Goal: Task Accomplishment & Management: Manage account settings

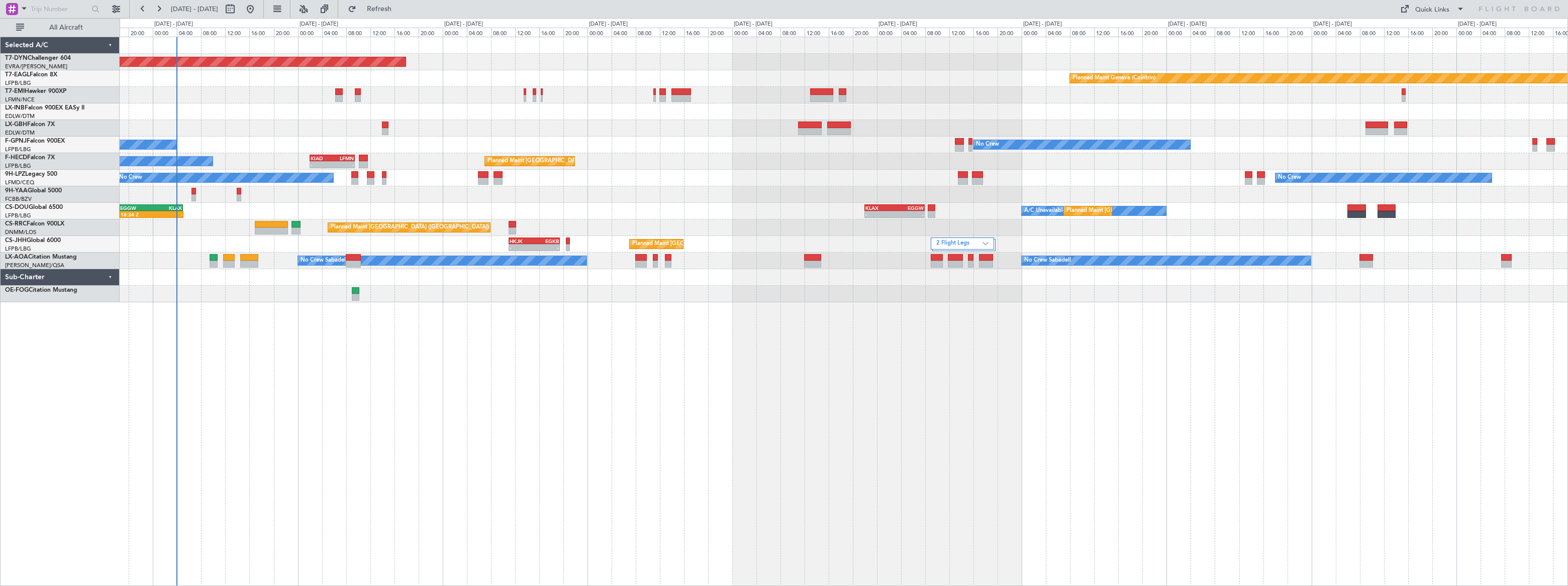
click at [244, 274] on div "Planned Maint [GEOGRAPHIC_DATA]-[GEOGRAPHIC_DATA] Planned Maint Geneva ([GEOGRA…" at bounding box center [843, 311] width 1448 height 550
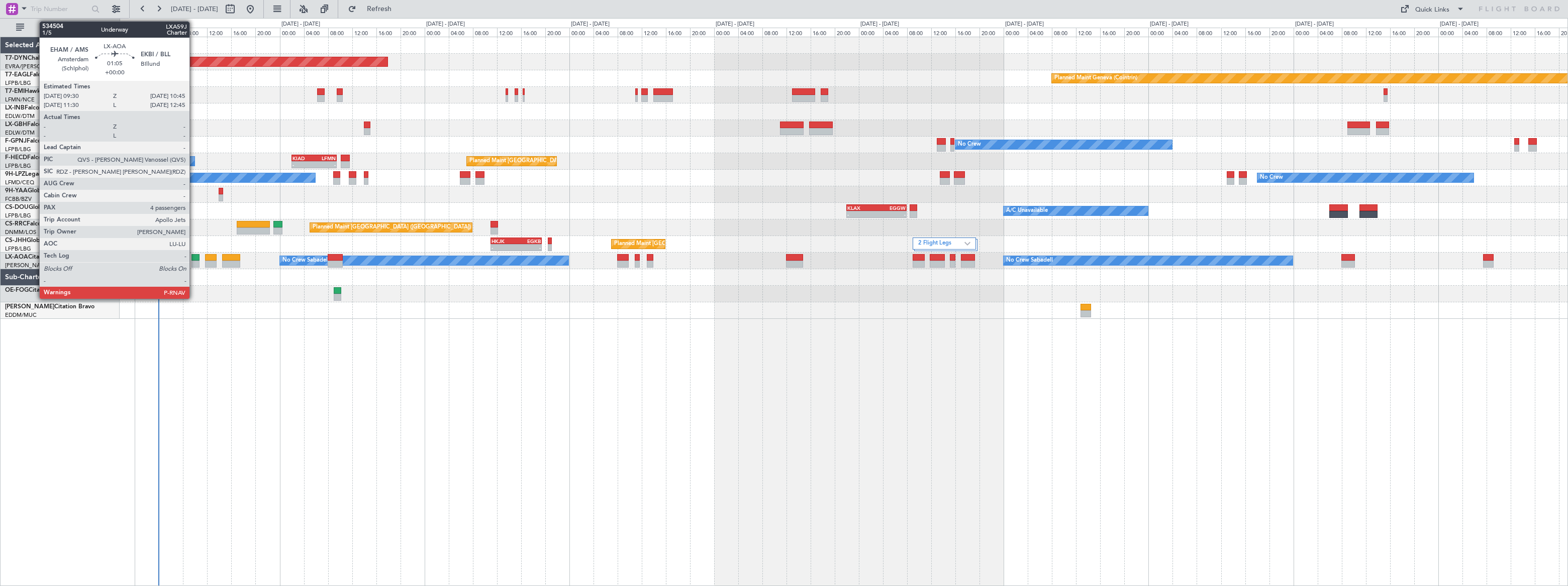
click at [194, 258] on div at bounding box center [196, 257] width 8 height 7
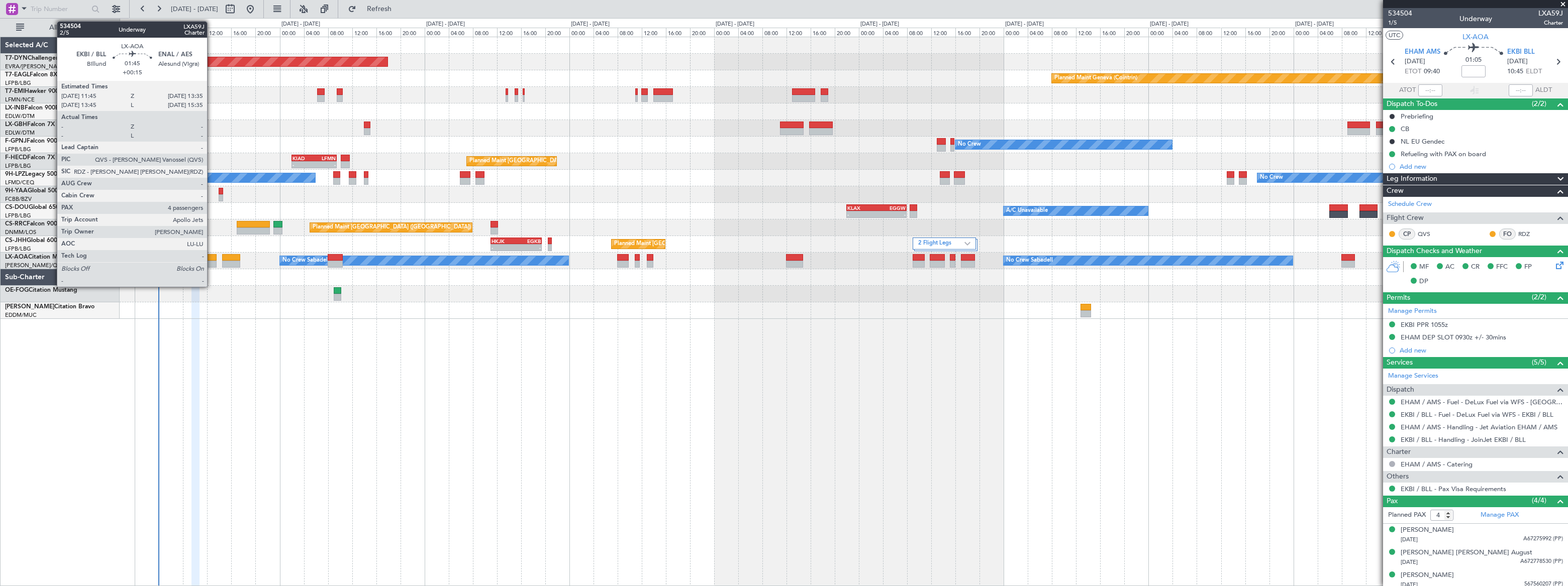
click at [211, 261] on div at bounding box center [211, 264] width 12 height 7
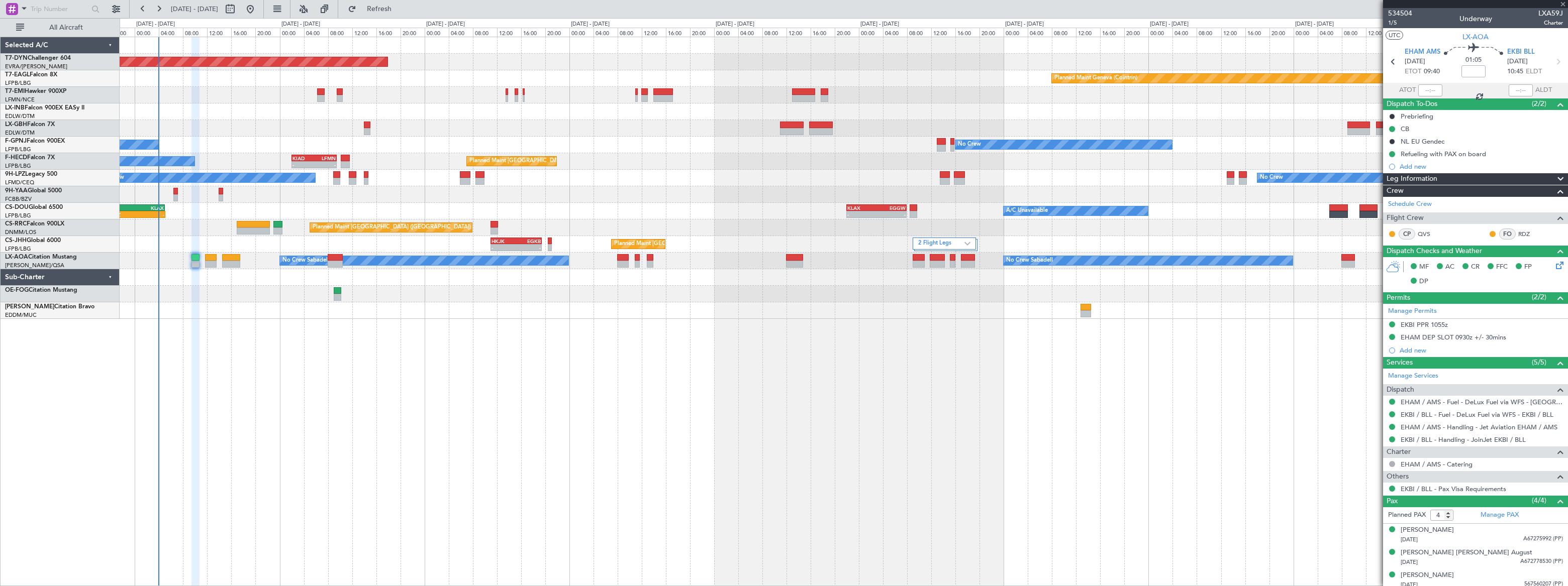
type input "+00:15"
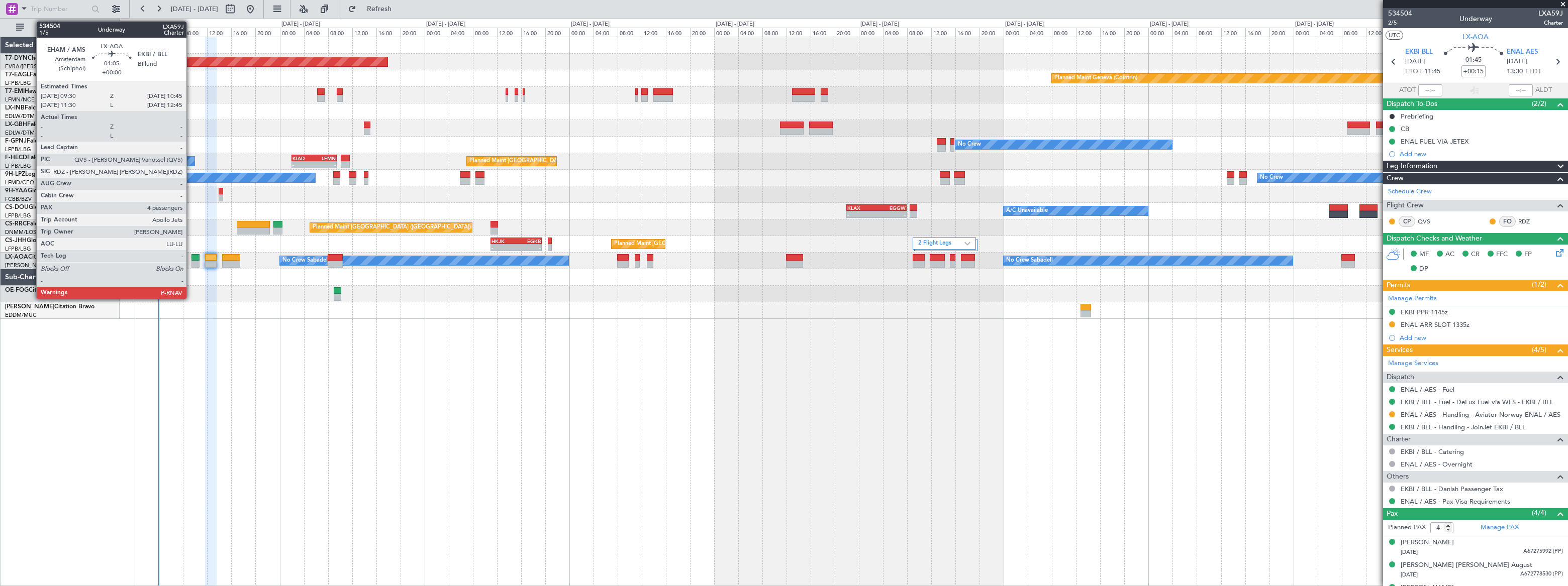
click at [192, 259] on div at bounding box center [196, 257] width 8 height 7
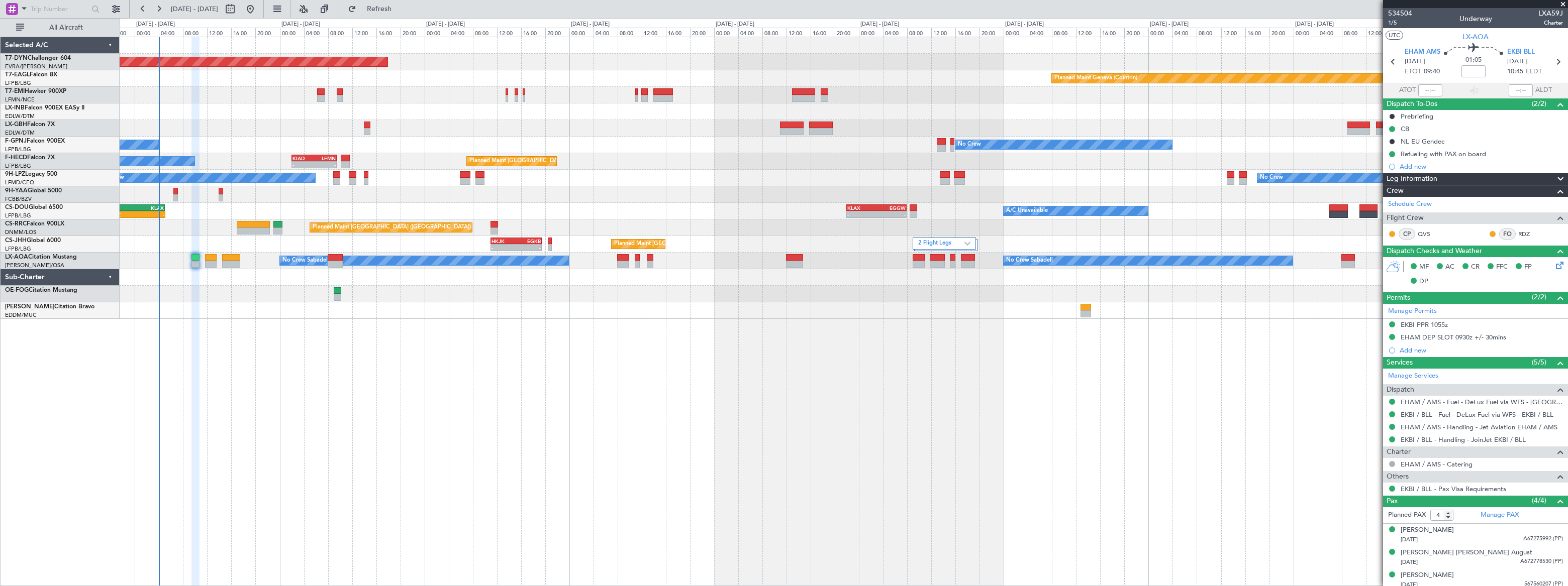
click at [960, 394] on div "Planned Maint [GEOGRAPHIC_DATA]-[GEOGRAPHIC_DATA] Planned Maint Geneva ([GEOGRA…" at bounding box center [843, 311] width 1448 height 550
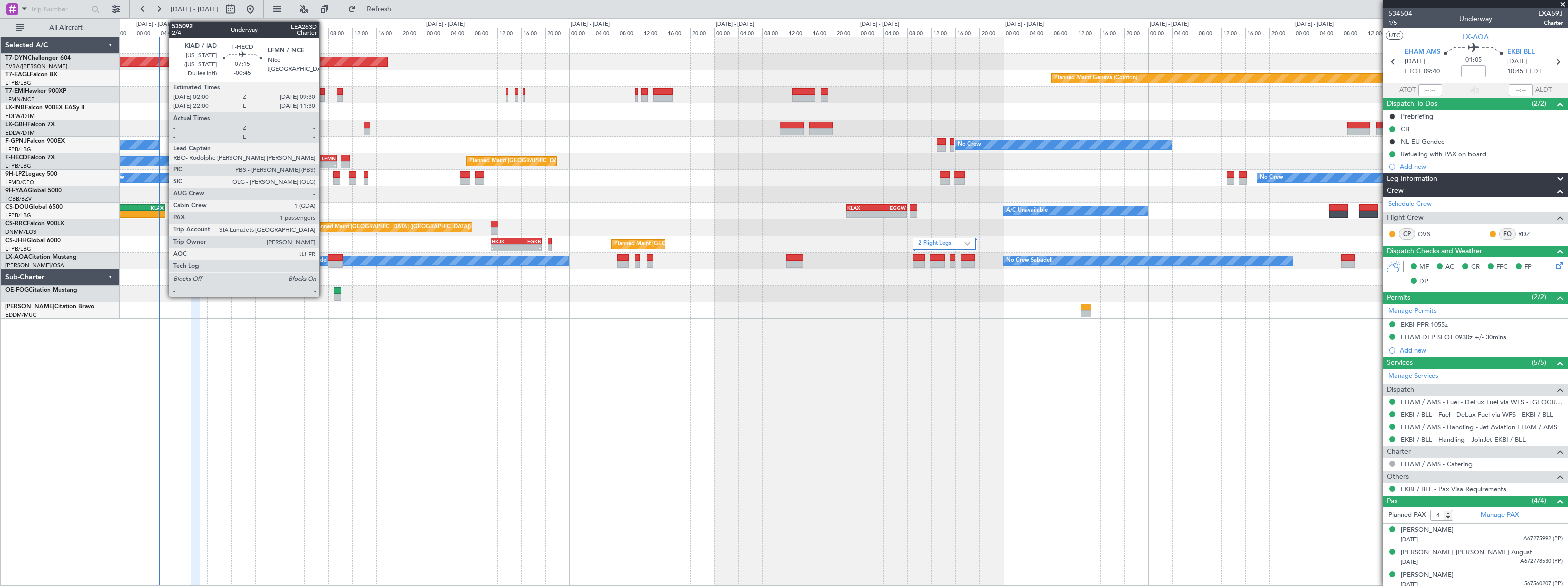
click at [324, 159] on div "LFMN" at bounding box center [325, 158] width 22 height 6
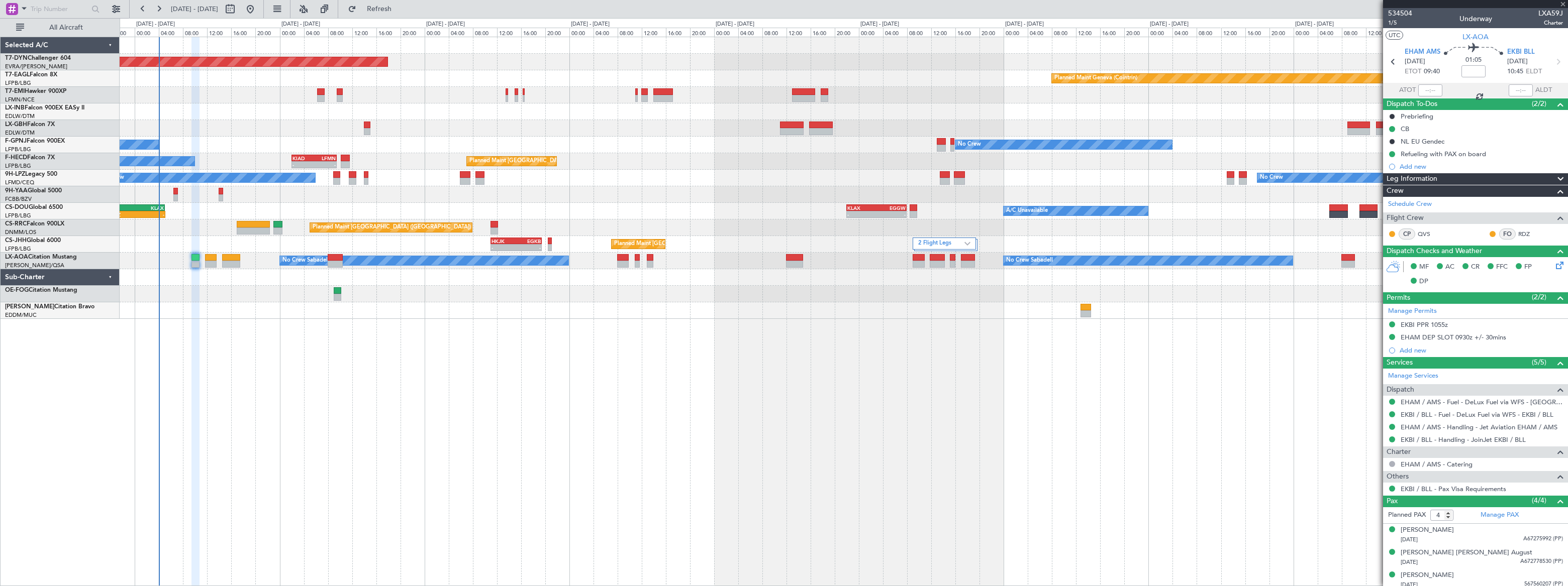
type input "-00:45"
type input "1"
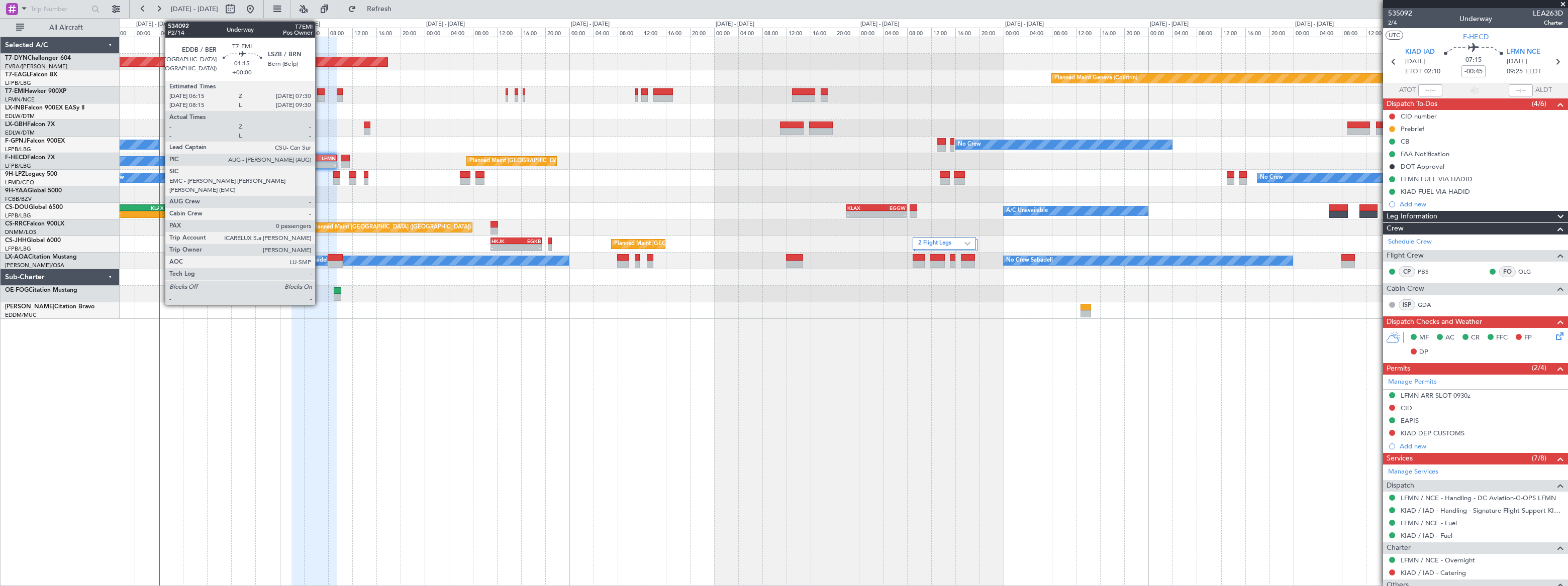
click at [320, 91] on div at bounding box center [321, 91] width 8 height 7
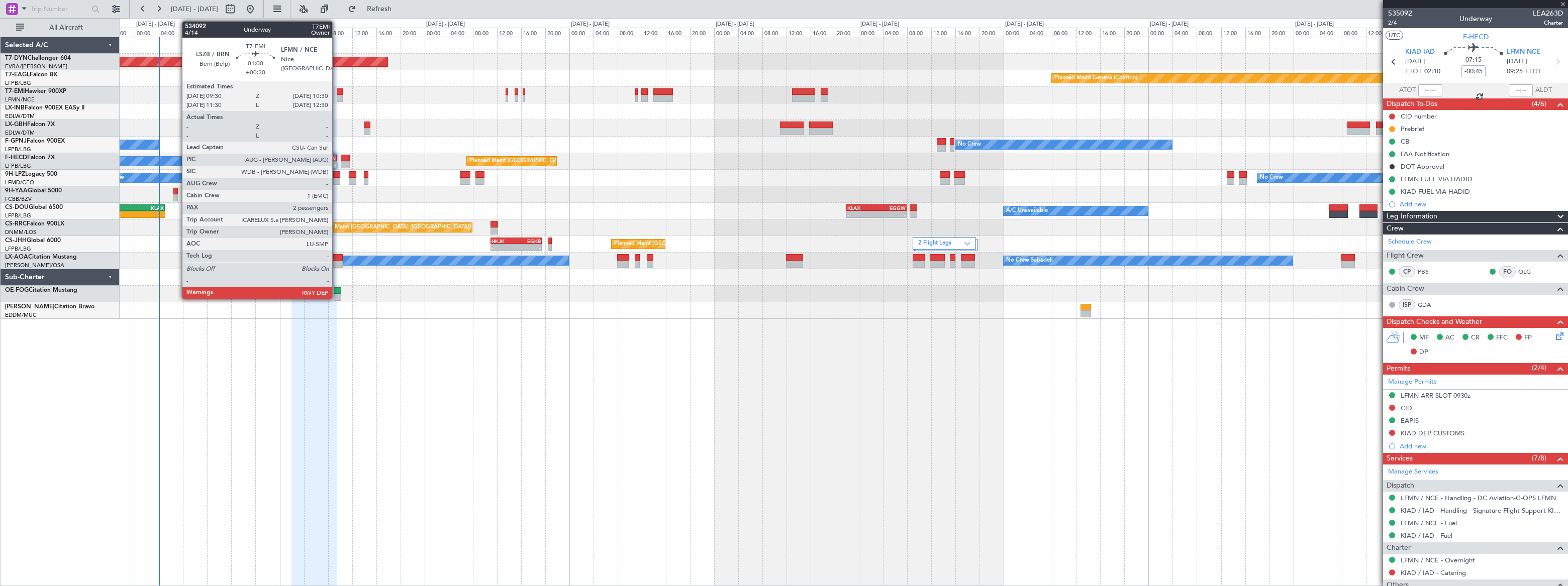
type input "0"
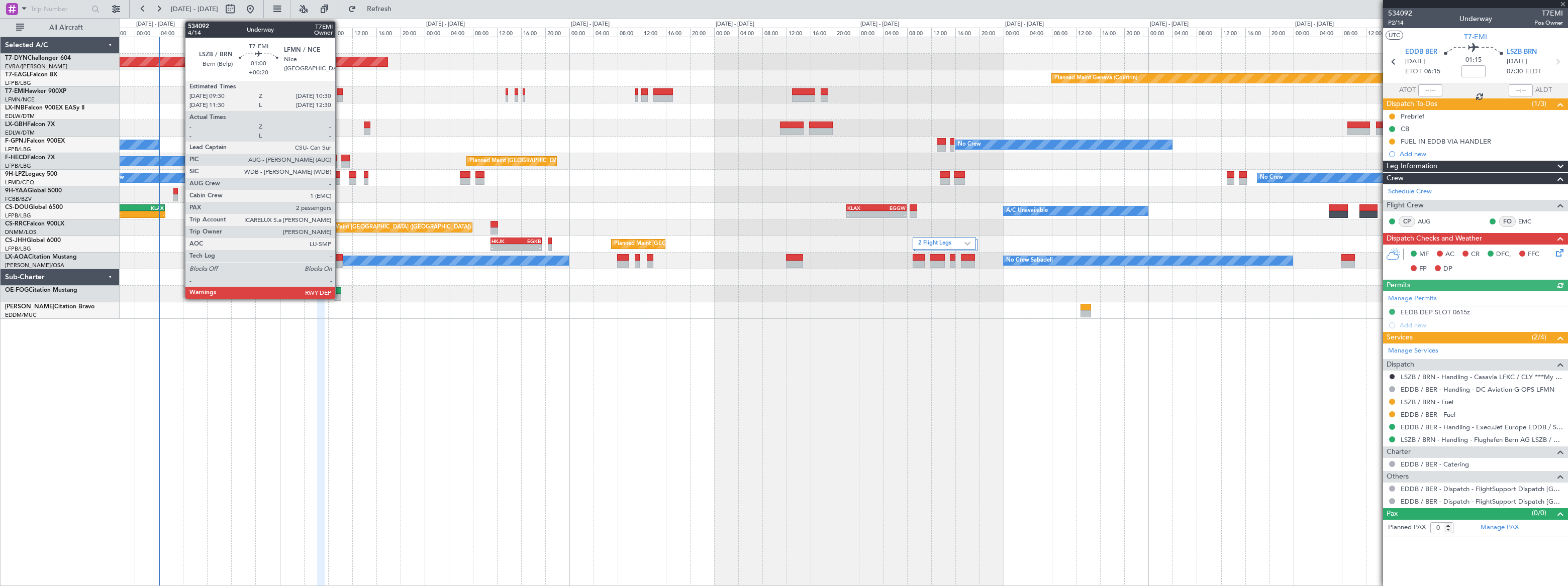
click at [339, 95] on div at bounding box center [339, 98] width 7 height 7
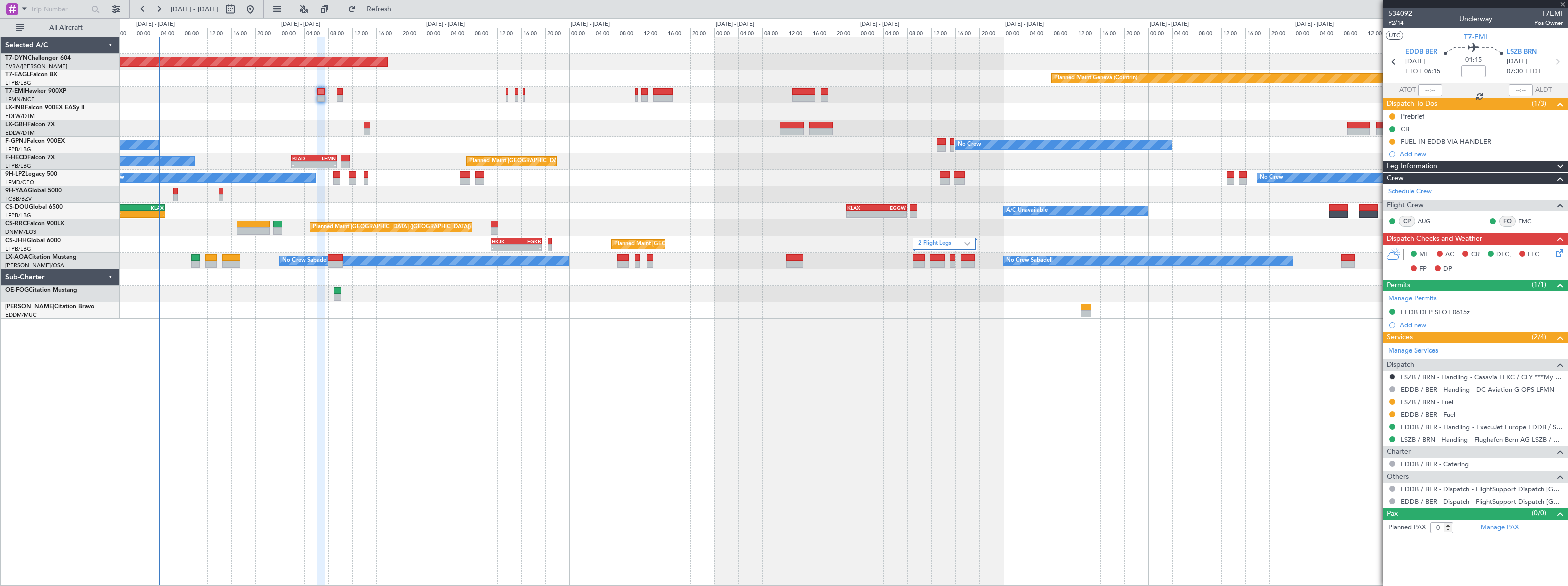
type input "+00:20"
type input "2"
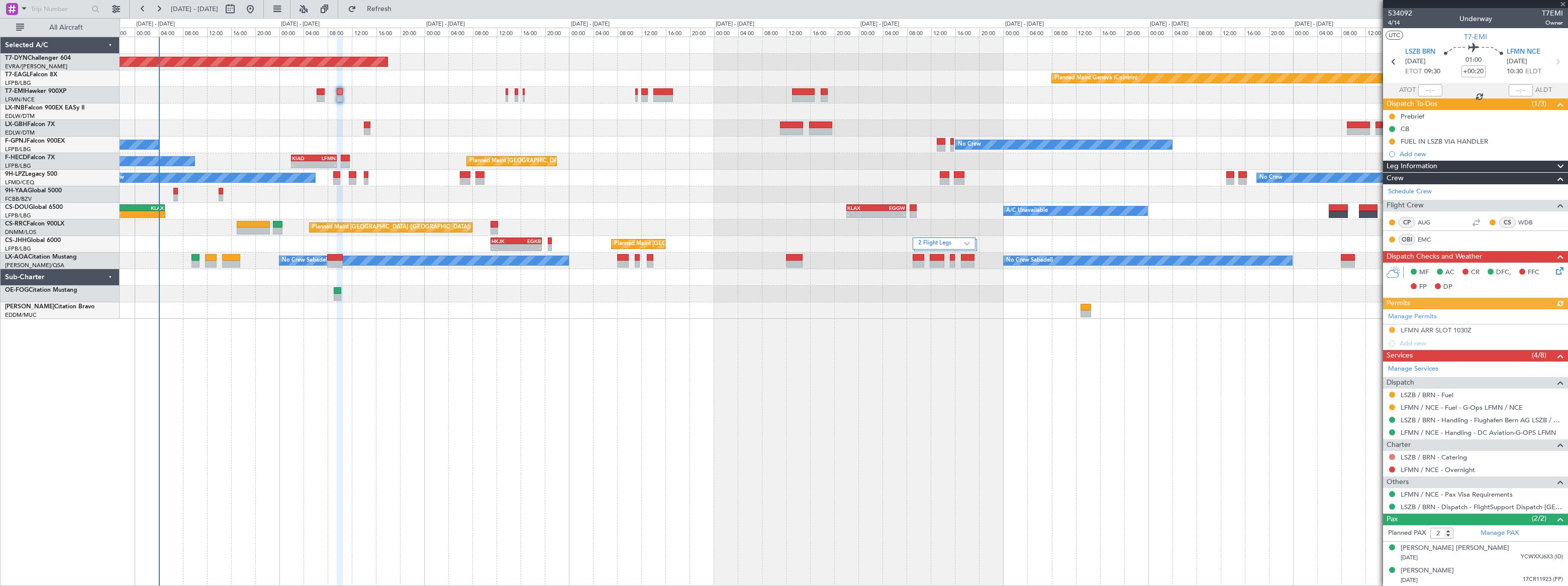
click at [1392, 455] on button at bounding box center [1392, 457] width 6 height 6
click at [1357, 468] on span "Not Required" at bounding box center [1367, 471] width 40 height 10
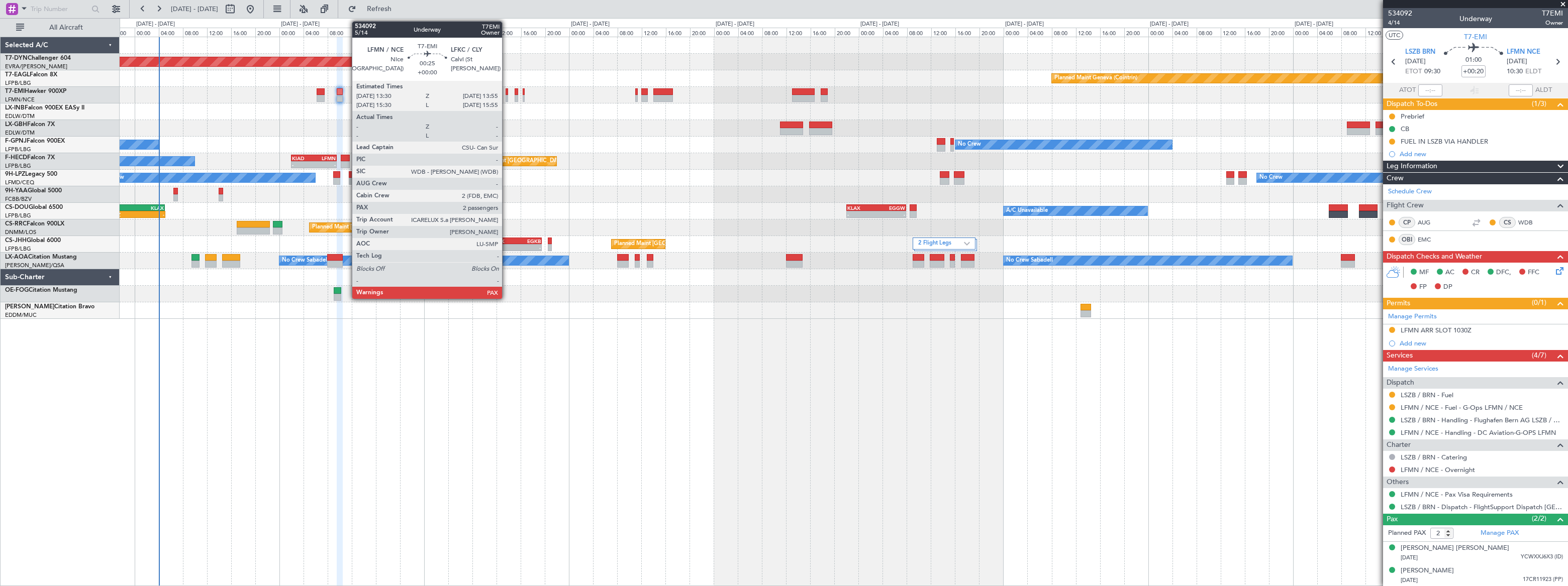
click at [507, 96] on div at bounding box center [507, 98] width 3 height 7
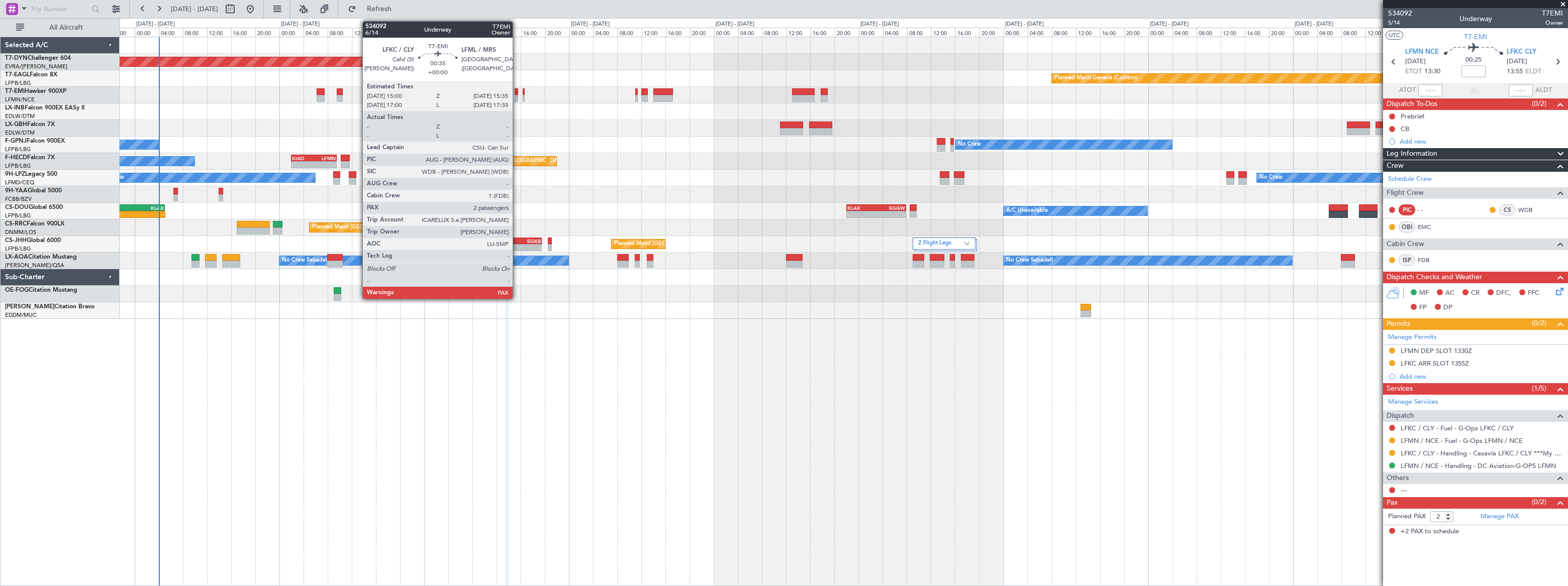
click at [517, 96] on div at bounding box center [516, 98] width 4 height 7
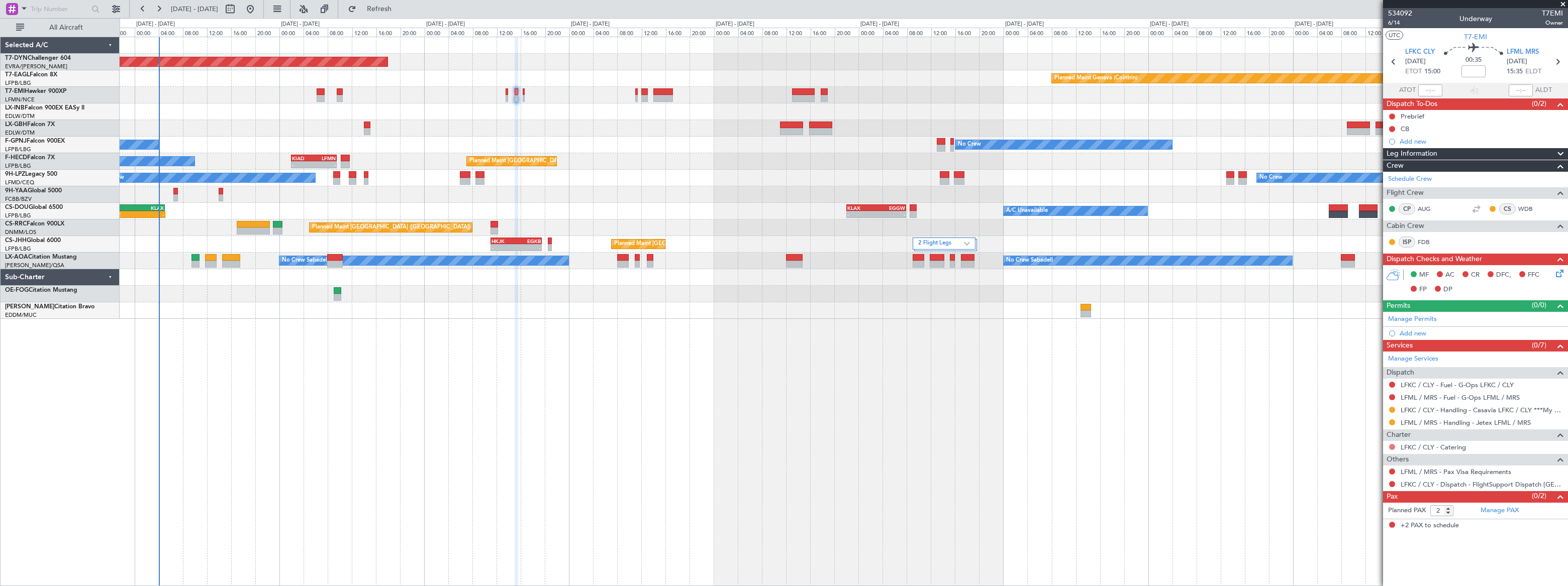
click at [1392, 447] on button at bounding box center [1392, 447] width 6 height 6
click at [1358, 463] on span "Not Required" at bounding box center [1367, 461] width 40 height 10
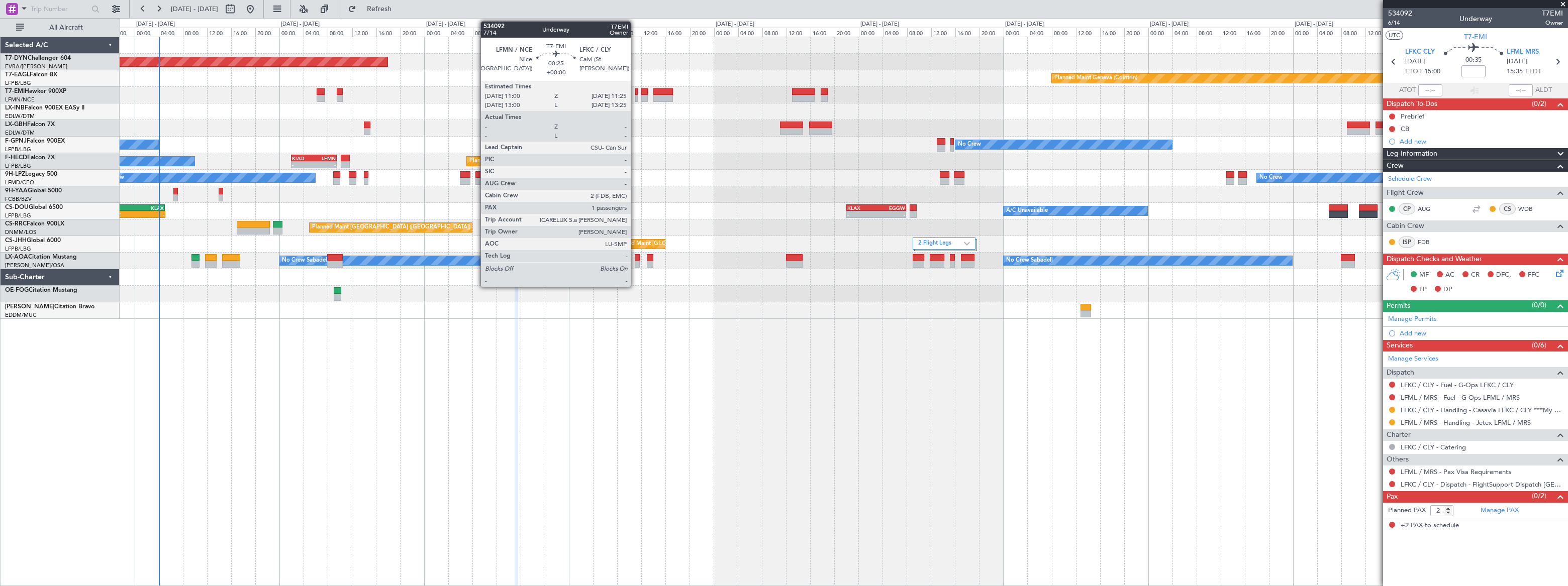
click at [635, 96] on div at bounding box center [636, 98] width 3 height 7
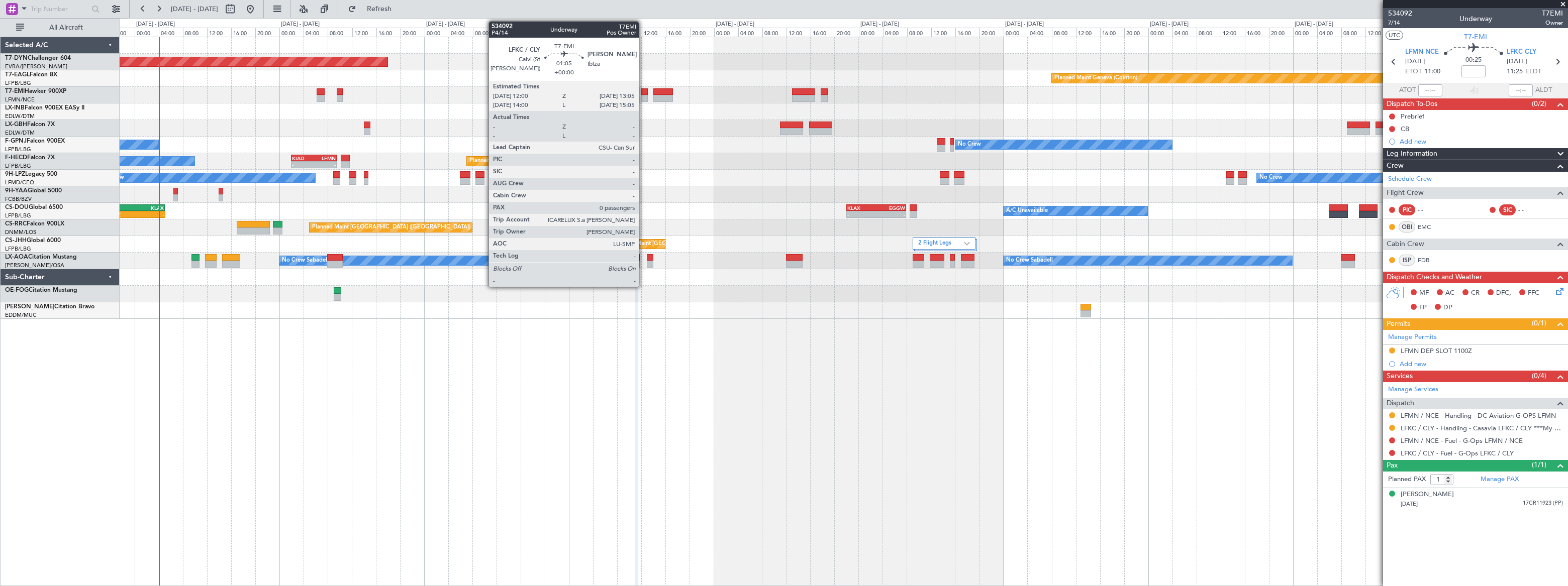
click at [644, 97] on div at bounding box center [644, 98] width 7 height 7
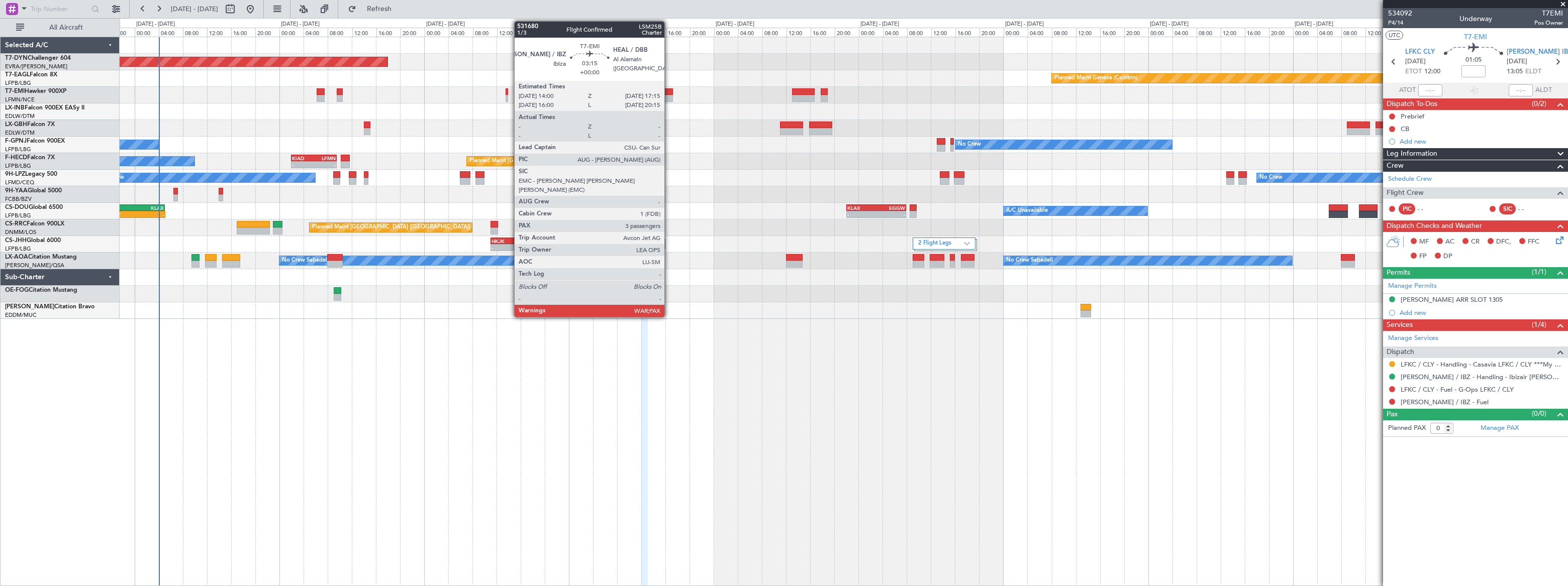
click at [669, 91] on div at bounding box center [663, 91] width 21 height 7
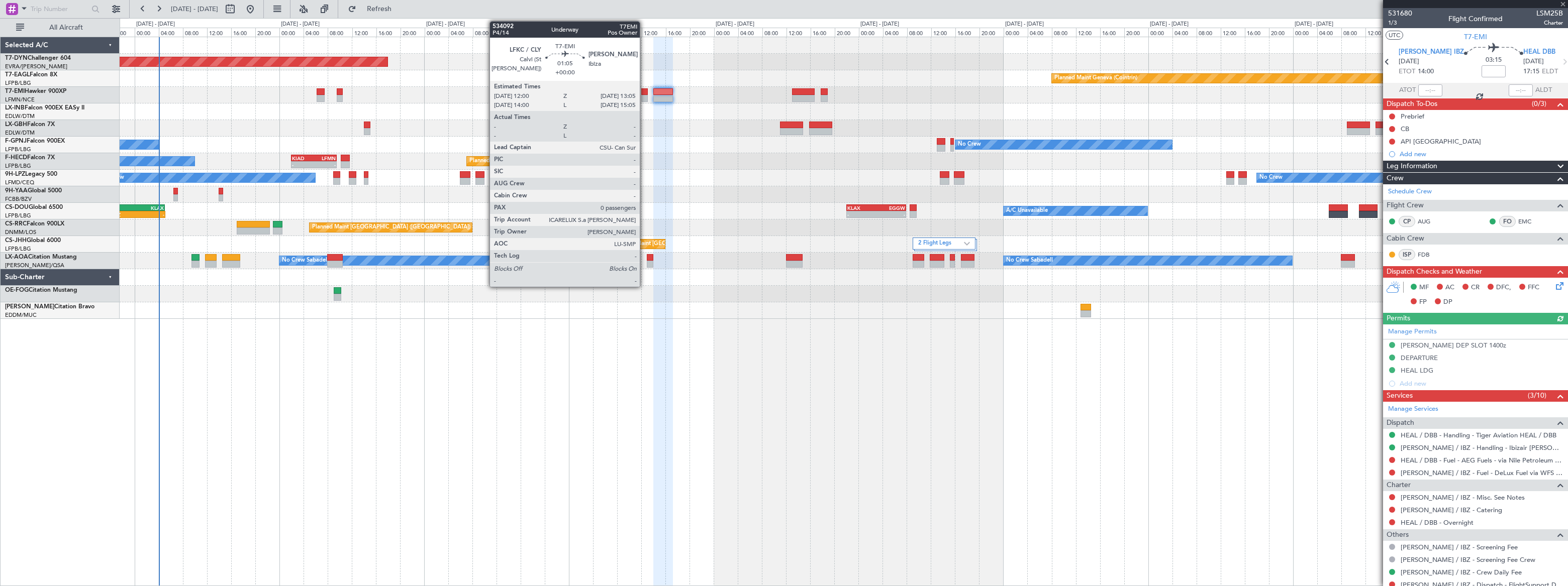
click at [645, 97] on div at bounding box center [644, 98] width 7 height 7
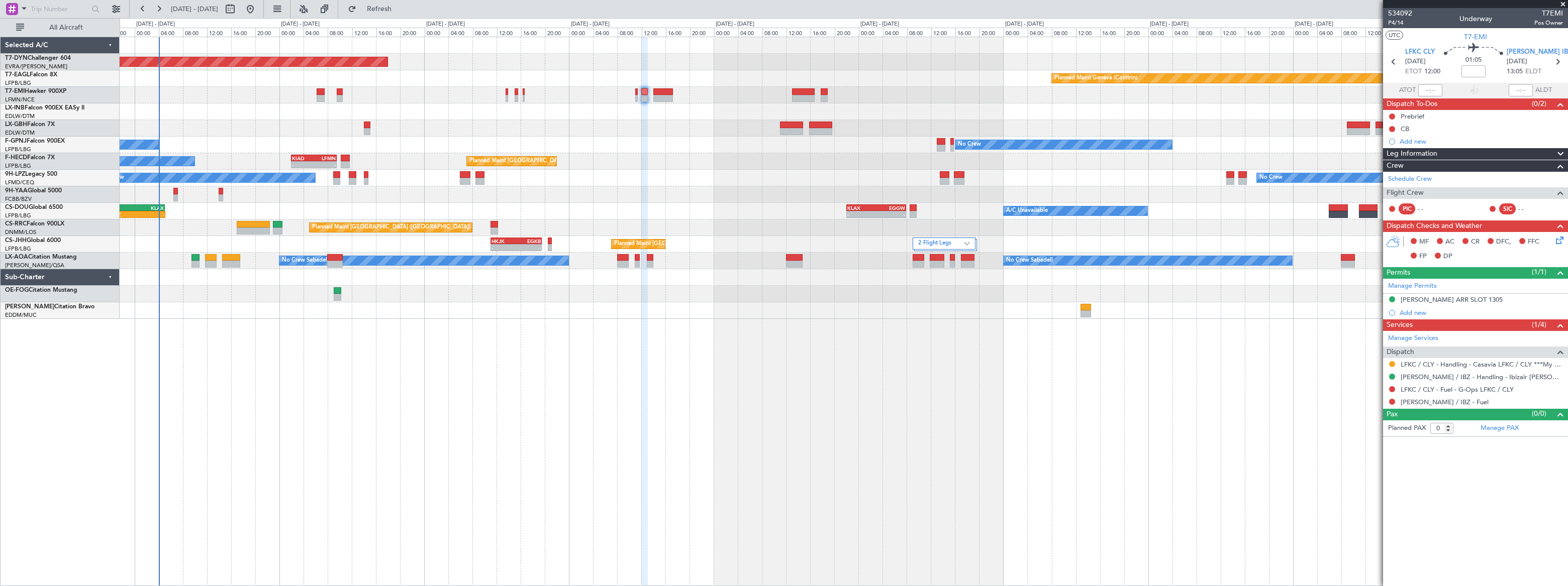
click at [633, 95] on div at bounding box center [842, 95] width 1447 height 17
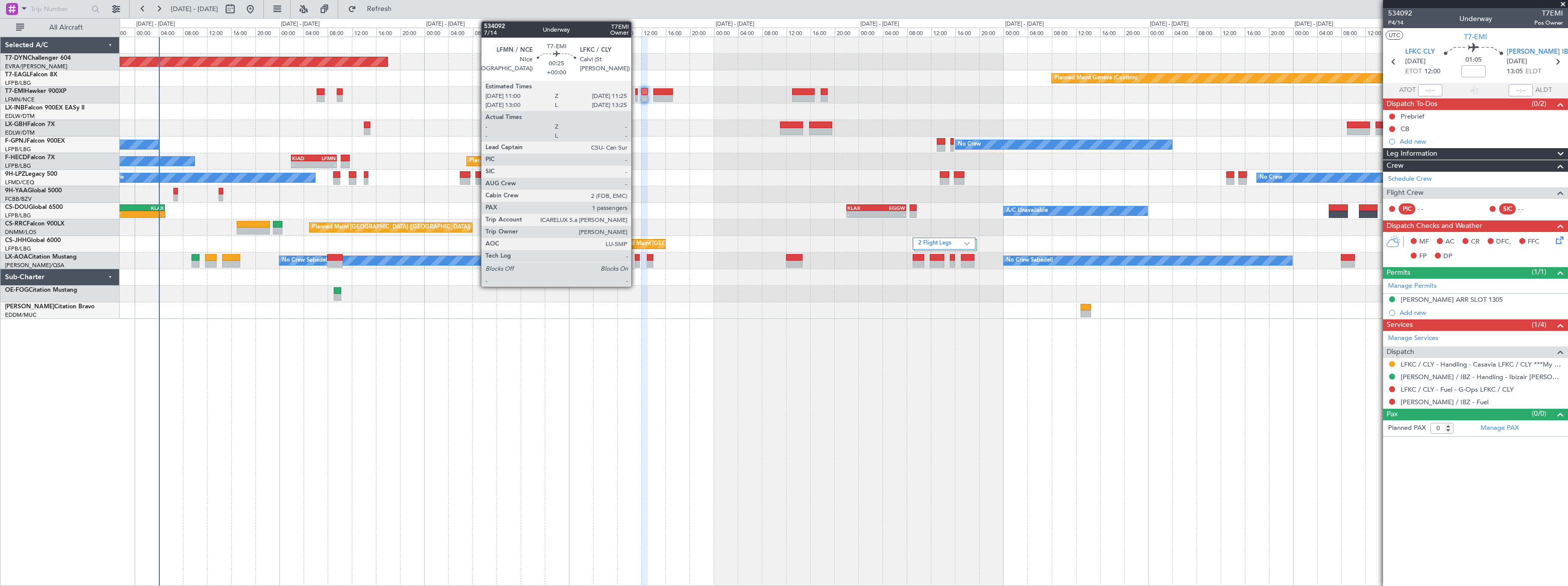
click at [636, 96] on div at bounding box center [636, 98] width 3 height 7
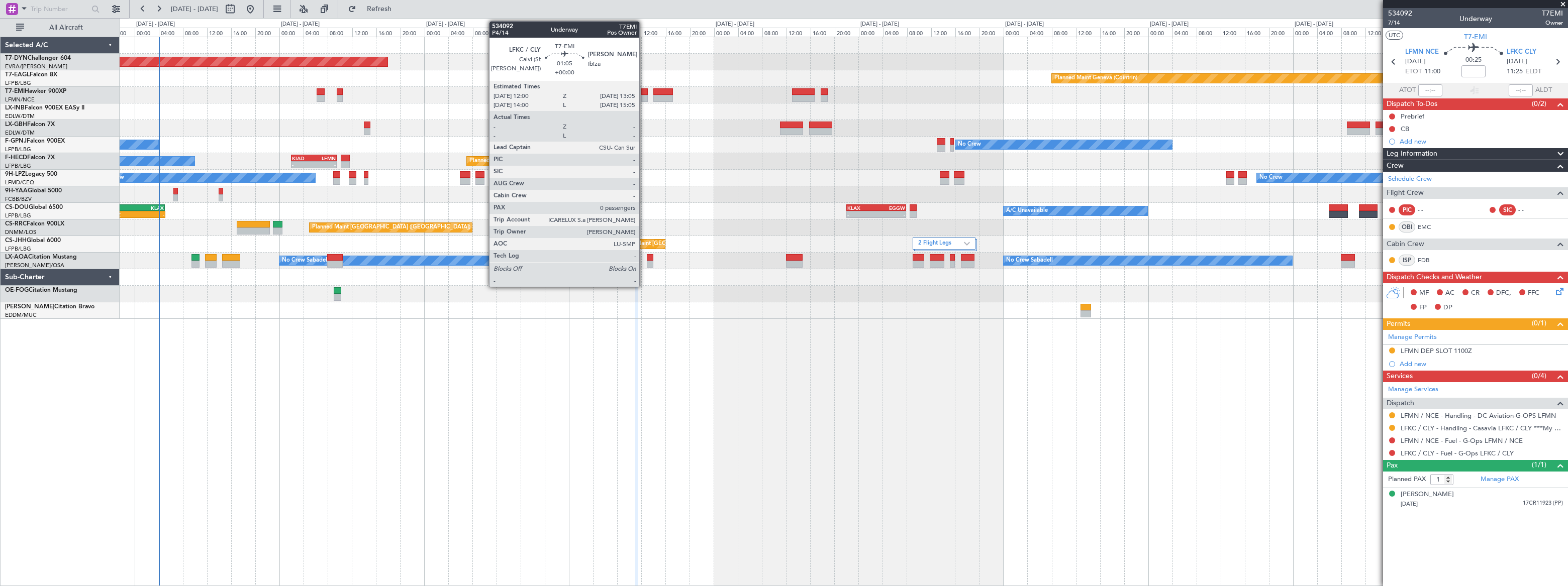
click at [644, 97] on div at bounding box center [644, 98] width 7 height 7
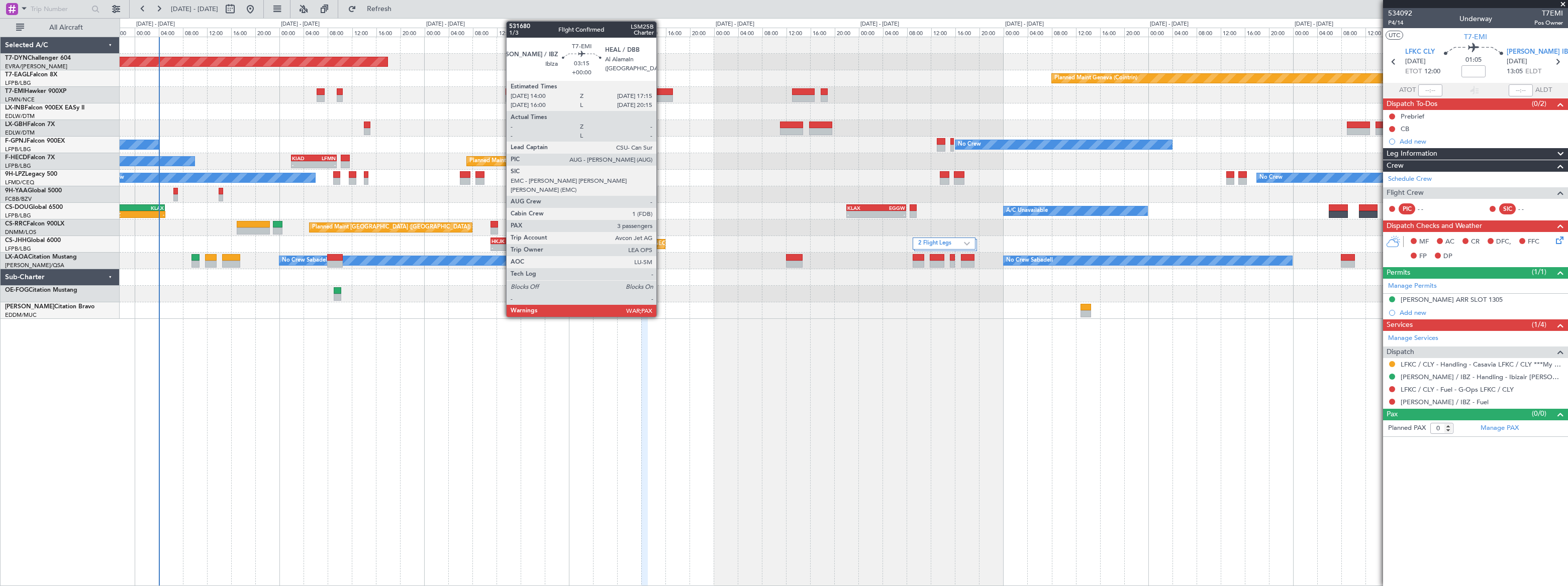
click at [660, 93] on div at bounding box center [663, 91] width 21 height 7
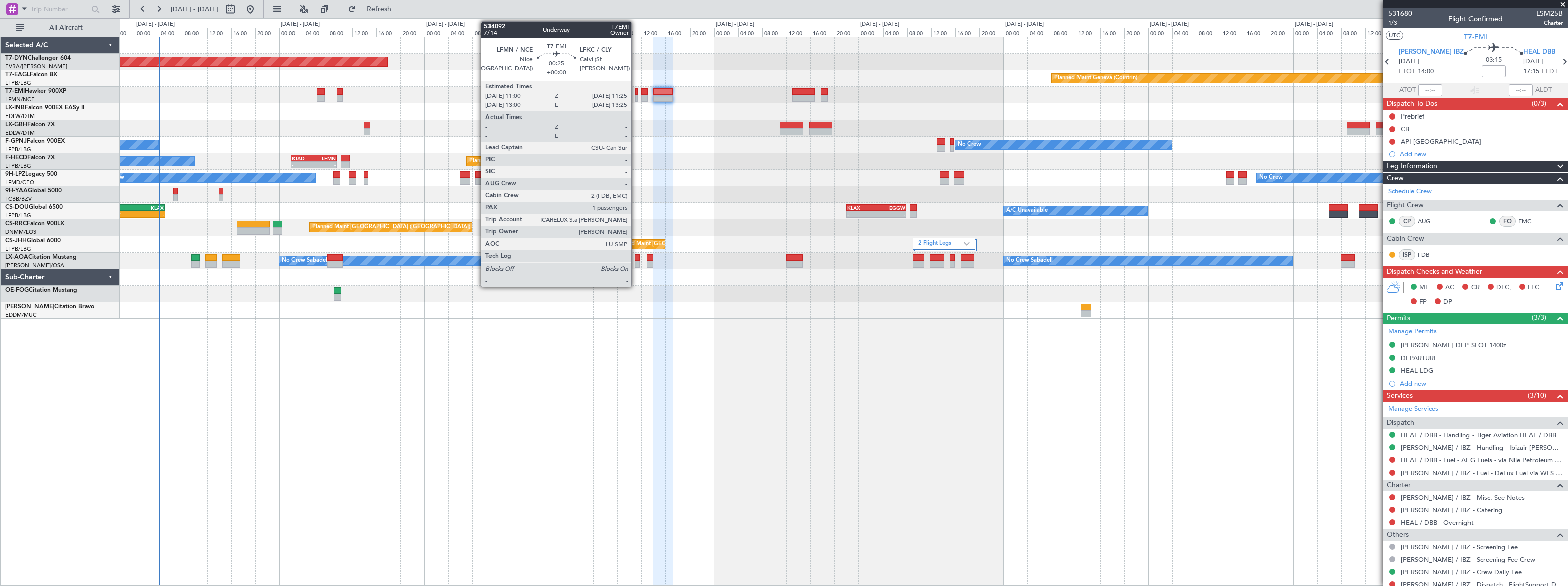
click at [636, 97] on div at bounding box center [636, 98] width 3 height 7
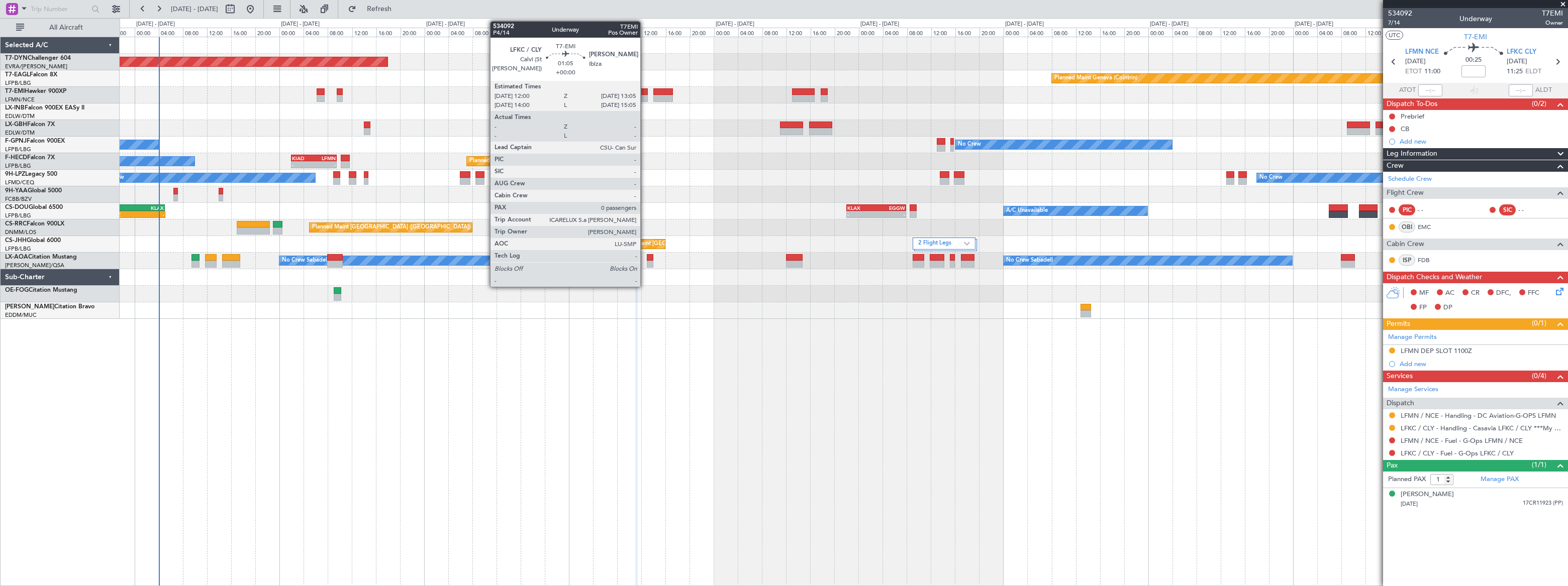
click at [645, 94] on div at bounding box center [644, 91] width 7 height 7
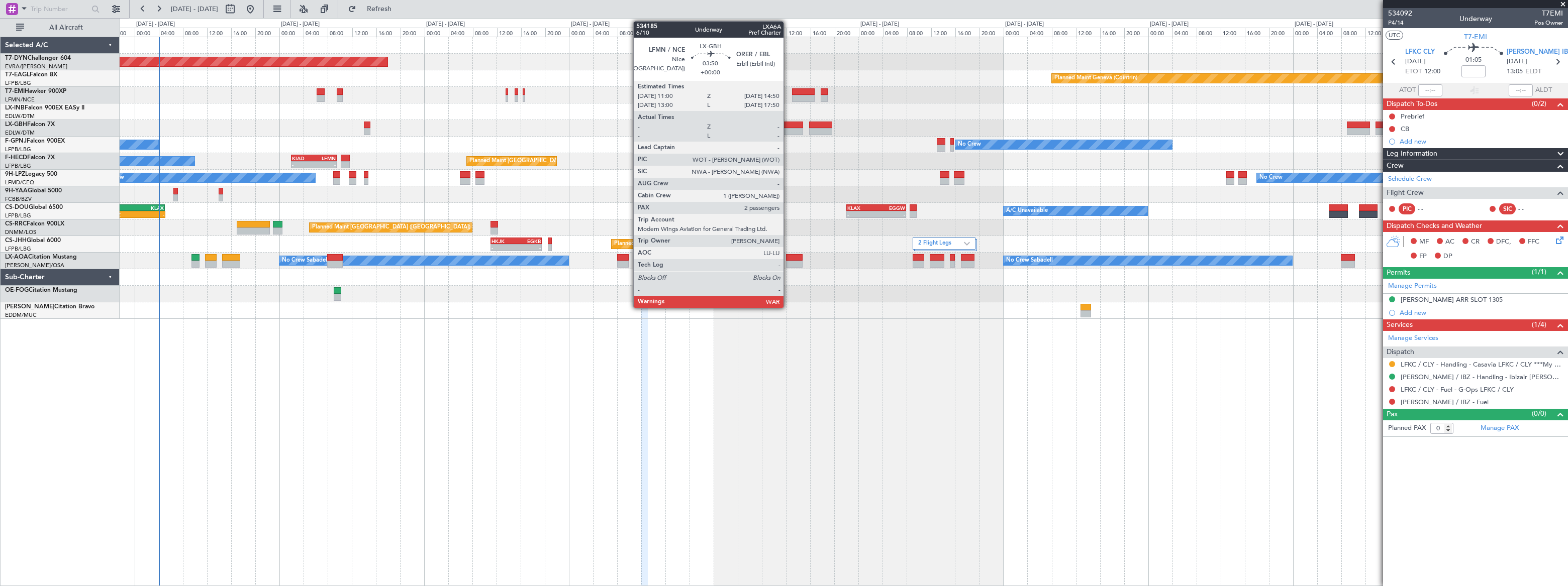
click at [787, 128] on div at bounding box center [791, 131] width 23 height 7
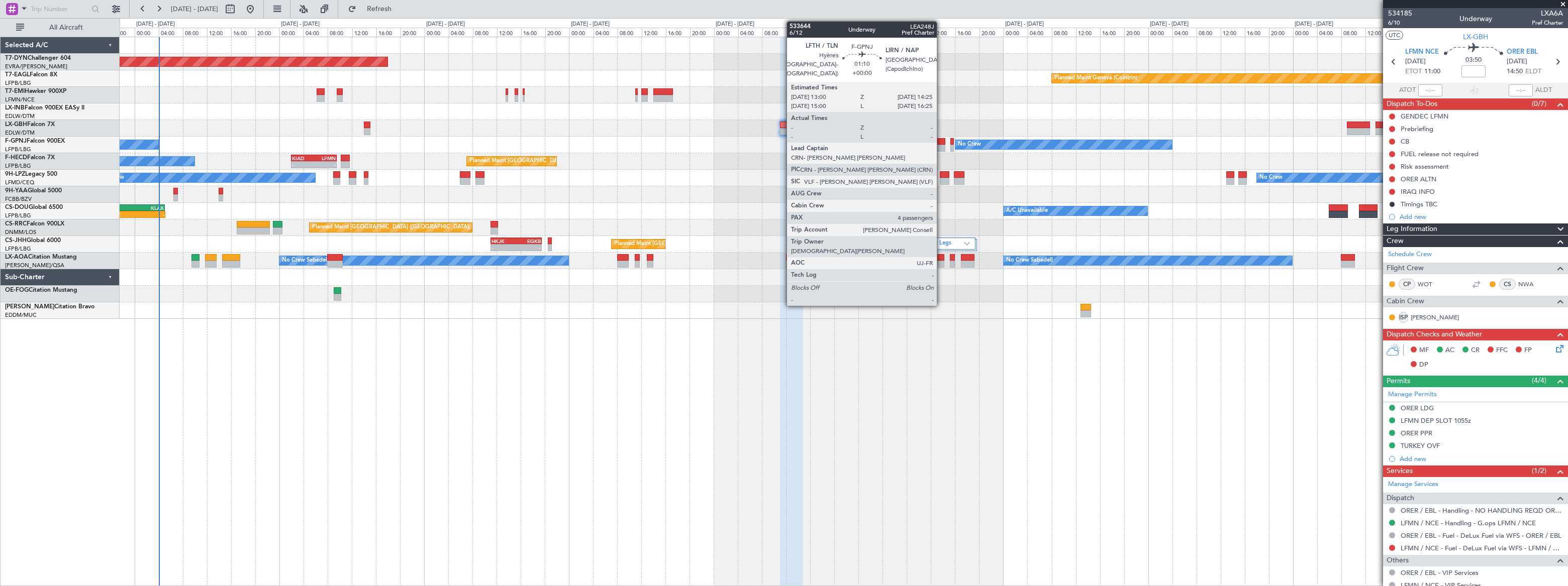
click at [941, 140] on div at bounding box center [941, 141] width 9 height 7
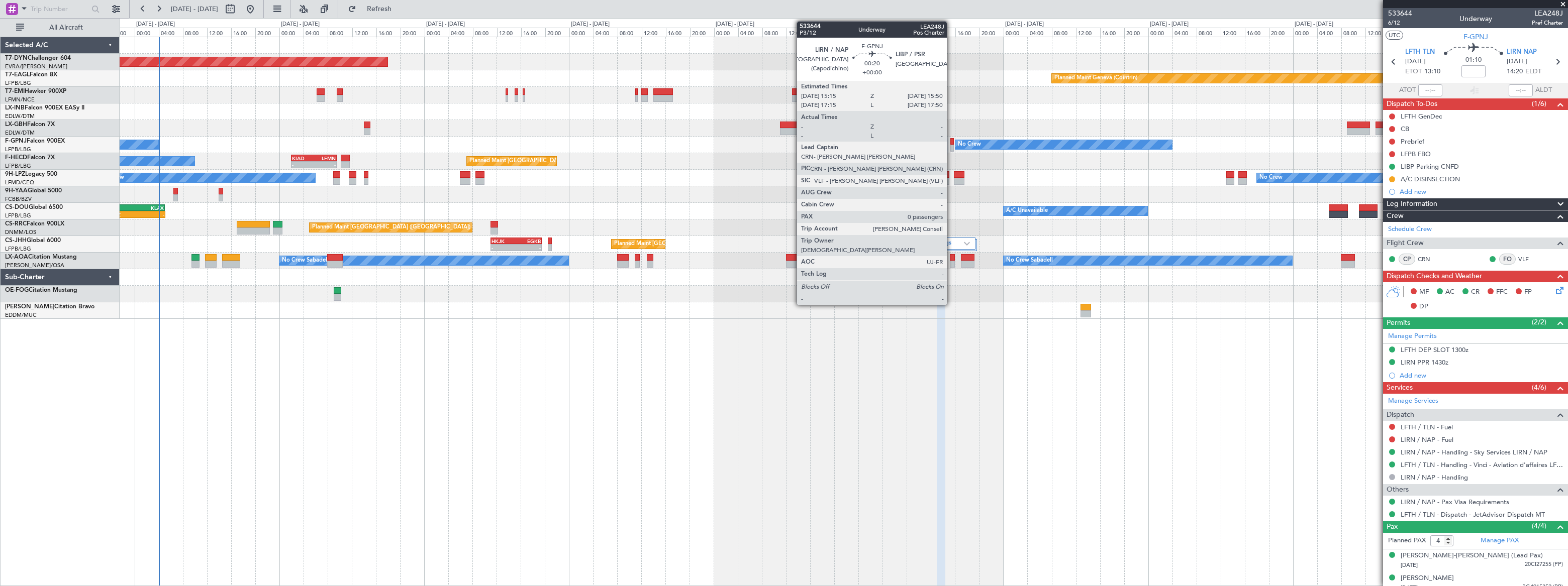
click at [951, 142] on div at bounding box center [952, 141] width 4 height 7
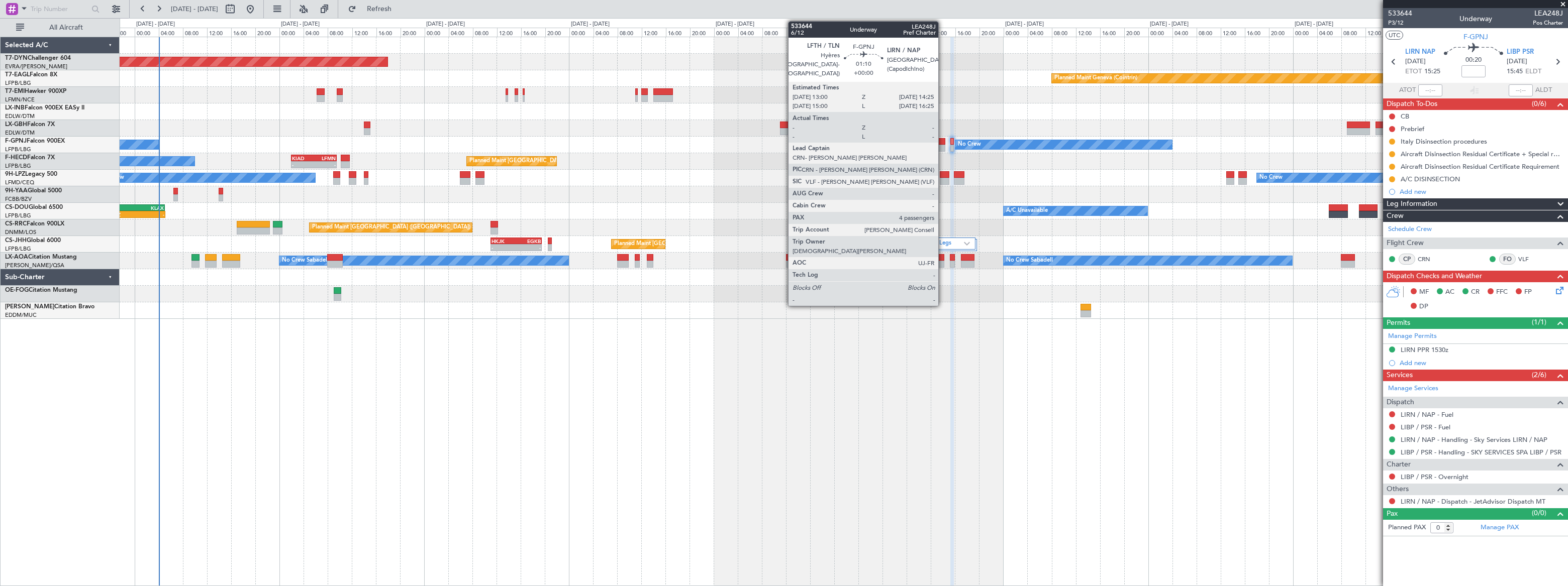
click at [943, 145] on div at bounding box center [941, 148] width 9 height 7
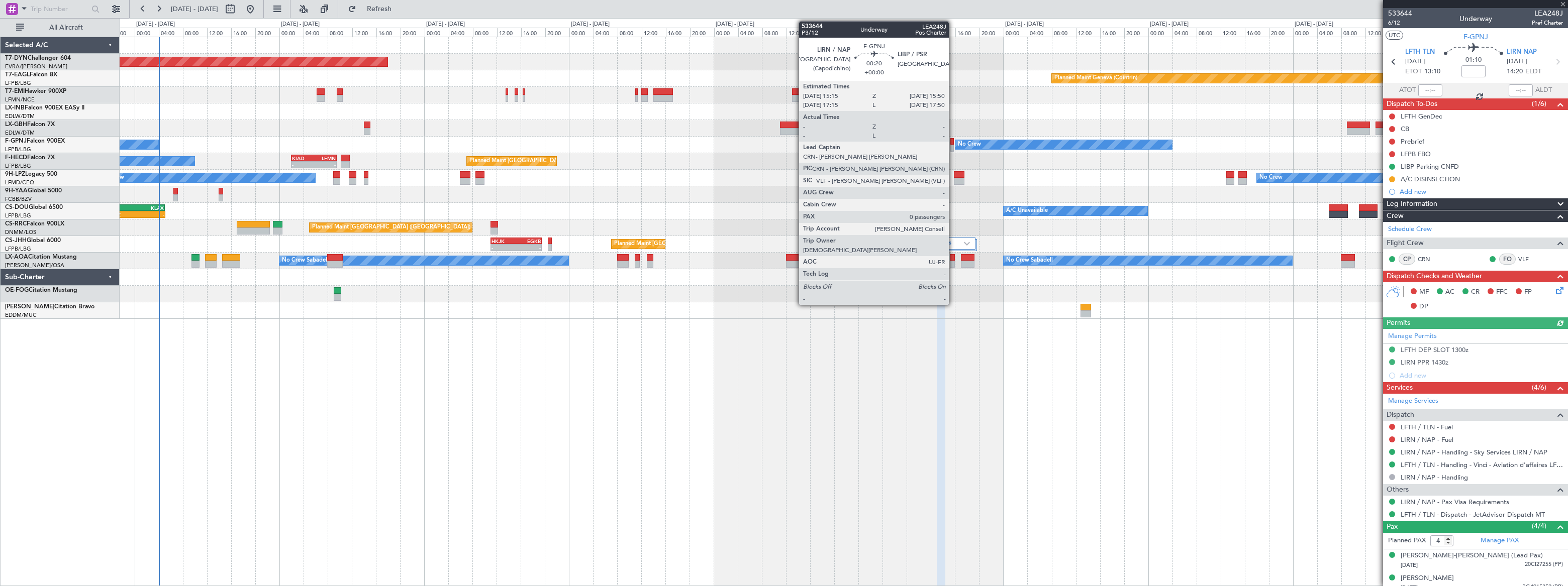
click at [953, 145] on div at bounding box center [952, 148] width 4 height 7
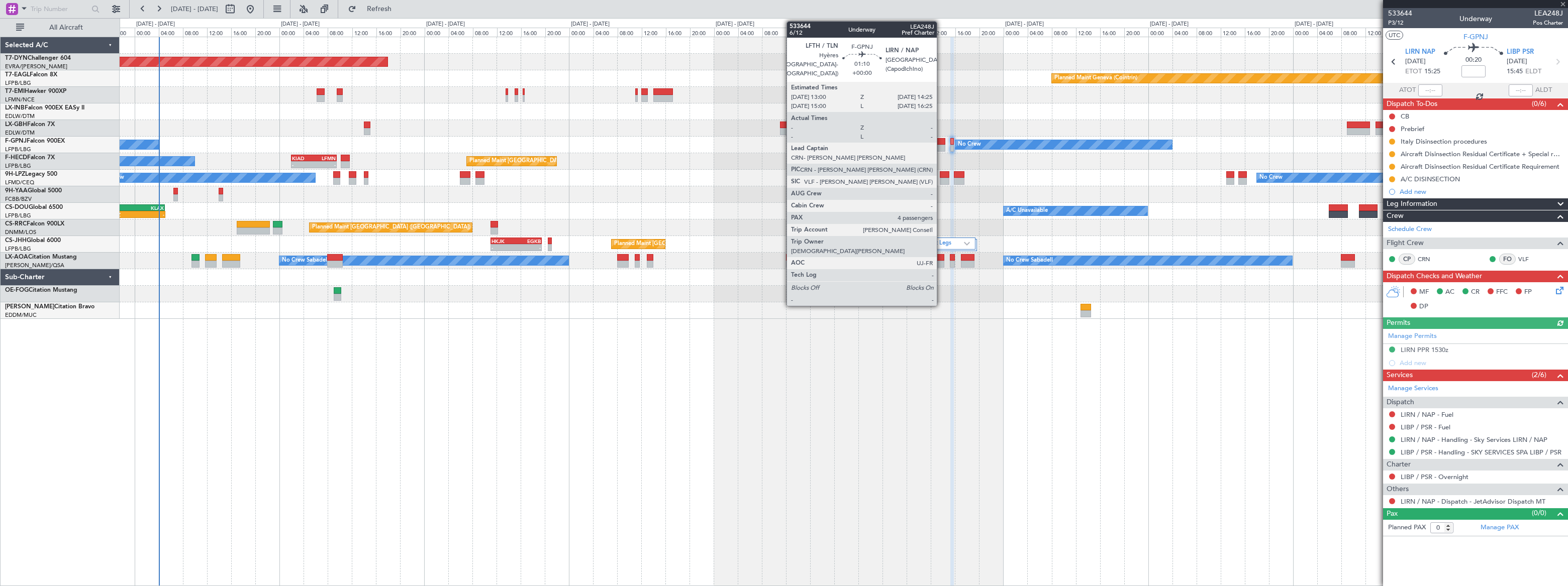
click at [941, 141] on div at bounding box center [941, 141] width 9 height 7
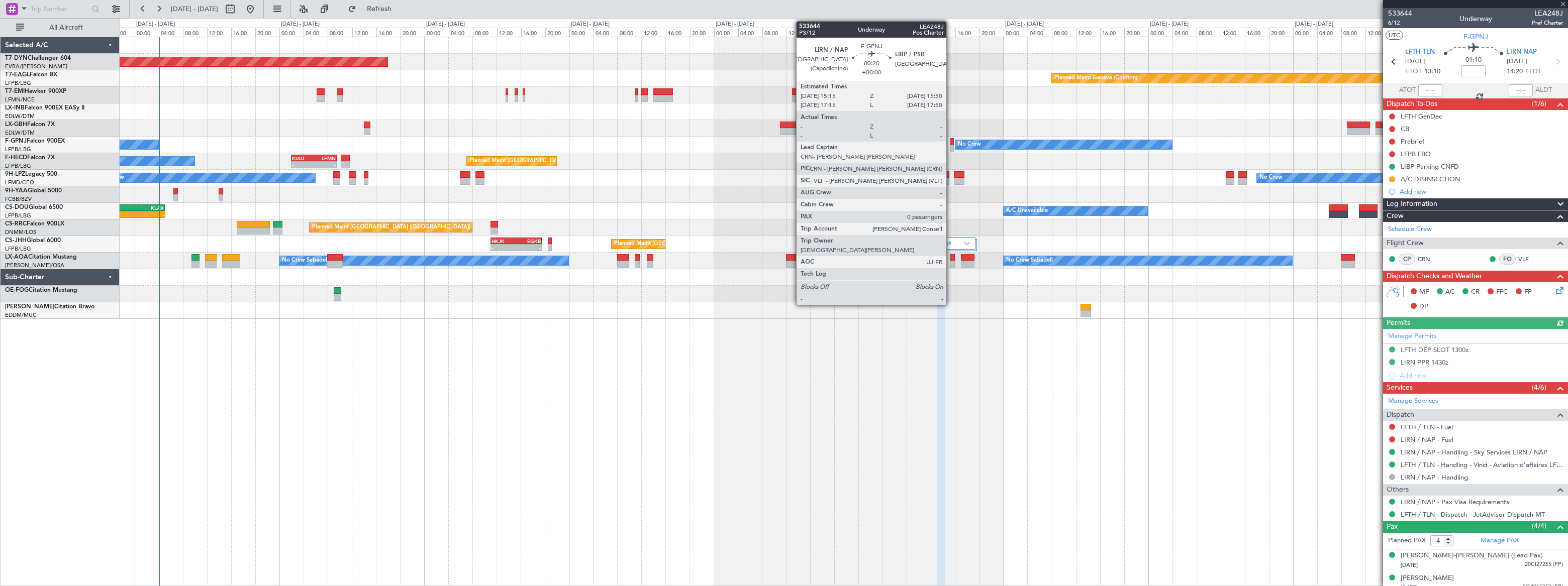
click at [951, 149] on div at bounding box center [952, 148] width 4 height 7
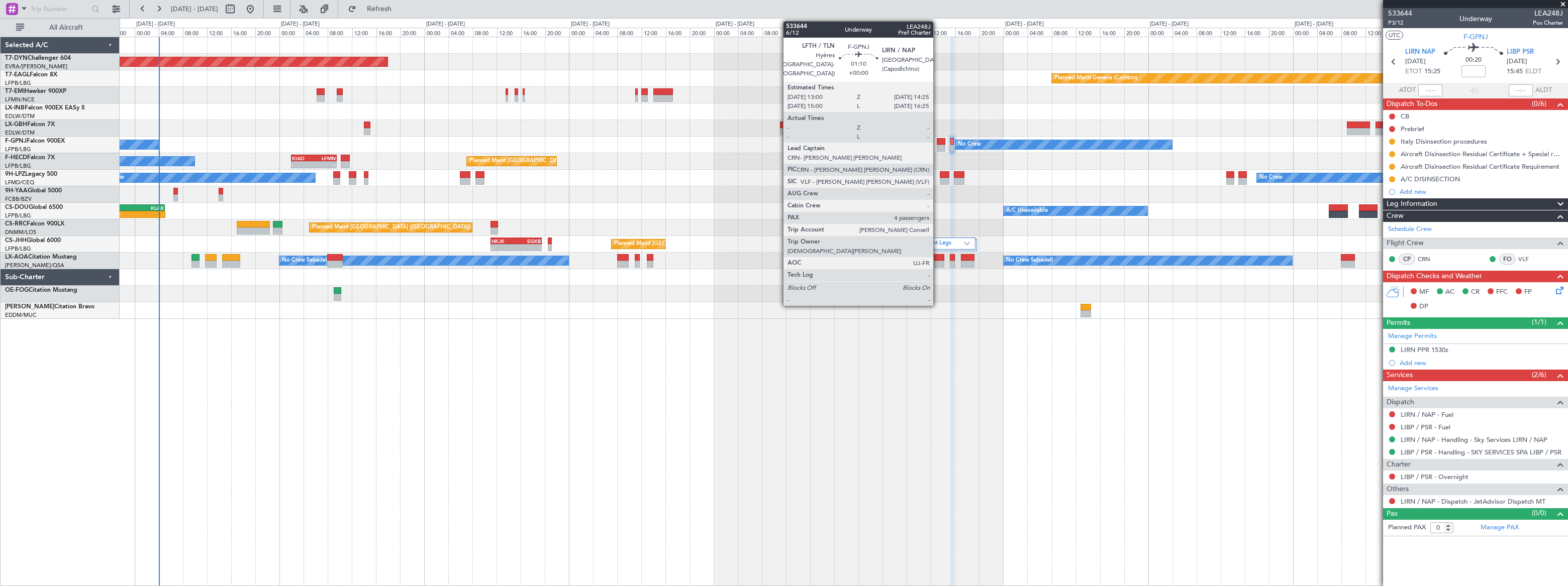
click at [939, 142] on div at bounding box center [941, 141] width 9 height 7
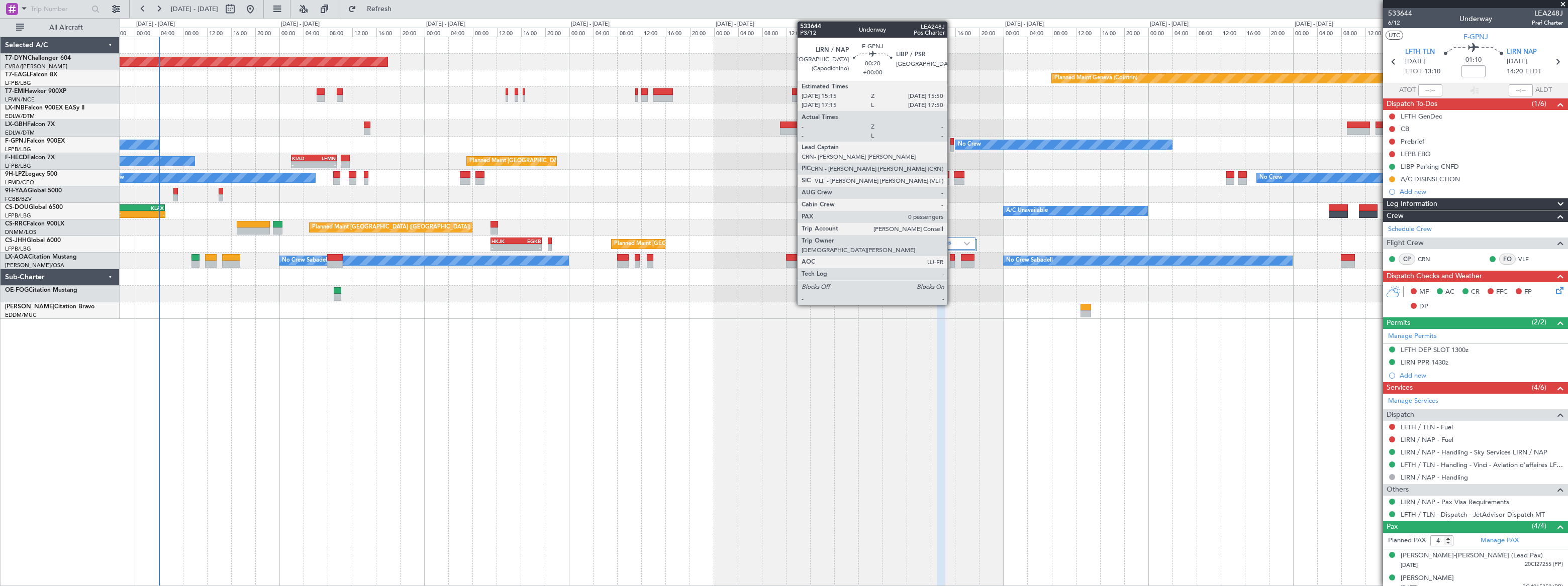
click at [952, 144] on div at bounding box center [952, 141] width 4 height 7
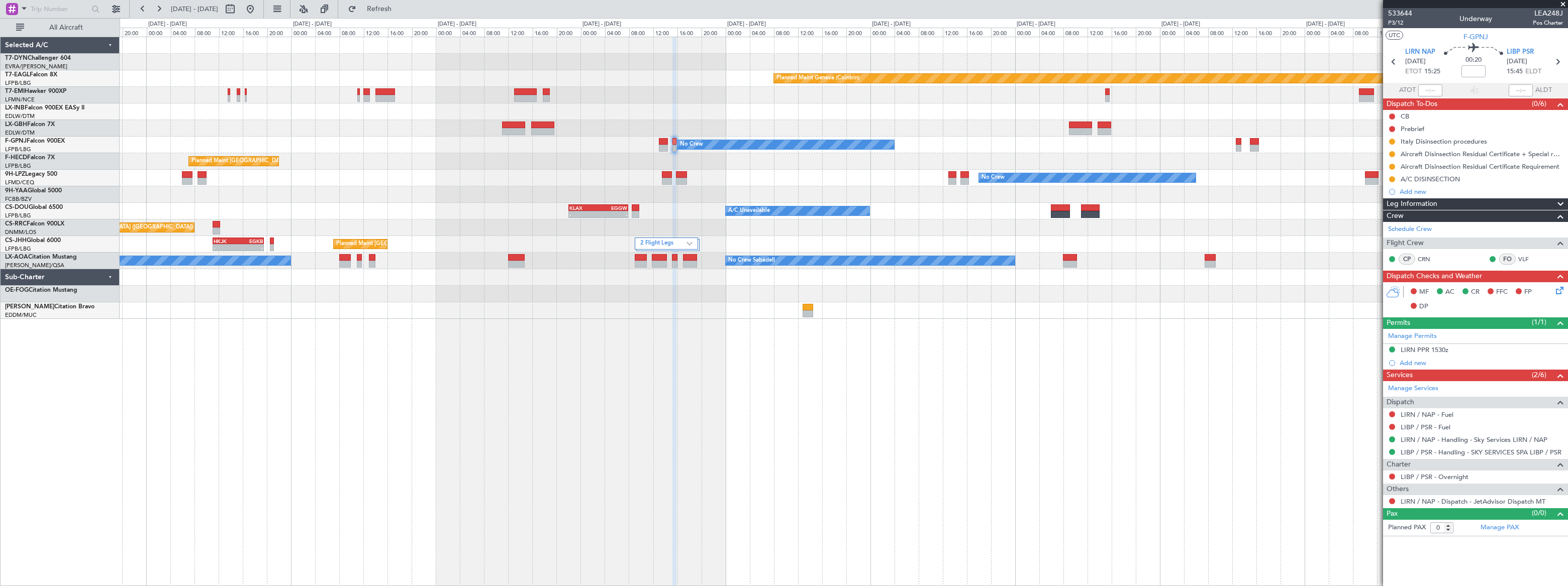
click at [924, 126] on div "Planned Maint Basel-Mulhouse Planned Maint Geneva (Cointrin) Planned Maint Ches…" at bounding box center [842, 178] width 1447 height 282
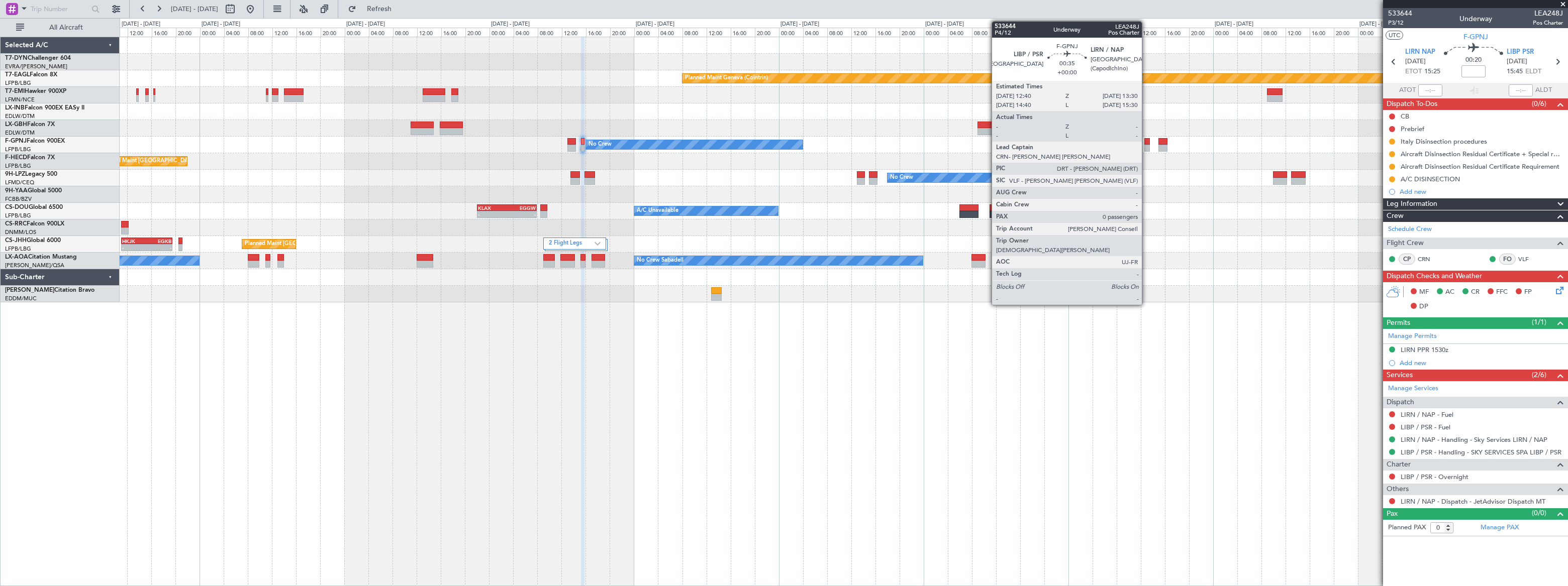
click at [1146, 147] on div at bounding box center [1147, 148] width 6 height 7
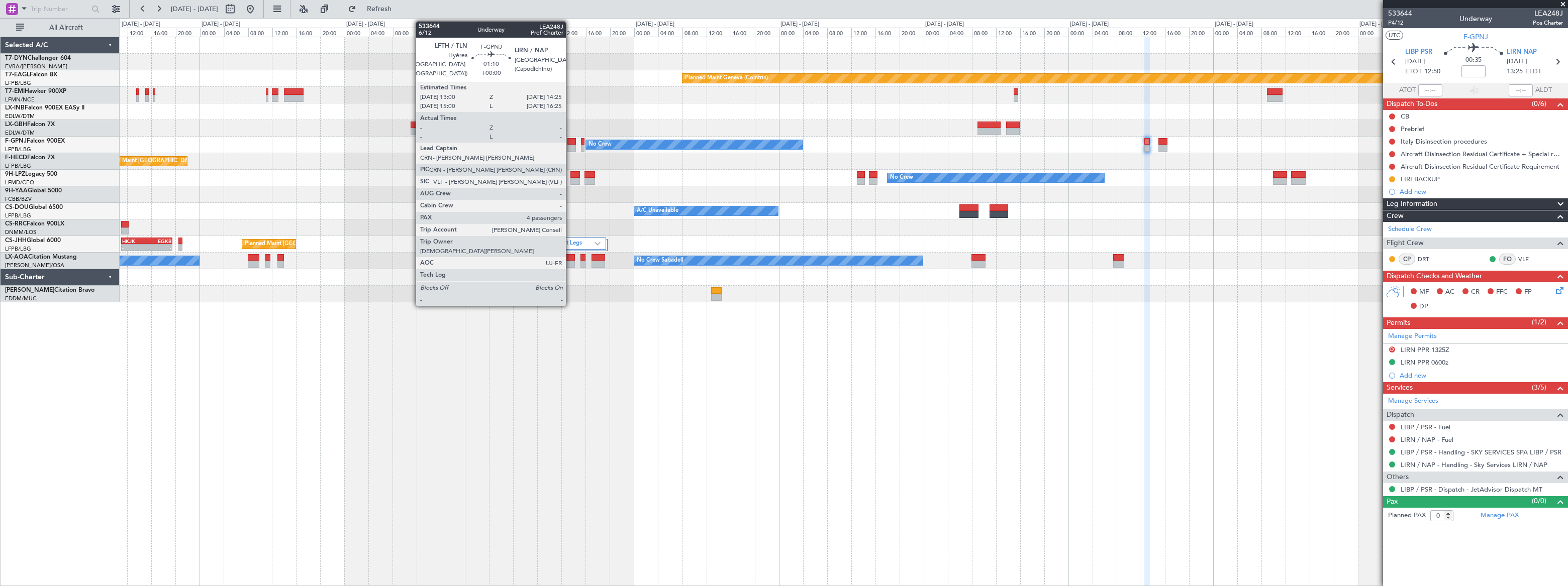
click at [570, 144] on div at bounding box center [571, 141] width 9 height 7
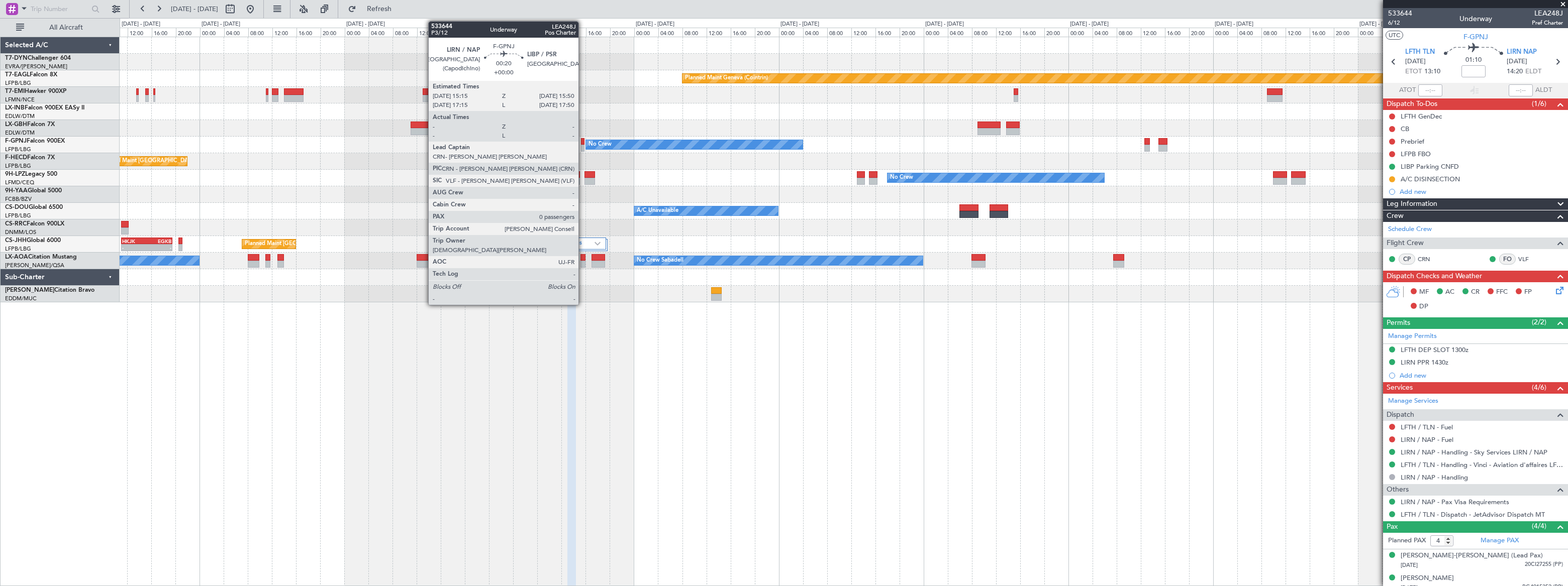
click at [583, 145] on div at bounding box center [583, 148] width 4 height 7
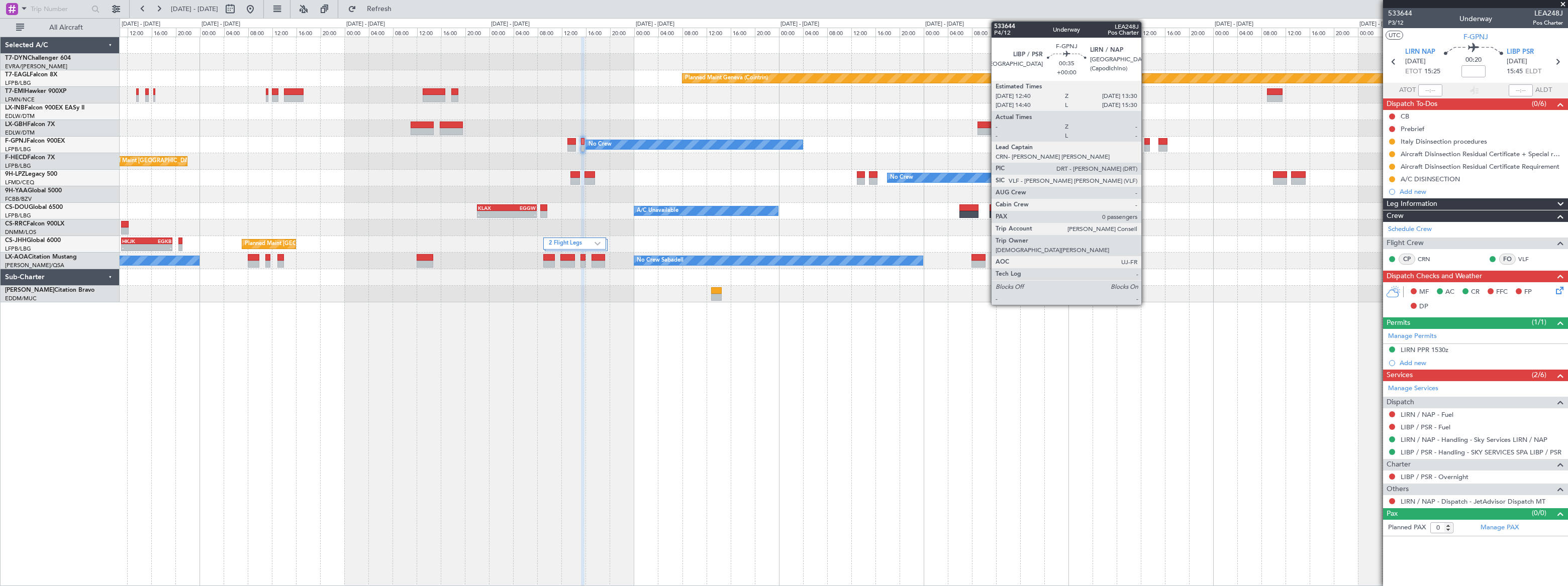
click at [1145, 143] on div at bounding box center [1147, 141] width 6 height 7
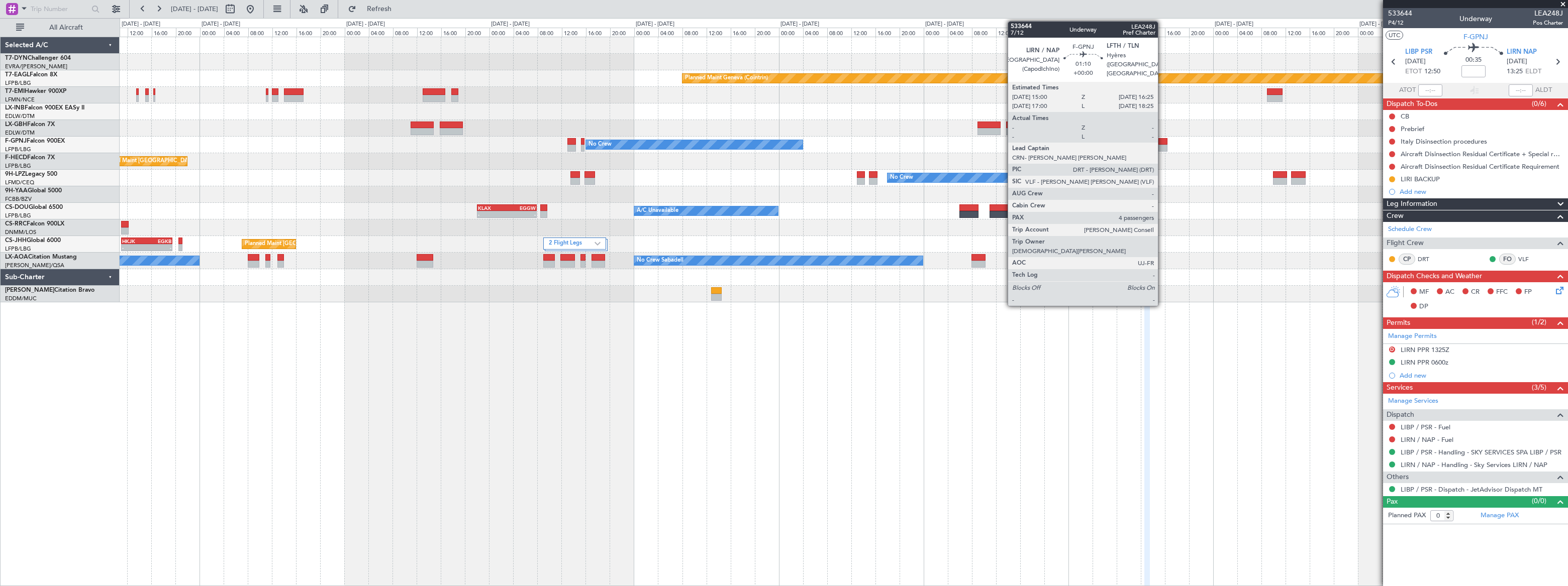
click at [1162, 141] on div at bounding box center [1162, 141] width 9 height 7
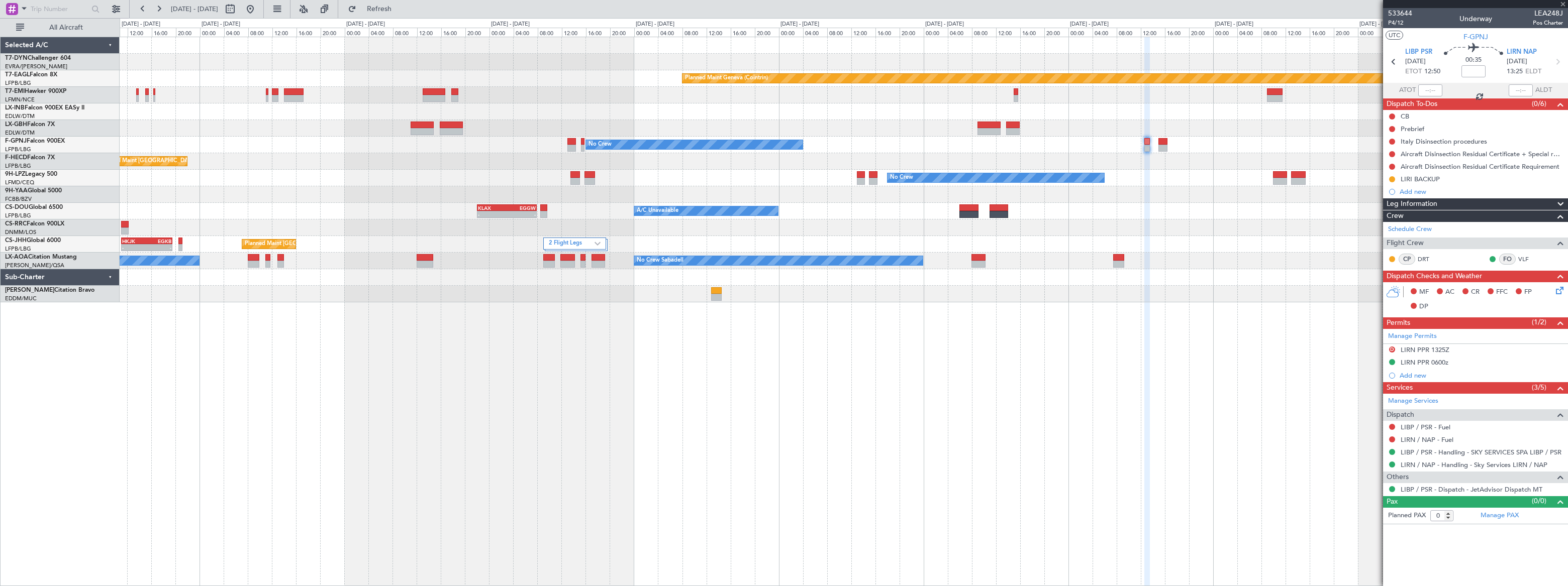
type input "4"
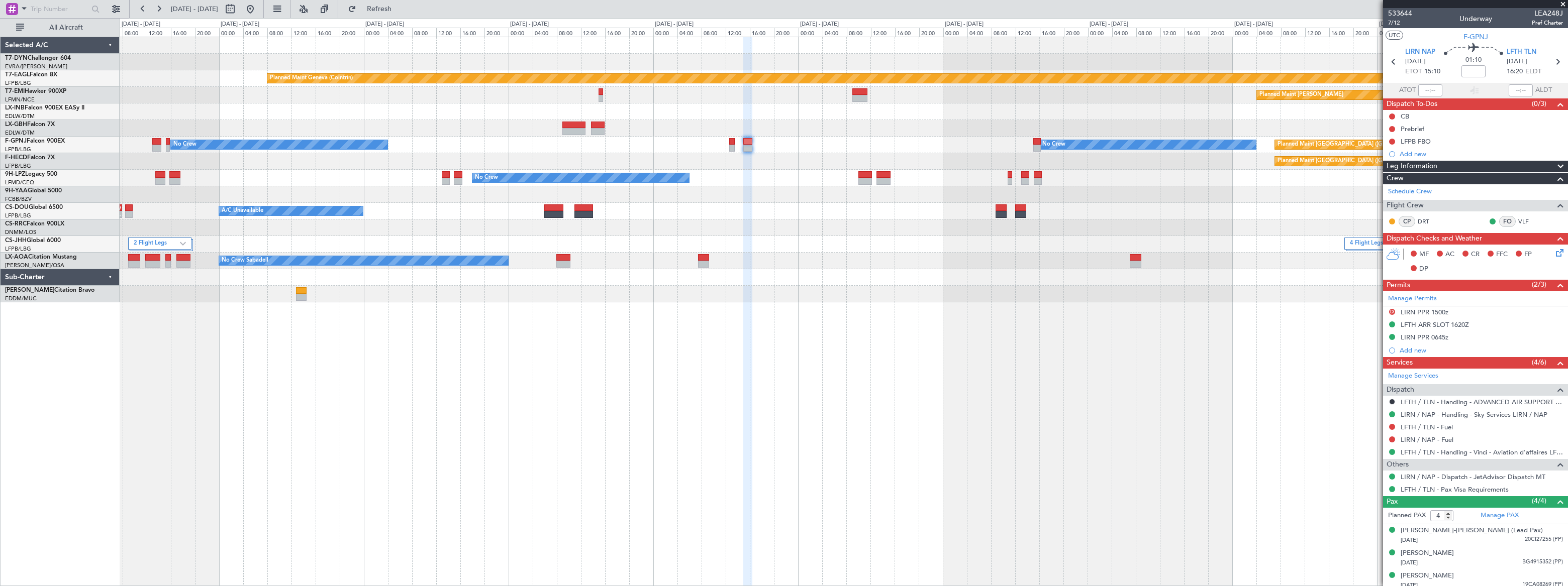
click at [819, 150] on div "No Crew No Crew Planned Maint Paris (Le Bourget) No Crew" at bounding box center [842, 145] width 1447 height 17
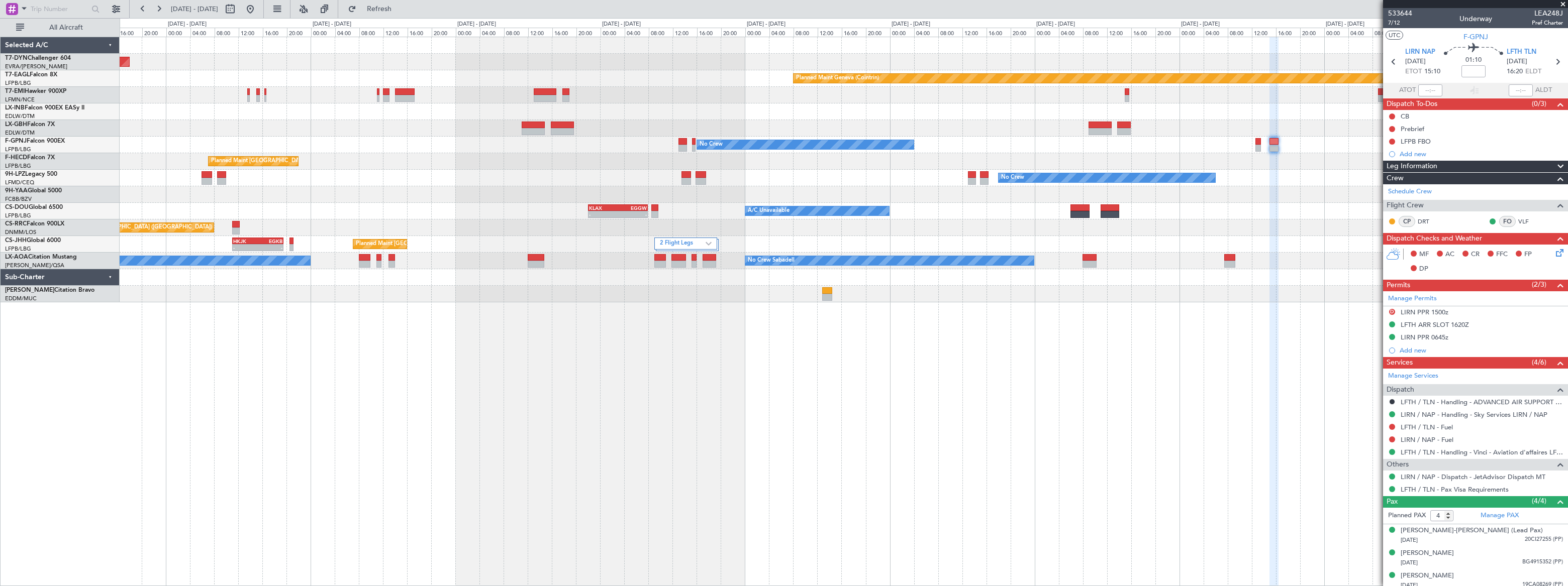
click at [1028, 183] on div "Planned Maint Basel-Mulhouse Planned Maint Geneva (Cointrin) Planned Maint Ches…" at bounding box center [842, 169] width 1447 height 265
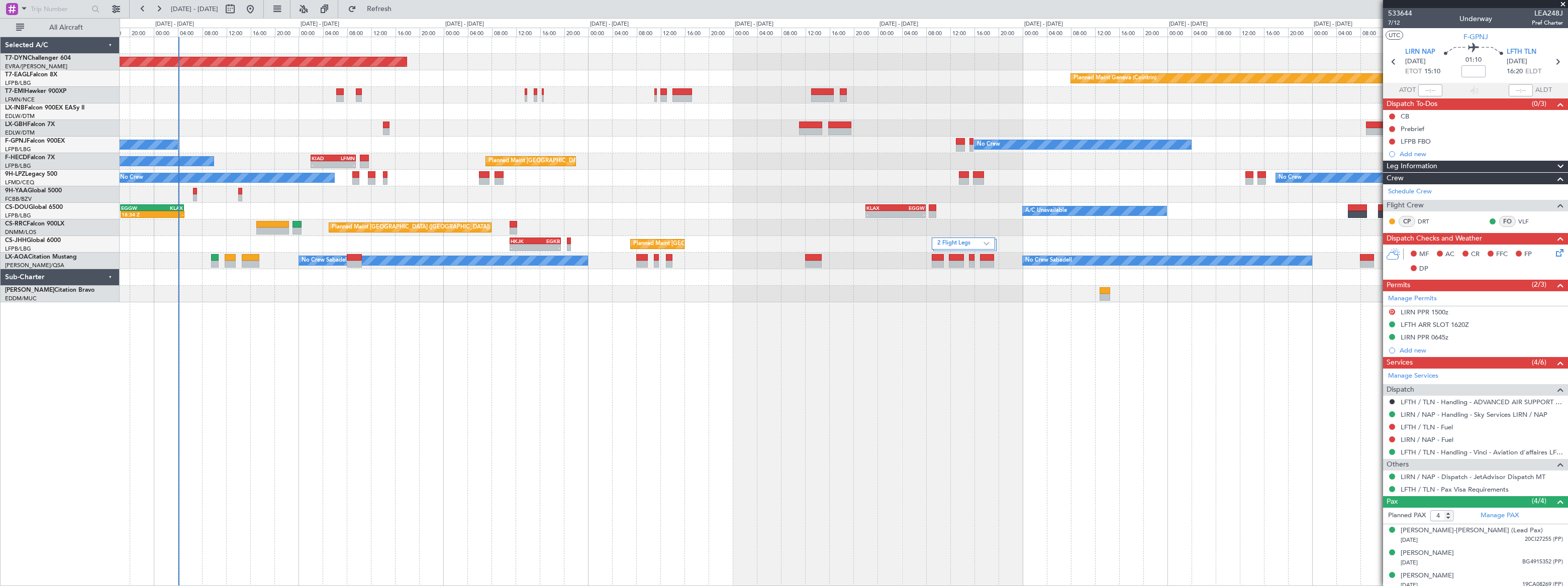
click at [605, 171] on div "Planned Maint Basel-Mulhouse Planned Maint Geneva (Cointrin) No Crew No Crew No…" at bounding box center [842, 169] width 1447 height 265
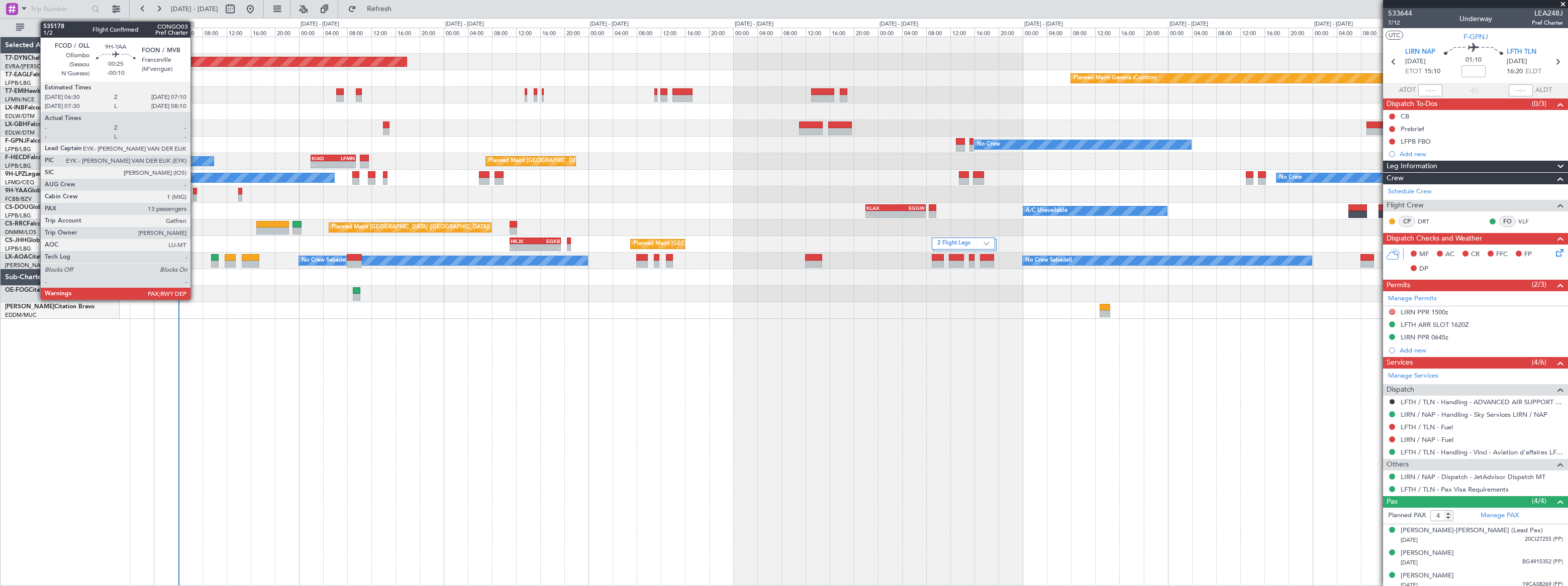
click at [195, 194] on div at bounding box center [195, 191] width 5 height 7
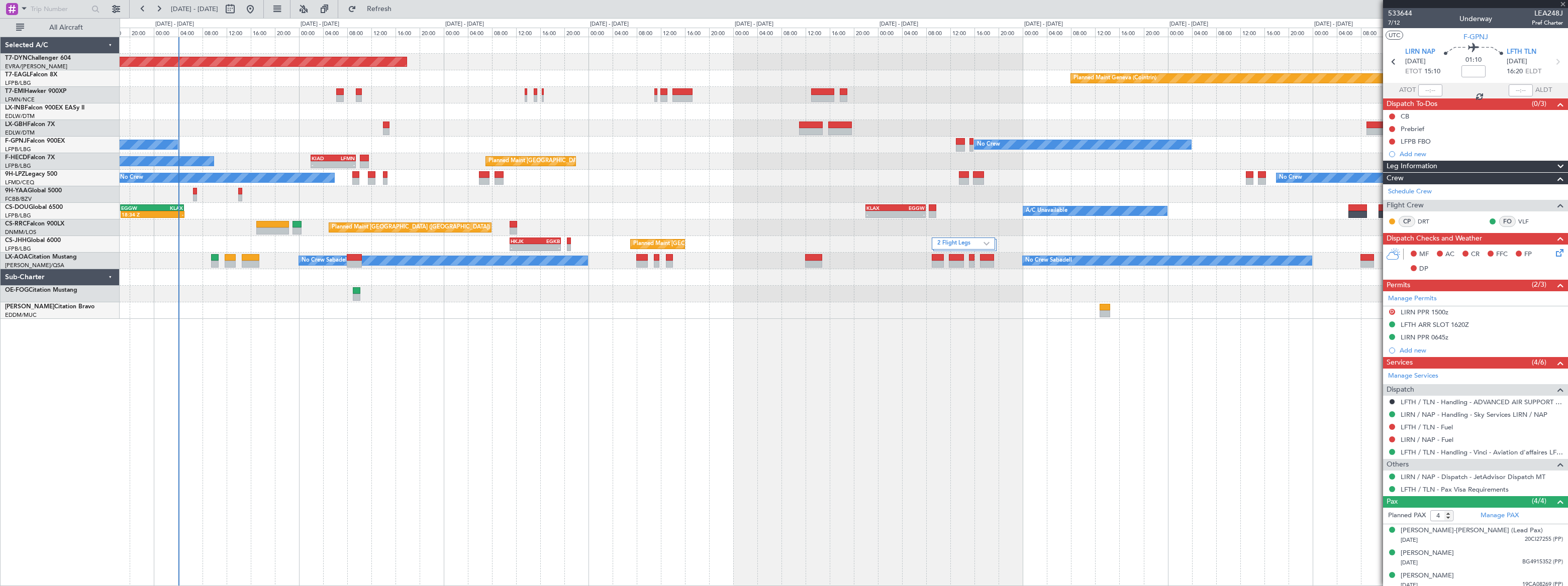
type input "-00:10"
type input "13"
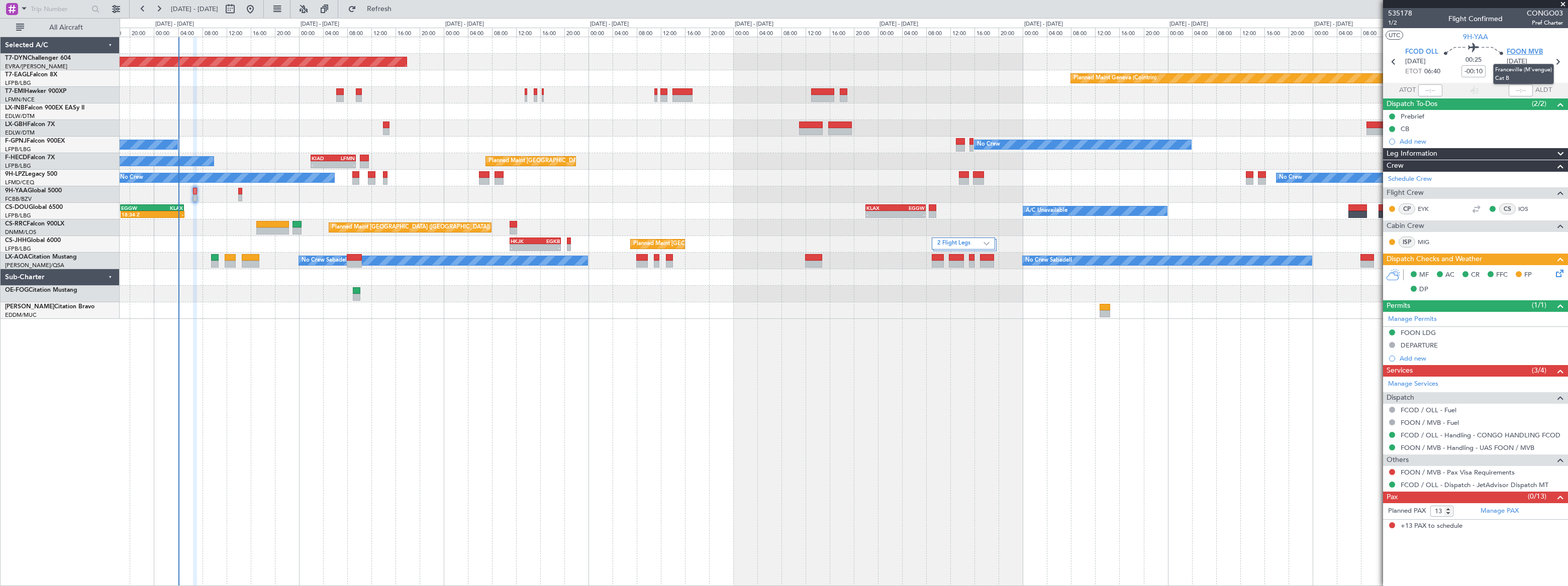
click at [1529, 52] on span "FOON MVB" at bounding box center [1524, 52] width 36 height 10
click at [1515, 53] on span "FOON MVB" at bounding box center [1524, 52] width 36 height 10
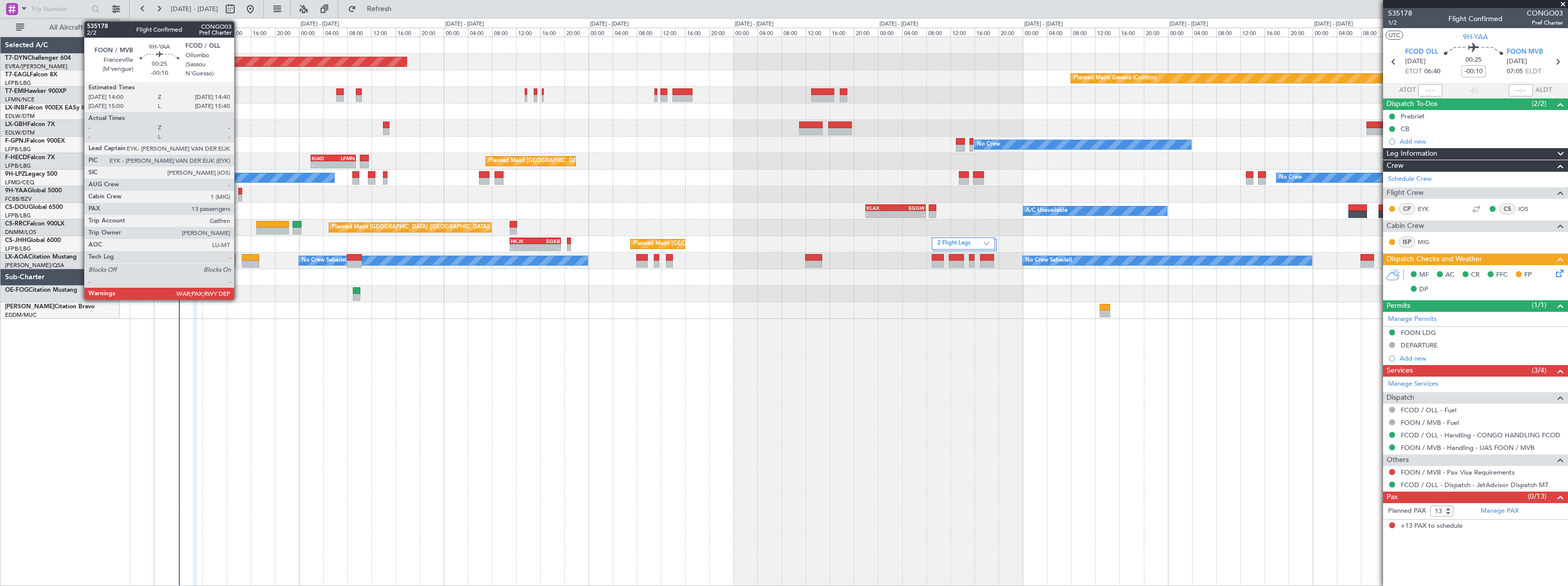
click at [239, 194] on div at bounding box center [240, 191] width 5 height 7
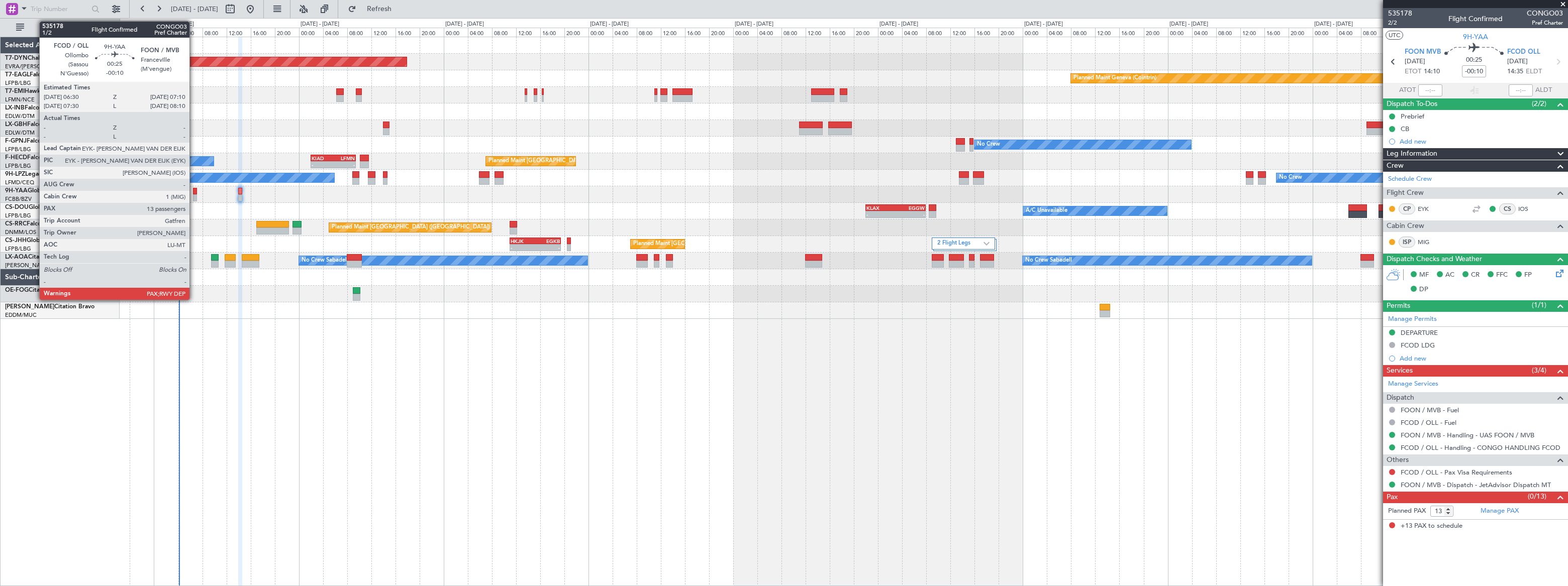
click at [194, 196] on div at bounding box center [195, 198] width 5 height 7
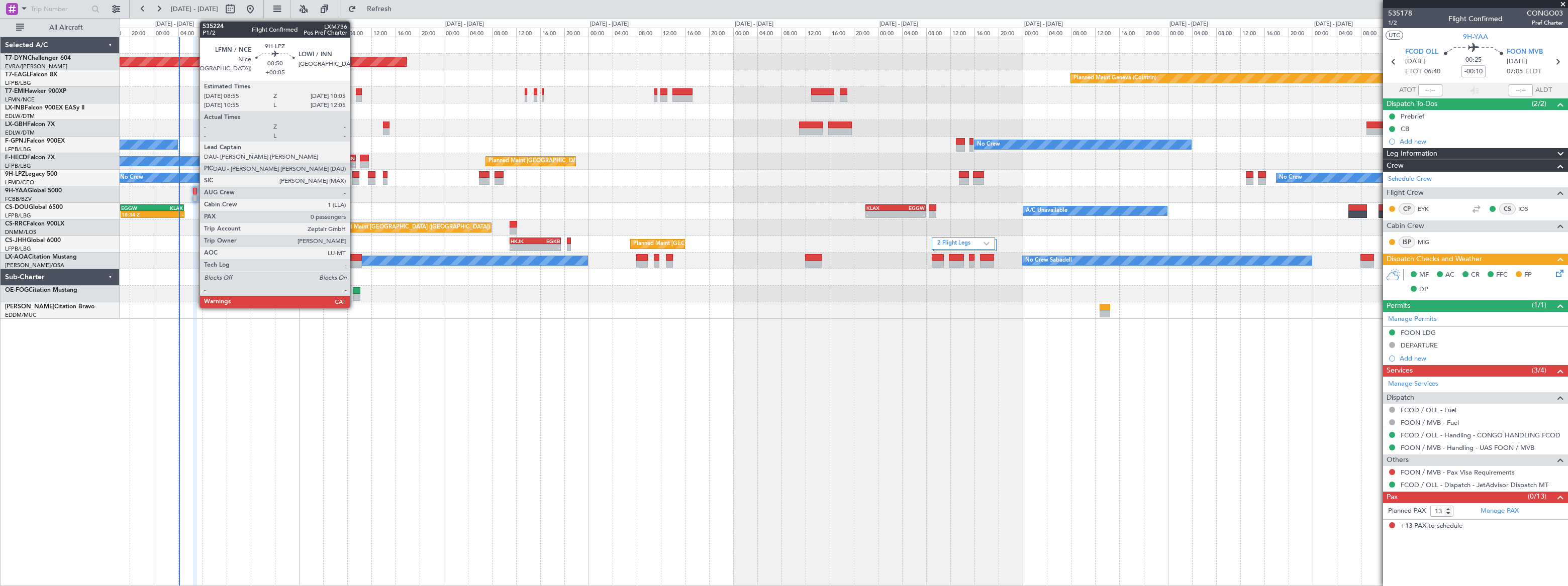
click at [354, 178] on div at bounding box center [356, 181] width 8 height 7
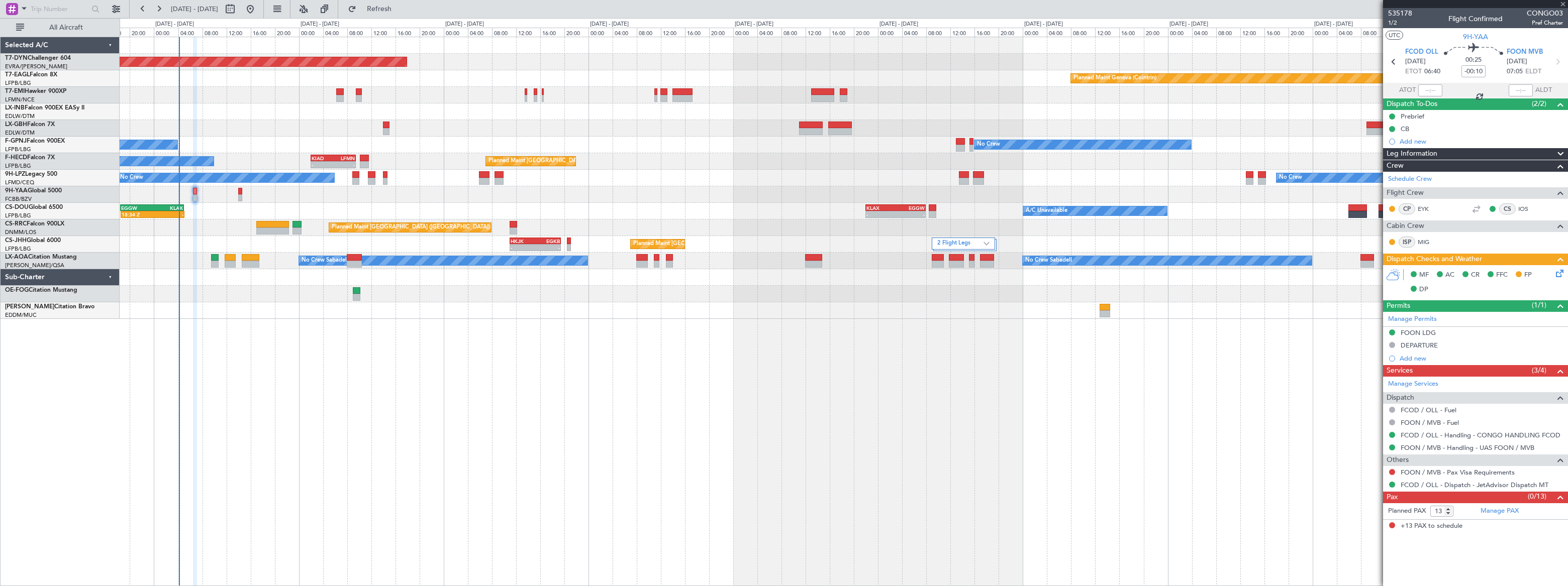
type input "+00:05"
type input "0"
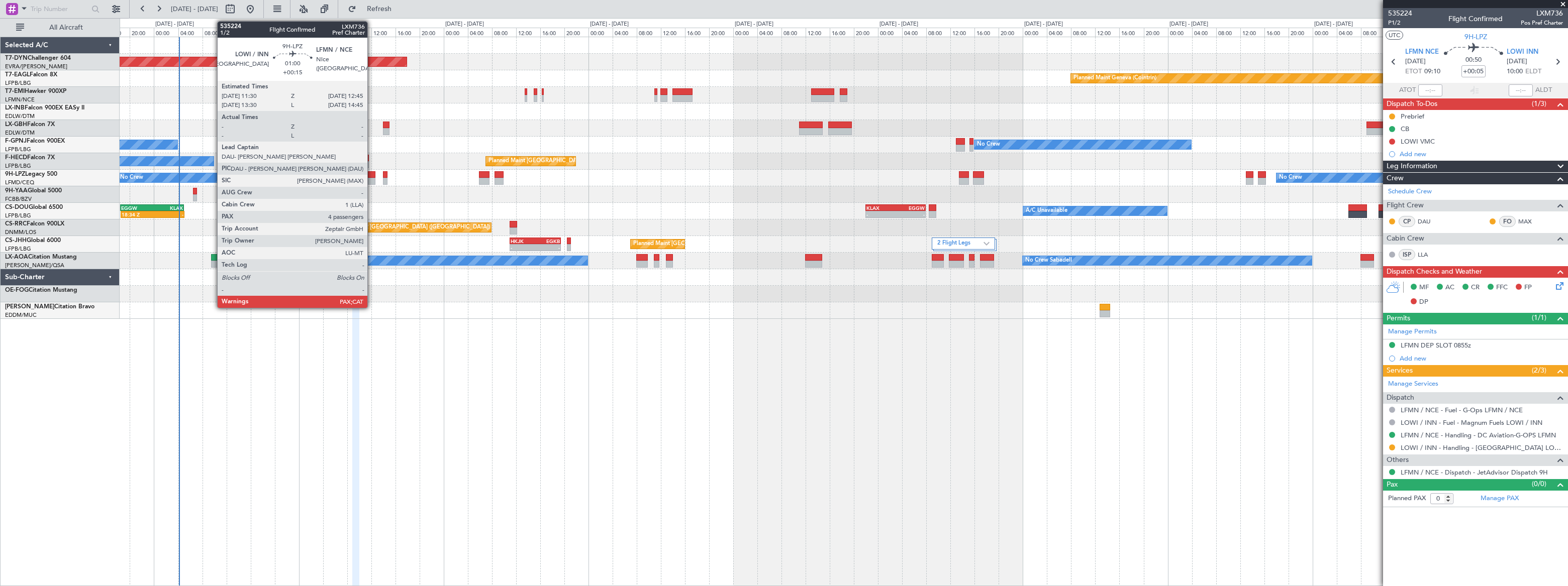
click at [372, 176] on div at bounding box center [372, 174] width 8 height 7
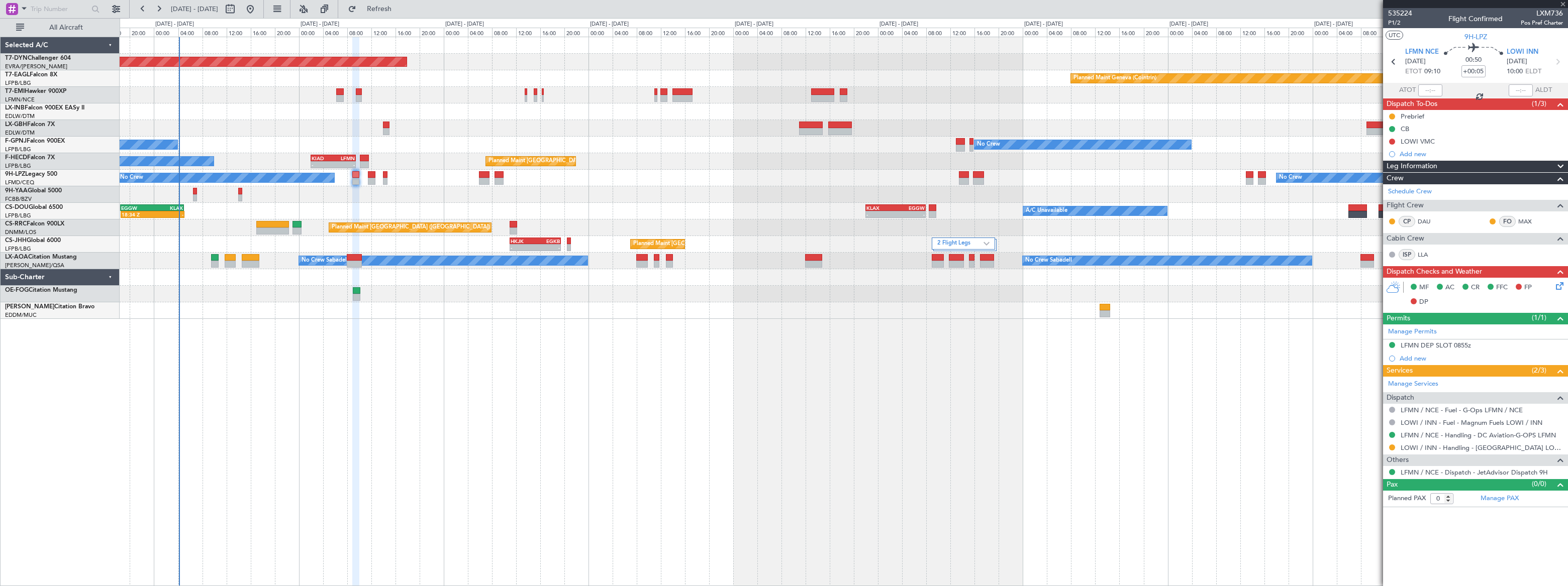
type input "+00:15"
type input "4"
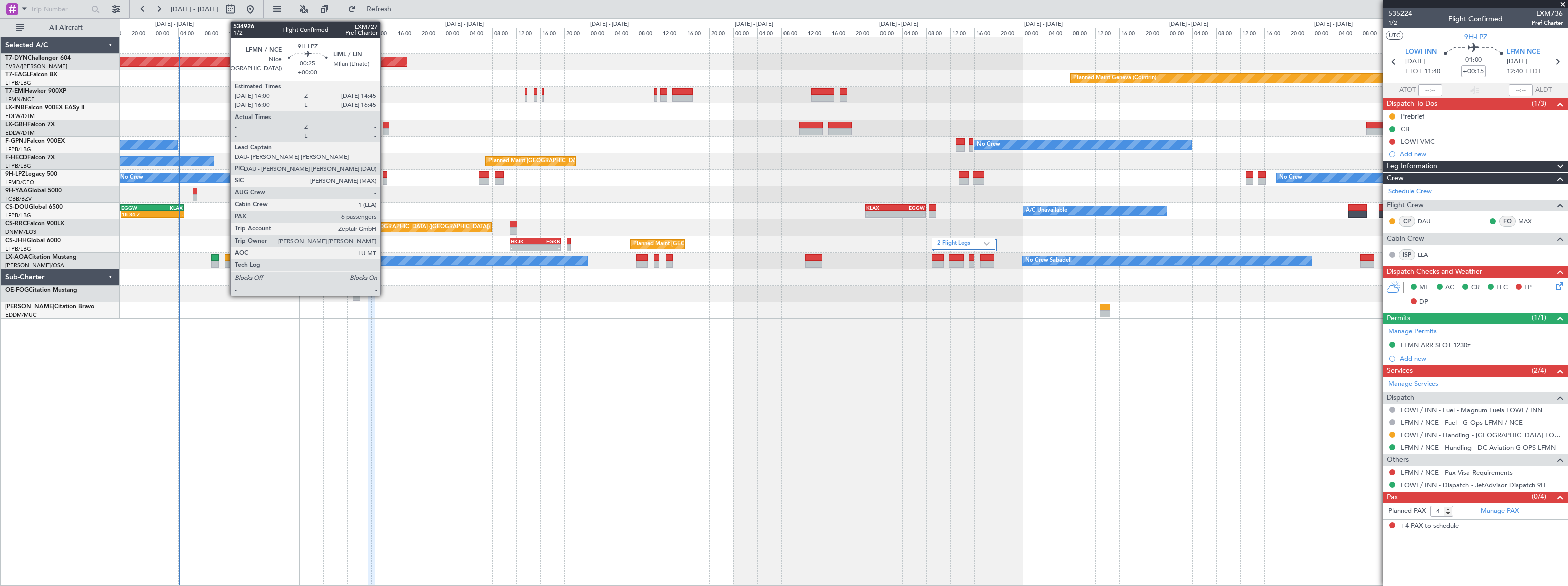
click at [384, 176] on div at bounding box center [384, 174] width 5 height 7
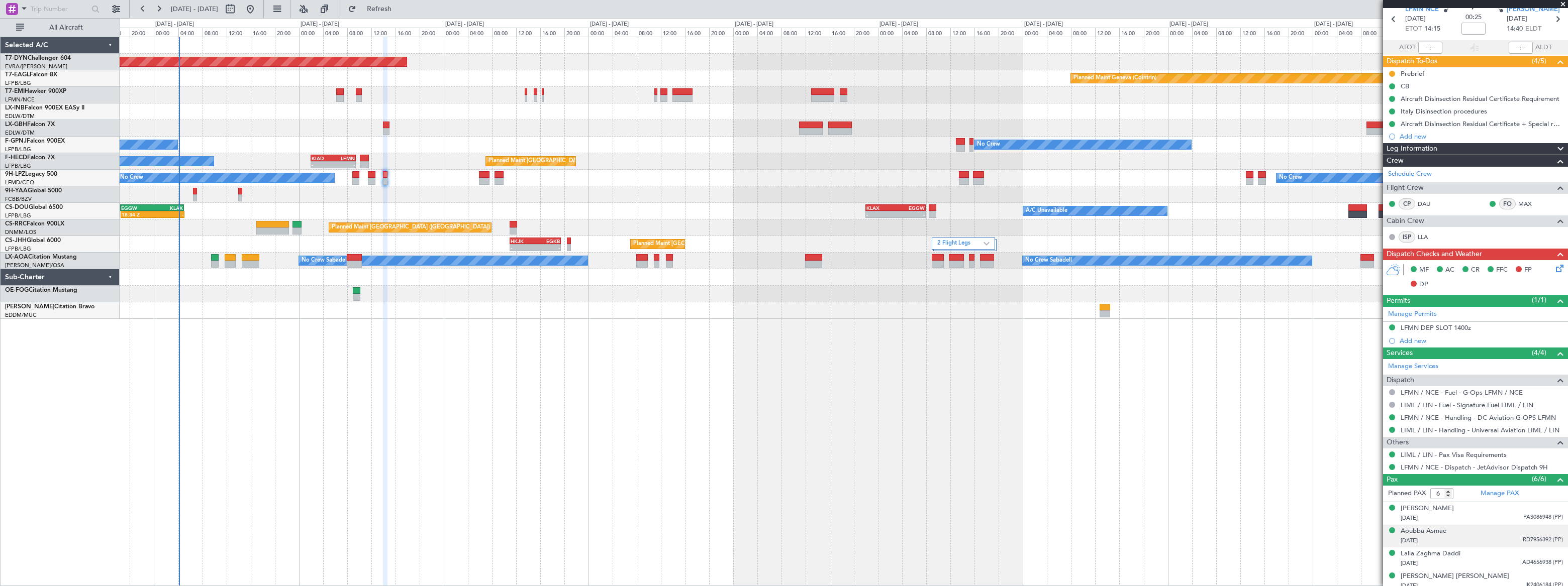
scroll to position [93, 0]
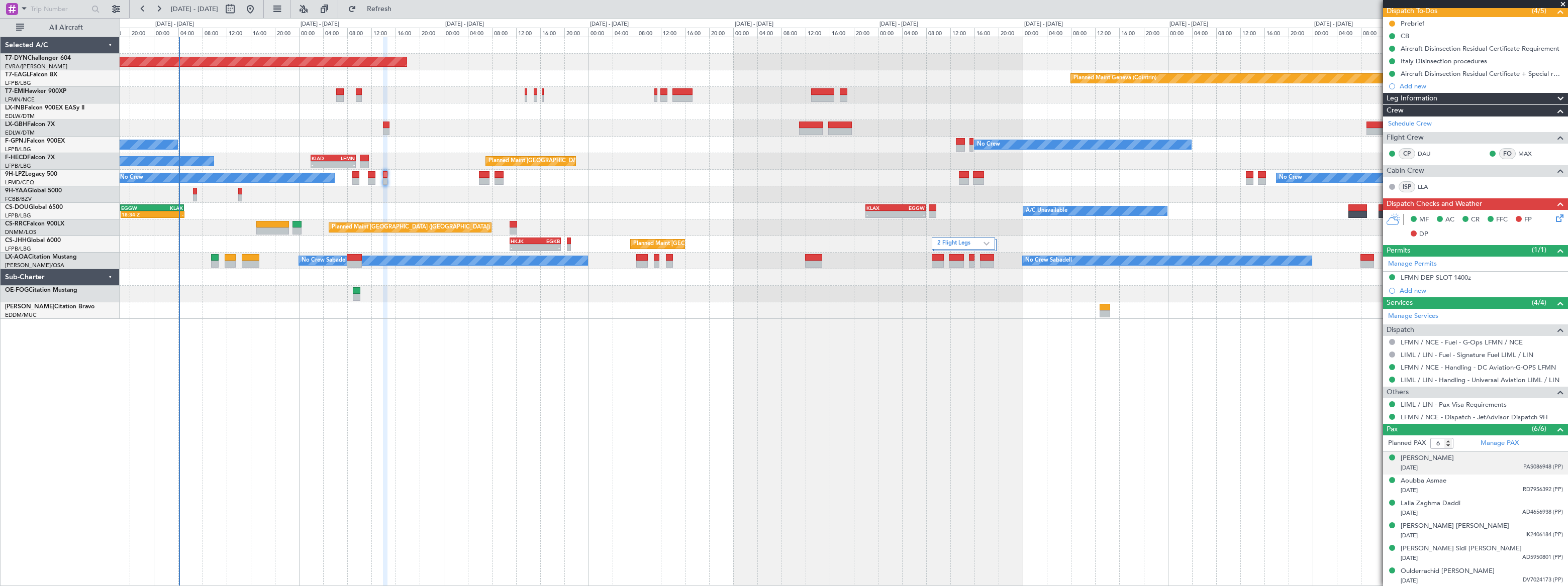
click at [1491, 458] on div "Ahmed Rahmouni 01/05/1965 PAS086948 (PP)" at bounding box center [1482, 464] width 162 height 20
click at [1490, 508] on div "Aoubba Asmae 23/01/1997 RD7956392 (PP)" at bounding box center [1482, 511] width 162 height 20
click at [1498, 534] on div "21/05/1979 AD4656938 (PP)" at bounding box center [1482, 538] width 162 height 10
click at [1513, 556] on div "24/12/2009 IK2406184 (PP)" at bounding box center [1482, 561] width 162 height 10
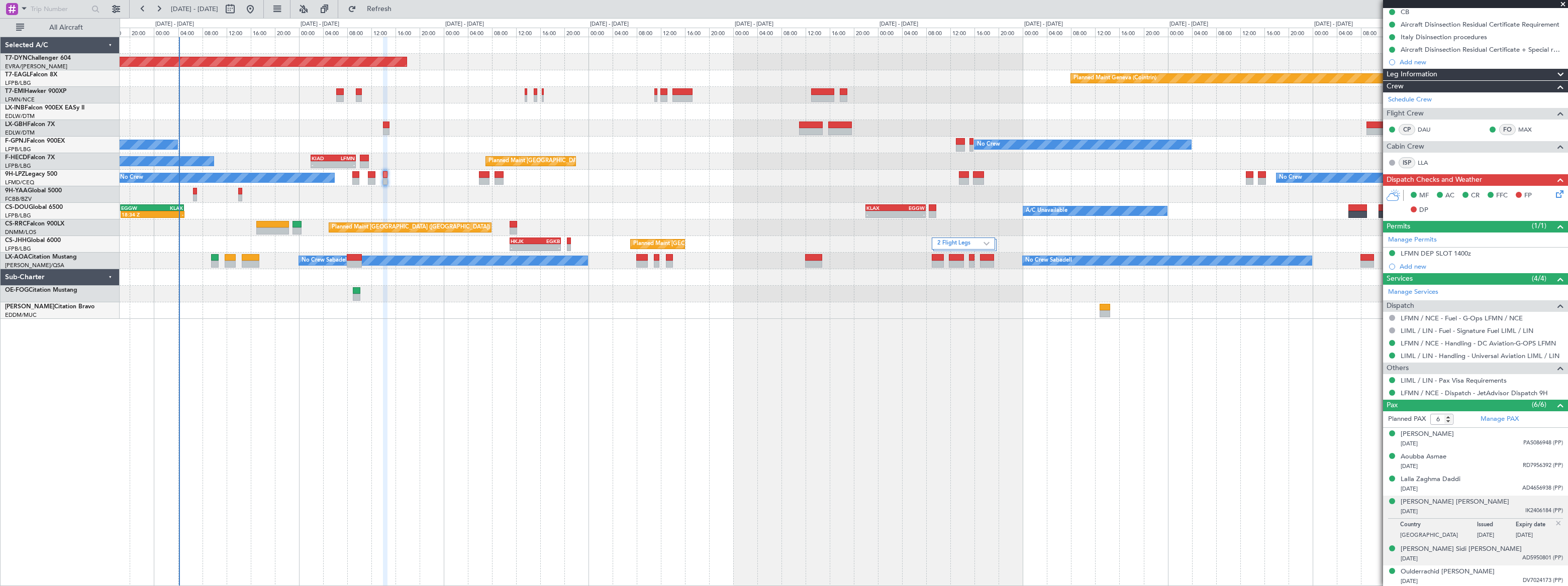
click at [1507, 558] on div "29/10/1978 AD5950801 (PP)" at bounding box center [1482, 560] width 162 height 10
click at [1502, 578] on div "27/12/2006 DV7024173 (PP)" at bounding box center [1482, 582] width 162 height 10
click at [1519, 504] on div "Ould Er-Rachid Moulay Hamdi 24/12/2009 IK2406184 (PP)" at bounding box center [1482, 508] width 162 height 20
click at [1502, 484] on div "21/05/1979 AD4656938 (PP)" at bounding box center [1482, 489] width 162 height 10
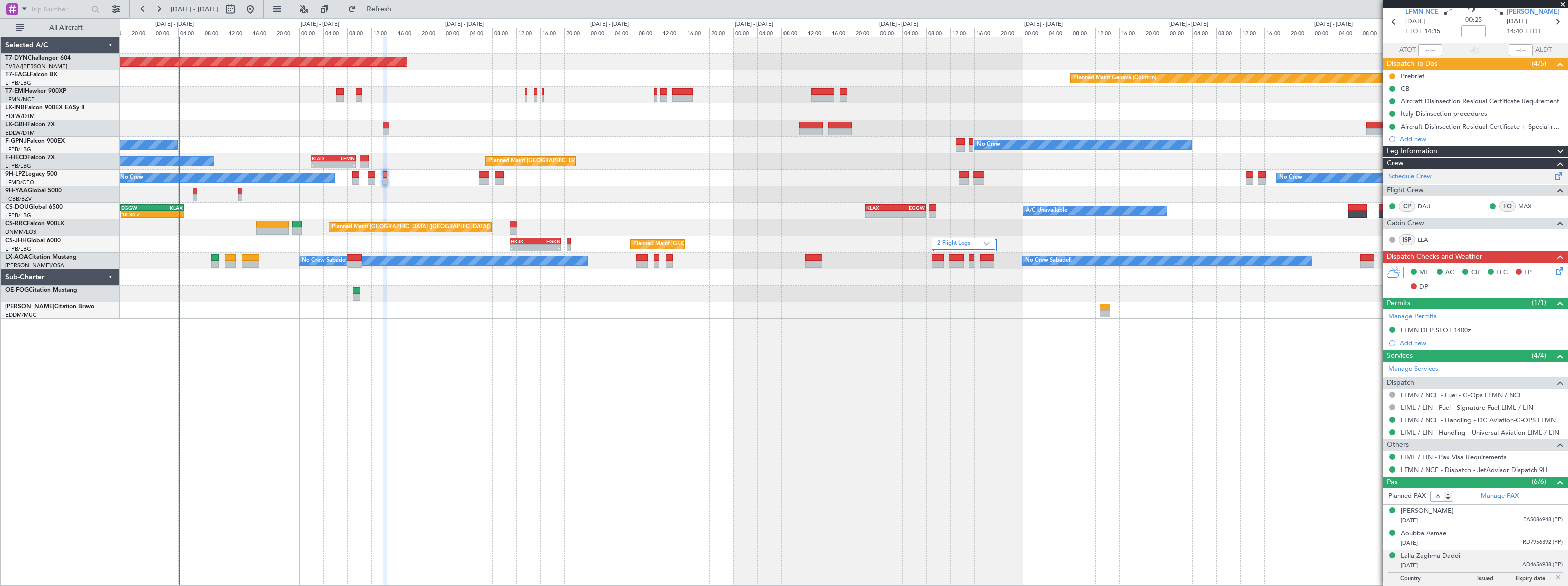
scroll to position [0, 0]
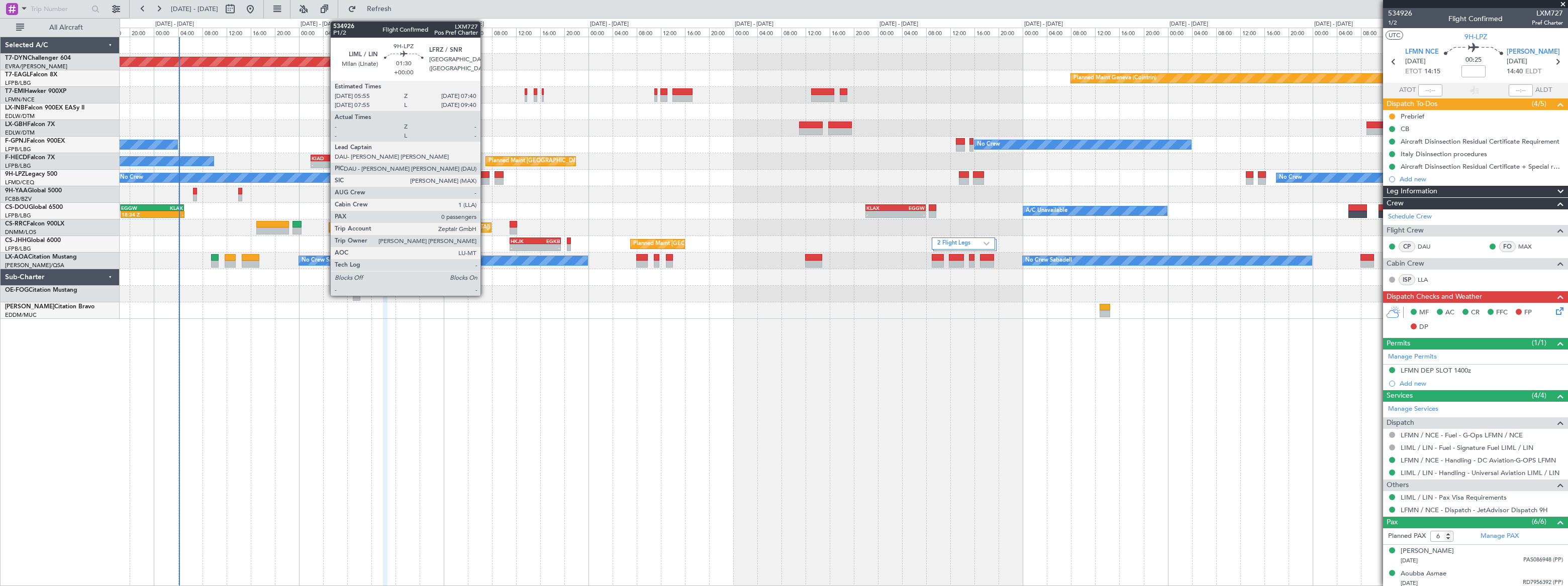
click at [484, 176] on div at bounding box center [484, 174] width 11 height 7
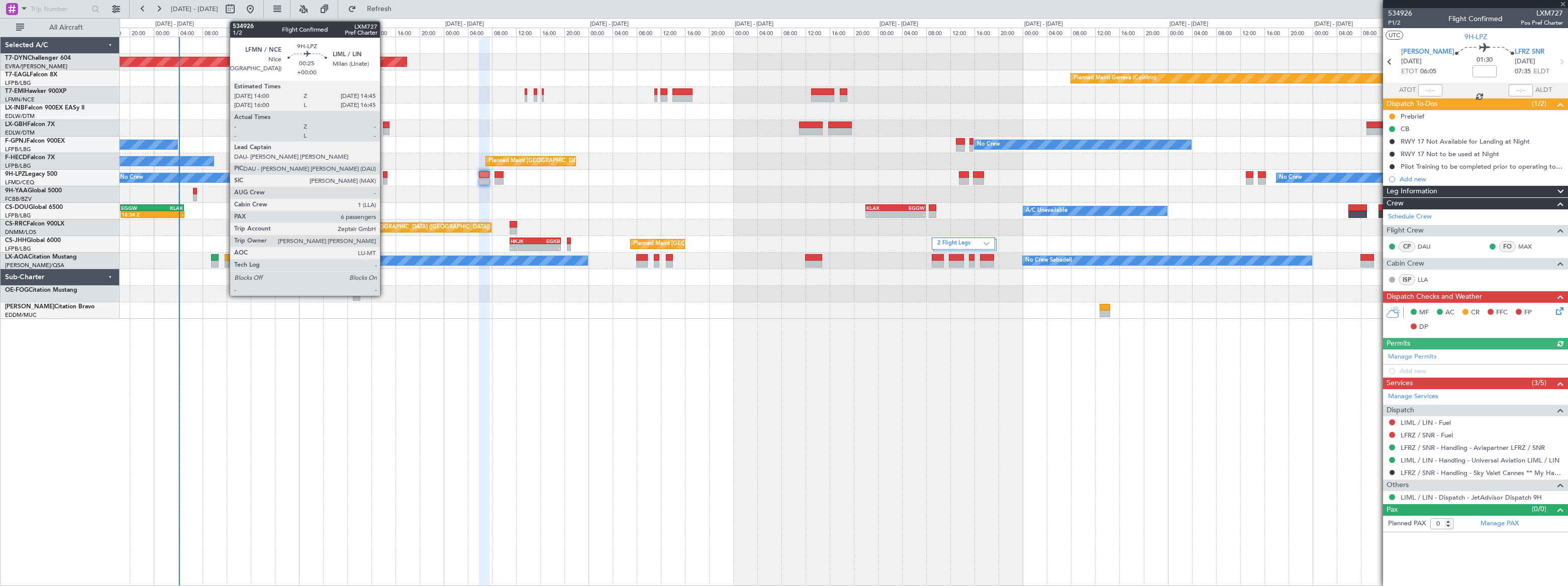
click at [383, 178] on div at bounding box center [384, 181] width 5 height 7
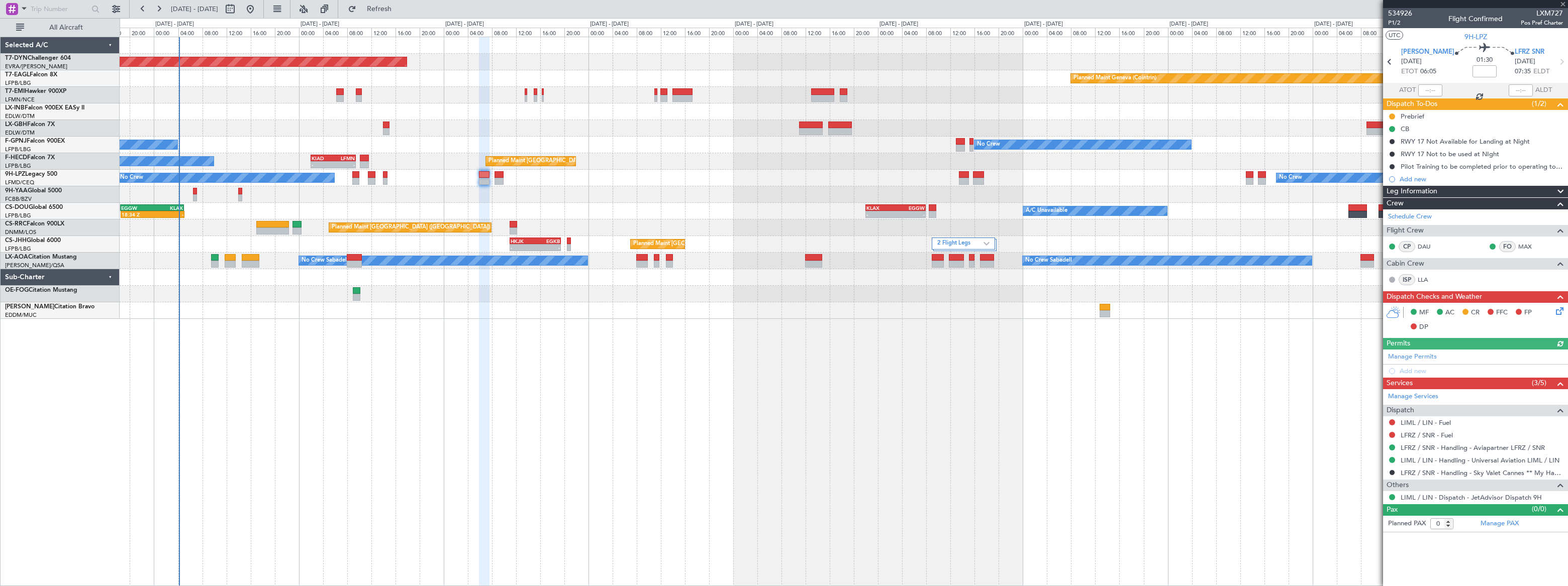
type input "6"
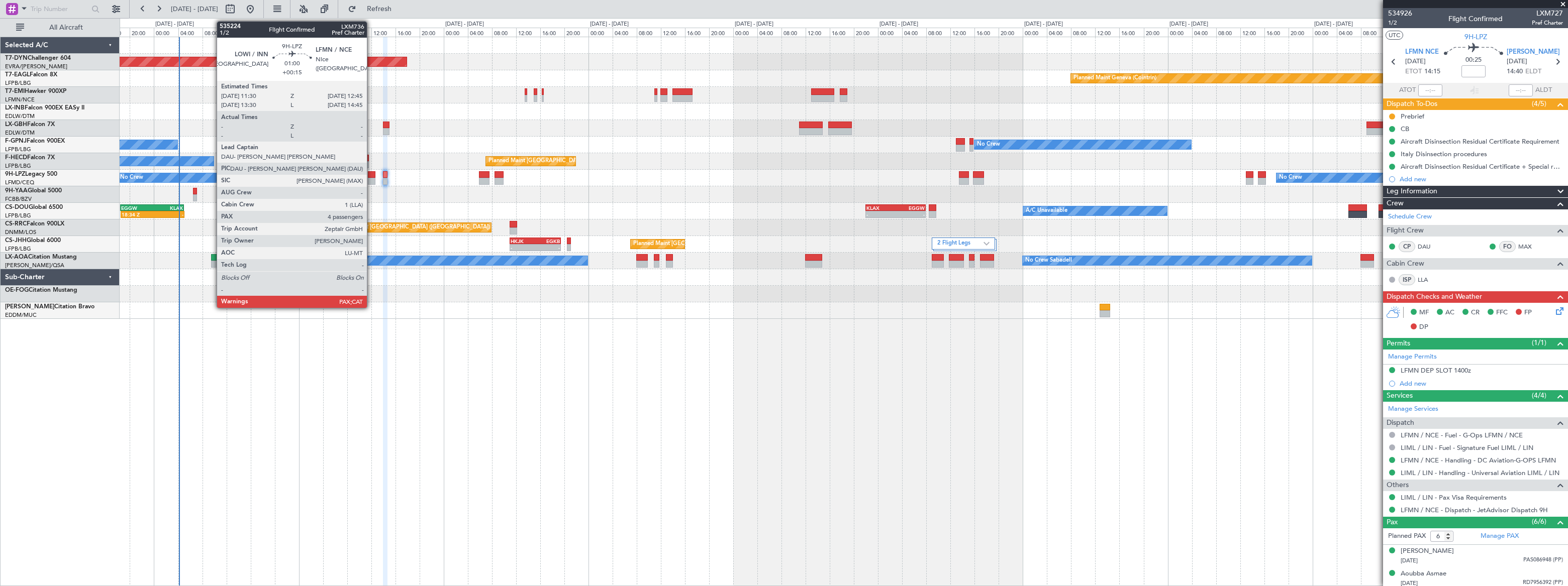
click at [372, 179] on div at bounding box center [372, 181] width 8 height 7
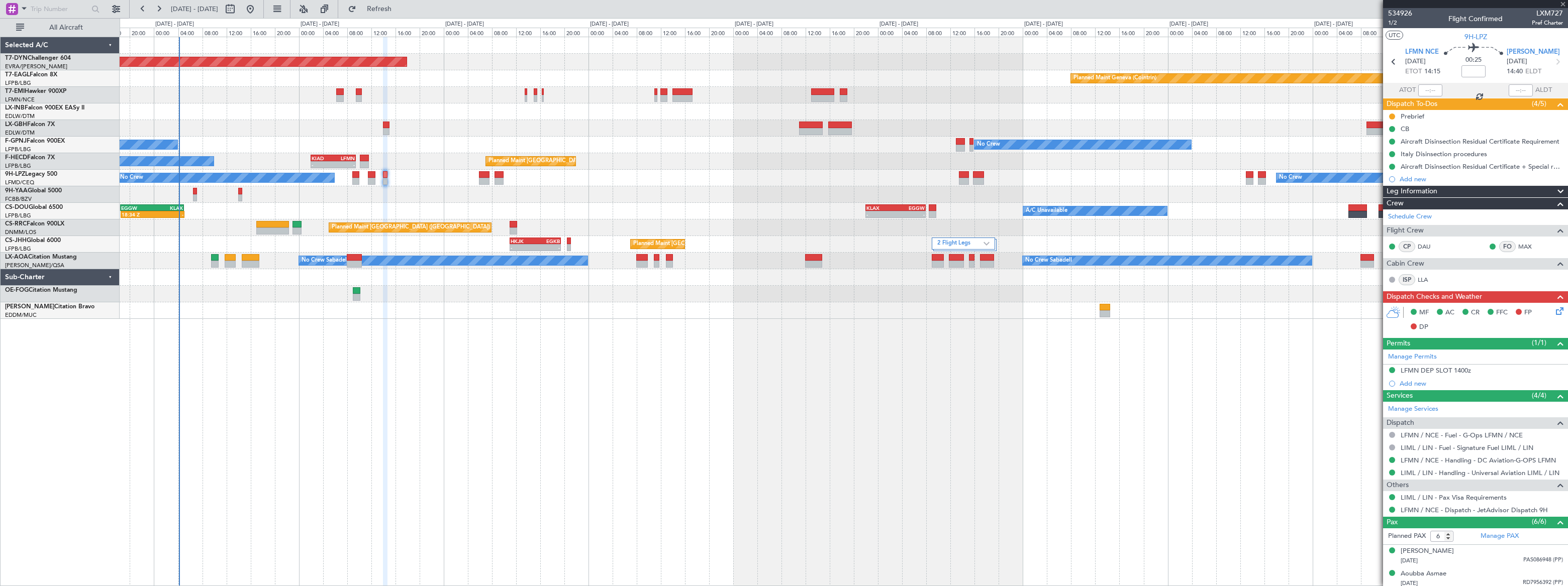
type input "+00:15"
type input "4"
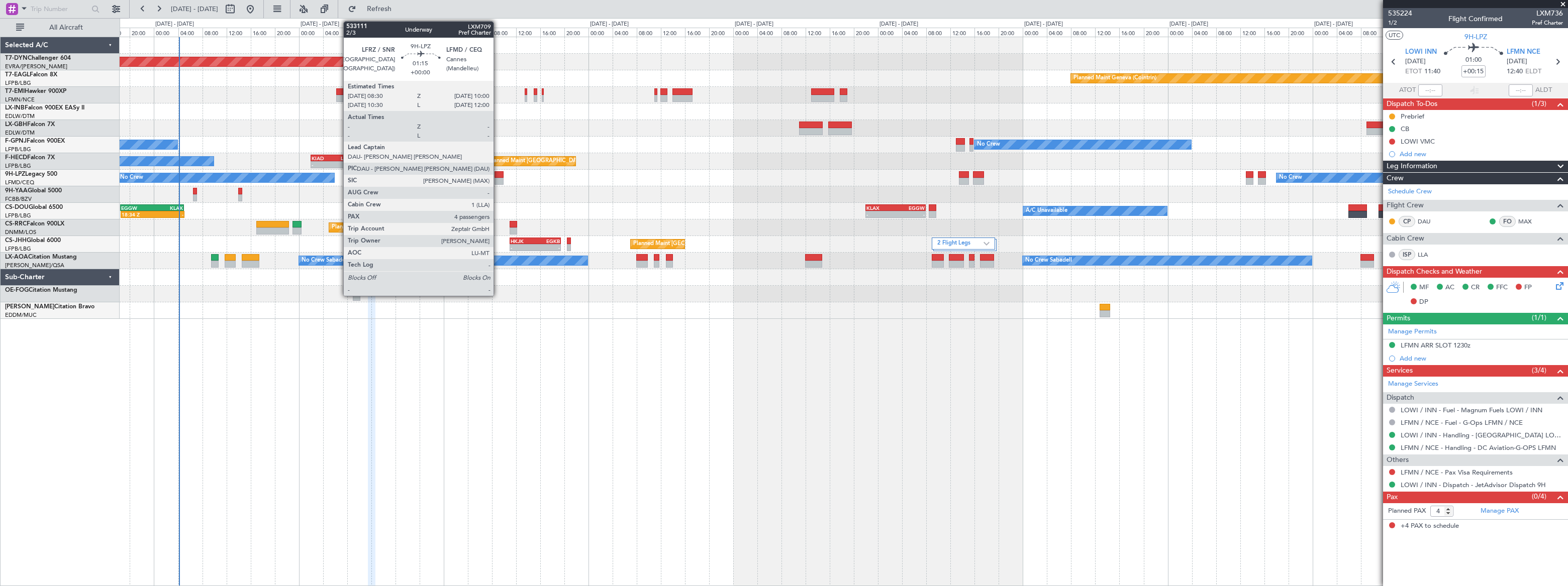
click at [498, 176] on div at bounding box center [499, 174] width 10 height 7
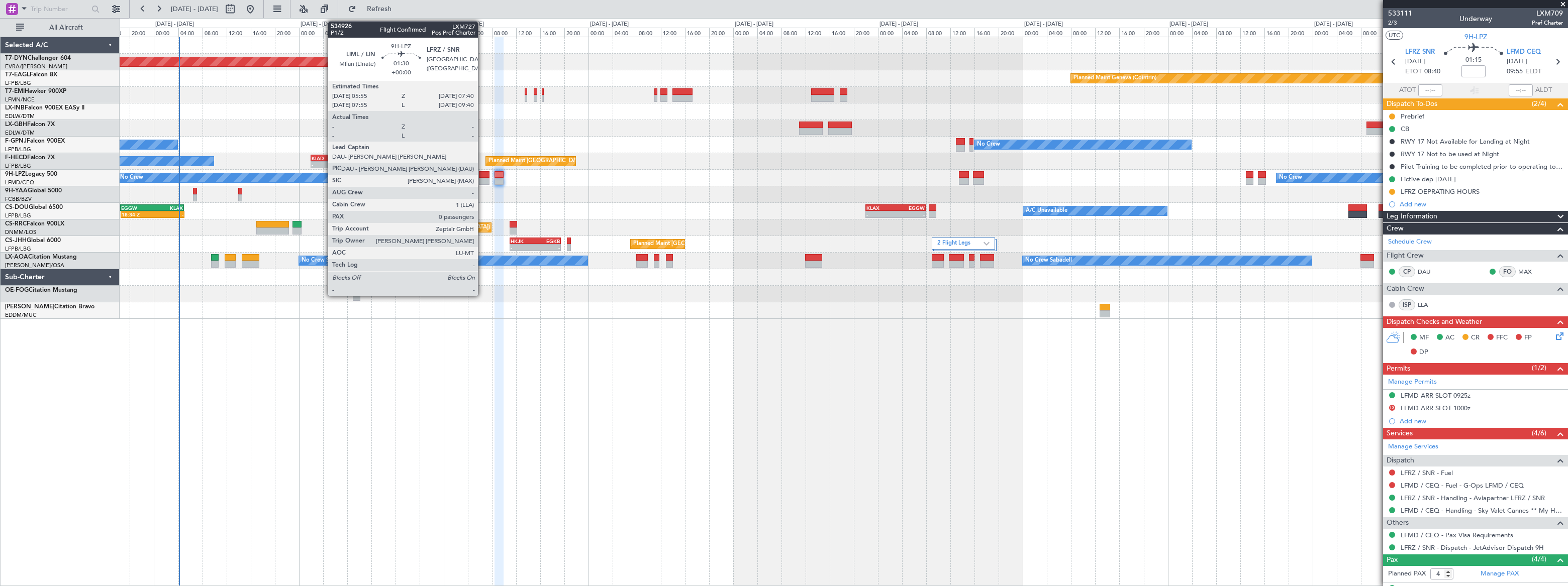
click at [482, 173] on div at bounding box center [484, 174] width 11 height 7
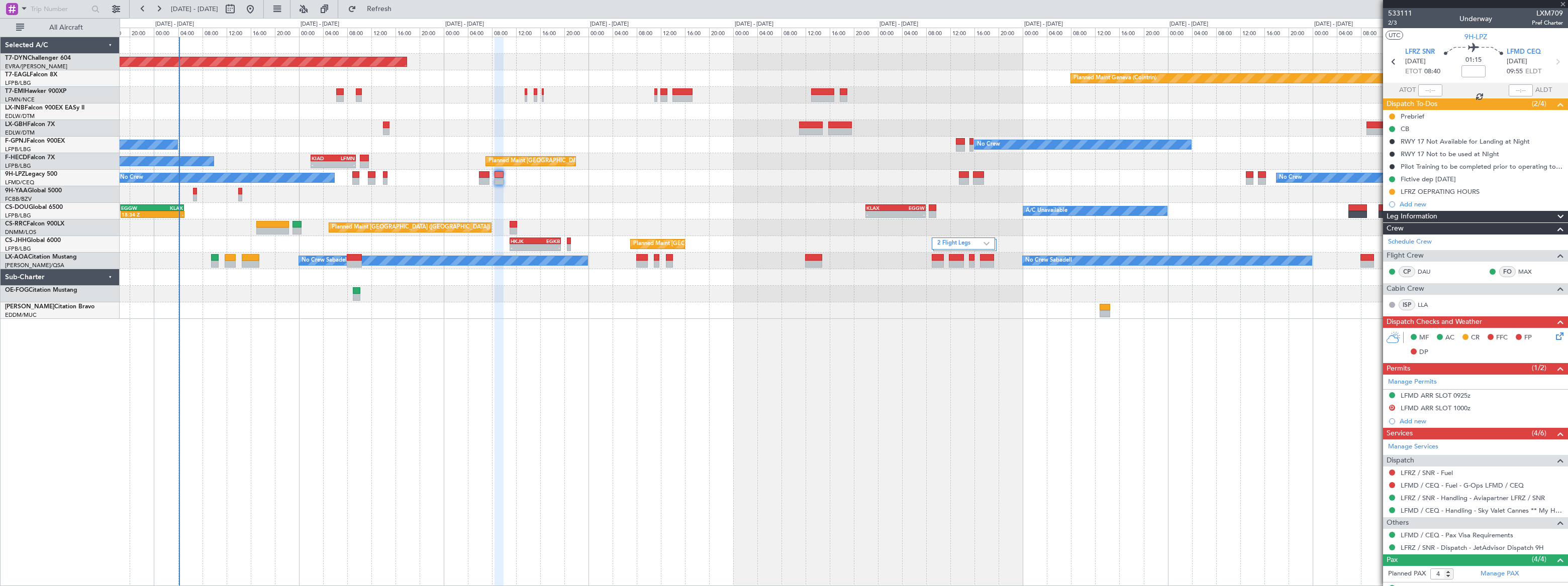
type input "0"
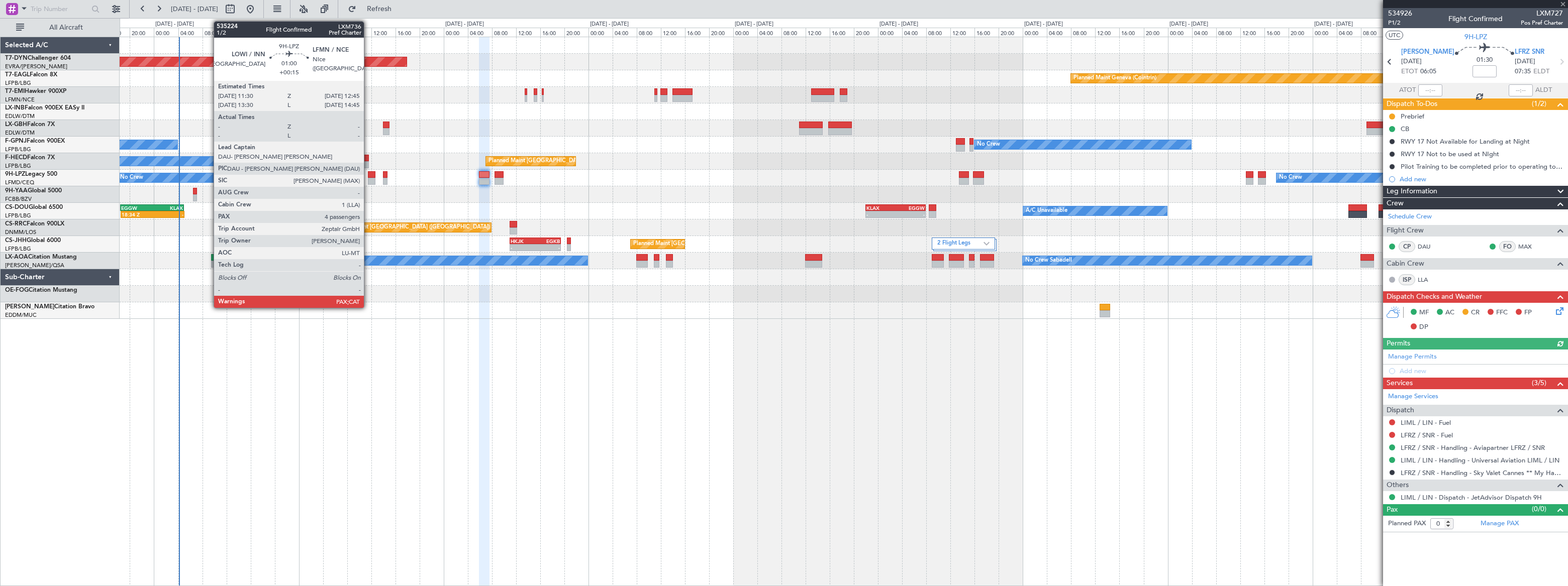
click at [369, 176] on div at bounding box center [372, 174] width 8 height 7
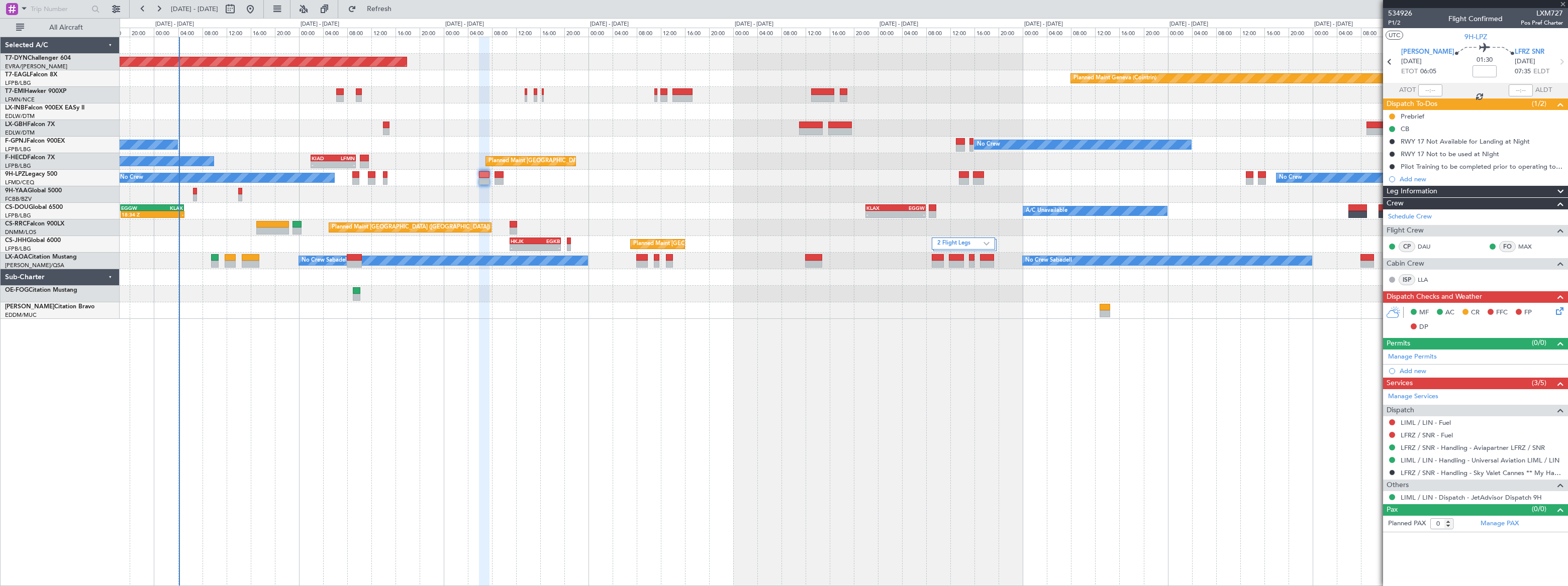
type input "+00:15"
type input "4"
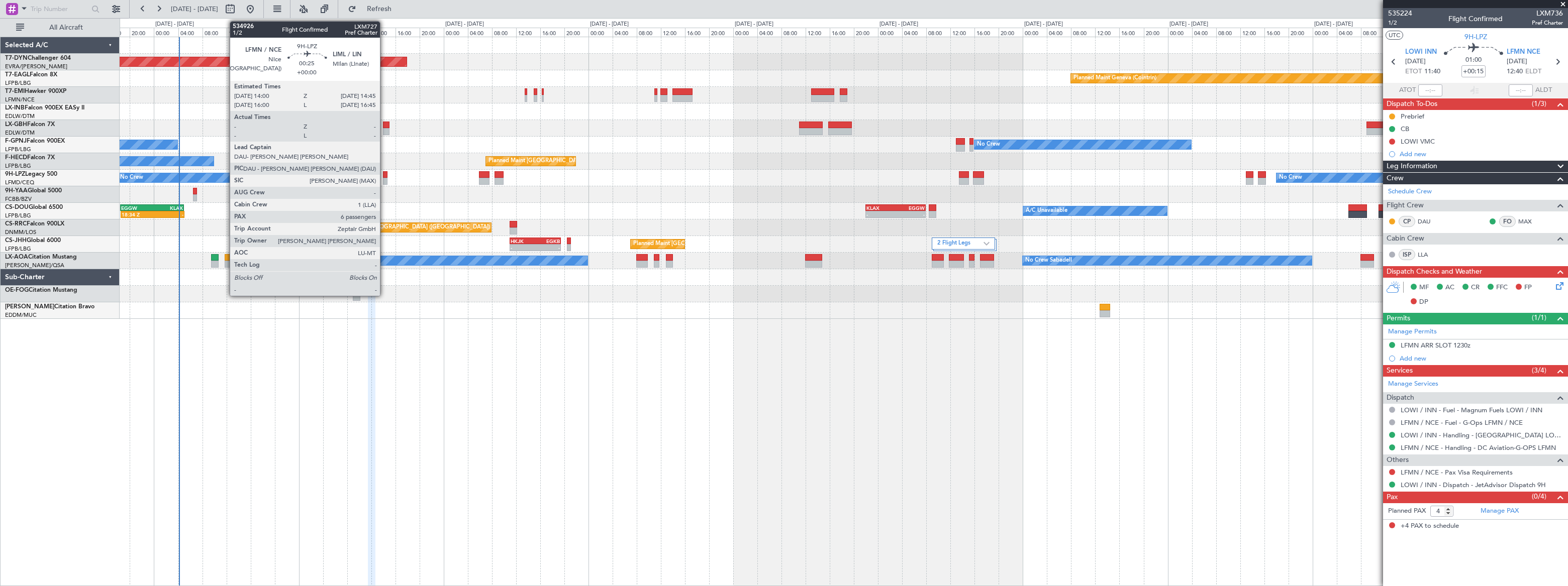
click at [384, 176] on div at bounding box center [384, 174] width 5 height 7
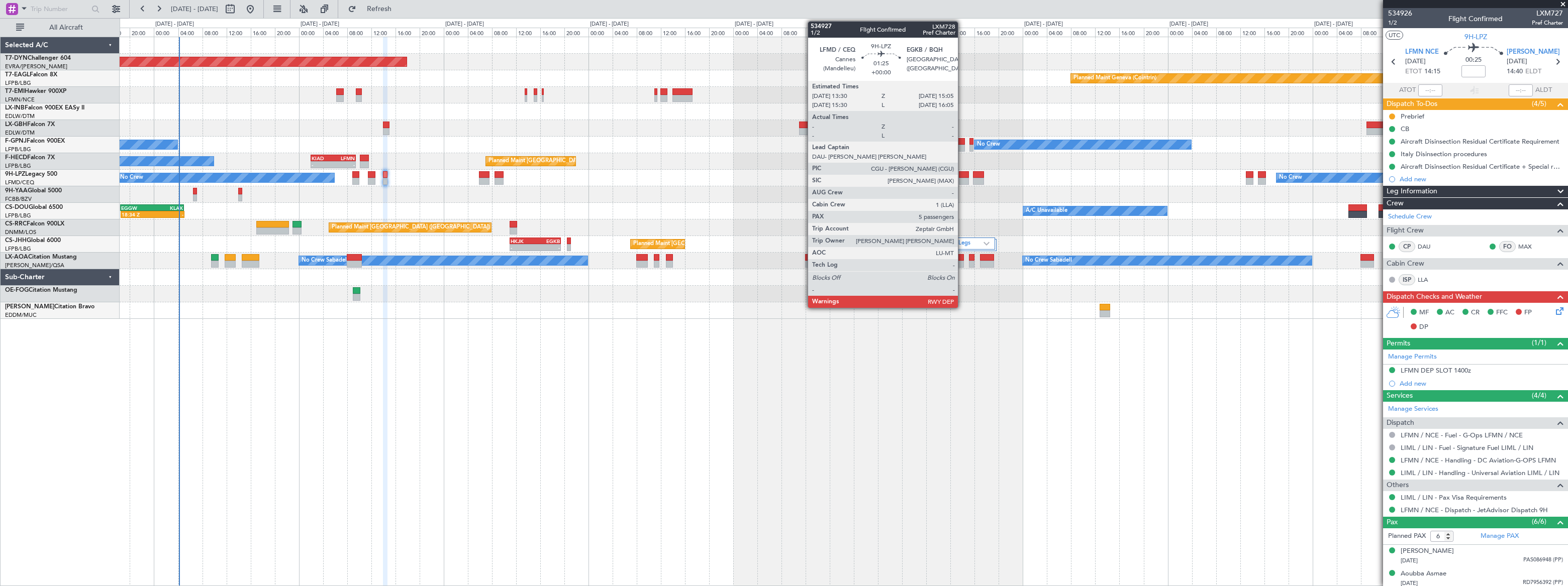
click at [963, 176] on div at bounding box center [963, 174] width 10 height 7
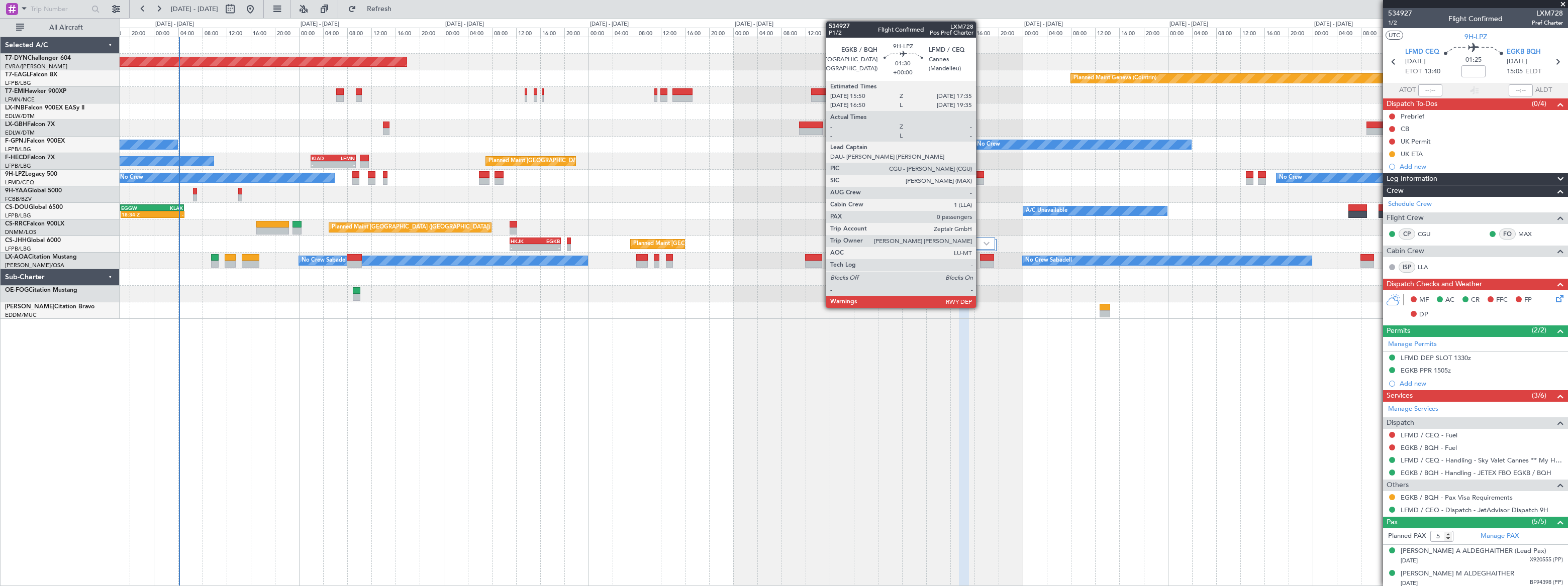
click at [979, 177] on div at bounding box center [977, 174] width 11 height 7
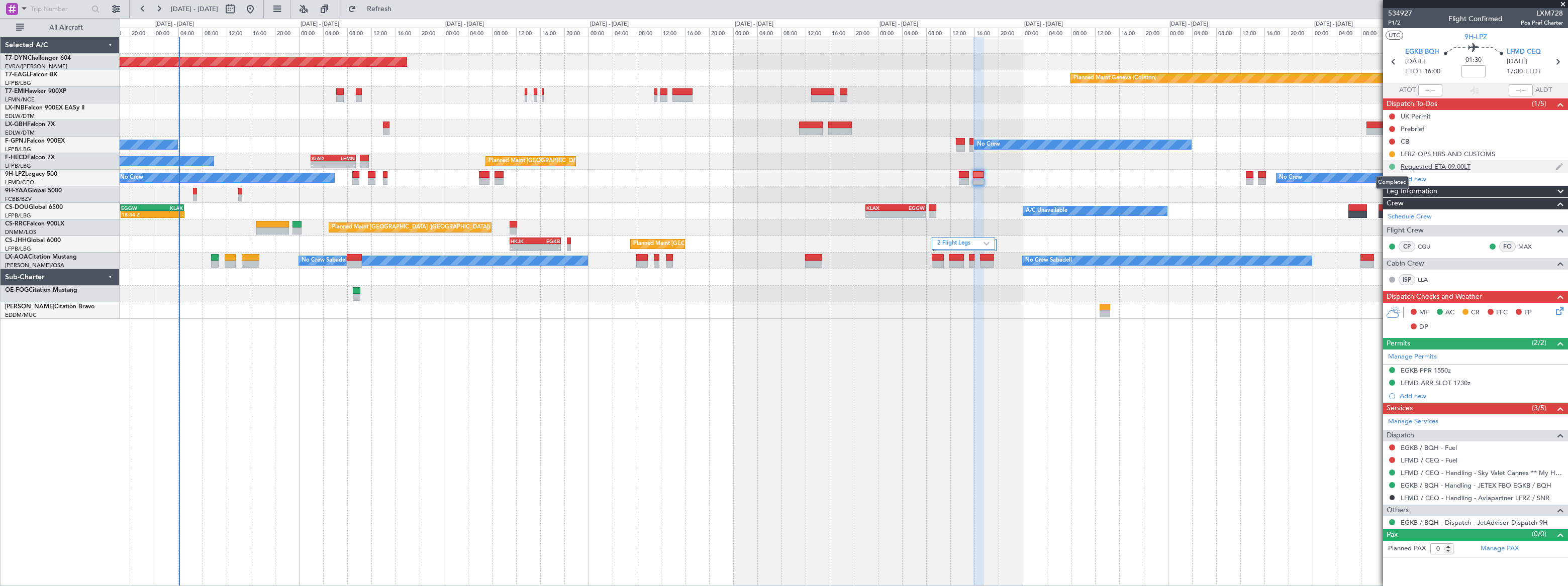
click at [1391, 164] on button at bounding box center [1392, 166] width 6 height 6
click at [1378, 227] on li "Cancelled" at bounding box center [1392, 225] width 54 height 15
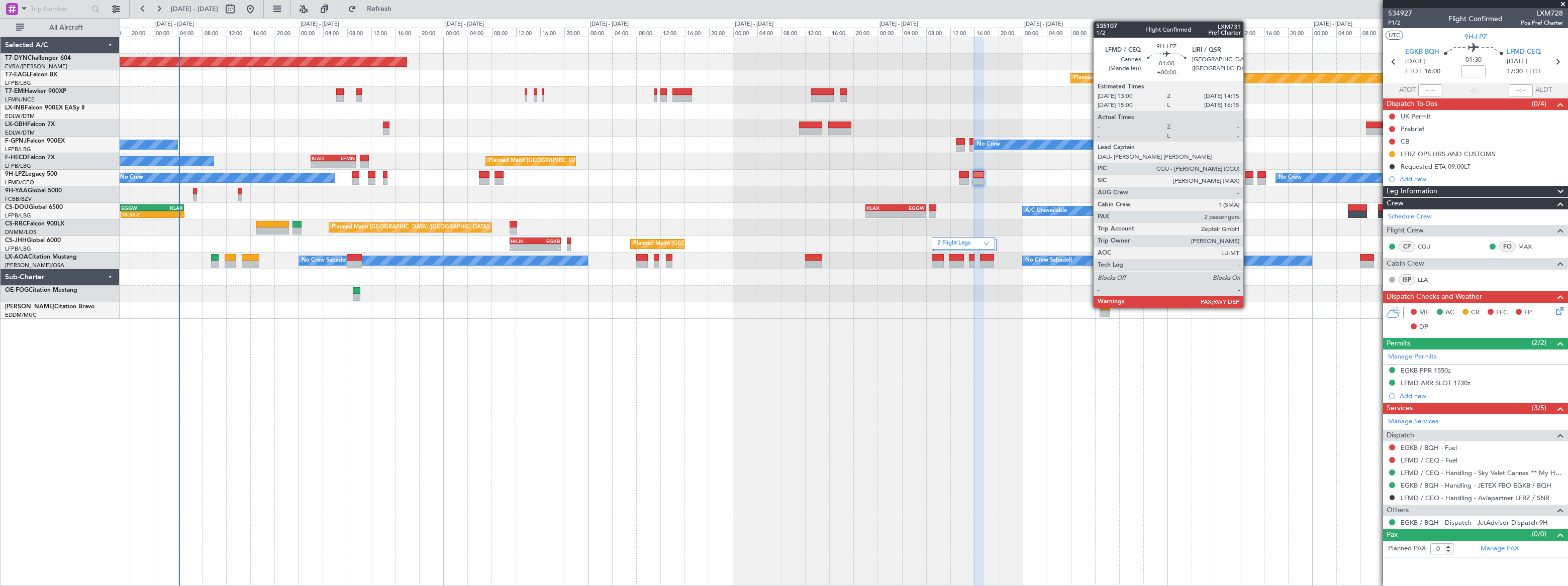
click at [1247, 176] on div at bounding box center [1249, 174] width 8 height 7
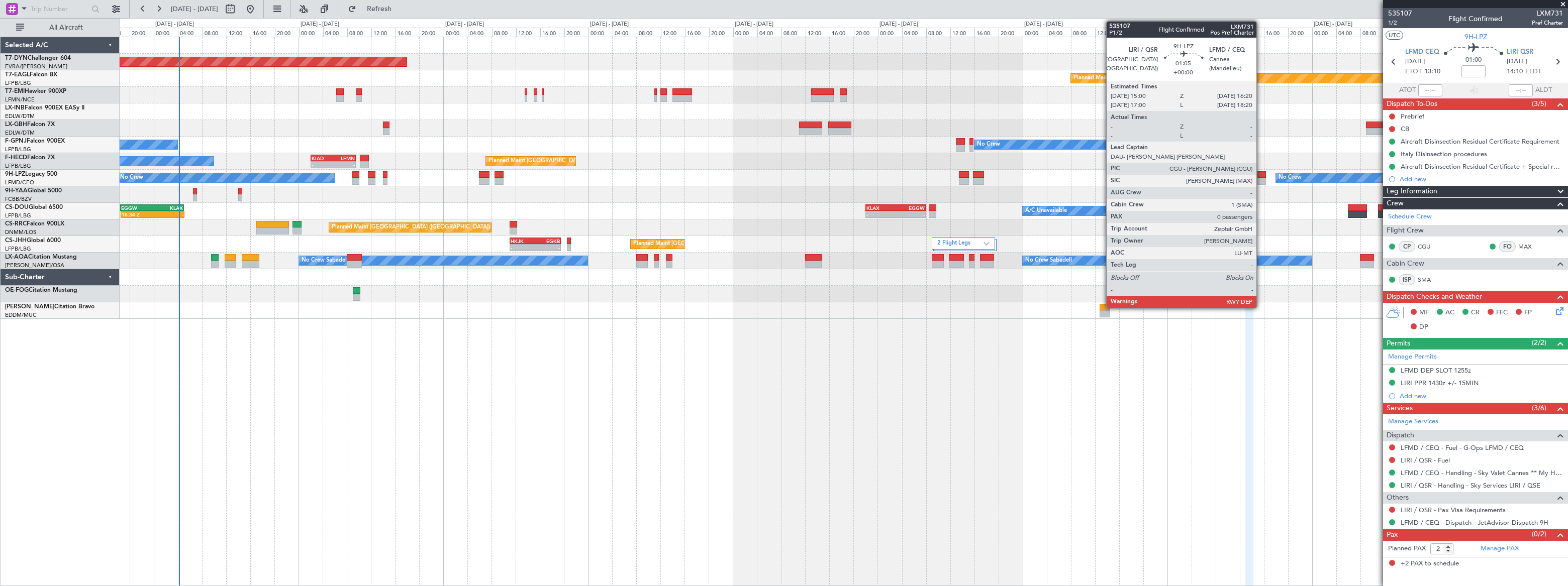
click at [1261, 178] on div at bounding box center [1261, 181] width 9 height 7
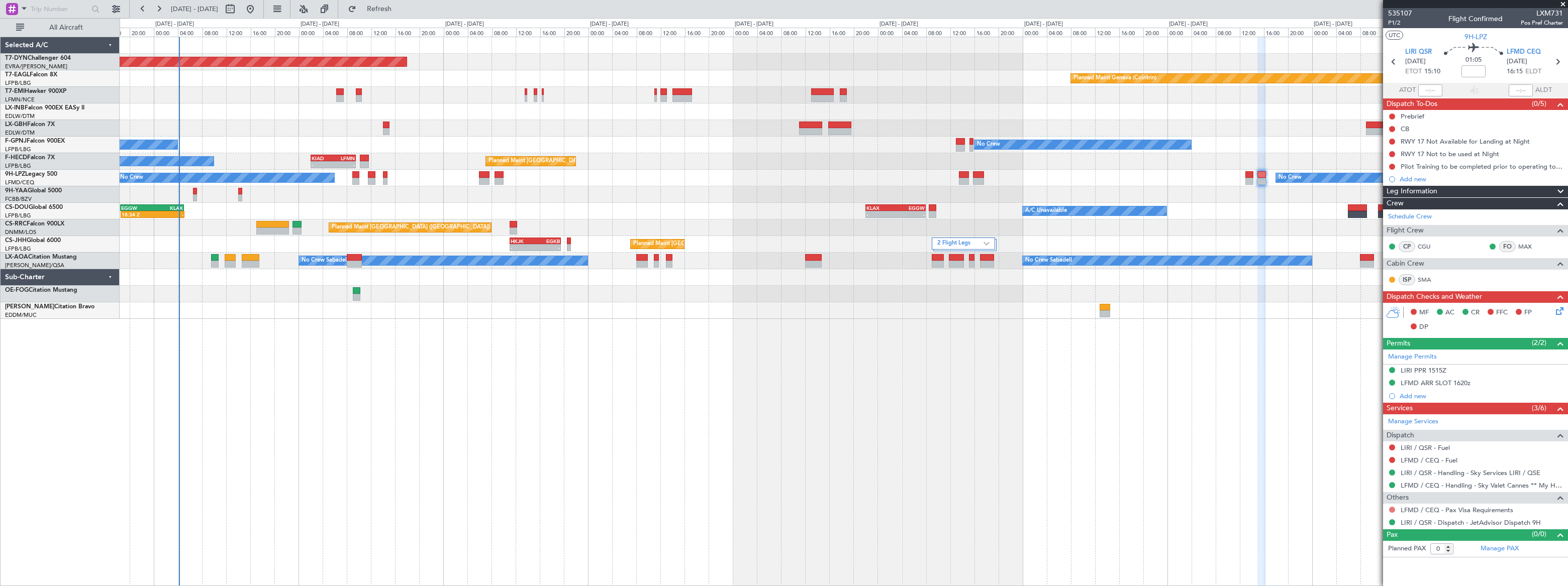
click at [1391, 509] on button at bounding box center [1392, 510] width 6 height 6
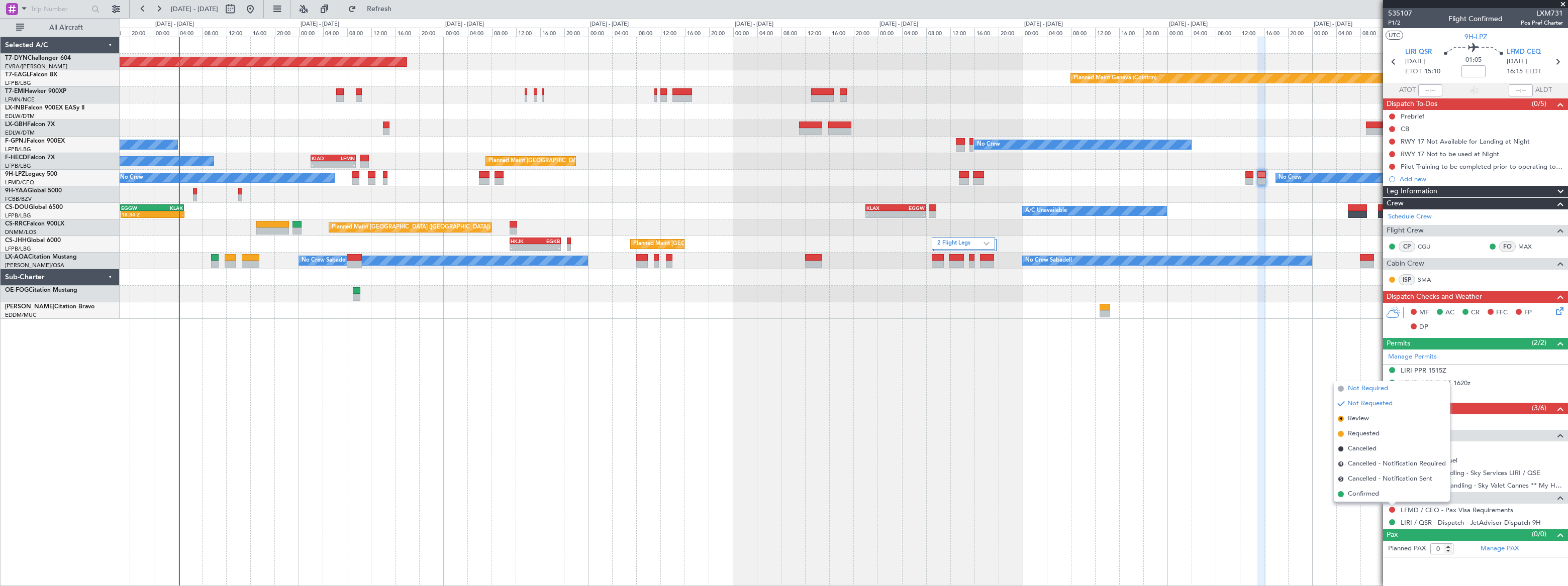
click at [1363, 389] on span "Not Required" at bounding box center [1367, 388] width 40 height 10
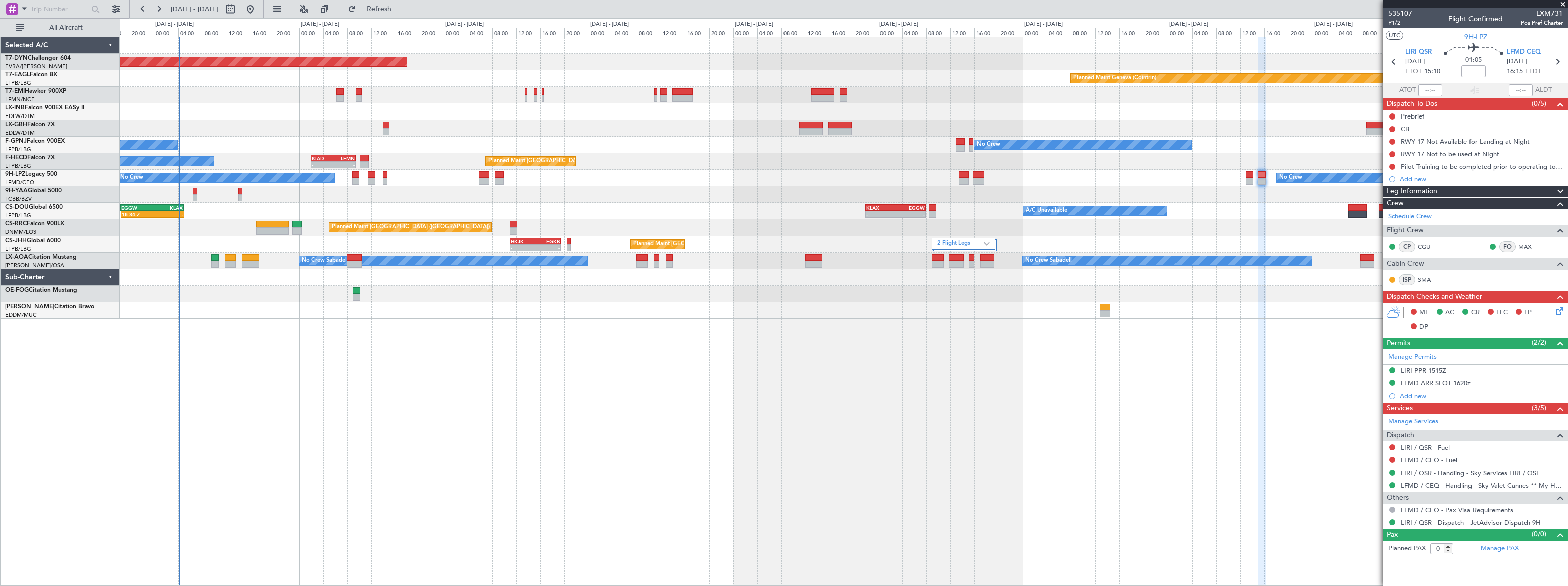
click at [808, 181] on div "Planned Maint Basel-Mulhouse Planned Maint Geneva (Cointrin) No Crew No Crew No…" at bounding box center [843, 178] width 1448 height 282
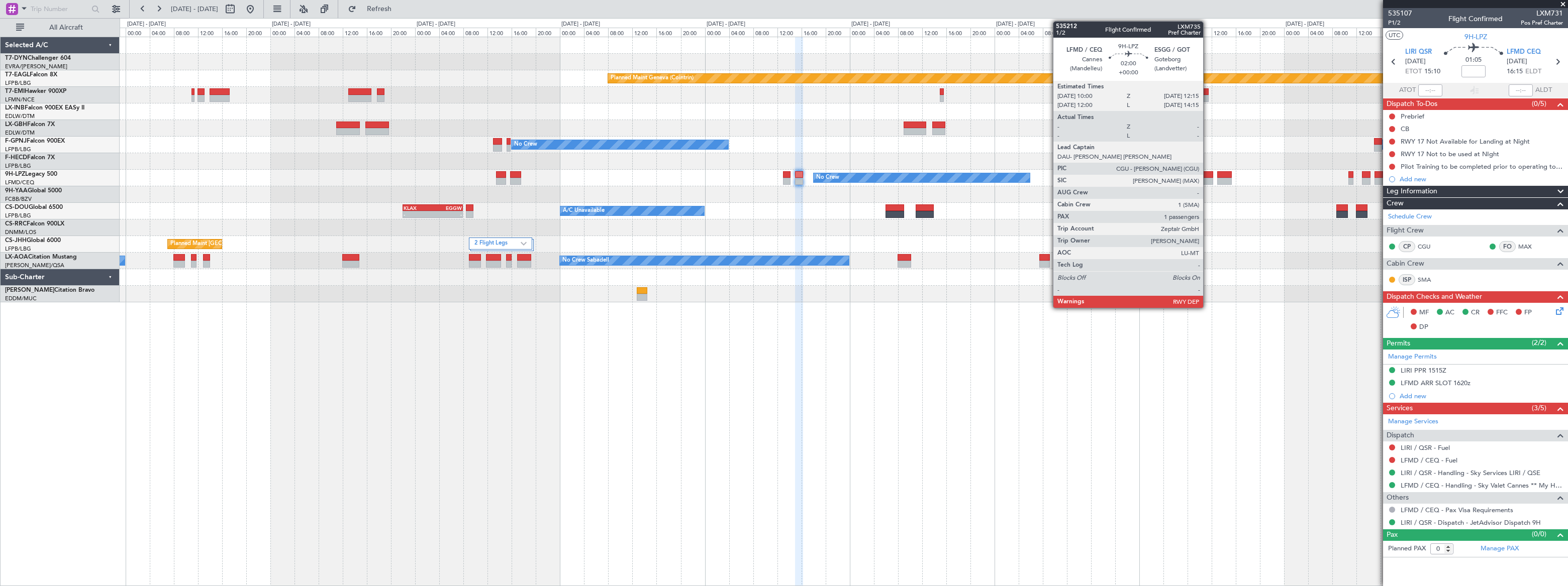
click at [1207, 174] on div at bounding box center [1206, 174] width 14 height 7
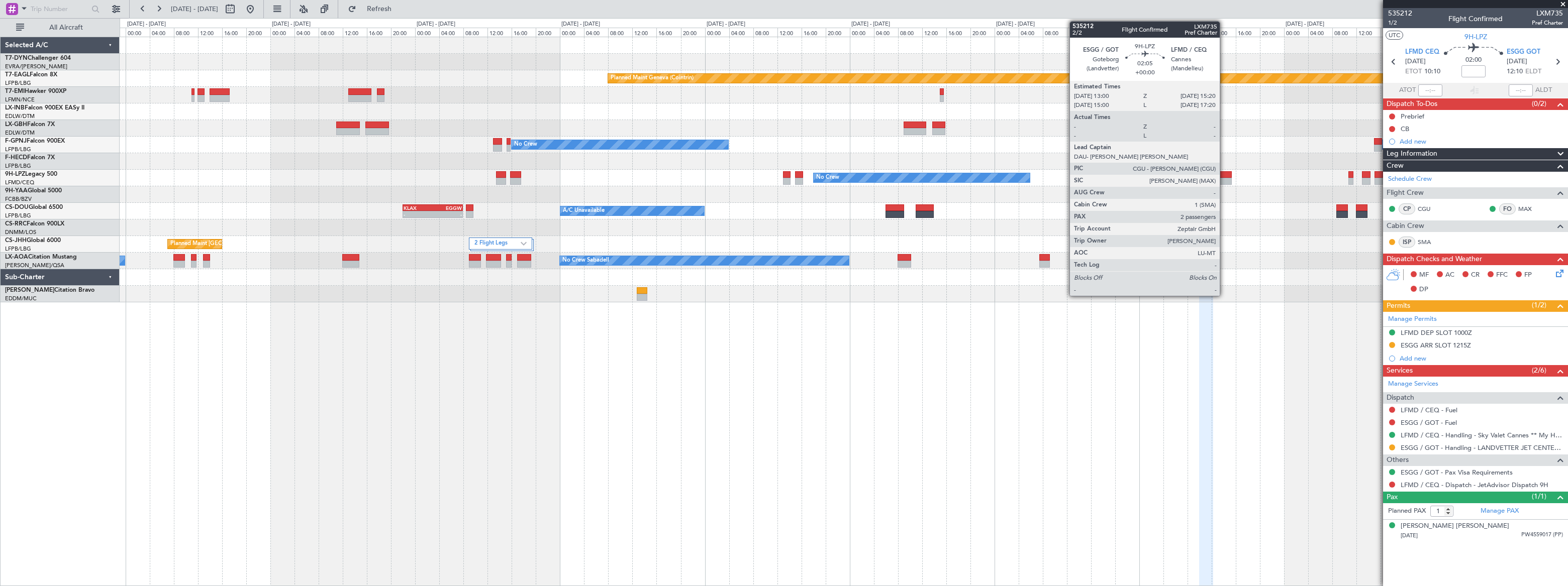
click at [1224, 175] on div at bounding box center [1224, 174] width 15 height 7
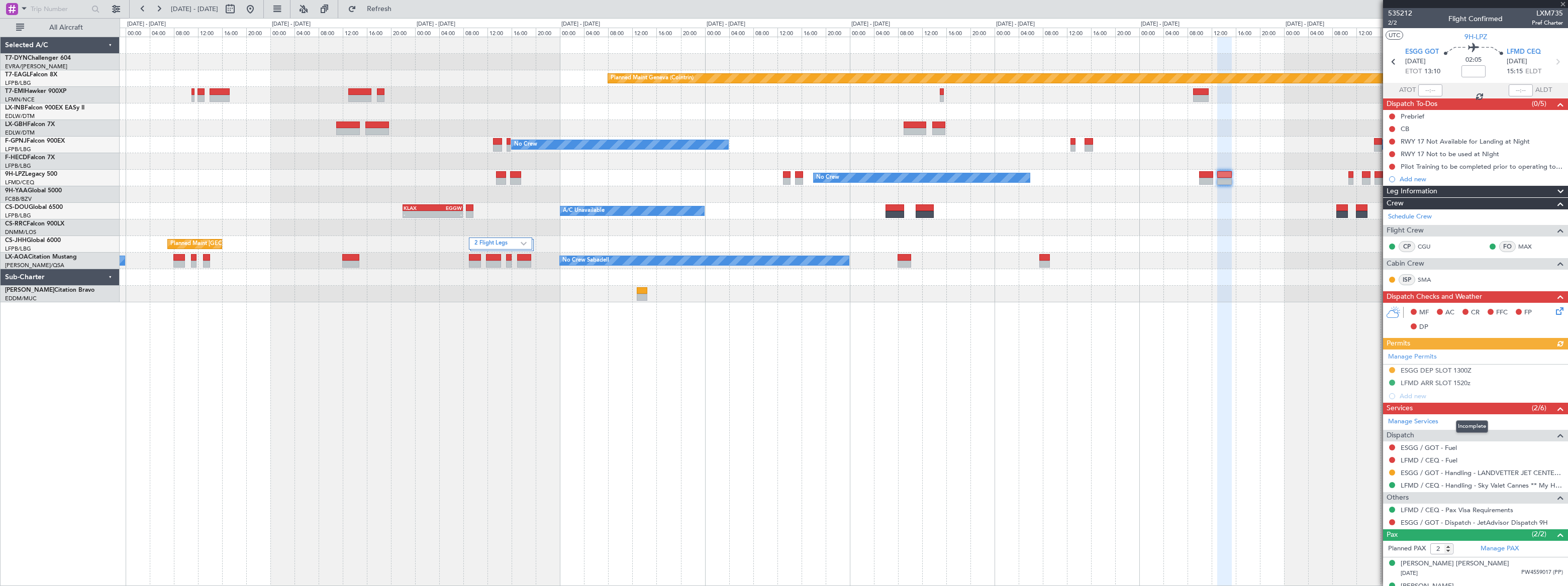
scroll to position [15, 0]
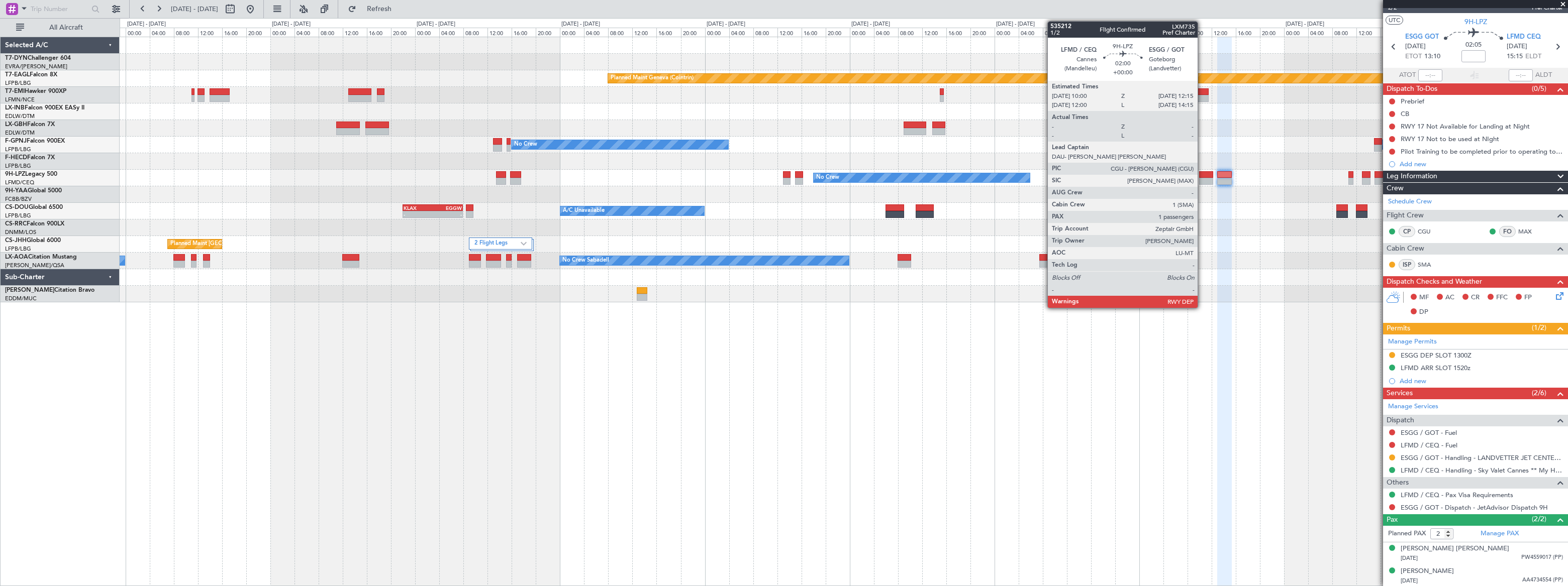
click at [1202, 175] on div at bounding box center [1206, 174] width 14 height 7
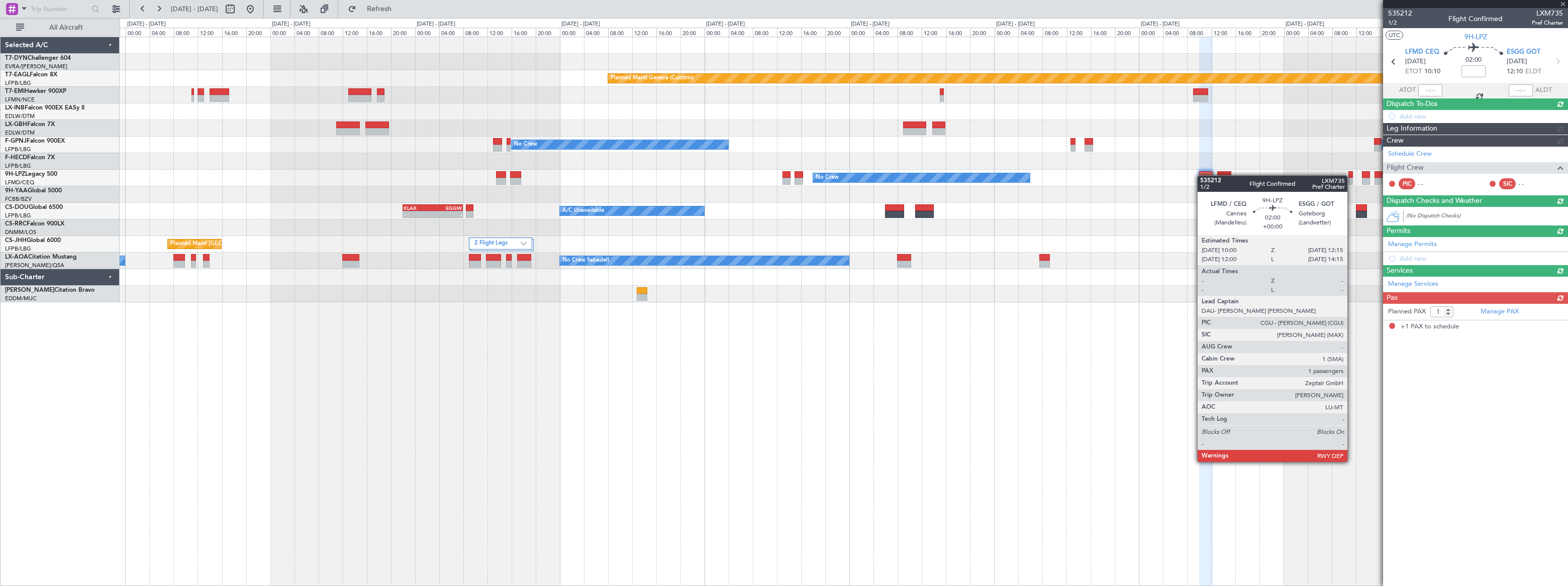
scroll to position [0, 0]
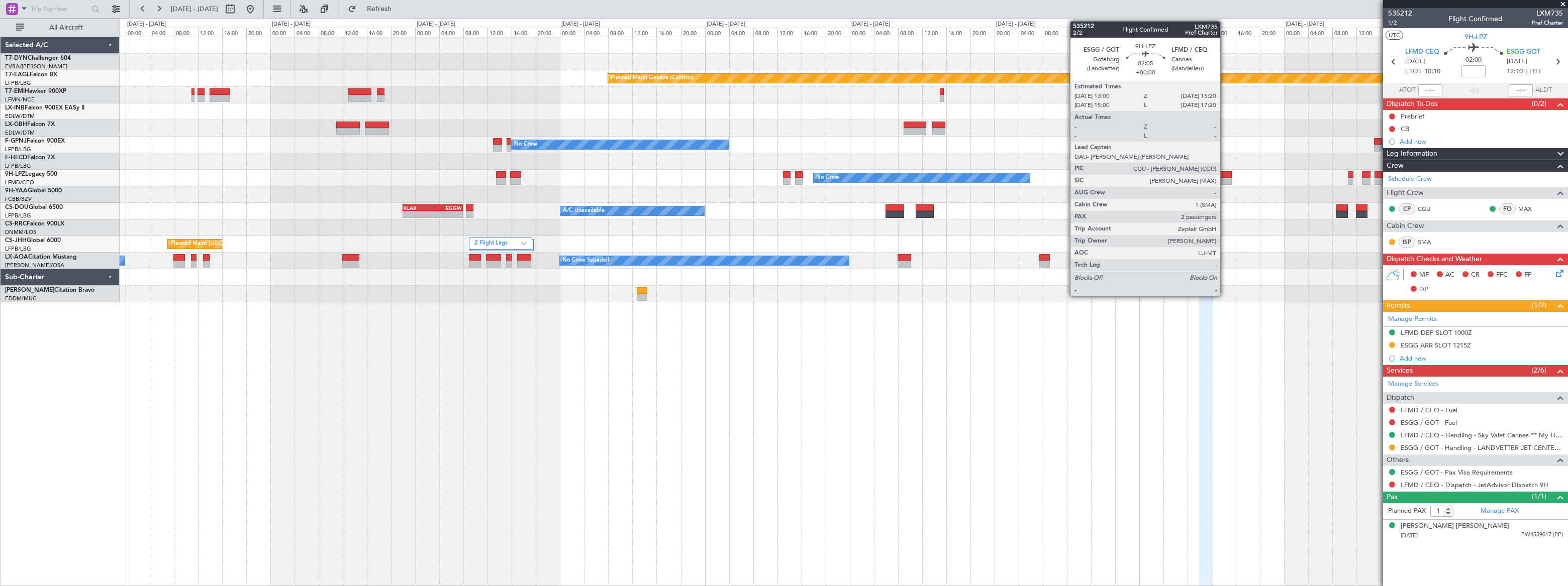
click at [1225, 177] on div at bounding box center [1224, 174] width 15 height 7
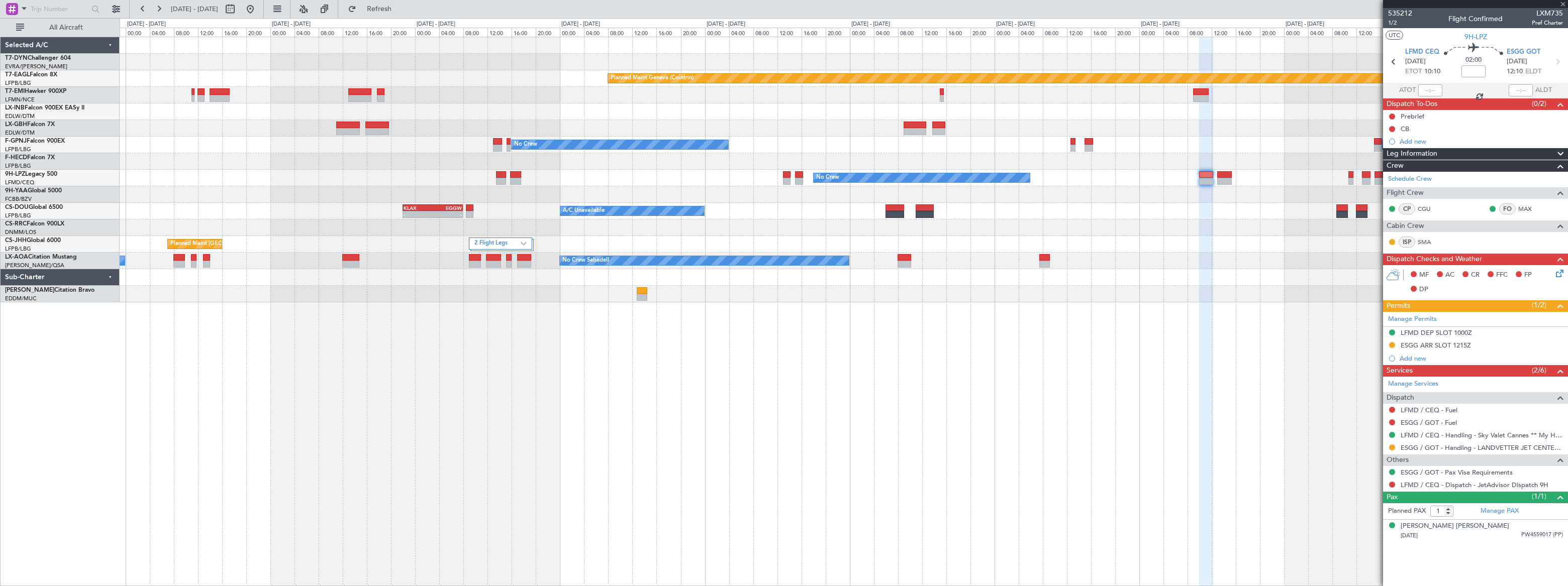
type input "2"
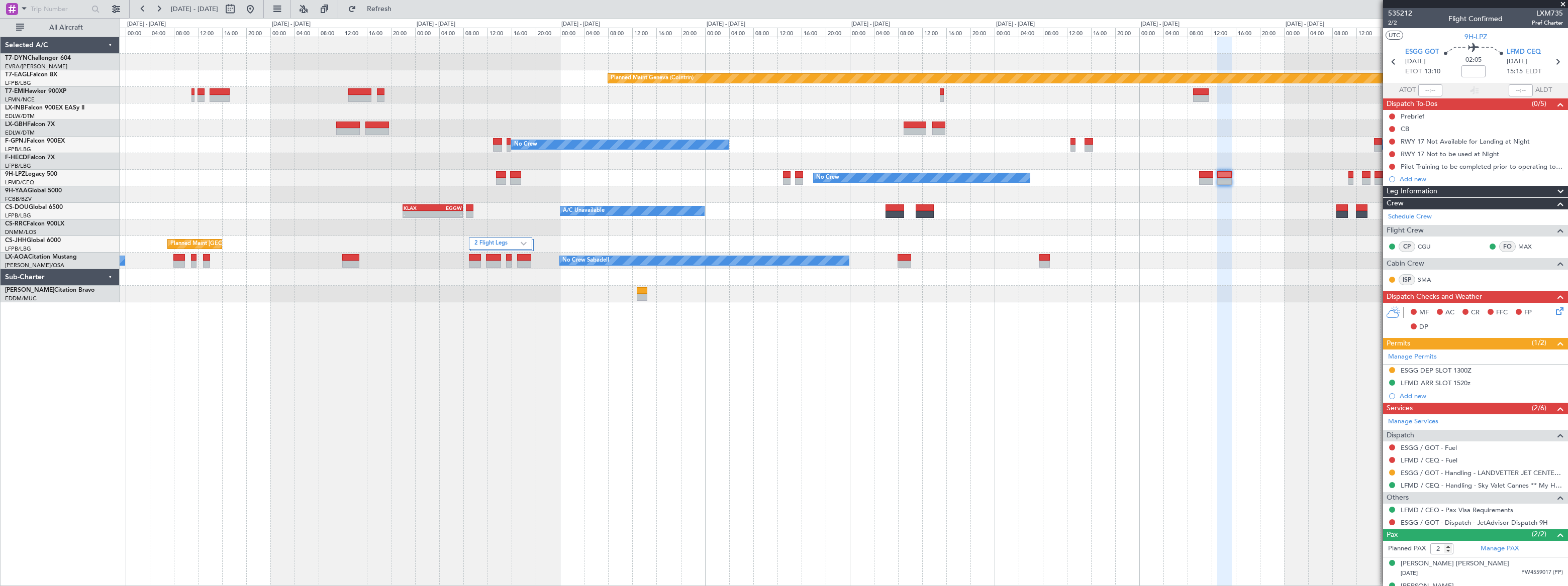
scroll to position [15, 0]
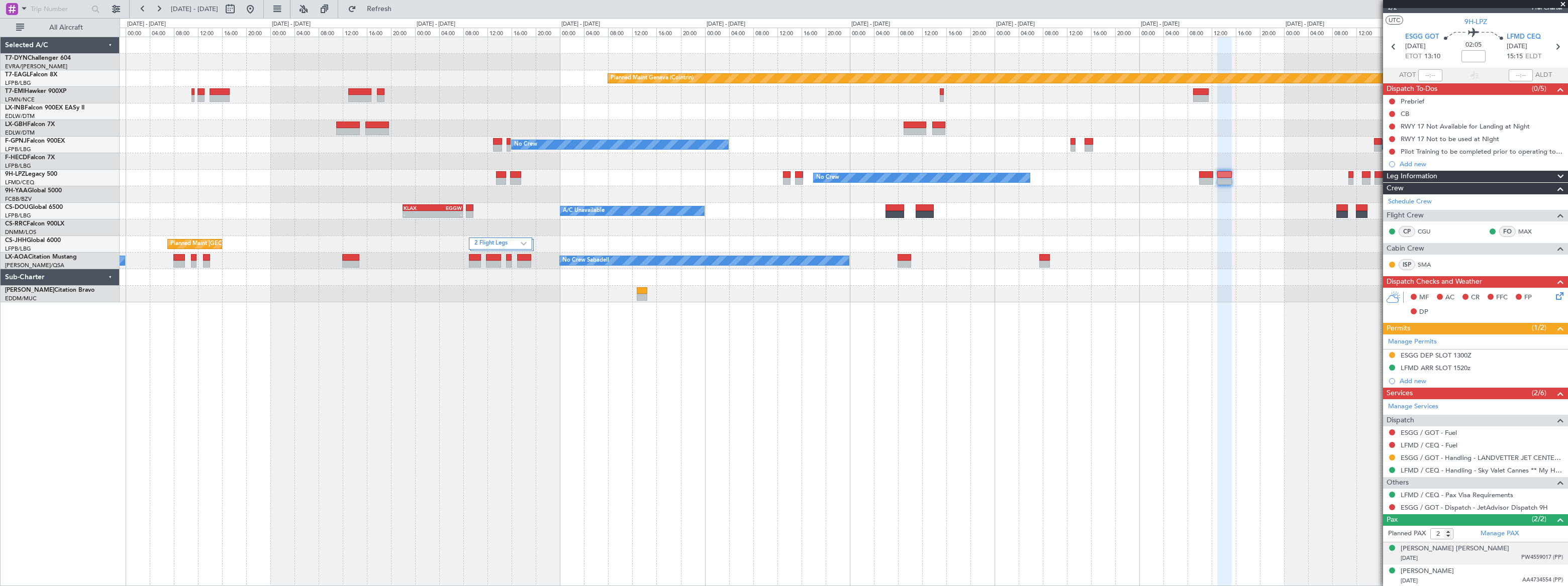
click at [1521, 554] on span "PW4559017 (PP)" at bounding box center [1542, 558] width 42 height 9
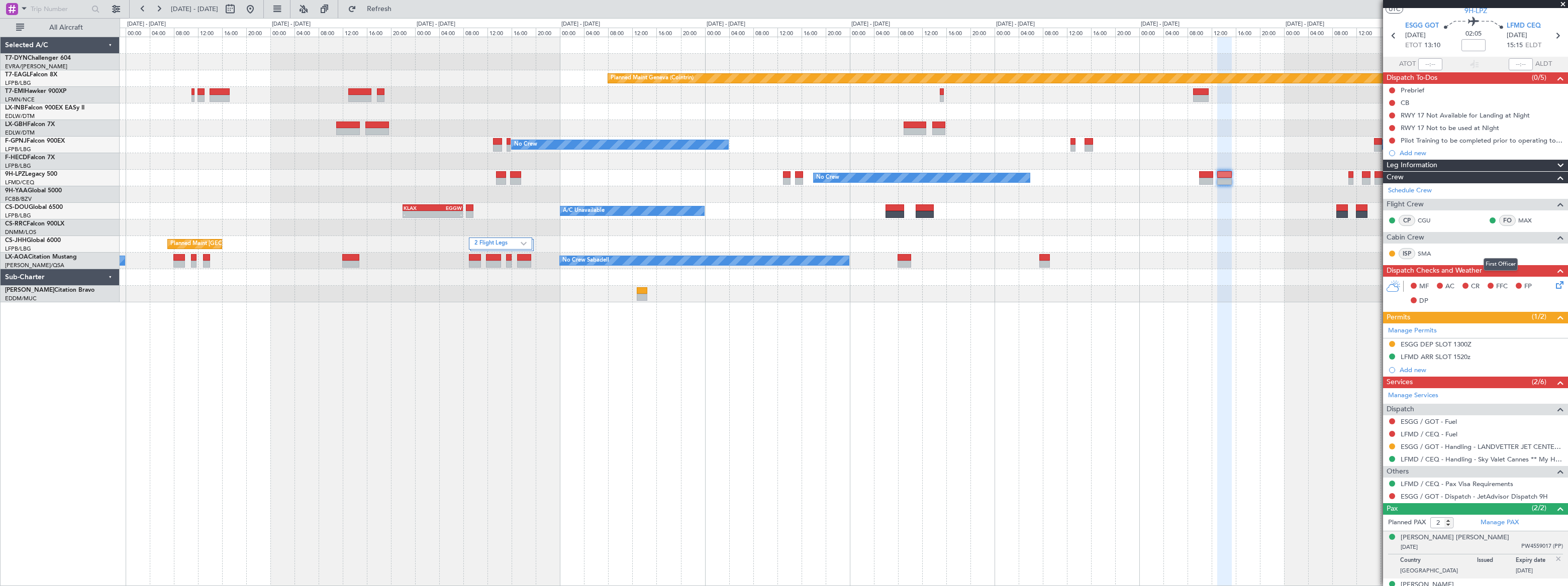
scroll to position [40, 0]
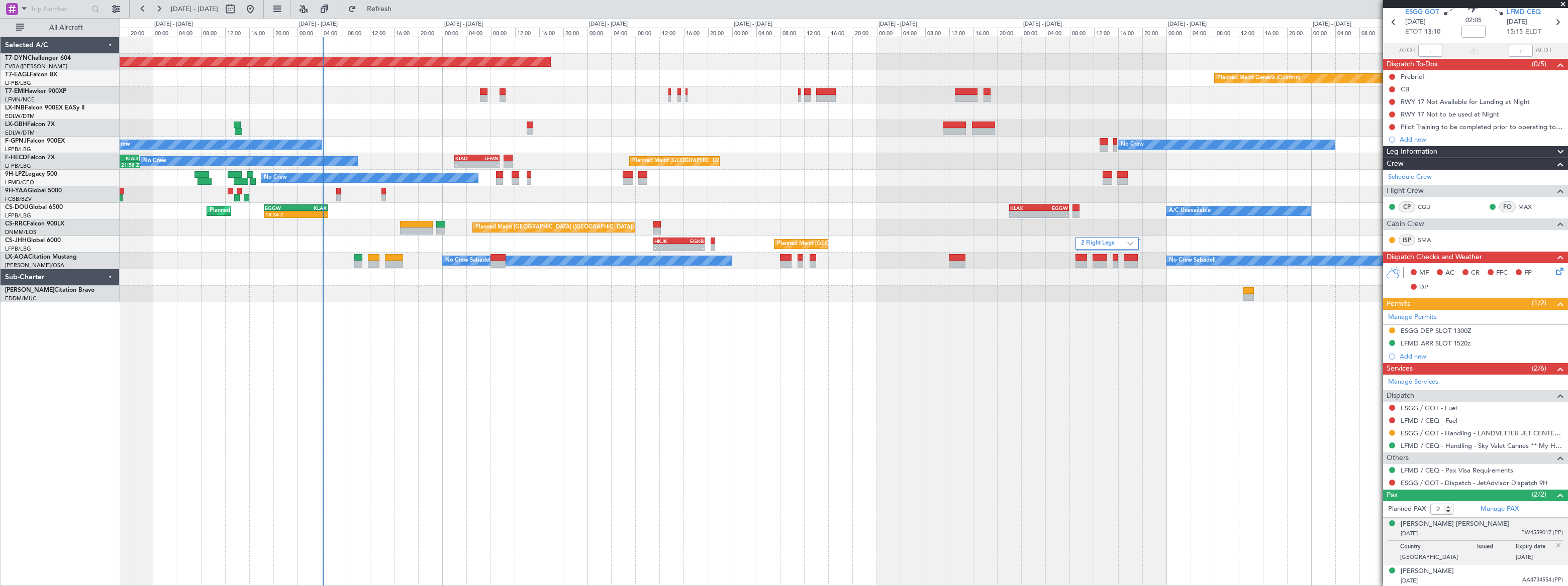
click at [882, 203] on div "Planned Maint Paris (Le Bourget) A/C Unavailable - - KLAX 22:00 Z EGGW 07:55 Z …" at bounding box center [842, 211] width 1447 height 17
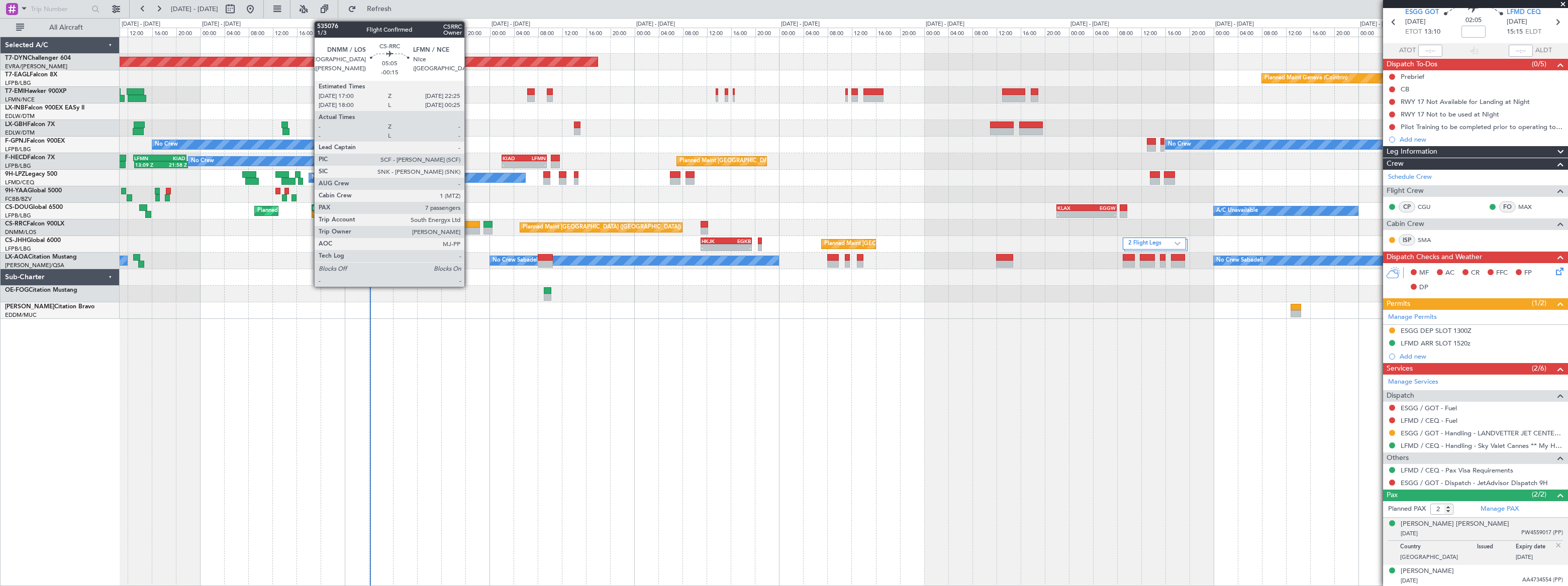
click at [469, 226] on div at bounding box center [464, 224] width 33 height 7
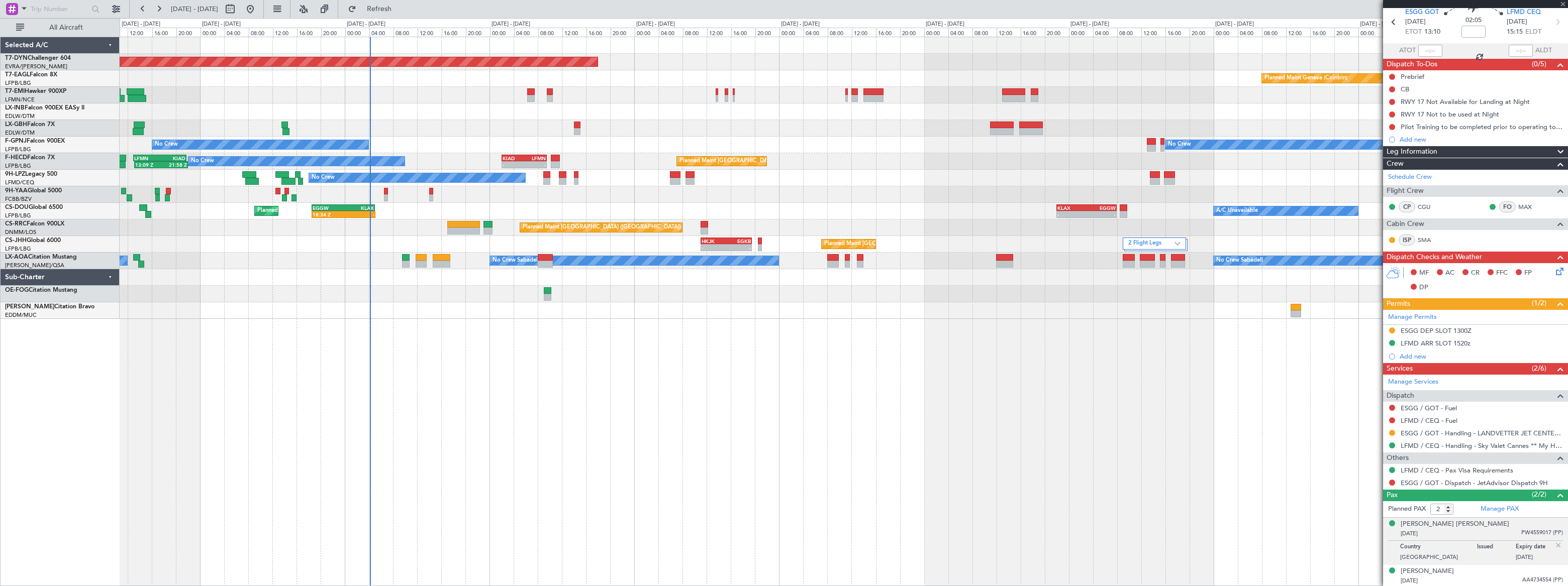
type input "-00:15"
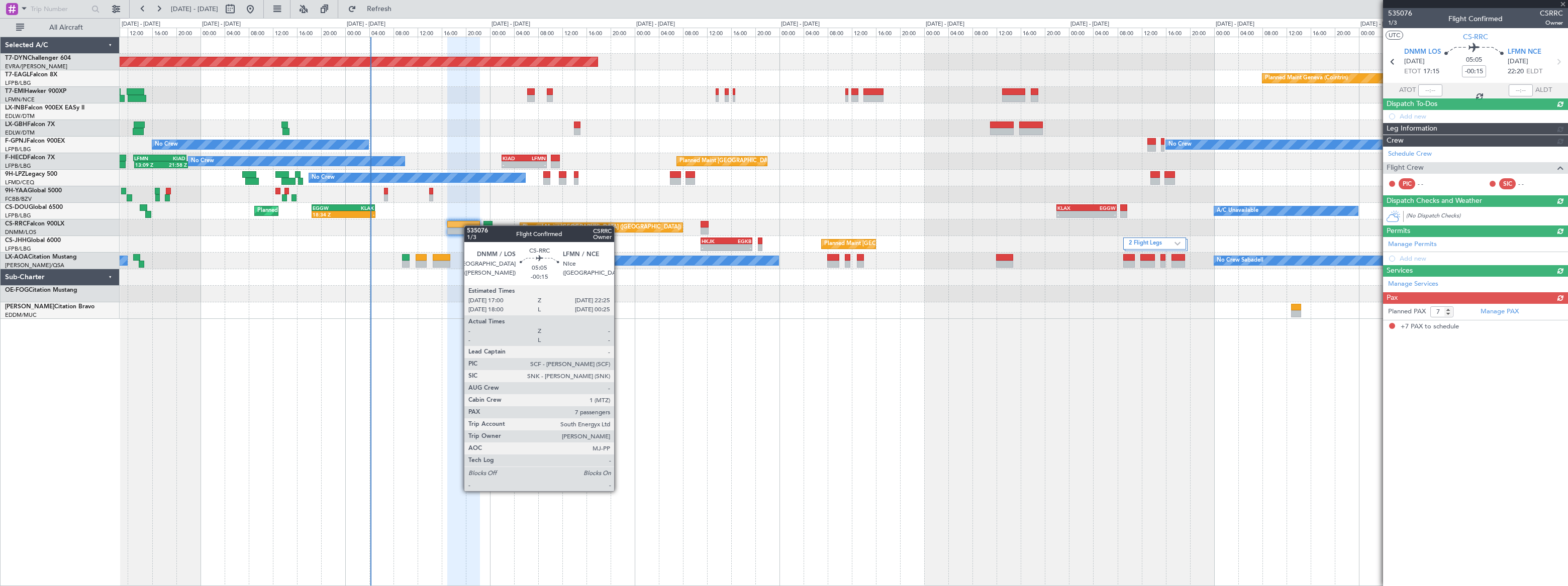
scroll to position [0, 0]
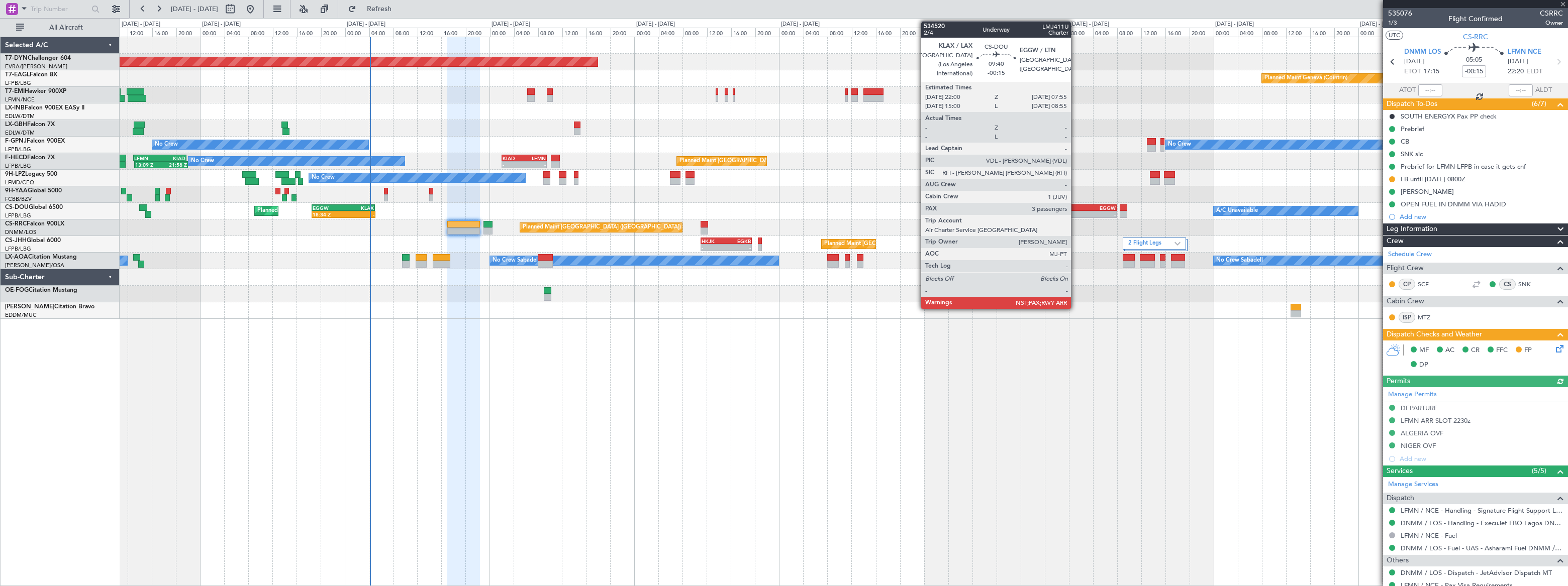
click at [1075, 206] on div "KLAX" at bounding box center [1072, 208] width 29 height 6
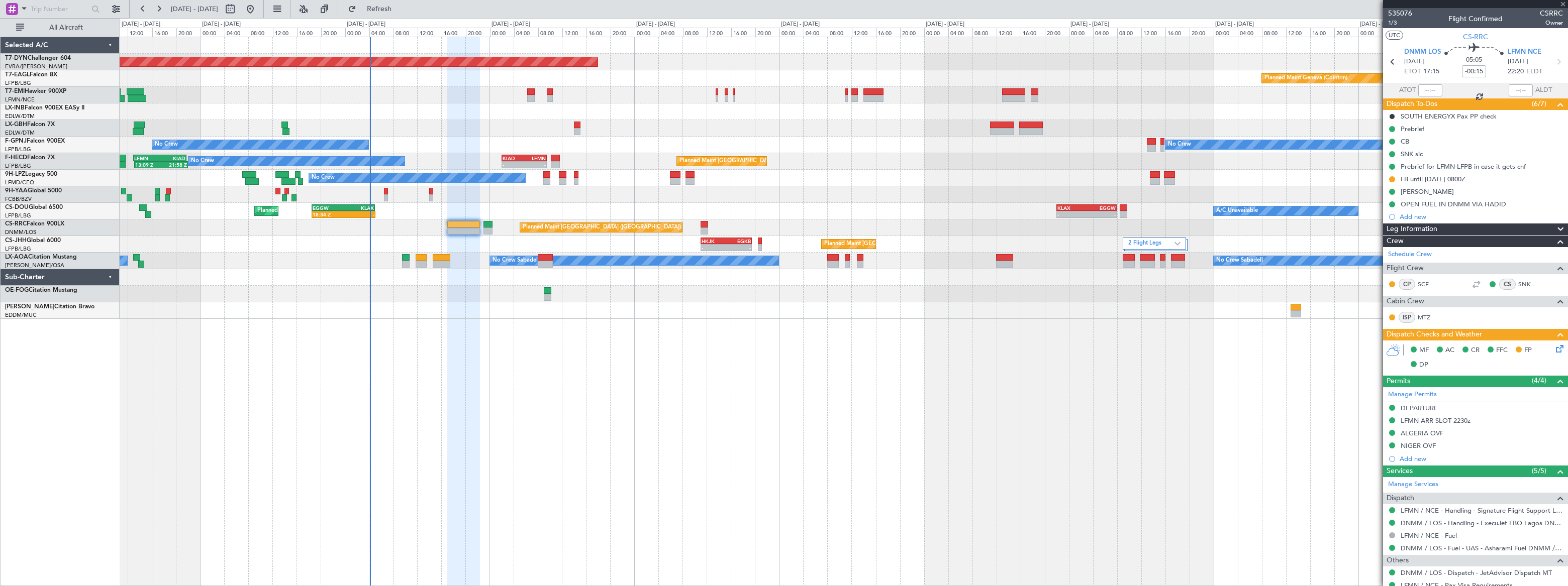
type input "3"
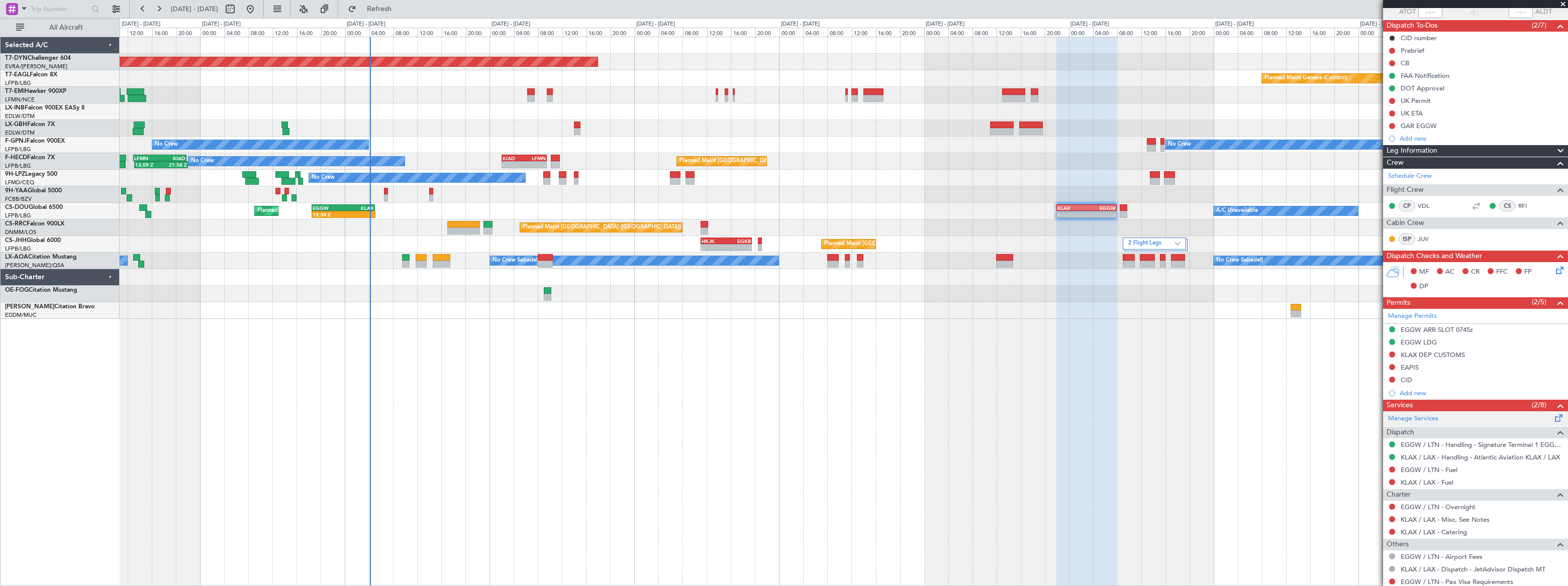
scroll to position [120, 0]
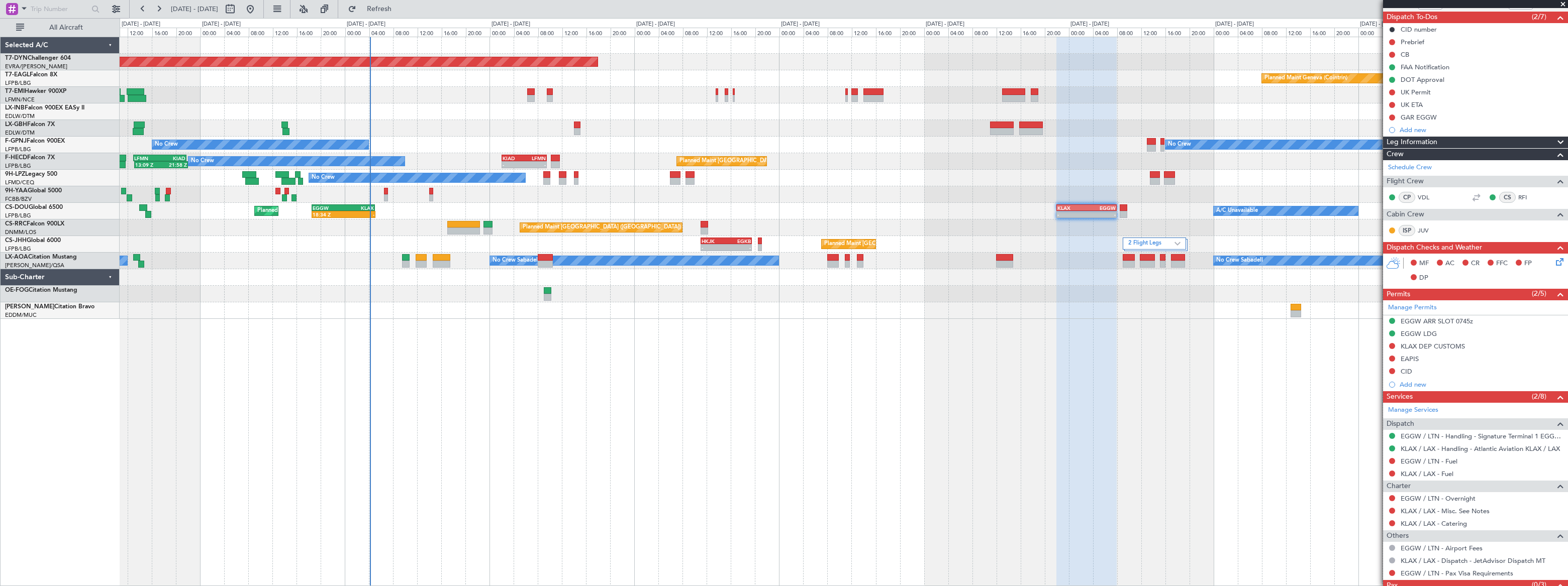
scroll to position [120, 0]
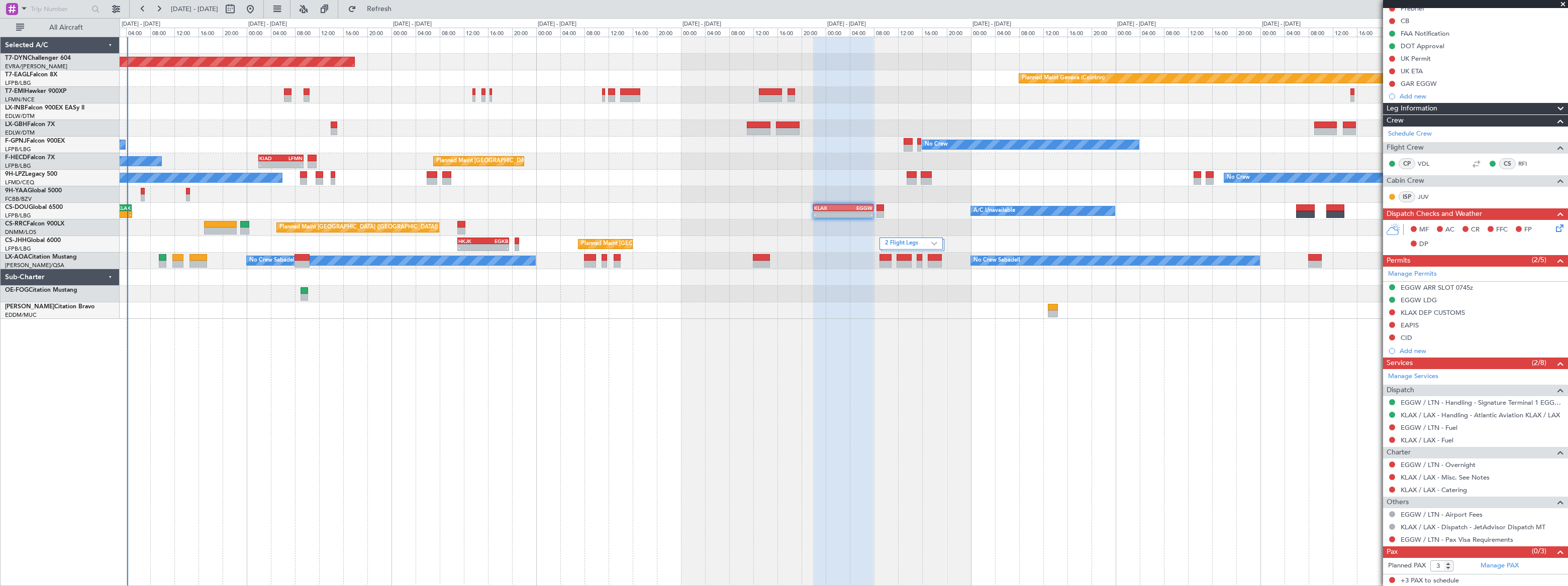
click at [366, 201] on div "Planned Maint Basel-Mulhouse Planned Maint Geneva (Cointrin) No Crew No Crew No…" at bounding box center [843, 178] width 1448 height 282
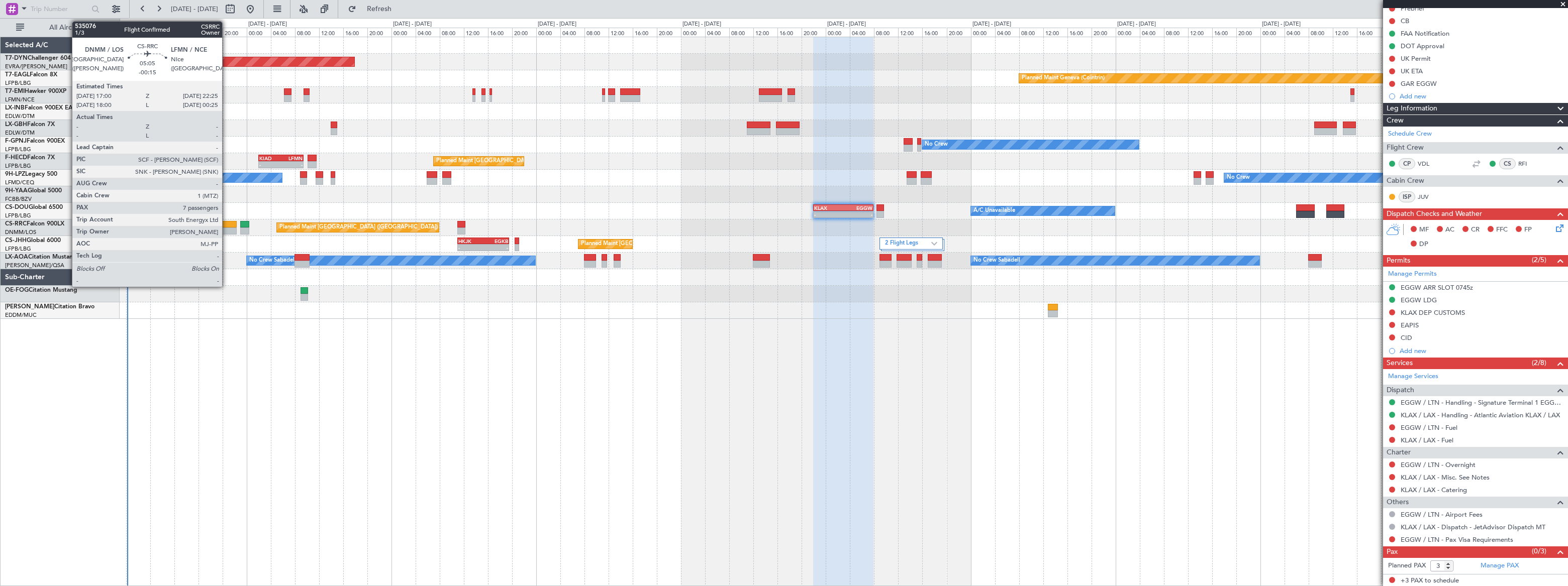
click at [227, 224] on div at bounding box center [221, 224] width 33 height 7
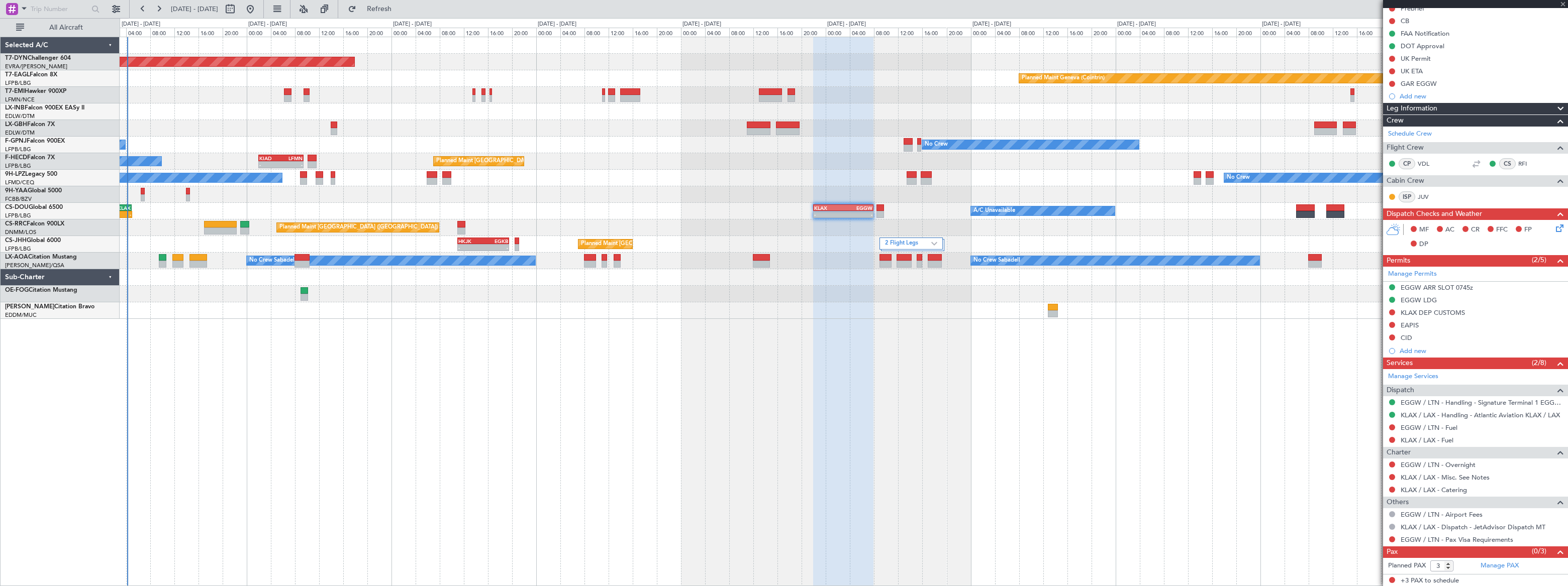
type input "7"
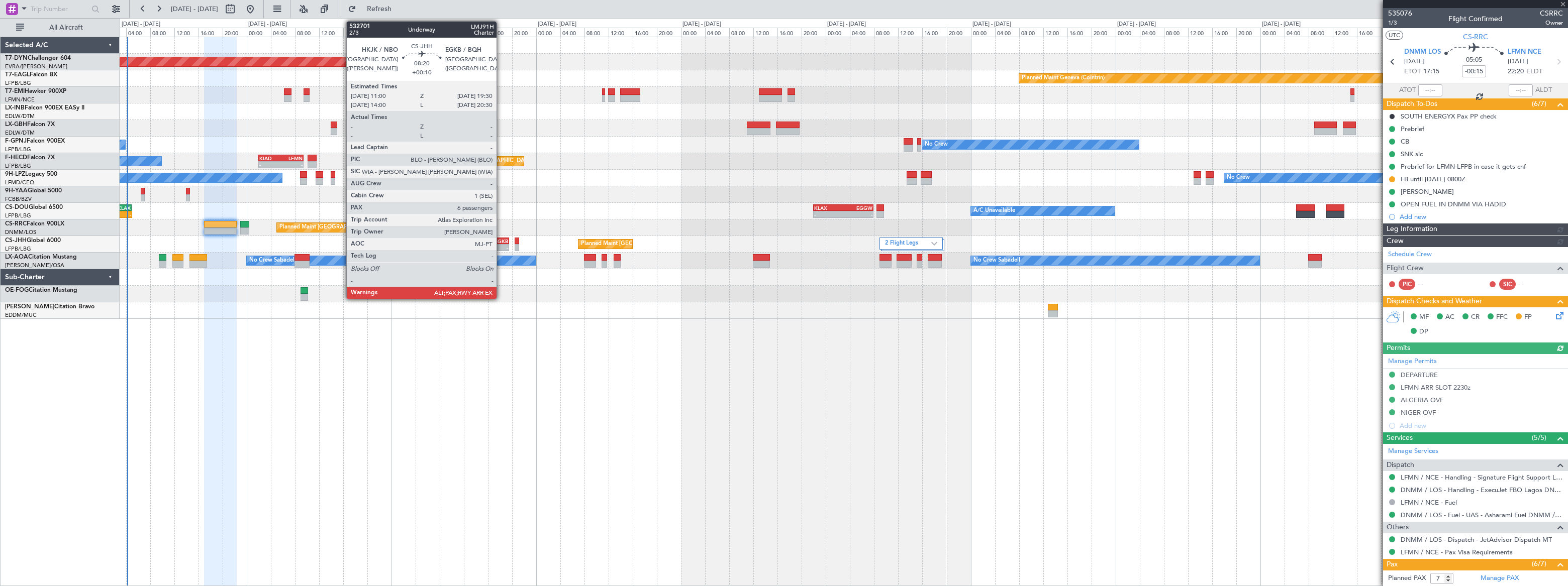
click at [501, 242] on div "EGKB" at bounding box center [495, 241] width 24 height 6
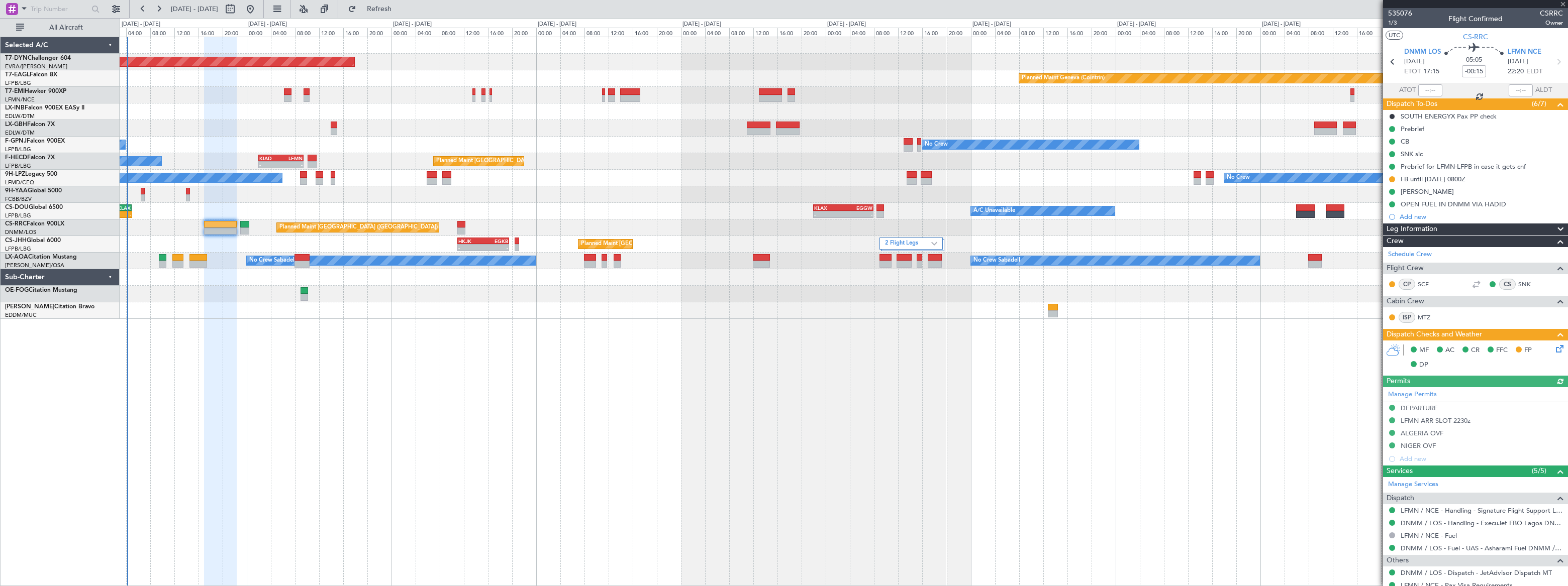
type input "+00:10"
type input "6"
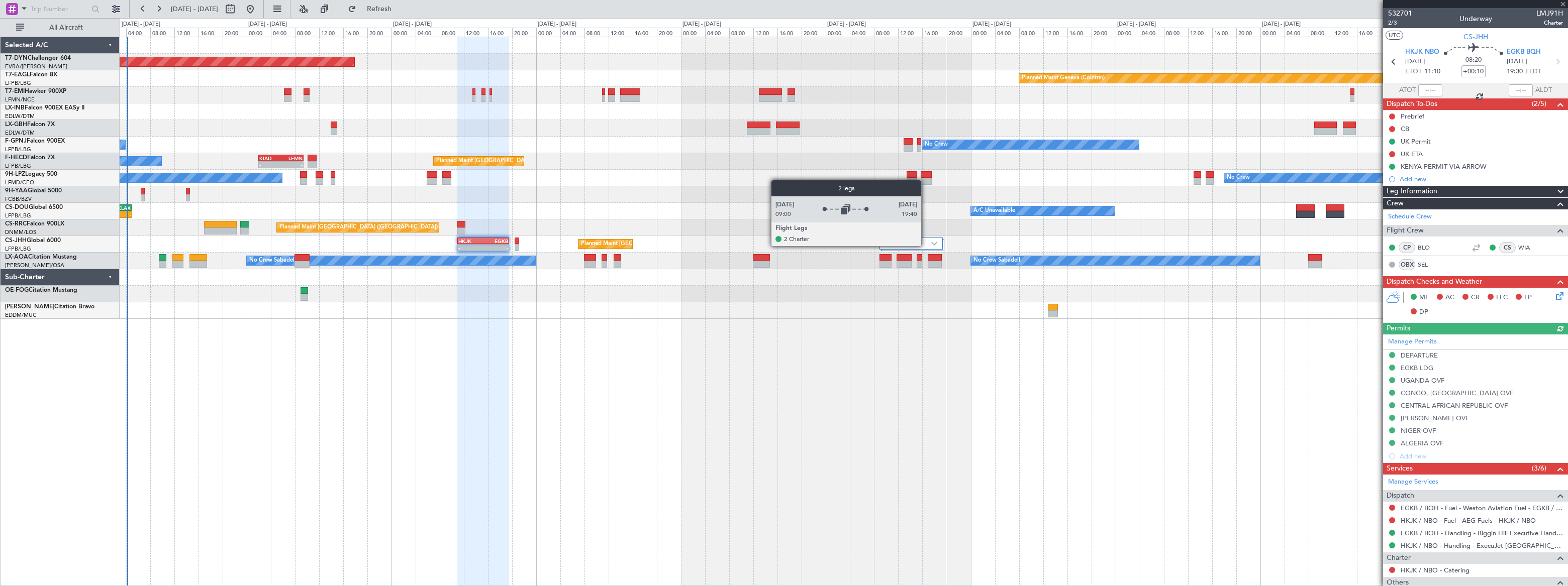
click at [925, 246] on label "2 Flight Legs" at bounding box center [908, 244] width 46 height 9
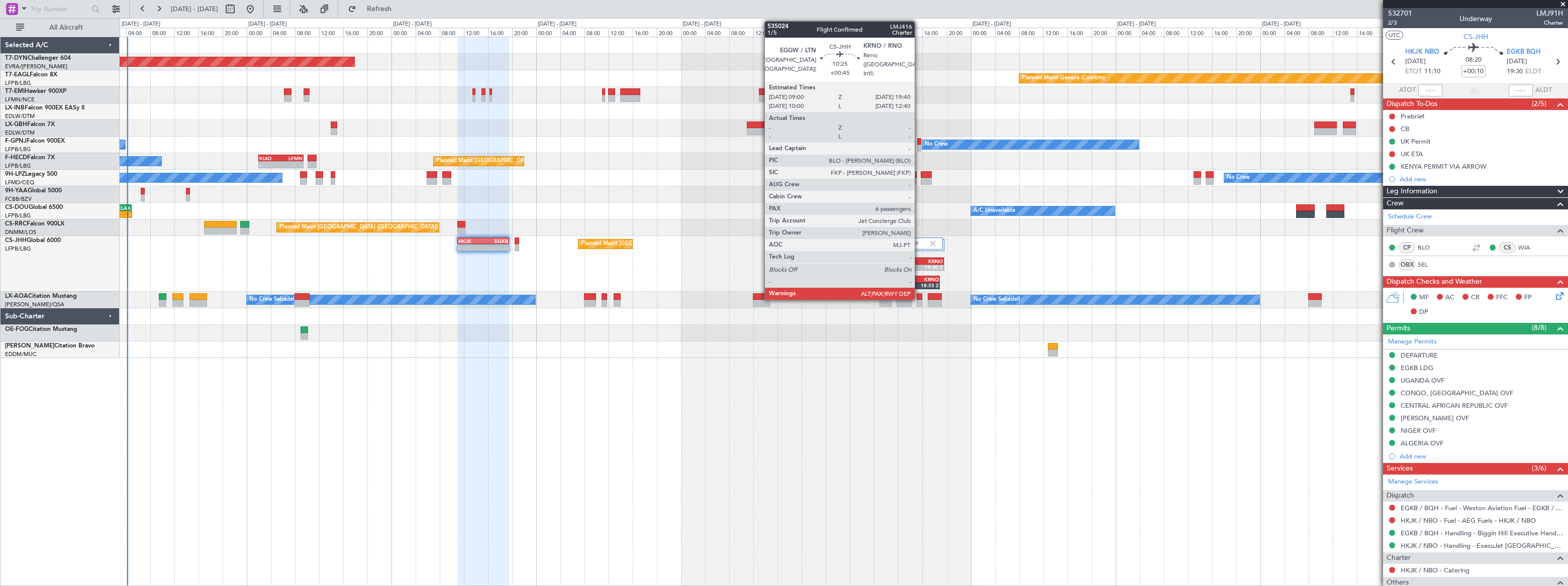
click at [919, 259] on div "KRNO" at bounding box center [926, 261] width 30 height 6
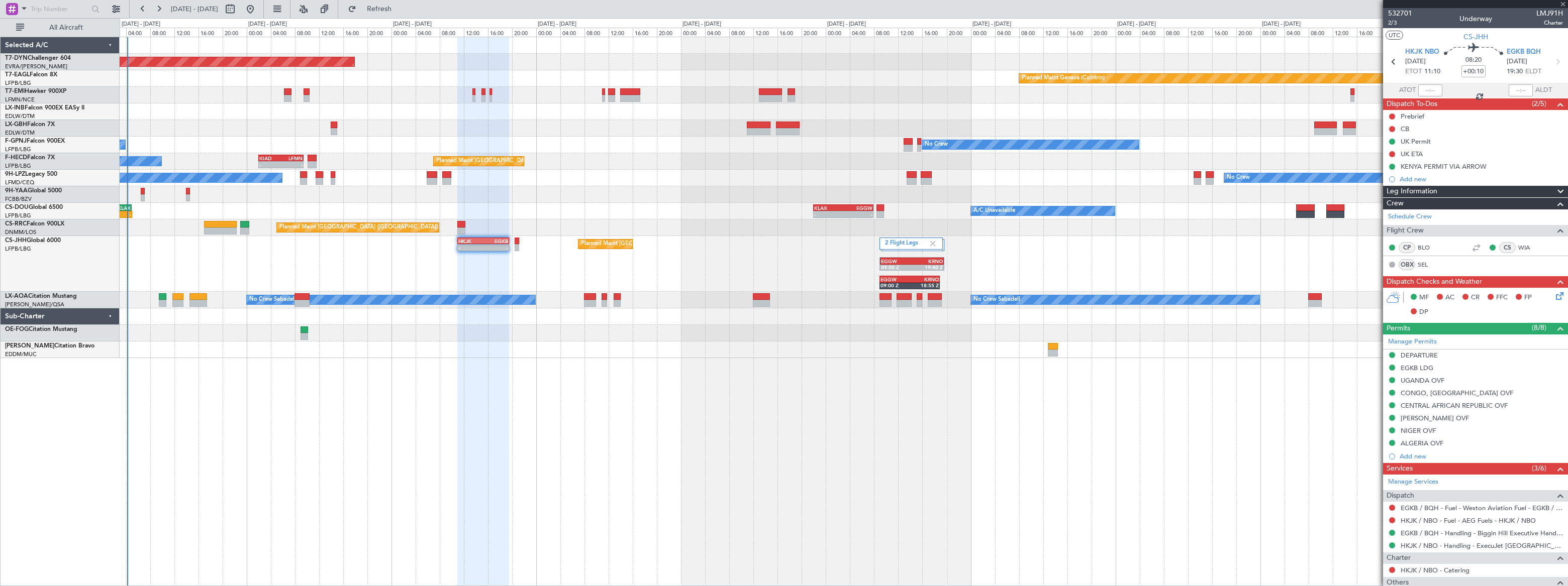
type input "+00:45"
type input "10"
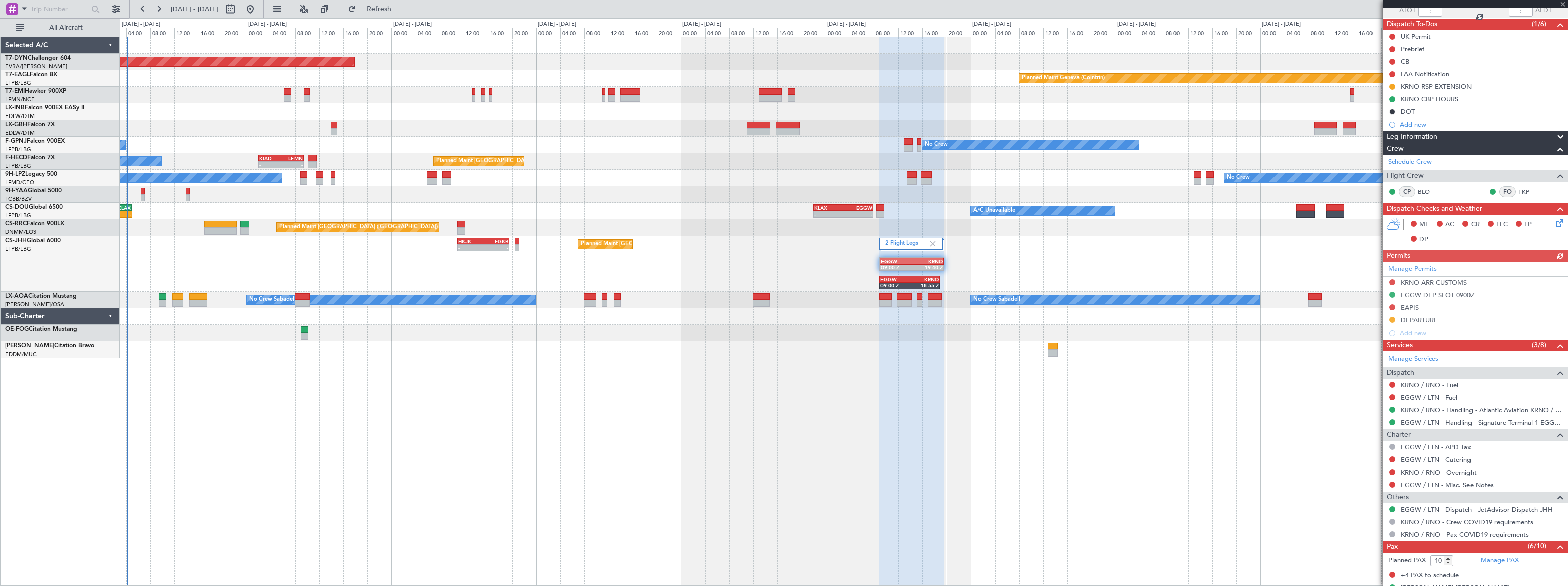
scroll to position [182, 0]
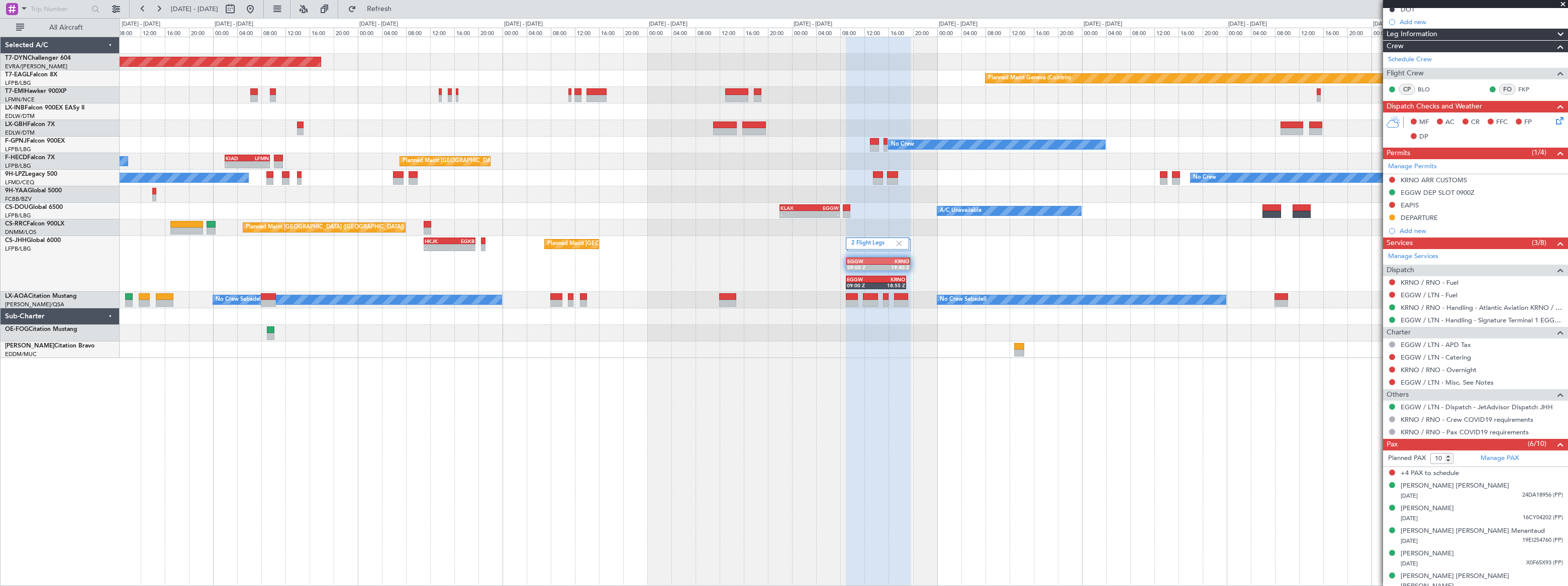
click at [1070, 254] on div "2 Flight Legs Planned Maint London (Luton) EGGW 09:00 Z KRNO 19:40 Z EGGW 09:00…" at bounding box center [843, 263] width 1448 height 56
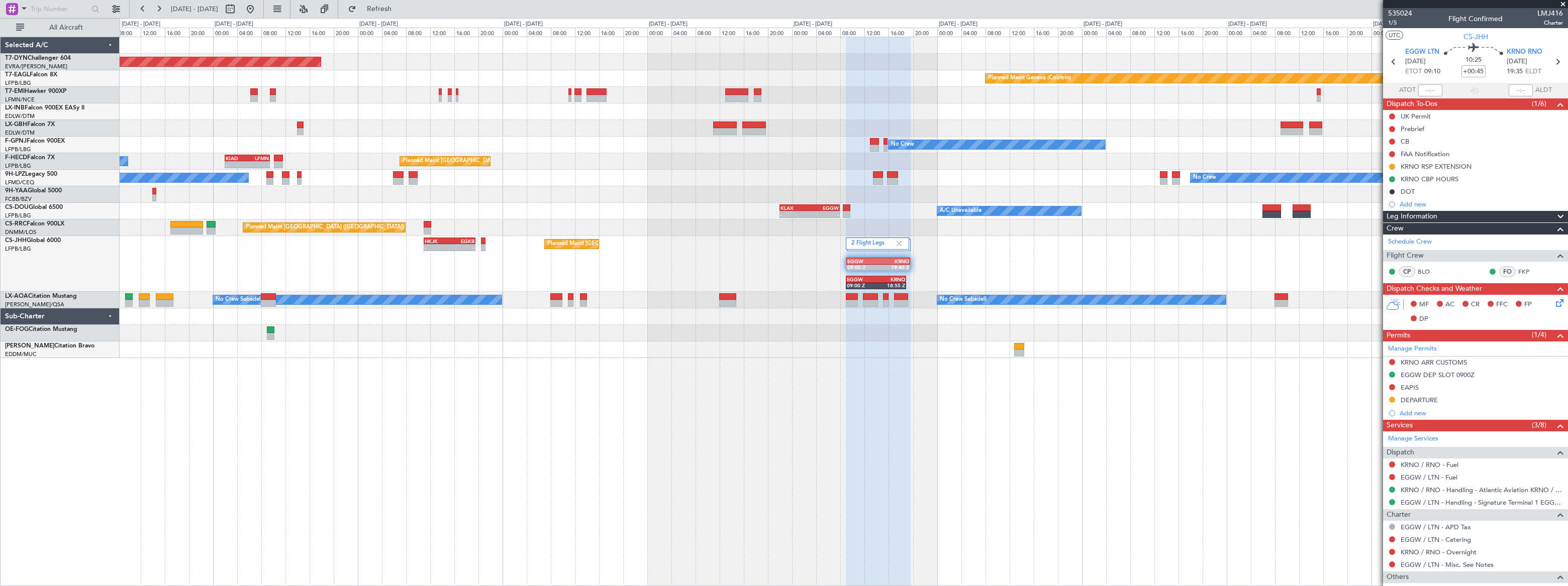
scroll to position [0, 0]
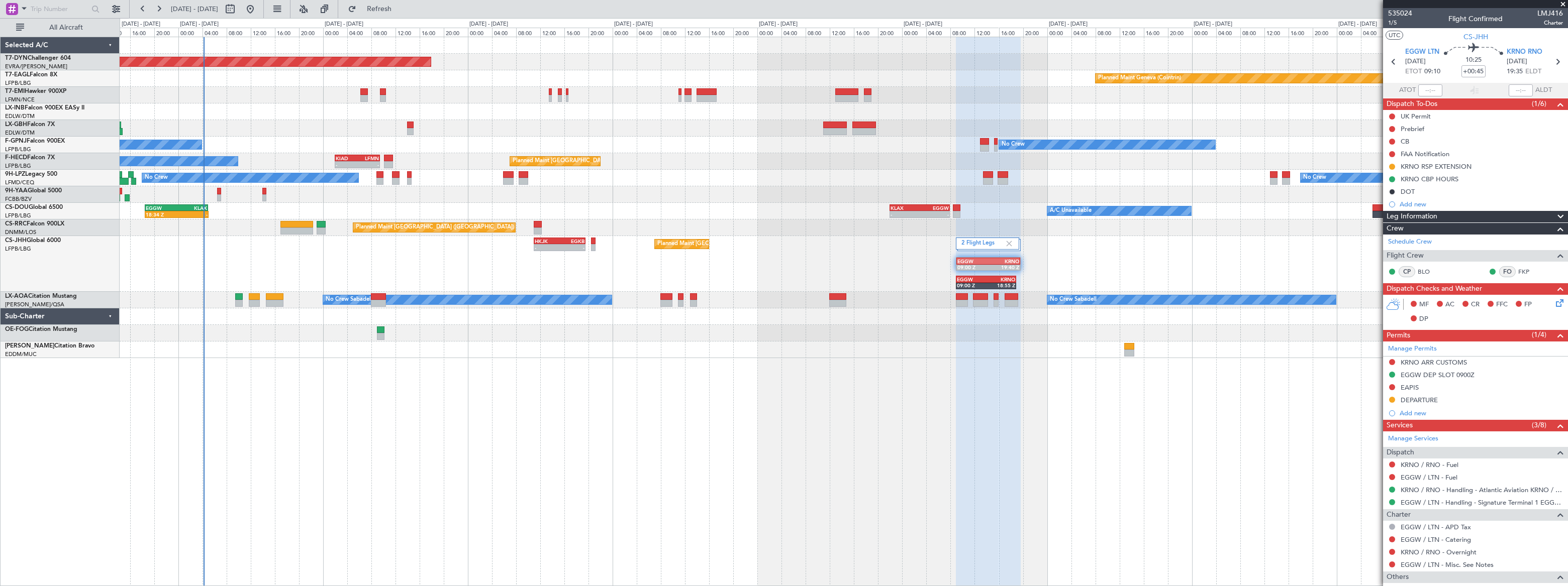
click at [756, 268] on div "2 Flight Legs Planned Maint London (Luton) EGGW 09:00 Z KRNO 19:40 Z EGGW 09:00…" at bounding box center [843, 263] width 1448 height 56
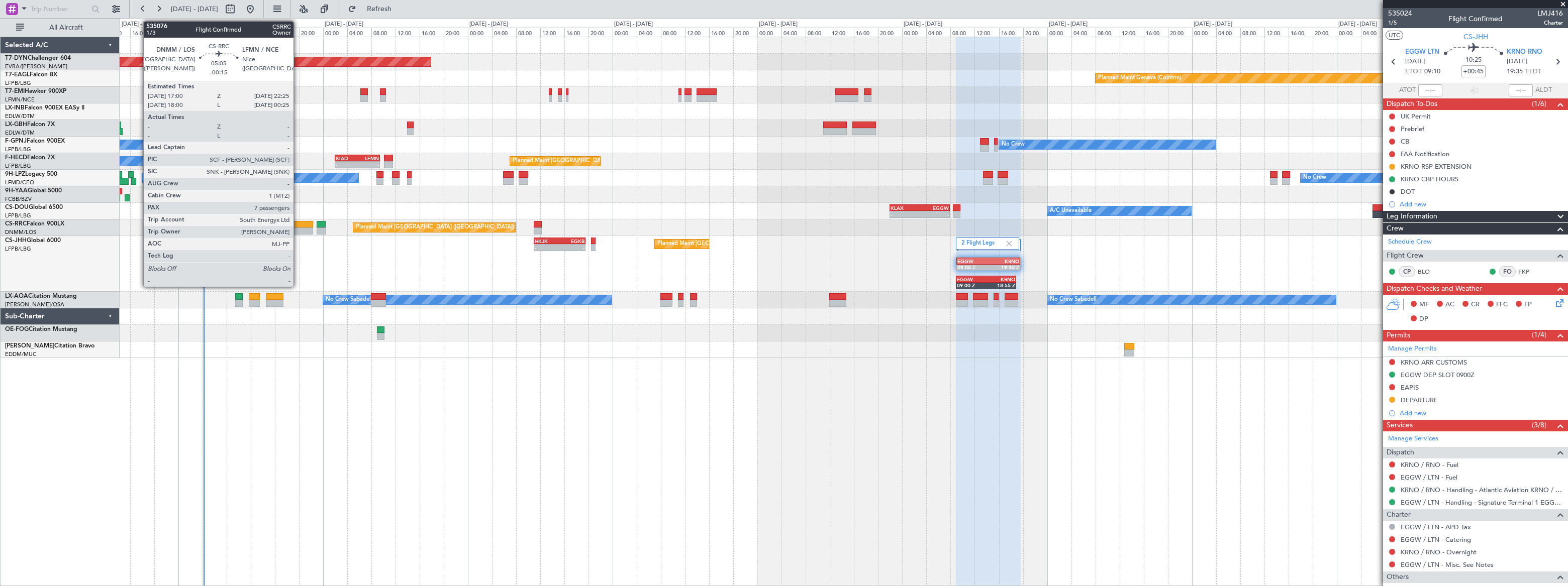
click at [298, 226] on div at bounding box center [297, 224] width 33 height 7
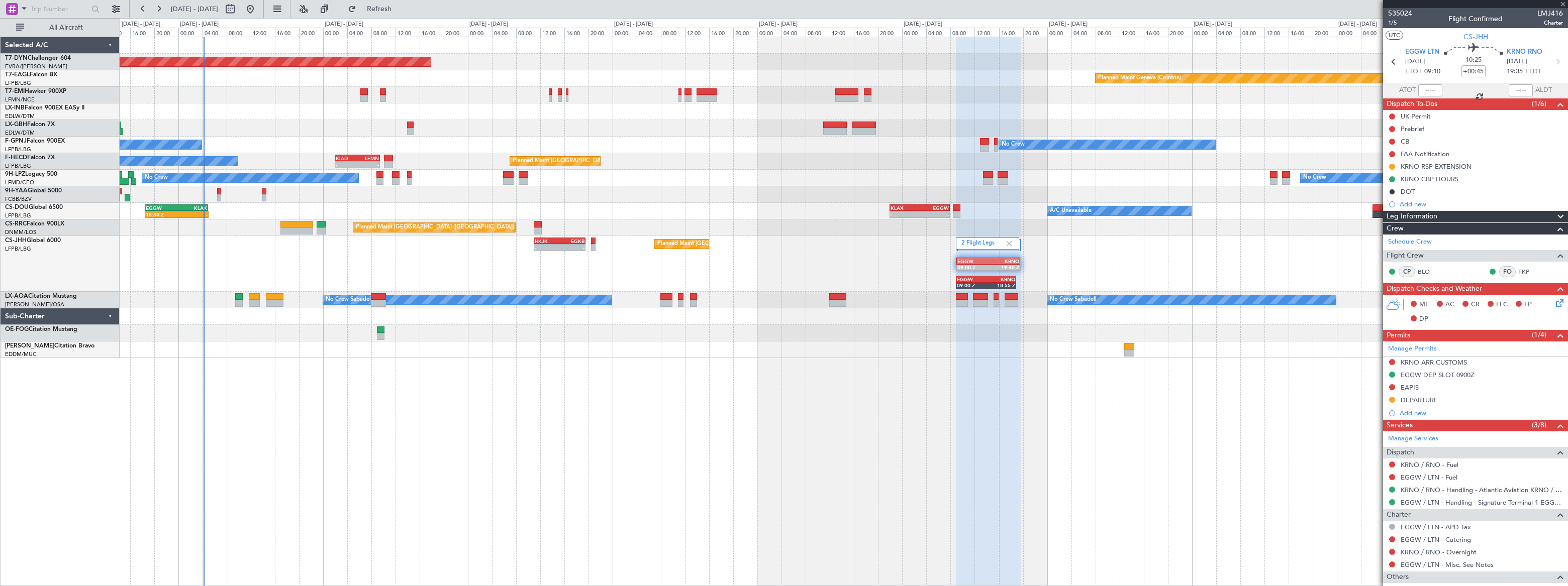
type input "-00:15"
type input "7"
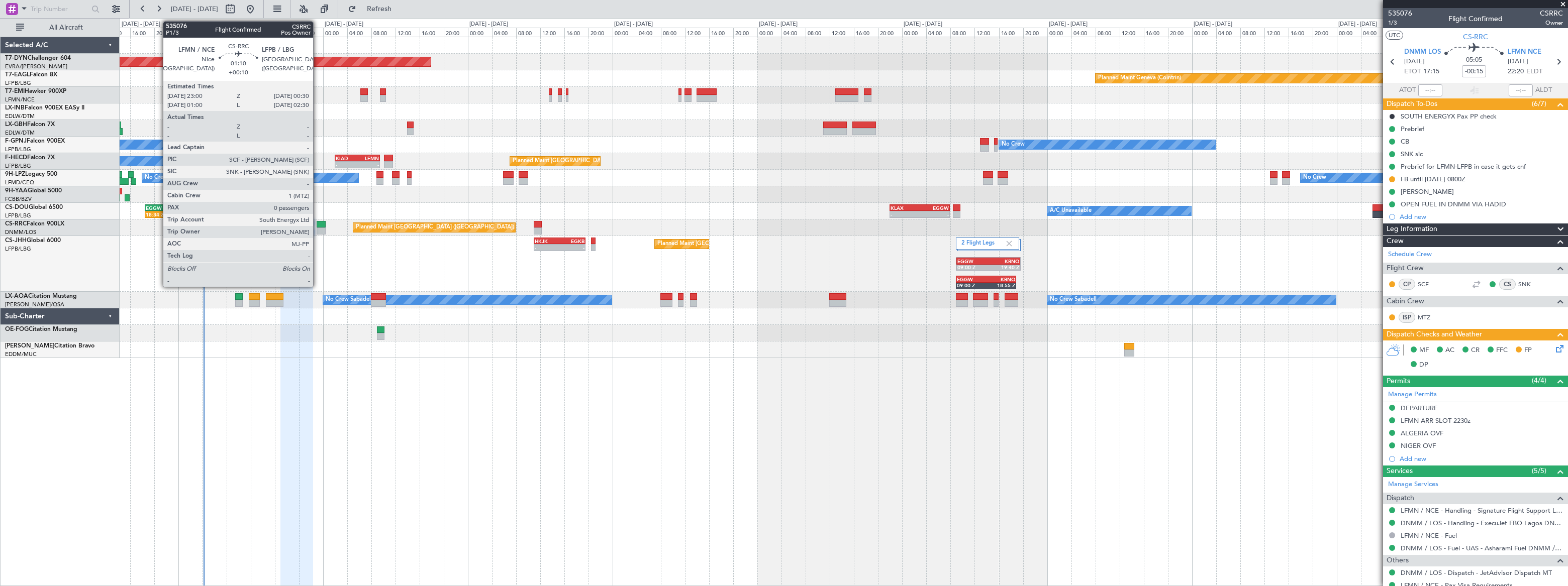
click at [318, 225] on div at bounding box center [322, 224] width 10 height 7
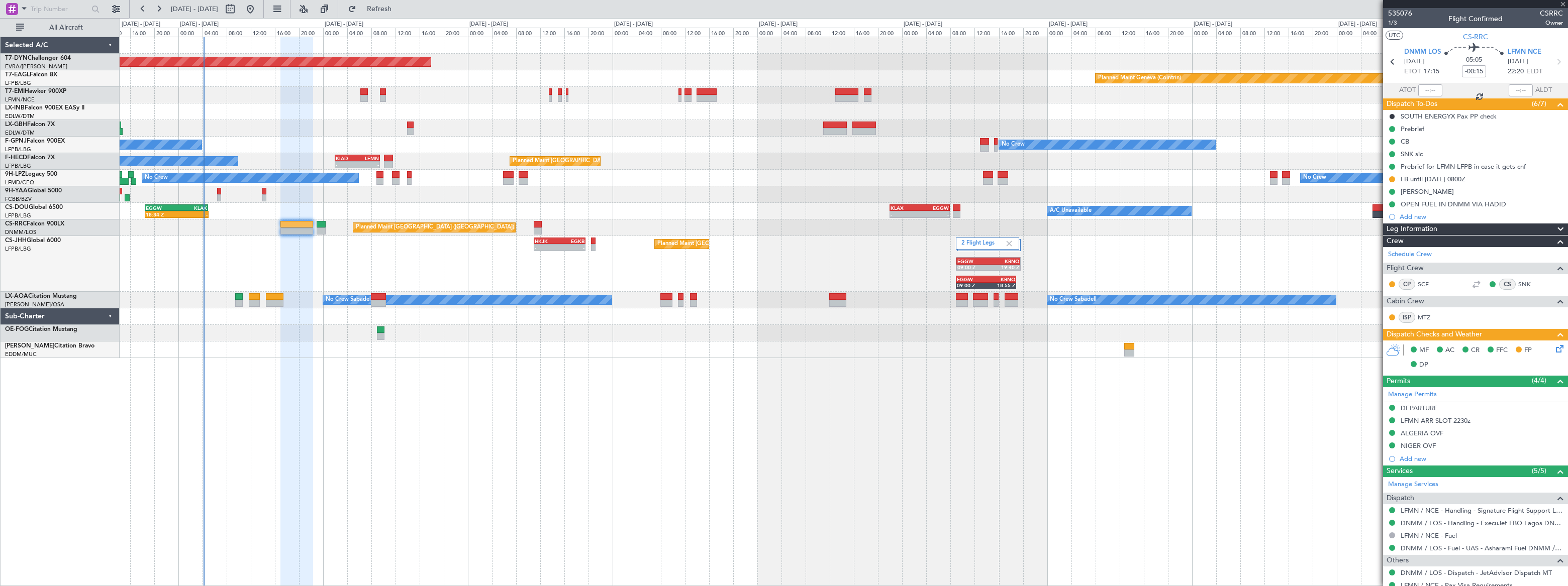
type input "+00:10"
type input "0"
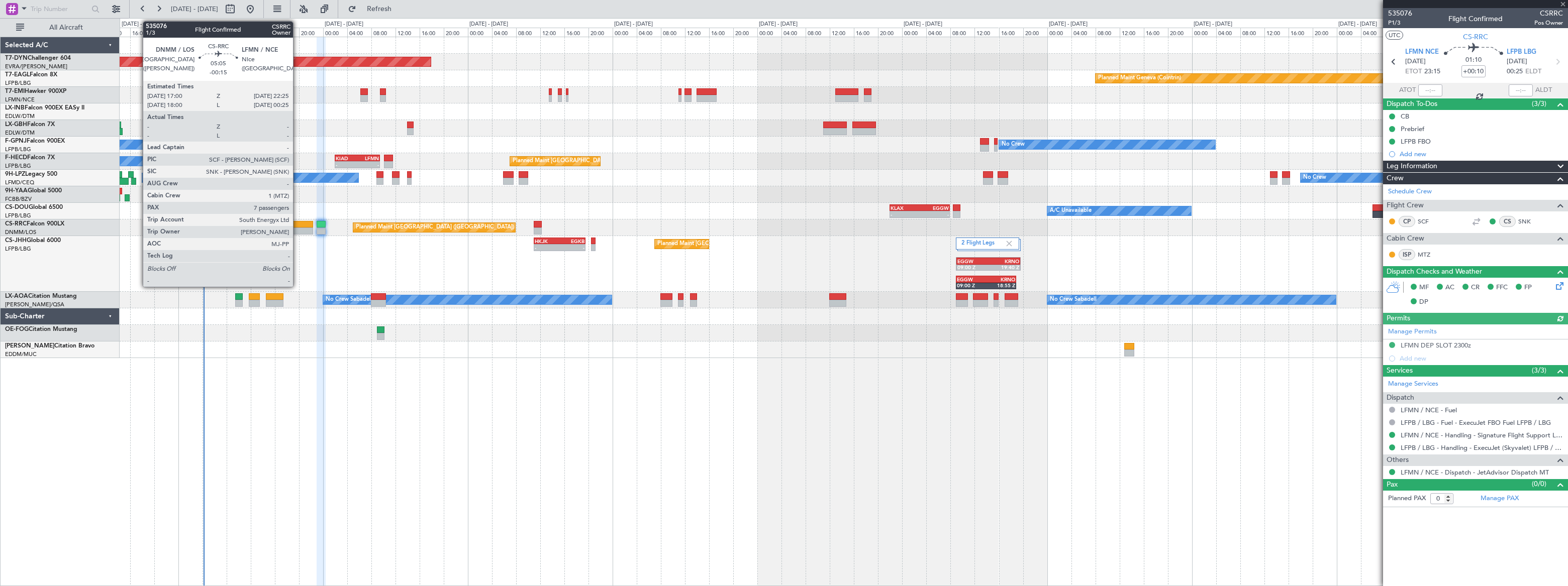
click at [297, 223] on div at bounding box center [297, 224] width 33 height 7
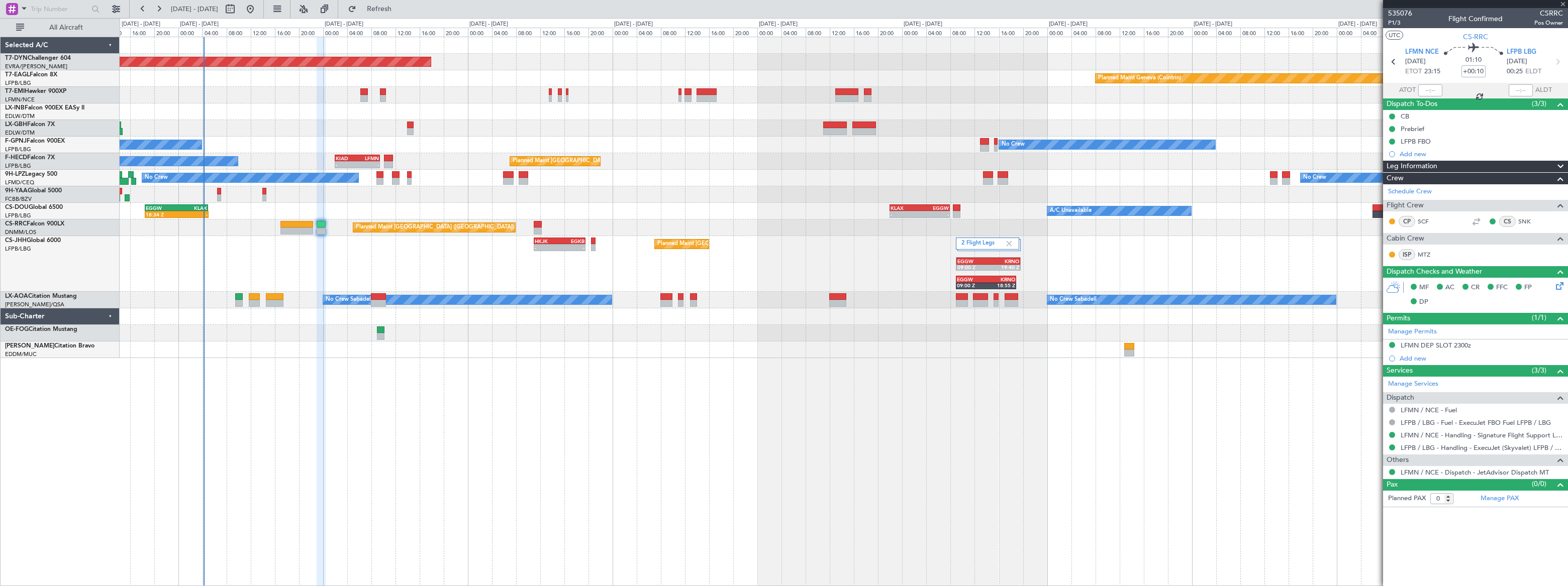
type input "-00:15"
type input "7"
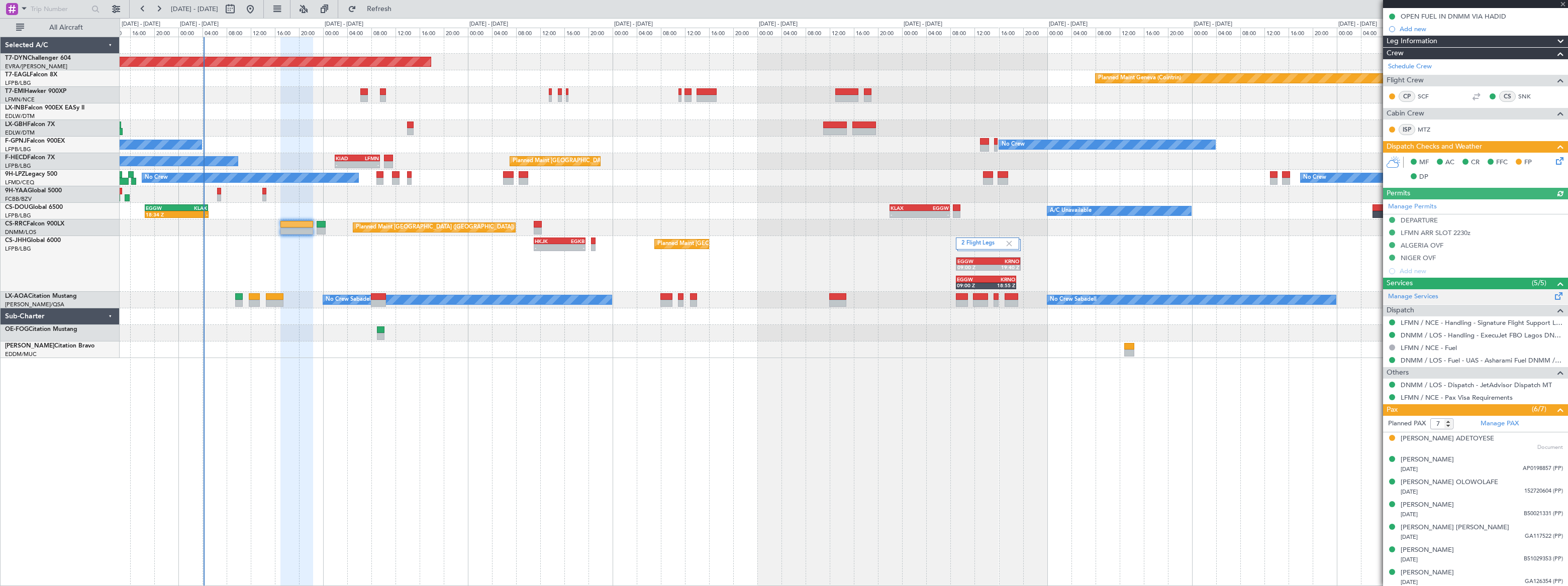
scroll to position [190, 0]
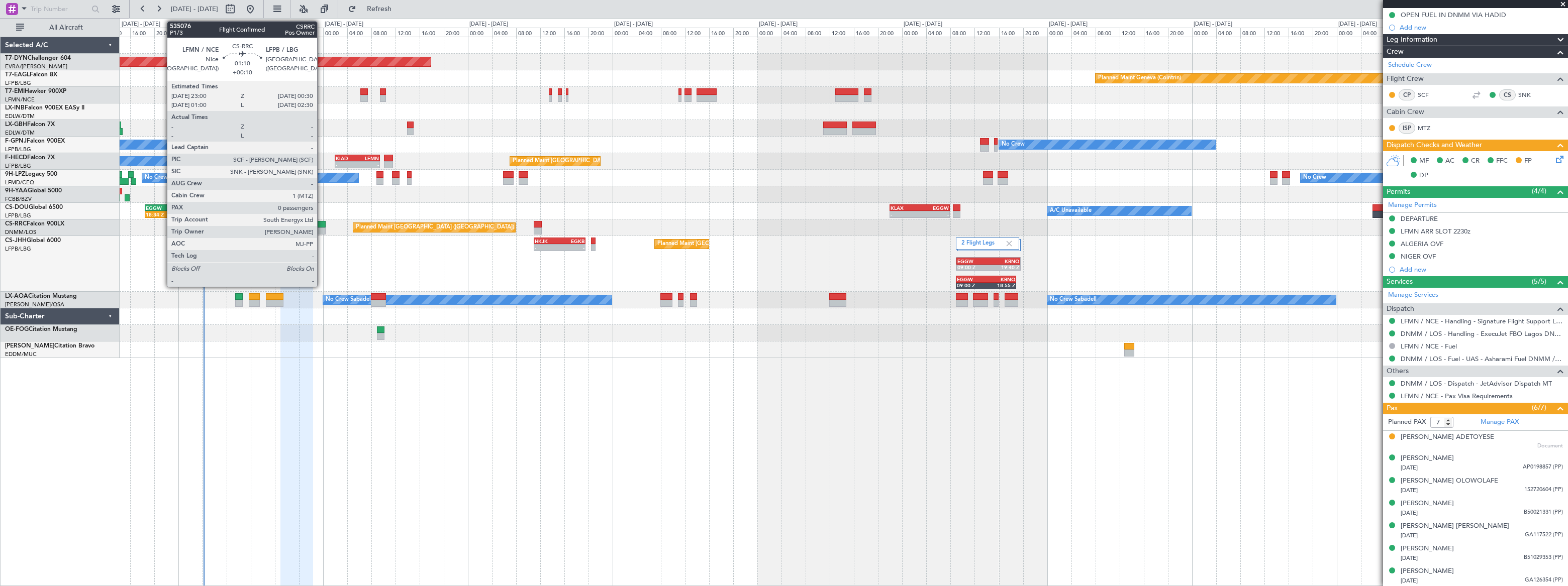
click at [320, 224] on div at bounding box center [322, 224] width 10 height 7
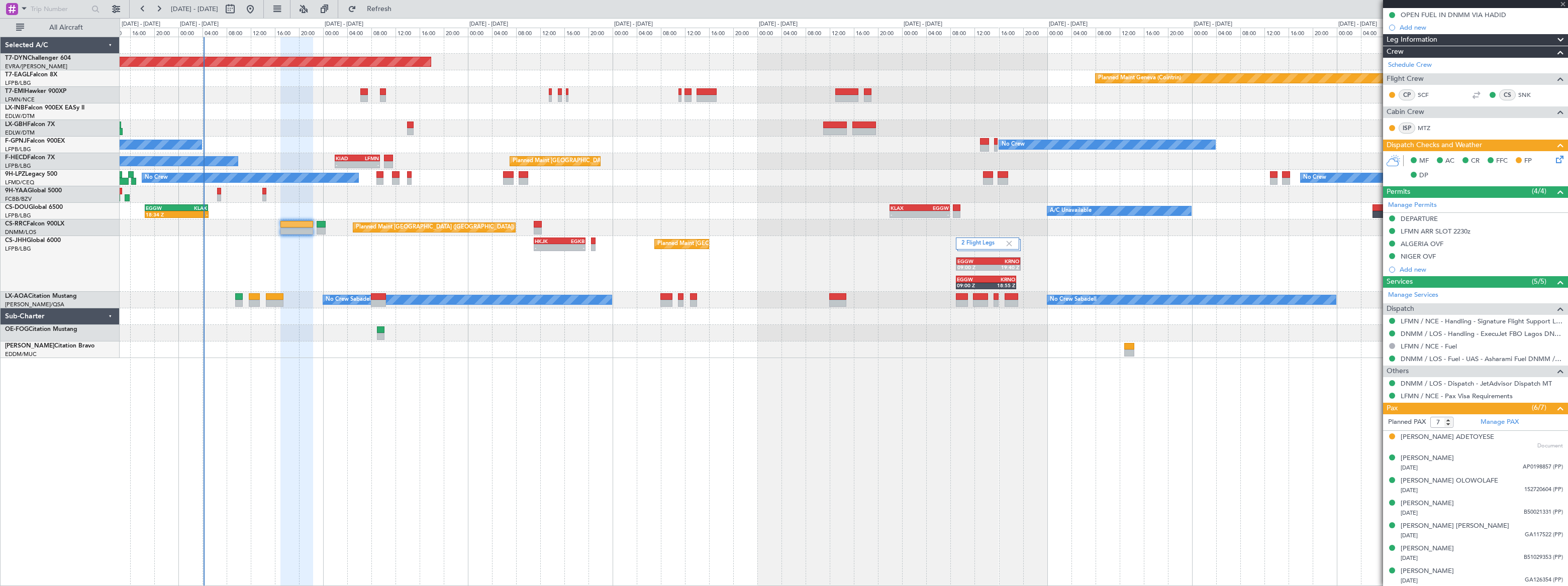
type input "+00:10"
type input "0"
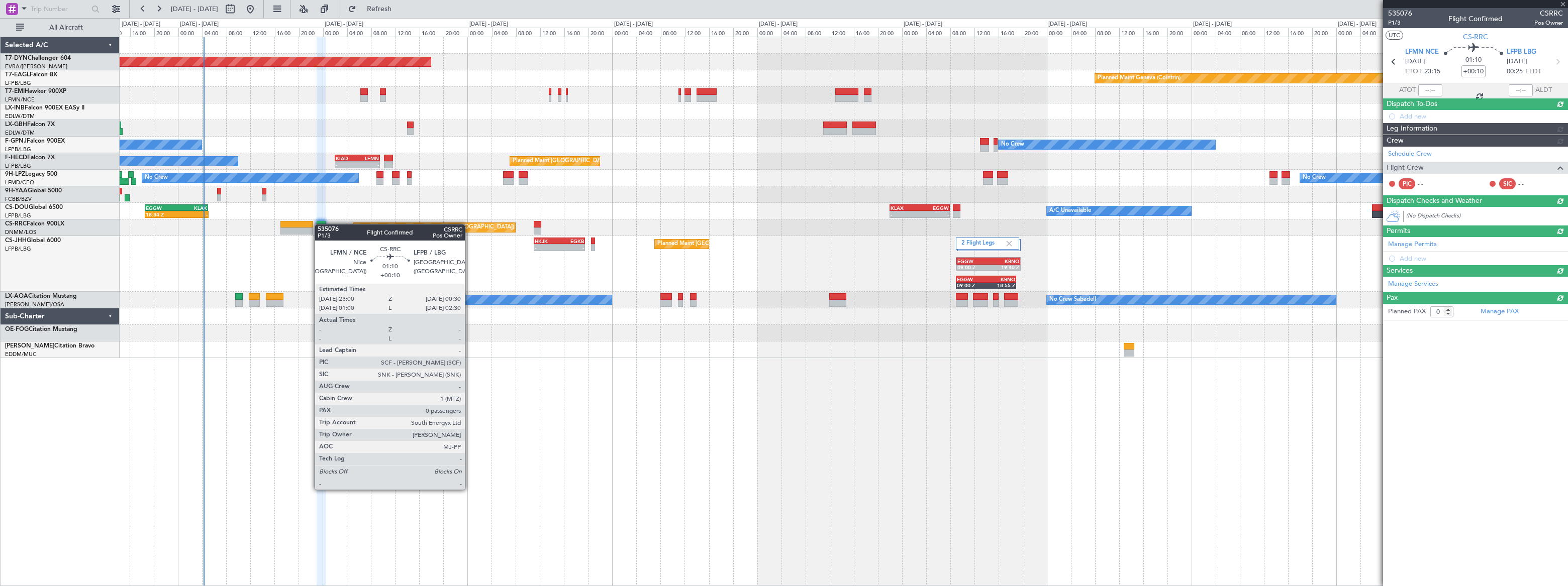
scroll to position [0, 0]
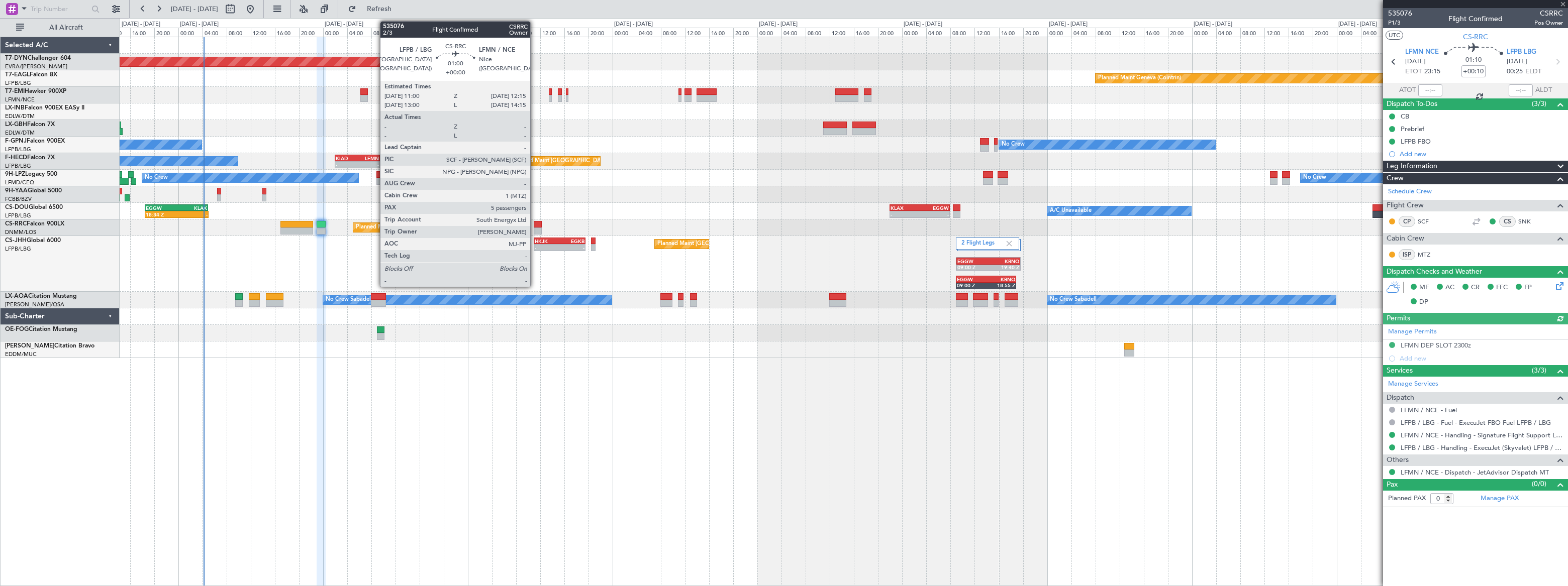
click at [535, 227] on div at bounding box center [538, 224] width 8 height 7
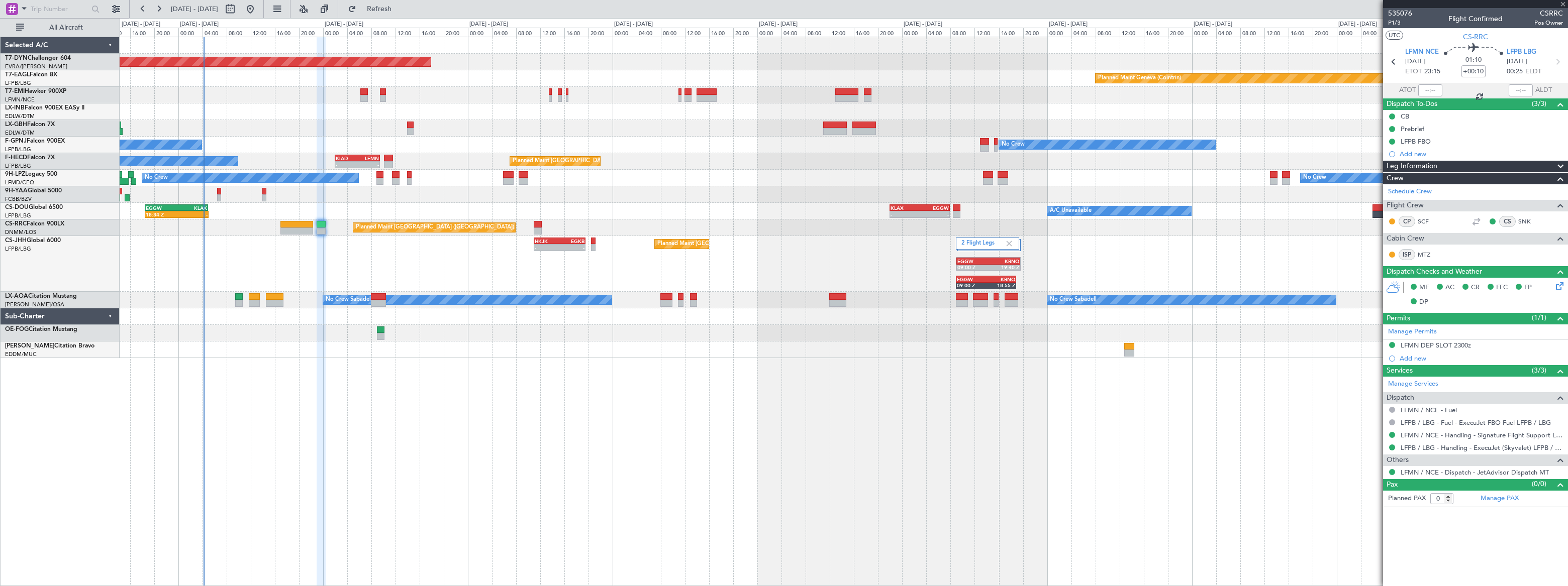
type input "5"
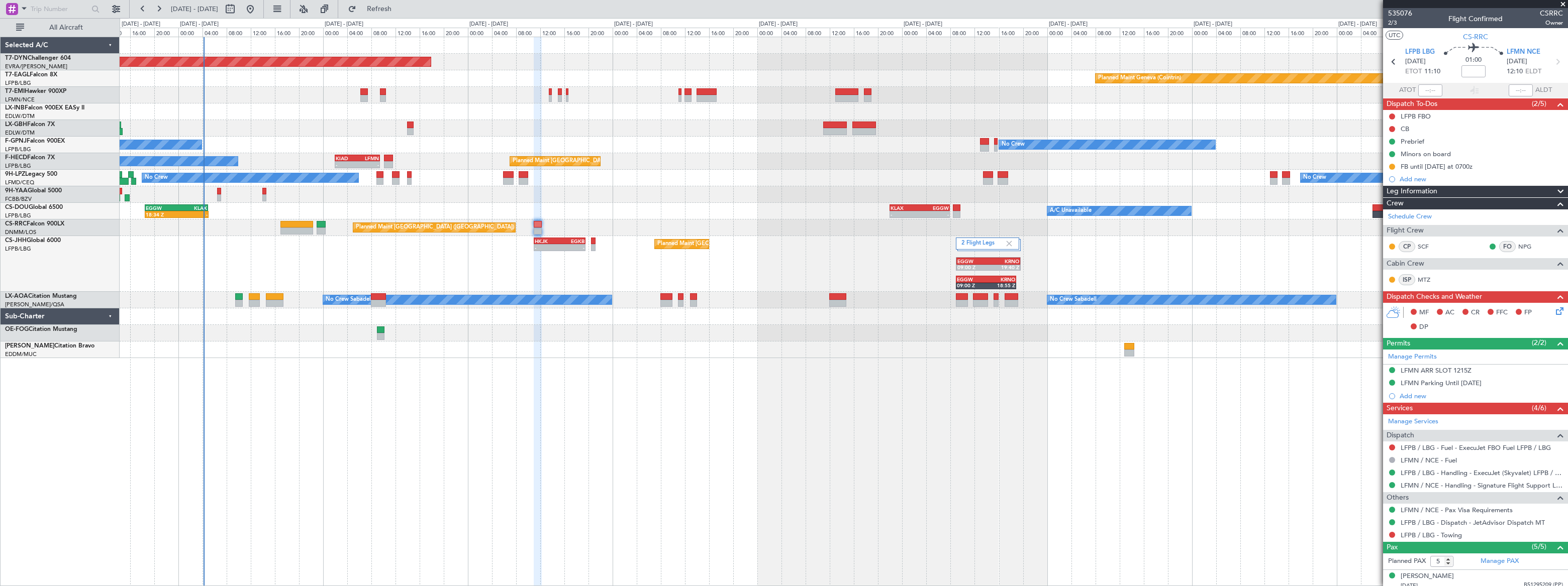
scroll to position [96, 0]
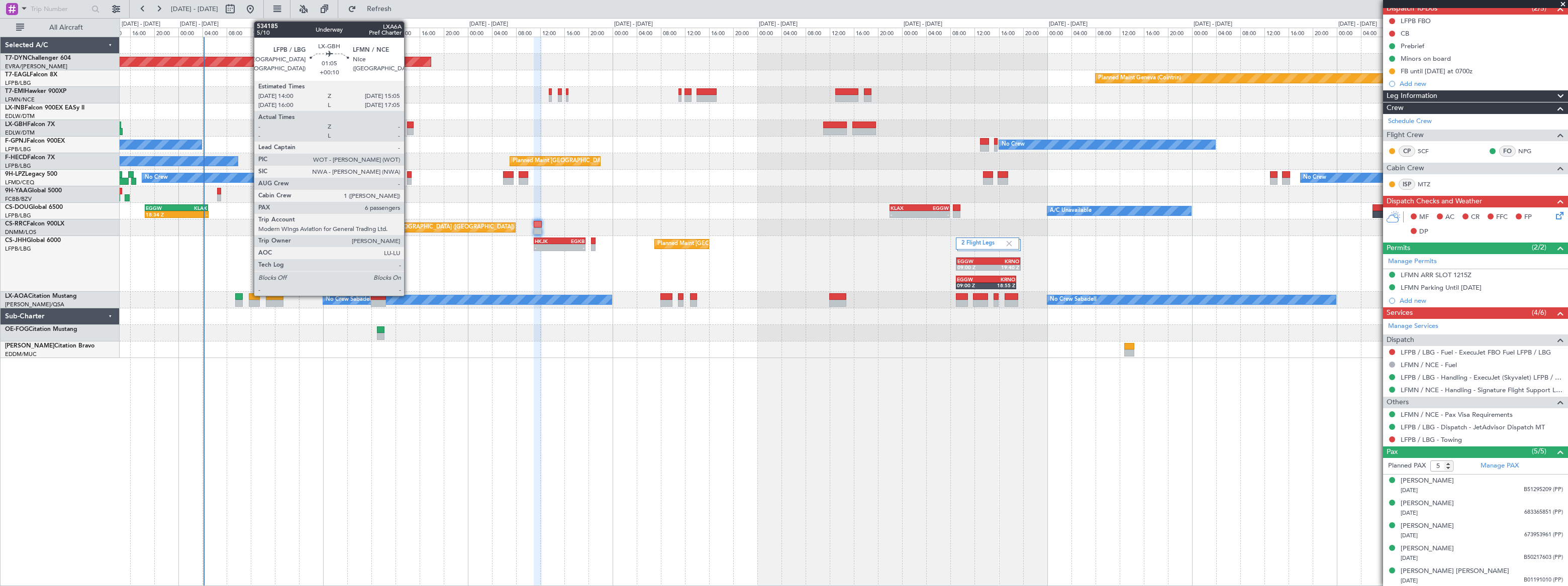
click at [409, 128] on div at bounding box center [410, 131] width 7 height 7
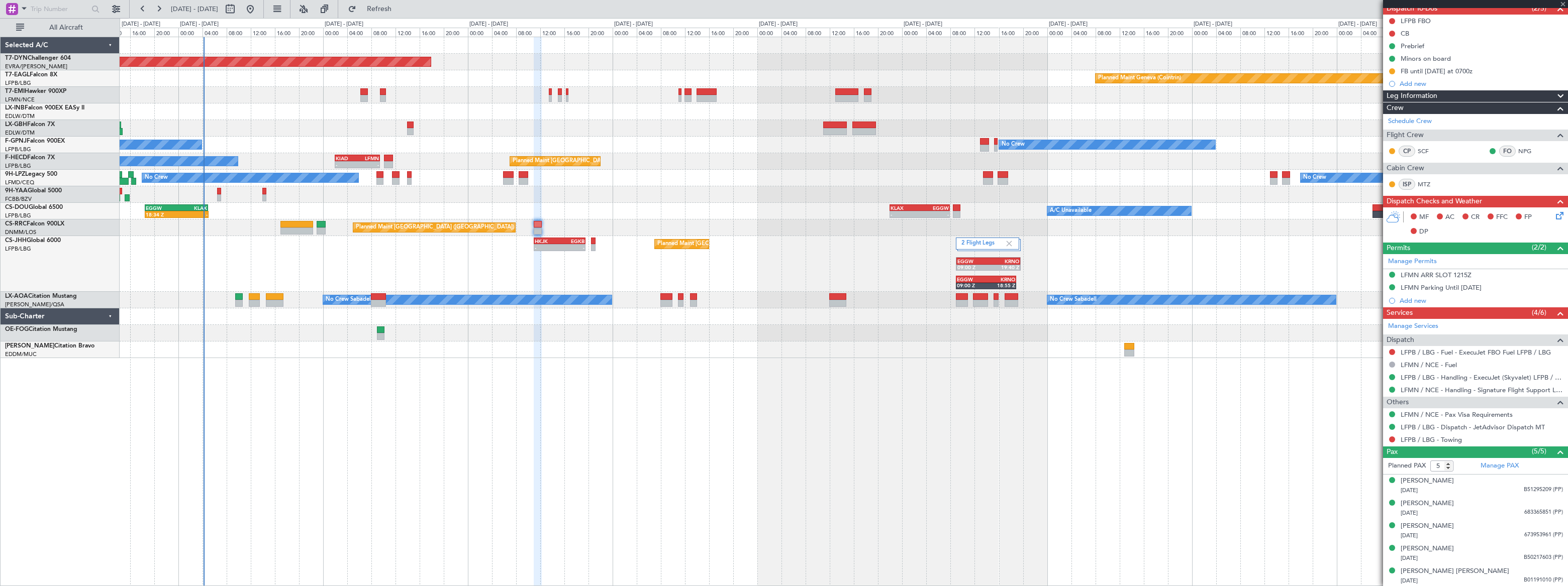
type input "+00:10"
type input "6"
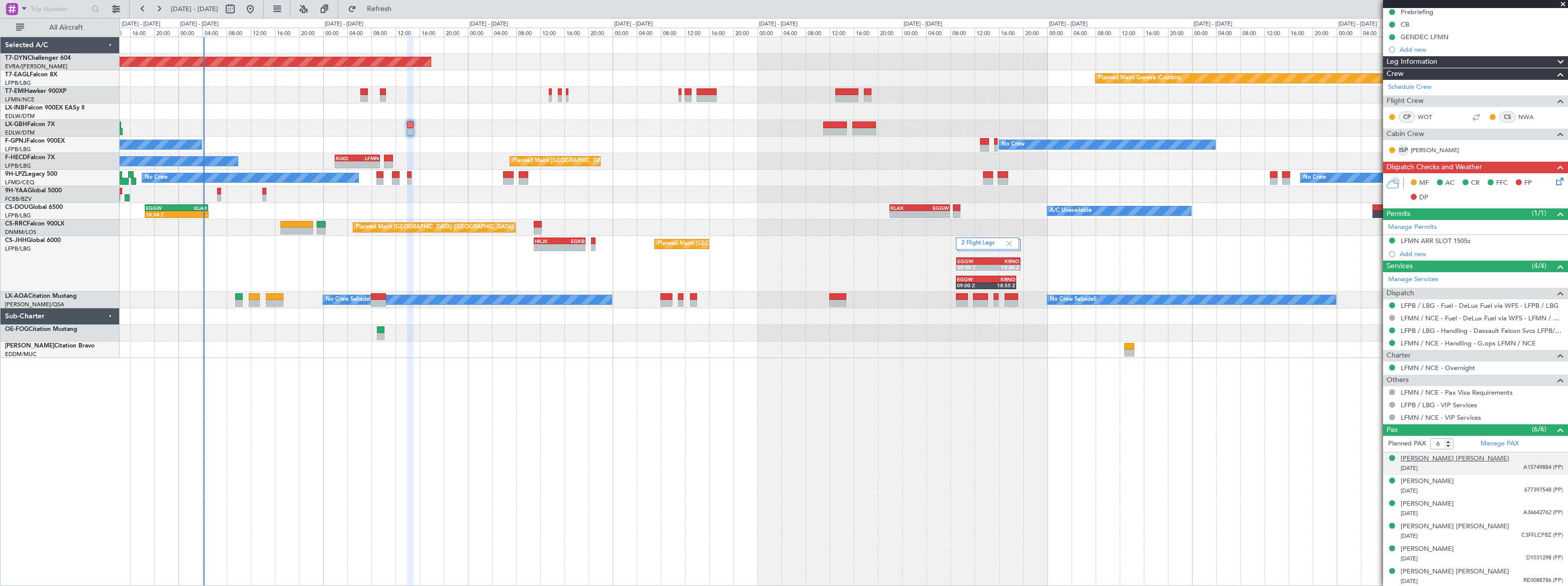
scroll to position [0, 0]
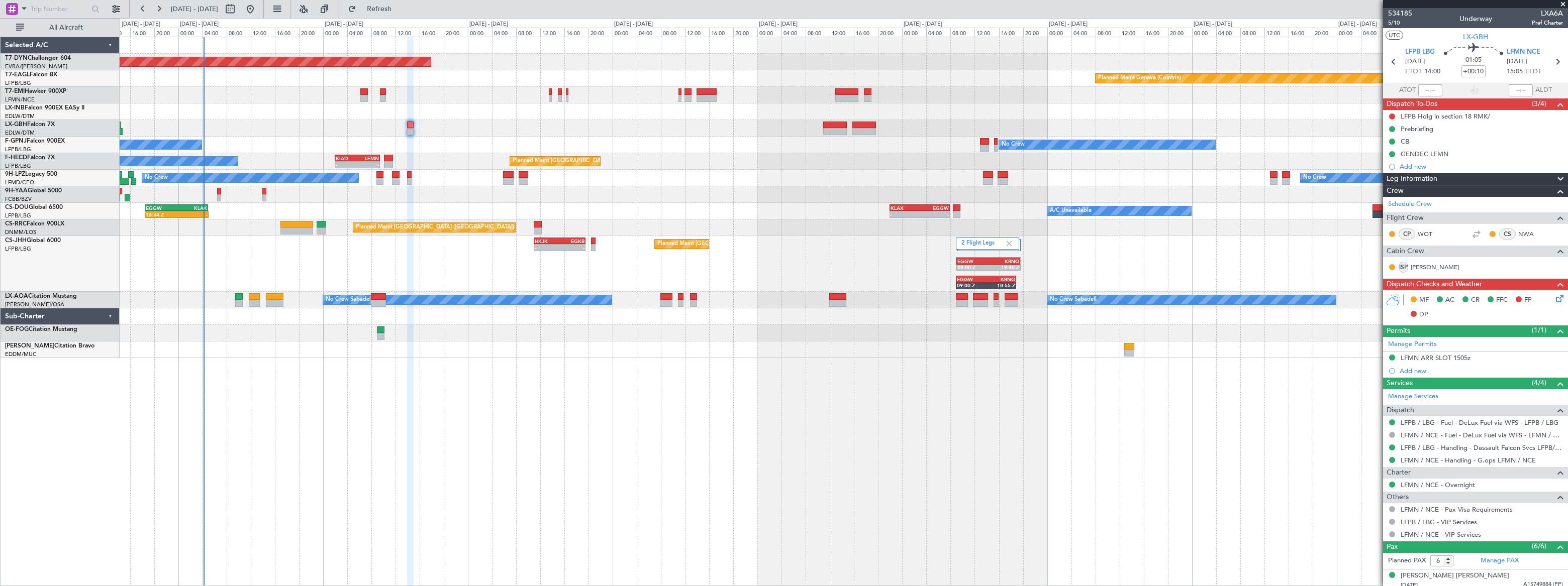
click at [1553, 297] on icon at bounding box center [1557, 296] width 8 height 8
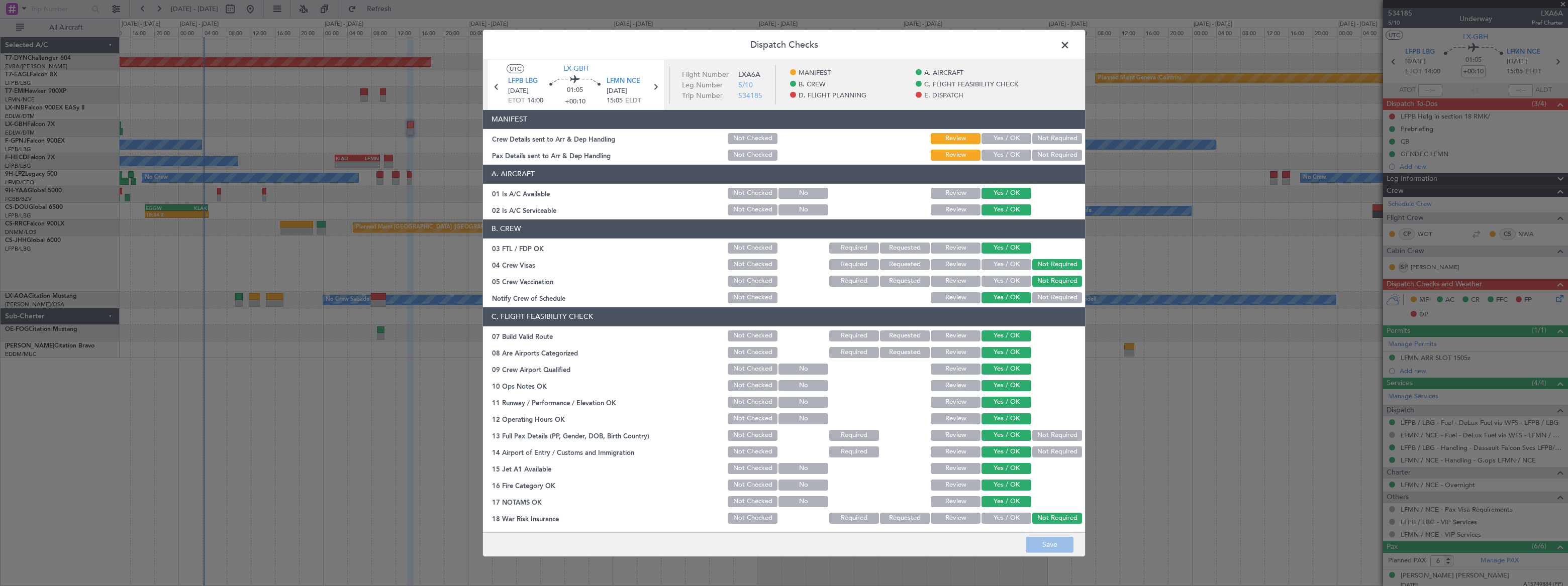
click at [1070, 46] on span at bounding box center [1070, 47] width 0 height 21
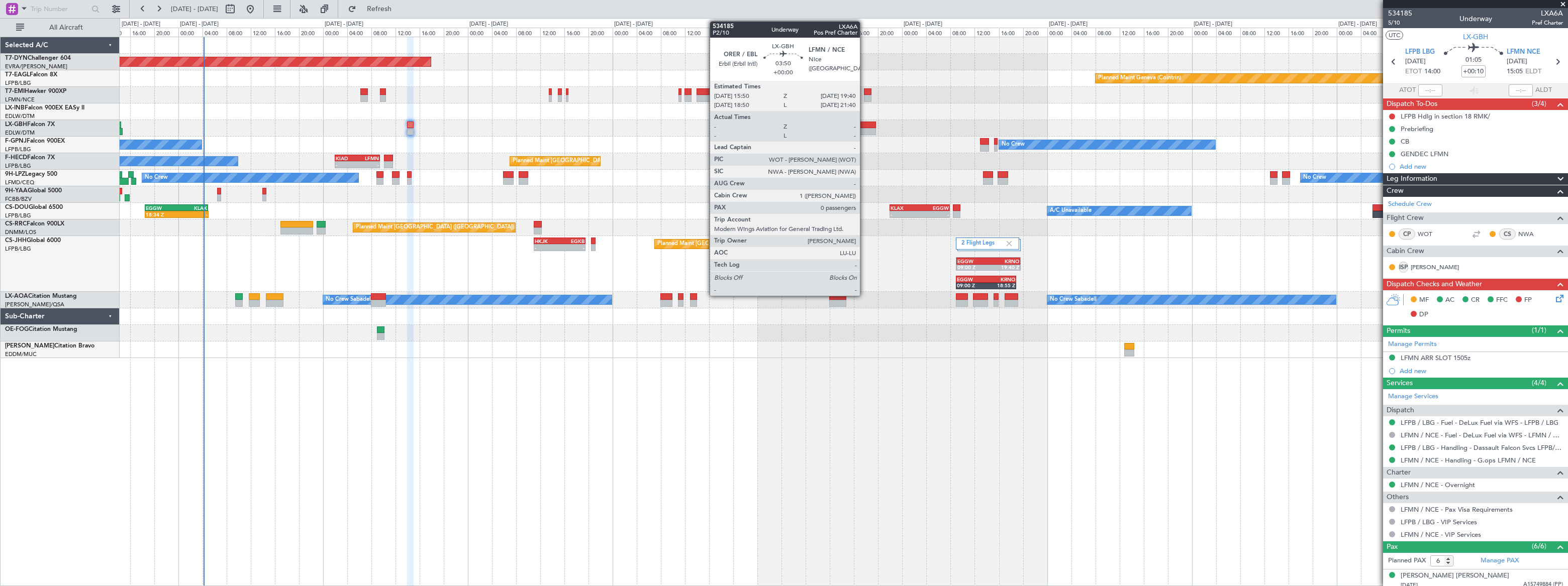
click at [865, 129] on div at bounding box center [864, 131] width 23 height 7
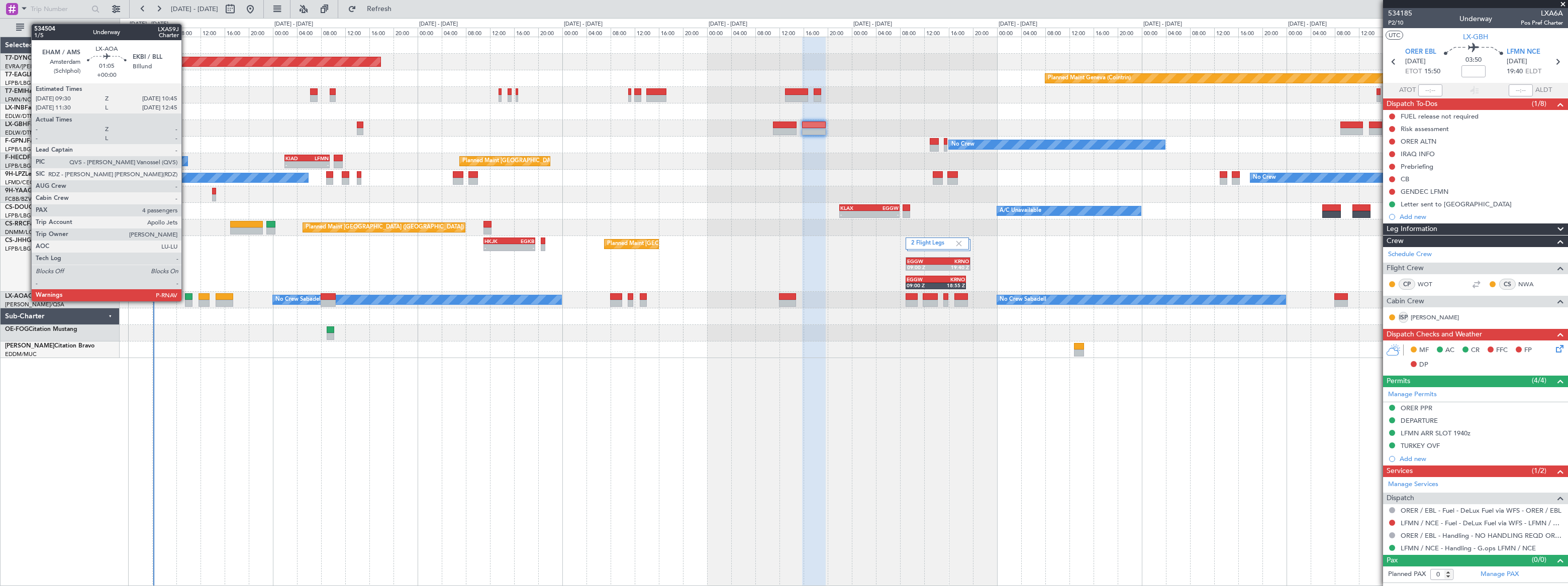
click at [186, 300] on div at bounding box center [189, 303] width 8 height 7
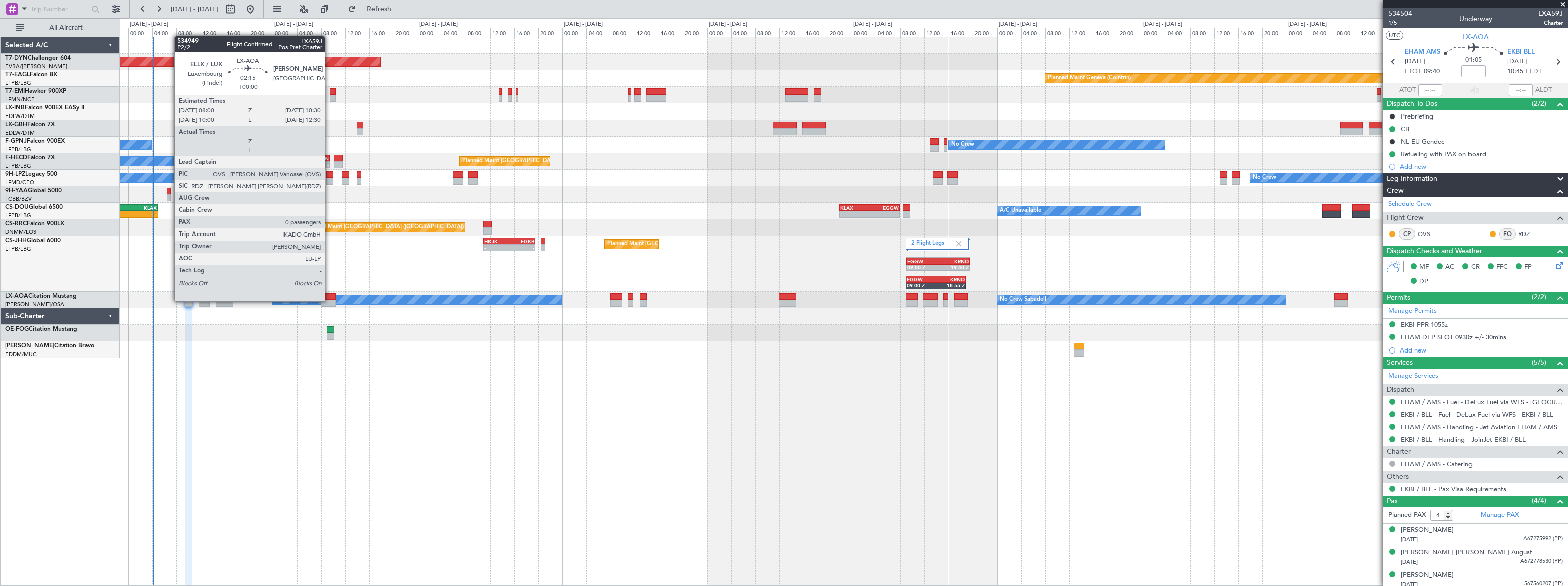
click at [329, 300] on div at bounding box center [329, 303] width 16 height 7
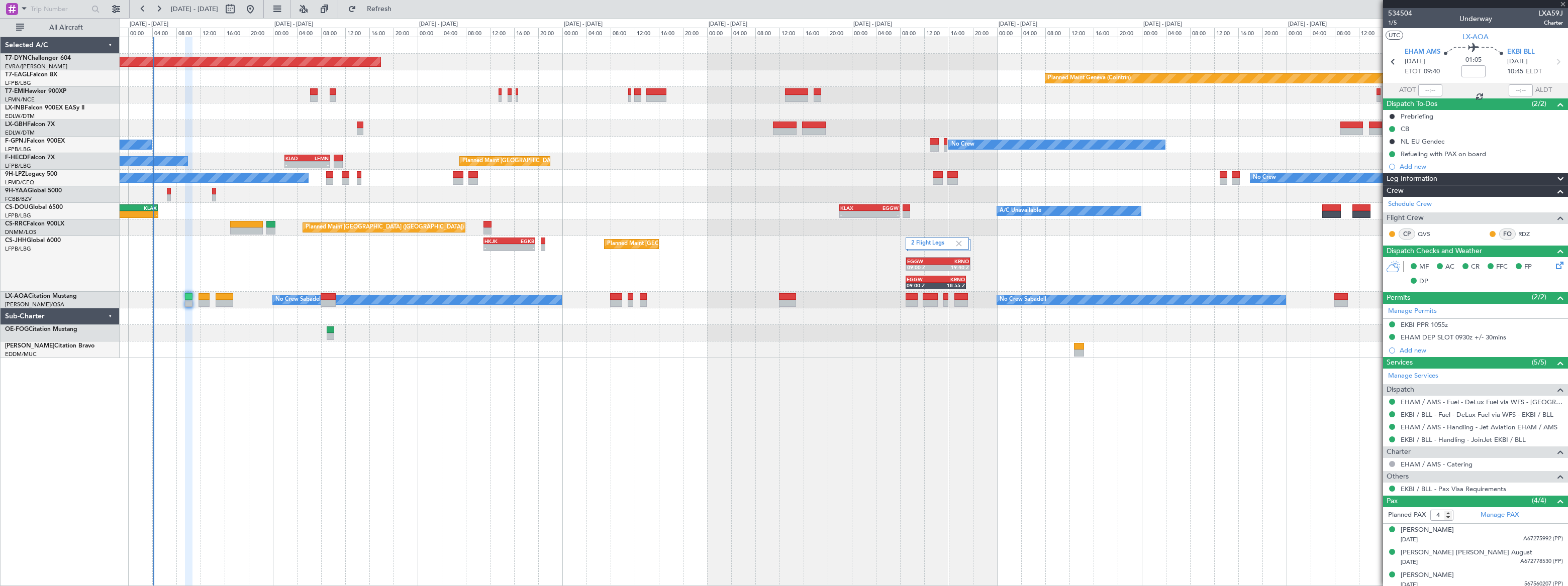
type input "0"
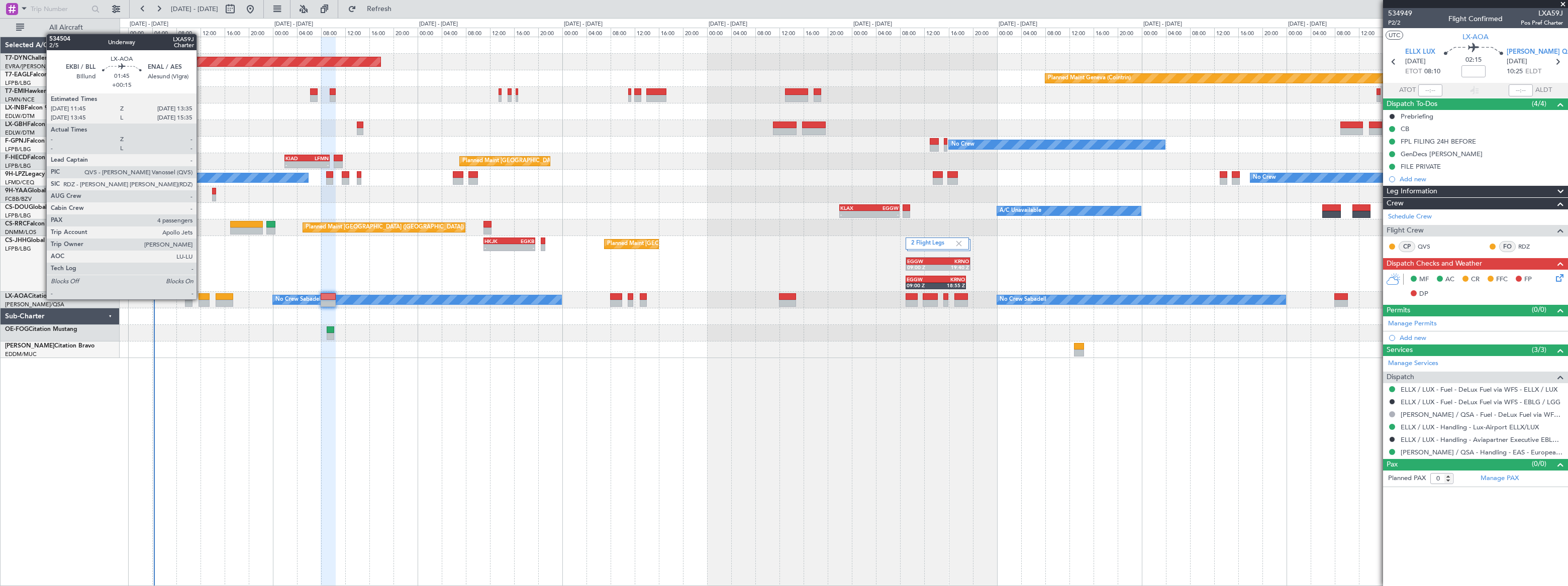
click at [202, 298] on div at bounding box center [204, 296] width 12 height 7
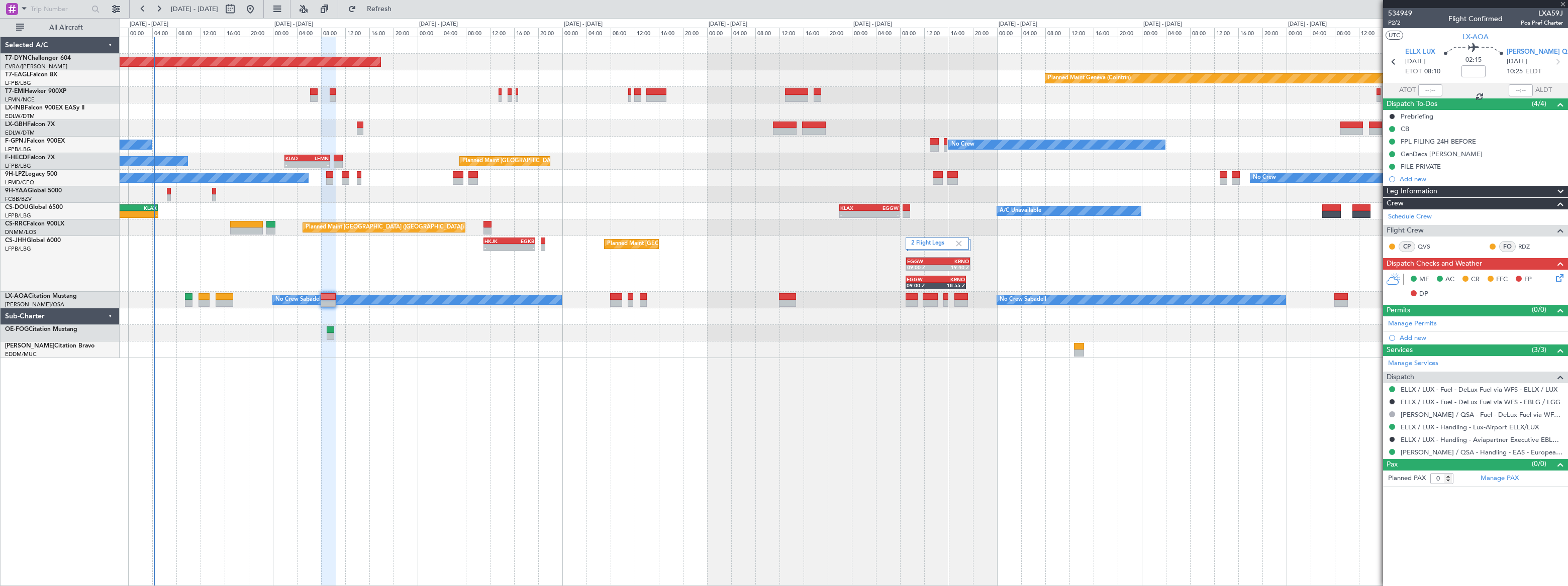
type input "+00:15"
type input "4"
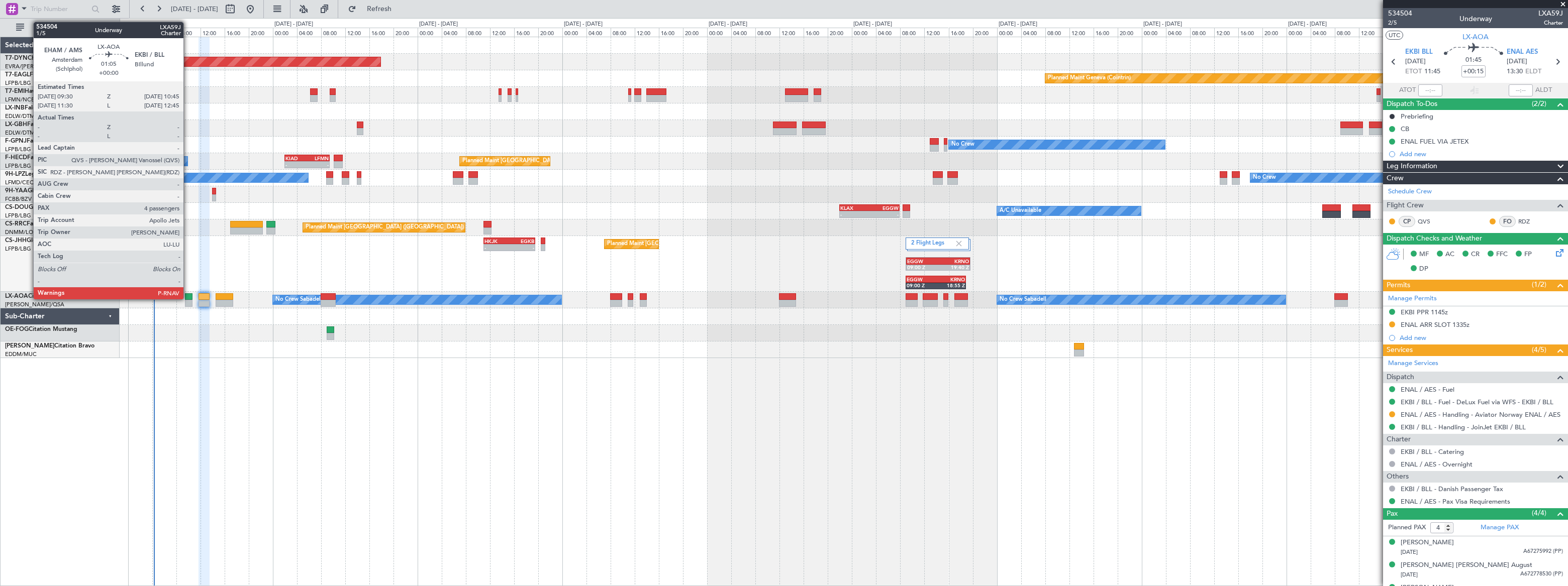
click at [188, 298] on div at bounding box center [189, 296] width 8 height 7
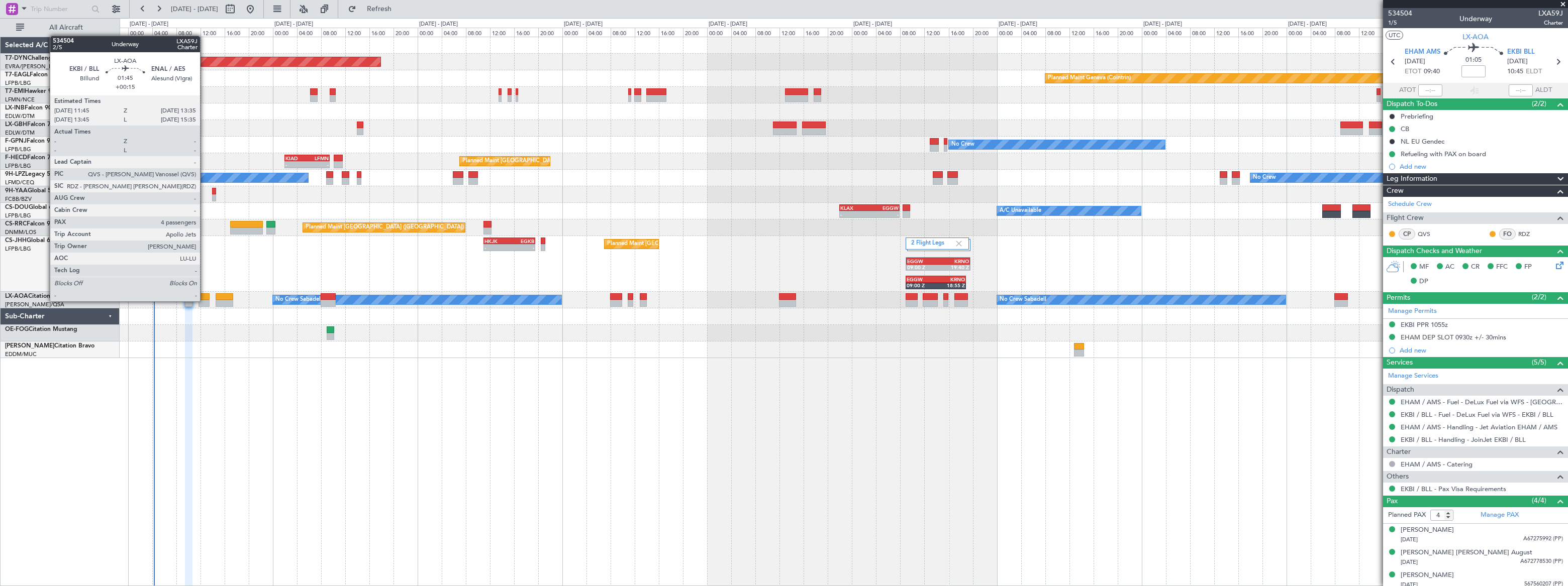
click at [204, 300] on div at bounding box center [204, 303] width 12 height 7
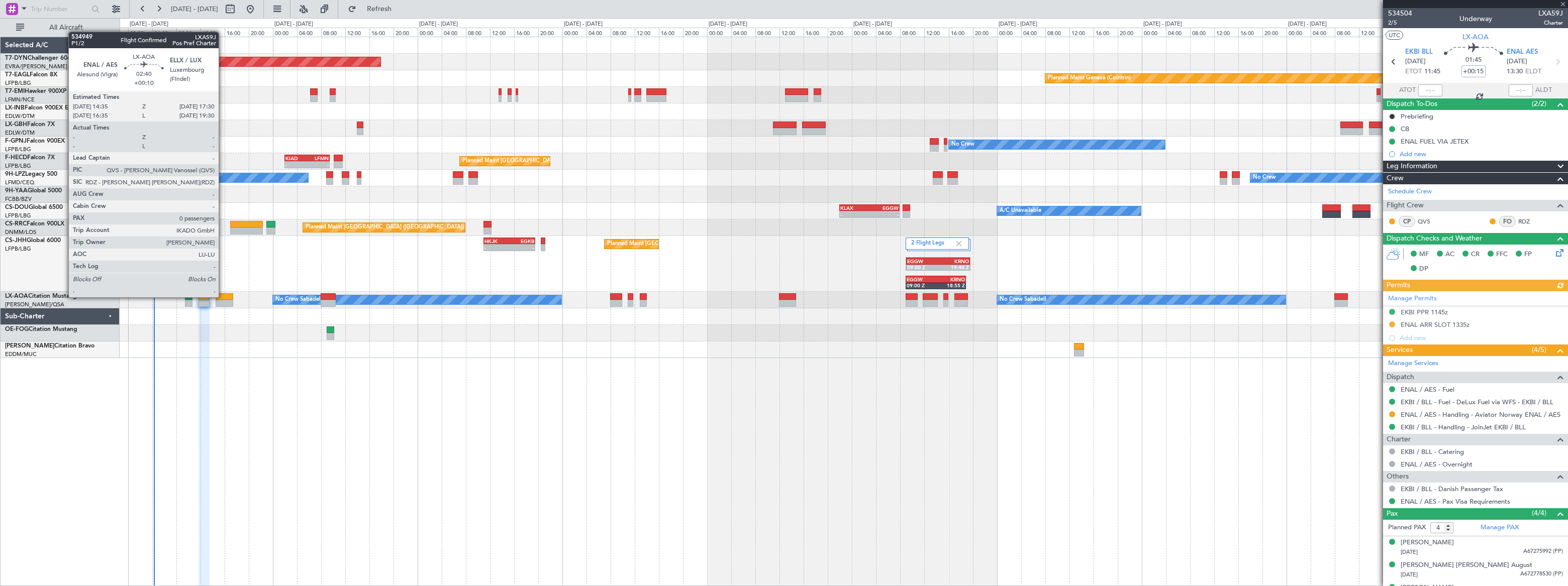
click at [223, 296] on div at bounding box center [224, 296] width 18 height 7
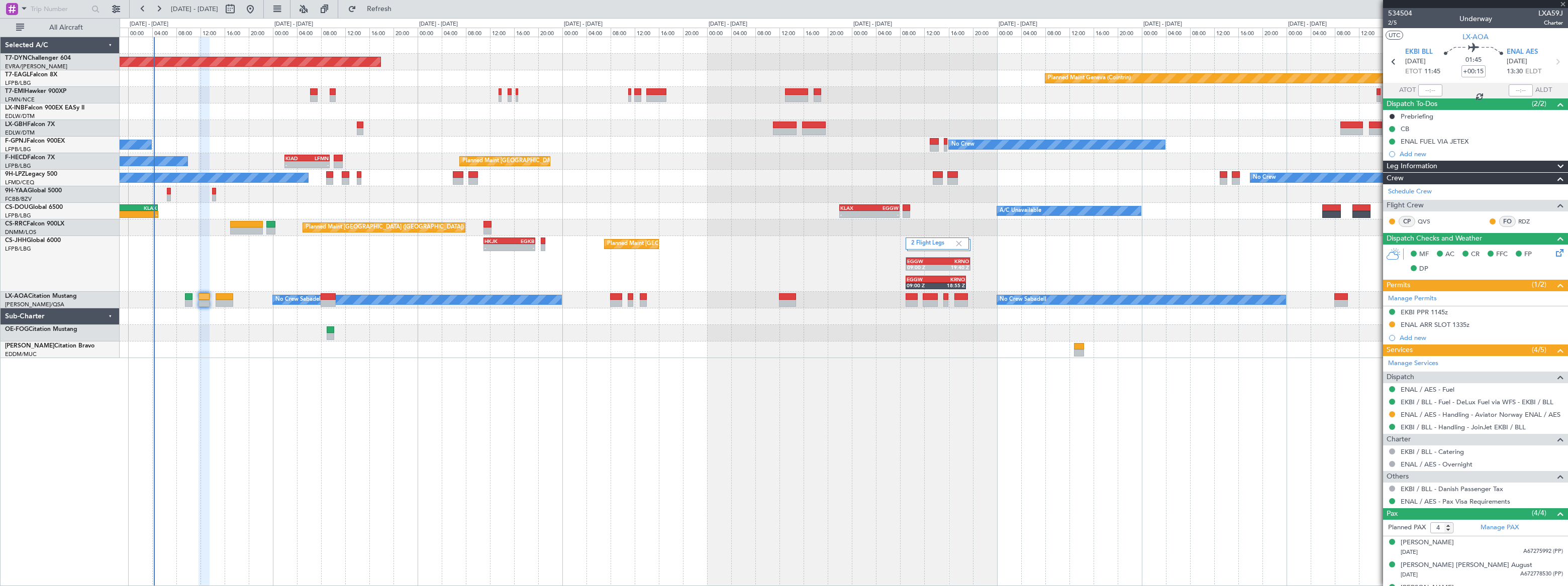
type input "+00:10"
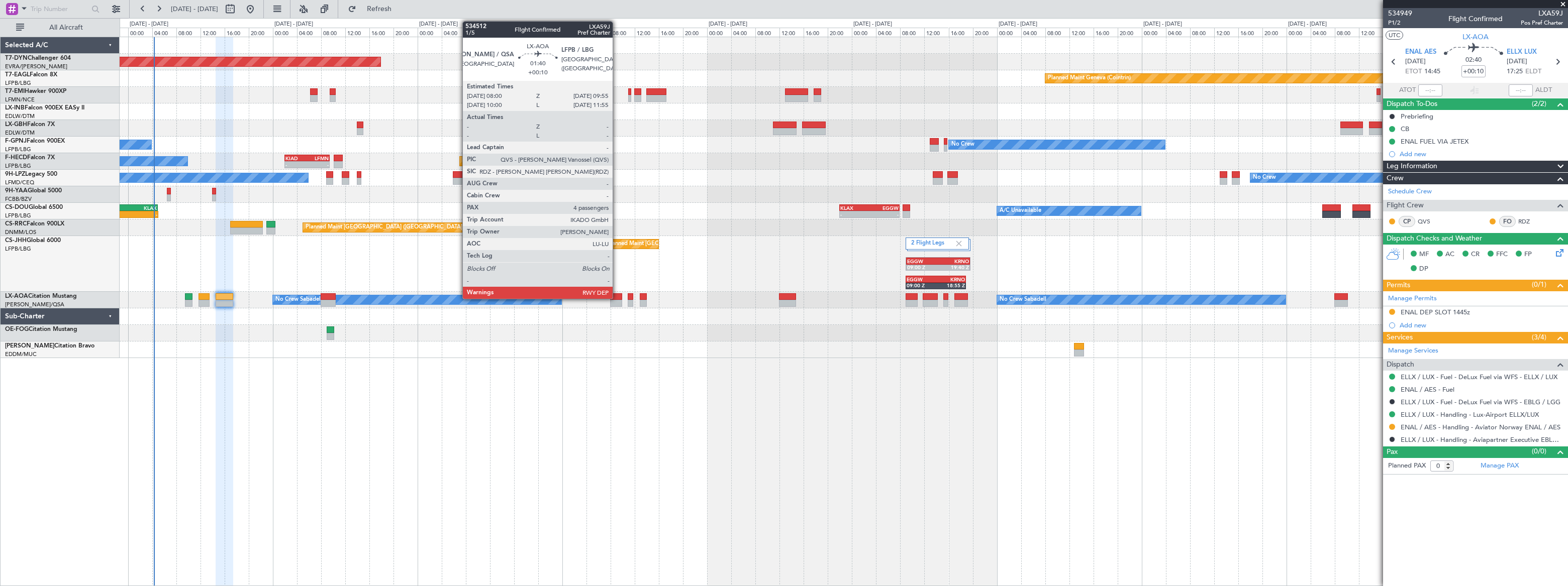
click at [617, 298] on div at bounding box center [616, 296] width 12 height 7
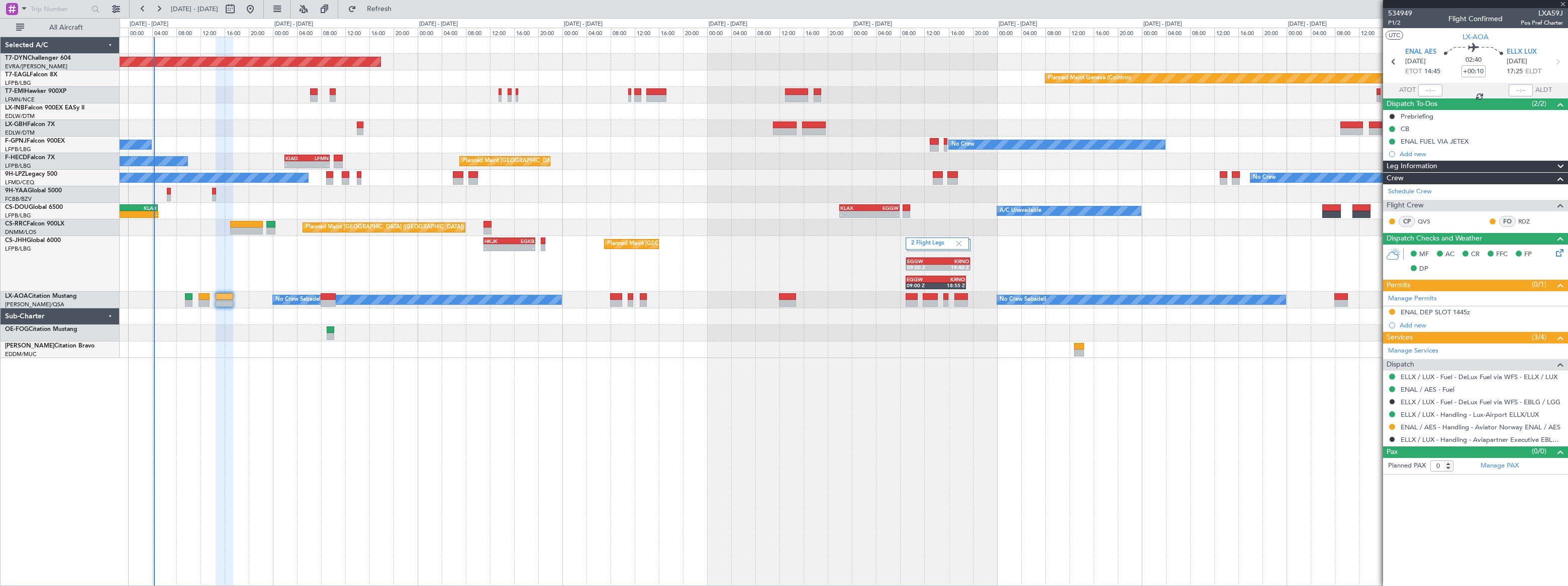
type input "4"
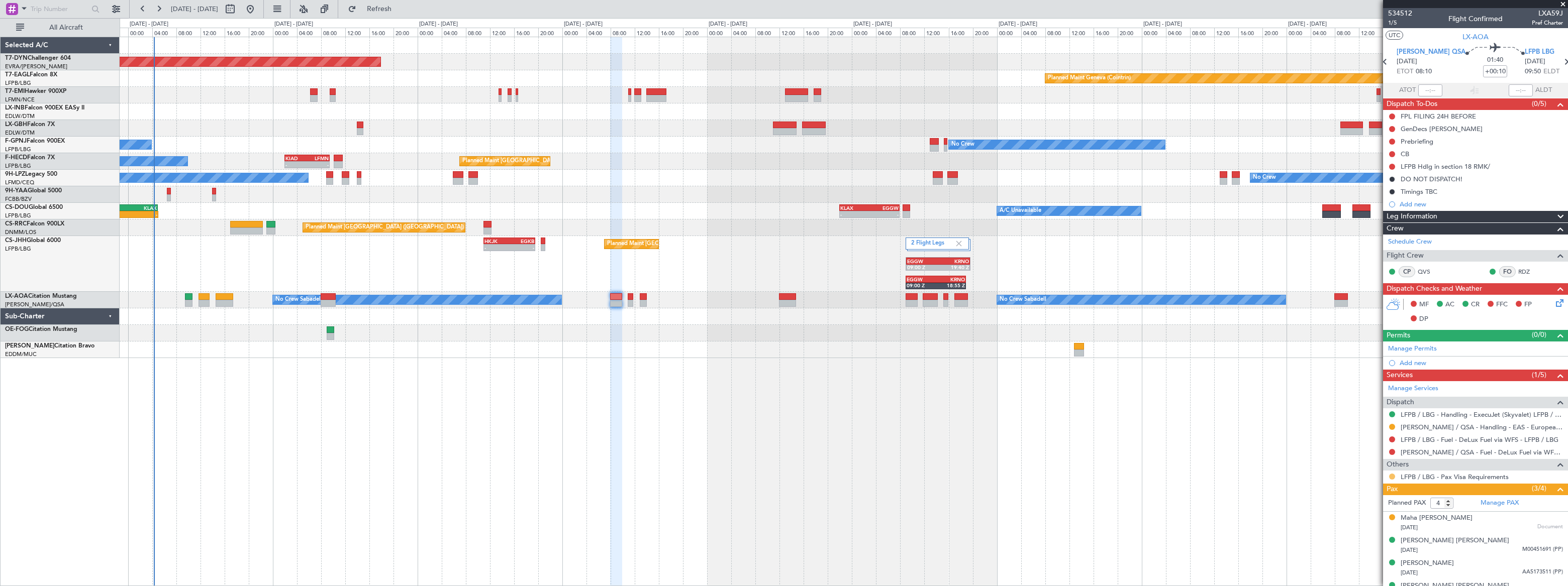
click at [1390, 475] on button at bounding box center [1392, 476] width 6 height 6
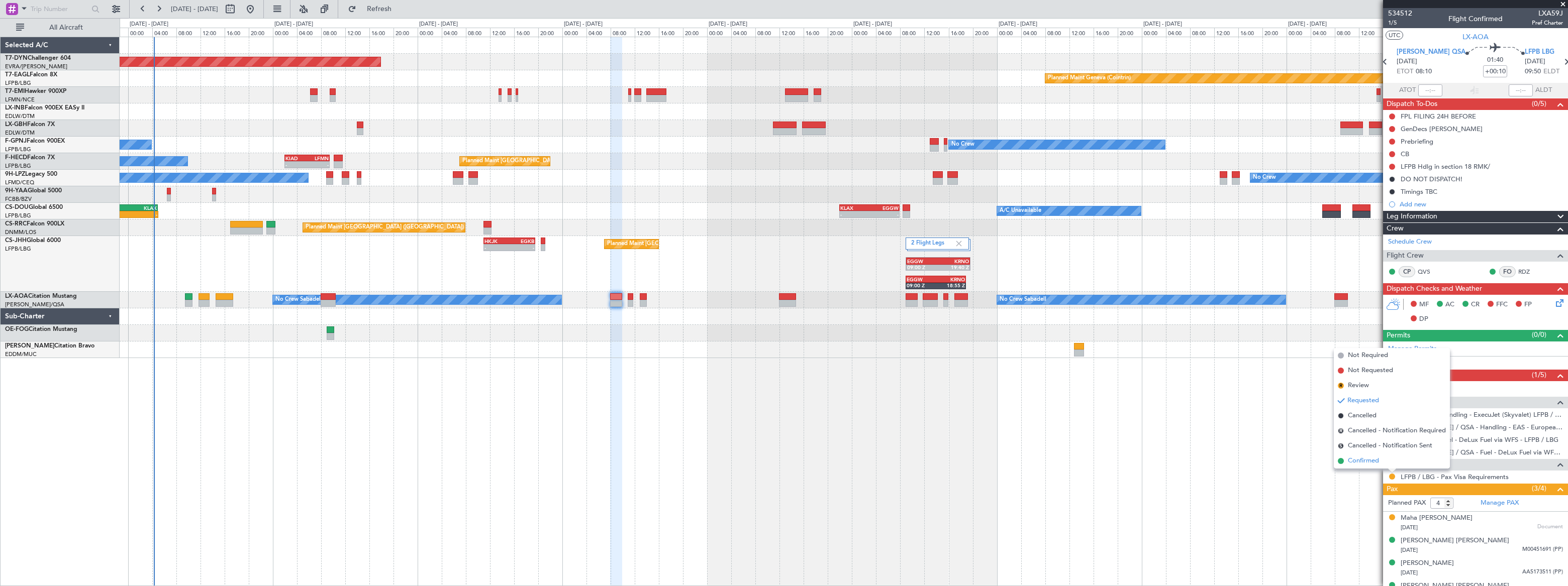
click at [1363, 463] on span "Confirmed" at bounding box center [1364, 461] width 31 height 10
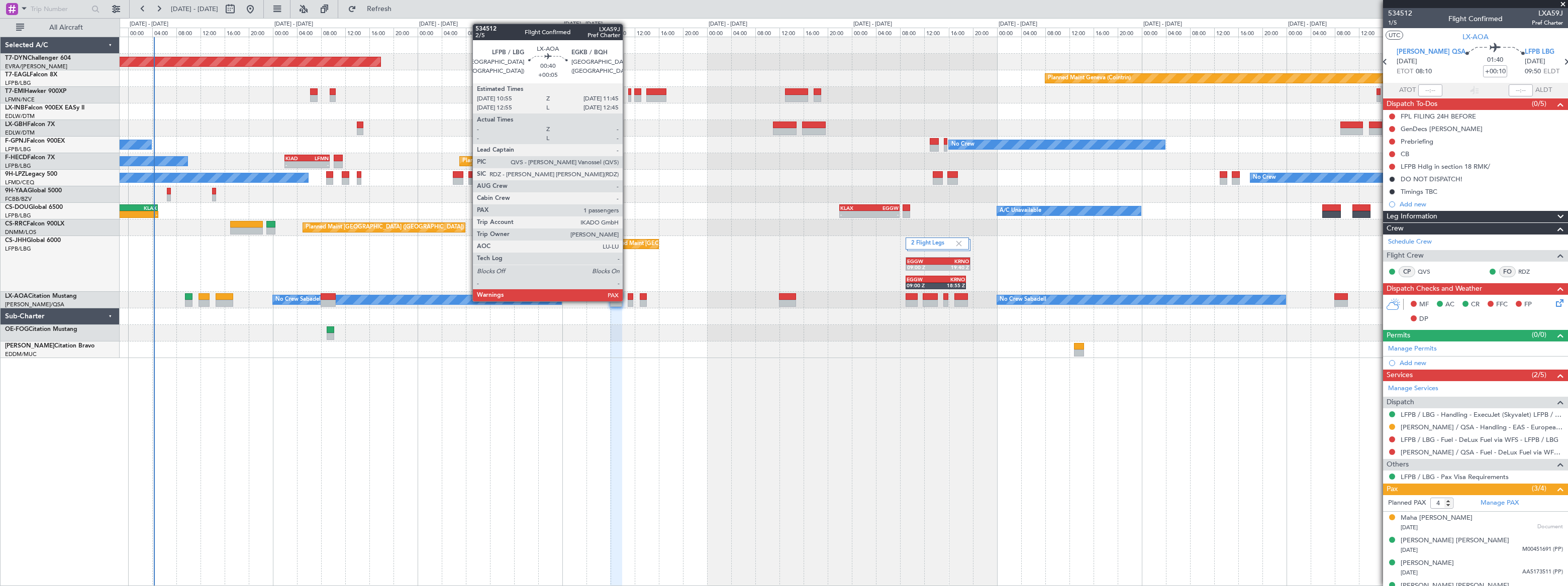
click at [628, 300] on div at bounding box center [631, 303] width 6 height 7
type input "+00:05"
type input "1"
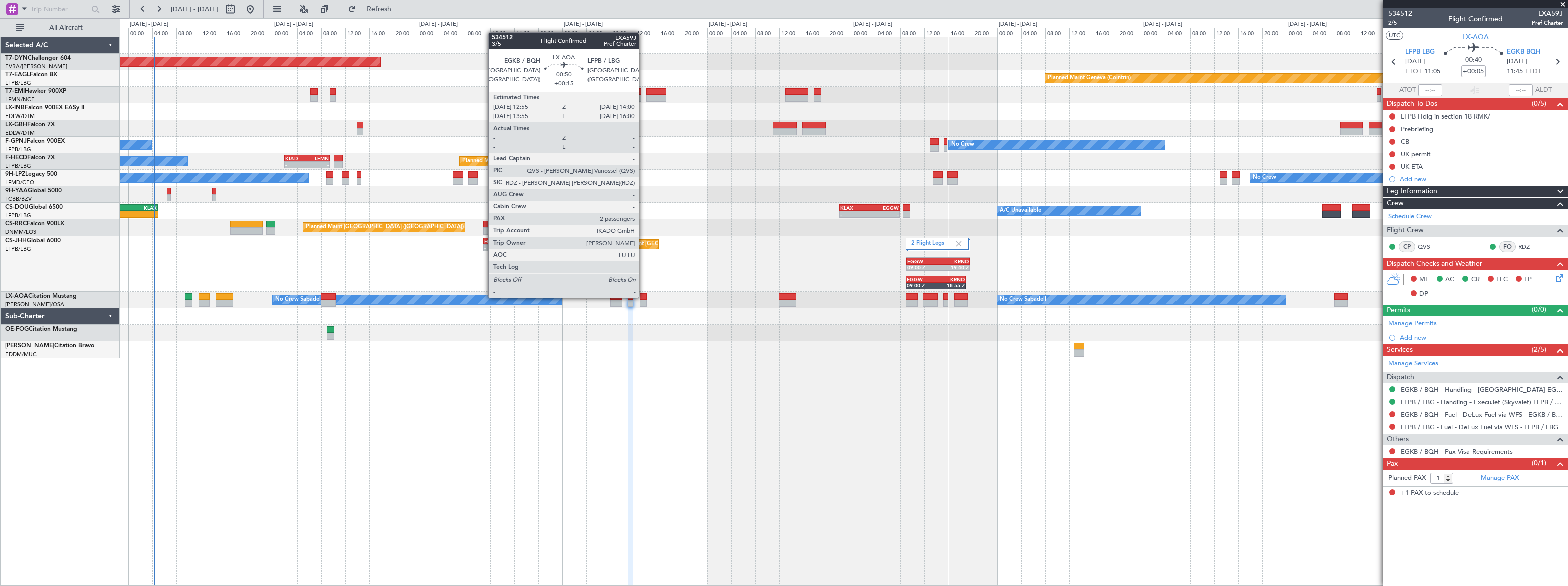
click at [644, 297] on div at bounding box center [643, 296] width 7 height 7
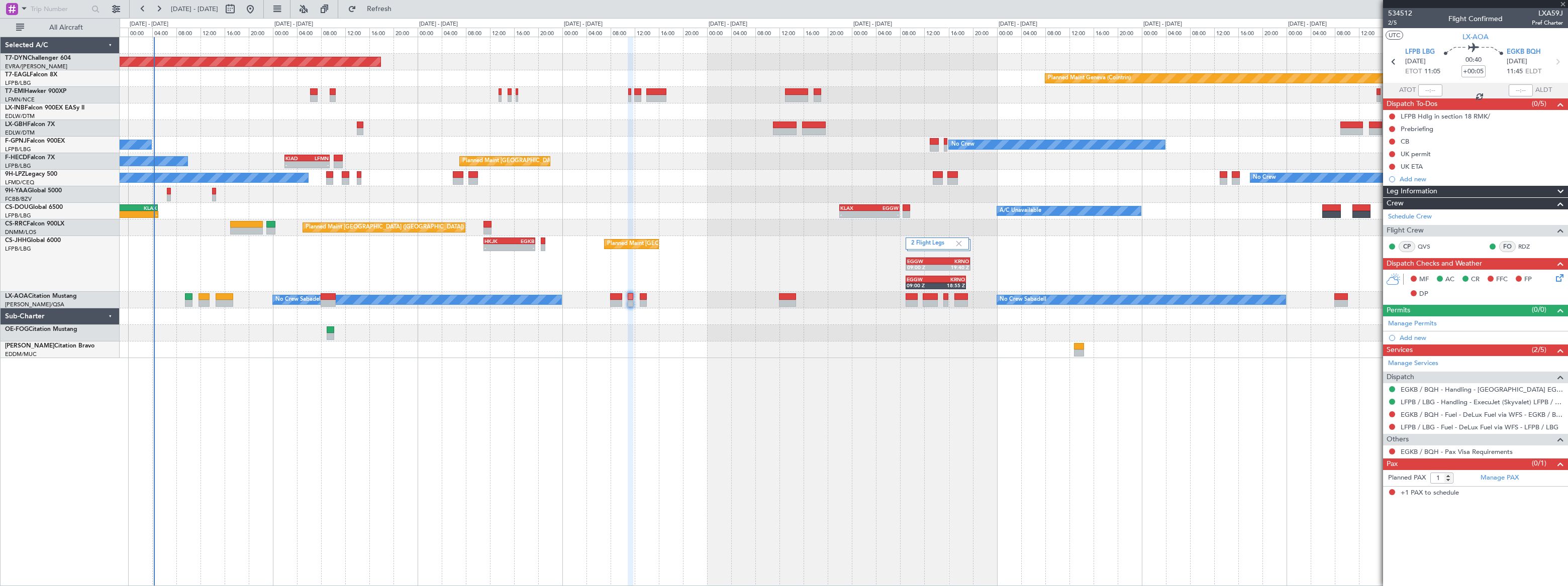
type input "+00:15"
type input "2"
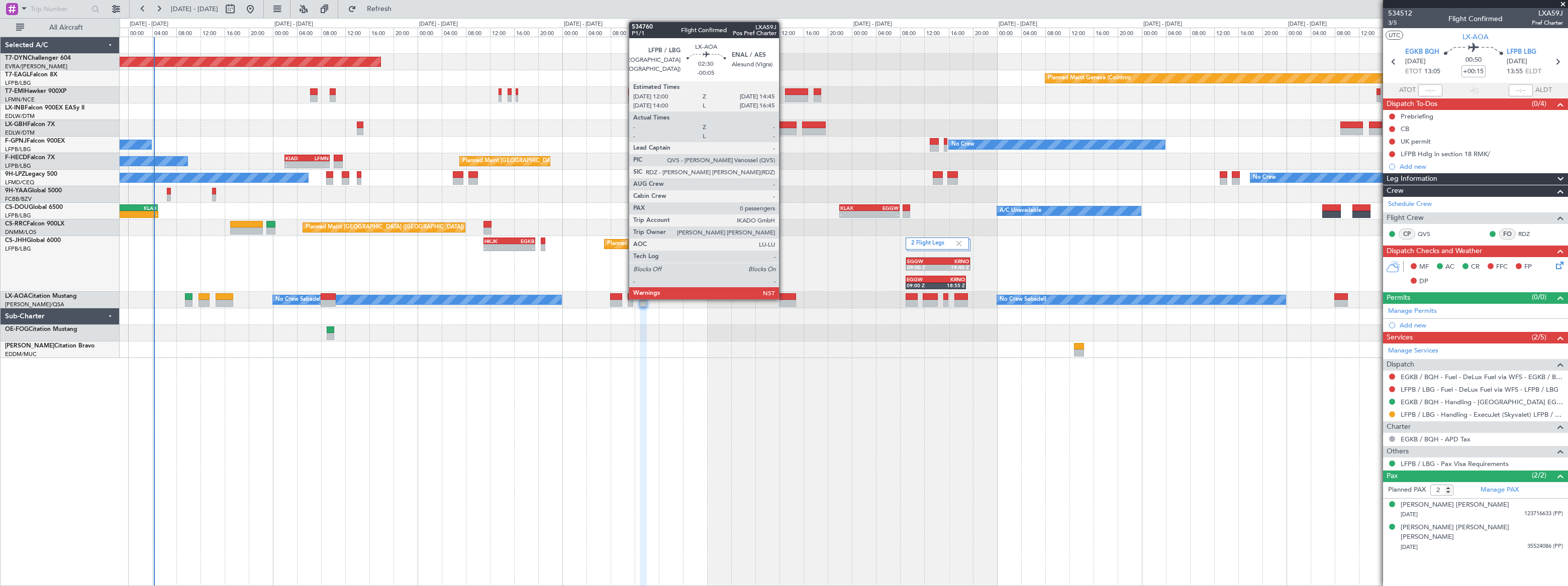
click at [784, 298] on div at bounding box center [786, 296] width 17 height 7
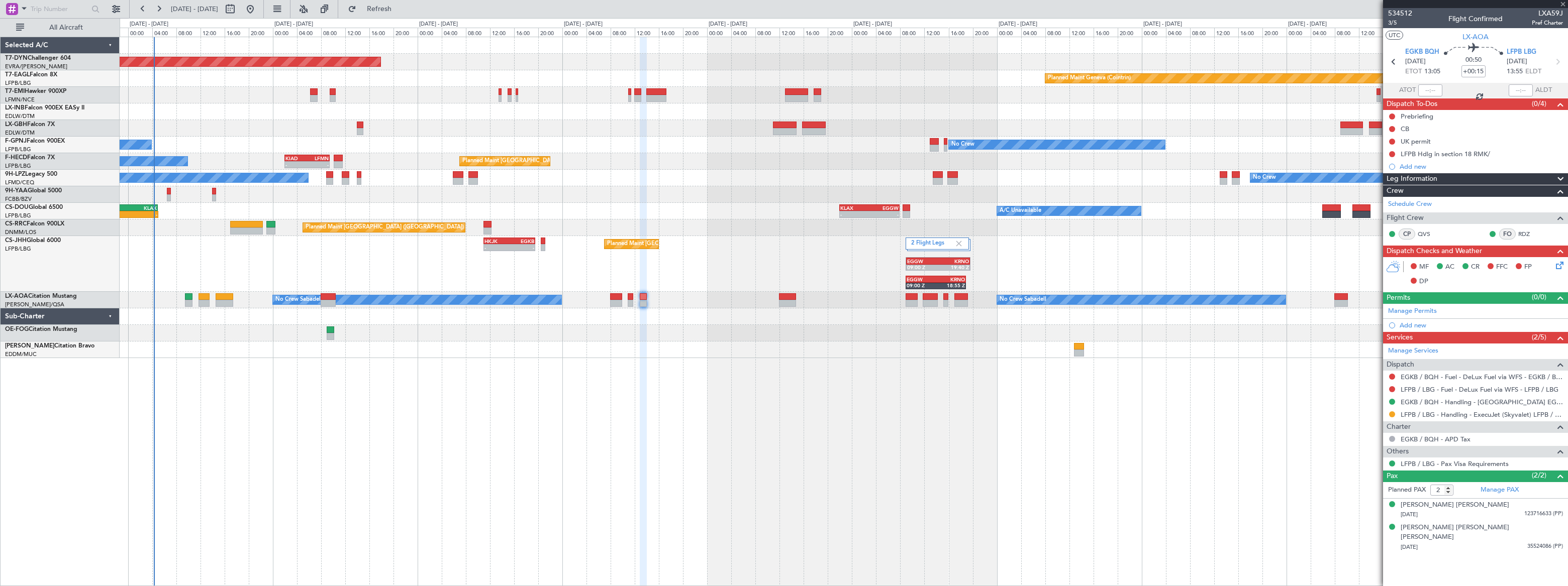
type input "-00:05"
type input "0"
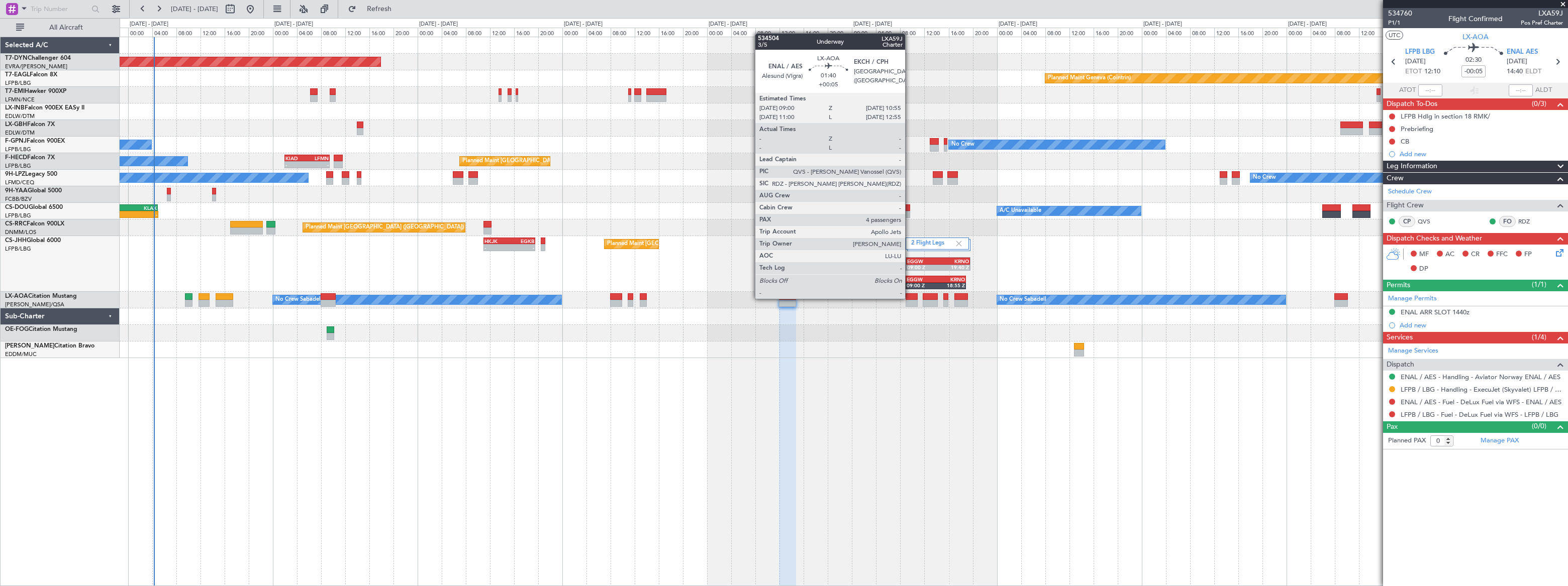
click at [910, 298] on div at bounding box center [912, 296] width 12 height 7
type input "+00:05"
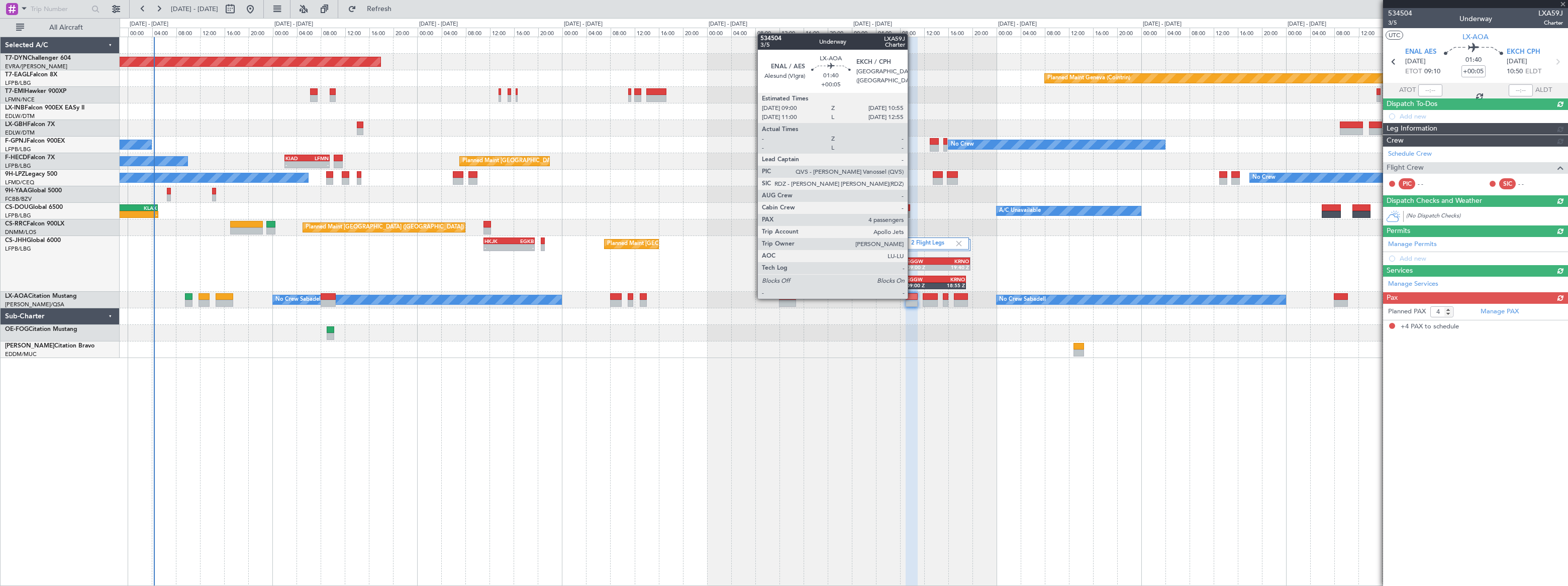
click at [912, 298] on div at bounding box center [912, 296] width 12 height 7
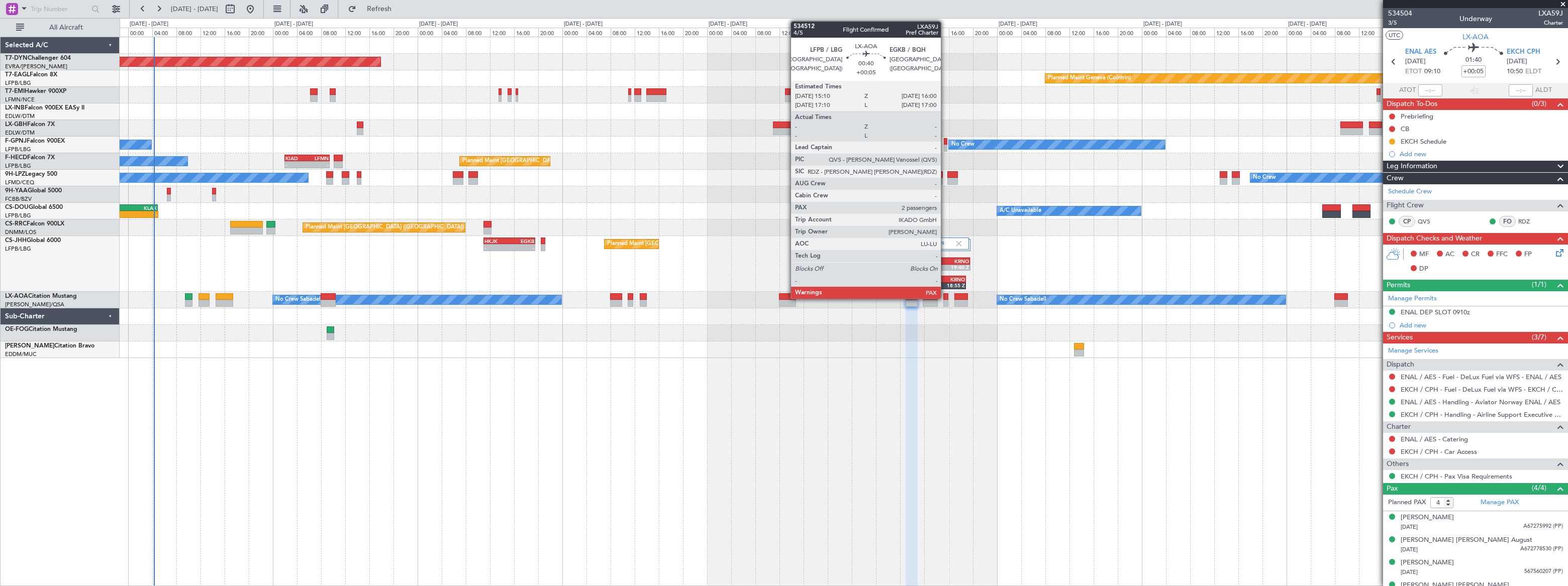
click at [945, 297] on div at bounding box center [946, 296] width 6 height 7
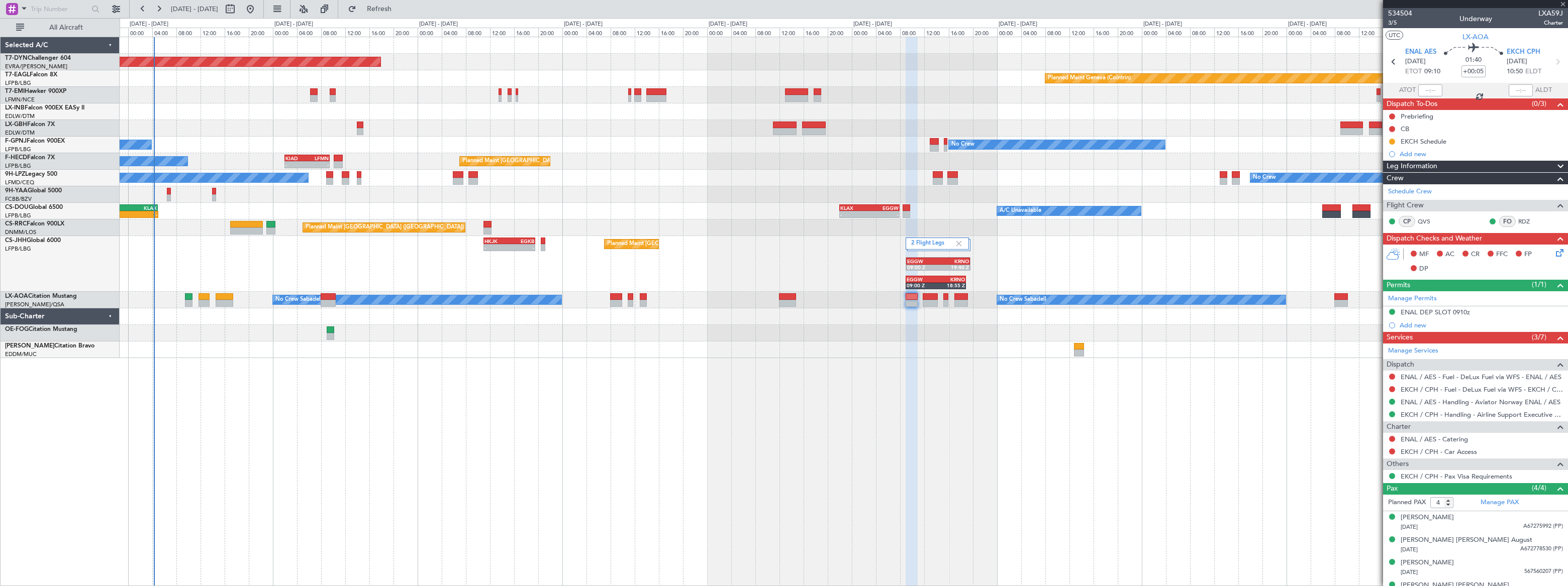
type input "2"
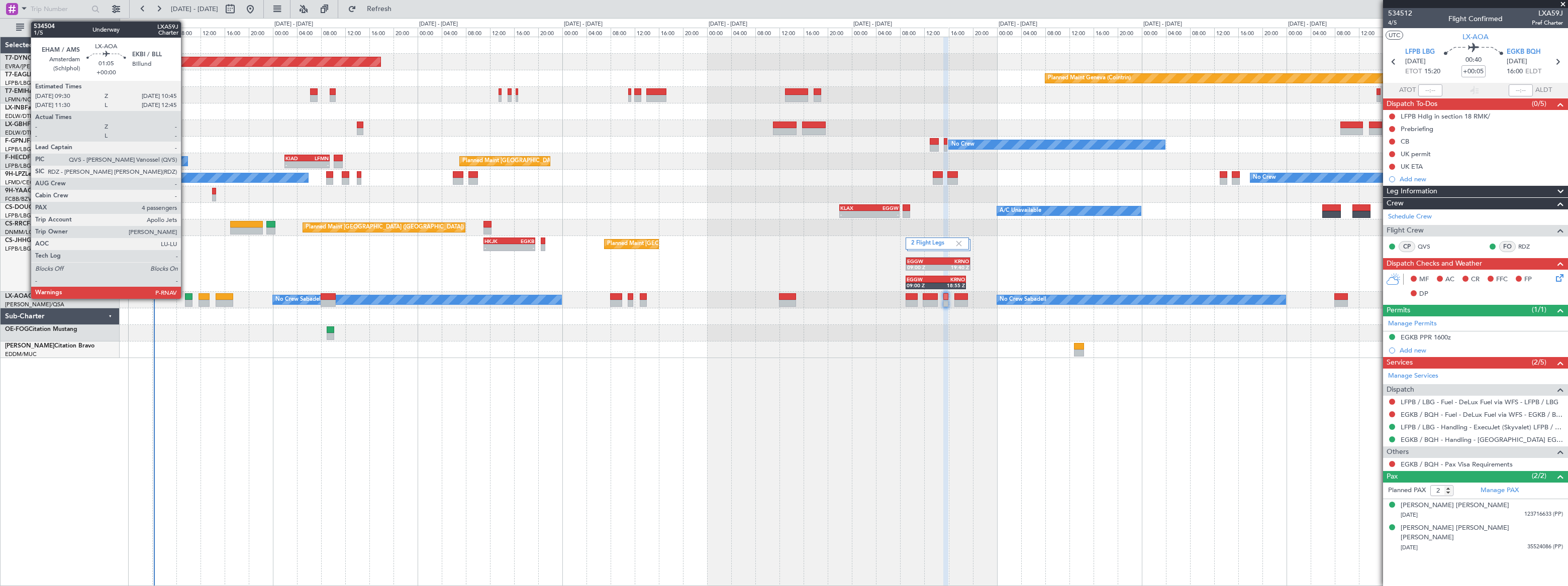
click at [186, 297] on div at bounding box center [189, 296] width 8 height 7
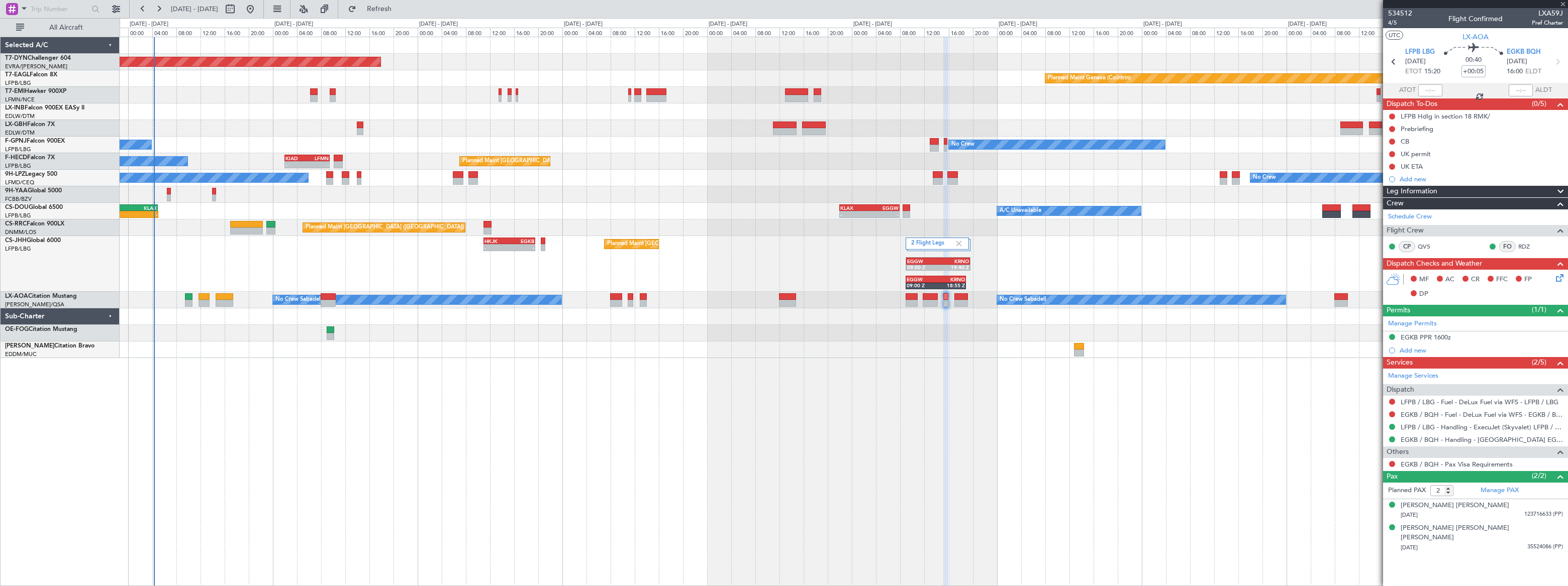
type input "4"
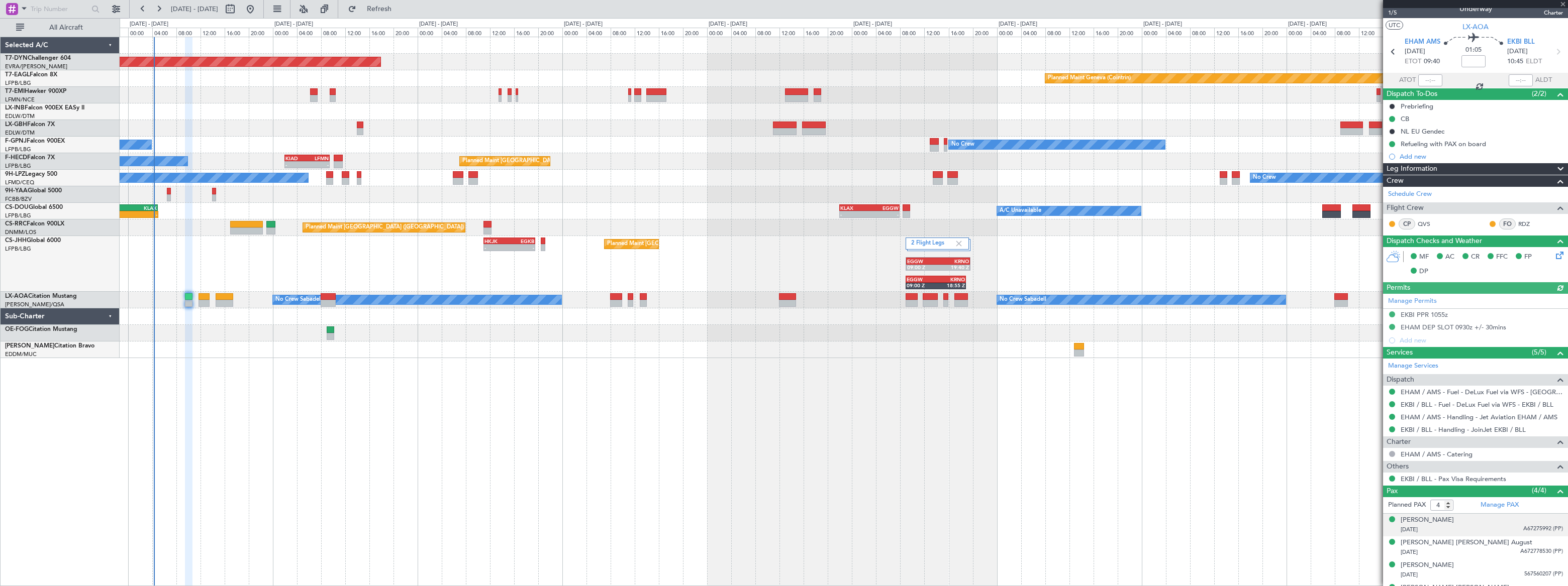
scroll to position [26, 0]
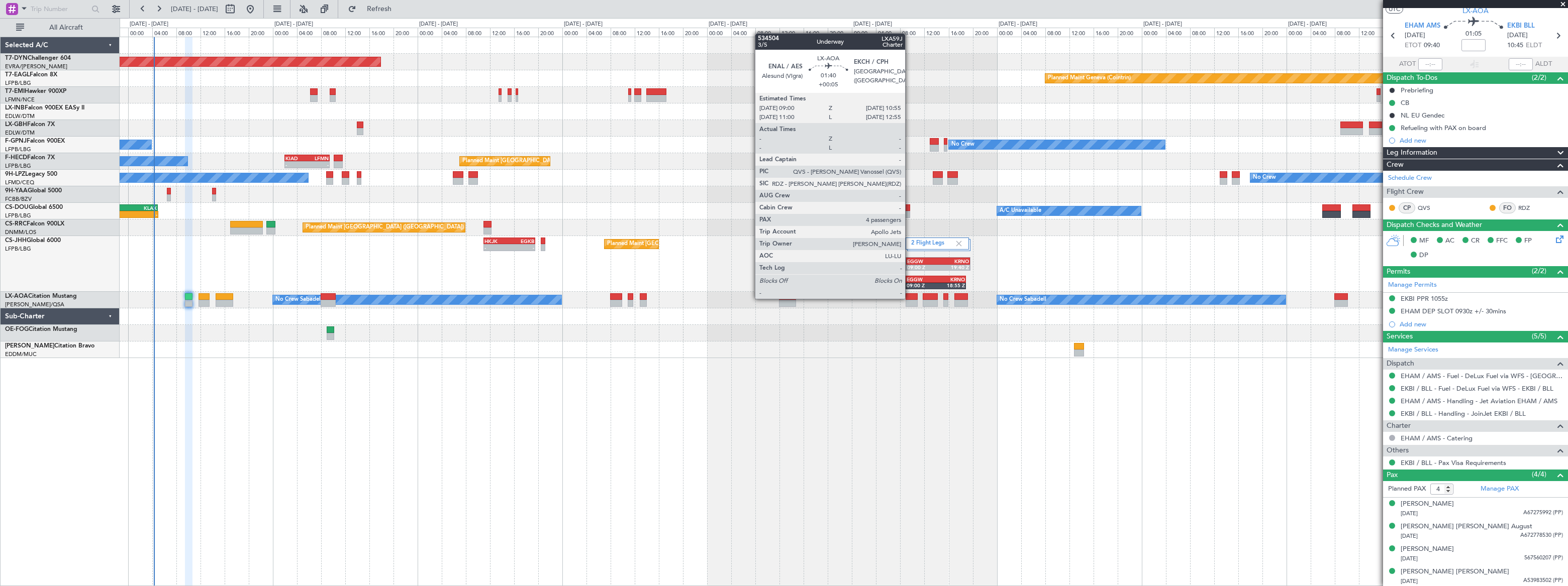
click at [910, 298] on div at bounding box center [912, 296] width 12 height 7
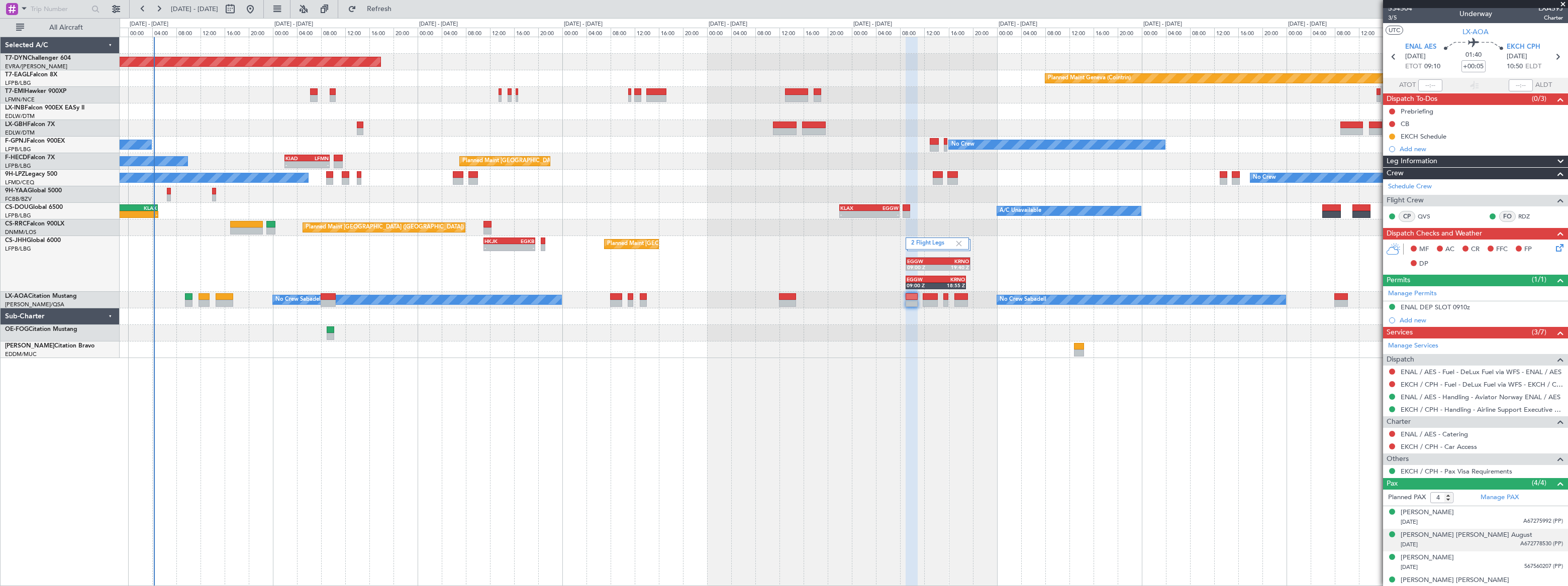
scroll to position [0, 0]
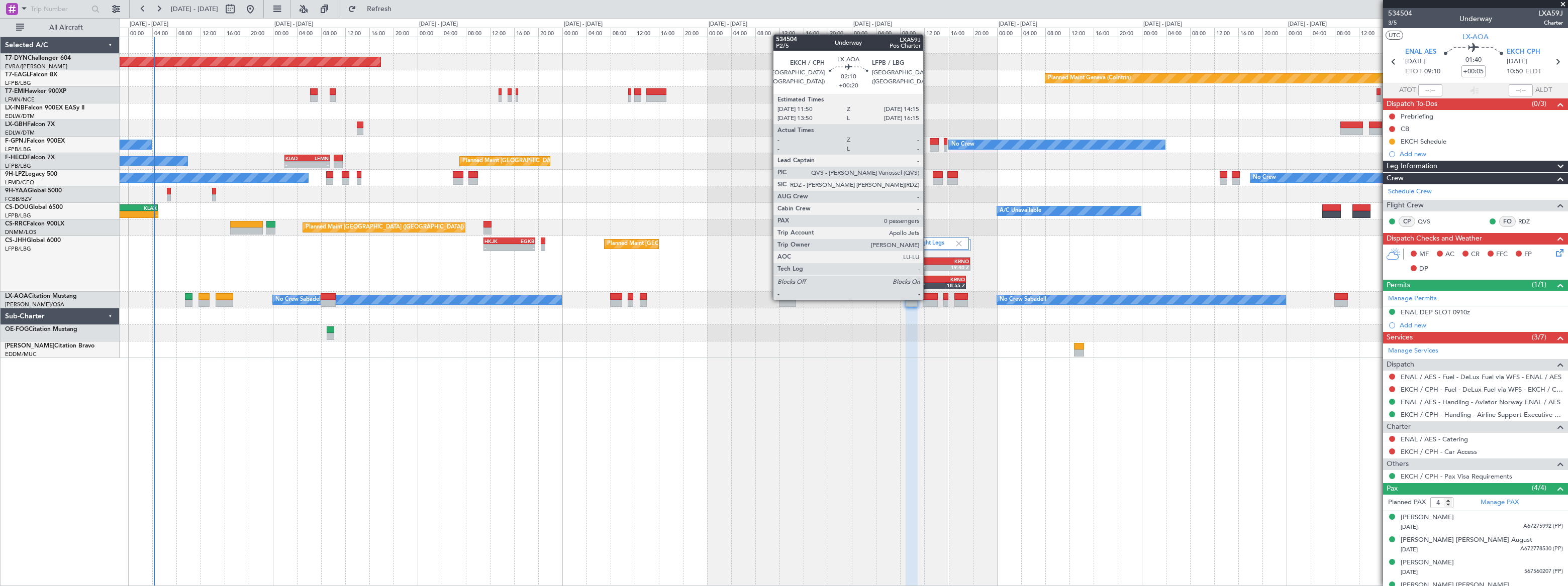
click at [927, 299] on div at bounding box center [929, 296] width 15 height 7
type input "+00:20"
type input "0"
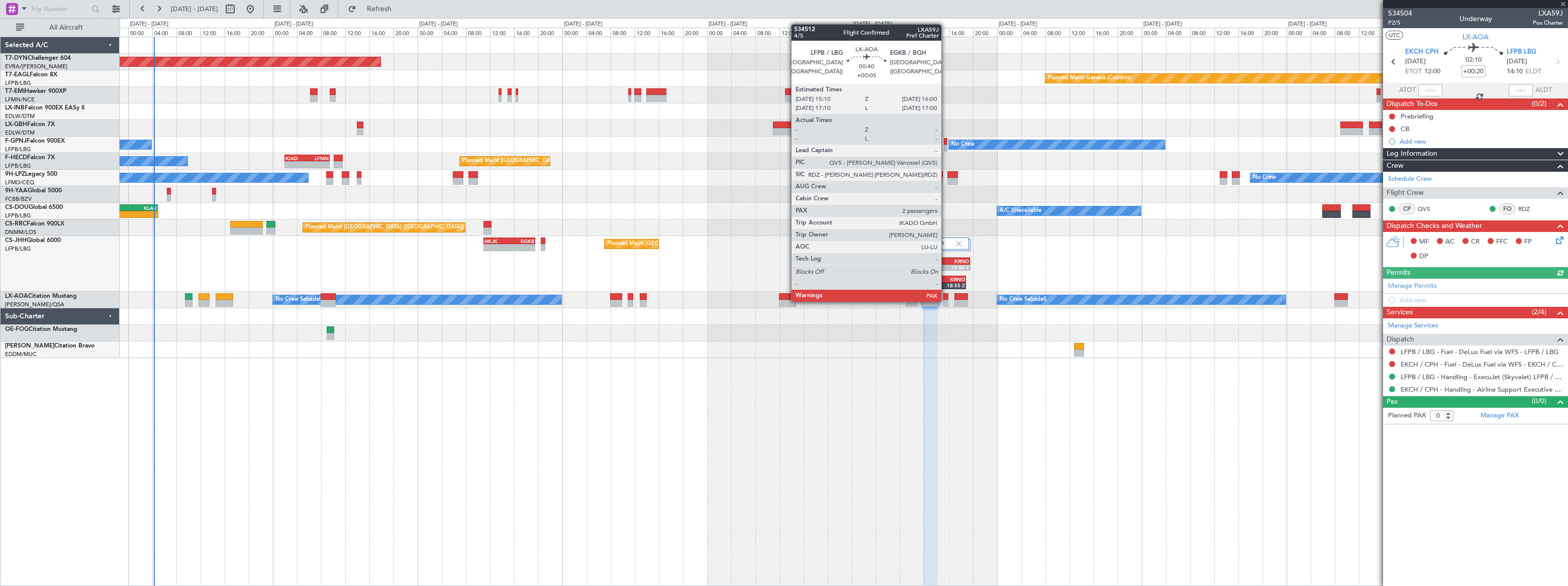
click at [946, 301] on div at bounding box center [946, 303] width 6 height 7
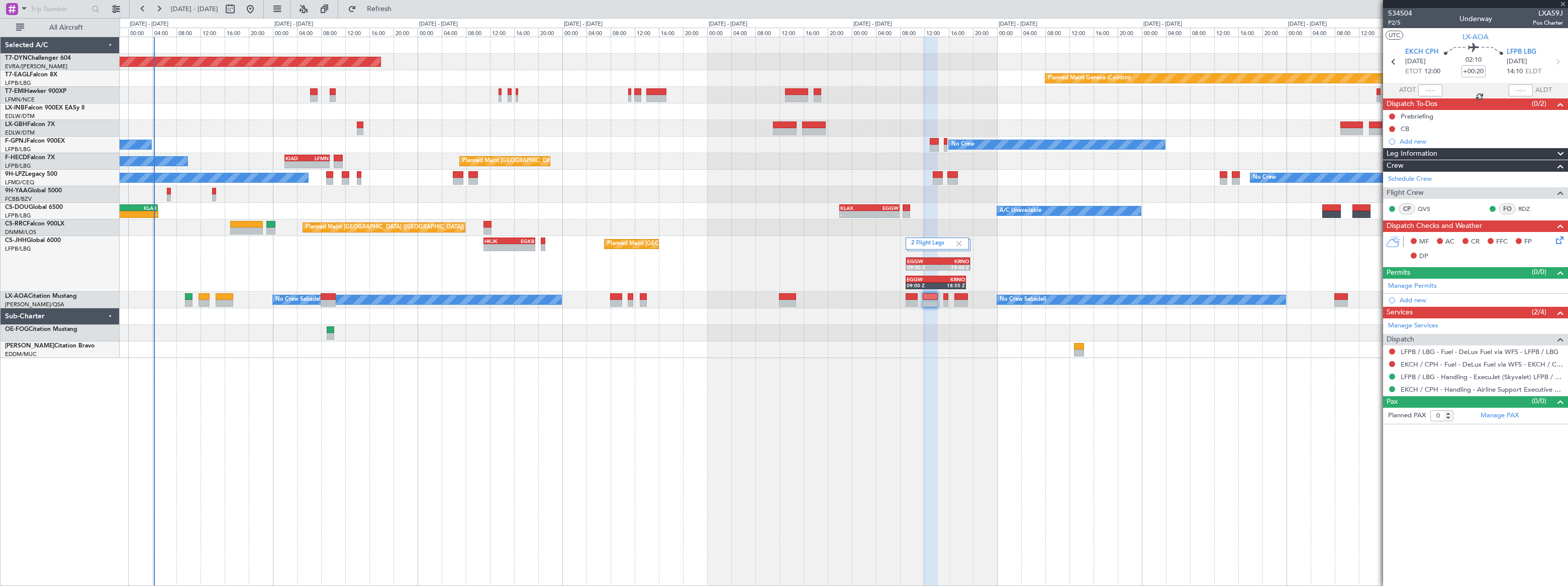
type input "+00:05"
type input "2"
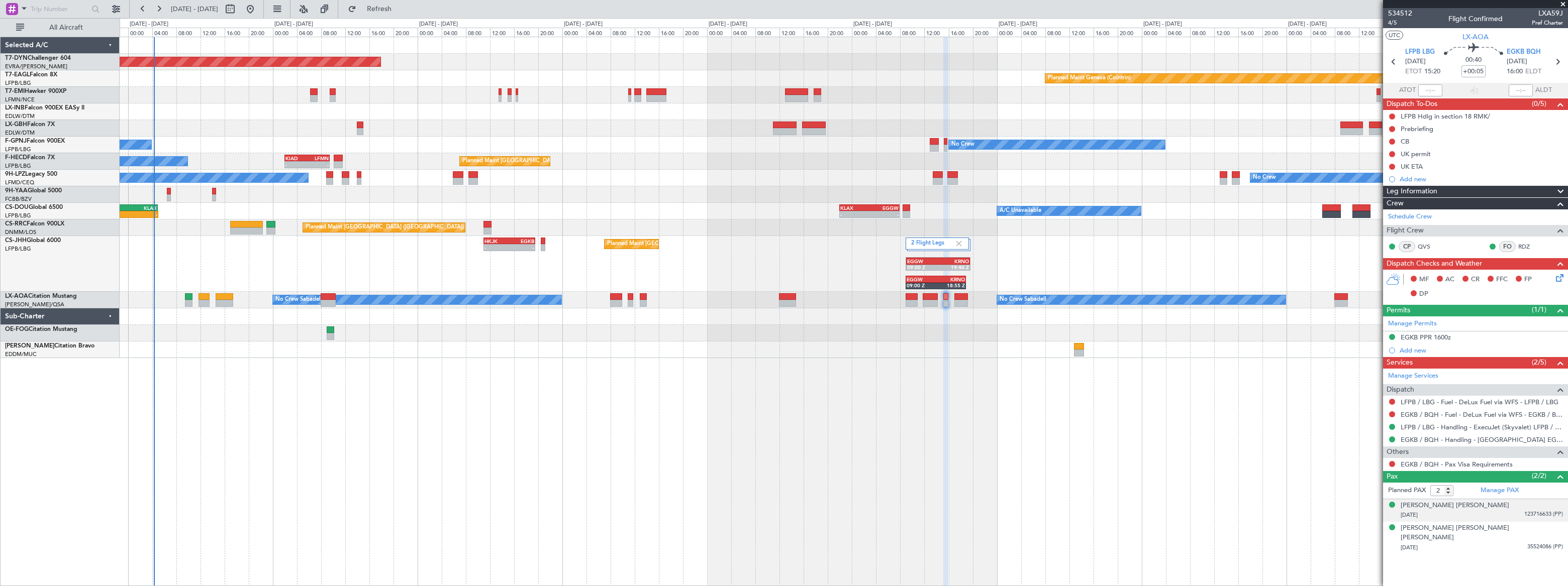
click at [1503, 511] on div "12/01/1936 123716633 (PP)" at bounding box center [1482, 516] width 162 height 10
click at [1510, 567] on div "26/04/1959 35524086 (PP)" at bounding box center [1482, 572] width 162 height 10
click at [1391, 463] on button at bounding box center [1392, 465] width 6 height 6
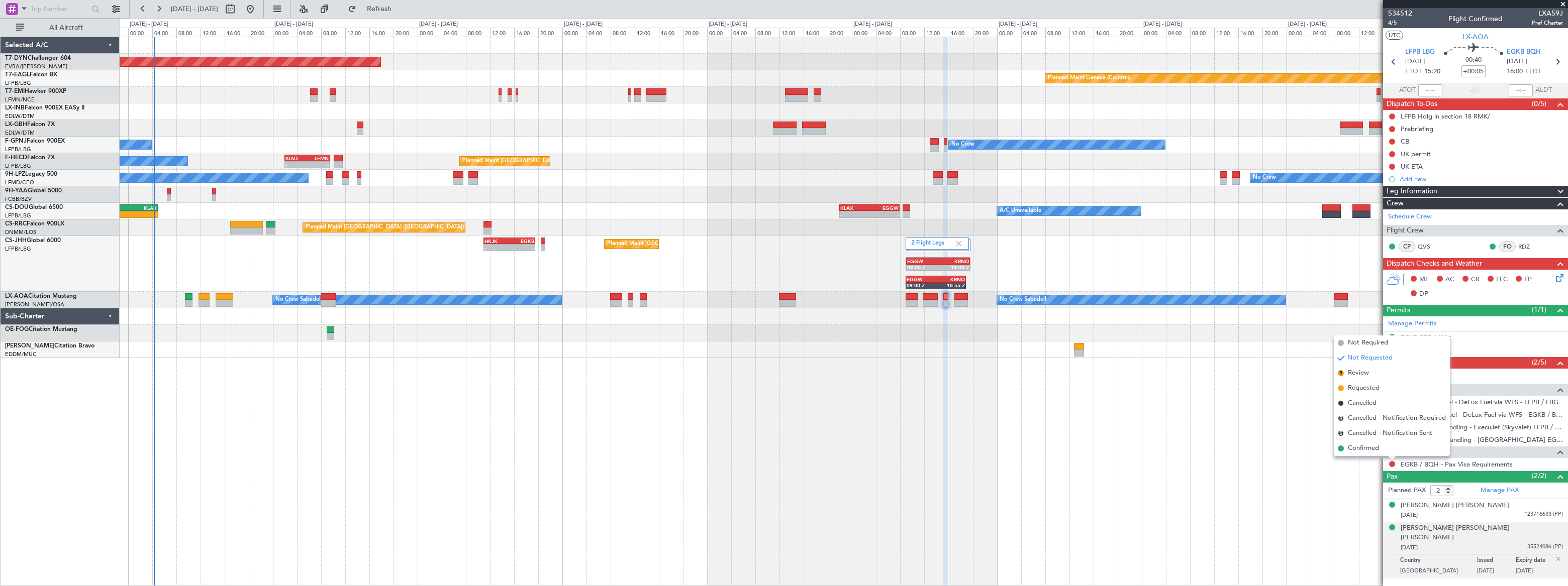
drag, startPoint x: 1352, startPoint y: 449, endPoint x: 1342, endPoint y: 442, distance: 12.2
click at [1352, 450] on span "Confirmed" at bounding box center [1364, 449] width 31 height 10
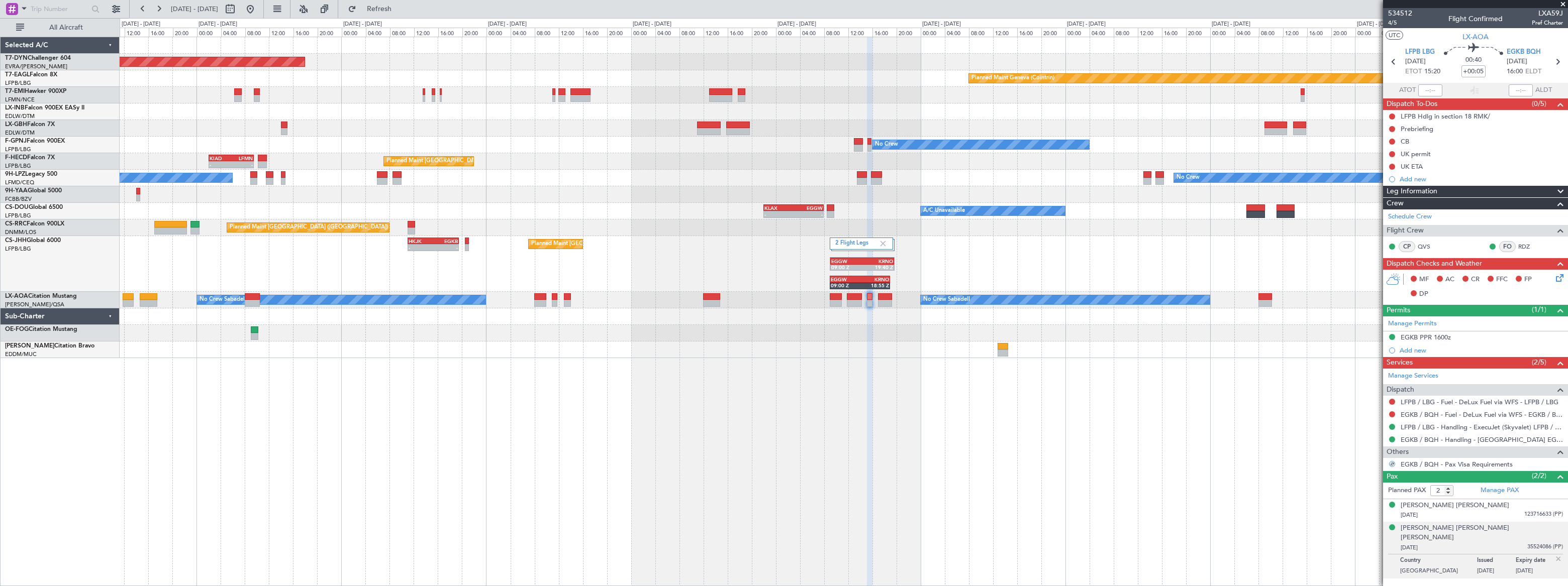
click at [1062, 328] on div at bounding box center [842, 333] width 1447 height 17
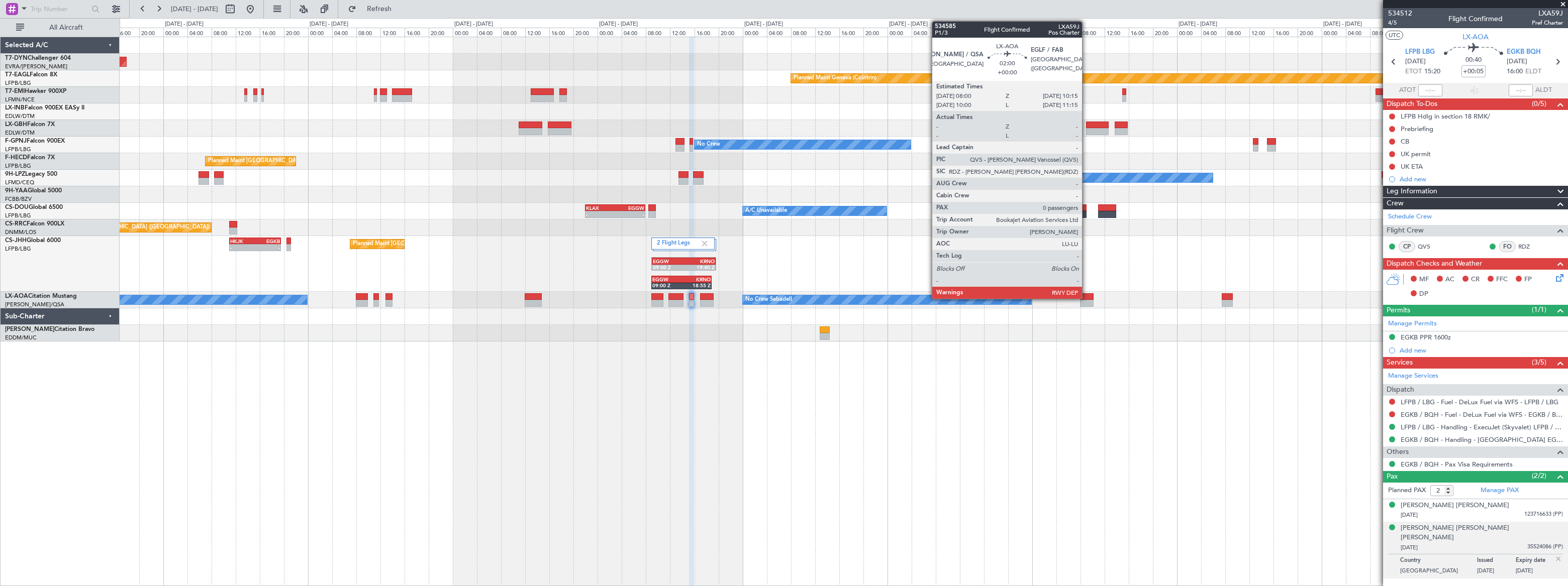
click at [1087, 295] on div at bounding box center [1087, 296] width 14 height 7
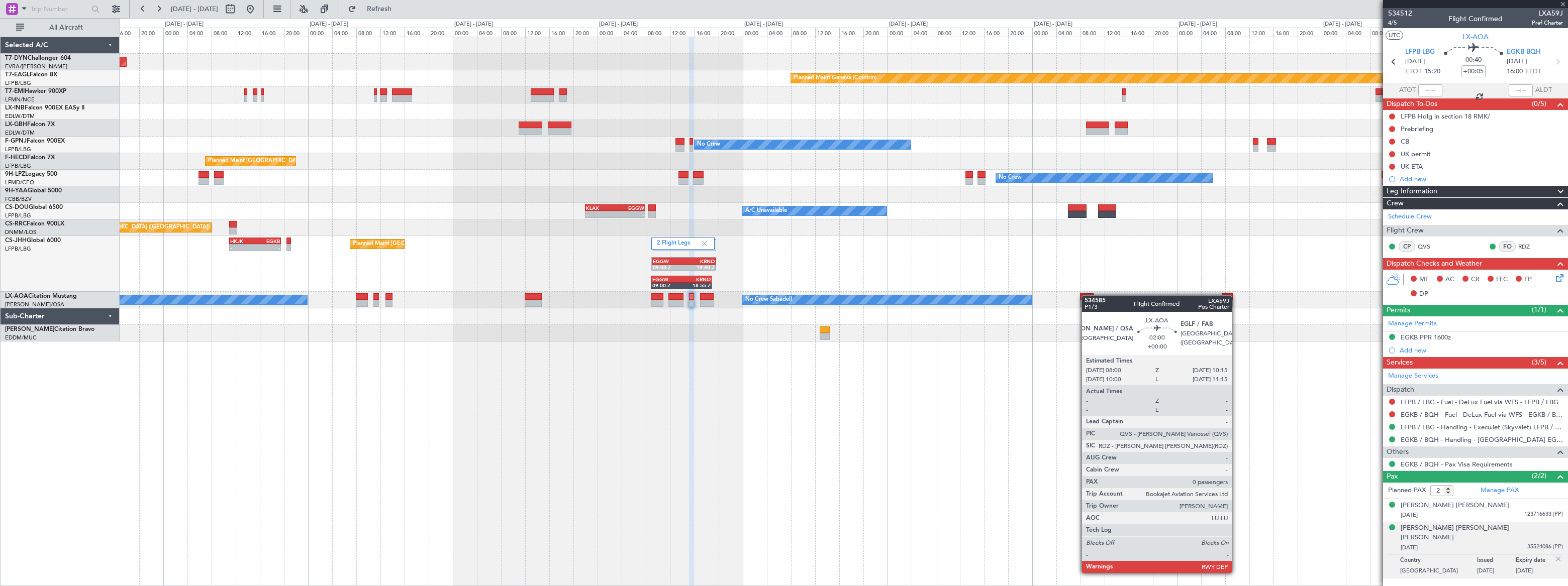
type input "0"
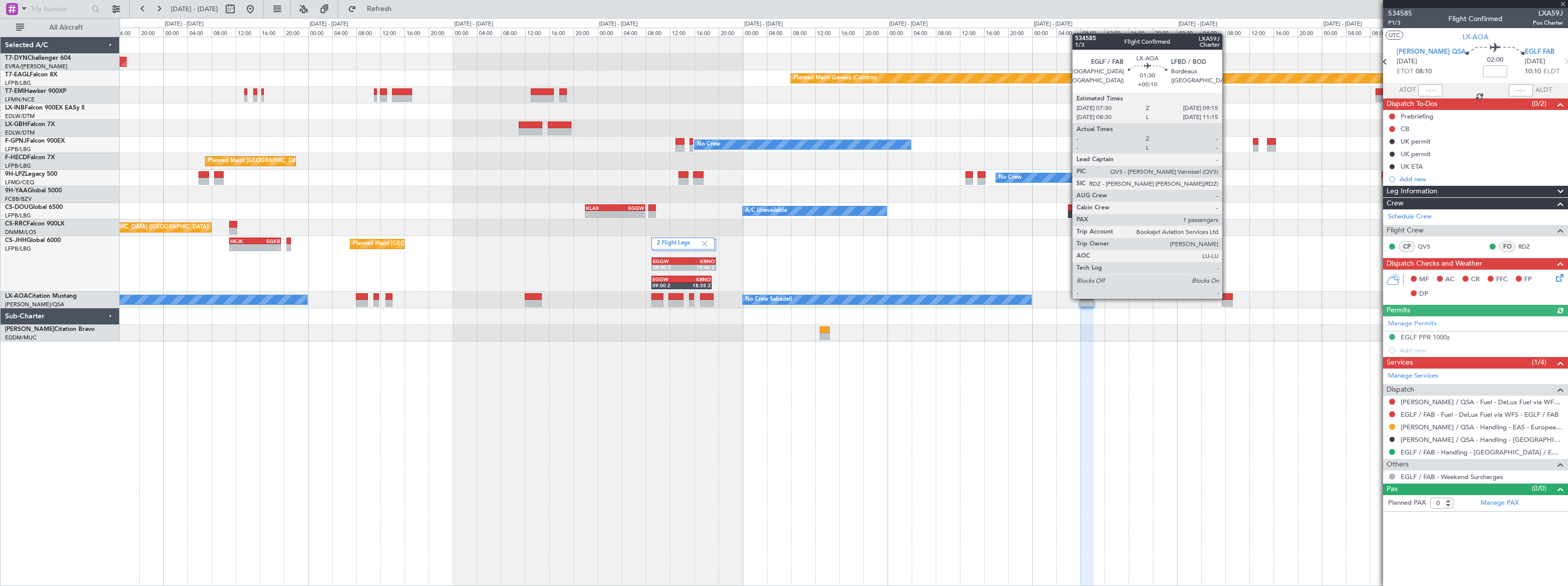
click at [1227, 298] on div at bounding box center [1227, 296] width 11 height 7
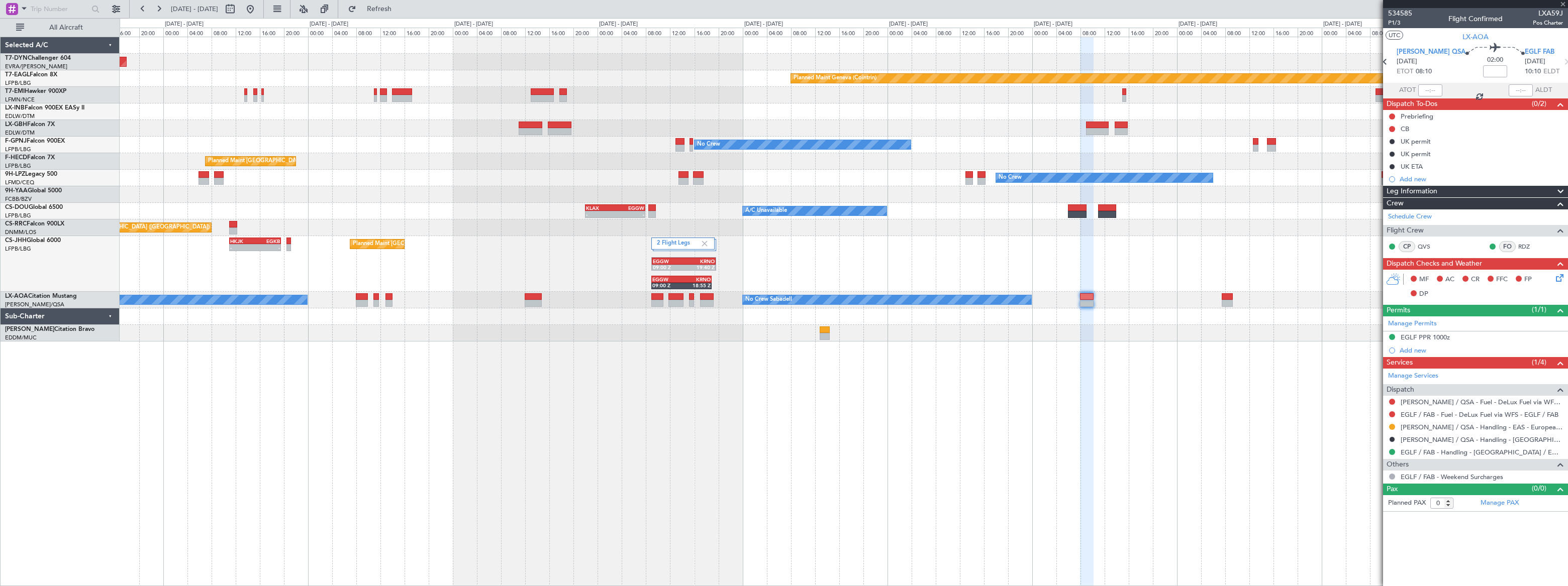
type input "+00:10"
type input "1"
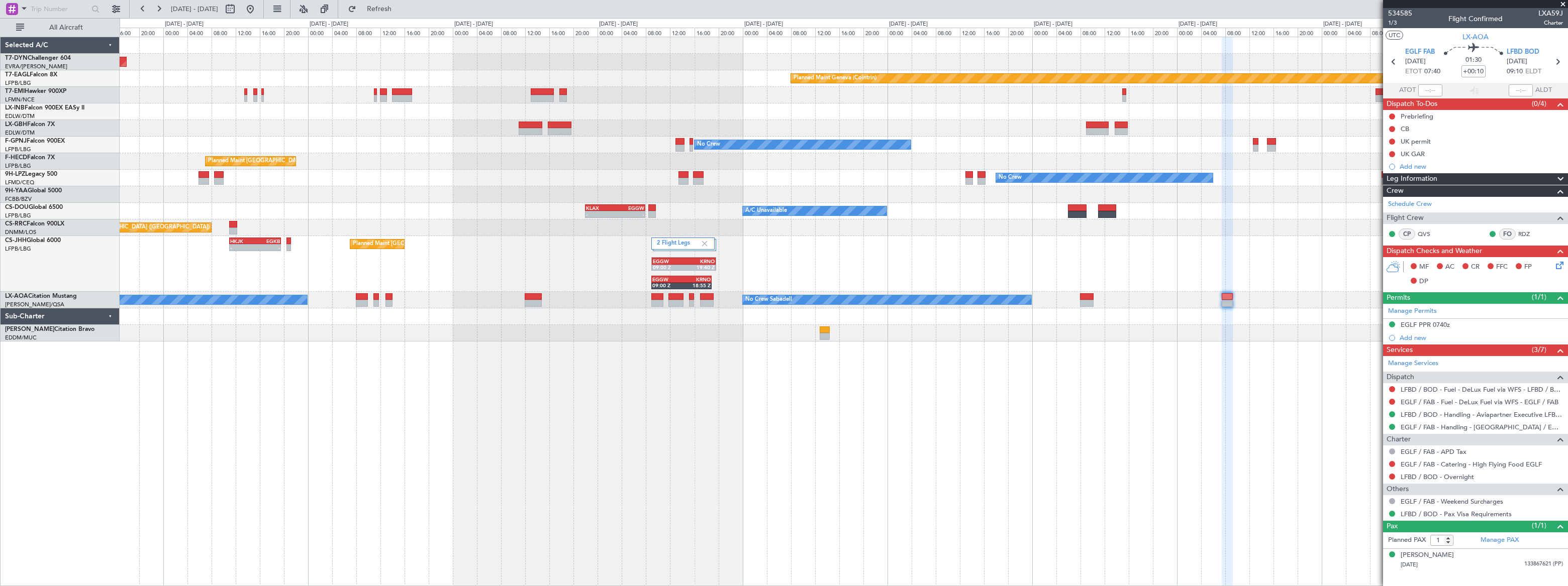
click at [1019, 391] on div "Planned Maint [GEOGRAPHIC_DATA]-[GEOGRAPHIC_DATA] Planned Maint Geneva ([GEOGRA…" at bounding box center [843, 311] width 1448 height 550
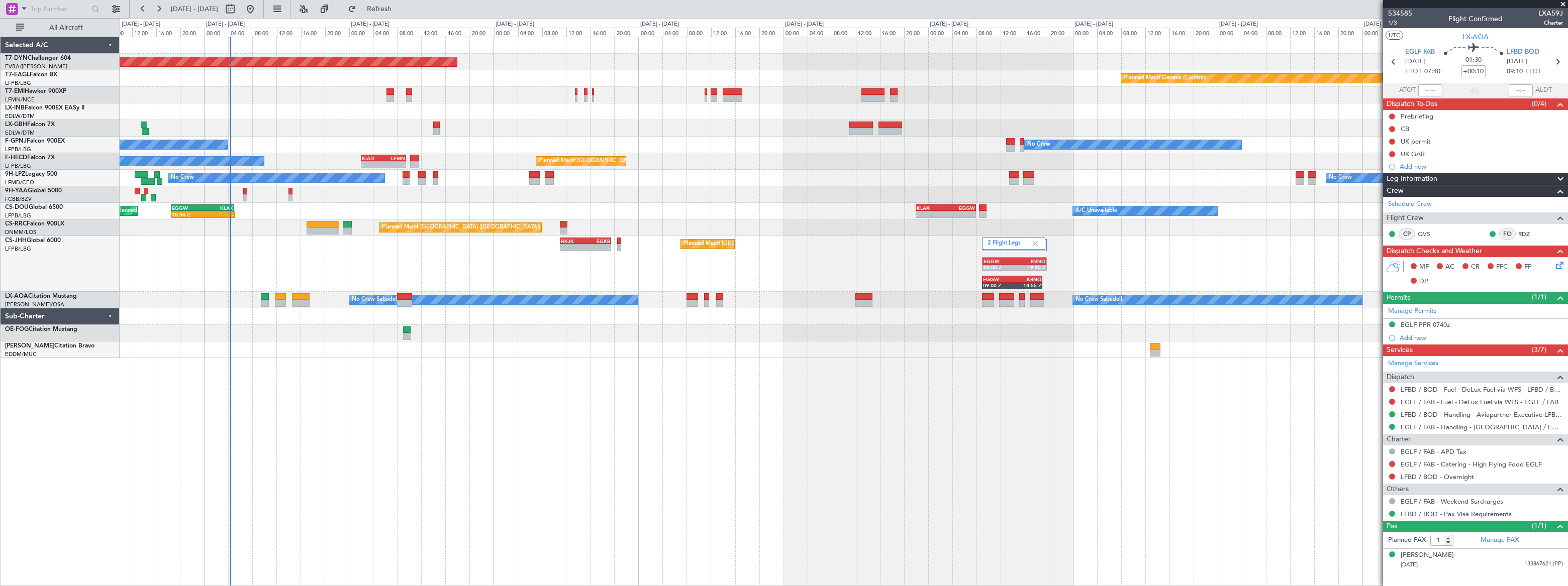
click at [696, 374] on div "Planned Maint Basel-Mulhouse Planned Maint Geneva (Cointrin) No Crew No Crew No…" at bounding box center [843, 311] width 1448 height 550
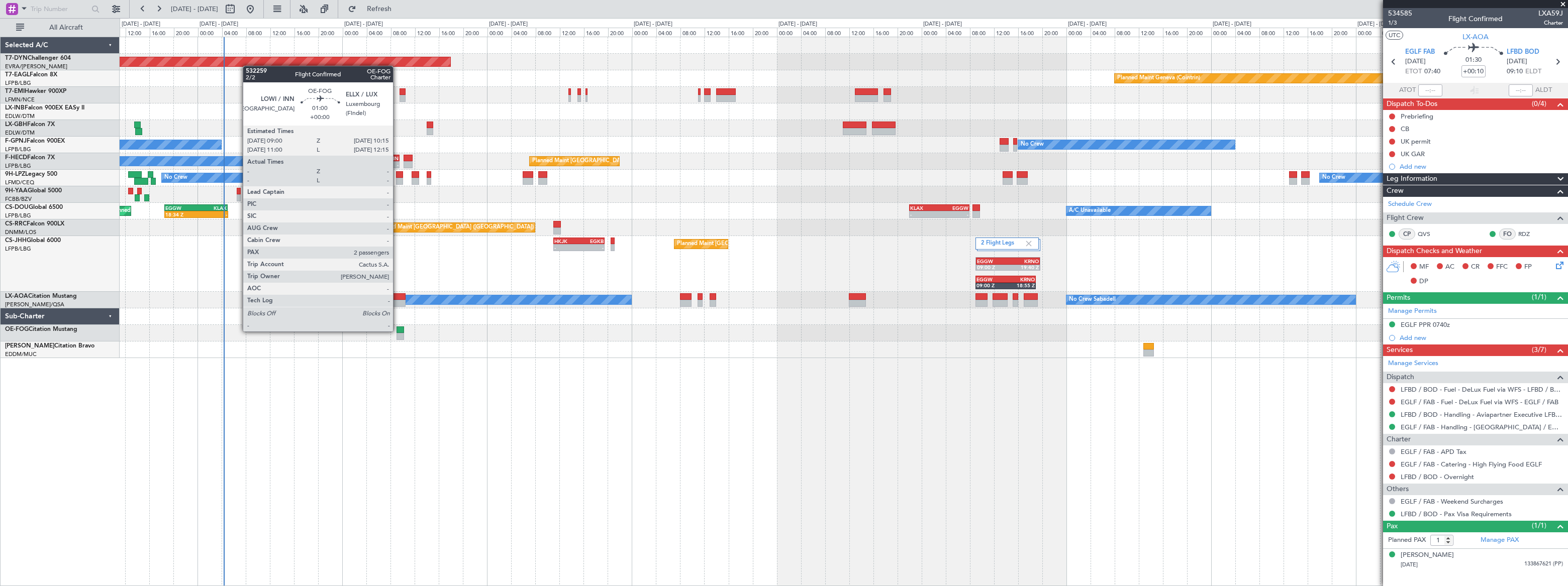
click at [397, 331] on div at bounding box center [400, 330] width 8 height 7
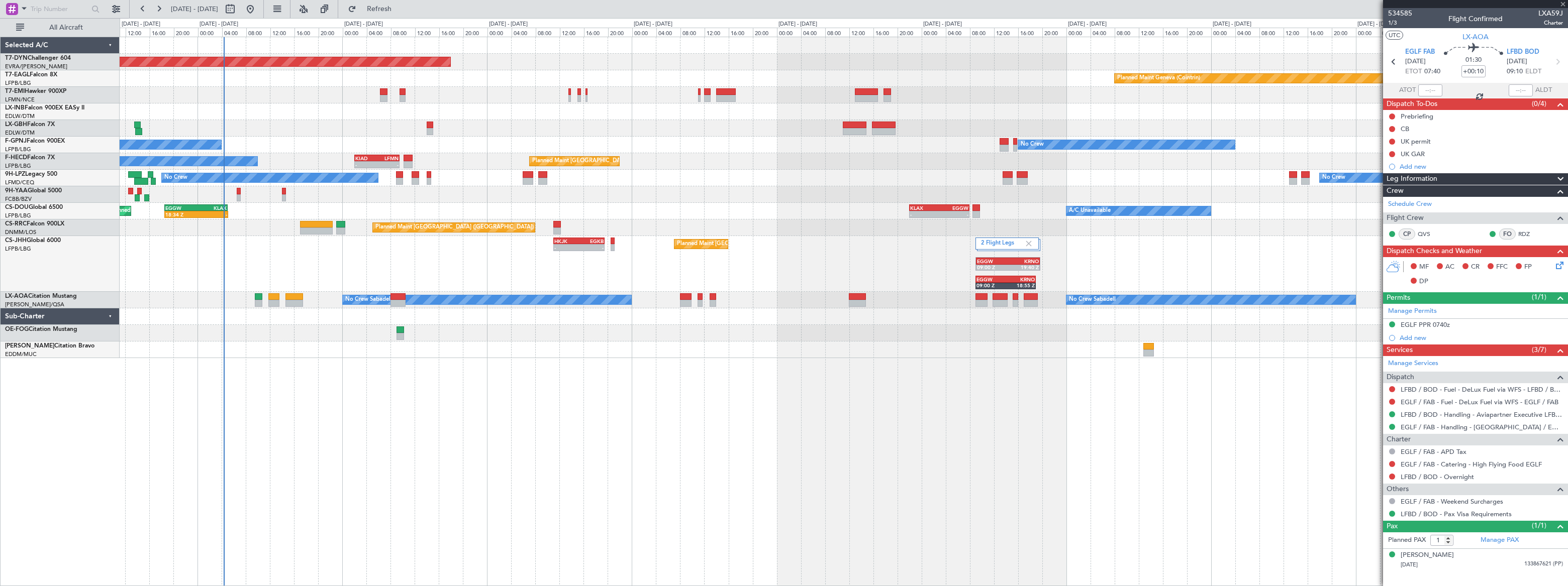
type input "2"
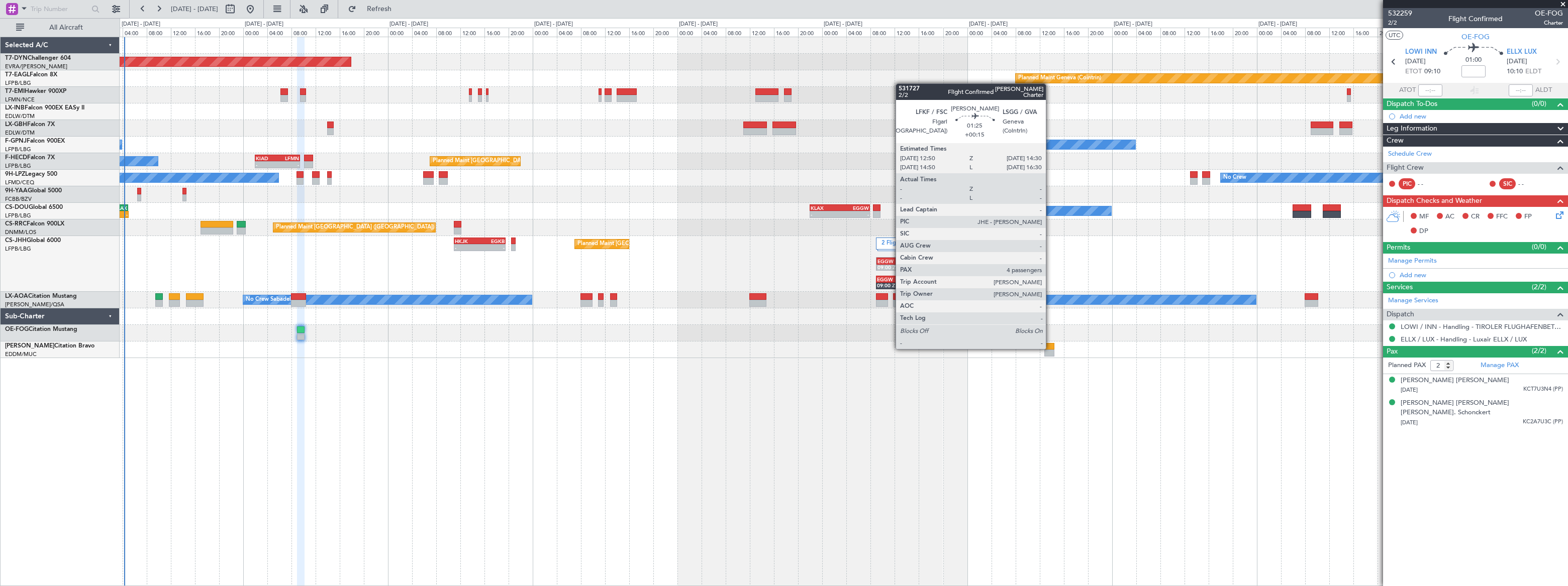
click at [1051, 348] on div at bounding box center [1049, 346] width 11 height 7
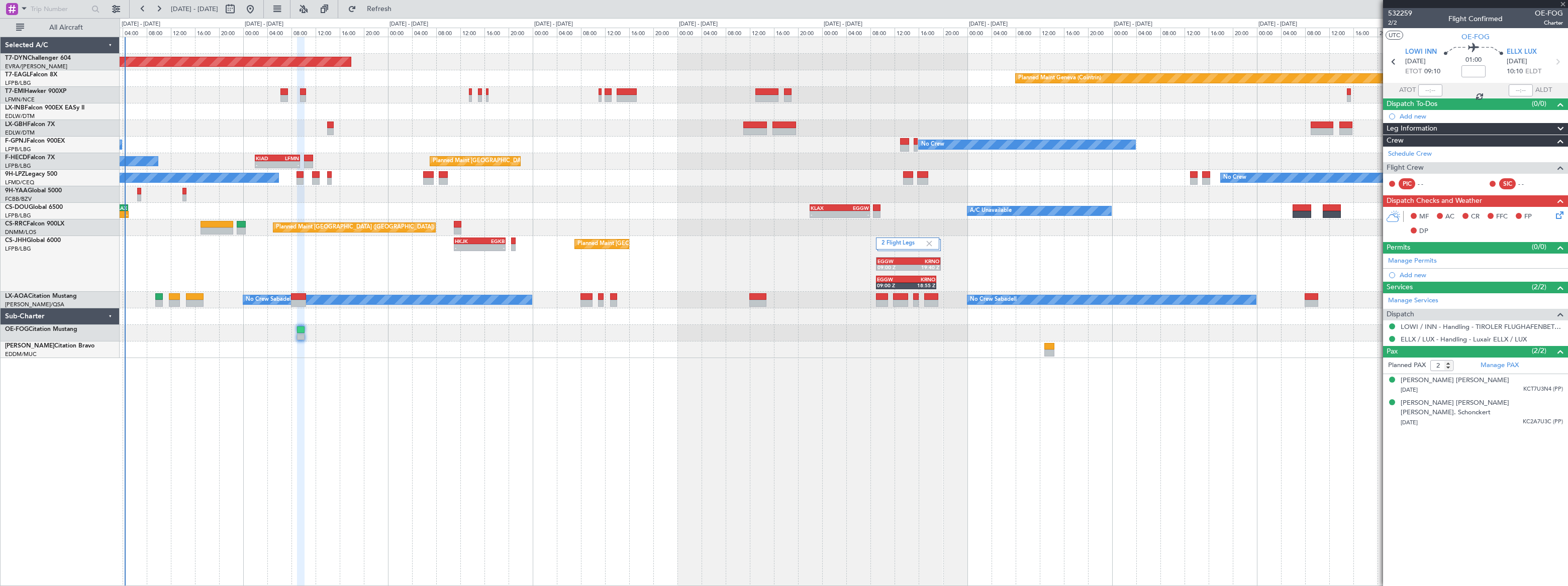
type input "+00:15"
type input "4"
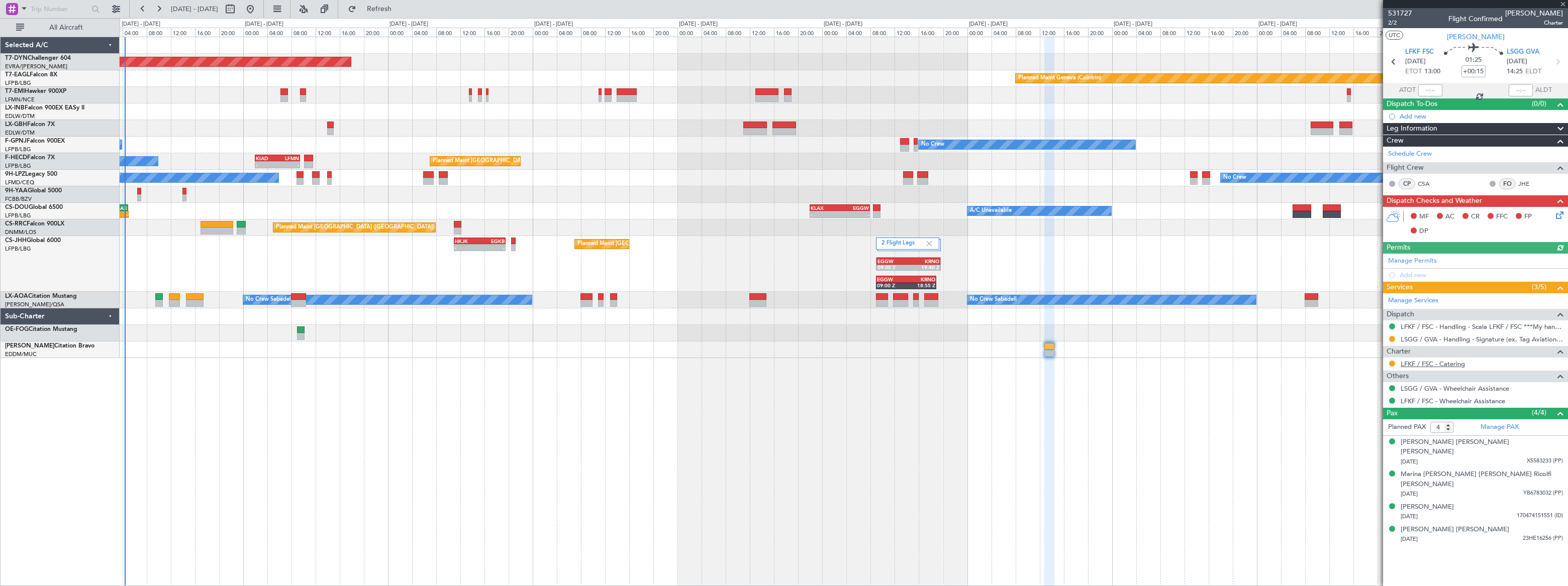
click at [1449, 364] on link "LFKF / FSC - Catering" at bounding box center [1433, 364] width 65 height 9
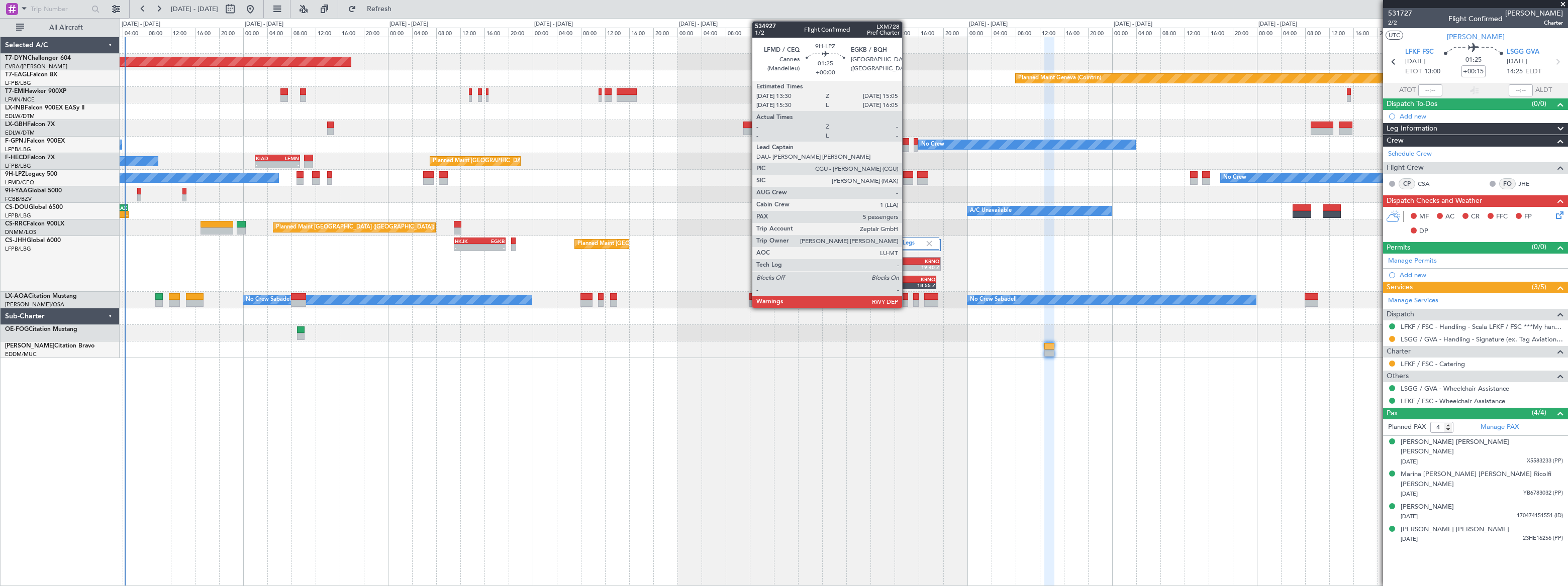
click at [907, 178] on div at bounding box center [908, 181] width 10 height 7
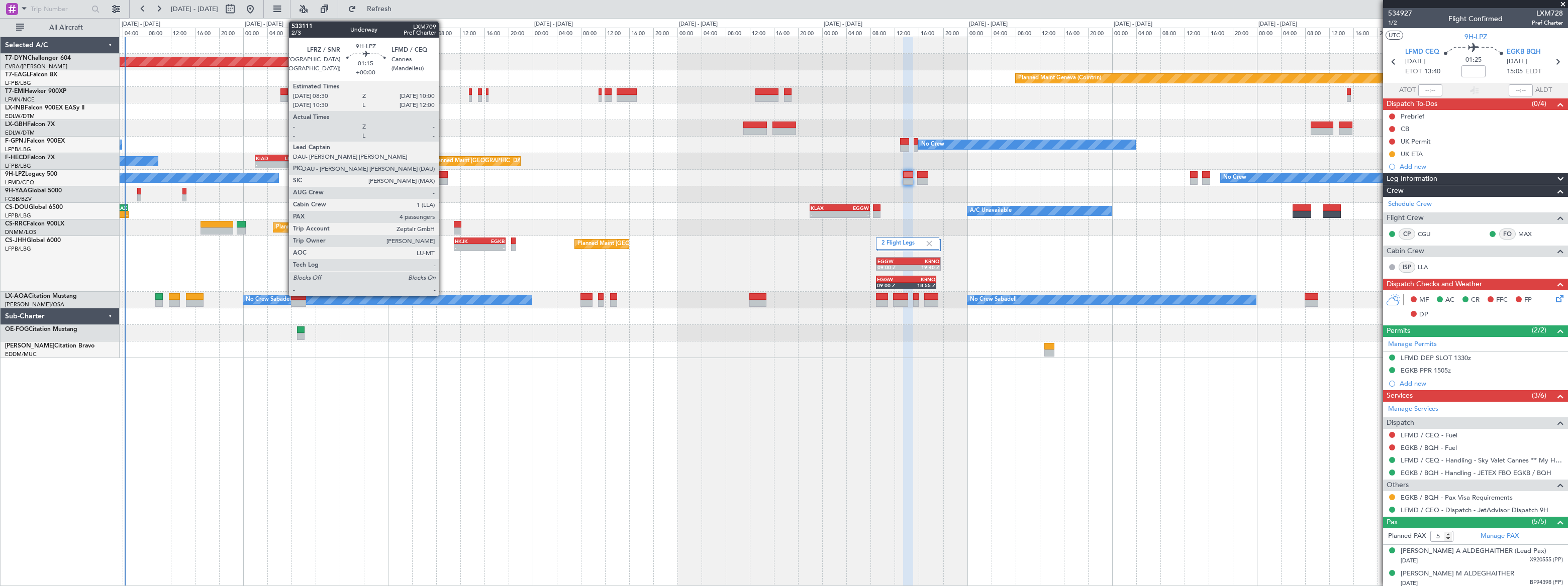
click at [443, 177] on div at bounding box center [443, 174] width 10 height 7
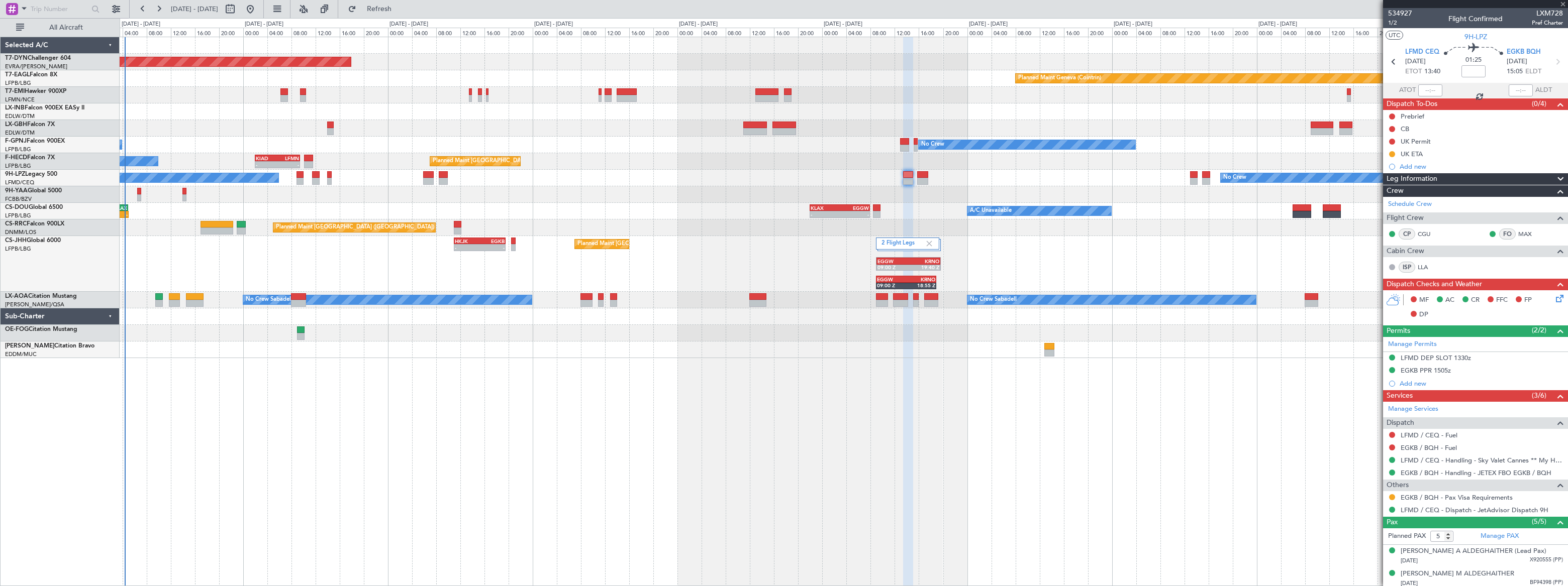
type input "4"
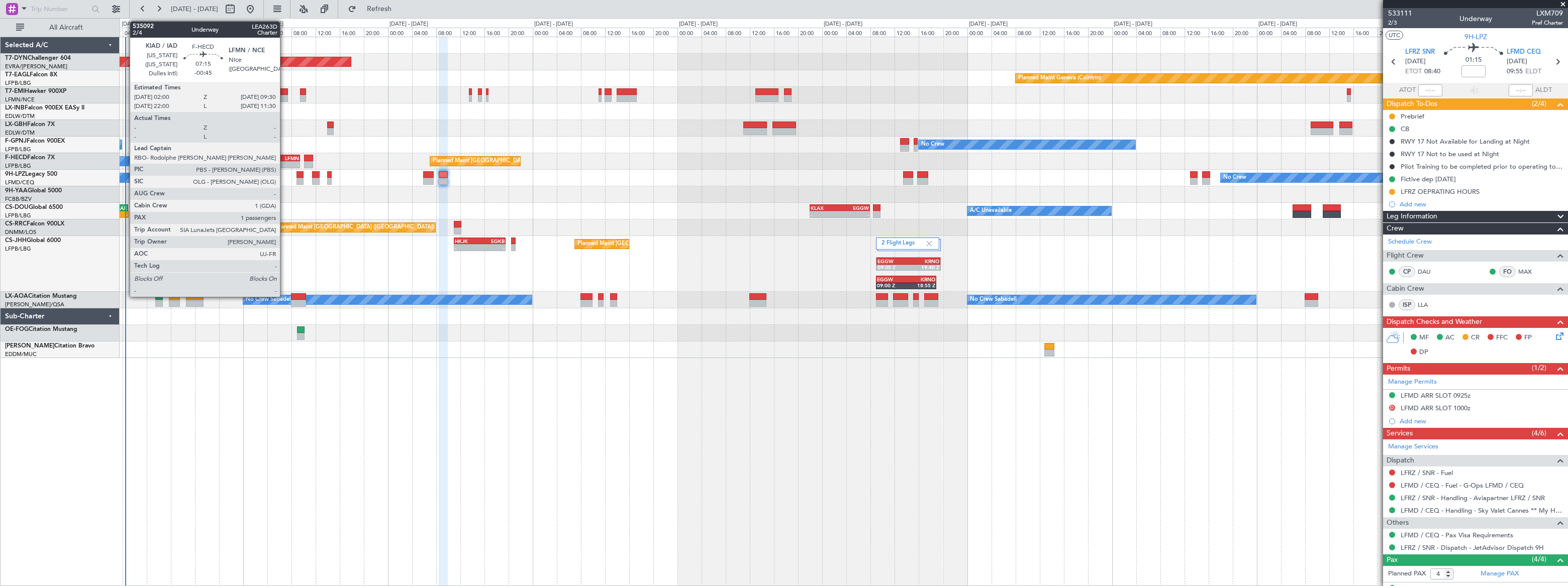
click at [285, 156] on div "LFMN" at bounding box center [289, 158] width 22 height 6
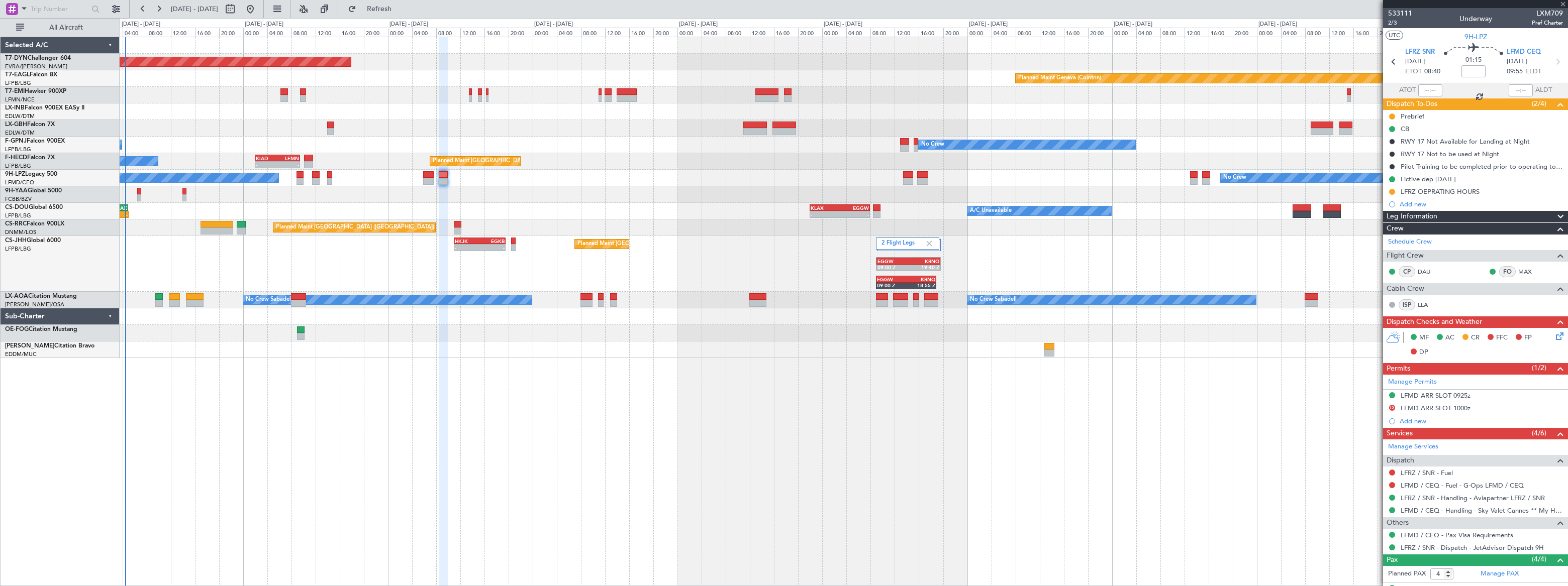
type input "-00:45"
type input "1"
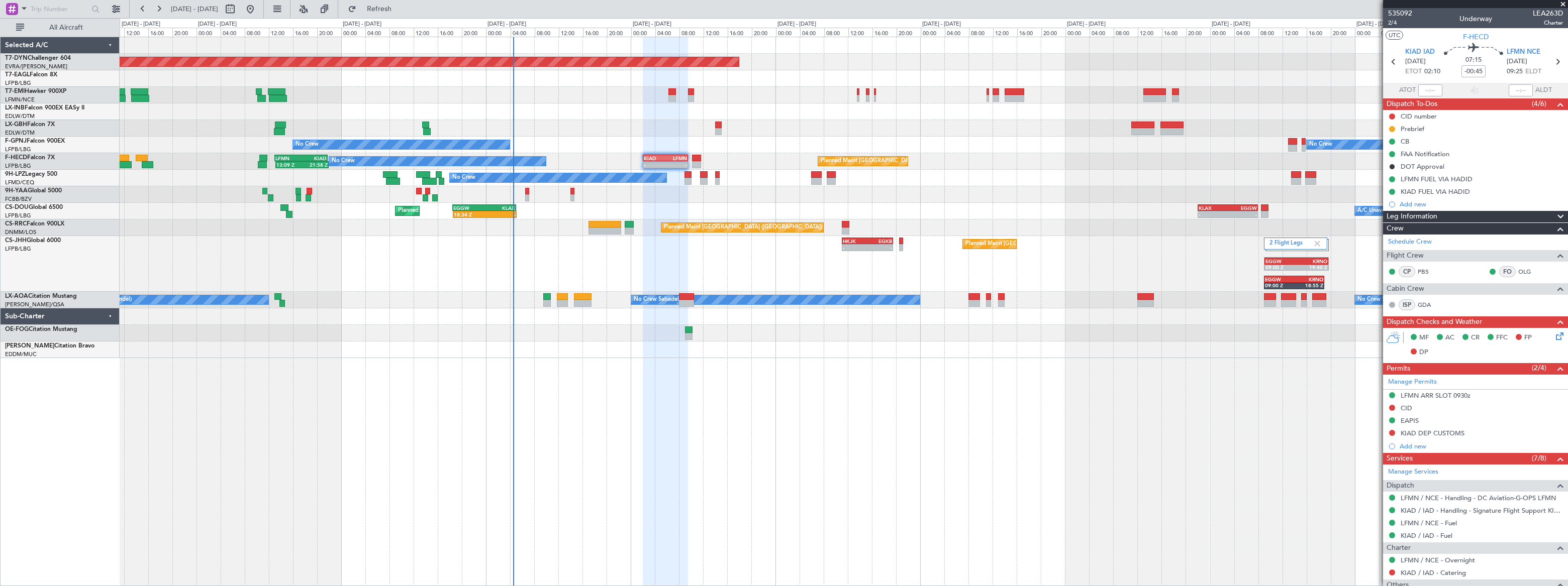
click at [634, 144] on div "No Crew No Crew" at bounding box center [842, 145] width 1447 height 17
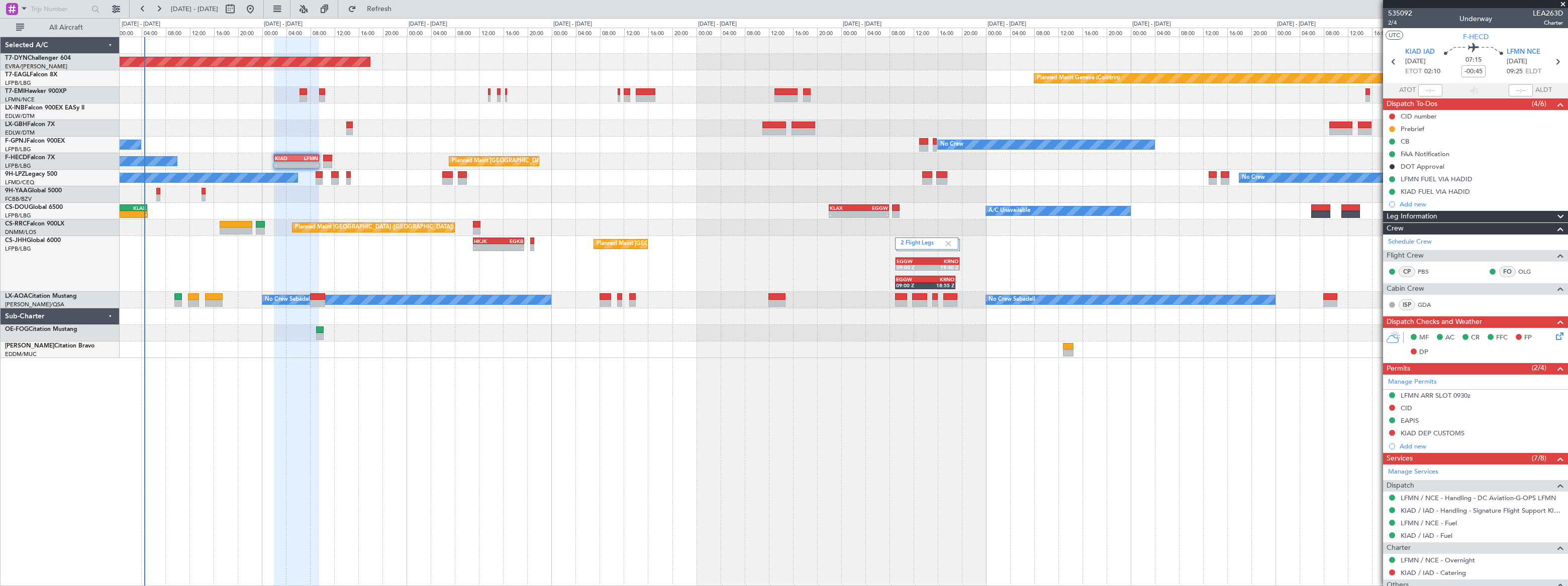
click at [381, 150] on div "No Crew No Crew No Crew" at bounding box center [842, 145] width 1447 height 17
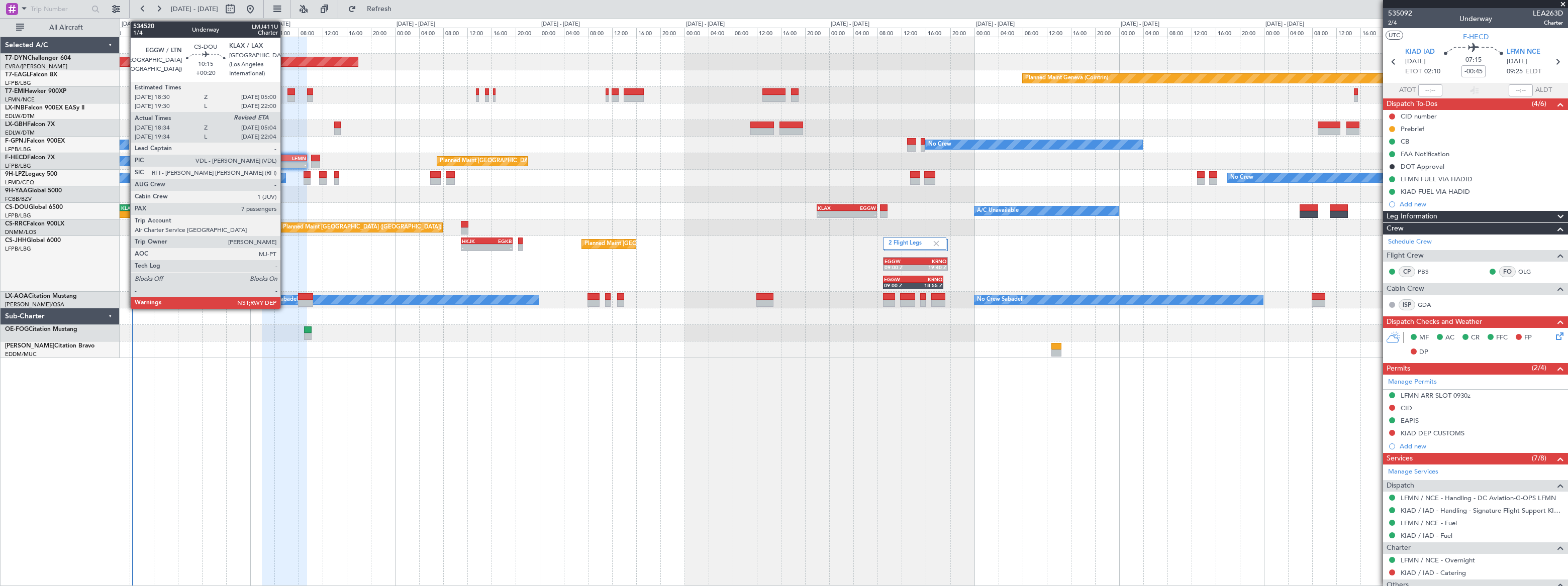
click at [125, 208] on div "KLAX" at bounding box center [118, 208] width 30 height 6
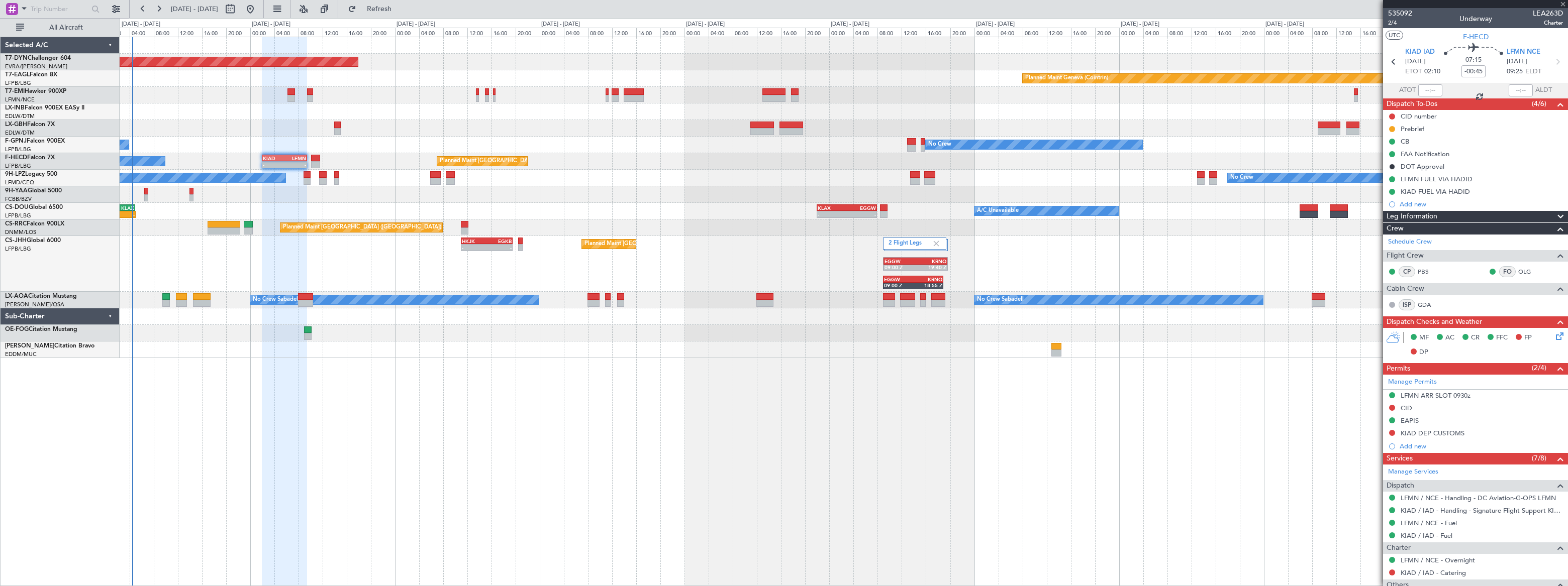
type input "+00:20"
type input "18:44"
type input "7"
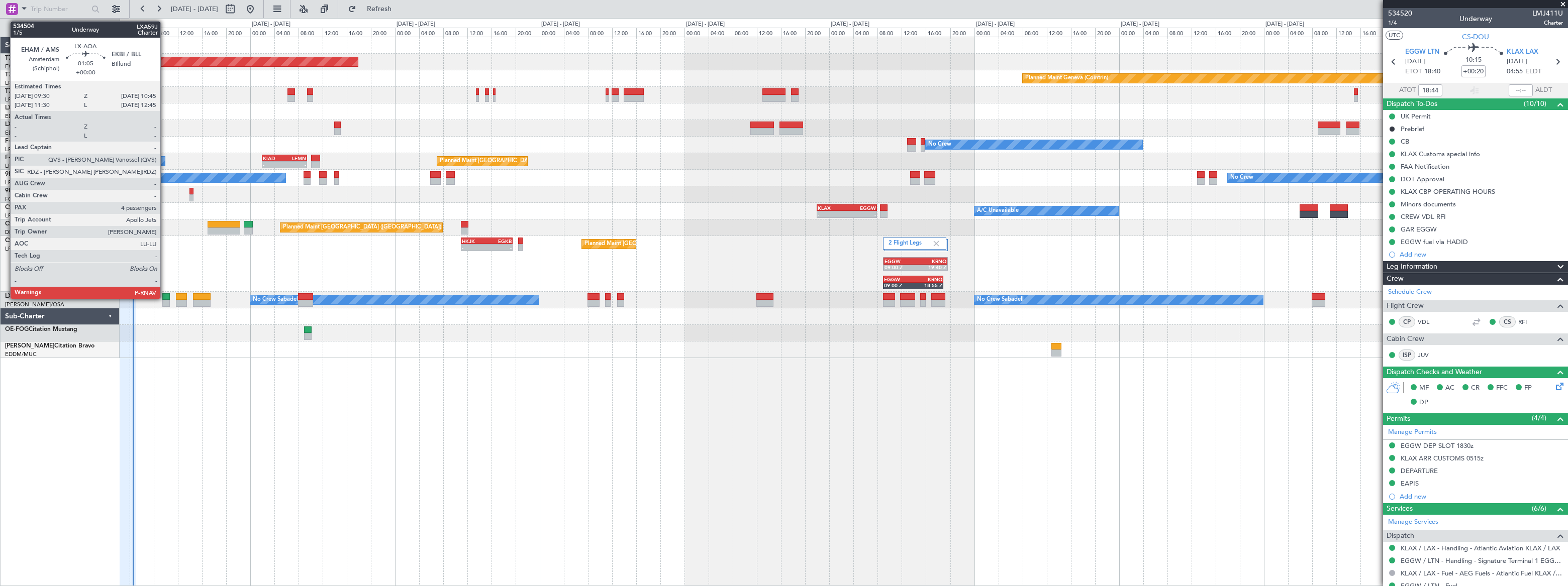
click at [164, 297] on div at bounding box center [166, 296] width 8 height 7
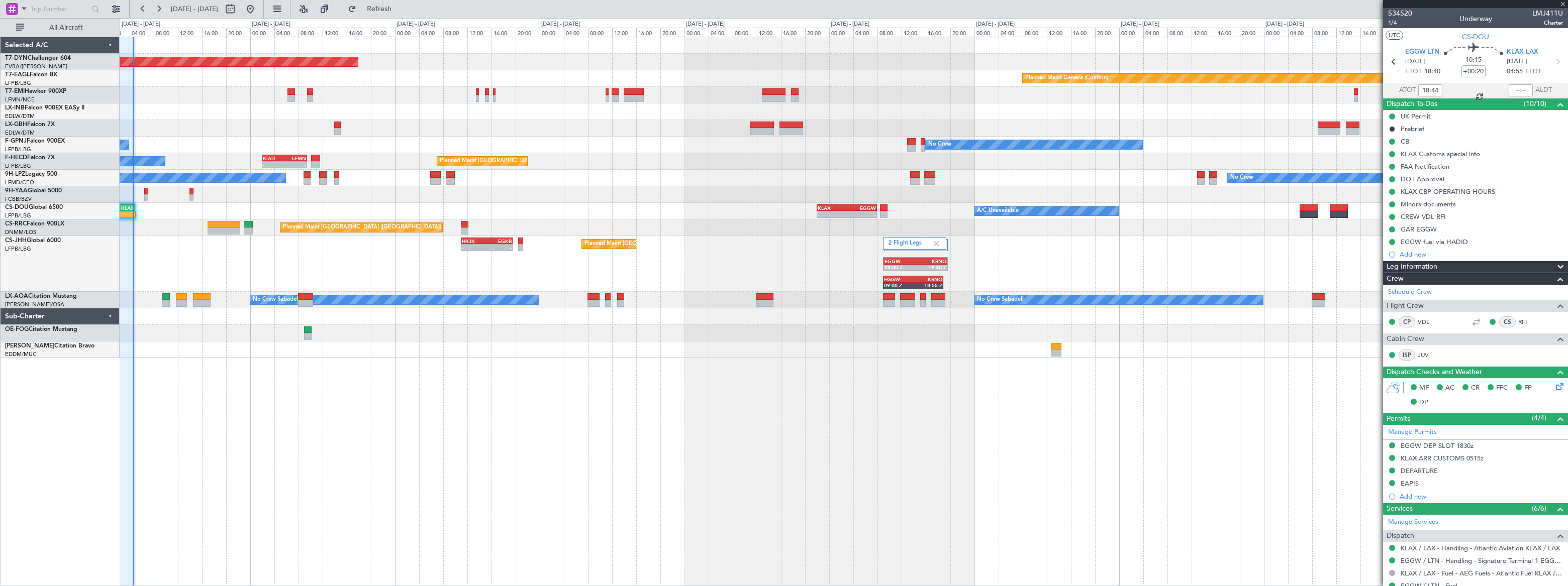
type input "4"
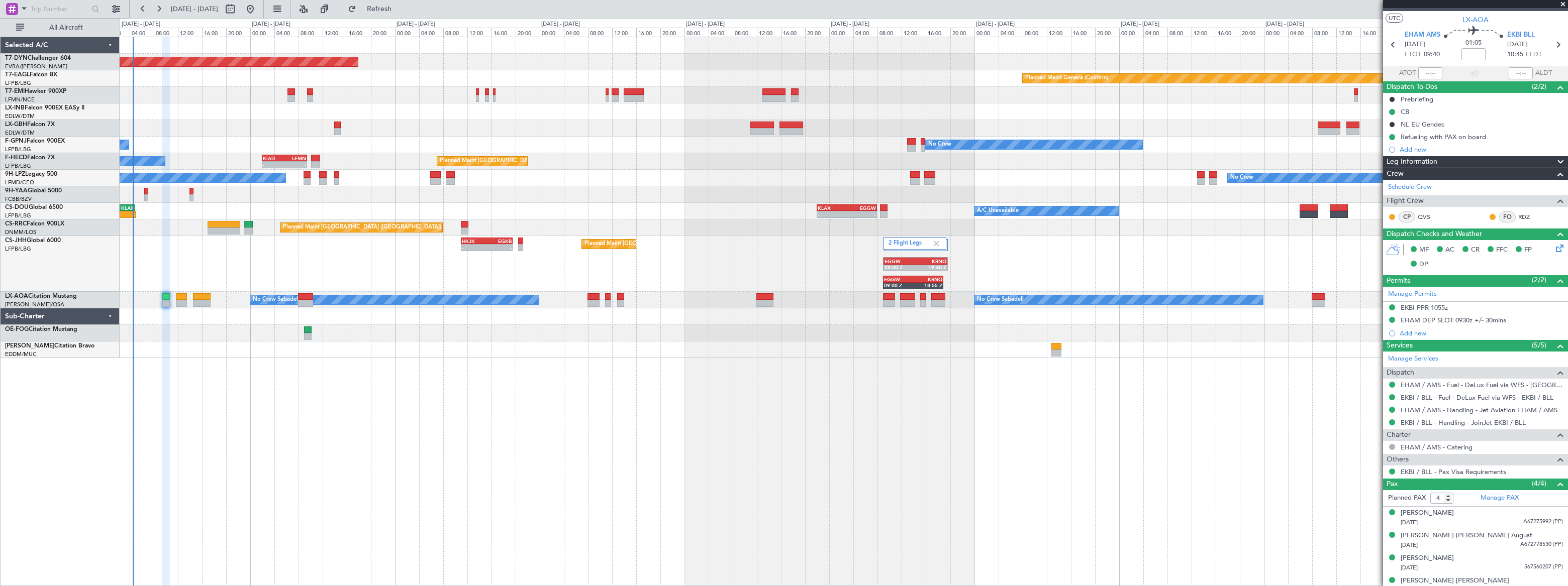
scroll to position [26, 0]
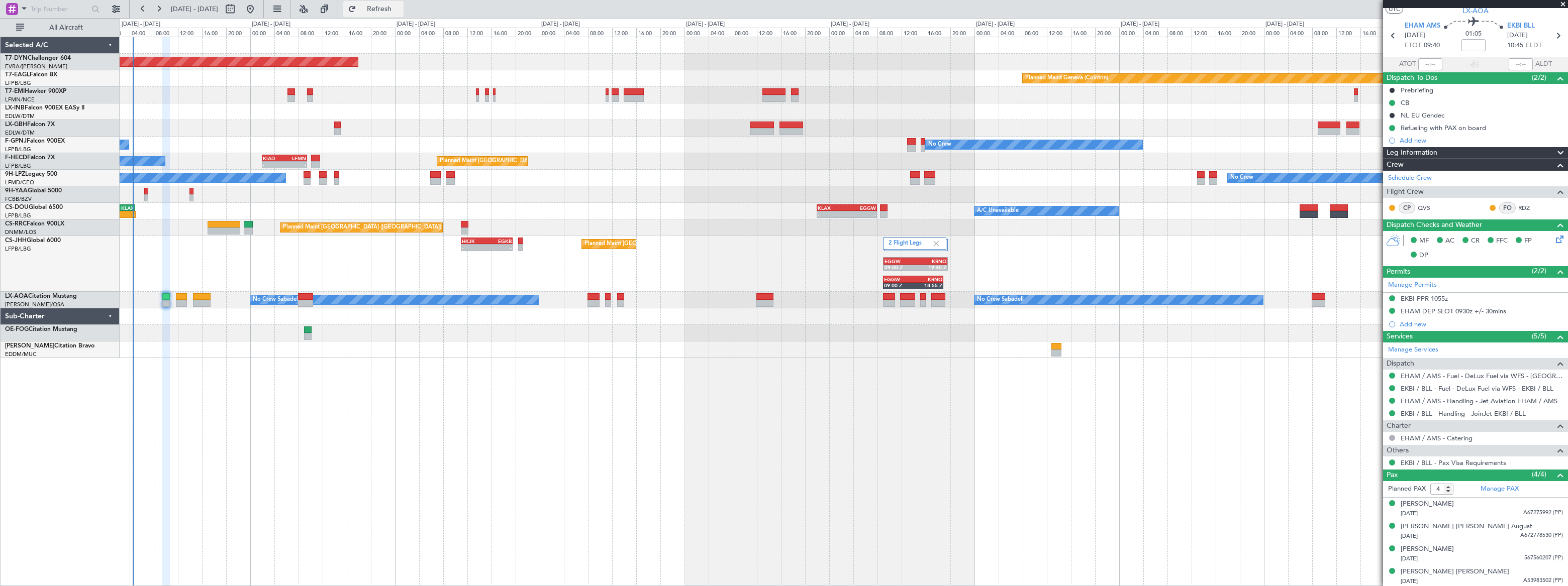
click at [400, 6] on span "Refresh" at bounding box center [379, 9] width 42 height 7
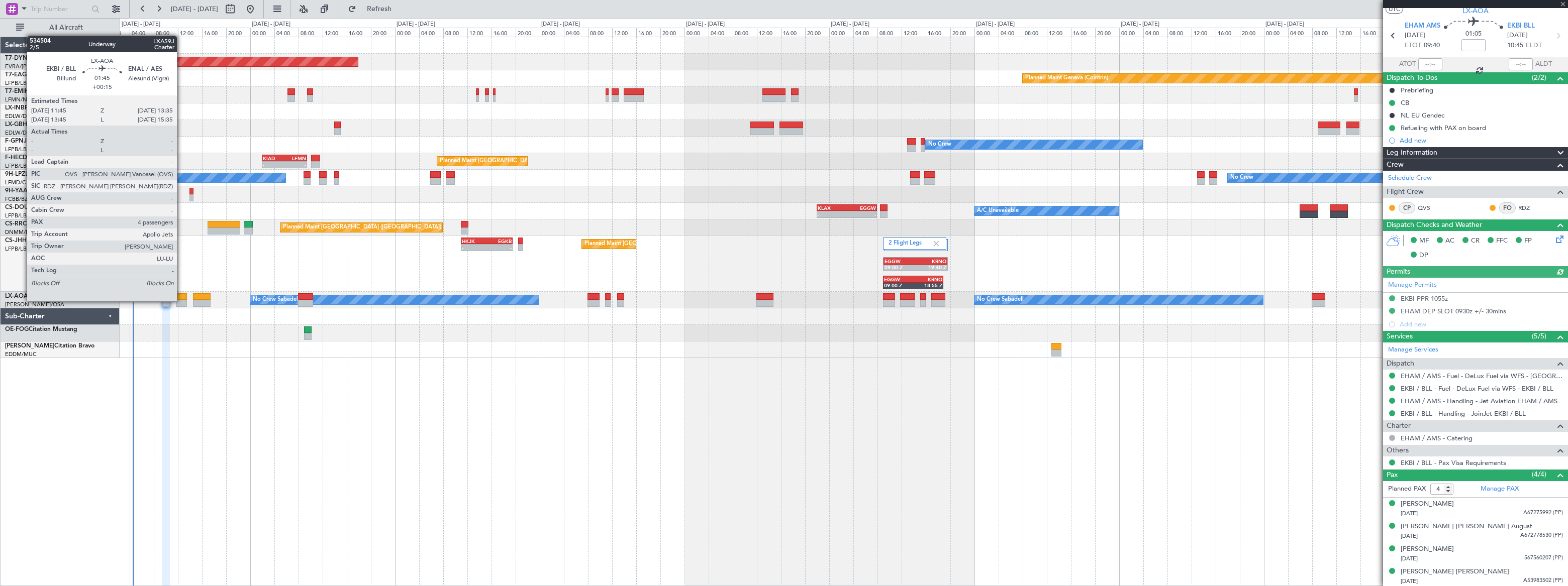
click at [181, 300] on div at bounding box center [182, 303] width 12 height 7
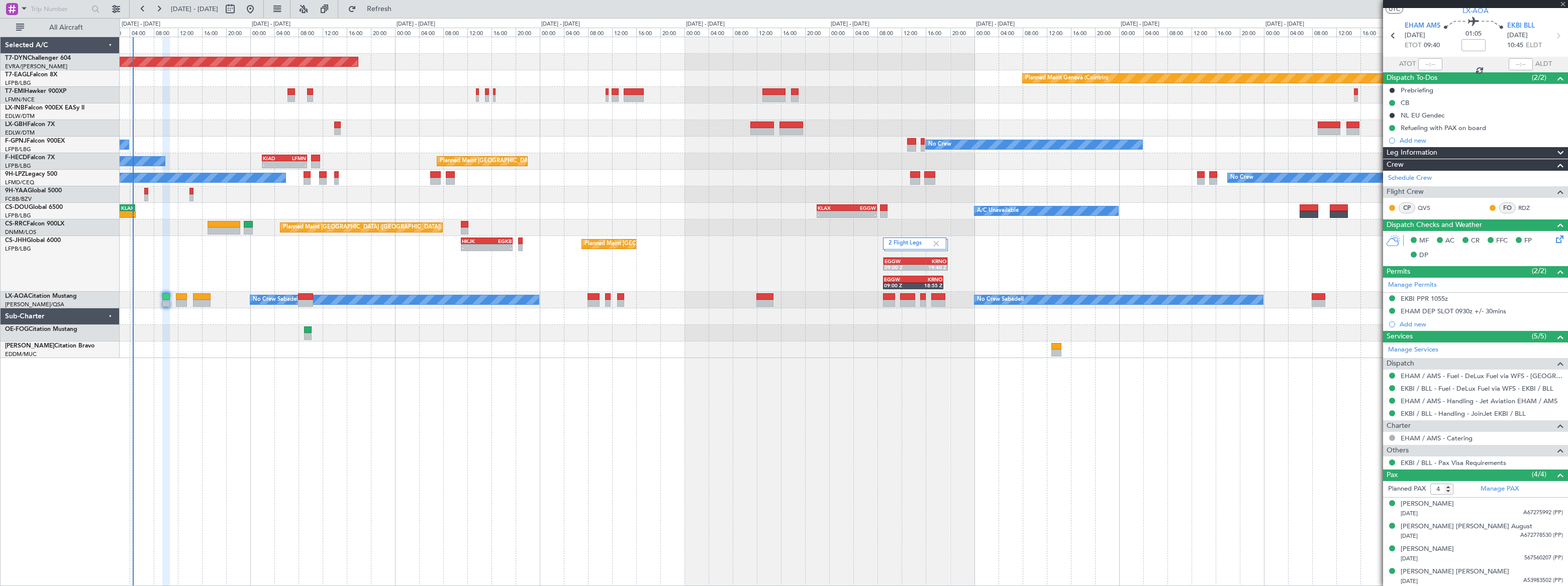
type input "+00:15"
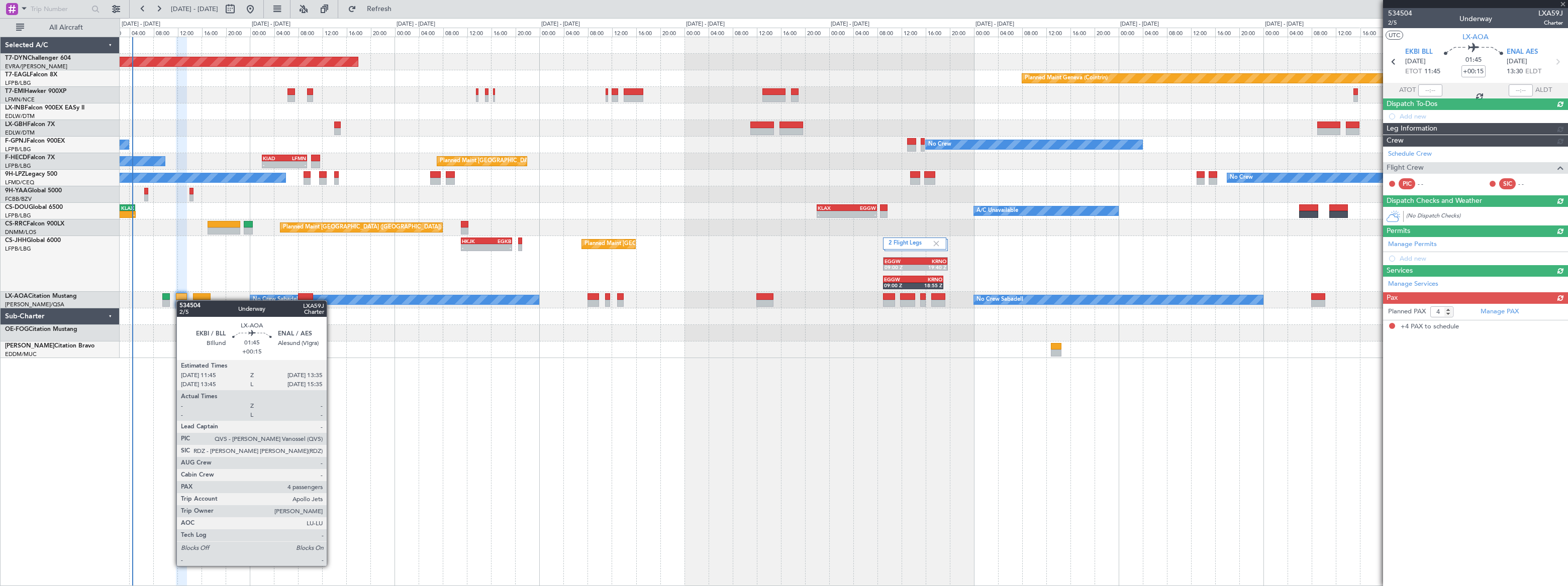
scroll to position [0, 0]
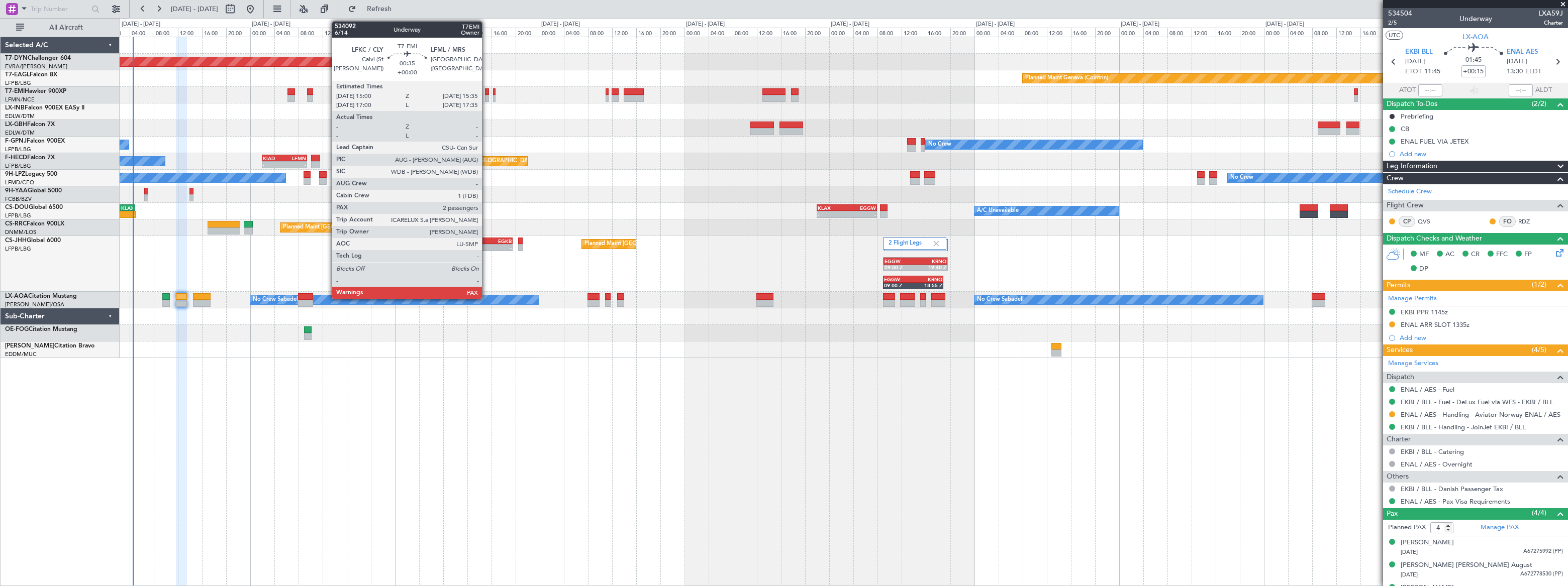
click at [486, 95] on div at bounding box center [487, 98] width 4 height 7
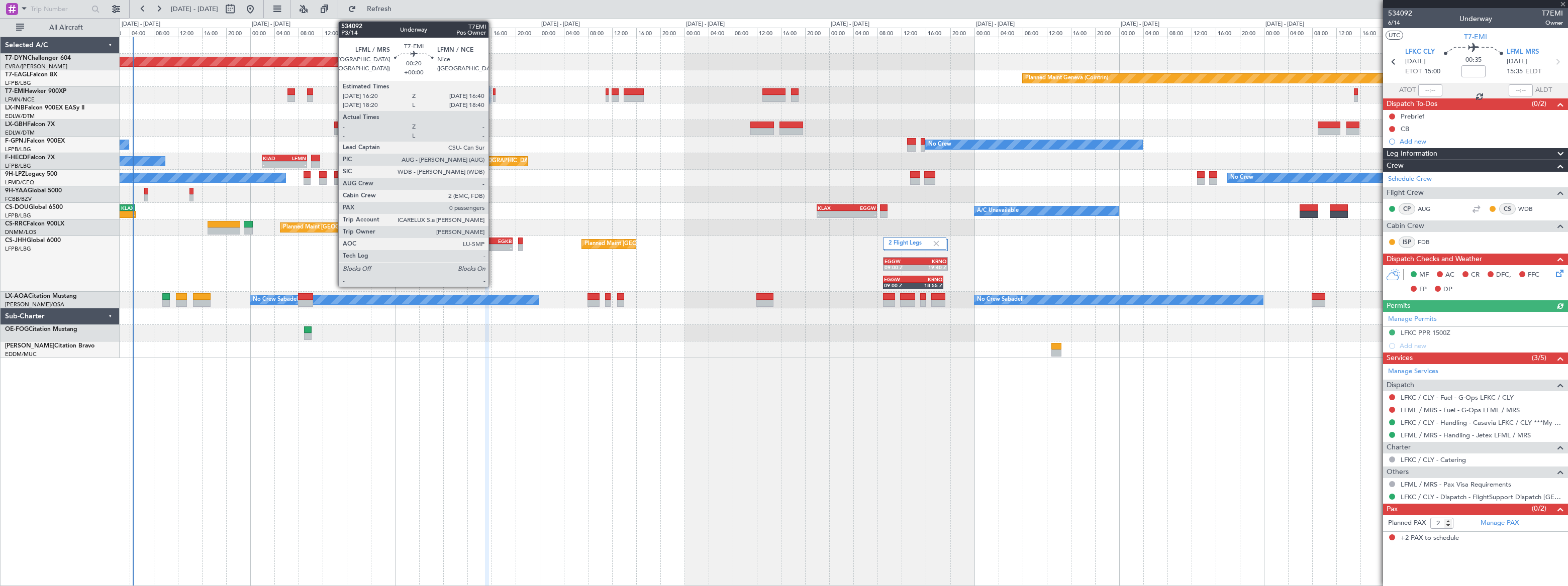
click at [493, 96] on div at bounding box center [494, 98] width 3 height 7
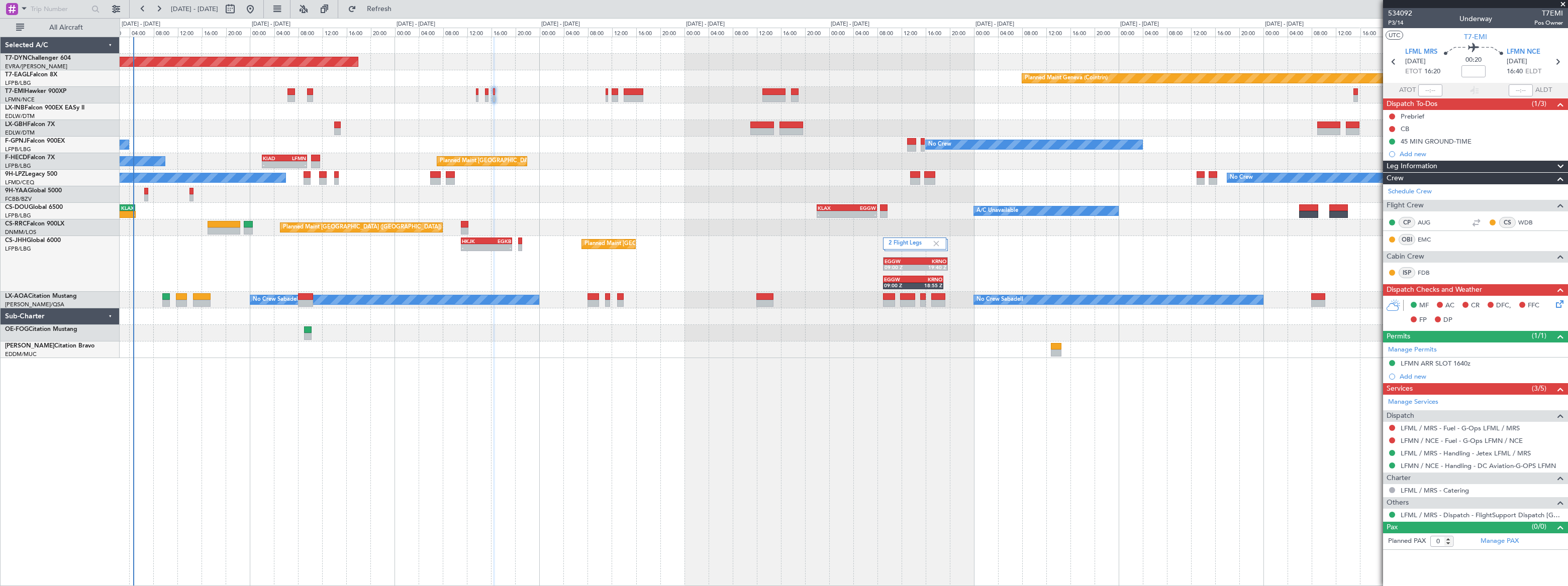
click at [486, 96] on div at bounding box center [487, 98] width 4 height 7
type input "2"
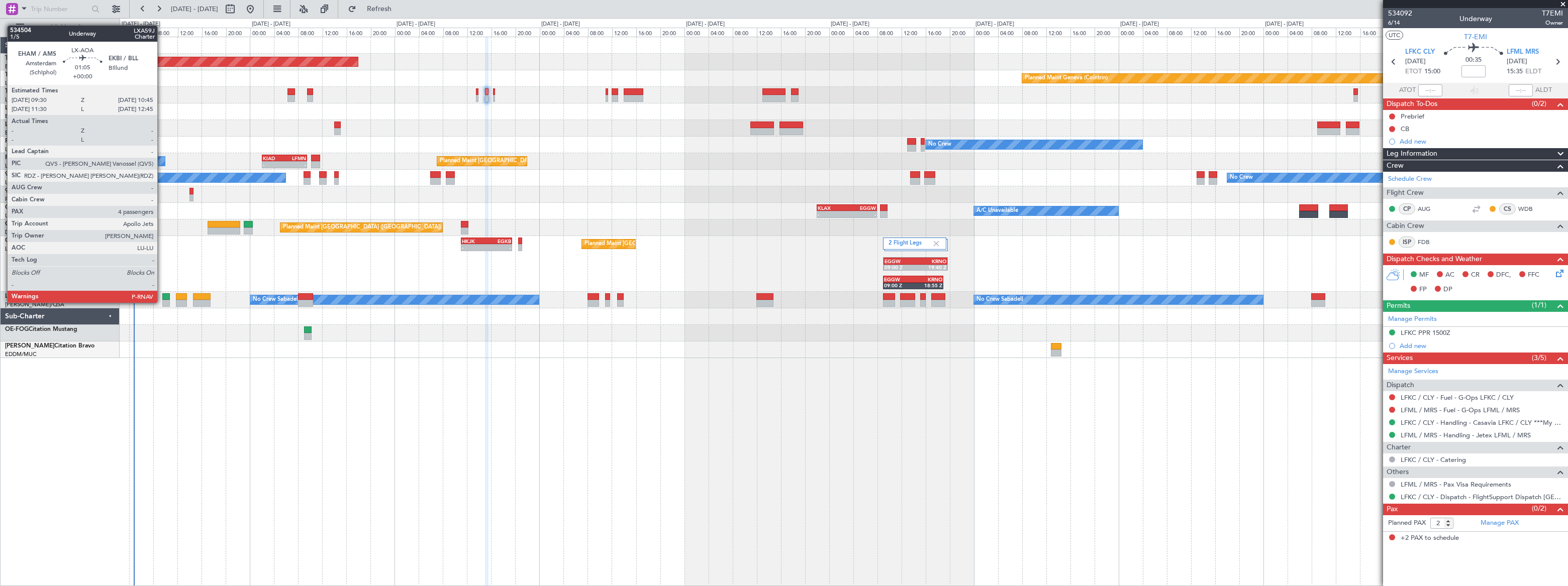
click at [162, 300] on div at bounding box center [166, 303] width 8 height 7
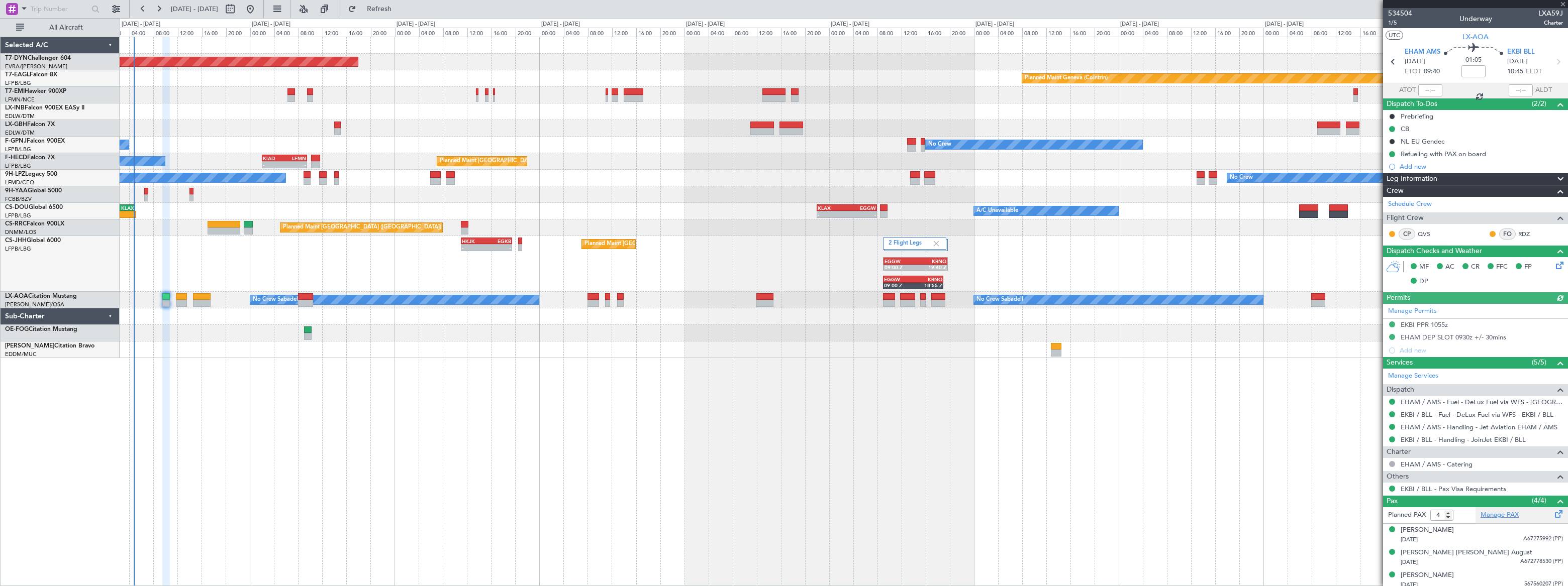
click at [1494, 516] on link "Manage PAX" at bounding box center [1499, 516] width 38 height 10
click at [400, 6] on span "Refresh" at bounding box center [379, 9] width 42 height 7
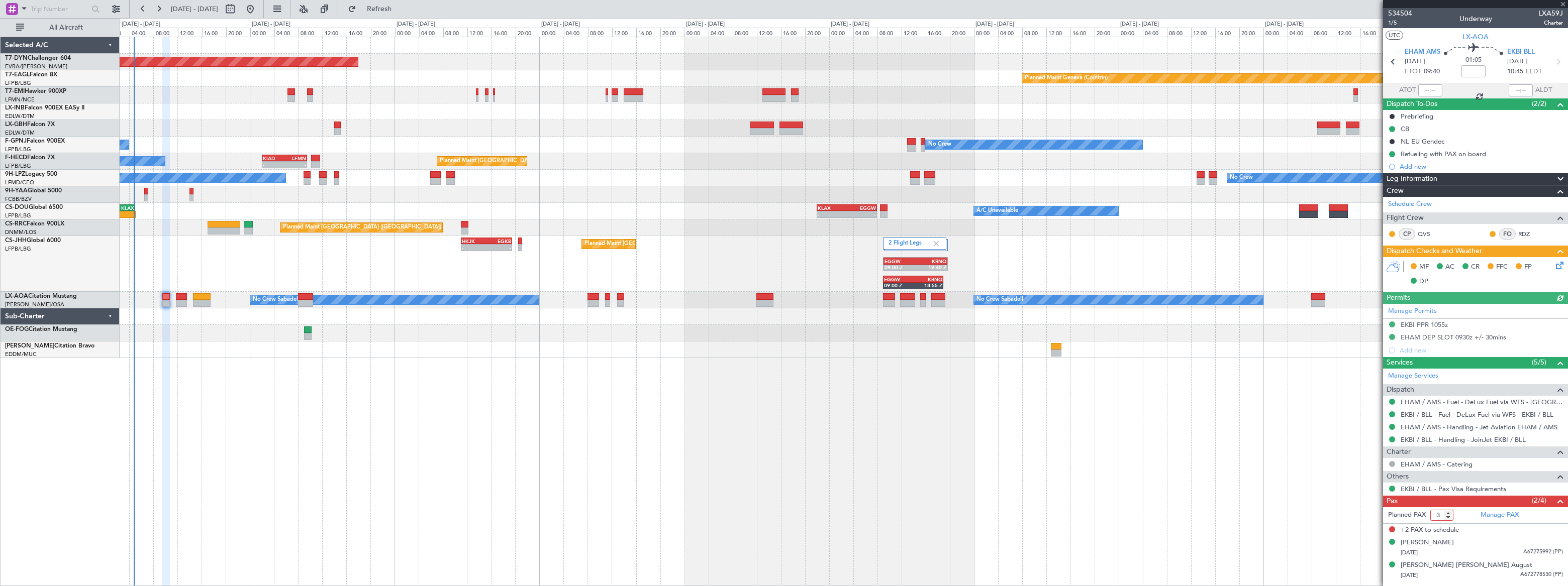
click at [1448, 517] on input "3" at bounding box center [1442, 515] width 23 height 11
type input "2"
click at [1448, 517] on input "2" at bounding box center [1442, 515] width 23 height 11
drag, startPoint x: 1458, startPoint y: 513, endPoint x: 1246, endPoint y: 465, distance: 217.4
click at [1458, 513] on form "Planned PAX" at bounding box center [1429, 516] width 93 height 16
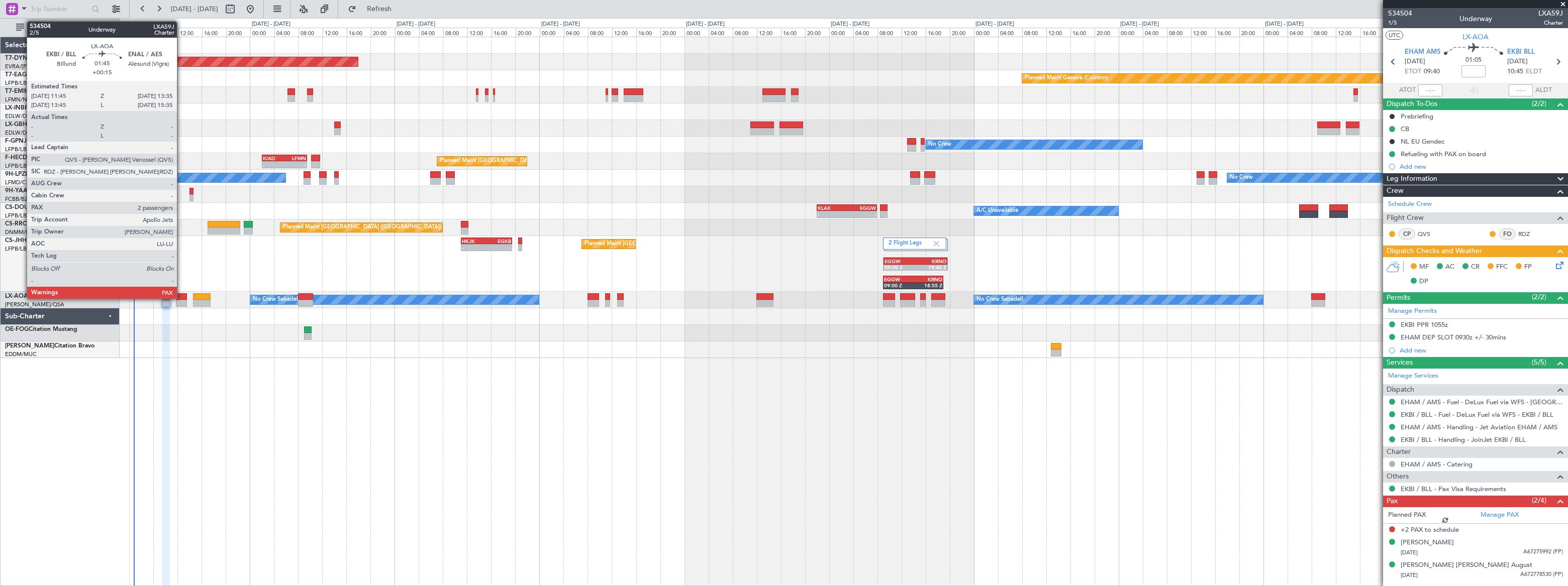
click at [181, 298] on div at bounding box center [182, 296] width 12 height 7
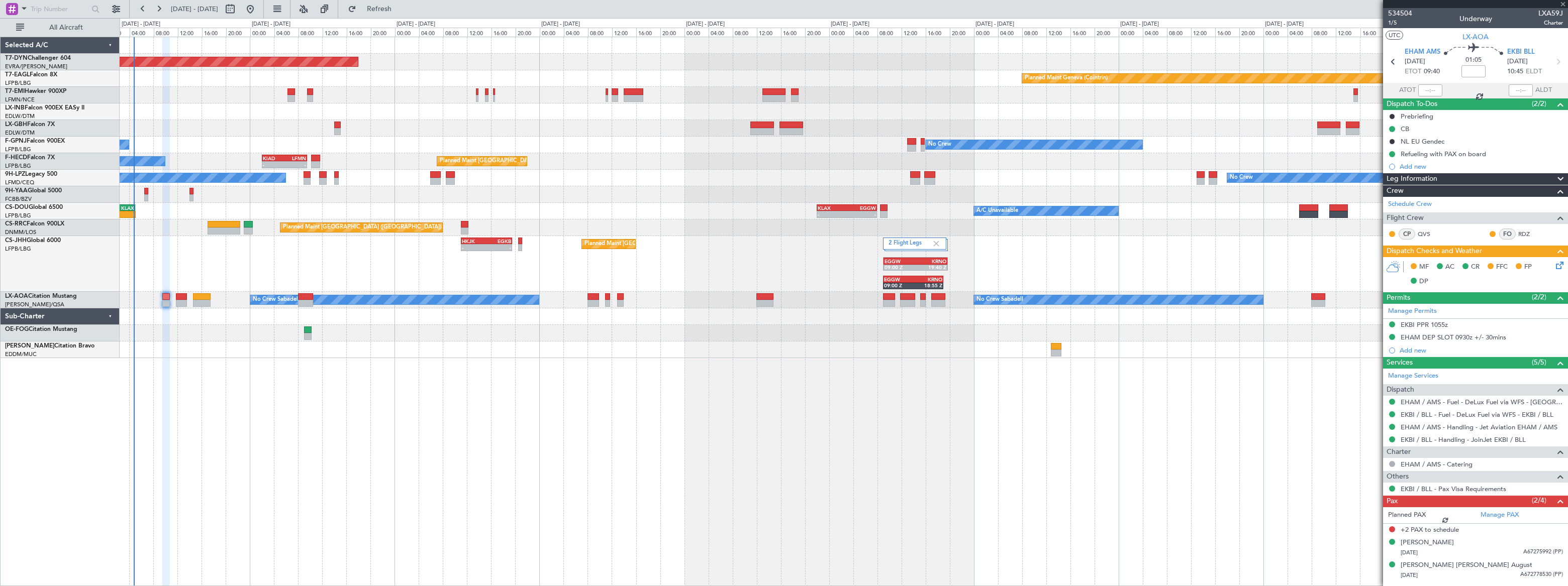
type input "+00:15"
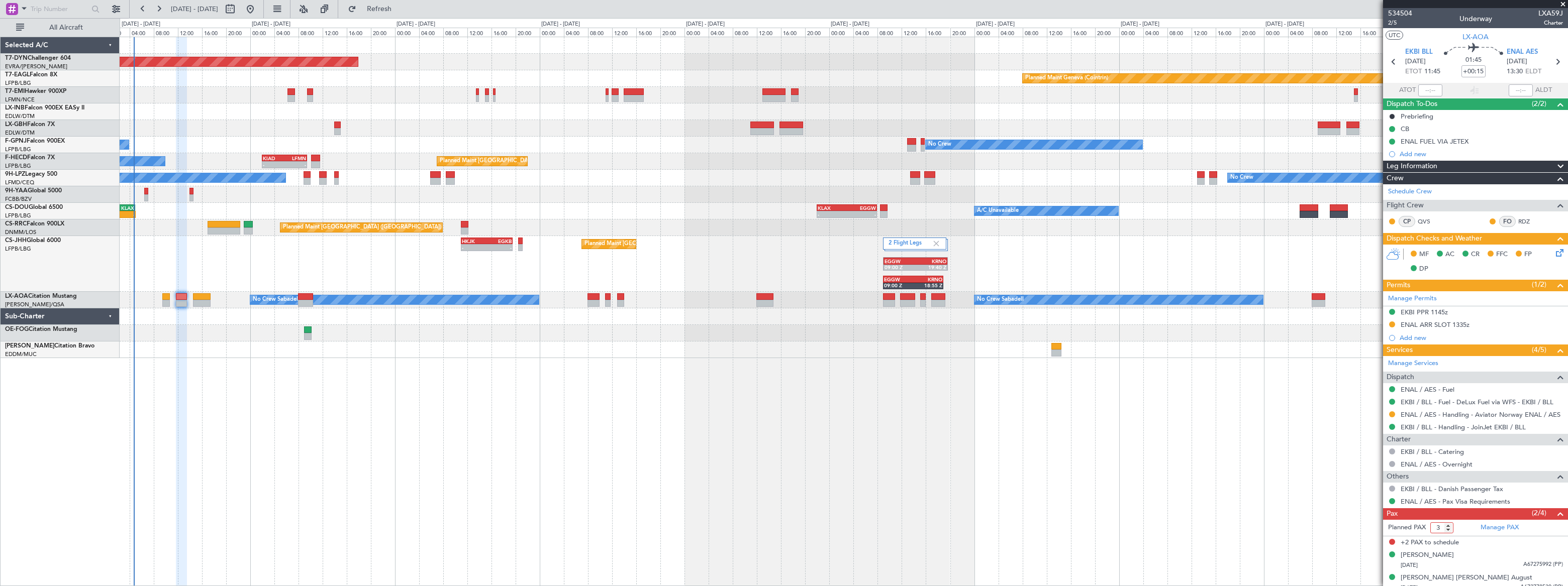
click at [1450, 530] on input "3" at bounding box center [1442, 527] width 23 height 11
type input "2"
click at [1449, 530] on input "2" at bounding box center [1442, 527] width 23 height 11
click at [1457, 528] on form "Planned PAX 2" at bounding box center [1429, 528] width 93 height 16
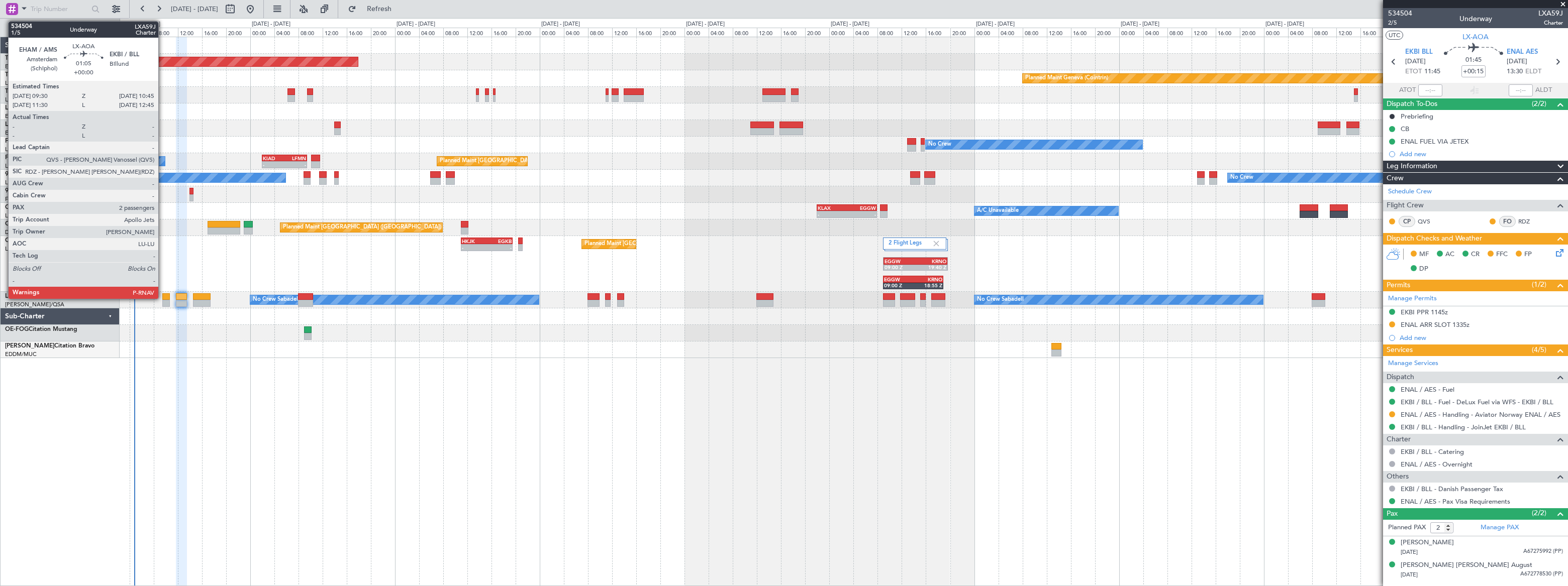
click at [162, 297] on div at bounding box center [166, 296] width 8 height 7
click at [163, 297] on div at bounding box center [166, 296] width 8 height 7
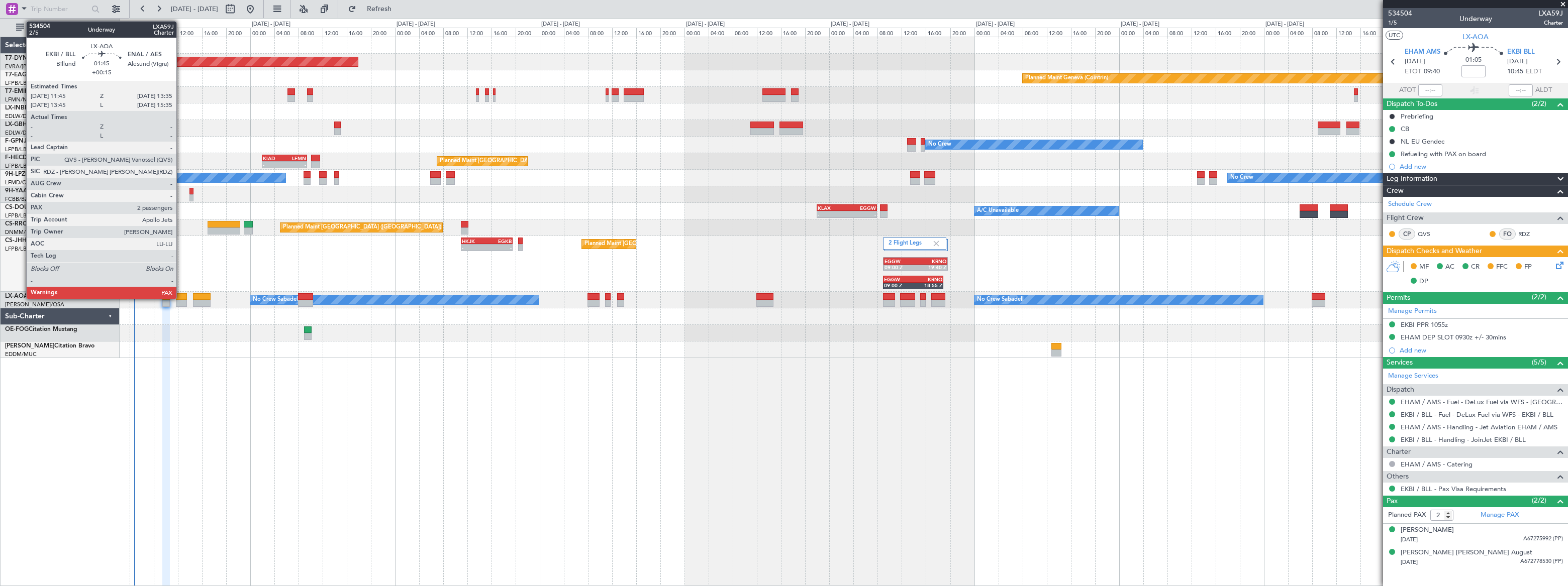
click at [181, 298] on div at bounding box center [182, 296] width 12 height 7
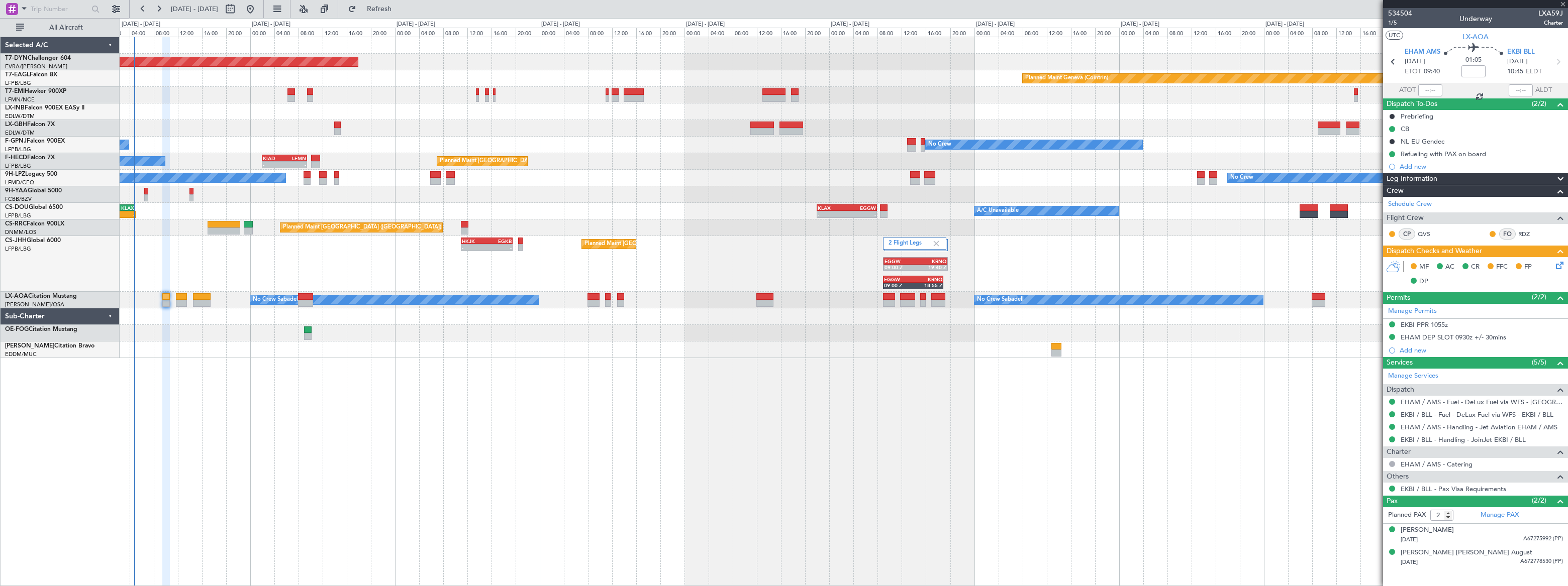
type input "+00:15"
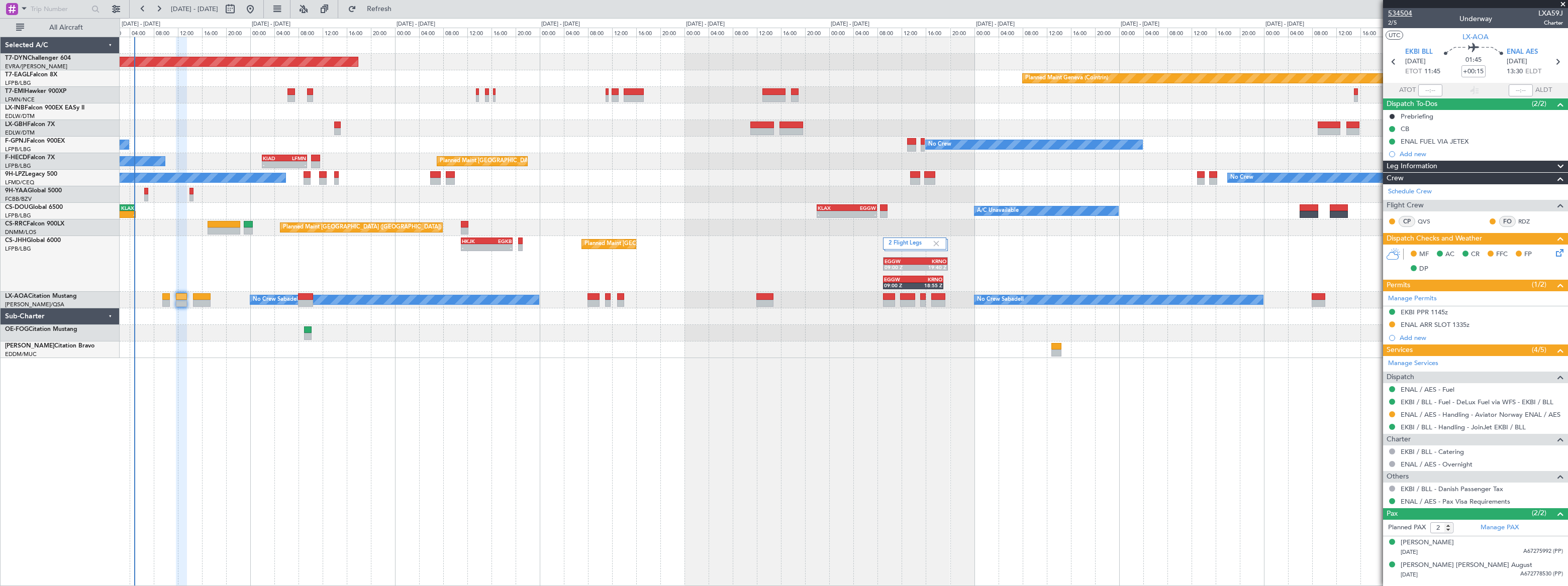
click at [1402, 13] on span "534504" at bounding box center [1400, 13] width 24 height 11
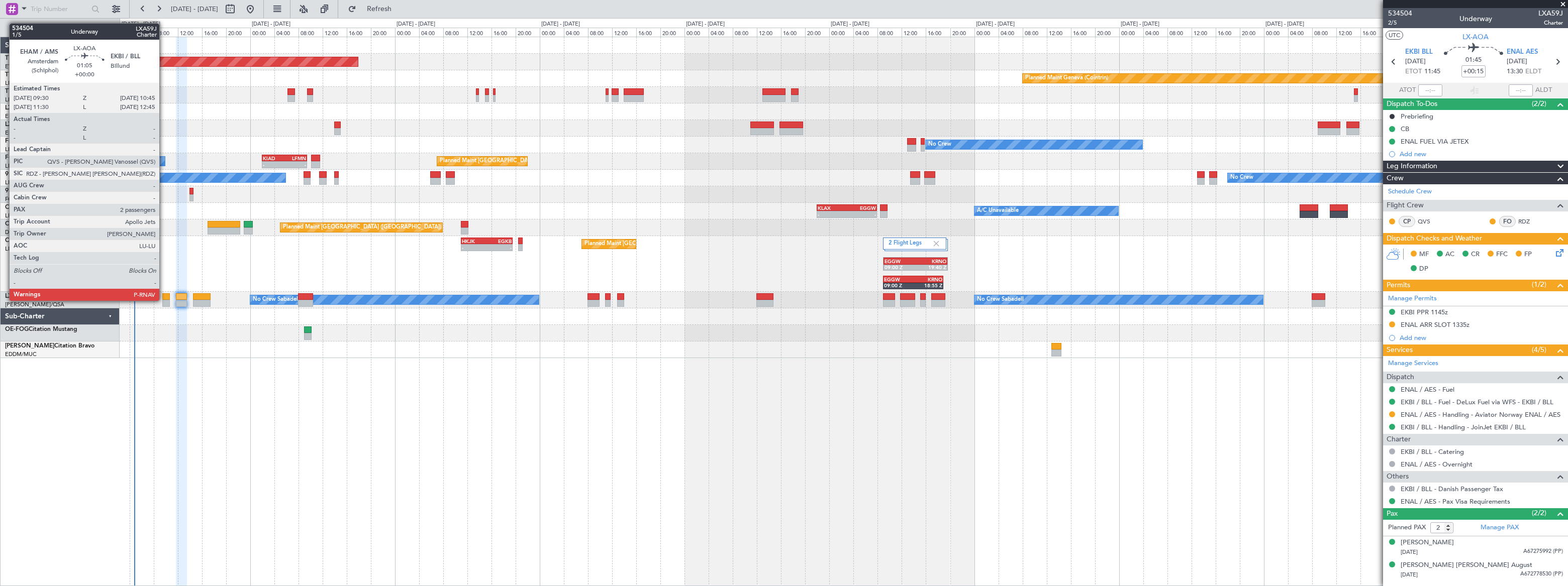
click at [164, 300] on div at bounding box center [166, 303] width 8 height 7
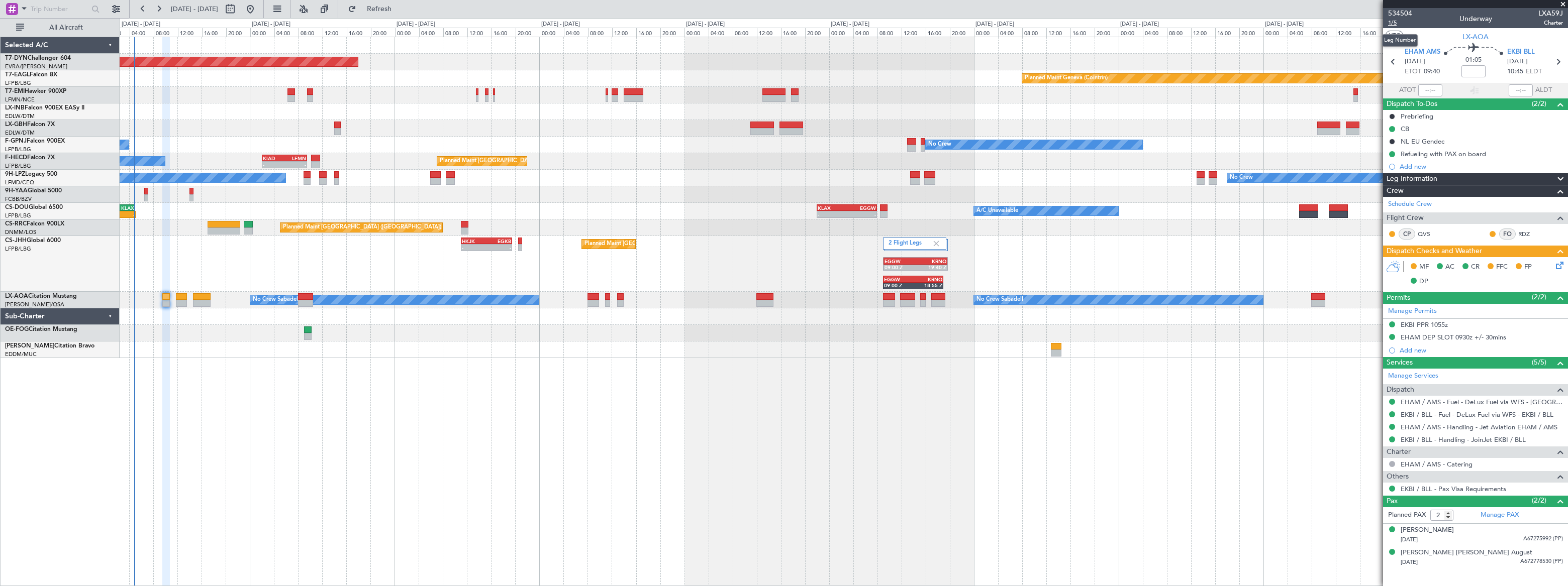
click at [1393, 22] on span "1/5" at bounding box center [1400, 23] width 24 height 9
click at [1393, 23] on span "1/5" at bounding box center [1400, 23] width 24 height 9
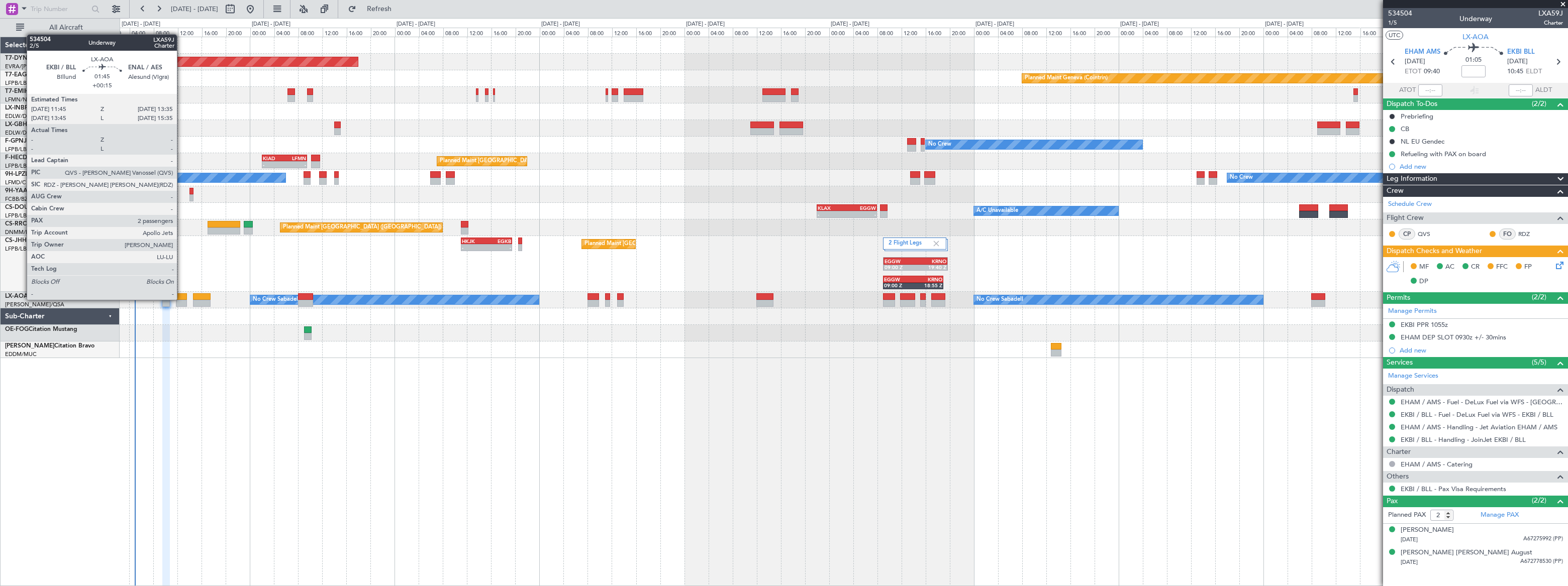
click at [181, 299] on div at bounding box center [182, 296] width 12 height 7
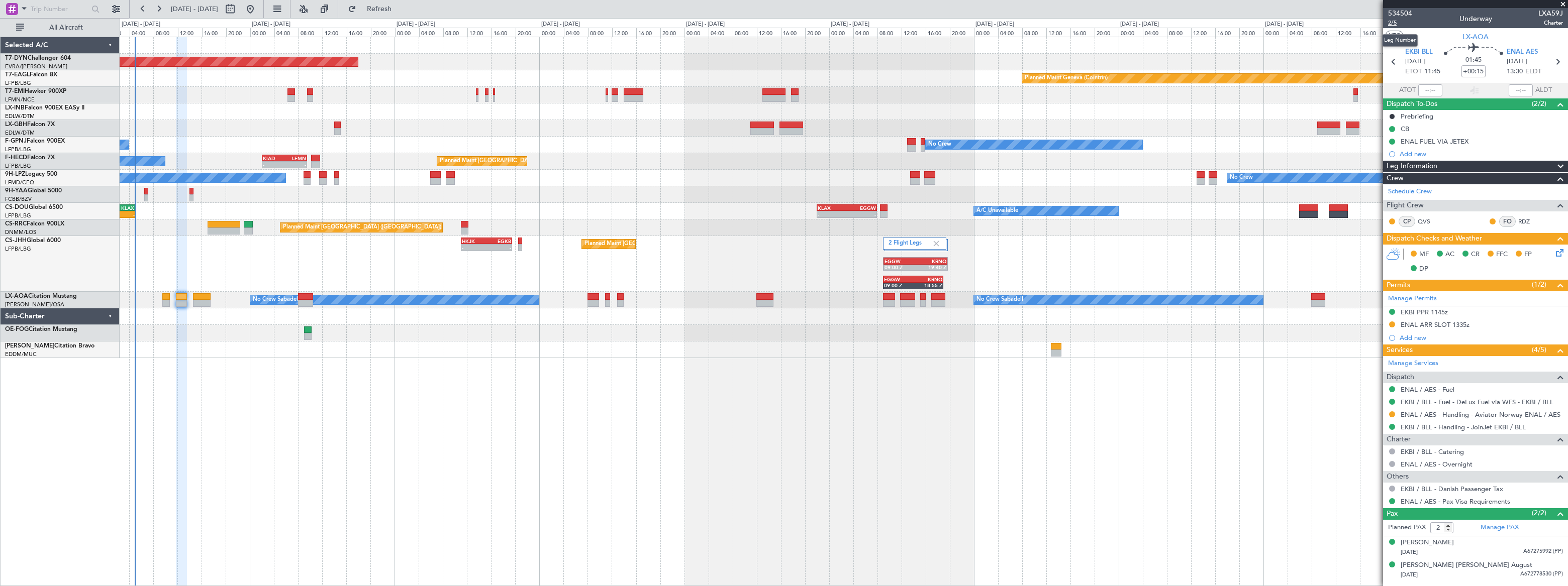
click at [1392, 23] on span "2/5" at bounding box center [1400, 23] width 24 height 9
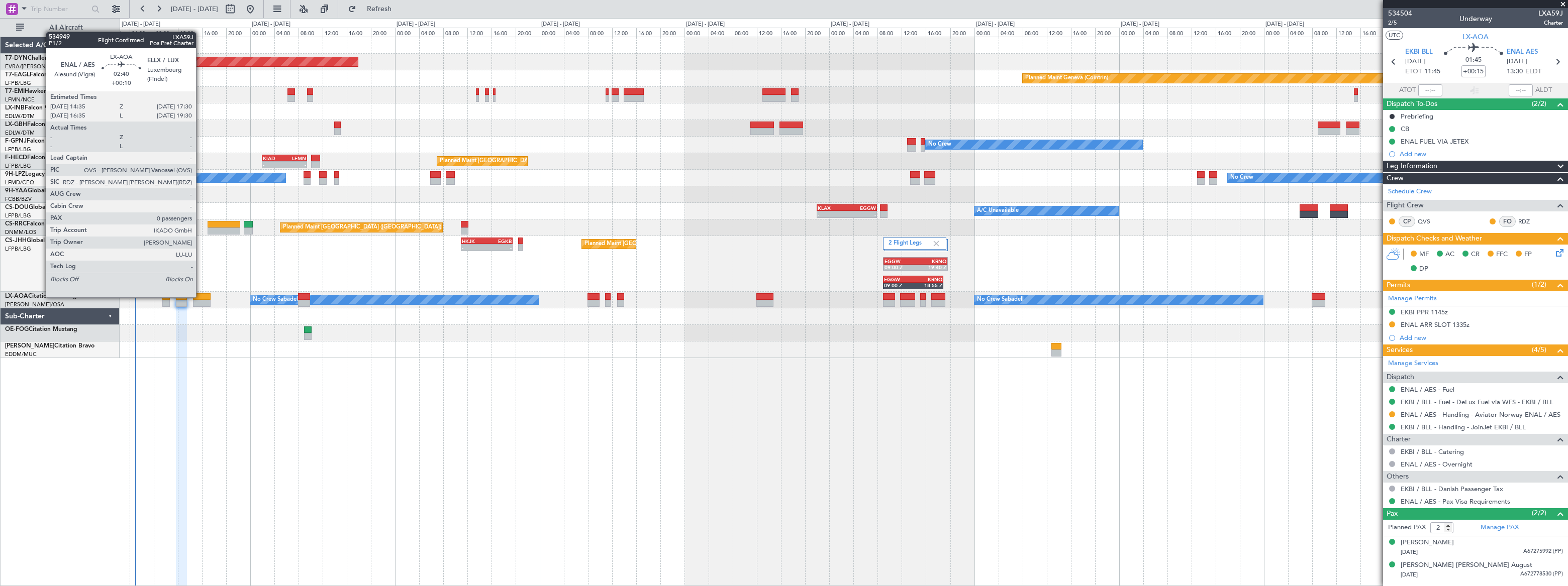
click at [201, 296] on div at bounding box center [202, 296] width 18 height 7
type input "+00:10"
type input "0"
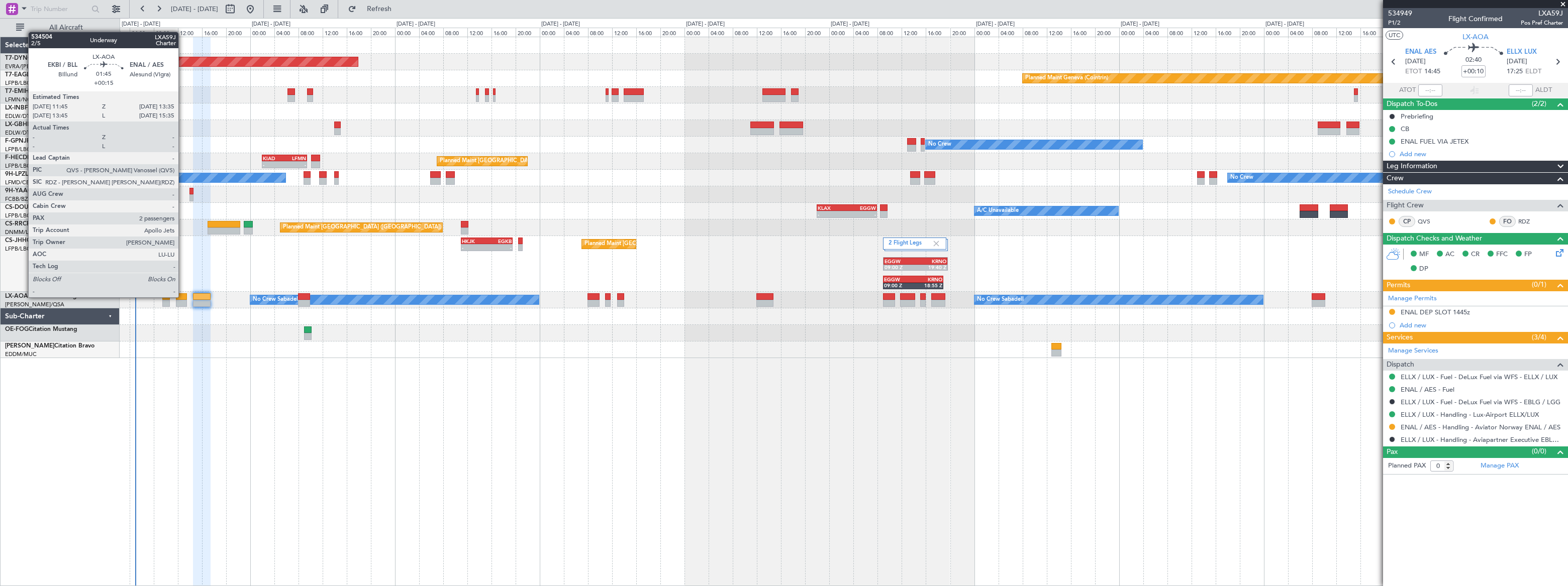
click at [181, 296] on div at bounding box center [182, 296] width 12 height 7
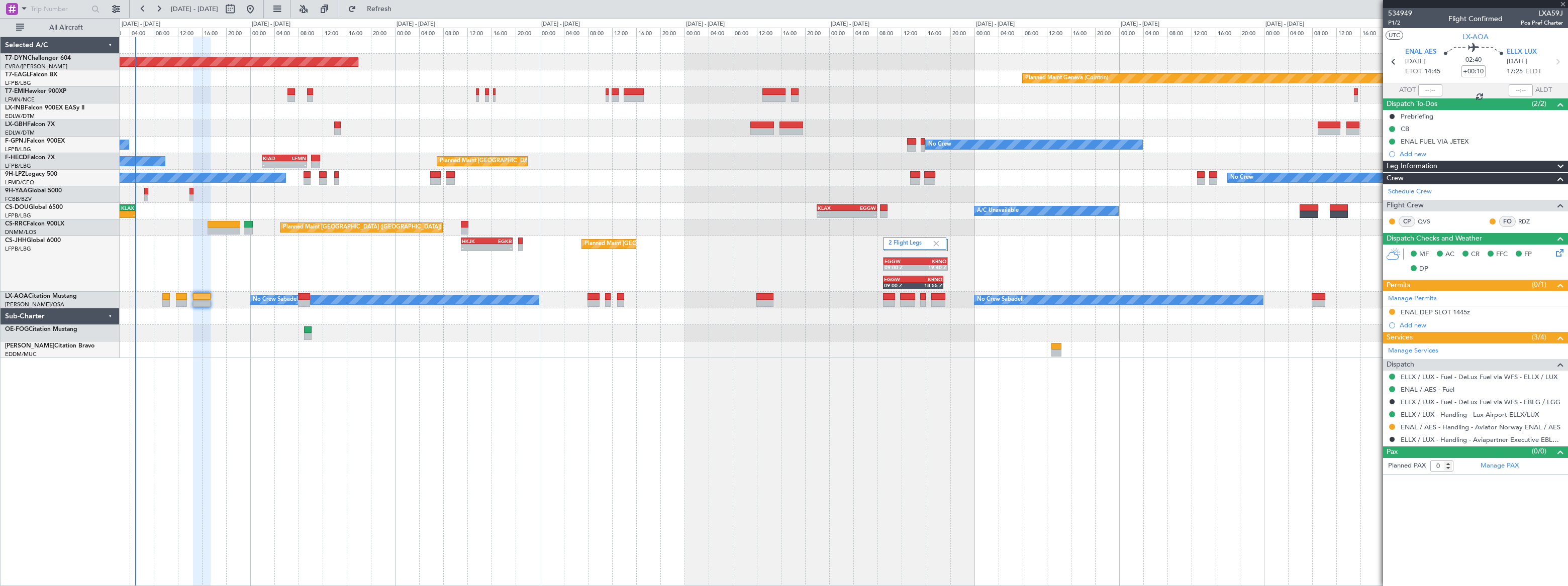
type input "+00:15"
type input "2"
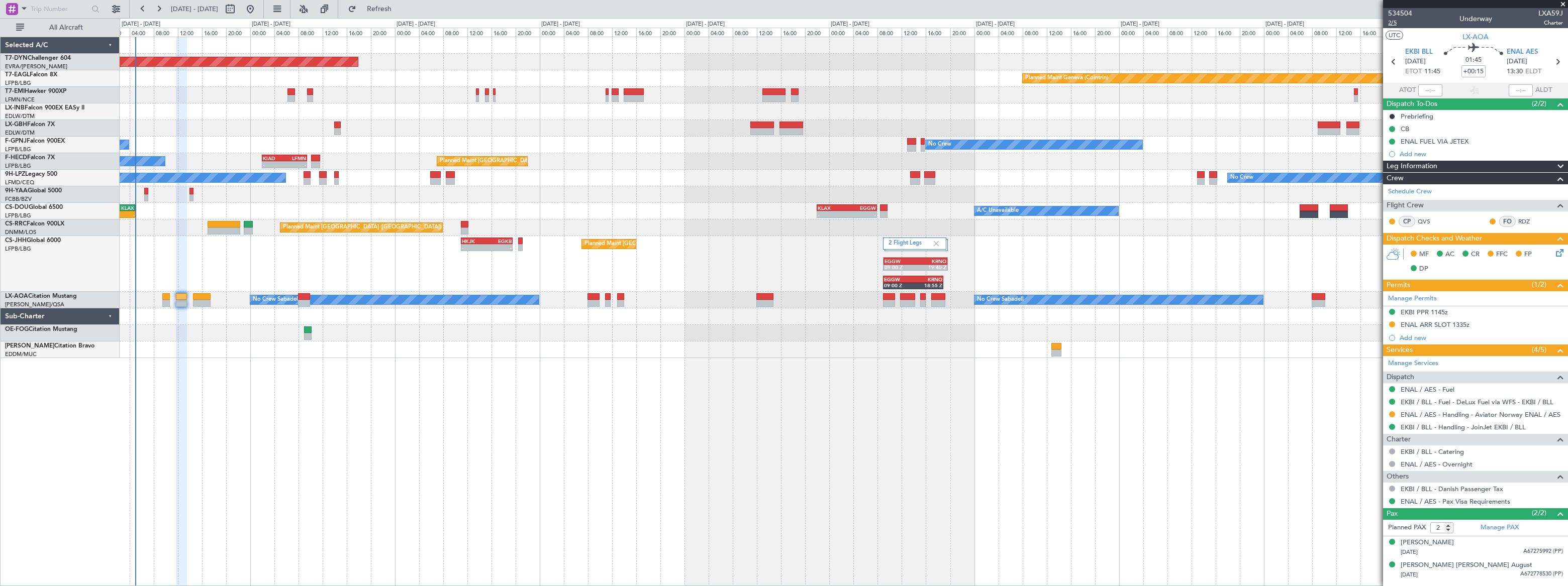
click at [1392, 22] on span "2/5" at bounding box center [1400, 23] width 24 height 9
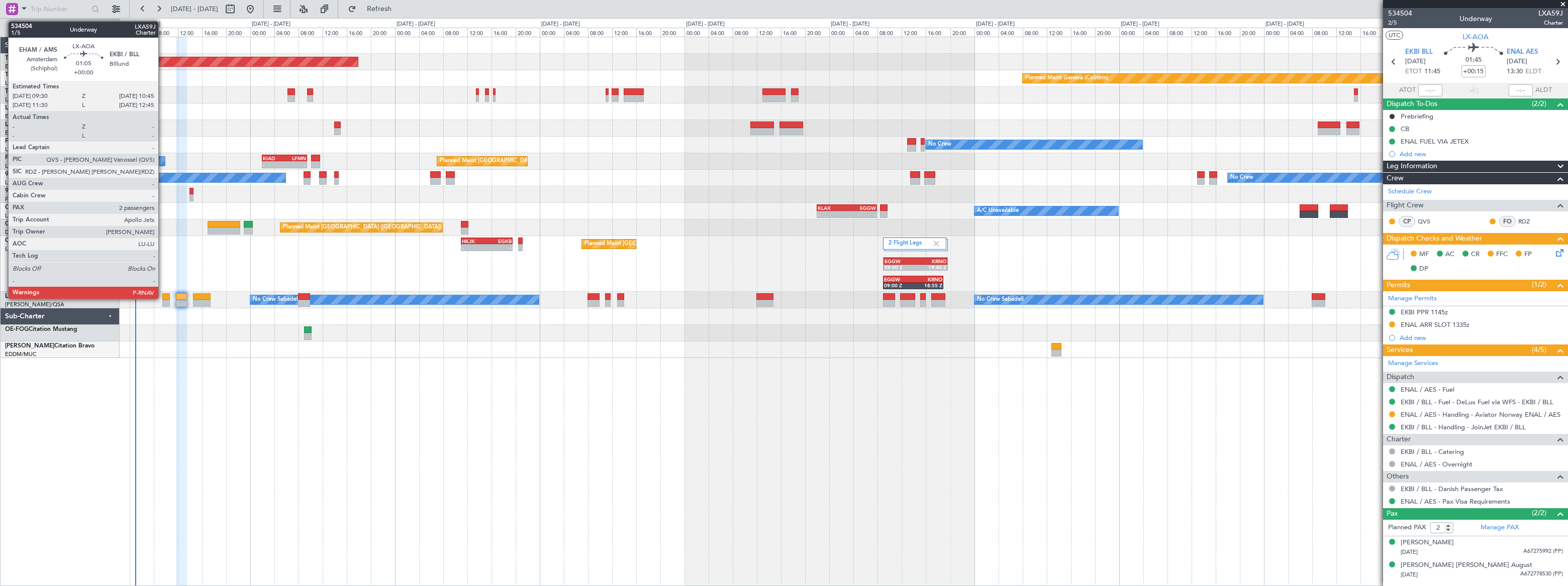
click at [163, 297] on div at bounding box center [166, 296] width 8 height 7
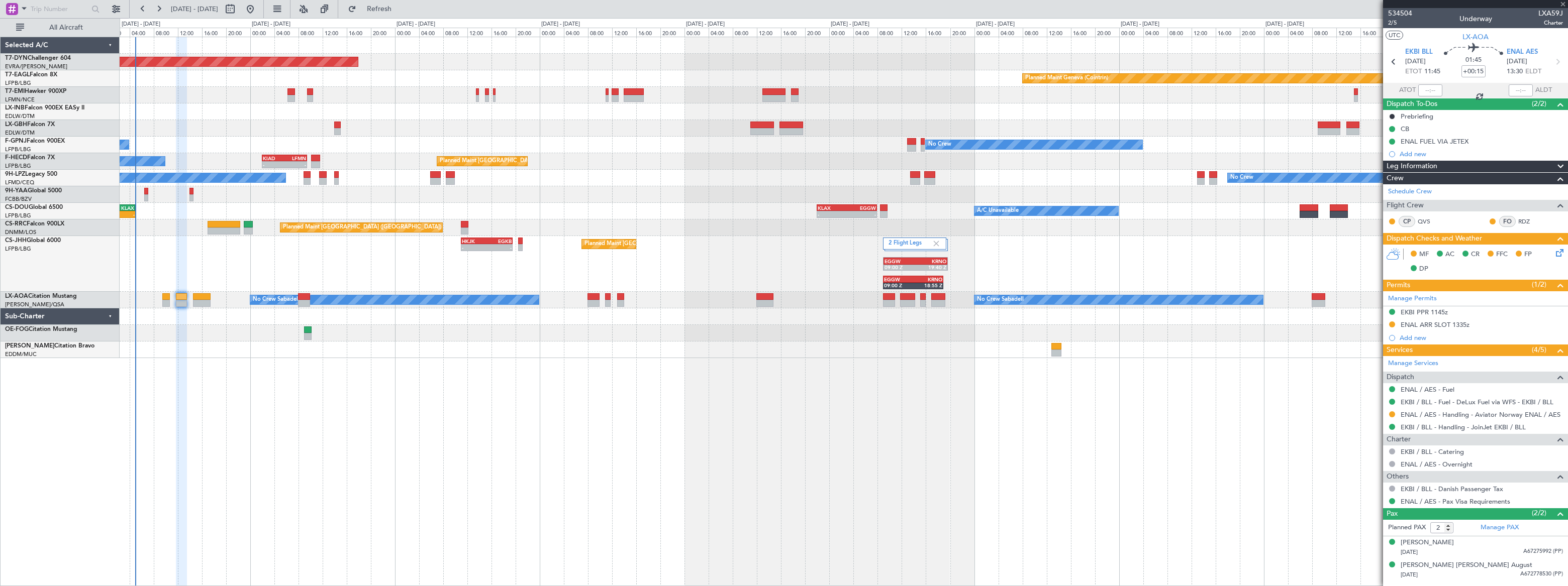
click at [163, 297] on div at bounding box center [166, 296] width 8 height 7
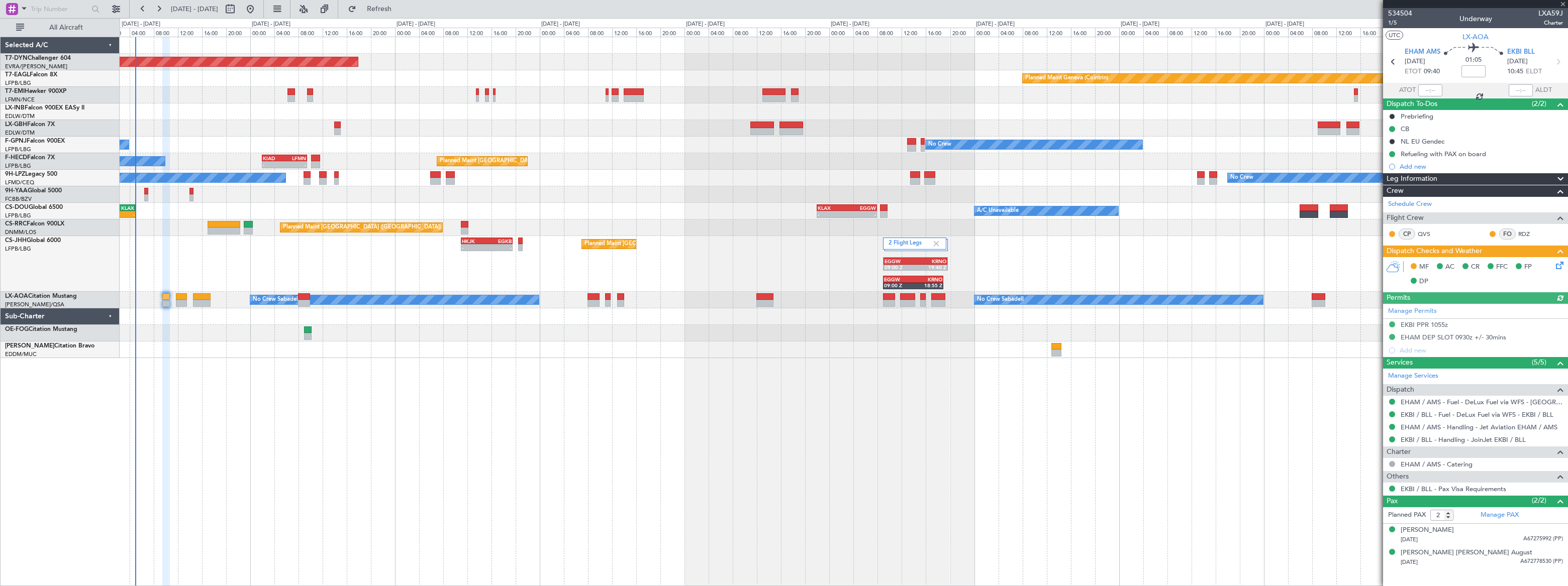
click at [1558, 263] on icon at bounding box center [1557, 264] width 8 height 8
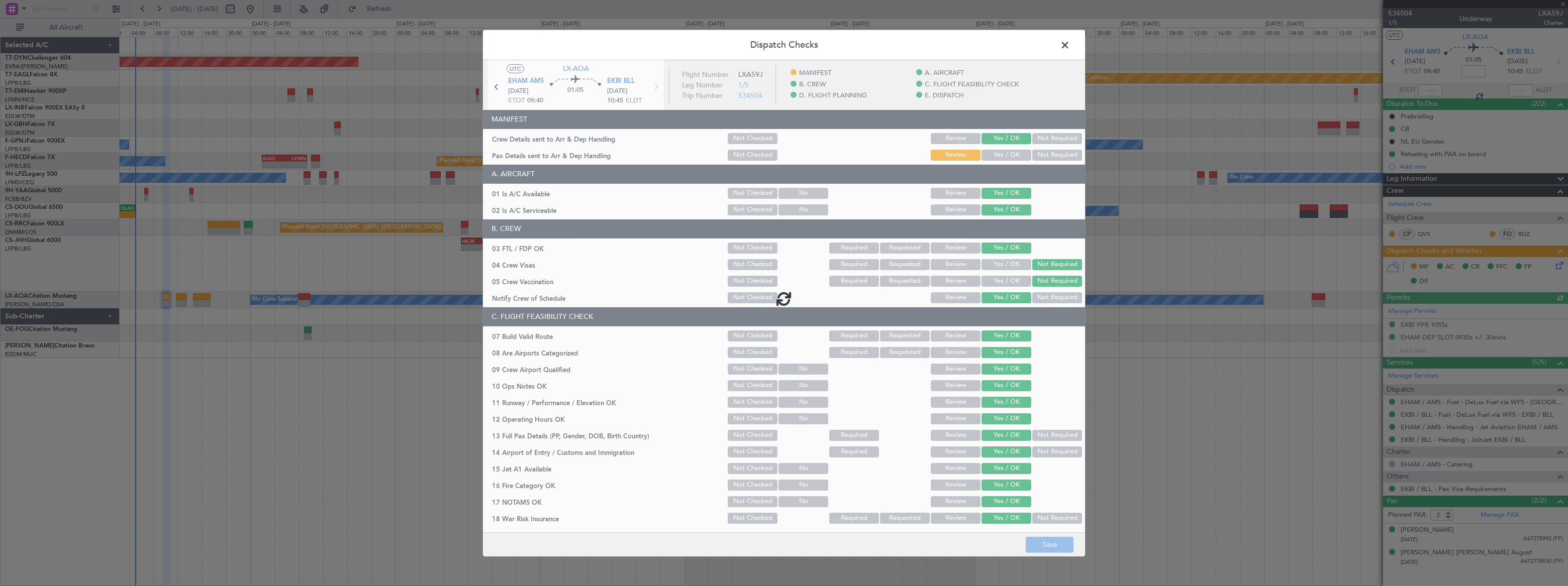
click at [995, 152] on div at bounding box center [784, 297] width 602 height 476
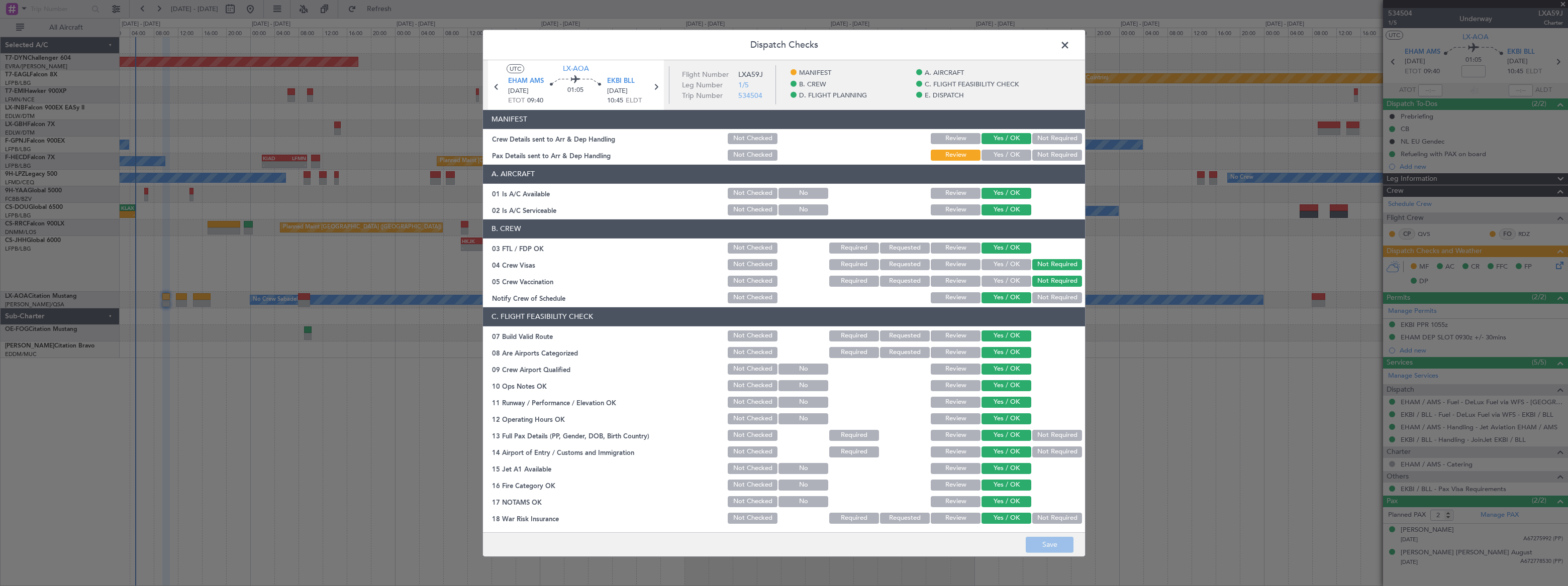
click at [1000, 151] on button "Yes / OK" at bounding box center [1006, 155] width 50 height 11
click at [1045, 541] on button "Save" at bounding box center [1049, 545] width 48 height 16
click at [1070, 44] on span at bounding box center [1070, 47] width 0 height 21
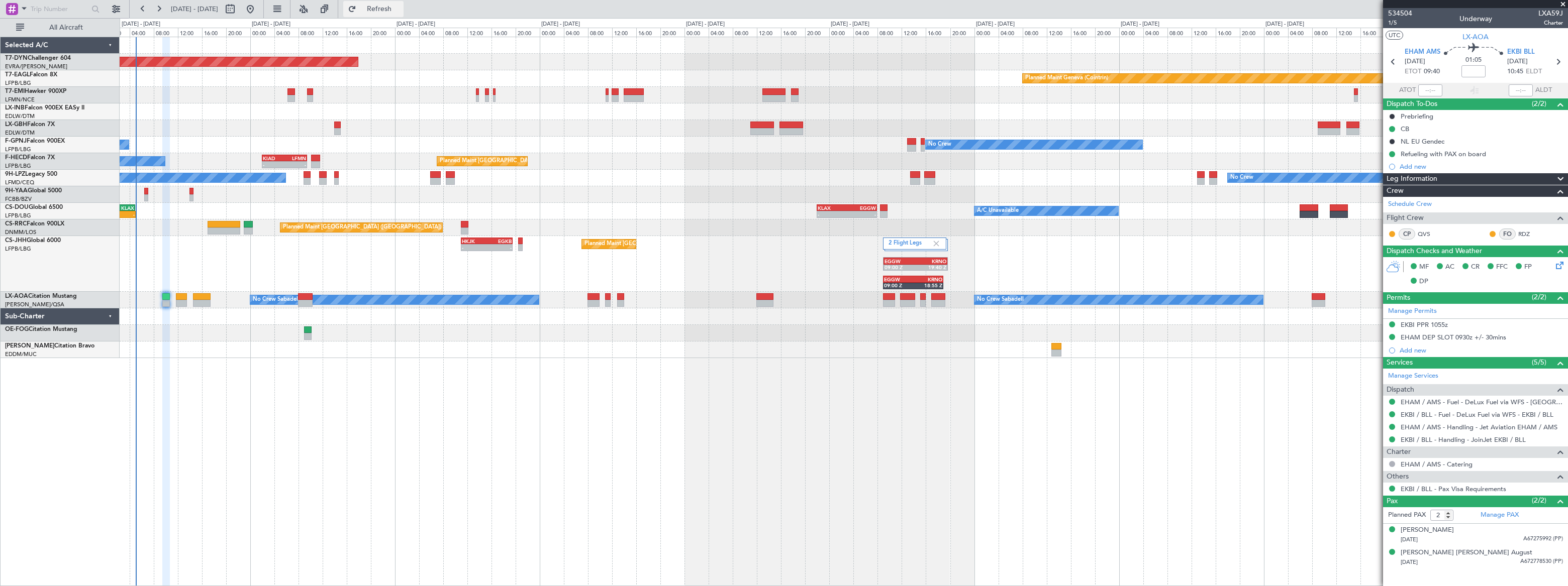
drag, startPoint x: 418, startPoint y: 10, endPoint x: 415, endPoint y: 16, distance: 6.7
click at [400, 10] on span "Refresh" at bounding box center [379, 9] width 42 height 7
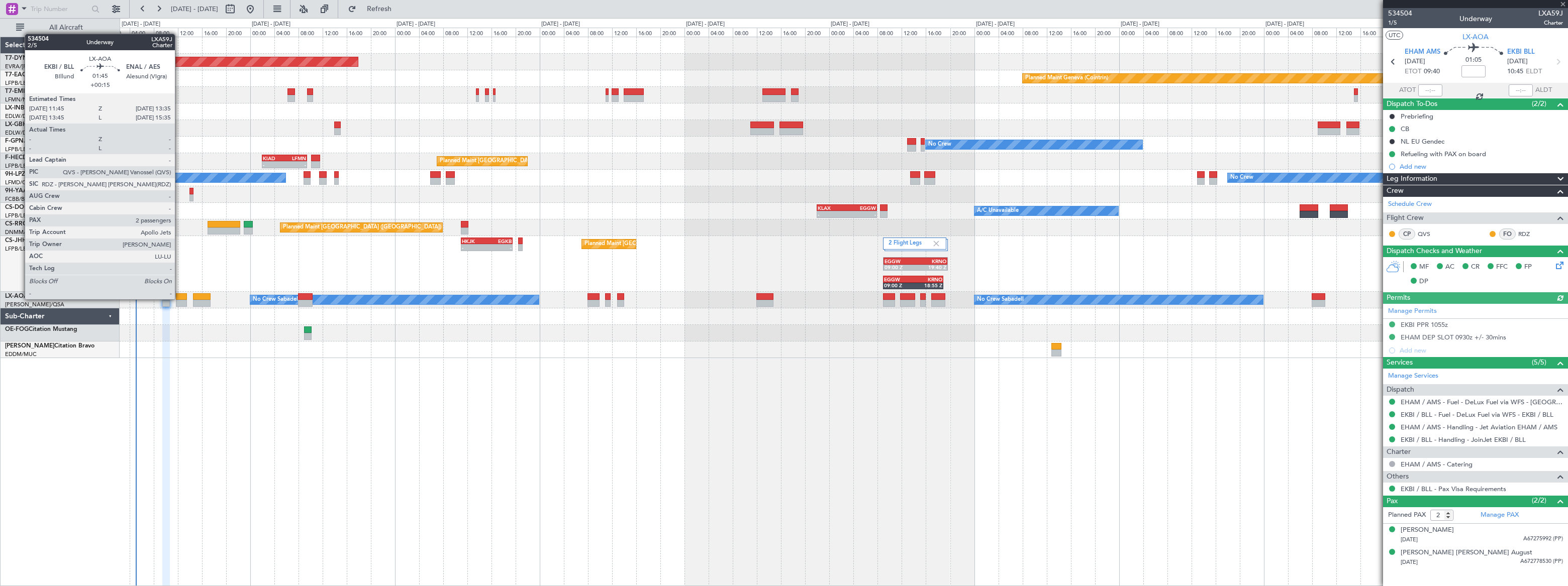
click at [179, 298] on div at bounding box center [182, 296] width 12 height 7
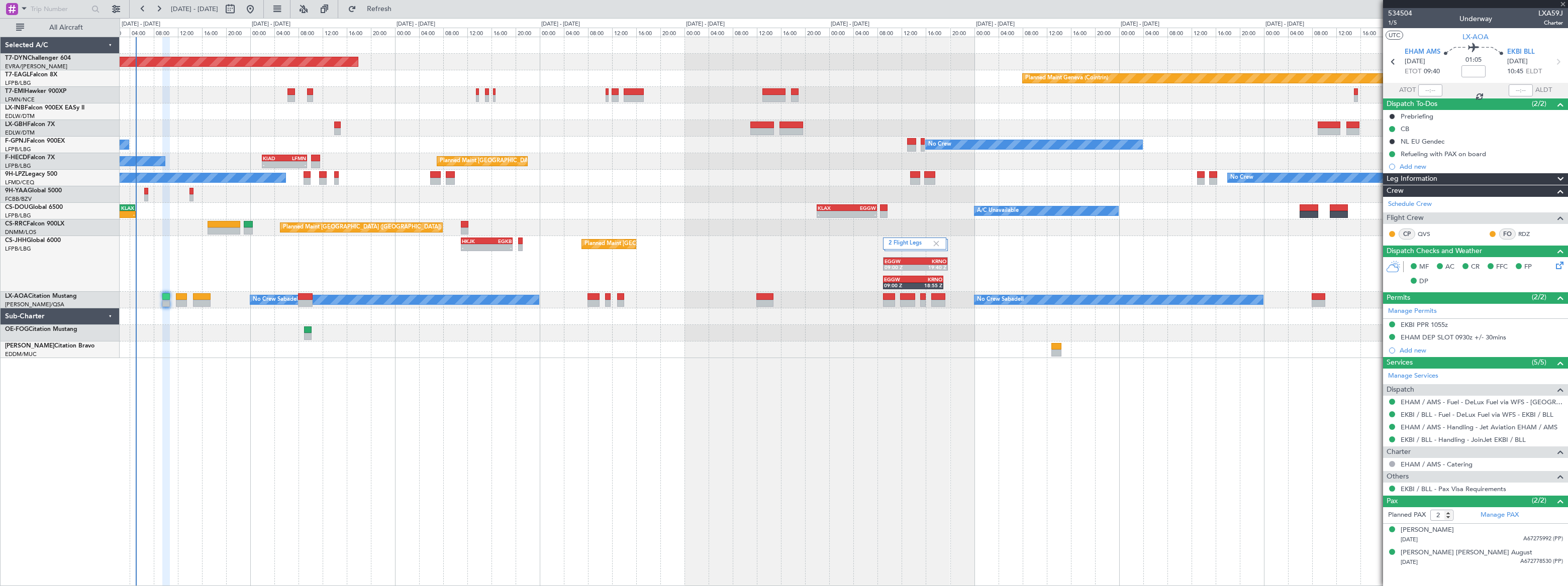
type input "+00:15"
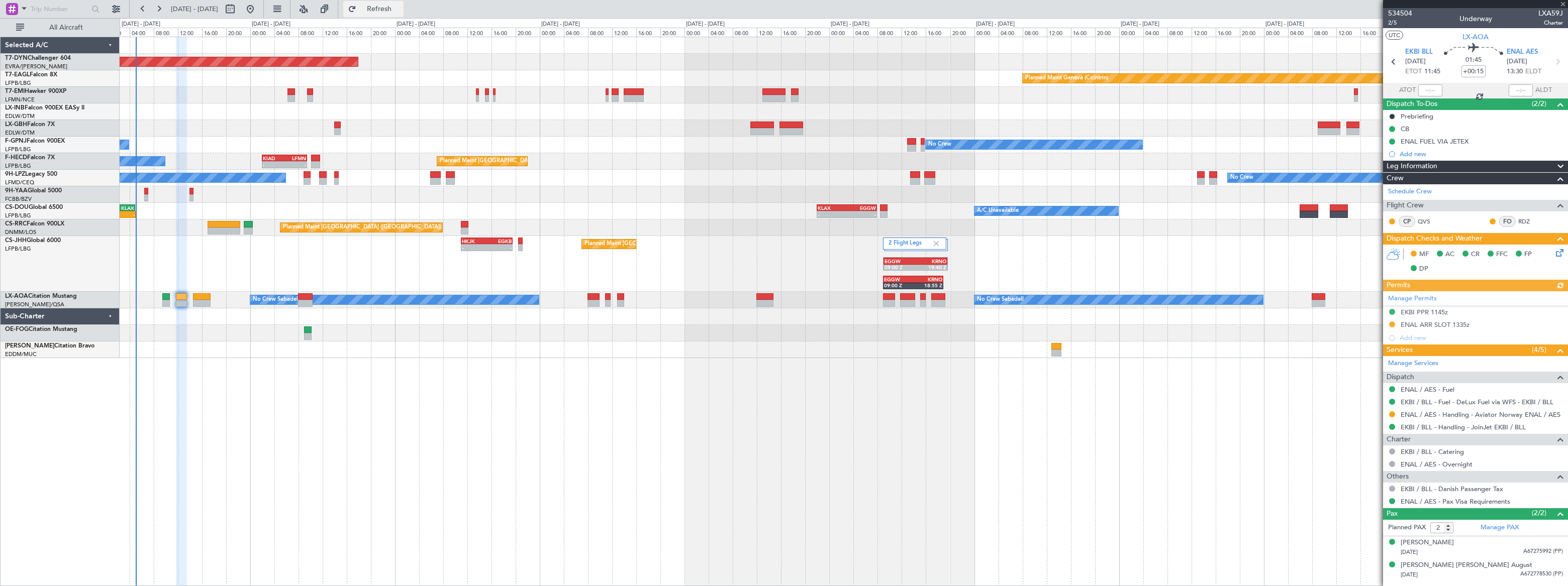
click at [400, 8] on span "Refresh" at bounding box center [379, 9] width 42 height 7
click at [400, 8] on span "Refreshing..." at bounding box center [379, 9] width 42 height 7
click at [403, 14] on button "Refresh" at bounding box center [374, 9] width 61 height 16
click at [400, 7] on span "Refresh" at bounding box center [379, 9] width 42 height 7
click at [400, 7] on span "Refreshing..." at bounding box center [379, 9] width 42 height 7
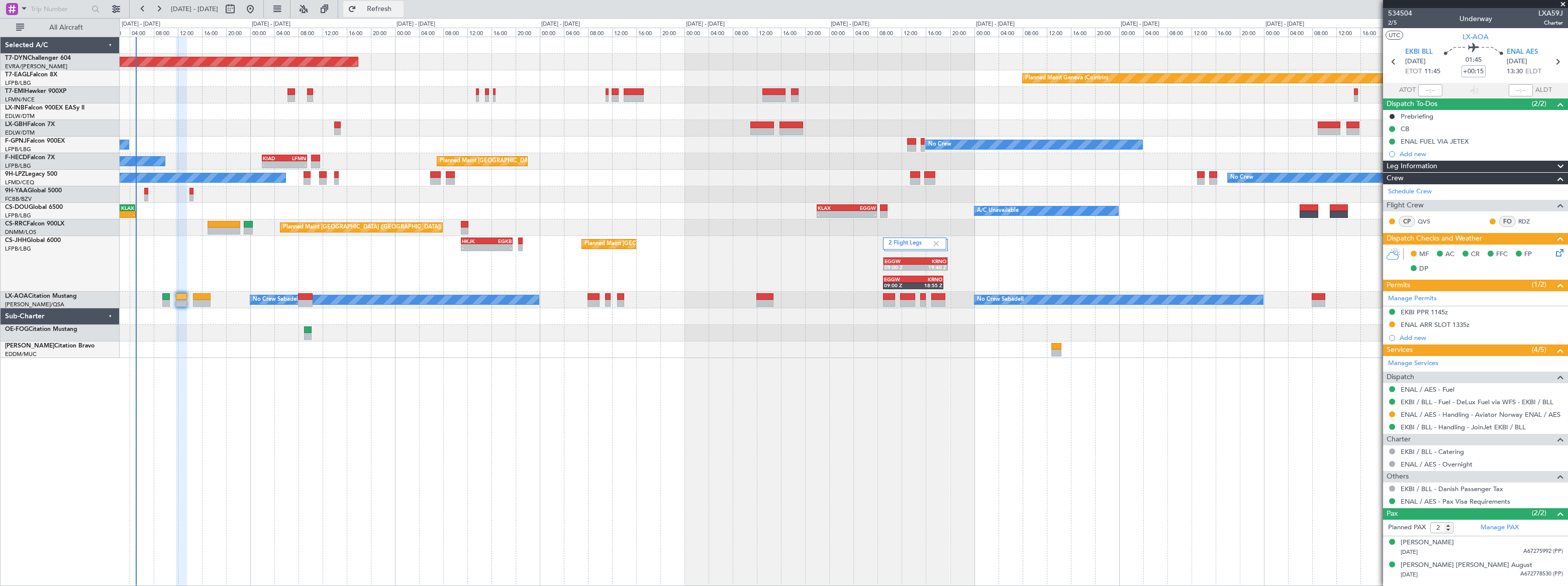
click at [400, 9] on span "Refresh" at bounding box center [379, 9] width 42 height 7
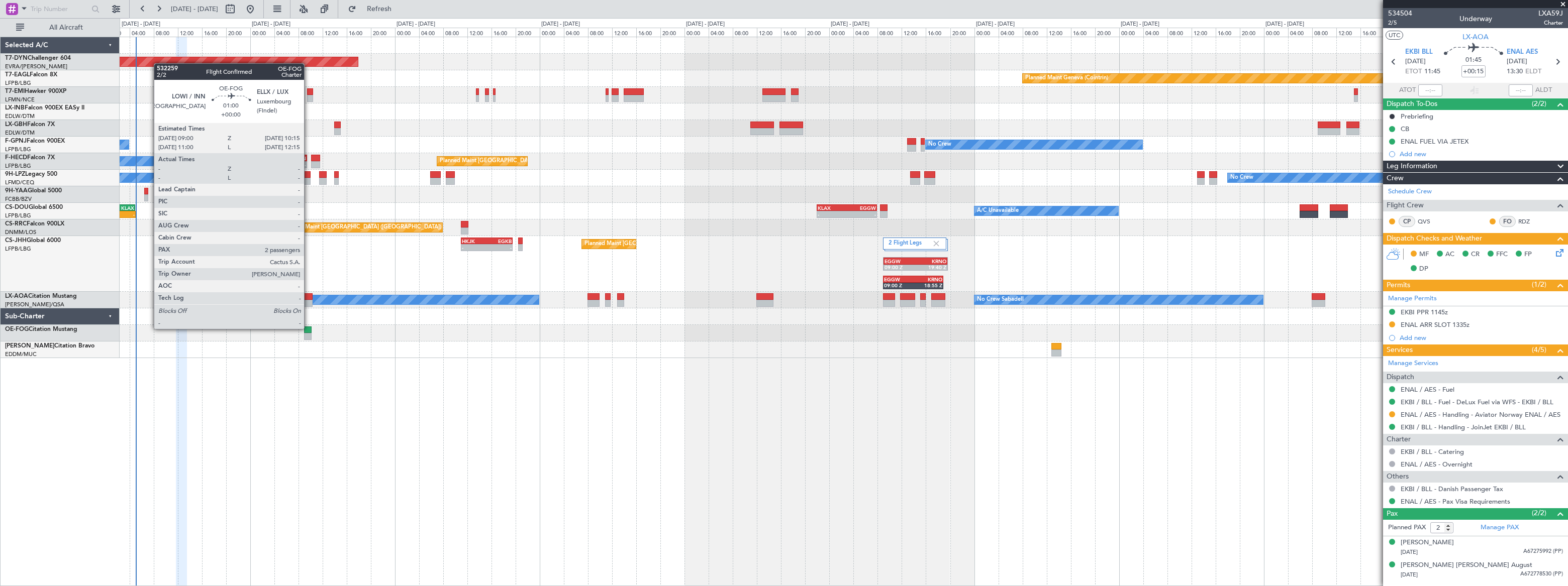
click at [308, 328] on div at bounding box center [308, 330] width 8 height 7
click at [304, 332] on div at bounding box center [308, 330] width 8 height 7
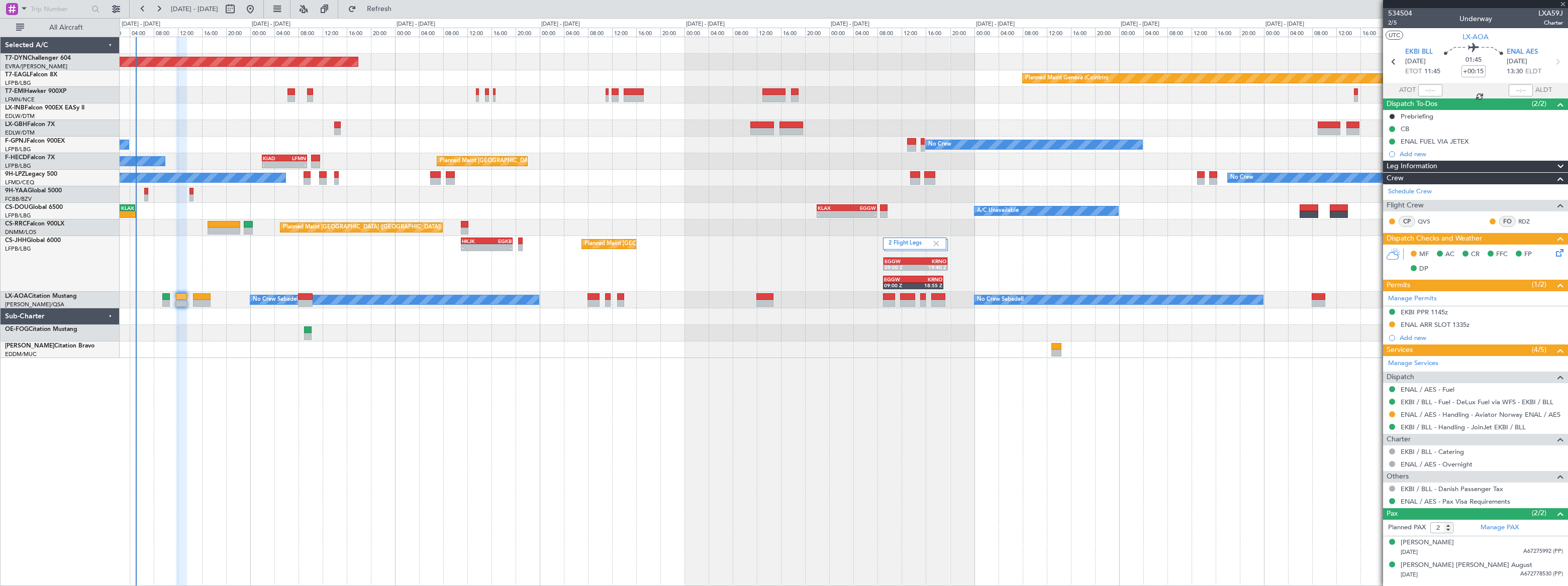
click at [307, 334] on div at bounding box center [308, 337] width 8 height 7
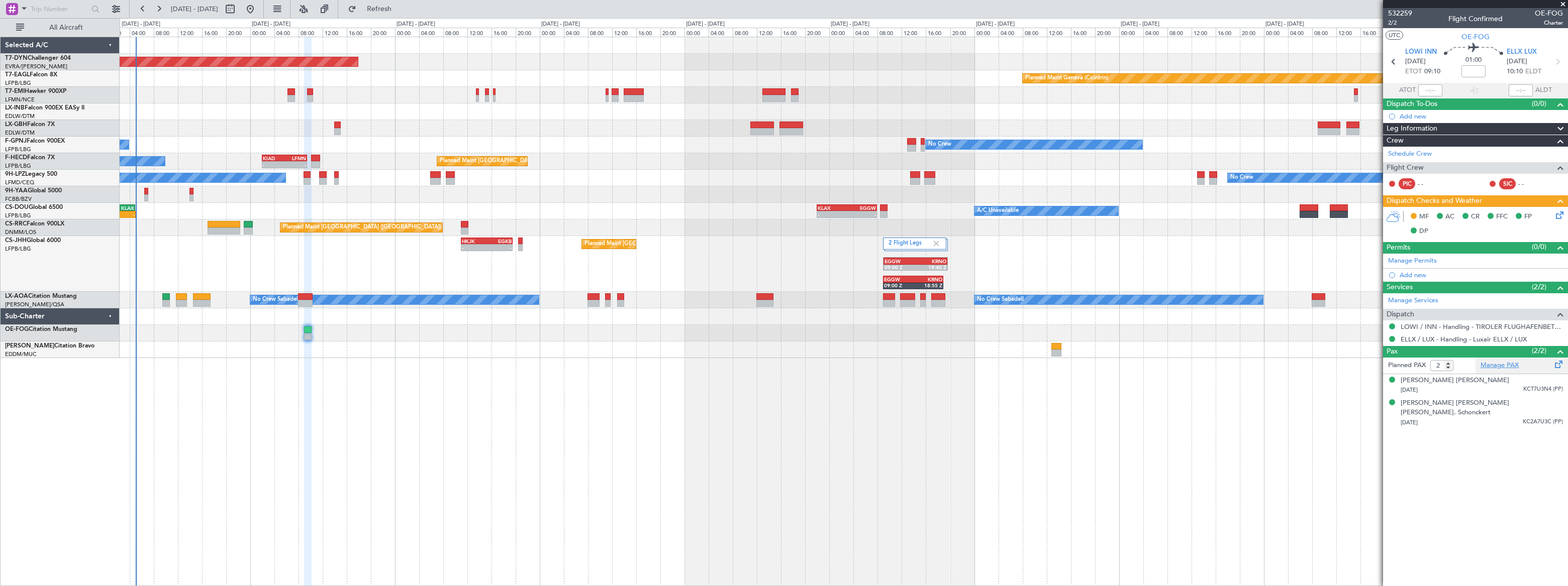
click at [1497, 364] on link "Manage PAX" at bounding box center [1499, 366] width 38 height 10
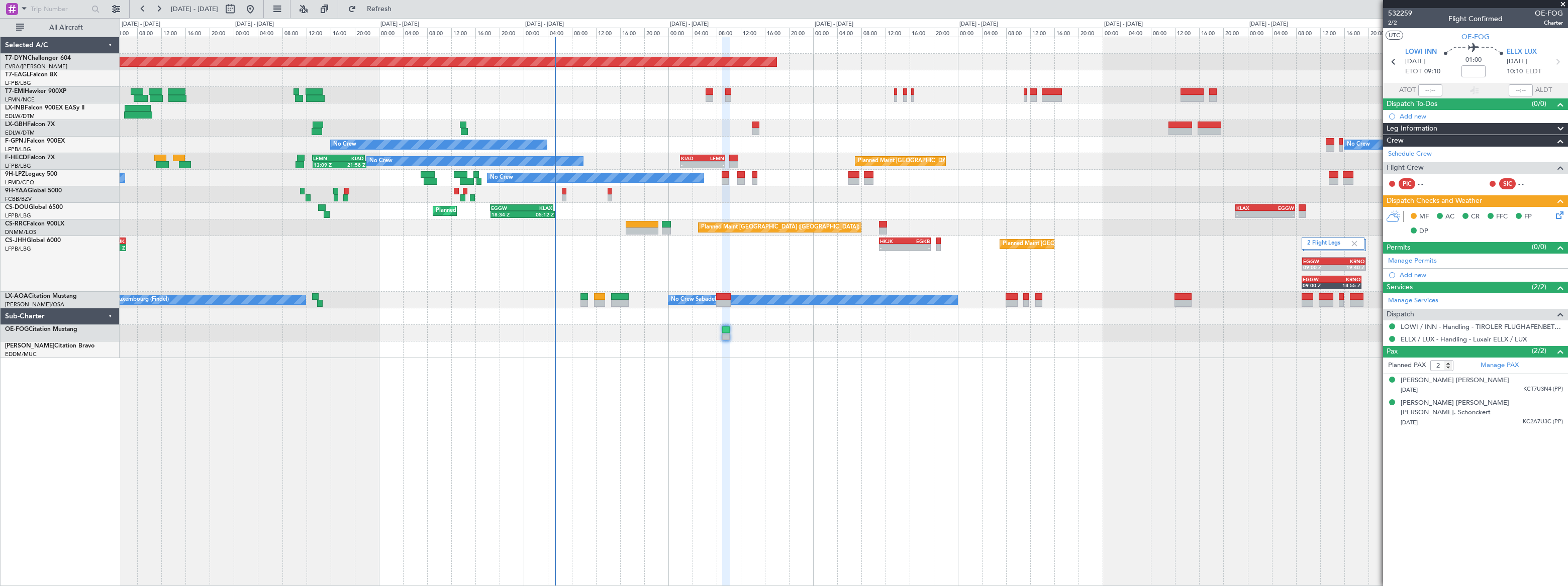
click at [664, 125] on div at bounding box center [843, 128] width 1448 height 17
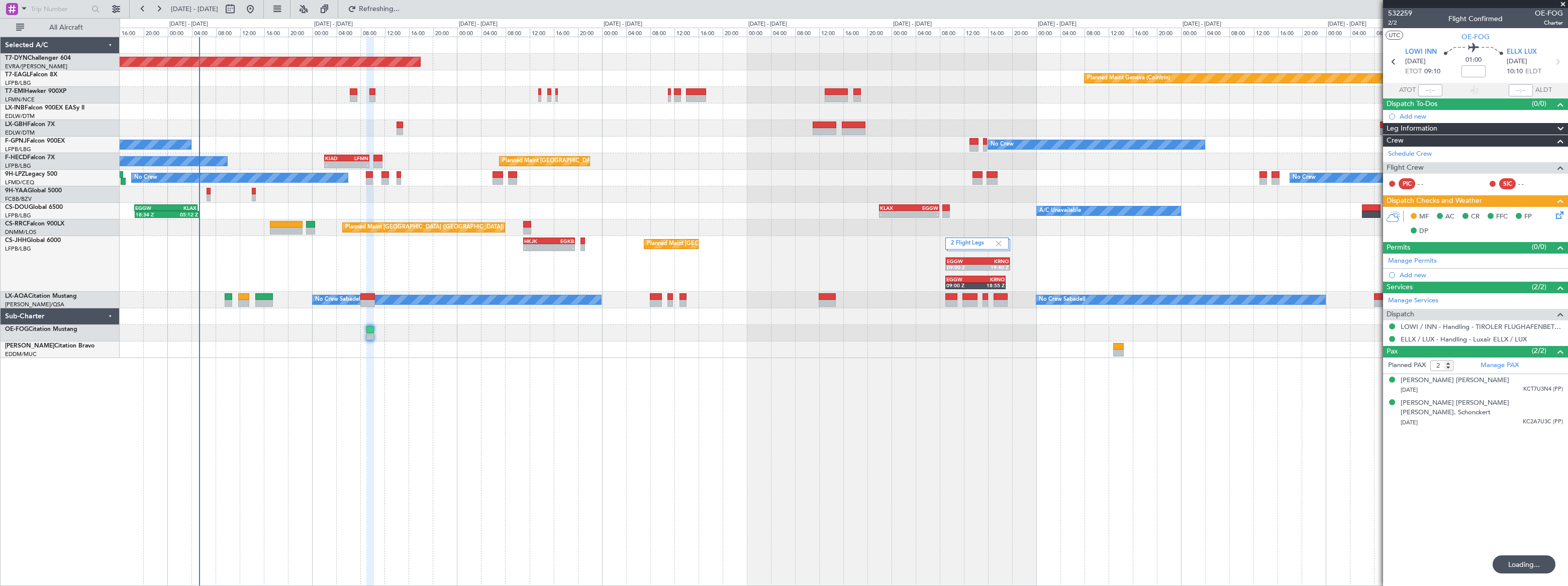
click at [401, 204] on div "Planned Maint Paris (Le Bourget) A/C Unavailable 18:34 Z 05:12 Z EGGW 18:30 Z K…" at bounding box center [842, 211] width 1447 height 17
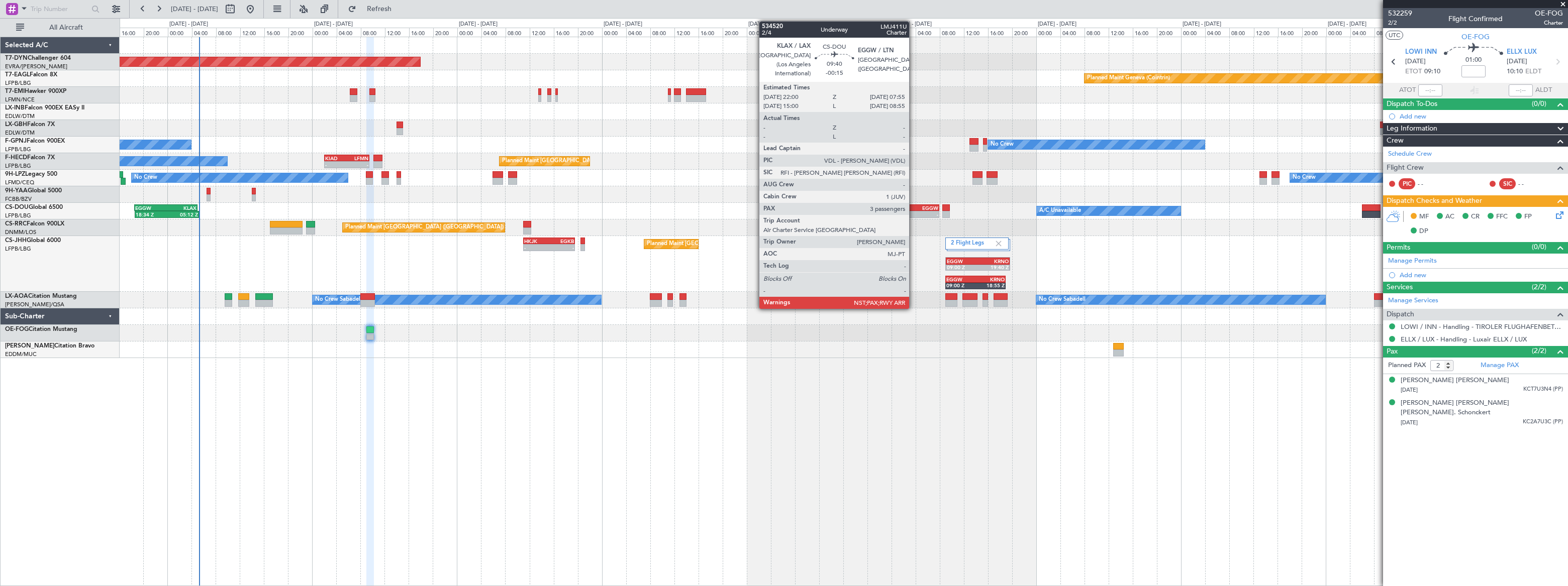
click at [914, 207] on div "EGGW" at bounding box center [923, 208] width 29 height 6
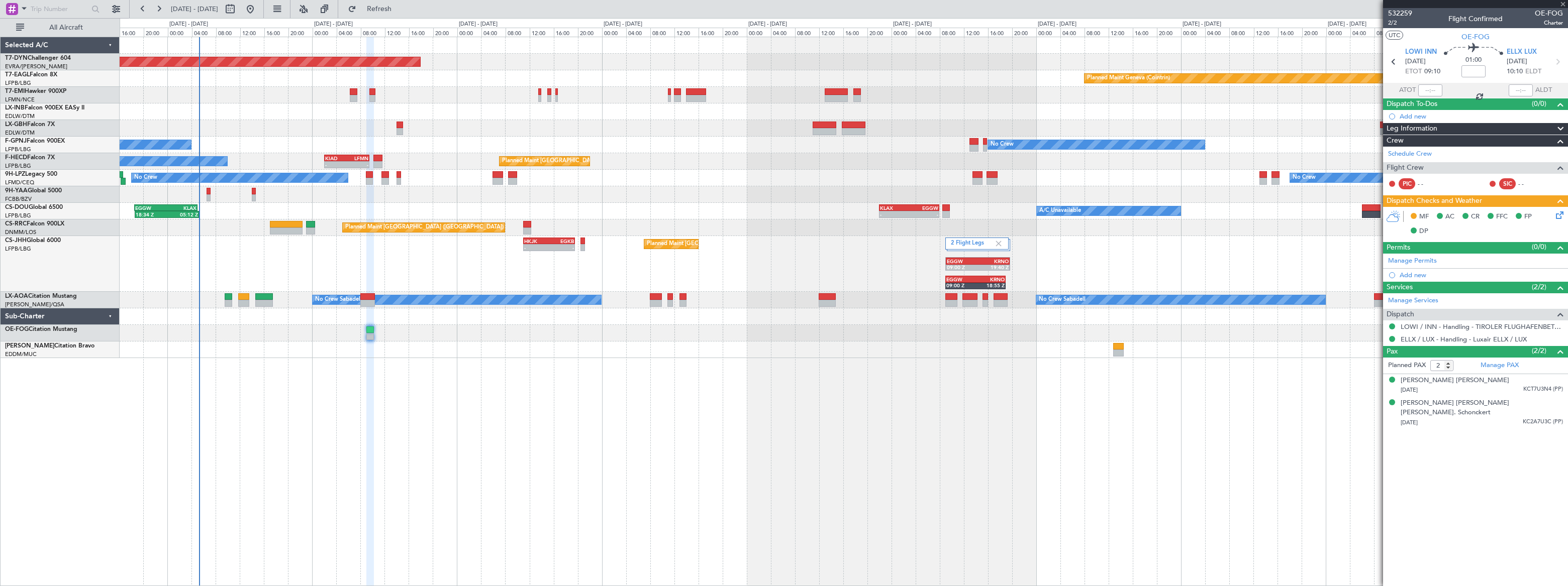
click at [914, 207] on div "EGGW" at bounding box center [923, 208] width 29 height 6
type input "-00:15"
type input "3"
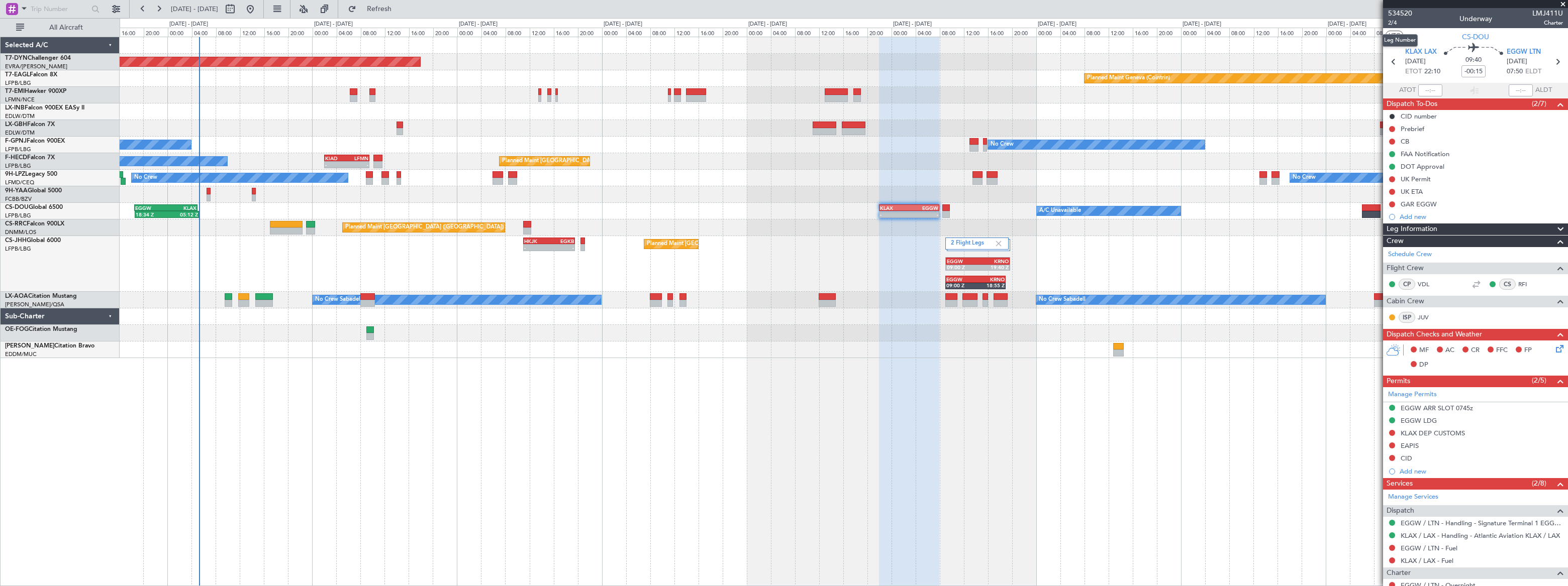
click at [1392, 35] on div "Leg Number" at bounding box center [1400, 40] width 35 height 13
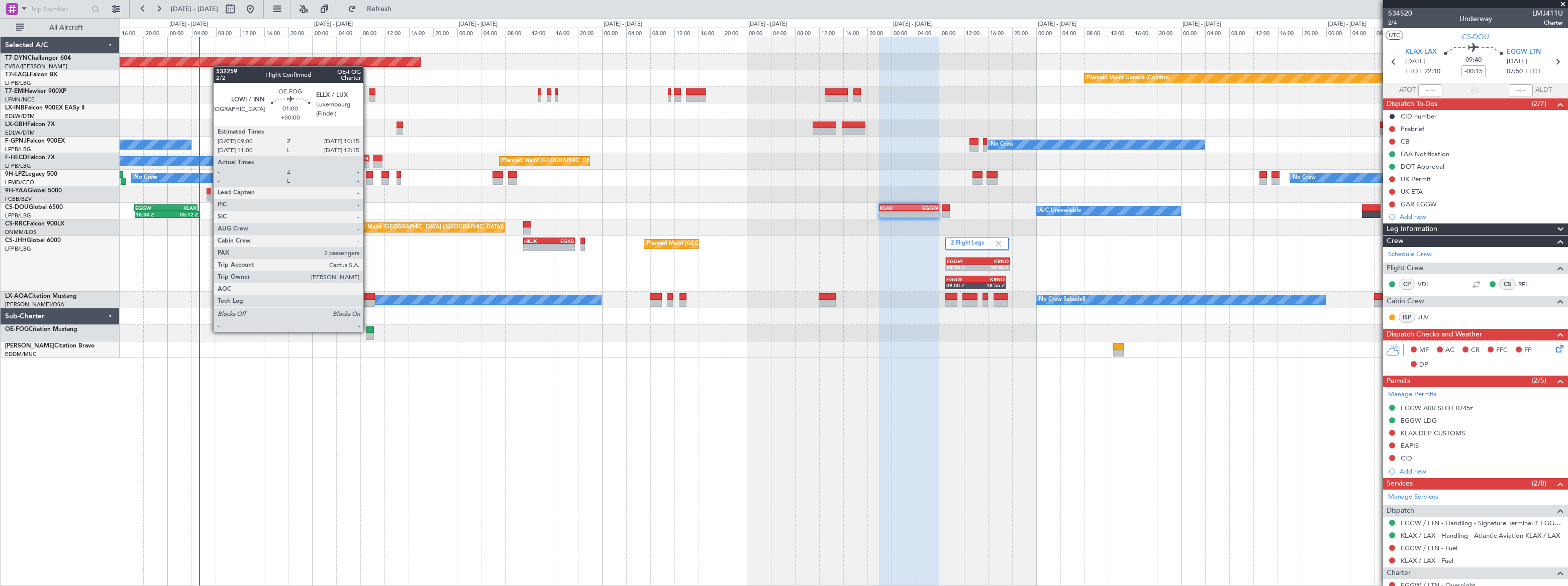
click at [368, 332] on div at bounding box center [370, 330] width 8 height 7
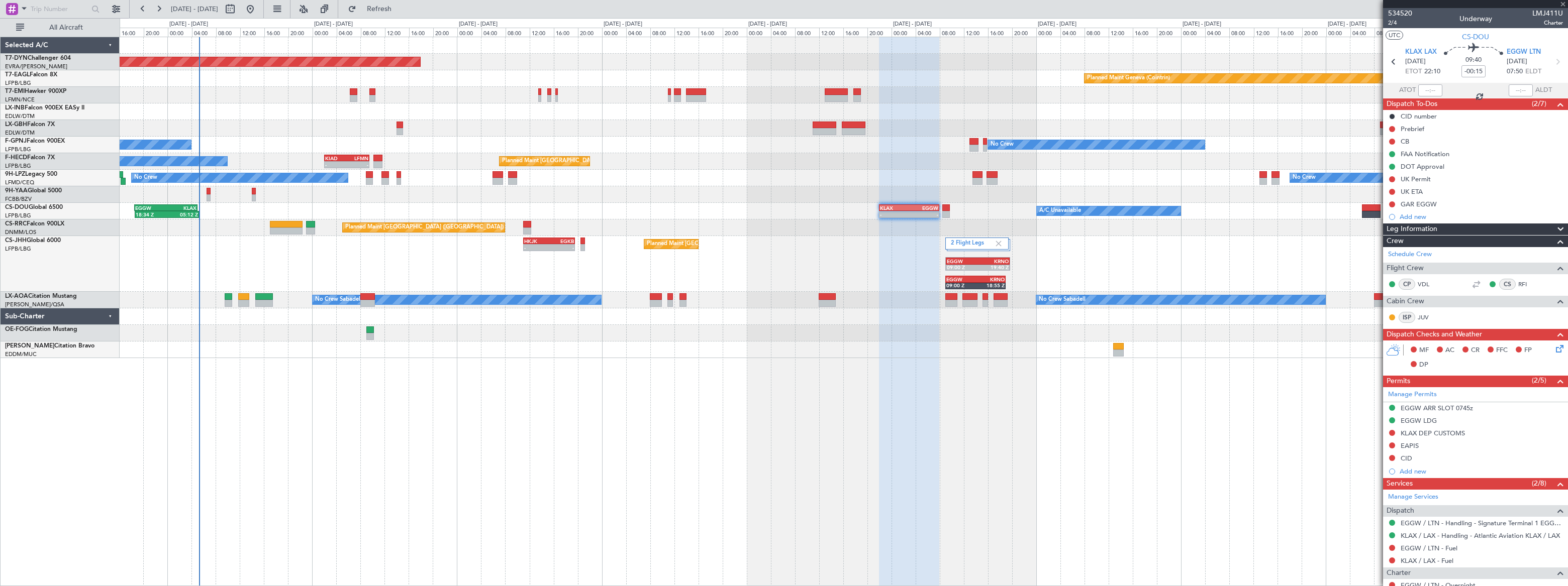
type input "2"
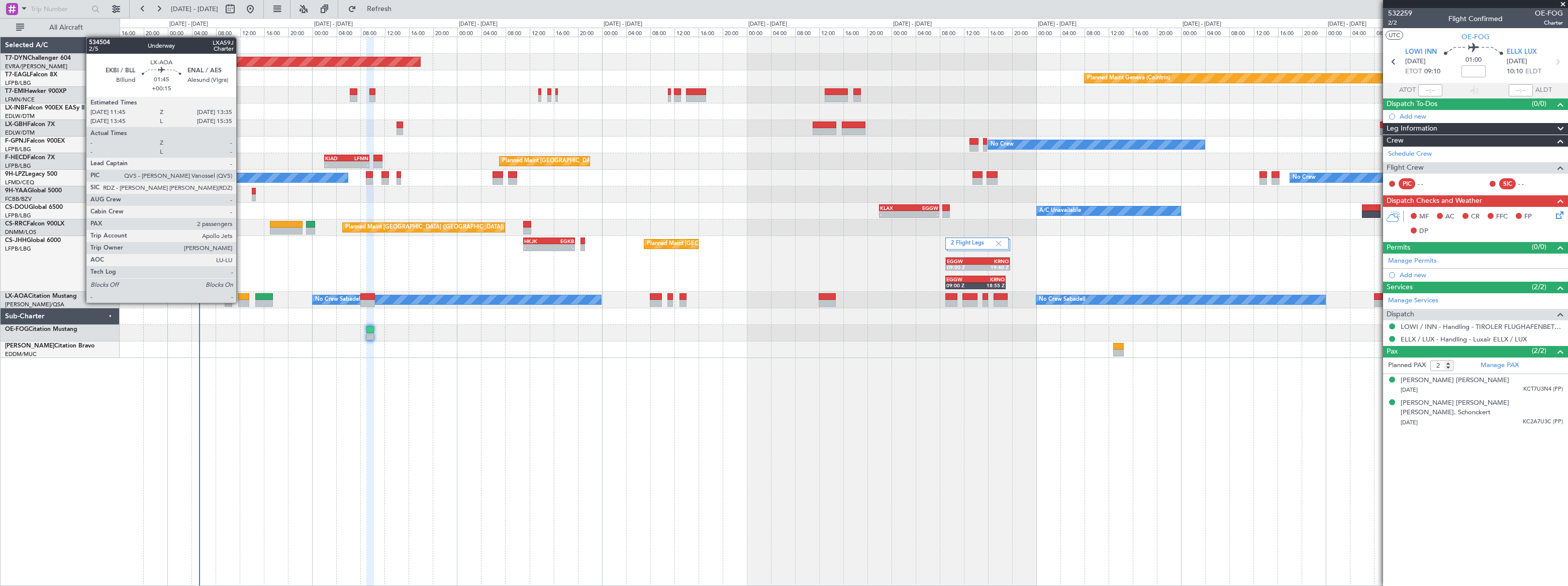
click at [241, 301] on div at bounding box center [244, 303] width 12 height 7
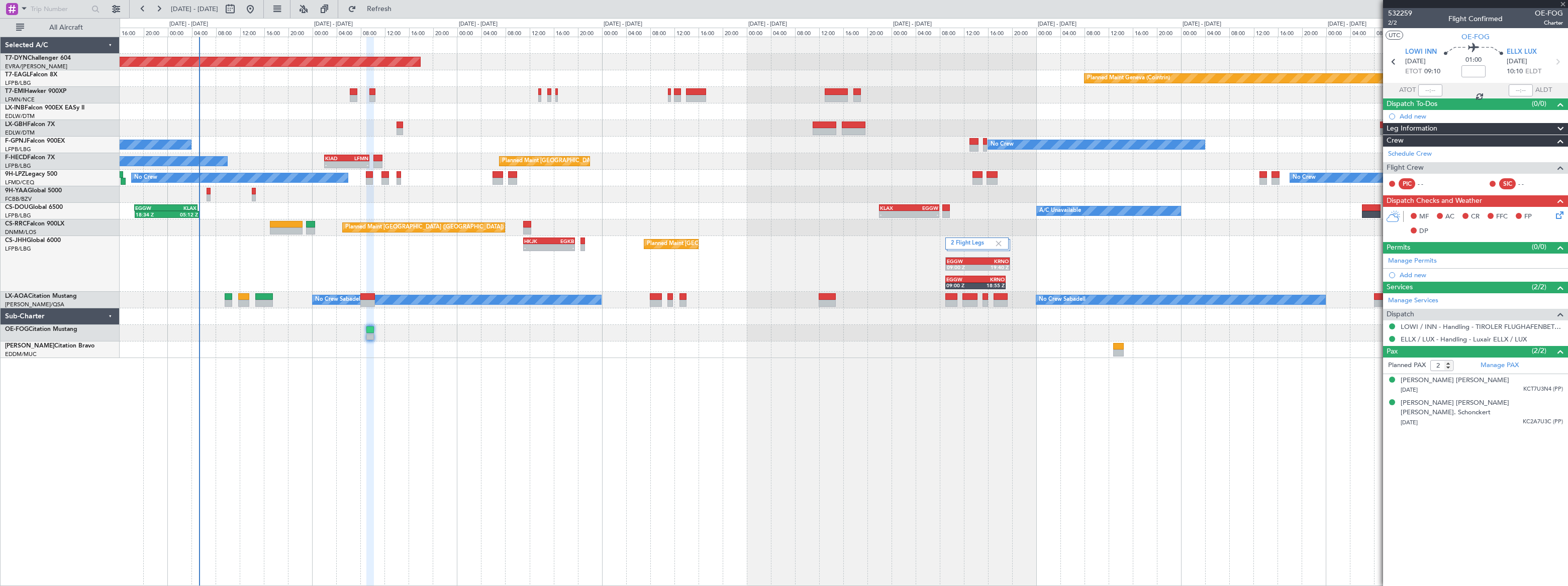
type input "+00:15"
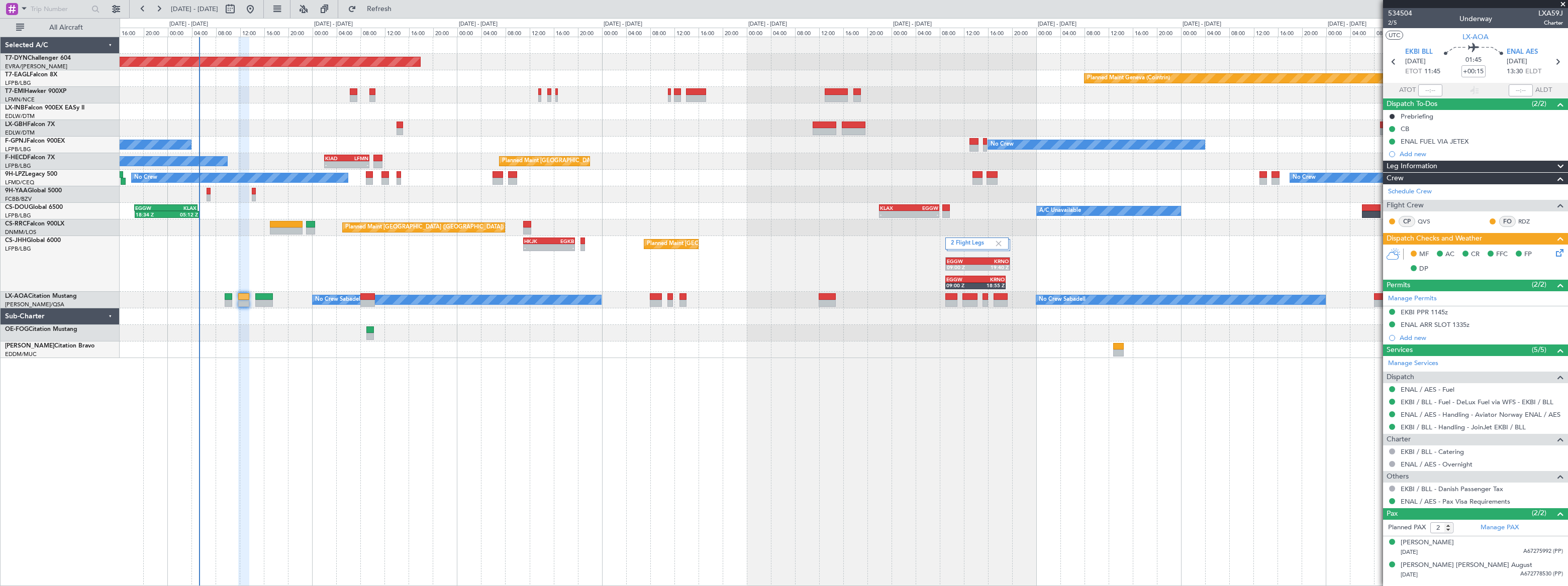
click at [1558, 252] on icon at bounding box center [1557, 251] width 8 height 8
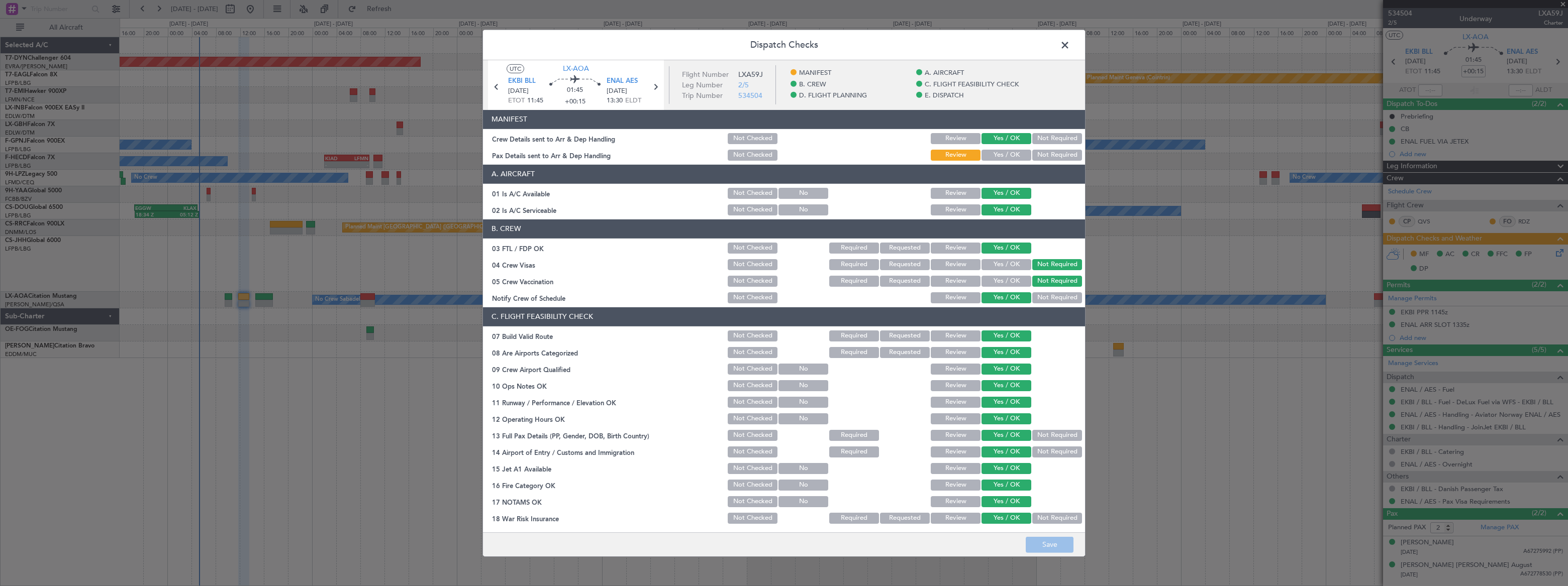
click at [998, 156] on button "Yes / OK" at bounding box center [1006, 155] width 50 height 11
click at [1053, 540] on button "Save" at bounding box center [1049, 545] width 48 height 16
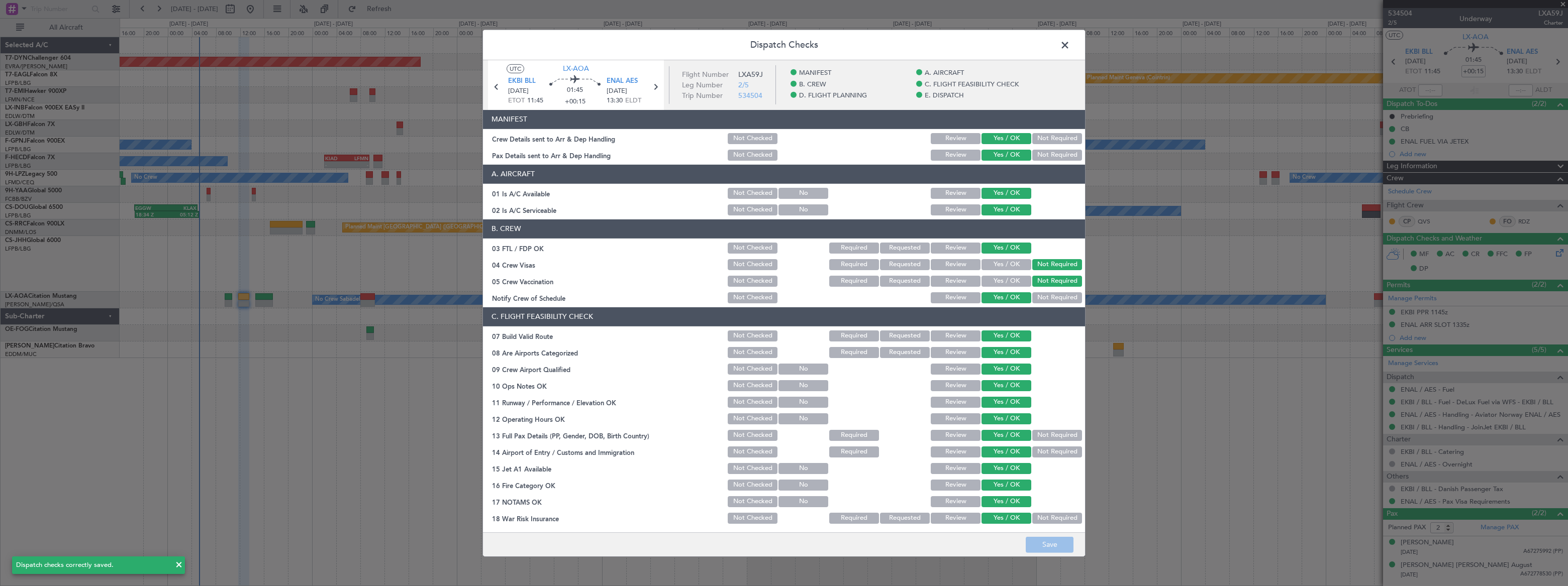
click at [1070, 43] on span at bounding box center [1070, 47] width 0 height 21
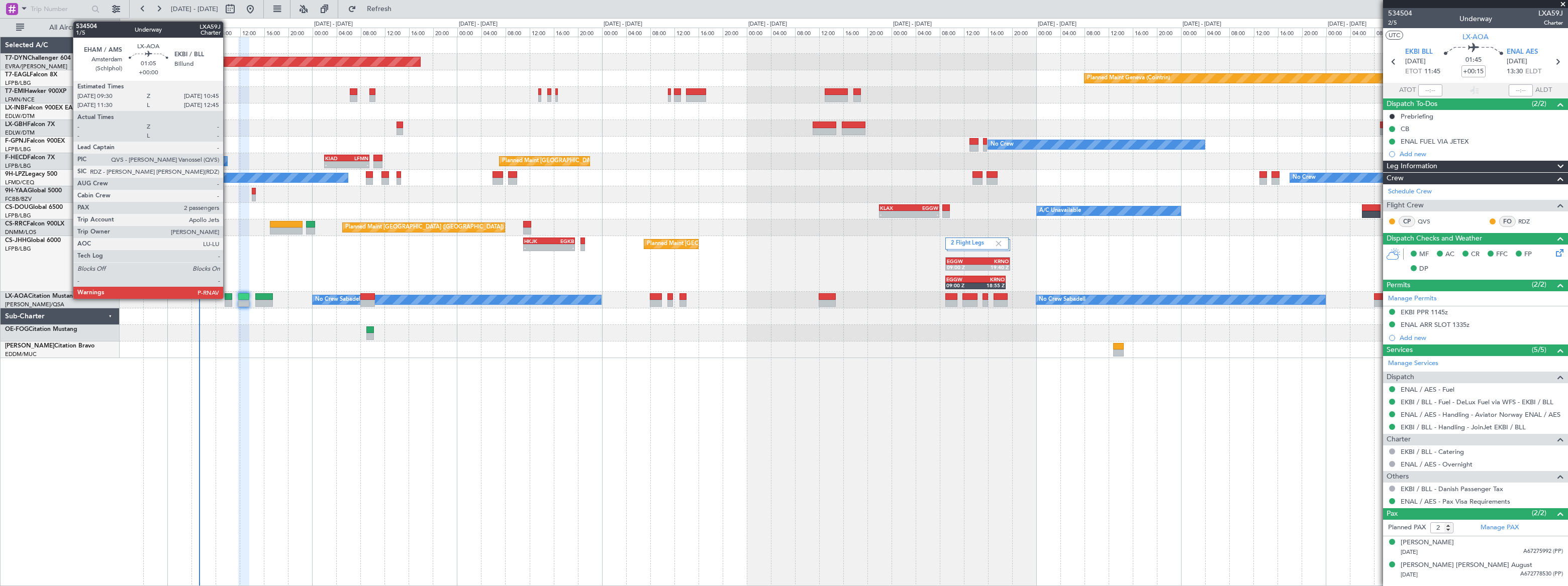
click at [228, 297] on div at bounding box center [229, 296] width 8 height 7
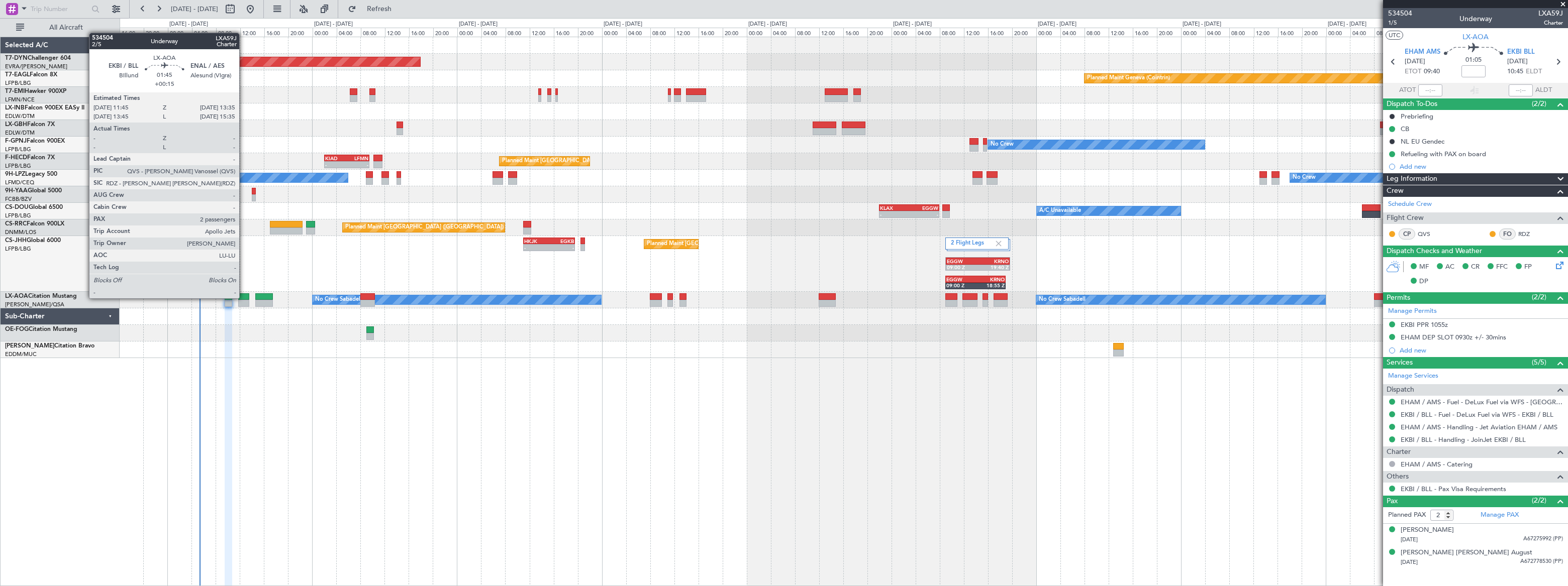
click at [244, 297] on div at bounding box center [244, 296] width 12 height 7
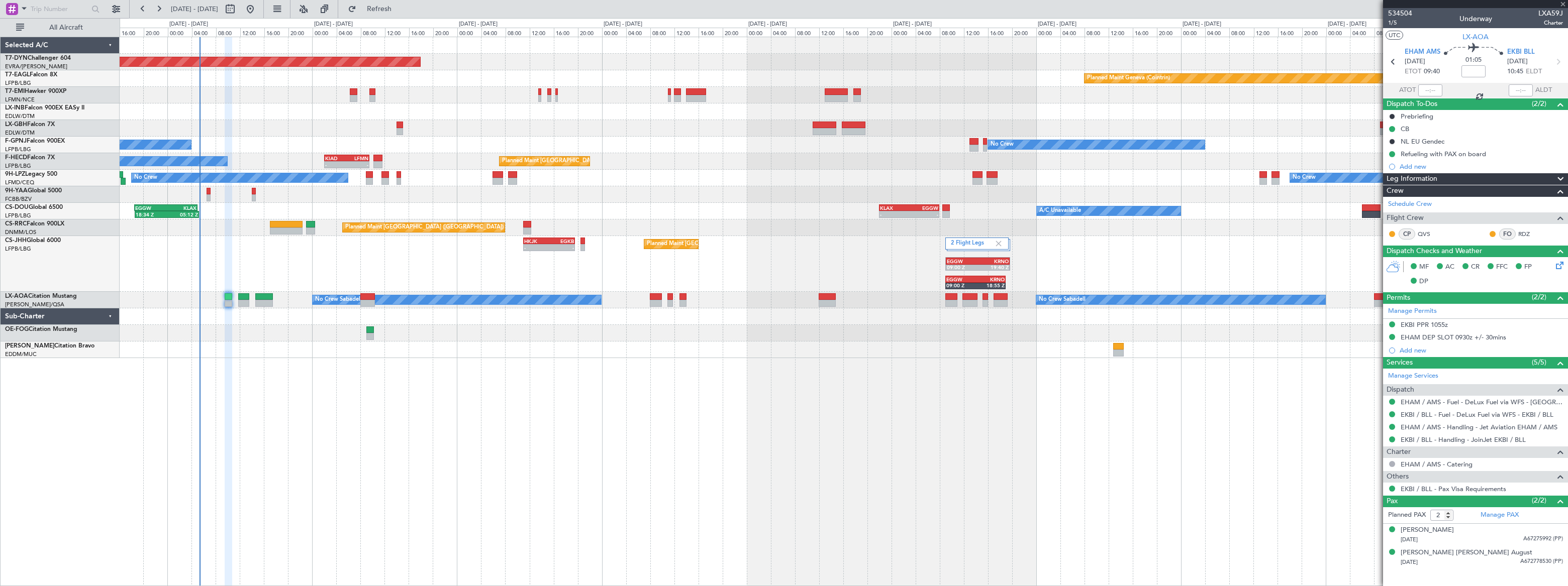
type input "+00:15"
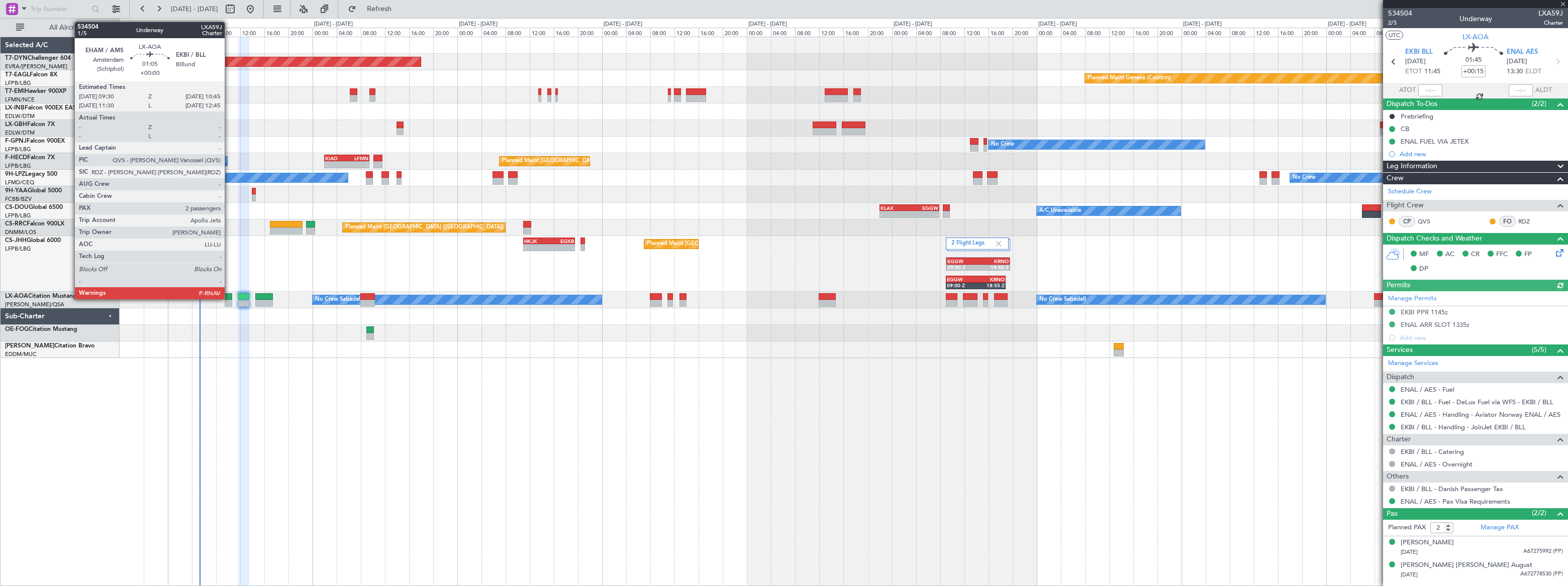
click at [229, 298] on div at bounding box center [229, 296] width 8 height 7
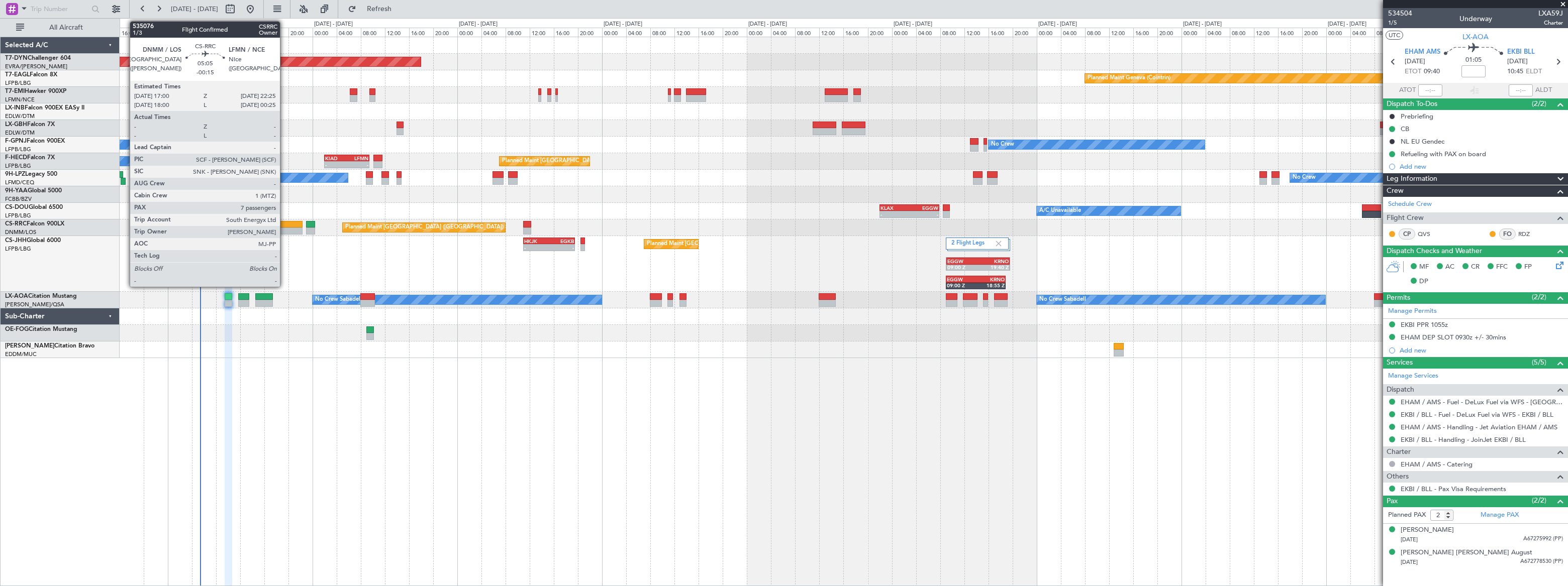
click at [285, 225] on div at bounding box center [287, 224] width 33 height 7
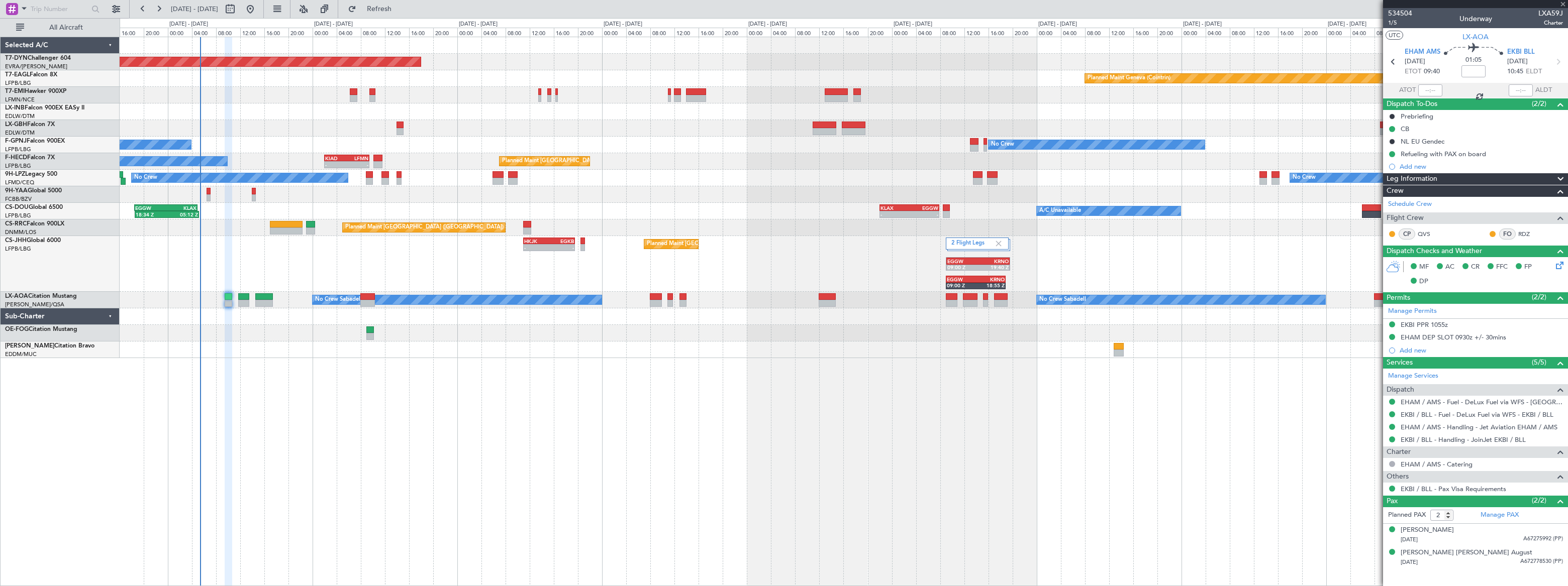
type input "-00:15"
type input "7"
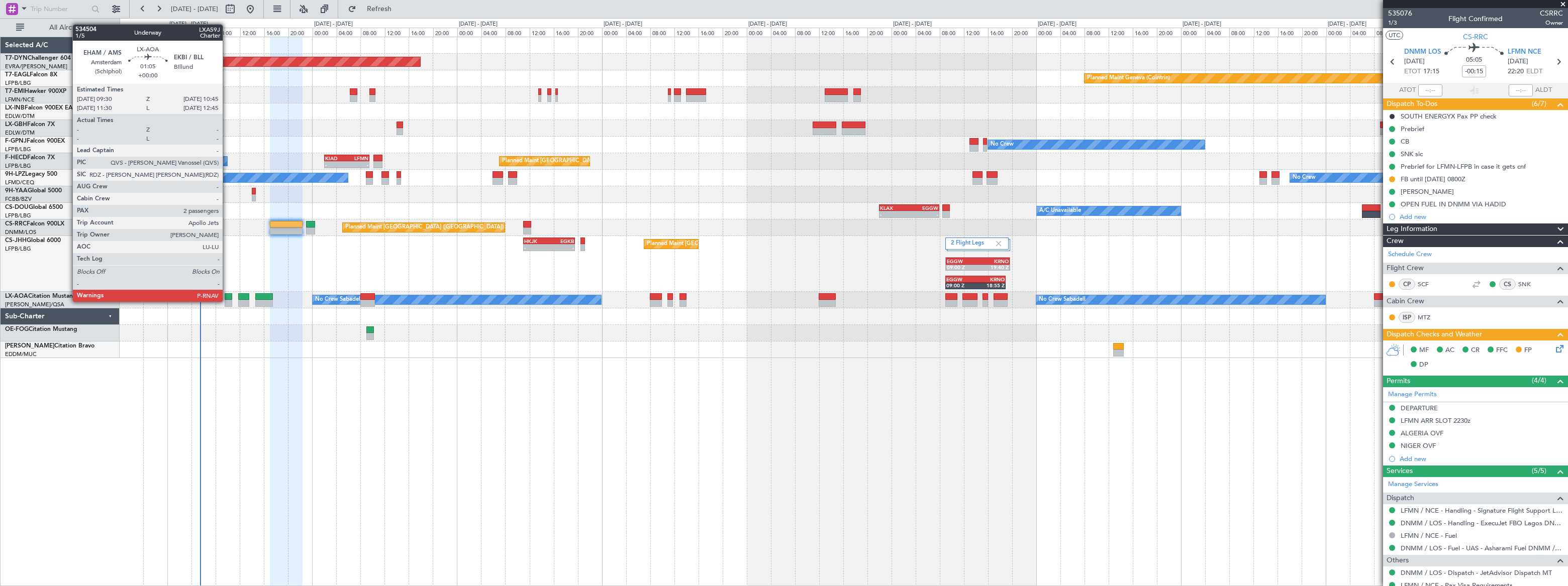
click at [227, 301] on div at bounding box center [229, 303] width 8 height 7
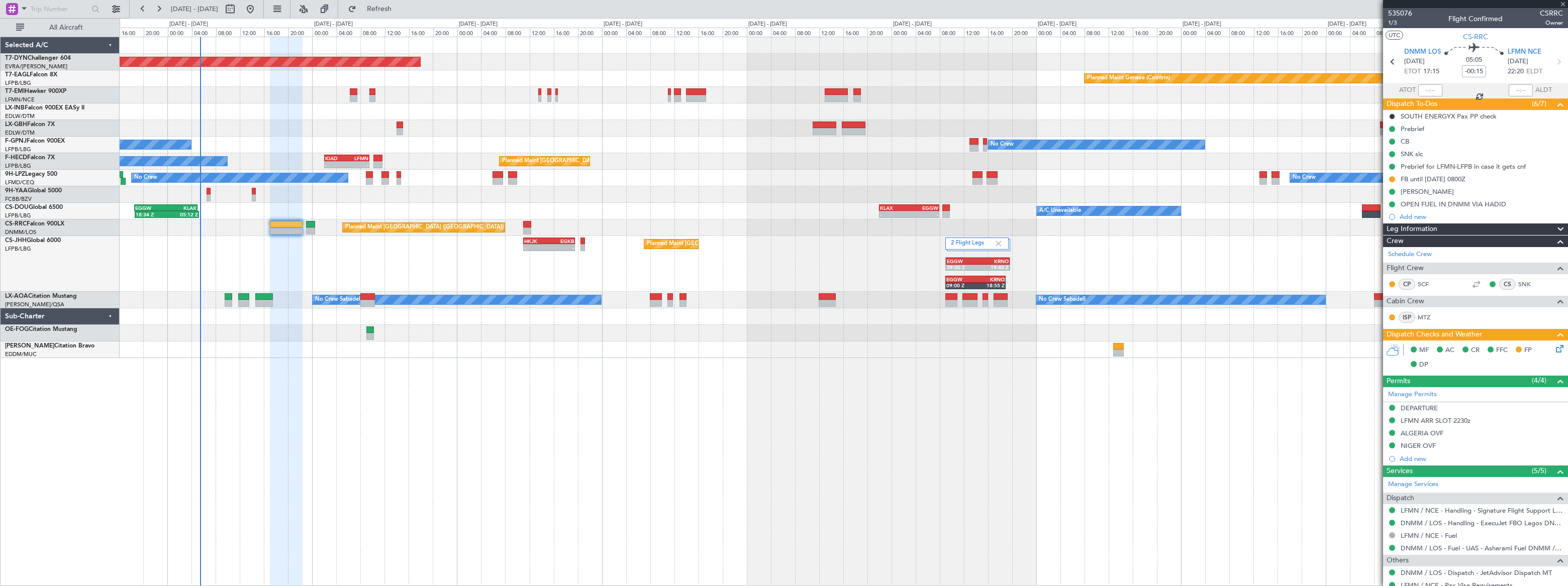
type input "2"
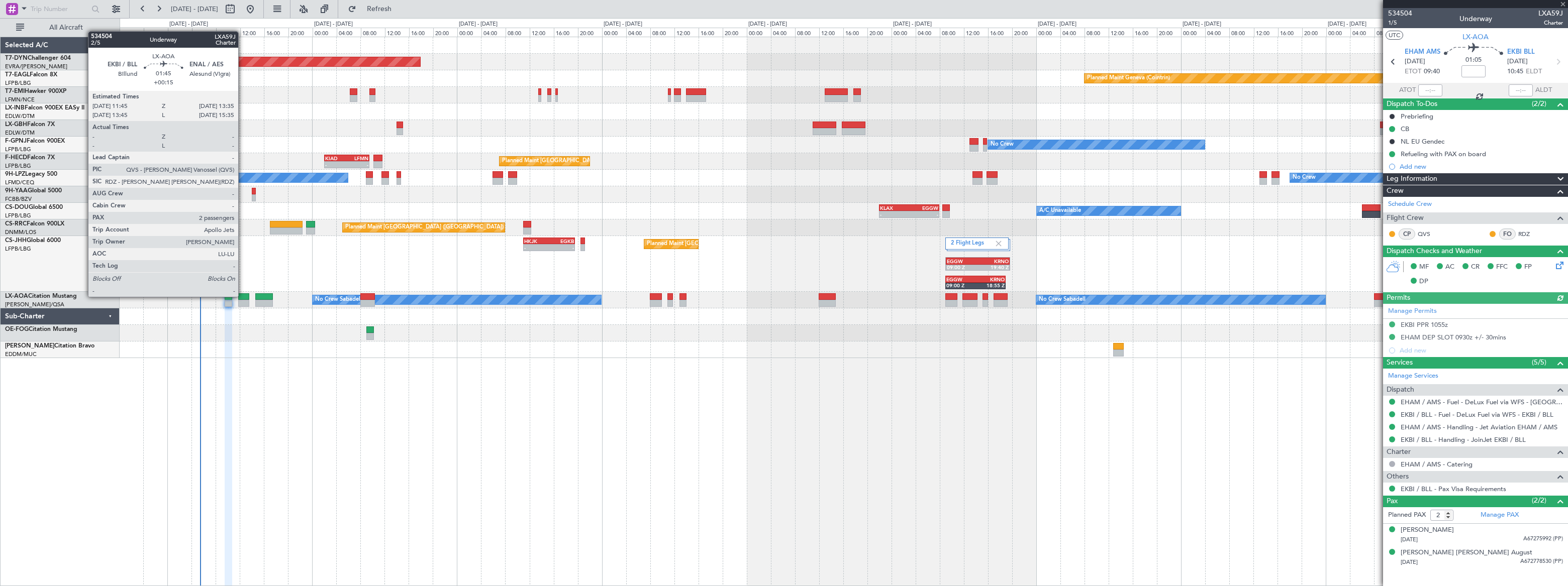
click at [243, 296] on div at bounding box center [244, 296] width 12 height 7
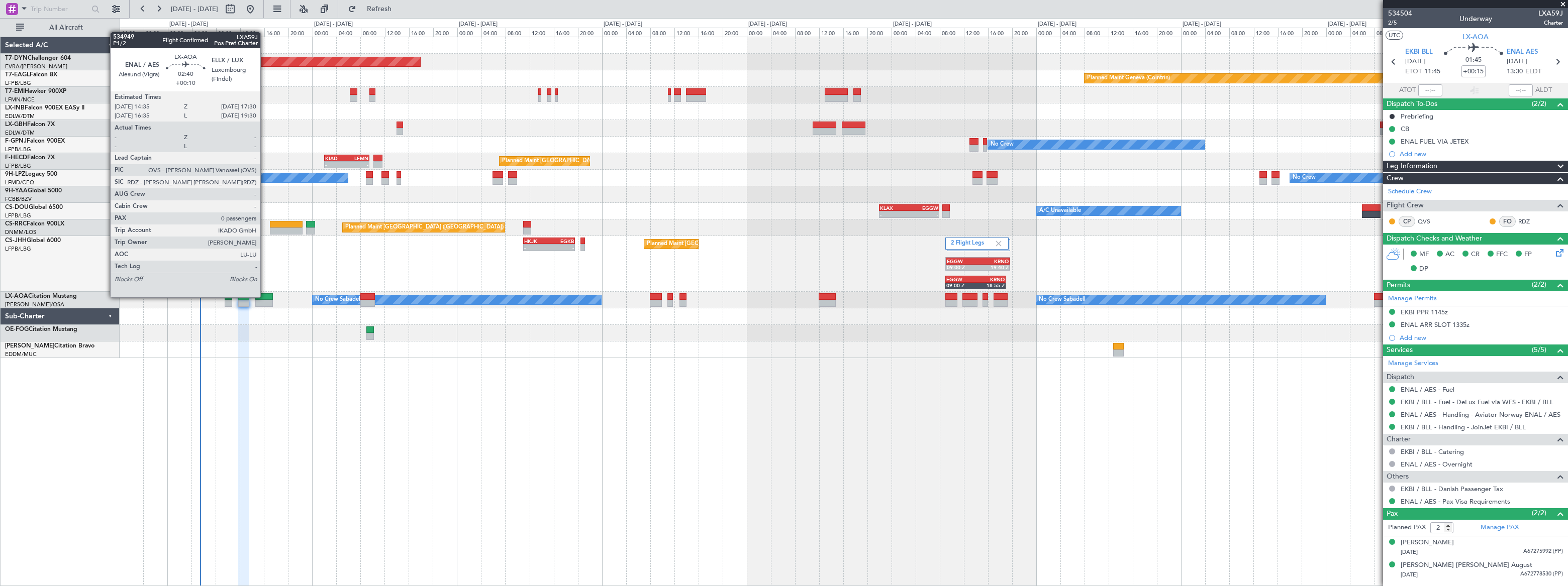
click at [265, 296] on div at bounding box center [264, 296] width 18 height 7
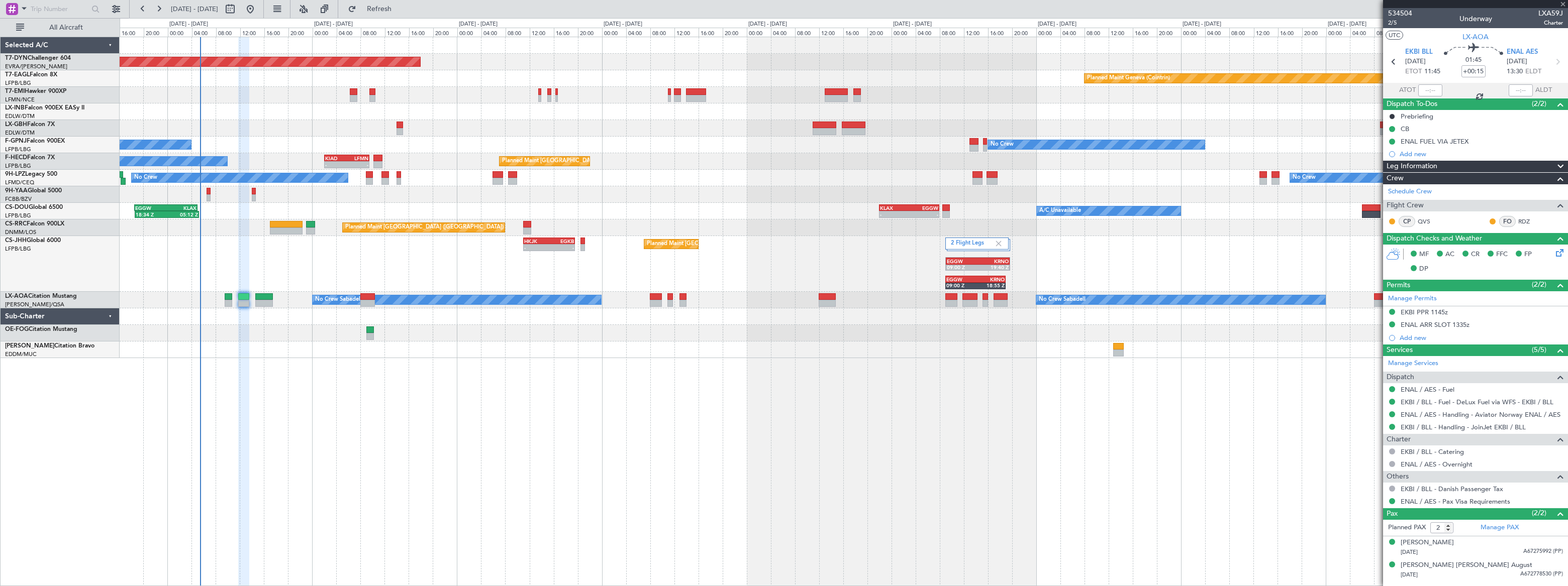
type input "+00:10"
type input "0"
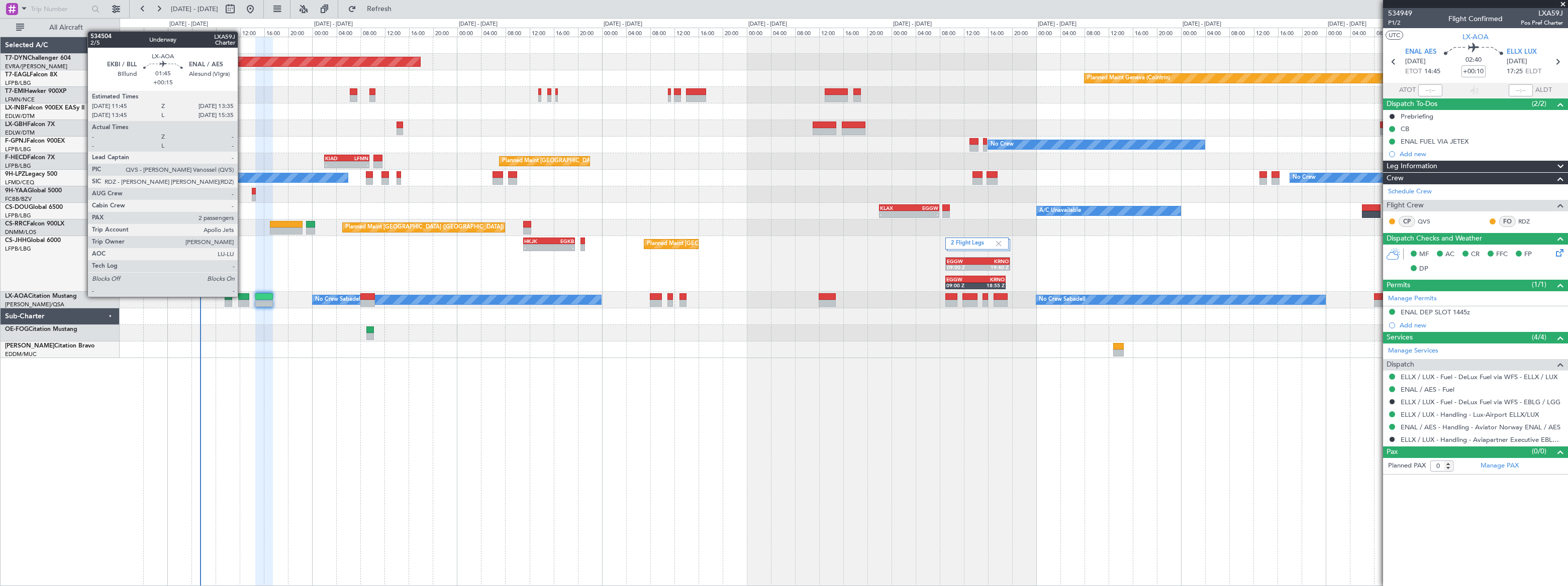
click at [242, 295] on div at bounding box center [244, 296] width 12 height 7
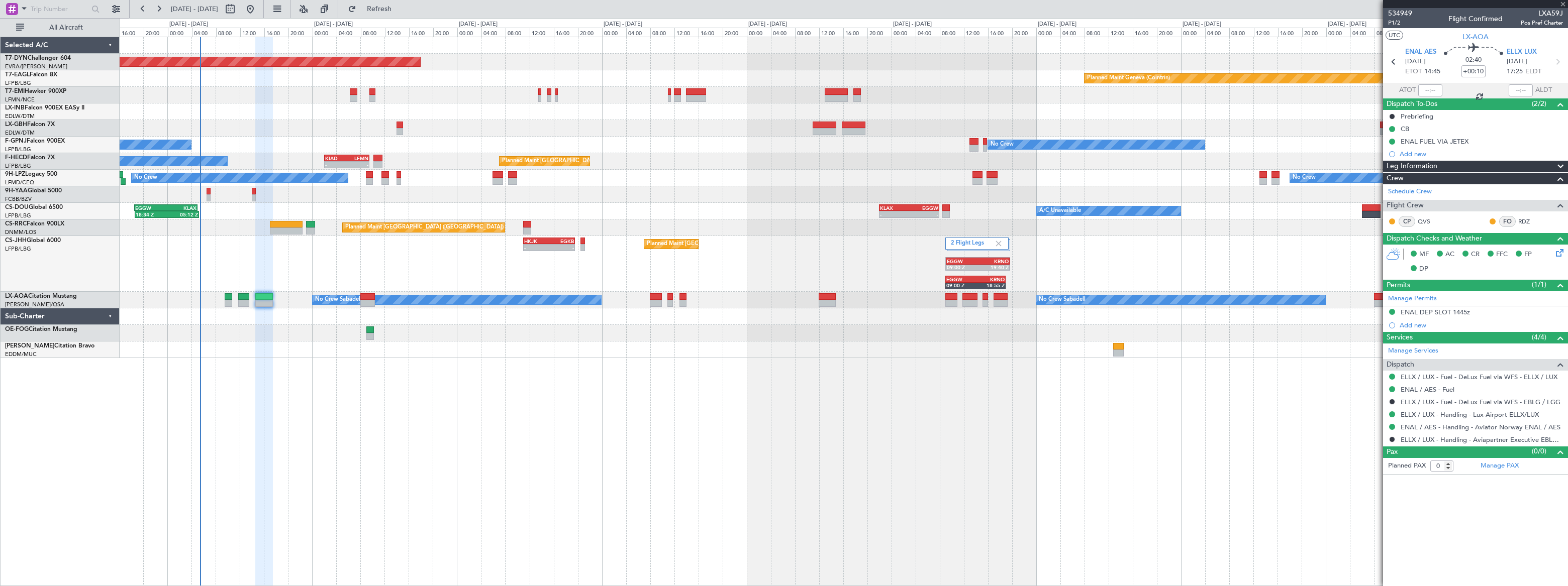
type input "+00:15"
type input "2"
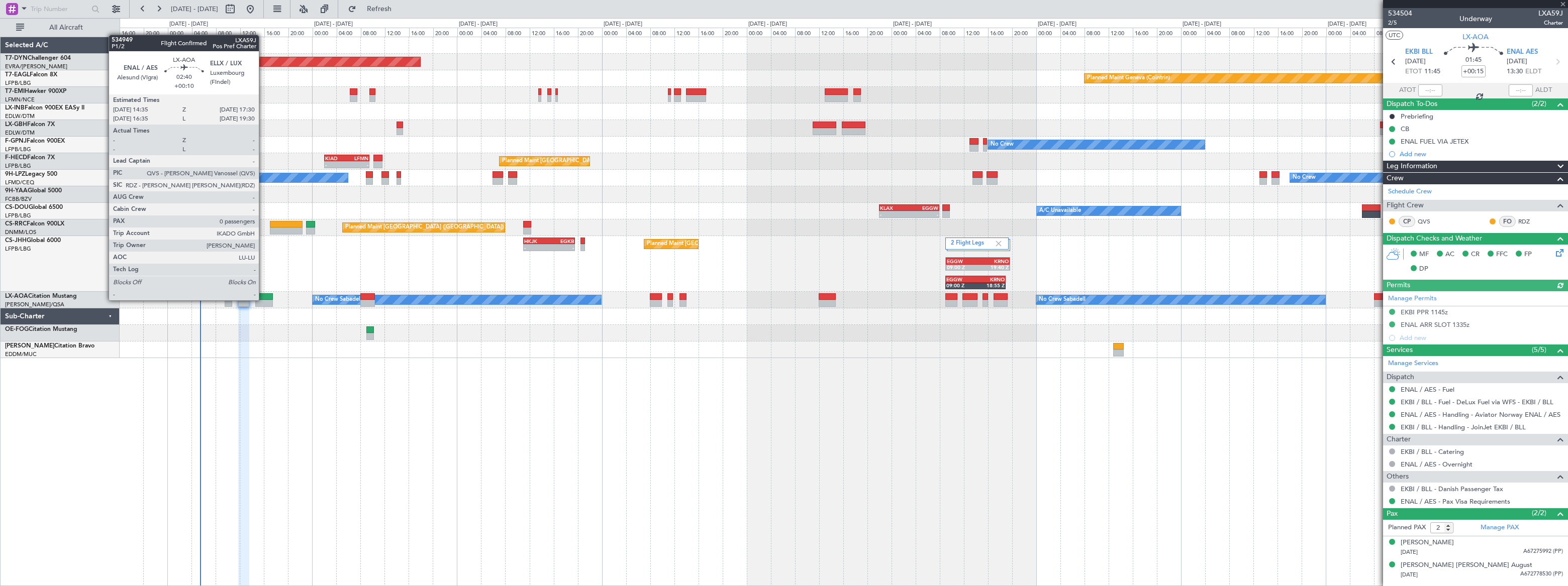
click at [263, 300] on div at bounding box center [264, 303] width 18 height 7
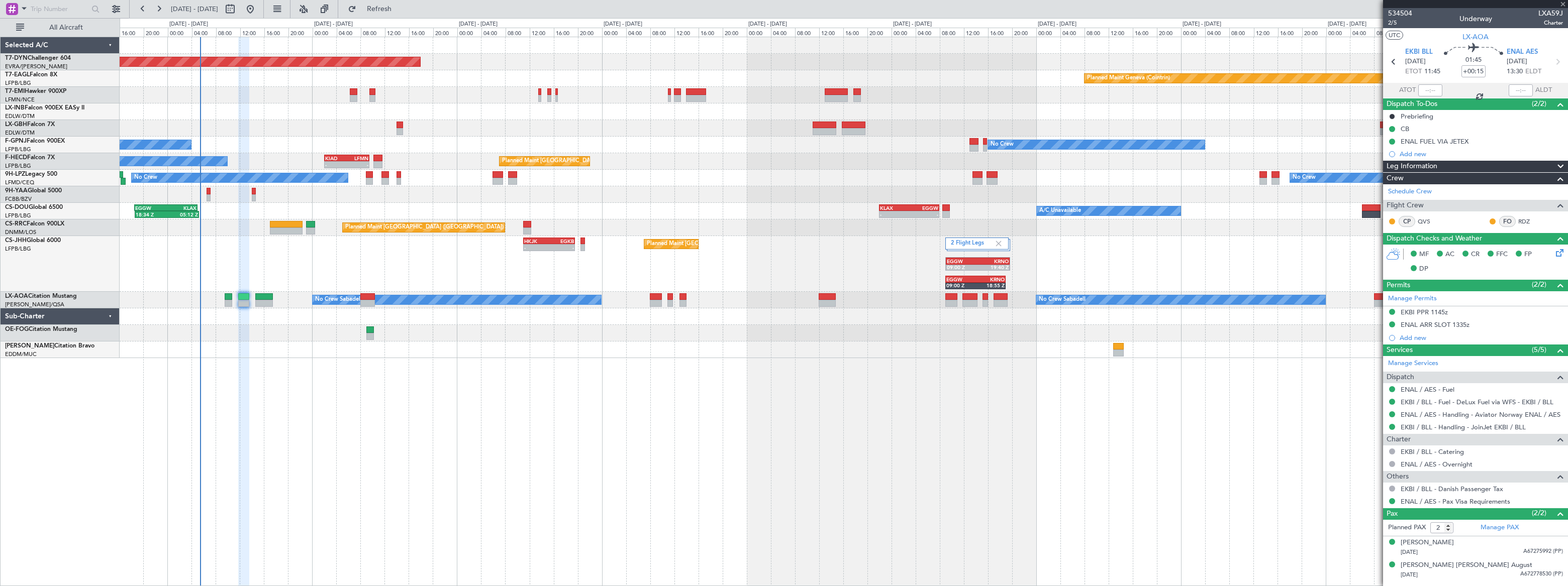
type input "+00:10"
type input "0"
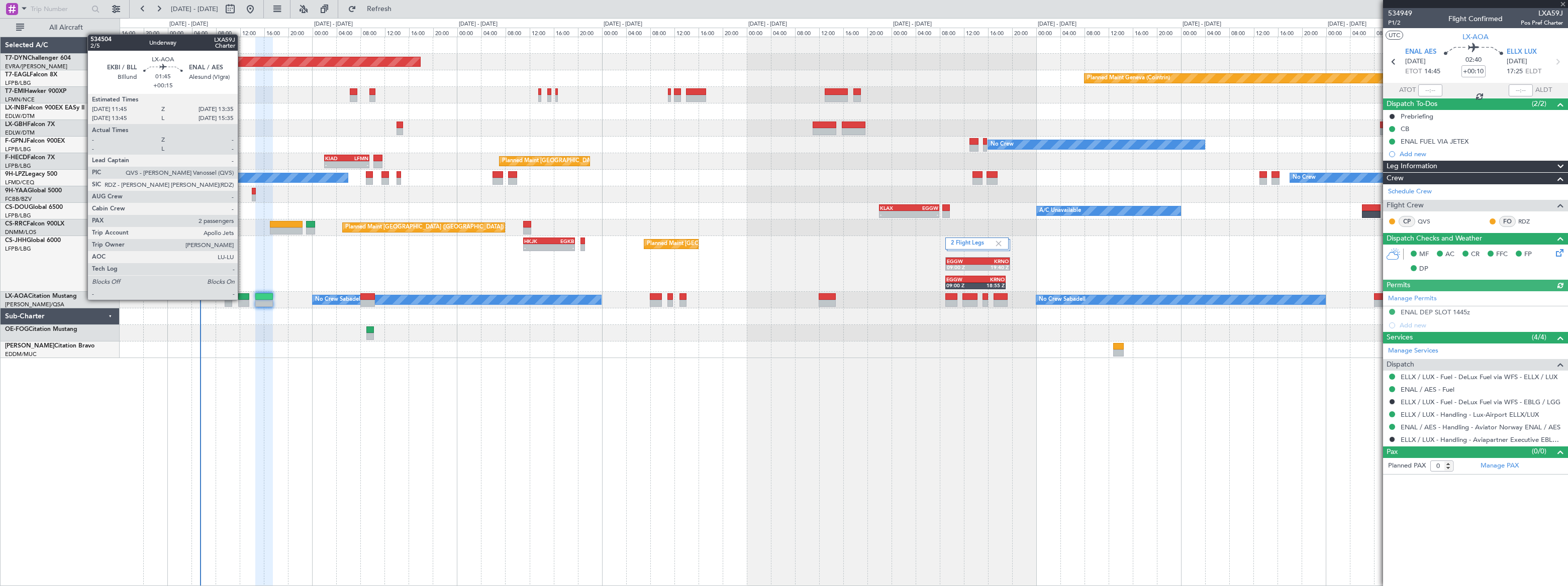
click at [243, 299] on div at bounding box center [244, 296] width 12 height 7
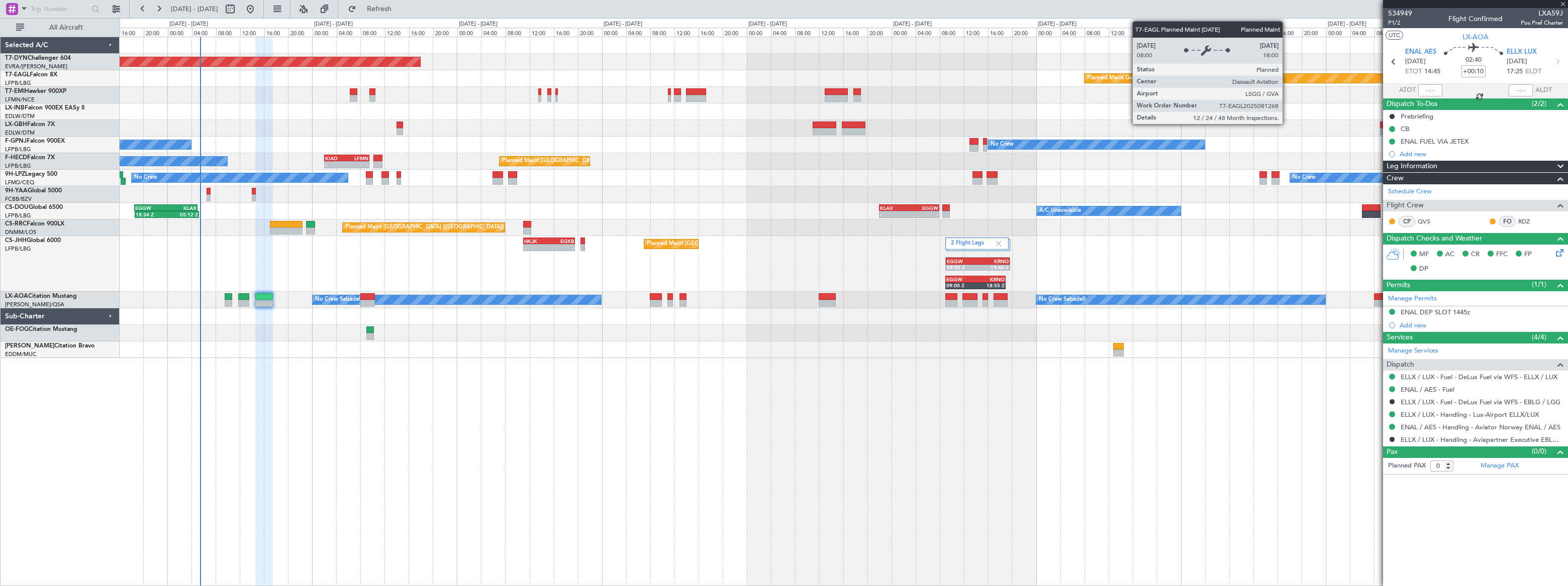
type input "+00:15"
type input "2"
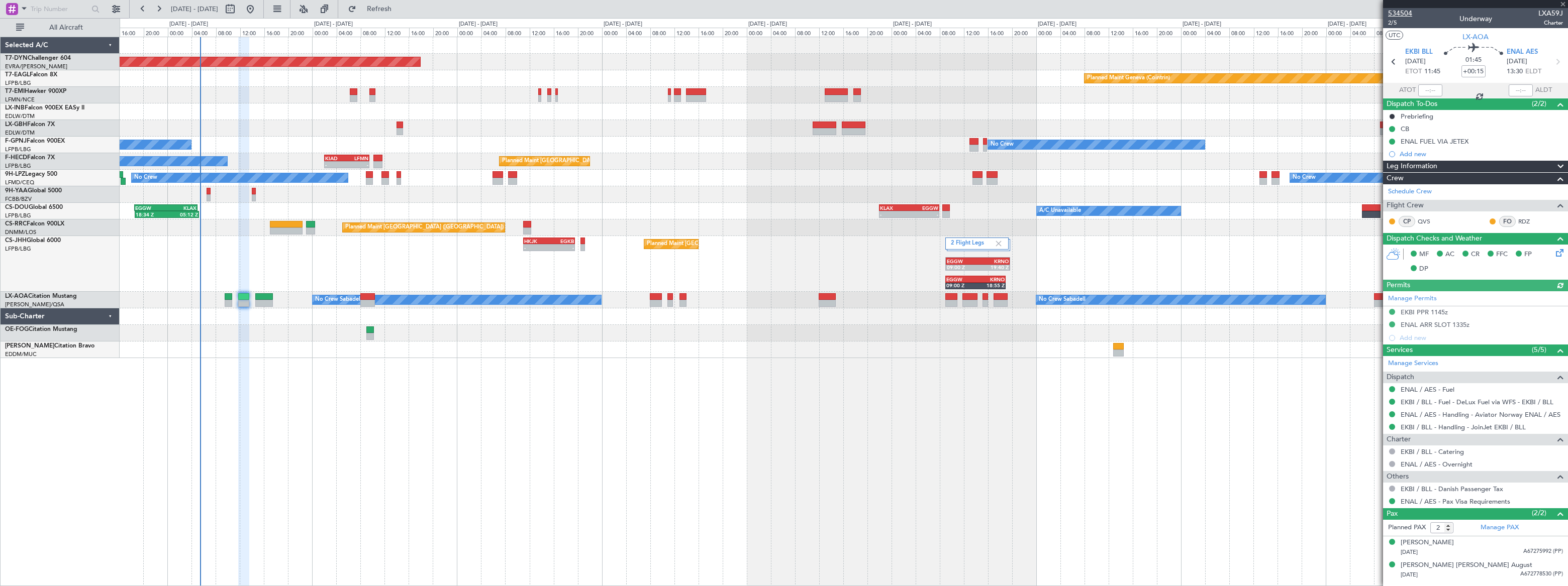
click at [1403, 12] on span "534504" at bounding box center [1400, 13] width 24 height 11
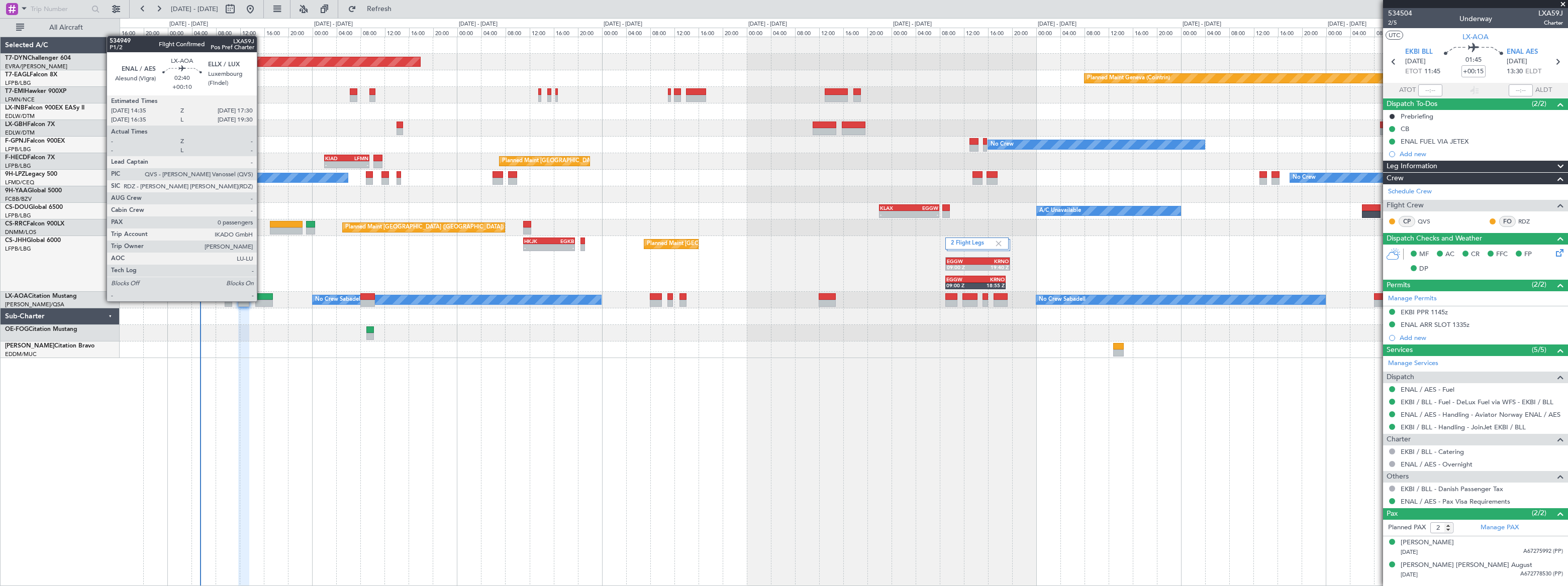
click at [261, 300] on div at bounding box center [264, 303] width 18 height 7
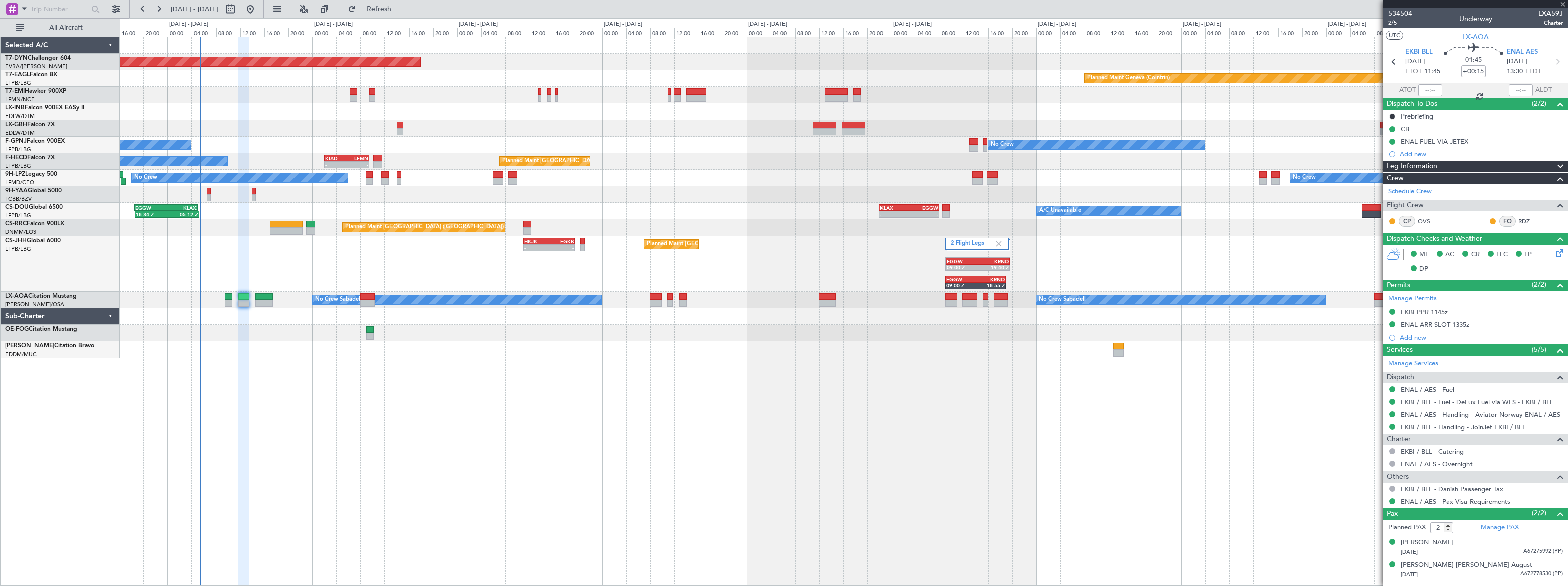
type input "+00:10"
type input "0"
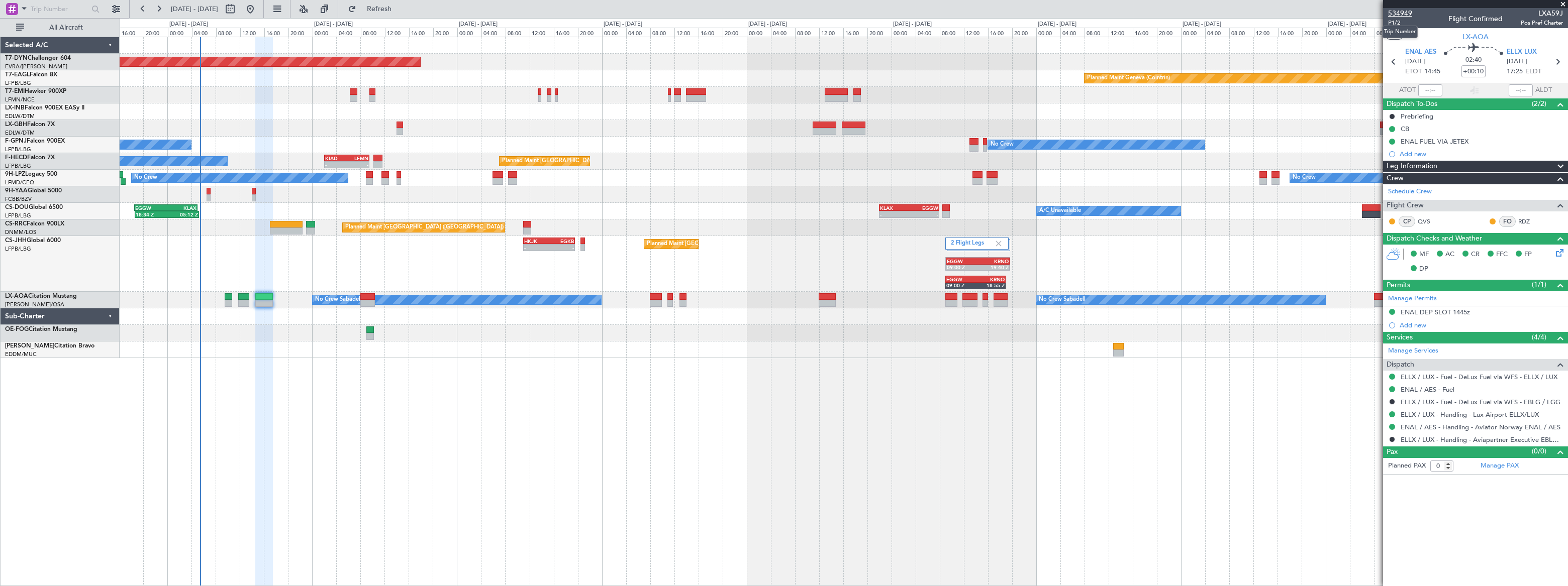
click at [1403, 13] on span "534949" at bounding box center [1400, 13] width 24 height 11
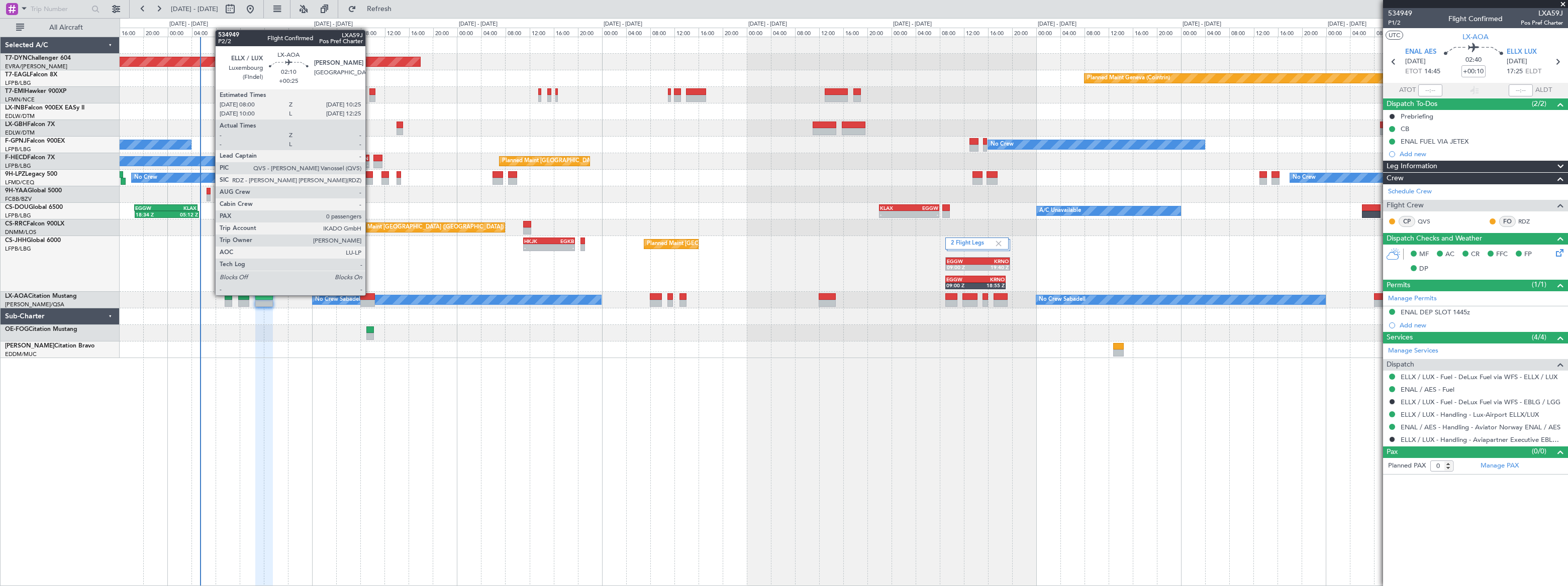
click at [371, 294] on div at bounding box center [367, 296] width 15 height 7
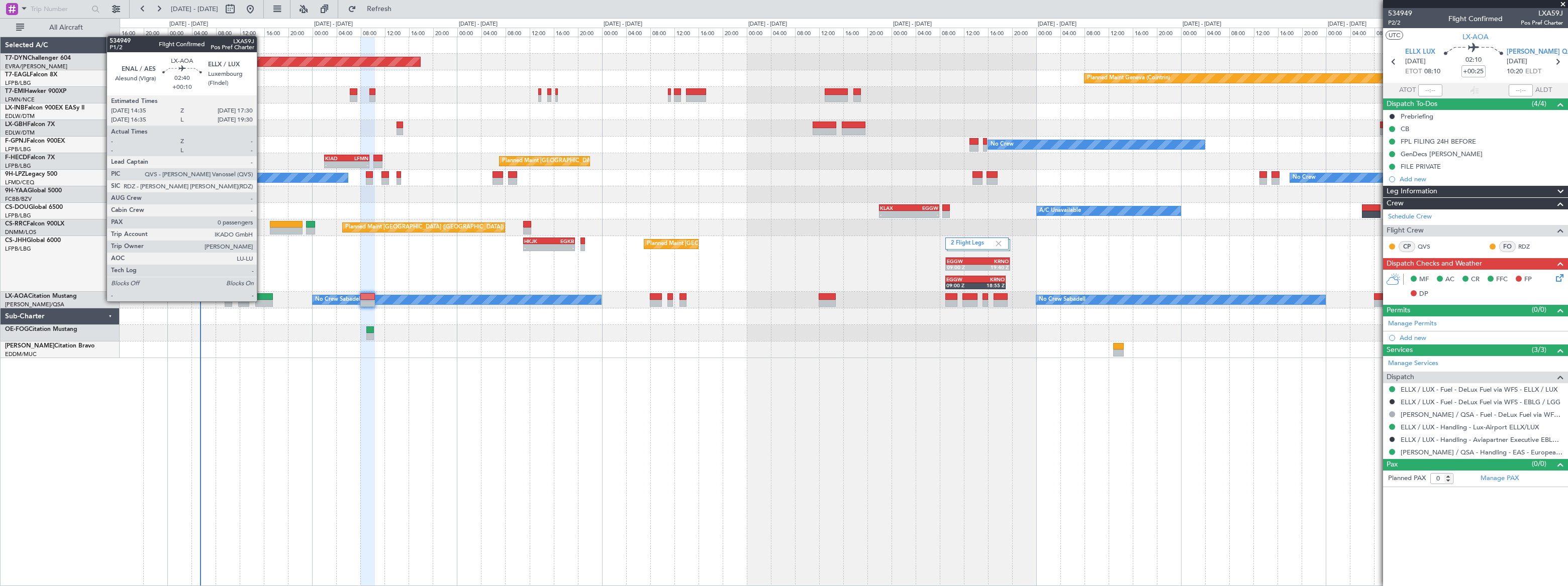
click at [262, 300] on div at bounding box center [264, 303] width 18 height 7
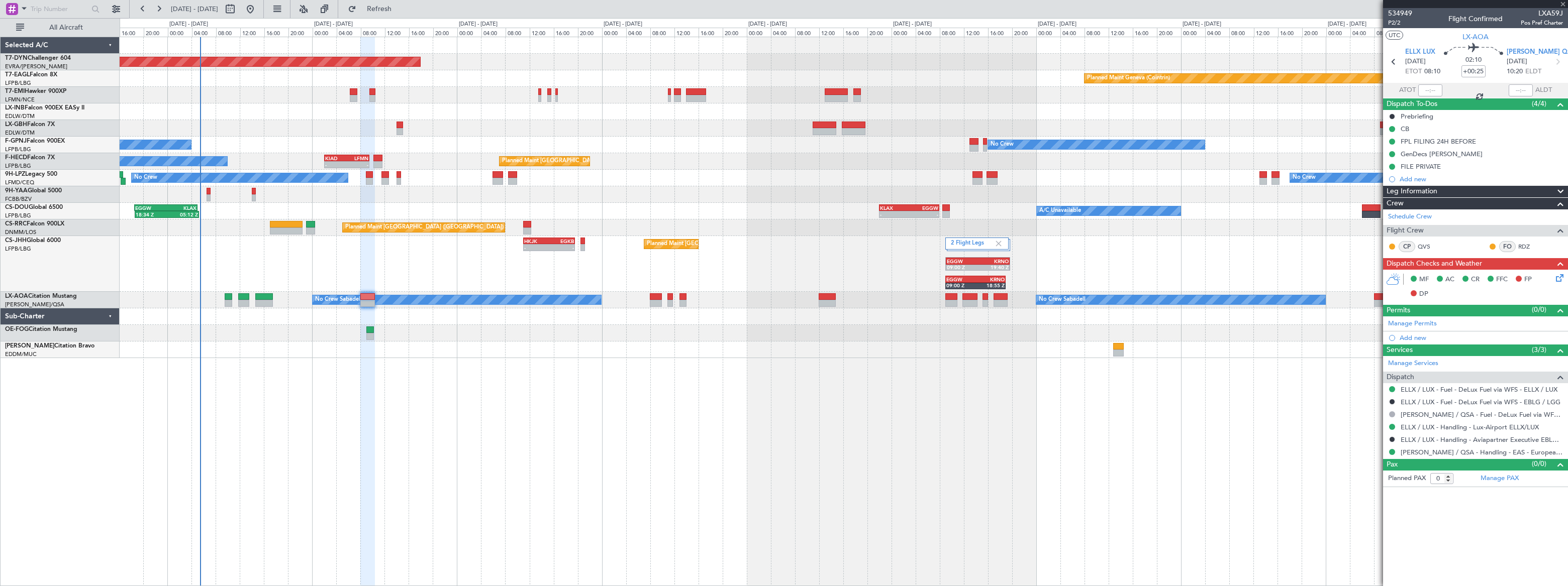
type input "+00:10"
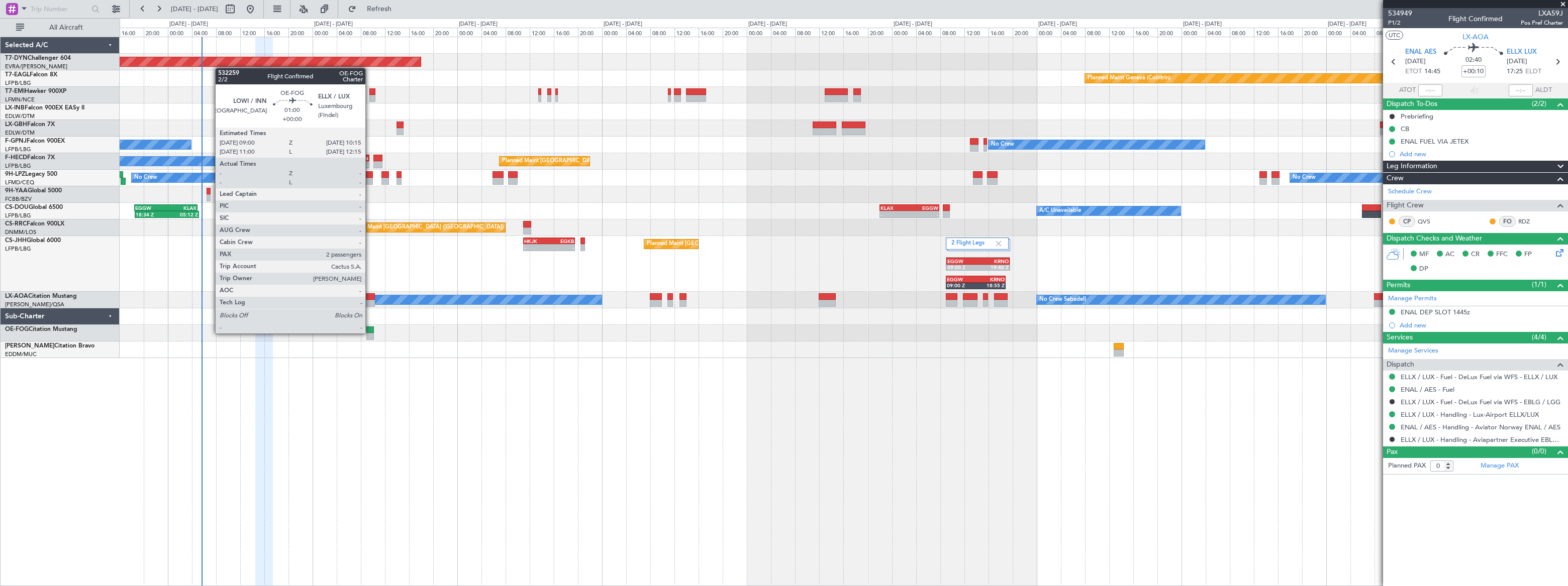
click at [370, 334] on div at bounding box center [370, 337] width 8 height 7
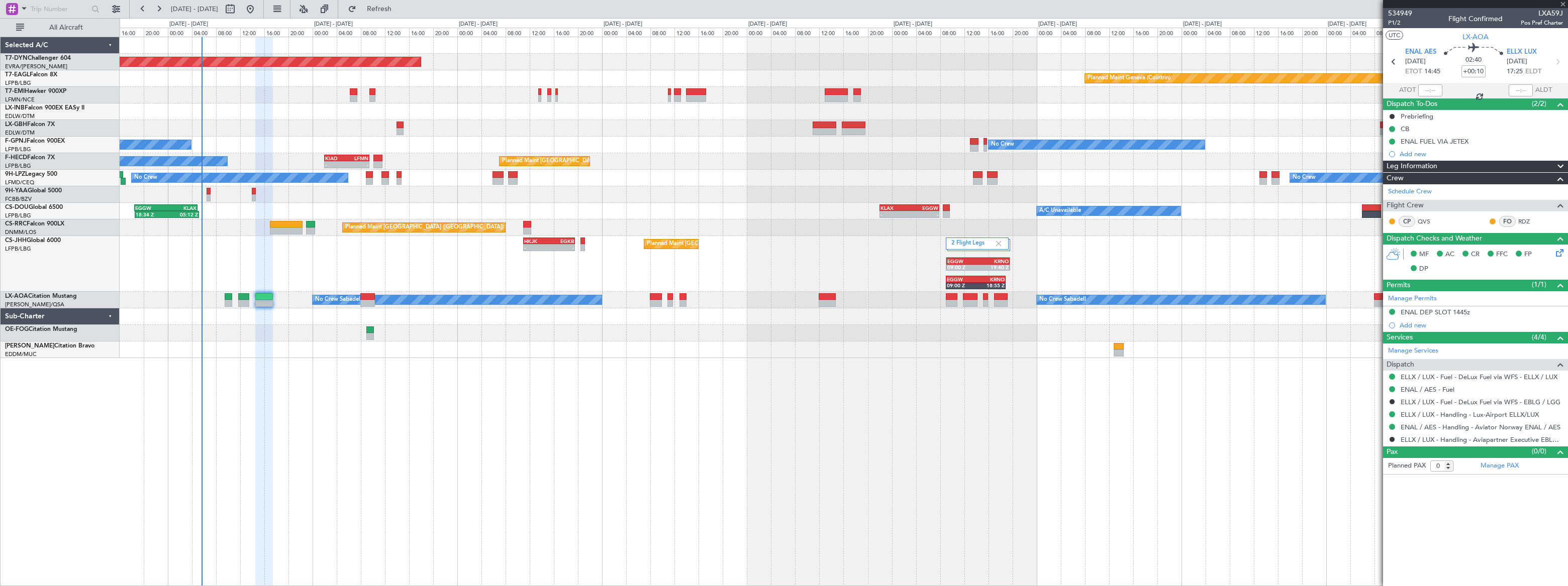
type input "2"
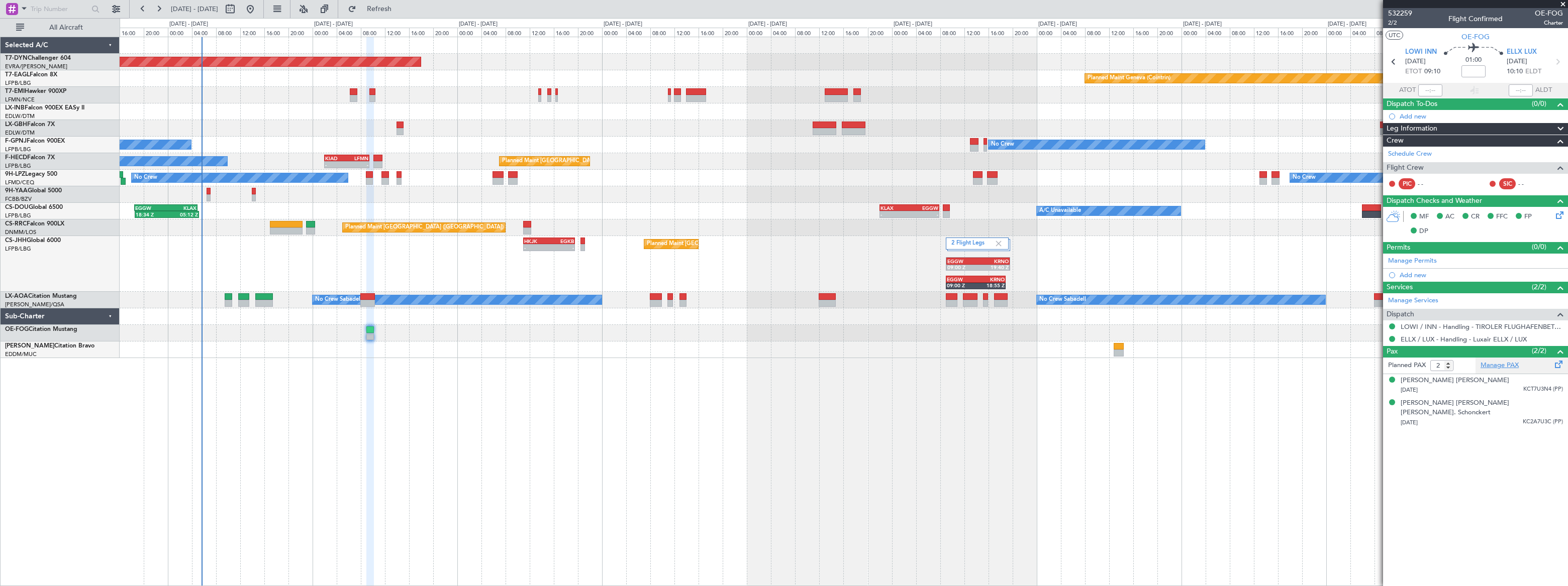
click at [1497, 366] on link "Manage PAX" at bounding box center [1499, 366] width 38 height 10
click at [400, 8] on span "Refresh" at bounding box center [379, 9] width 42 height 7
click at [400, 8] on span "Refreshing..." at bounding box center [379, 9] width 42 height 7
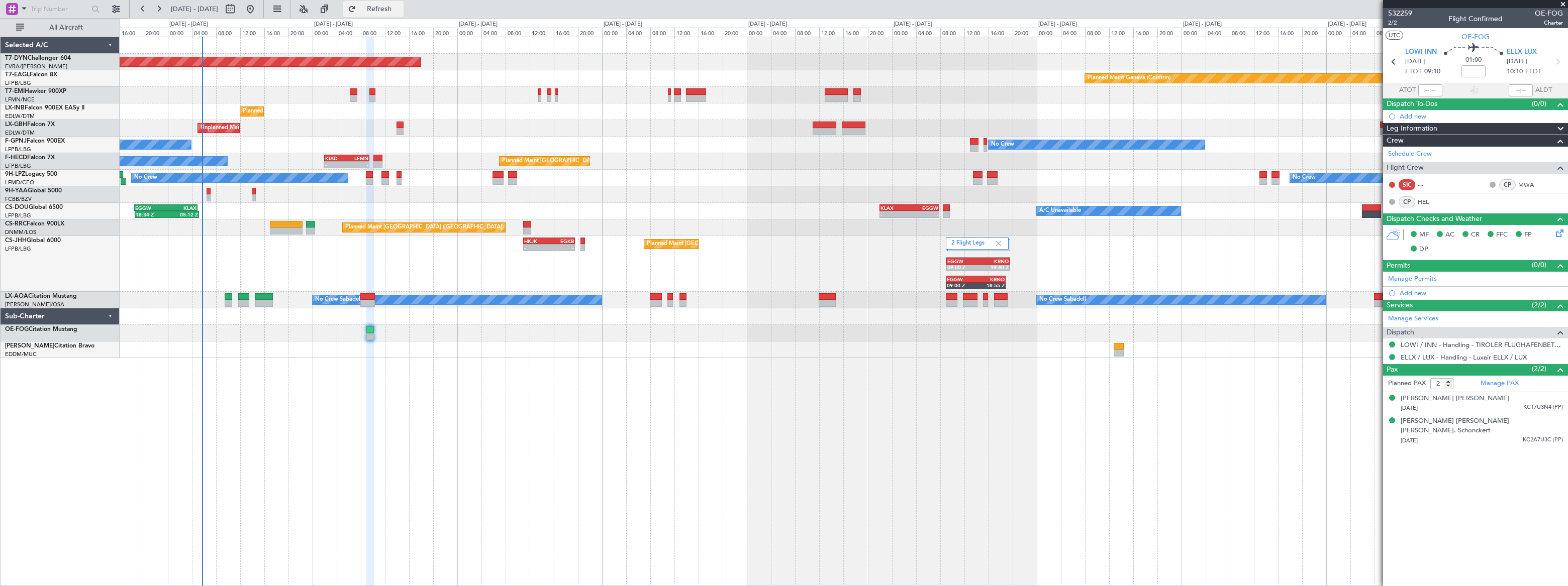
click at [400, 7] on span "Refresh" at bounding box center [379, 9] width 42 height 7
click at [1502, 382] on link "Manage PAX" at bounding box center [1499, 383] width 38 height 10
click at [400, 7] on span "Refresh" at bounding box center [379, 9] width 42 height 7
click at [400, 7] on span "Refreshing..." at bounding box center [379, 9] width 42 height 7
click at [1402, 11] on span "532259" at bounding box center [1400, 13] width 24 height 11
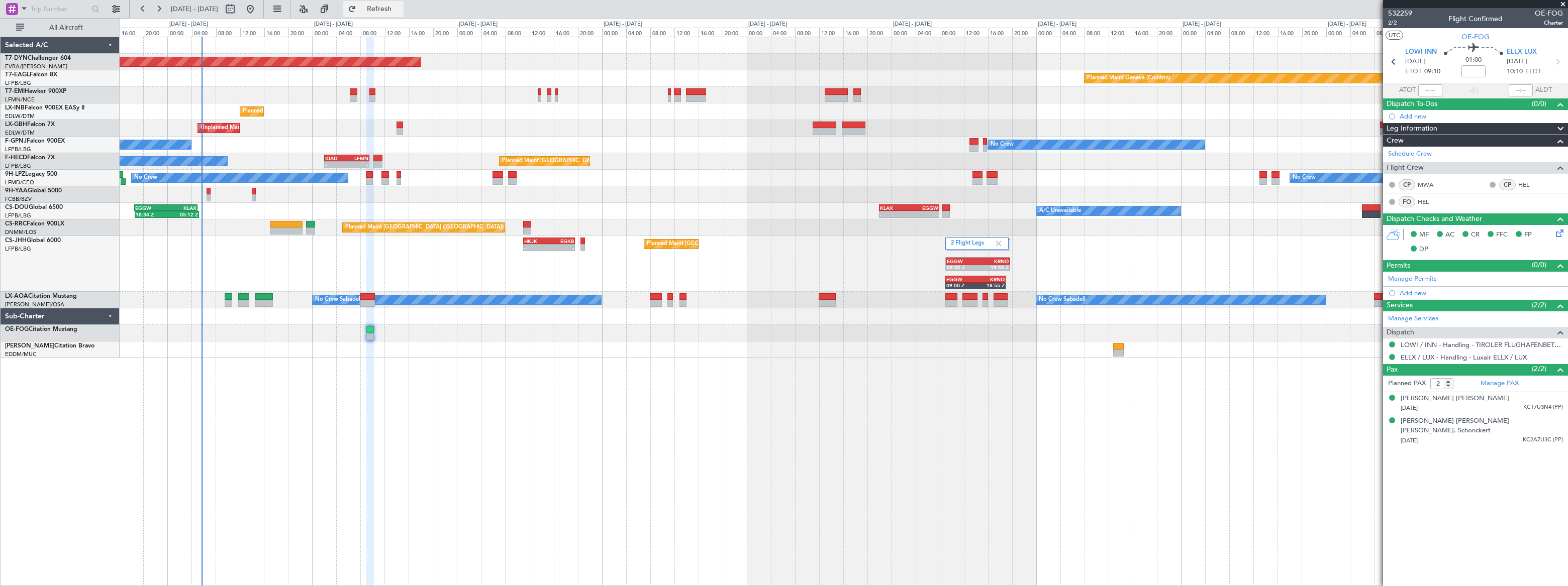
click at [400, 8] on span "Refresh" at bounding box center [379, 9] width 42 height 7
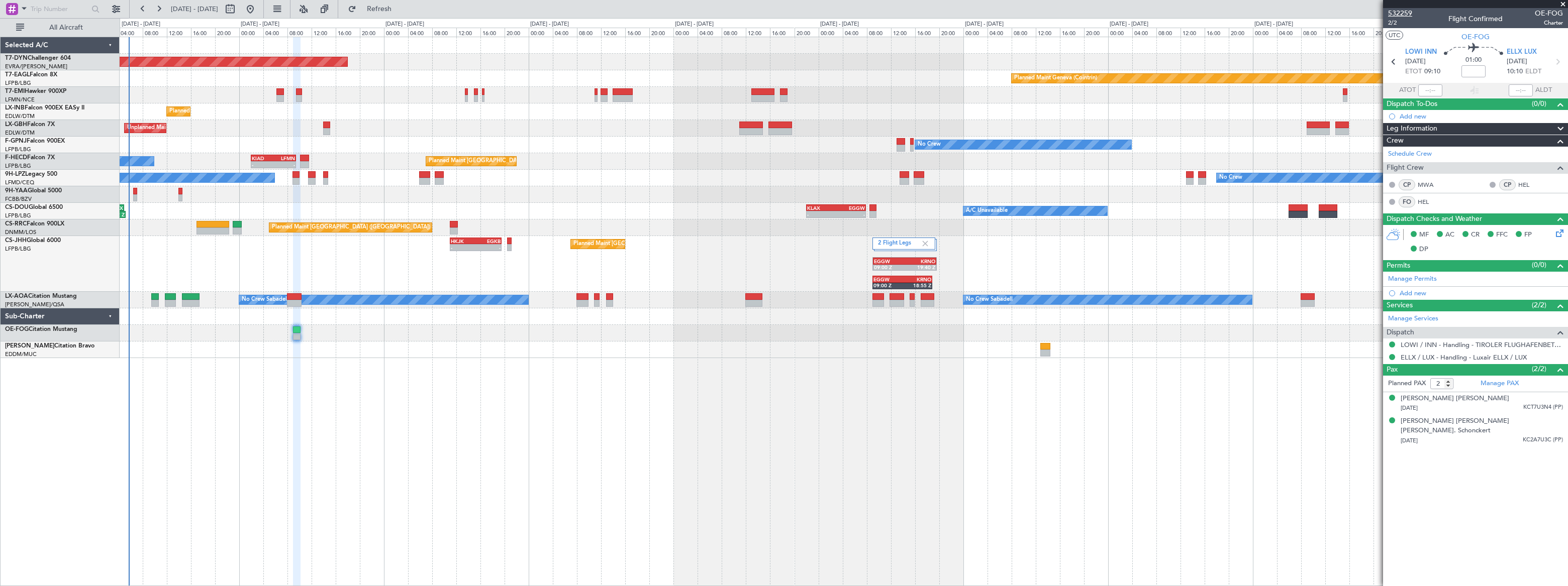
click at [1406, 15] on span "532259" at bounding box center [1400, 13] width 24 height 11
click at [1473, 70] on input at bounding box center [1473, 71] width 24 height 12
type input "-00:04"
click at [403, 13] on button "Refresh" at bounding box center [374, 9] width 61 height 16
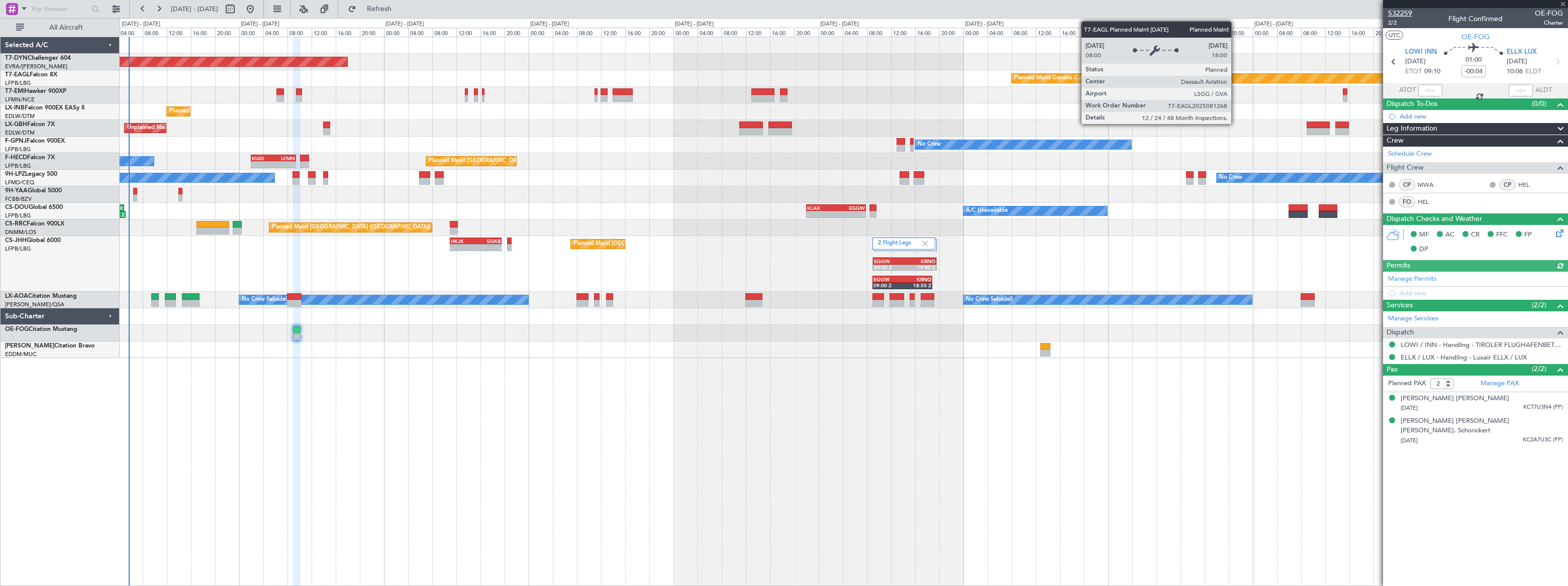
click at [1397, 11] on span "532259" at bounding box center [1400, 13] width 24 height 11
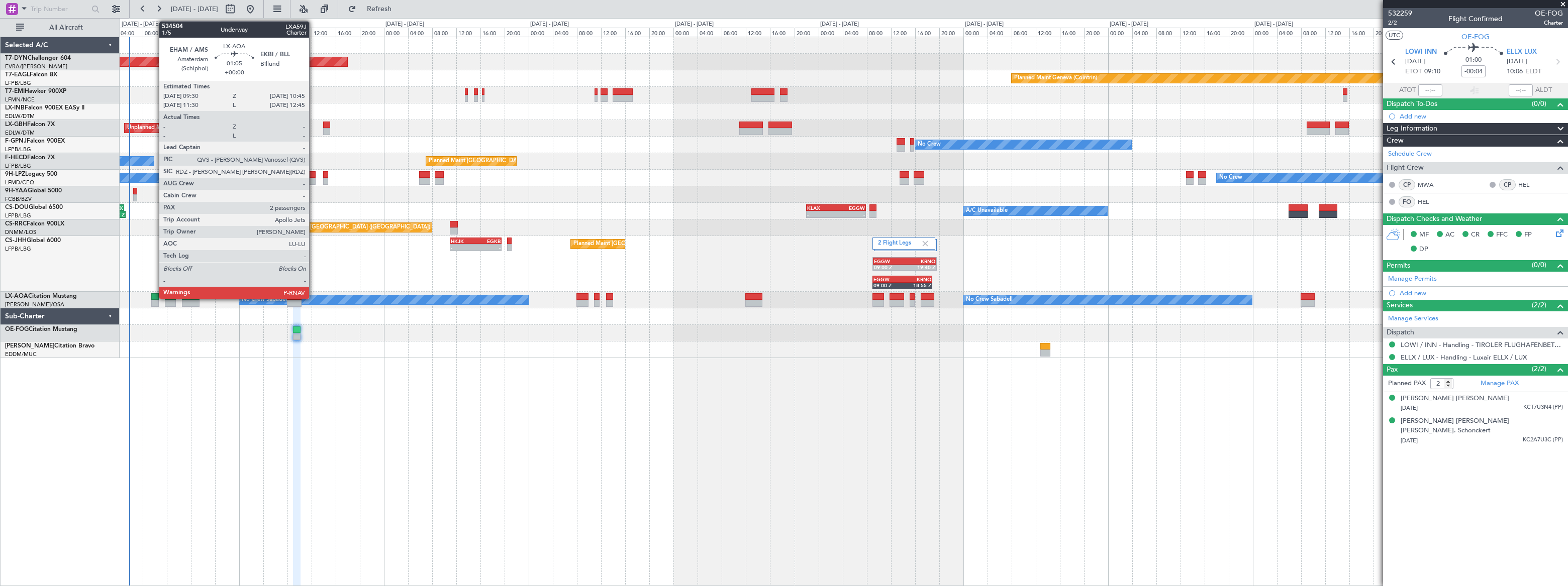
click at [155, 297] on div at bounding box center [156, 296] width 8 height 7
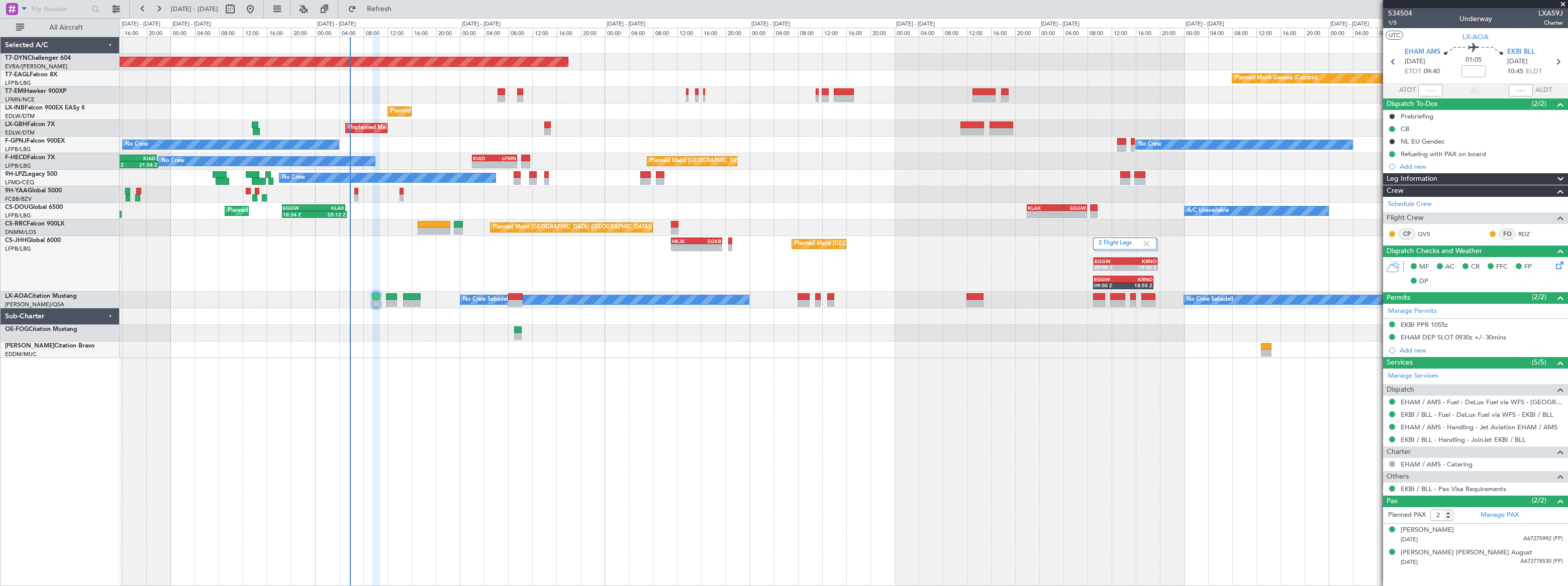
click at [420, 359] on div "Planned Maint [GEOGRAPHIC_DATA]-[GEOGRAPHIC_DATA] Planned Maint Geneva ([GEOGRA…" at bounding box center [843, 311] width 1448 height 550
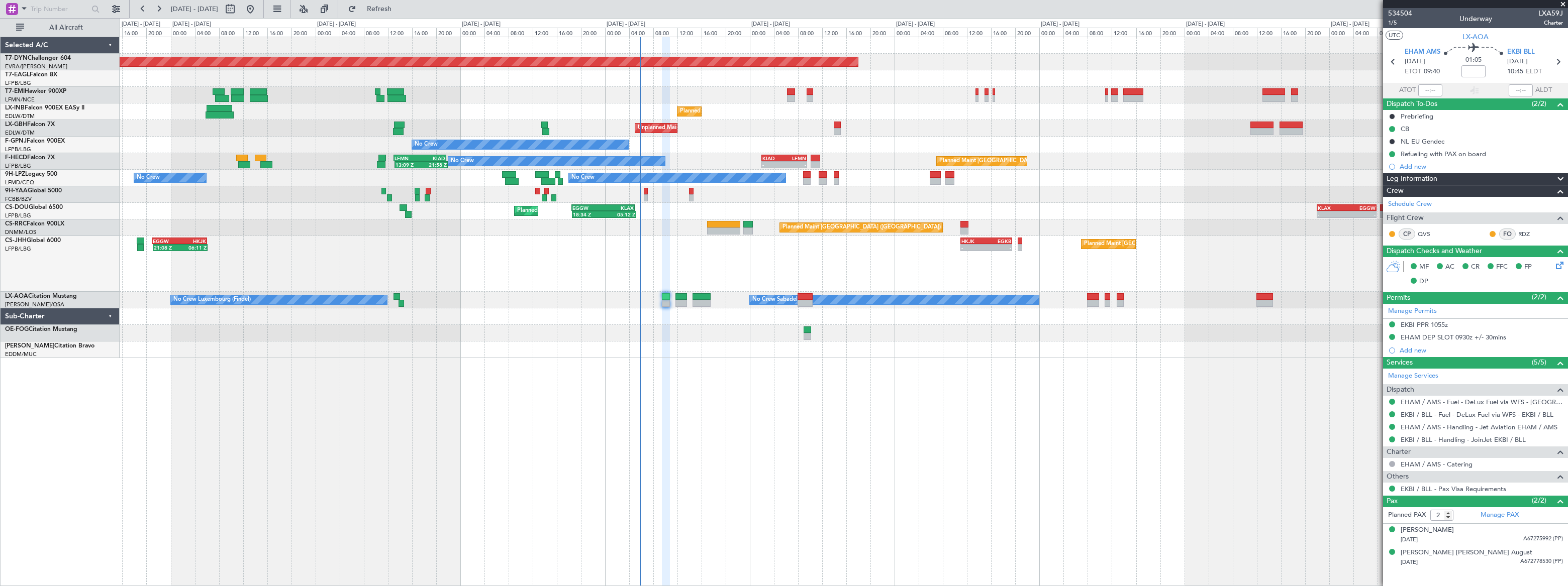
click at [681, 350] on div "Planned Maint [GEOGRAPHIC_DATA]-[GEOGRAPHIC_DATA] Planned Maint Geneva ([GEOGRA…" at bounding box center [843, 311] width 1448 height 550
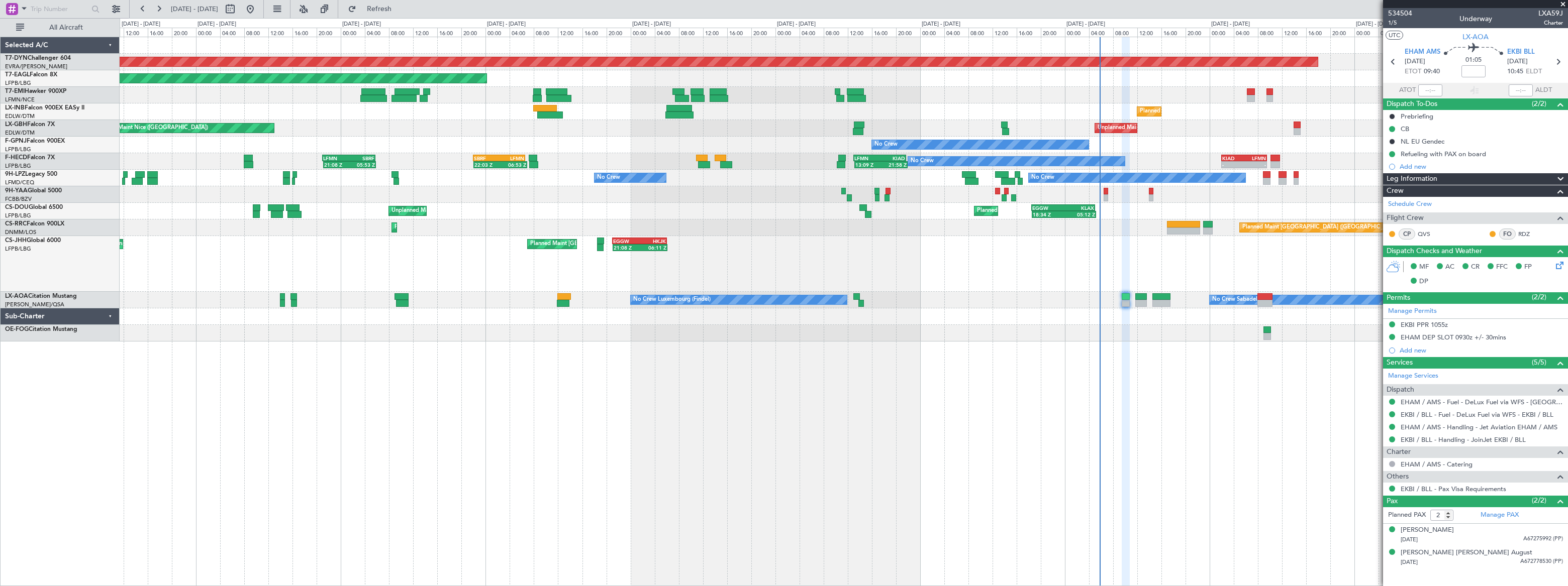
click at [1160, 346] on div "Planned Maint Basel-Mulhouse Planned Maint New York (Teterboro) Planned Maint G…" at bounding box center [843, 311] width 1448 height 550
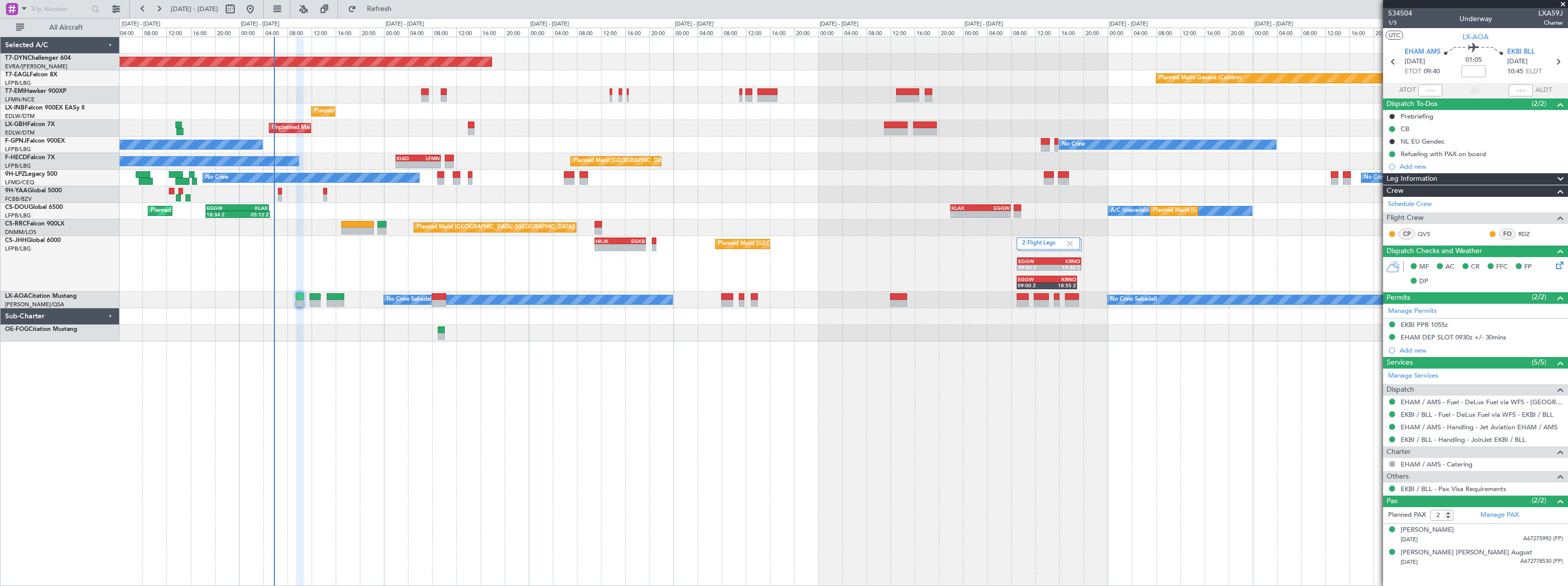
click at [307, 374] on div "Planned Maint Basel-Mulhouse Planned Maint Geneva (Cointrin) Planned Maint Gene…" at bounding box center [843, 311] width 1448 height 550
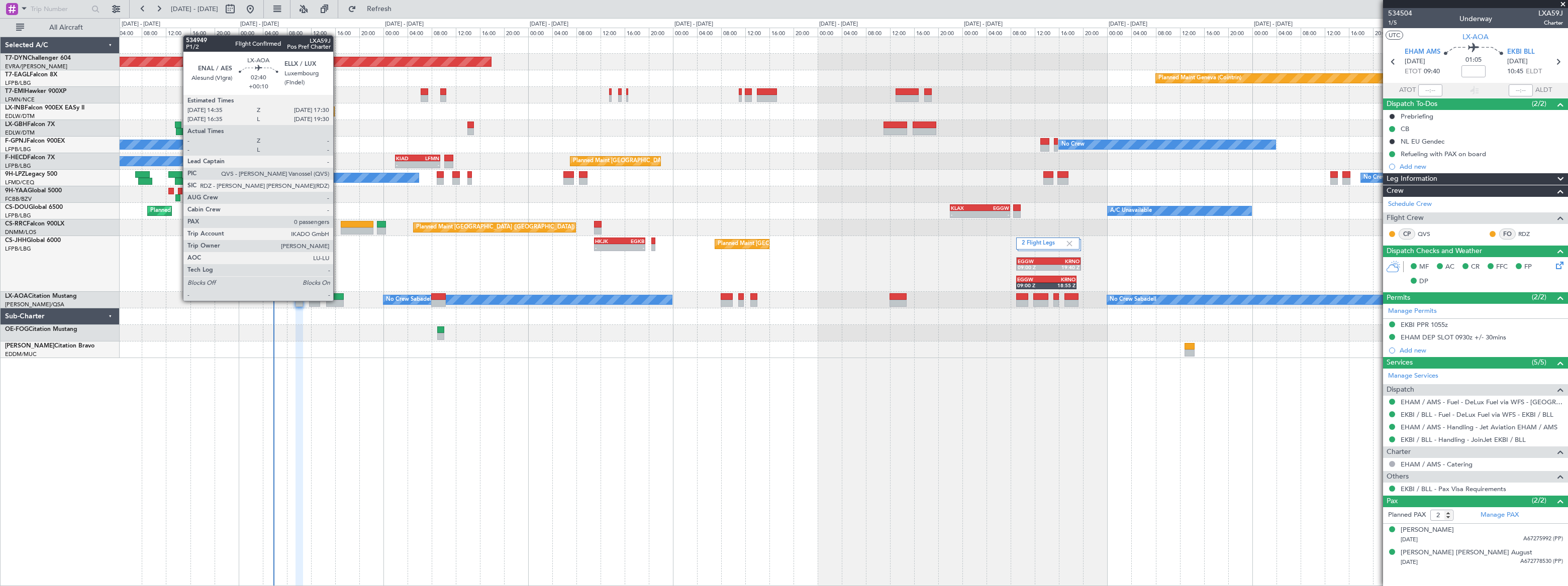
click at [337, 300] on div at bounding box center [335, 303] width 18 height 7
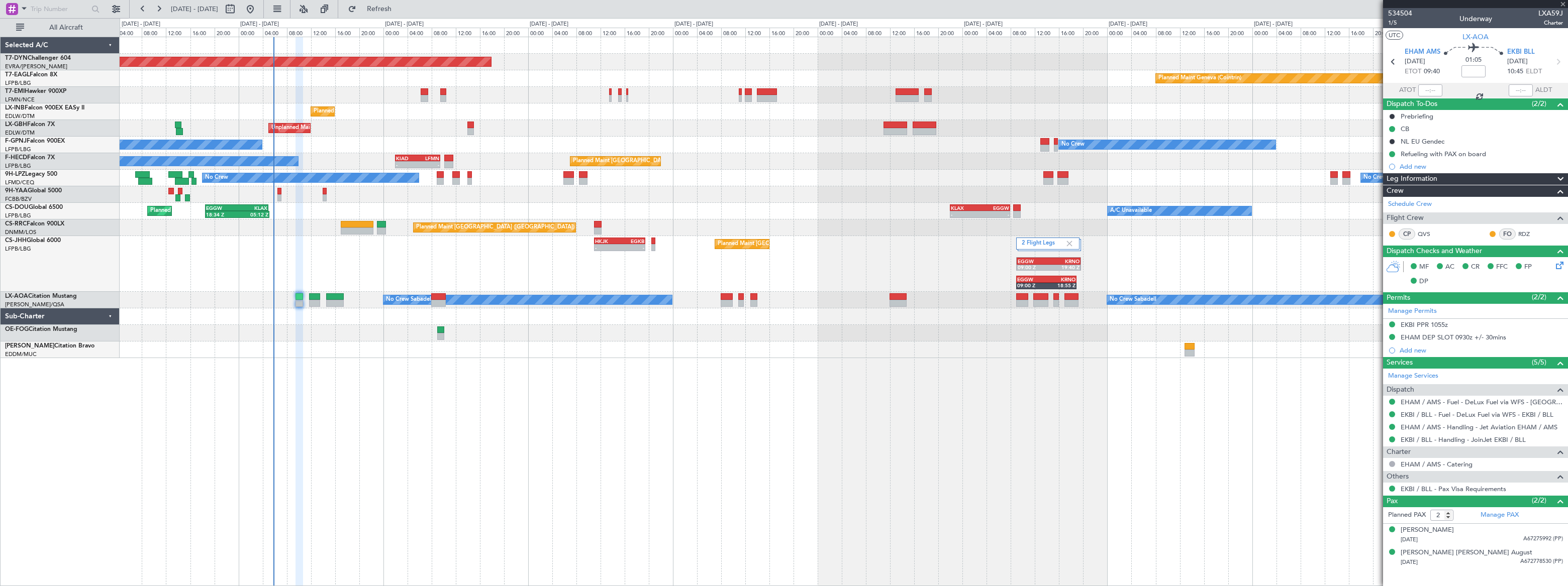
type input "+00:10"
type input "0"
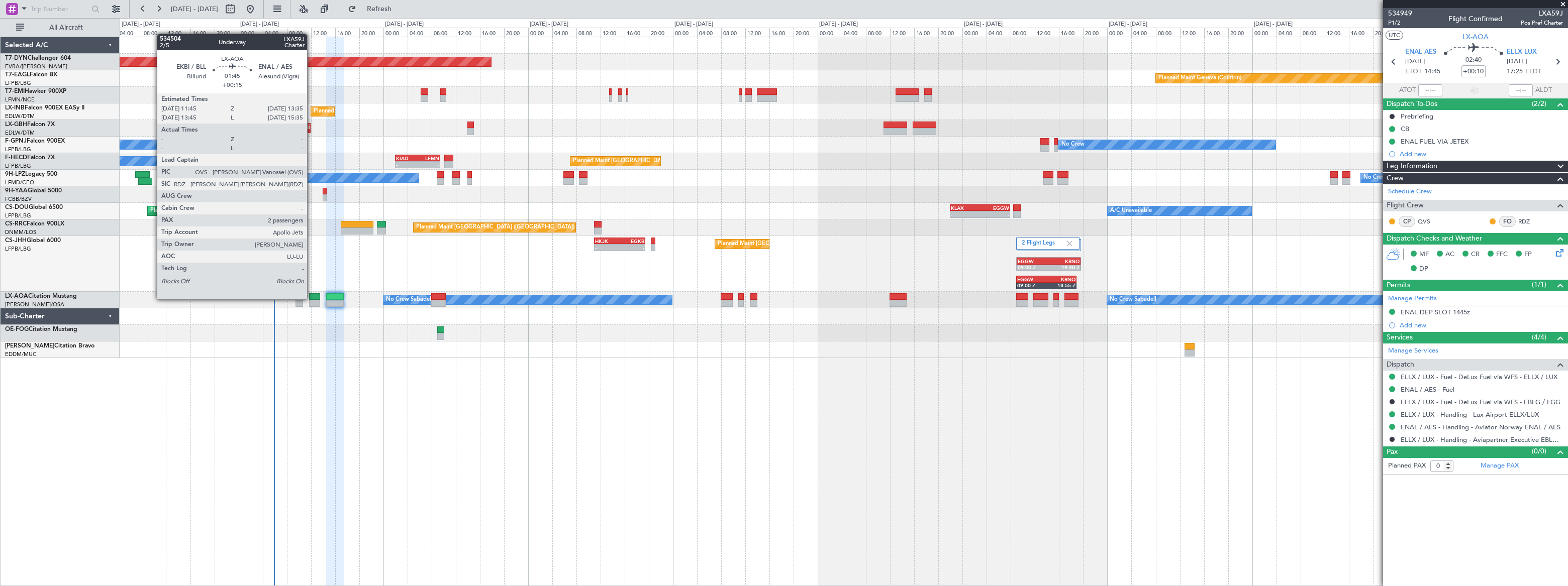
click at [311, 298] on div at bounding box center [315, 296] width 12 height 7
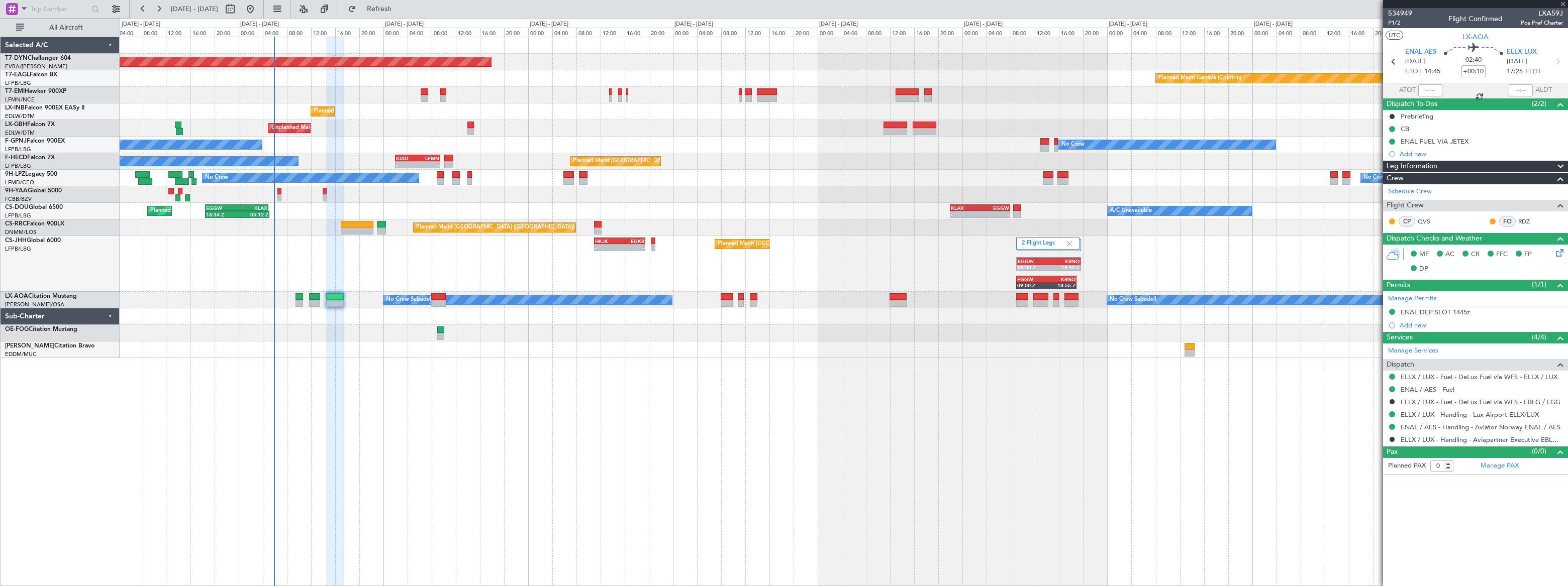
type input "+00:15"
type input "2"
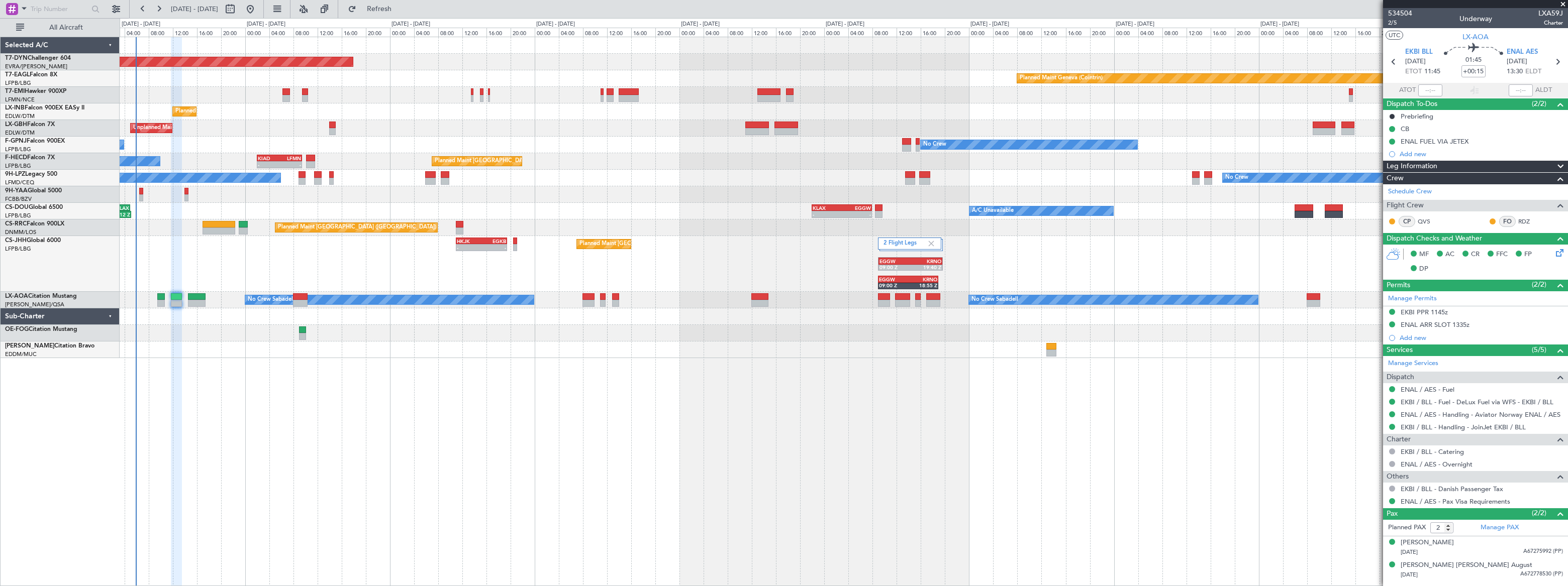
click at [251, 103] on div "Planned Maint Basel-Mulhouse Planned Maint Geneva (Cointrin) Planned Maint Gene…" at bounding box center [843, 198] width 1448 height 321
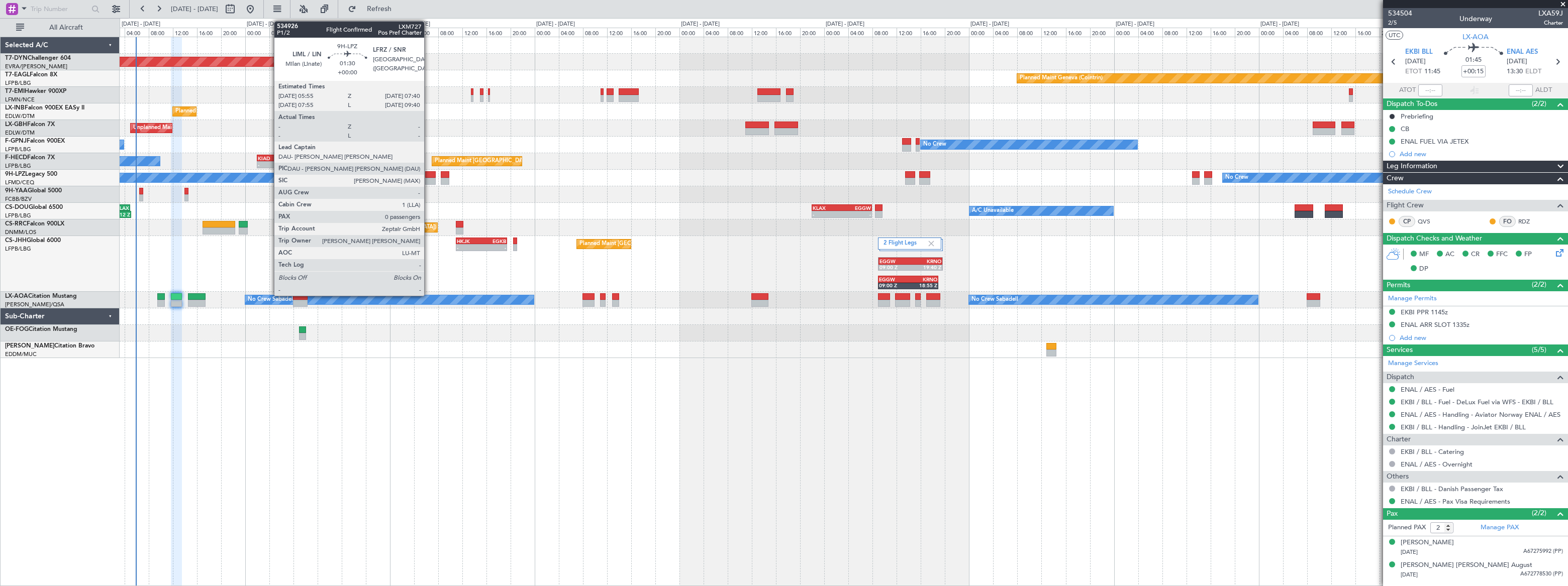
click at [428, 176] on div at bounding box center [430, 174] width 11 height 7
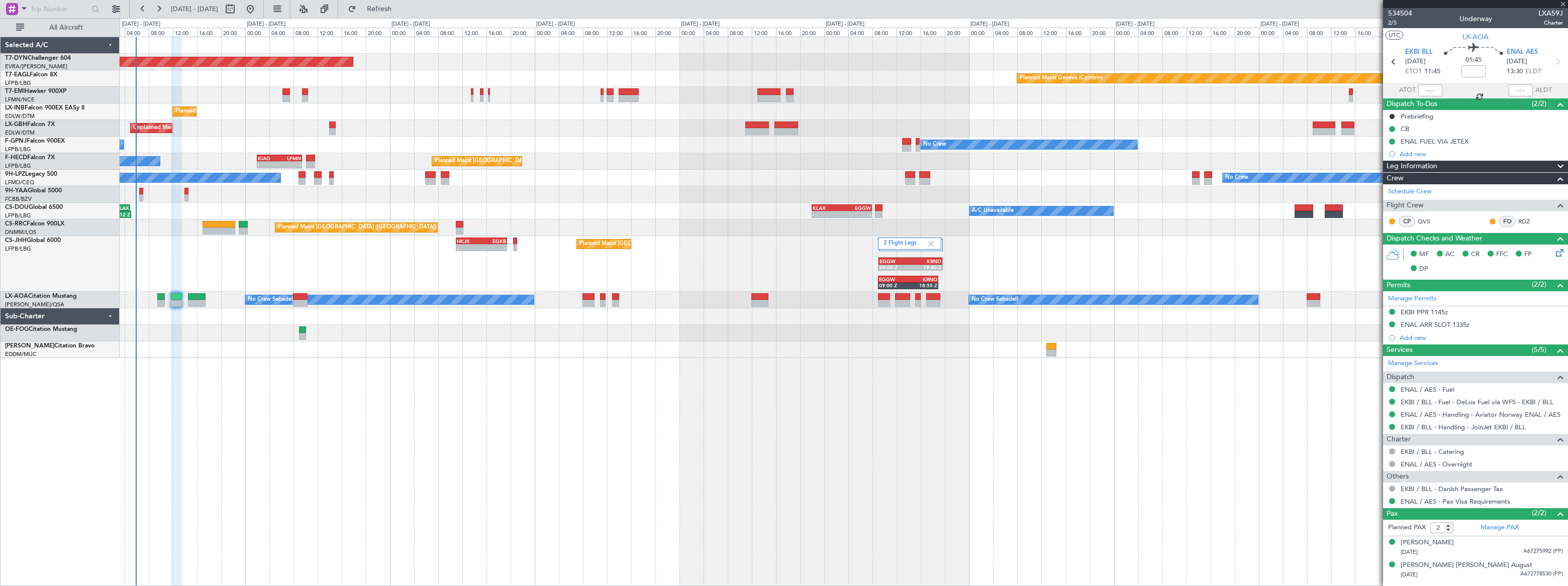
type input "0"
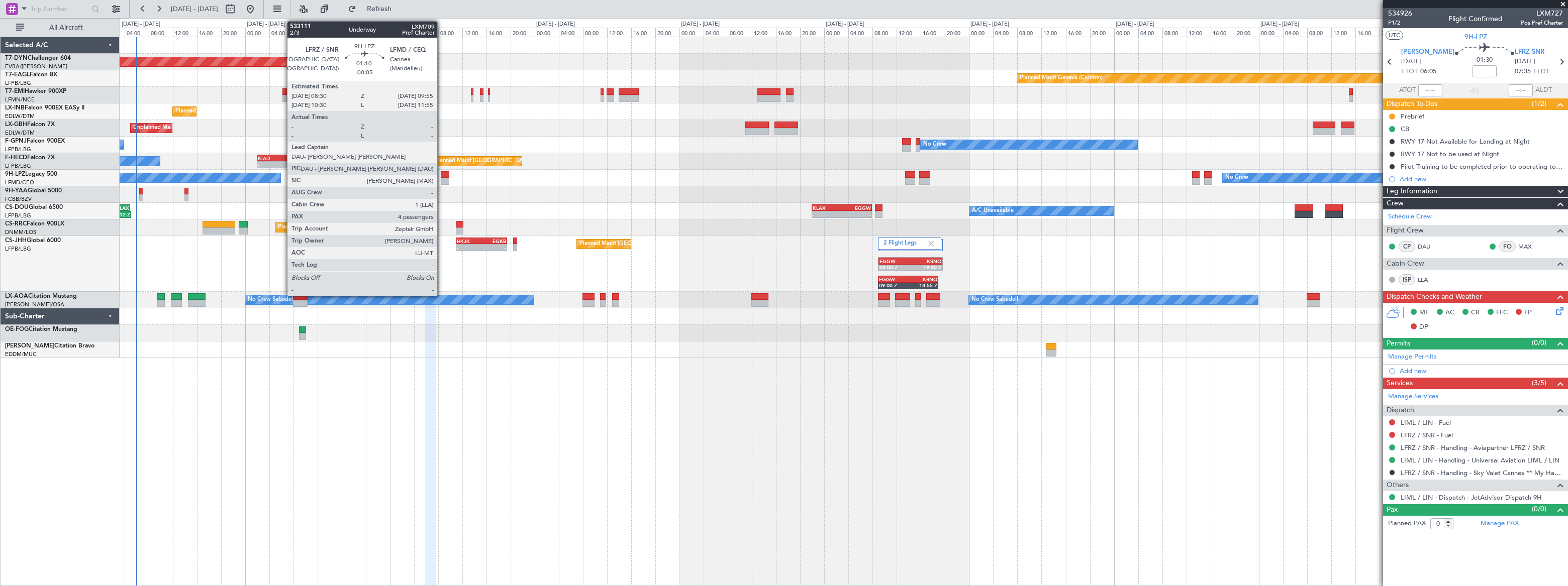
click at [442, 178] on div at bounding box center [444, 181] width 9 height 7
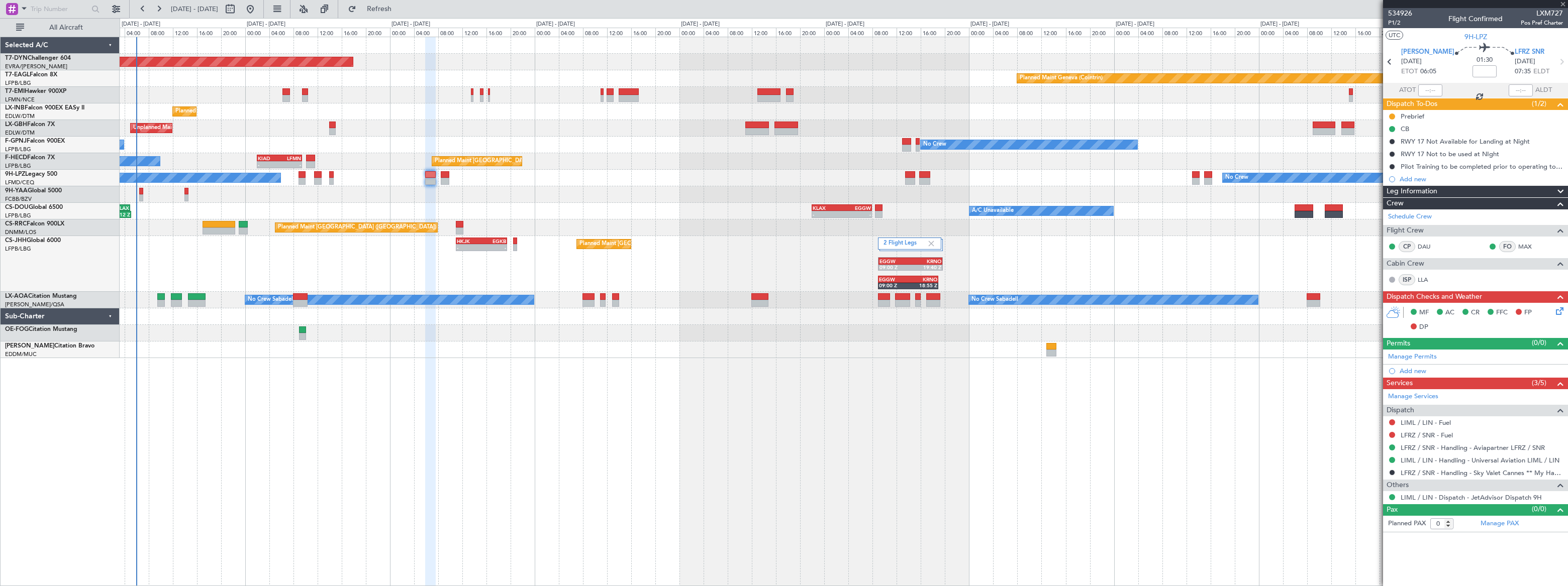
type input "-00:05"
type input "4"
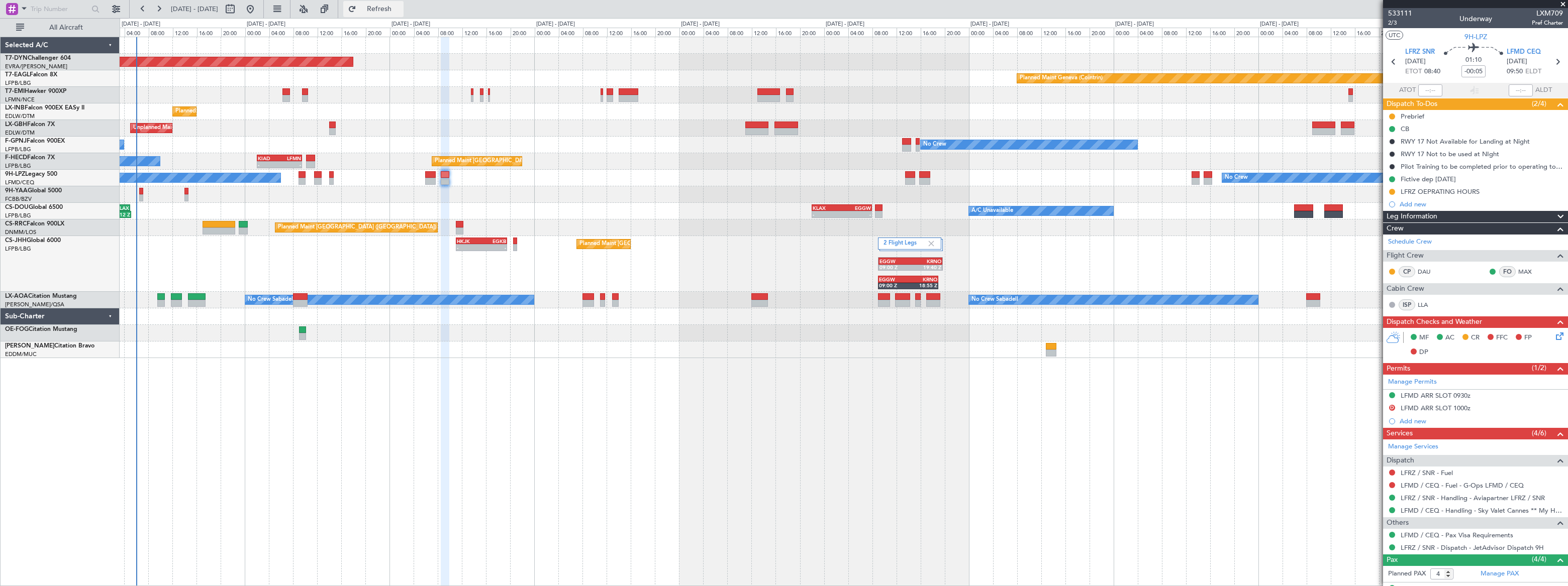
click at [400, 9] on span "Refresh" at bounding box center [379, 9] width 42 height 7
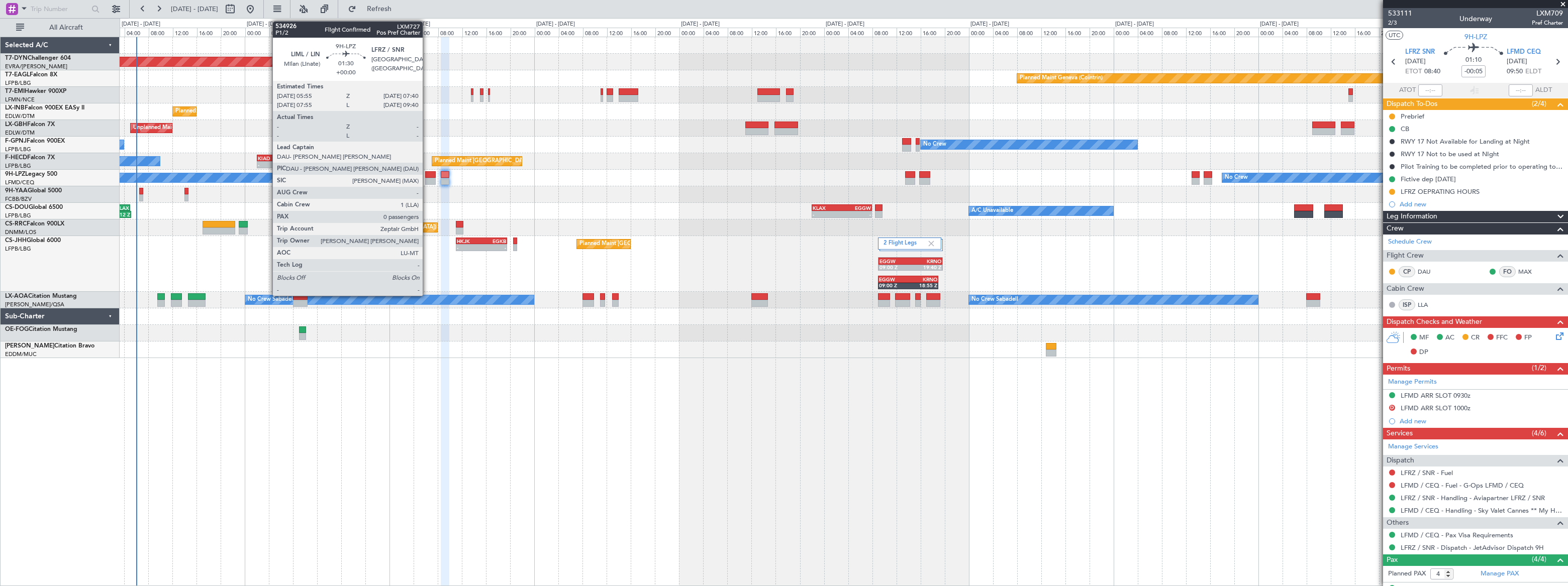
click at [427, 176] on div at bounding box center [430, 174] width 11 height 7
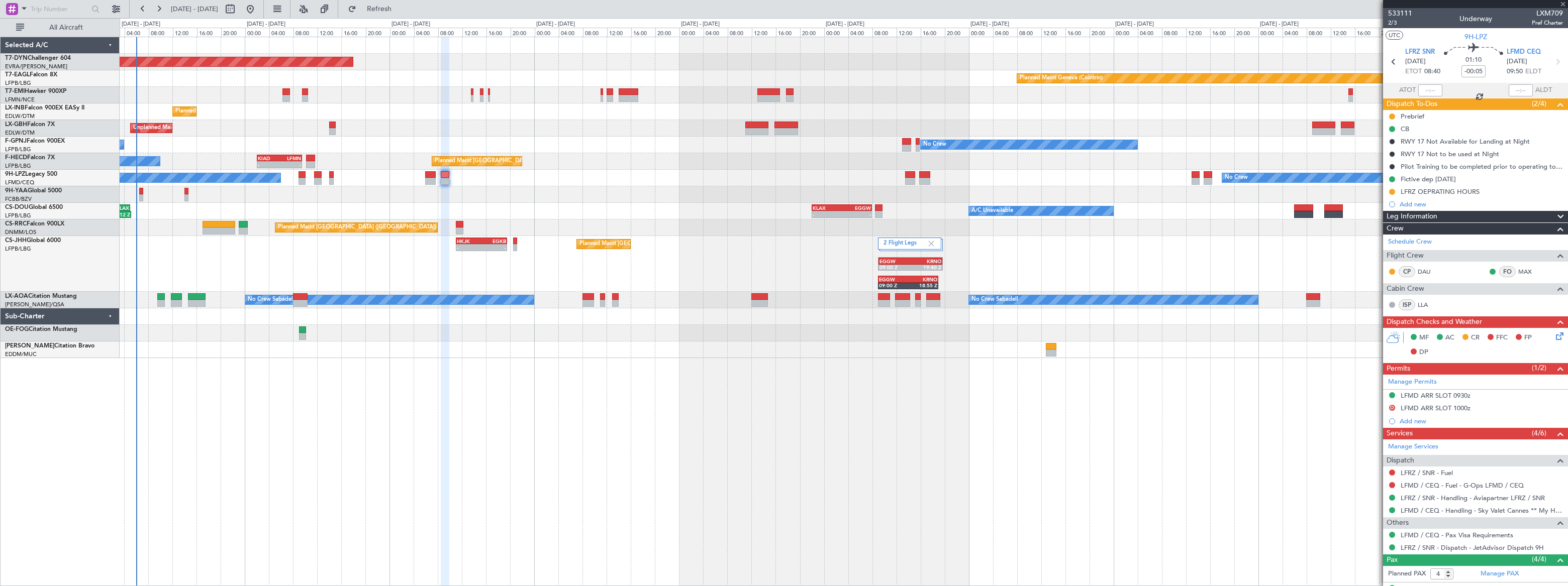
type input "0"
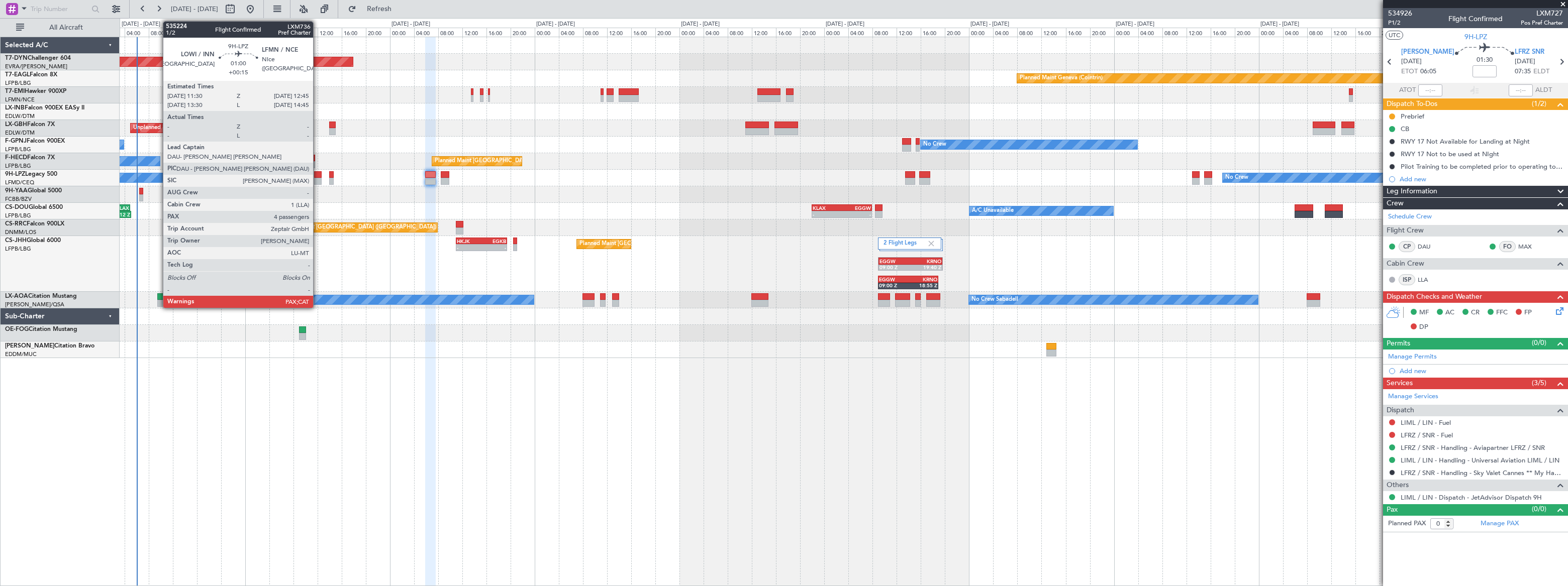
click at [318, 173] on div at bounding box center [318, 174] width 8 height 7
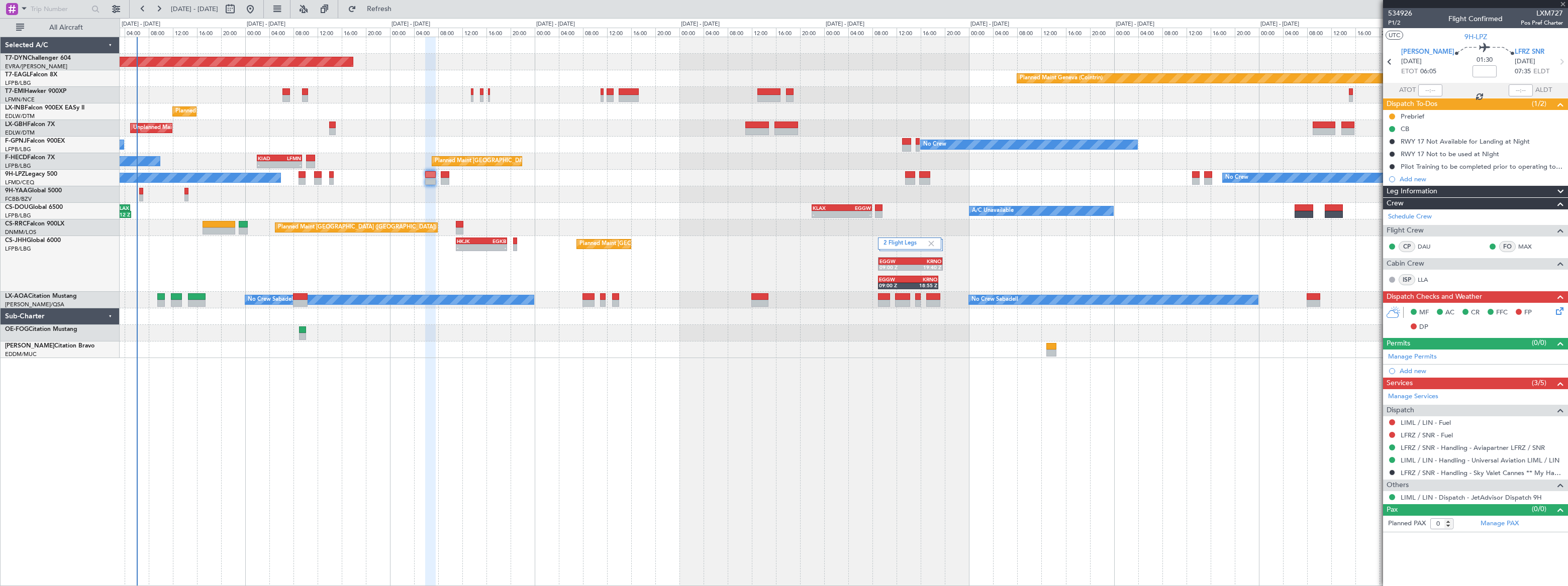
type input "+00:15"
type input "4"
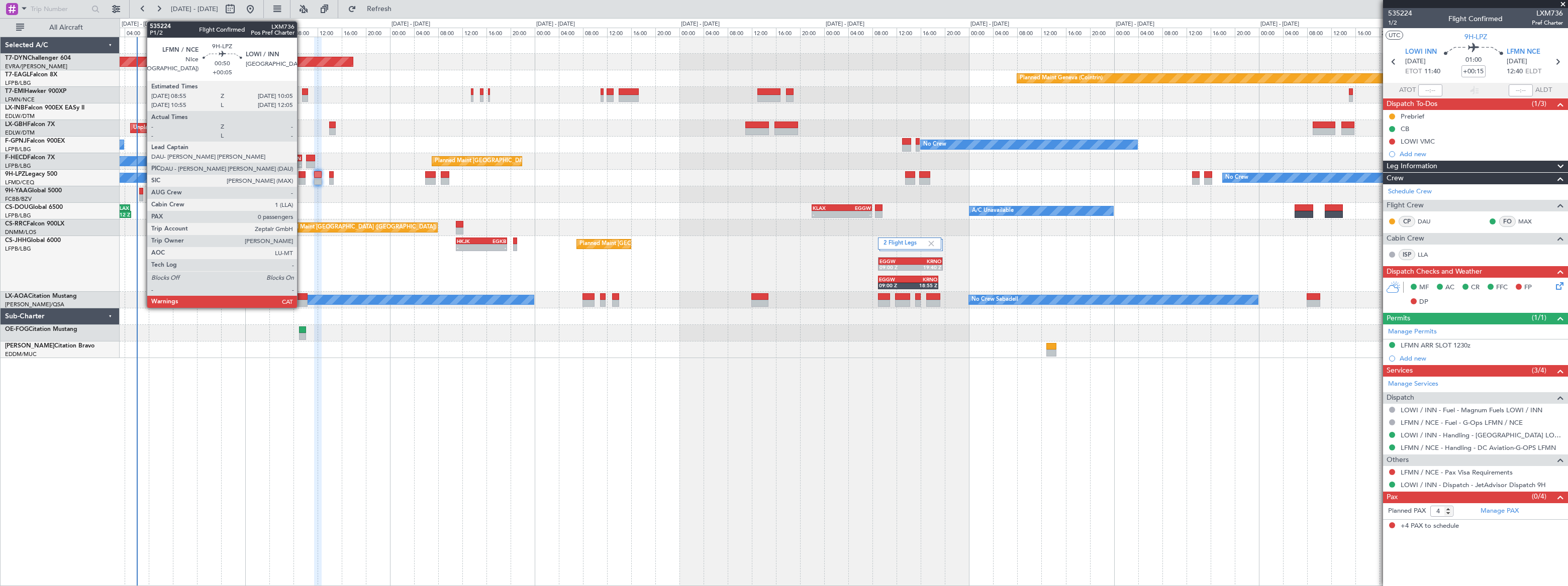
click at [301, 176] on div at bounding box center [302, 174] width 8 height 7
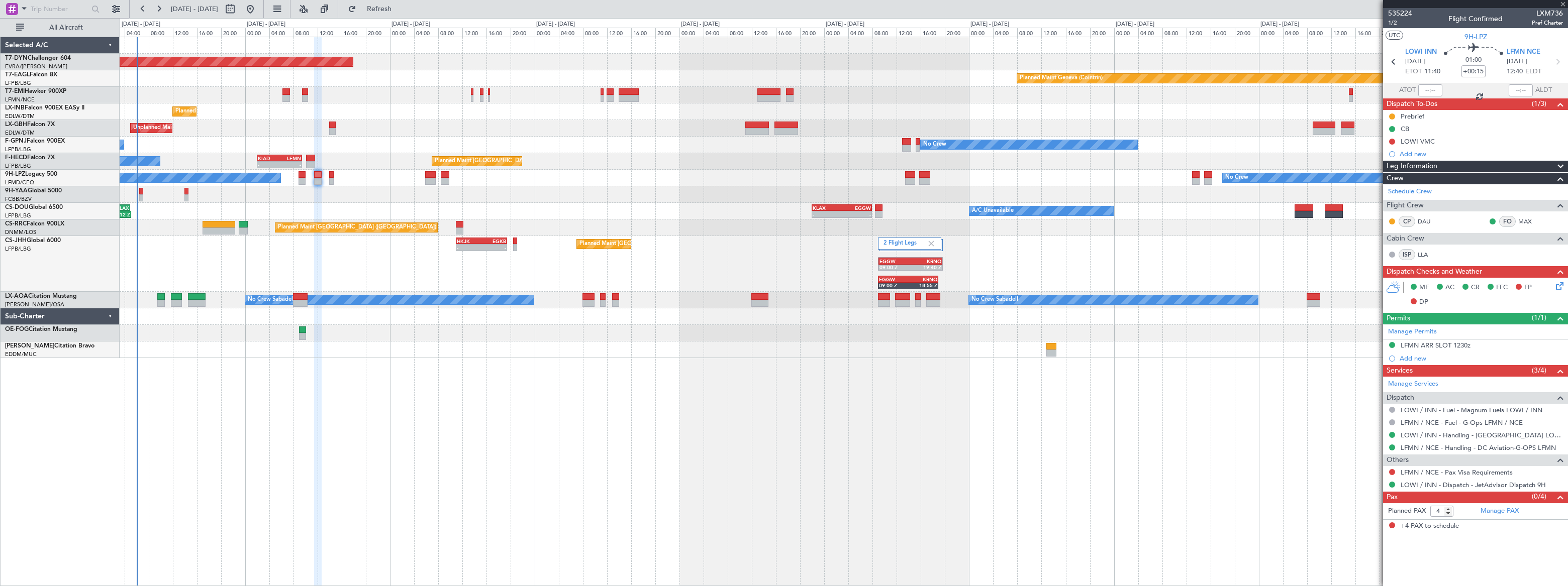
type input "+00:05"
type input "0"
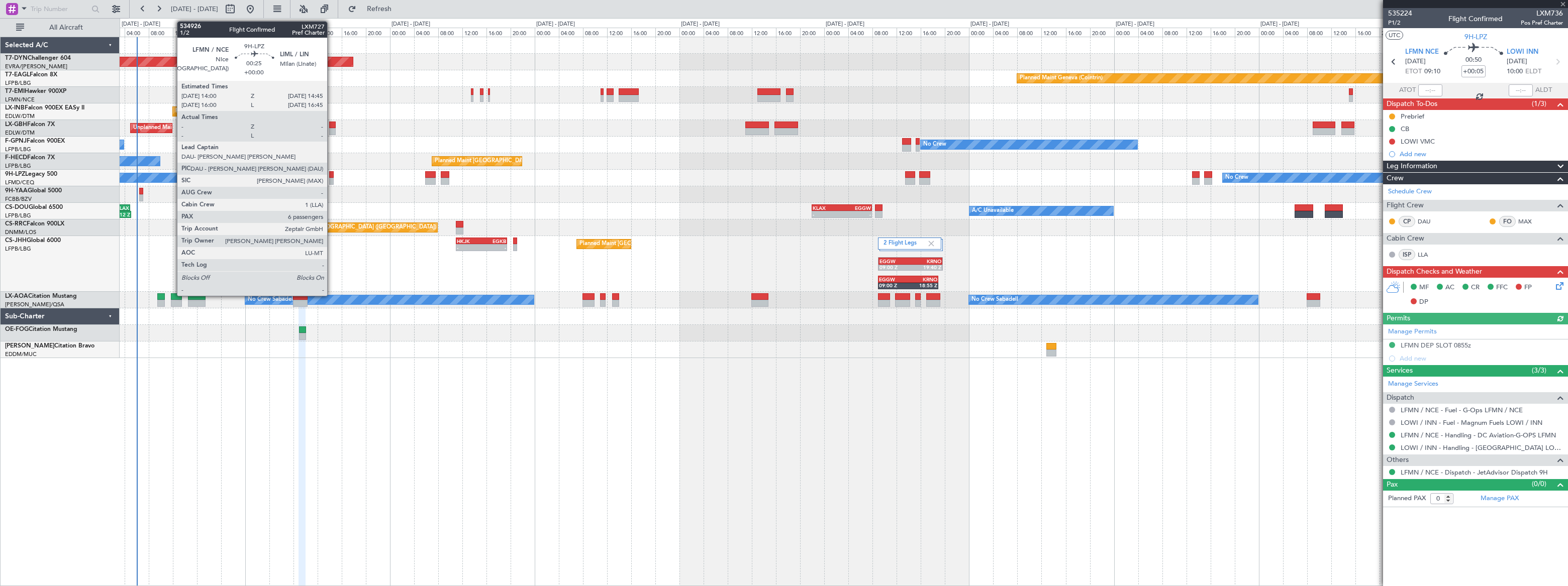
click at [332, 175] on div at bounding box center [331, 174] width 5 height 7
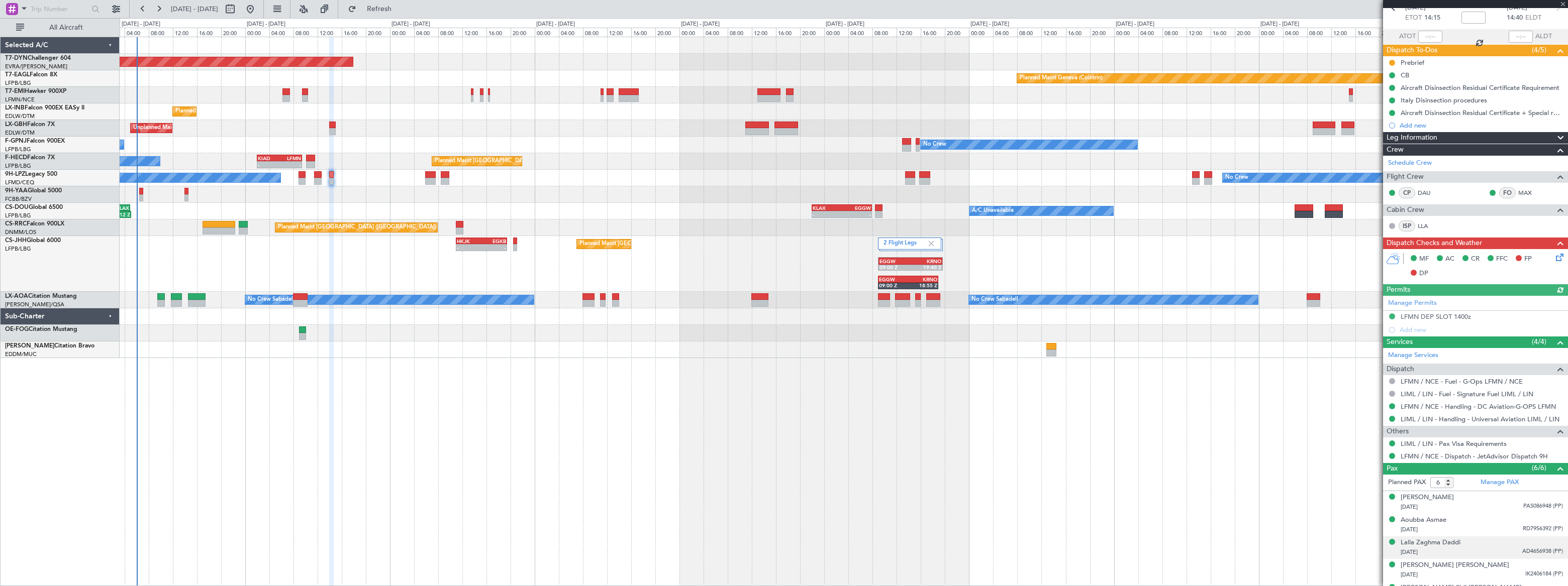
scroll to position [93, 0]
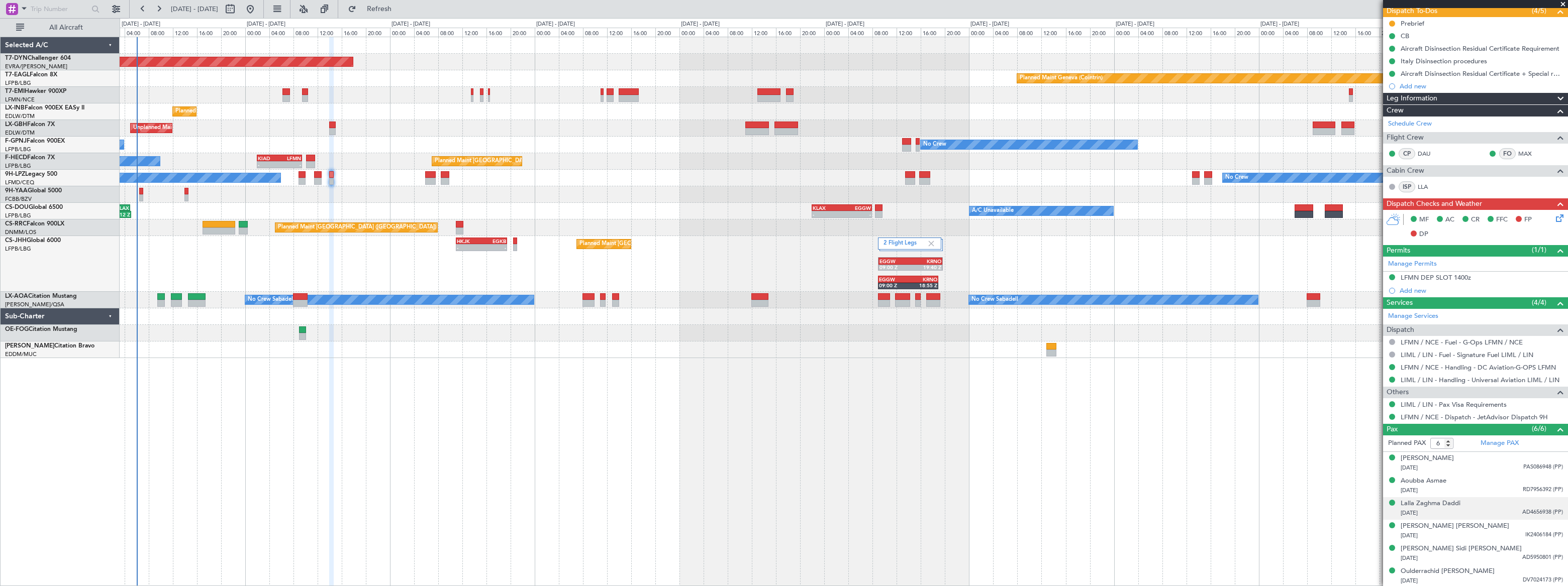
click at [1484, 509] on div "[DATE] AD4656938 (PP)" at bounding box center [1482, 514] width 162 height 10
click at [1443, 501] on div "Lalla Zaghma Daddi" at bounding box center [1430, 504] width 60 height 10
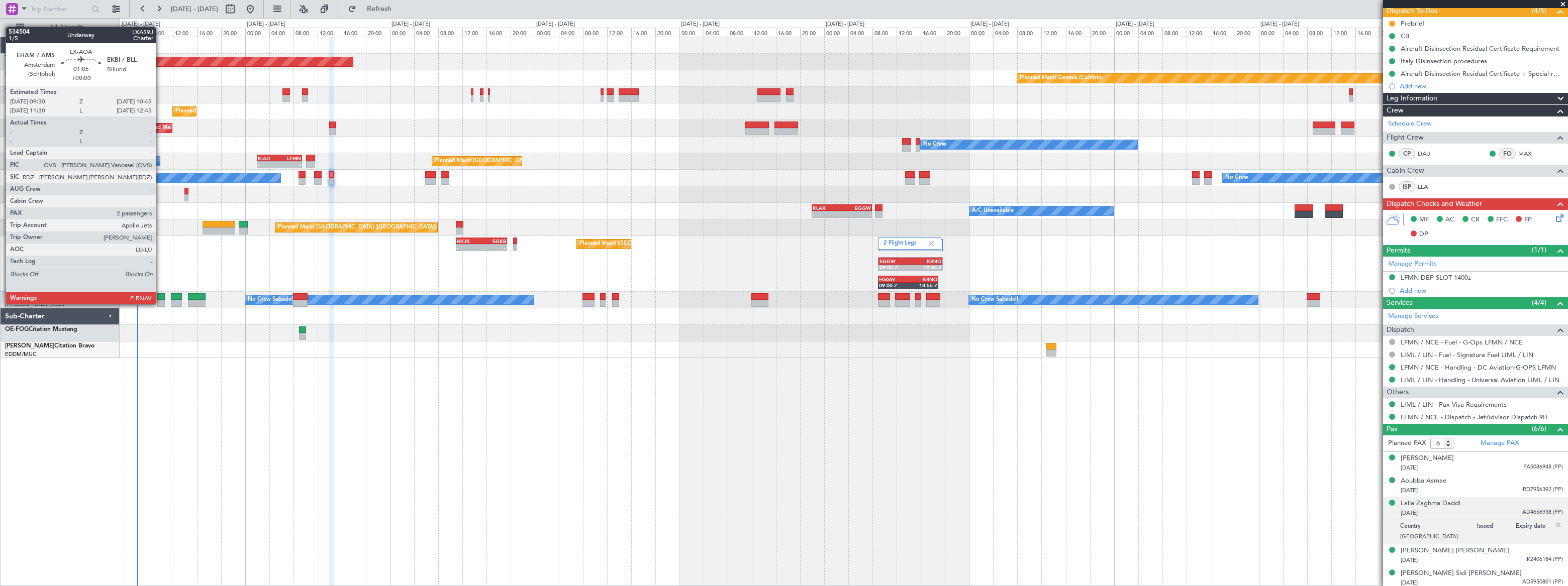
click at [160, 303] on div at bounding box center [161, 303] width 8 height 7
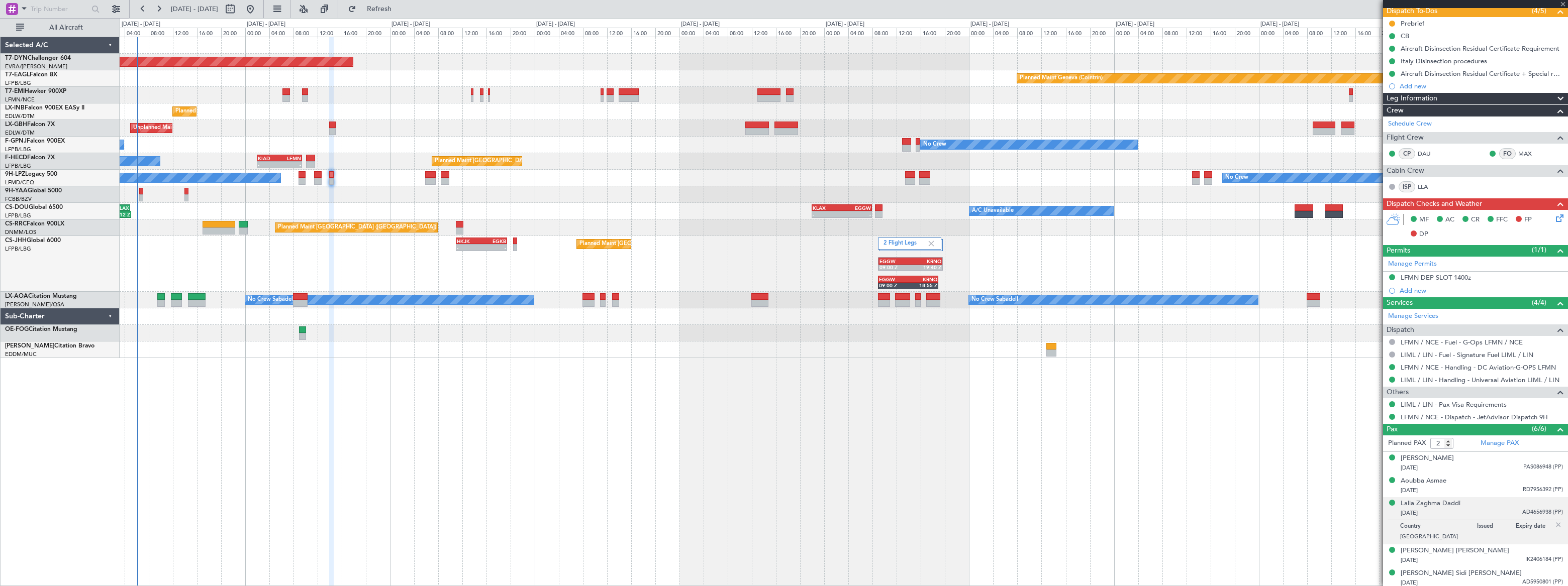
scroll to position [0, 0]
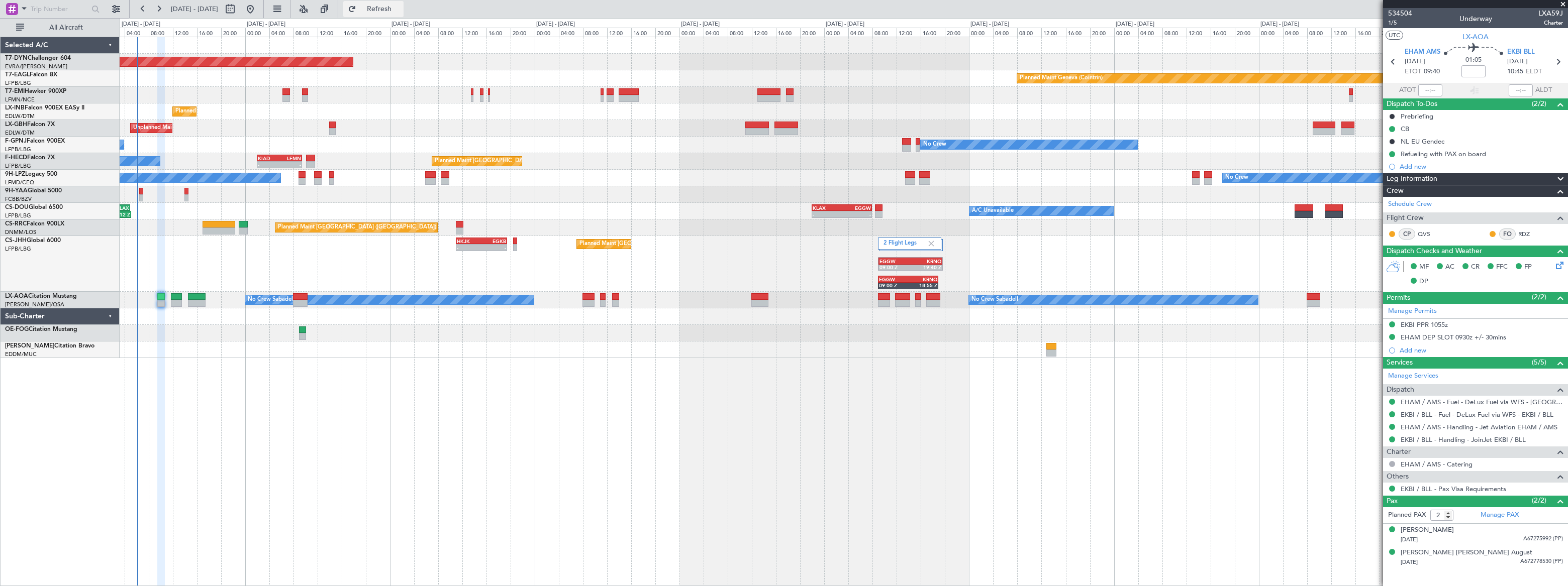
click at [400, 6] on span "Refresh" at bounding box center [379, 9] width 42 height 7
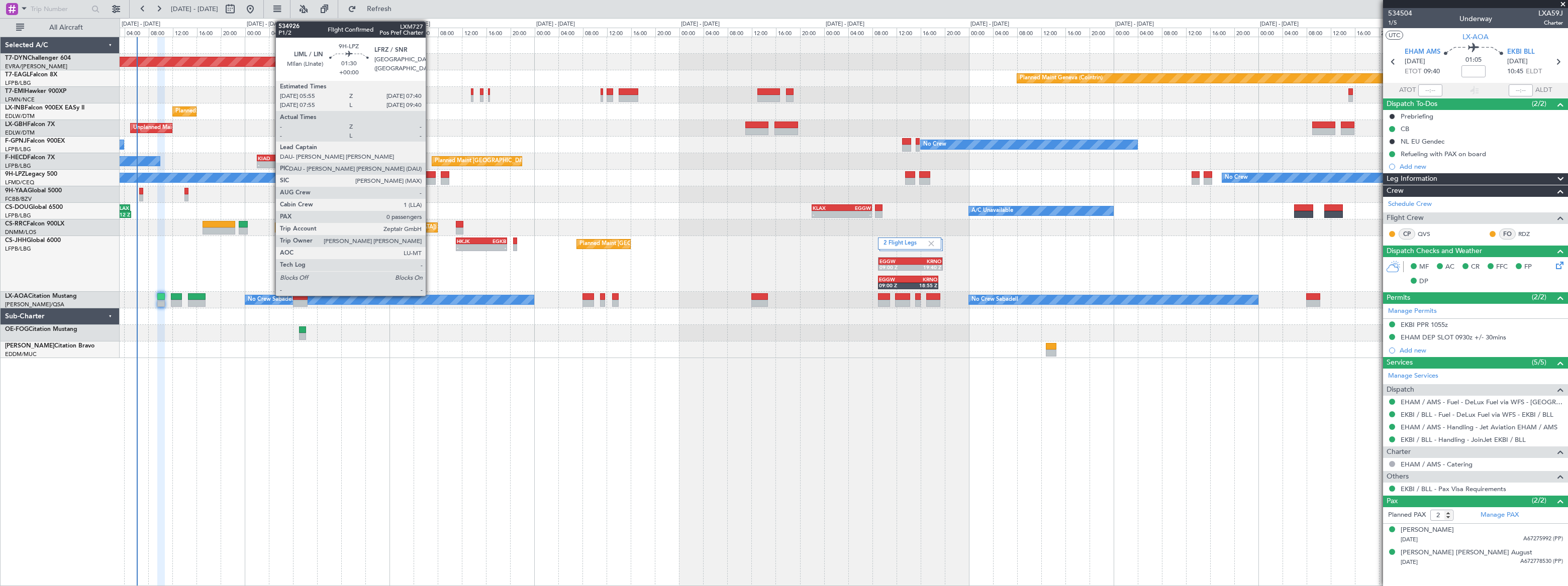
click at [430, 176] on div at bounding box center [430, 174] width 11 height 7
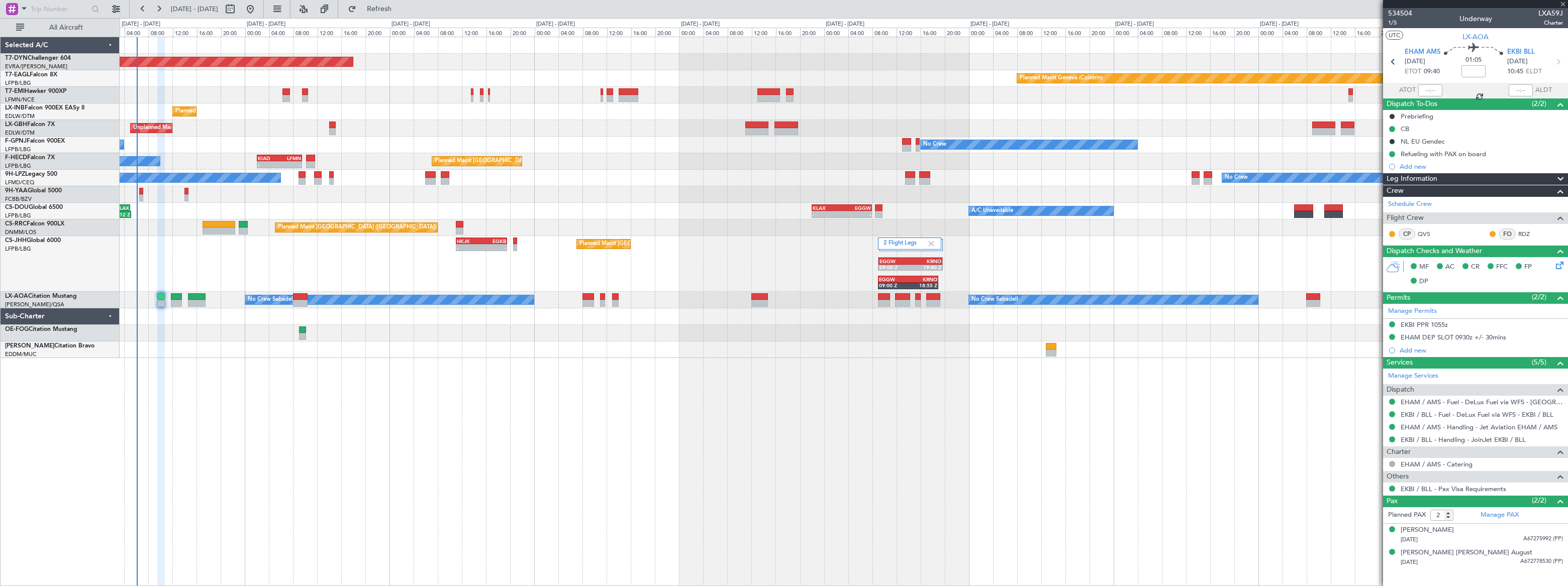
type input "0"
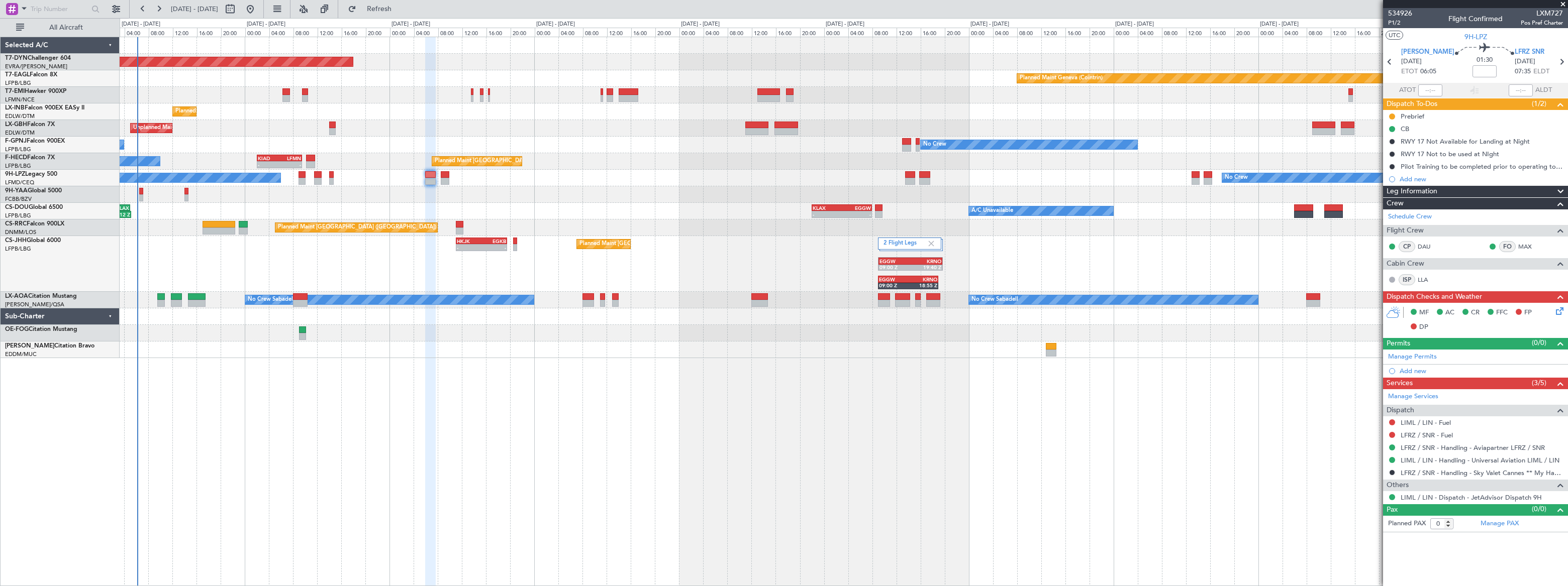
click at [625, 125] on div "Unplanned Maint [GEOGRAPHIC_DATA] ([GEOGRAPHIC_DATA])" at bounding box center [842, 128] width 1447 height 17
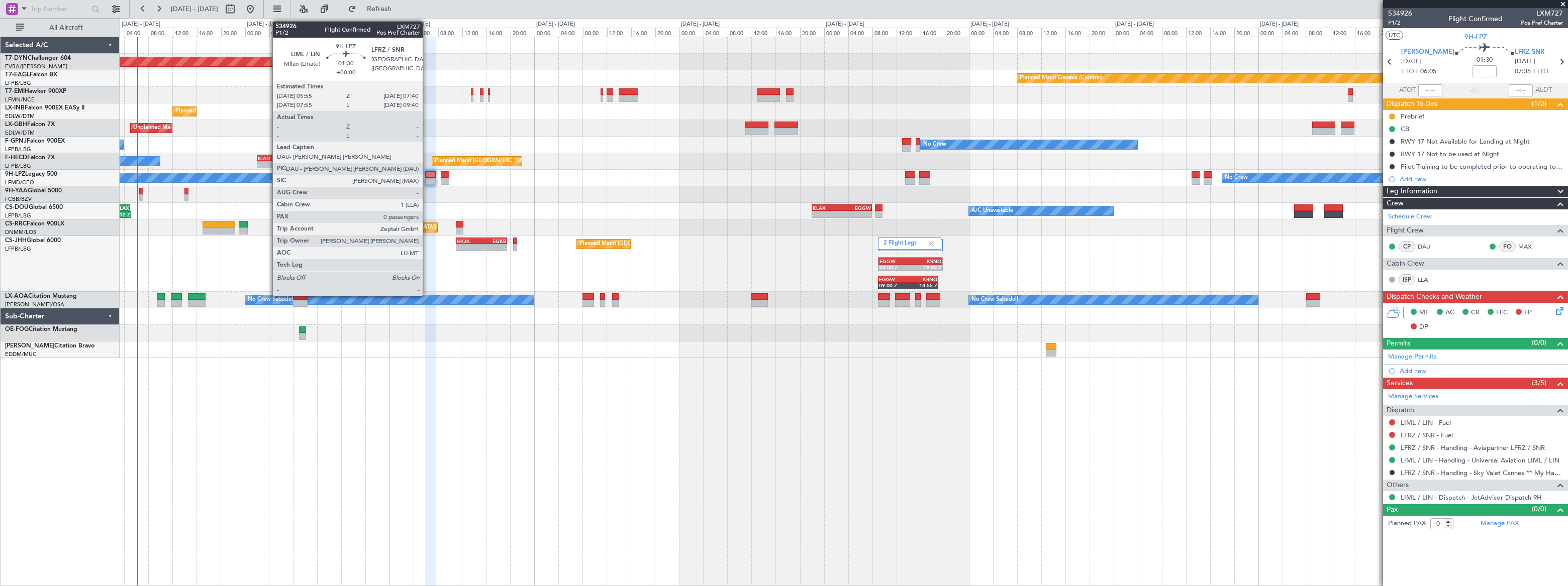
click at [427, 172] on div at bounding box center [430, 174] width 11 height 7
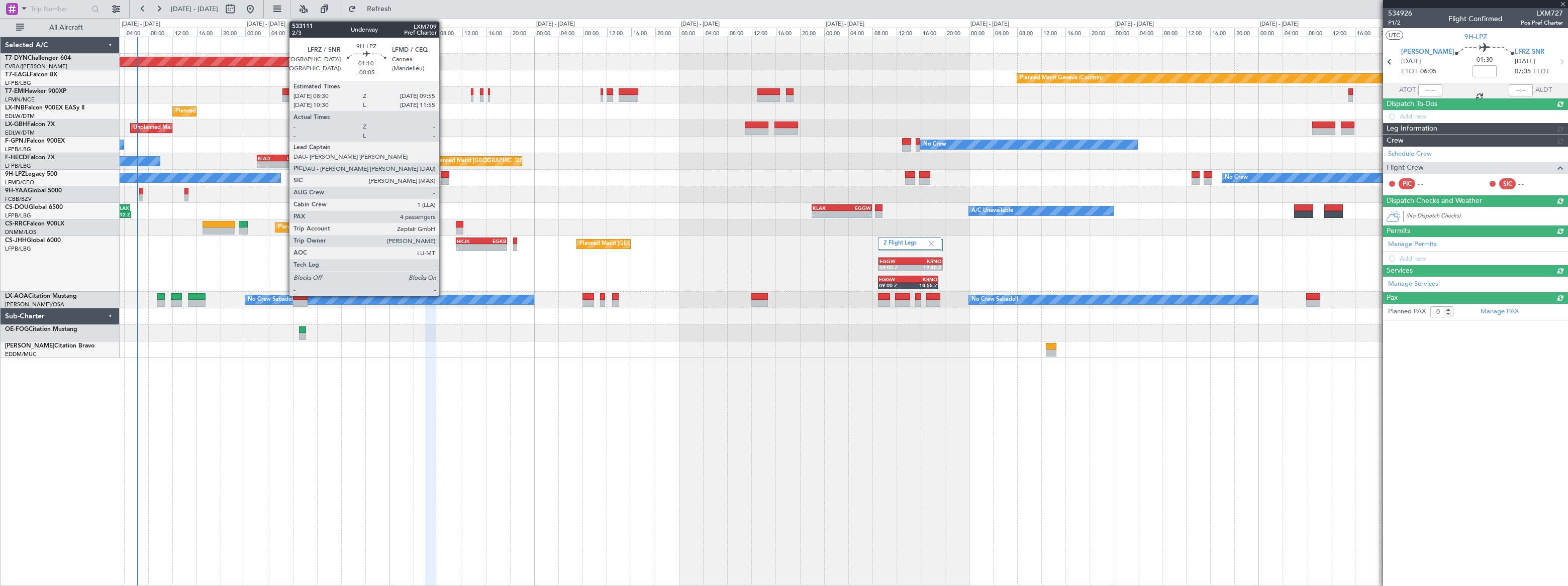
click at [444, 176] on div at bounding box center [444, 174] width 9 height 7
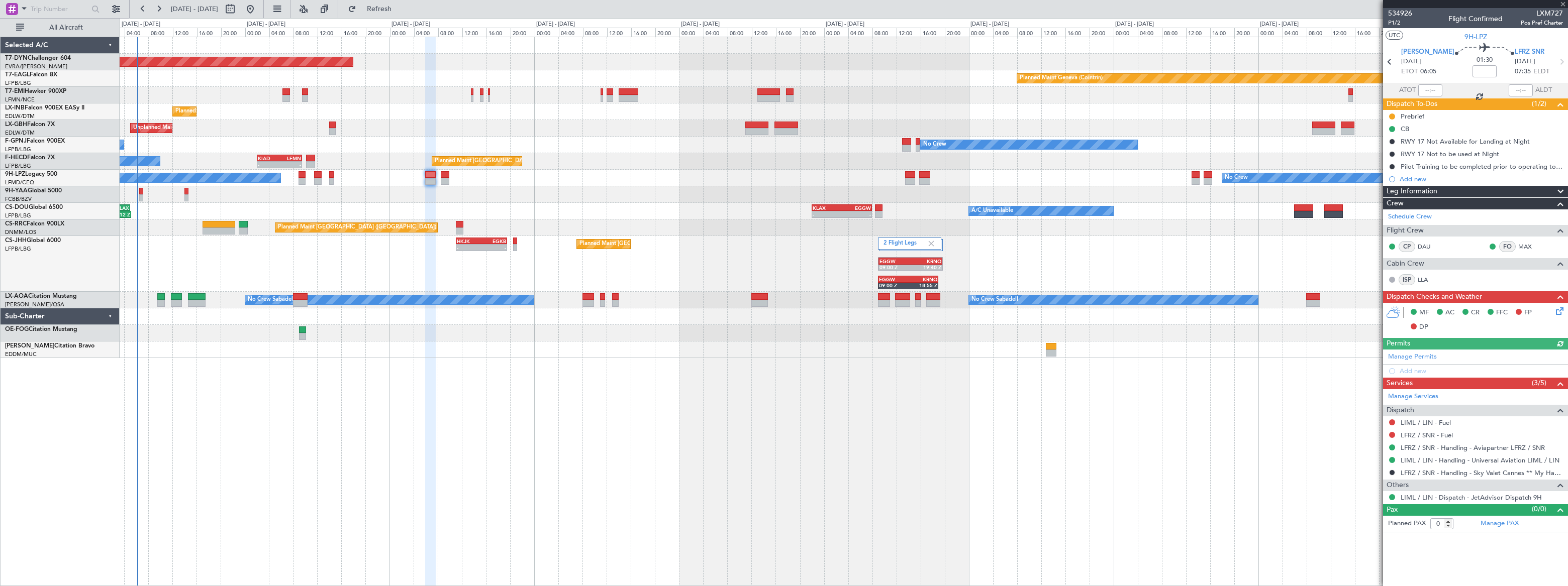
type input "-00:05"
type input "4"
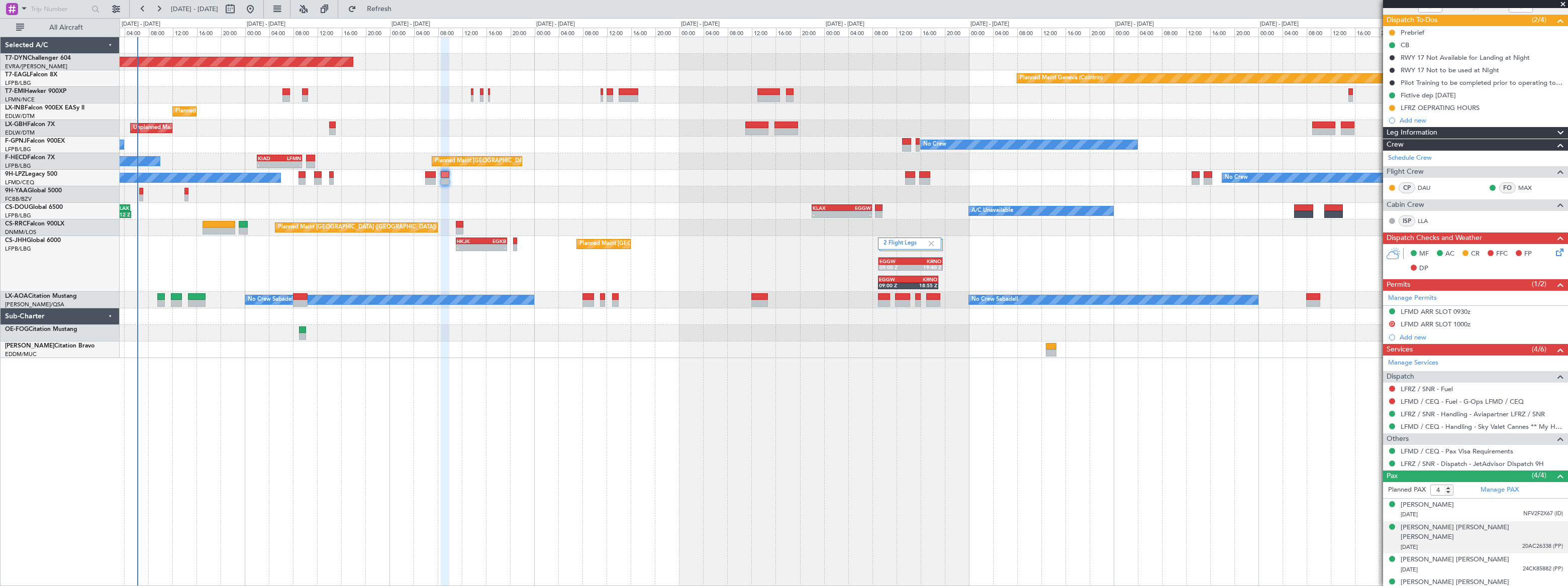
scroll to position [85, 0]
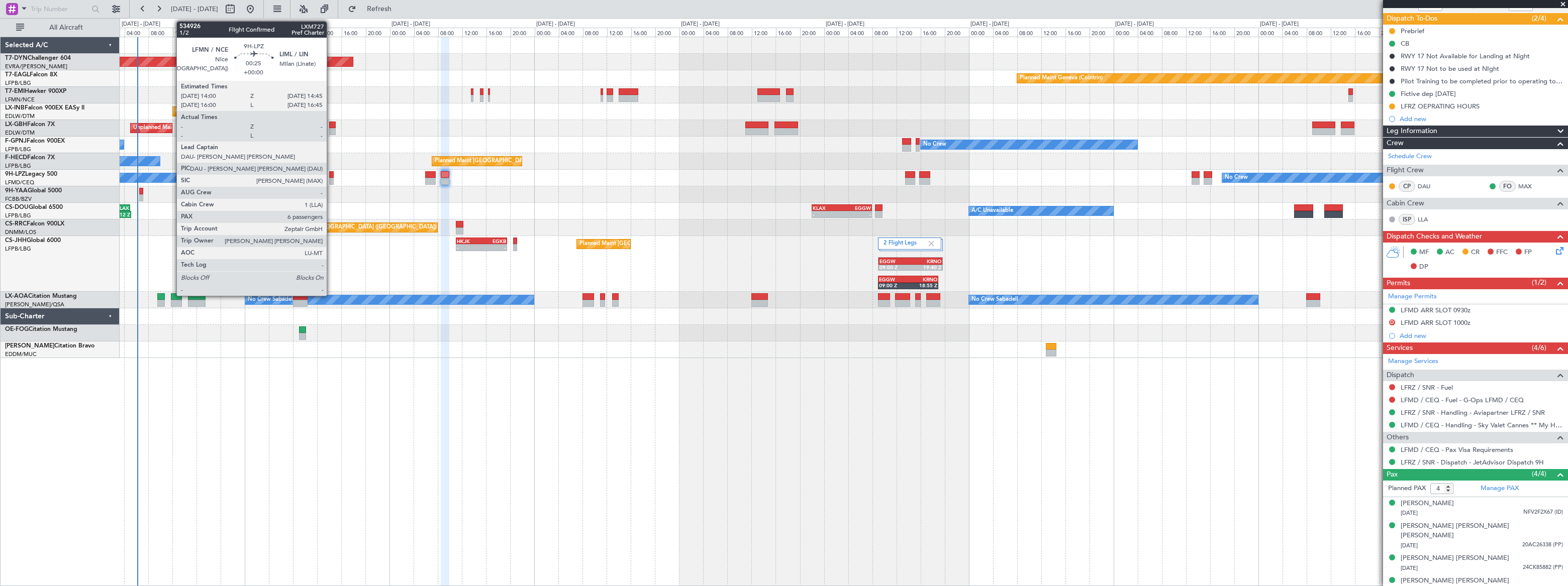
click at [332, 177] on div at bounding box center [331, 174] width 5 height 7
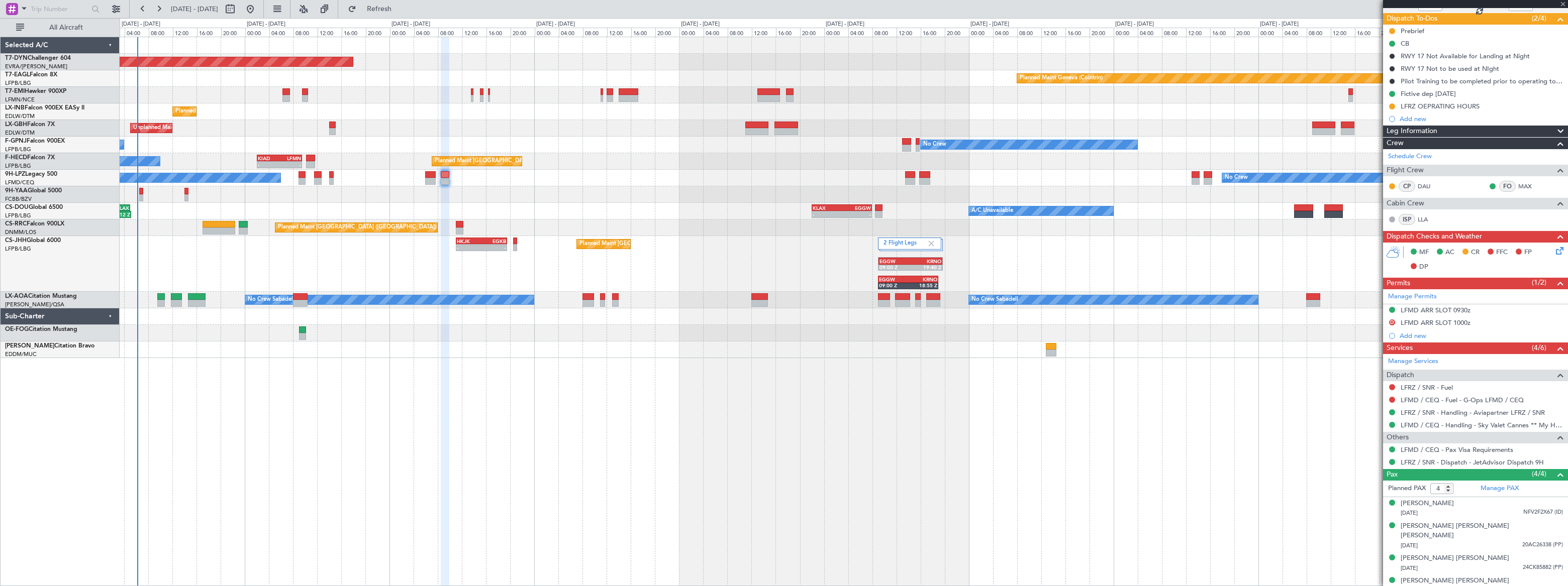
type input "6"
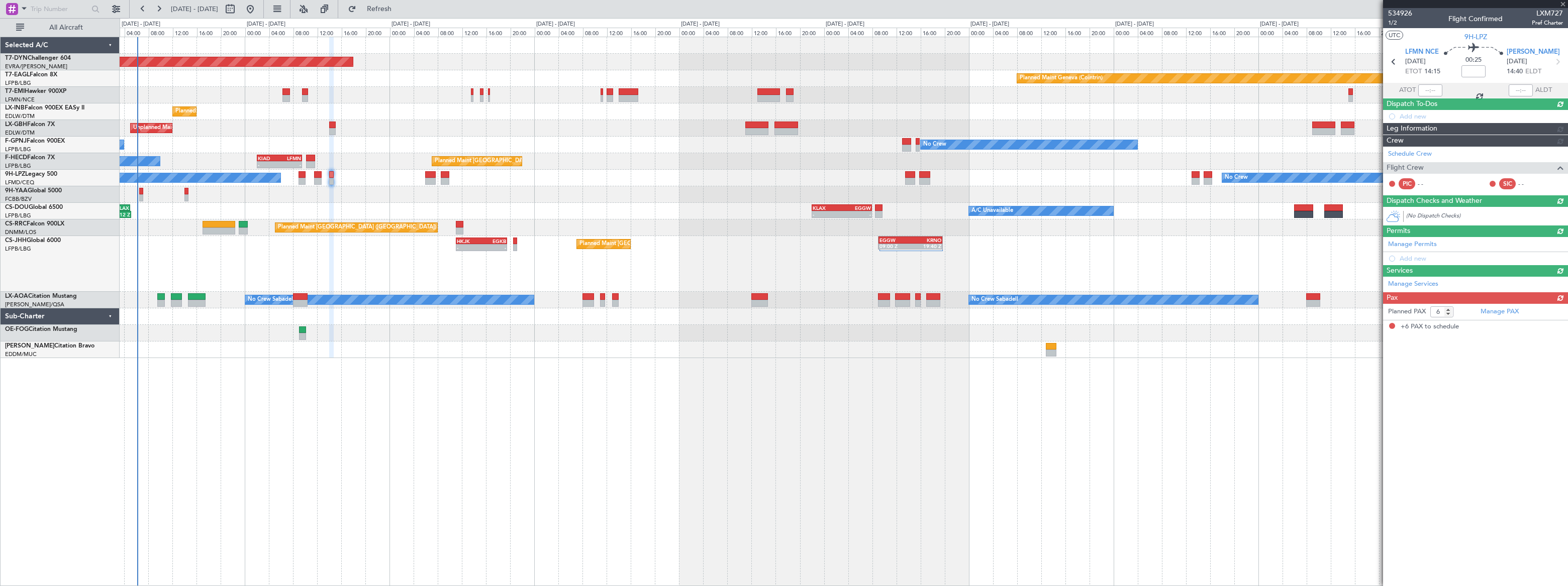
scroll to position [0, 0]
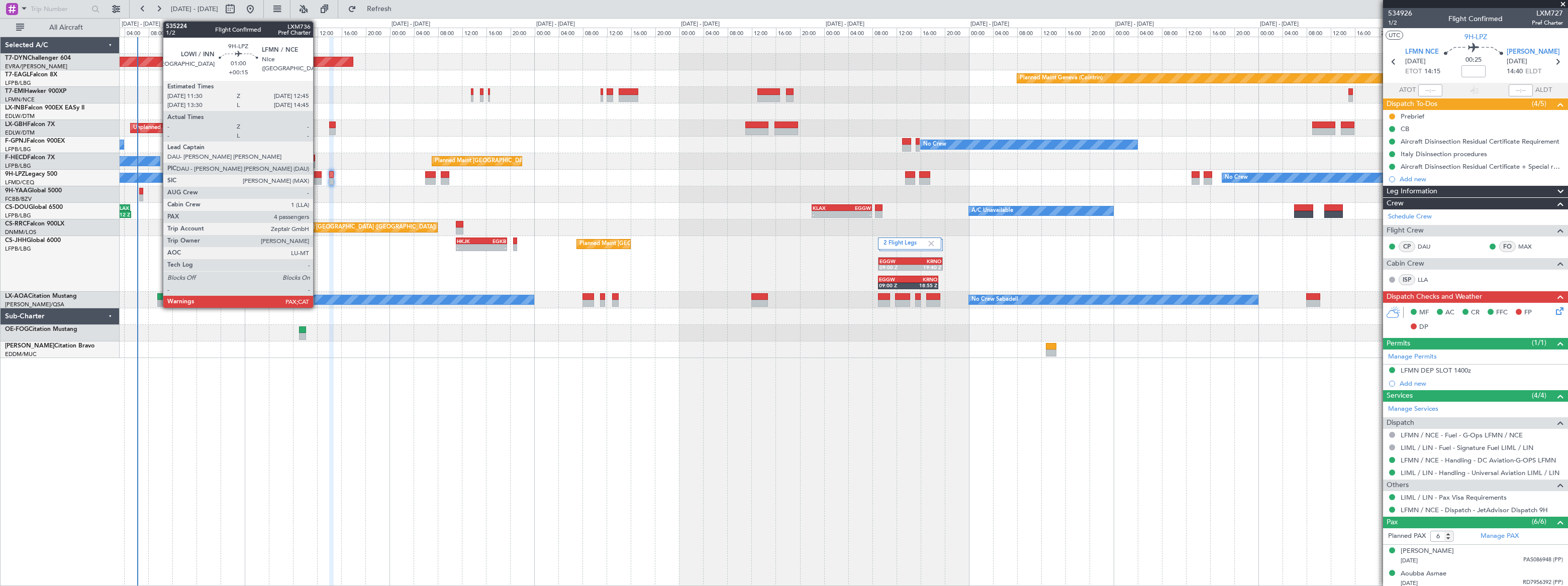
click at [318, 176] on div at bounding box center [318, 174] width 8 height 7
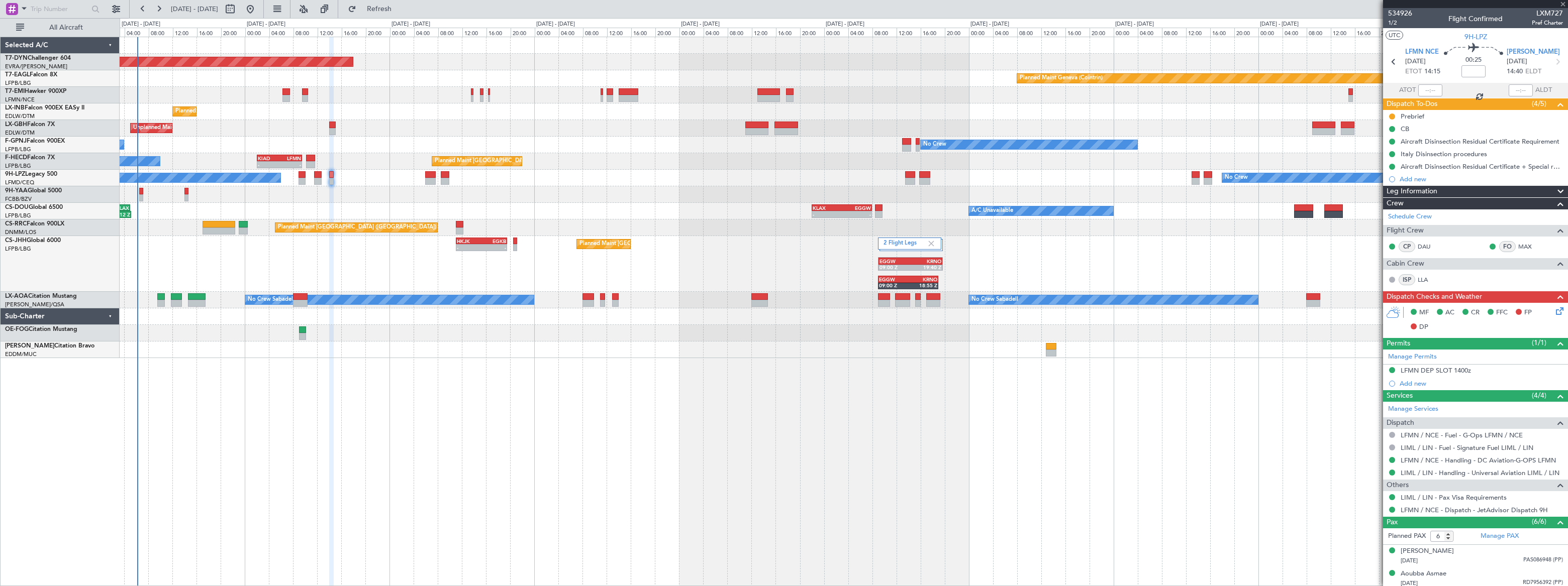
type input "+00:15"
type input "4"
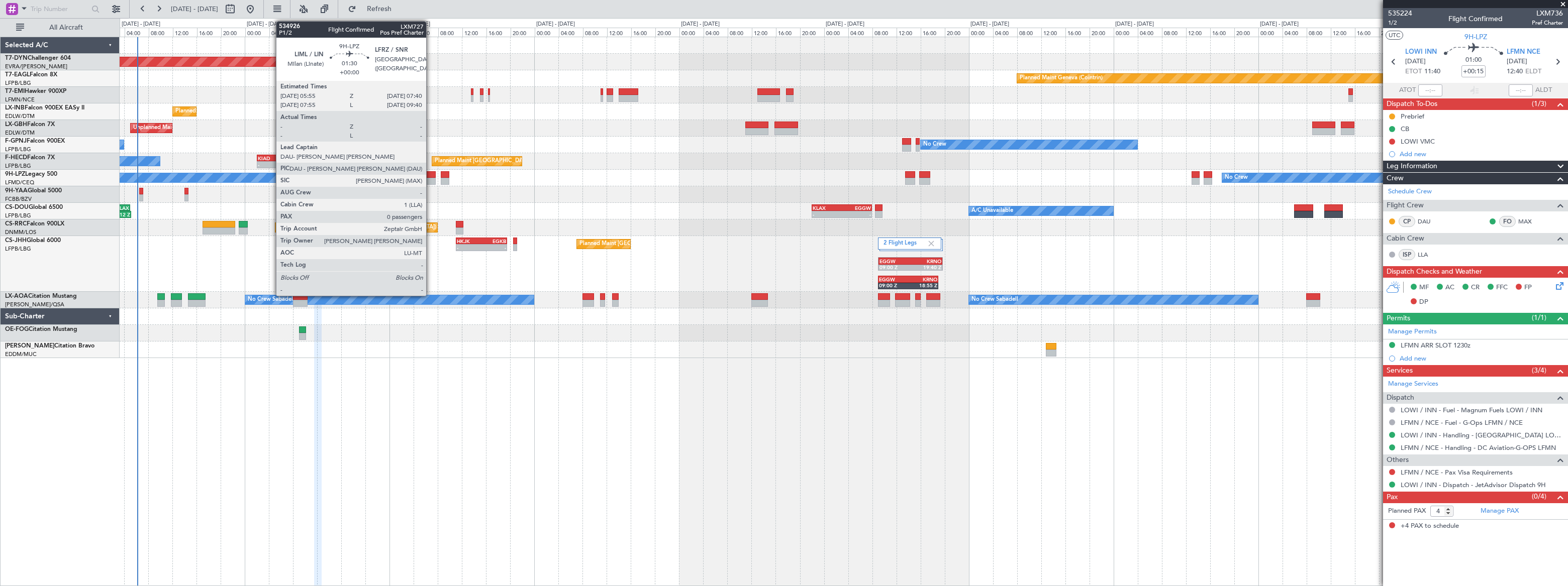
click at [430, 175] on div at bounding box center [430, 174] width 11 height 7
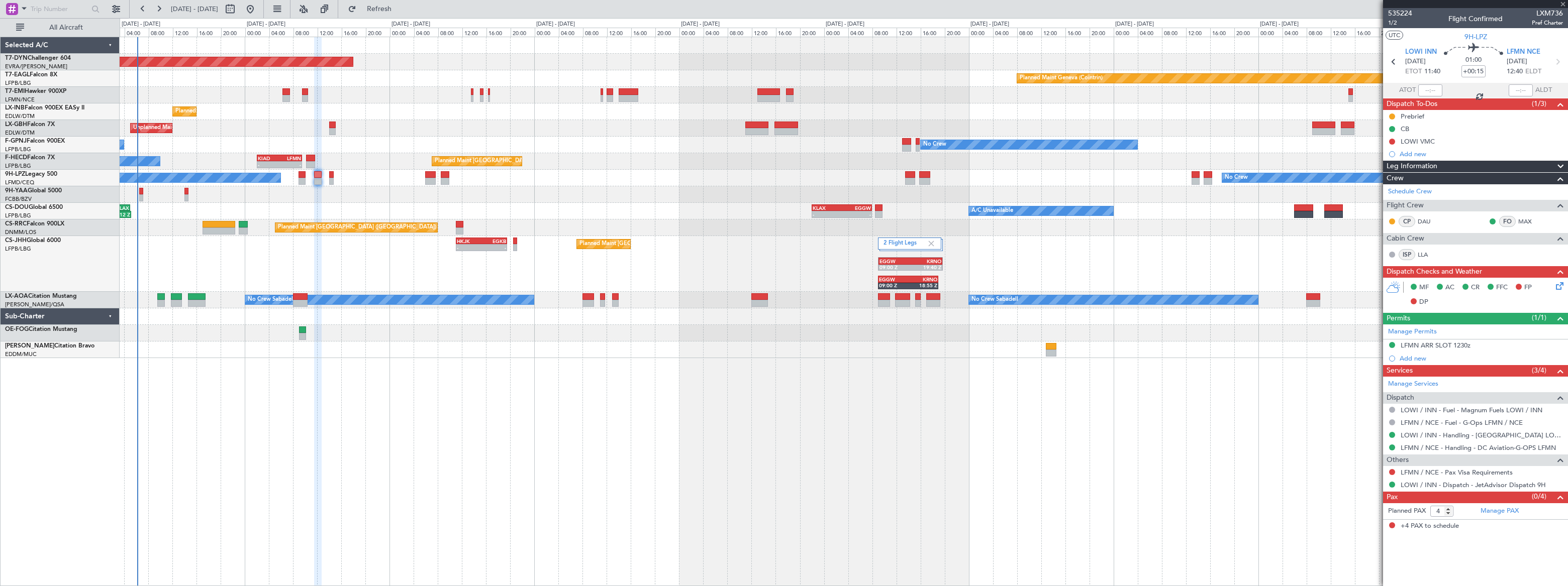
type input "0"
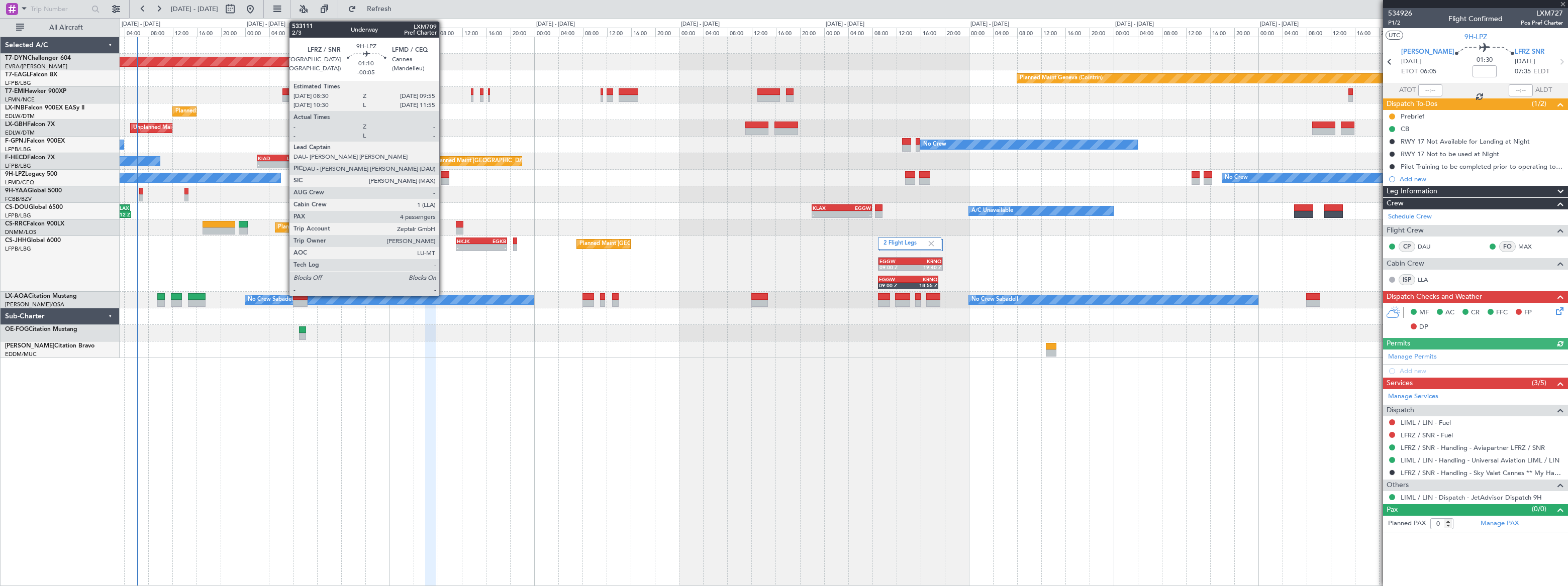
click at [444, 174] on div at bounding box center [444, 174] width 9 height 7
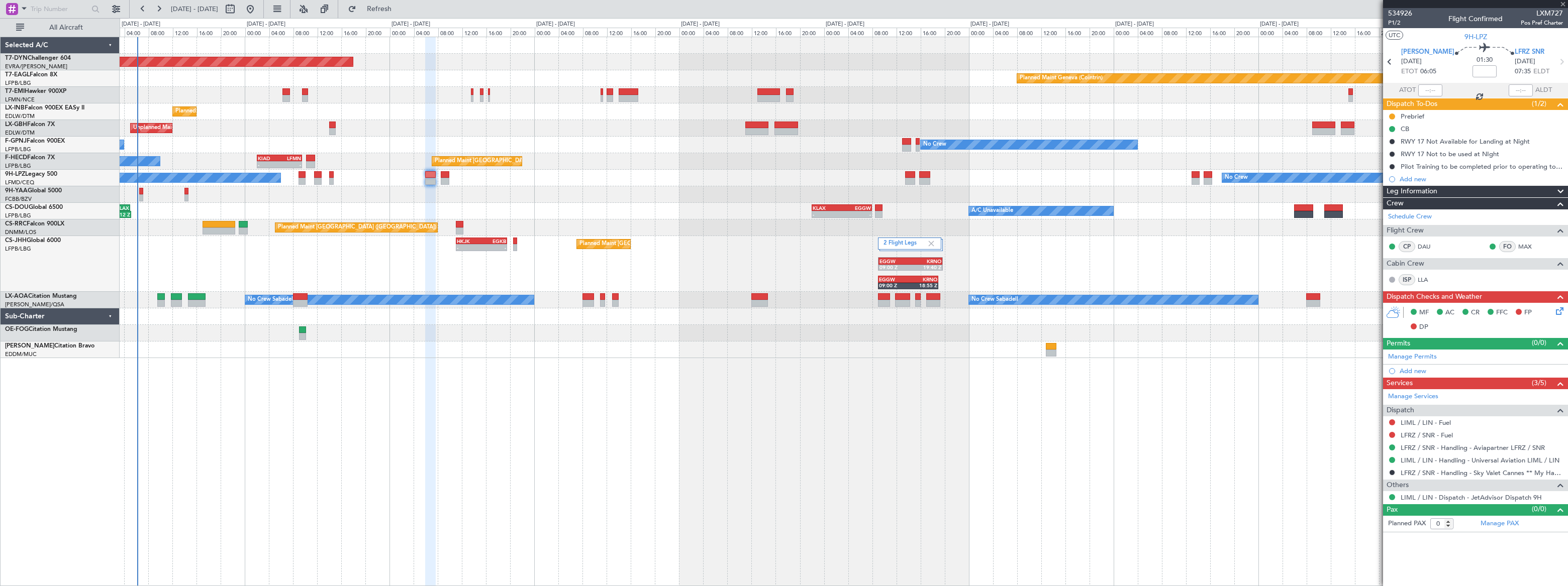
type input "-00:05"
type input "4"
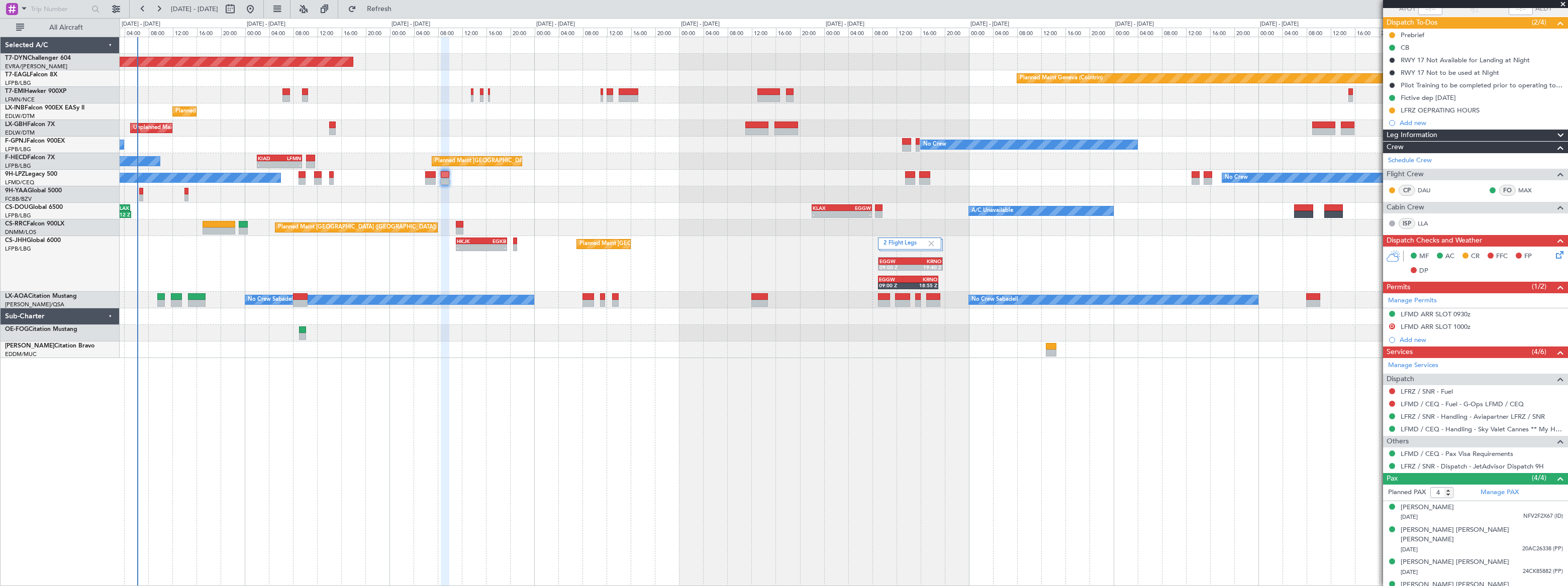
scroll to position [85, 0]
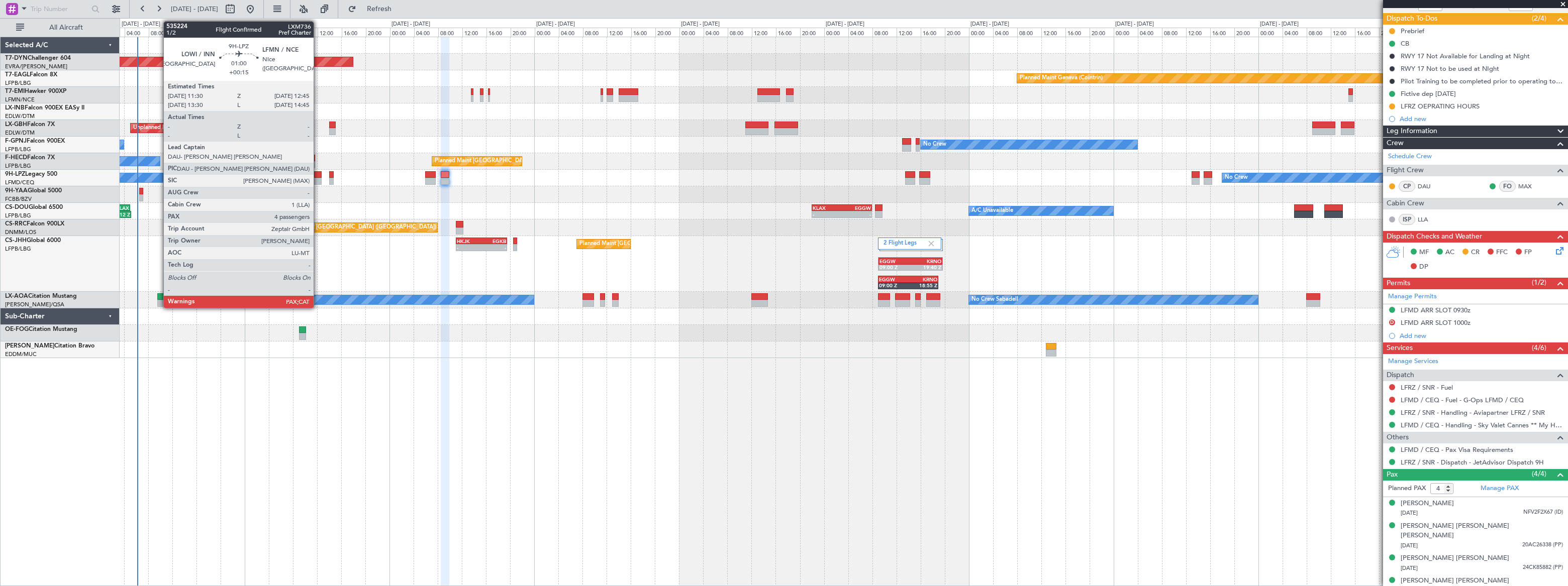
click at [318, 177] on div at bounding box center [318, 174] width 8 height 7
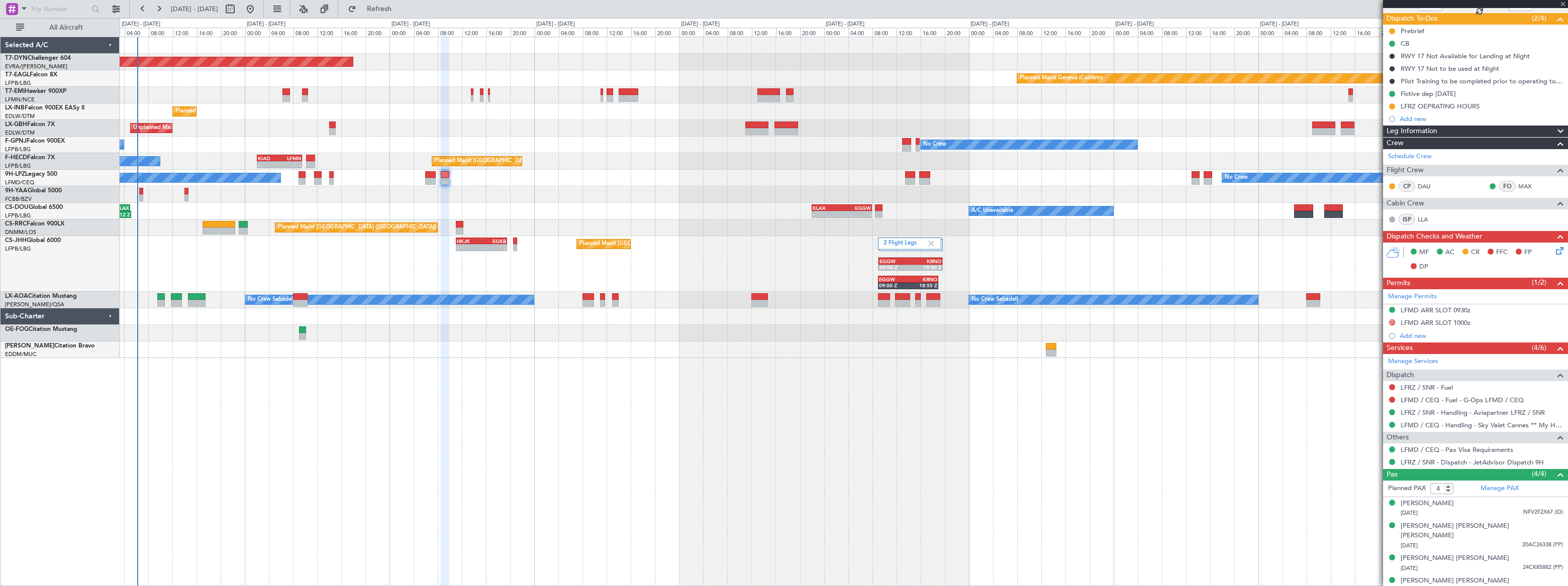
type input "+00:15"
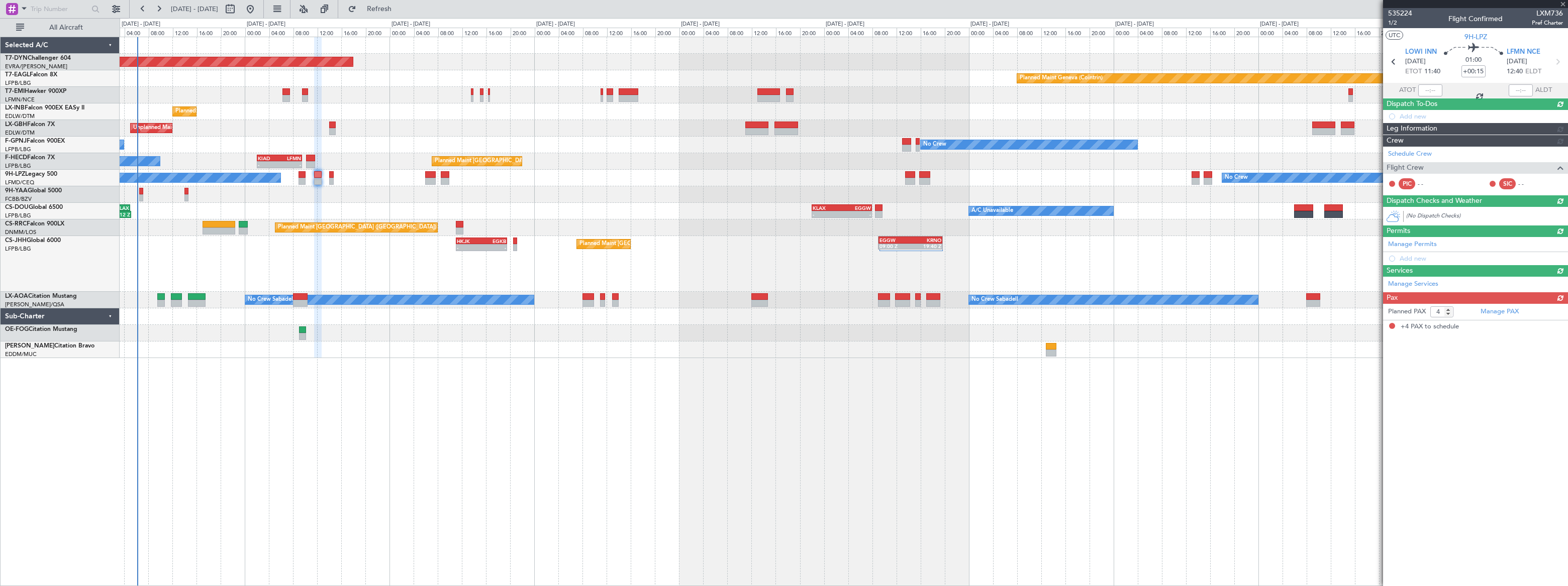
scroll to position [0, 0]
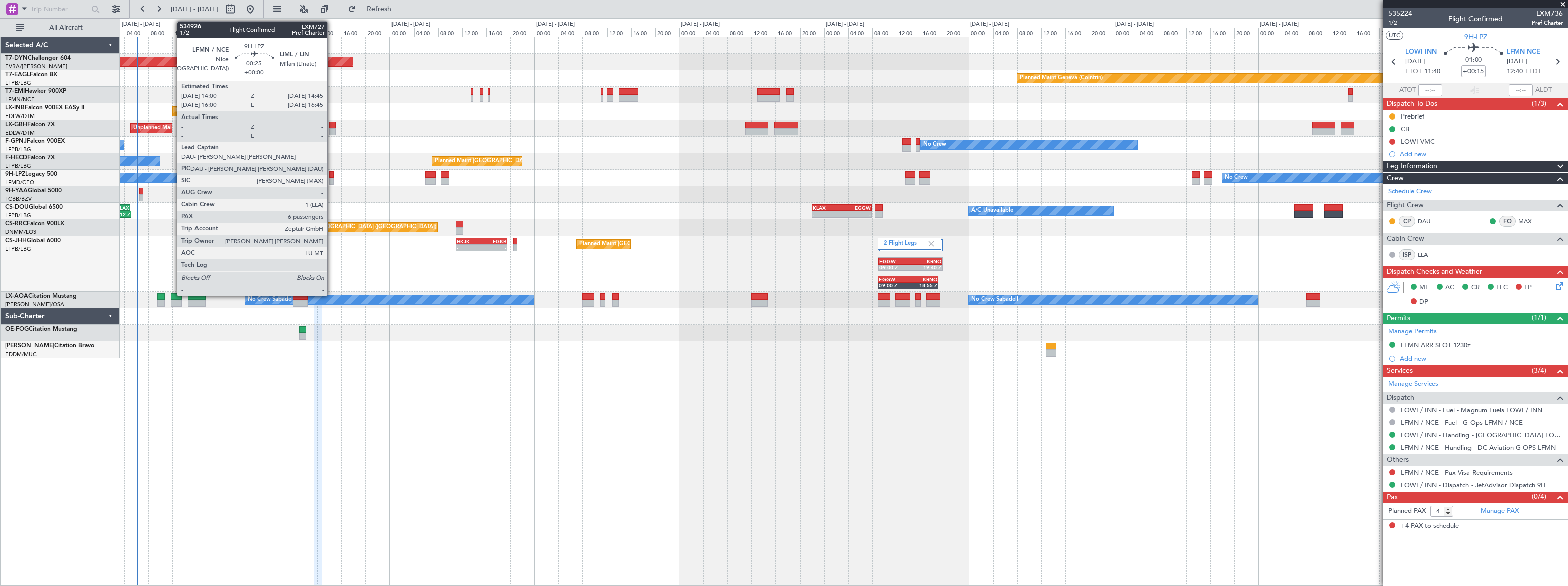
click at [332, 176] on div at bounding box center [331, 174] width 5 height 7
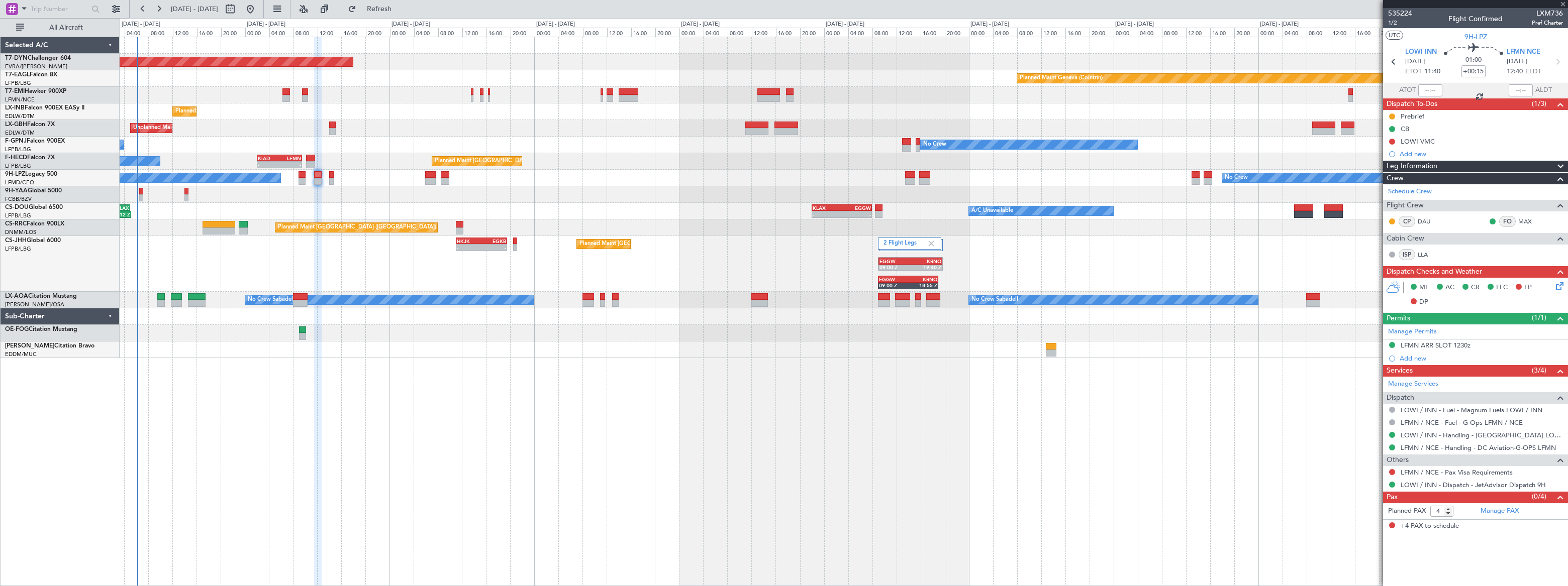
type input "6"
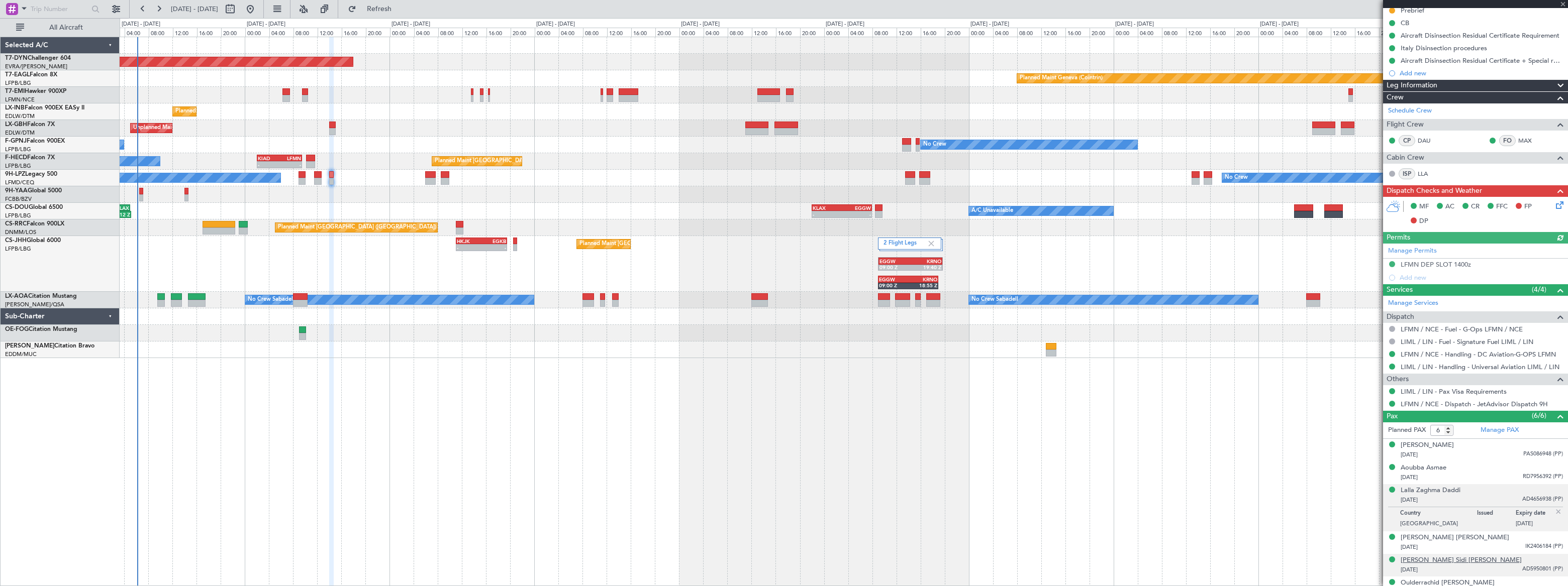
scroll to position [117, 0]
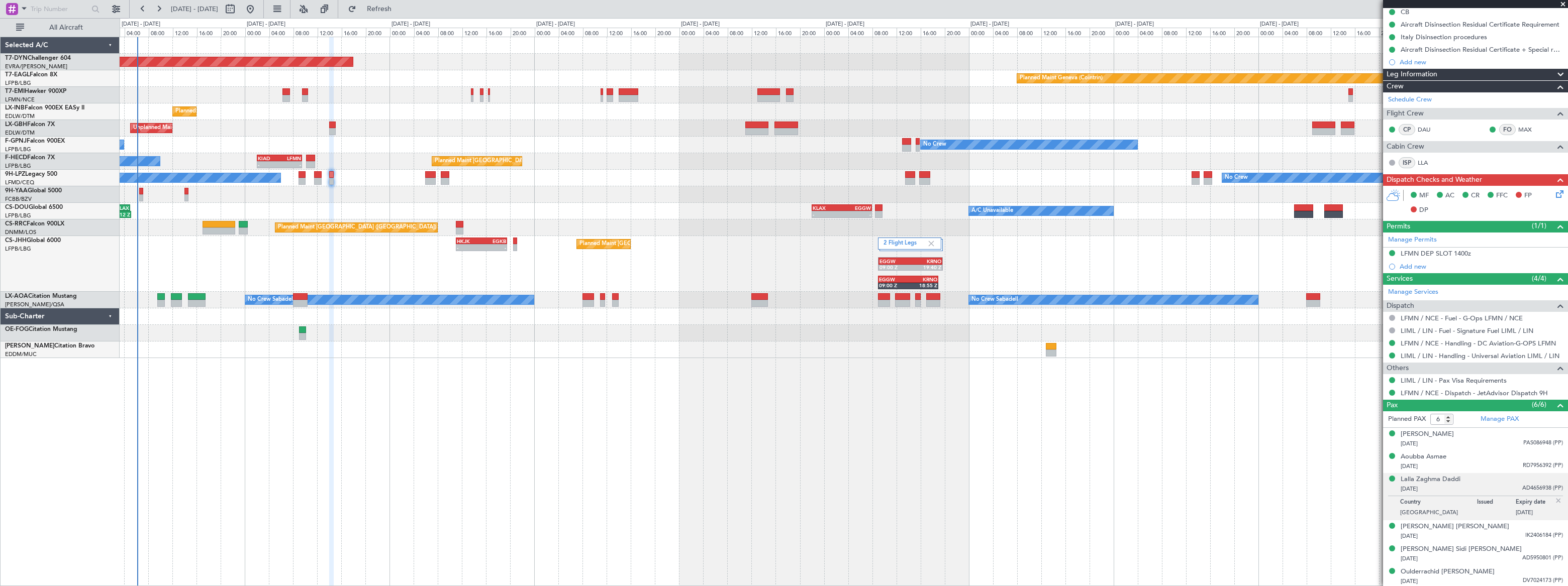
click at [1483, 485] on div "[DATE] AD4656938 (PP)" at bounding box center [1482, 489] width 162 height 10
click at [1453, 479] on div "Lalla Zaghma Daddi" at bounding box center [1430, 479] width 60 height 10
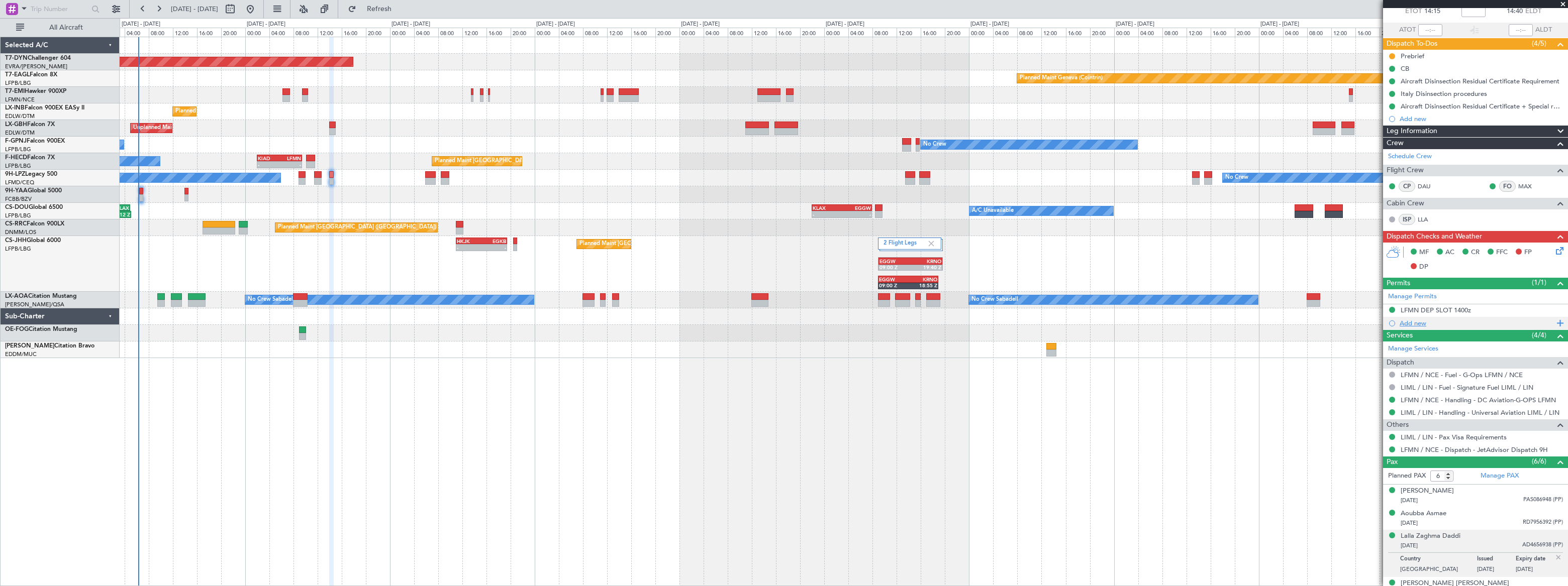
scroll to position [0, 0]
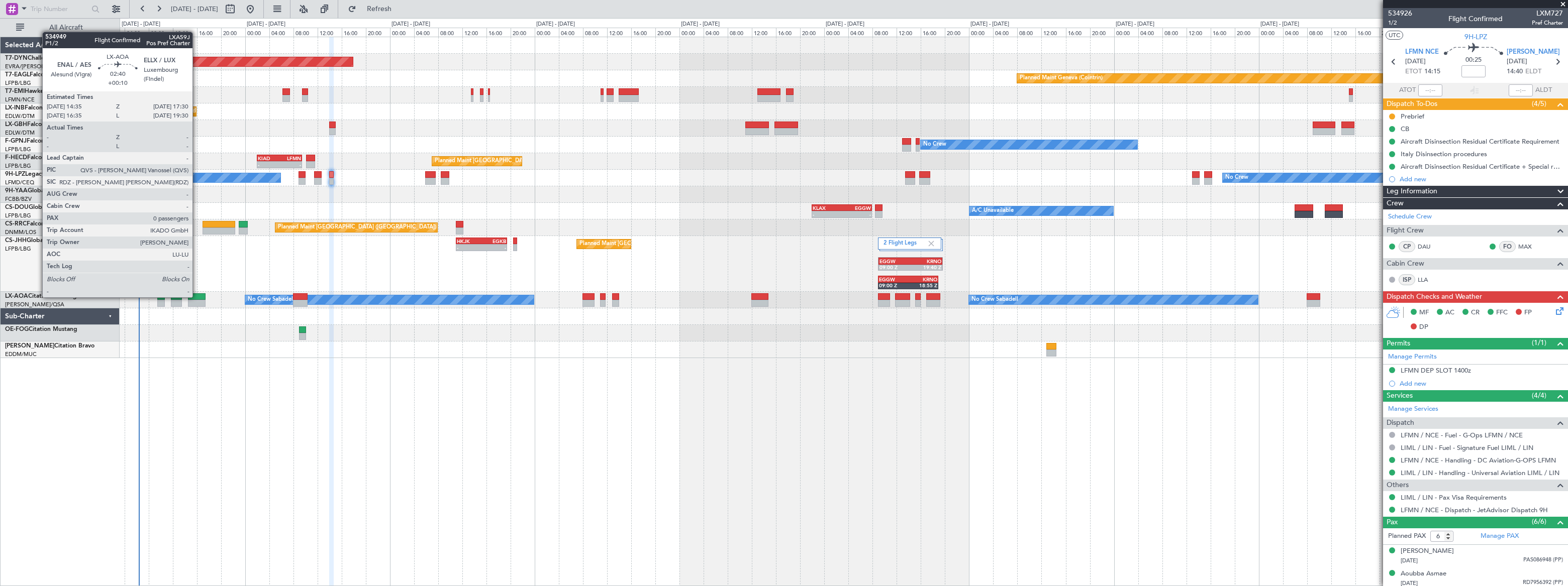
click at [197, 296] on div at bounding box center [197, 296] width 18 height 7
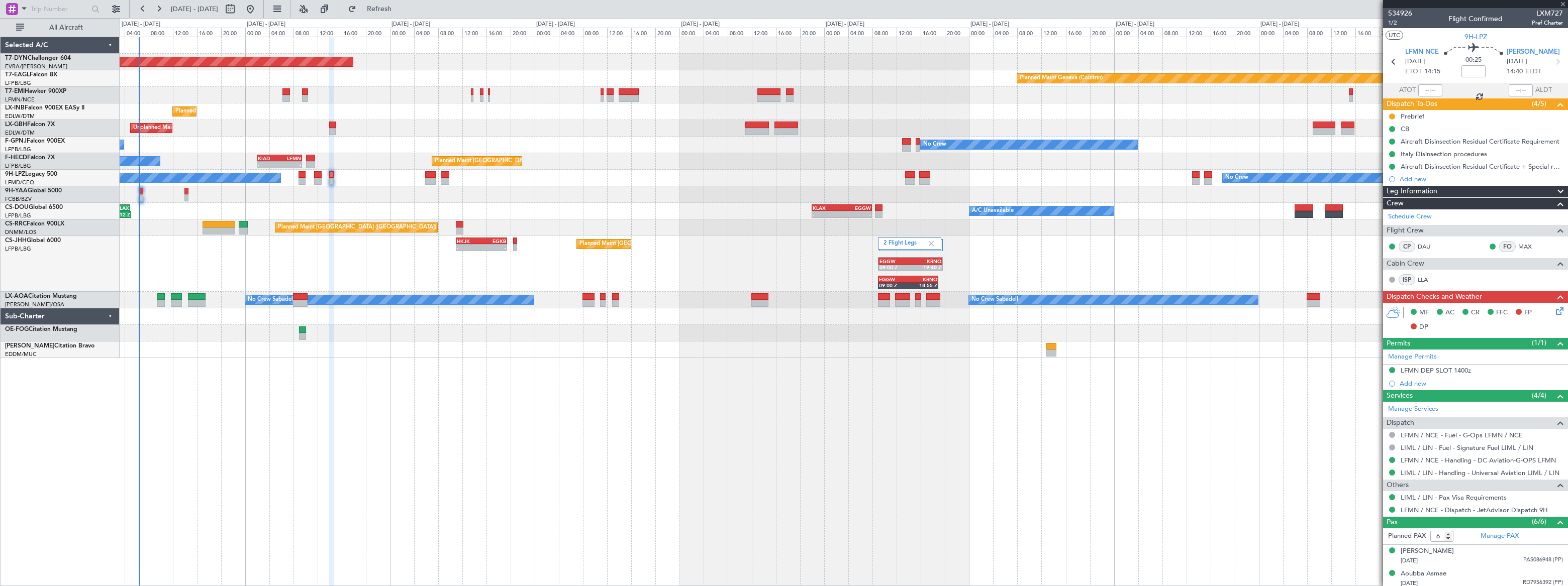
type input "+00:10"
type input "0"
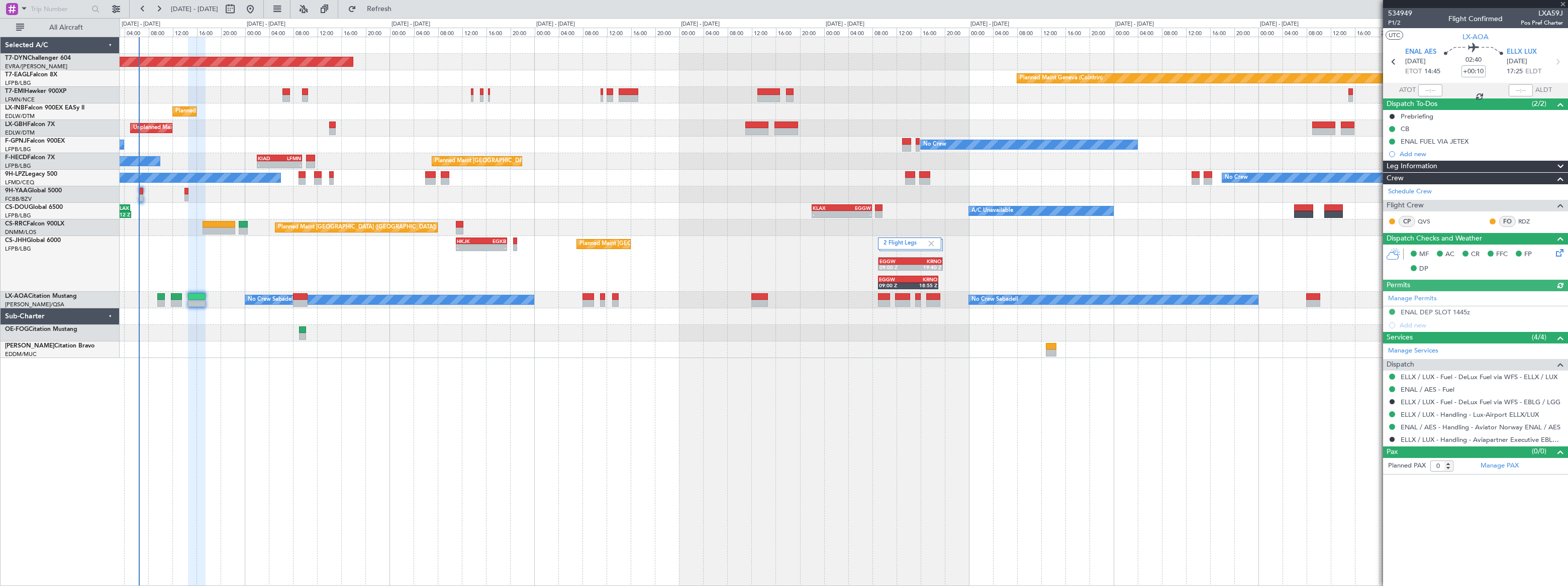
click at [220, 365] on div "Planned Maint Basel-Mulhouse Planned Maint Geneva (Cointrin) Planned Maint Gene…" at bounding box center [843, 311] width 1448 height 550
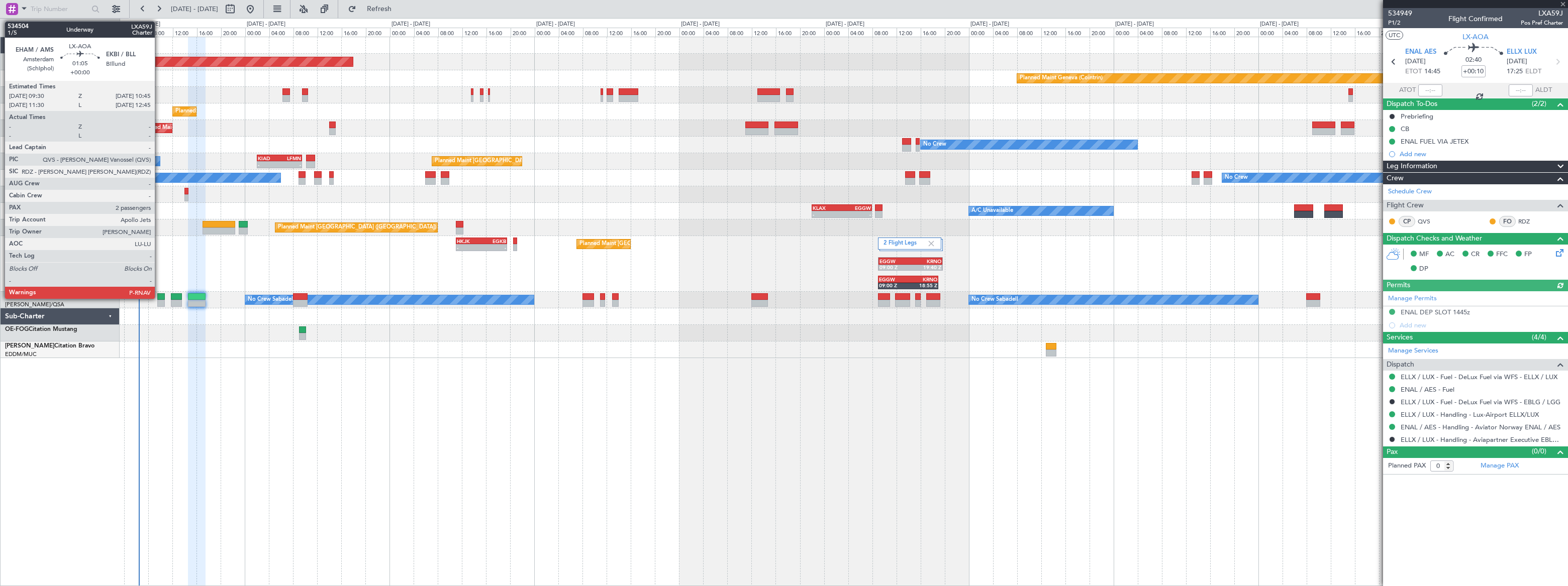
click at [159, 295] on div at bounding box center [161, 296] width 8 height 7
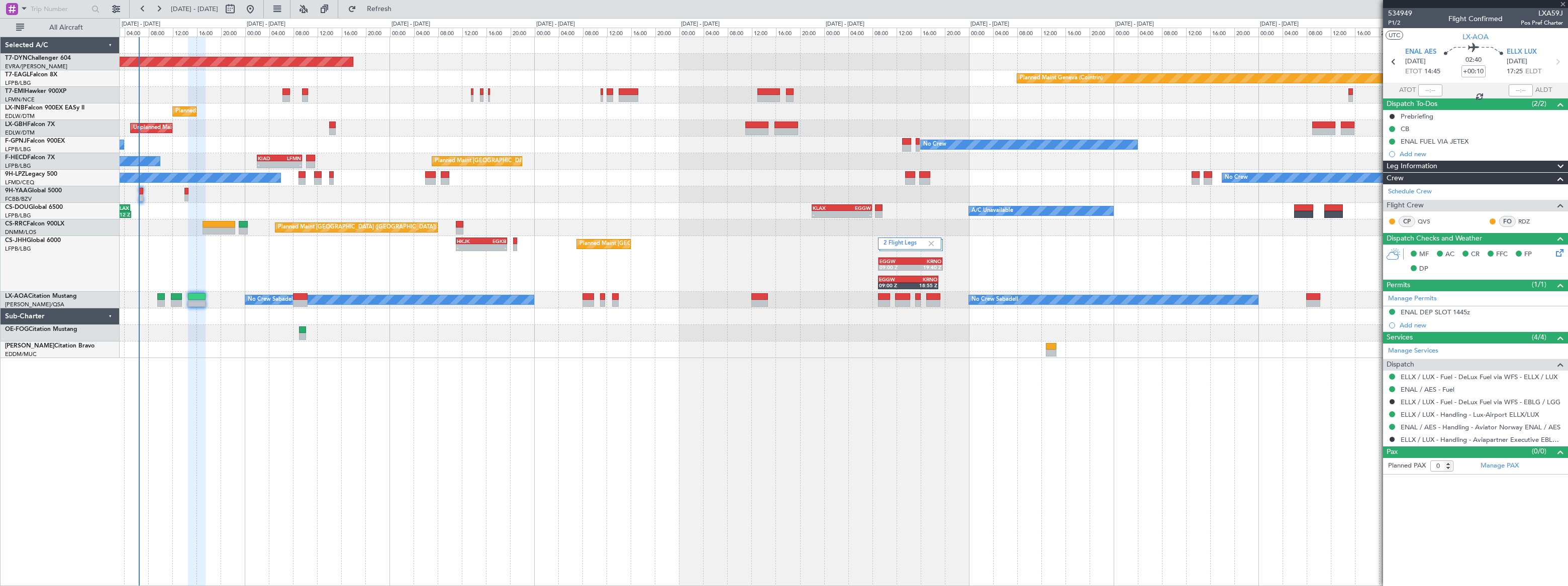
type input "2"
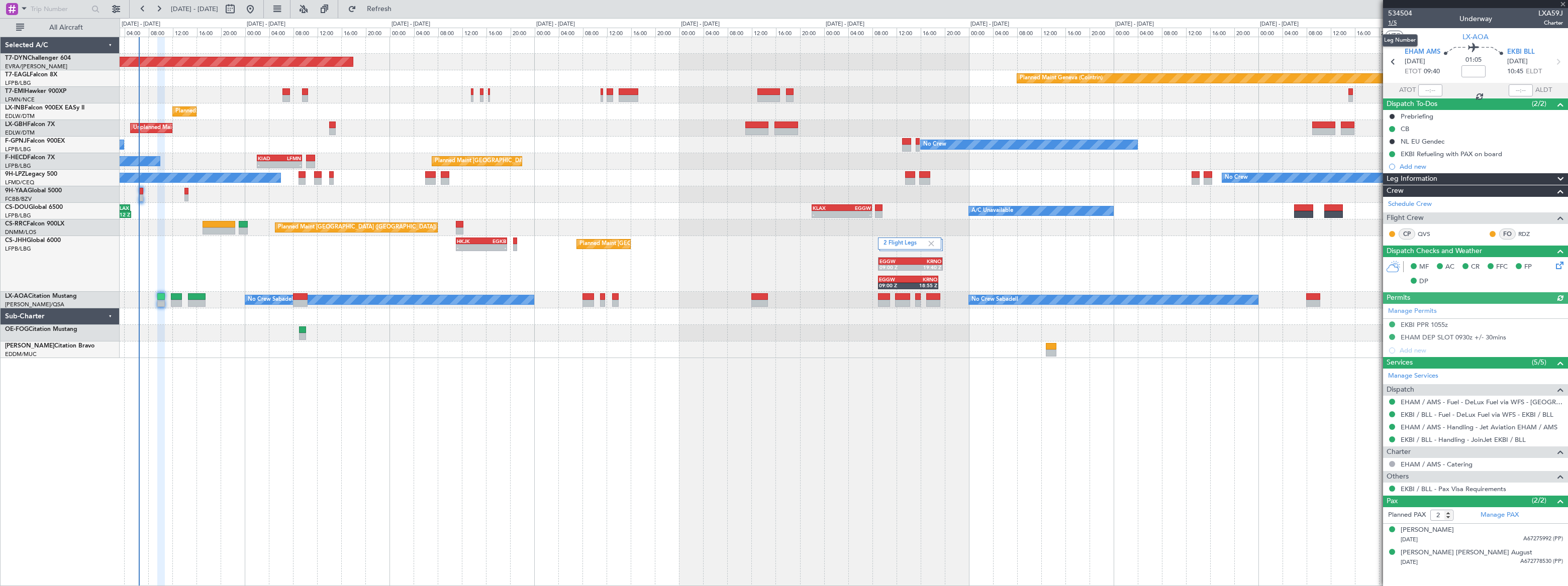
click at [1392, 22] on span "1/5" at bounding box center [1400, 23] width 24 height 9
click at [400, 7] on span "Refresh" at bounding box center [379, 9] width 42 height 7
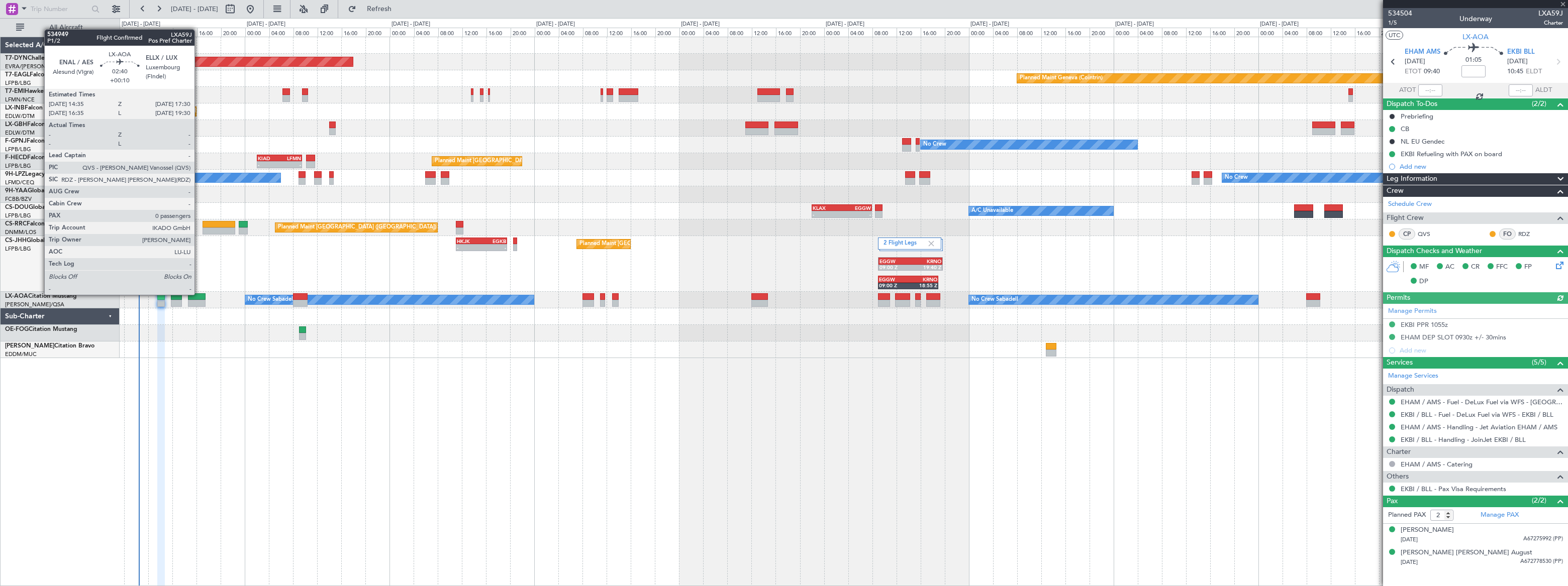
click at [200, 294] on div at bounding box center [197, 296] width 18 height 7
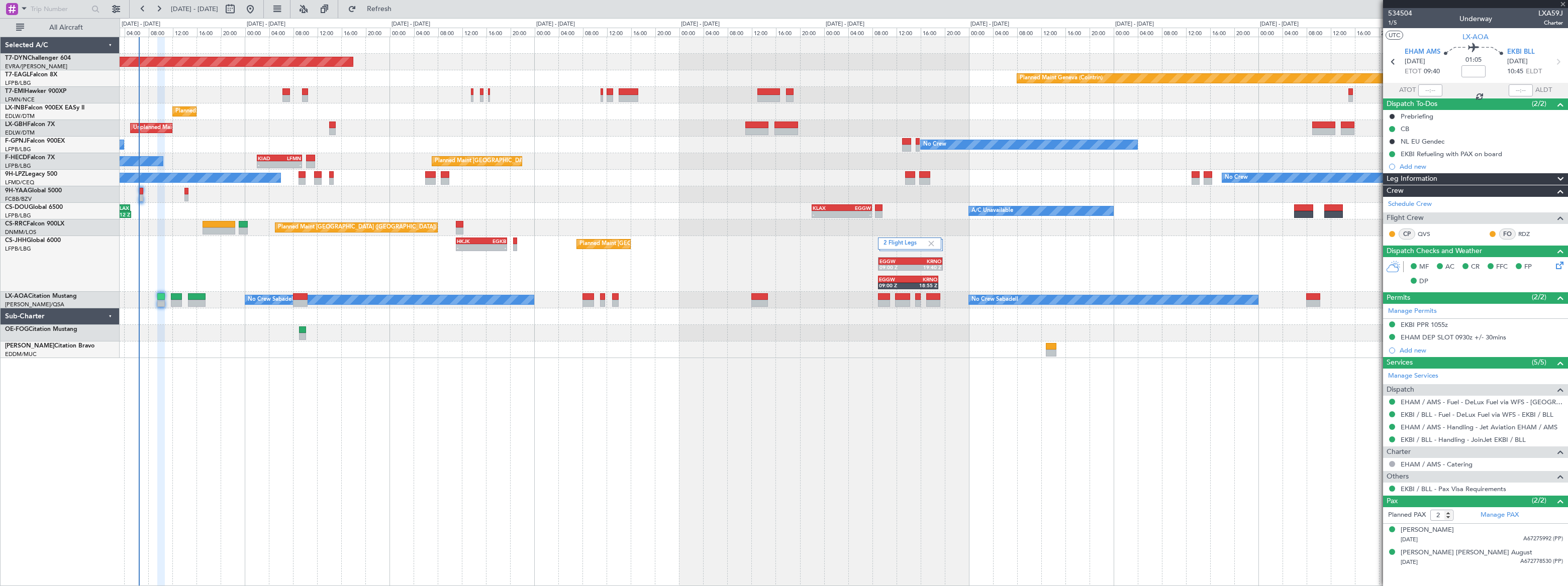
type input "+00:10"
type input "0"
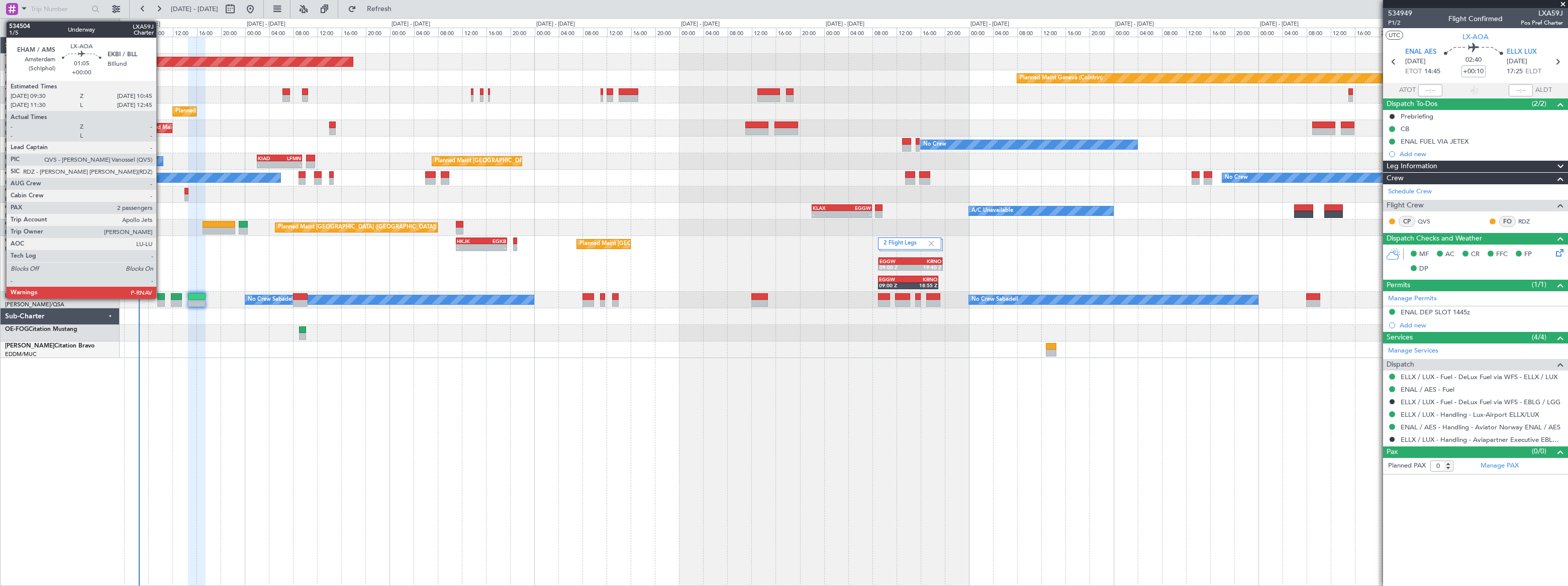
click at [160, 297] on div at bounding box center [161, 296] width 8 height 7
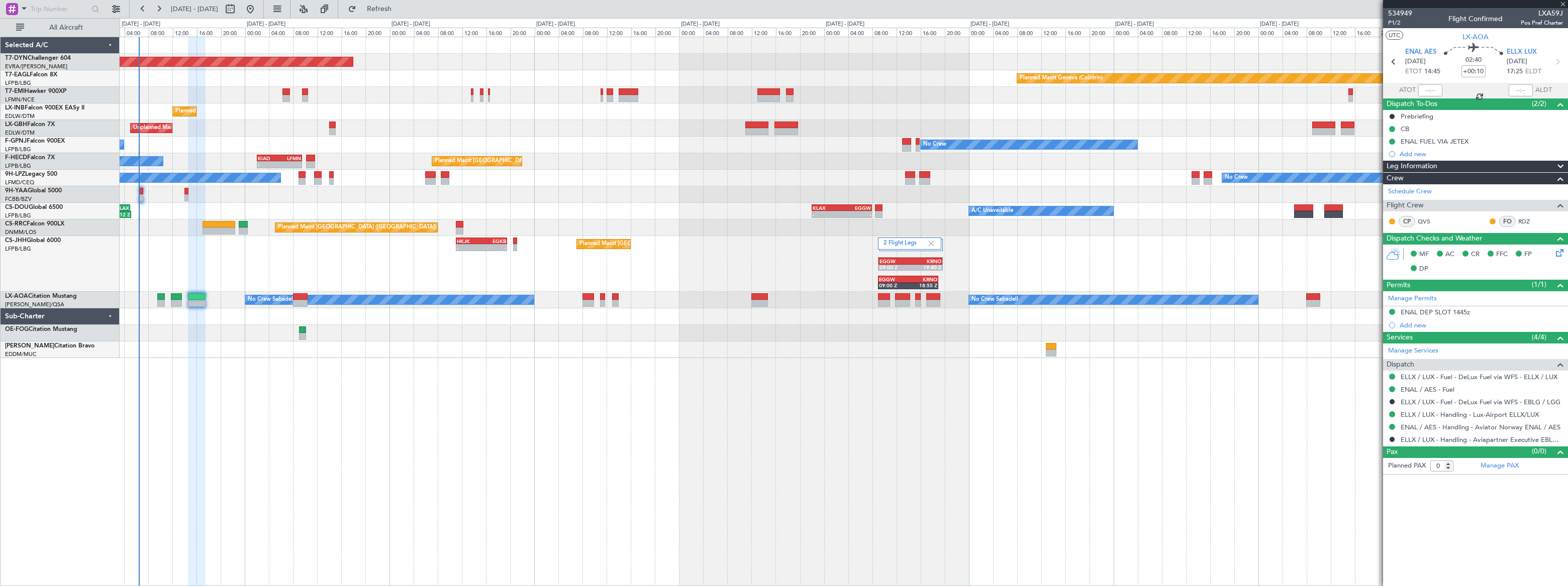
type input "2"
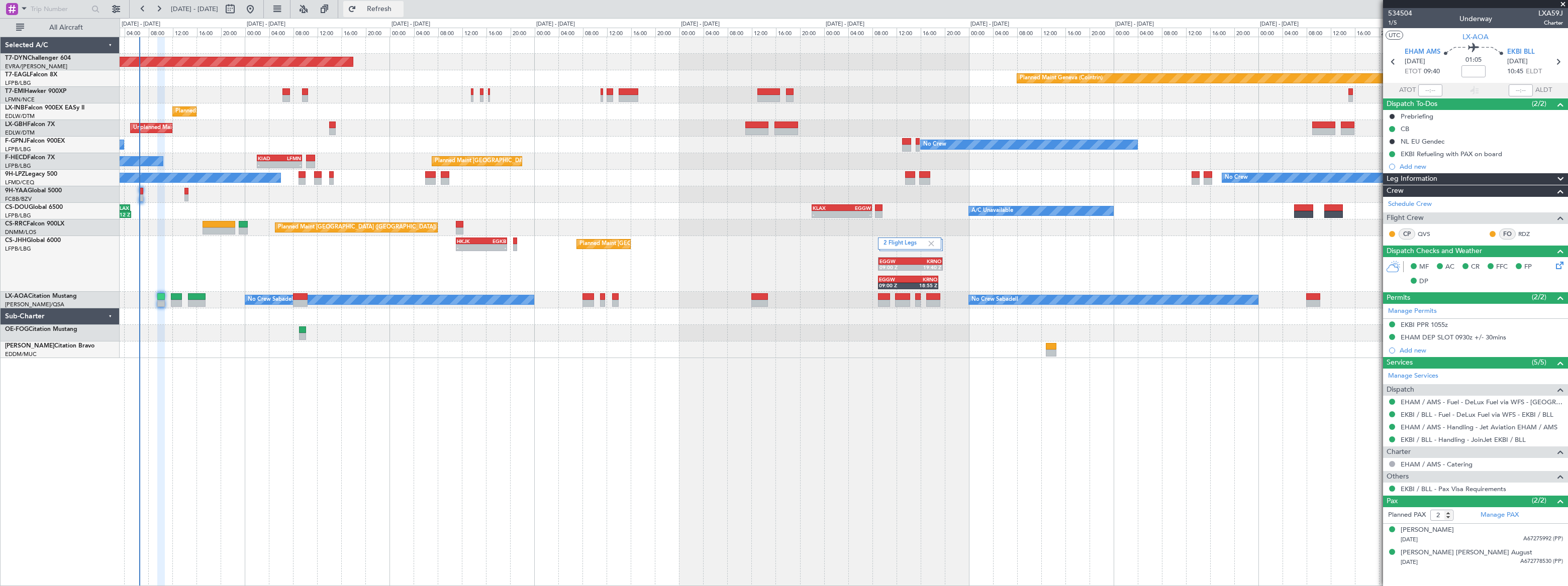
click at [400, 9] on span "Refresh" at bounding box center [379, 9] width 42 height 7
click at [400, 9] on span "Refreshing..." at bounding box center [379, 9] width 42 height 7
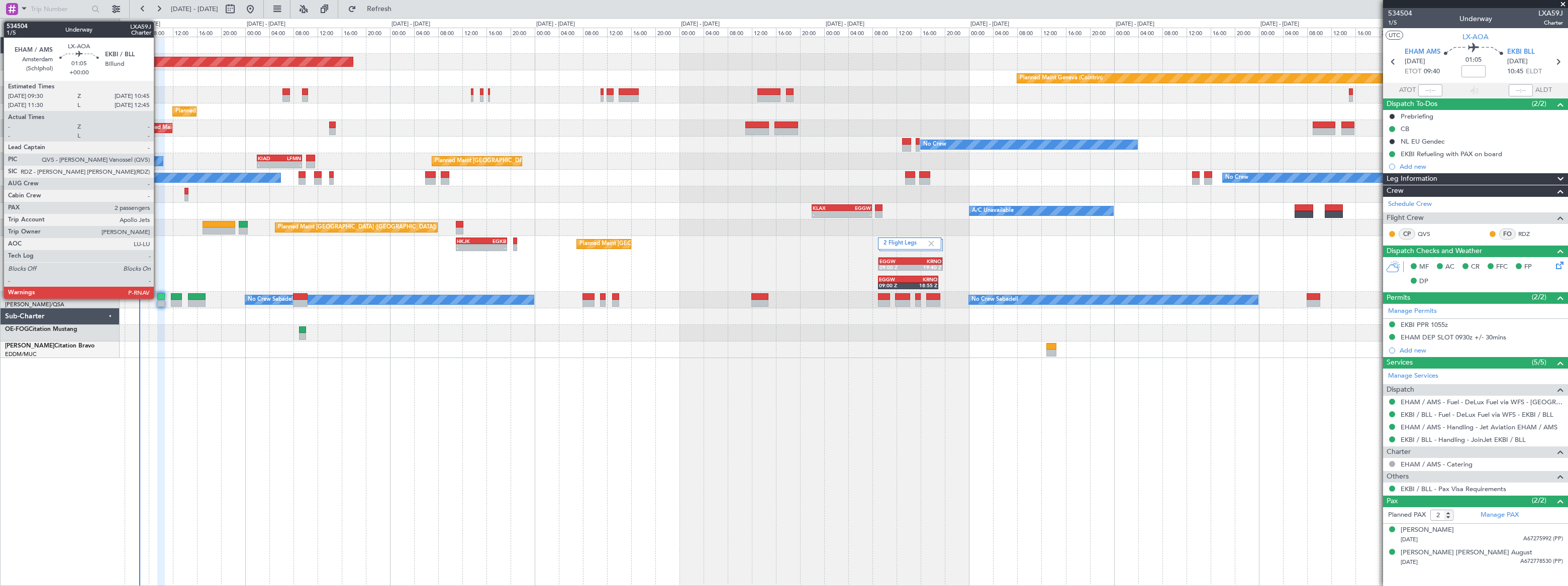
click at [158, 297] on div at bounding box center [161, 296] width 8 height 7
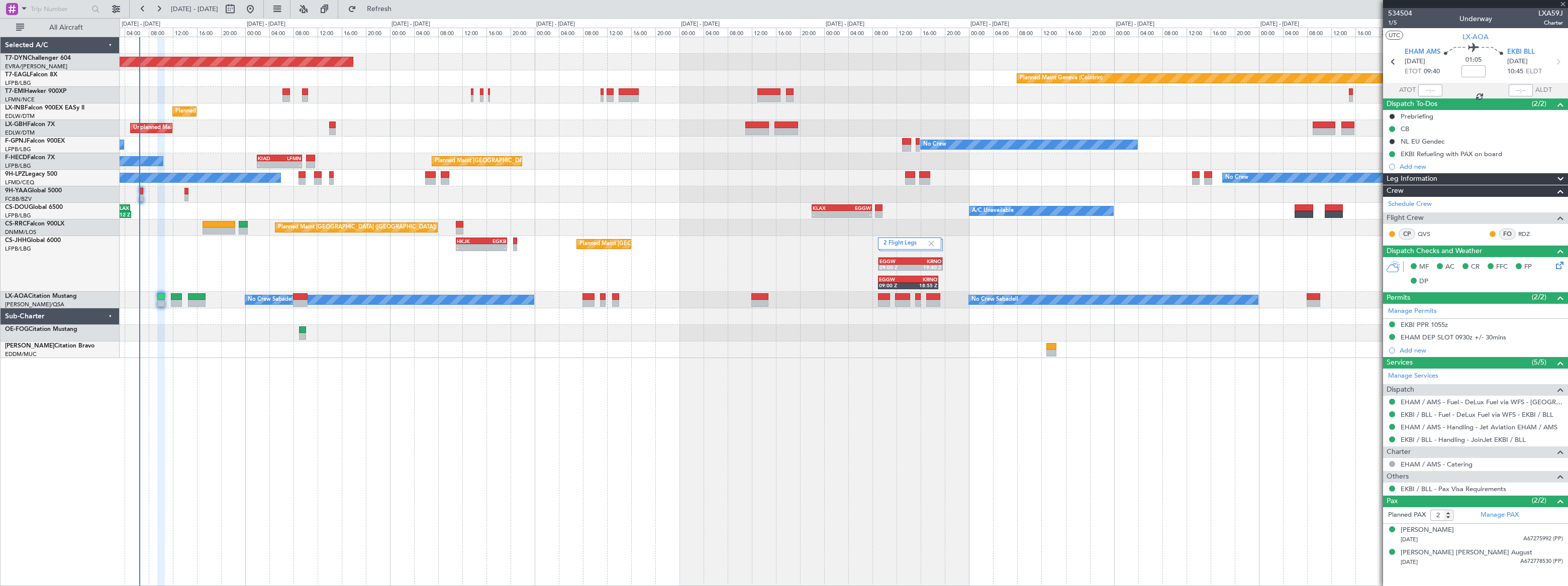
click at [159, 297] on div at bounding box center [161, 296] width 8 height 7
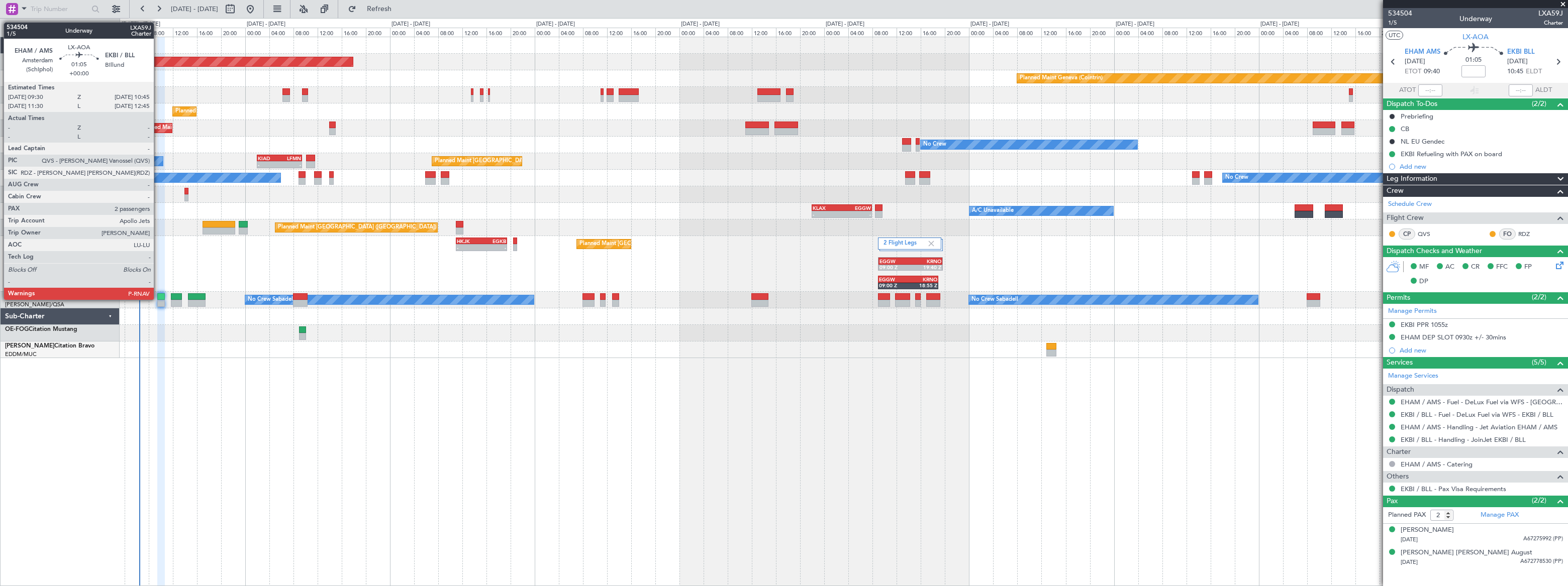
click at [158, 299] on div at bounding box center [161, 296] width 8 height 7
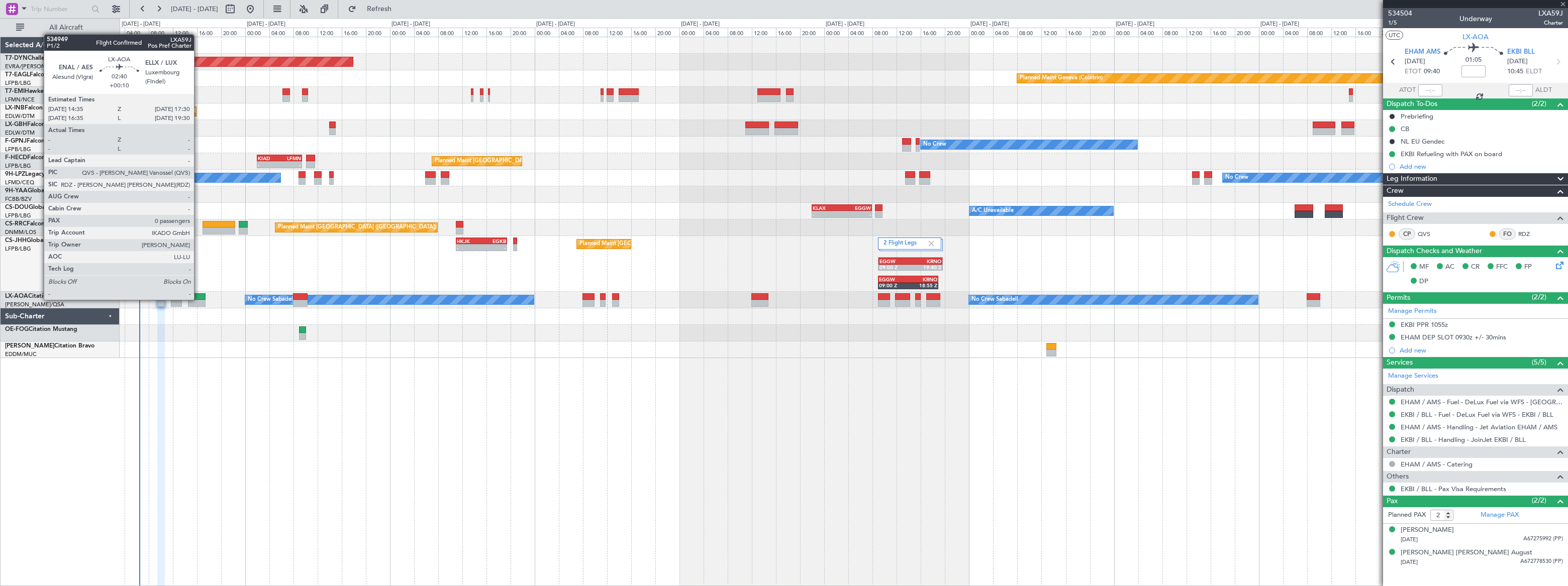
click at [199, 300] on div at bounding box center [197, 303] width 18 height 7
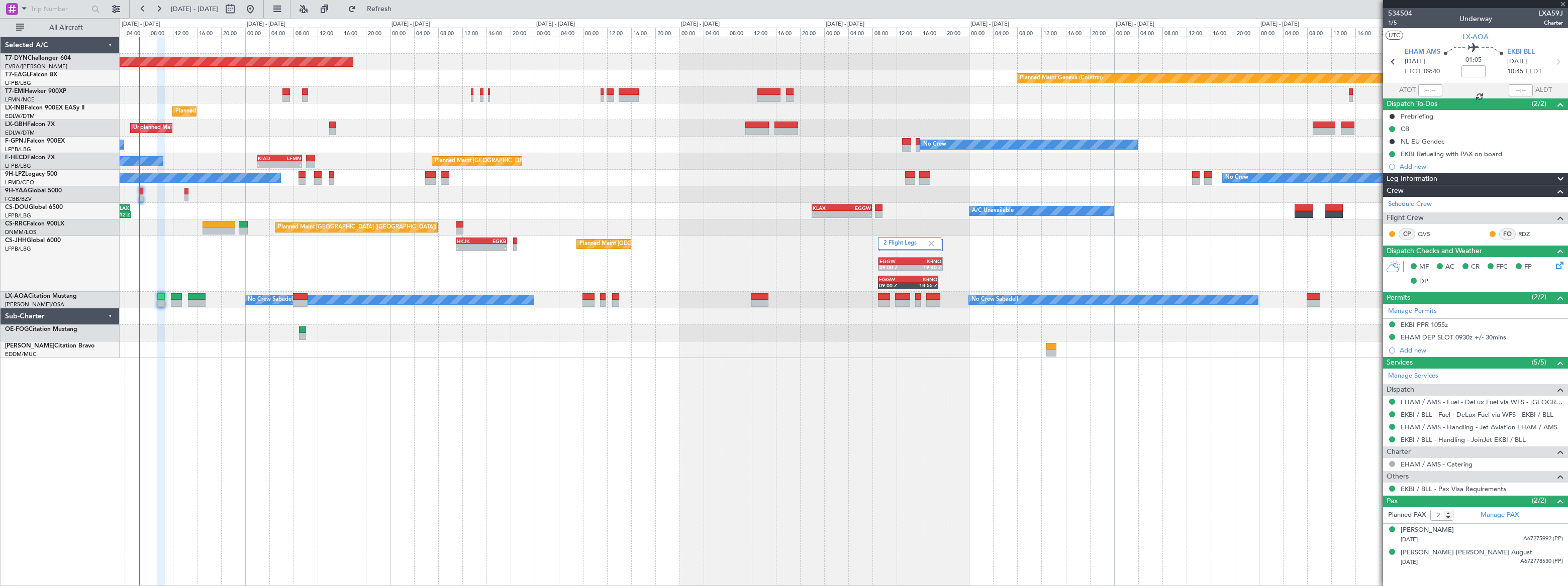
type input "+00:10"
type input "0"
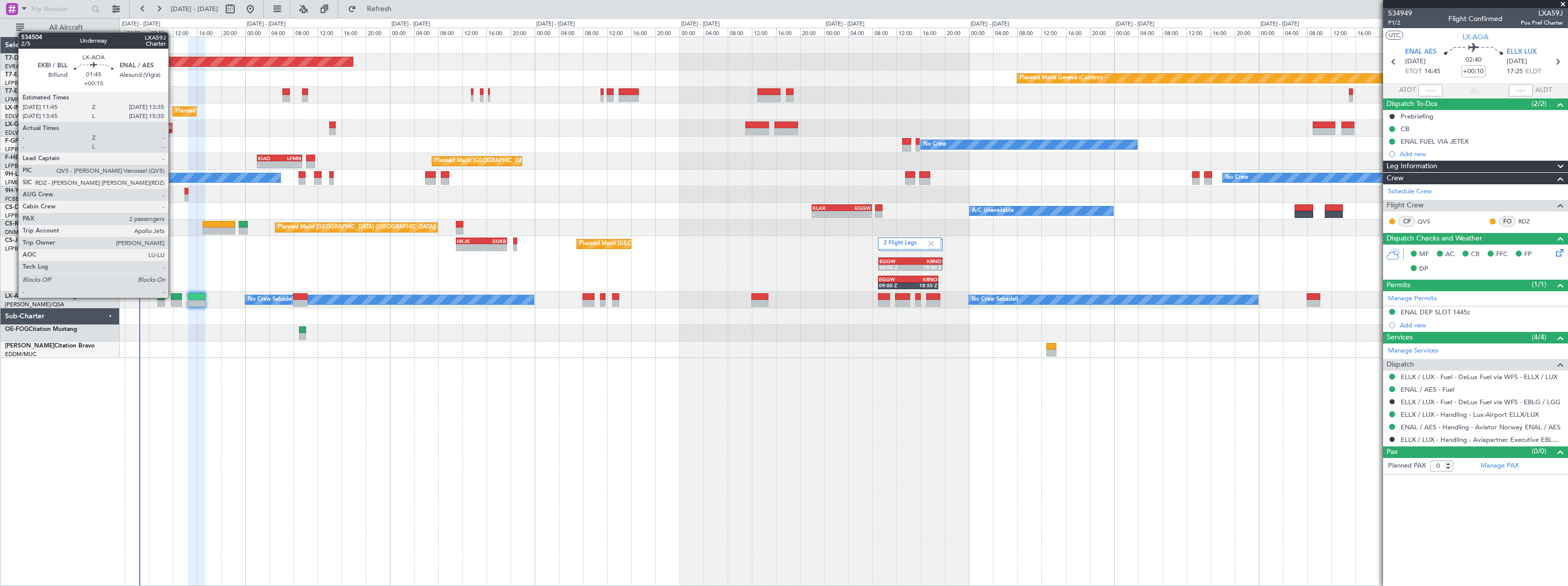
click at [173, 297] on div at bounding box center [177, 296] width 12 height 7
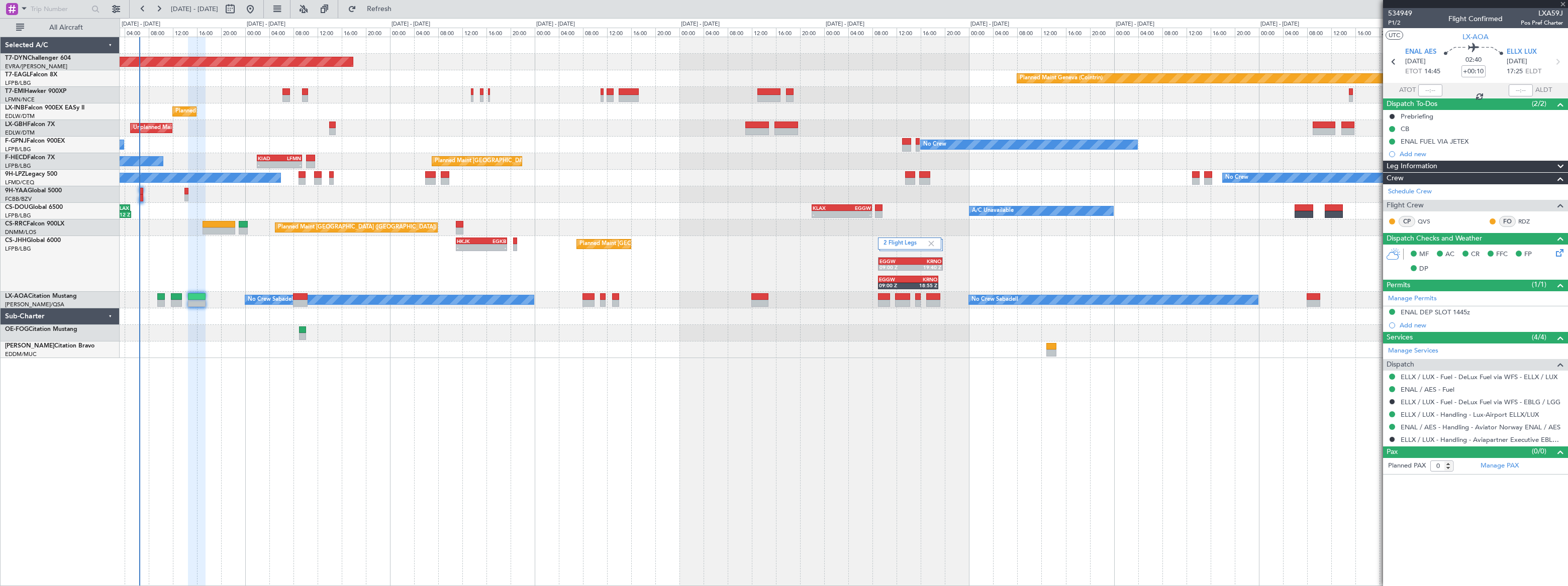
type input "+00:15"
type input "2"
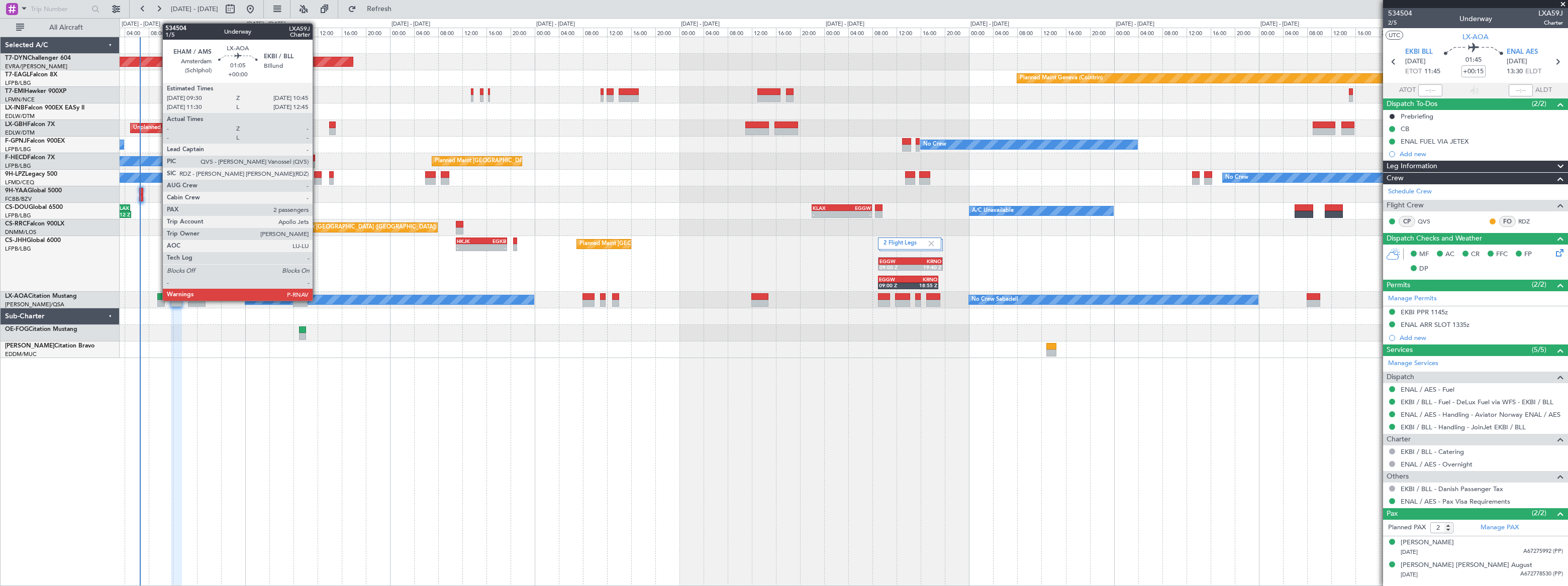
click at [157, 300] on div at bounding box center [161, 303] width 8 height 7
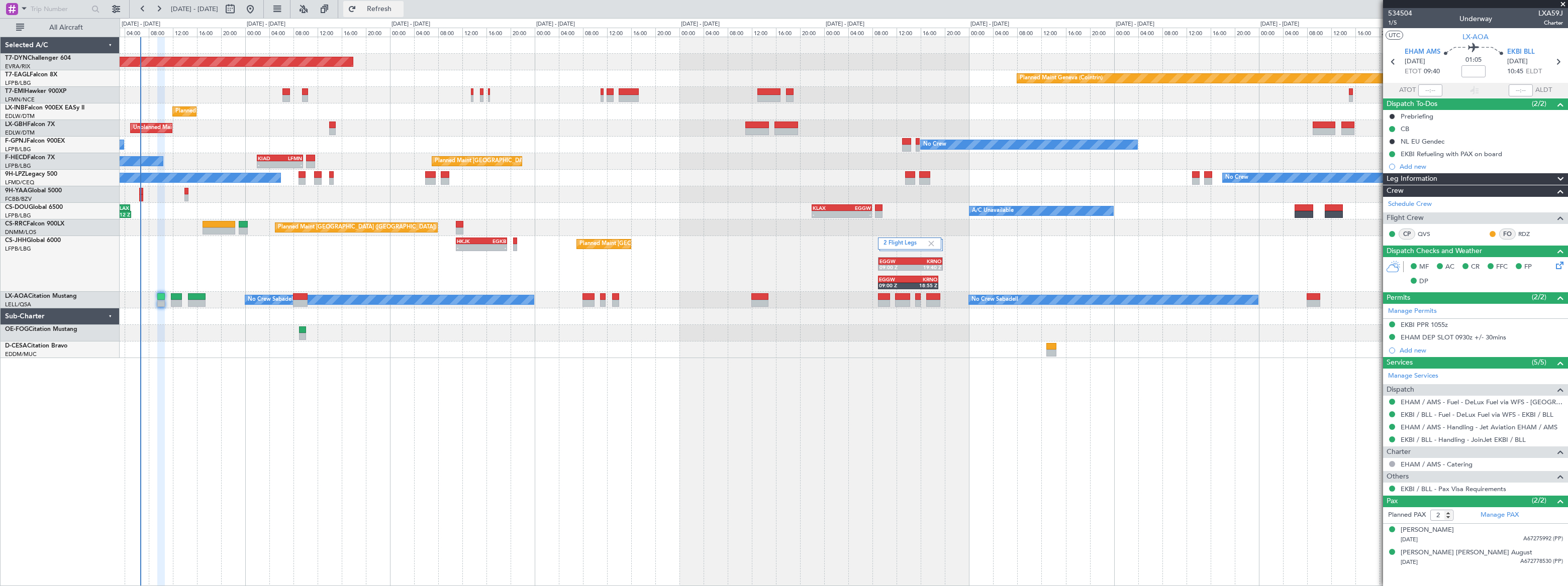
click at [400, 12] on span "Refresh" at bounding box center [379, 9] width 42 height 7
click at [400, 12] on span "Refreshing..." at bounding box center [379, 9] width 42 height 7
click at [400, 10] on span "Refresh" at bounding box center [379, 9] width 42 height 7
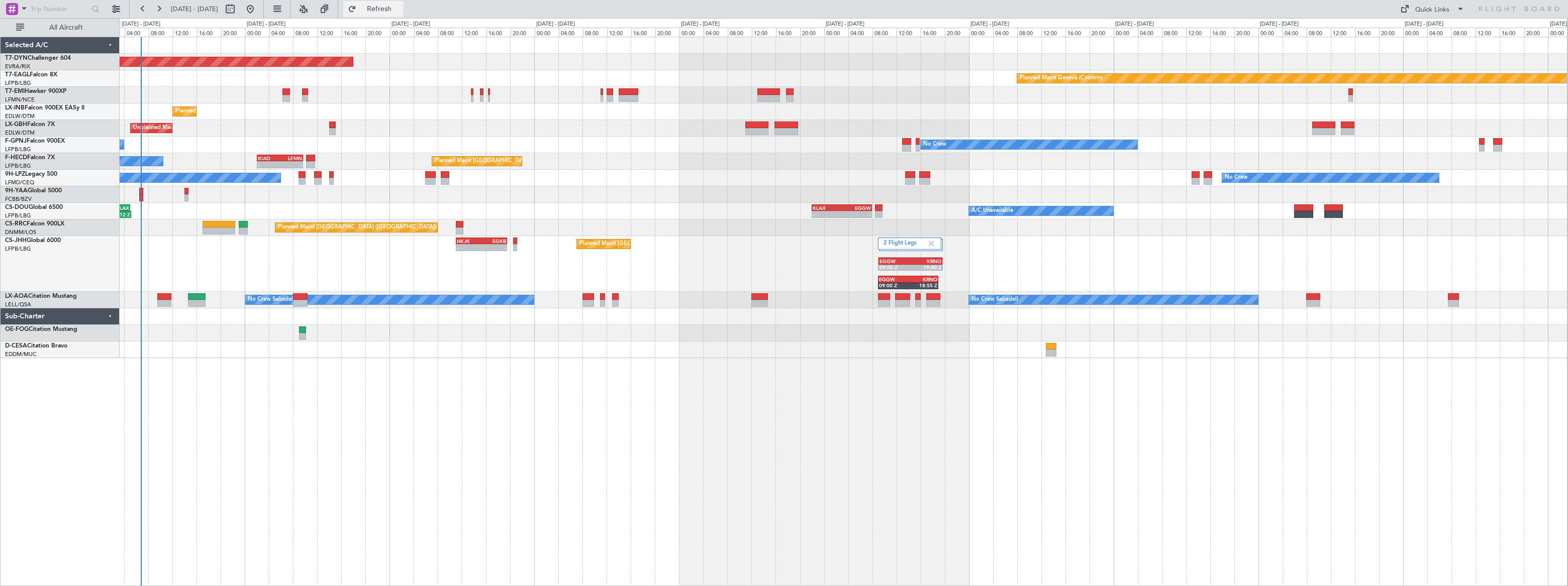
click at [400, 6] on span "Refresh" at bounding box center [379, 9] width 42 height 7
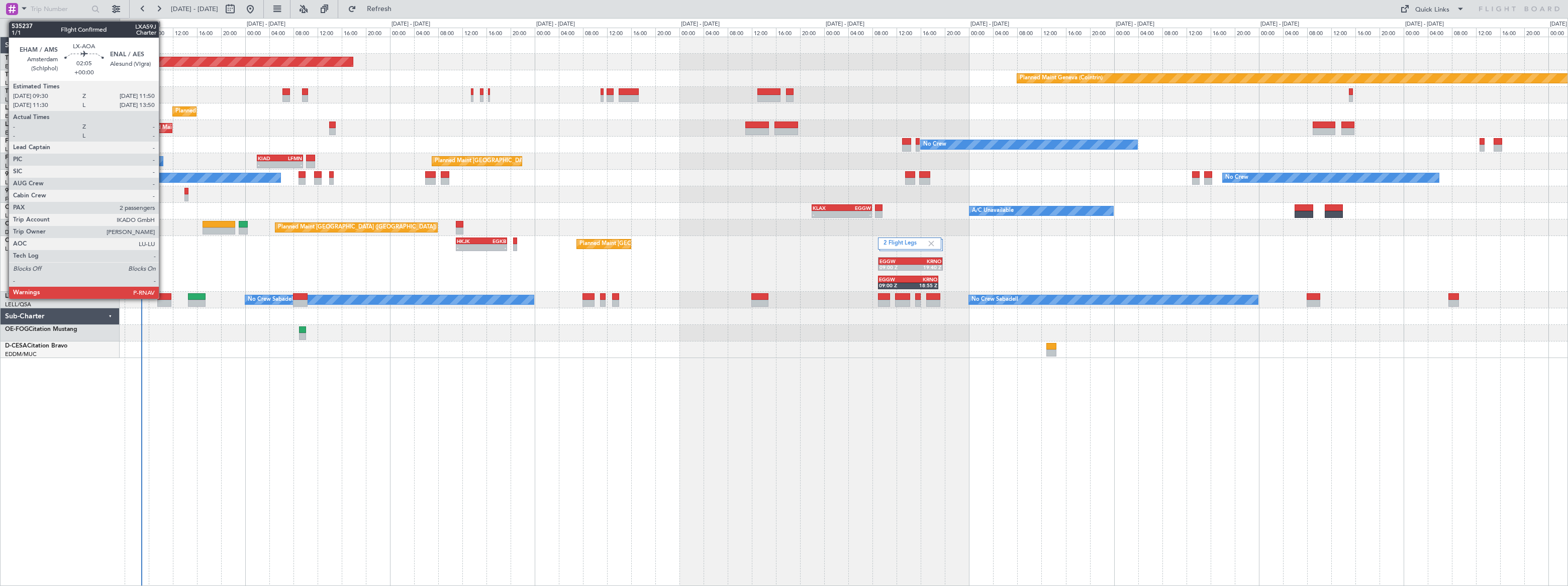
click at [163, 295] on div at bounding box center [164, 296] width 15 height 7
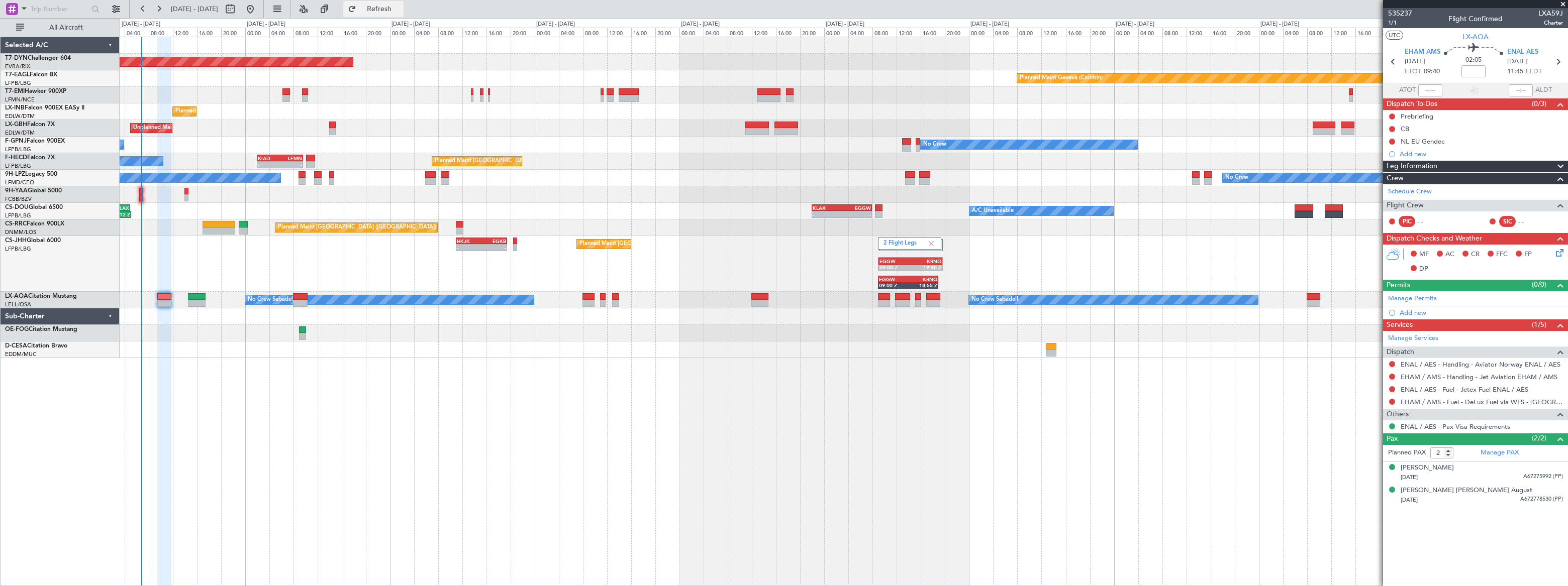
click at [400, 8] on span "Refresh" at bounding box center [379, 9] width 42 height 7
click at [400, 8] on span "Refreshing..." at bounding box center [379, 9] width 42 height 7
click at [400, 8] on span "Refresh" at bounding box center [379, 9] width 42 height 7
click at [400, 10] on span "Refresh" at bounding box center [379, 9] width 42 height 7
click at [400, 10] on span "Refreshing..." at bounding box center [379, 9] width 42 height 7
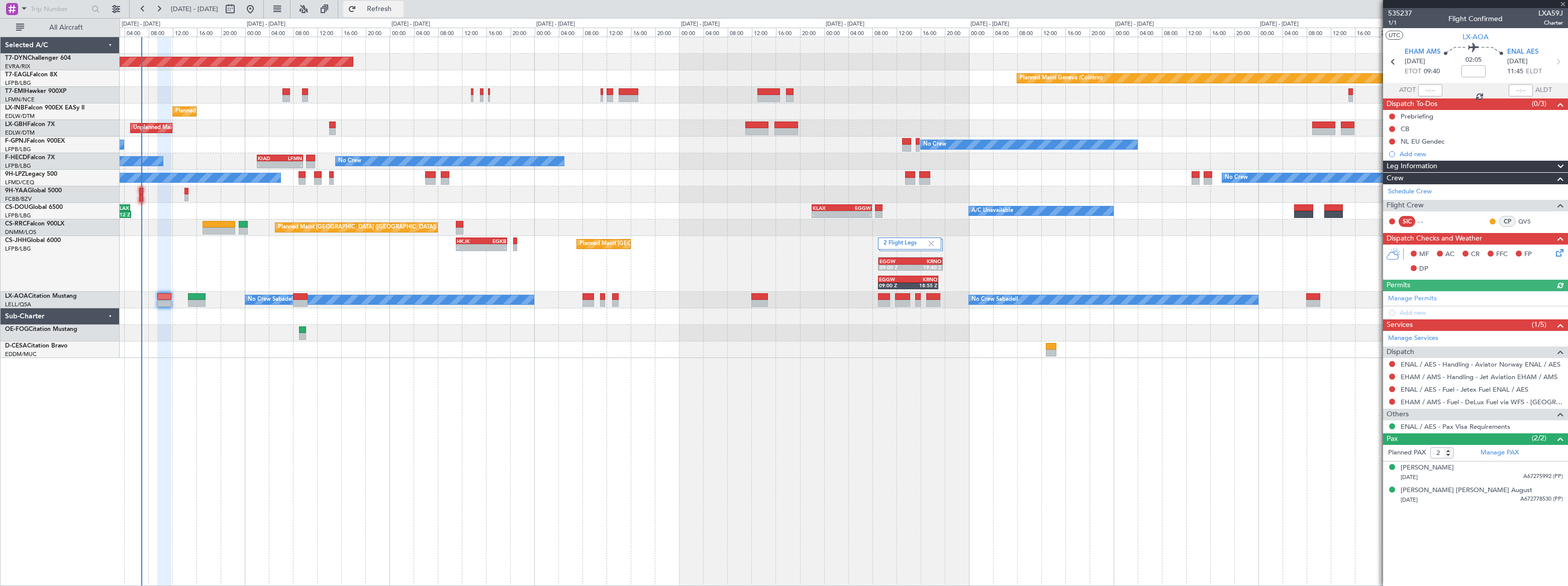
click at [400, 10] on span "Refresh" at bounding box center [379, 9] width 42 height 7
click at [1392, 140] on button at bounding box center [1392, 142] width 6 height 6
click at [1389, 203] on span "Cancelled" at bounding box center [1393, 201] width 28 height 10
click at [1528, 51] on span "ENAL AES" at bounding box center [1523, 52] width 31 height 10
click at [400, 11] on span "Refresh" at bounding box center [379, 9] width 42 height 7
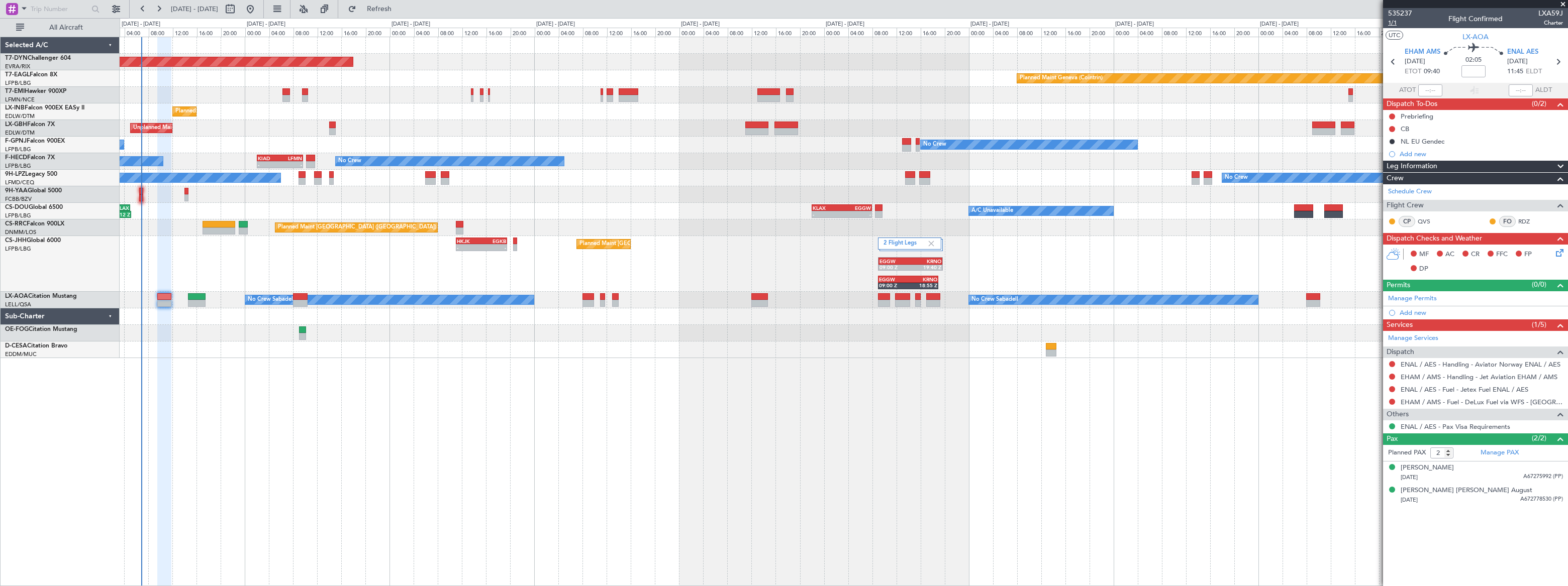
click at [1392, 24] on span "1/1" at bounding box center [1400, 23] width 24 height 9
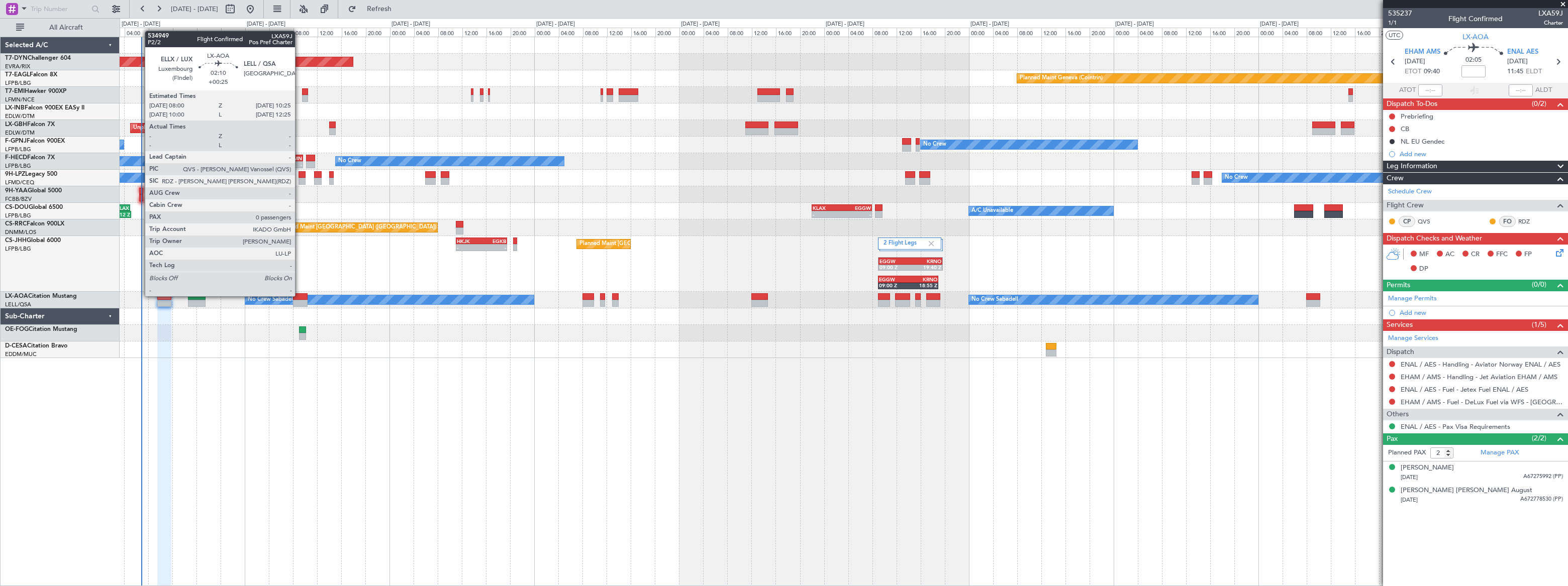
click at [299, 295] on div at bounding box center [299, 296] width 15 height 7
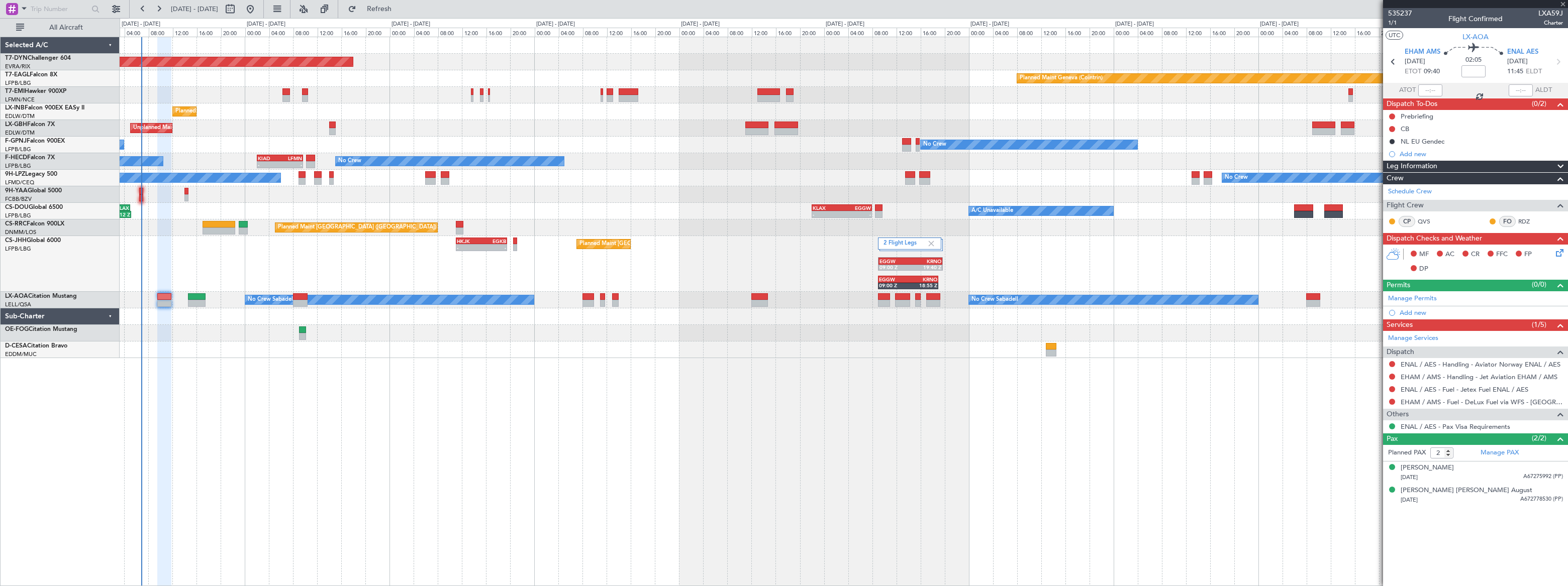
type input "+00:25"
type input "0"
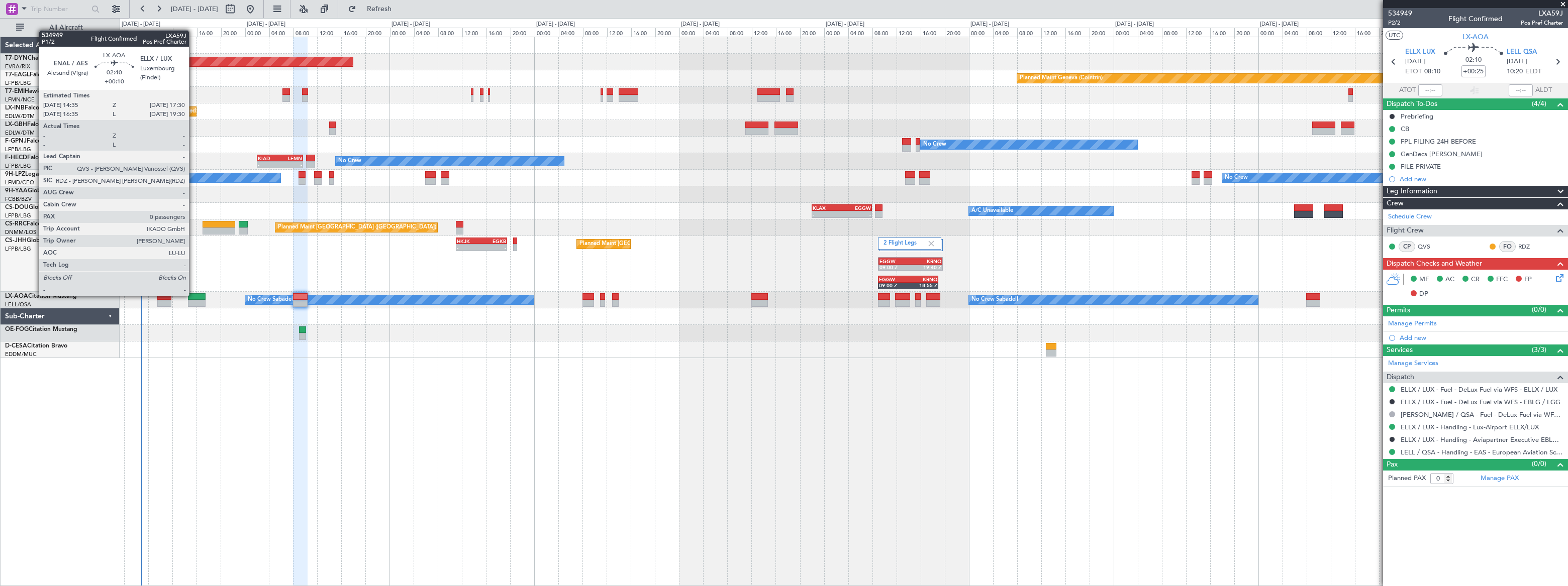
click at [194, 295] on div at bounding box center [197, 296] width 18 height 7
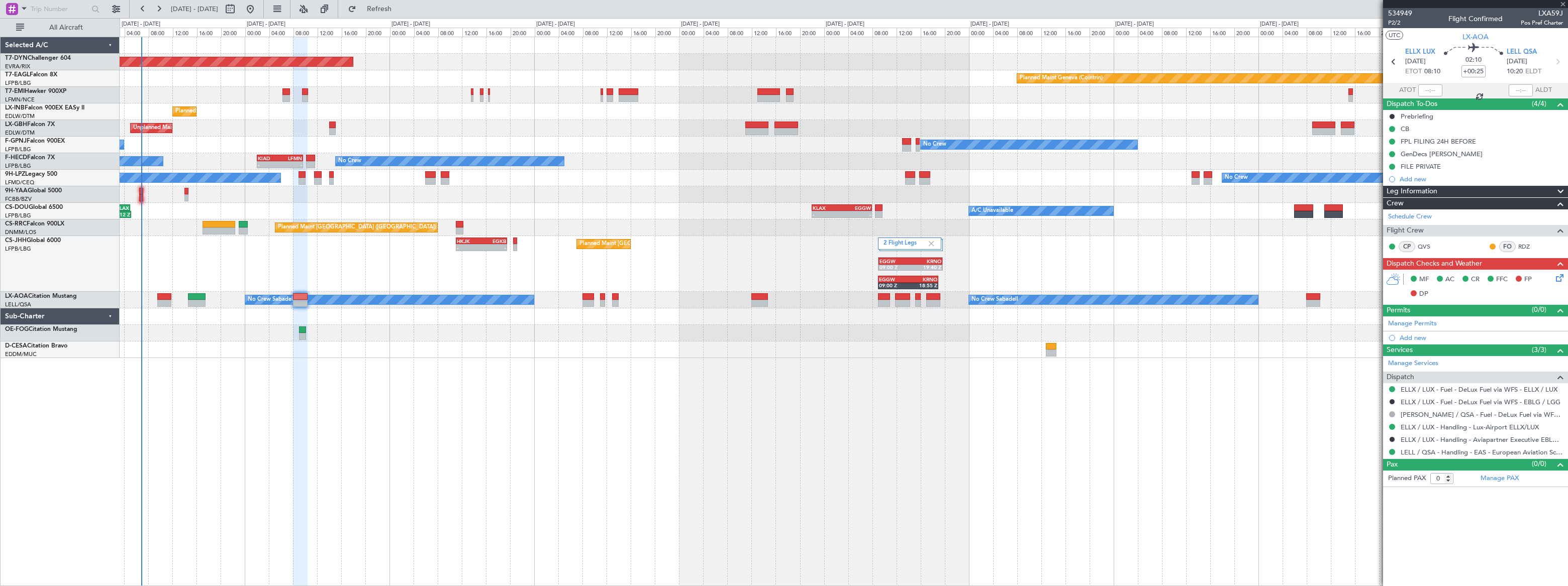
type input "+00:10"
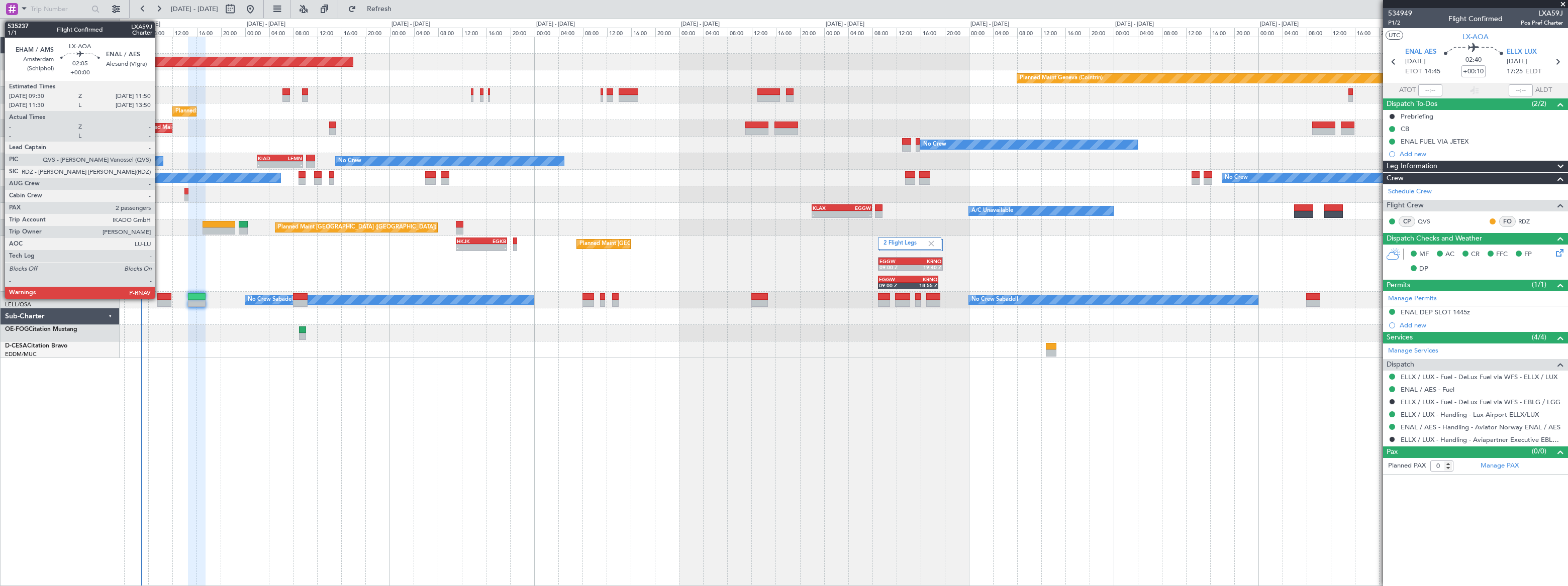
click at [159, 297] on div at bounding box center [164, 296] width 15 height 7
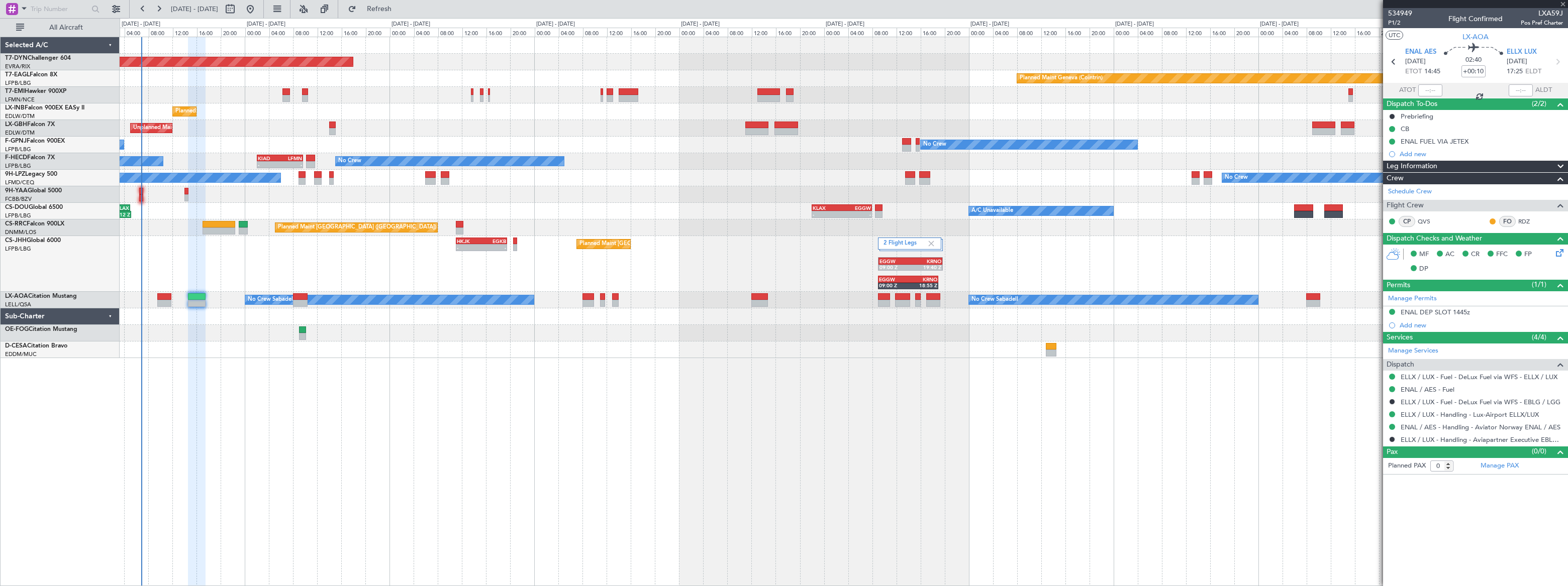
type input "2"
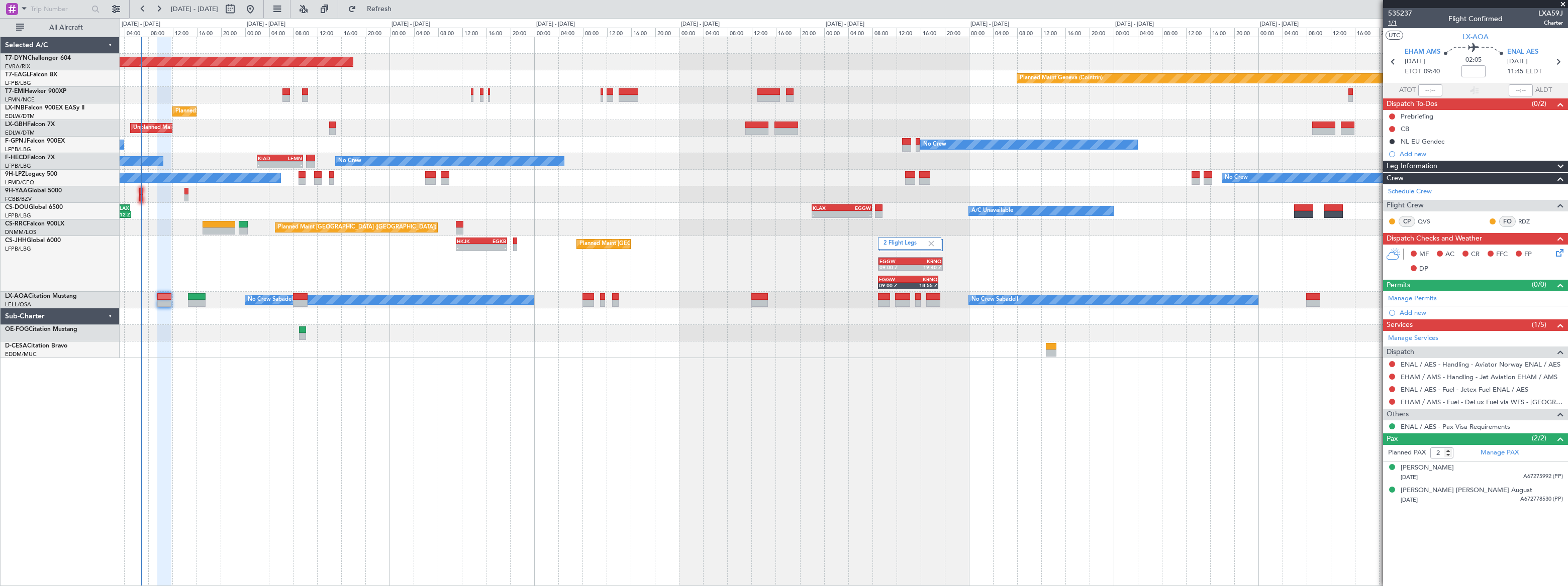
click at [1390, 23] on span "1/1" at bounding box center [1400, 23] width 24 height 9
click at [1392, 23] on span "1/1" at bounding box center [1400, 23] width 24 height 9
click at [1392, 23] on span "1/1" at bounding box center [1400, 23] width 24 height 9
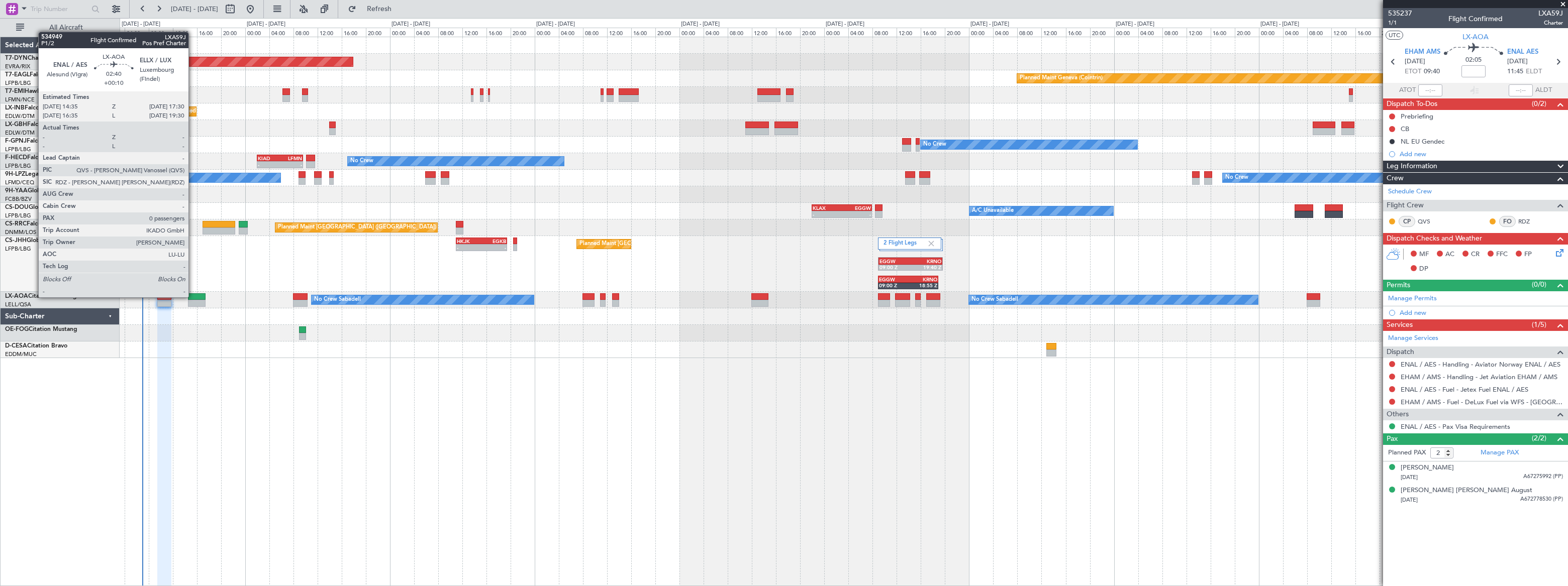
click at [193, 296] on div at bounding box center [197, 296] width 18 height 7
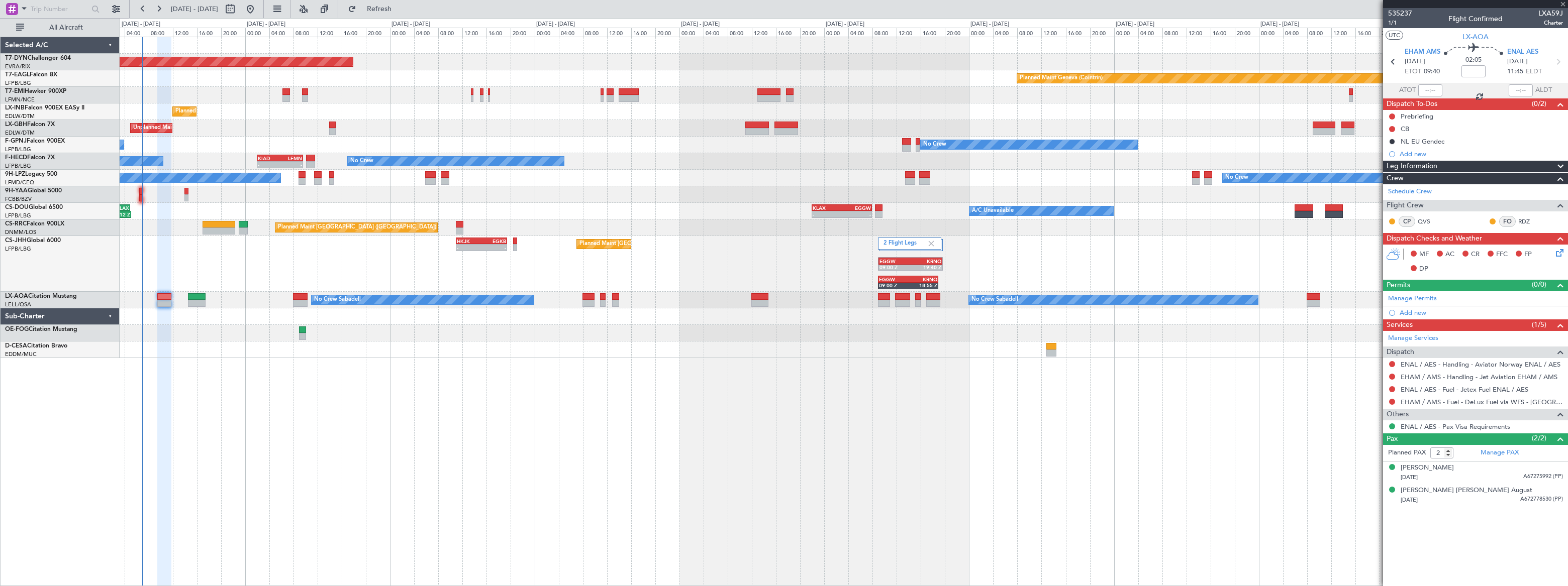
type input "+00:10"
type input "0"
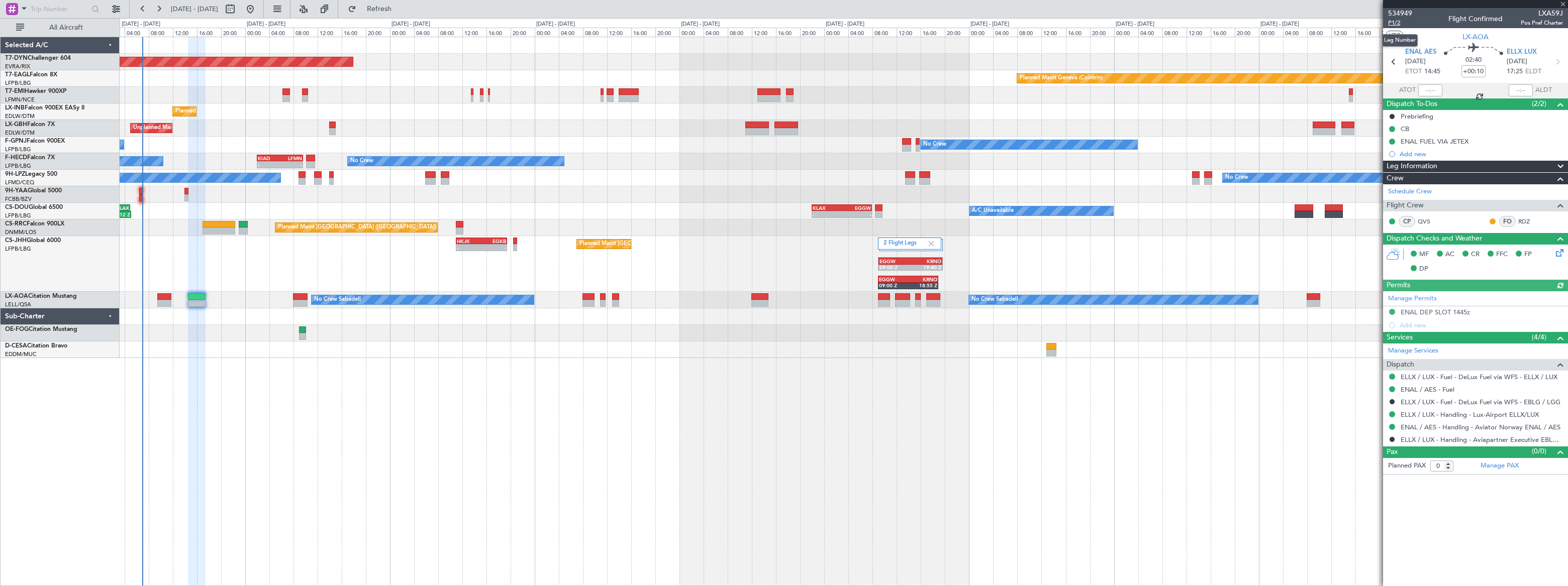
click at [1394, 23] on span "P1/2" at bounding box center [1400, 23] width 24 height 9
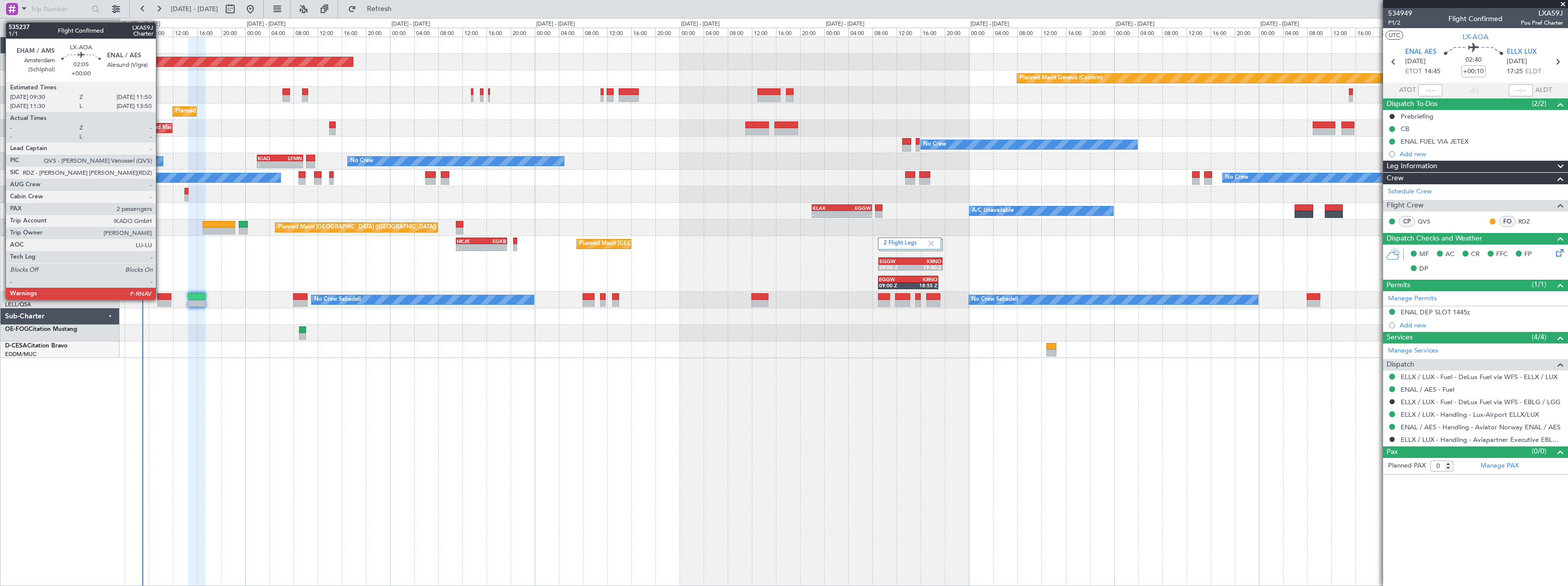
click at [160, 298] on div at bounding box center [164, 296] width 15 height 7
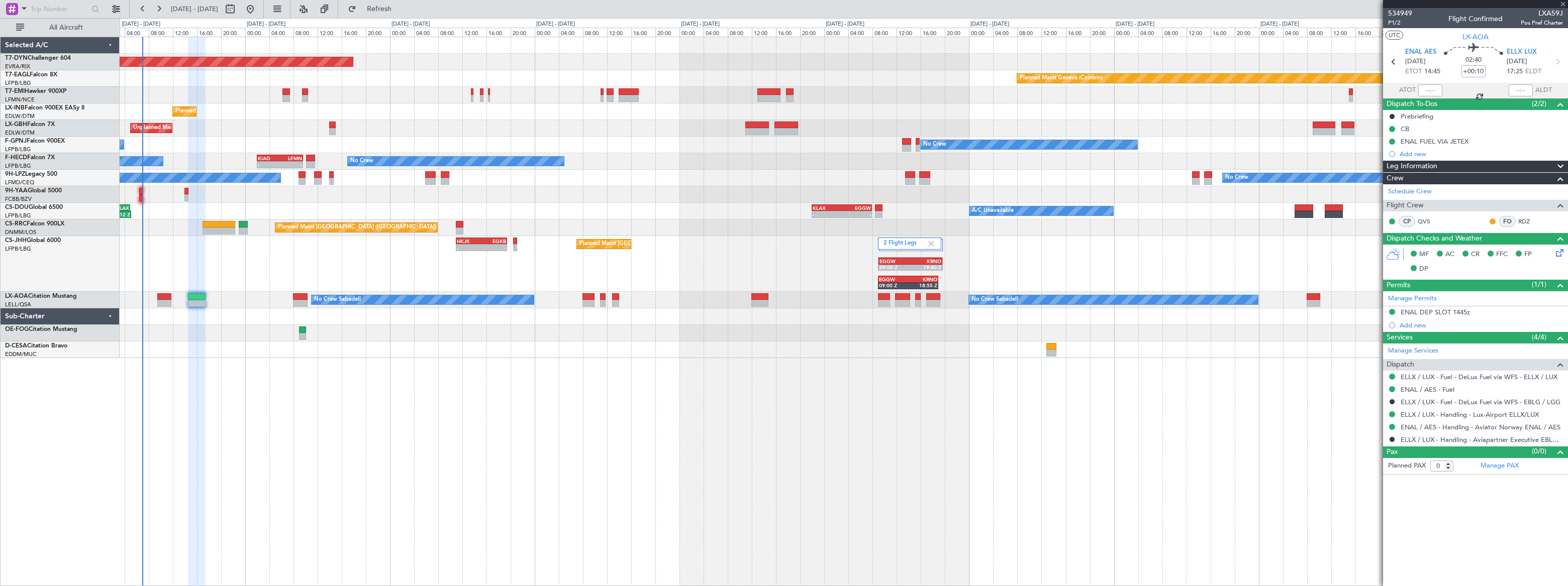
type input "2"
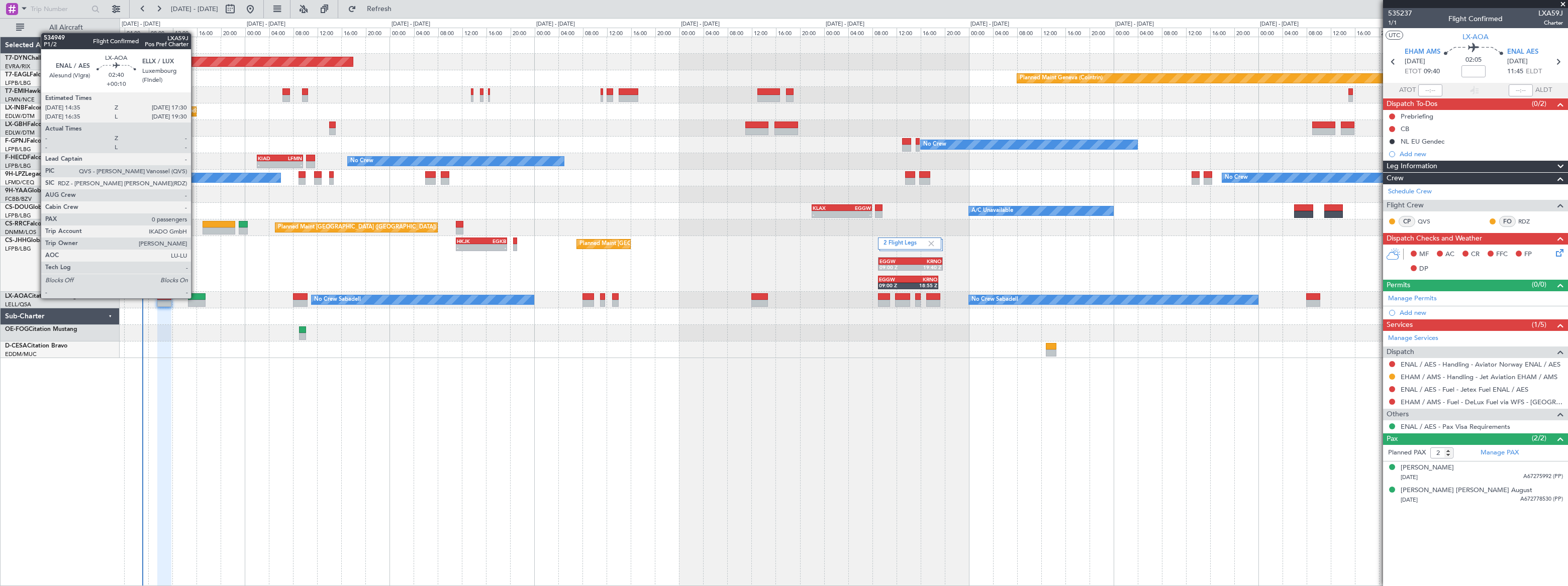
click at [196, 297] on div at bounding box center [197, 296] width 18 height 7
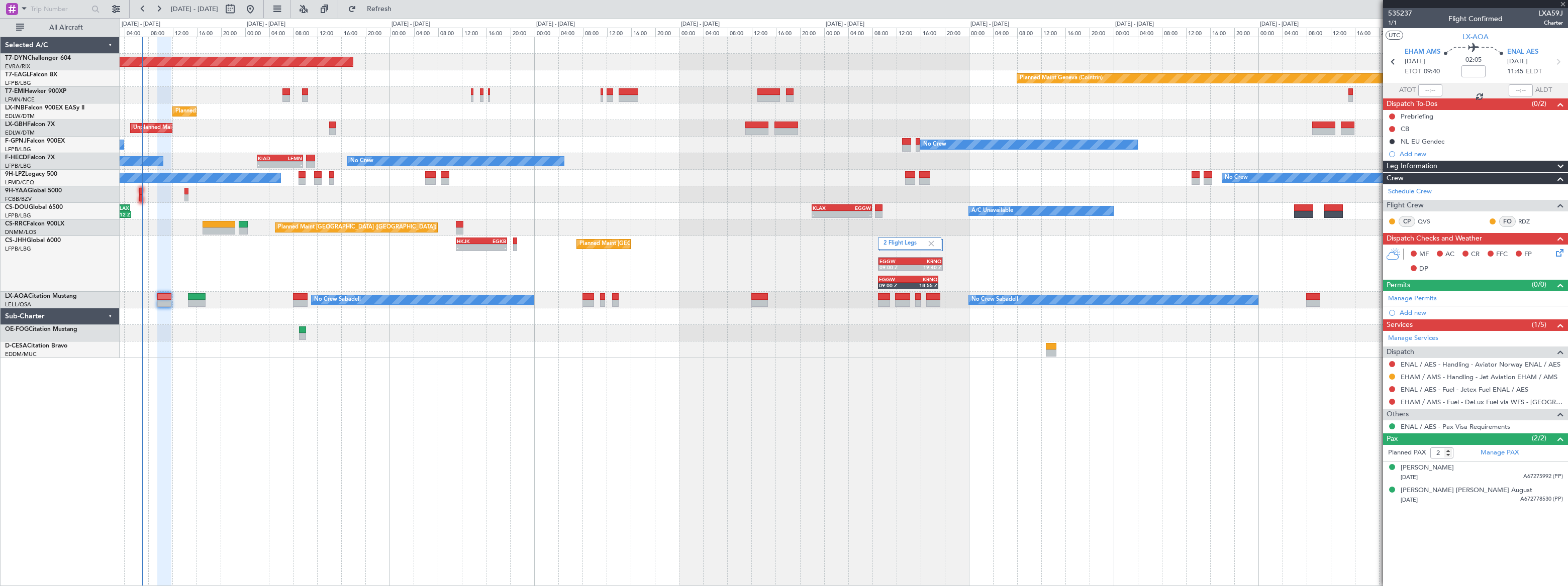
type input "+00:10"
type input "0"
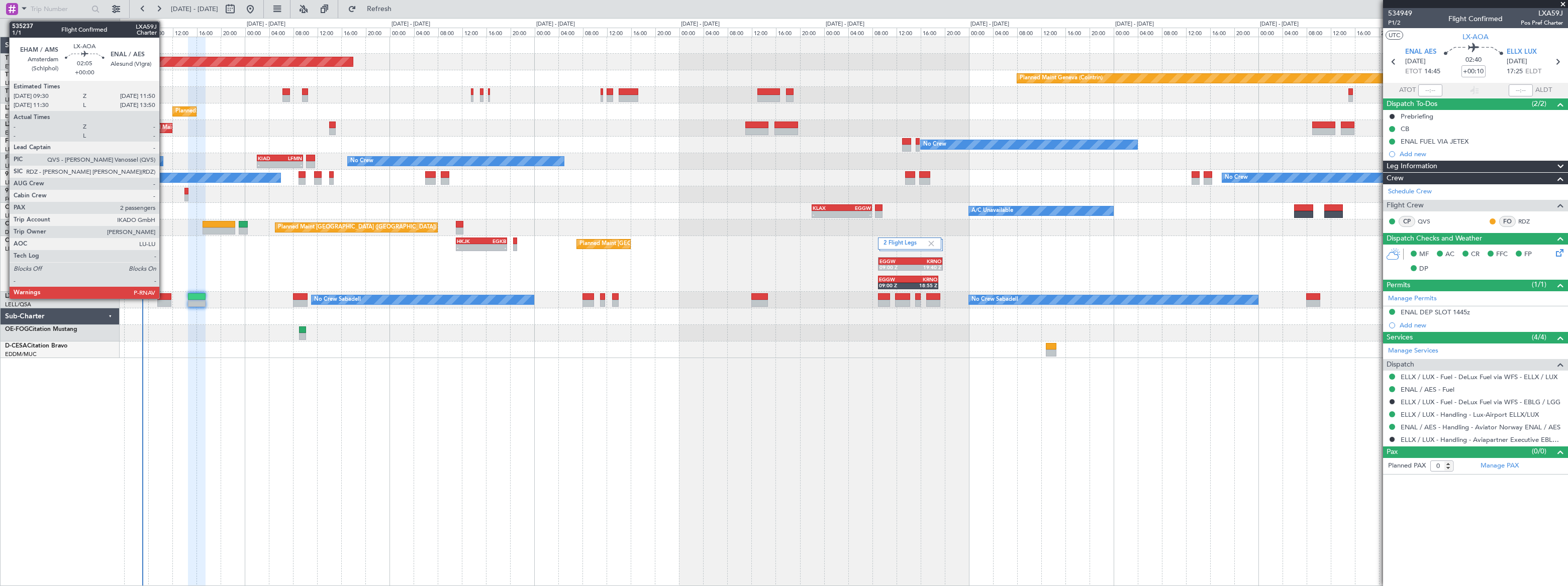
click at [163, 298] on div at bounding box center [164, 296] width 15 height 7
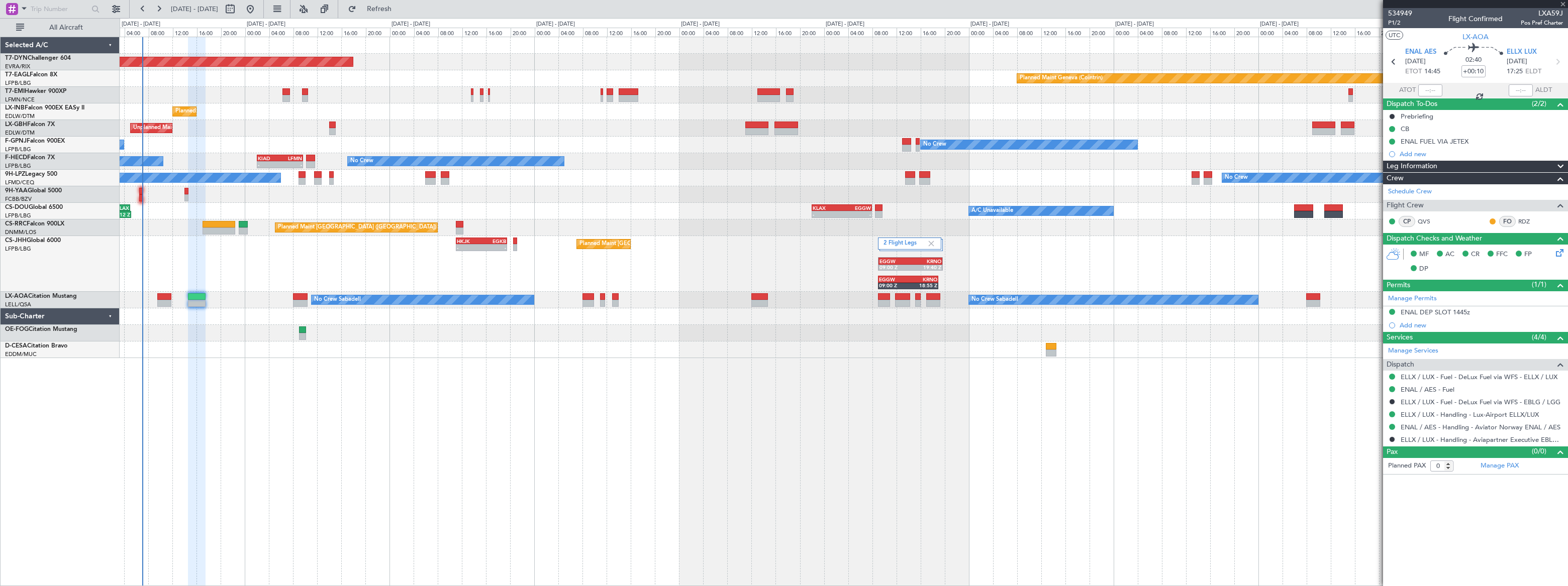
type input "2"
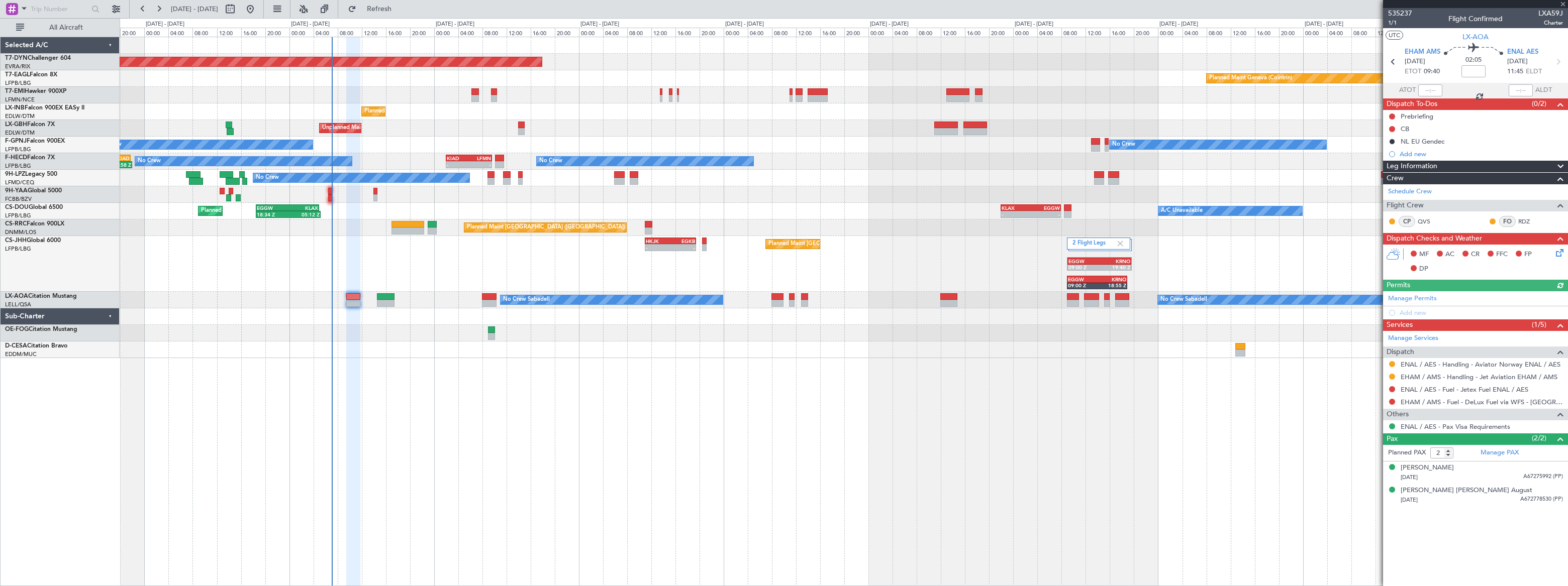
click at [482, 462] on div "Planned Maint Basel-Mulhouse Planned Maint Geneva (Cointrin) Planned Maint Gene…" at bounding box center [843, 311] width 1448 height 550
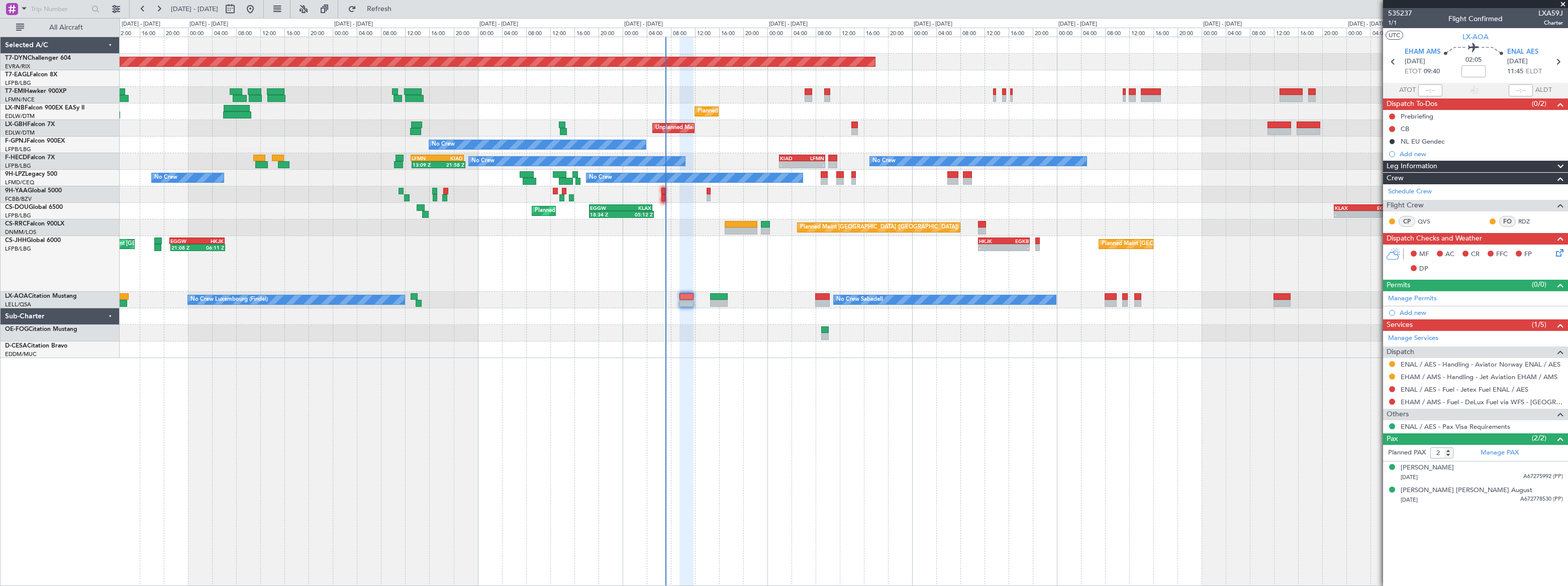
click at [711, 442] on div "Planned Maint Basel-Mulhouse Planned Maint Geneva (Cointrin) Planned Maint New …" at bounding box center [843, 311] width 1448 height 550
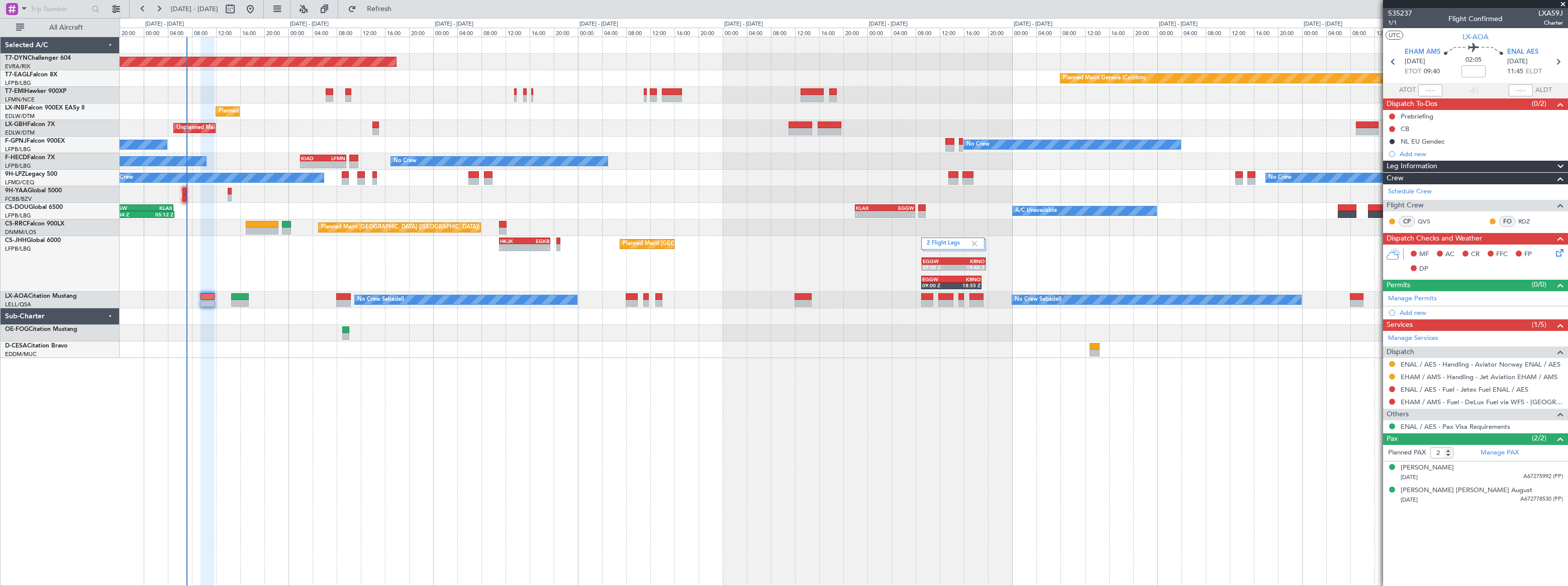
click at [277, 372] on div "Planned Maint [GEOGRAPHIC_DATA]-[GEOGRAPHIC_DATA] Planned Maint Geneva ([GEOGRA…" at bounding box center [843, 311] width 1448 height 550
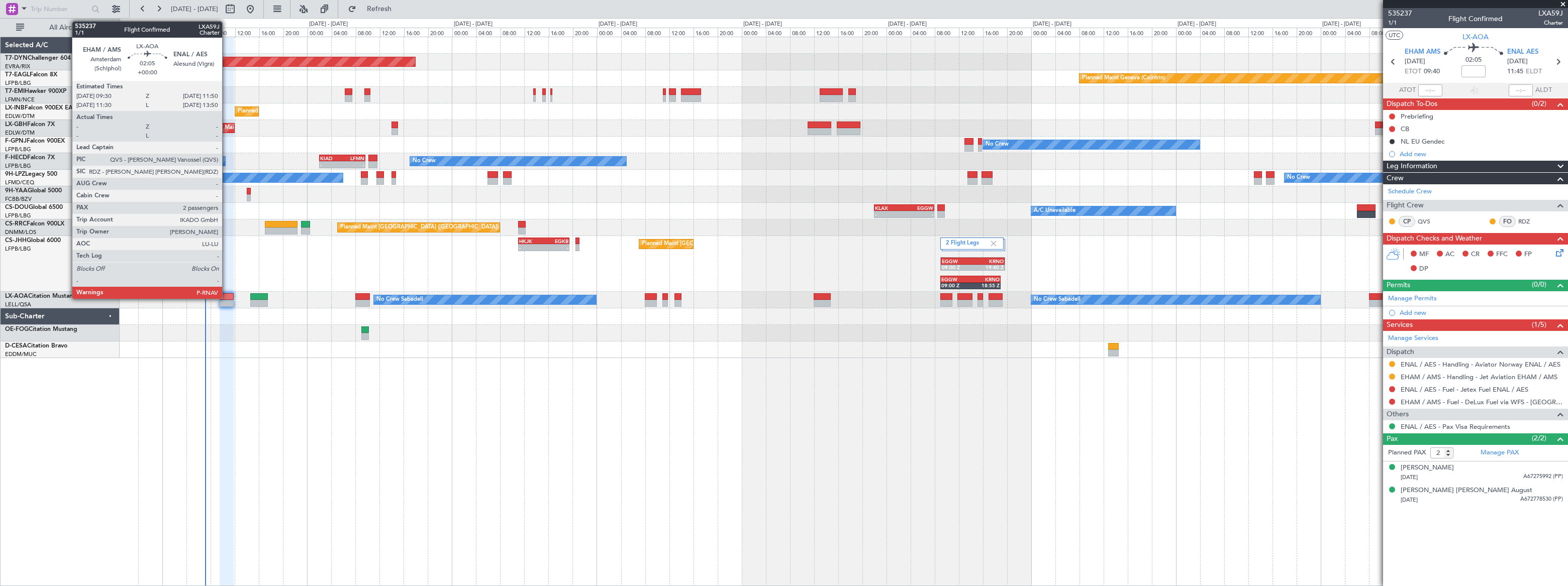
click at [227, 297] on div at bounding box center [226, 296] width 15 height 7
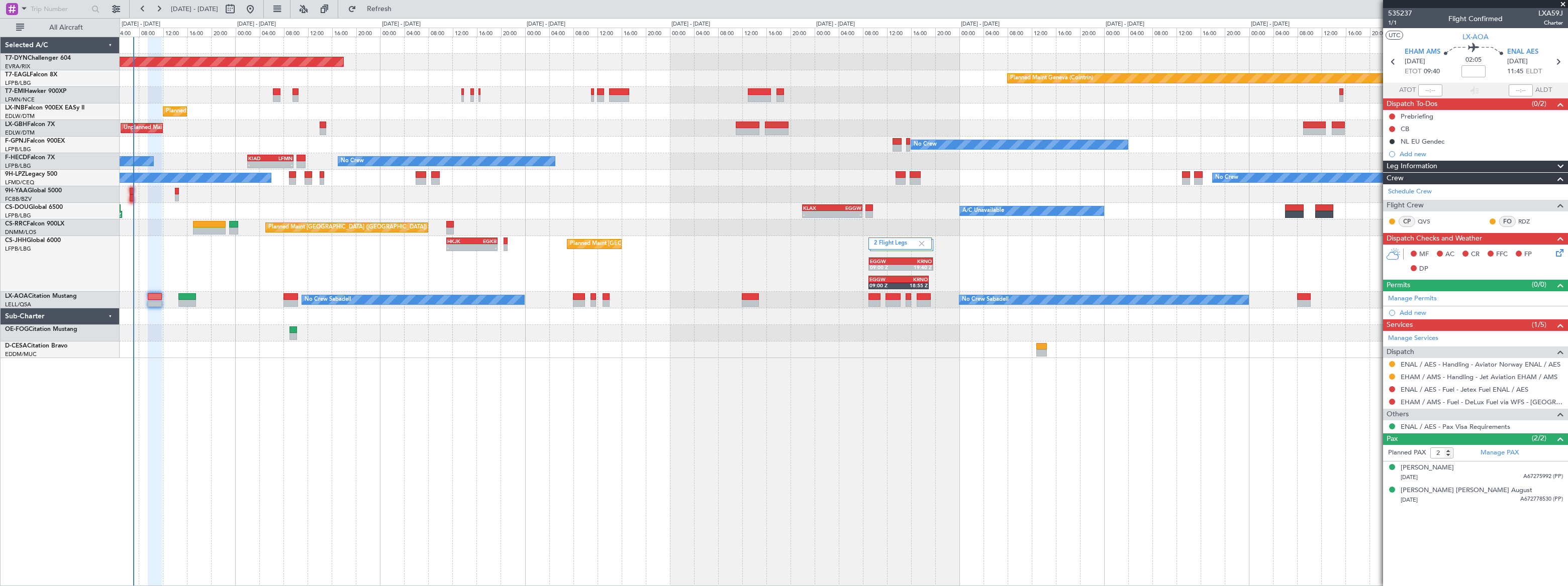
click at [178, 257] on div "2 Flight Legs Planned Maint London (Luton) - - HKJK 11:00 Z EGKB 19:30 Z EGGW 0…" at bounding box center [842, 263] width 1447 height 56
click at [400, 11] on span "Refresh" at bounding box center [379, 9] width 42 height 7
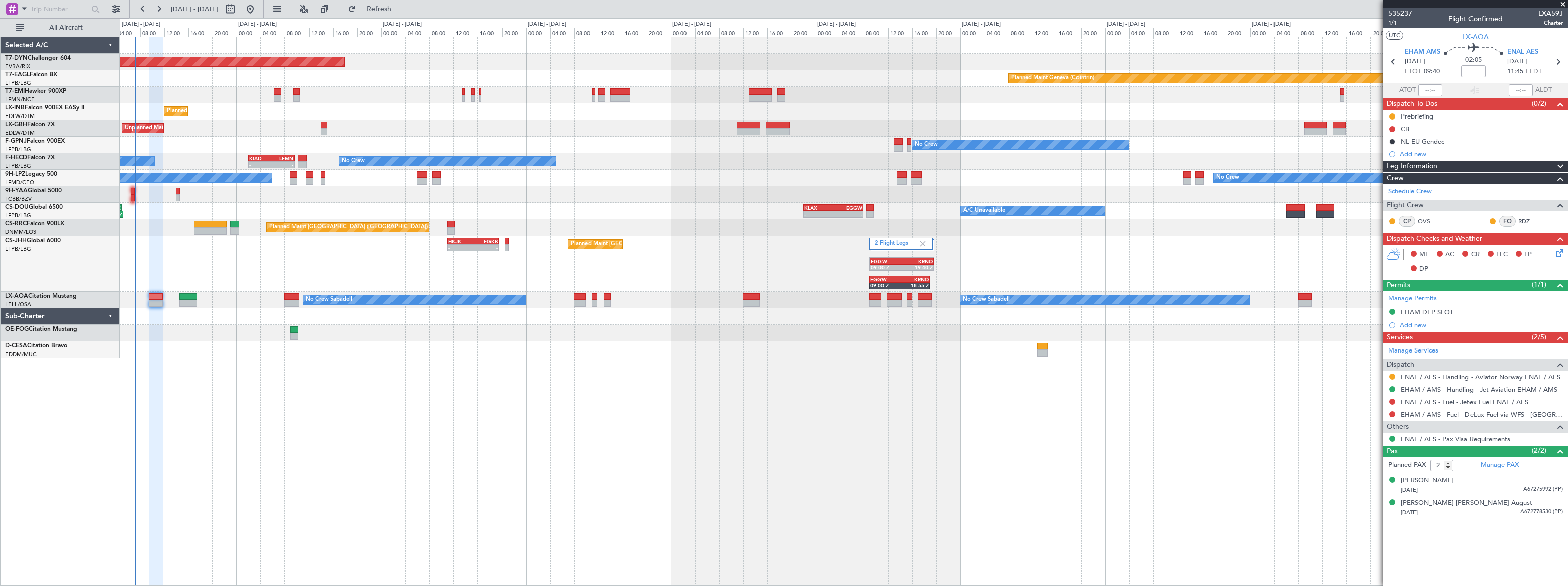
click at [1558, 250] on icon at bounding box center [1557, 251] width 8 height 8
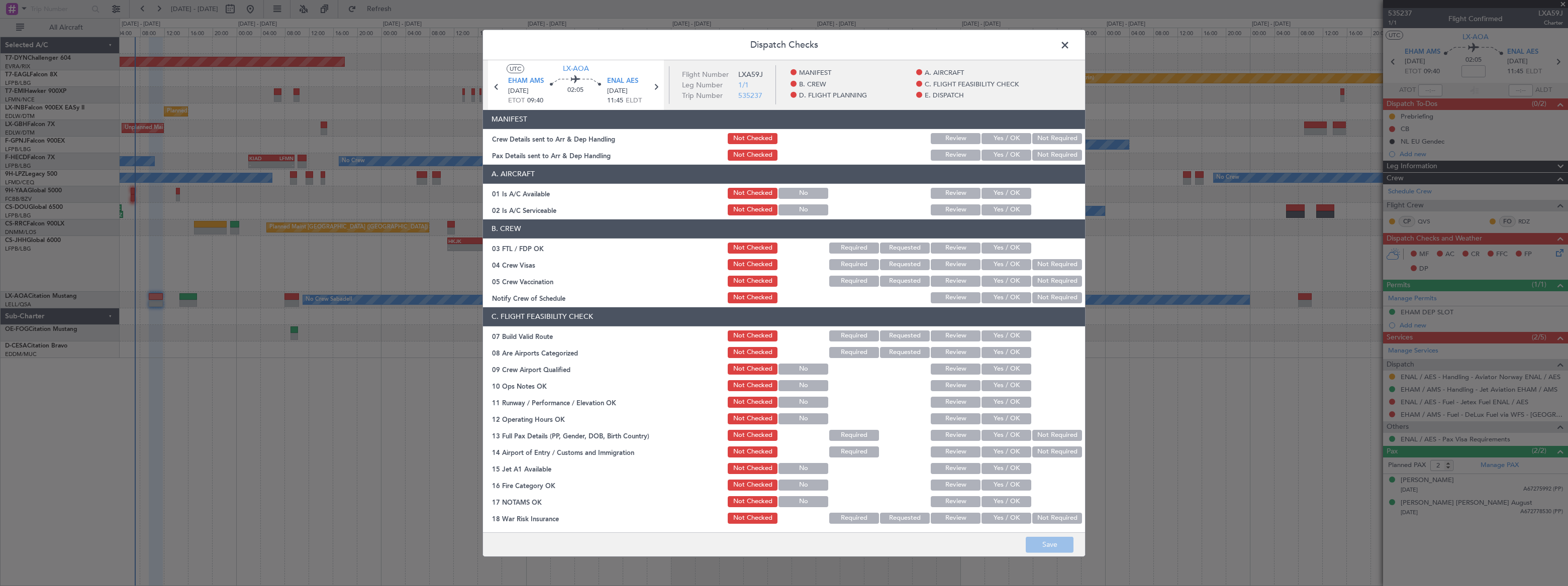
click at [1002, 133] on button "Yes / OK" at bounding box center [1006, 138] width 50 height 11
click at [1000, 155] on button "Yes / OK" at bounding box center [1006, 155] width 50 height 11
click at [1061, 538] on footer "Save" at bounding box center [784, 545] width 602 height 24
click at [1061, 544] on button "Save" at bounding box center [1049, 545] width 48 height 16
click at [1070, 45] on span at bounding box center [1070, 47] width 0 height 21
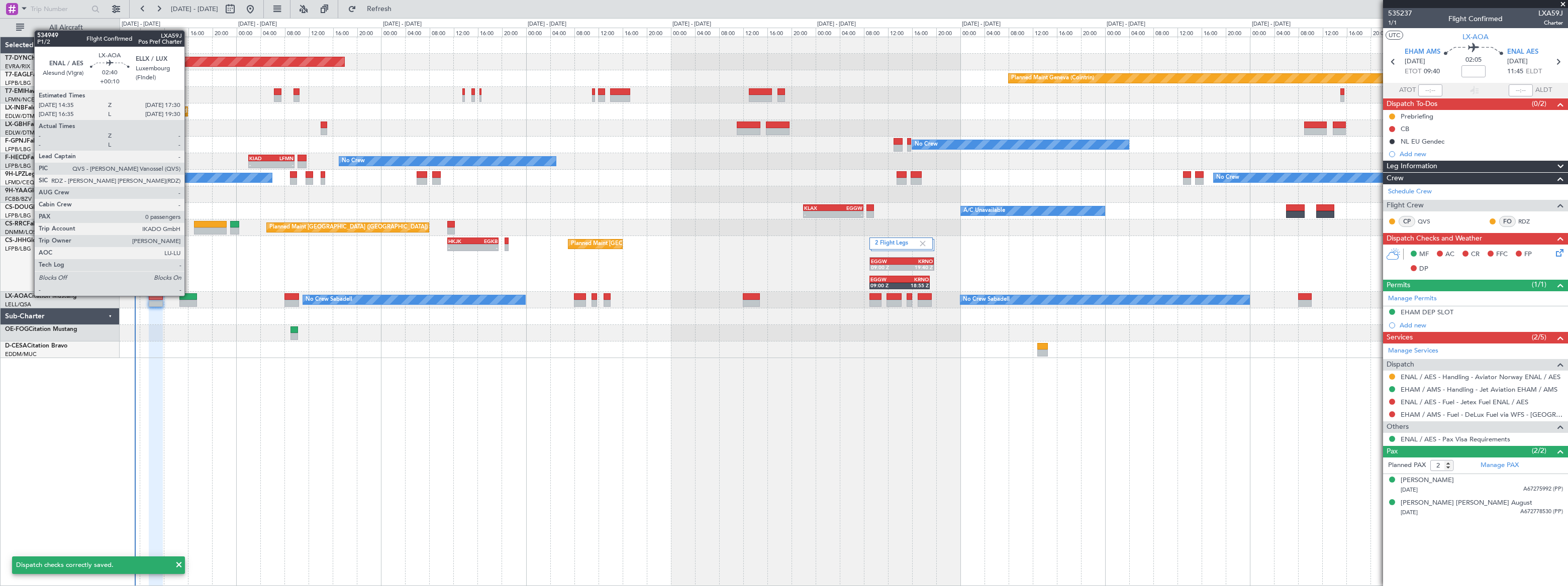
click at [189, 295] on div at bounding box center [188, 296] width 18 height 7
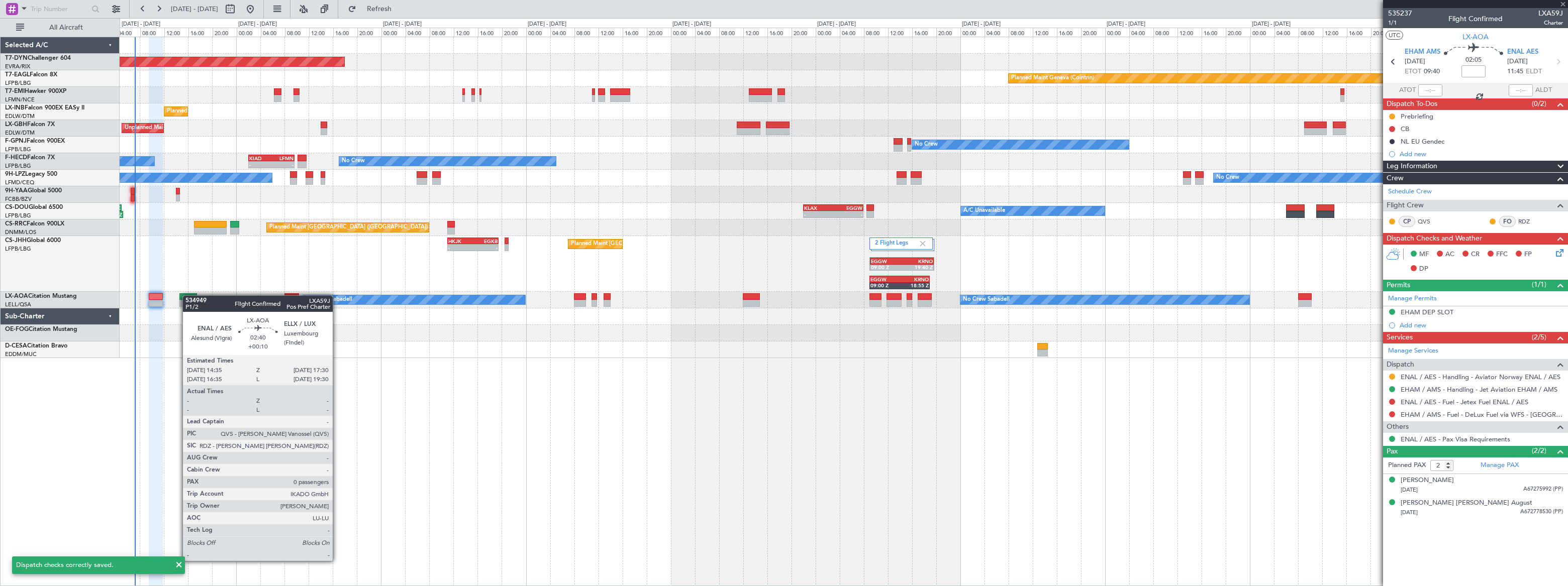
type input "+00:10"
type input "0"
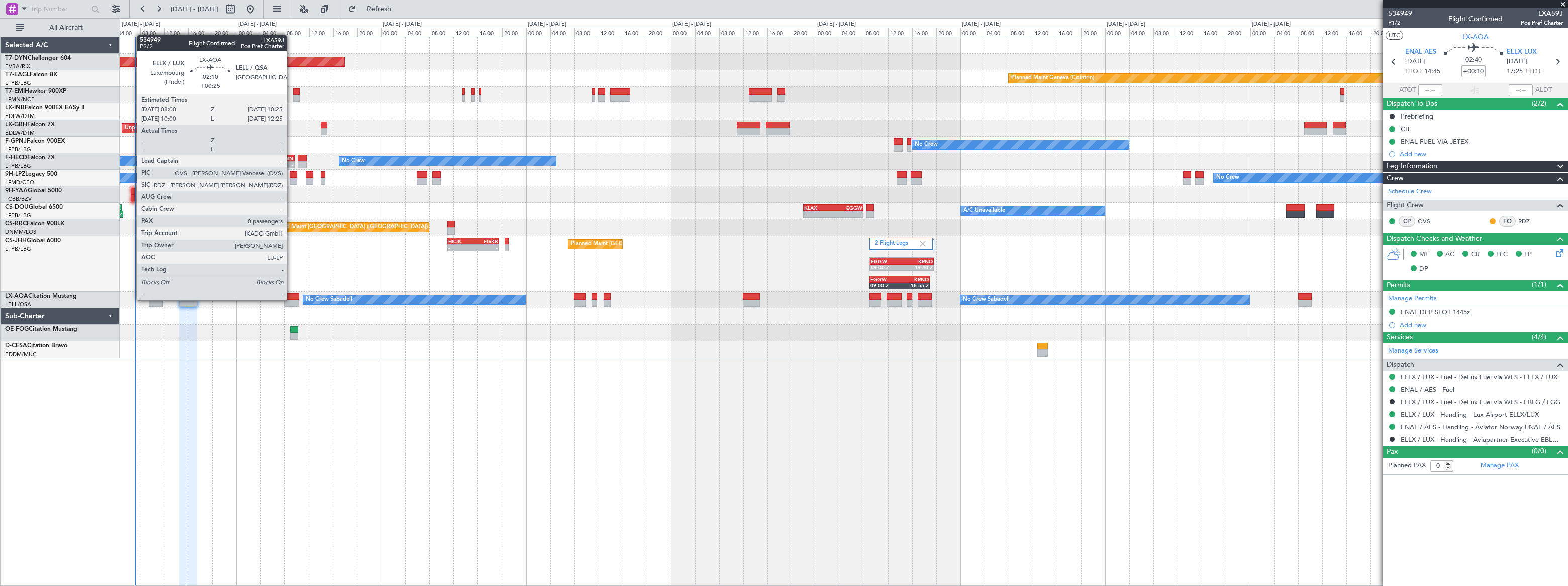
click at [291, 299] on div at bounding box center [291, 296] width 15 height 7
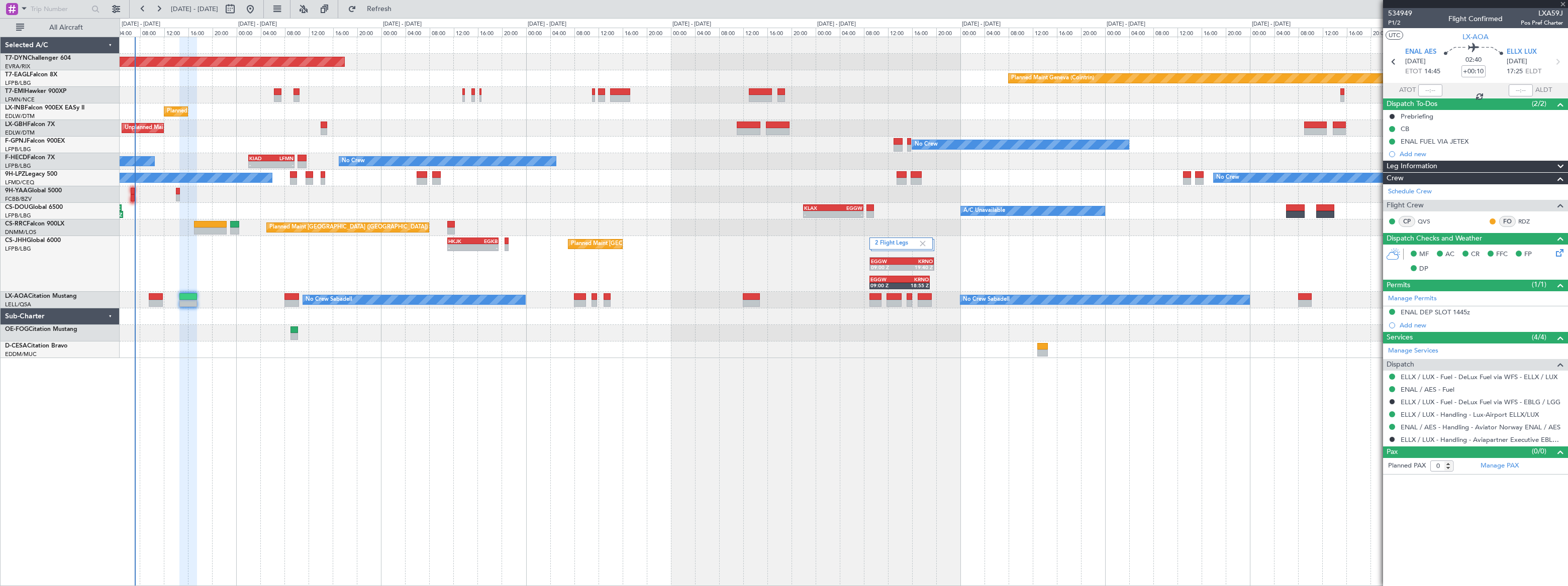
type input "+00:25"
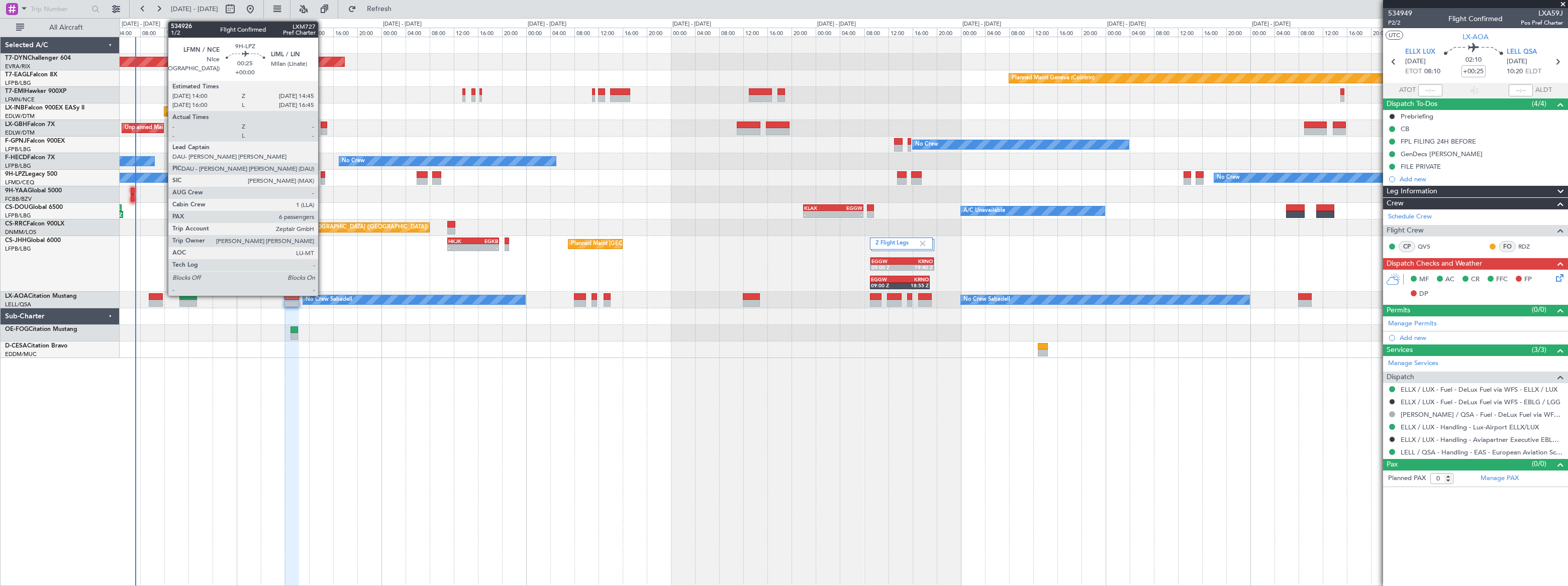
click at [323, 177] on div at bounding box center [323, 174] width 5 height 7
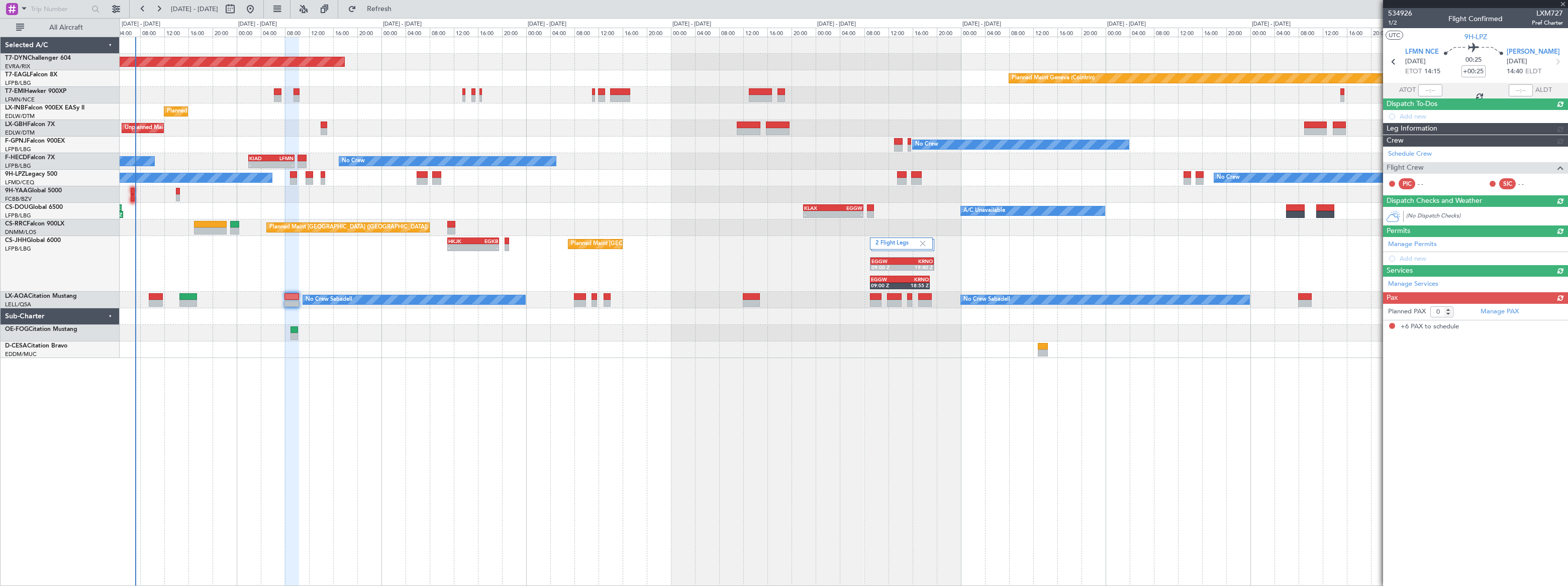
type input "6"
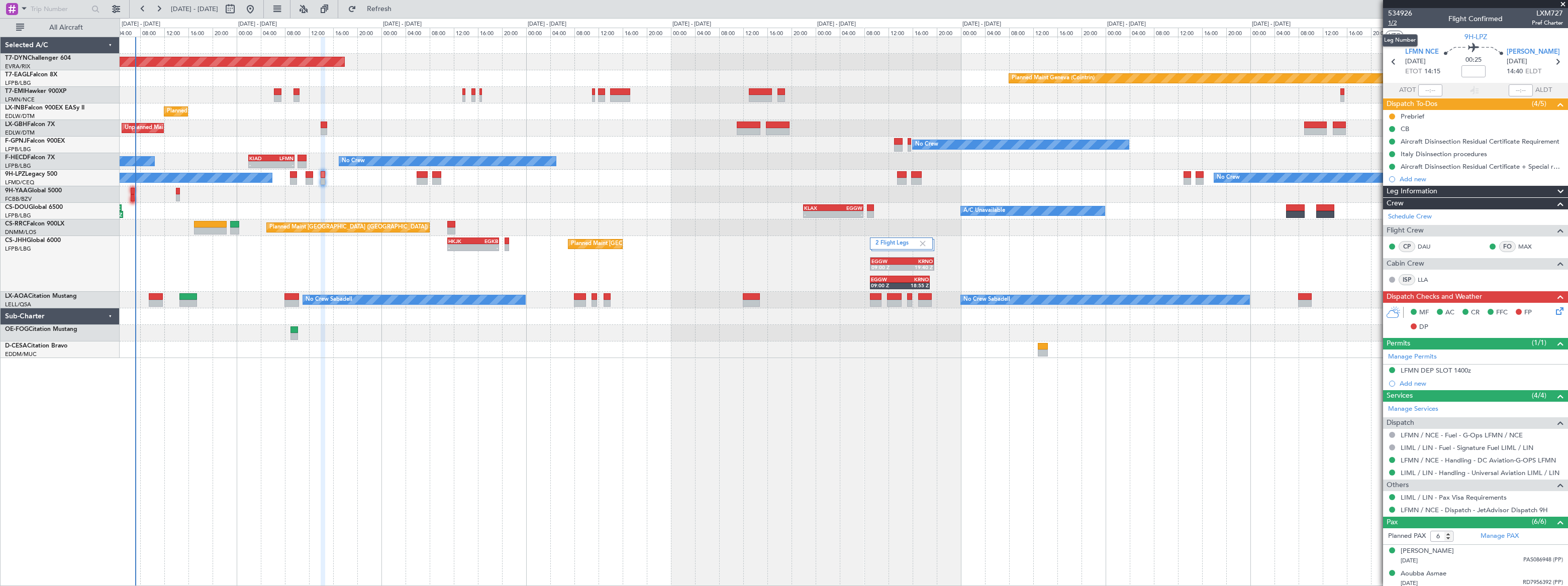
click at [1392, 21] on span "1/2" at bounding box center [1400, 23] width 24 height 9
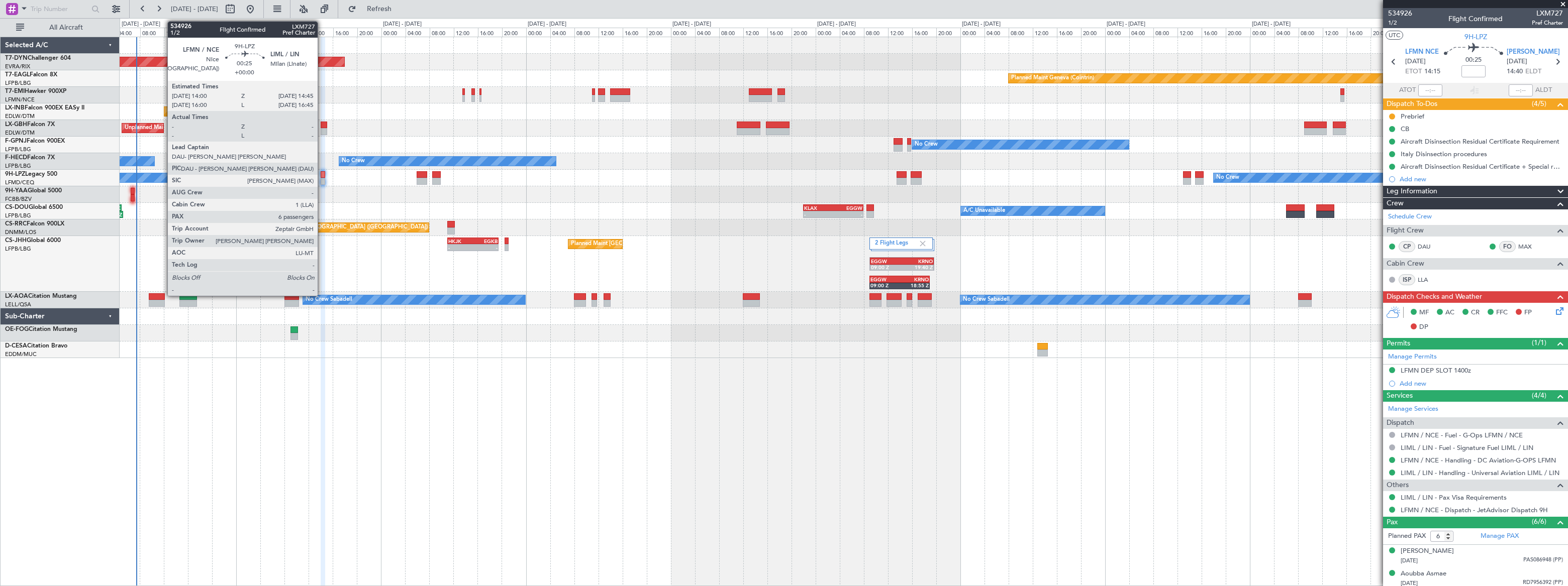
click at [323, 178] on div at bounding box center [323, 181] width 5 height 7
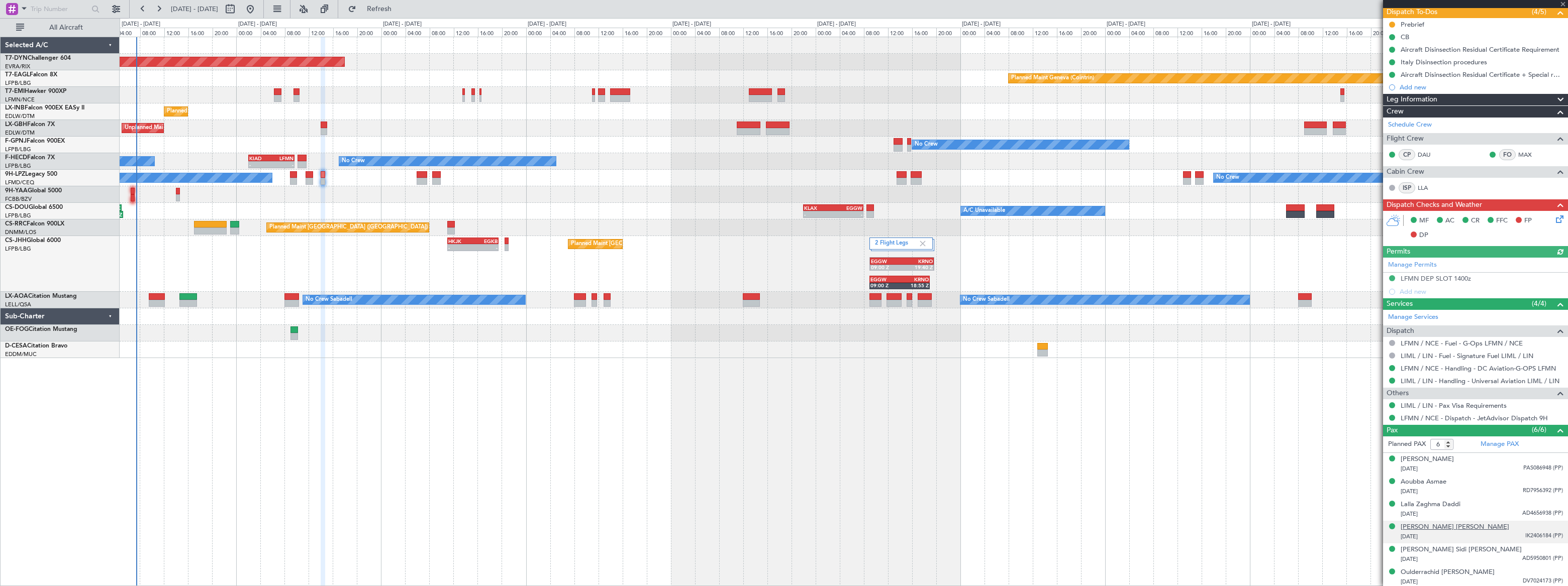
scroll to position [93, 0]
click at [1475, 509] on div "21/05/1979 AD4656938 (PP)" at bounding box center [1482, 514] width 162 height 10
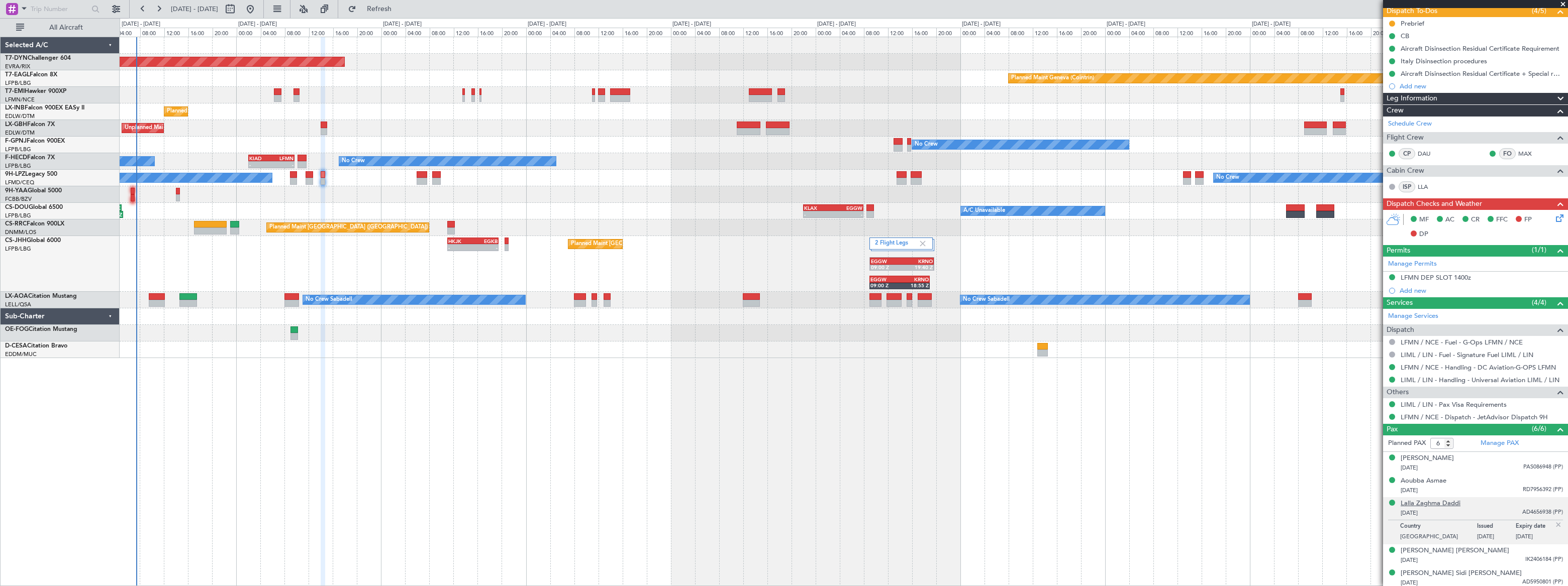
click at [1442, 502] on div "Lalla Zaghma Daddi" at bounding box center [1430, 504] width 60 height 10
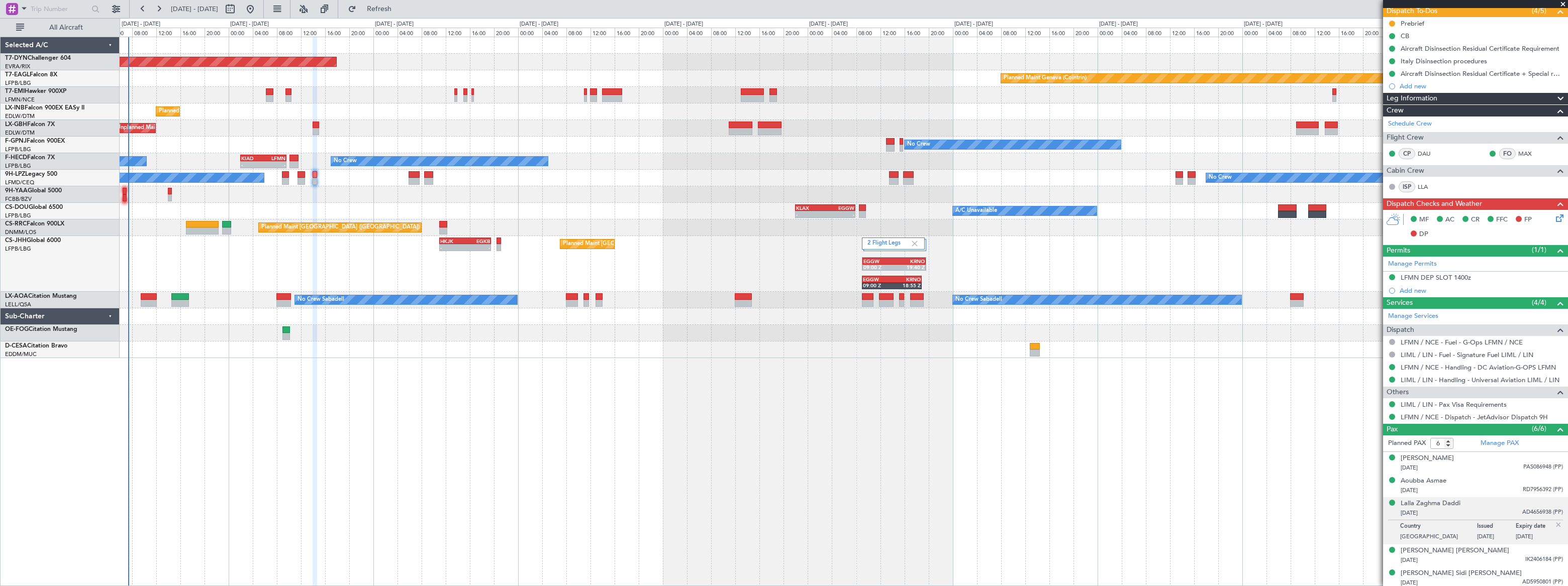
click at [329, 202] on div "Planned Maint [GEOGRAPHIC_DATA]-[GEOGRAPHIC_DATA] Planned Maint Geneva ([GEOGRA…" at bounding box center [843, 198] width 1448 height 321
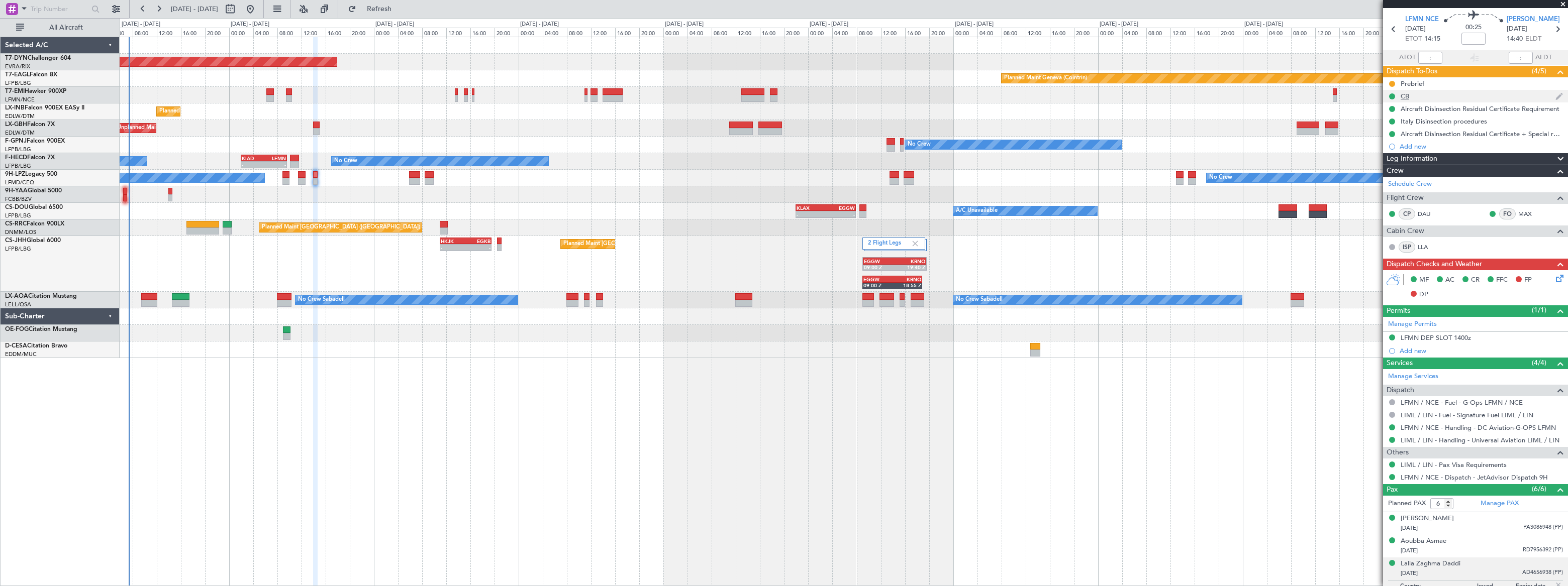
scroll to position [0, 0]
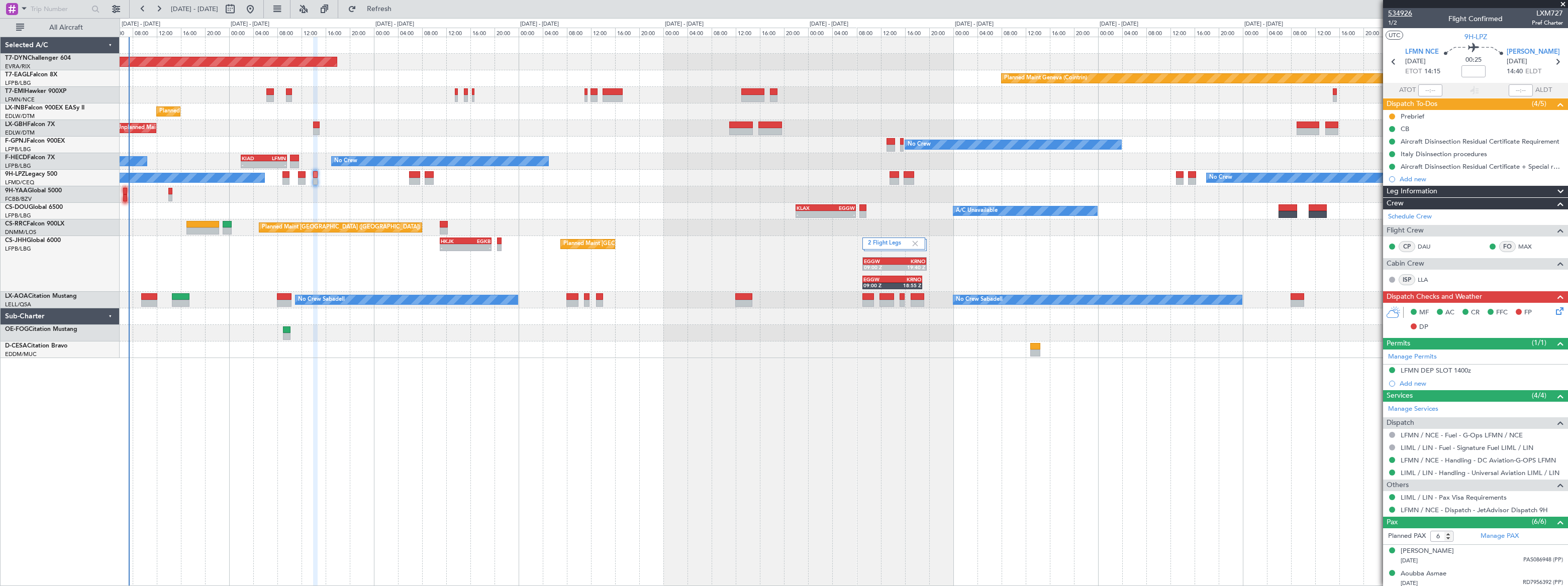
click at [1393, 10] on span "534926" at bounding box center [1400, 13] width 24 height 11
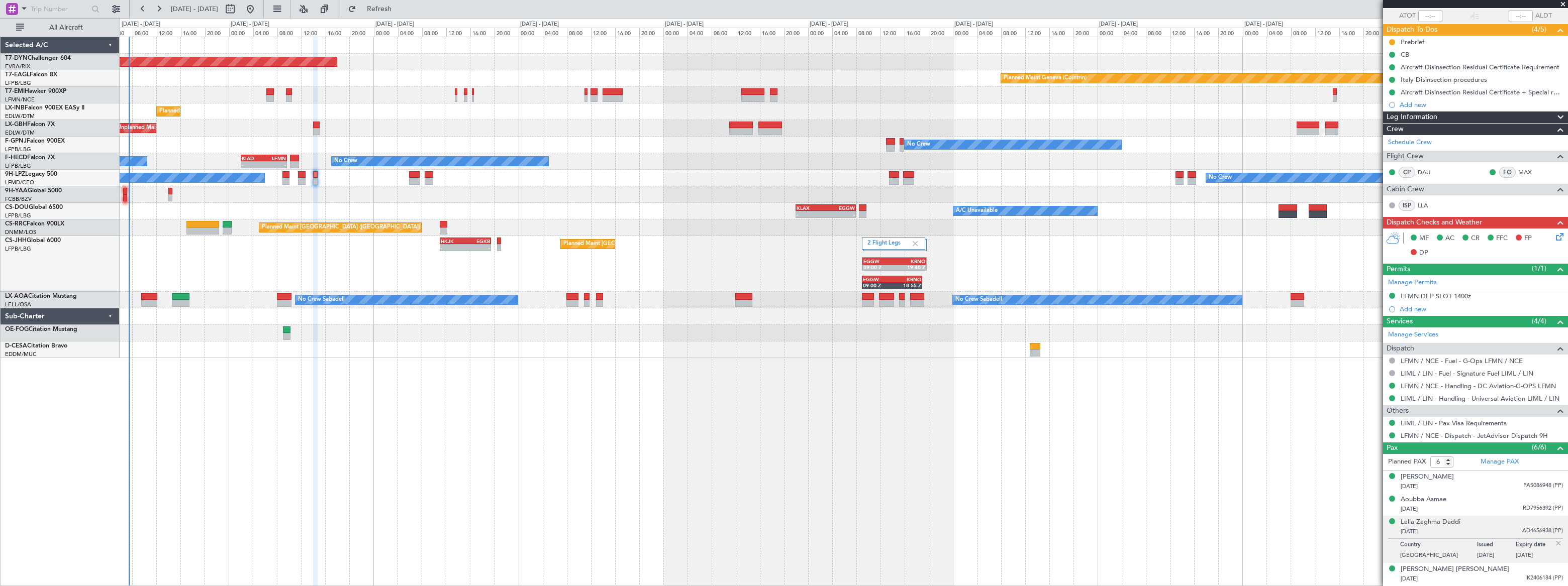
scroll to position [117, 0]
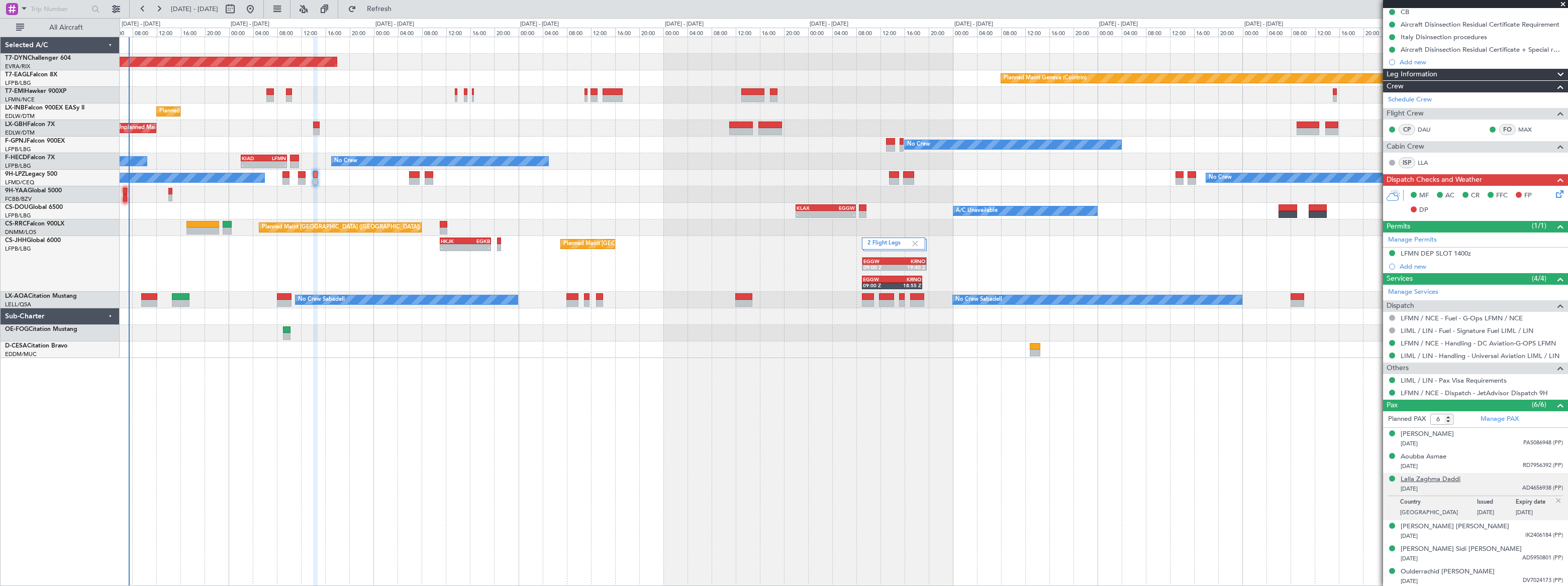
click at [1452, 480] on div "Lalla Zaghma Daddi" at bounding box center [1430, 479] width 60 height 10
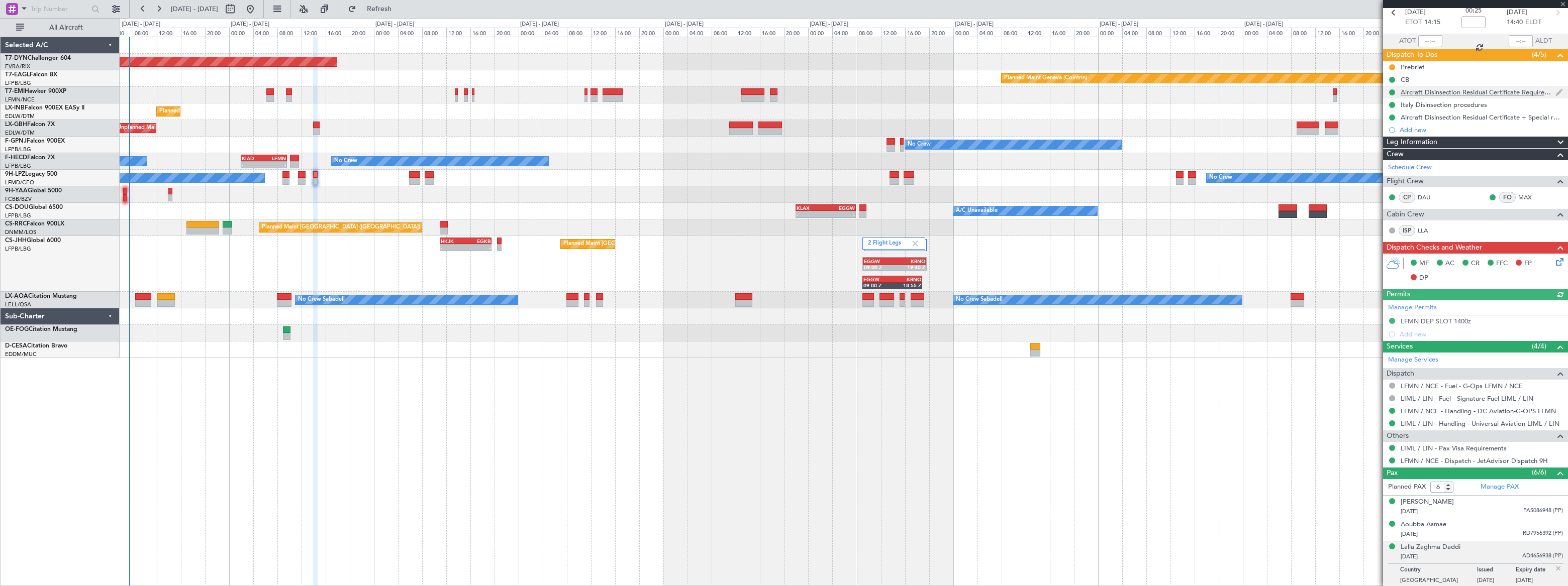
scroll to position [0, 0]
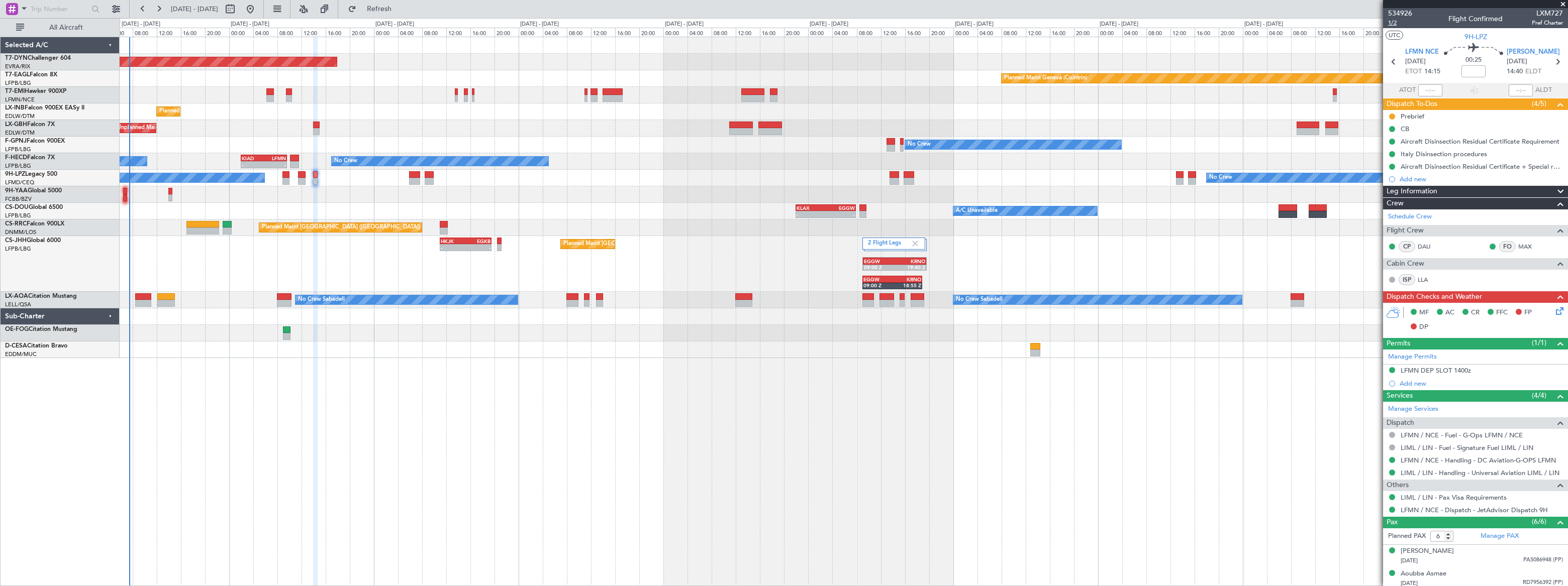
click at [1390, 23] on span "1/2" at bounding box center [1400, 23] width 24 height 9
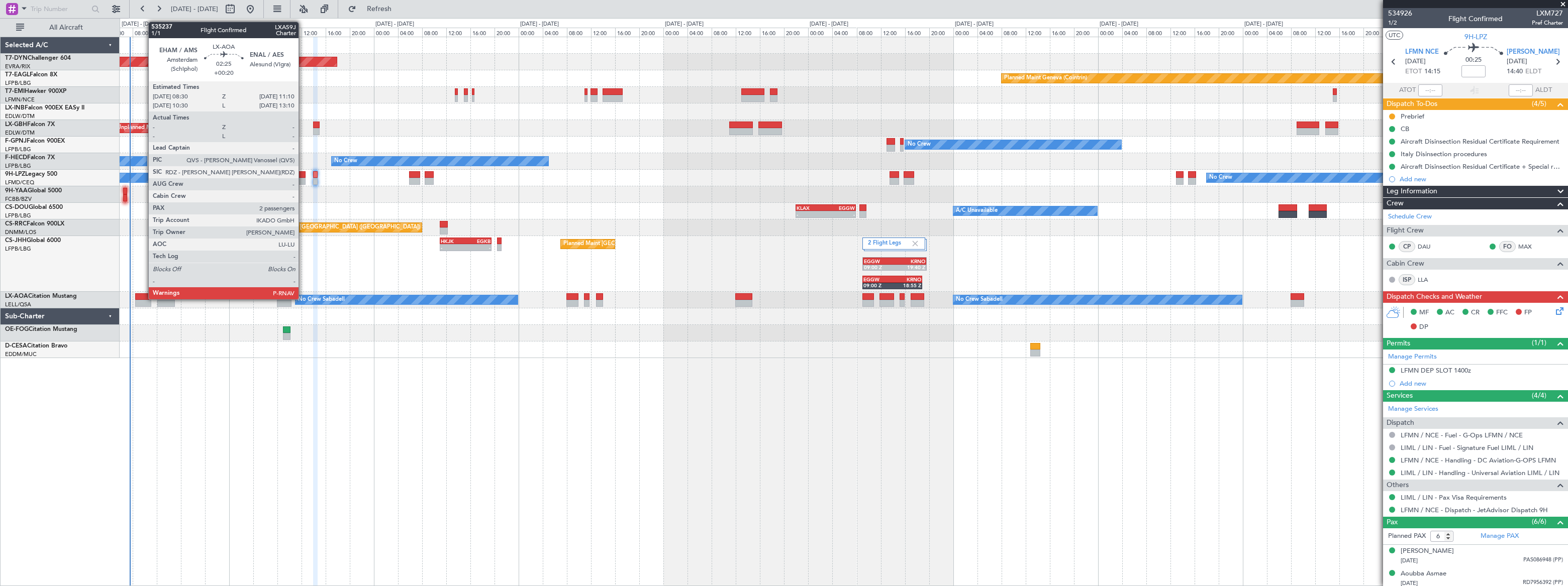
click at [143, 298] on div at bounding box center [143, 296] width 17 height 7
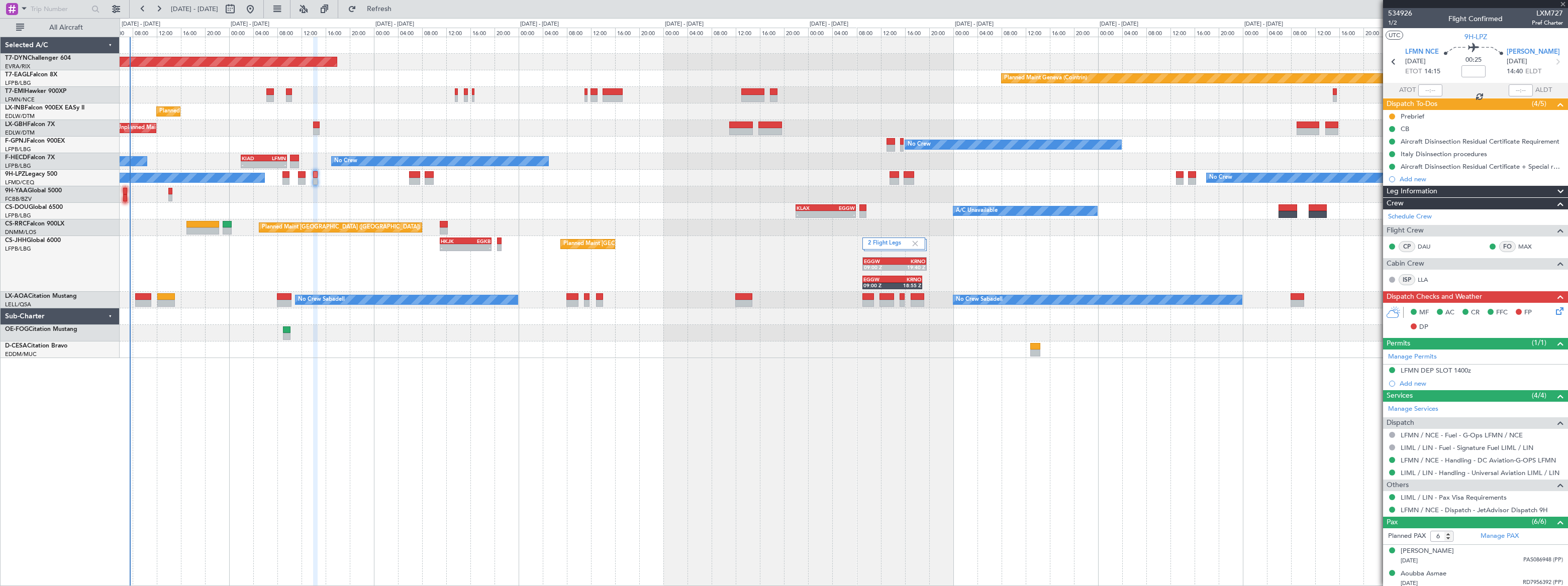
type input "+00:20"
type input "2"
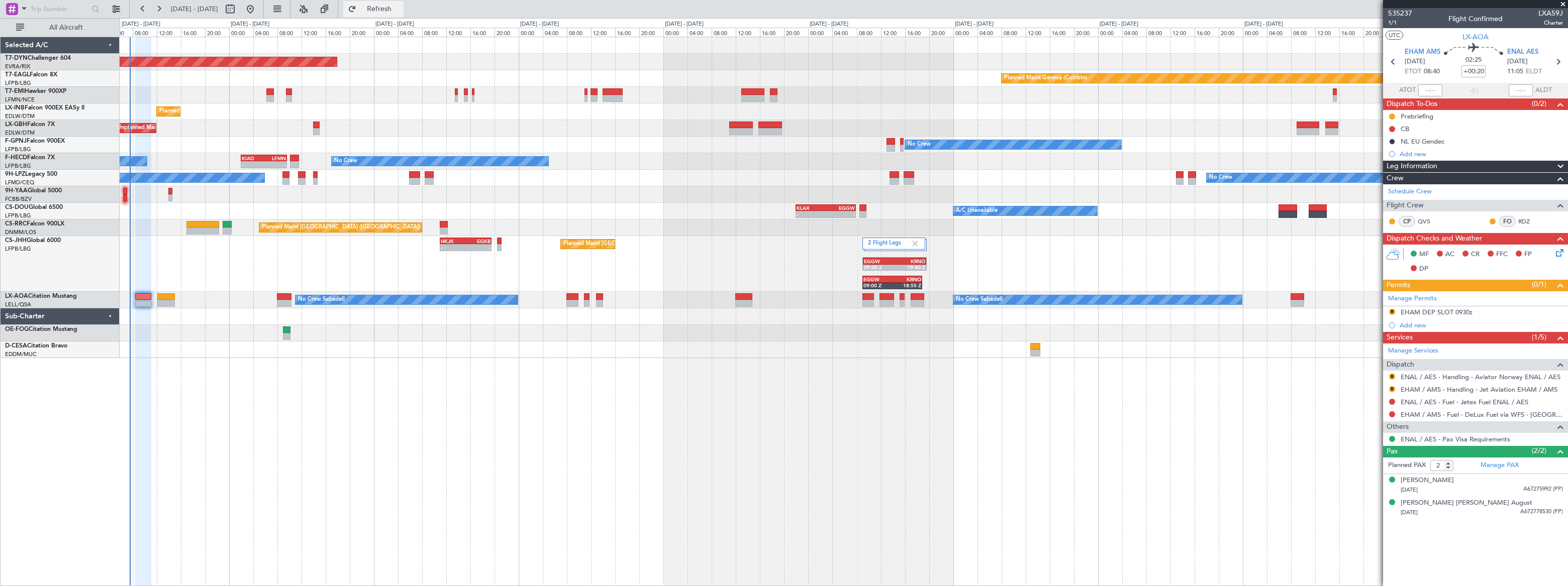
click at [400, 12] on span "Refresh" at bounding box center [379, 9] width 42 height 7
click at [400, 12] on span "Refreshing..." at bounding box center [379, 9] width 42 height 7
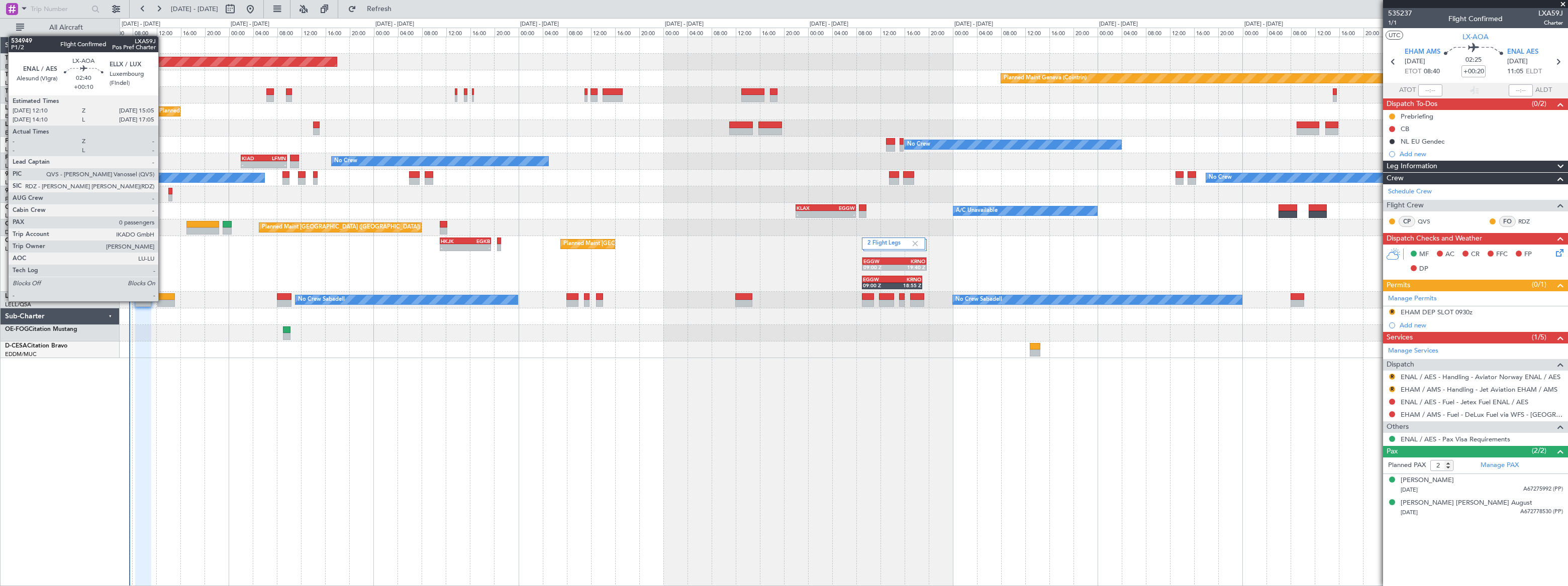
click at [164, 300] on div at bounding box center [166, 303] width 18 height 7
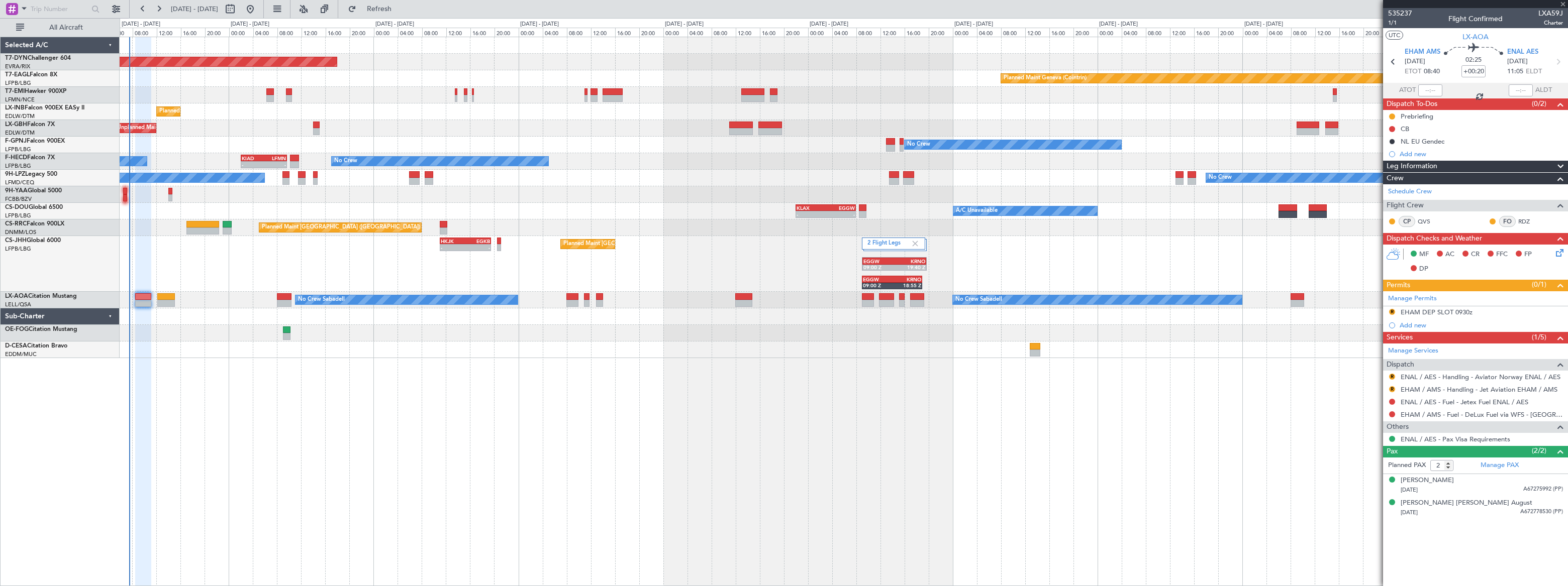
type input "+00:10"
type input "0"
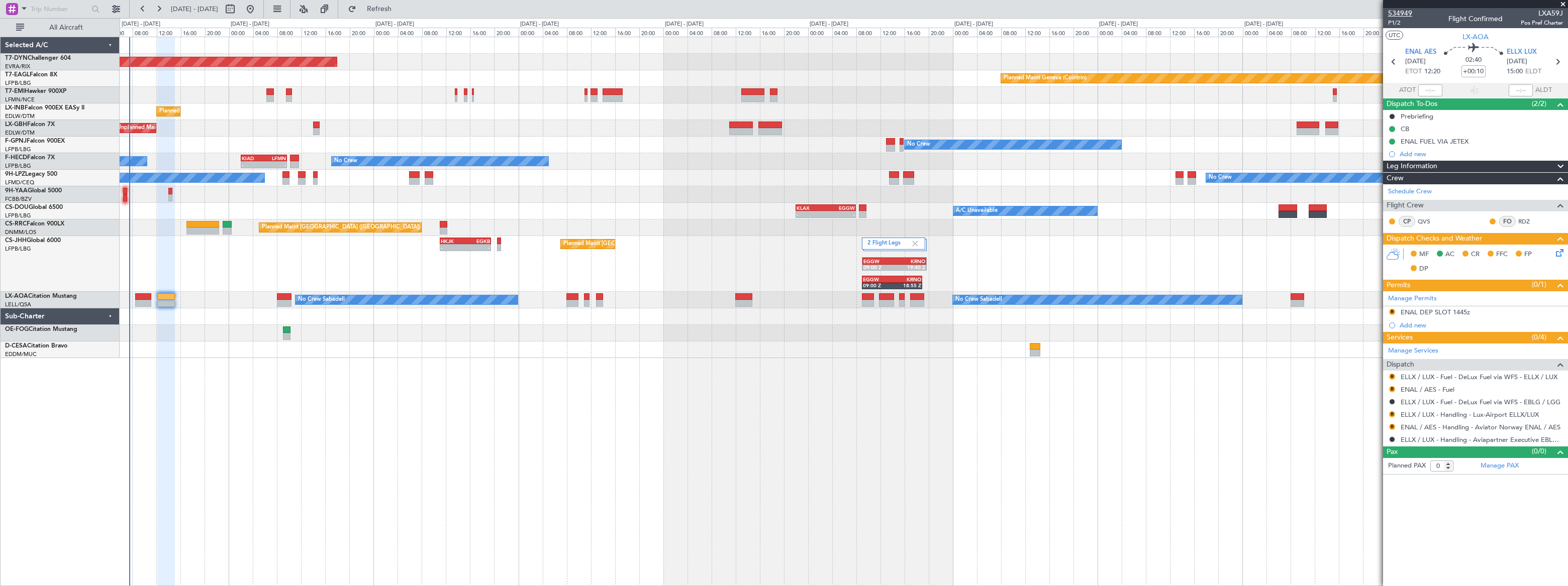
click at [1398, 13] on span "534949" at bounding box center [1400, 13] width 24 height 11
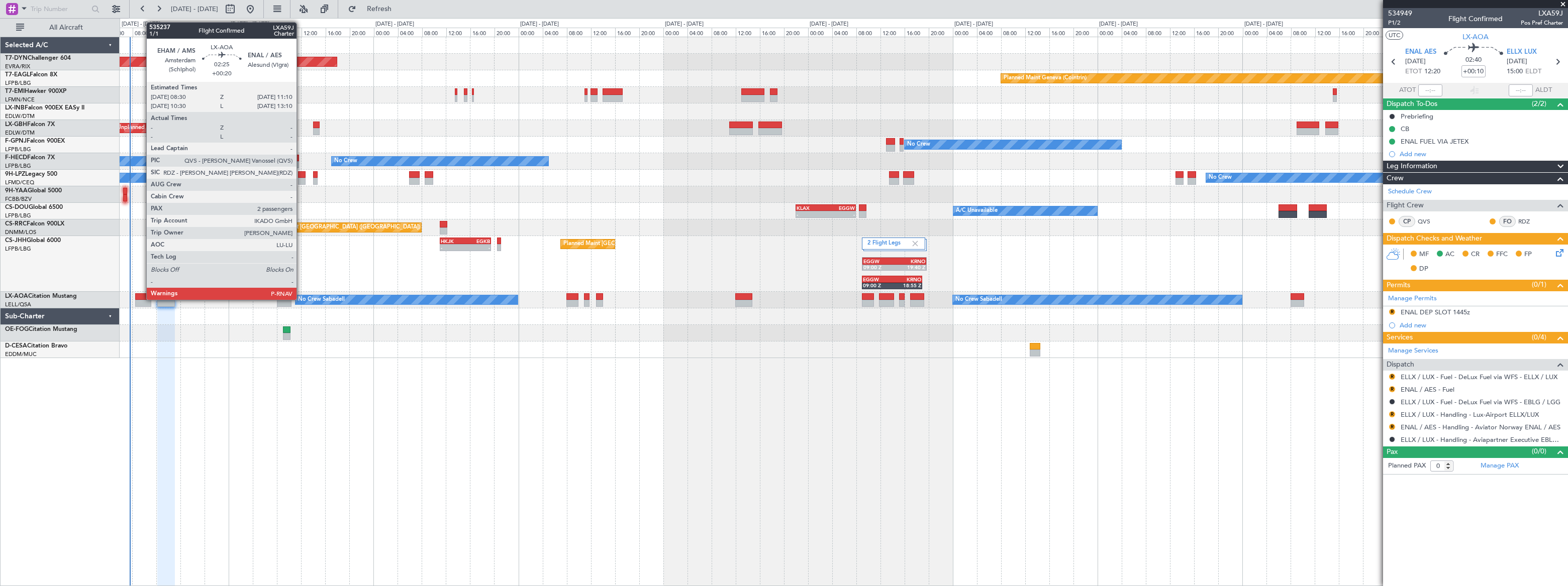
click at [141, 299] on div at bounding box center [143, 296] width 17 height 7
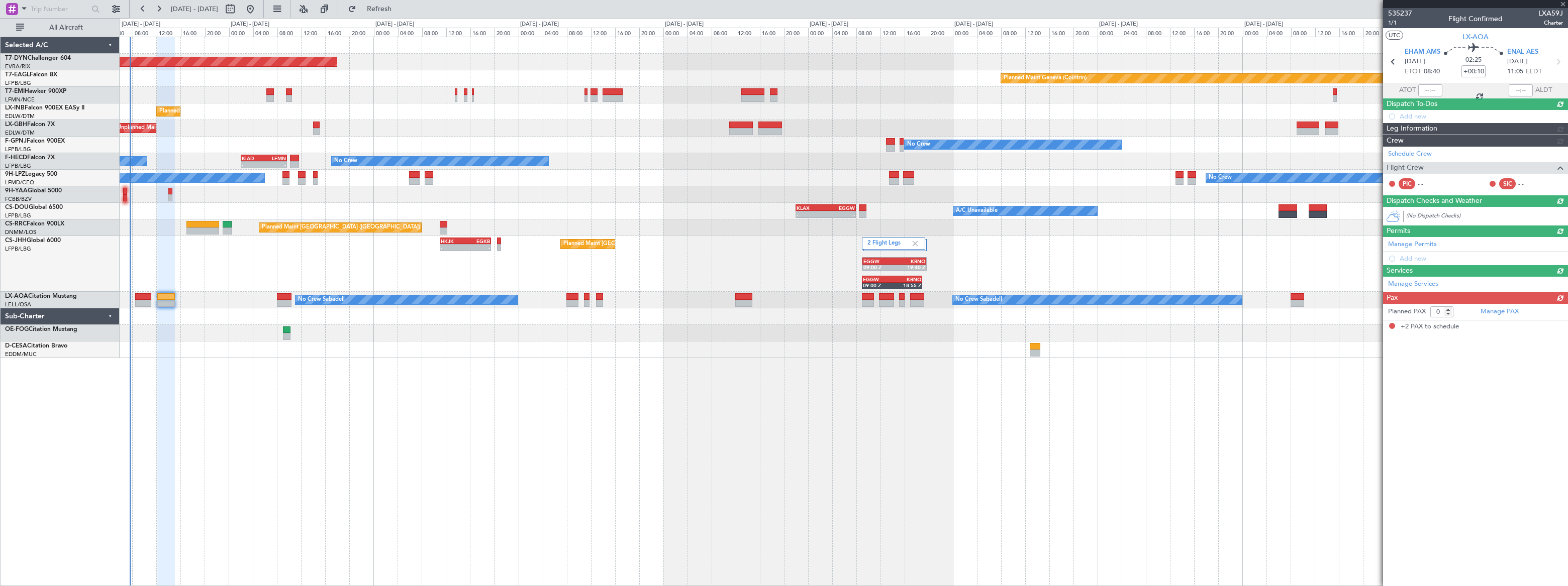
type input "+00:20"
type input "2"
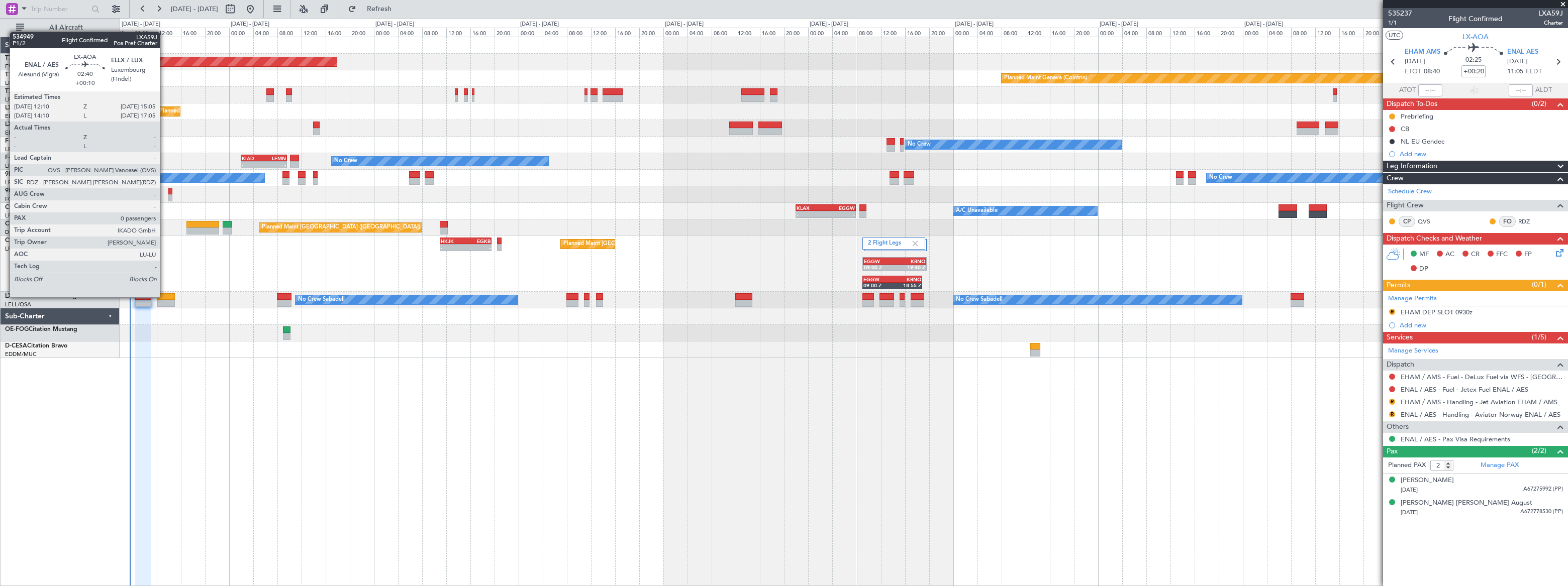
click at [164, 296] on div at bounding box center [166, 296] width 18 height 7
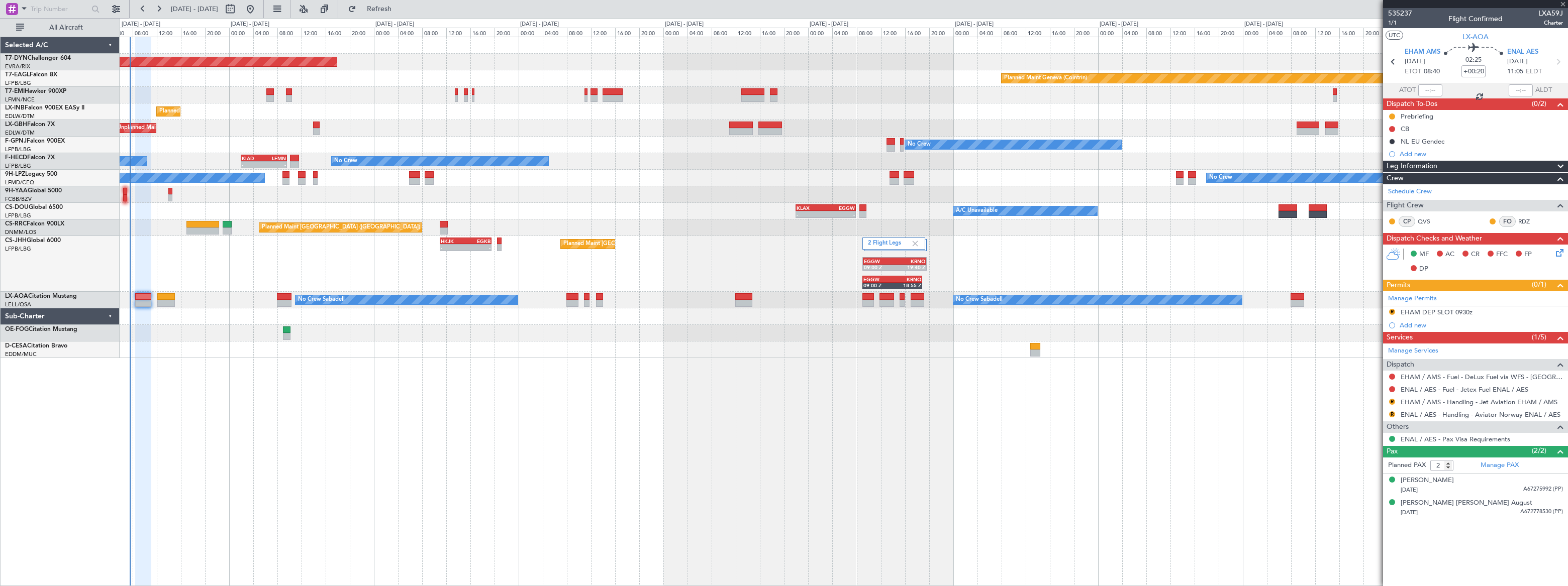
type input "+00:10"
type input "0"
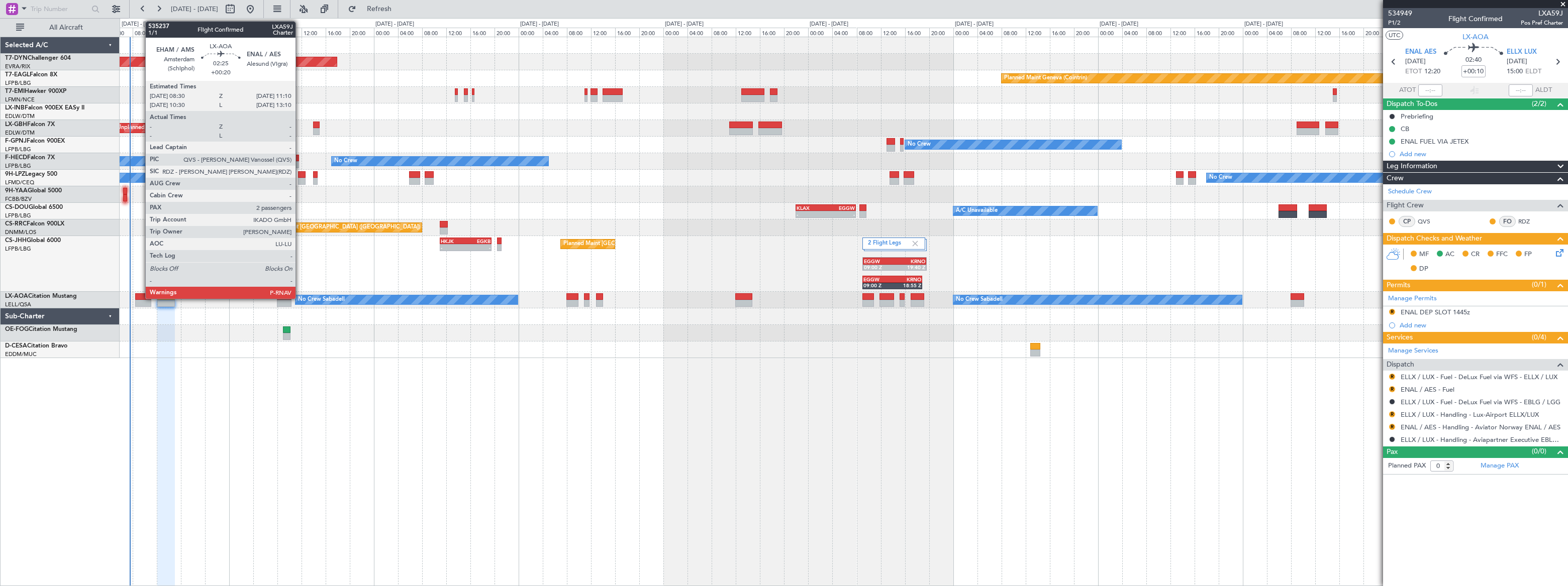
click at [140, 296] on div at bounding box center [143, 296] width 17 height 7
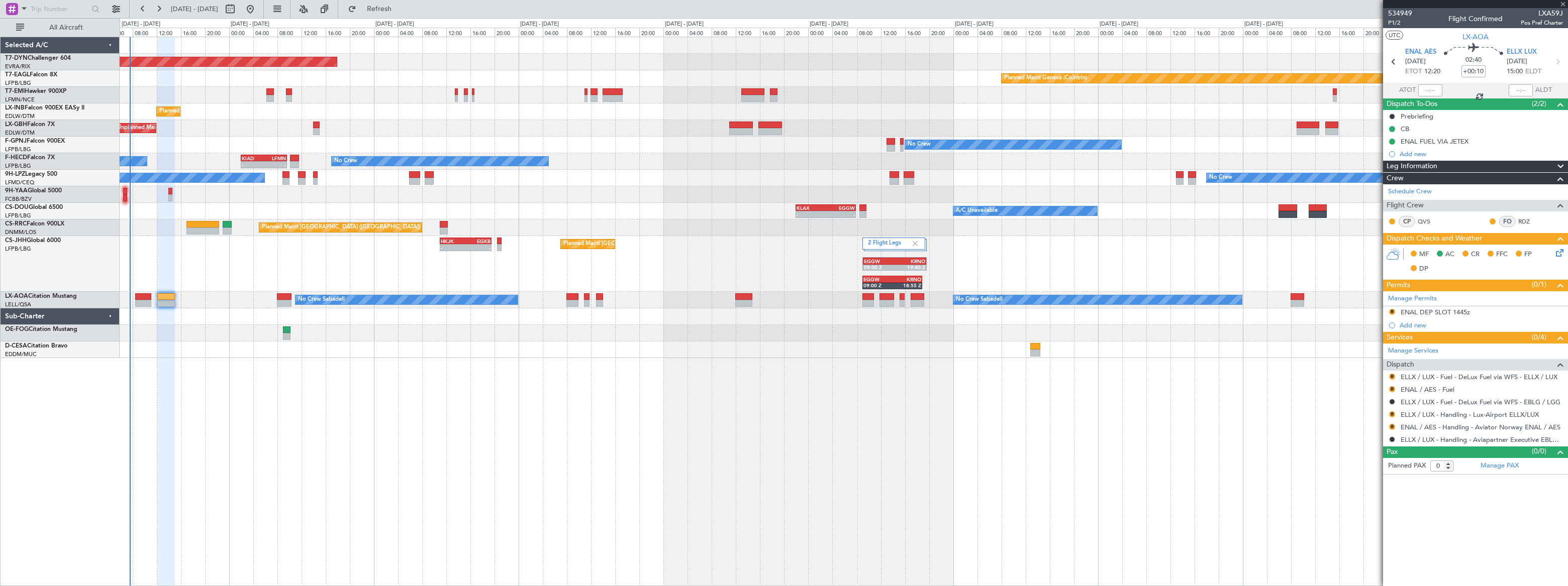
type input "+00:20"
type input "2"
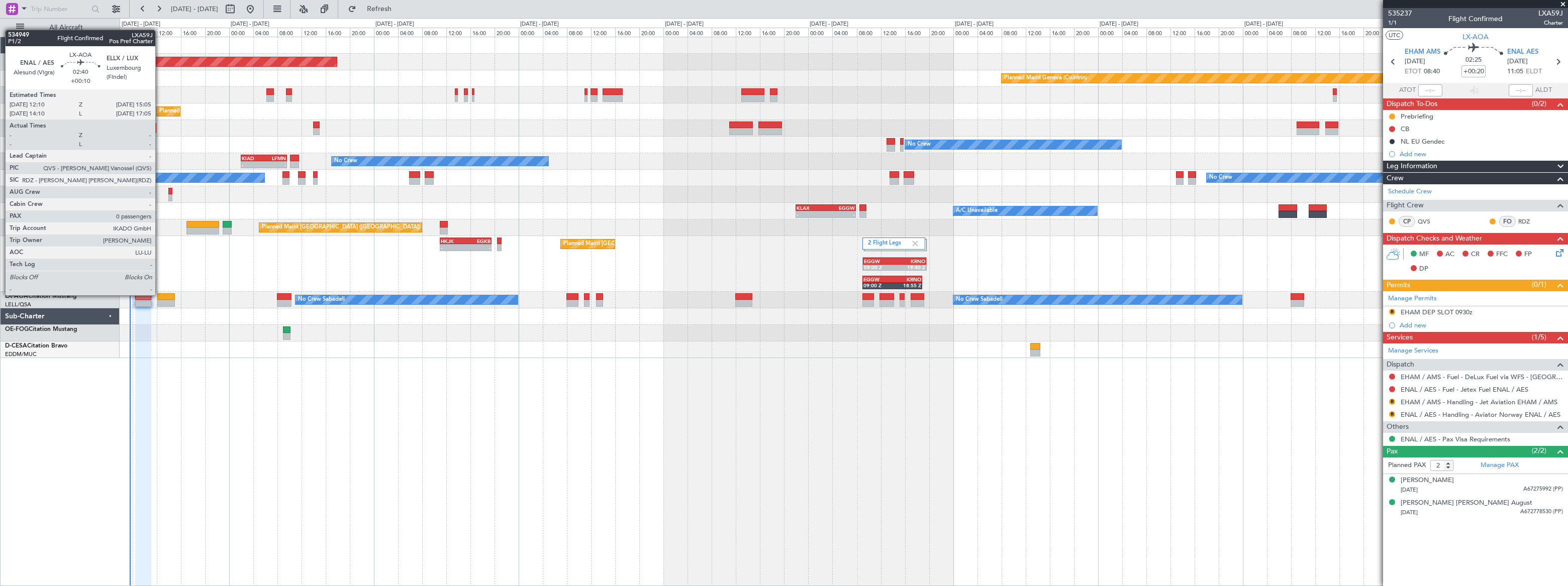
click at [162, 296] on div at bounding box center [166, 296] width 18 height 7
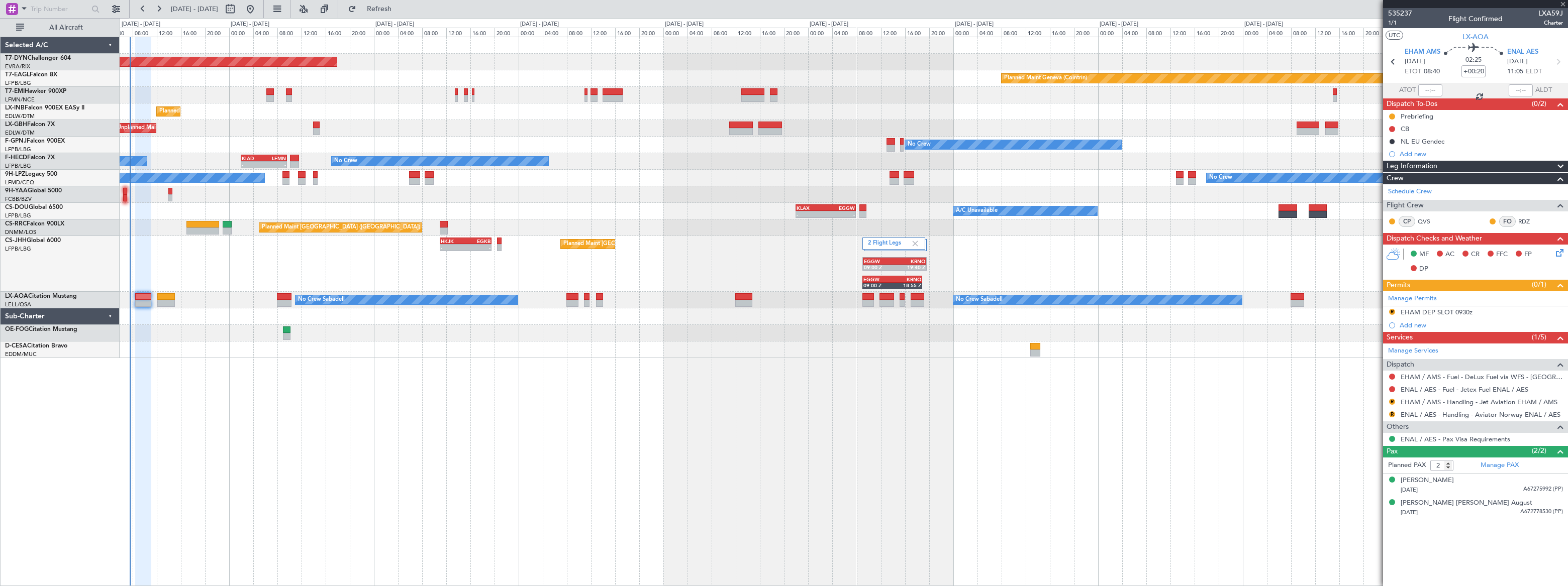
type input "+00:10"
type input "0"
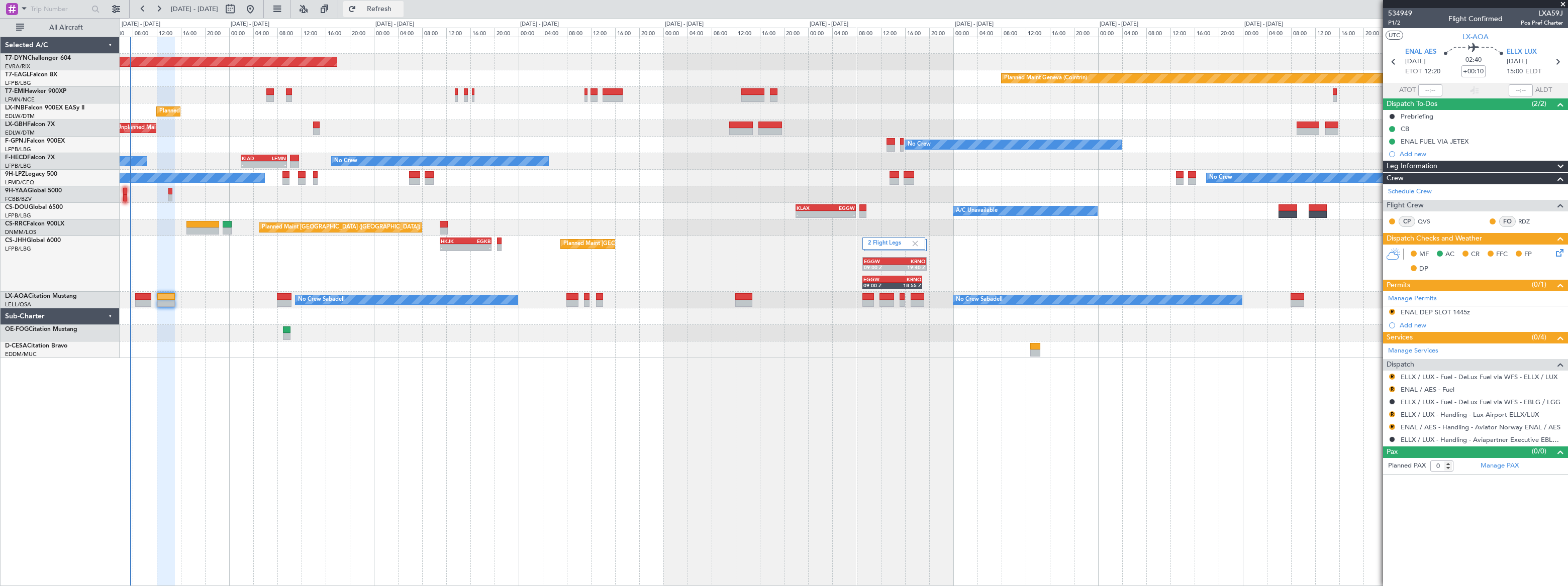
click at [400, 6] on span "Refresh" at bounding box center [379, 9] width 42 height 7
click at [400, 6] on span "Refreshing..." at bounding box center [379, 9] width 42 height 7
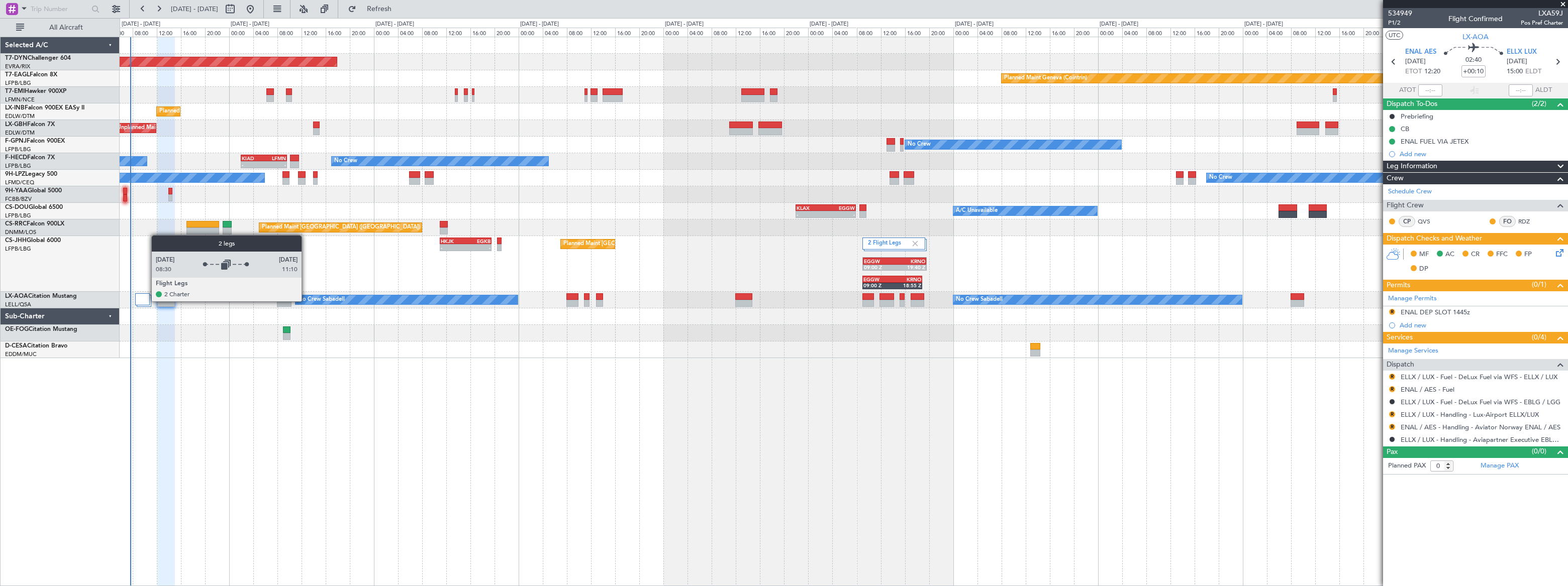
click at [146, 301] on div at bounding box center [142, 299] width 15 height 12
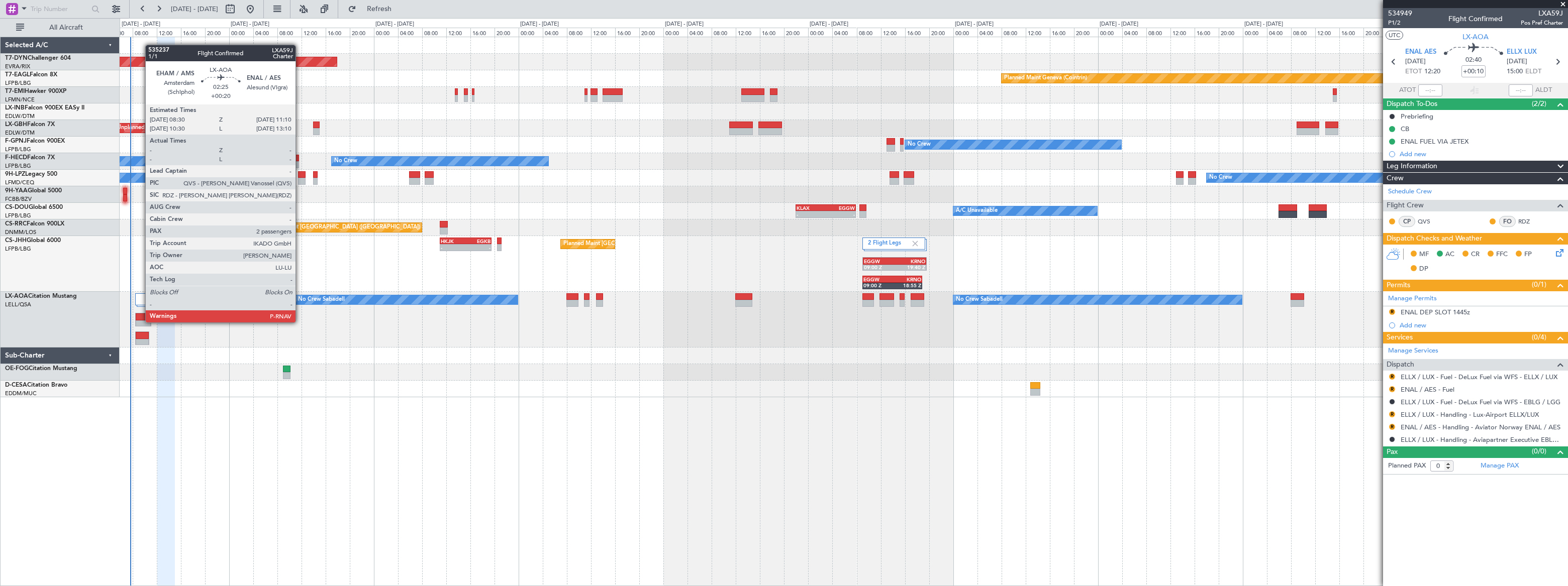
click at [141, 322] on div at bounding box center [144, 324] width 16 height 7
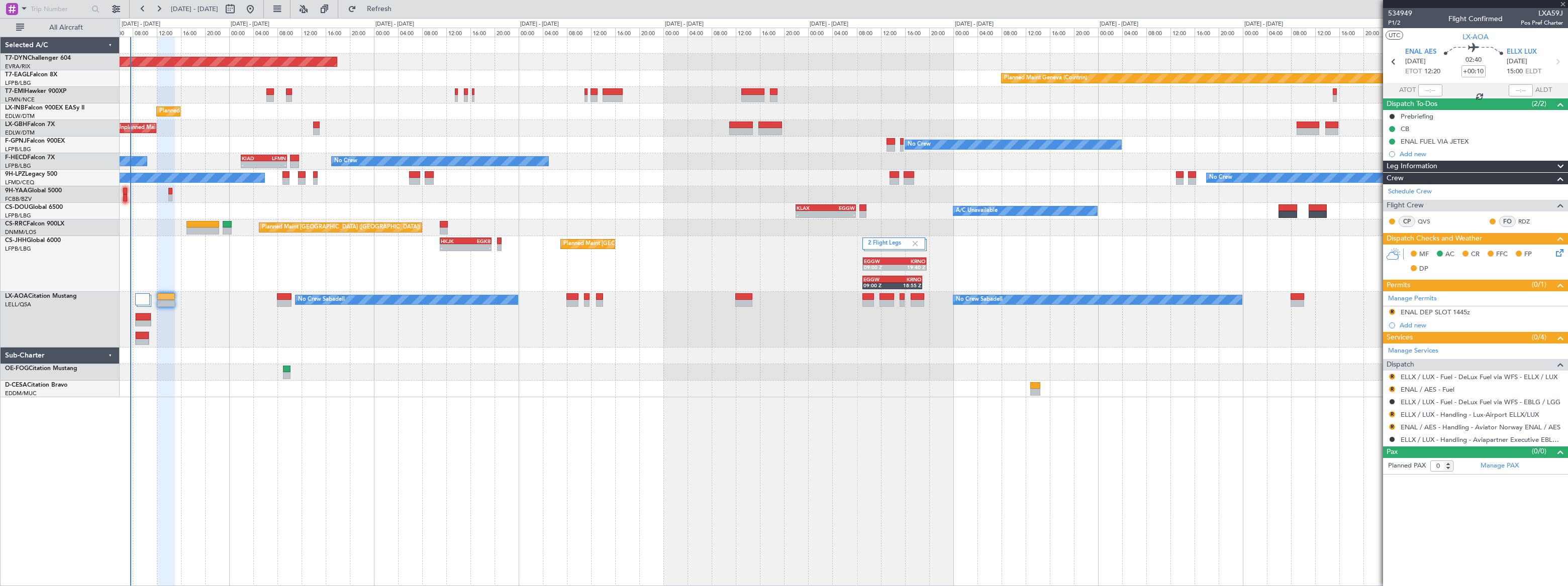
type input "+00:20"
type input "2"
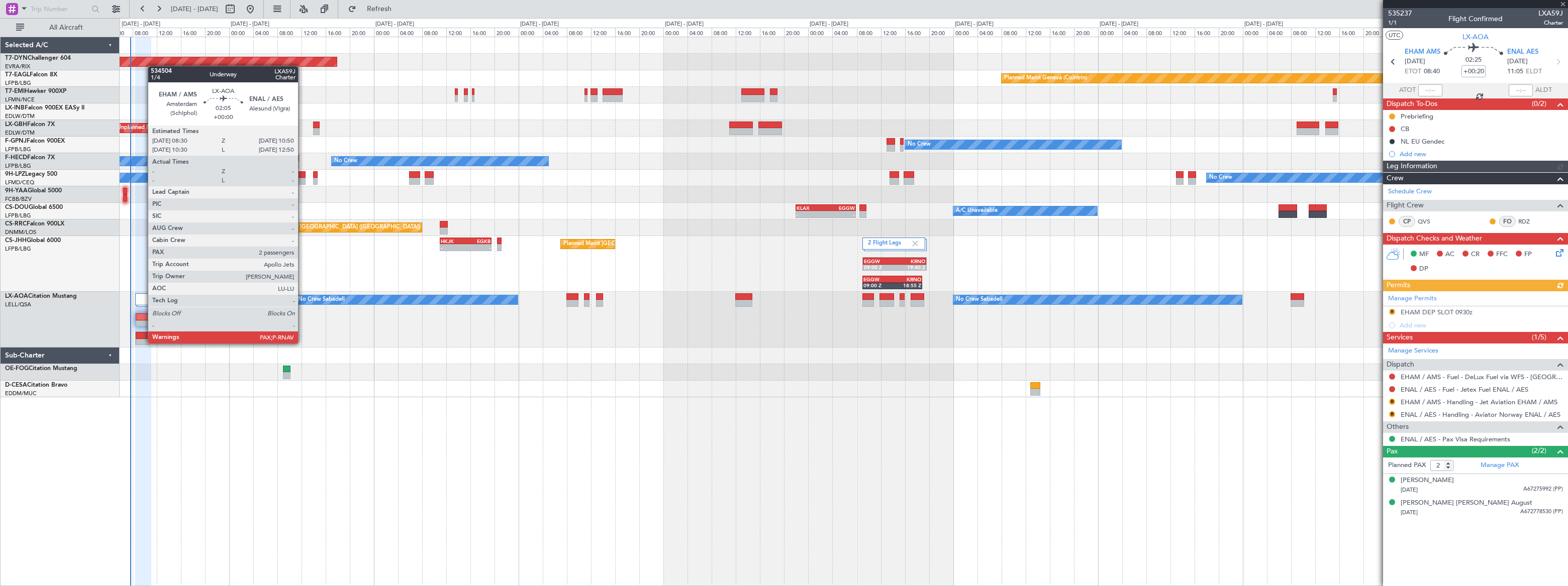
click at [139, 338] on div at bounding box center [143, 336] width 14 height 7
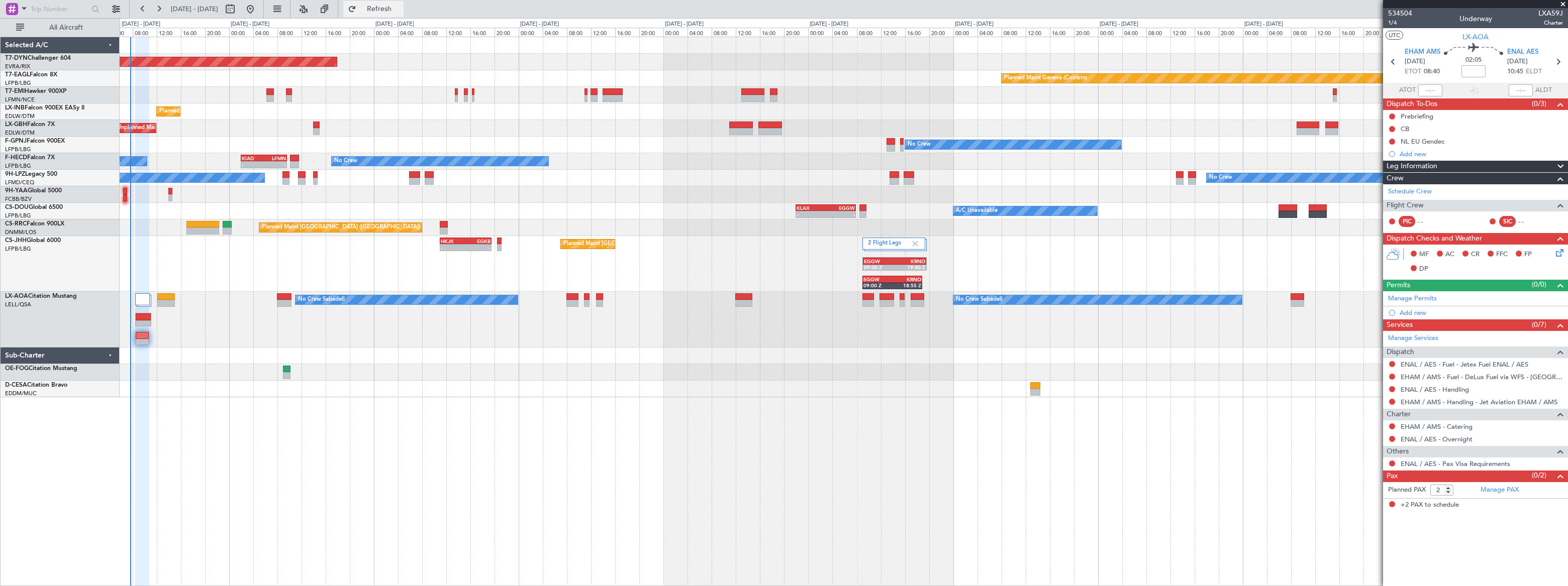
click at [400, 10] on span "Refresh" at bounding box center [379, 9] width 42 height 7
click at [400, 10] on span "Refreshing..." at bounding box center [379, 9] width 42 height 7
click at [400, 10] on span "Refresh" at bounding box center [379, 9] width 42 height 7
click at [400, 6] on span "Refresh" at bounding box center [379, 9] width 42 height 7
click at [400, 6] on span "Refreshing..." at bounding box center [379, 9] width 42 height 7
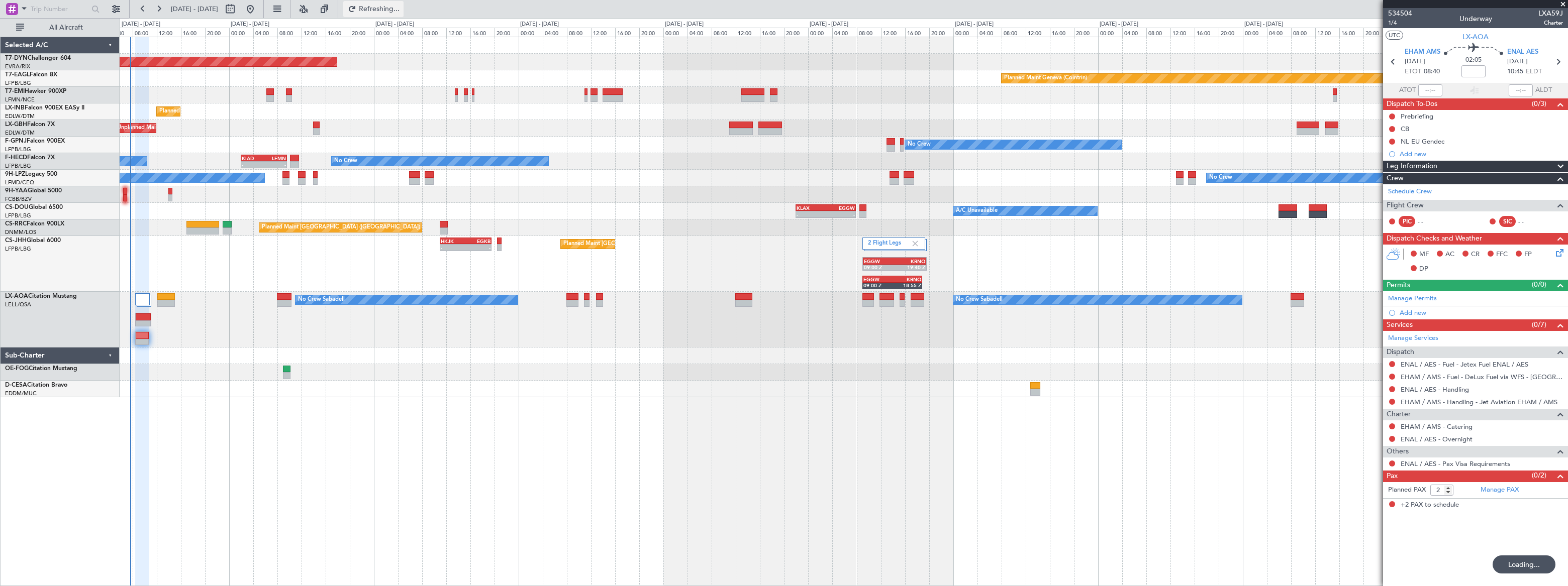
click at [400, 6] on span "Refreshing..." at bounding box center [379, 9] width 42 height 7
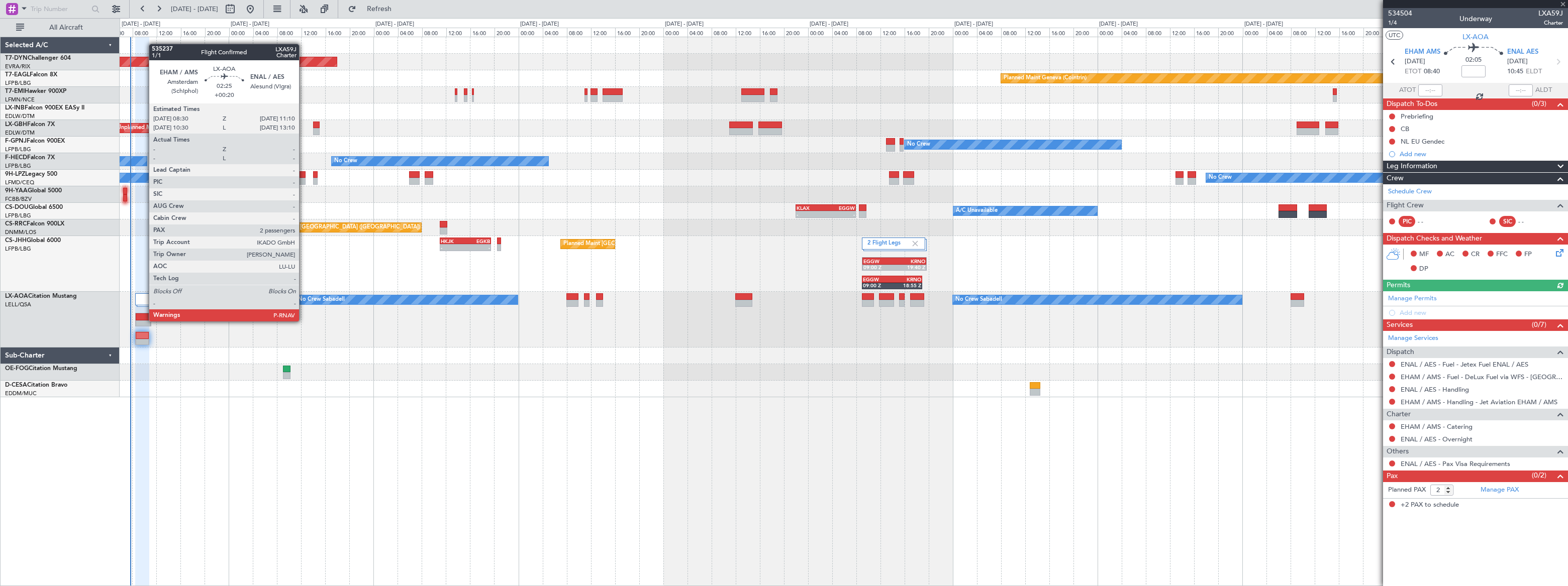
click at [142, 318] on div at bounding box center [144, 317] width 16 height 7
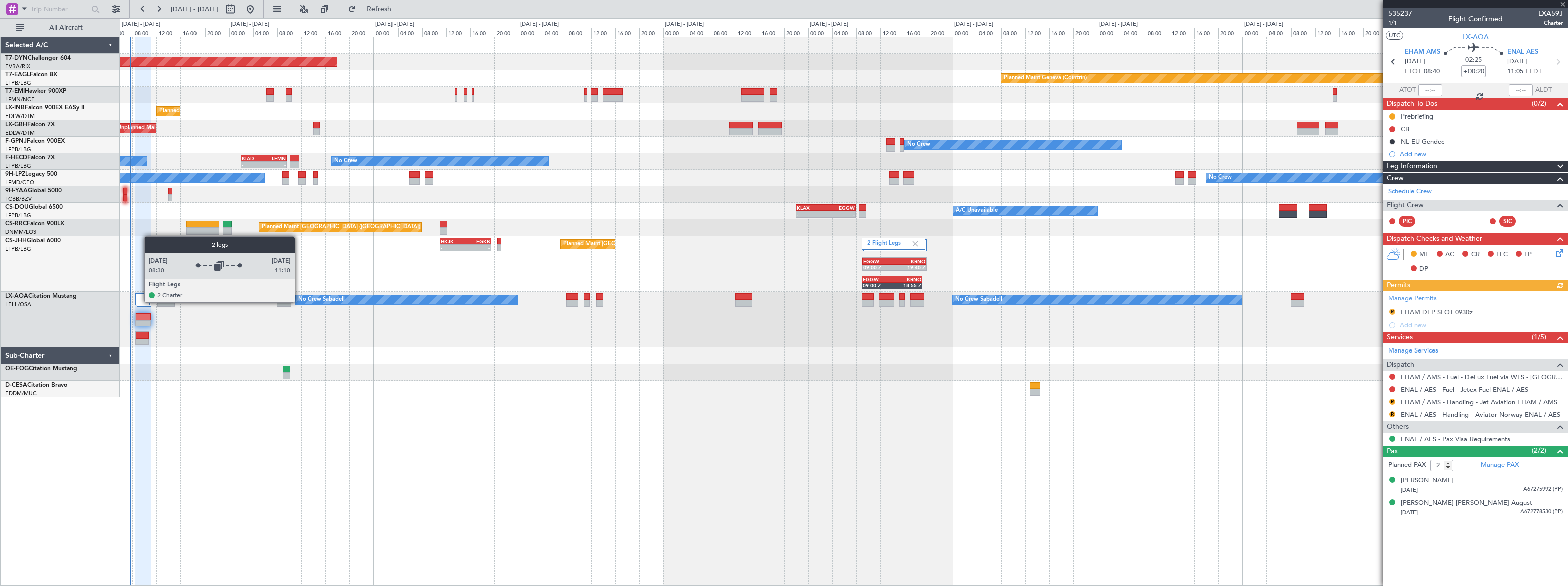
click at [139, 302] on div at bounding box center [142, 299] width 15 height 12
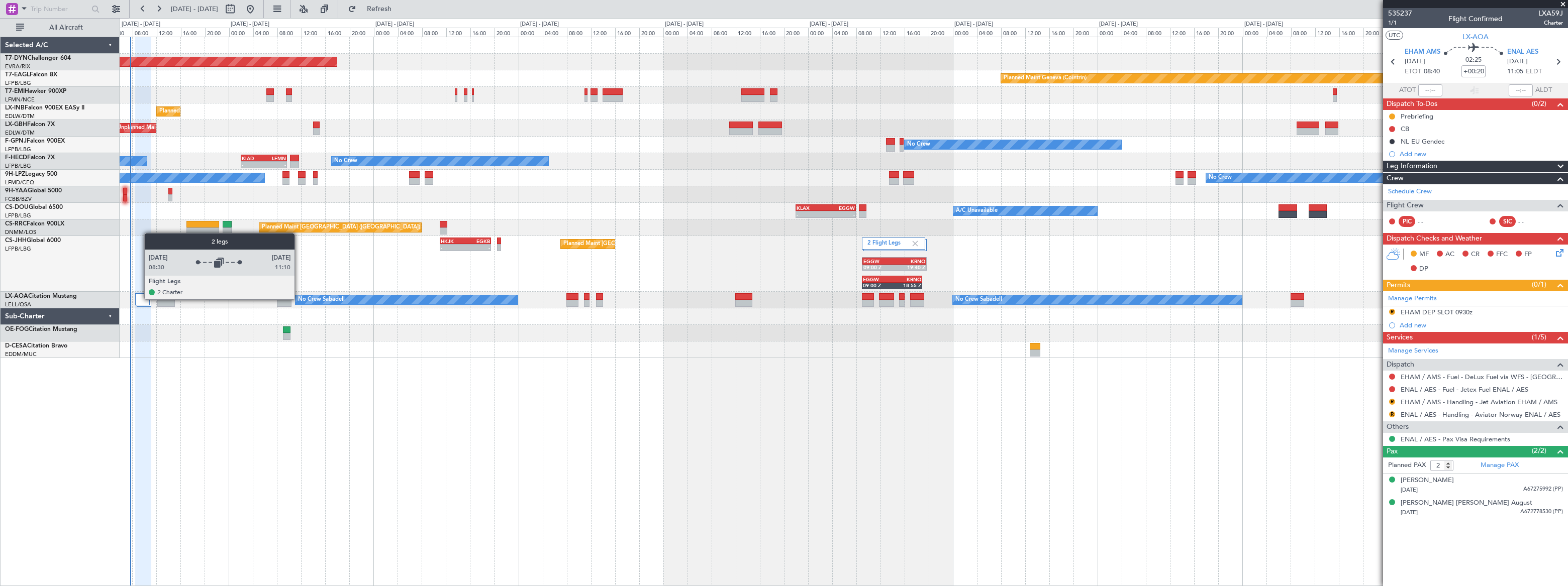
click at [139, 299] on div at bounding box center [142, 299] width 15 height 12
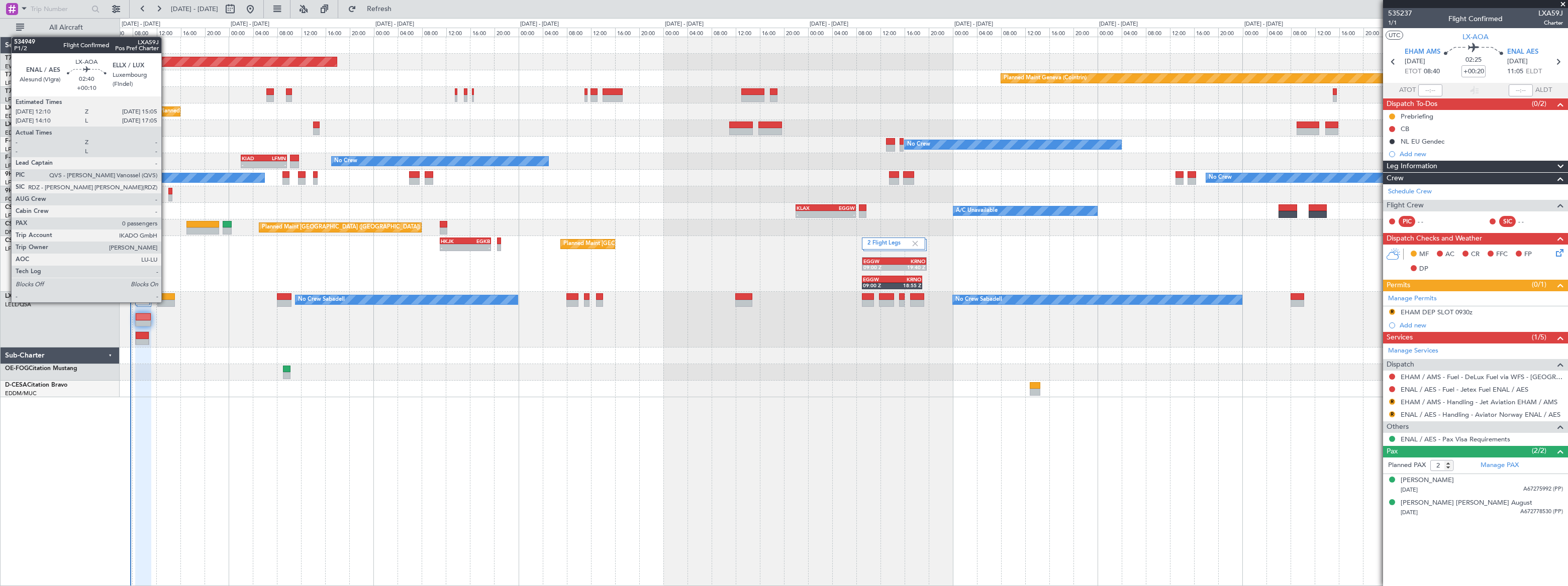
click at [166, 298] on div at bounding box center [166, 296] width 18 height 7
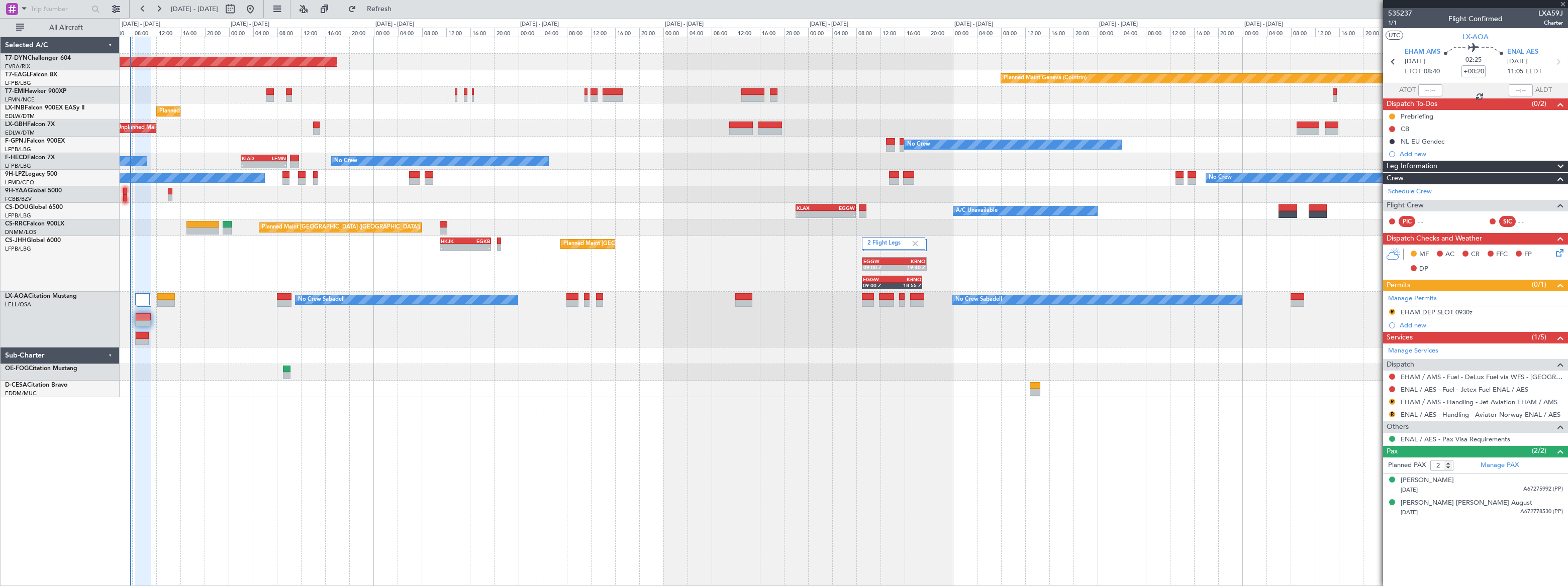
type input "+00:10"
type input "0"
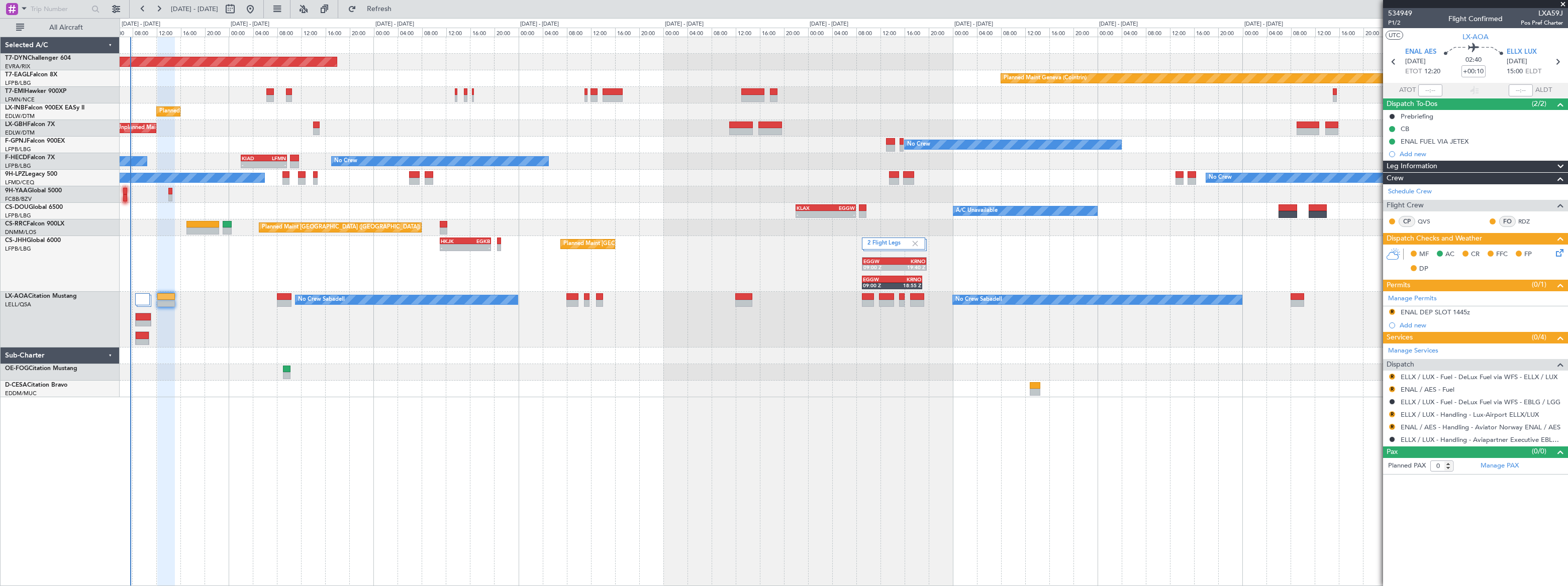
click at [562, 185] on div "No Crew No Crew" at bounding box center [842, 178] width 1447 height 17
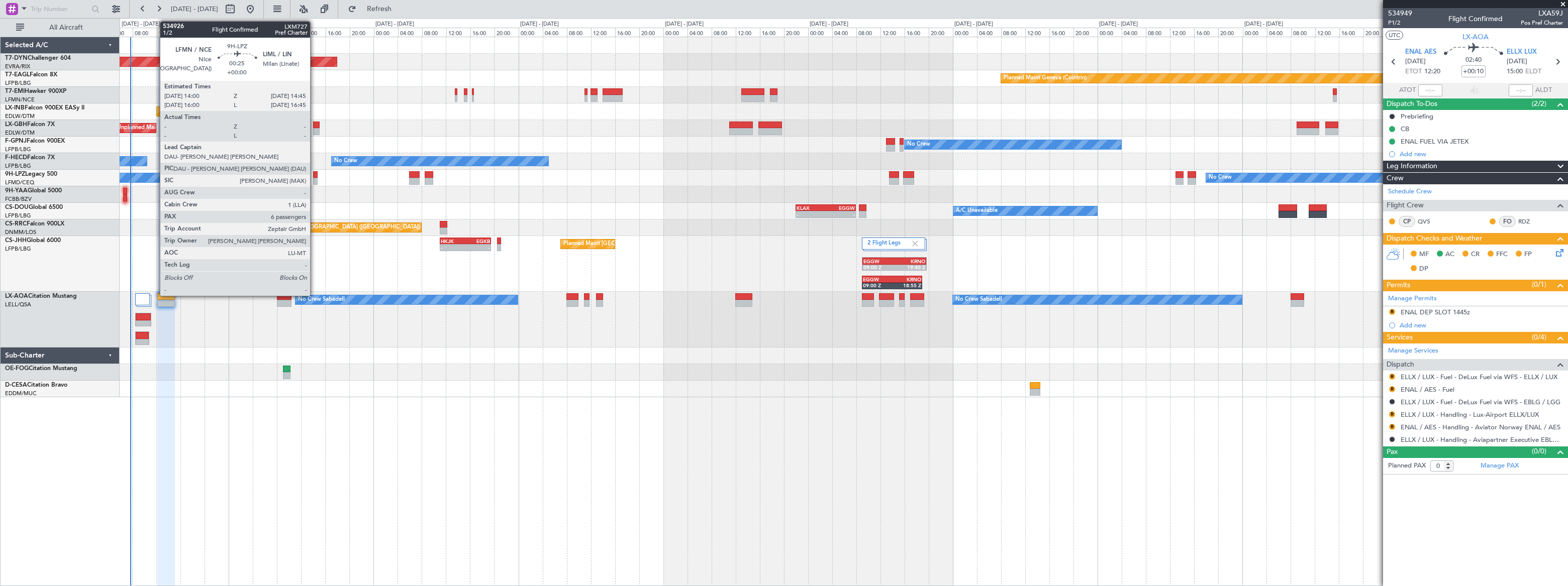
click at [315, 176] on div at bounding box center [315, 174] width 5 height 7
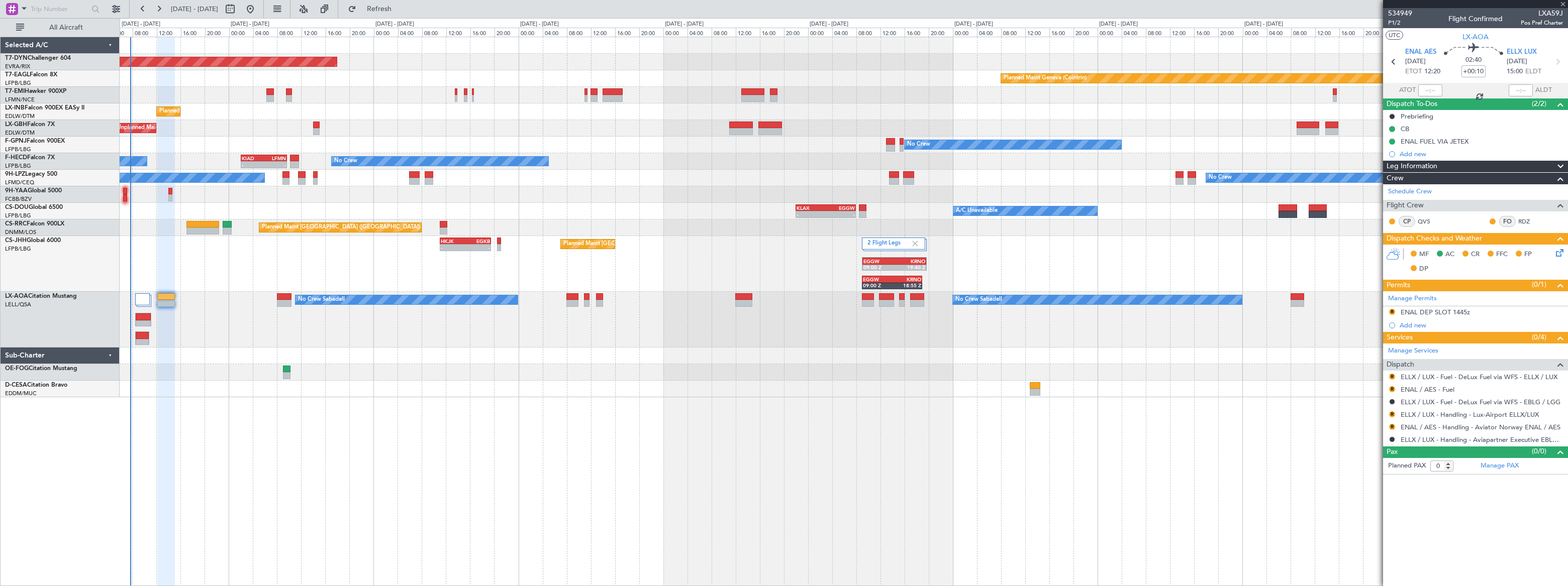
type input "6"
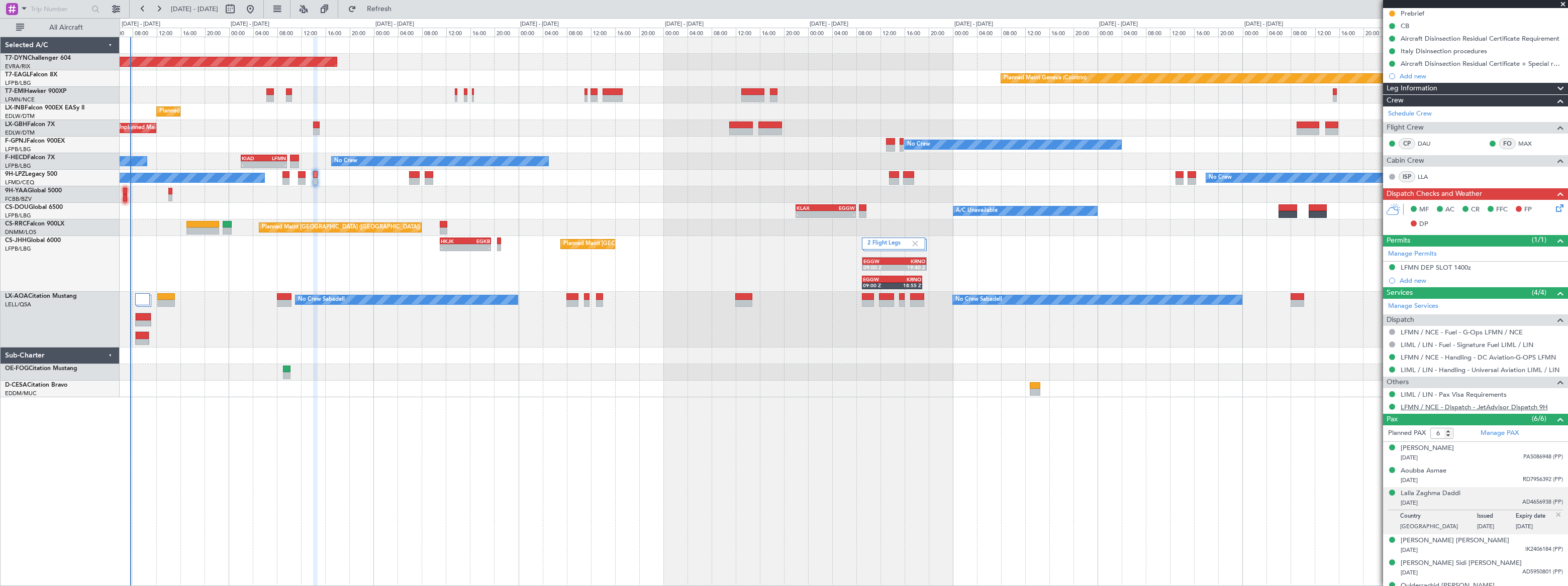
scroll to position [117, 0]
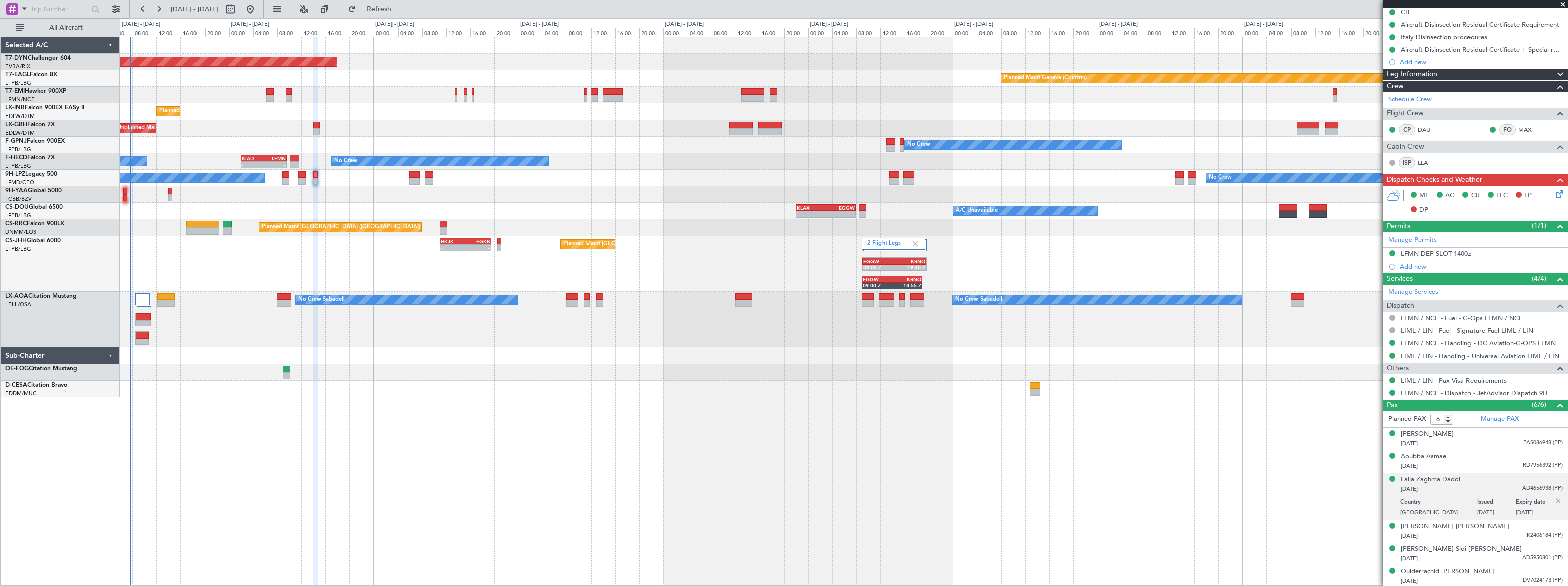
click at [1482, 484] on div "[DATE] AD4656938 (PP)" at bounding box center [1482, 489] width 162 height 10
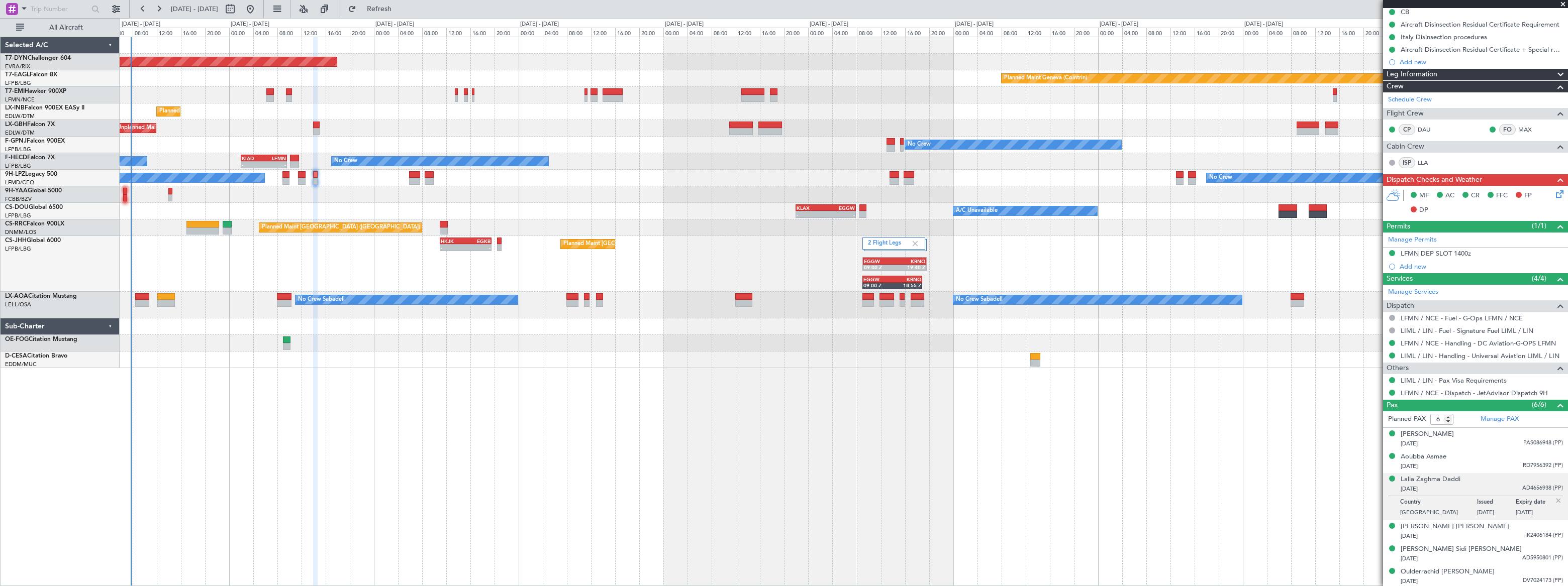
click at [358, 407] on div "Planned Maint [GEOGRAPHIC_DATA]-[GEOGRAPHIC_DATA] Planned Maint Geneva ([GEOGRA…" at bounding box center [843, 311] width 1448 height 550
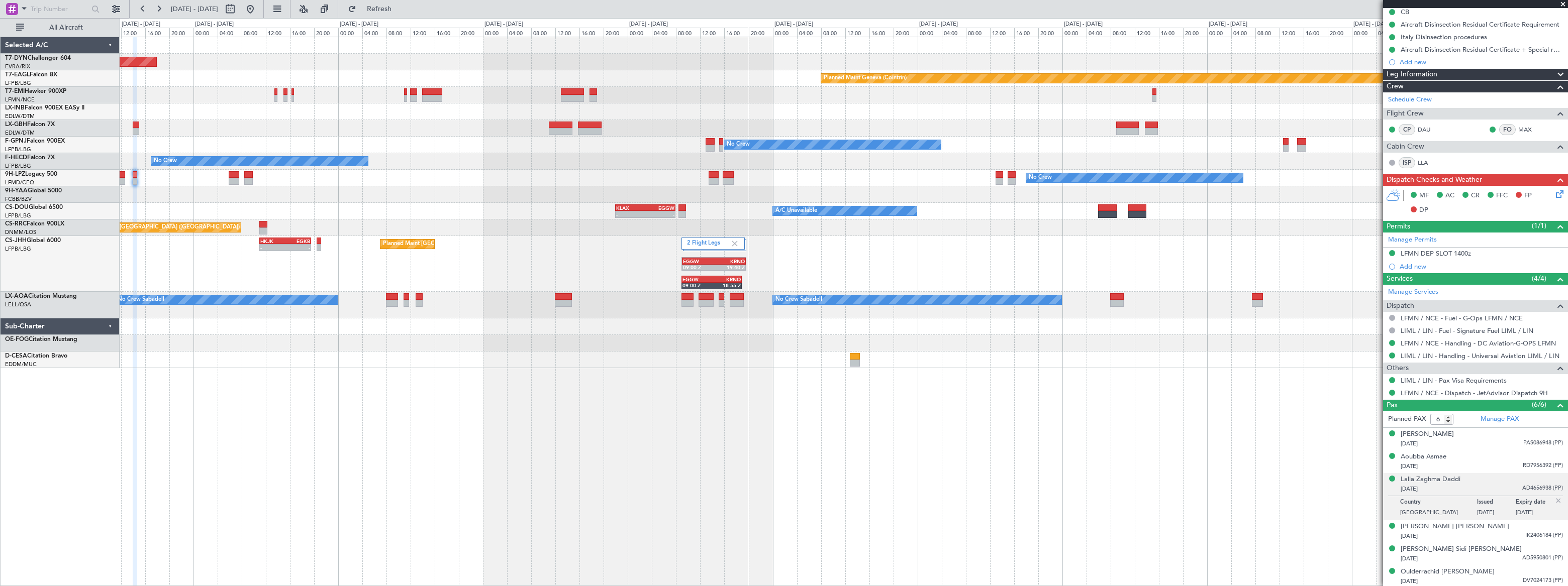
click at [505, 390] on div "Planned Maint Basel-Mulhouse Planned Maint Geneva (Cointrin) Planned Maint Ches…" at bounding box center [843, 311] width 1448 height 550
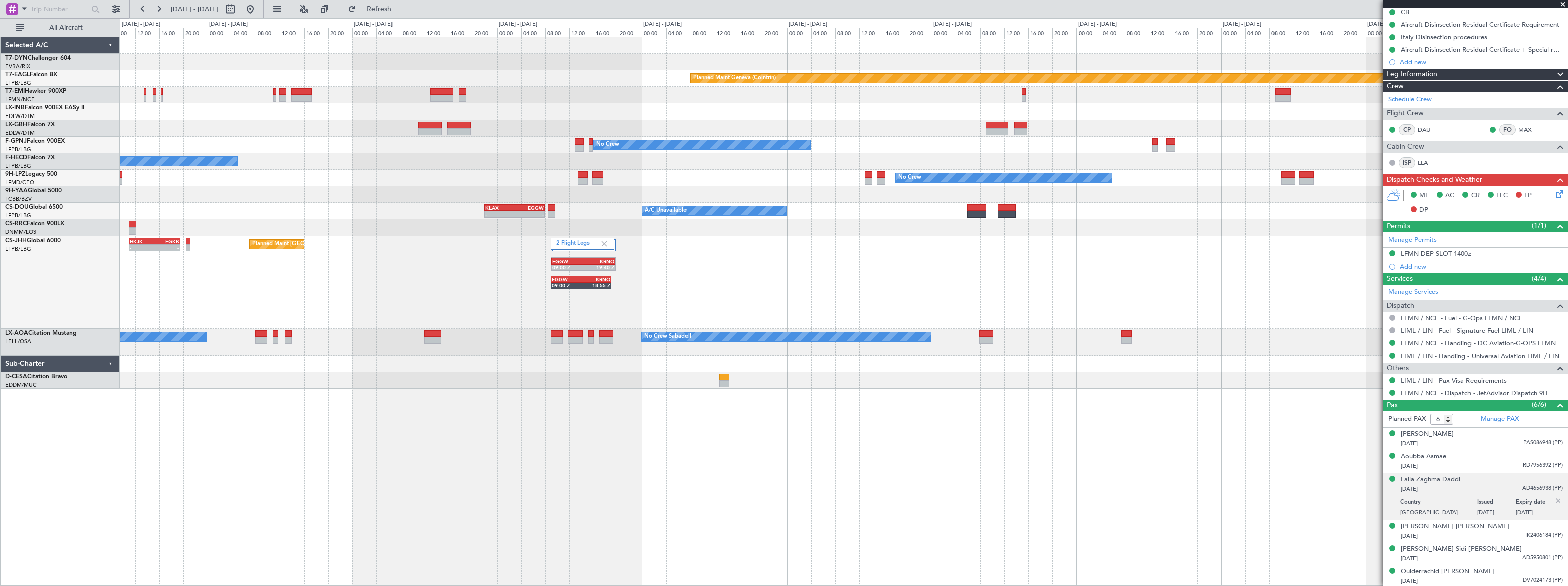
click at [598, 379] on div at bounding box center [843, 381] width 1448 height 17
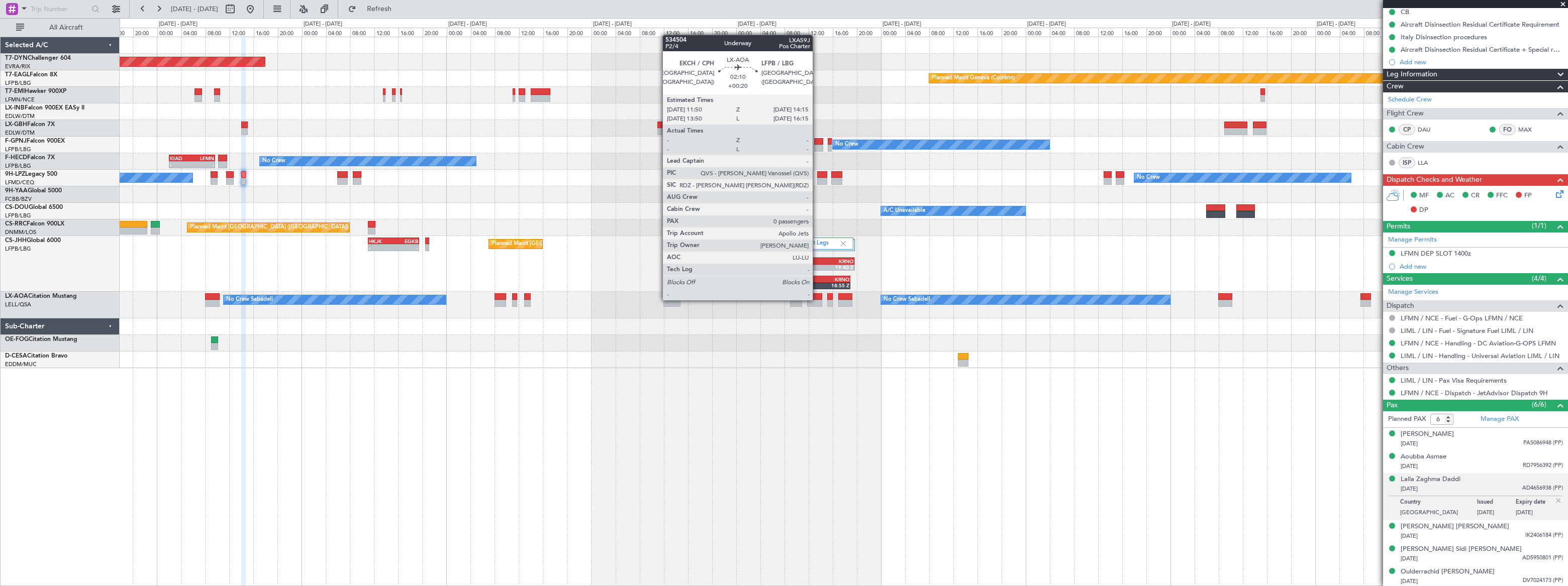
click at [817, 300] on div at bounding box center [814, 303] width 15 height 7
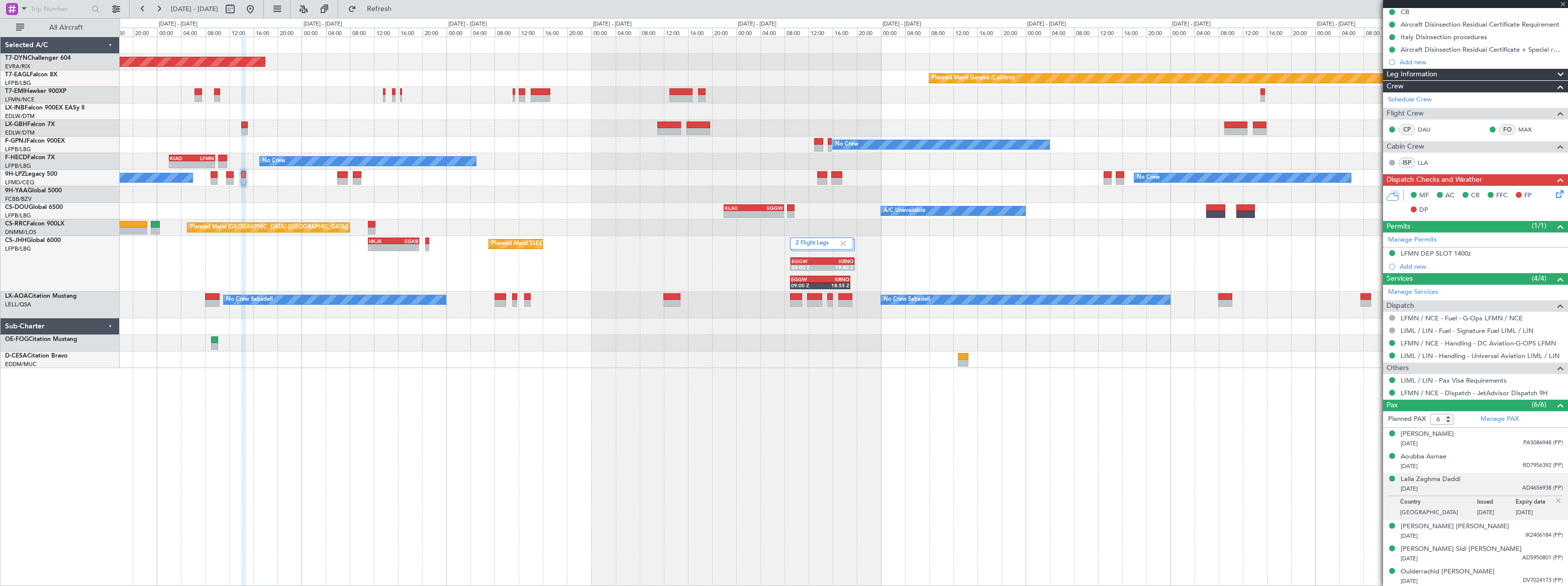
type input "+00:20"
type input "0"
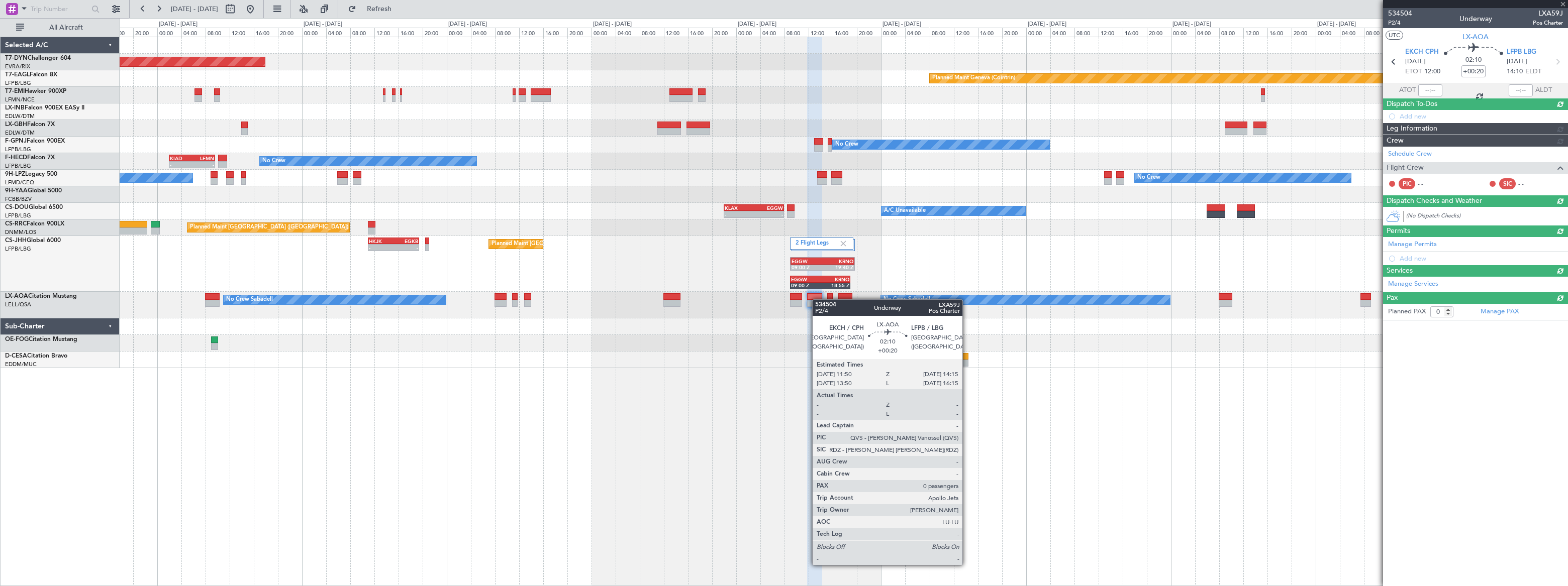
scroll to position [0, 0]
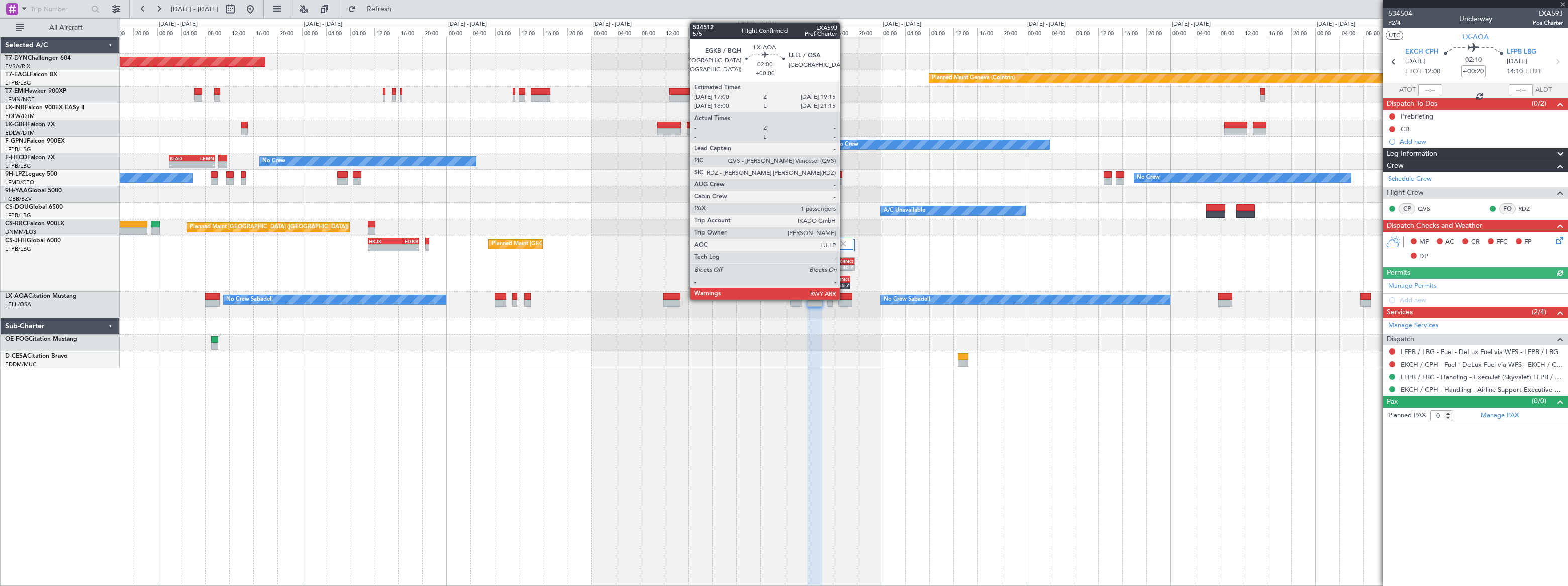
click at [844, 299] on div at bounding box center [845, 296] width 14 height 7
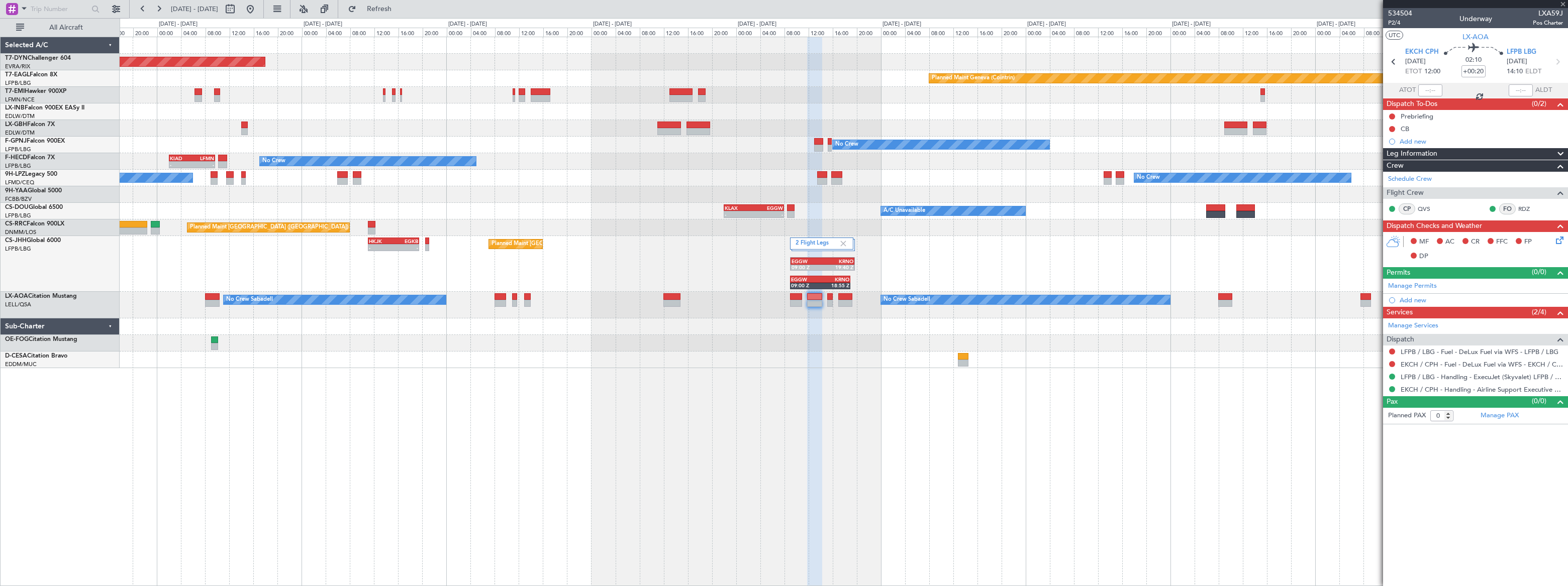
type input "1"
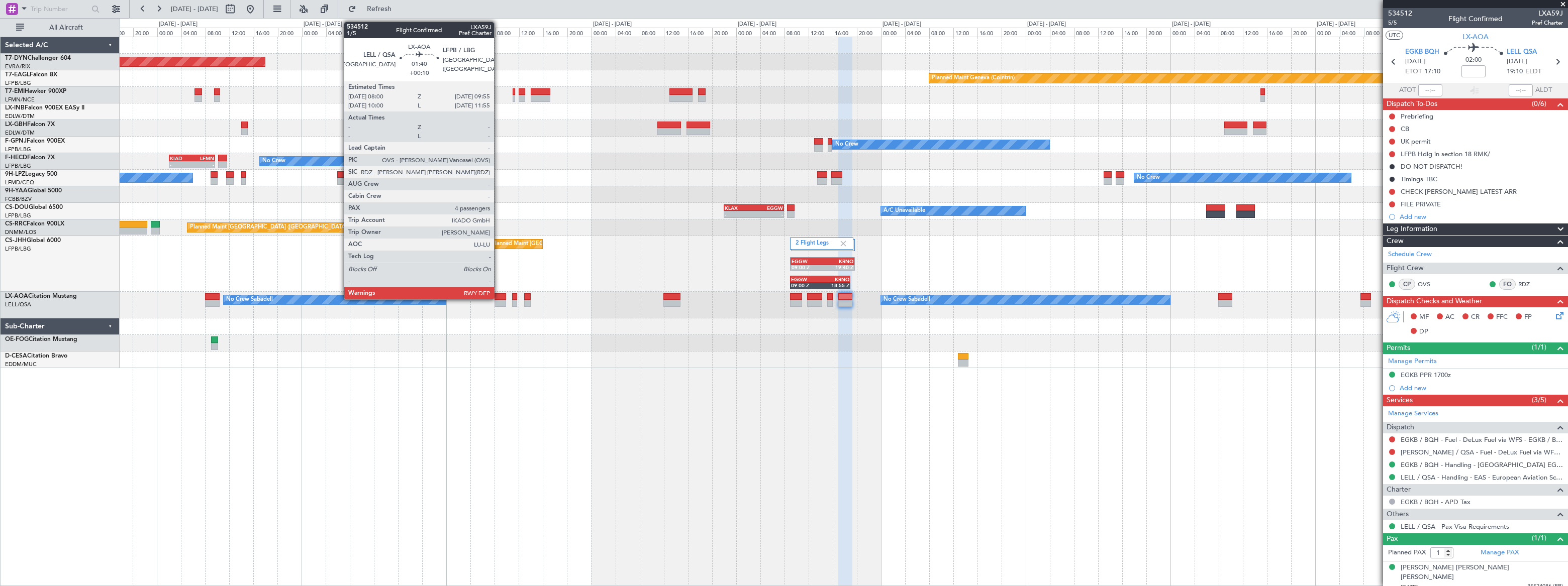
click at [499, 298] on div at bounding box center [500, 296] width 12 height 7
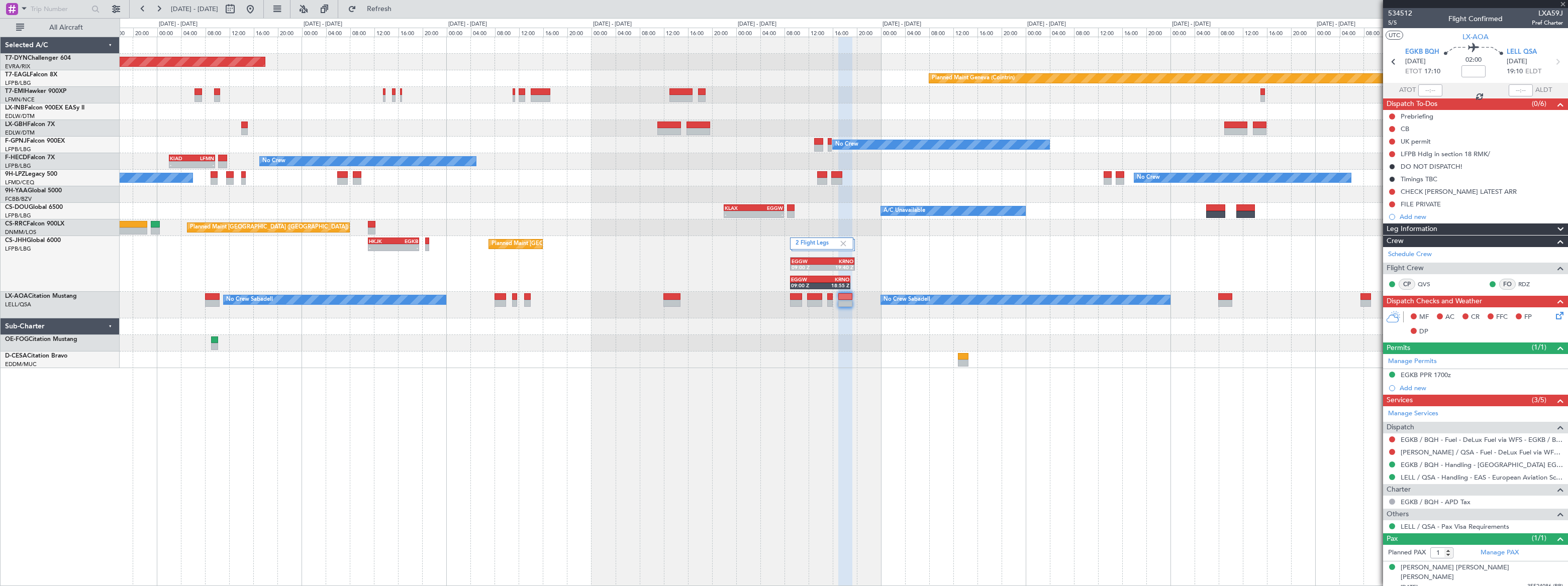
type input "+00:10"
type input "4"
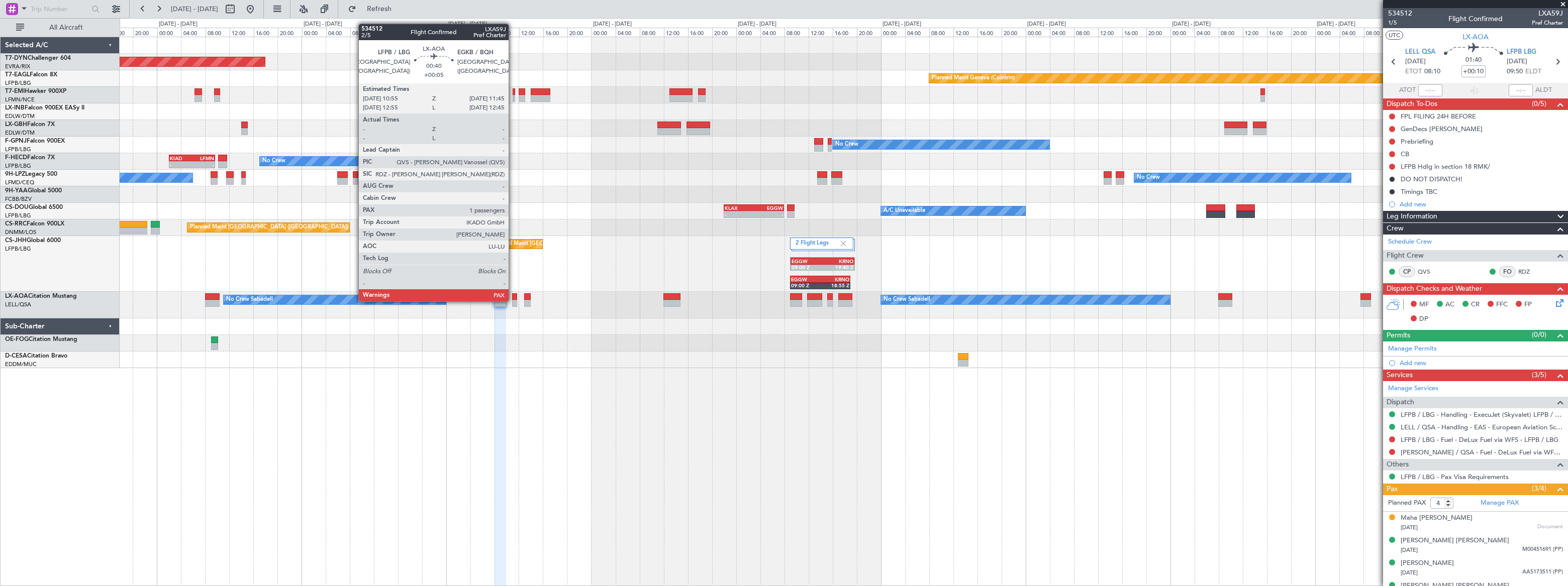
click at [513, 300] on div at bounding box center [515, 303] width 6 height 7
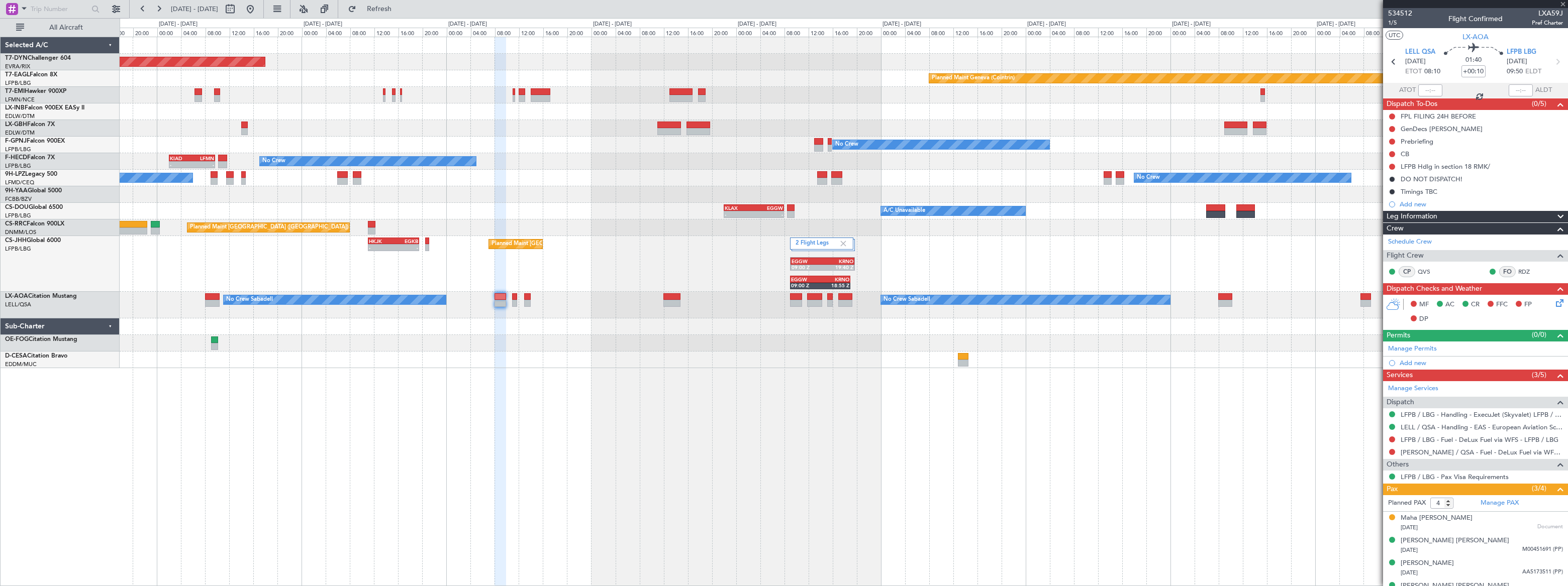
type input "+00:05"
type input "1"
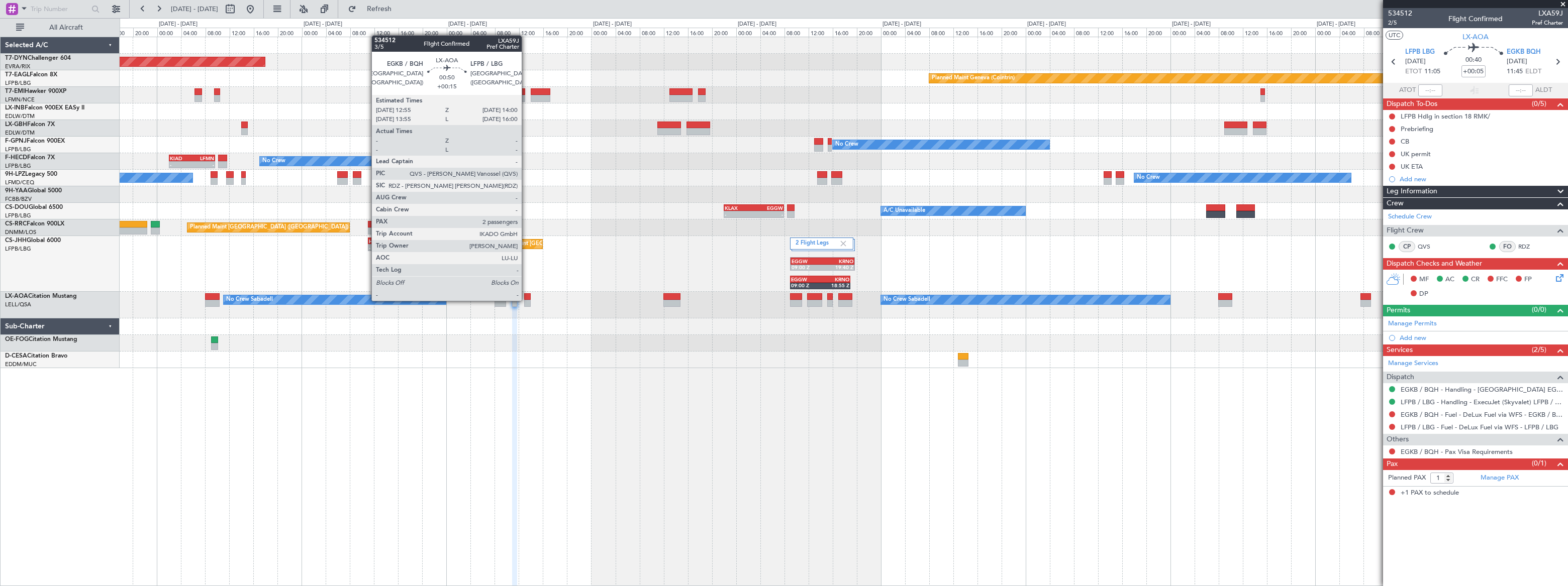
click at [526, 300] on div at bounding box center [527, 303] width 7 height 7
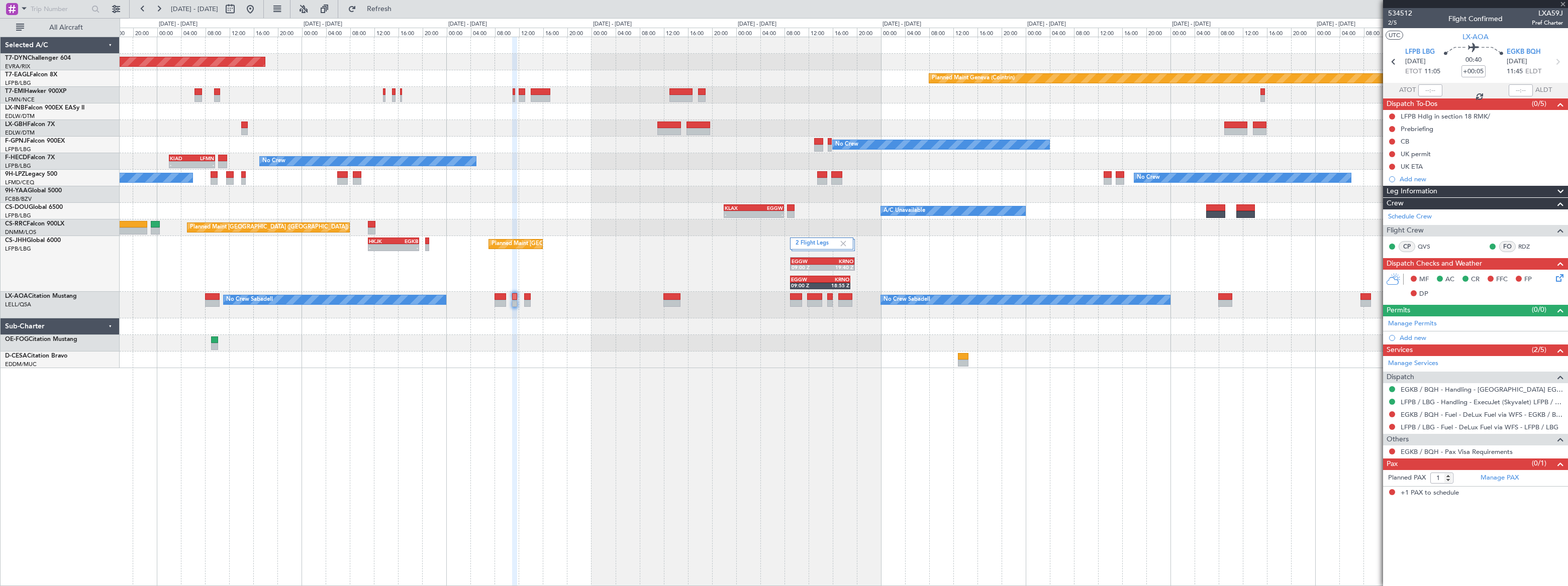
type input "+00:15"
type input "2"
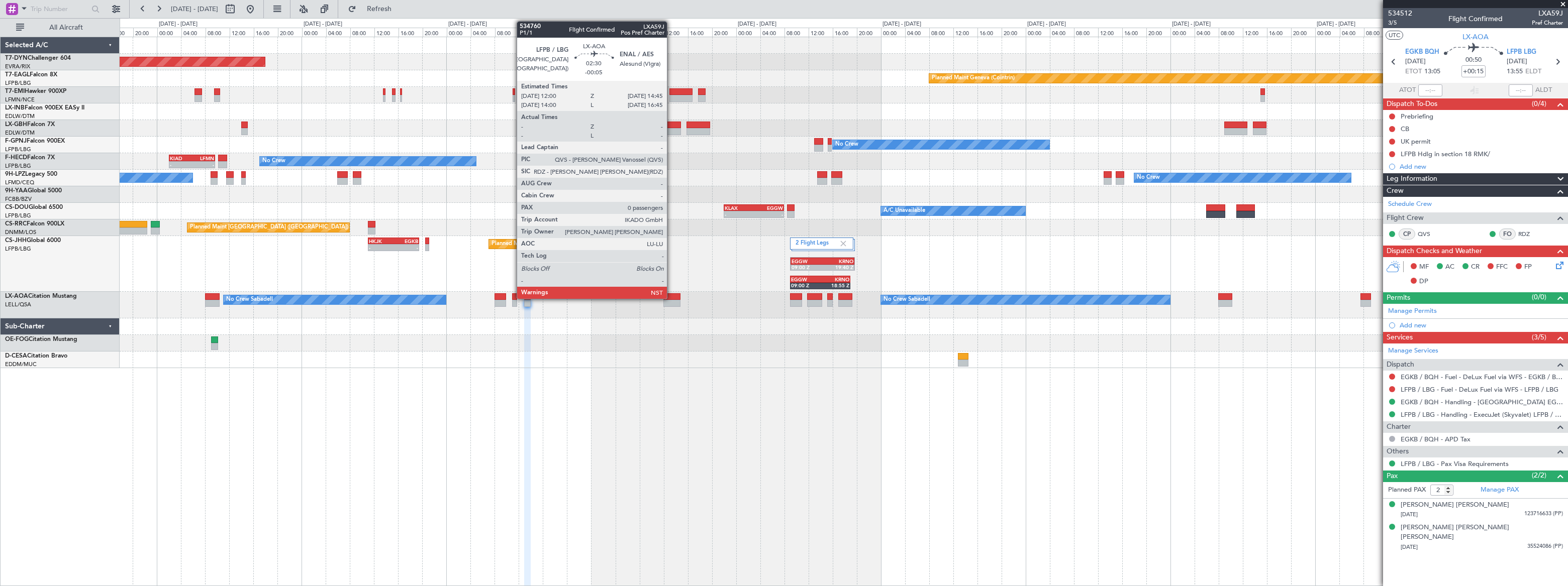
click at [672, 297] on div at bounding box center [671, 296] width 17 height 7
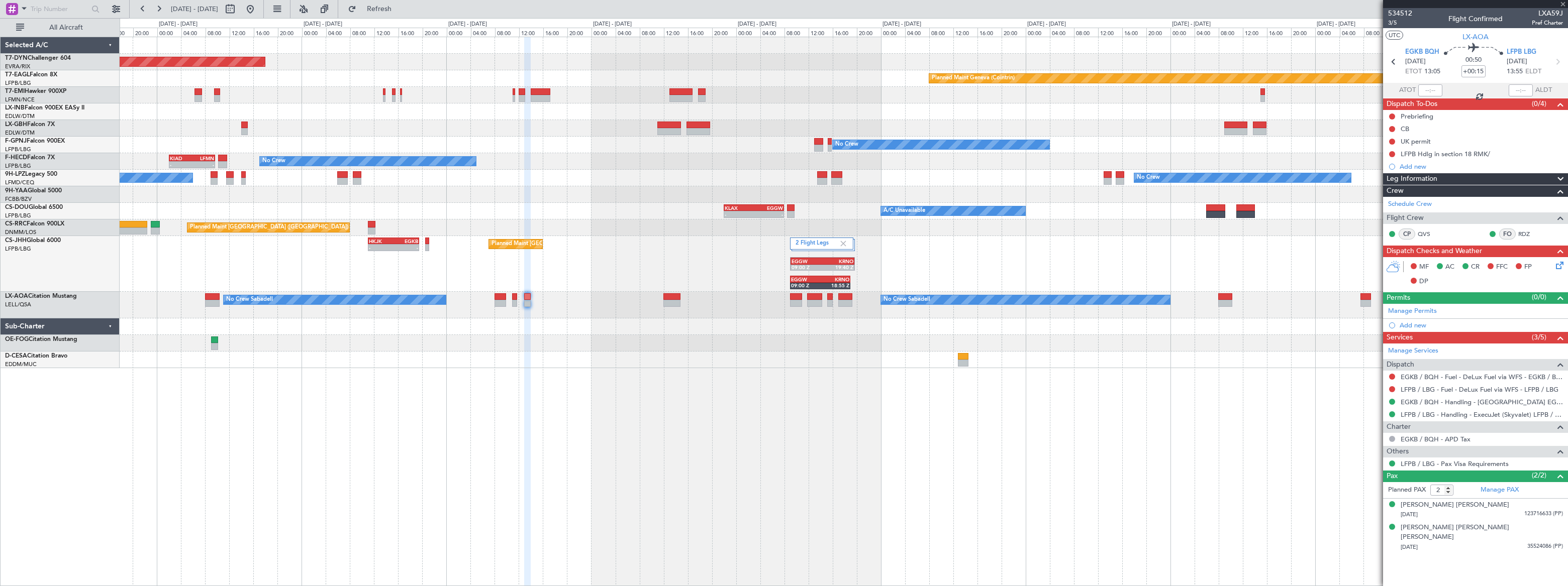
type input "-00:05"
type input "0"
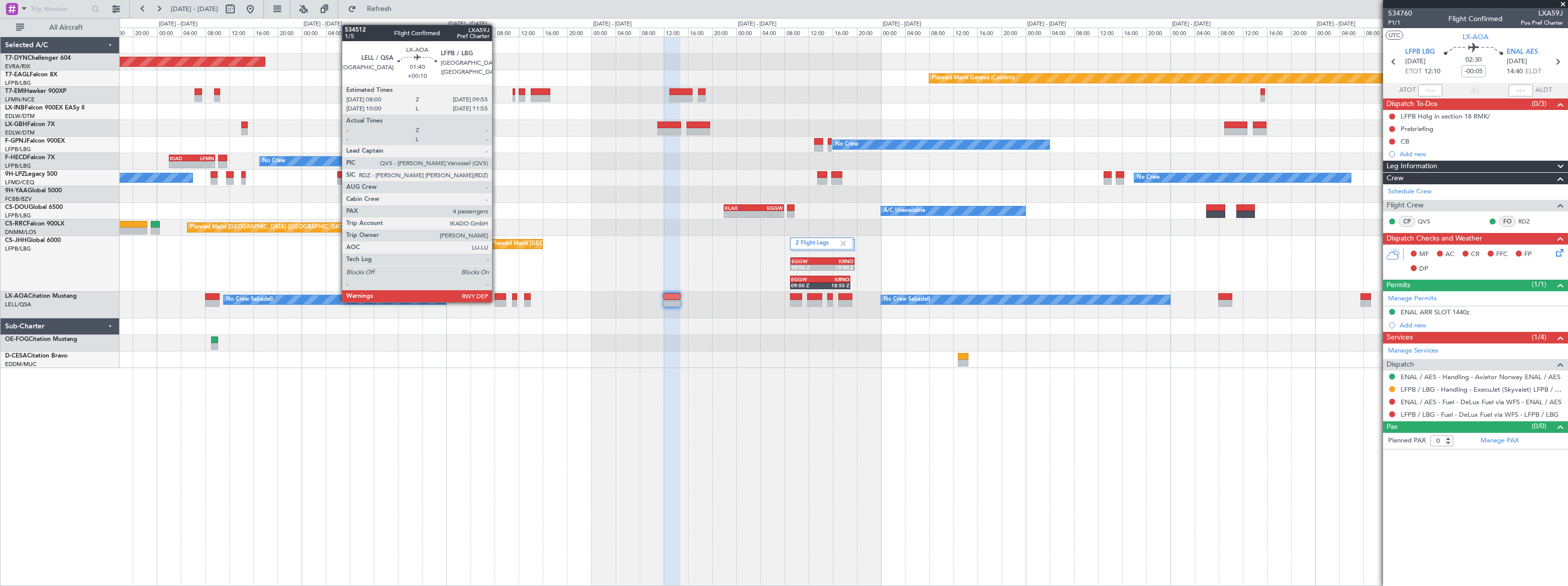
click at [497, 301] on div at bounding box center [500, 303] width 12 height 7
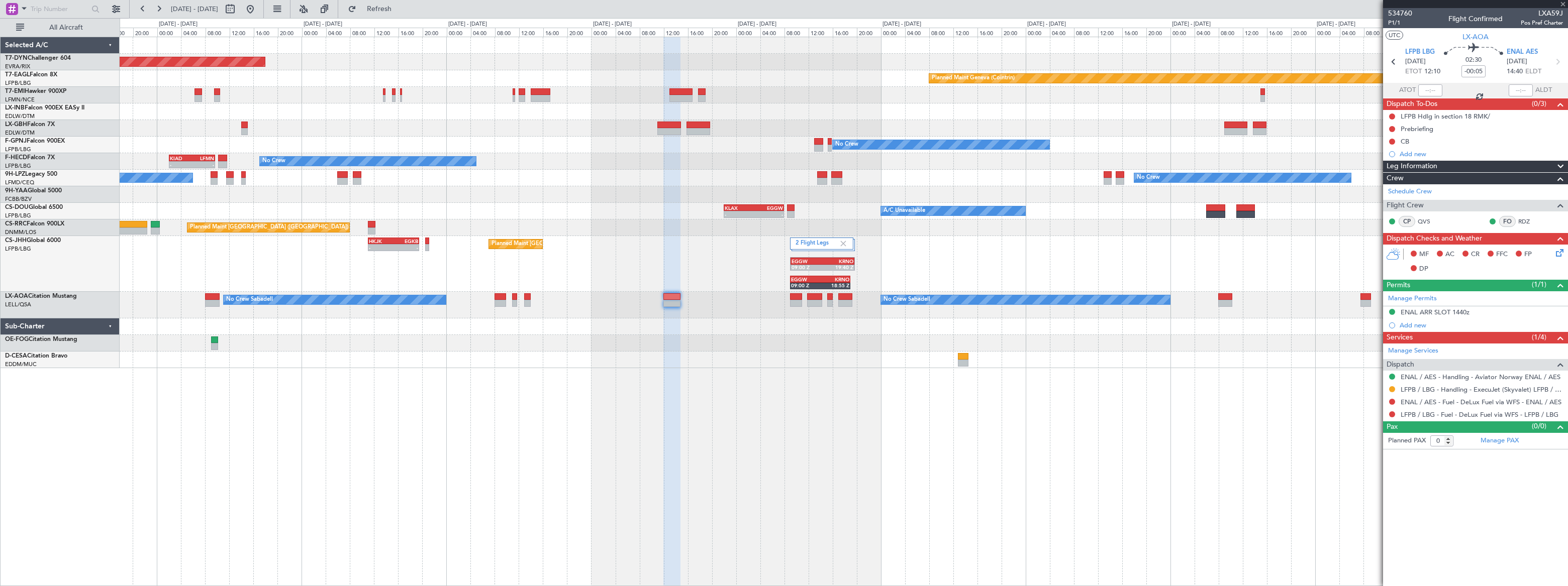
type input "+00:10"
type input "4"
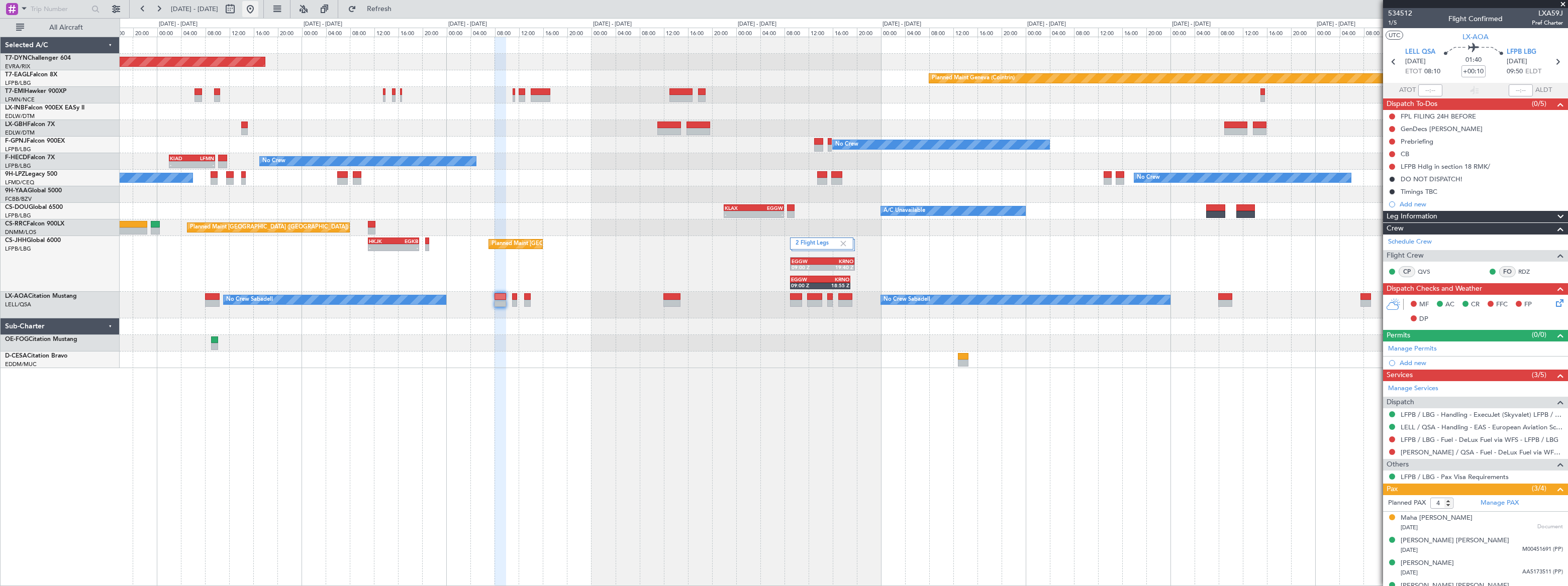
click at [258, 10] on button at bounding box center [250, 9] width 16 height 16
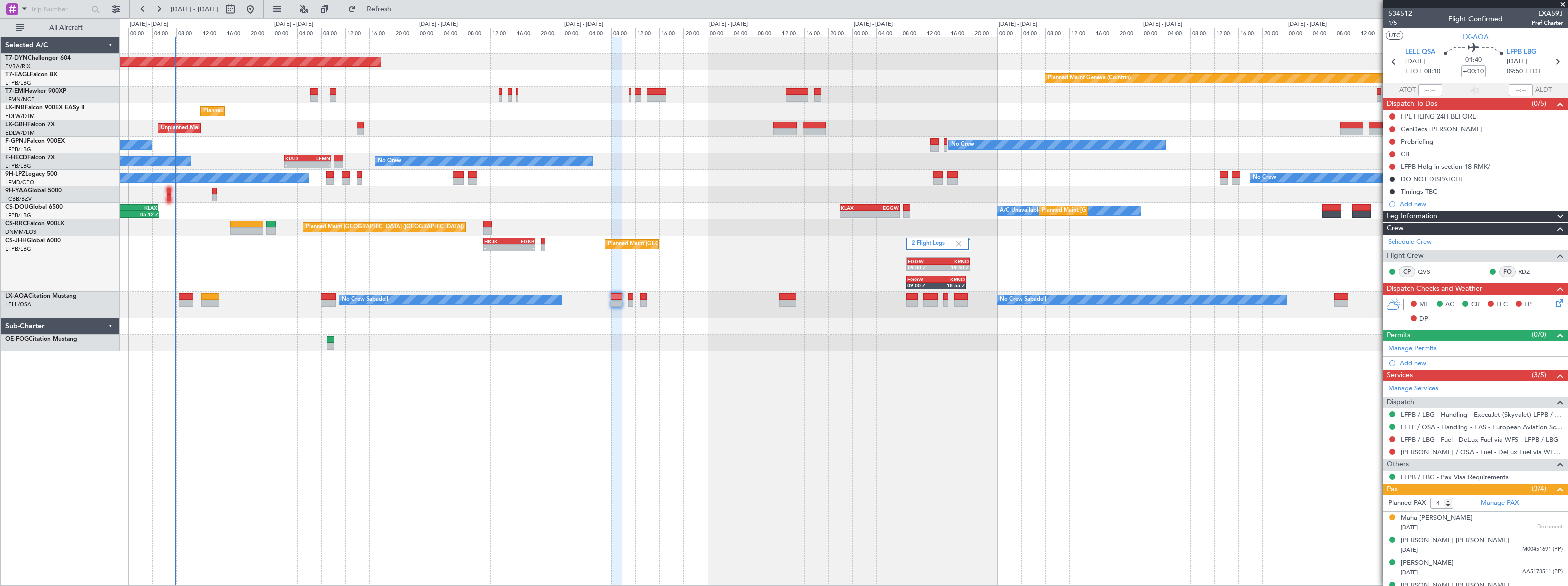
click at [187, 268] on div "Planned Maint London (Luton) - - HKJK 11:00 Z EGKB 19:30 Z 2 Flight Legs EGGW 0…" at bounding box center [843, 263] width 1448 height 56
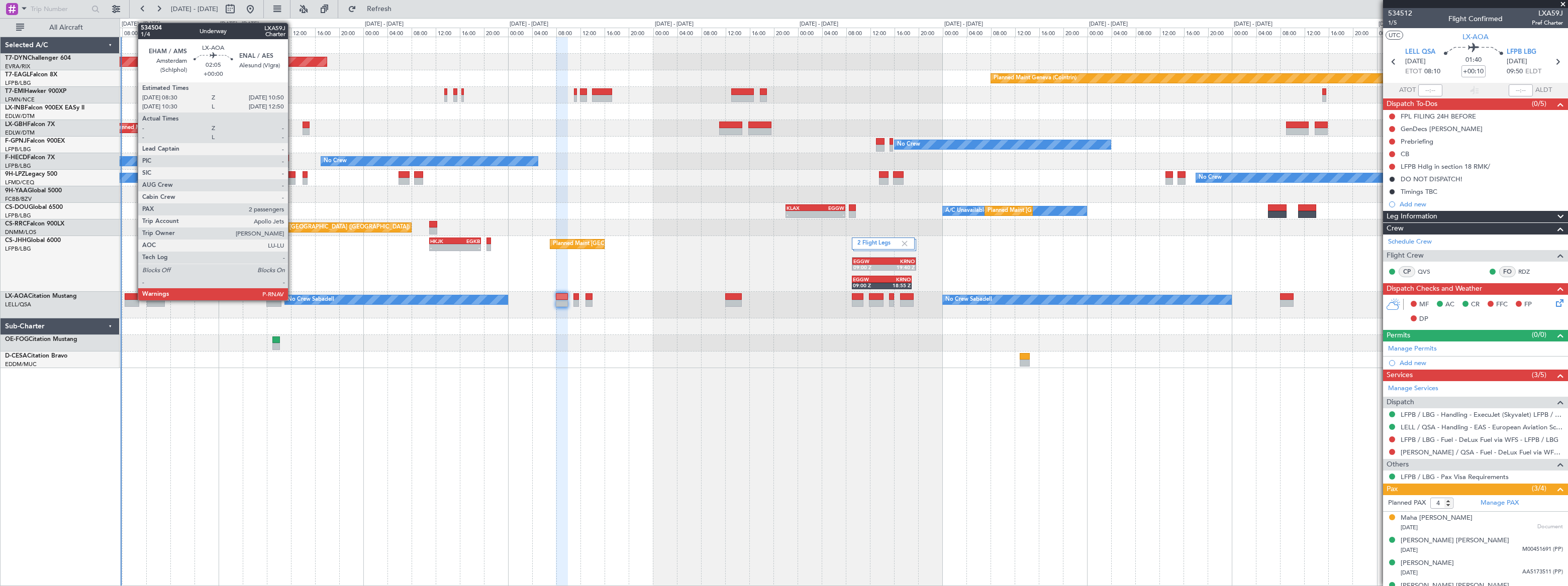
click at [132, 298] on div at bounding box center [131, 296] width 15 height 7
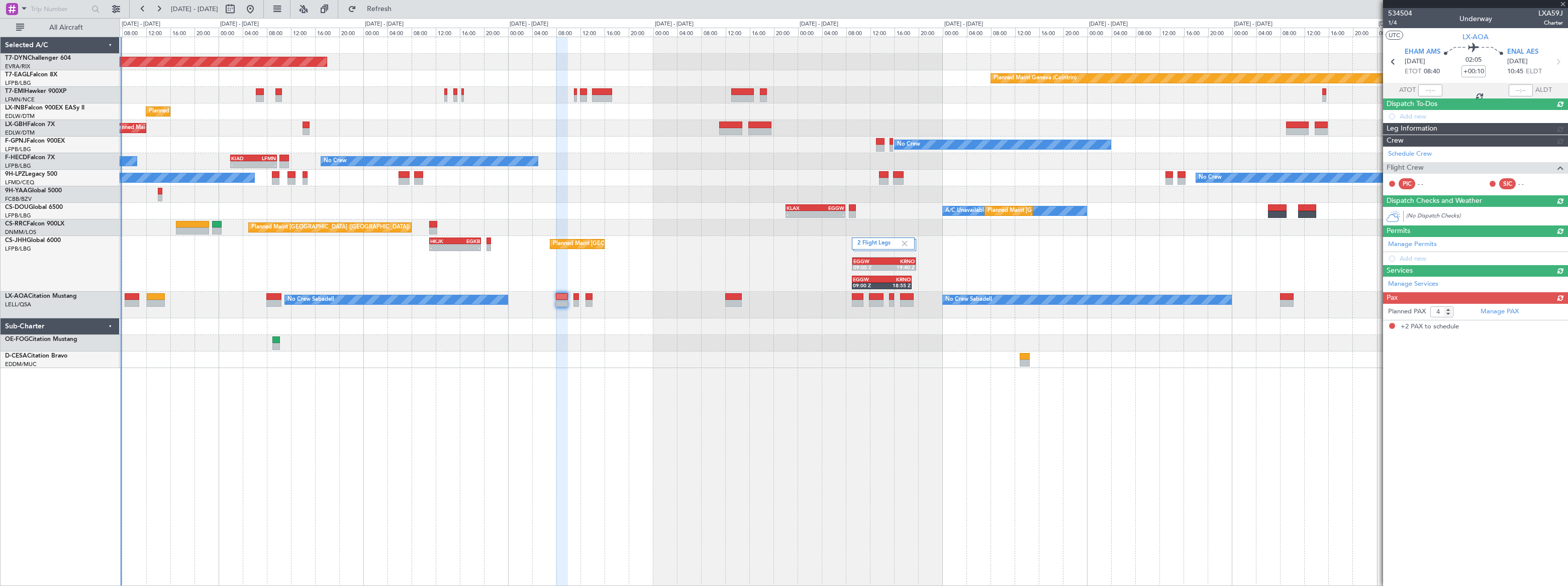
type input "2"
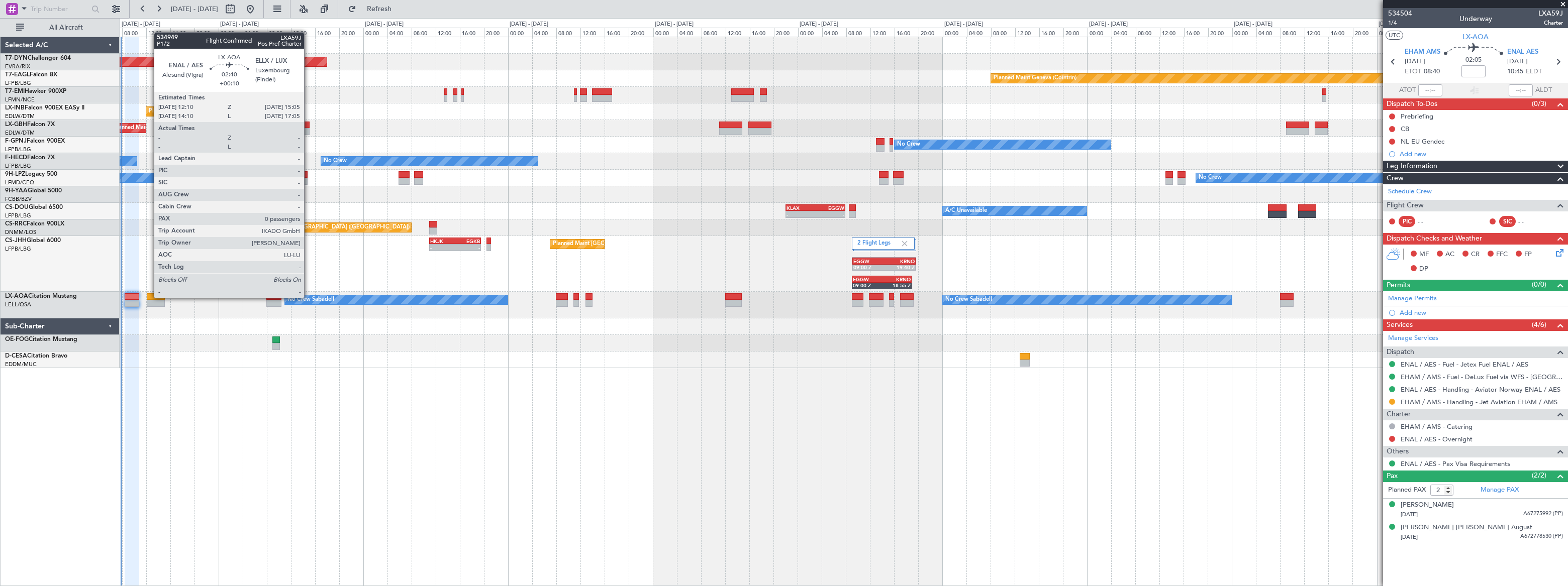
click at [150, 297] on div at bounding box center [156, 296] width 18 height 7
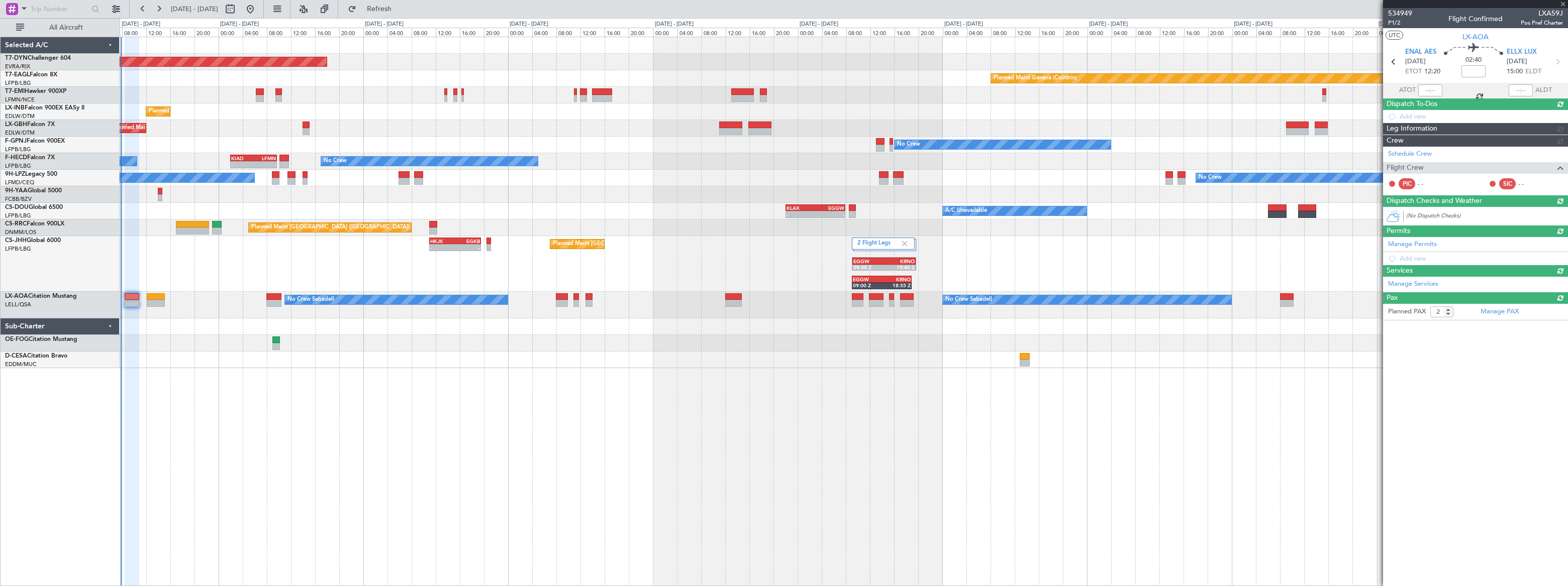
type input "+00:10"
type input "0"
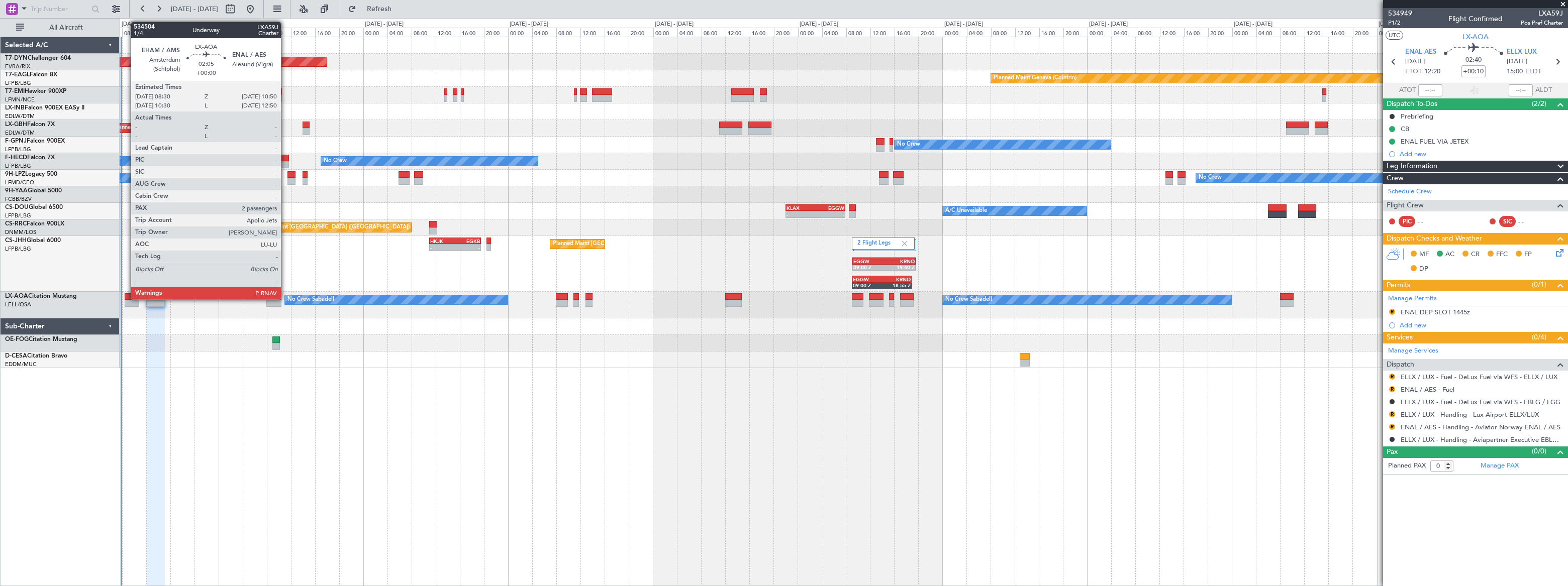
click at [125, 298] on div at bounding box center [131, 296] width 15 height 7
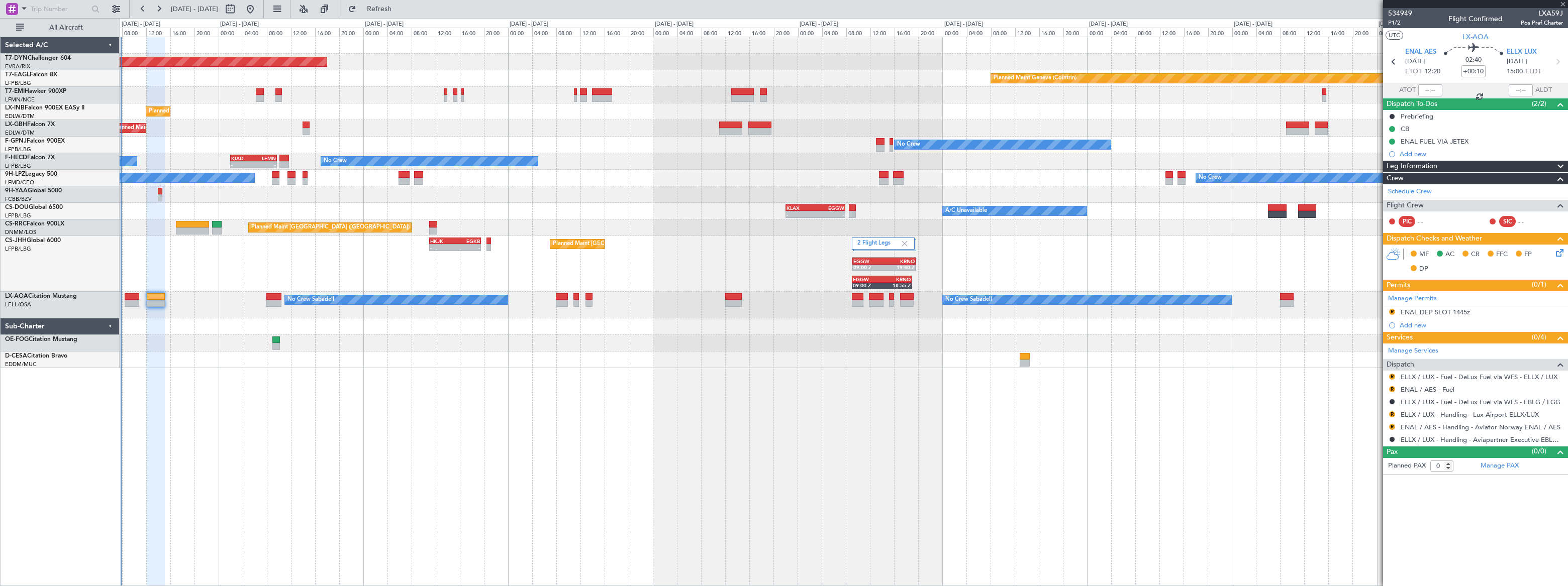
click at [125, 298] on div at bounding box center [131, 296] width 15 height 7
type input "2"
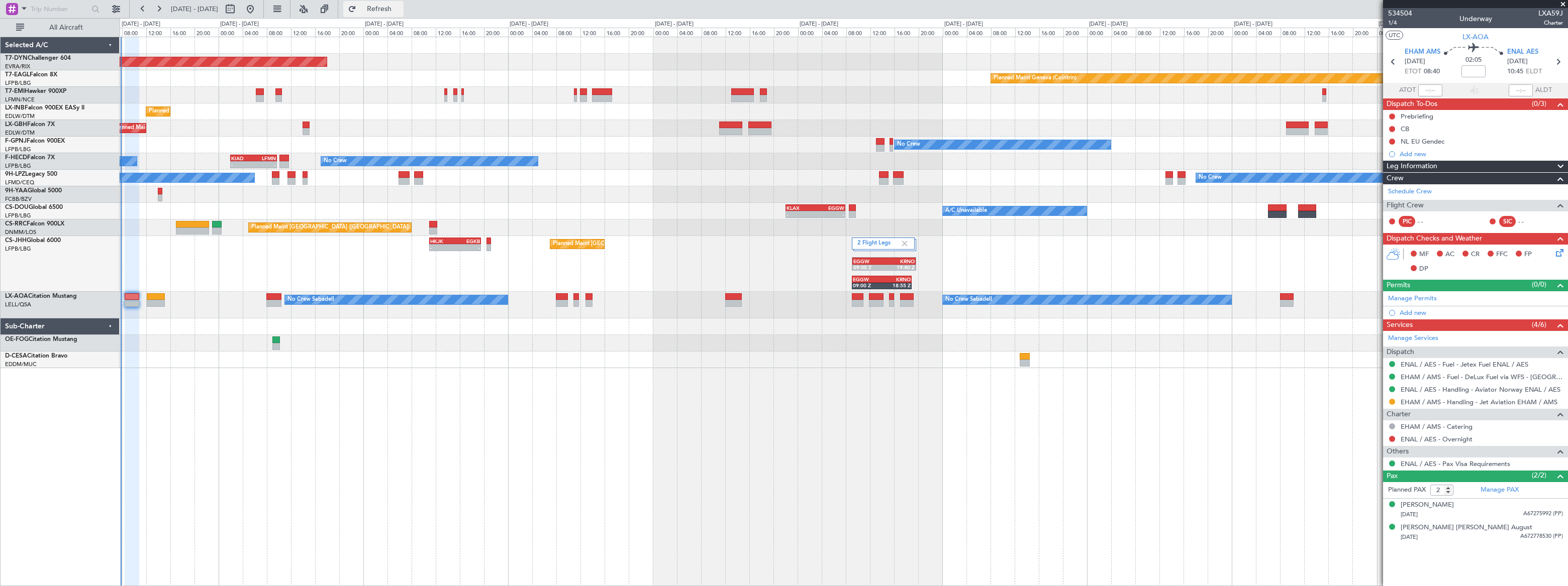
click at [400, 12] on span "Refresh" at bounding box center [379, 9] width 42 height 7
click at [400, 11] on span "Refresh" at bounding box center [379, 9] width 42 height 7
click at [400, 11] on span "Refreshing..." at bounding box center [379, 9] width 42 height 7
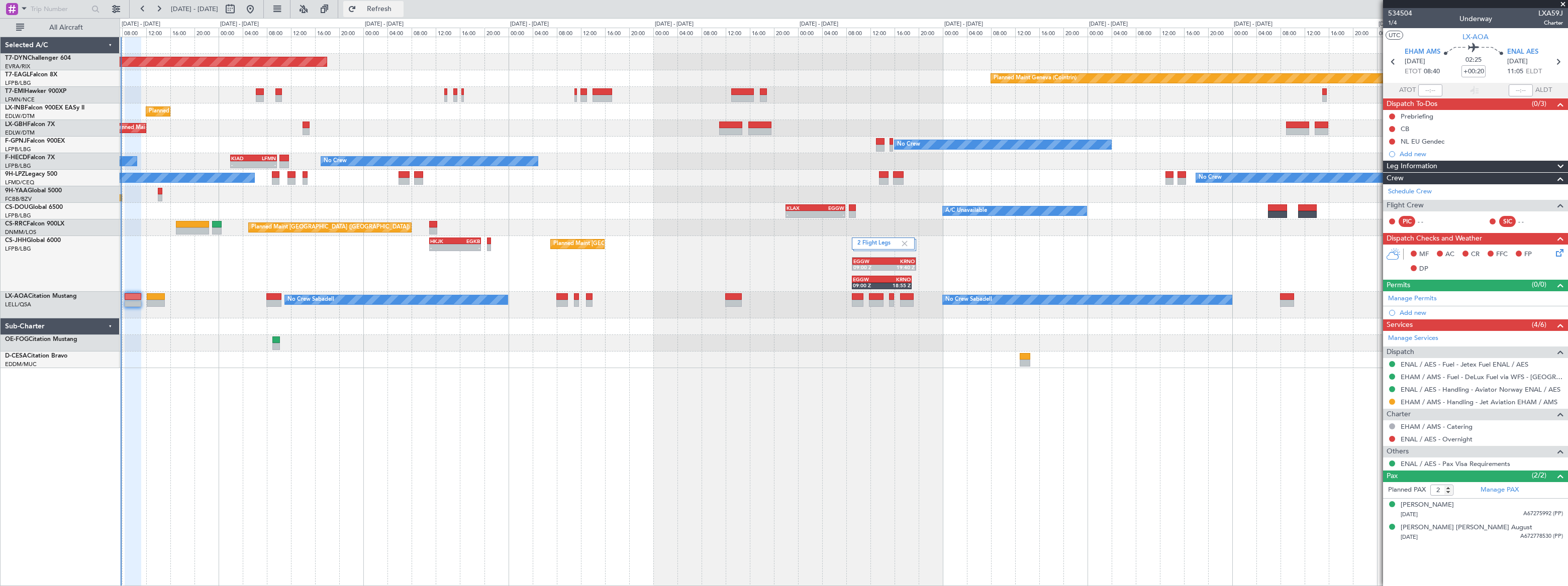
click at [400, 11] on span "Refresh" at bounding box center [379, 9] width 42 height 7
click at [400, 11] on span "Refreshing..." at bounding box center [379, 9] width 42 height 7
click at [400, 6] on span "Refresh" at bounding box center [379, 9] width 42 height 7
click at [400, 6] on span "Refreshing..." at bounding box center [379, 9] width 42 height 7
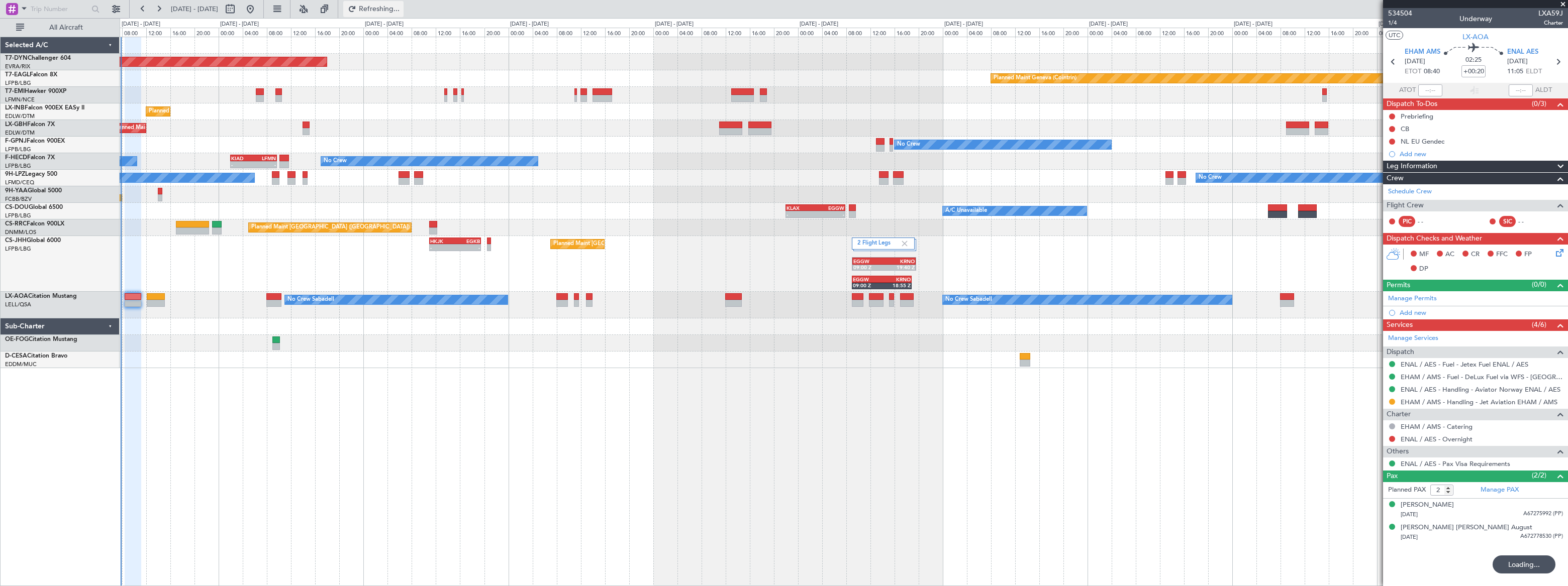
click at [400, 6] on span "Refreshing..." at bounding box center [379, 9] width 42 height 7
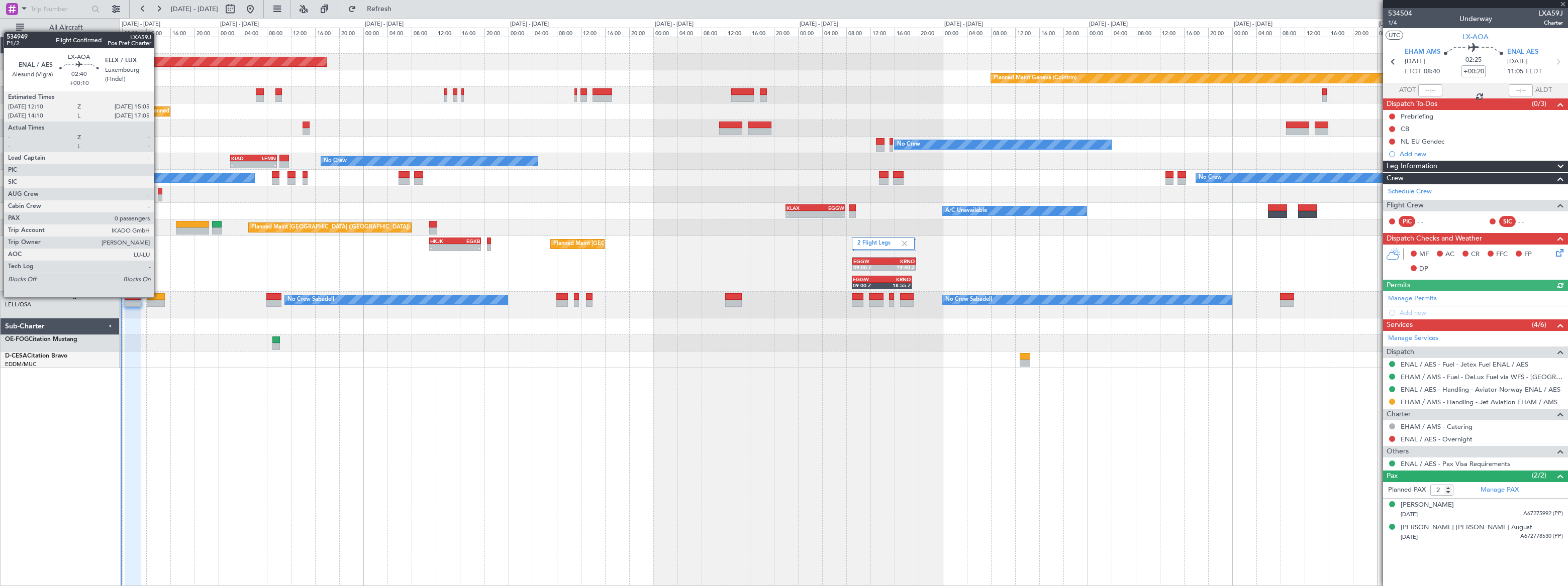
click at [157, 296] on div at bounding box center [156, 296] width 18 height 7
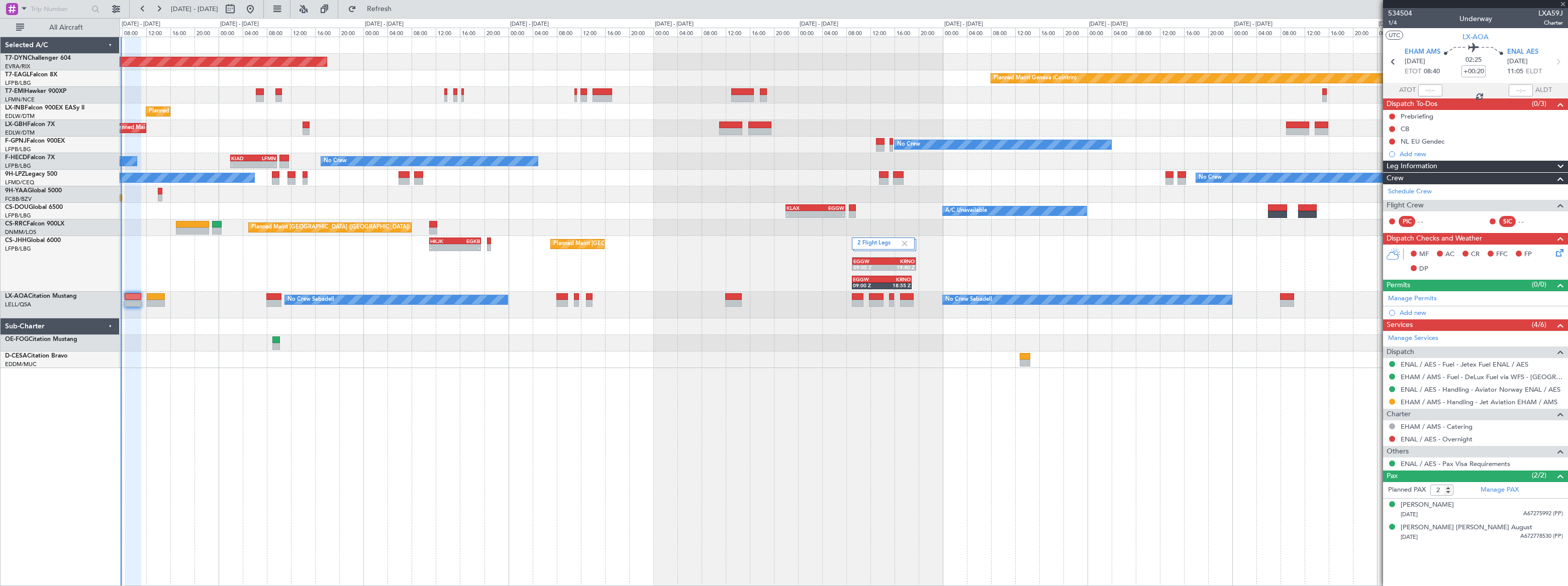
type input "+00:10"
type input "0"
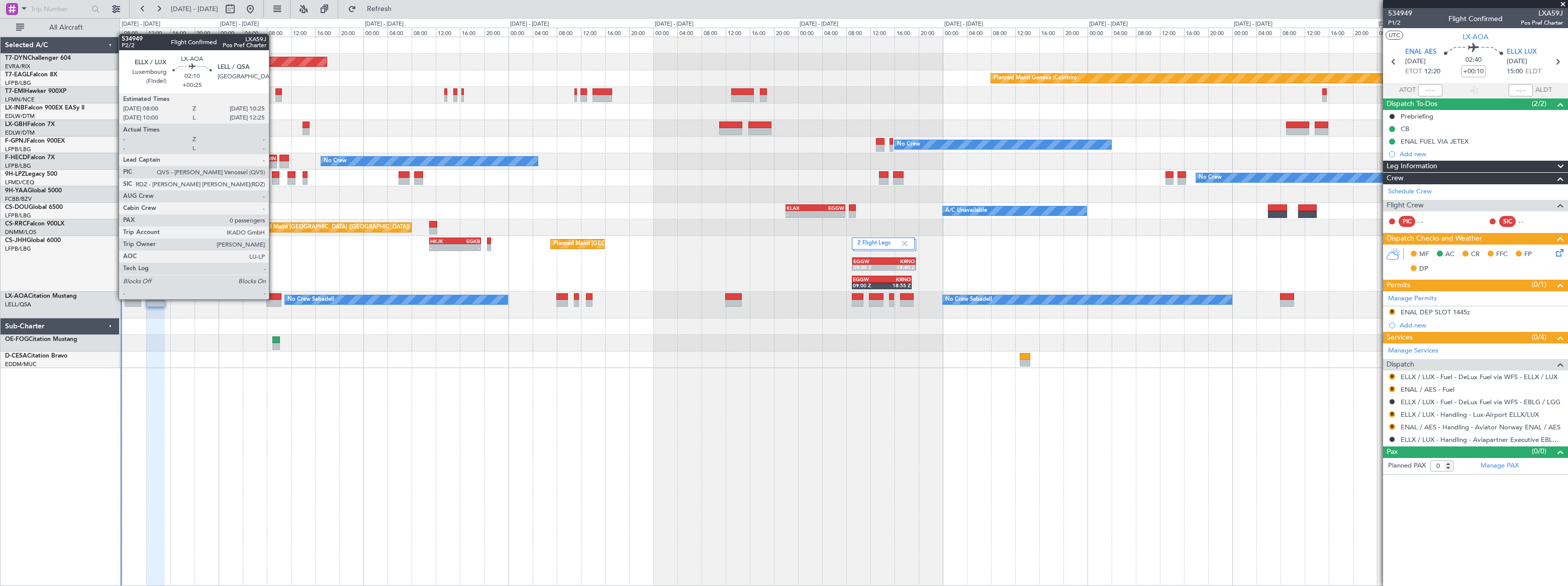
click at [273, 298] on div at bounding box center [273, 296] width 15 height 7
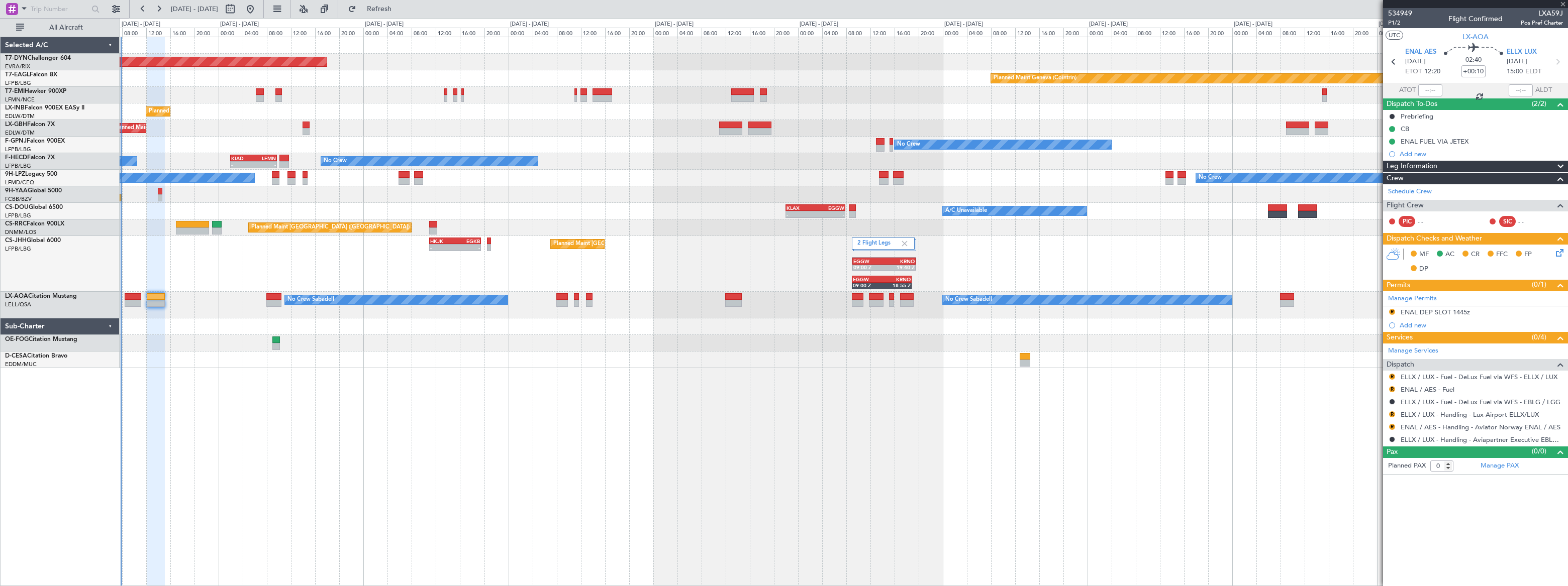
click at [273, 298] on div at bounding box center [273, 296] width 15 height 7
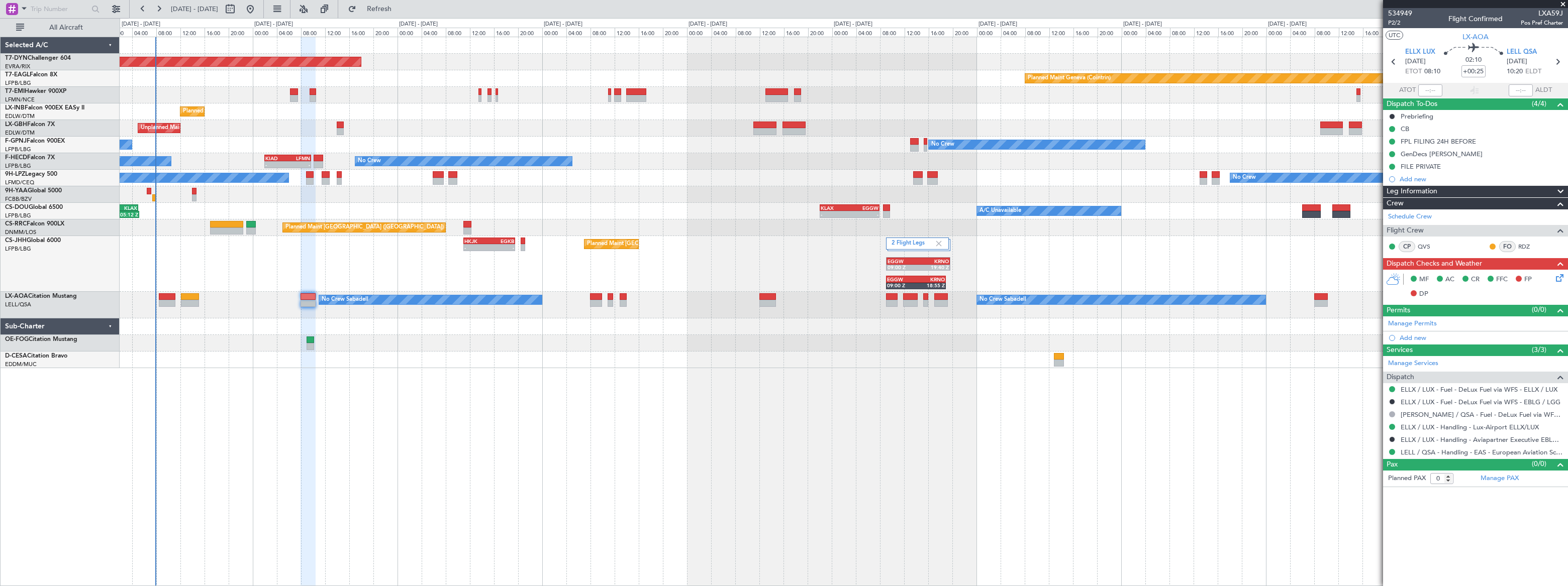
click at [261, 295] on div "No Crew Sabadell No Crew Sabadell No Crew Luxembourg (Findel)" at bounding box center [842, 304] width 1447 height 26
click at [400, 9] on span "Refresh" at bounding box center [379, 9] width 42 height 7
click at [400, 9] on span "Refreshing..." at bounding box center [379, 9] width 42 height 7
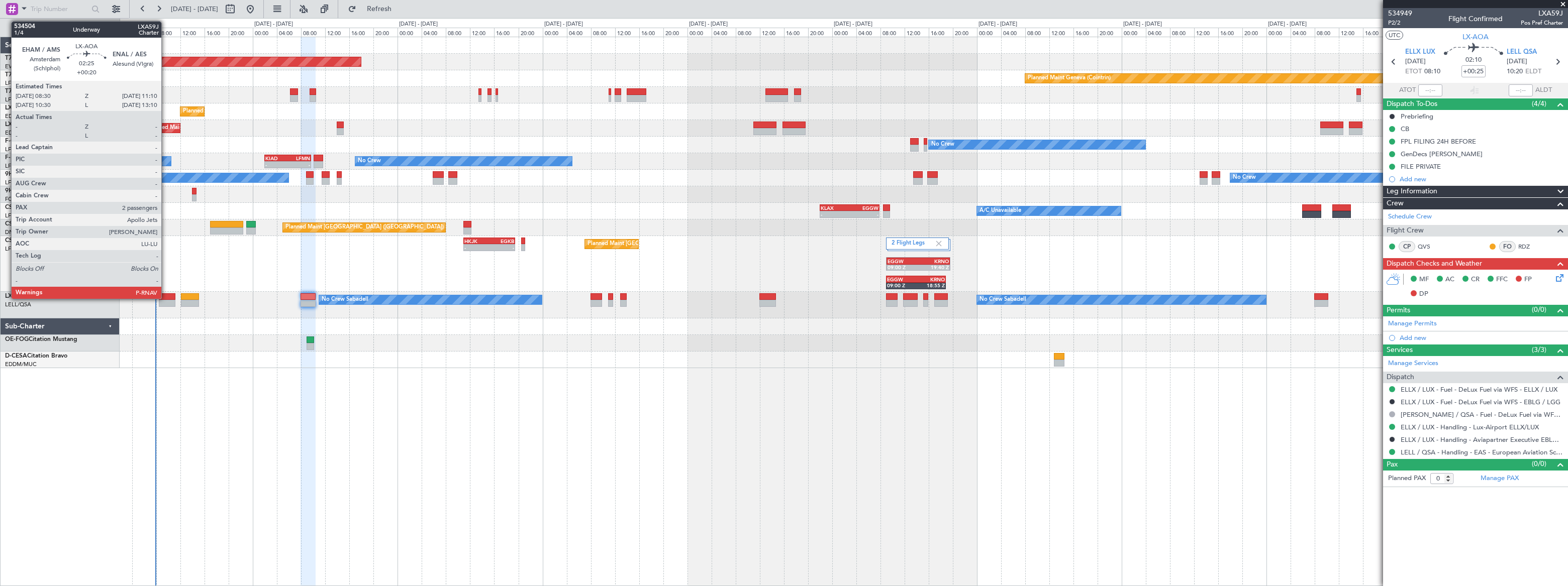
click at [166, 297] on div at bounding box center [166, 296] width 17 height 7
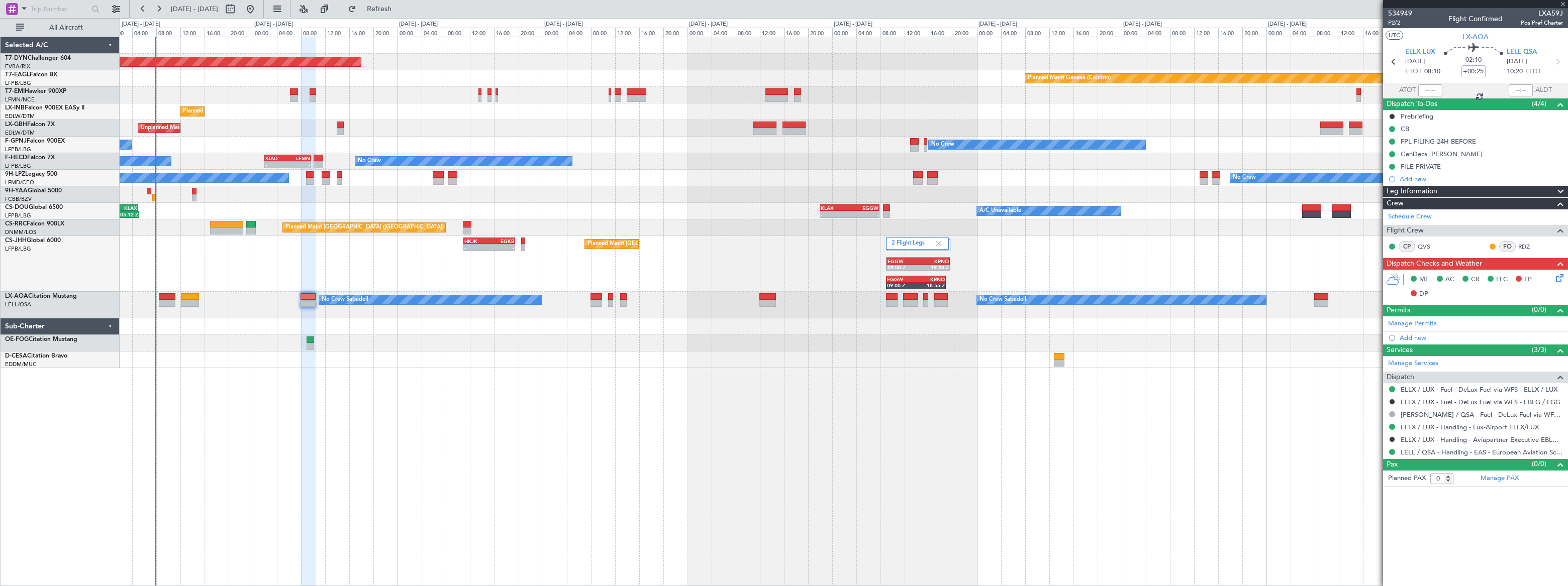
type input "+00:20"
type input "2"
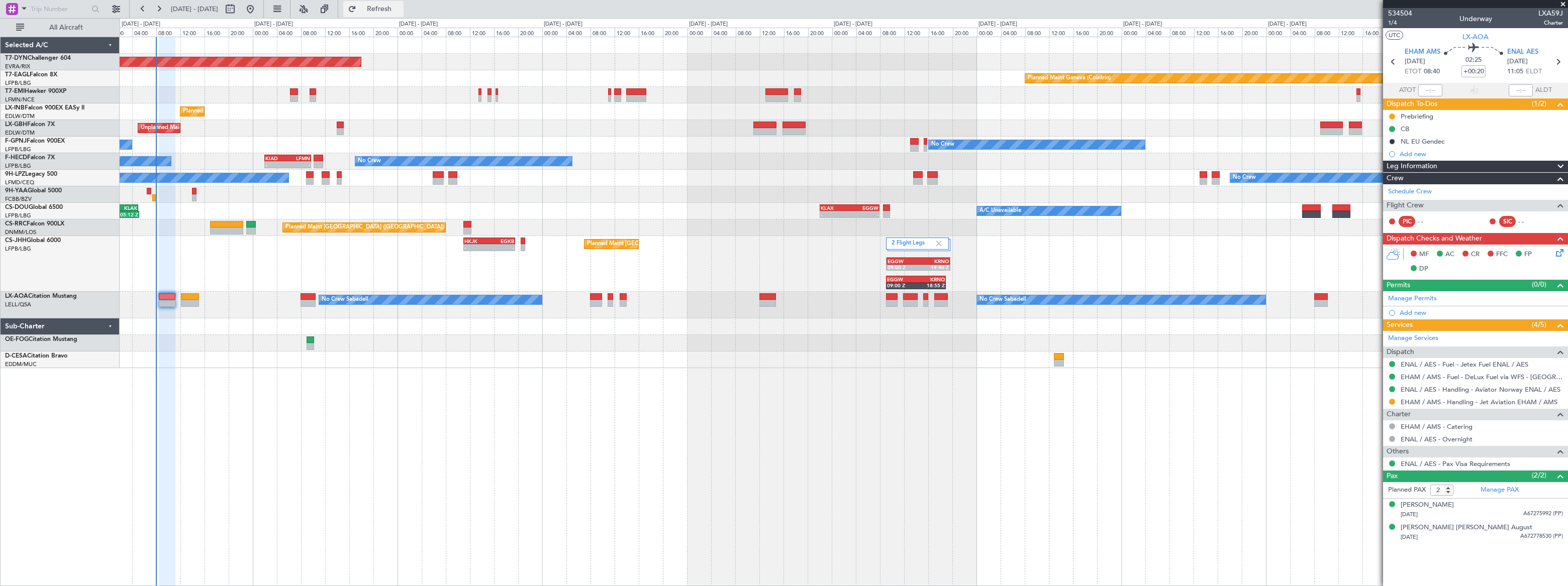
click at [400, 6] on span "Refresh" at bounding box center [379, 9] width 42 height 7
click at [400, 6] on span "Refreshing..." at bounding box center [379, 9] width 42 height 7
click at [400, 9] on span "Refresh" at bounding box center [379, 9] width 42 height 7
click at [400, 11] on span "Refreshing..." at bounding box center [379, 9] width 42 height 7
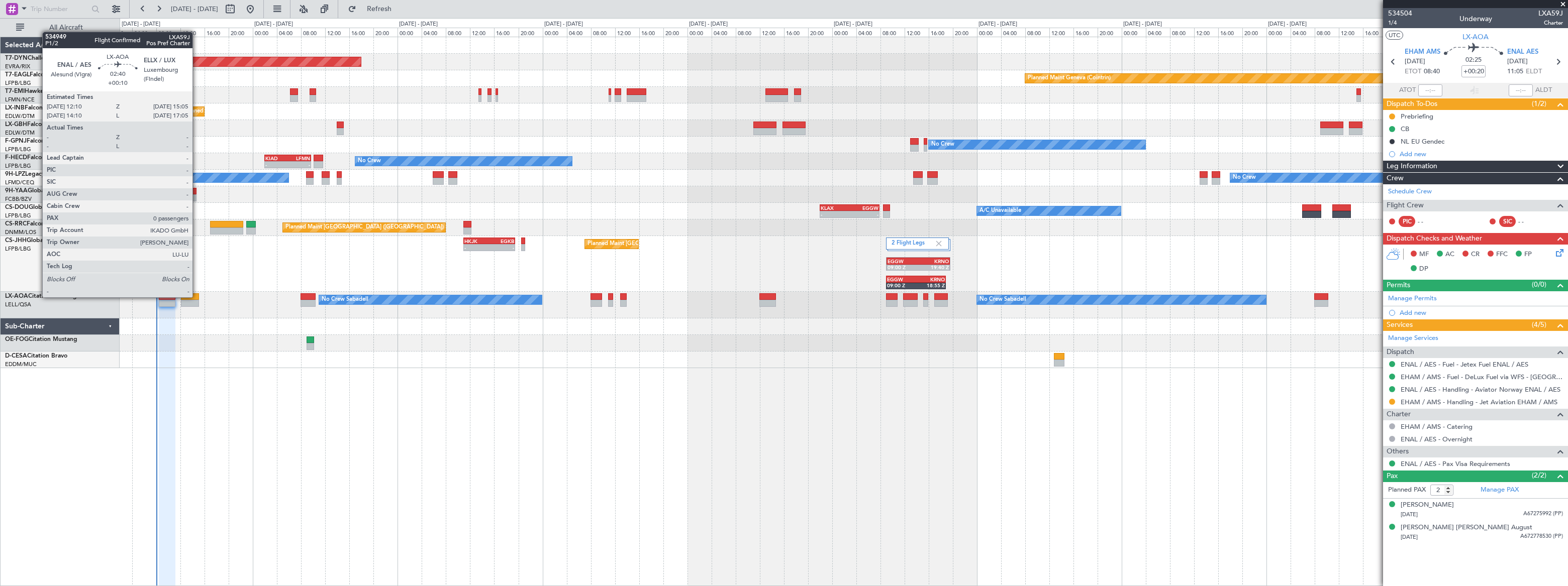
click at [194, 296] on div at bounding box center [190, 296] width 18 height 7
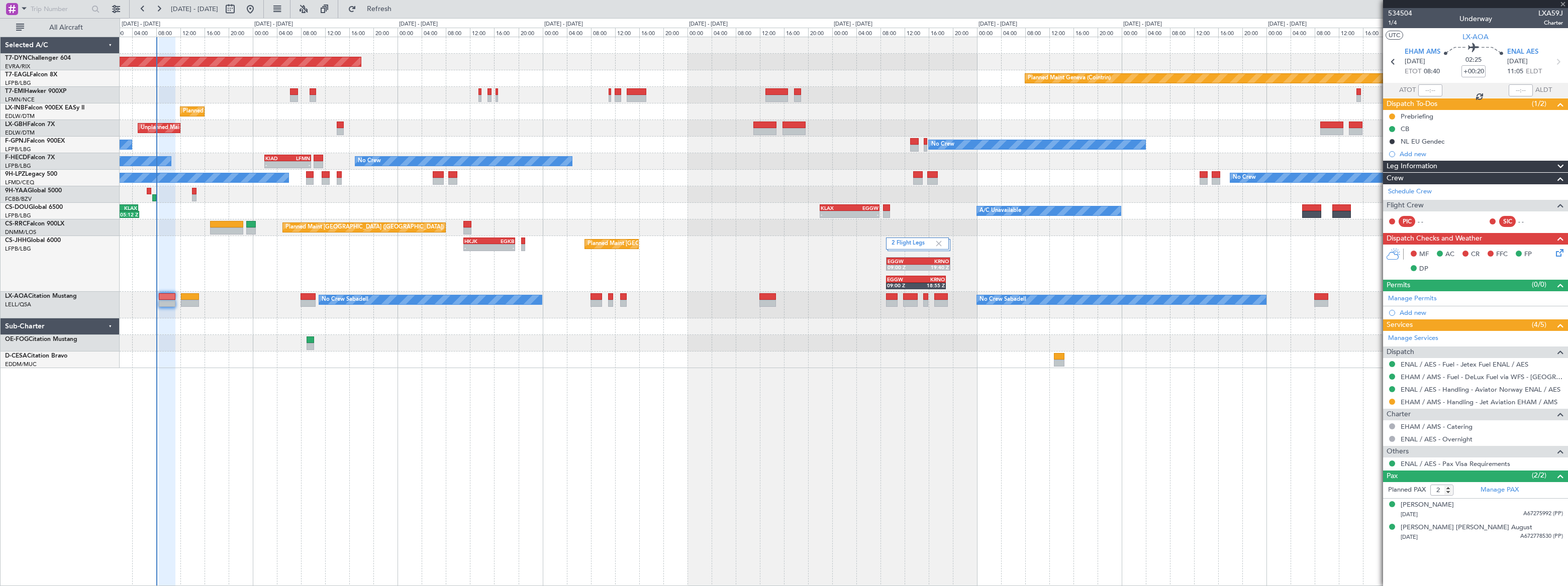
click at [193, 298] on div at bounding box center [190, 296] width 18 height 7
type input "+00:10"
type input "0"
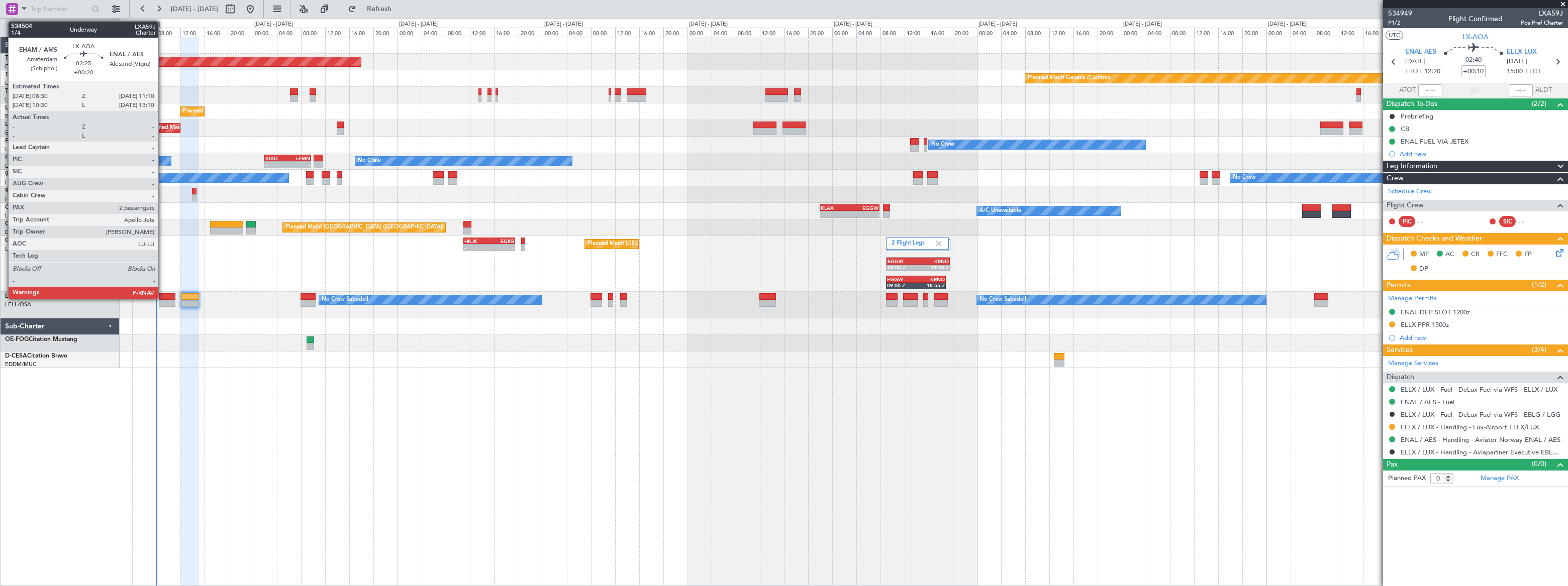
click at [162, 297] on div at bounding box center [166, 296] width 17 height 7
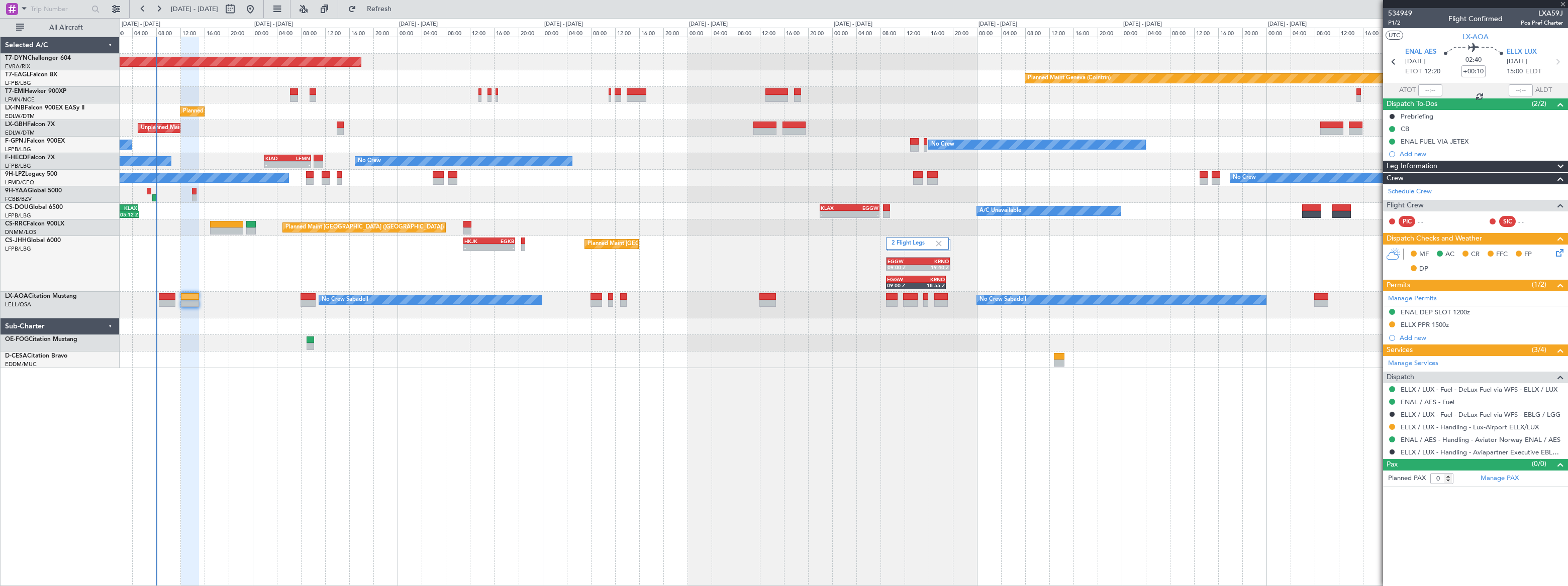
type input "+00:20"
type input "2"
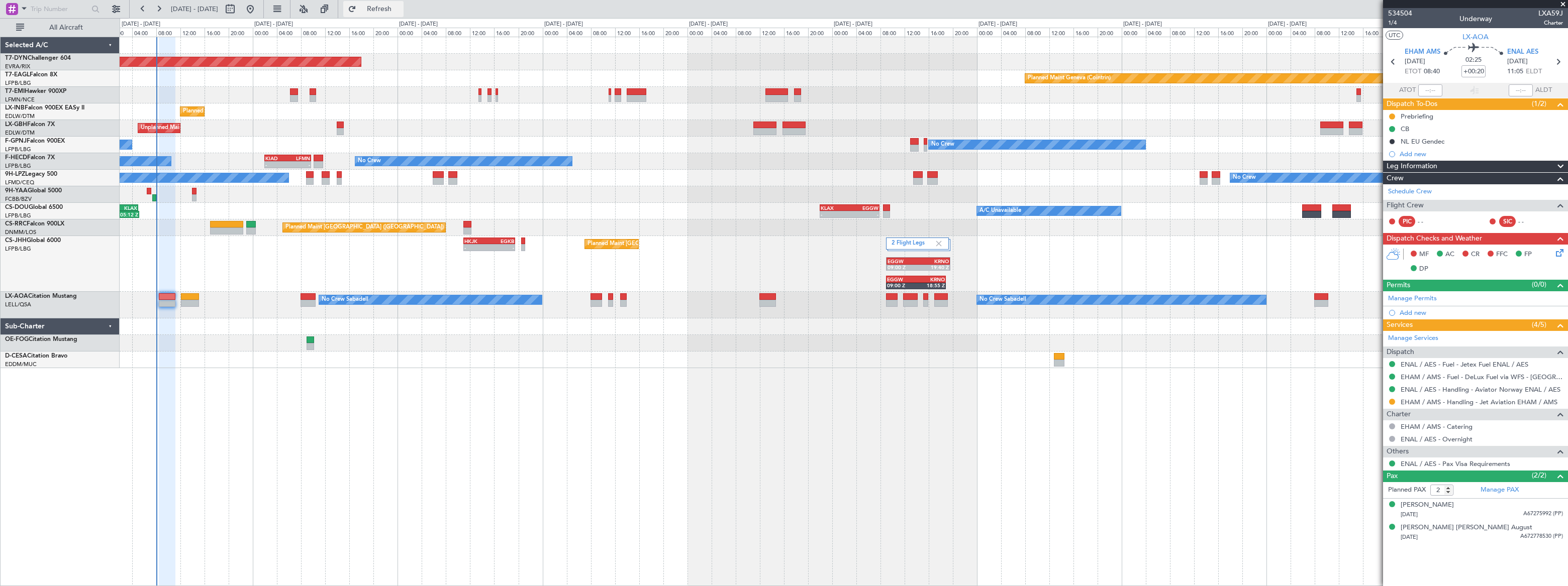
click at [400, 9] on span "Refresh" at bounding box center [379, 9] width 42 height 7
click at [400, 9] on span "Refreshing..." at bounding box center [379, 9] width 42 height 7
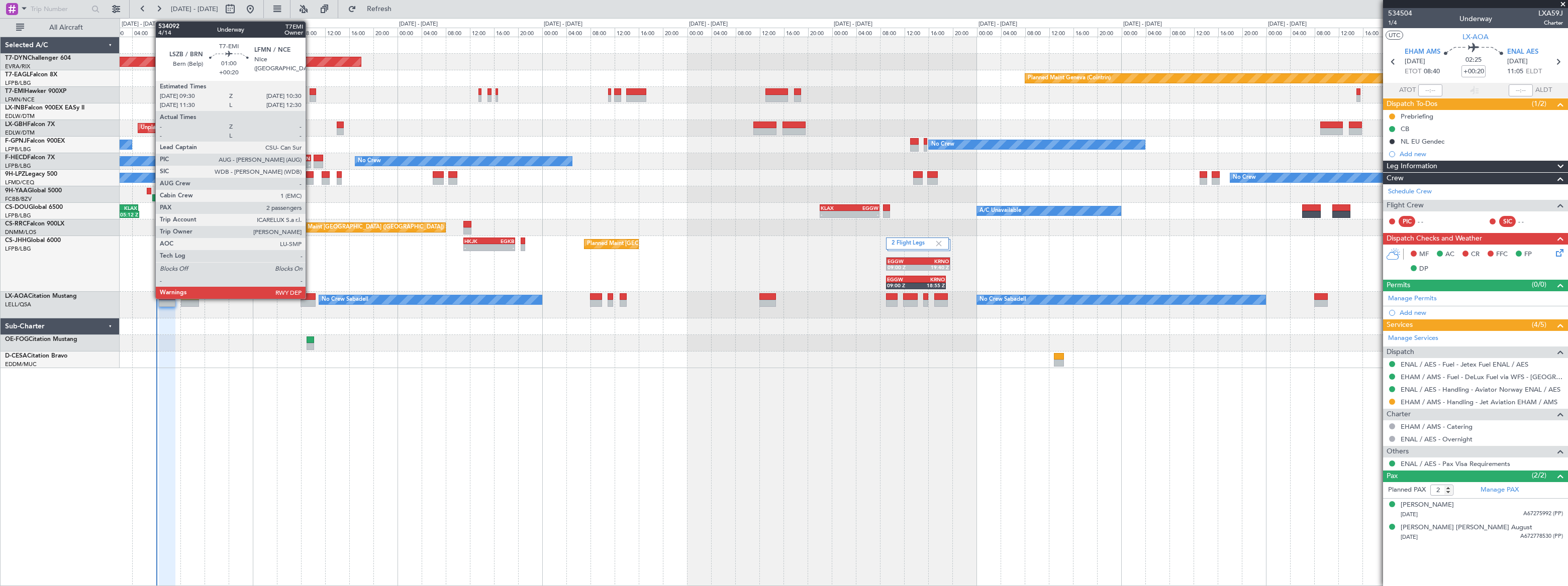
click at [310, 95] on div at bounding box center [312, 98] width 7 height 7
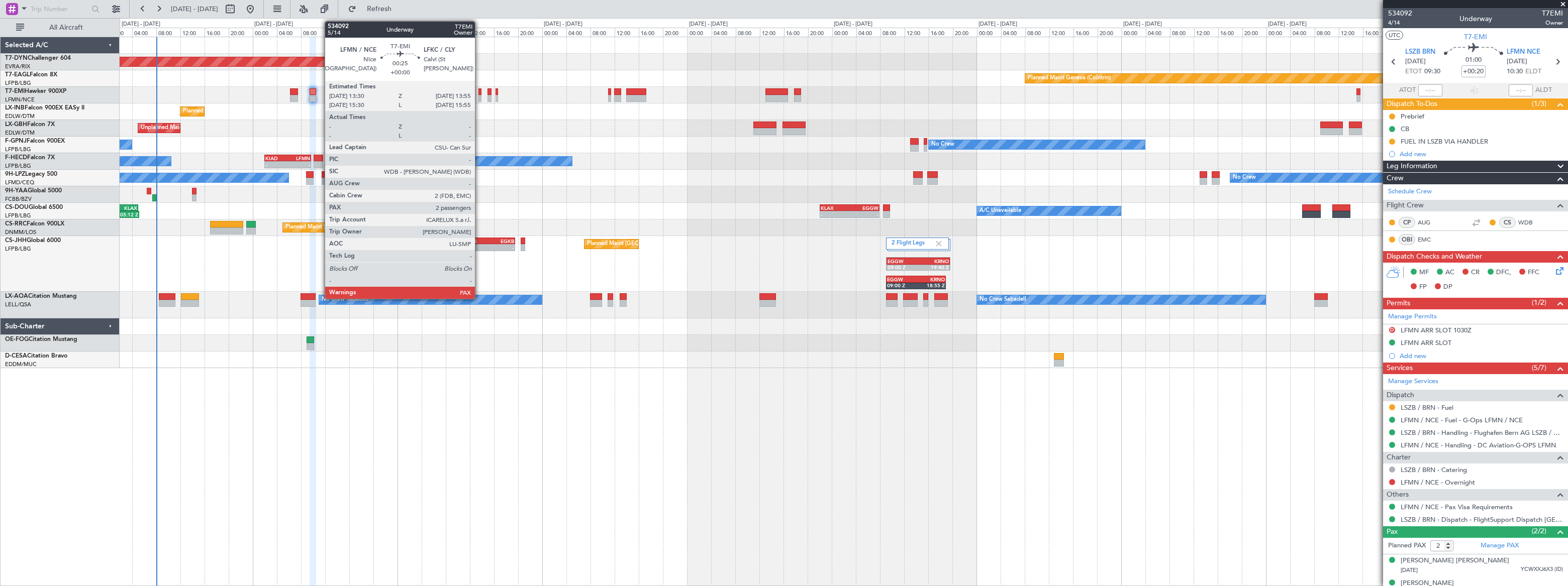
click at [479, 97] on div at bounding box center [479, 98] width 3 height 7
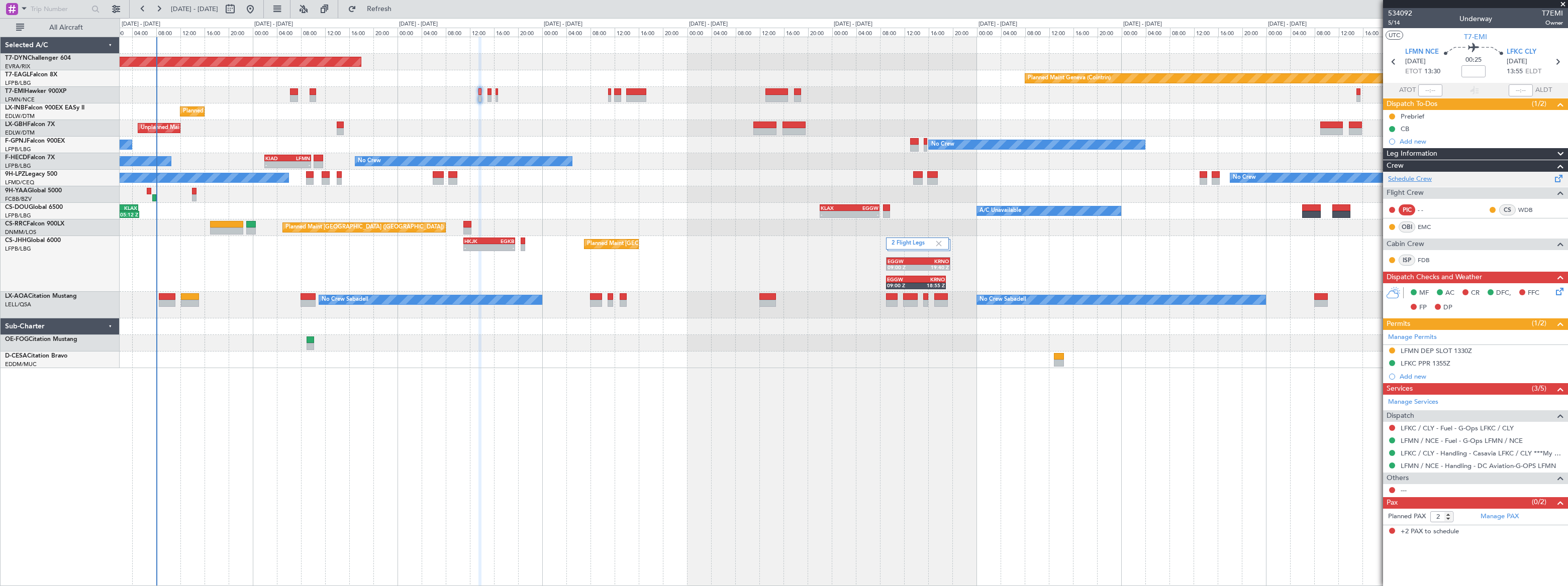
click at [1427, 178] on link "Schedule Crew" at bounding box center [1410, 179] width 44 height 10
click at [487, 96] on div at bounding box center [842, 95] width 1447 height 17
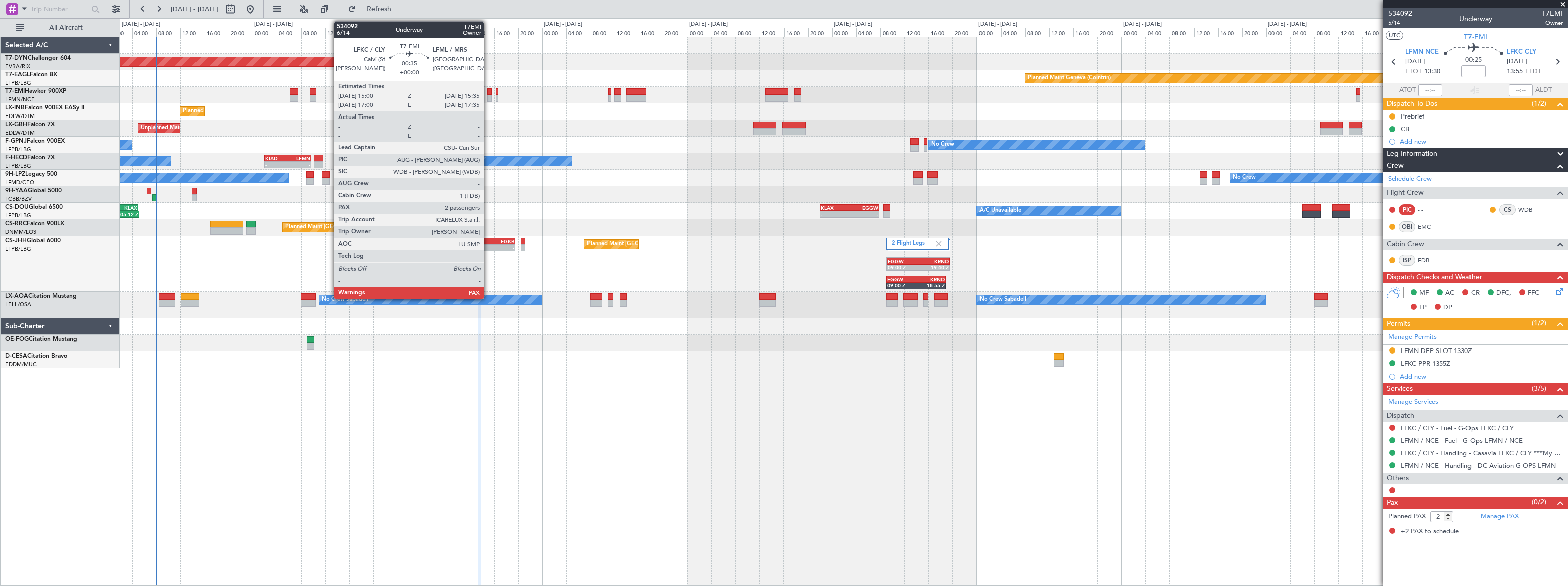
click at [488, 96] on div at bounding box center [489, 98] width 4 height 7
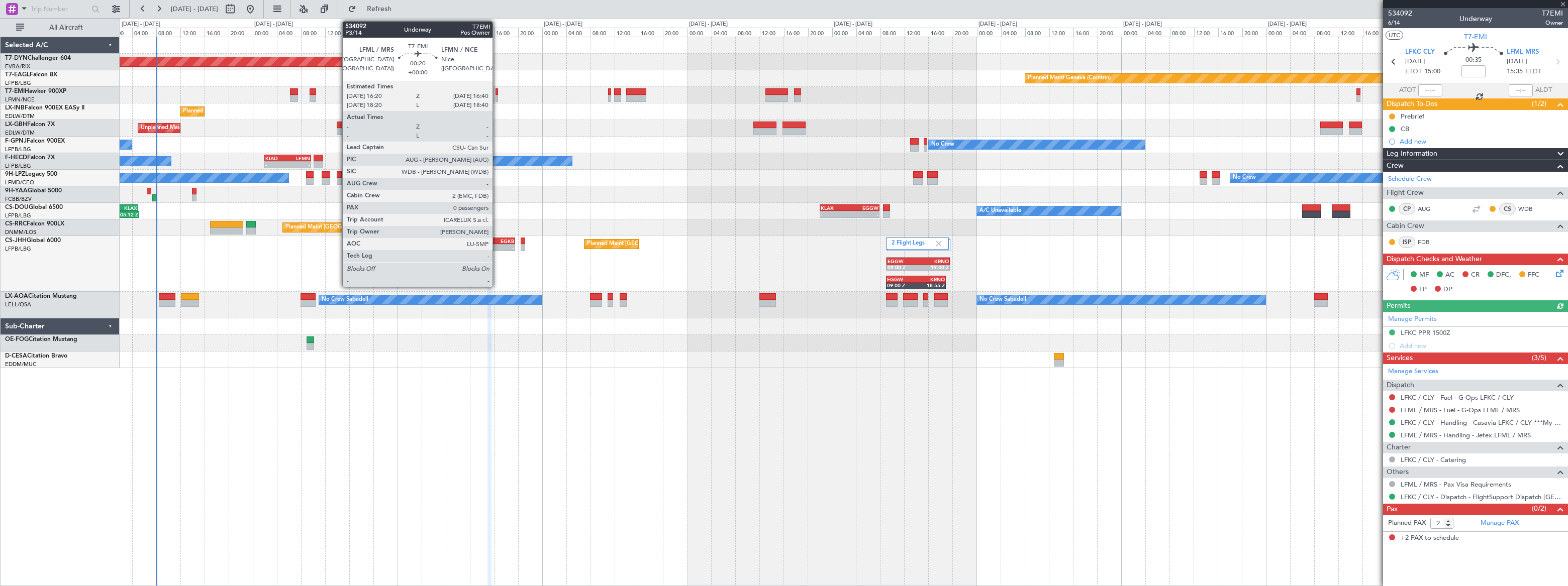
click at [497, 98] on div at bounding box center [496, 98] width 3 height 7
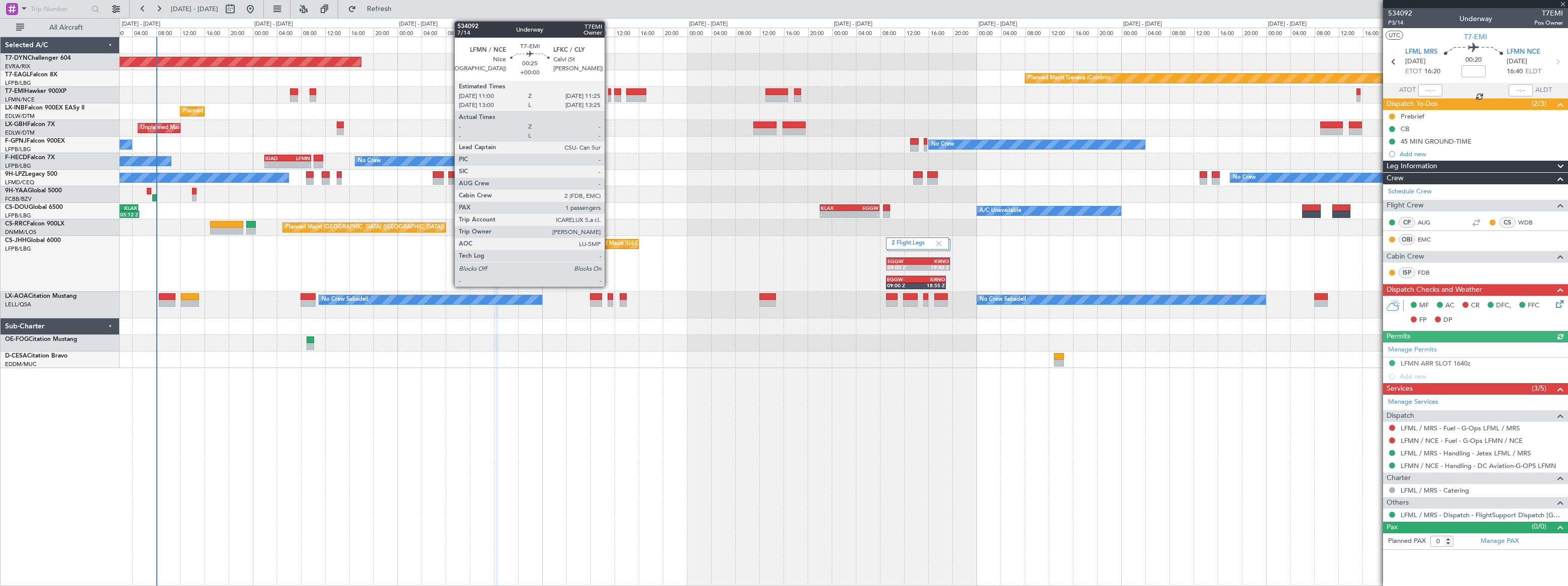
click at [609, 97] on div at bounding box center [609, 98] width 3 height 7
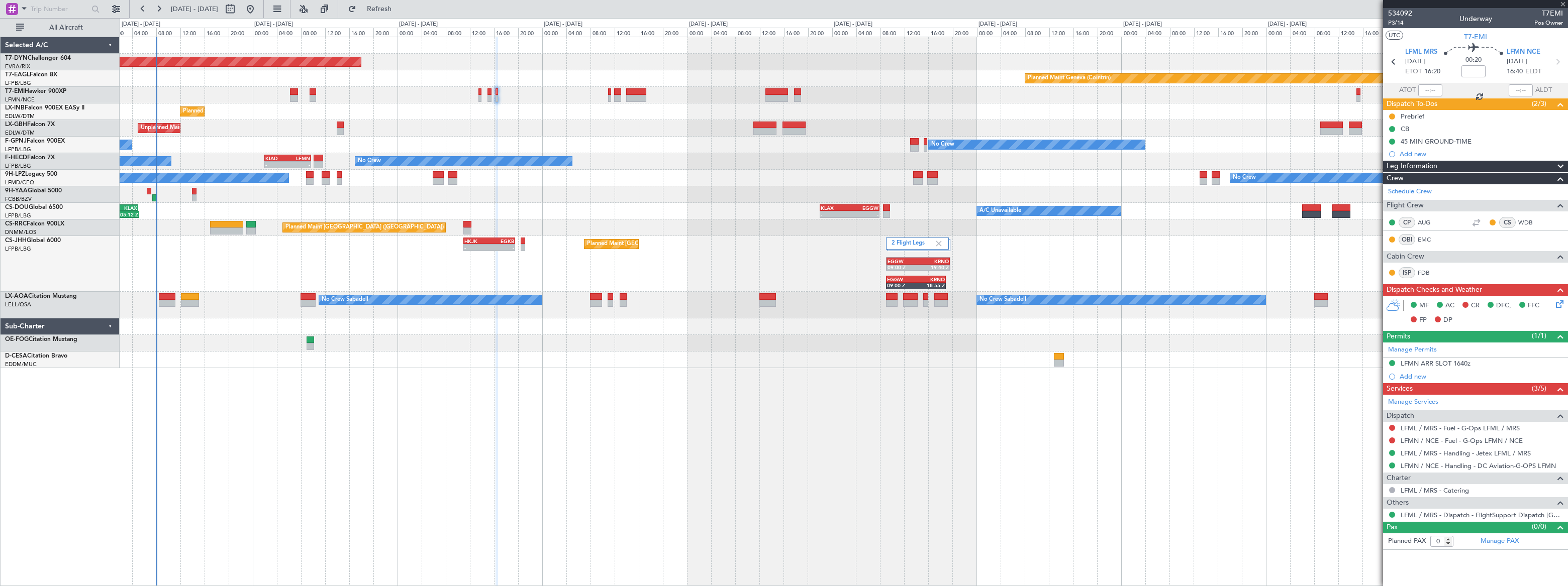
type input "1"
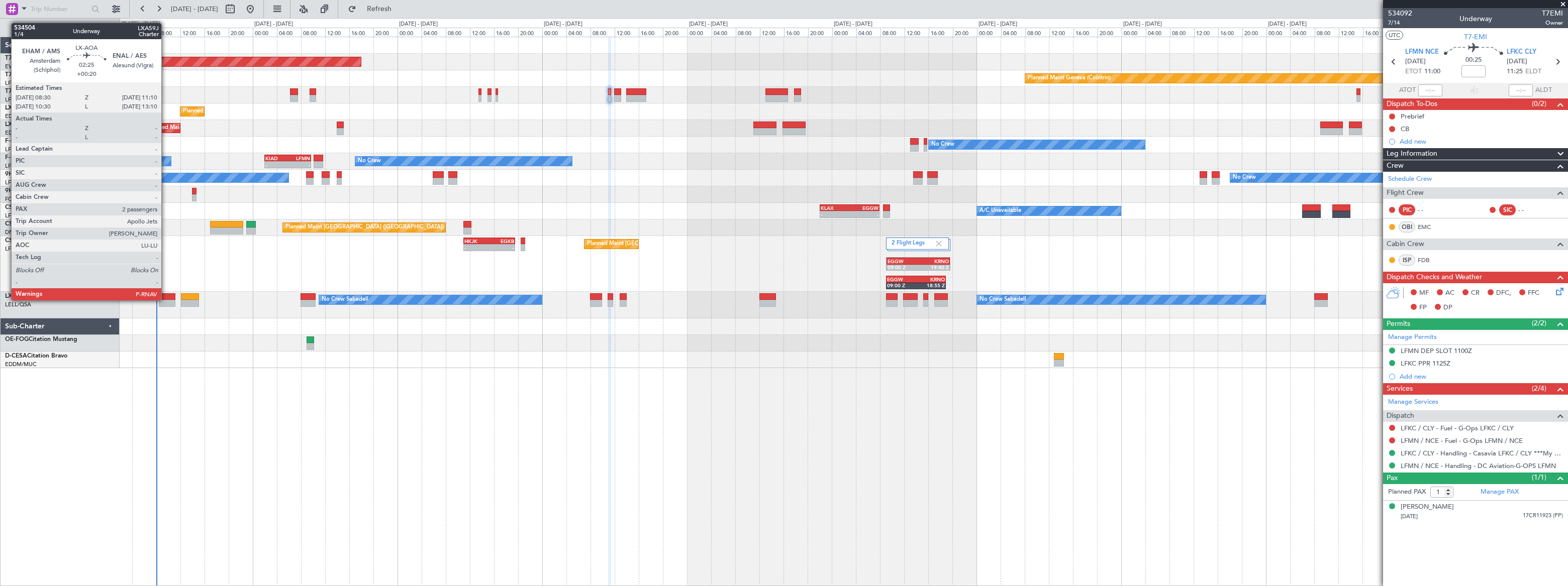
click at [166, 298] on div at bounding box center [166, 296] width 17 height 7
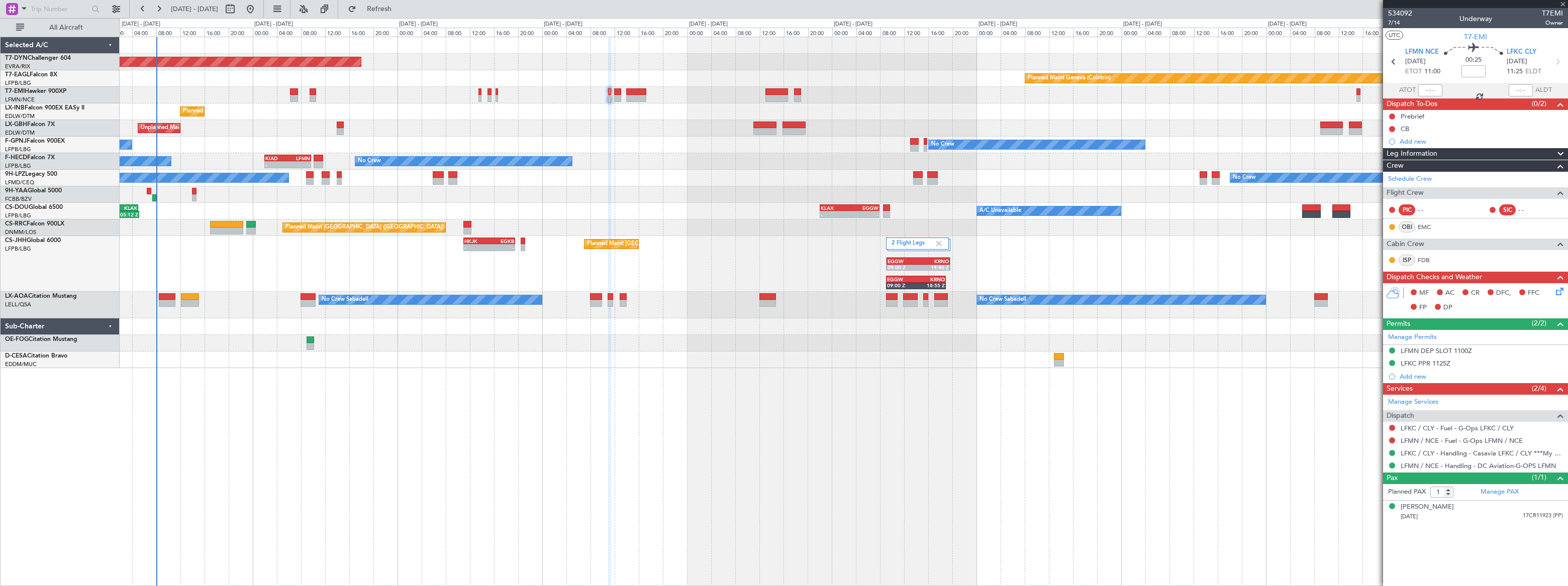
type input "+00:20"
type input "2"
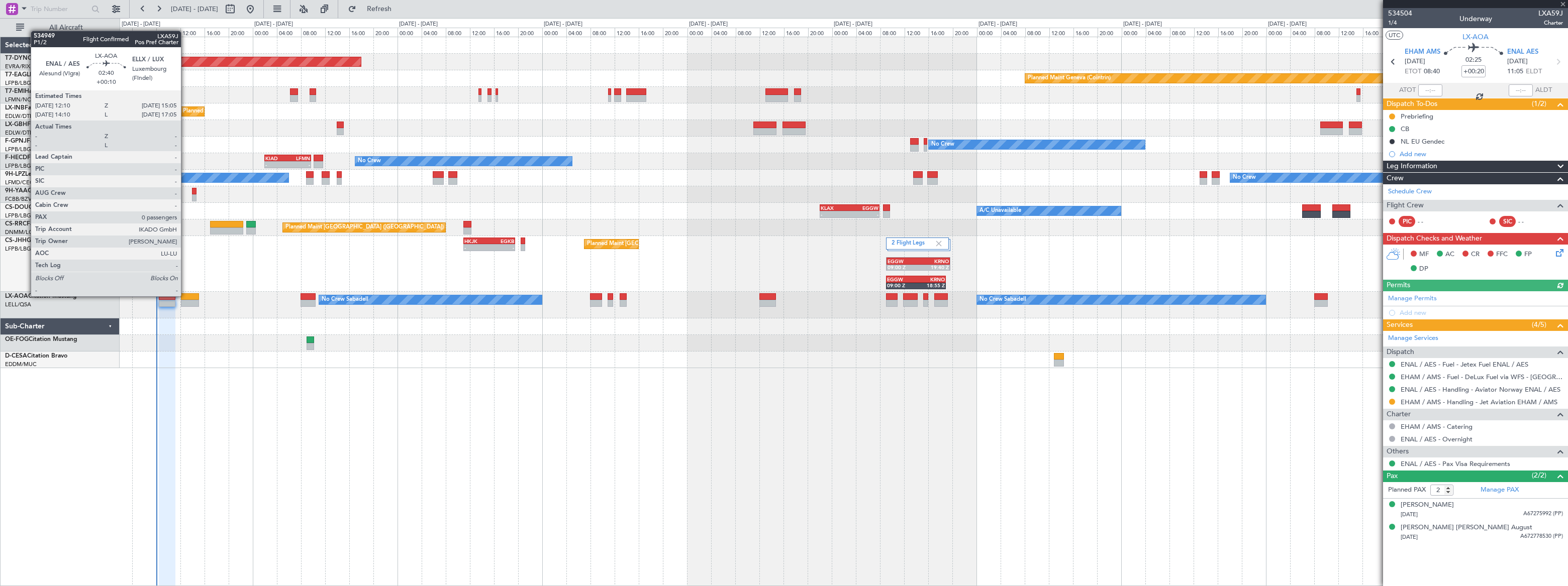
click at [186, 295] on div at bounding box center [190, 296] width 18 height 7
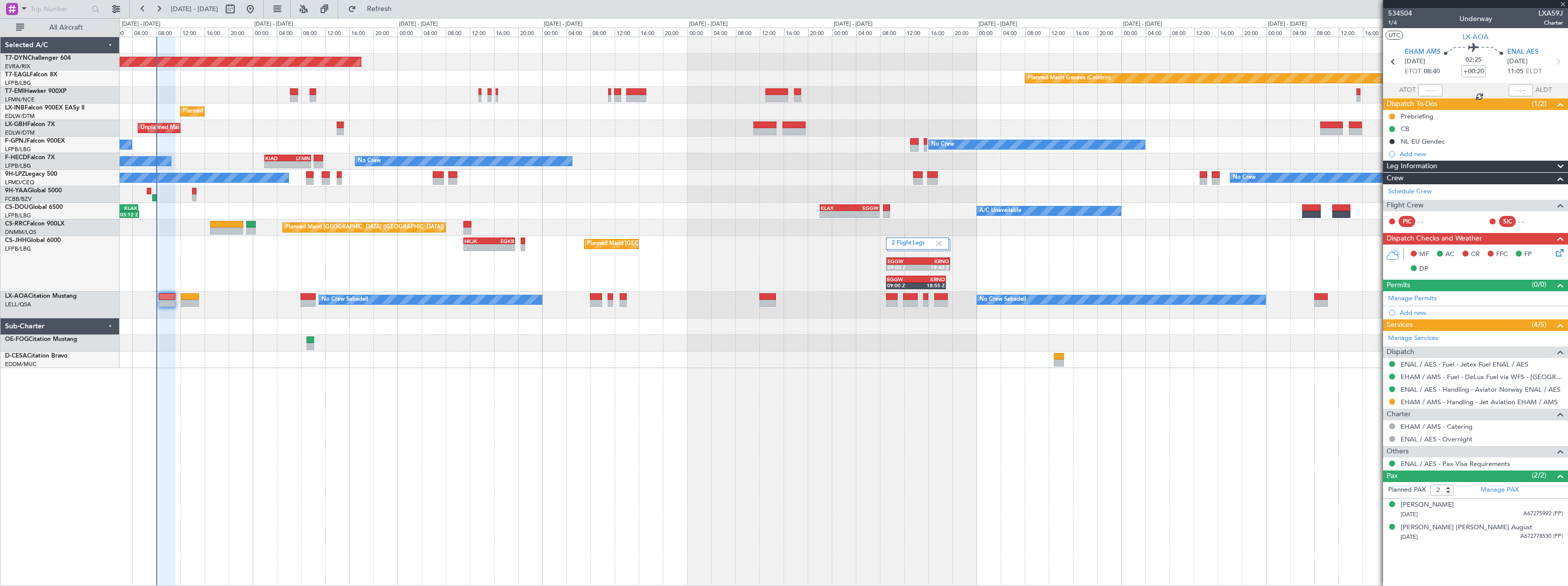
type input "+00:10"
type input "0"
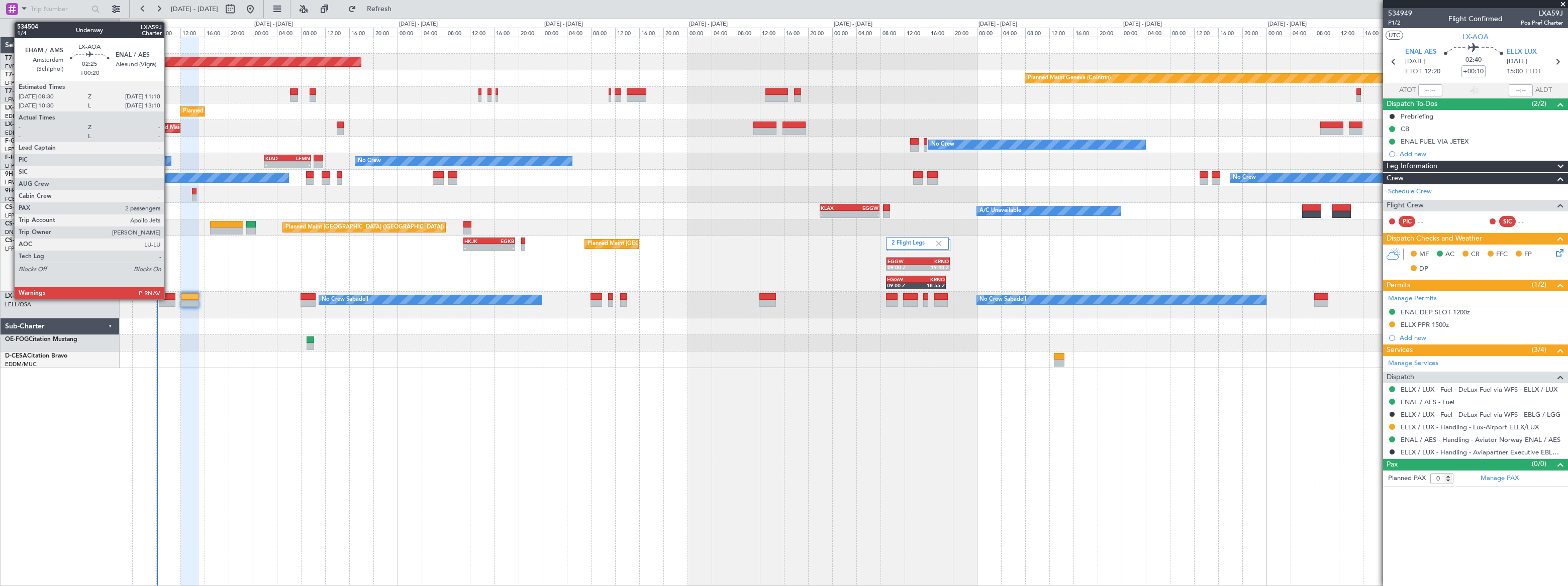
click at [163, 296] on div at bounding box center [166, 296] width 17 height 7
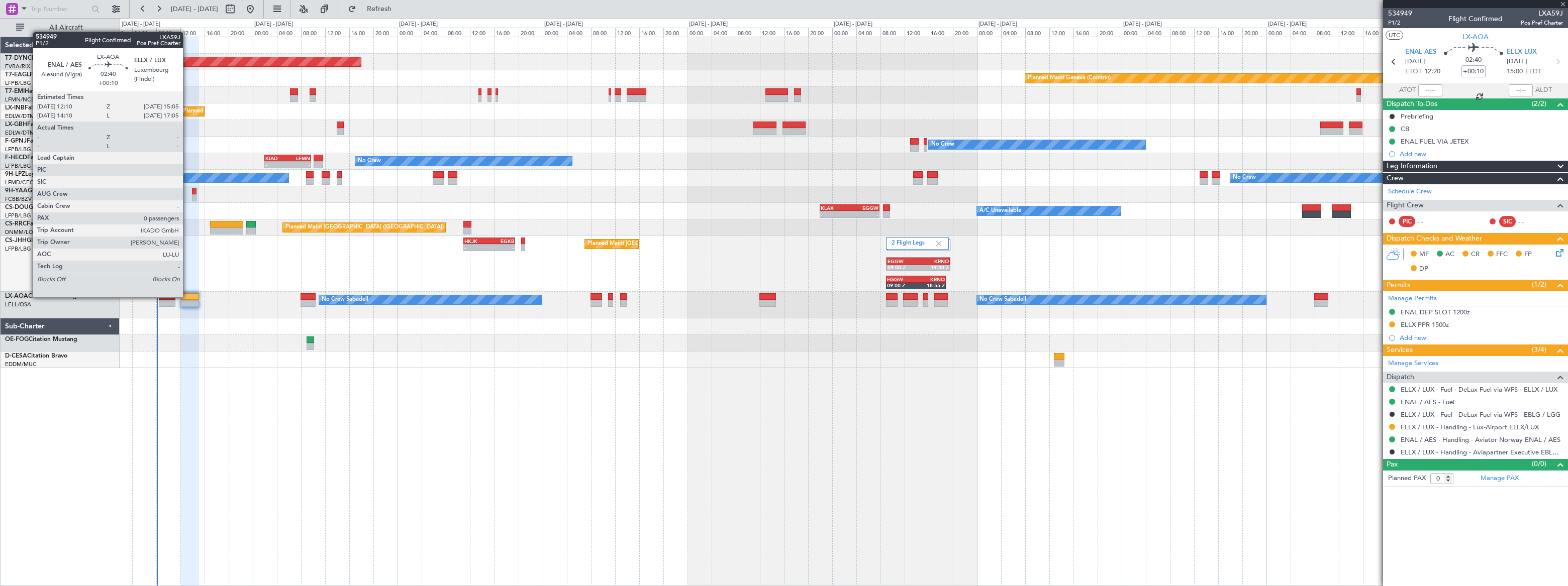
click at [188, 296] on div at bounding box center [190, 296] width 18 height 7
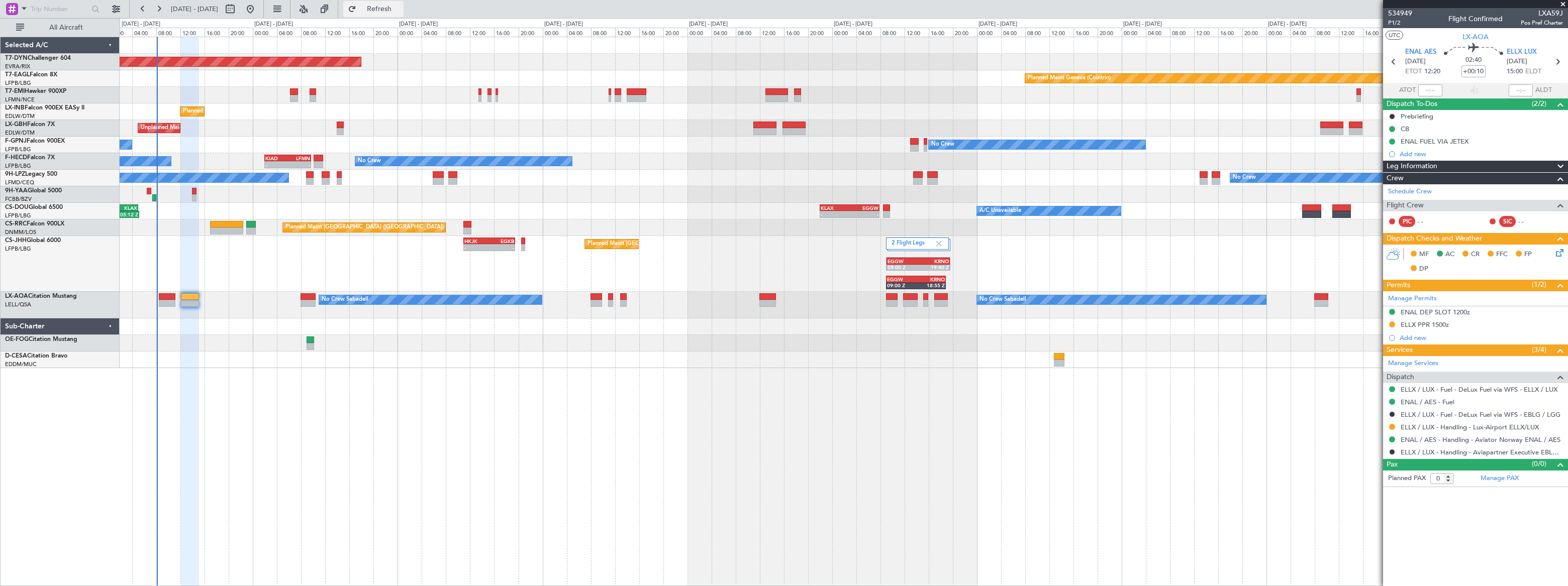
click at [400, 6] on span "Refresh" at bounding box center [379, 9] width 42 height 7
click at [400, 6] on span "Refreshing..." at bounding box center [379, 9] width 42 height 7
click at [400, 8] on span "Refresh" at bounding box center [379, 9] width 42 height 7
click at [900, 427] on div "Planned Maint Basel-Mulhouse Planned Maint Geneva (Cointrin) Planned Maint Gene…" at bounding box center [843, 311] width 1448 height 550
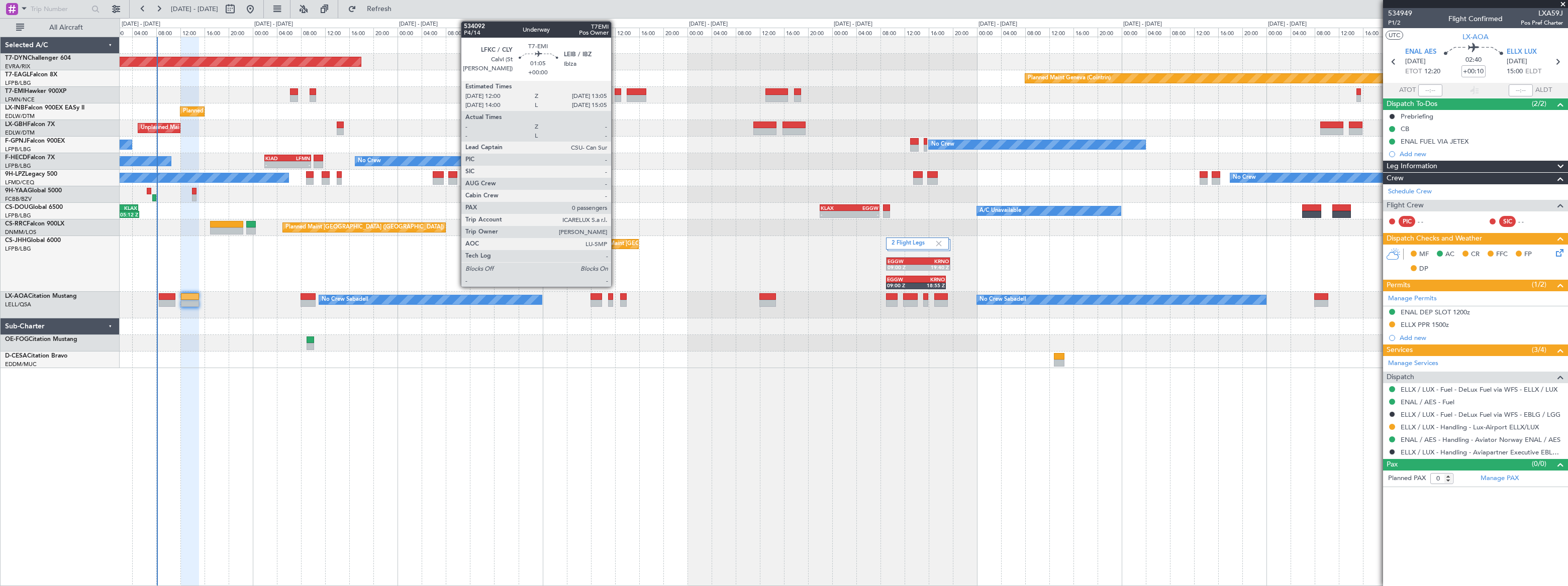
click at [616, 97] on div at bounding box center [617, 98] width 7 height 7
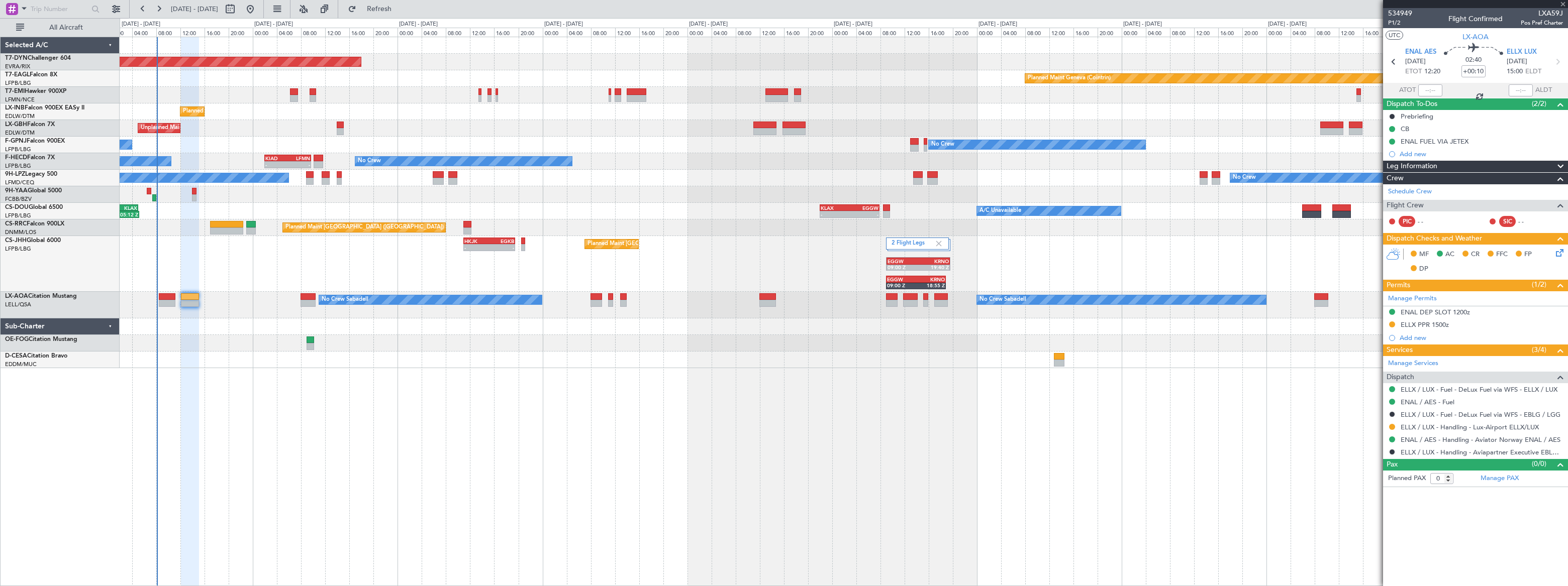
click at [619, 96] on div at bounding box center [617, 98] width 7 height 7
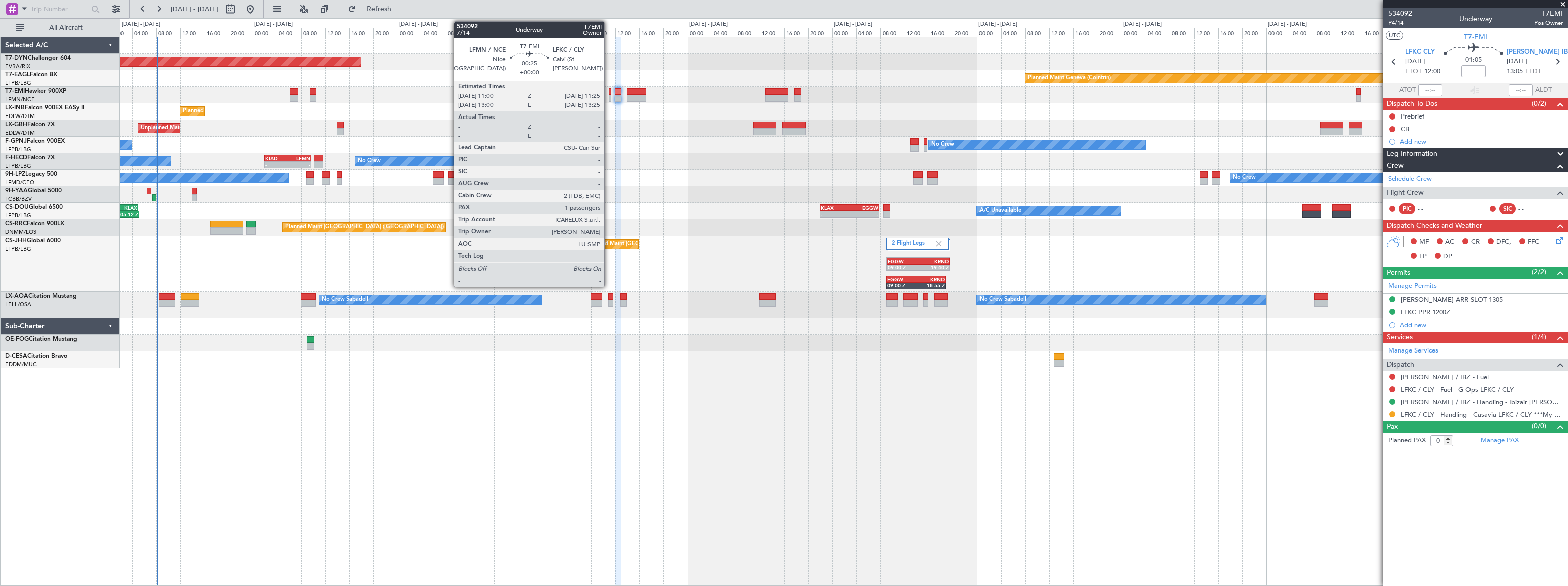
click at [608, 96] on div at bounding box center [609, 98] width 3 height 7
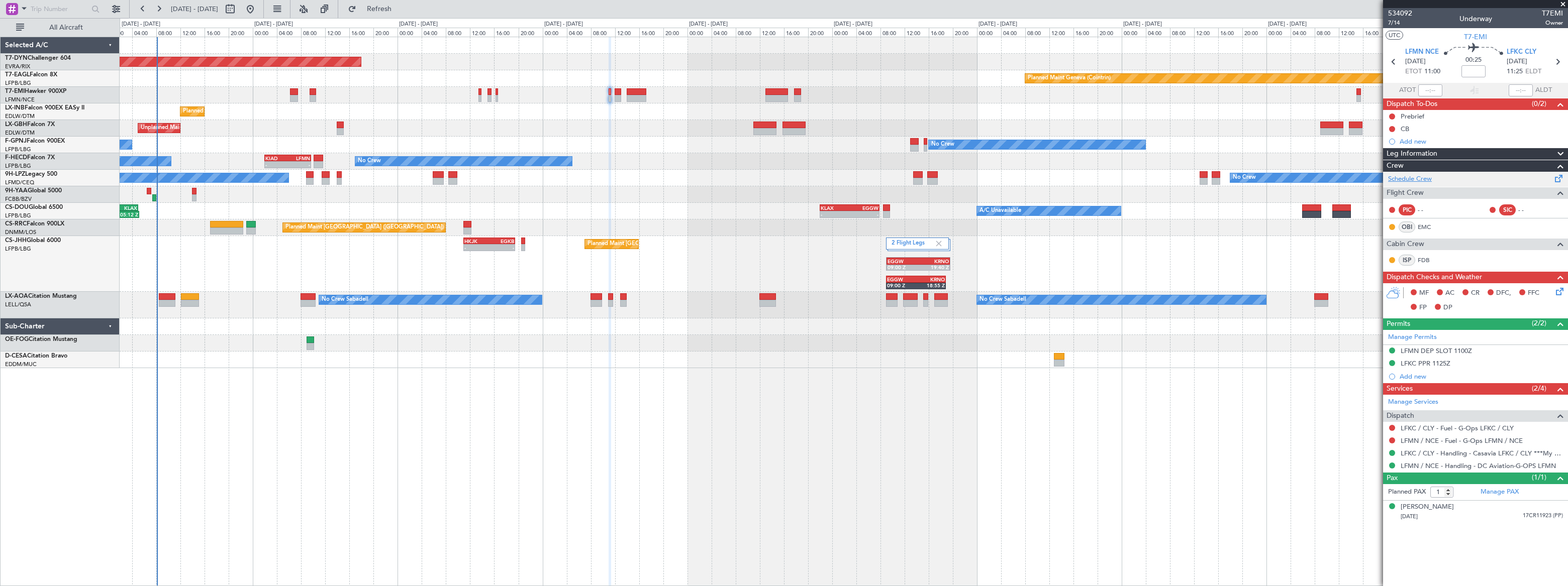
click at [1424, 177] on link "Schedule Crew" at bounding box center [1410, 179] width 44 height 10
click at [1503, 492] on link "Manage PAX" at bounding box center [1499, 492] width 38 height 10
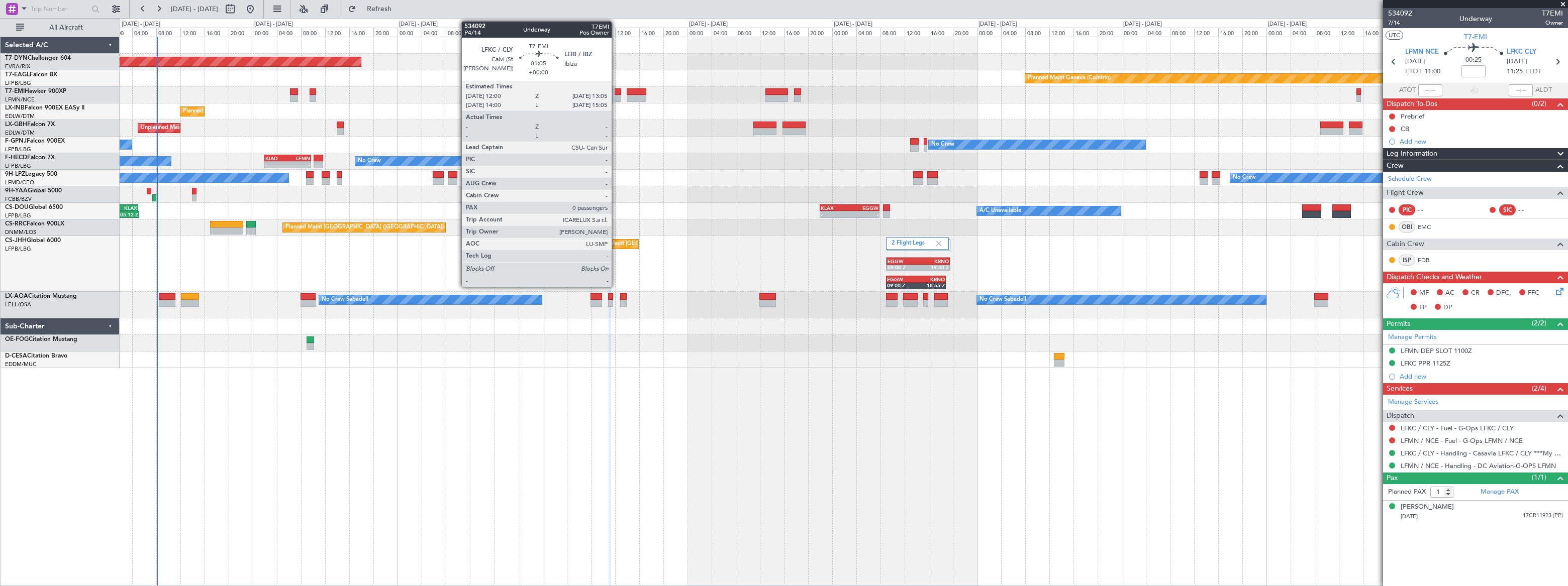
click at [616, 96] on div at bounding box center [617, 98] width 7 height 7
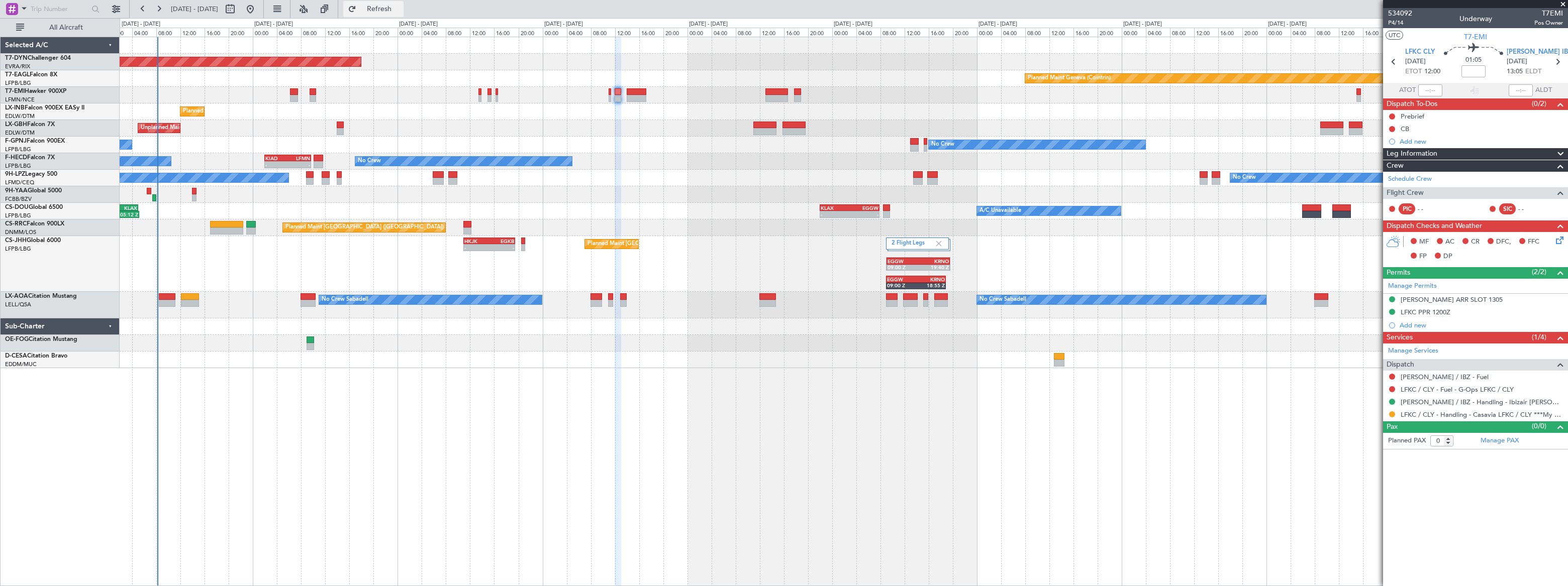
click at [400, 9] on span "Refresh" at bounding box center [379, 9] width 42 height 7
click at [400, 8] on span "Refresh" at bounding box center [379, 9] width 42 height 7
click at [400, 10] on span "Refreshing..." at bounding box center [379, 9] width 42 height 7
click at [400, 10] on span "Refresh" at bounding box center [379, 9] width 42 height 7
click at [400, 10] on span "Refreshing..." at bounding box center [379, 9] width 42 height 7
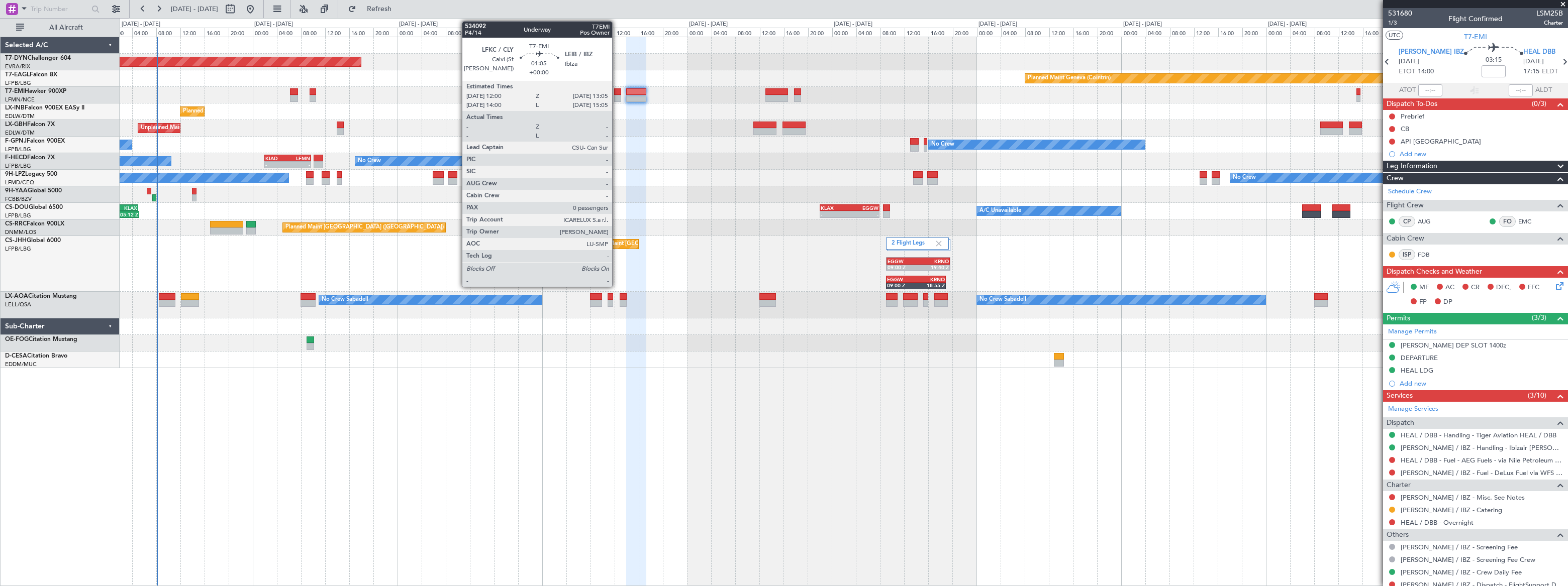
click at [616, 98] on div at bounding box center [617, 98] width 7 height 7
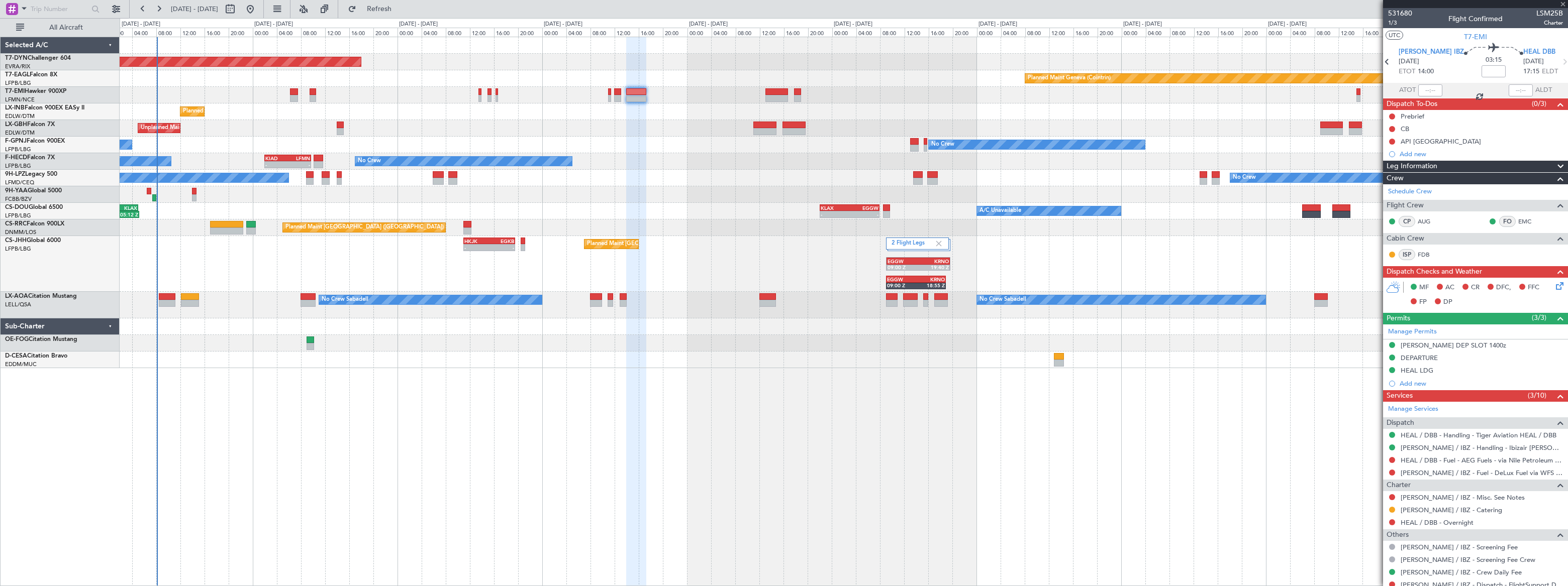
type input "0"
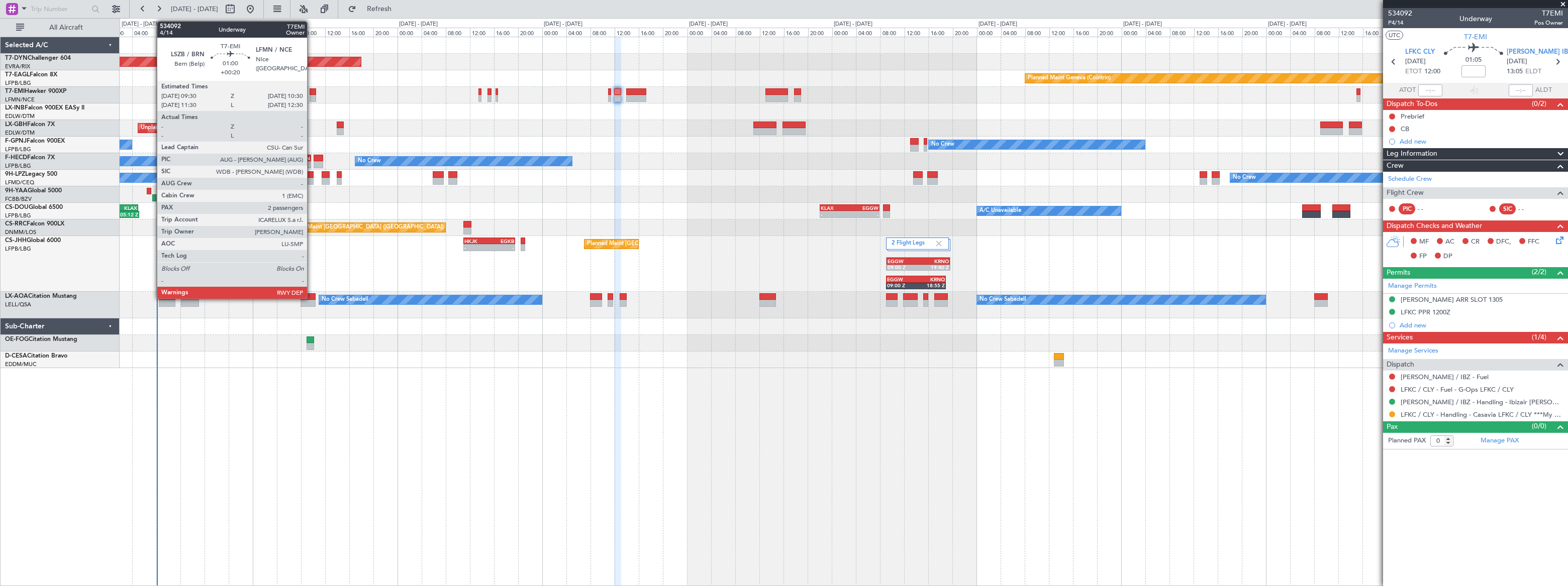
click at [311, 94] on div at bounding box center [312, 91] width 7 height 7
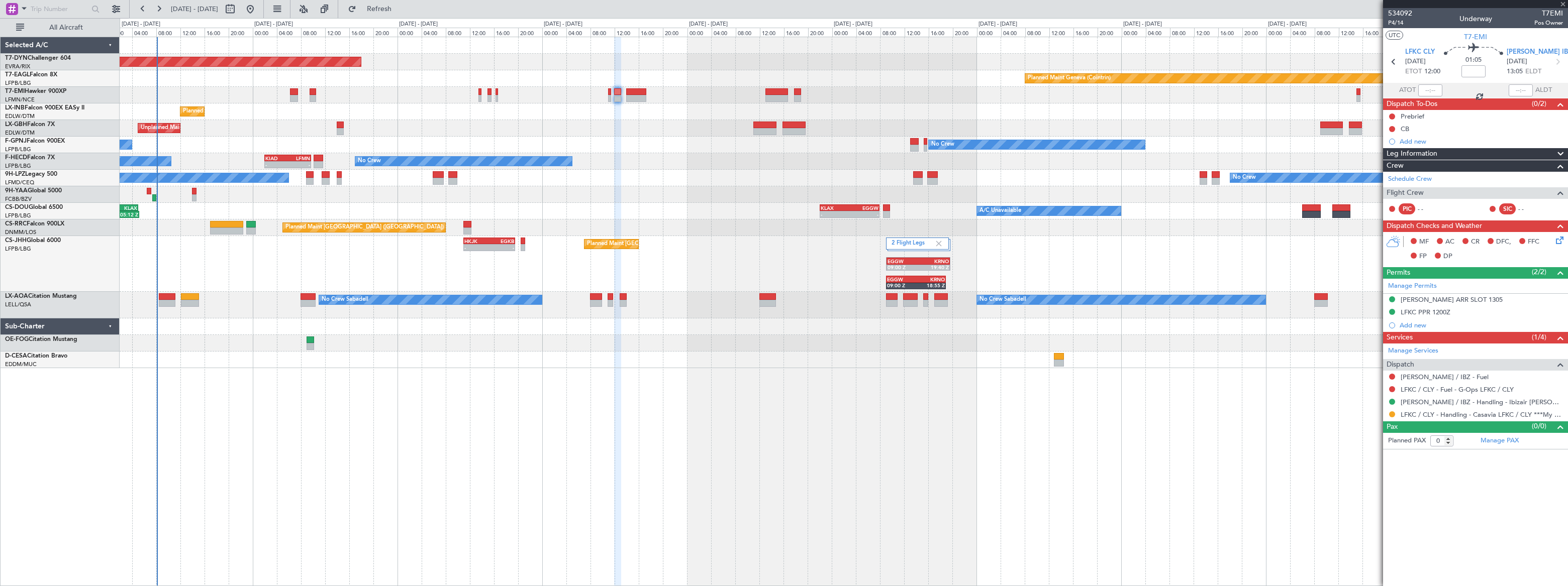
type input "+00:20"
type input "2"
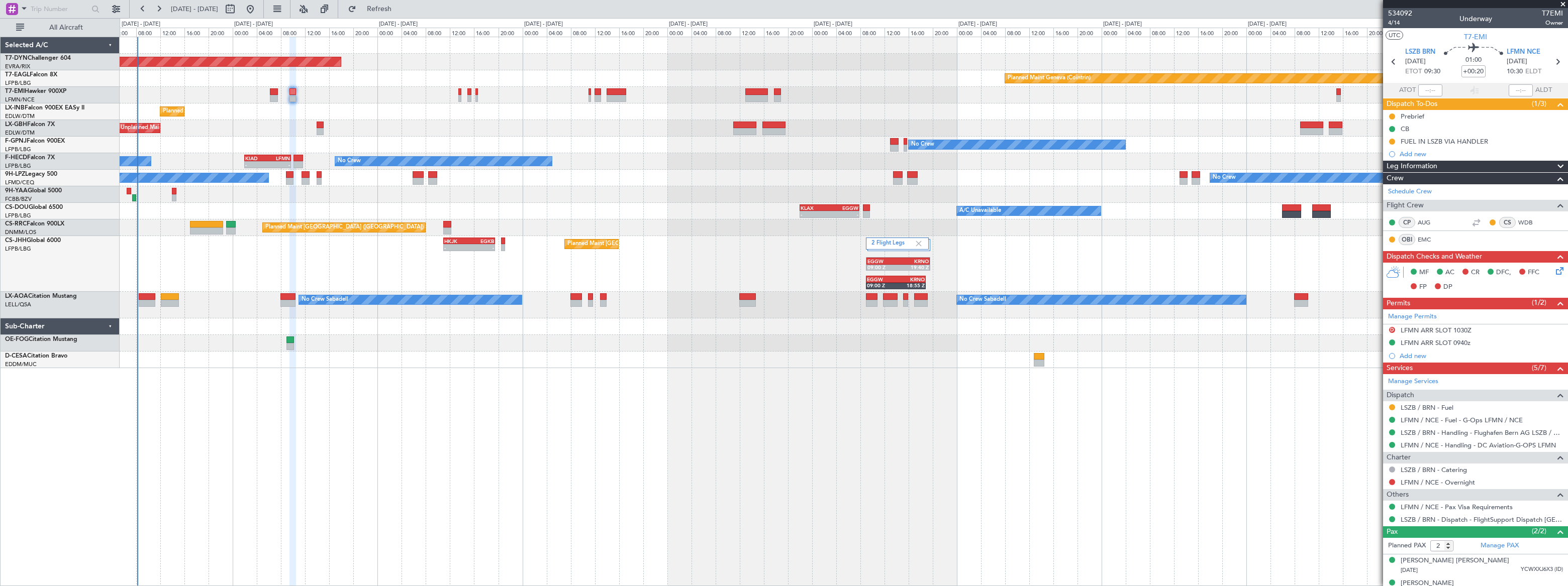
click at [335, 350] on div "Planned Maint [GEOGRAPHIC_DATA]-[GEOGRAPHIC_DATA] Planned Maint Geneva ([GEOGRA…" at bounding box center [843, 203] width 1448 height 332
click at [400, 8] on span "Refresh" at bounding box center [379, 9] width 42 height 7
click at [400, 7] on span "Refreshing..." at bounding box center [379, 9] width 42 height 7
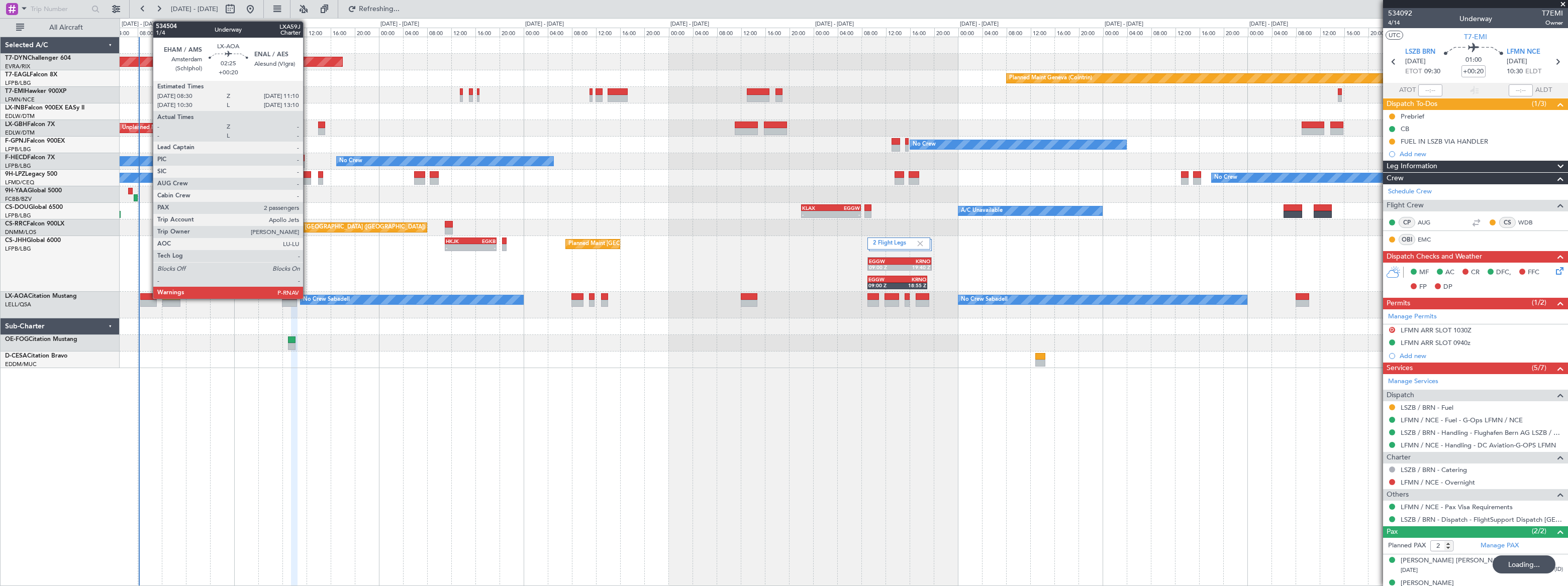
click at [148, 296] on div at bounding box center [148, 296] width 17 height 7
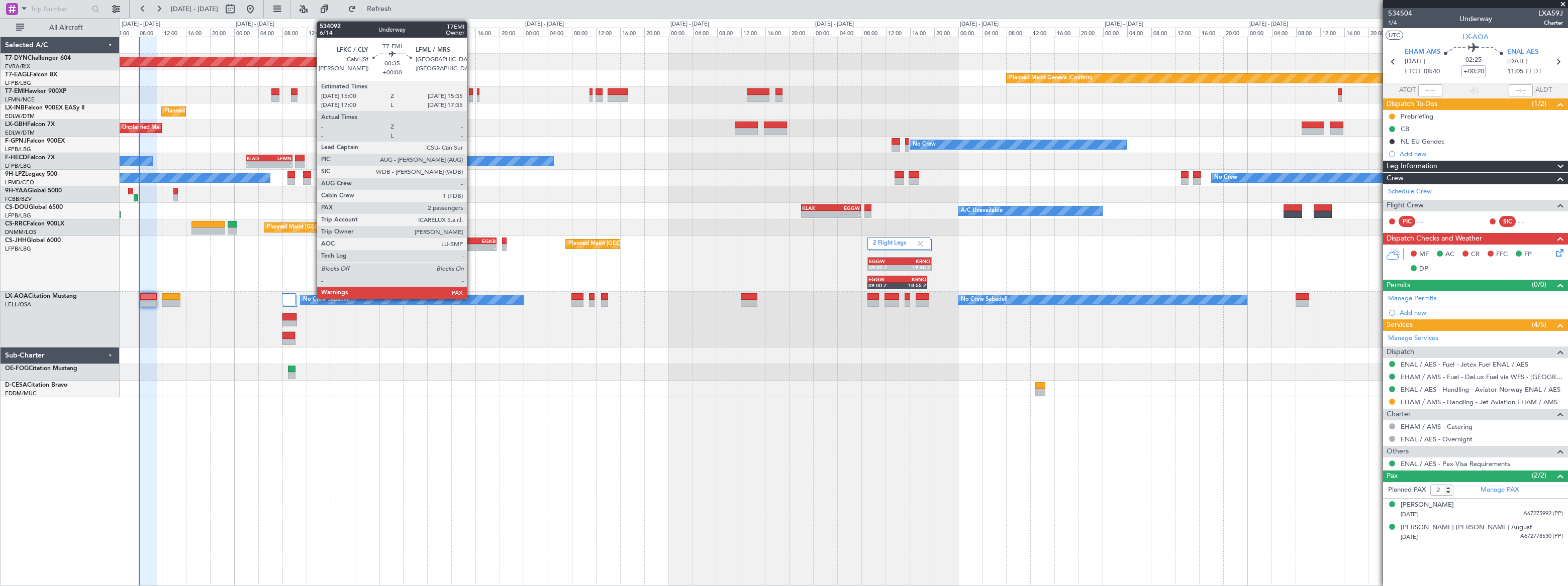
click at [471, 95] on div at bounding box center [470, 98] width 4 height 7
click at [470, 96] on div at bounding box center [470, 98] width 4 height 7
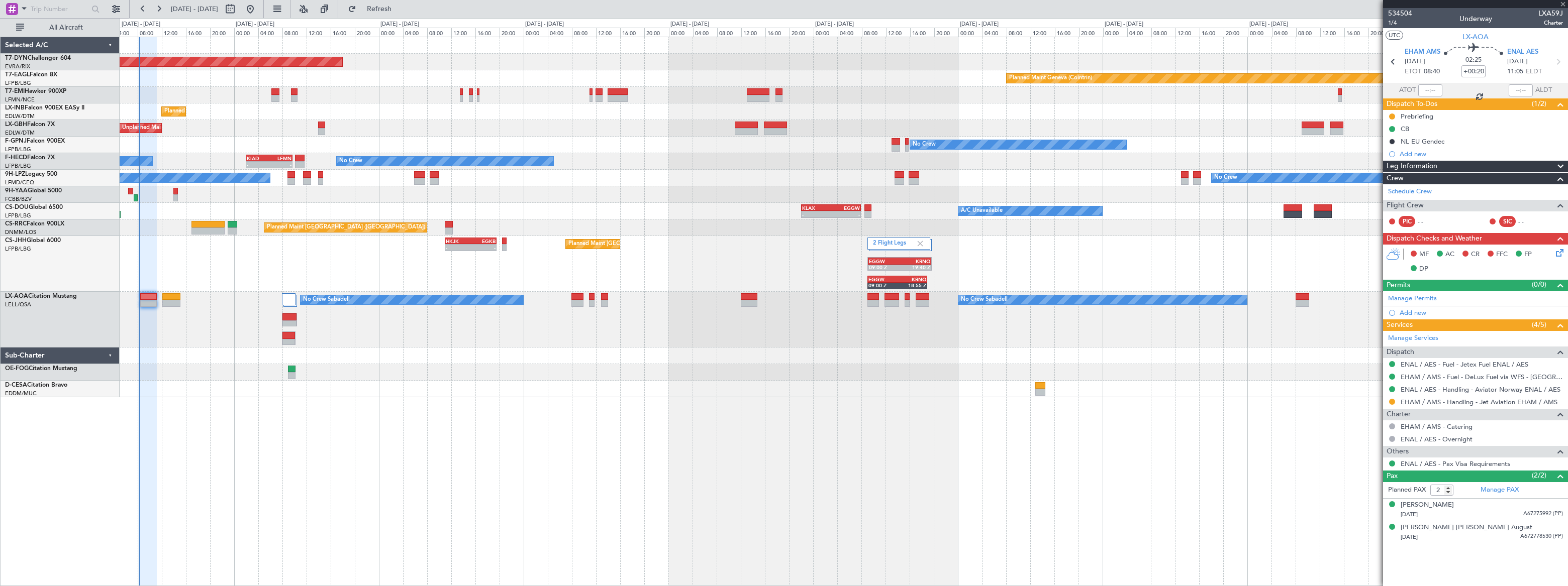
click at [470, 96] on div at bounding box center [470, 98] width 4 height 7
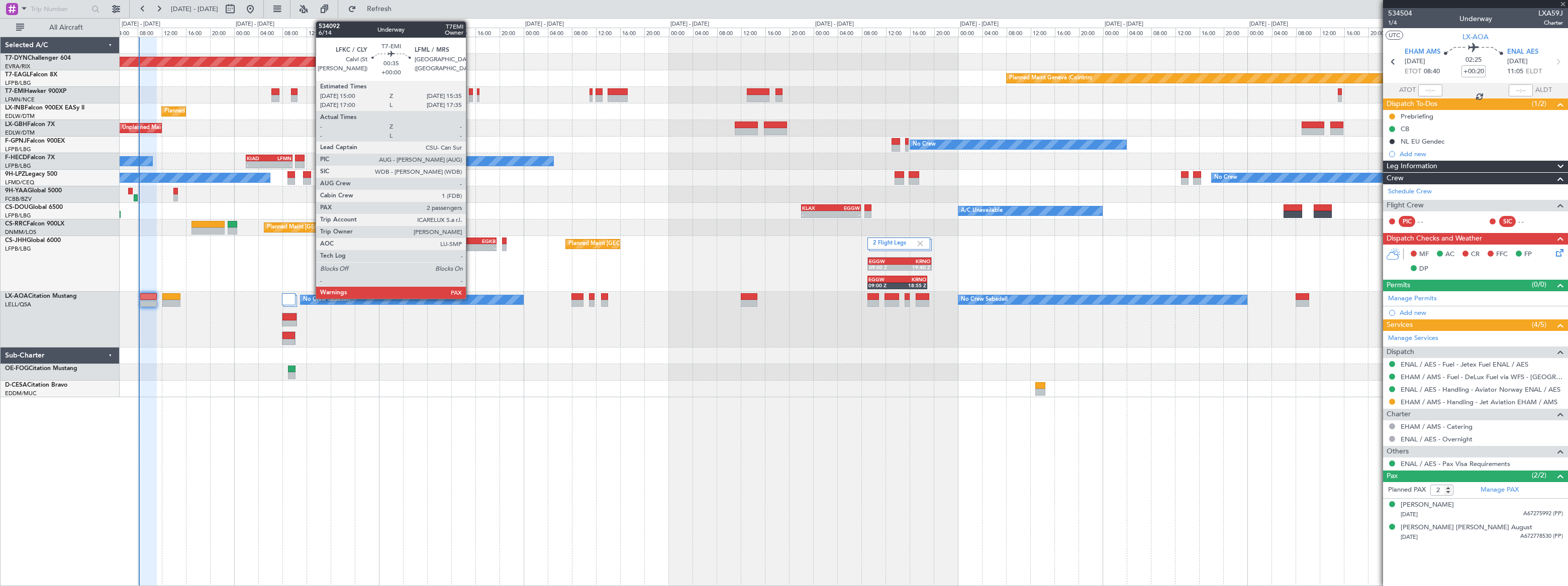
click at [470, 93] on div at bounding box center [470, 91] width 4 height 7
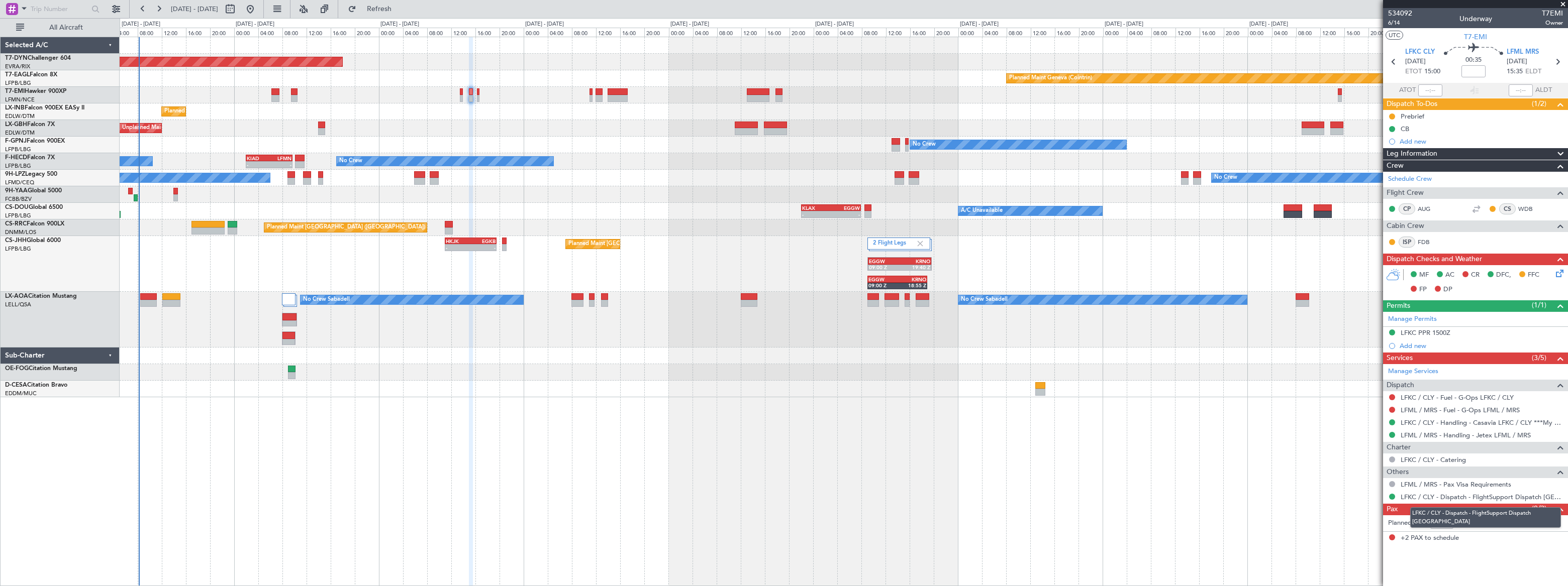
click at [1448, 521] on mat-tooltip-component "LFKC / CLY - Dispatch - FlightSupport Dispatch [GEOGRAPHIC_DATA]" at bounding box center [1485, 518] width 164 height 34
click at [1447, 519] on input "3" at bounding box center [1442, 523] width 23 height 11
click at [1447, 519] on input "4" at bounding box center [1442, 523] width 23 height 11
type input "5"
click at [1447, 519] on input "5" at bounding box center [1442, 523] width 23 height 11
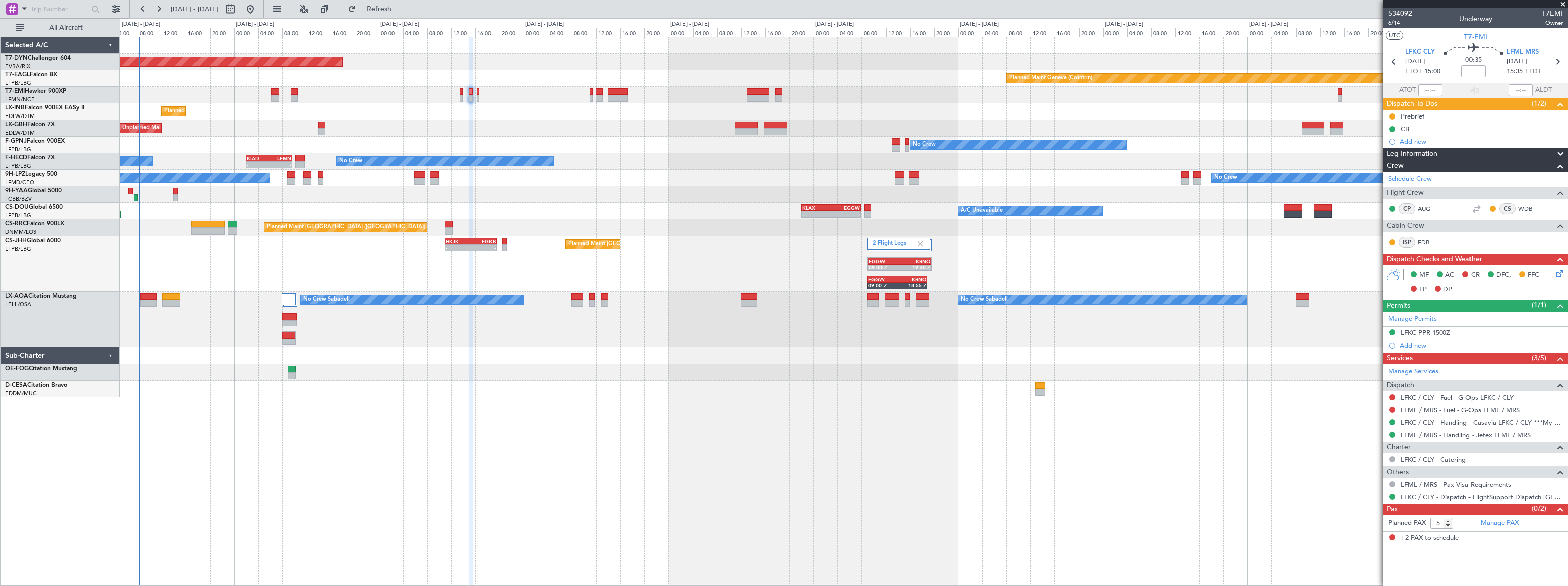
click at [1456, 524] on form "Planned PAX 5" at bounding box center [1429, 523] width 93 height 16
click at [1501, 522] on link "Manage PAX" at bounding box center [1499, 523] width 38 height 10
click at [400, 12] on span "Refresh" at bounding box center [379, 9] width 42 height 7
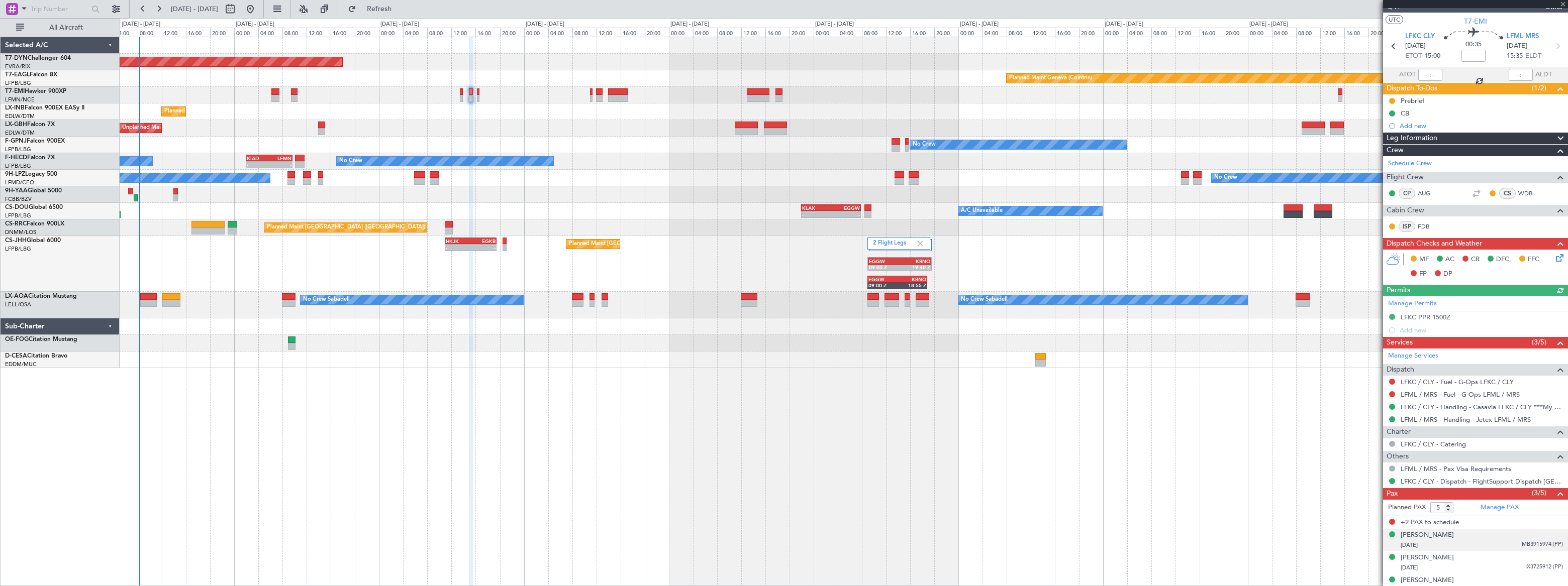
scroll to position [24, 0]
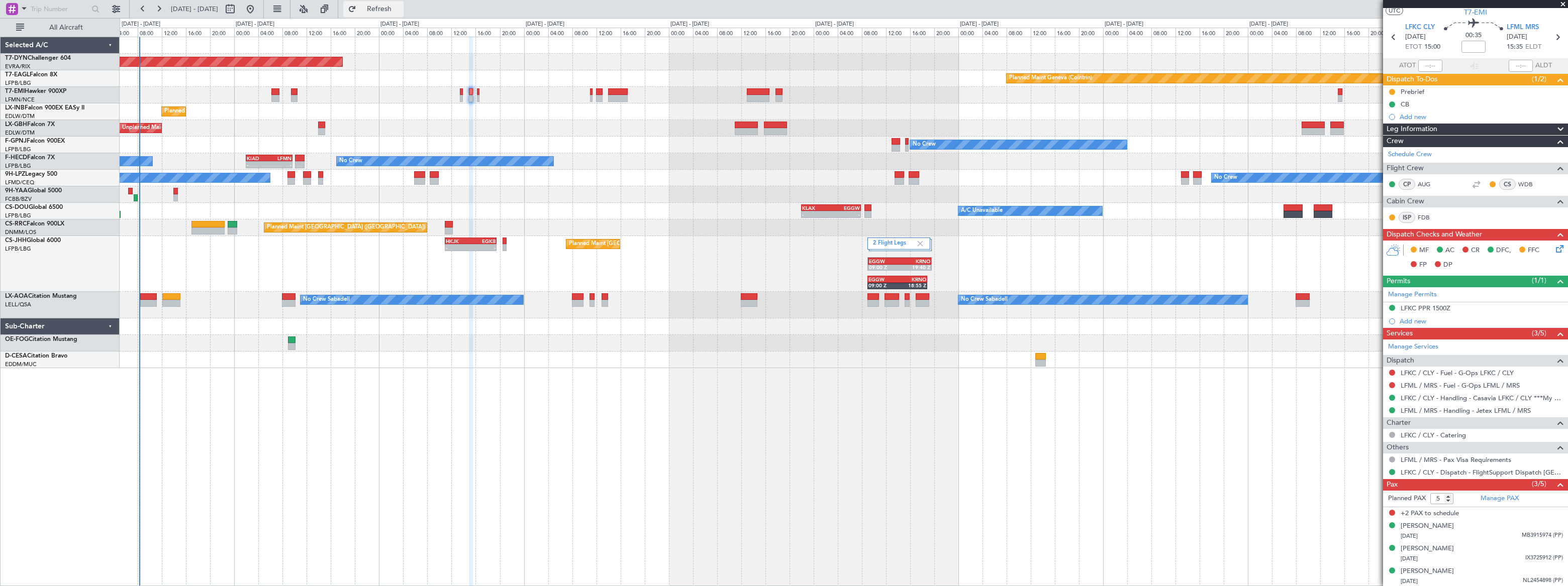
click at [400, 11] on span "Refresh" at bounding box center [379, 9] width 42 height 7
click at [400, 7] on span "Refreshing..." at bounding box center [379, 9] width 42 height 7
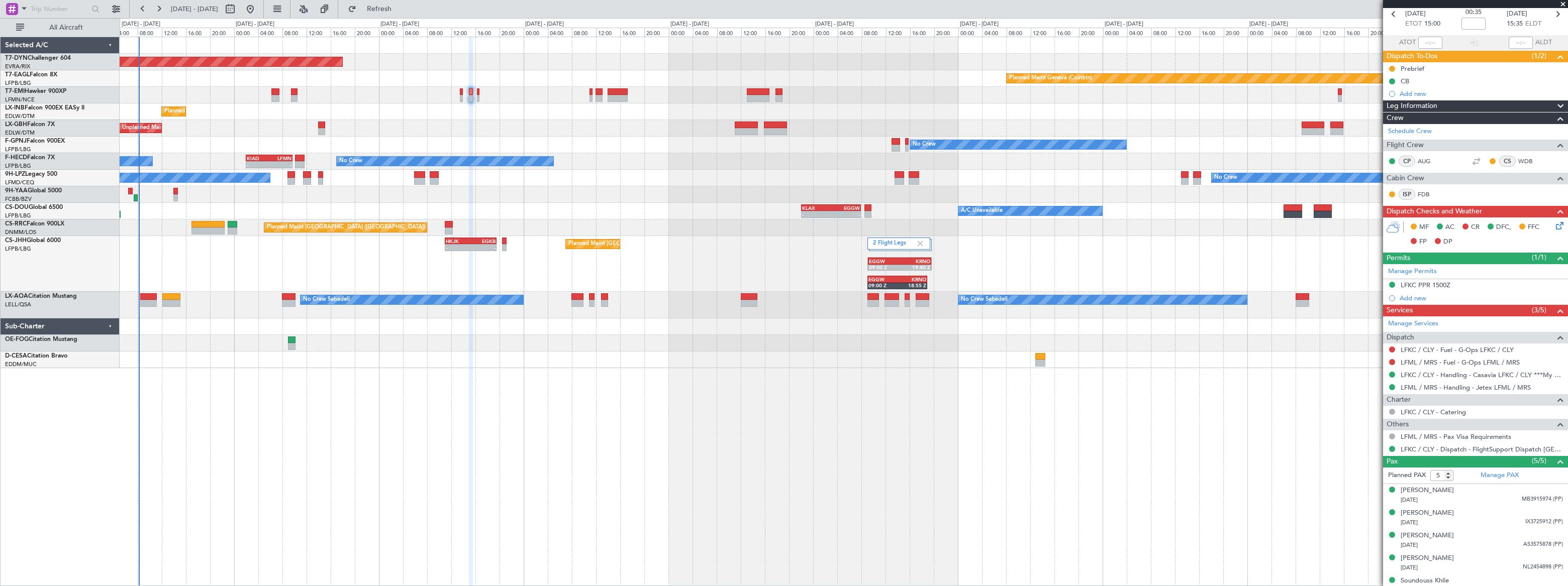
scroll to position [57, 0]
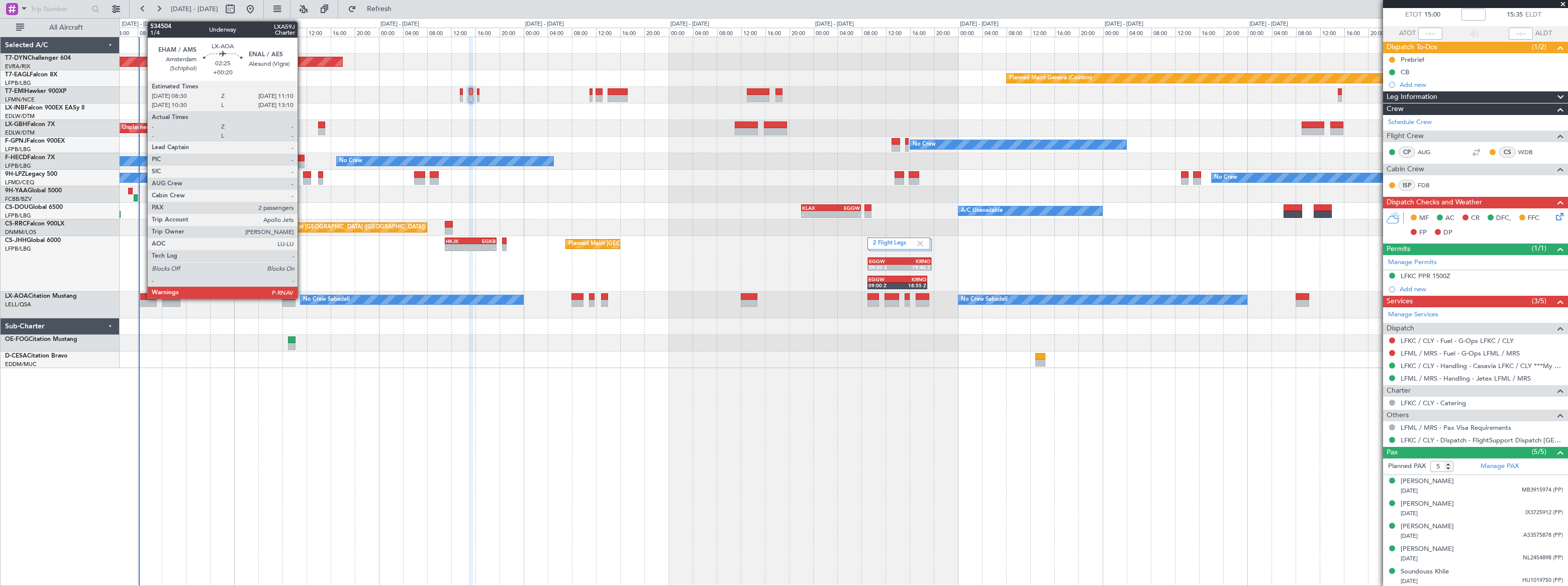
click at [143, 298] on div at bounding box center [148, 296] width 17 height 7
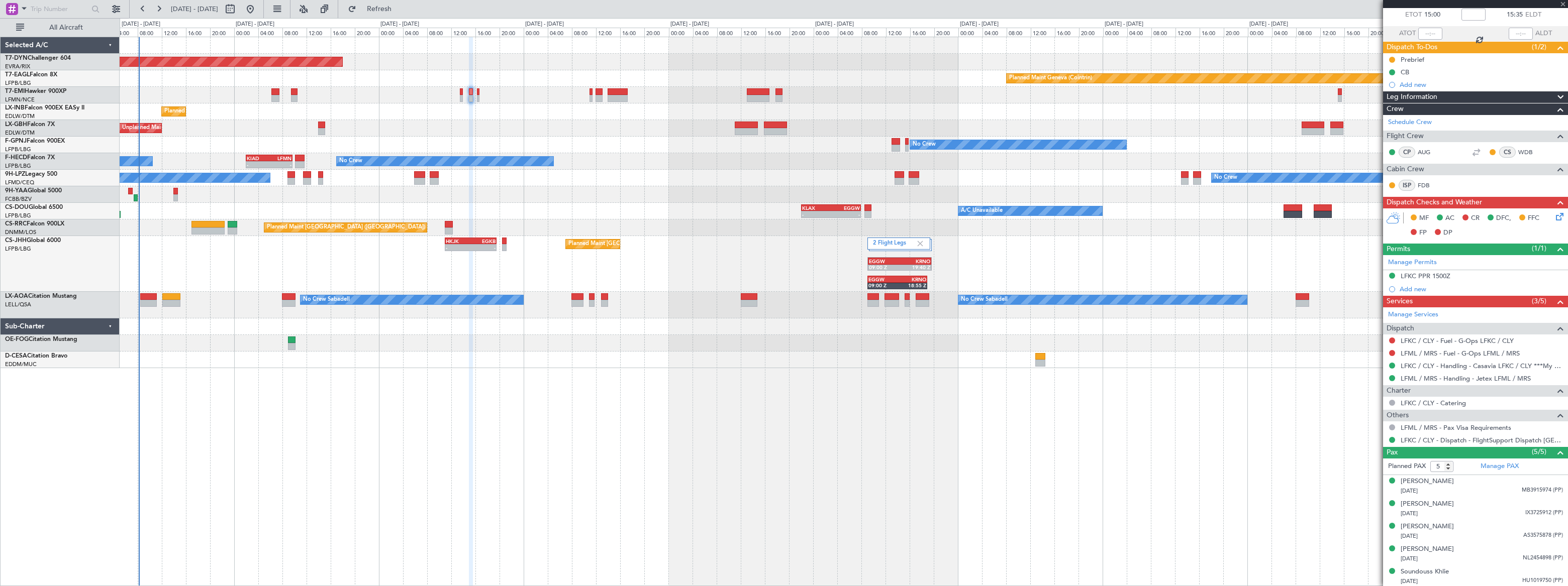
type input "+00:20"
type input "2"
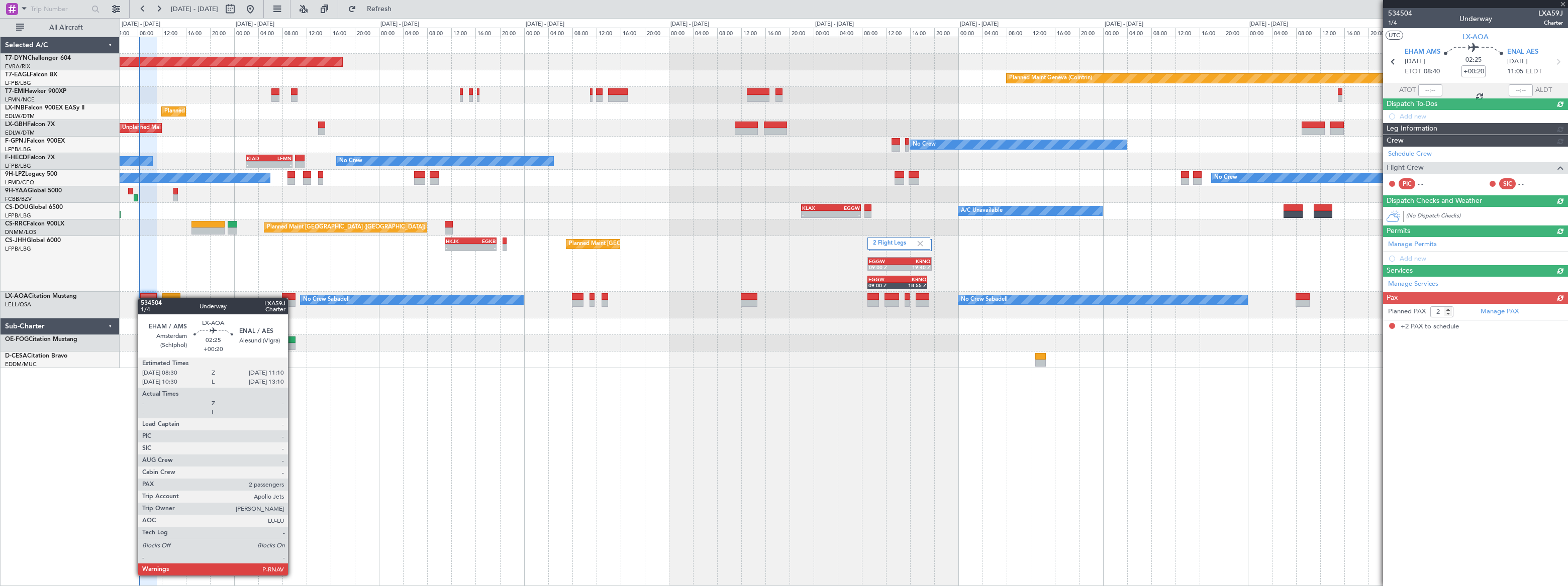
scroll to position [0, 0]
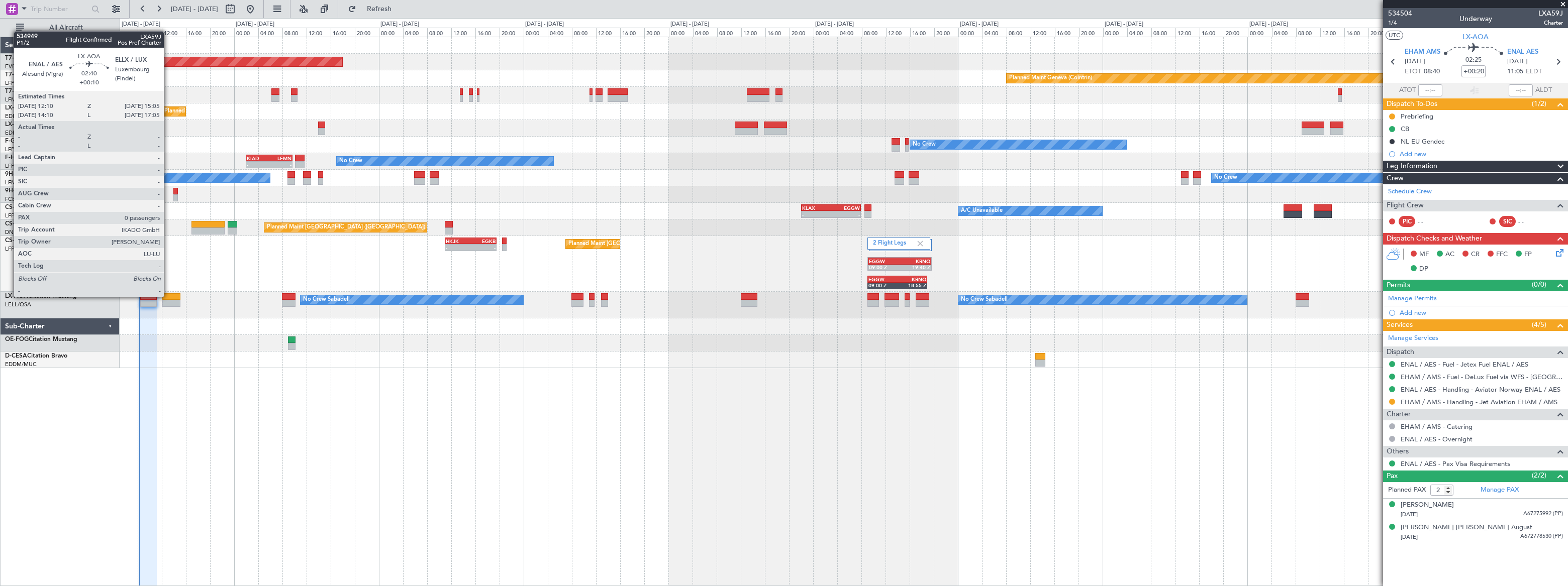
click at [168, 296] on div at bounding box center [171, 296] width 18 height 7
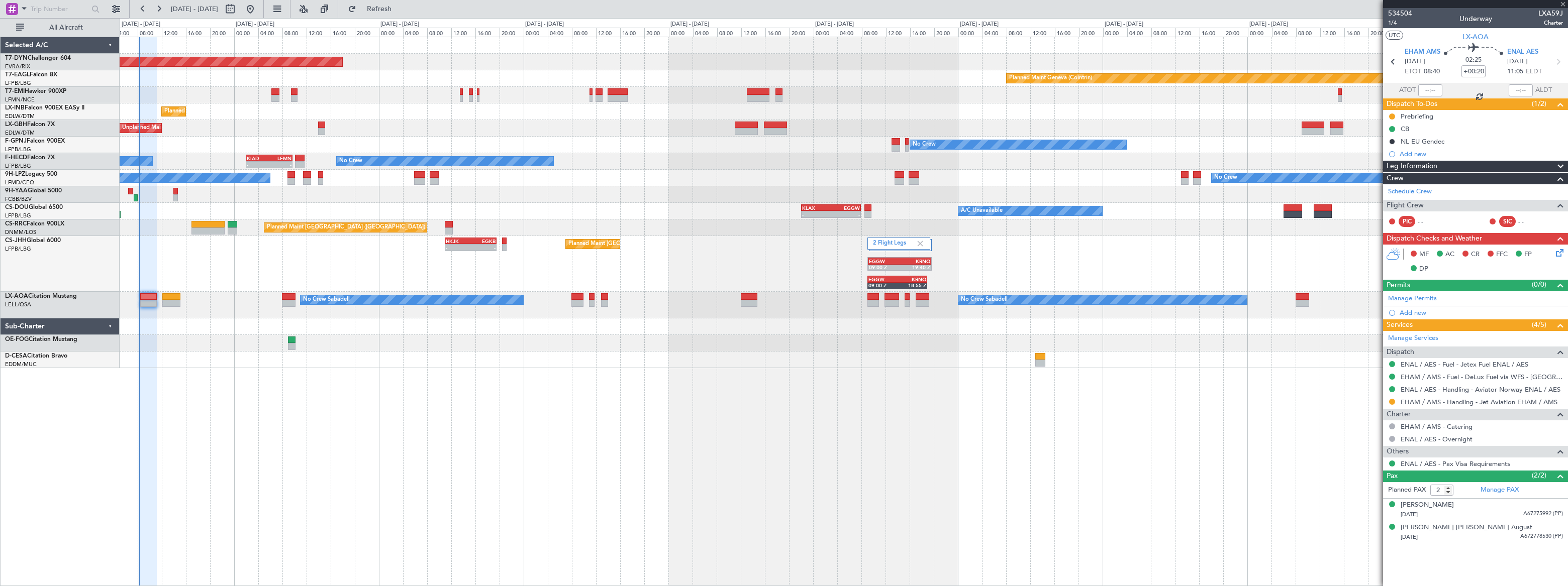
type input "+00:10"
type input "0"
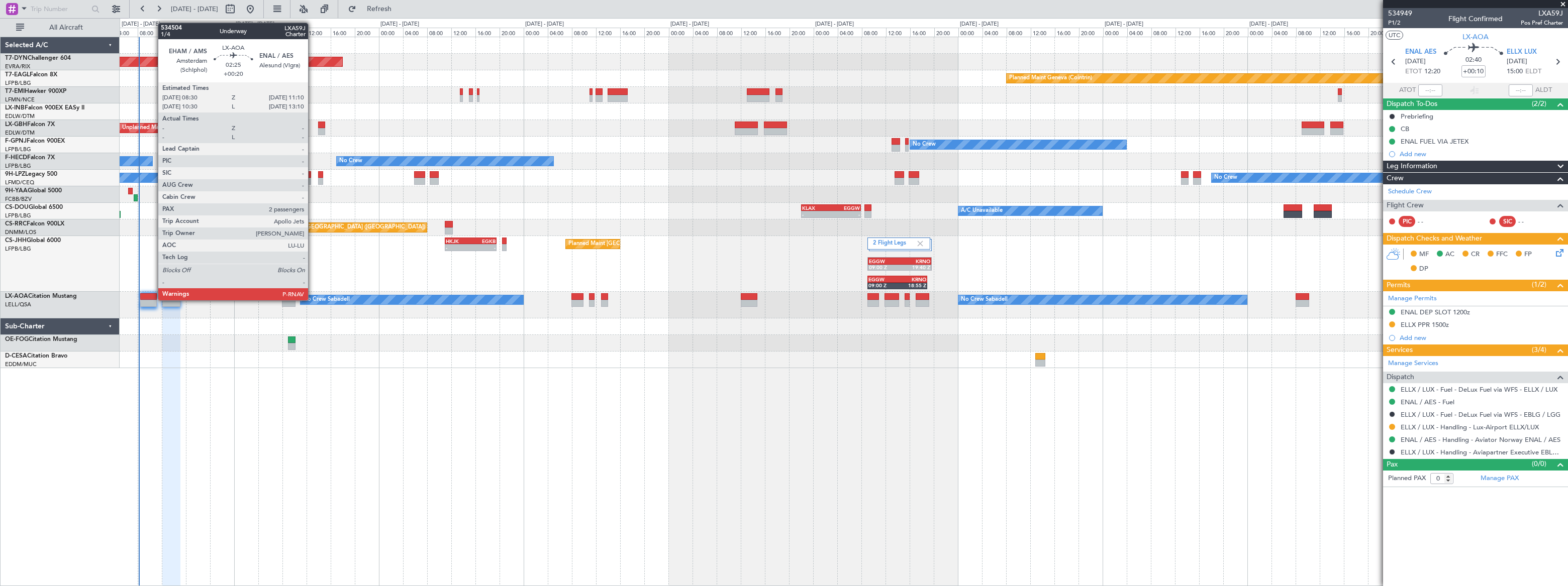
click at [151, 298] on div at bounding box center [148, 296] width 17 height 7
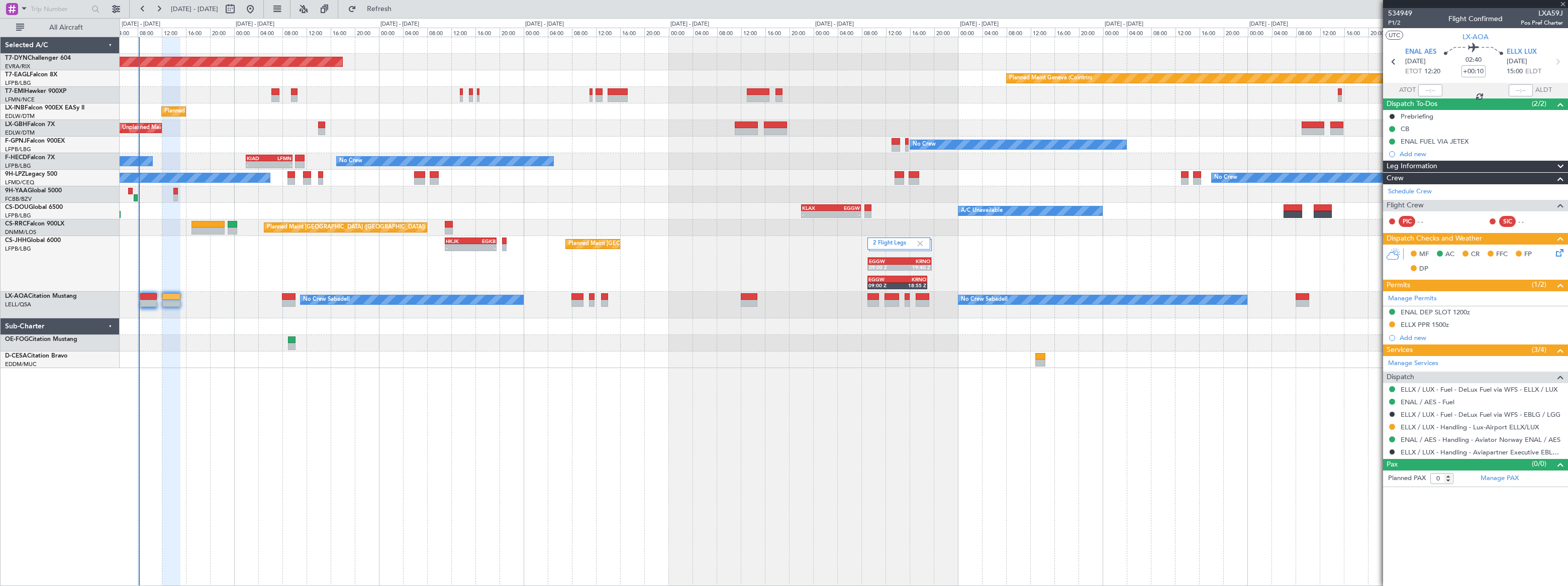
type input "+00:20"
type input "2"
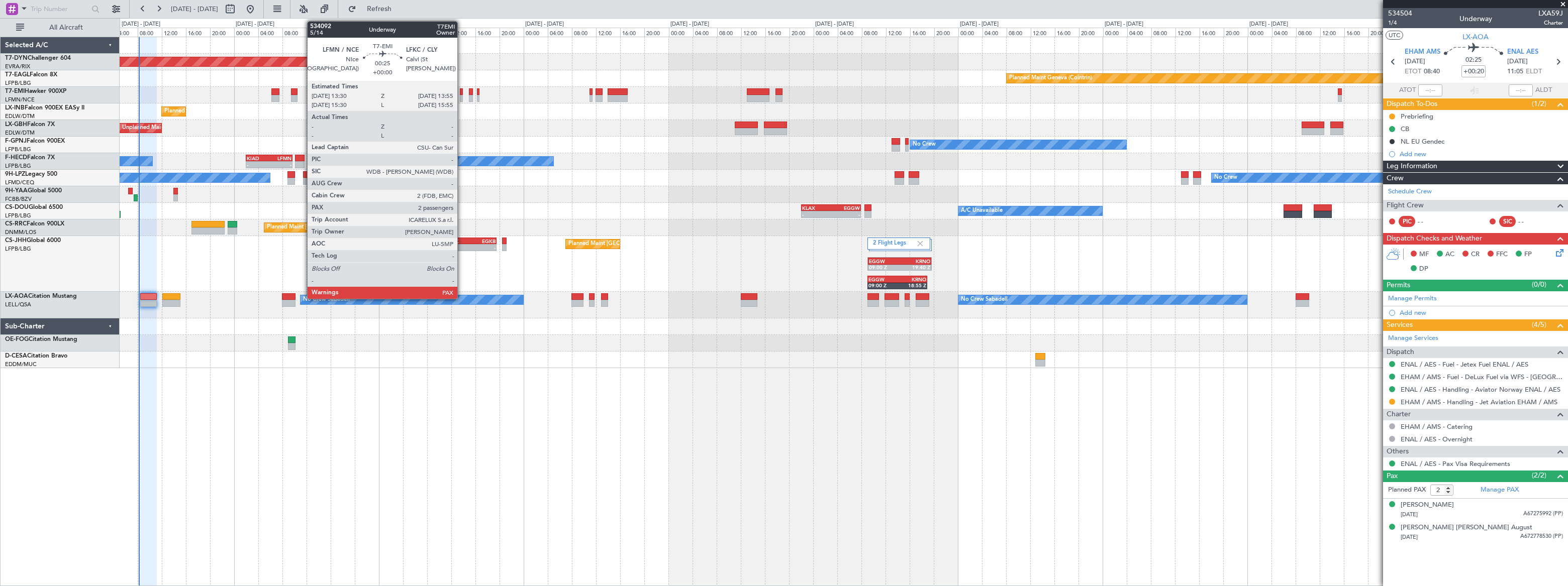
click at [462, 98] on div at bounding box center [461, 98] width 3 height 7
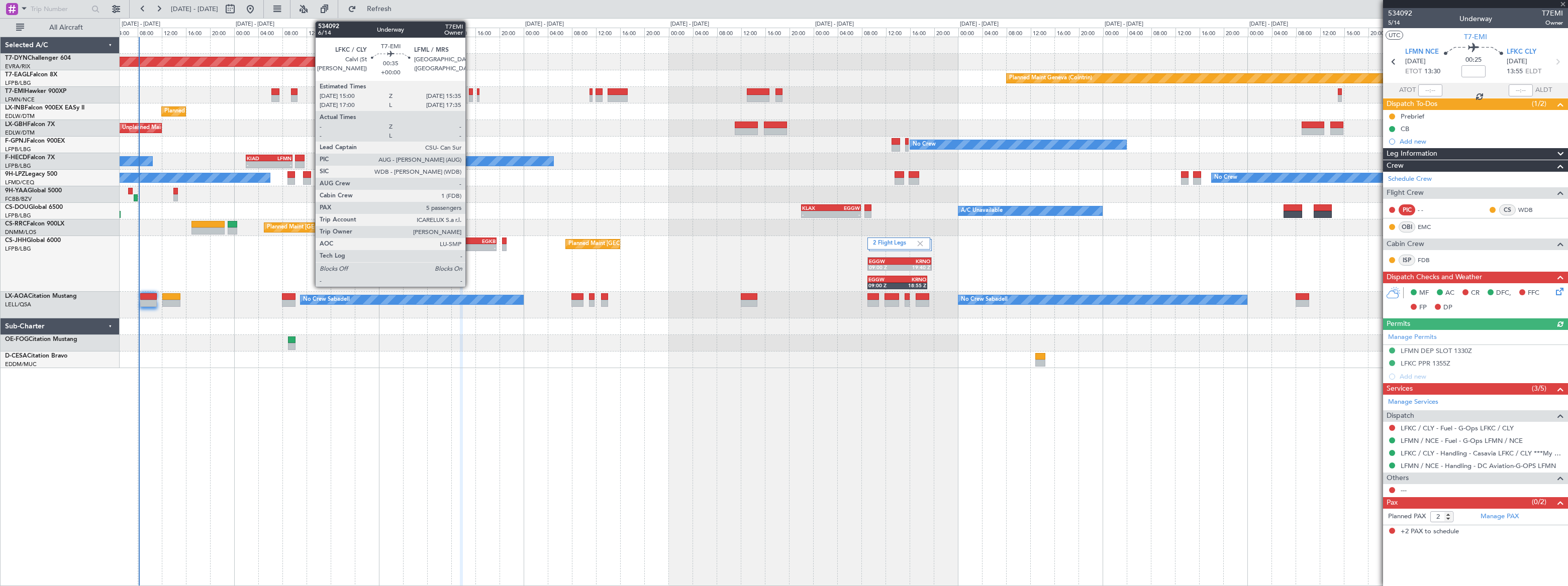
click at [470, 97] on div at bounding box center [470, 98] width 4 height 7
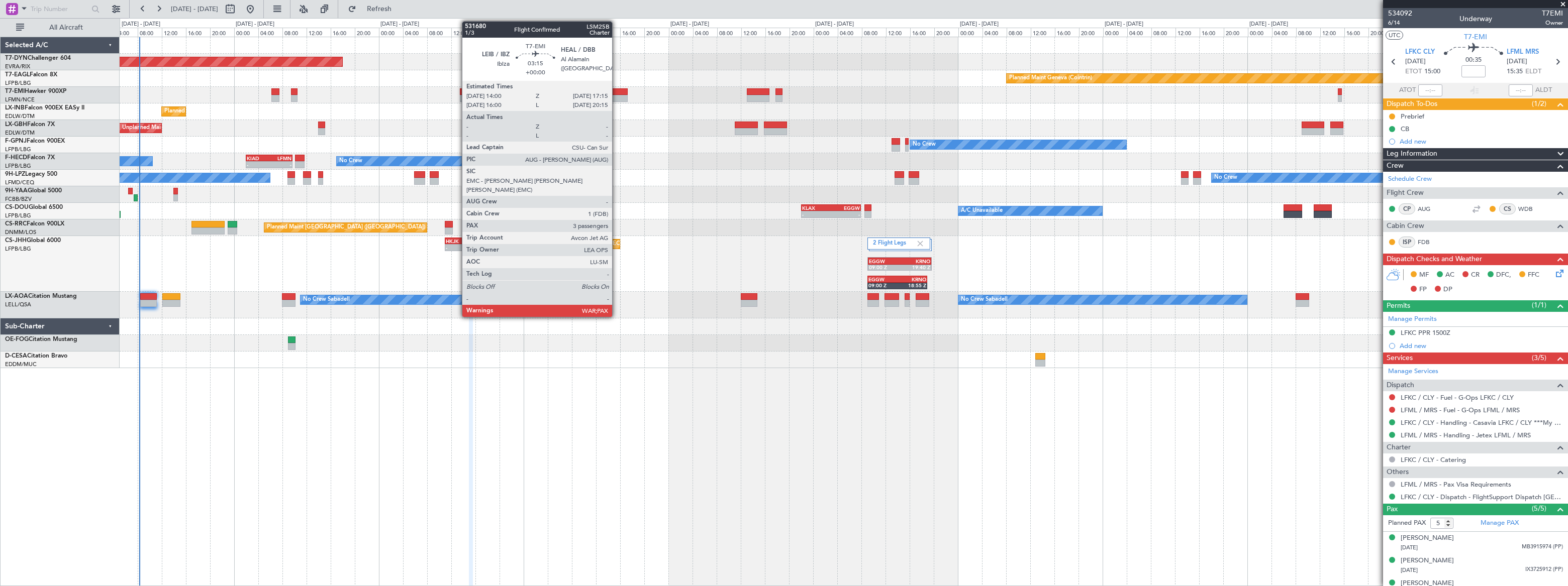
click at [617, 95] on div at bounding box center [617, 98] width 21 height 7
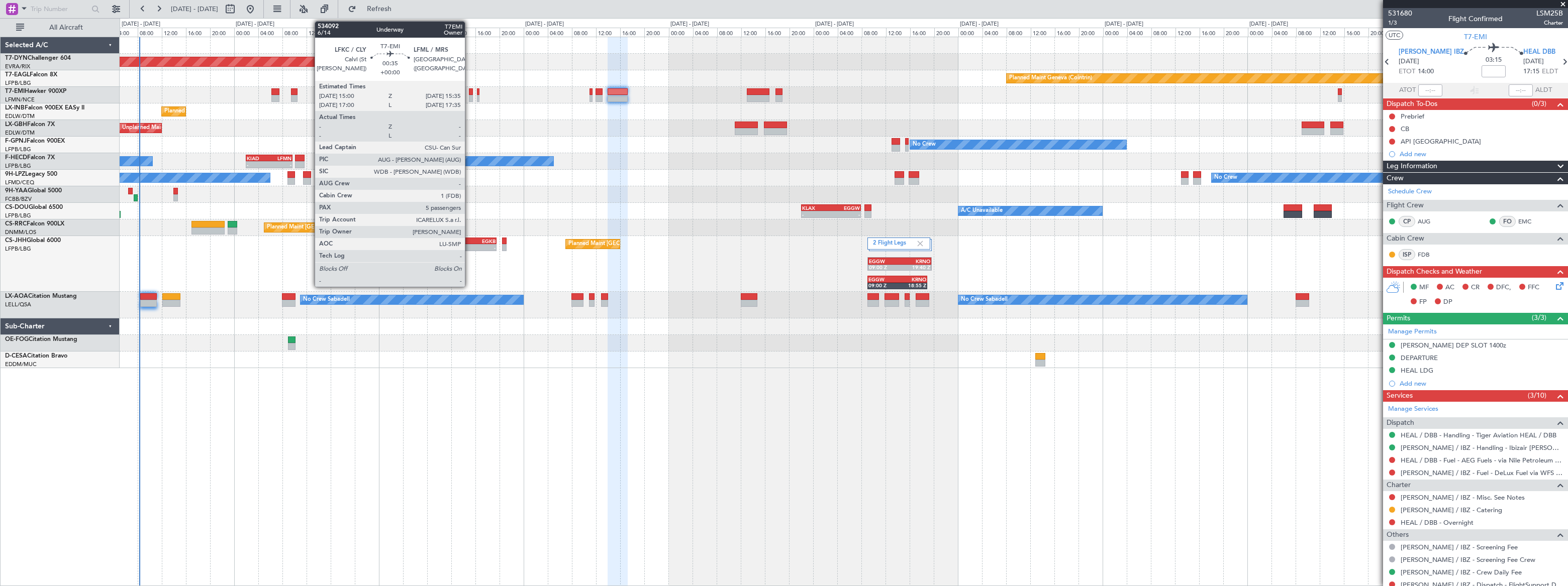
click at [470, 95] on div at bounding box center [470, 98] width 4 height 7
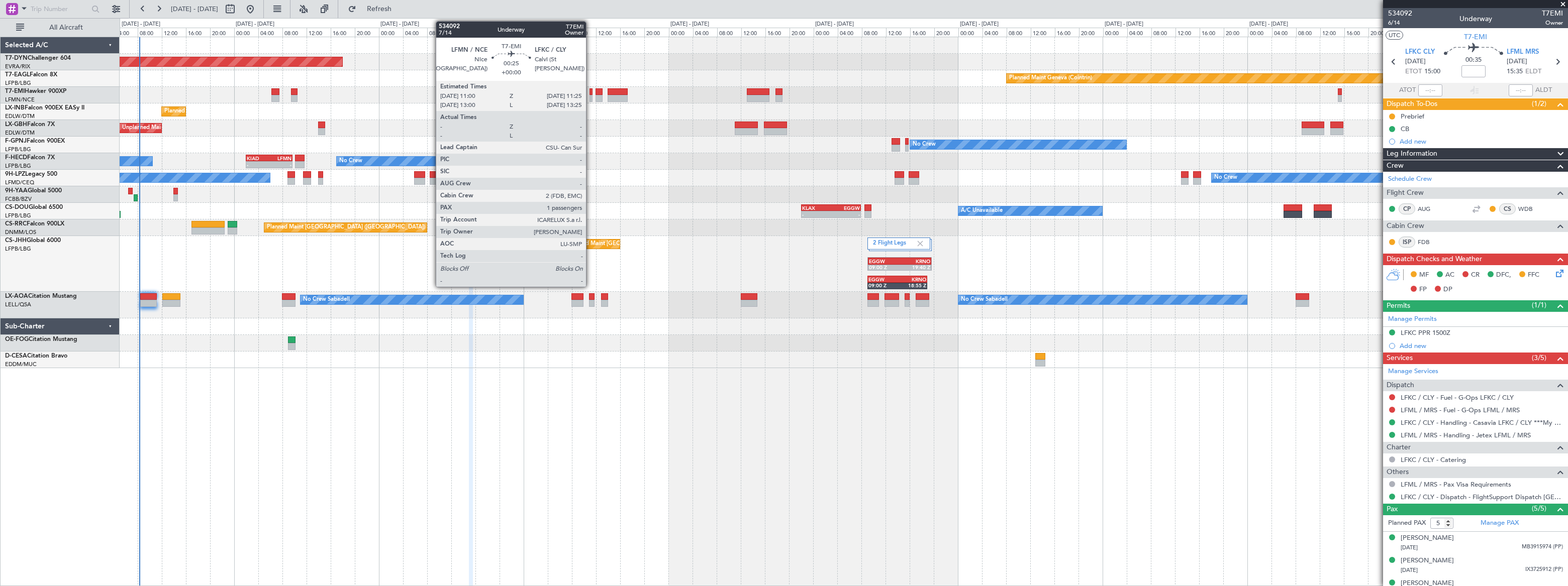
click at [591, 95] on div at bounding box center [591, 98] width 3 height 7
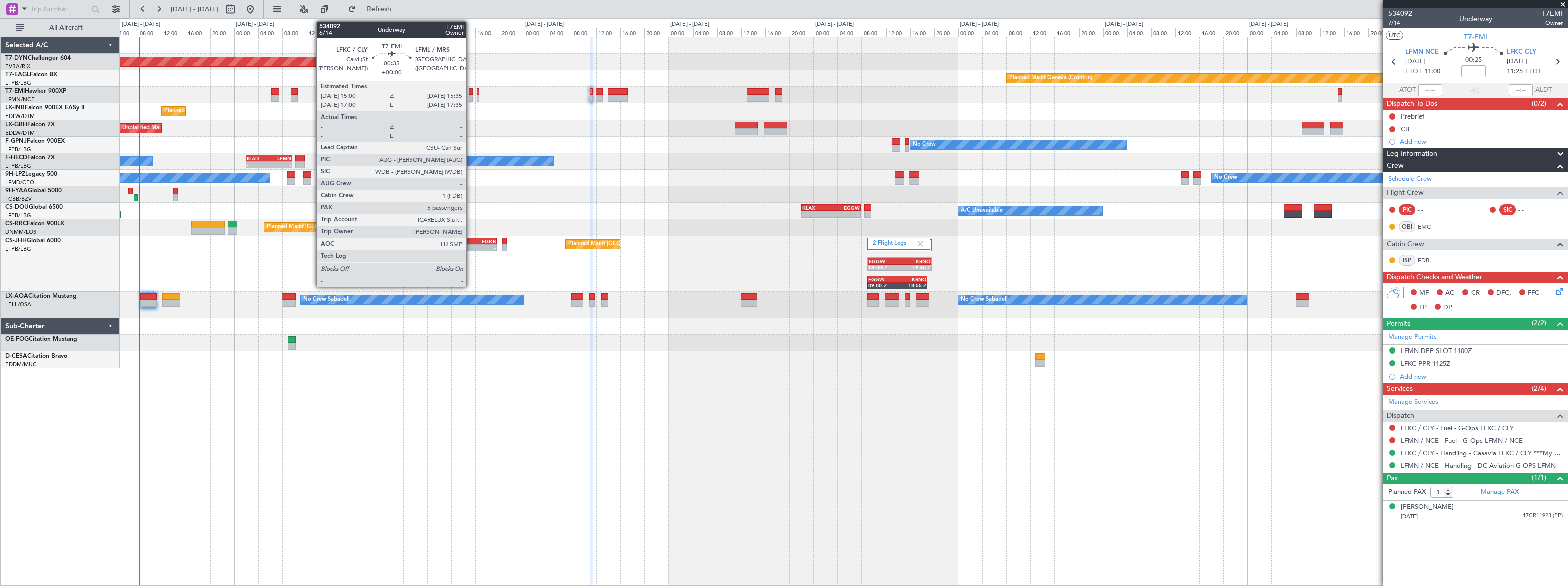
click at [470, 94] on div at bounding box center [470, 91] width 4 height 7
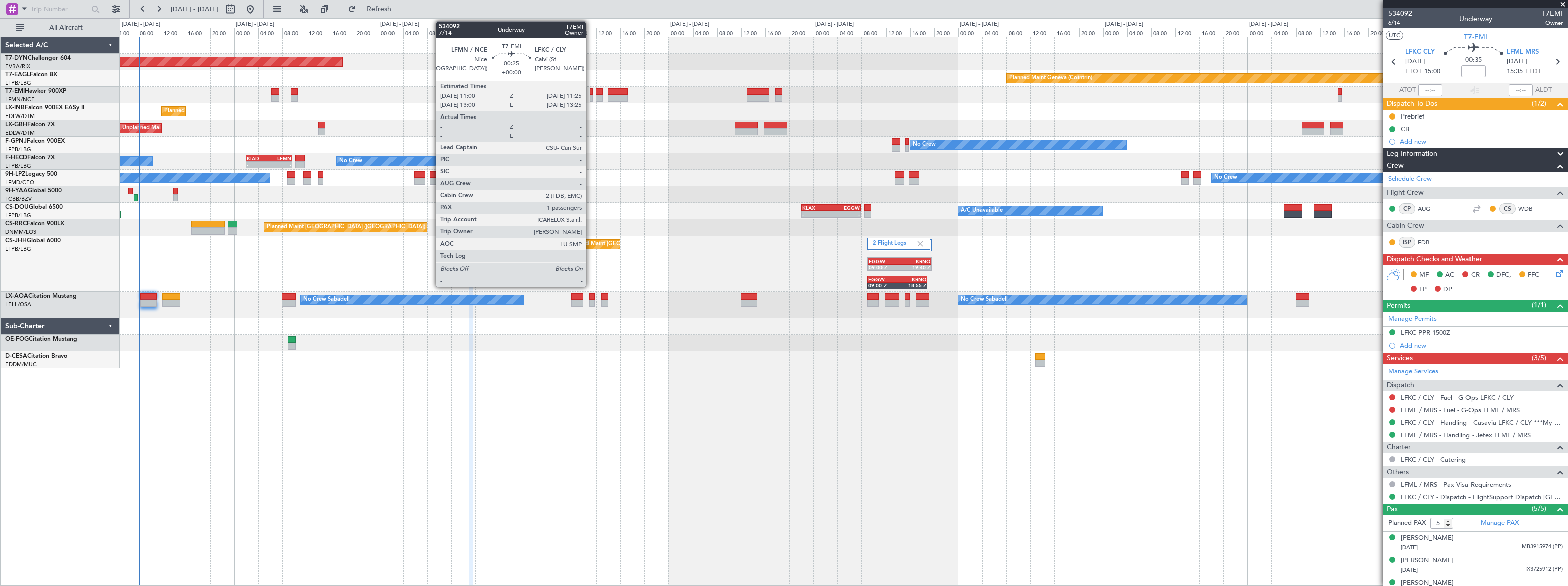
click at [591, 94] on div at bounding box center [591, 91] width 3 height 7
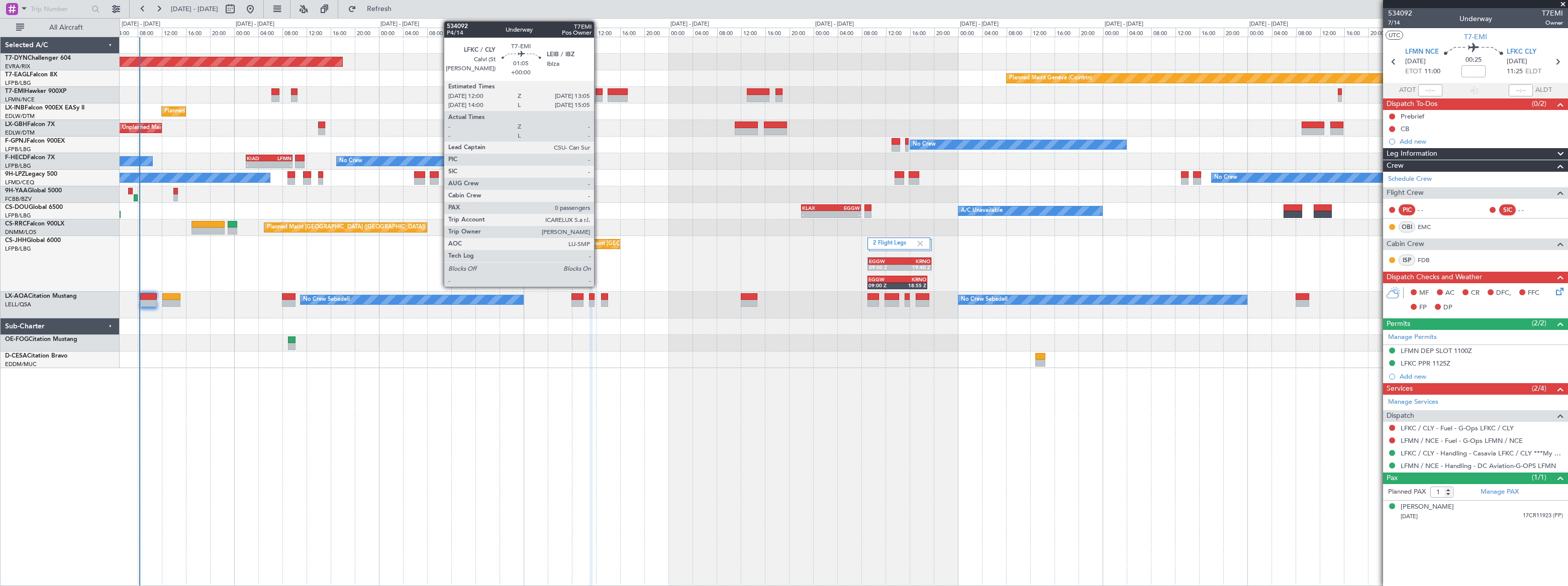
click at [599, 95] on div at bounding box center [599, 98] width 7 height 7
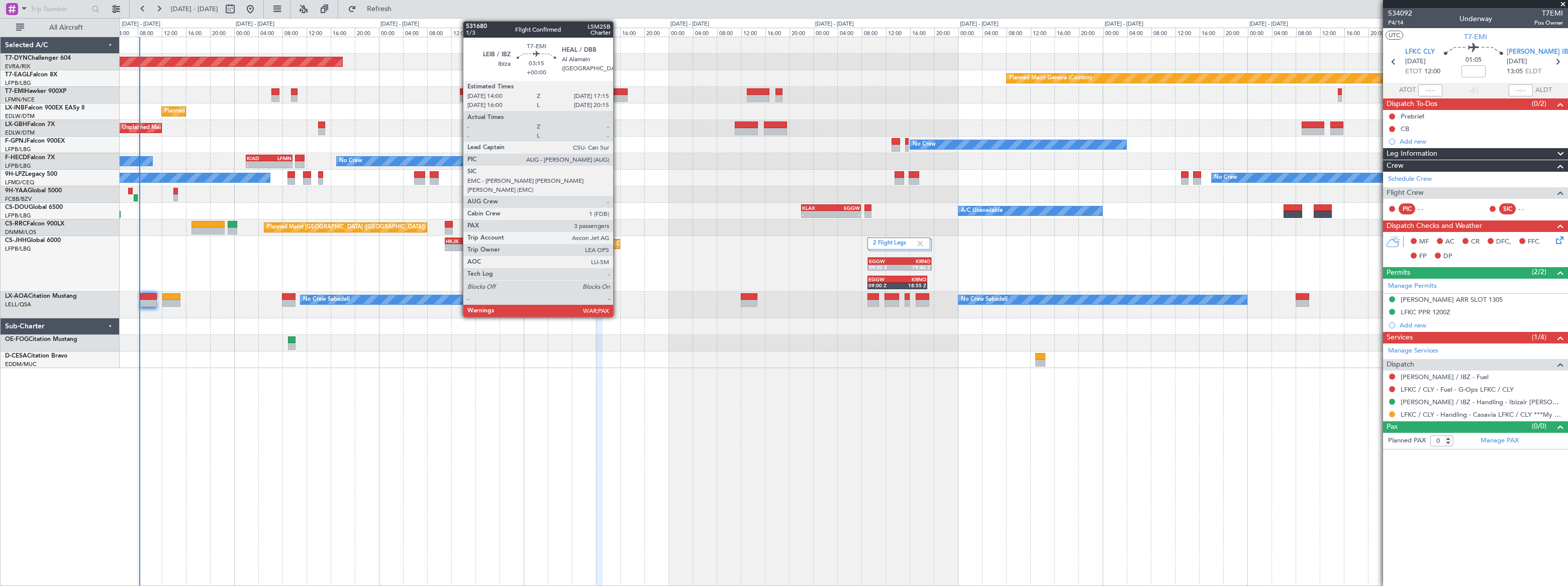
click at [617, 95] on div at bounding box center [617, 98] width 21 height 7
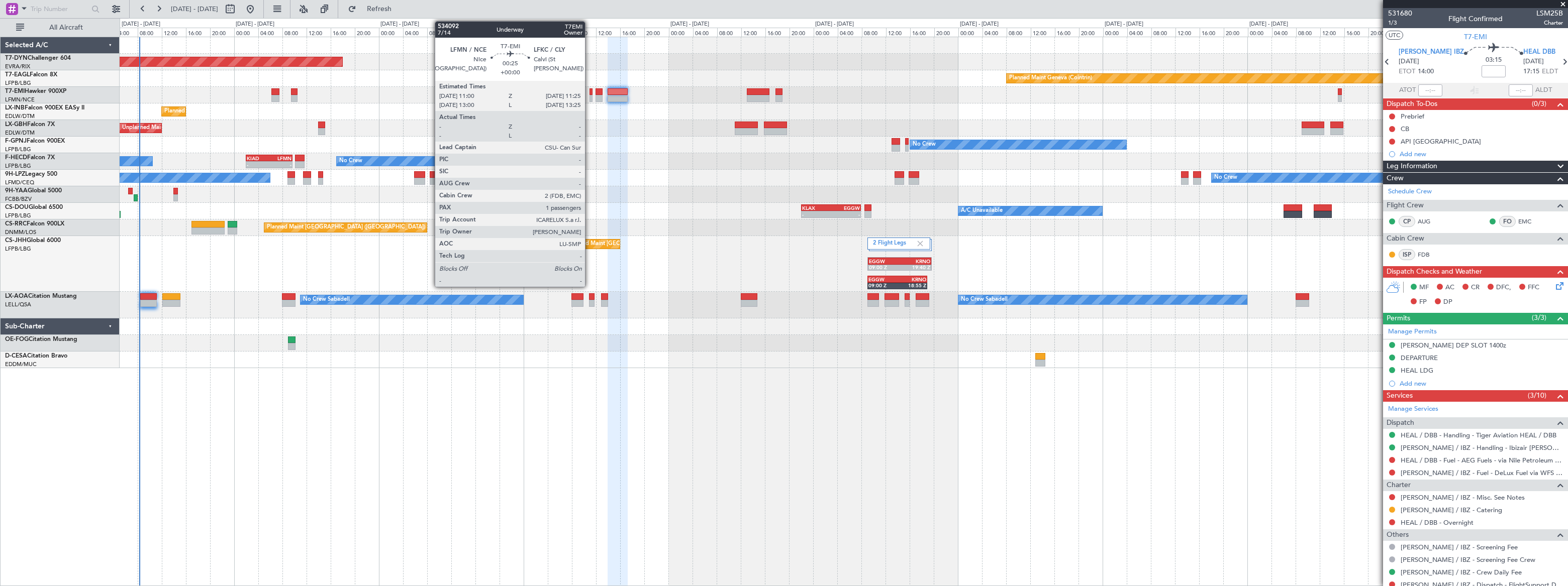
click at [590, 94] on div at bounding box center [591, 91] width 3 height 7
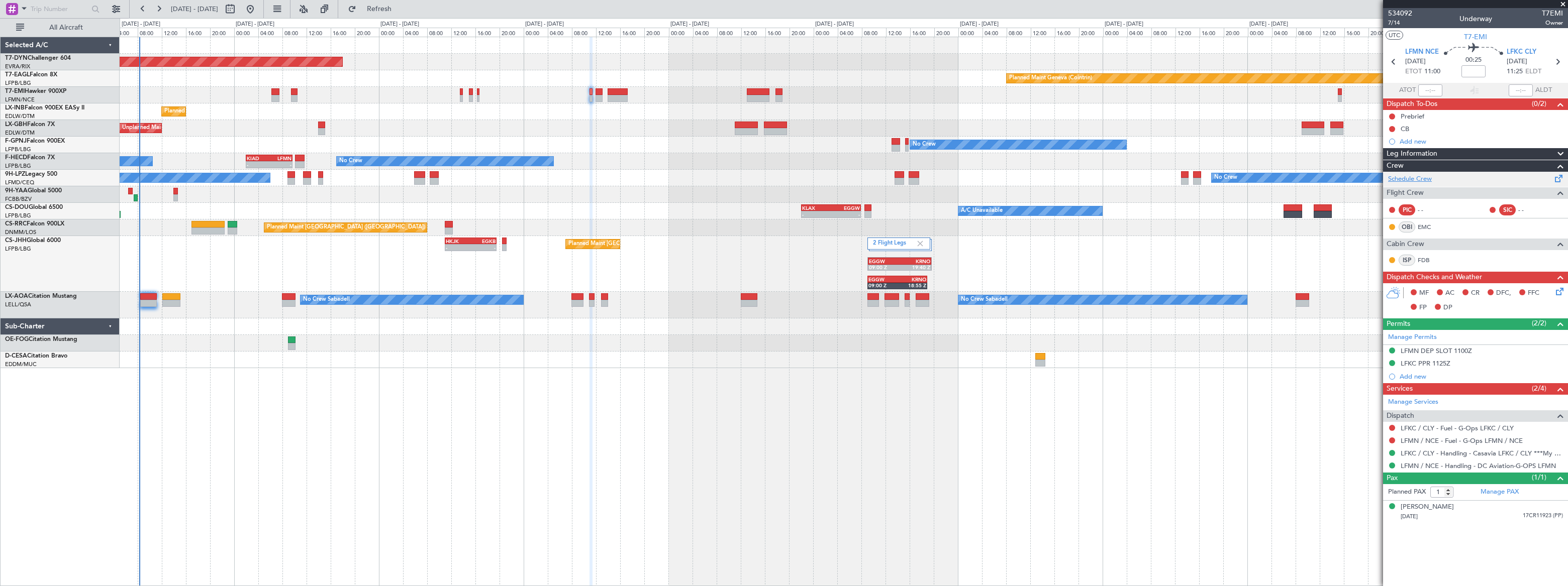
click at [1423, 178] on link "Schedule Crew" at bounding box center [1410, 179] width 44 height 10
click at [400, 8] on span "Refresh" at bounding box center [379, 9] width 42 height 7
click at [400, 9] on span "Refreshing..." at bounding box center [379, 9] width 42 height 7
click at [400, 9] on span "Refresh" at bounding box center [379, 9] width 42 height 7
click at [400, 7] on span "Refresh" at bounding box center [379, 9] width 42 height 7
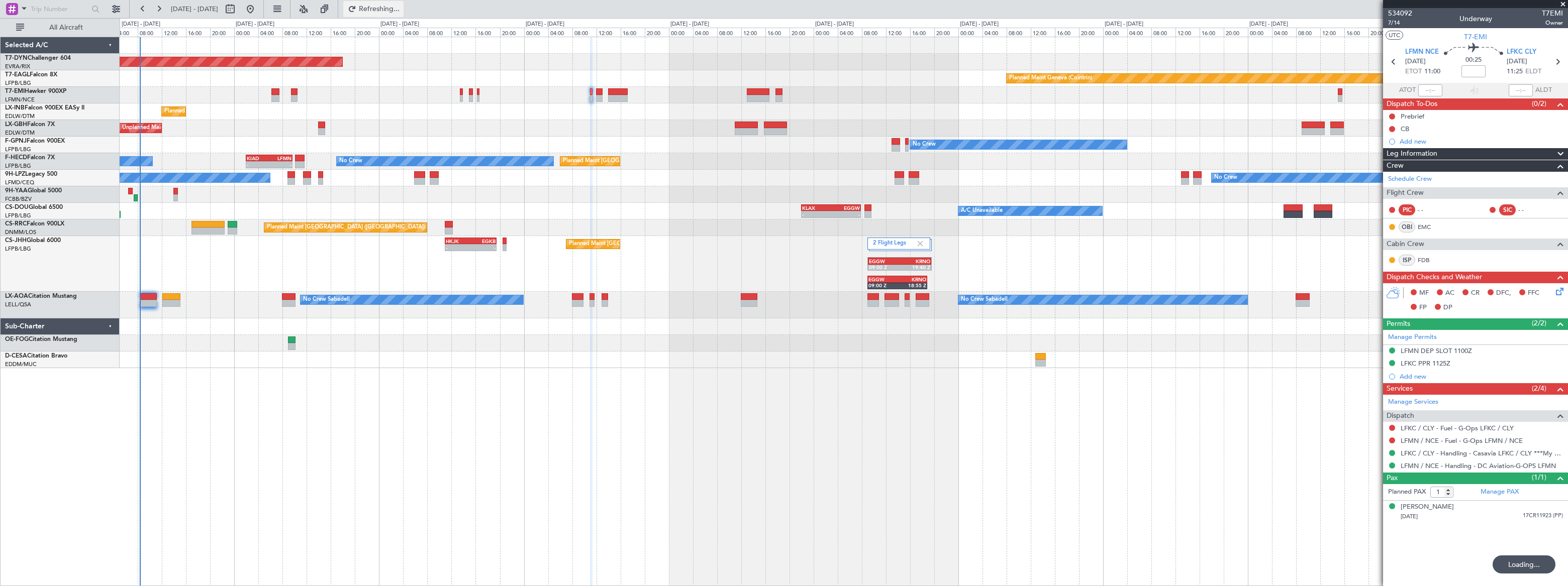
click at [400, 11] on span "Refreshing..." at bounding box center [379, 9] width 42 height 7
click at [400, 11] on span "Refresh" at bounding box center [379, 9] width 42 height 7
click at [400, 11] on span "Refreshing..." at bounding box center [379, 9] width 42 height 7
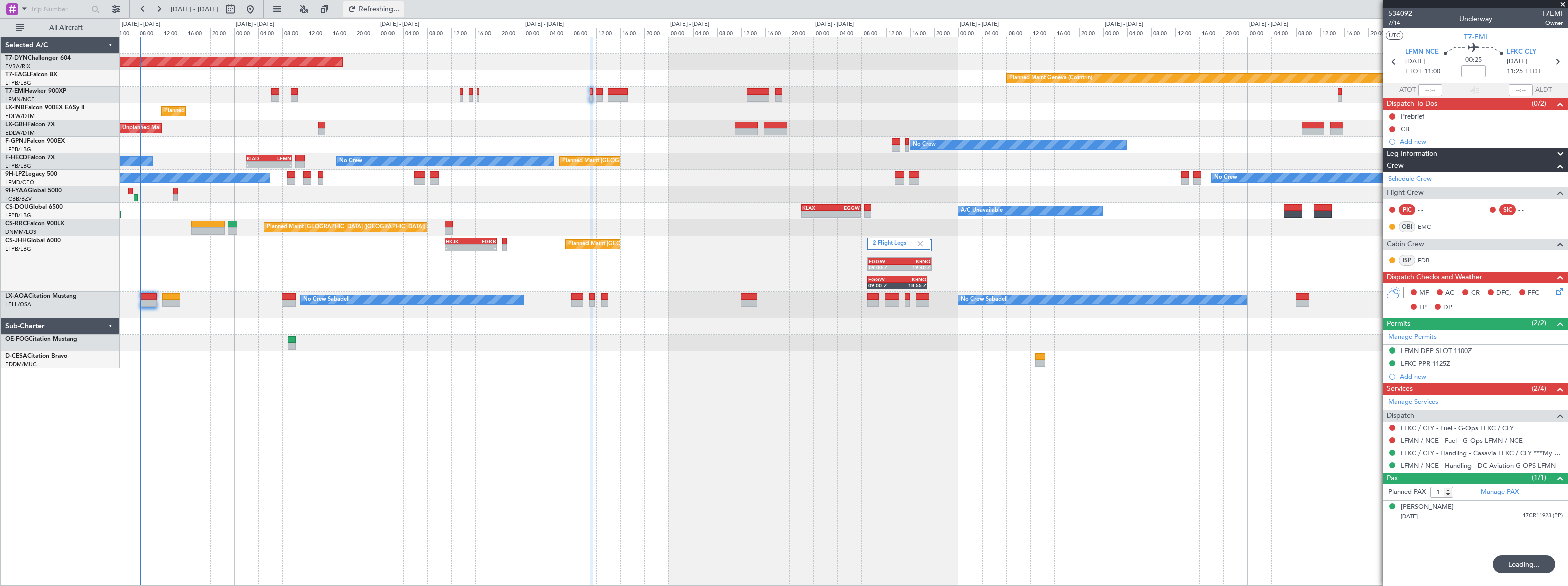
click at [400, 11] on span "Refreshing..." at bounding box center [379, 9] width 42 height 7
click at [400, 10] on span "Refresh" at bounding box center [379, 9] width 42 height 7
click at [400, 10] on span "Refreshing..." at bounding box center [379, 9] width 42 height 7
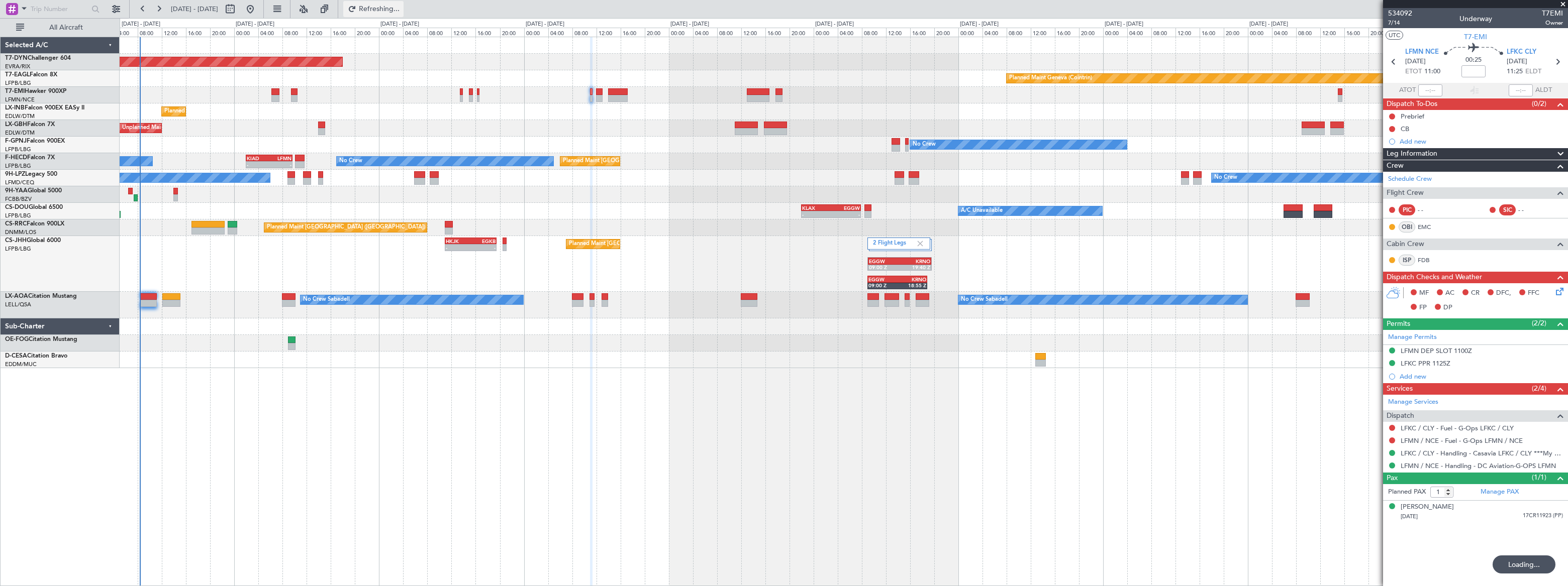
click at [400, 10] on span "Refreshing..." at bounding box center [379, 9] width 42 height 7
click at [1401, 178] on link "Schedule Crew" at bounding box center [1410, 179] width 44 height 10
click at [400, 10] on span "Refresh" at bounding box center [379, 9] width 42 height 7
click at [400, 10] on span "Refreshing..." at bounding box center [379, 9] width 42 height 7
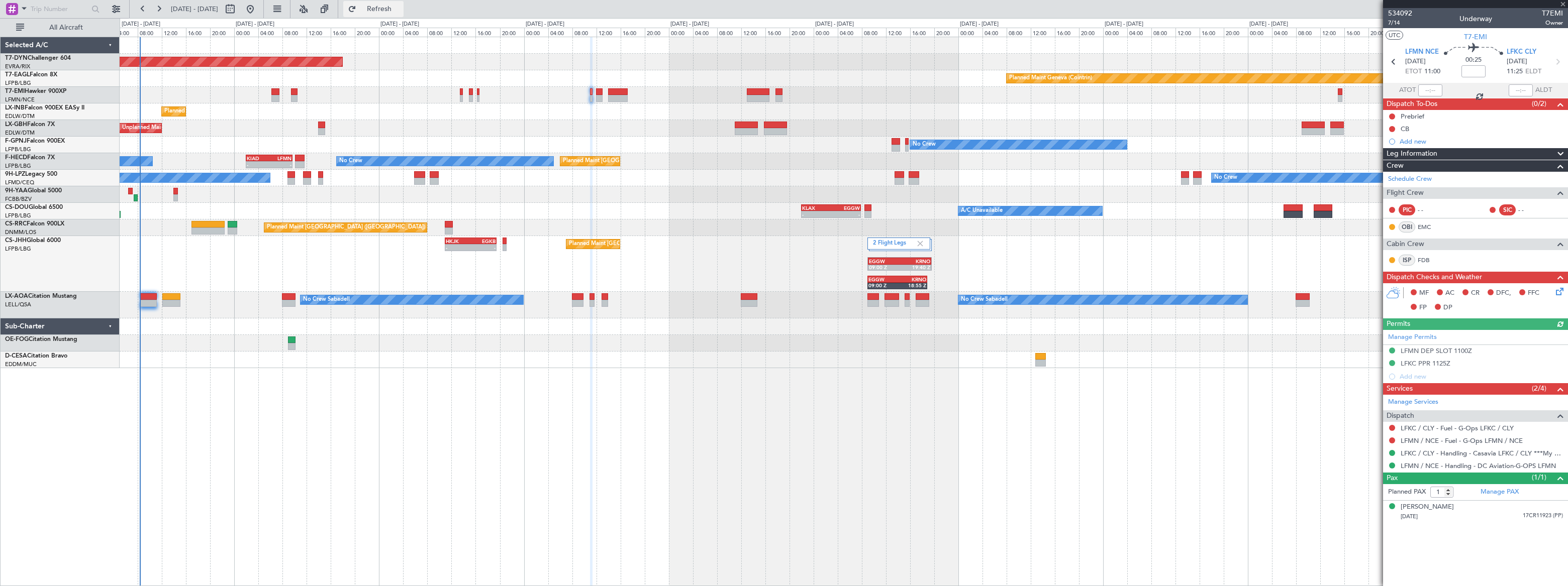
click at [403, 2] on button "Refresh" at bounding box center [374, 9] width 61 height 16
click at [400, 10] on span "Refresh" at bounding box center [379, 9] width 42 height 7
click at [400, 6] on span "Refresh" at bounding box center [379, 9] width 42 height 7
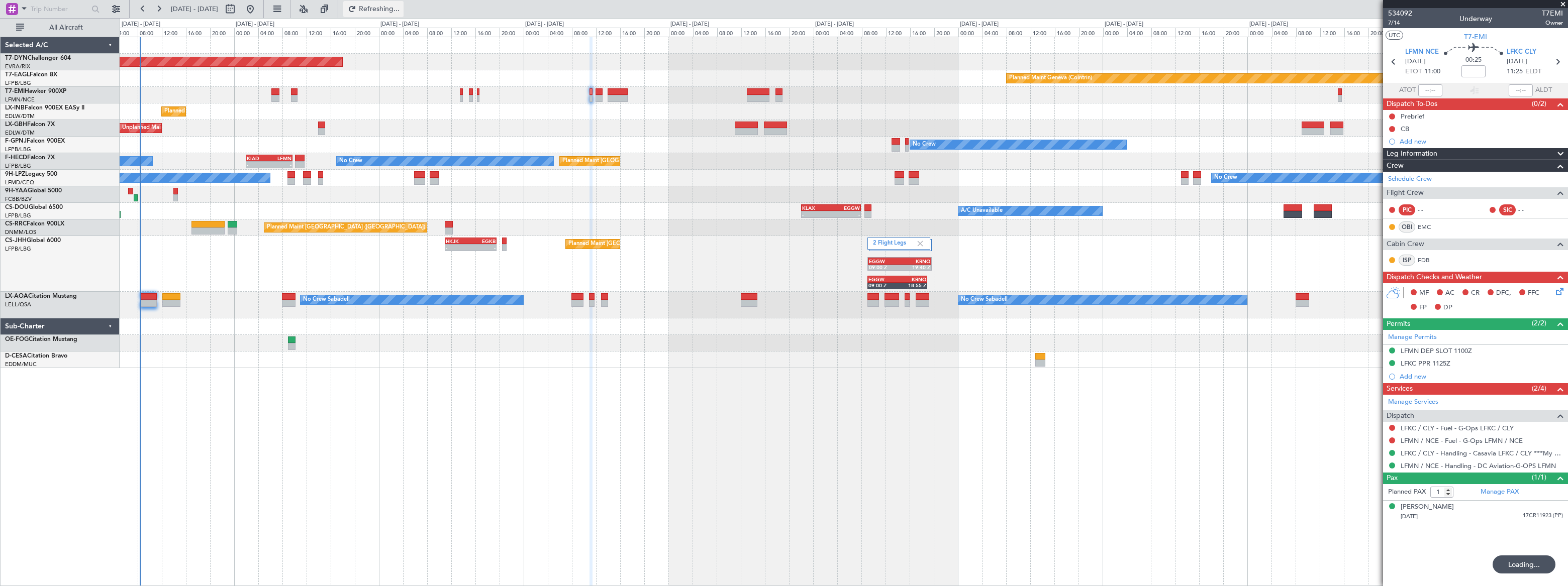
click at [400, 6] on span "Refreshing..." at bounding box center [379, 9] width 42 height 7
click at [400, 6] on span "Refresh" at bounding box center [379, 9] width 42 height 7
click at [400, 9] on span "Refreshing..." at bounding box center [379, 9] width 42 height 7
click at [400, 9] on span "Refresh" at bounding box center [379, 9] width 42 height 7
click at [400, 9] on span "Refreshing..." at bounding box center [379, 9] width 42 height 7
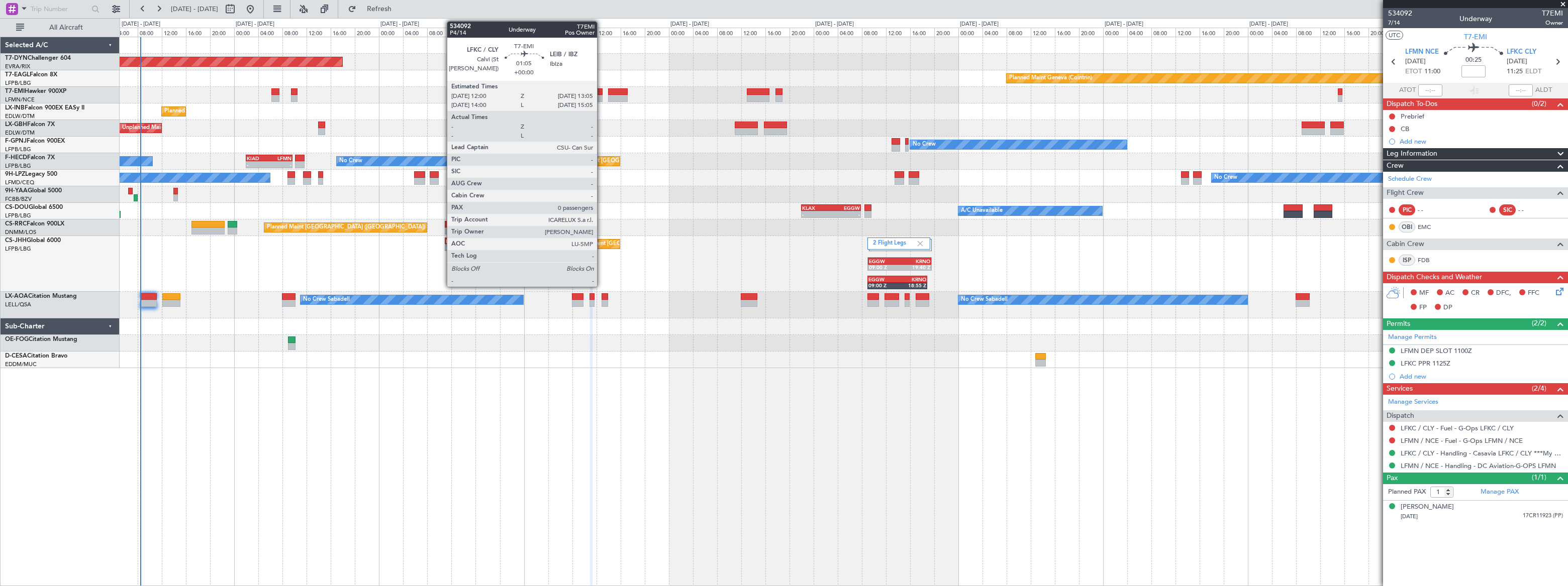
click at [600, 97] on div at bounding box center [599, 98] width 7 height 7
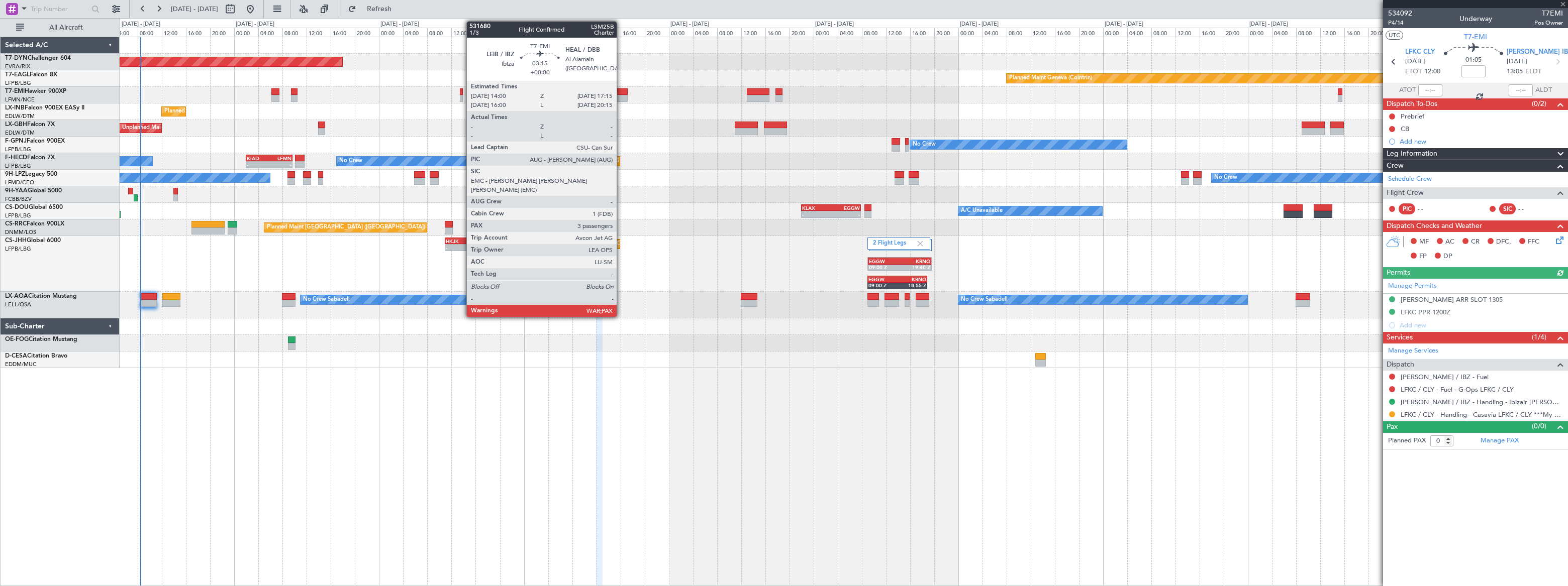
click at [621, 93] on div at bounding box center [618, 91] width 21 height 7
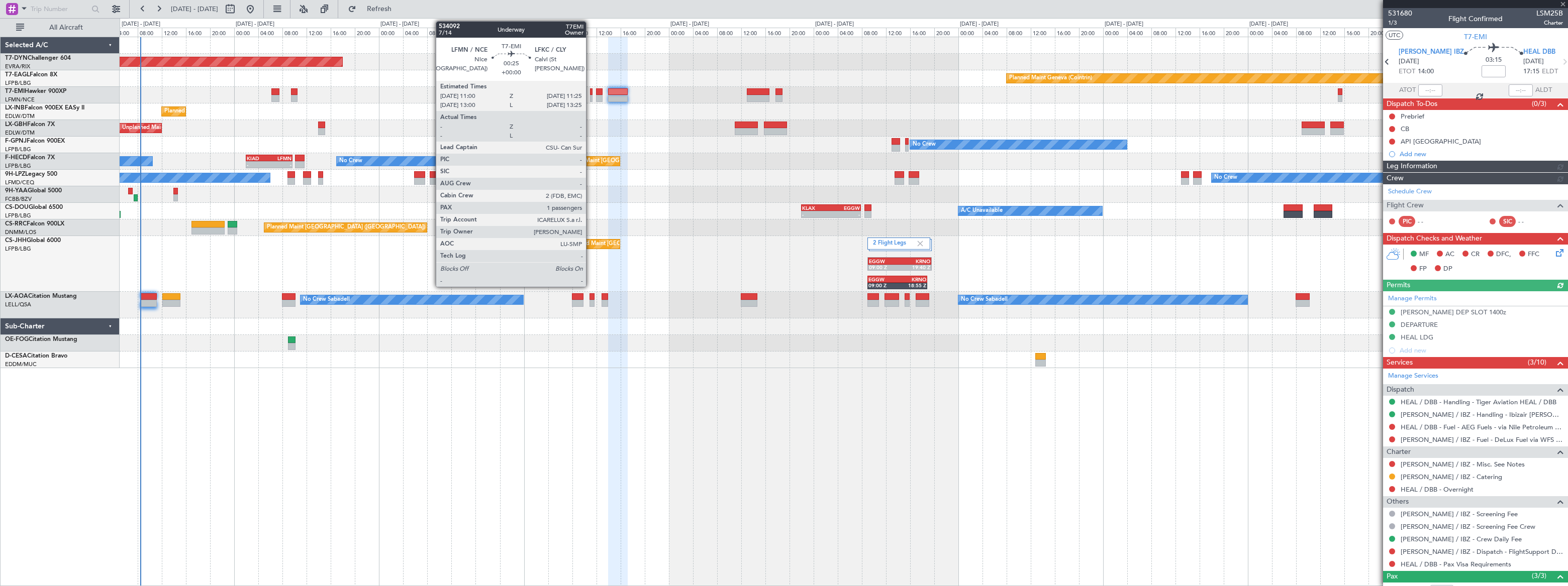
click at [591, 98] on div at bounding box center [591, 98] width 3 height 7
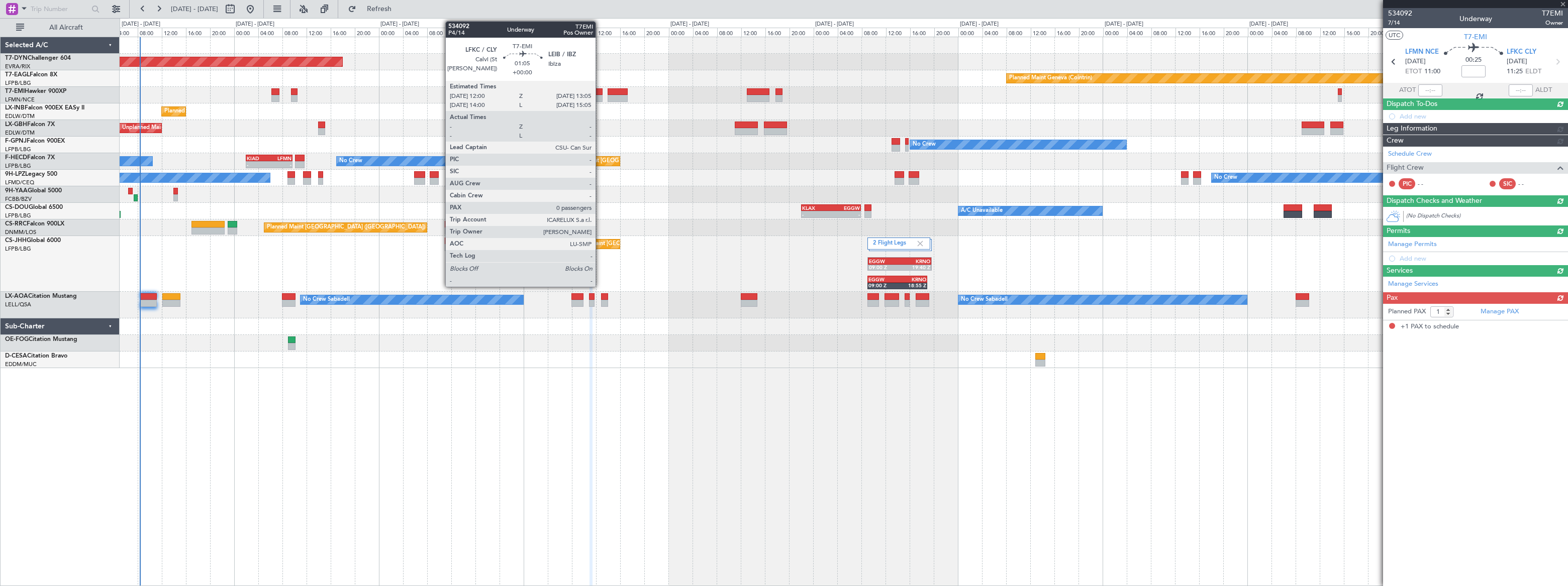
click at [600, 93] on div at bounding box center [599, 91] width 7 height 7
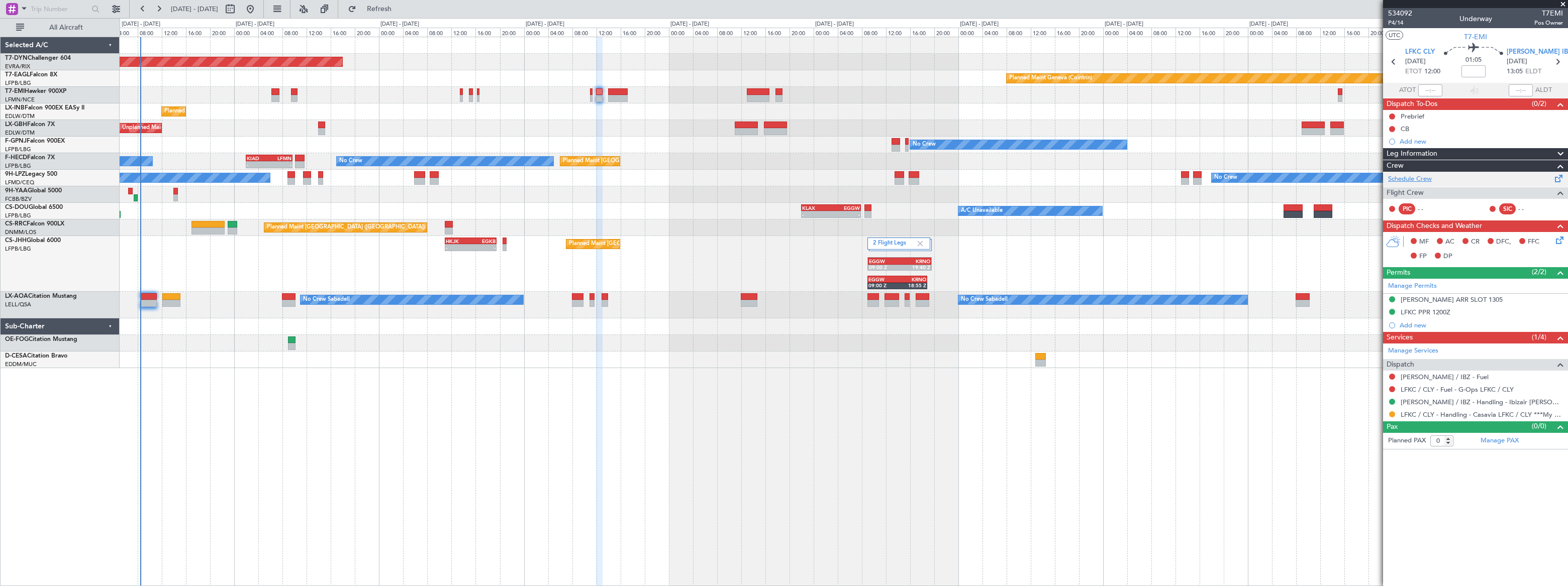
click at [1411, 177] on link "Schedule Crew" at bounding box center [1410, 179] width 44 height 10
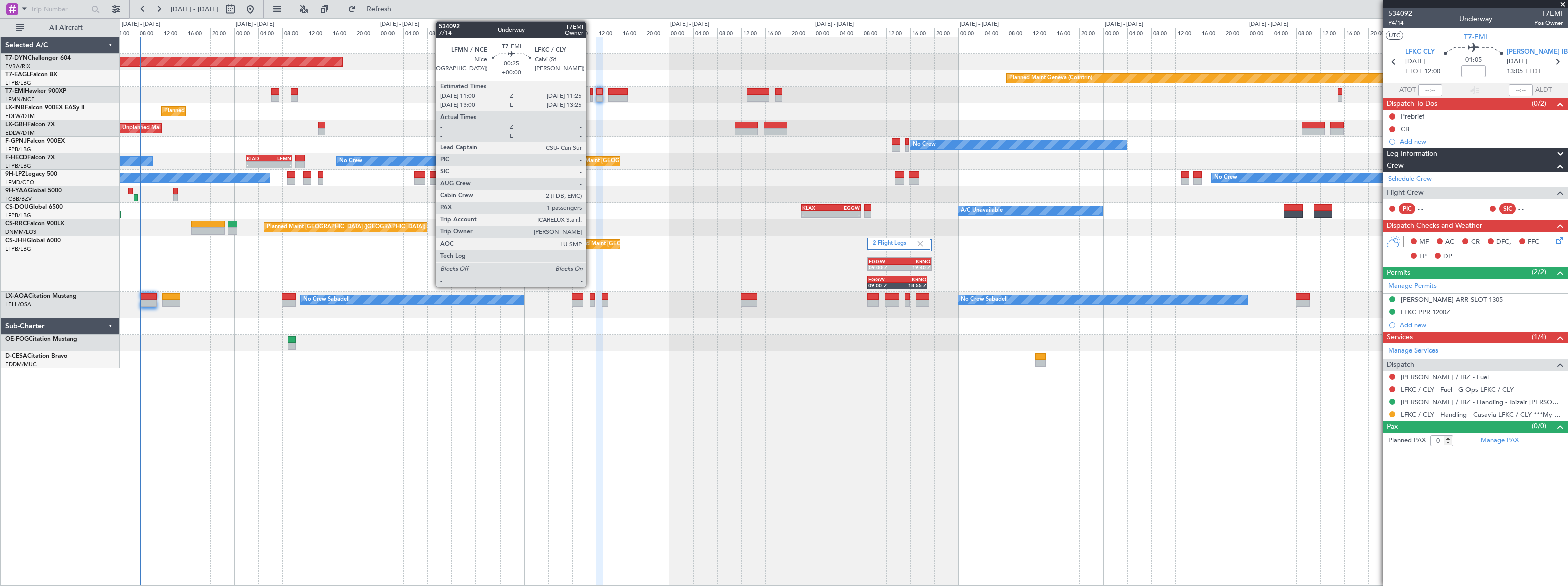
click at [591, 96] on div at bounding box center [591, 98] width 3 height 7
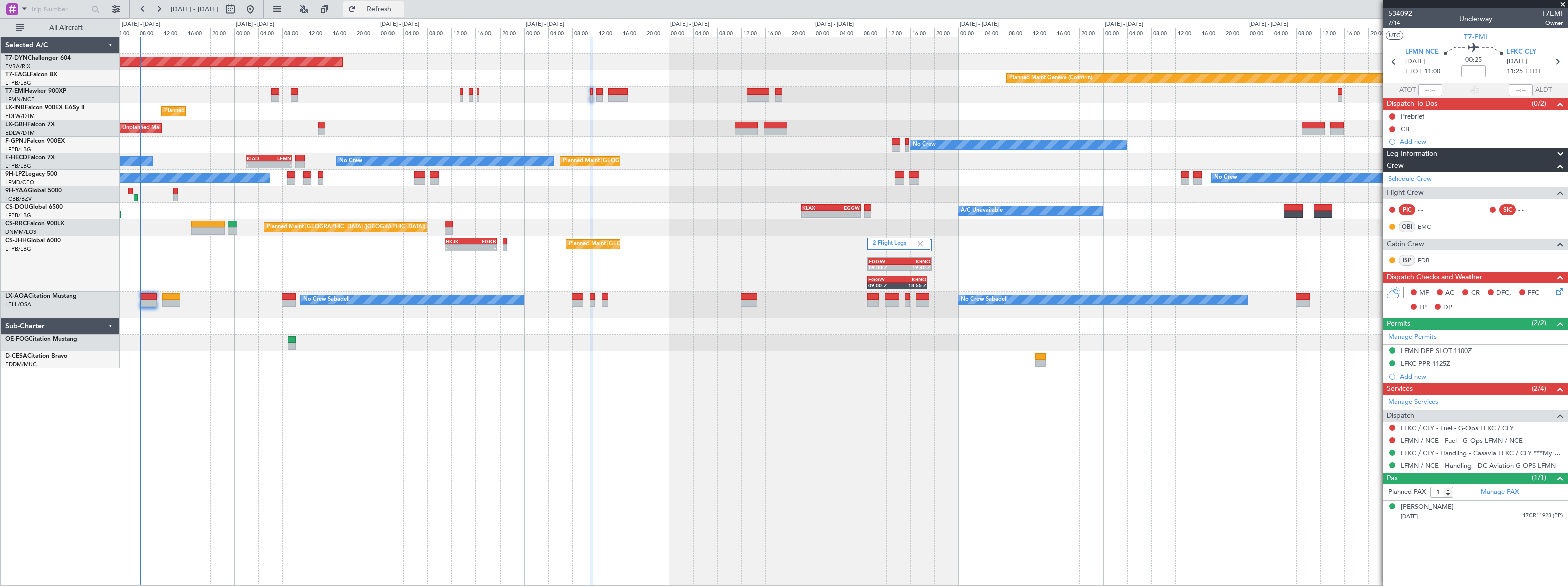
click at [400, 6] on span "Refresh" at bounding box center [379, 9] width 42 height 7
click at [400, 10] on span "Refreshing..." at bounding box center [379, 9] width 42 height 7
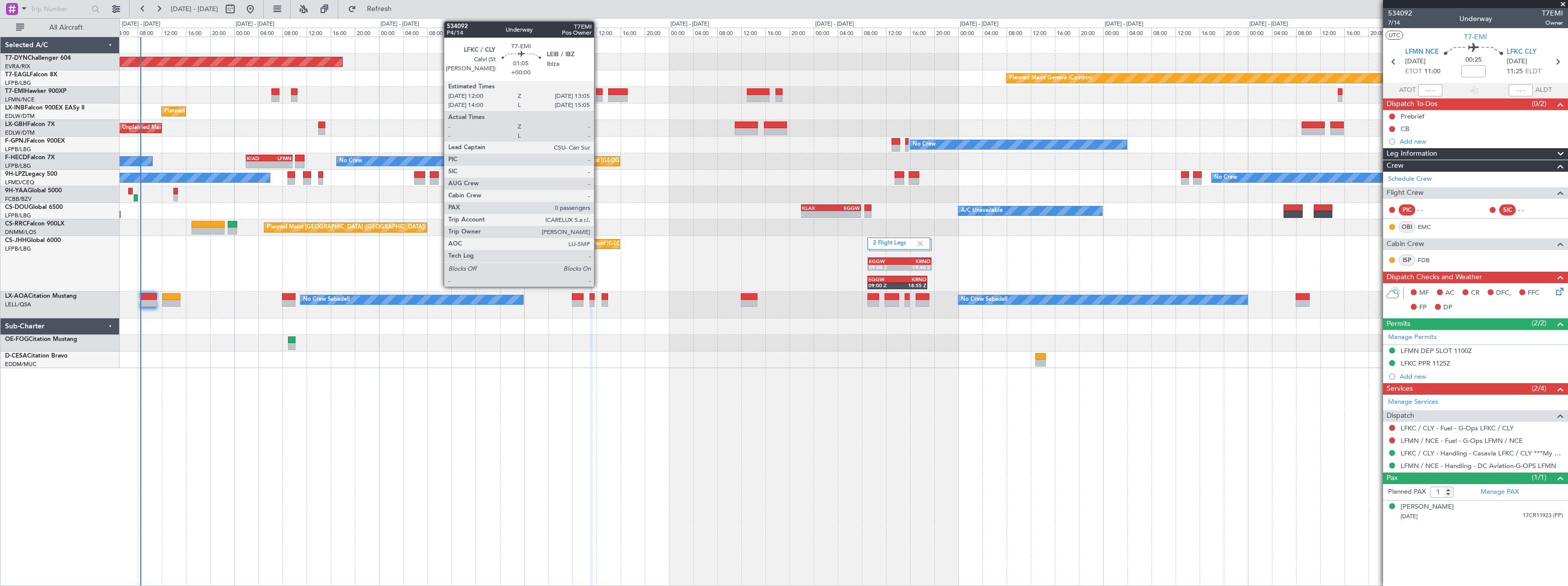
click at [598, 95] on div at bounding box center [599, 98] width 7 height 7
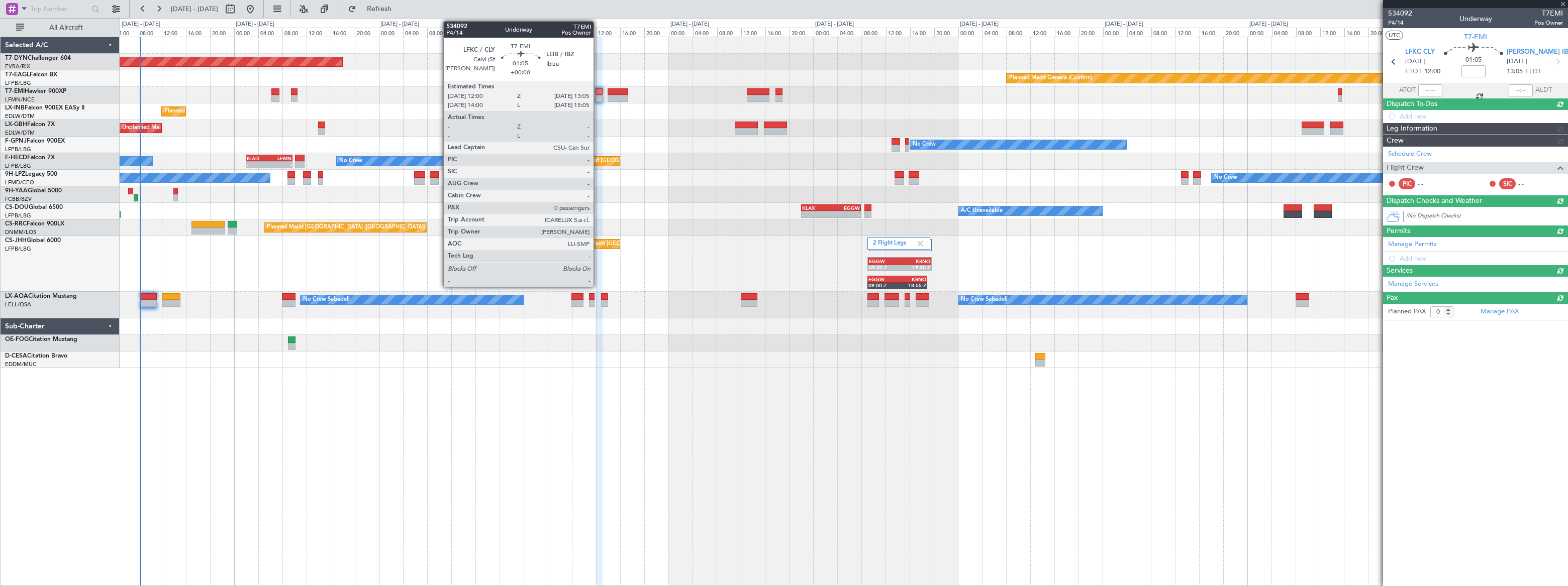
click at [598, 93] on div at bounding box center [599, 91] width 7 height 7
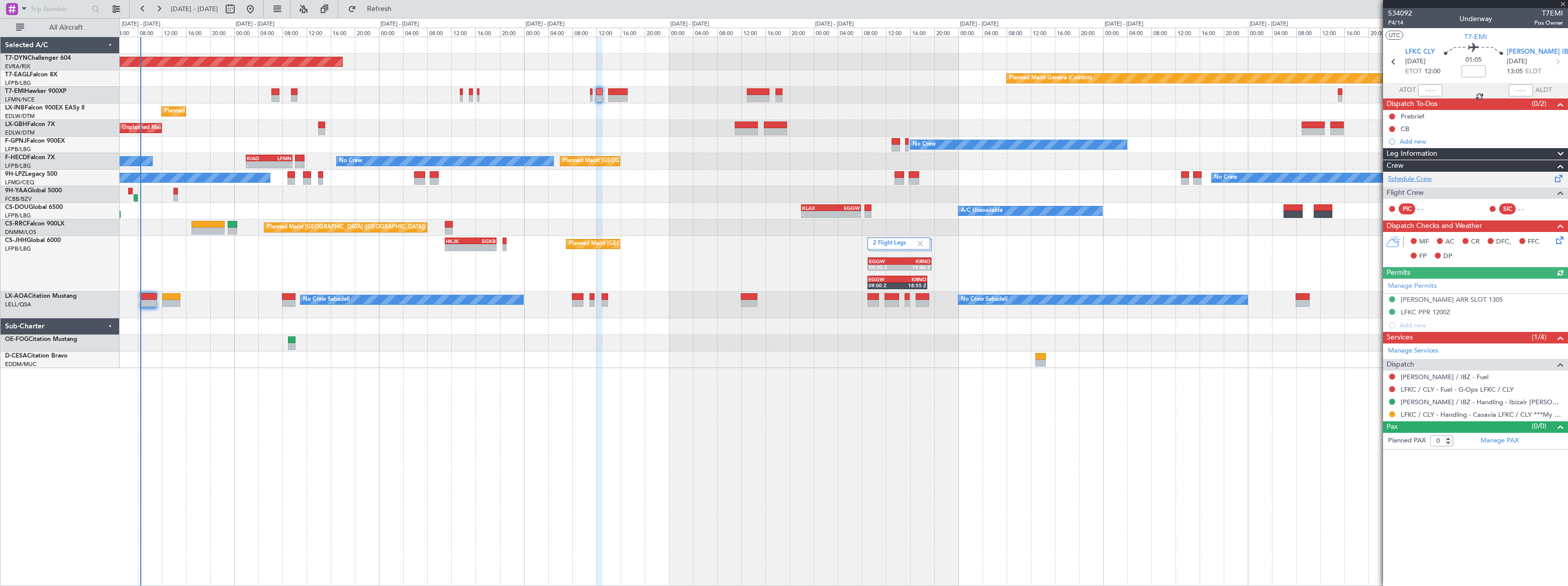
click at [1416, 176] on link "Schedule Crew" at bounding box center [1410, 179] width 44 height 10
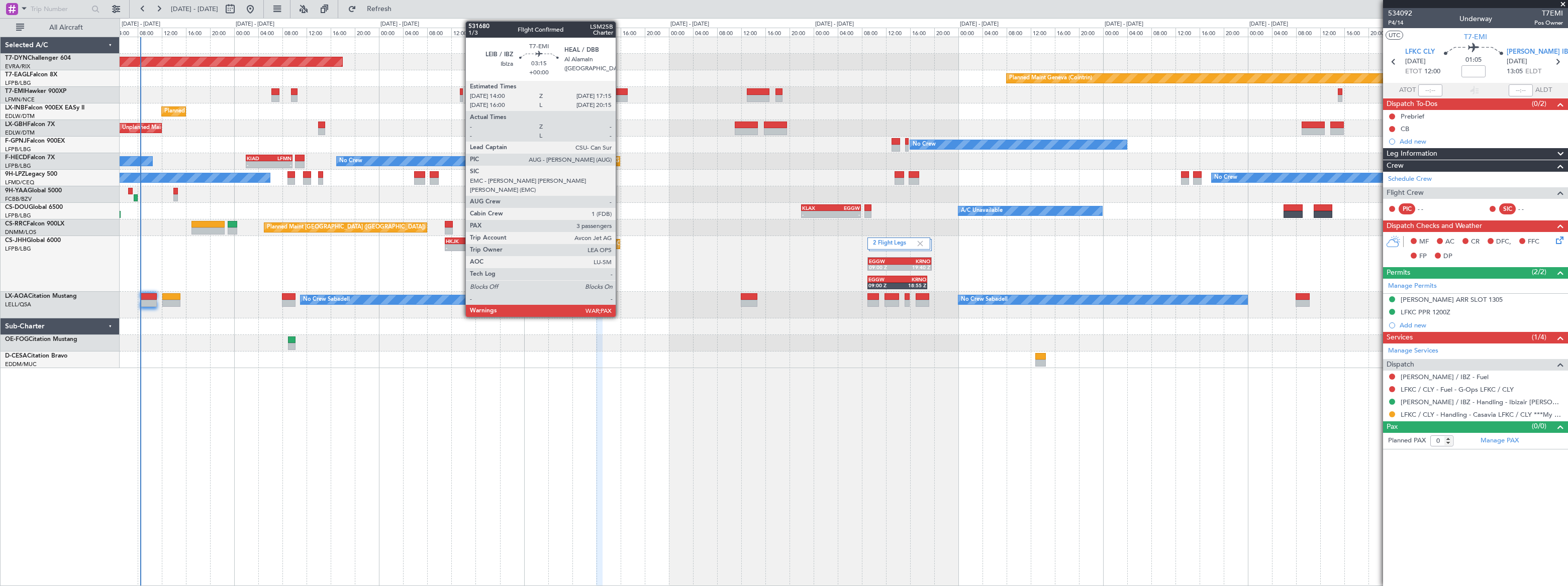
click at [620, 94] on div at bounding box center [618, 91] width 21 height 7
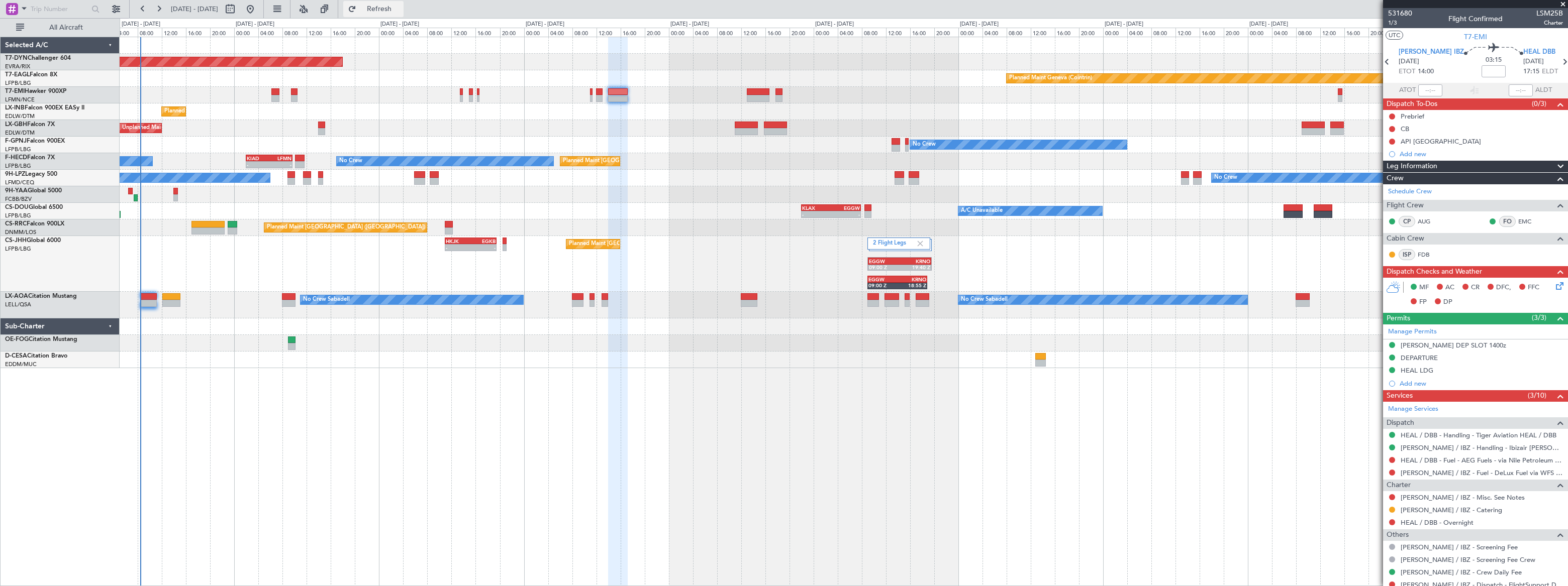
click at [400, 9] on span "Refresh" at bounding box center [379, 9] width 42 height 7
click at [400, 9] on span "Refreshing..." at bounding box center [379, 9] width 42 height 7
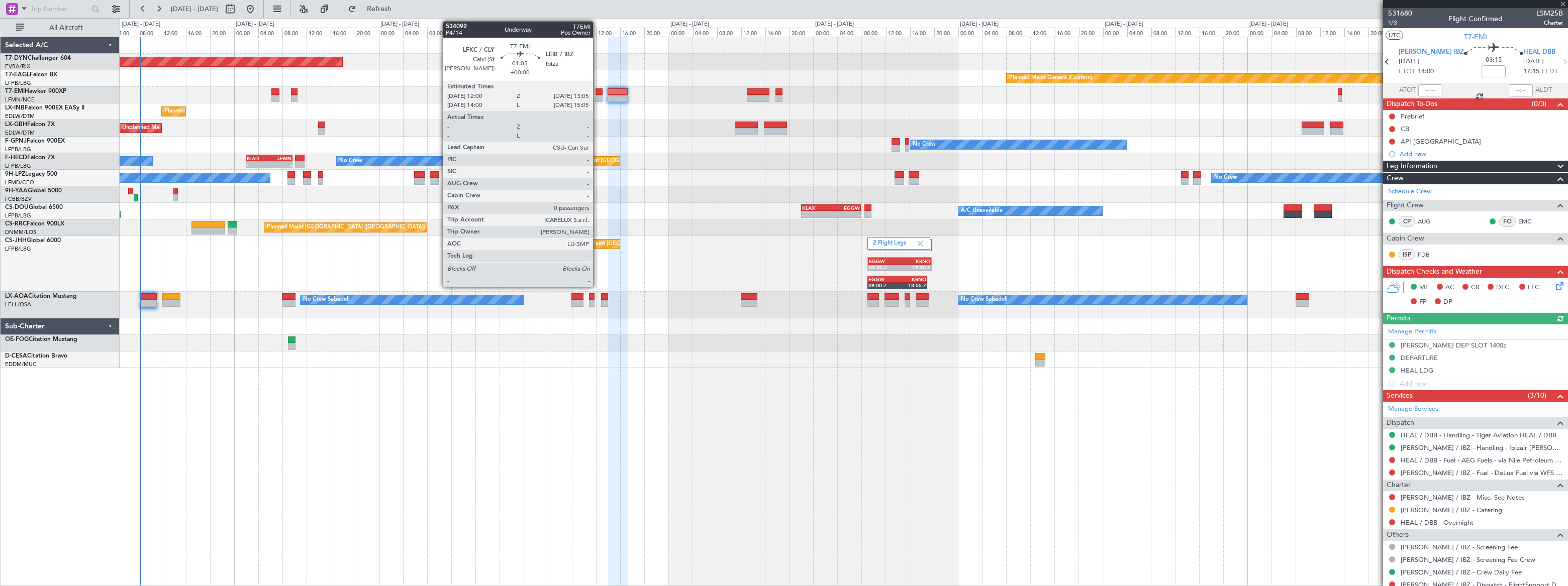
click at [598, 95] on div at bounding box center [599, 98] width 7 height 7
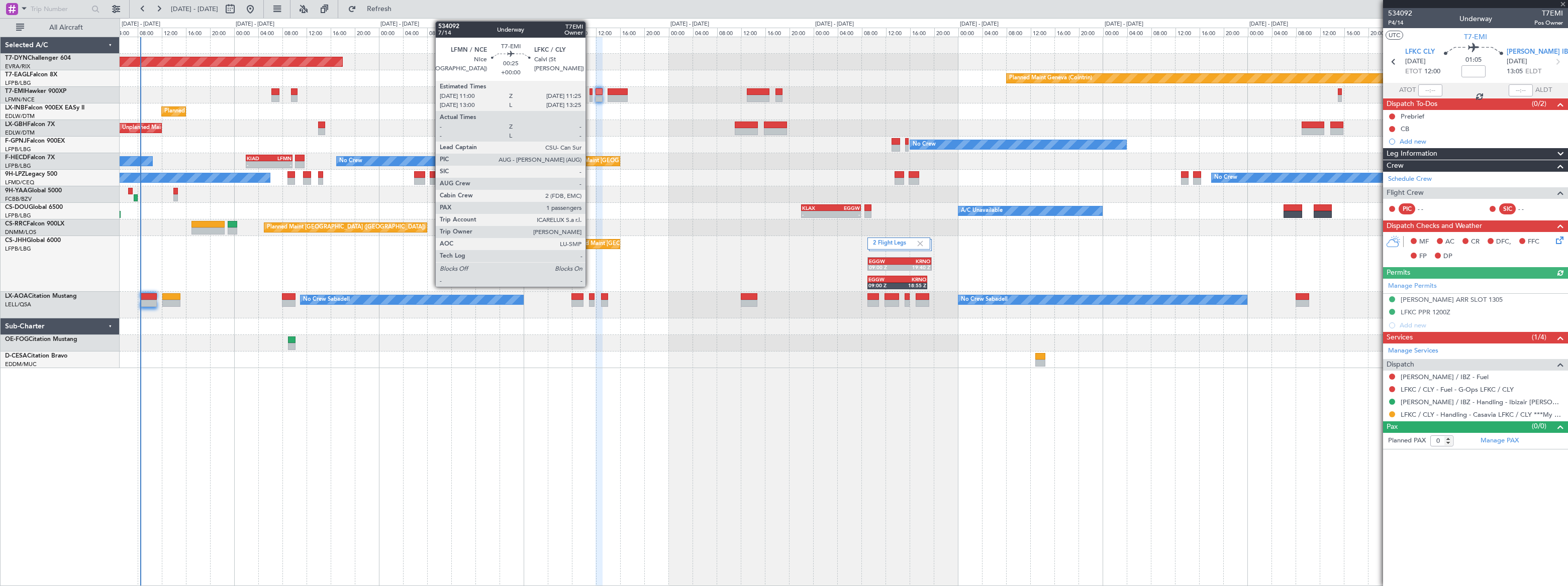
click at [590, 96] on div at bounding box center [591, 98] width 3 height 7
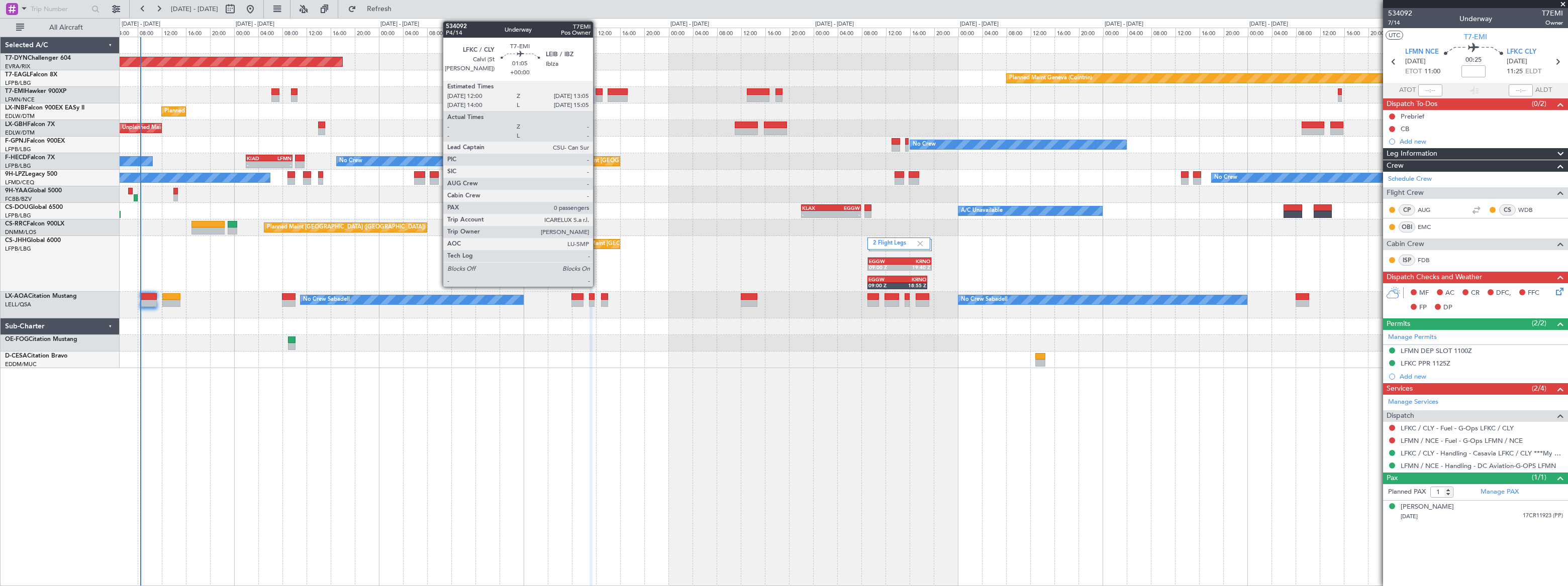
click at [598, 94] on div at bounding box center [599, 91] width 7 height 7
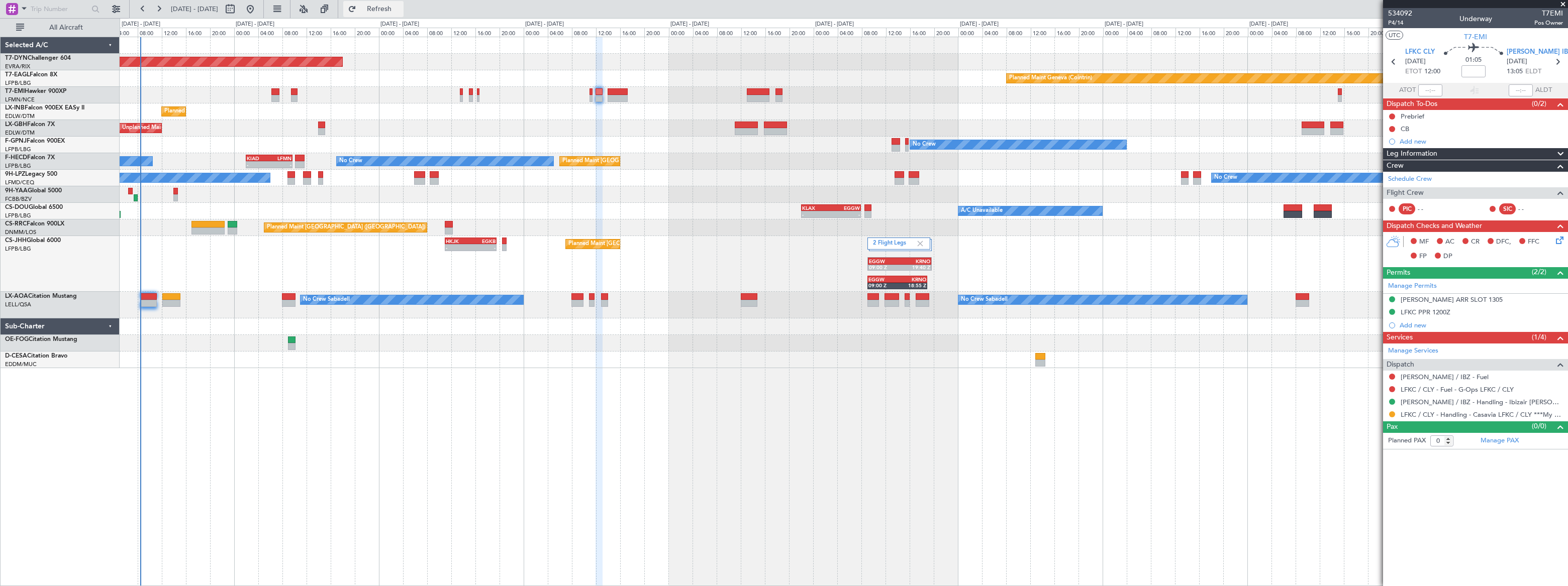
click at [400, 6] on span "Refresh" at bounding box center [379, 9] width 42 height 7
click at [400, 6] on span "Refreshing..." at bounding box center [379, 9] width 42 height 7
click at [1498, 440] on link "Manage PAX" at bounding box center [1499, 441] width 38 height 10
click at [400, 6] on span "Refresh" at bounding box center [379, 9] width 42 height 7
click at [400, 6] on span "Refreshing..." at bounding box center [379, 9] width 42 height 7
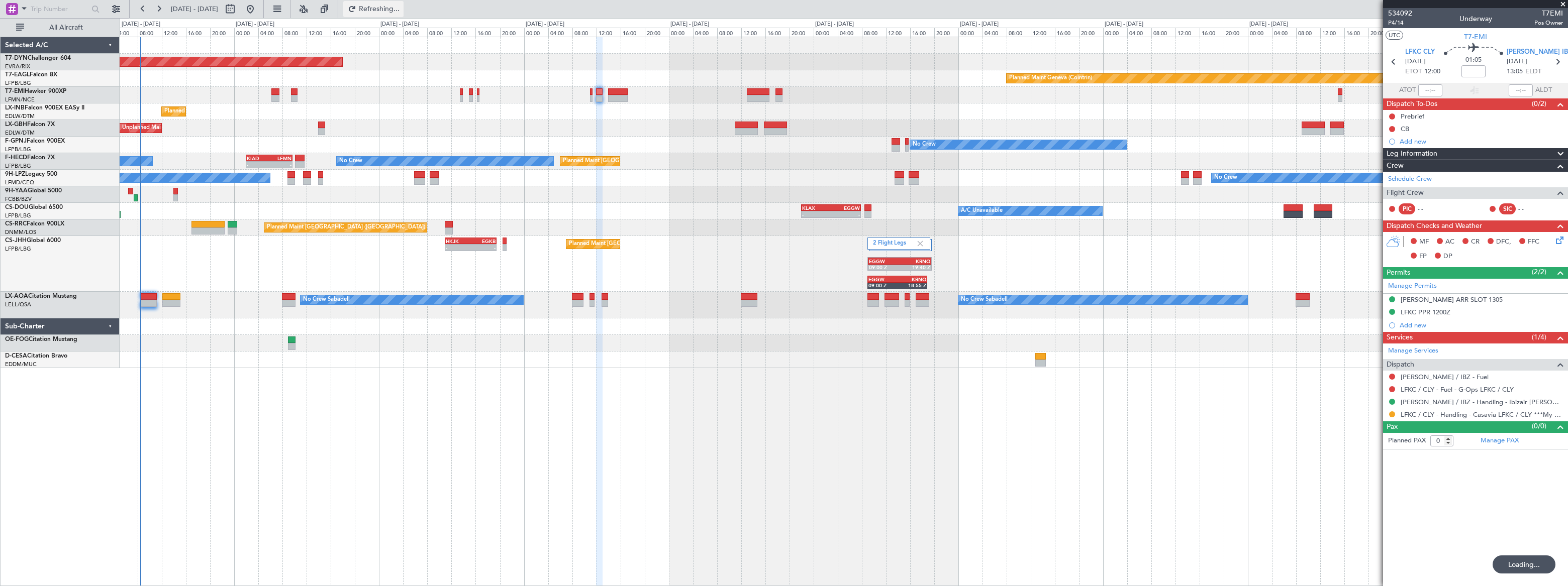
click at [400, 6] on span "Refreshing..." at bounding box center [379, 9] width 42 height 7
click at [400, 6] on span "Refresh" at bounding box center [379, 9] width 42 height 7
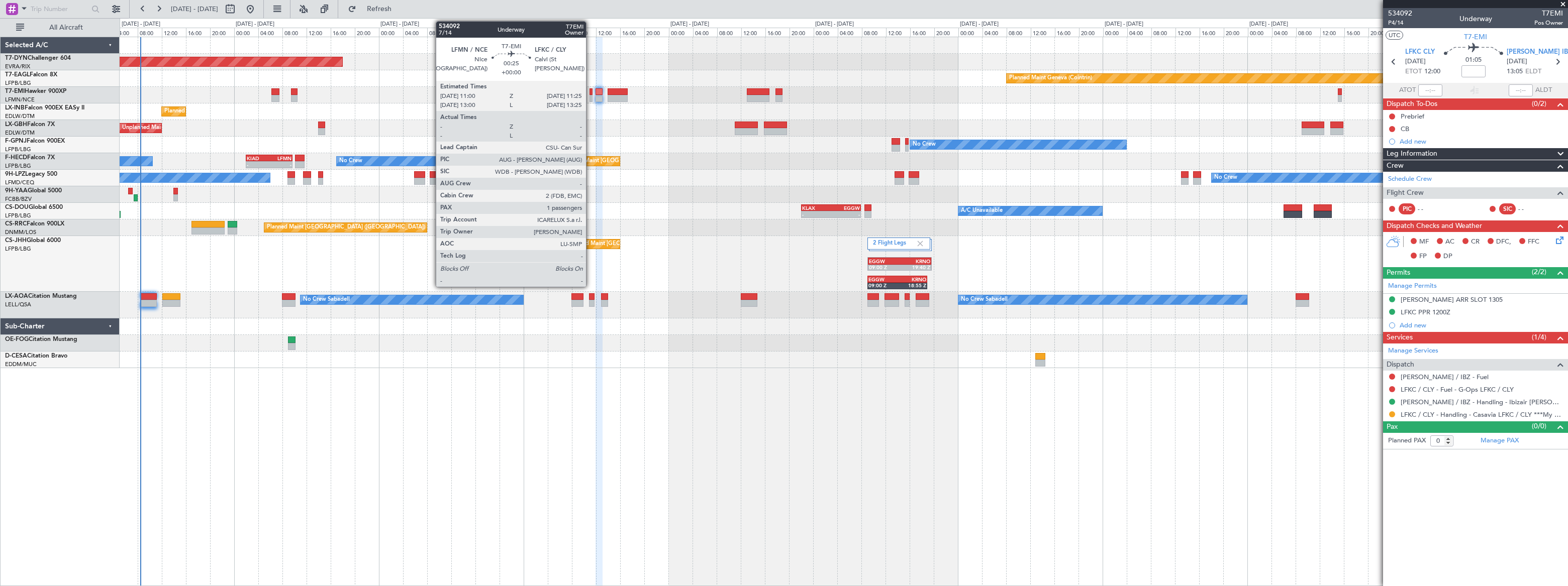
click at [591, 97] on div at bounding box center [591, 98] width 3 height 7
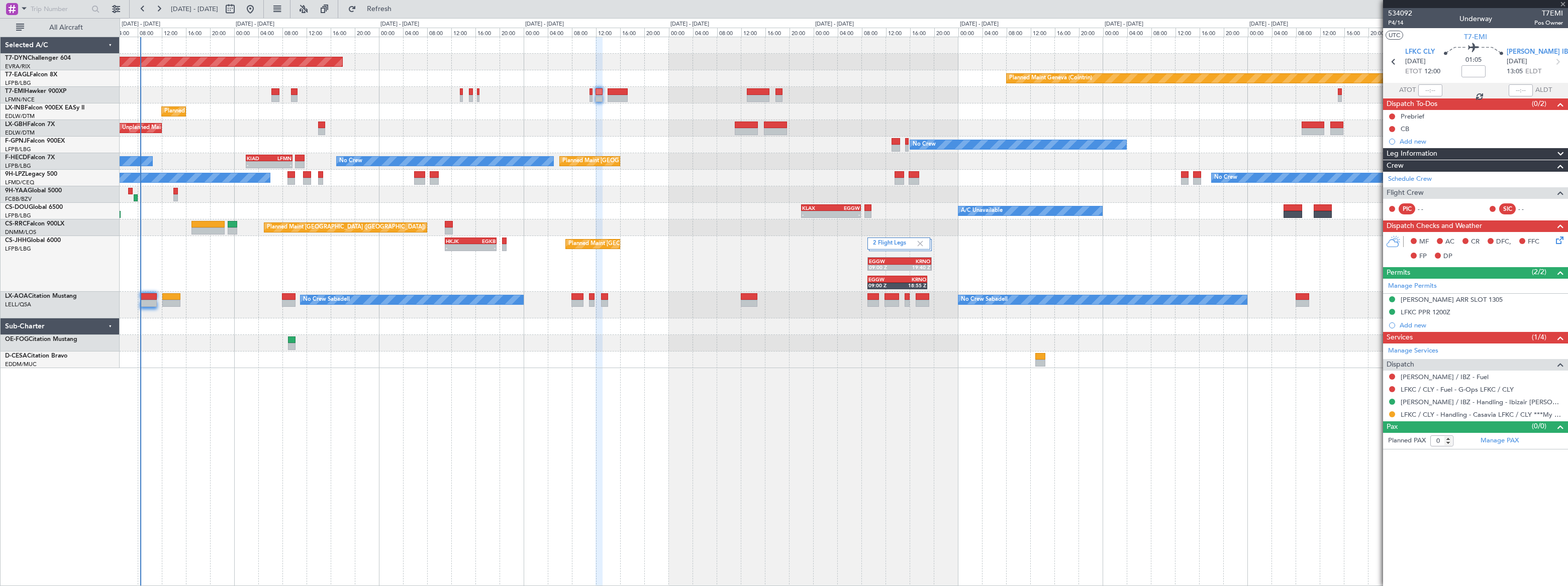
type input "1"
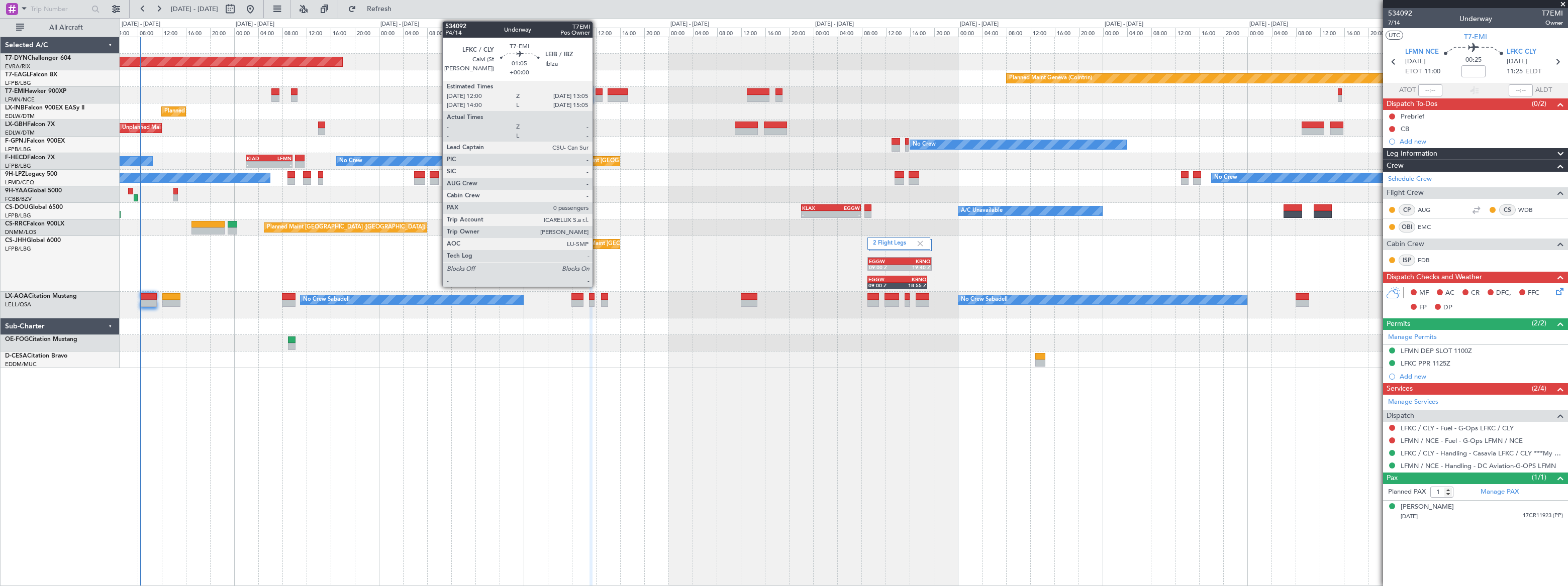
click at [597, 94] on div at bounding box center [599, 91] width 7 height 7
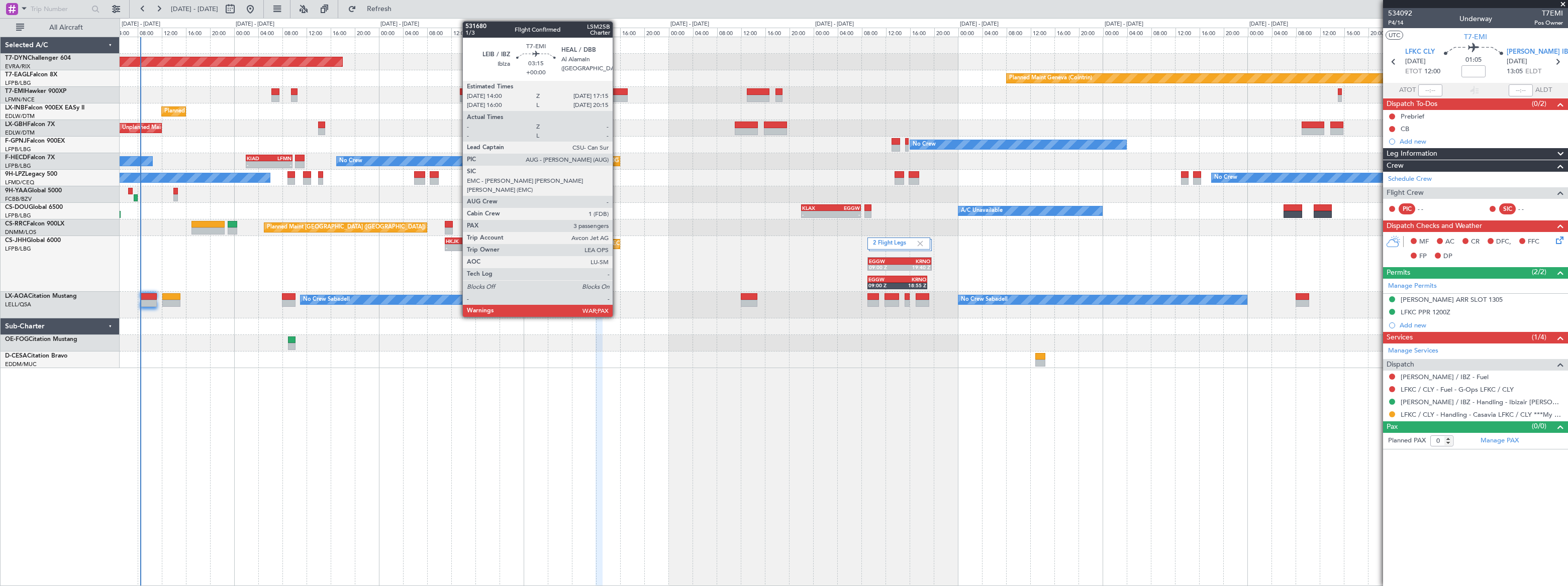
click at [617, 94] on div at bounding box center [617, 91] width 21 height 7
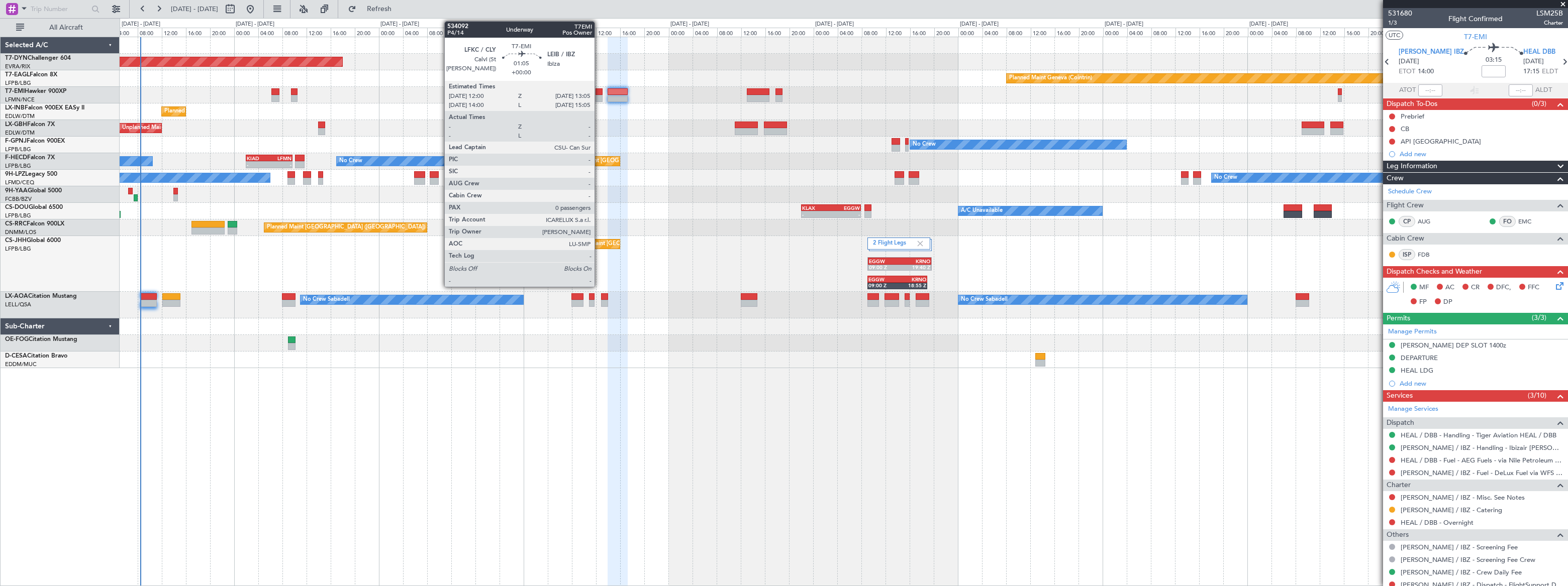
click at [599, 95] on div at bounding box center [599, 98] width 7 height 7
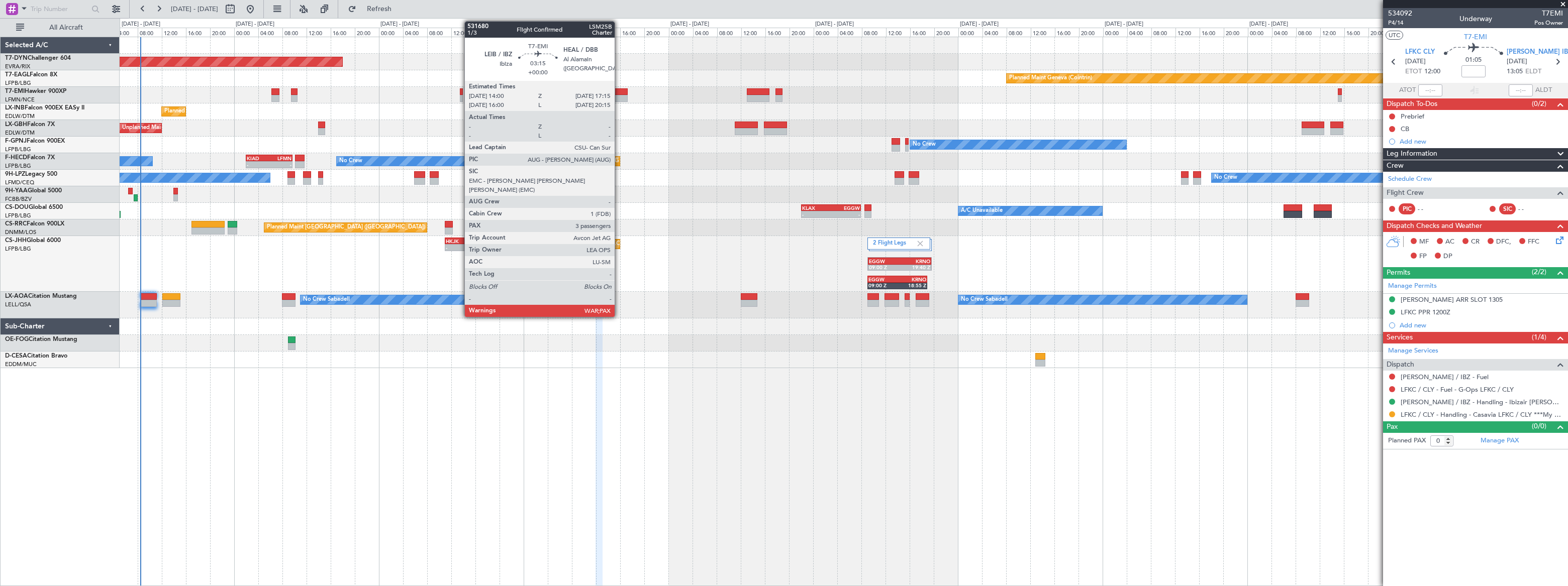
click at [619, 93] on div at bounding box center [617, 91] width 21 height 7
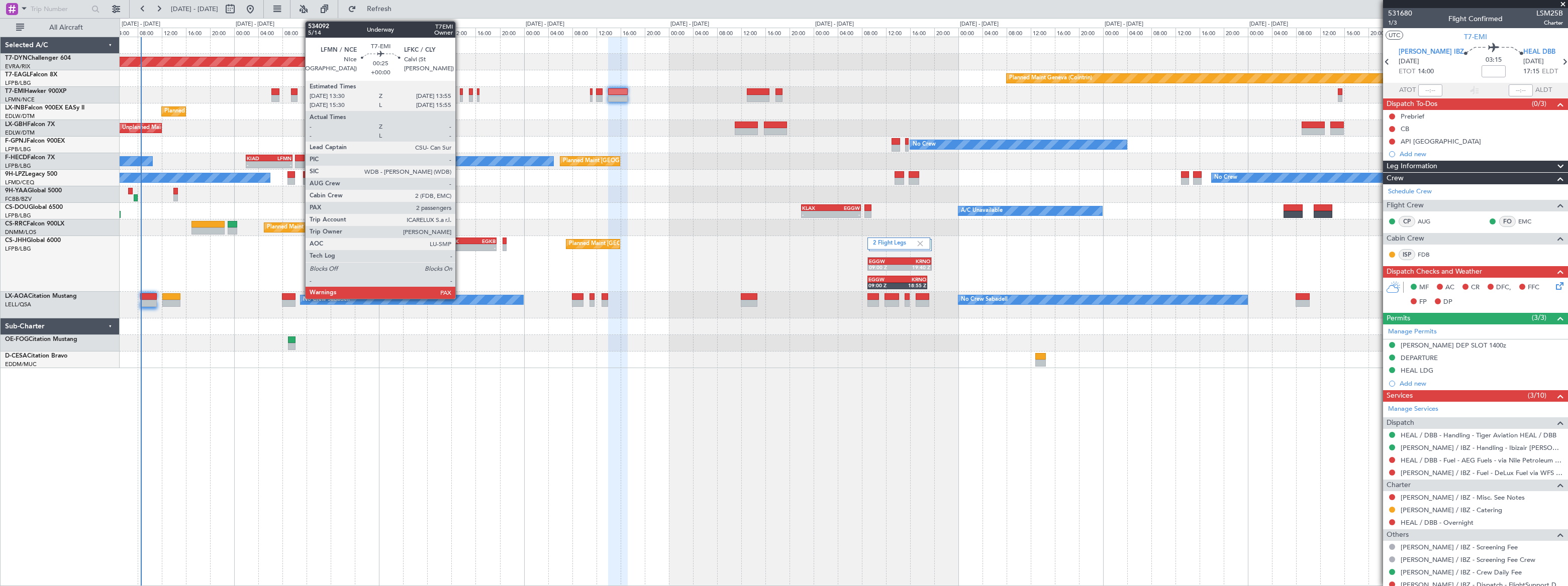
click at [461, 97] on div at bounding box center [461, 98] width 3 height 7
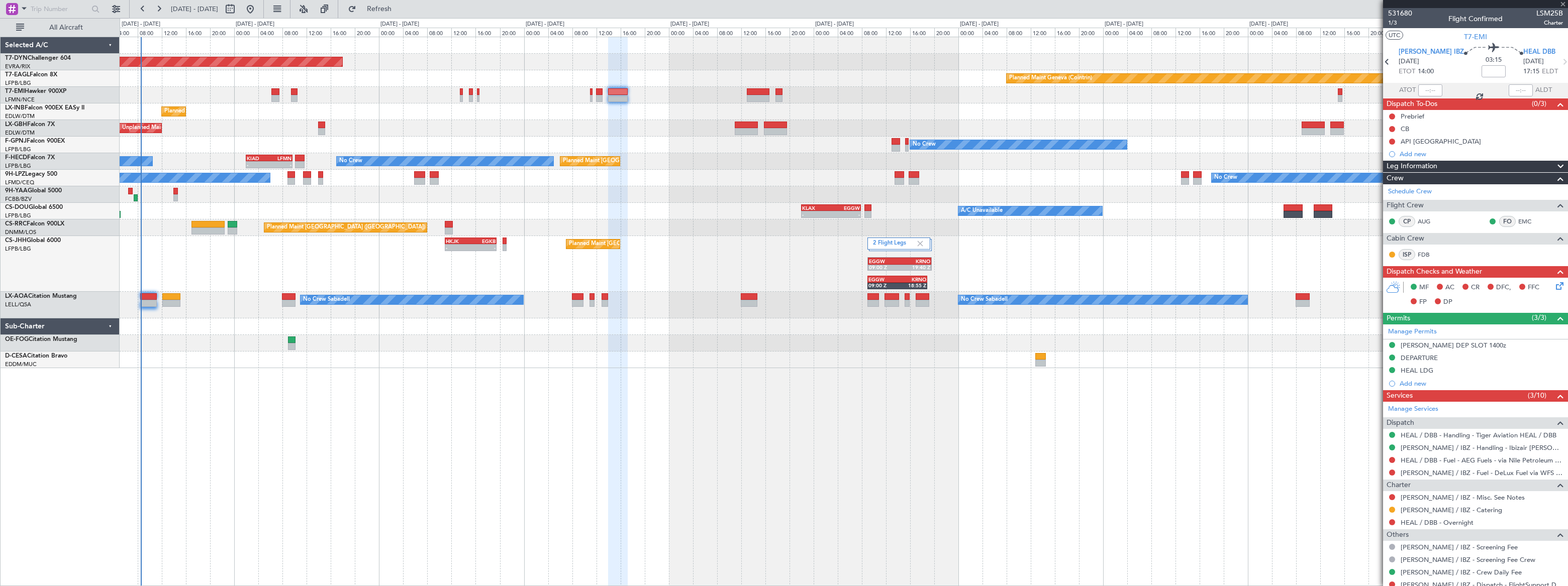
click at [461, 97] on div at bounding box center [461, 98] width 3 height 7
type input "2"
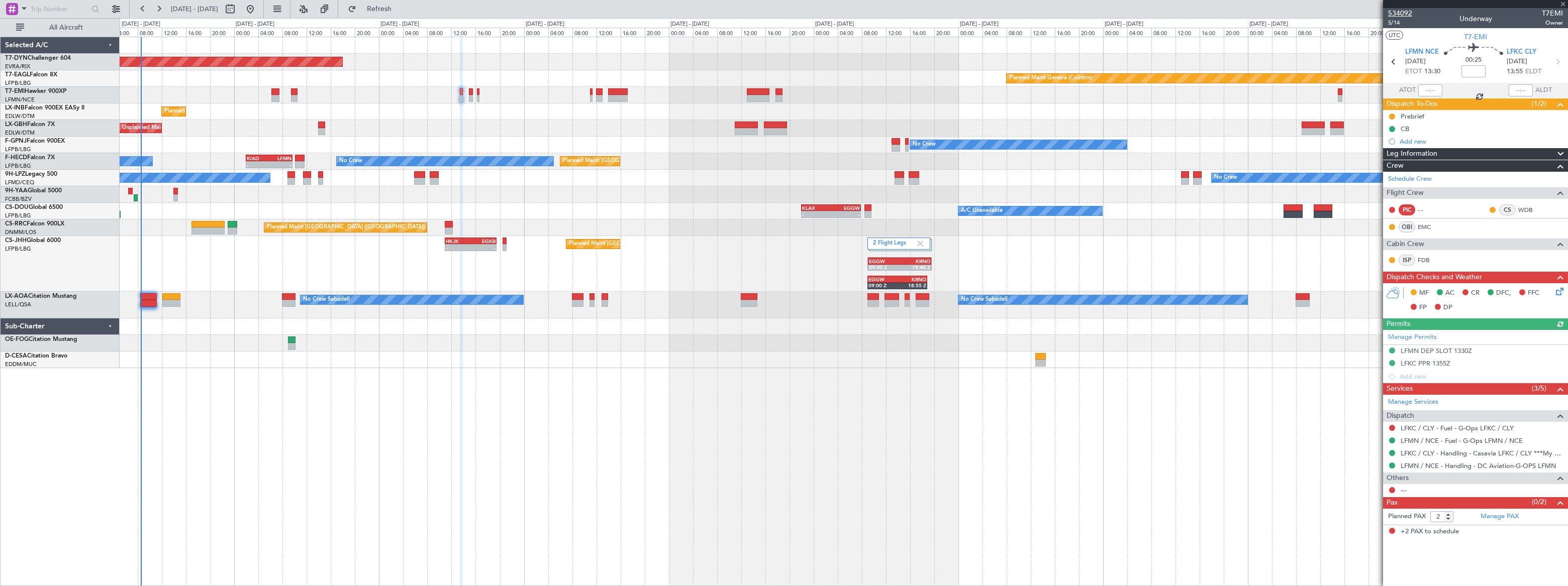
click at [1400, 12] on span "534092" at bounding box center [1400, 13] width 24 height 11
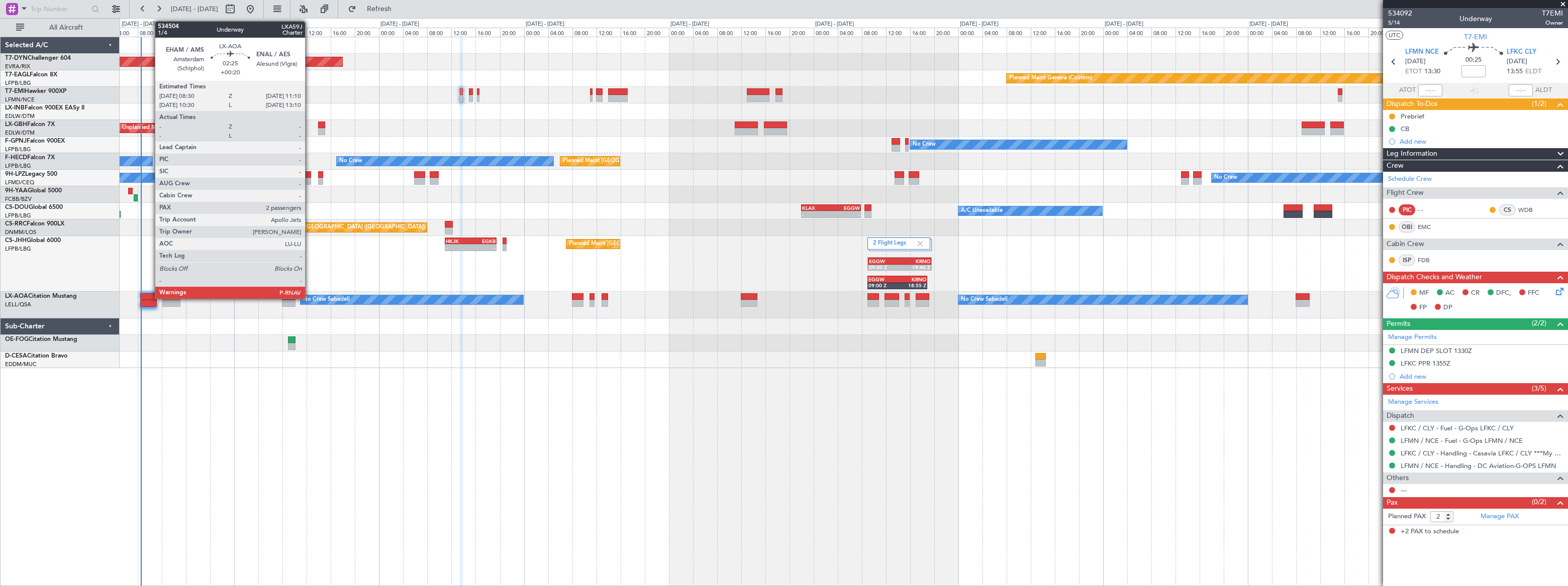
click at [150, 295] on div at bounding box center [148, 296] width 17 height 7
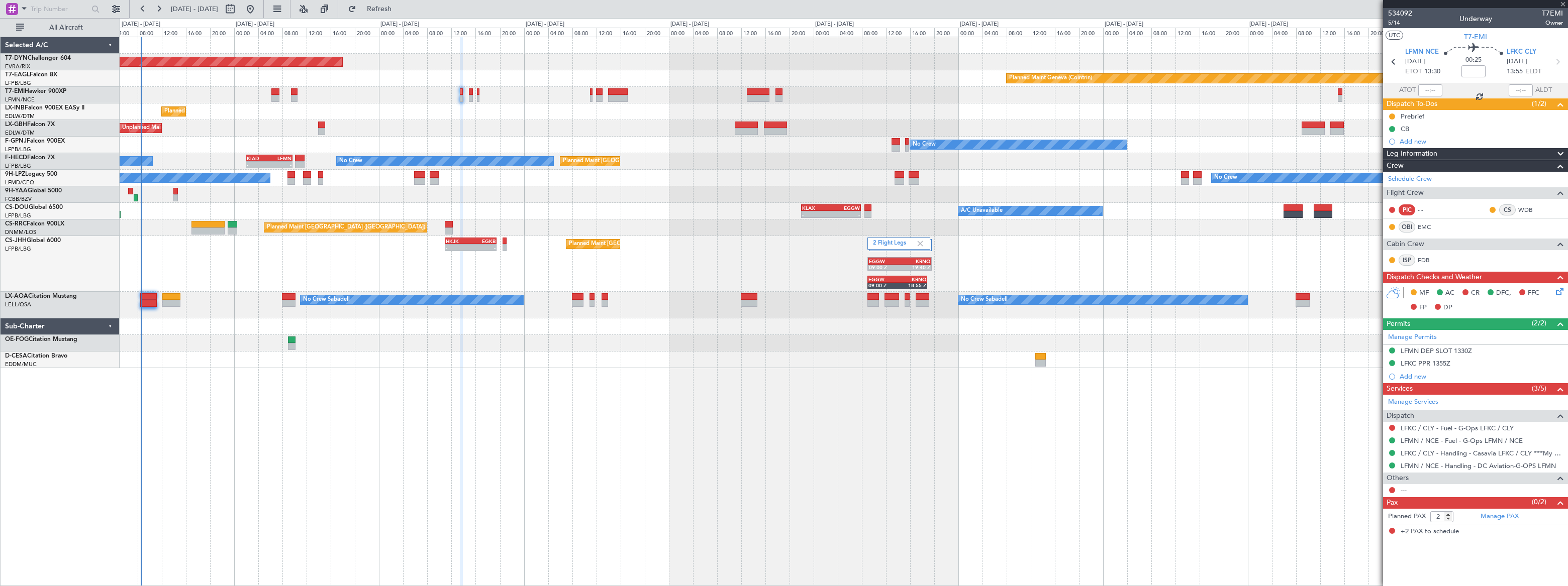
type input "+00:20"
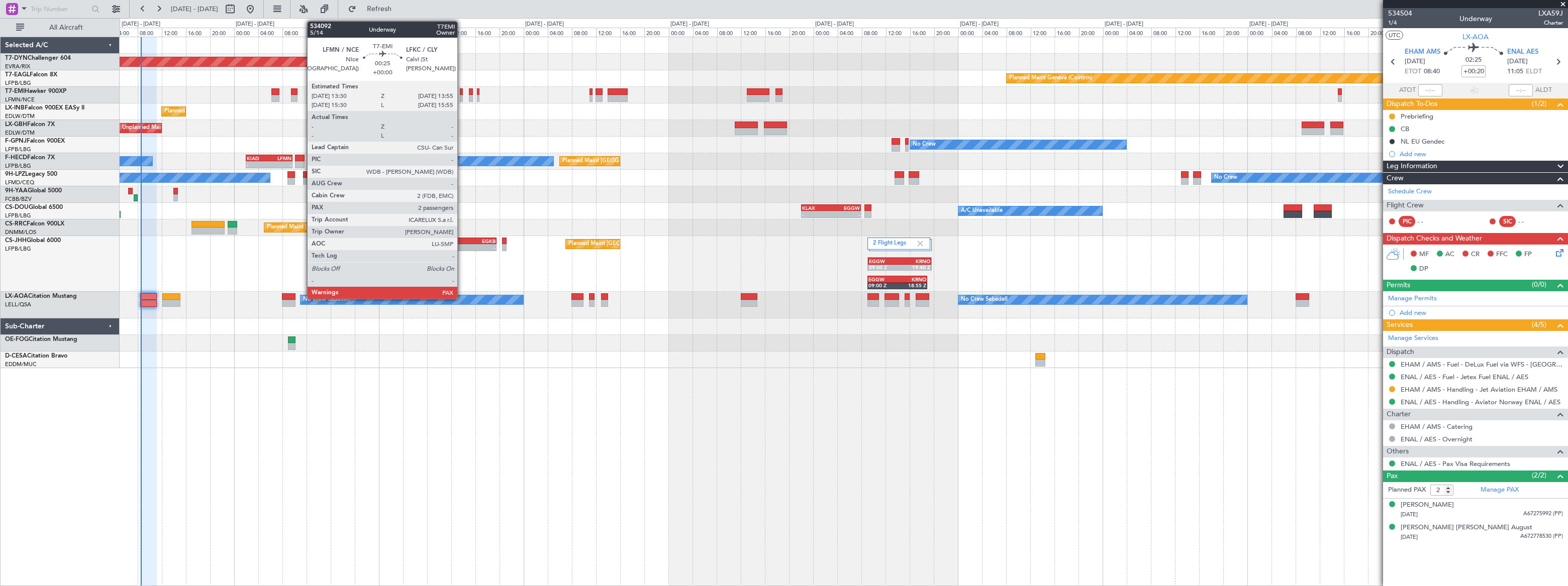
click at [462, 93] on div at bounding box center [461, 91] width 3 height 7
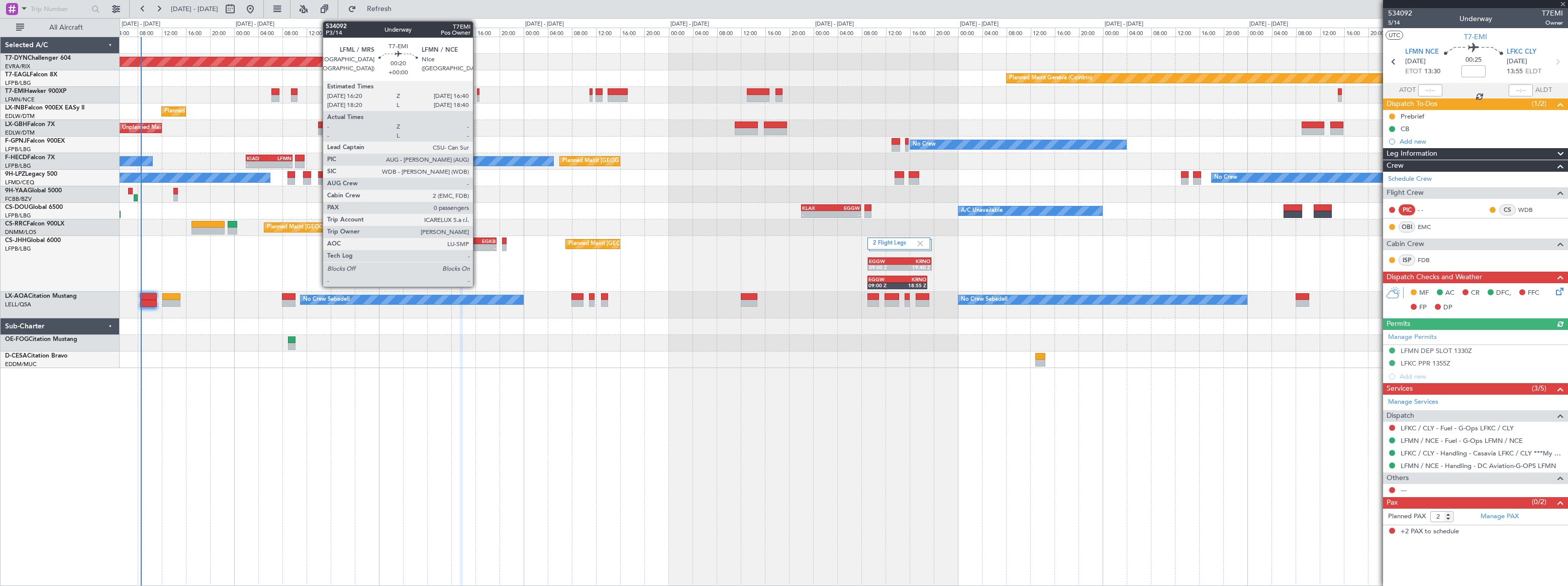
click at [477, 97] on div at bounding box center [477, 98] width 3 height 7
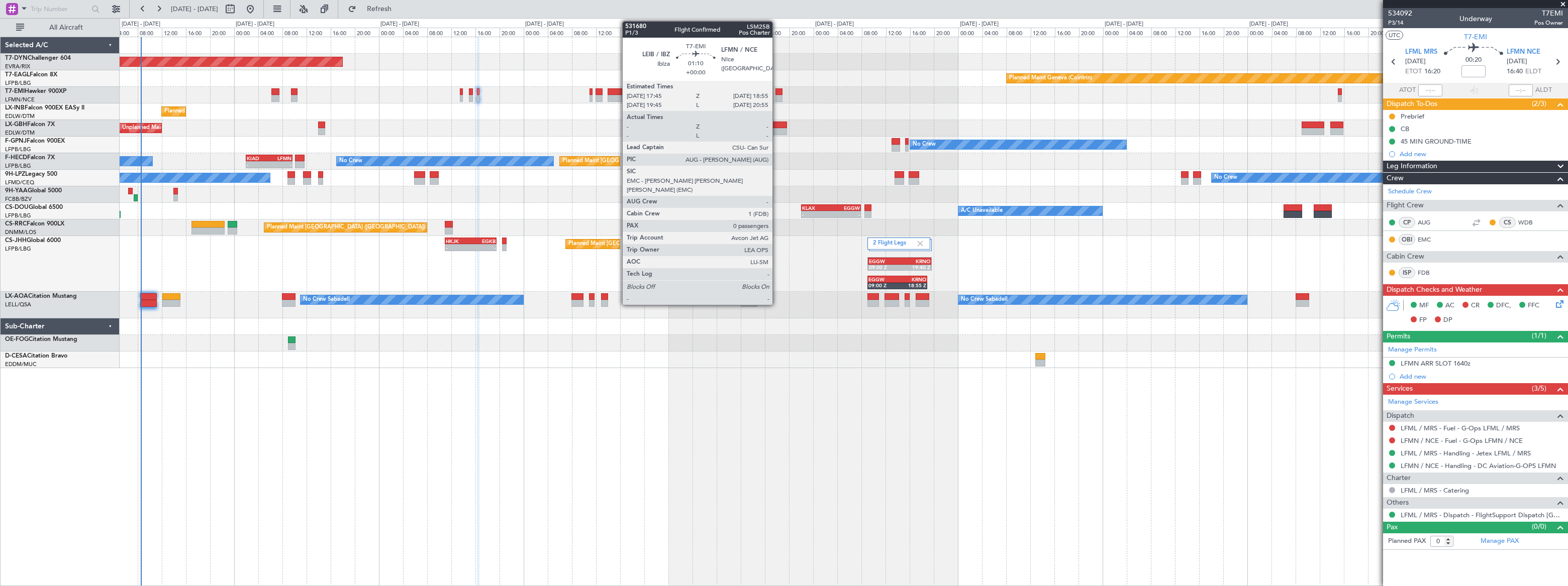
click at [777, 90] on div at bounding box center [780, 91] width 8 height 7
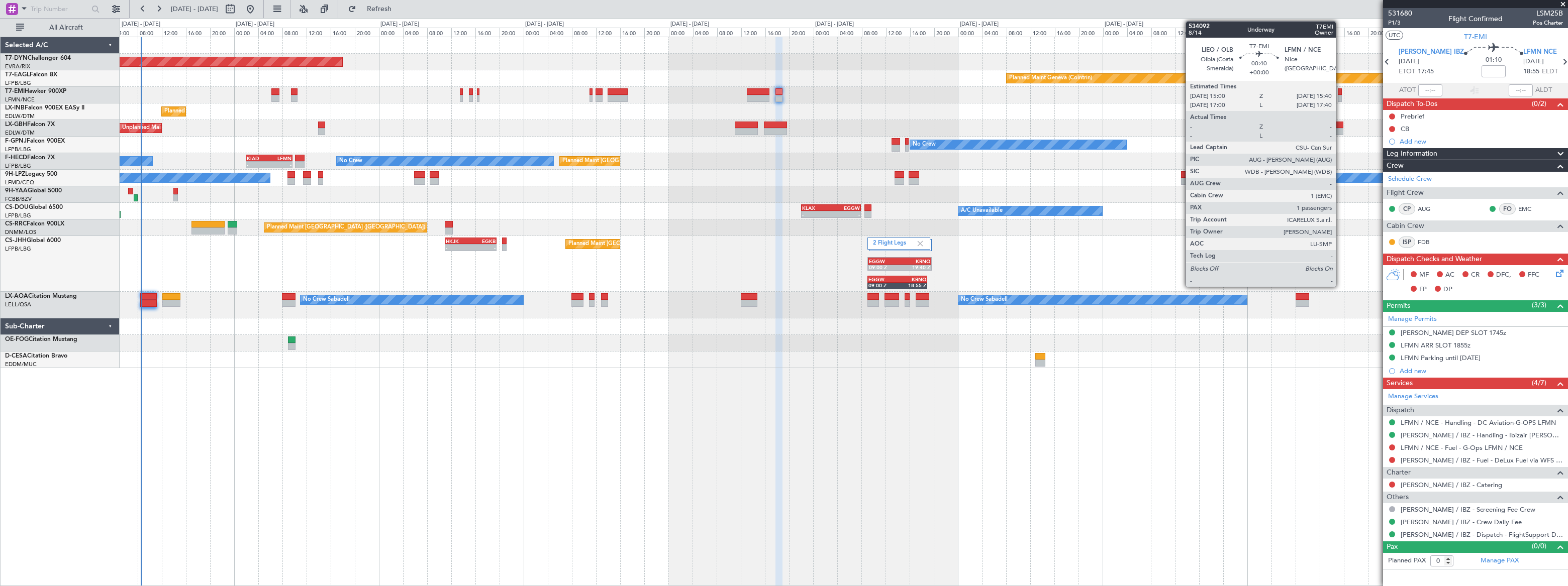
click at [1340, 96] on div at bounding box center [1339, 98] width 5 height 7
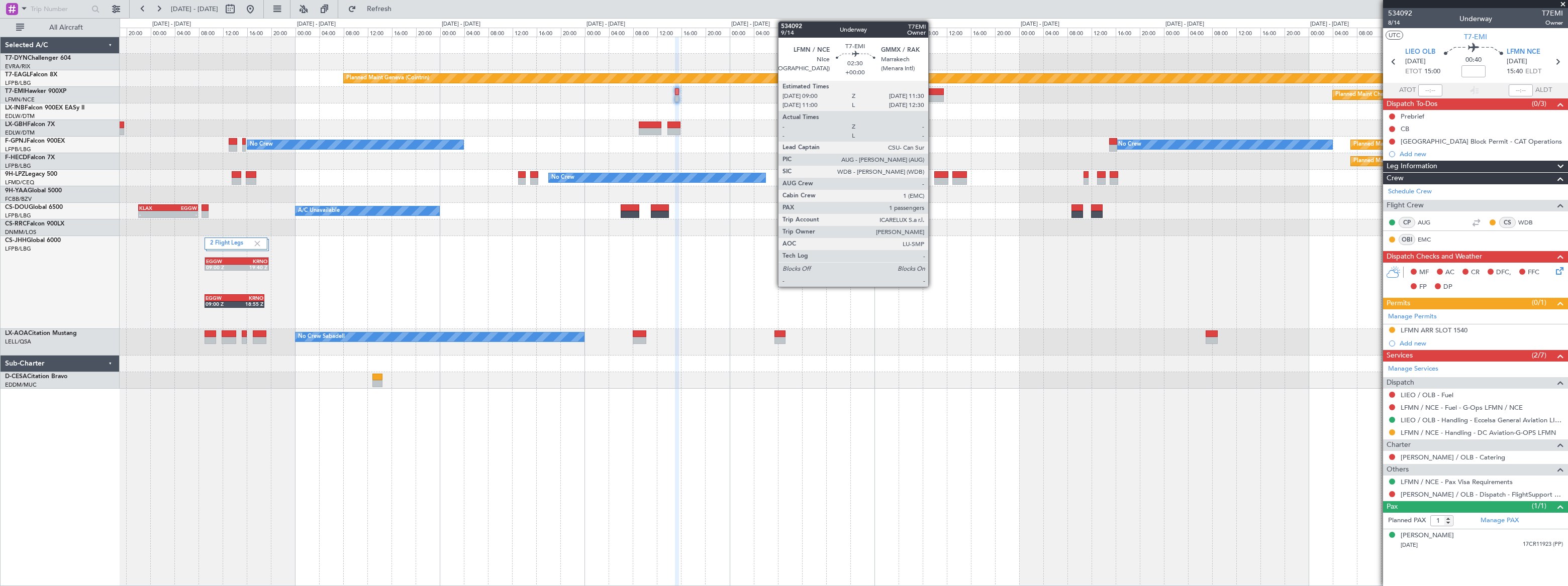
click at [932, 92] on div at bounding box center [936, 91] width 16 height 7
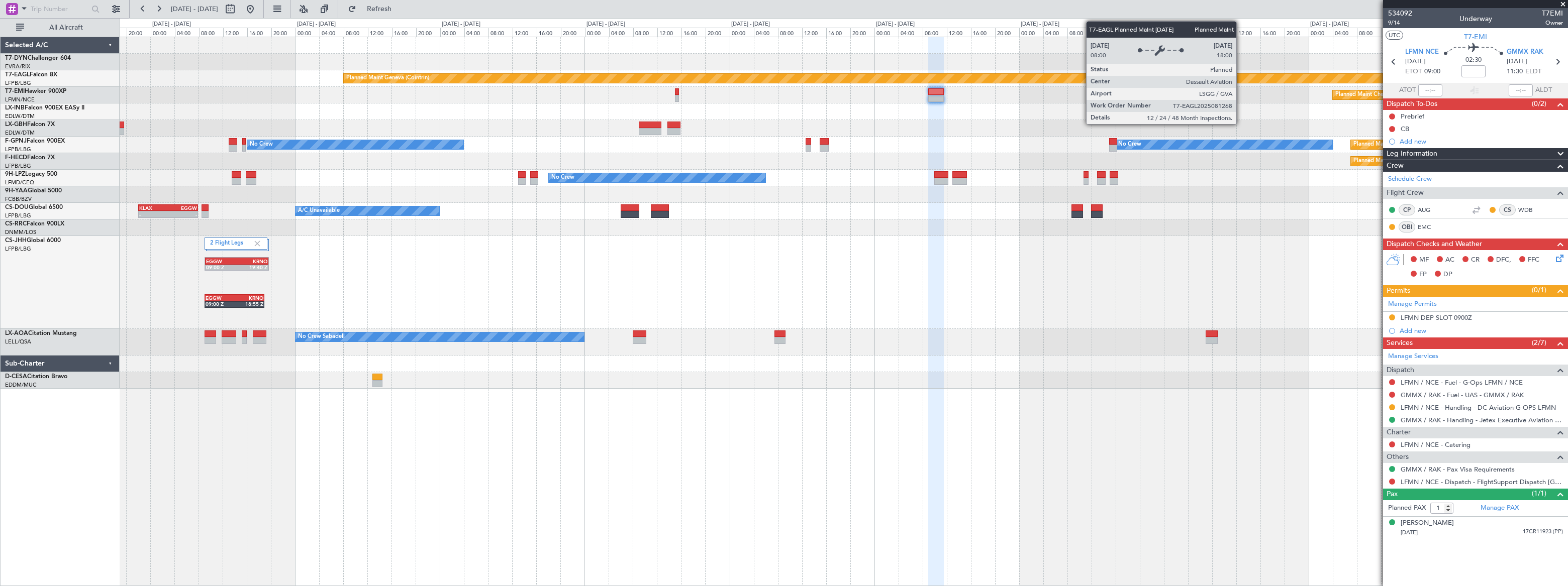
click at [626, 68] on div "Planned Maint Geneva (Cointrin) Planned Maint [PERSON_NAME] No Crew Planned Mai…" at bounding box center [842, 213] width 1447 height 352
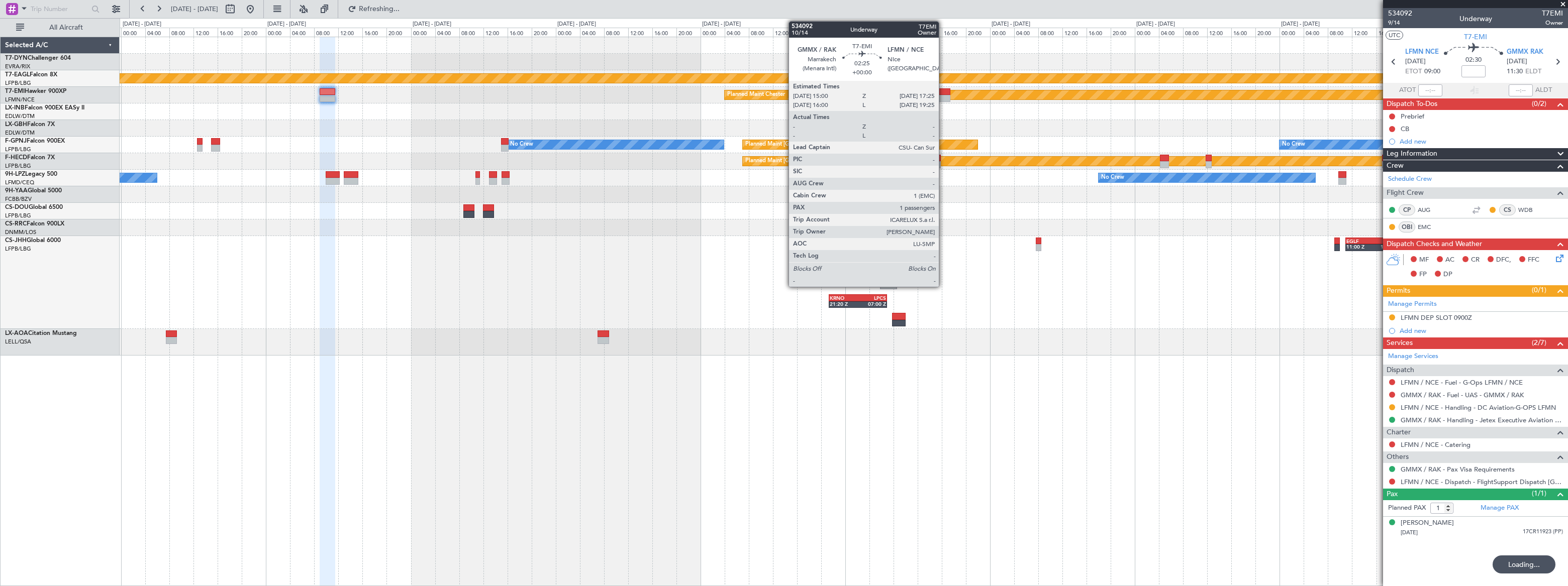
click at [943, 90] on div at bounding box center [942, 91] width 15 height 7
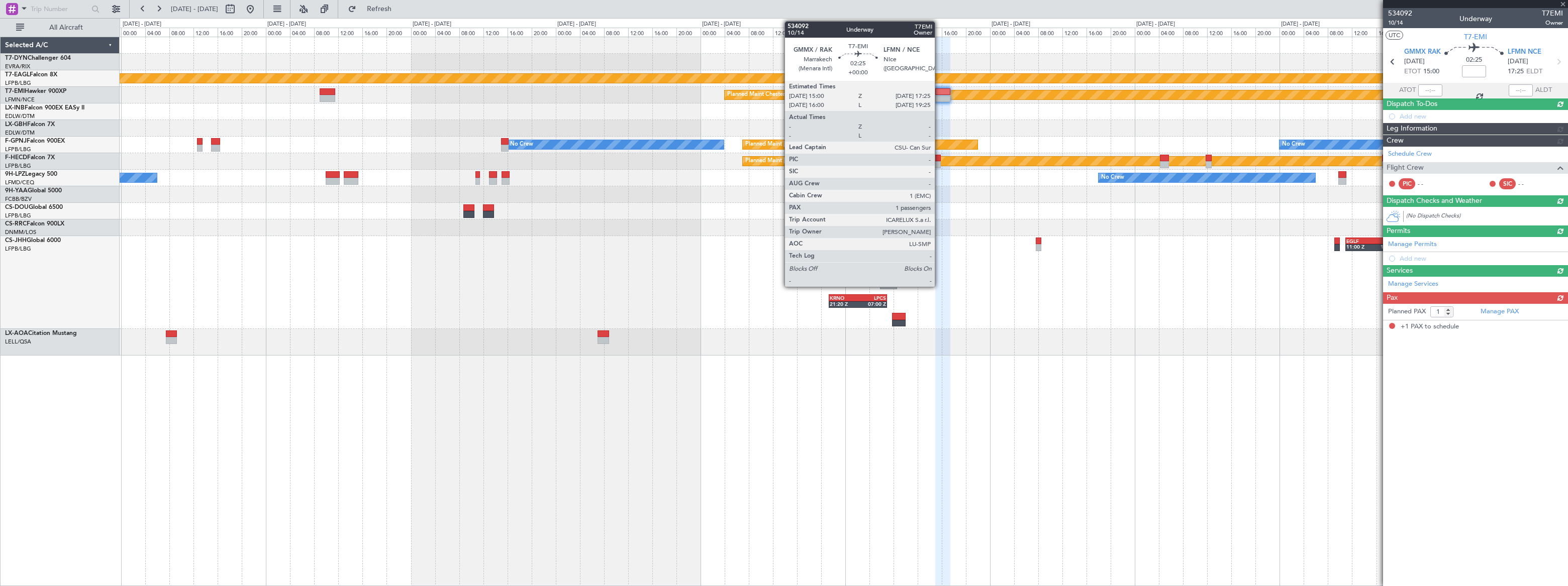
click at [939, 91] on div at bounding box center [942, 91] width 15 height 7
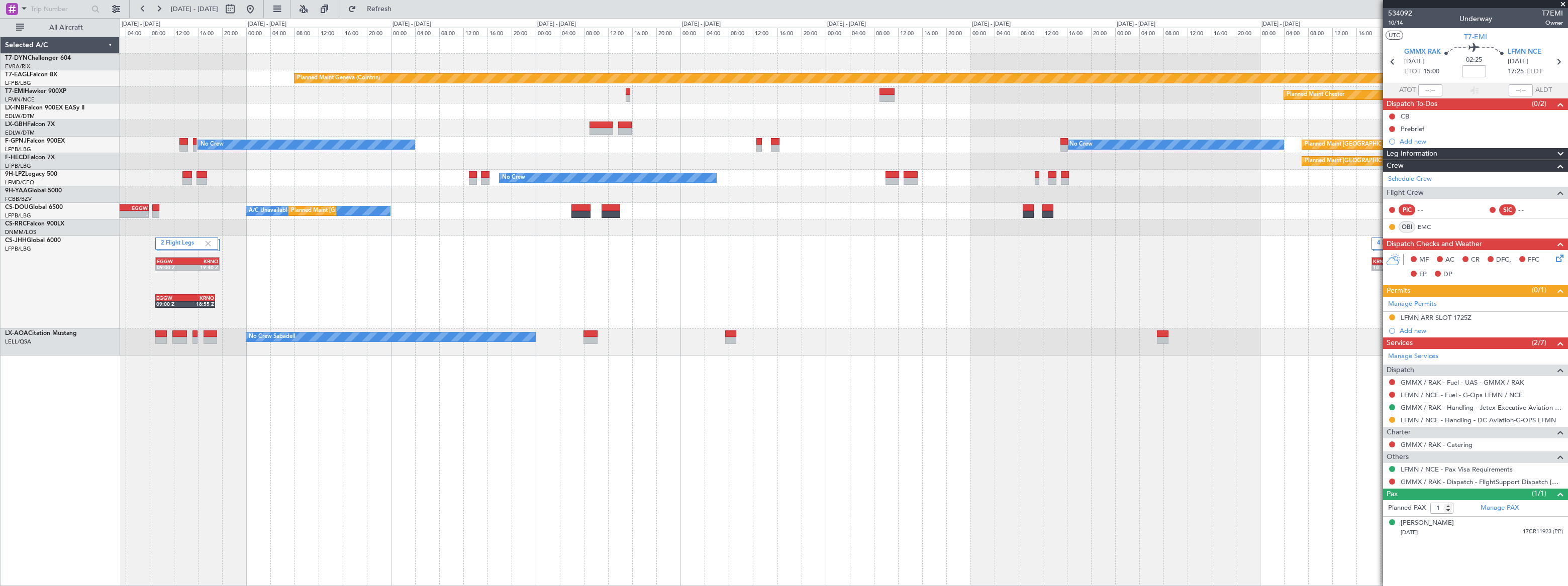
click at [1050, 94] on div "Planned Maint Geneva (Cointrin) Planned Maint [PERSON_NAME] Planned Maint [GEOG…" at bounding box center [843, 197] width 1448 height 319
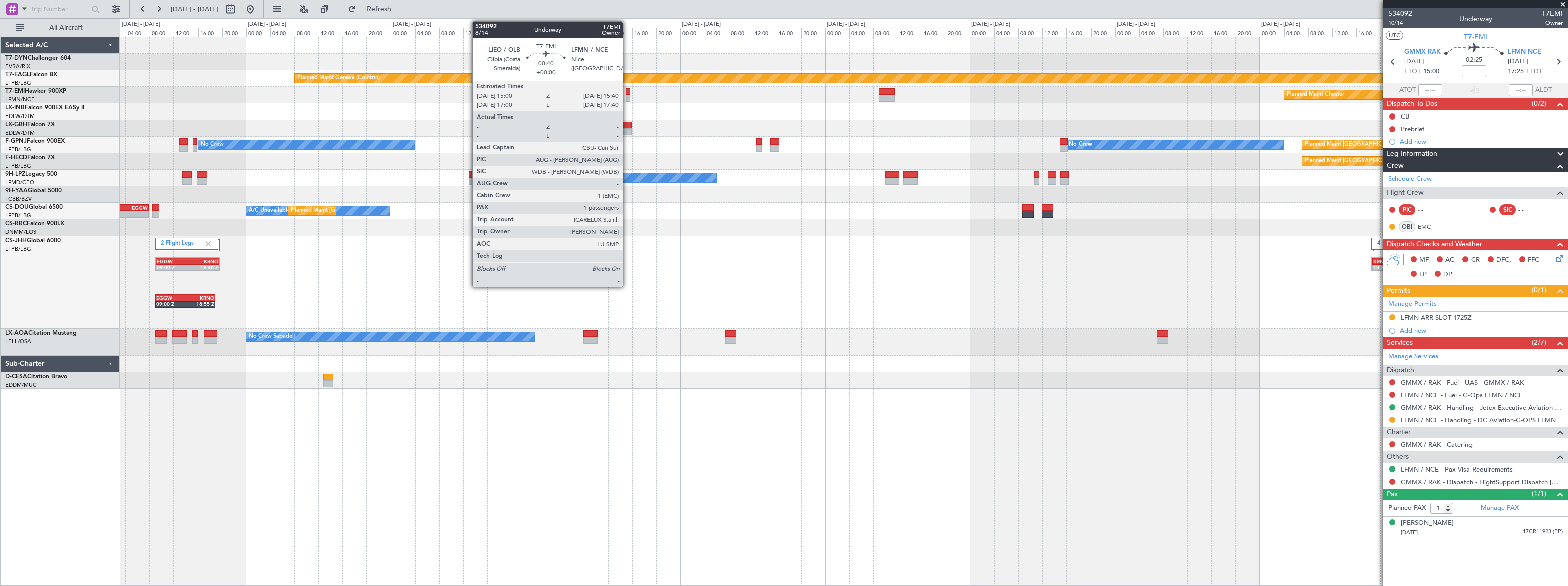
click at [627, 92] on div at bounding box center [628, 91] width 5 height 7
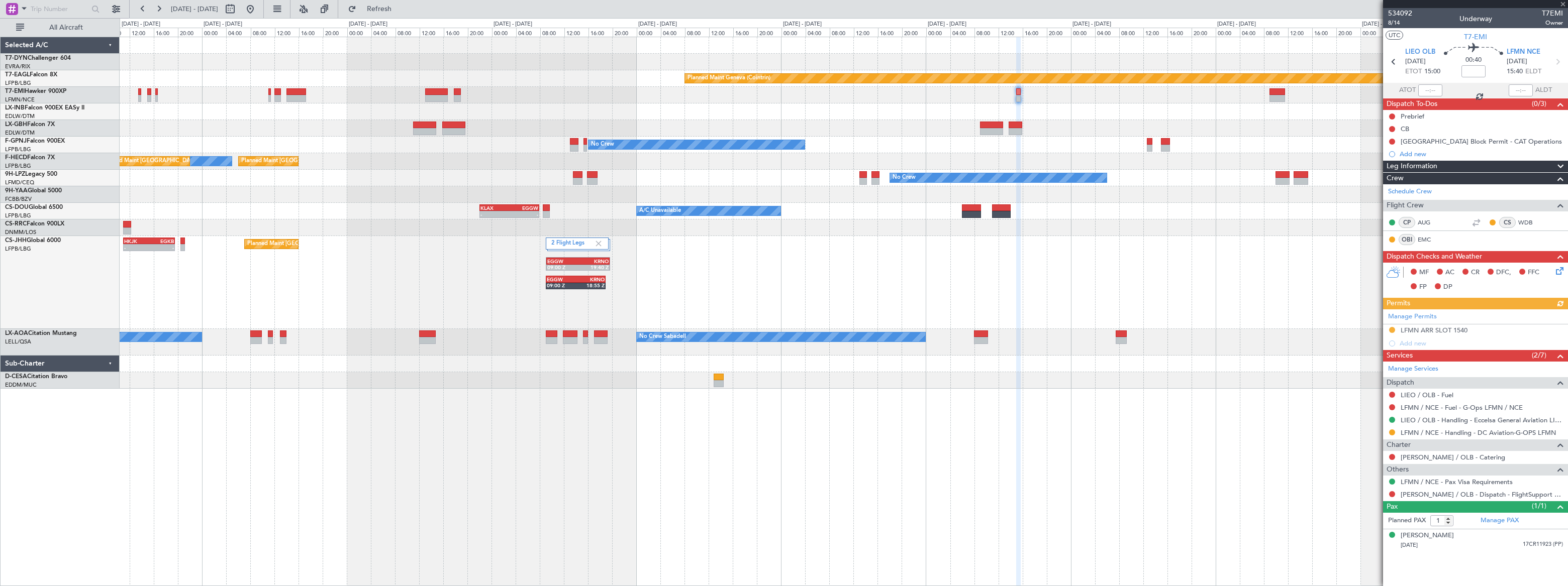
click at [949, 97] on div "Planned Maint Chester" at bounding box center [842, 95] width 1447 height 17
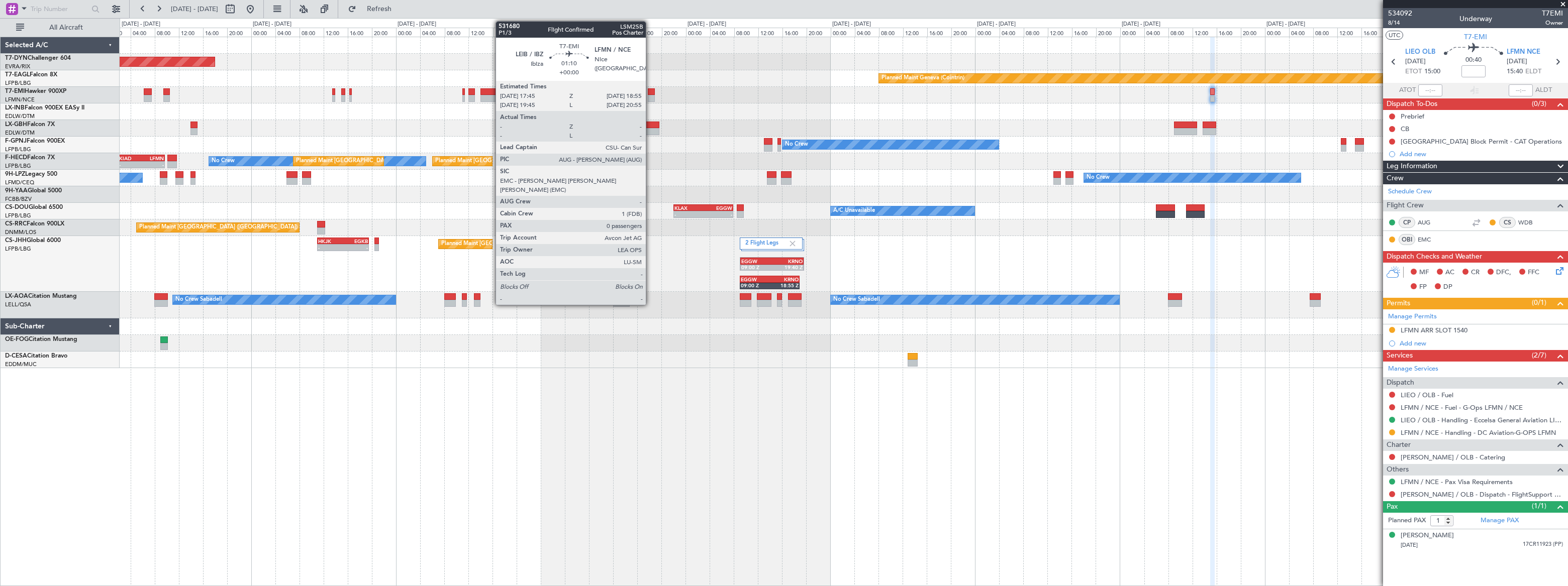
click at [650, 91] on div at bounding box center [651, 91] width 8 height 7
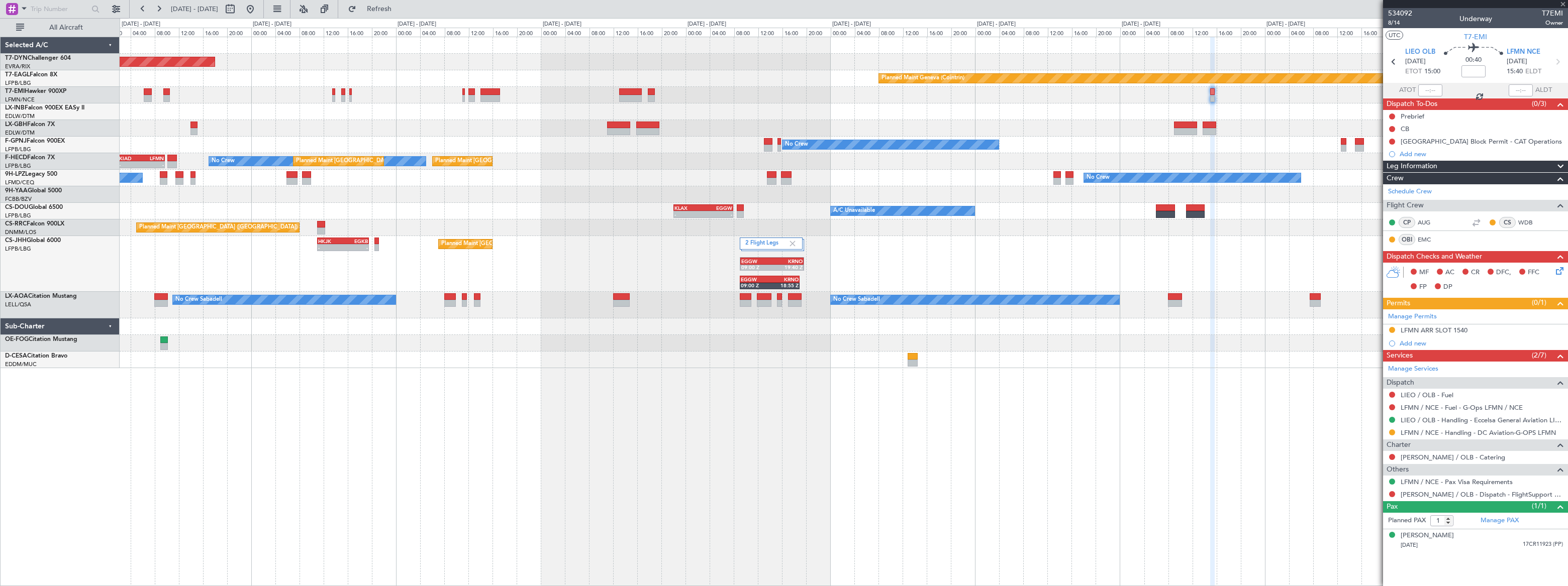
click at [650, 91] on div at bounding box center [651, 91] width 8 height 7
type input "0"
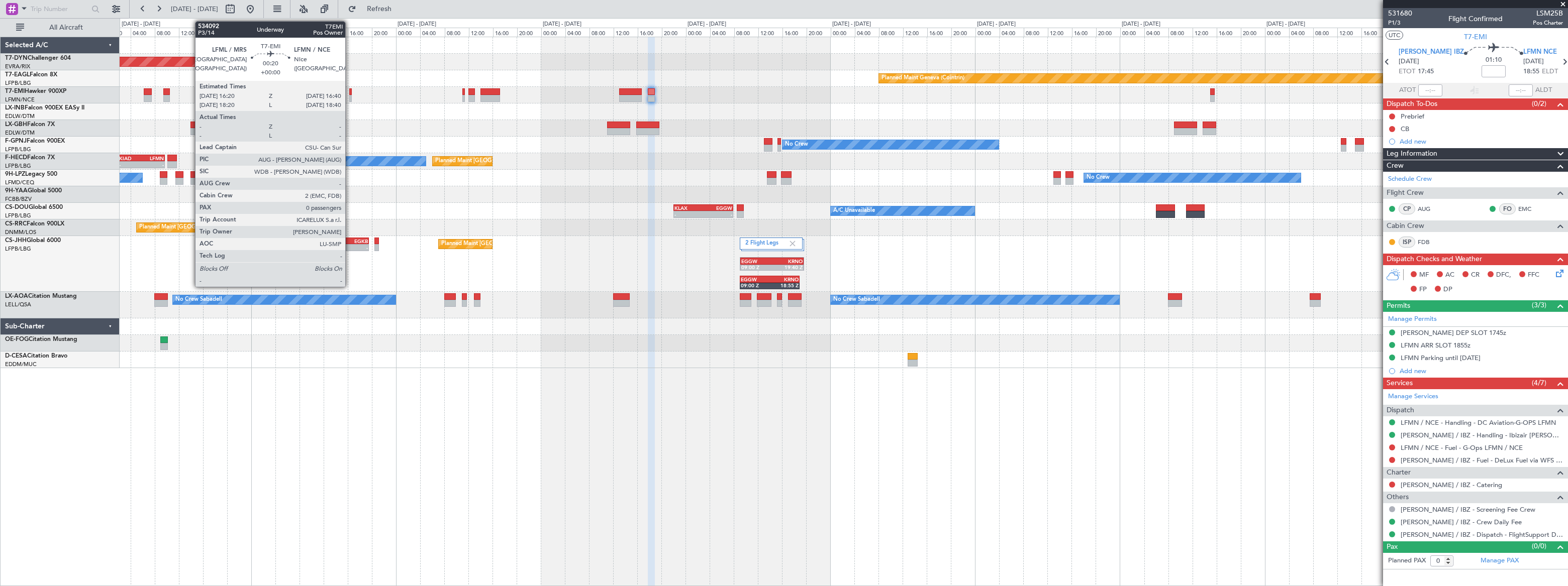
click at [350, 95] on div at bounding box center [350, 98] width 3 height 7
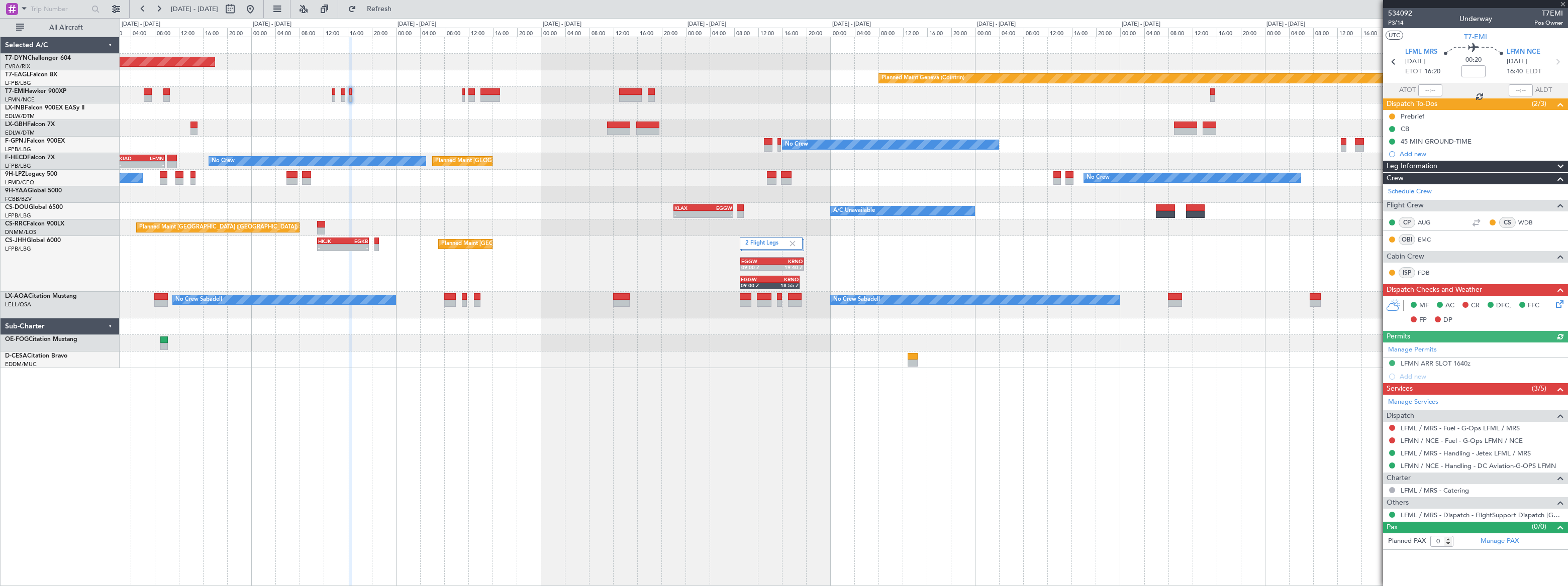
click at [730, 123] on div "Planned Maint [GEOGRAPHIC_DATA]-[GEOGRAPHIC_DATA] Planned Maint Geneva ([GEOGRA…" at bounding box center [842, 203] width 1447 height 332
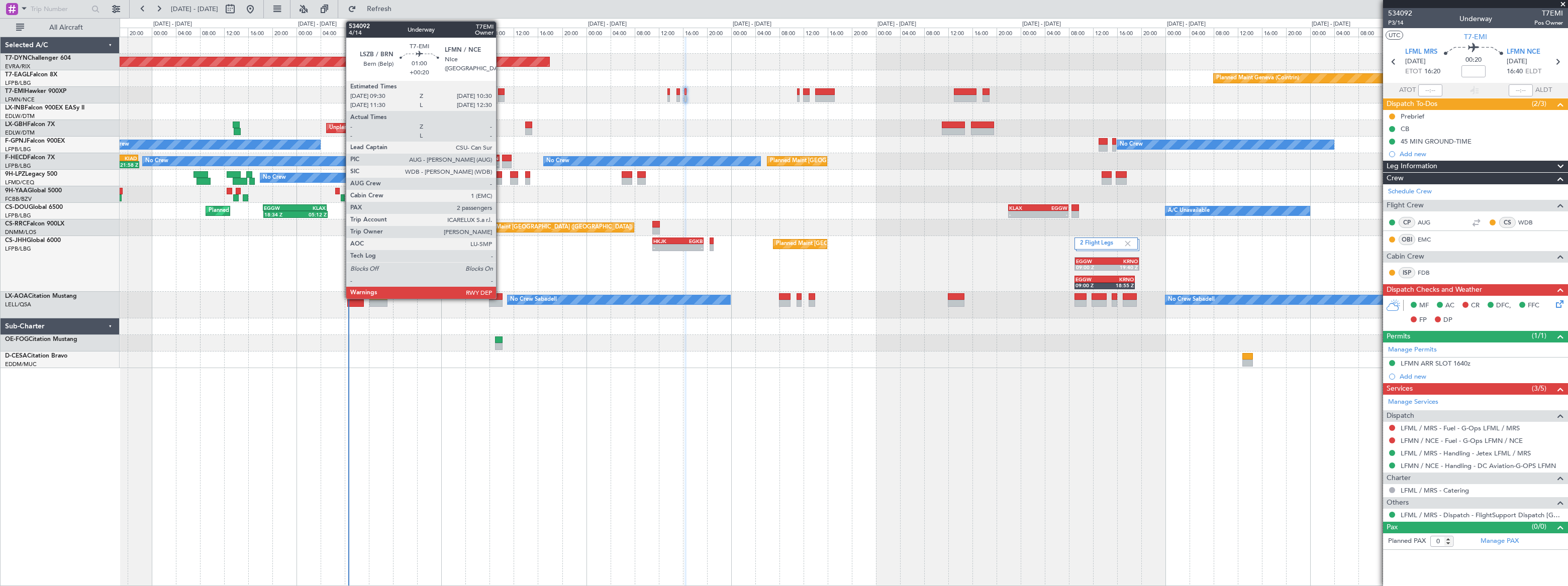
click at [501, 92] on div at bounding box center [501, 91] width 7 height 7
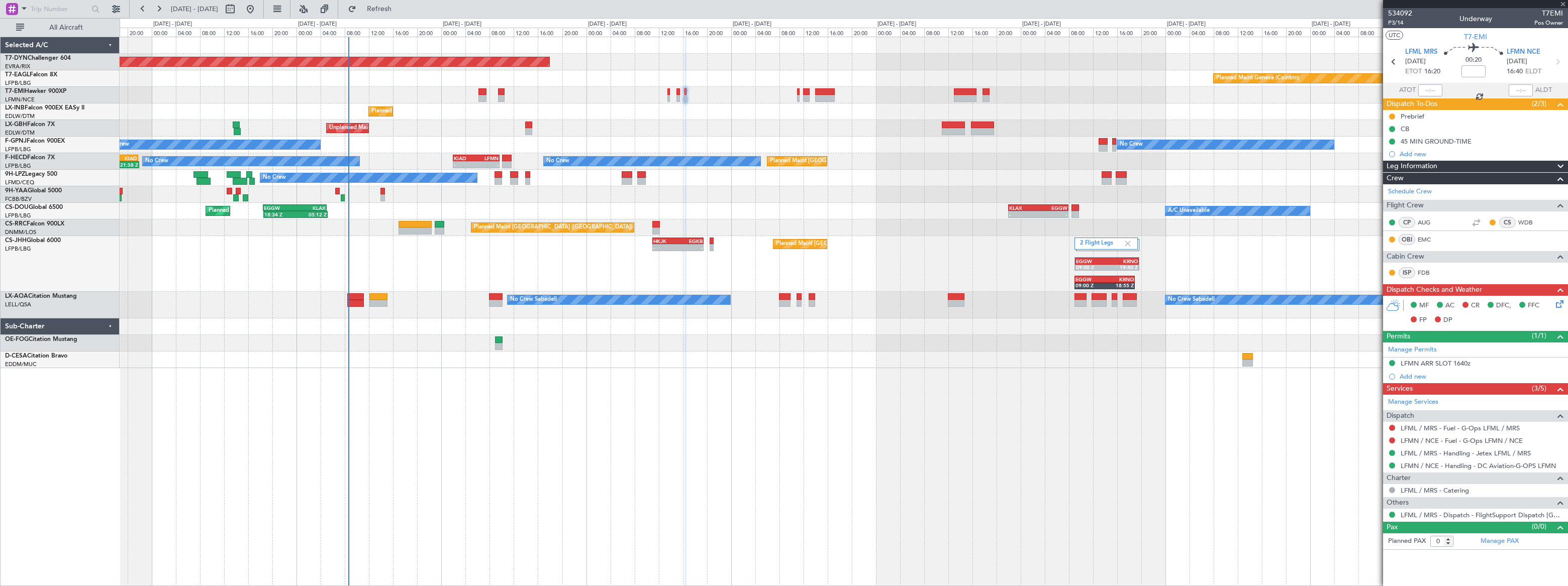
type input "+00:20"
type input "2"
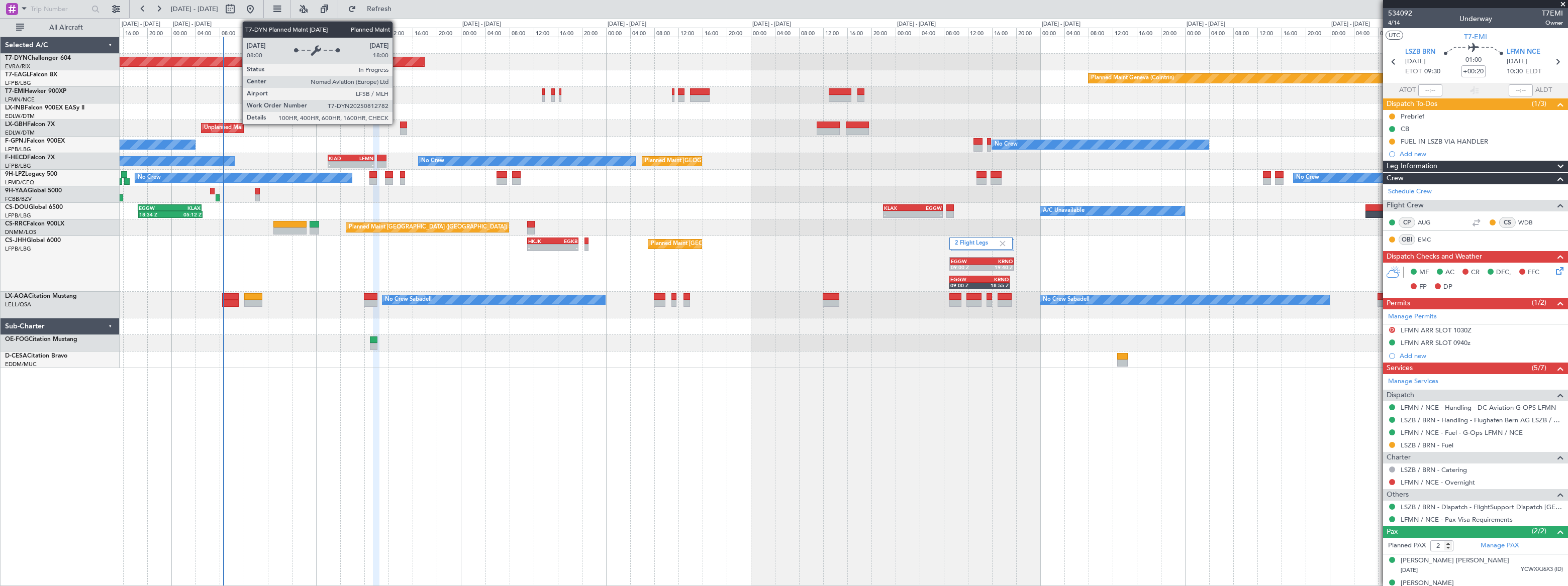
click at [189, 25] on div "Planned Maint [GEOGRAPHIC_DATA]-[GEOGRAPHIC_DATA] Planned Maint Geneva ([GEOGRA…" at bounding box center [784, 301] width 1568 height 568
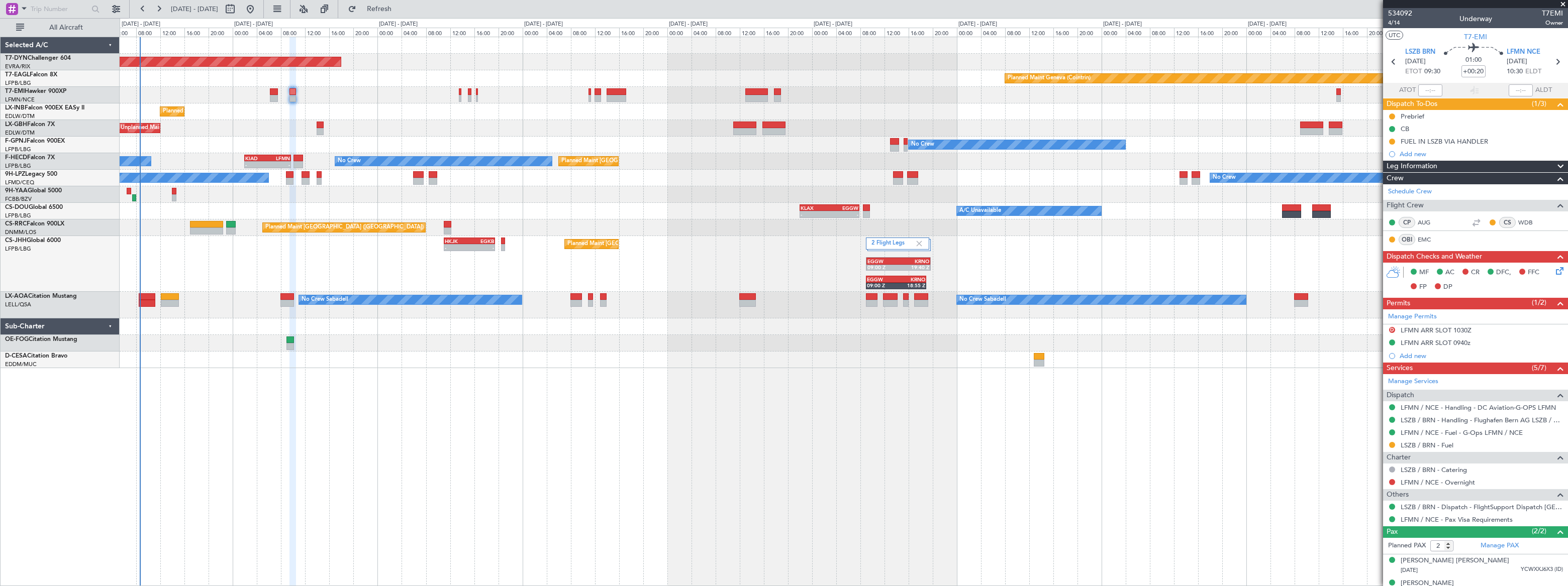
click at [414, 108] on div "Planned Maint Geneva (Cointrin)" at bounding box center [843, 112] width 1448 height 17
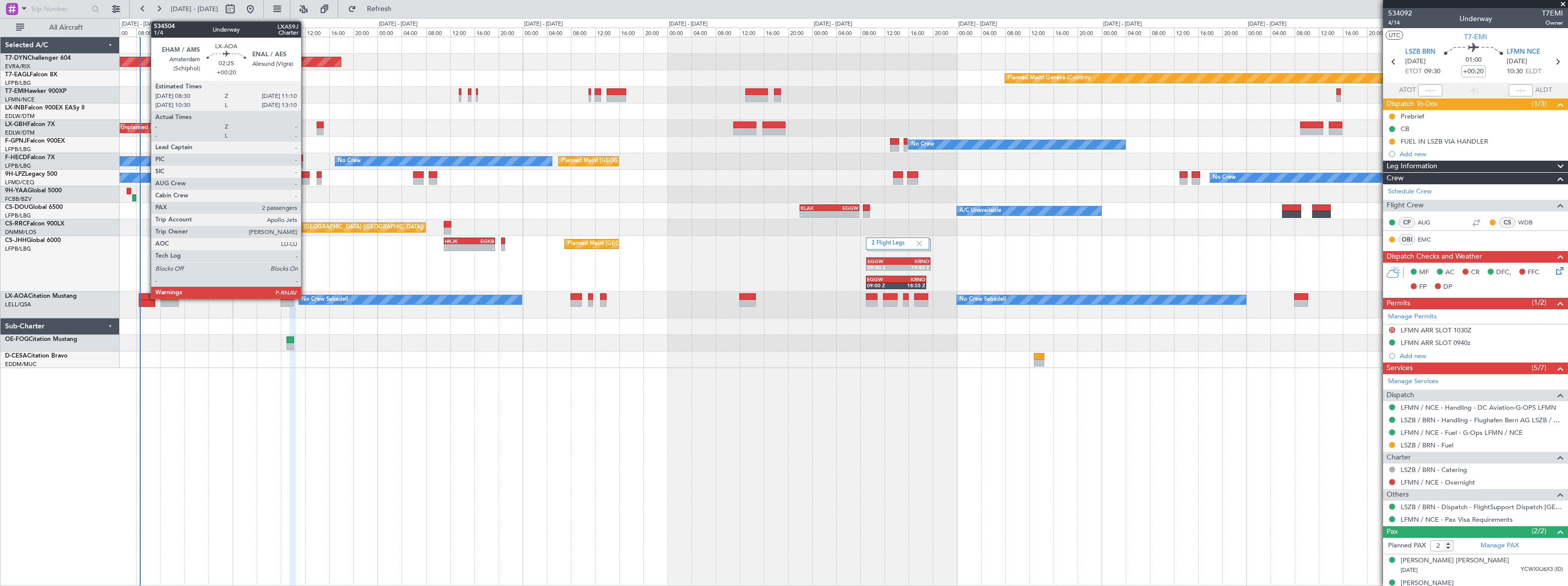
click at [146, 296] on div at bounding box center [147, 296] width 17 height 7
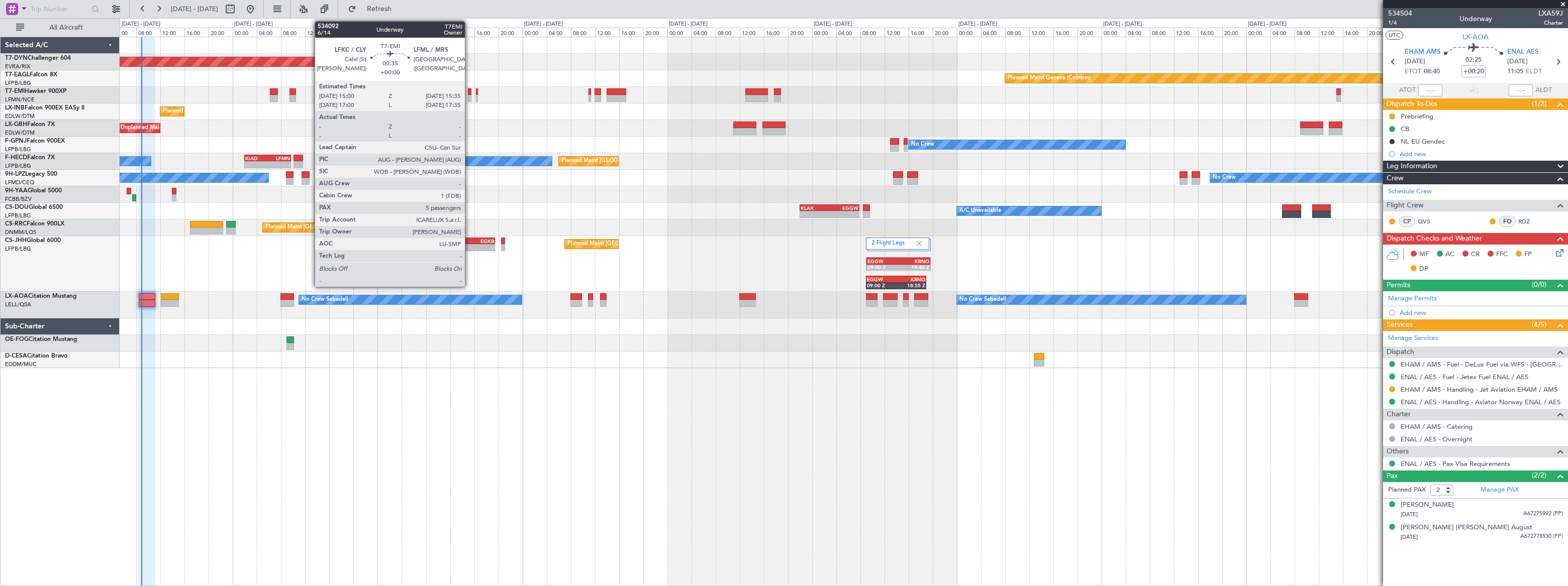
click at [470, 95] on div at bounding box center [470, 98] width 4 height 7
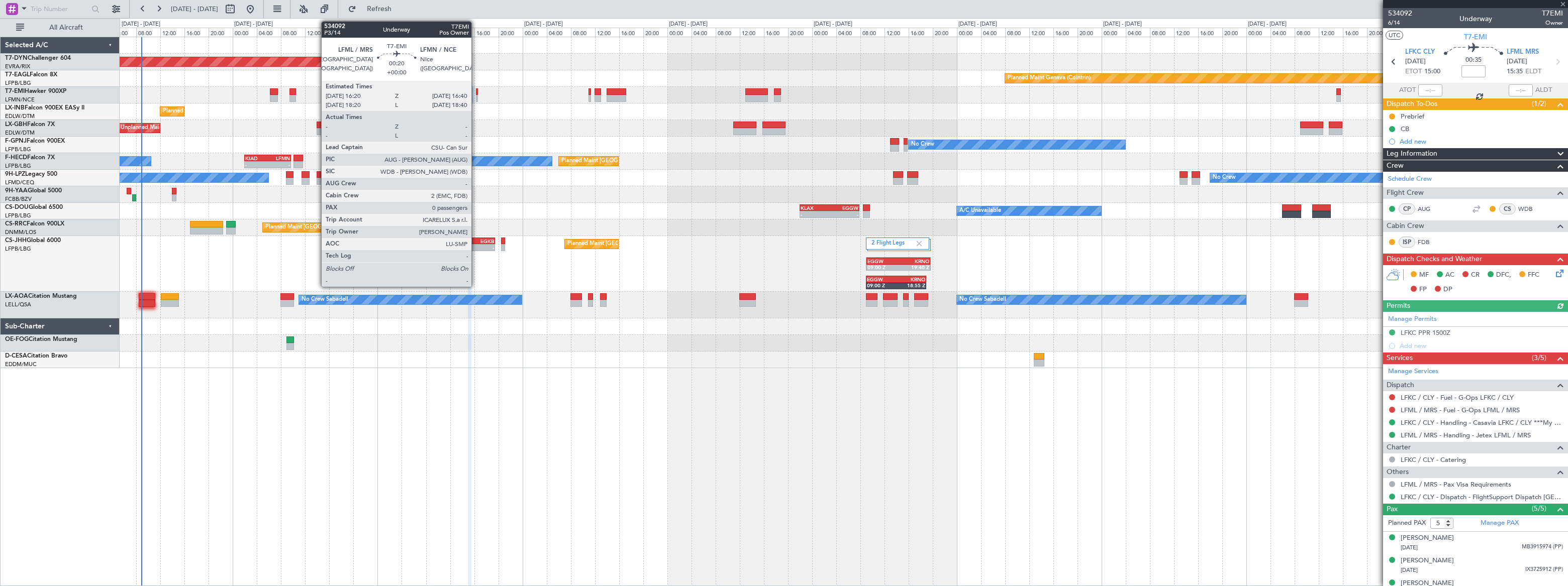
click at [475, 96] on div at bounding box center [476, 98] width 3 height 7
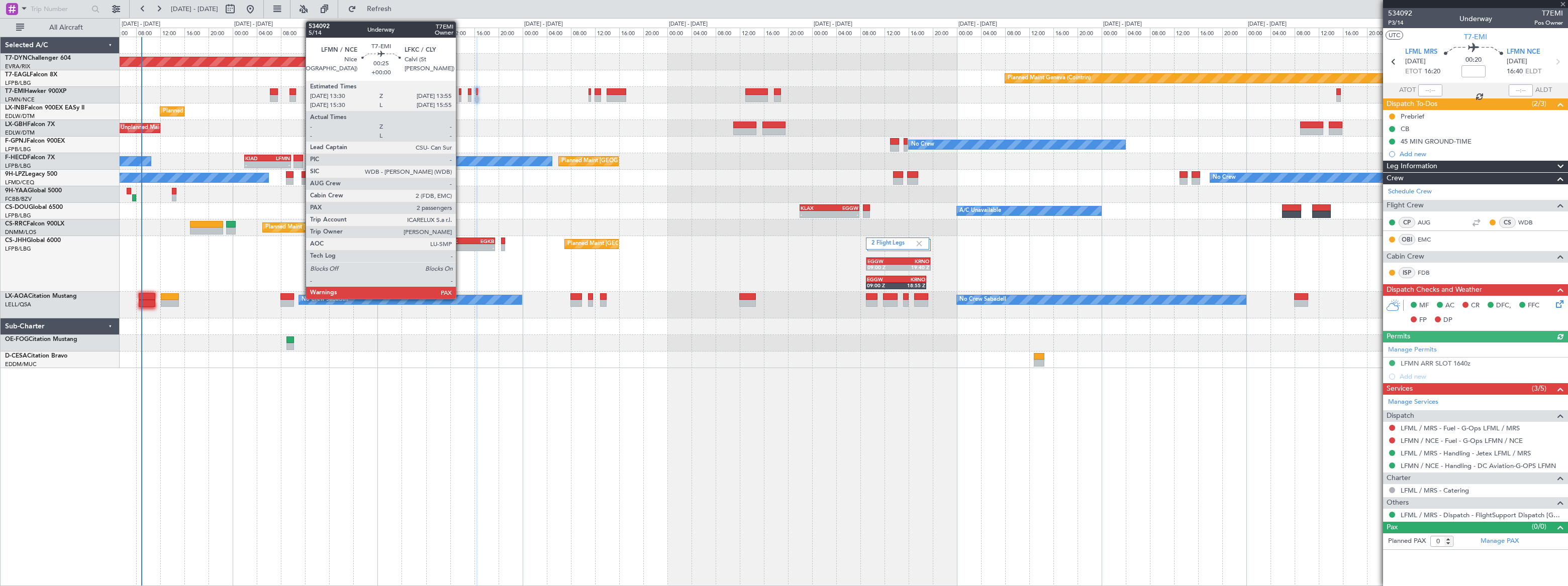
click at [461, 96] on div at bounding box center [460, 98] width 3 height 7
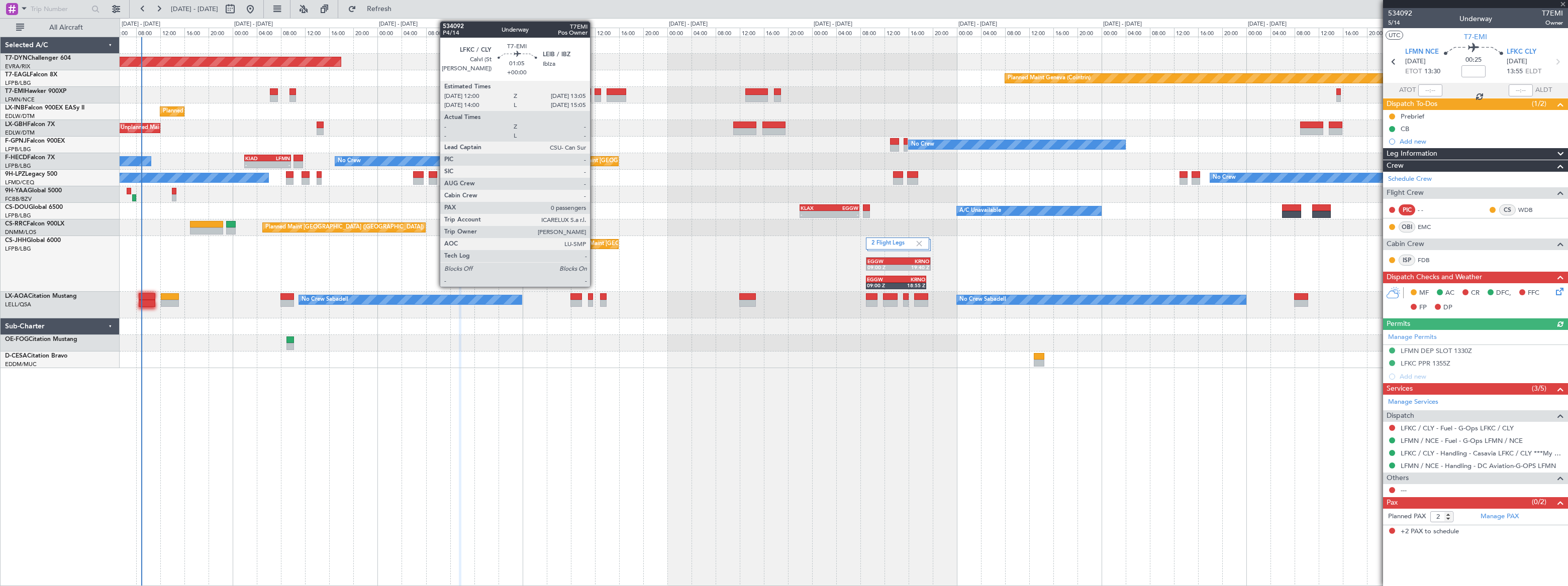
click at [595, 91] on div at bounding box center [598, 91] width 7 height 7
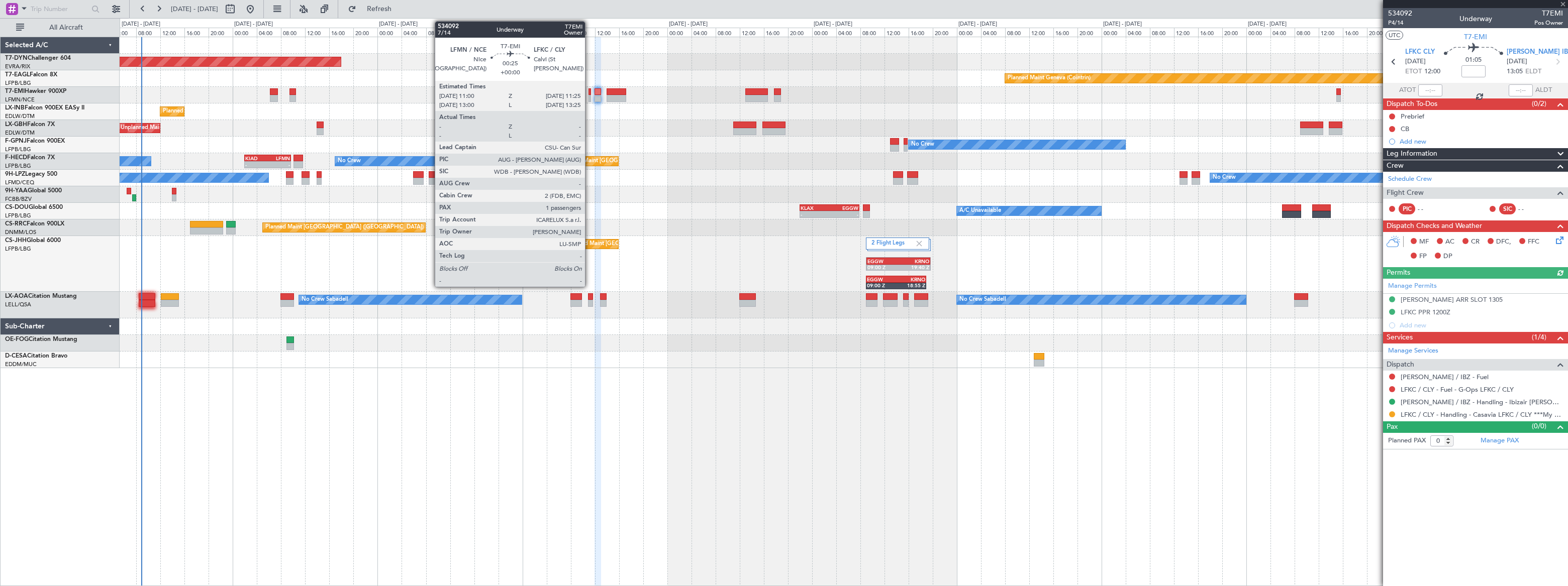
click at [590, 95] on div at bounding box center [590, 98] width 3 height 7
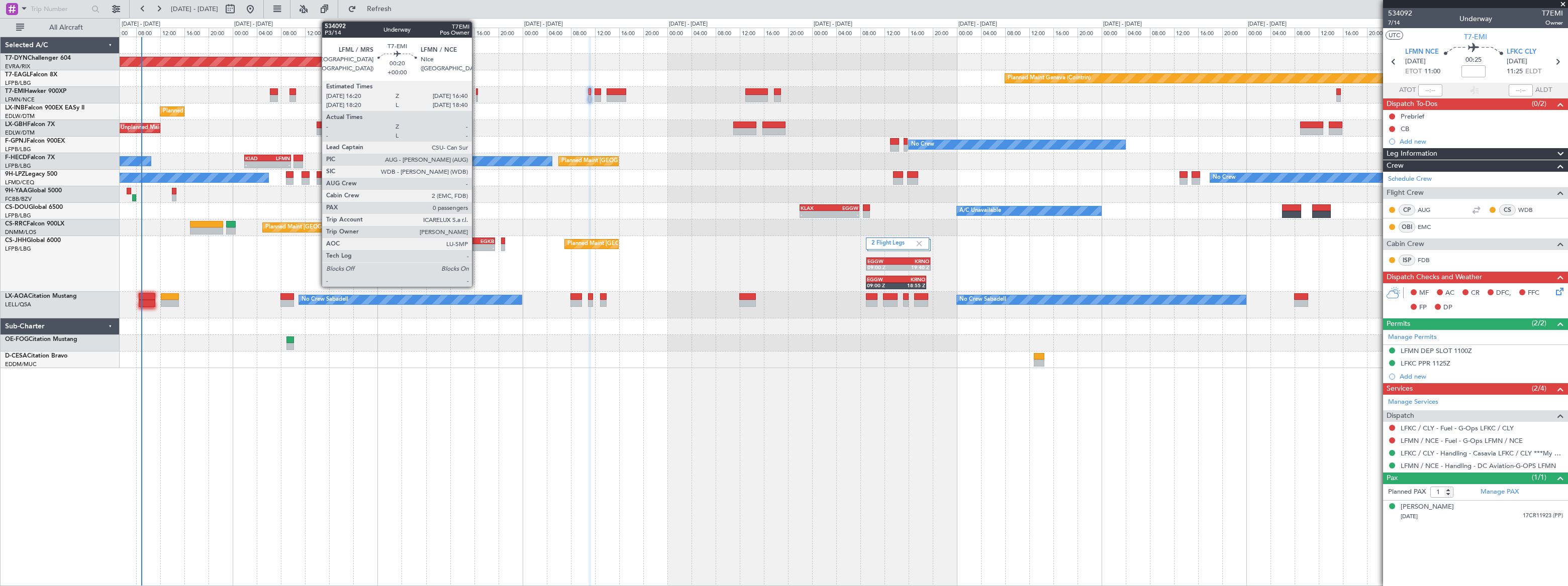
click at [476, 96] on div at bounding box center [476, 98] width 3 height 7
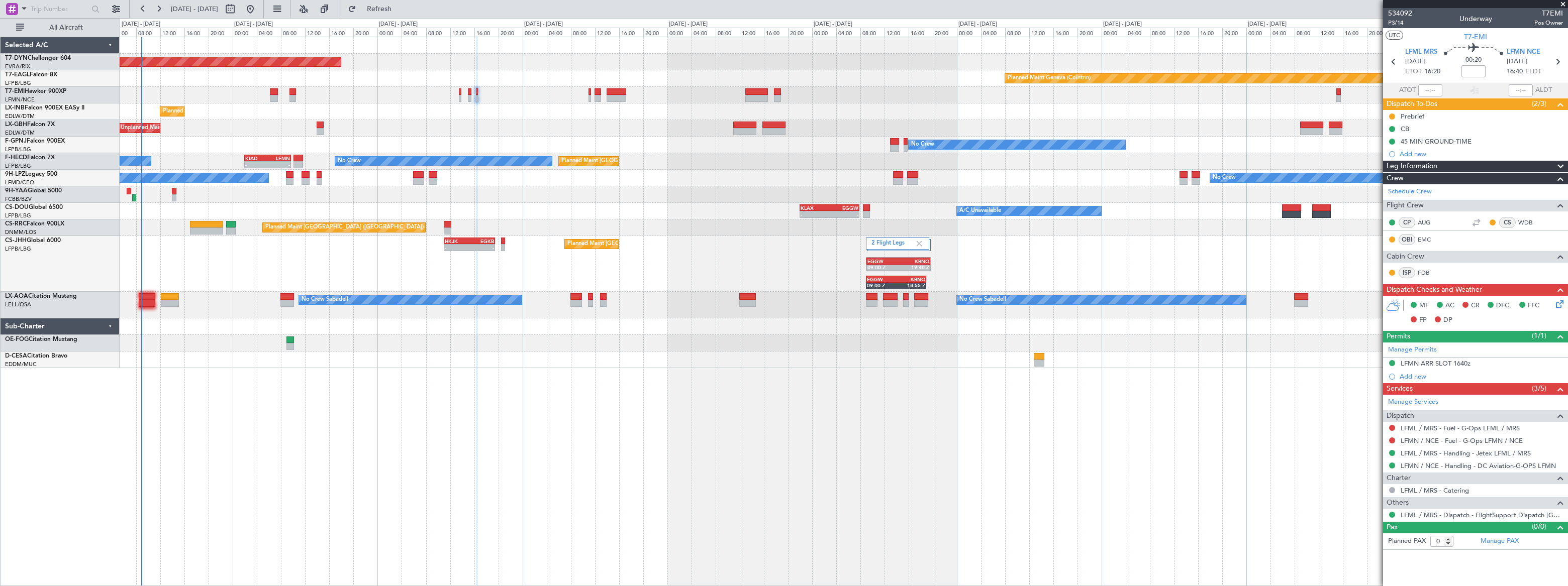
click at [587, 95] on div at bounding box center [843, 95] width 1448 height 17
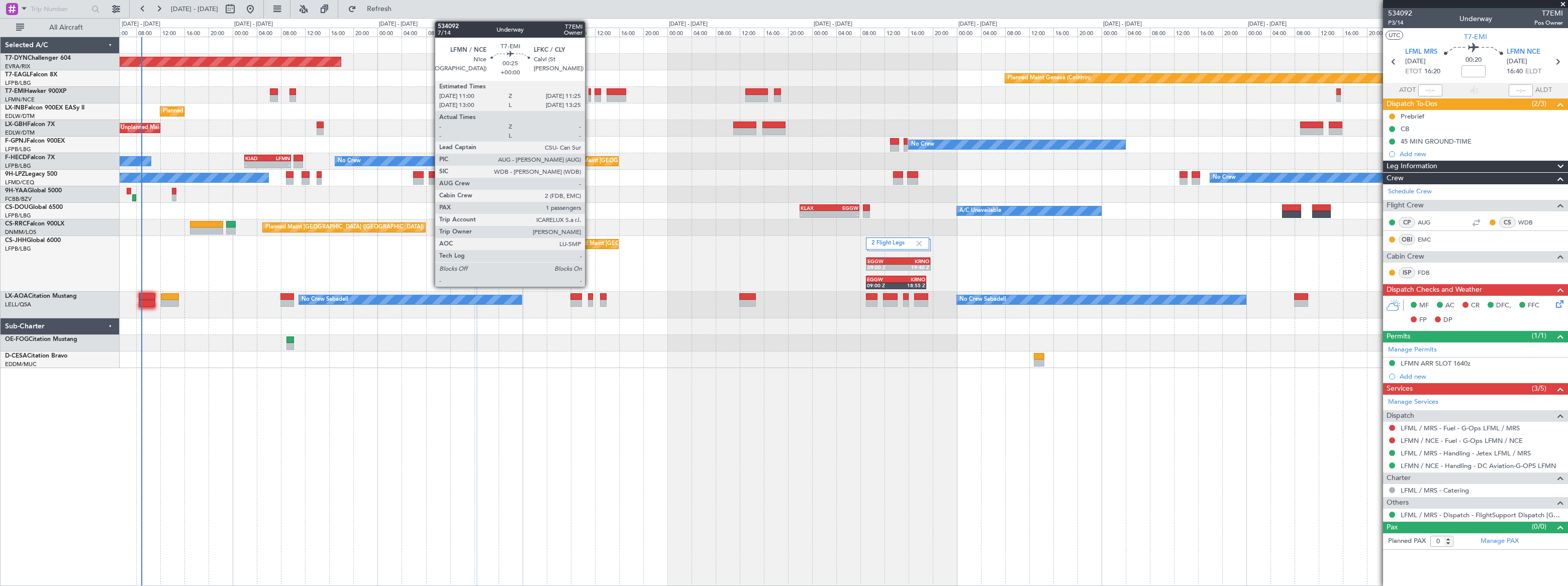
click at [590, 96] on div at bounding box center [590, 98] width 3 height 7
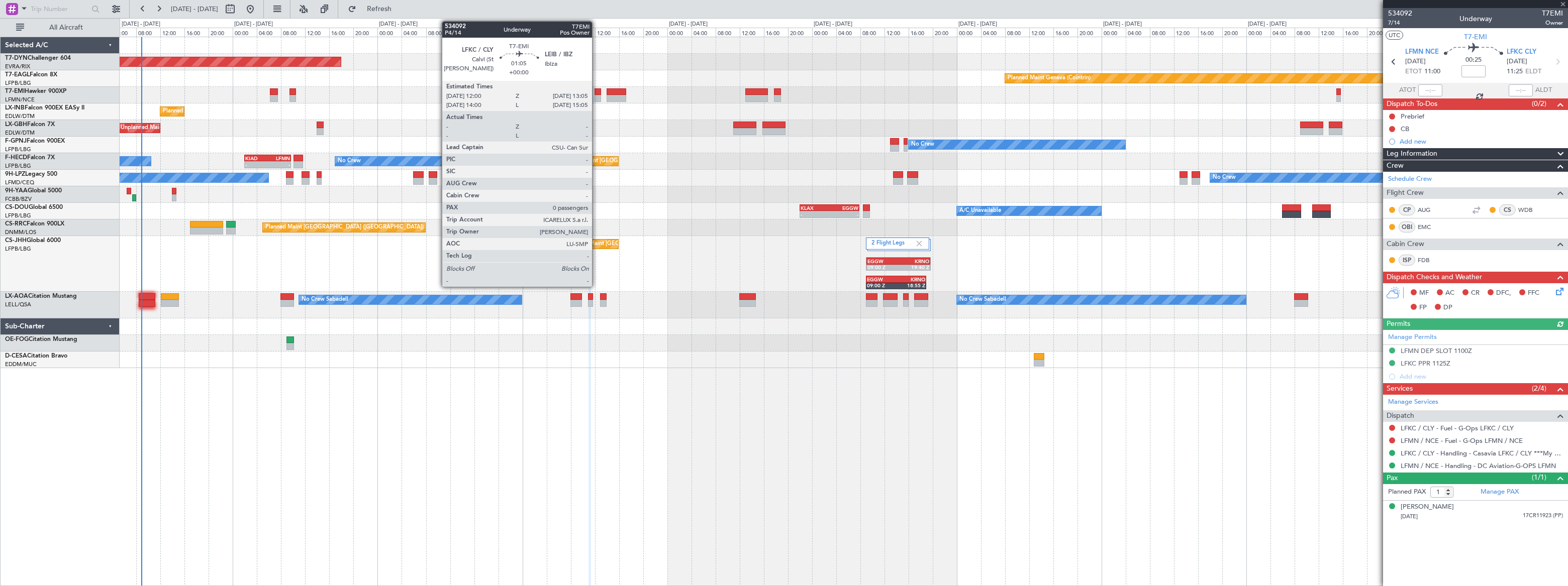
click at [597, 90] on div at bounding box center [598, 91] width 7 height 7
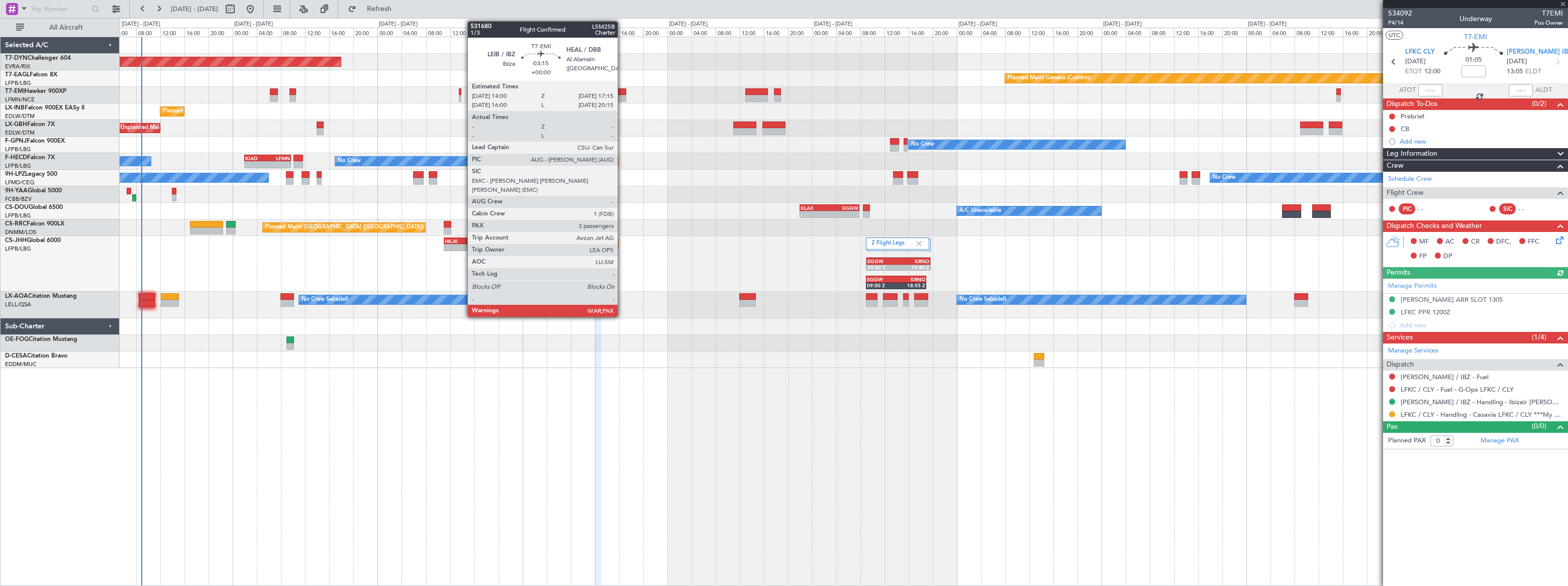
click at [619, 94] on div at bounding box center [616, 91] width 21 height 7
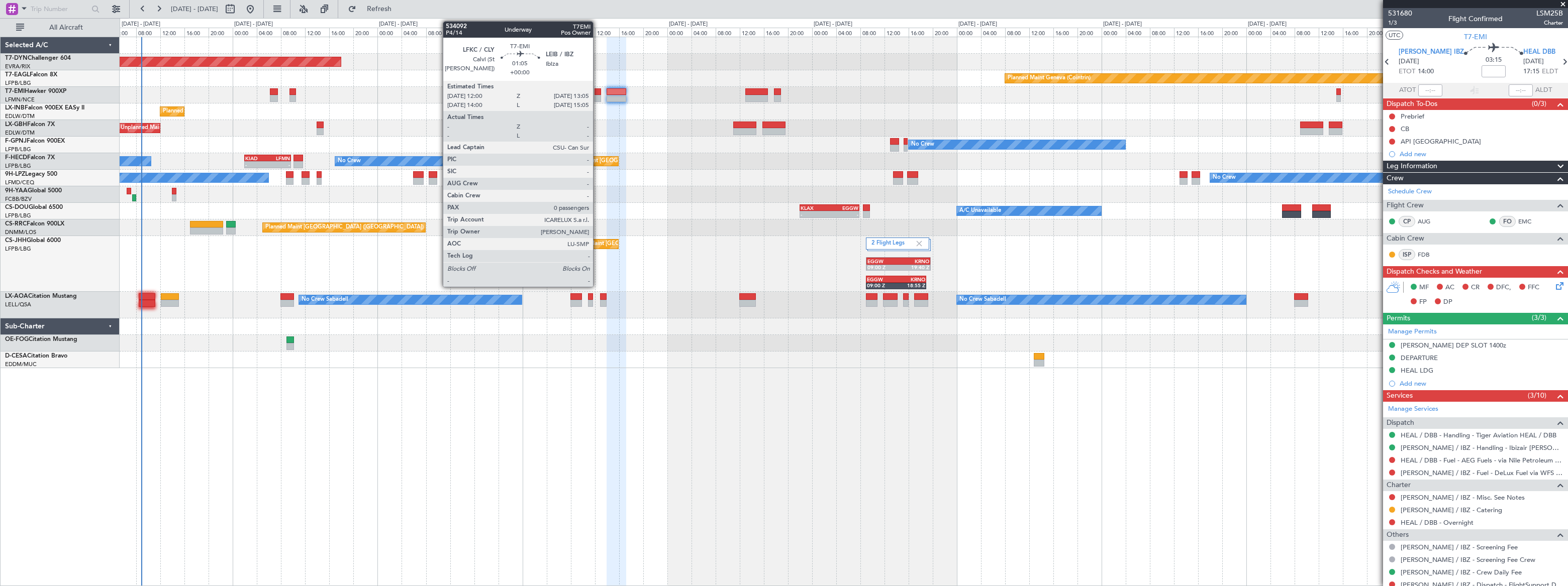
click at [598, 97] on div at bounding box center [598, 98] width 7 height 7
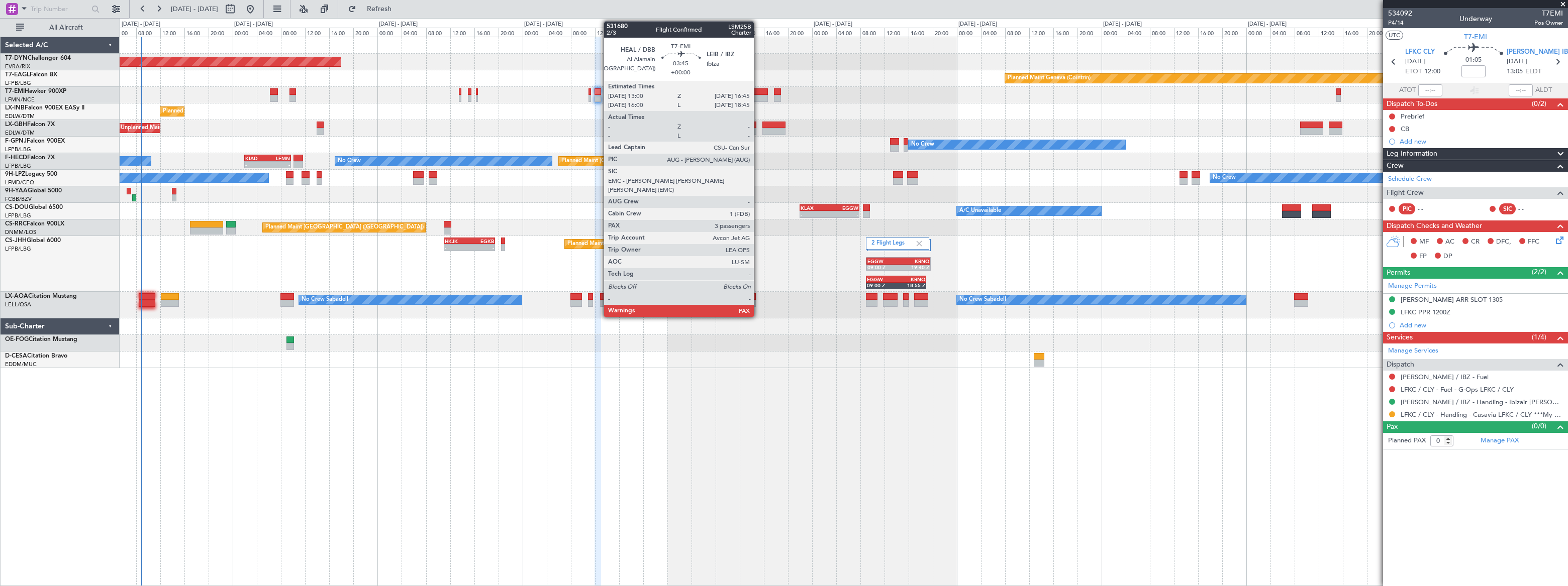
click at [758, 90] on div at bounding box center [757, 91] width 23 height 7
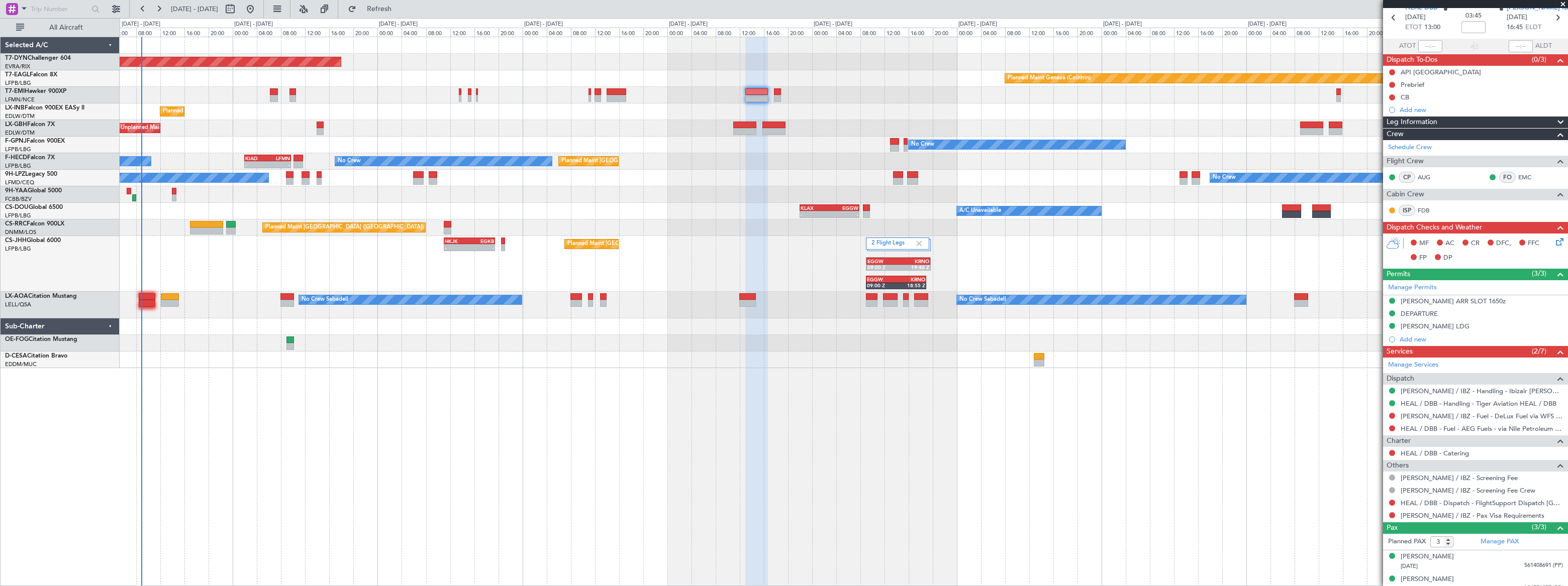
scroll to position [75, 0]
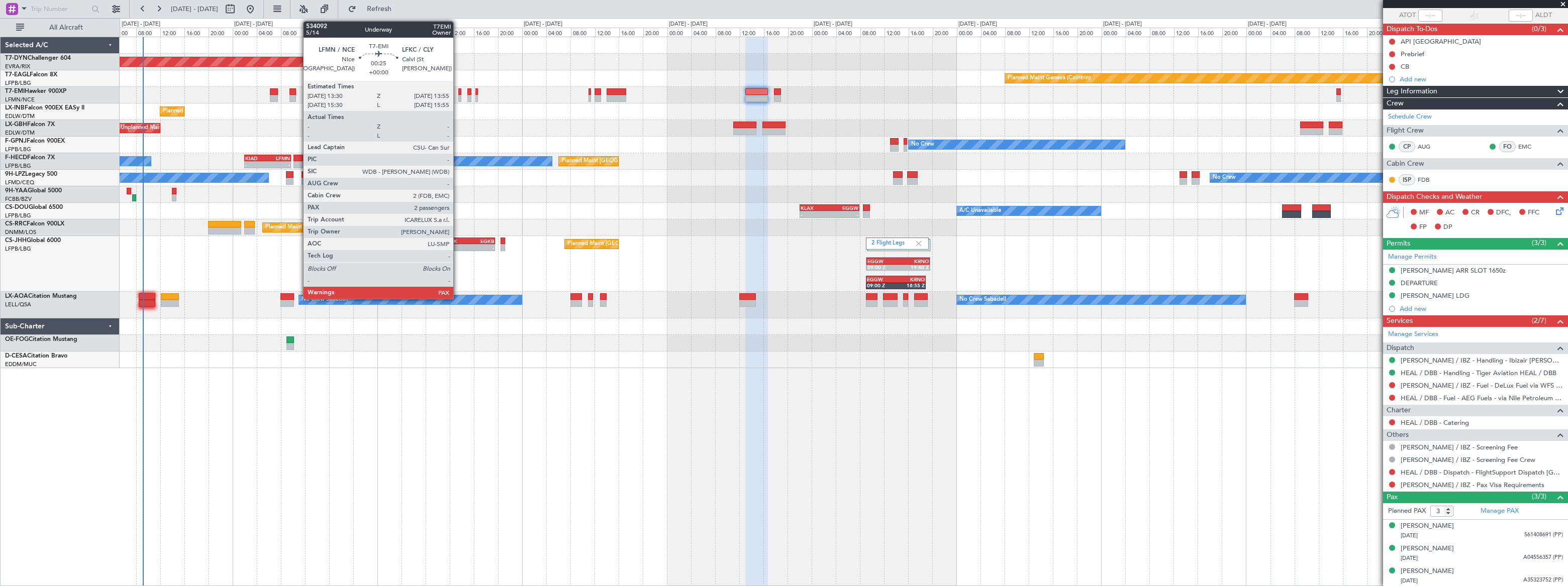
click at [458, 94] on div at bounding box center [459, 91] width 3 height 7
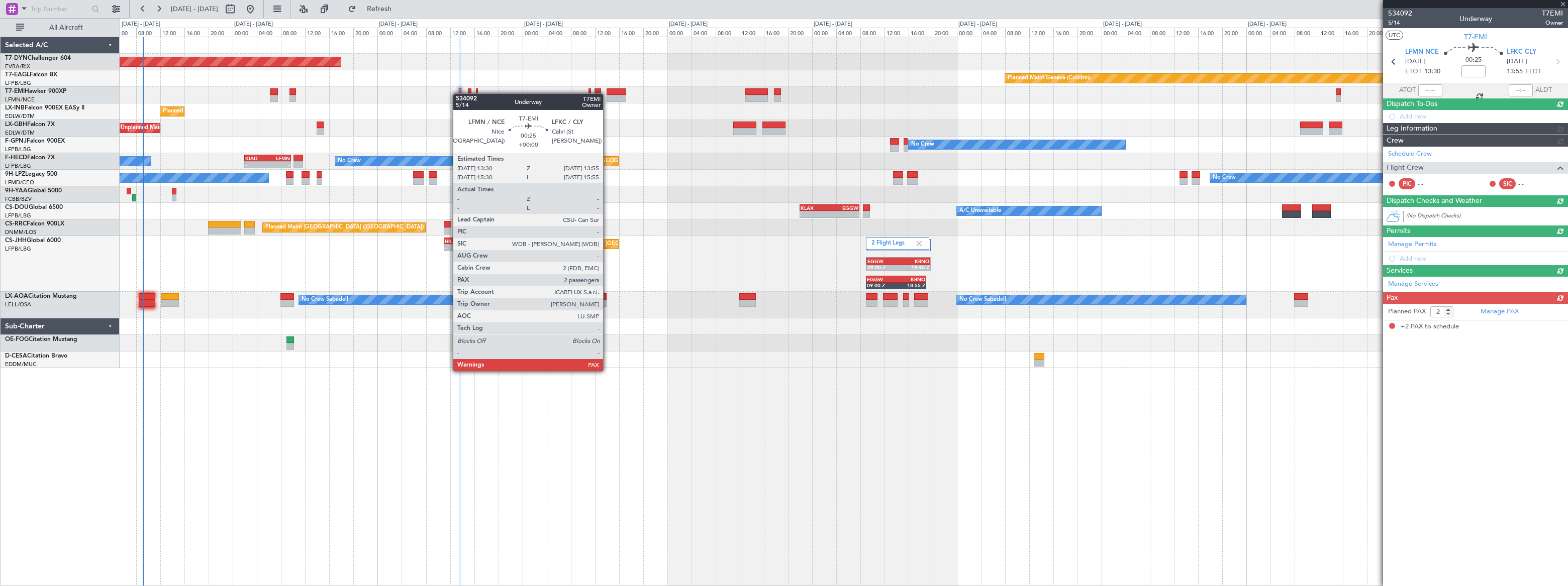
scroll to position [0, 0]
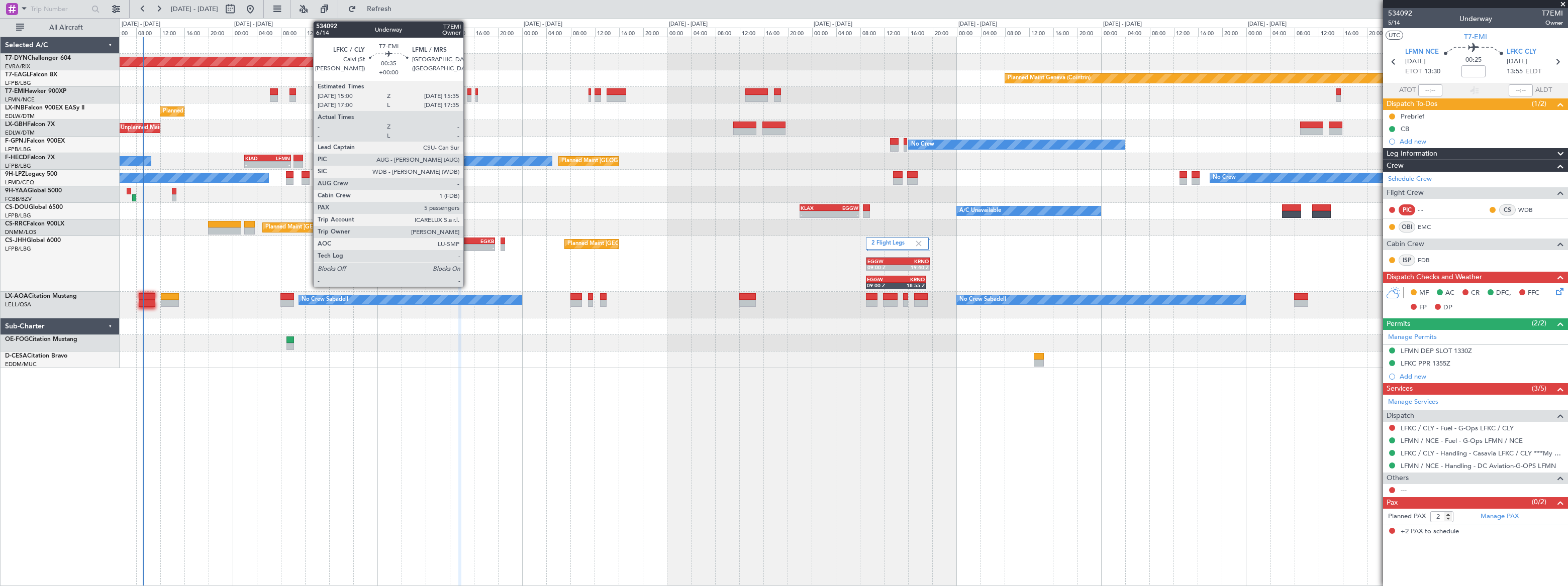
click at [468, 94] on div at bounding box center [470, 91] width 4 height 7
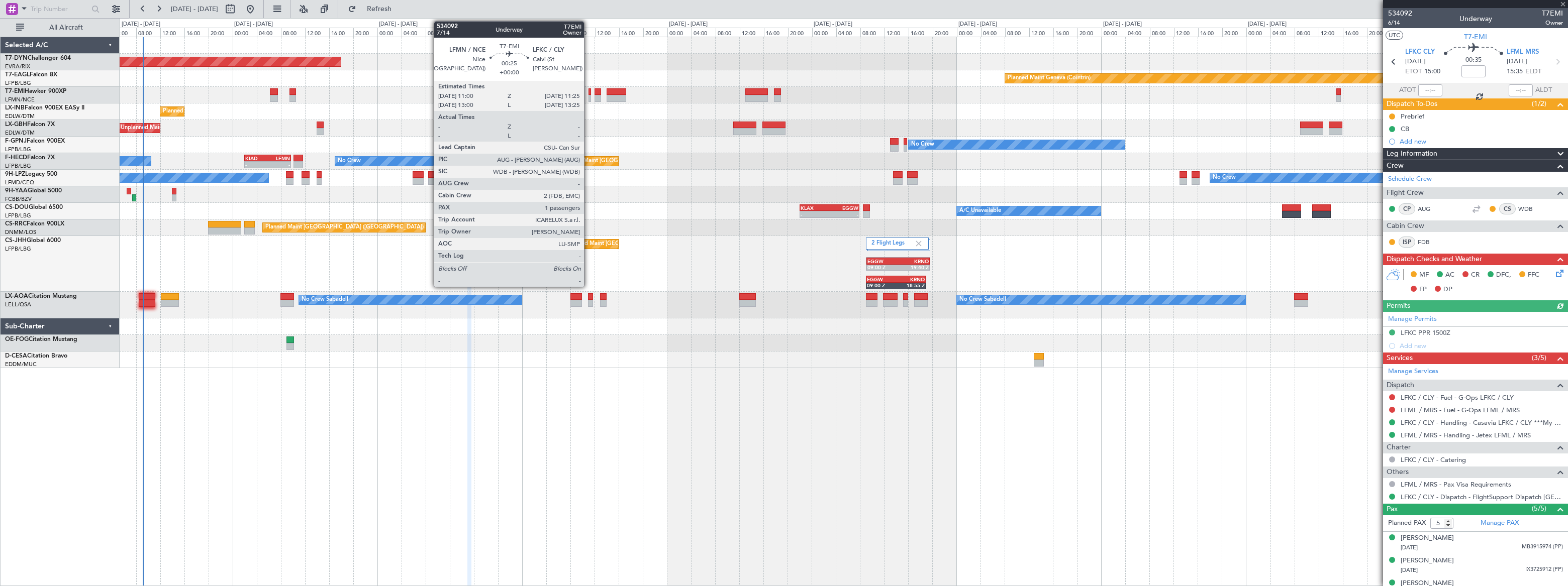
click at [589, 95] on div at bounding box center [590, 98] width 3 height 7
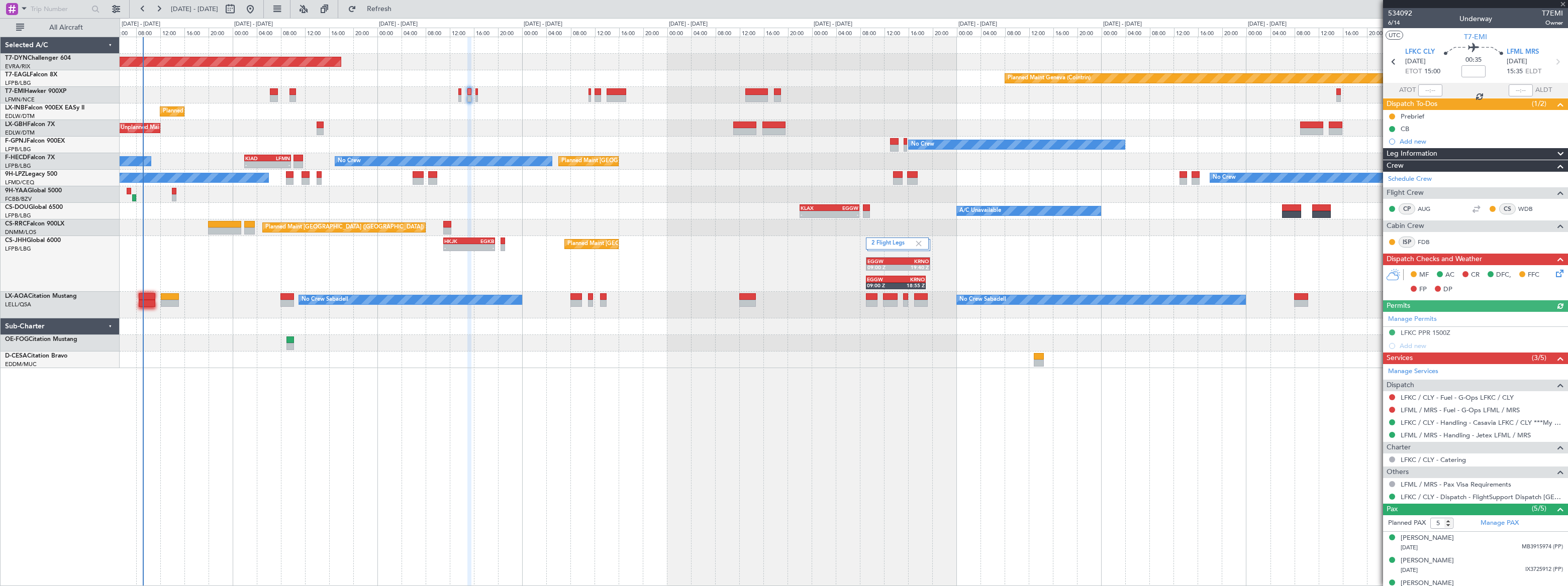
click at [589, 95] on div at bounding box center [590, 98] width 3 height 7
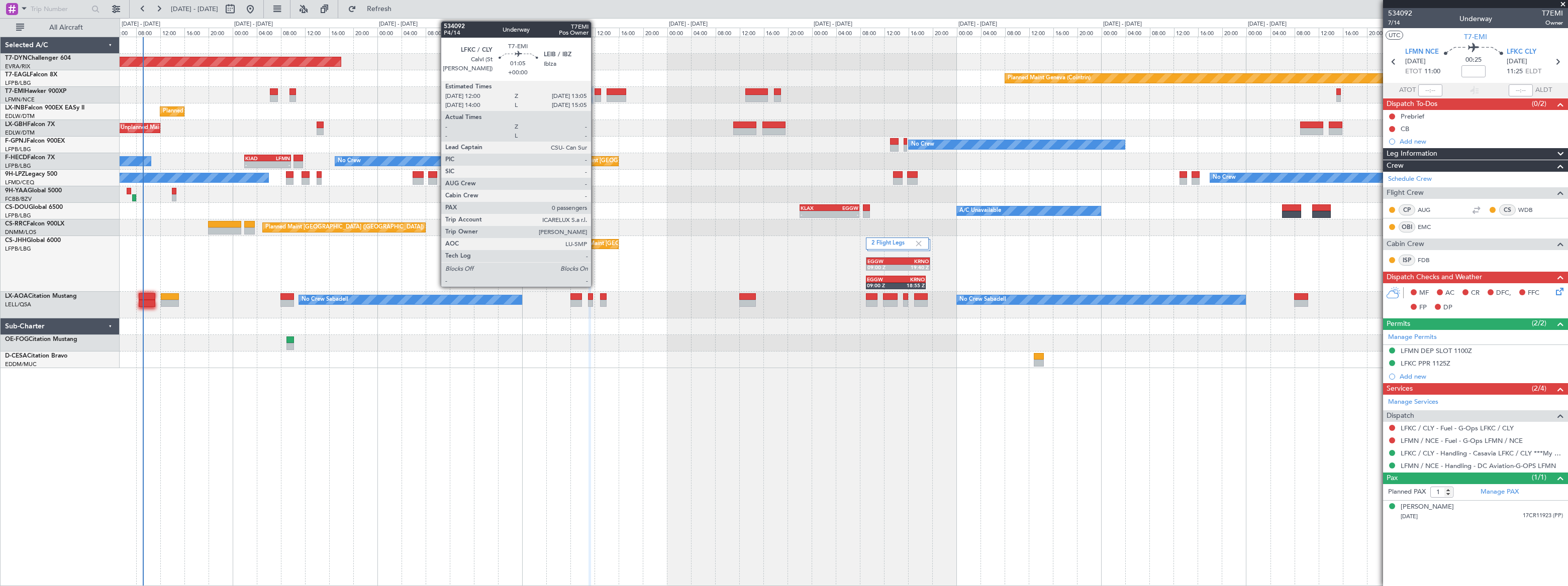
click at [596, 93] on div at bounding box center [598, 91] width 7 height 7
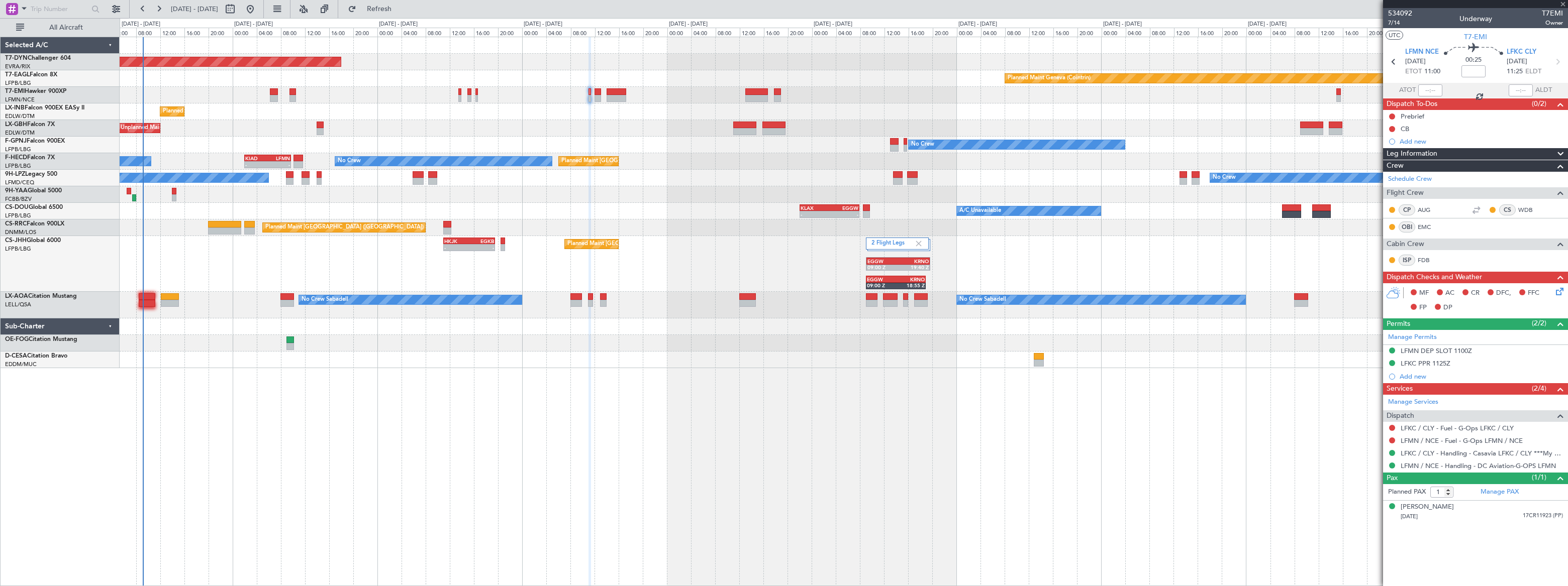
type input "0"
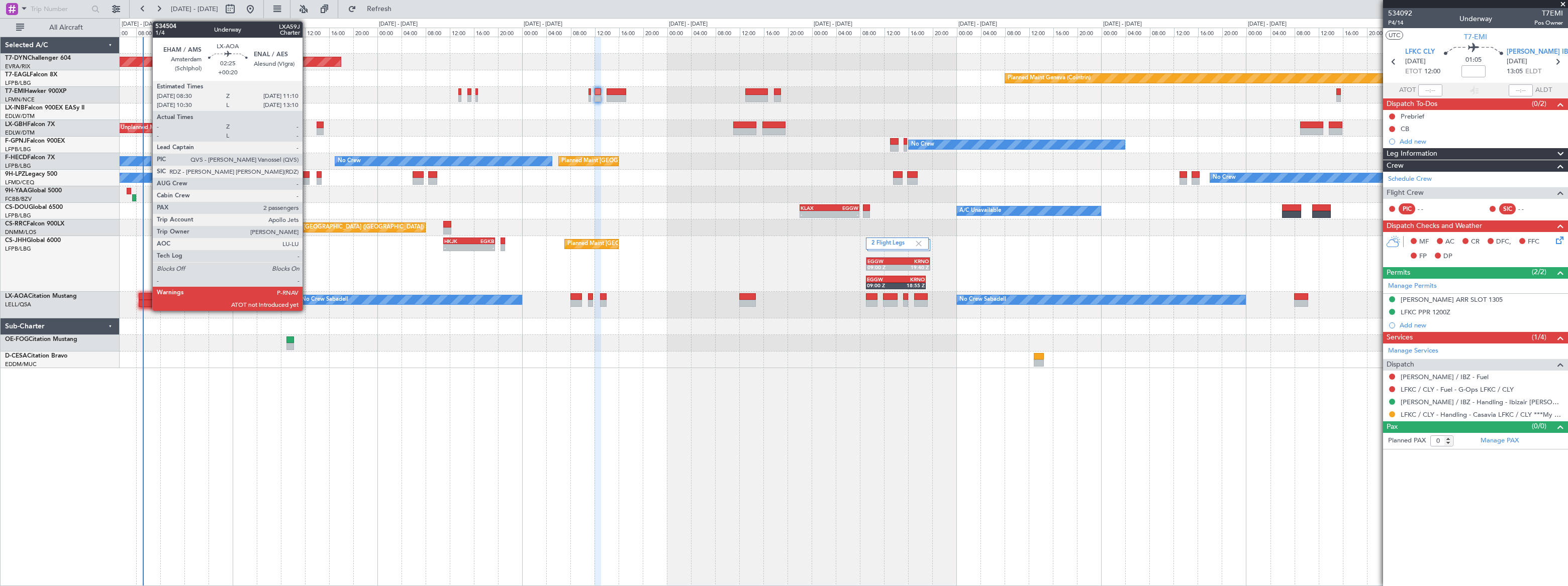
click at [148, 297] on div at bounding box center [147, 296] width 17 height 7
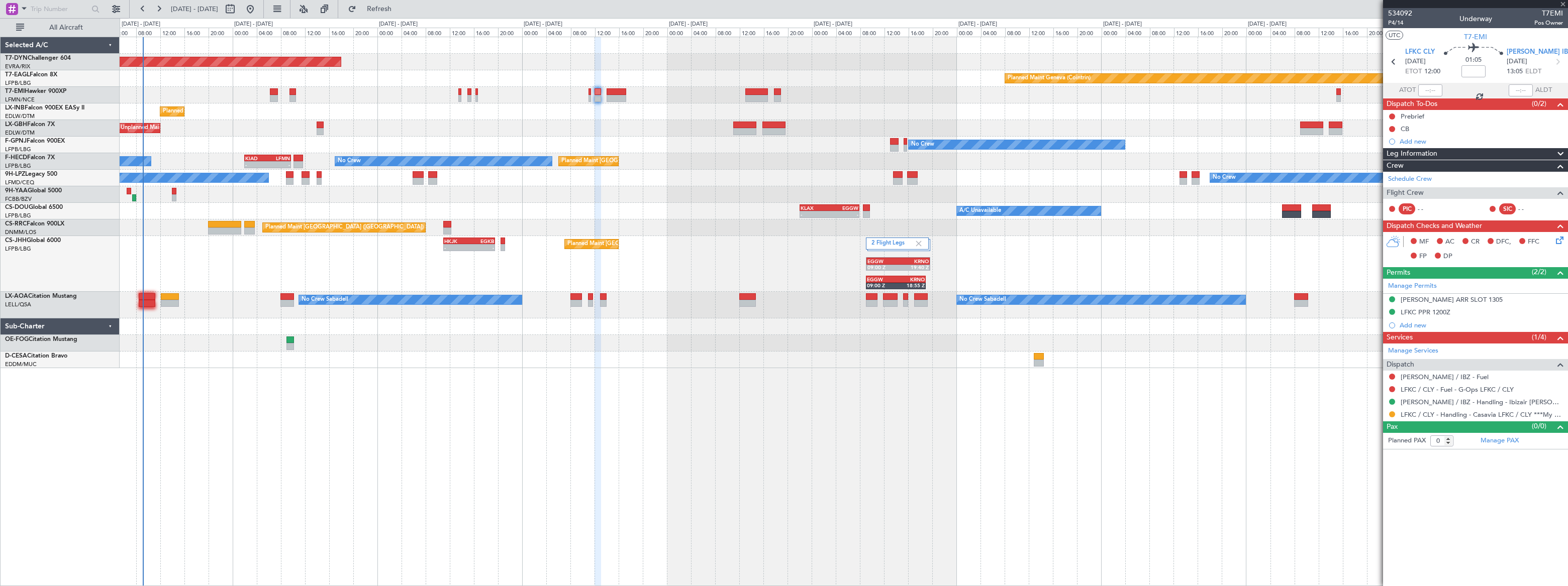
type input "+00:20"
type input "2"
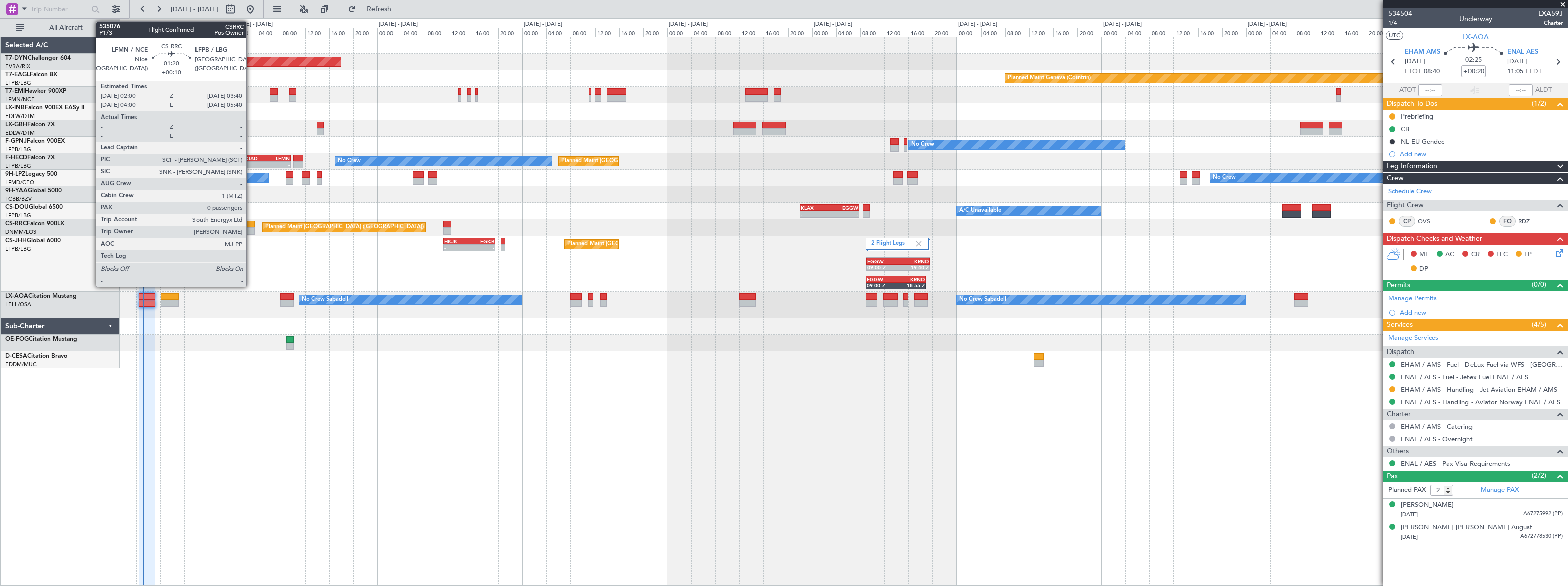
click at [250, 225] on div at bounding box center [249, 224] width 11 height 7
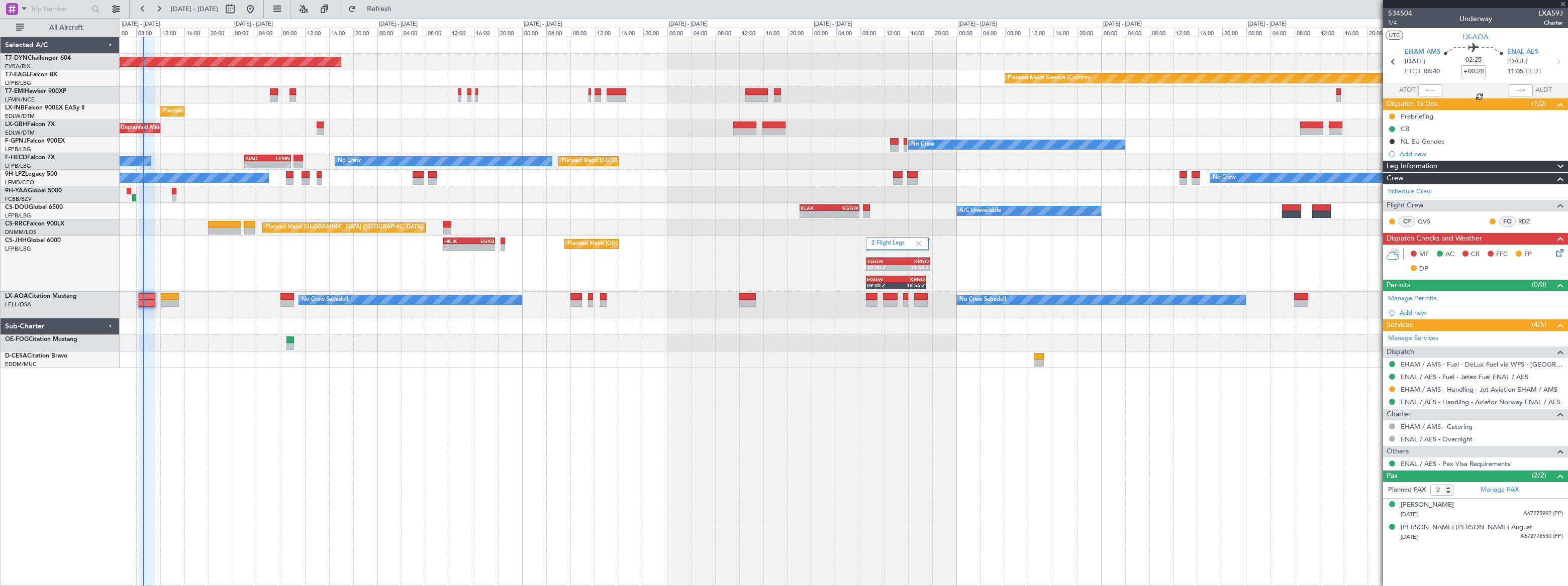
type input "+00:10"
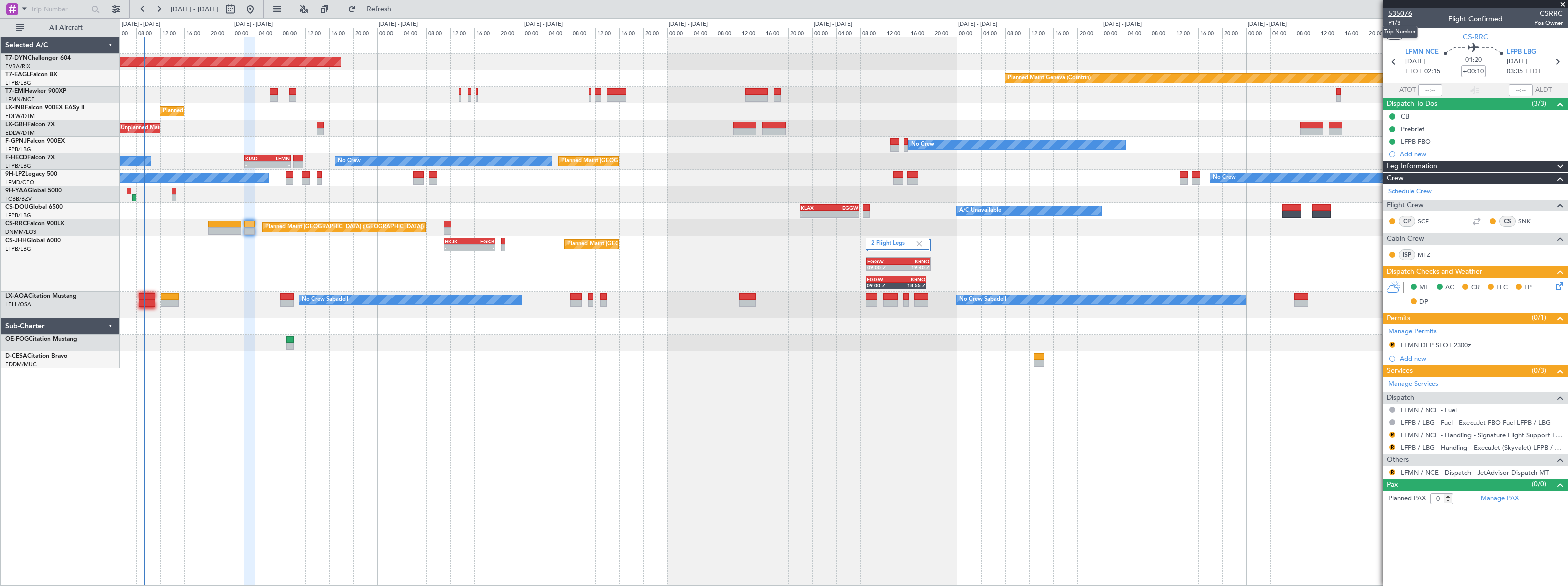
click at [1400, 10] on span "535076" at bounding box center [1400, 13] width 24 height 11
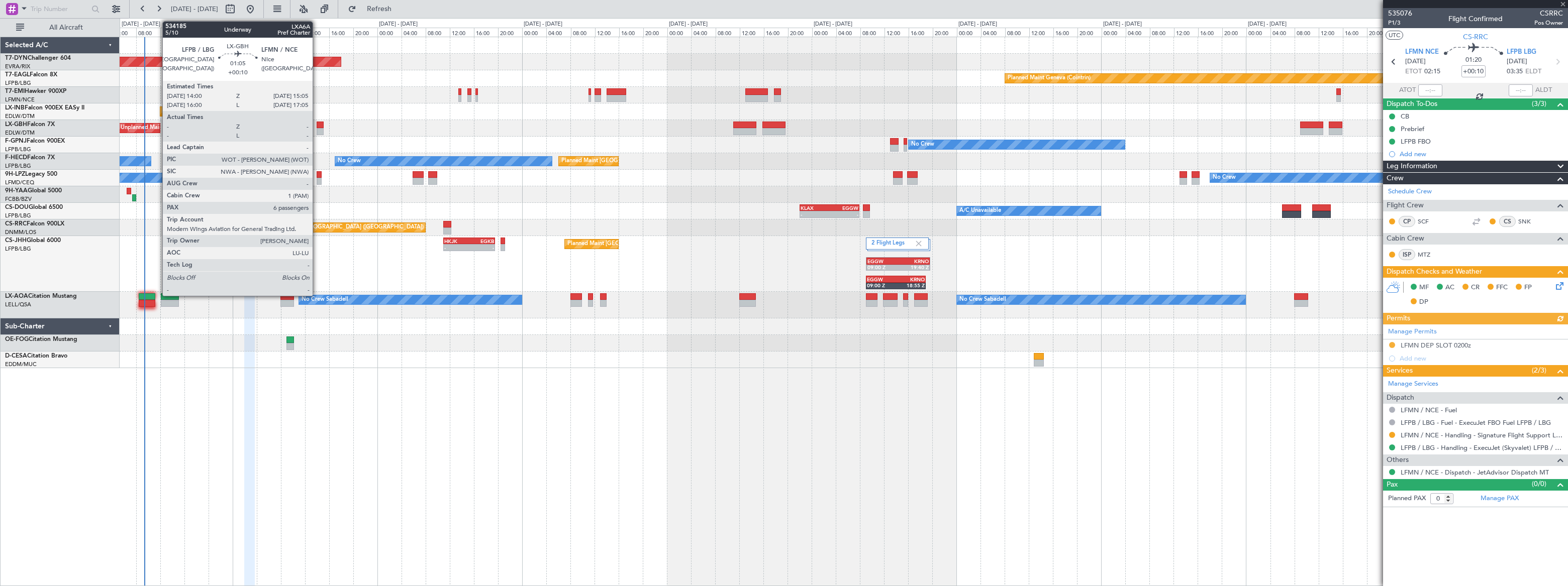
click at [317, 124] on div at bounding box center [320, 124] width 7 height 7
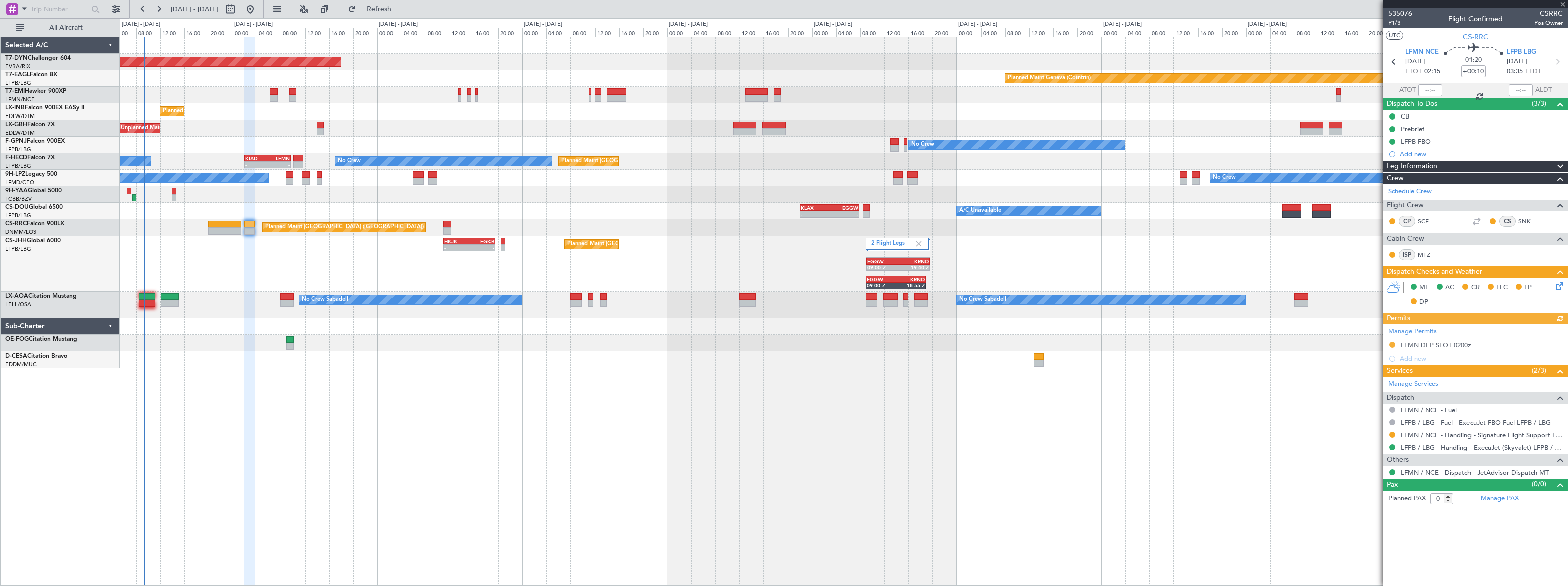
type input "6"
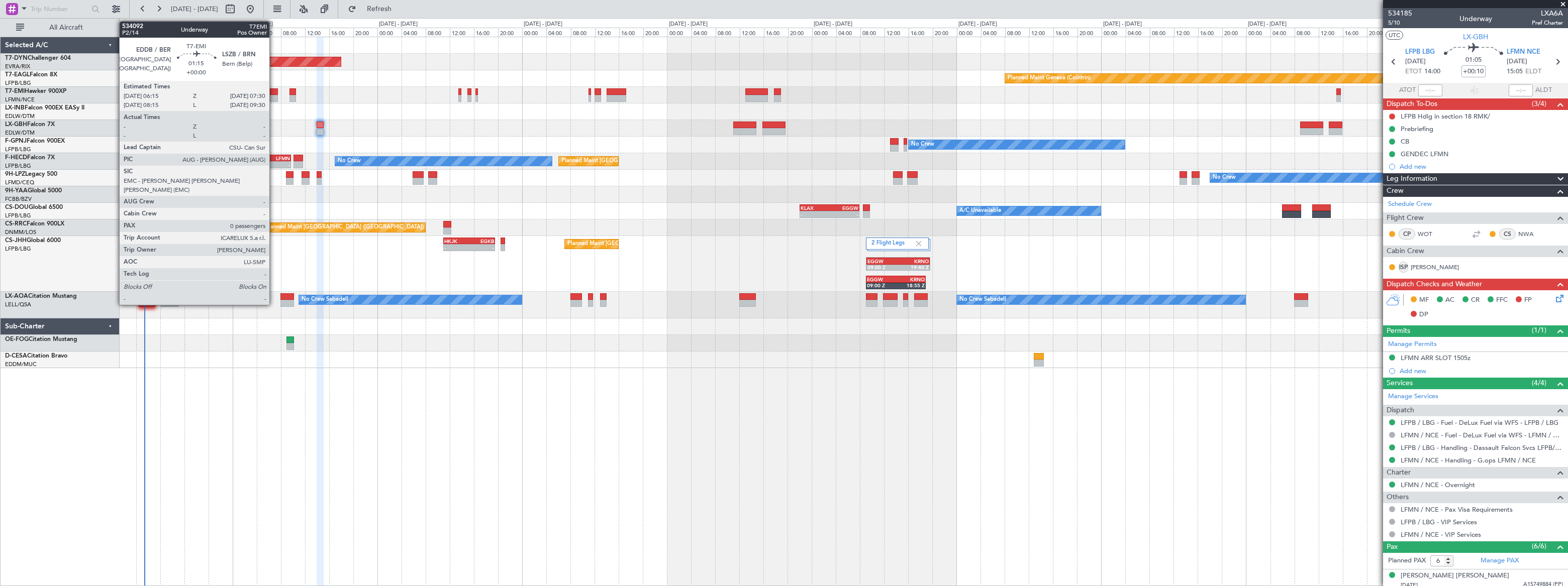
click at [274, 92] on div at bounding box center [274, 91] width 8 height 7
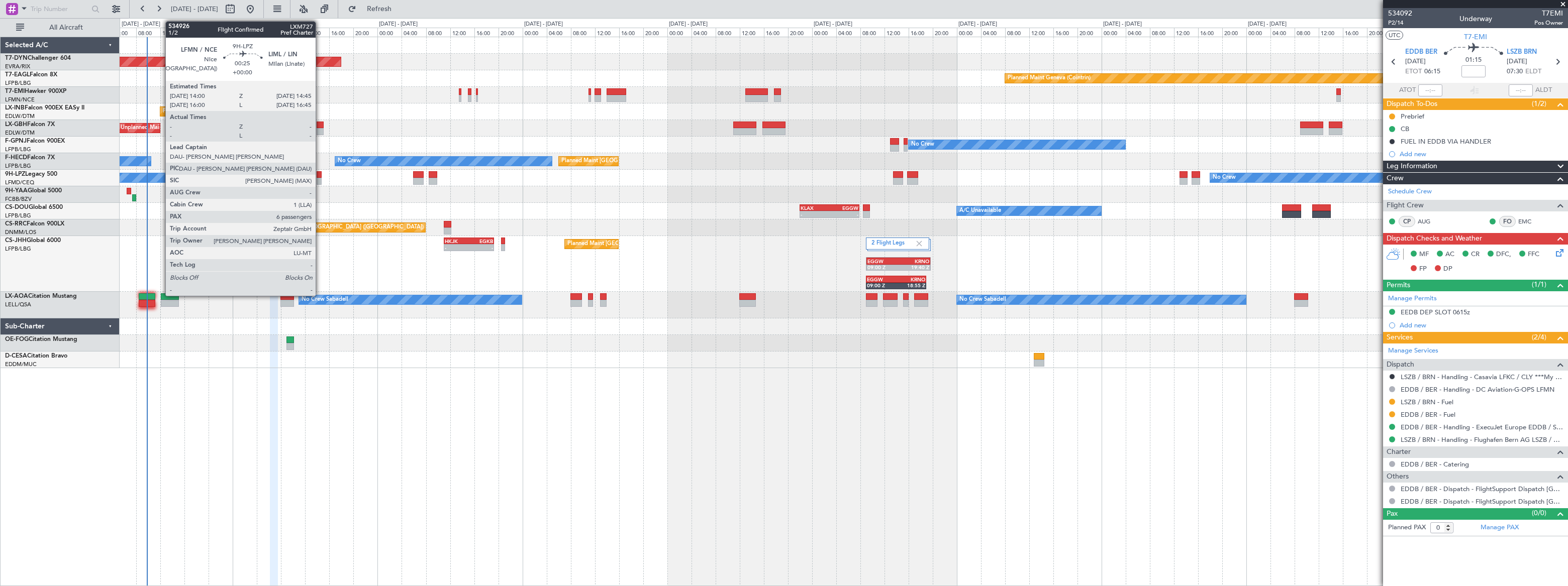
click at [320, 178] on div at bounding box center [319, 181] width 5 height 7
type input "6"
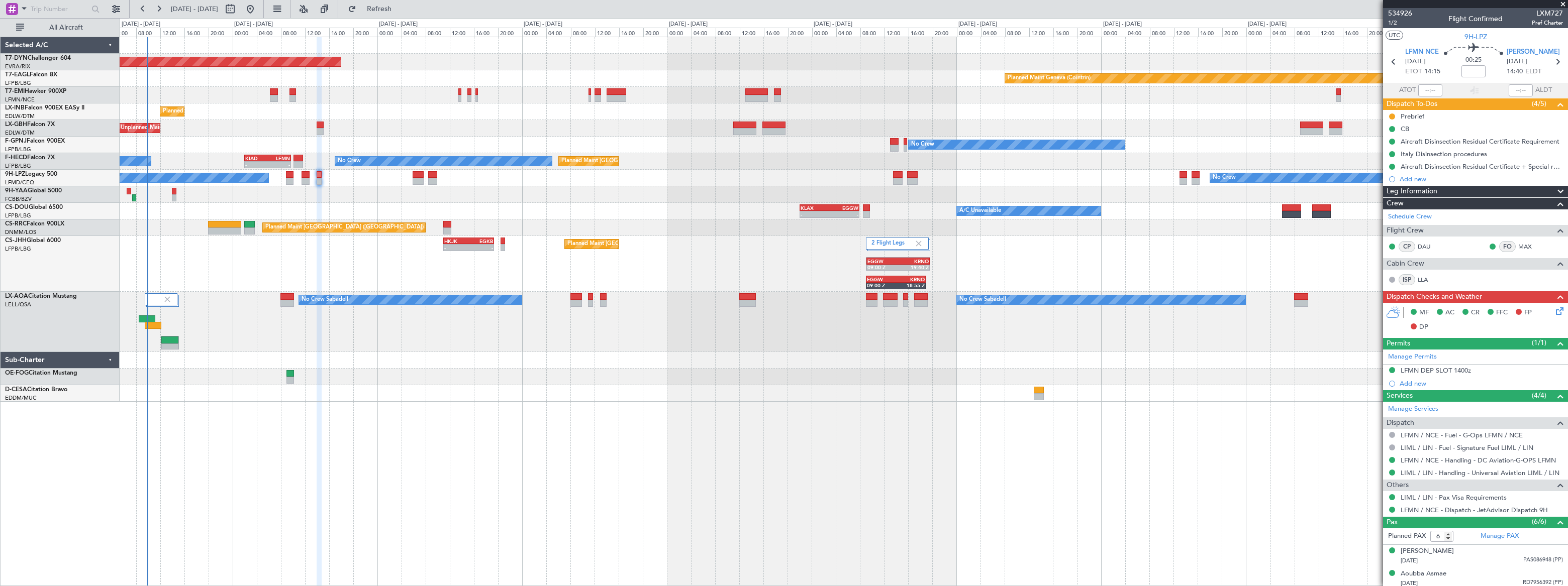
scroll to position [117, 0]
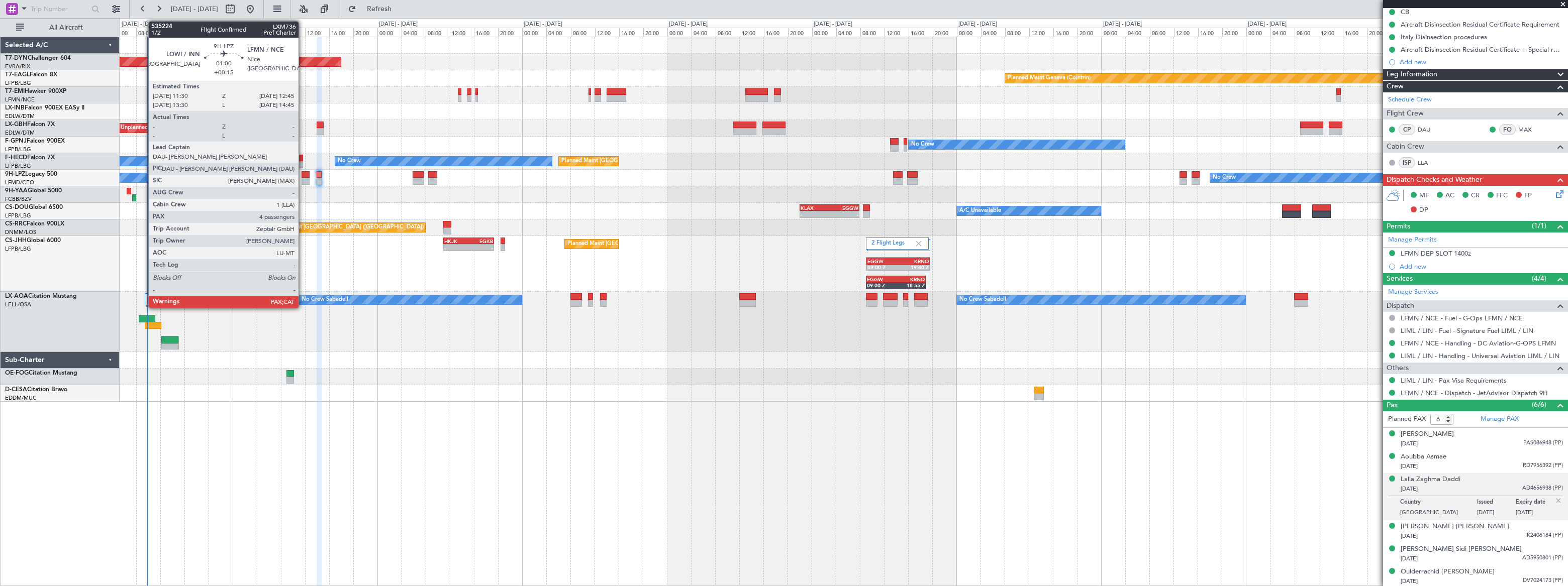
click at [303, 178] on div at bounding box center [305, 181] width 8 height 7
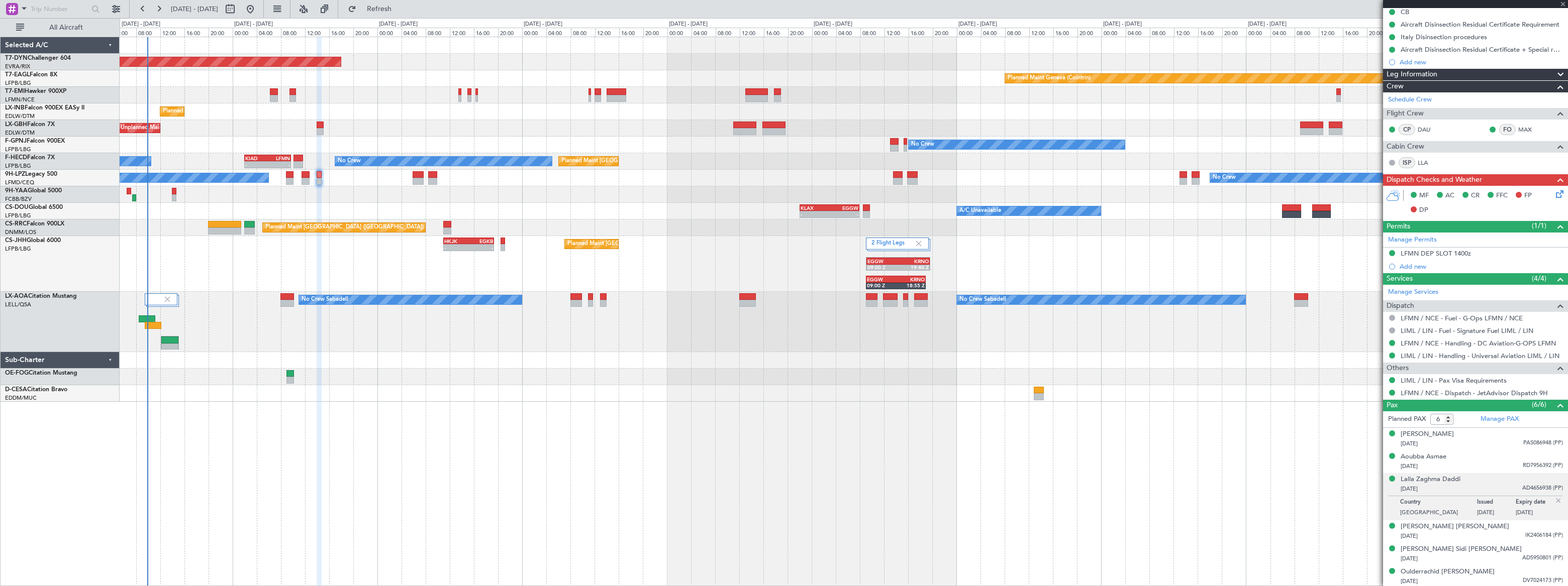
click at [303, 178] on div at bounding box center [305, 181] width 8 height 7
type input "+00:15"
type input "4"
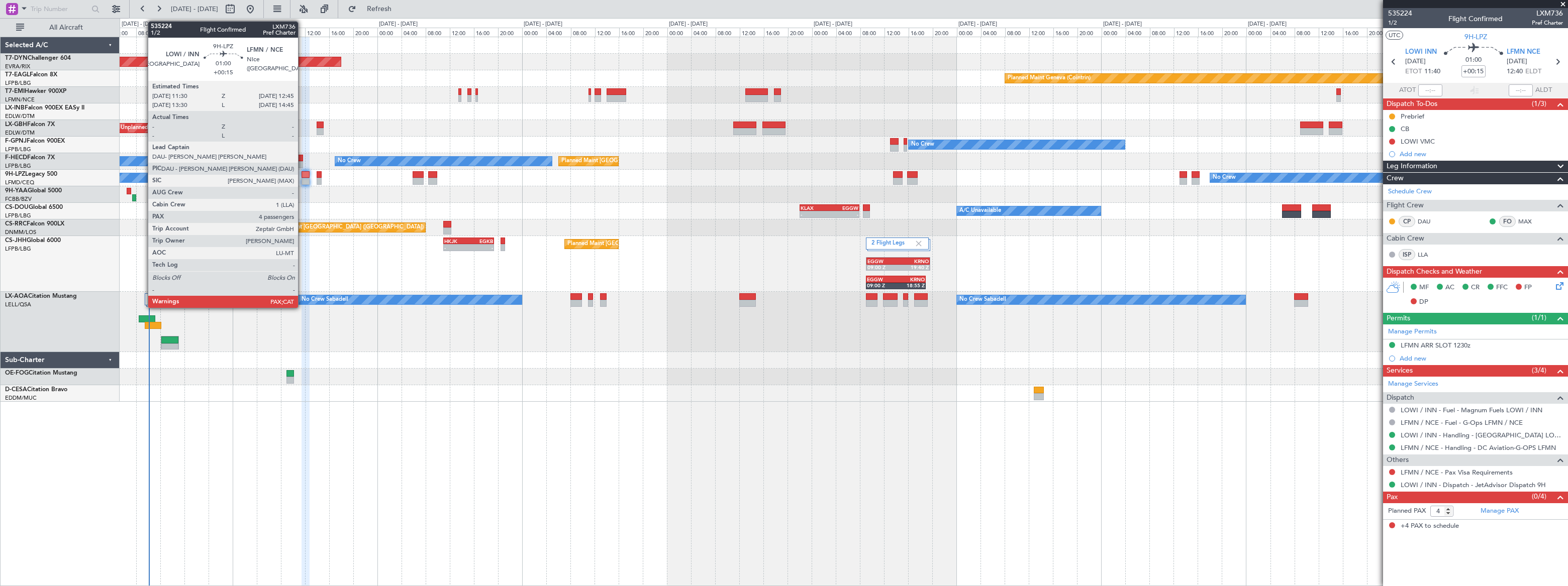
click at [302, 176] on div at bounding box center [305, 174] width 8 height 7
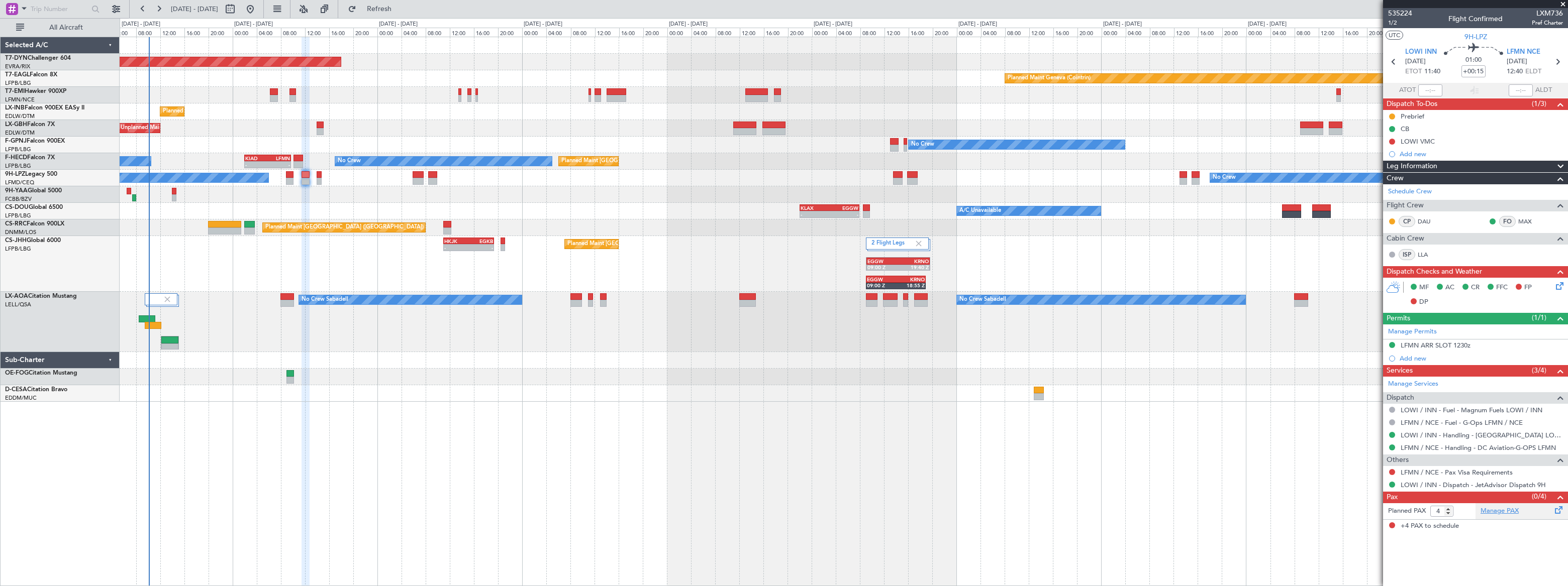
click at [1498, 507] on link "Manage PAX" at bounding box center [1499, 512] width 38 height 10
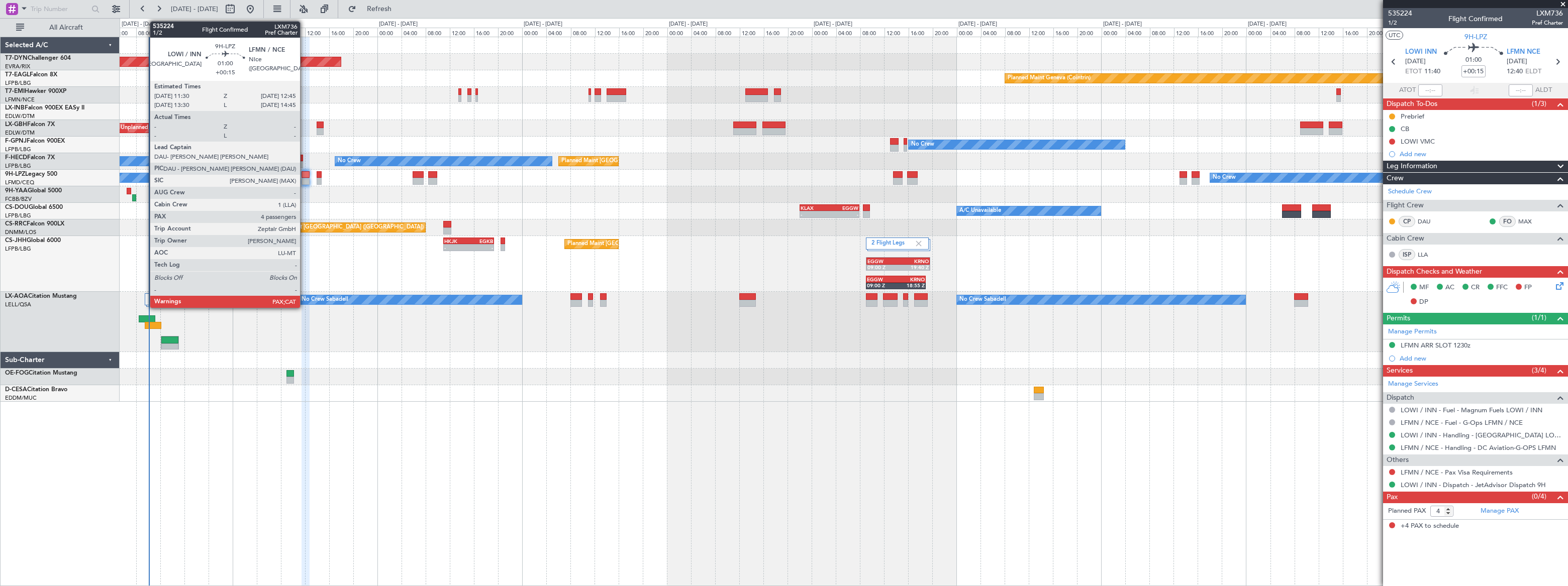
click at [304, 176] on div at bounding box center [305, 174] width 8 height 7
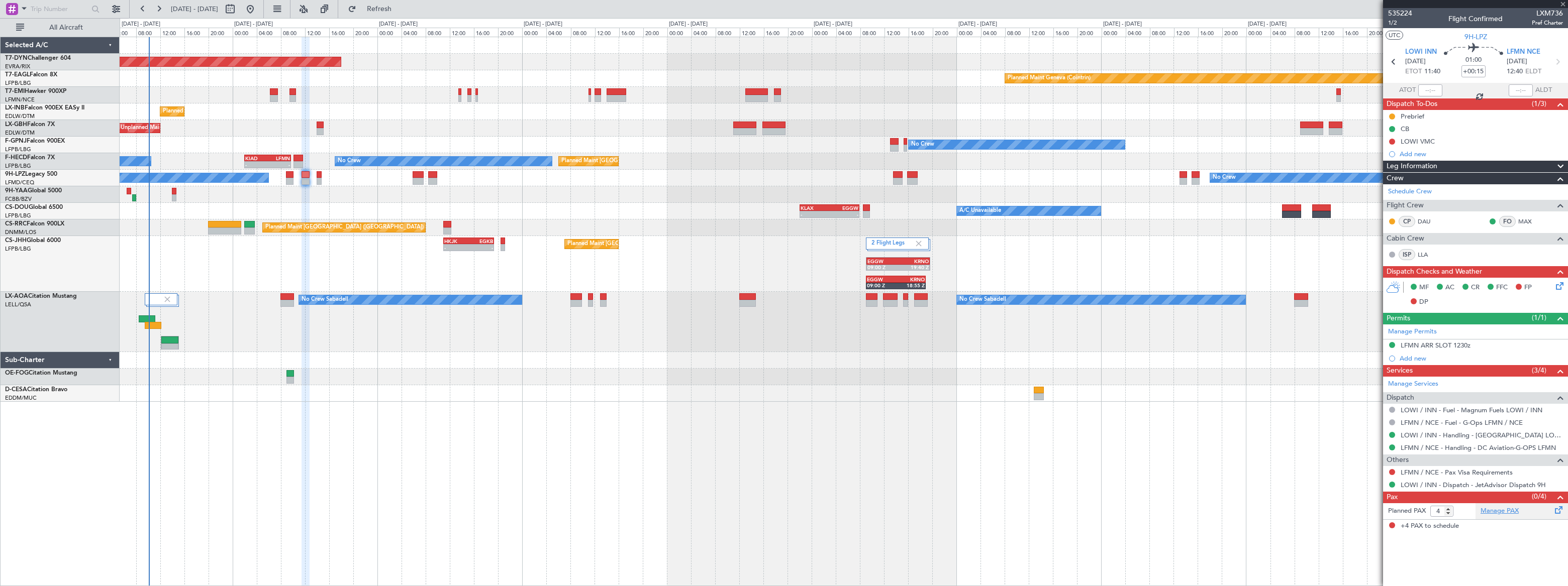
click at [1492, 512] on article "535224 1/2 Flight Confirmed LXM736 Pref Charter UTC 9H-LPZ LOWI INN [DATE] ETOT…" at bounding box center [1475, 296] width 185 height 578
click at [1494, 510] on link "Manage PAX" at bounding box center [1499, 512] width 38 height 10
click at [400, 7] on span "Refresh" at bounding box center [379, 9] width 42 height 7
click at [1496, 511] on link "Manage PAX" at bounding box center [1499, 512] width 38 height 10
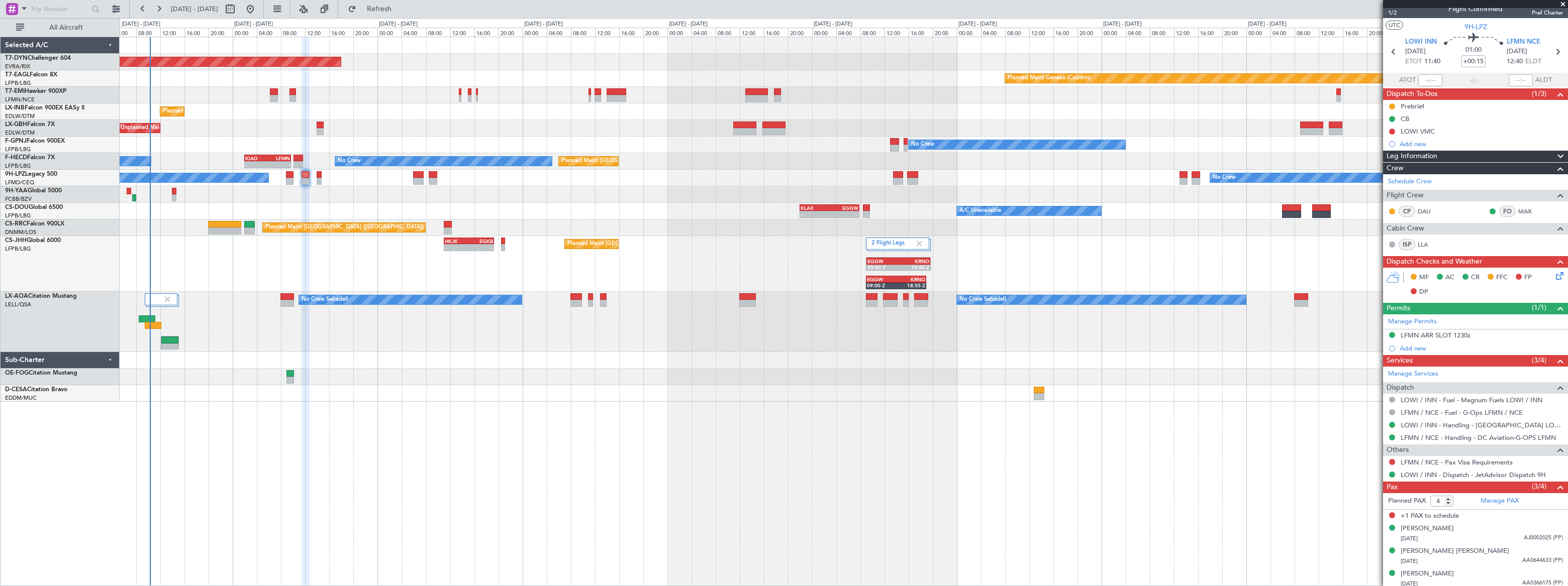
scroll to position [13, 0]
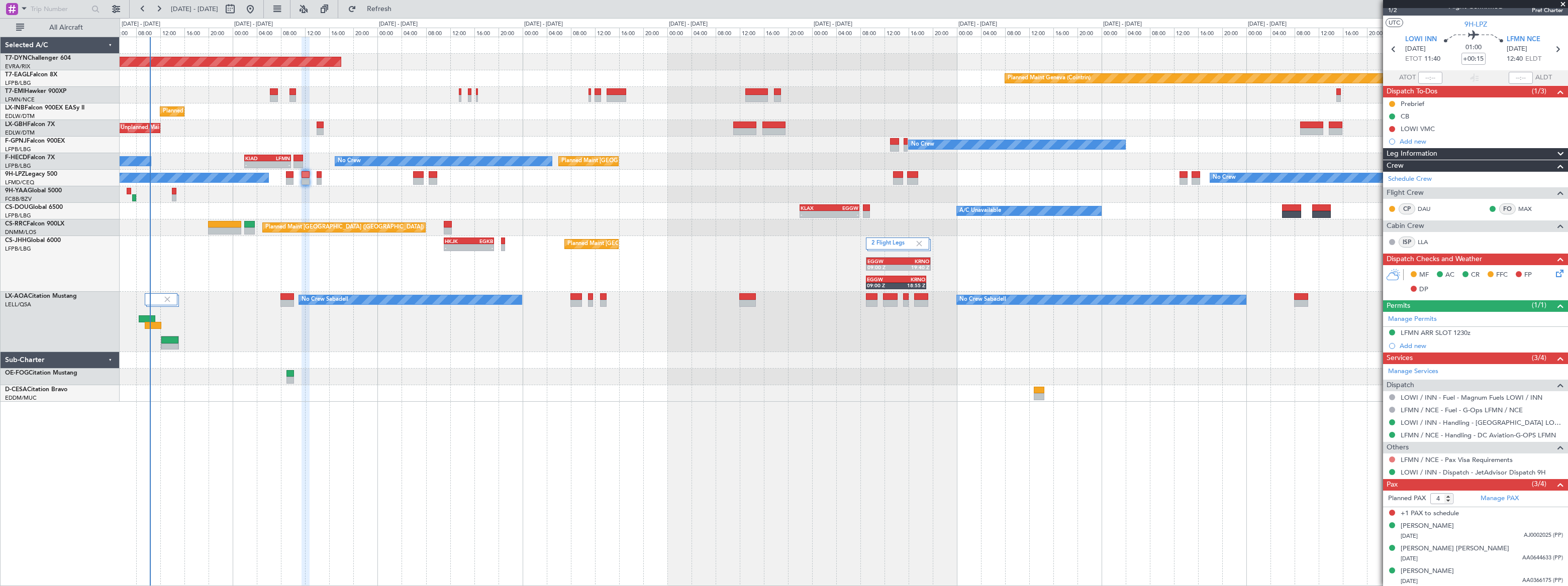
click at [1390, 458] on button at bounding box center [1392, 460] width 6 height 6
click at [1354, 580] on span "Confirmed" at bounding box center [1364, 579] width 31 height 10
click at [1496, 497] on link "Manage PAX" at bounding box center [1499, 499] width 38 height 10
click at [400, 9] on span "Refresh" at bounding box center [379, 9] width 42 height 7
click at [400, 9] on span "Refreshing..." at bounding box center [379, 9] width 42 height 7
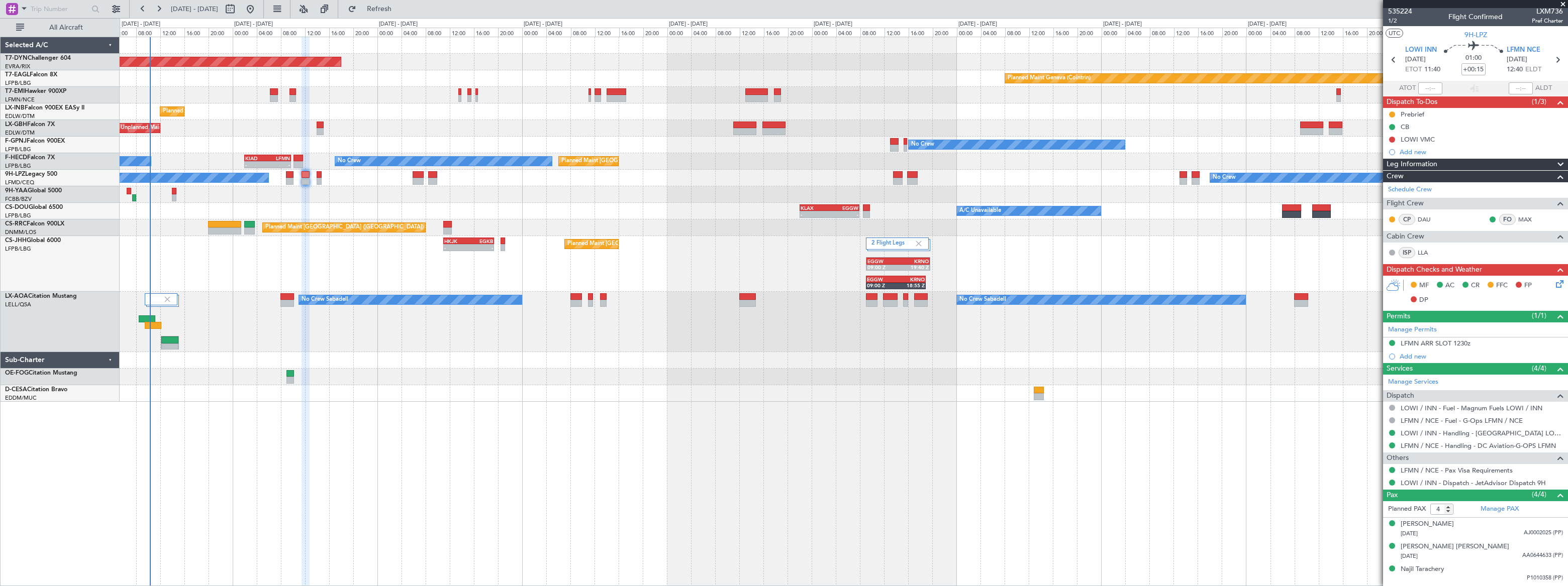
scroll to position [0, 0]
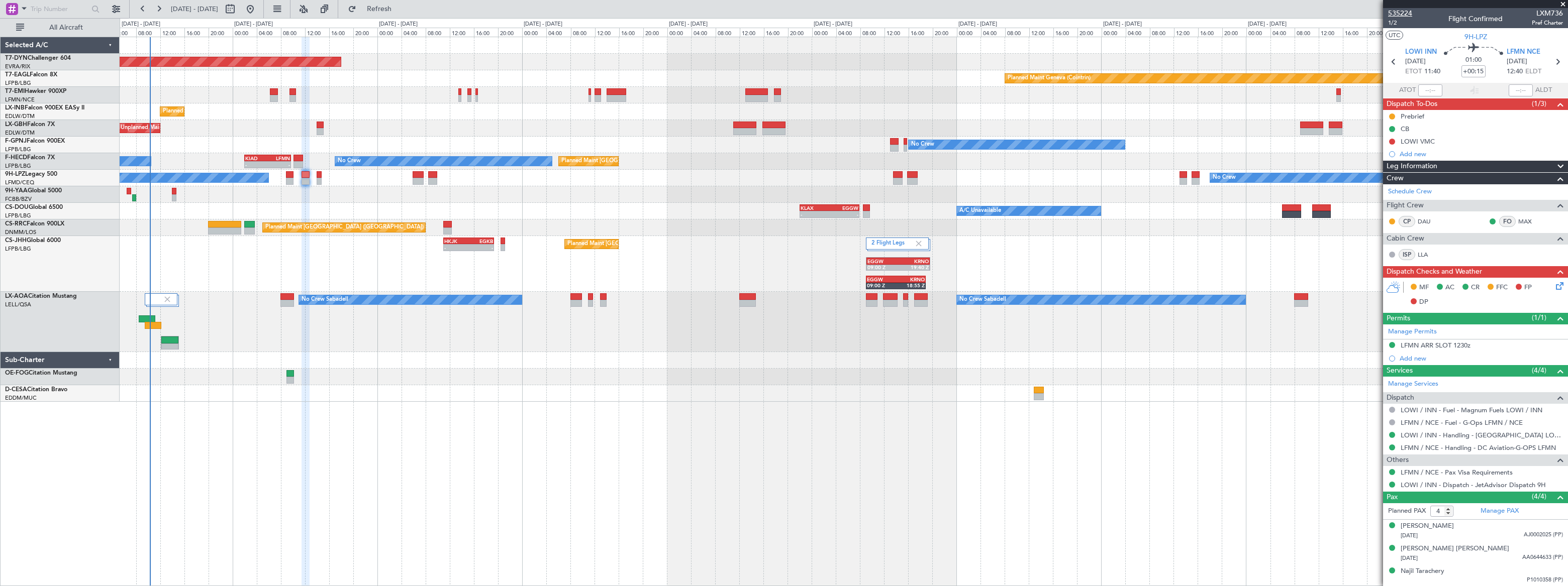
click at [1402, 12] on span "535224" at bounding box center [1400, 13] width 24 height 11
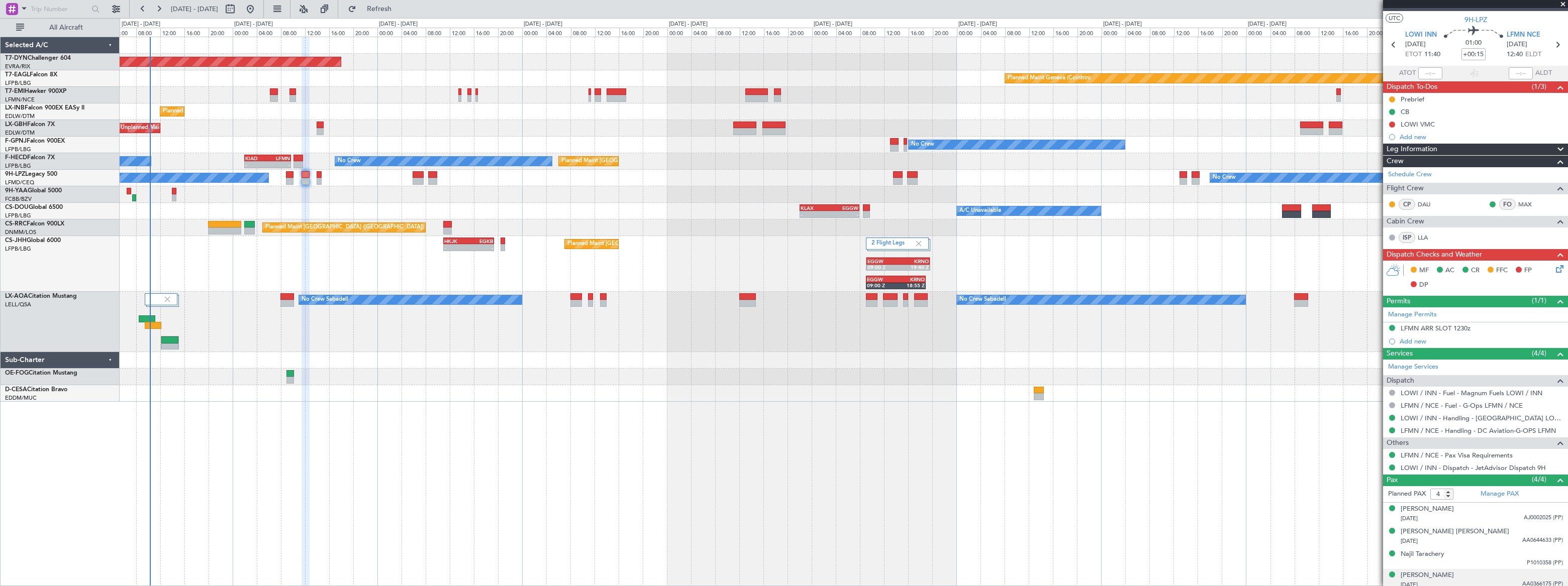
scroll to position [21, 0]
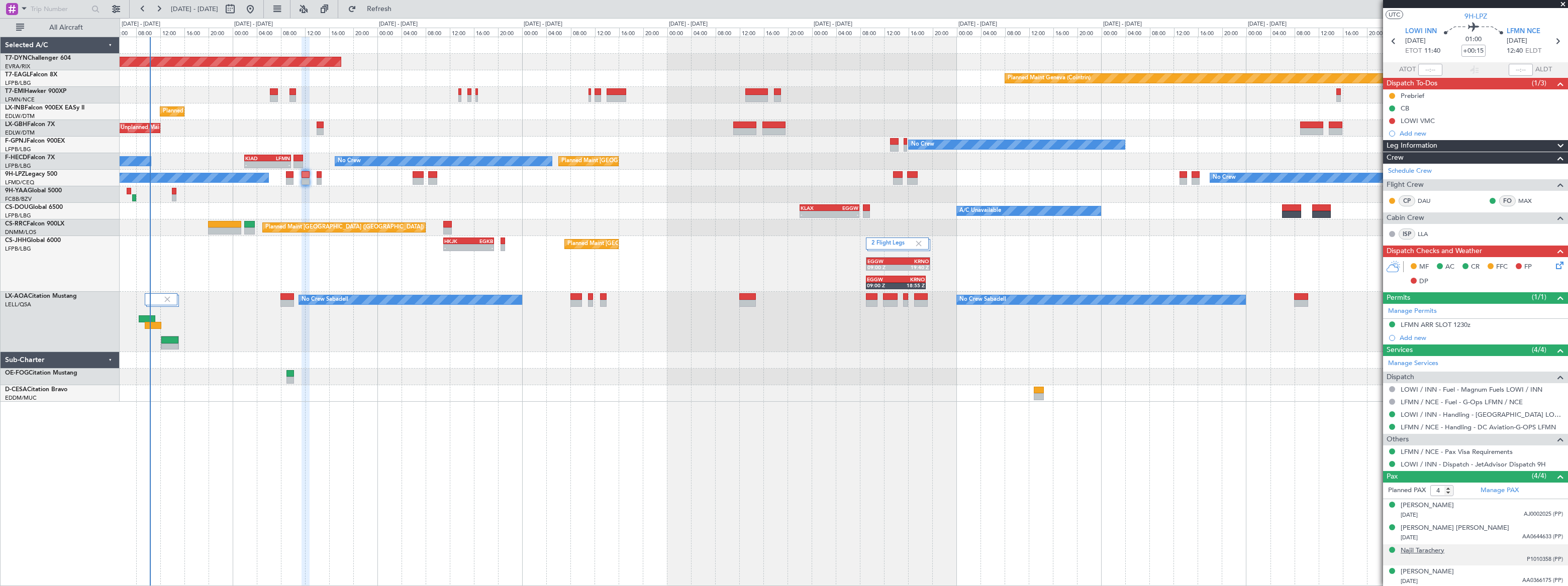
click at [1427, 552] on div "Najil Tarachery" at bounding box center [1422, 551] width 44 height 10
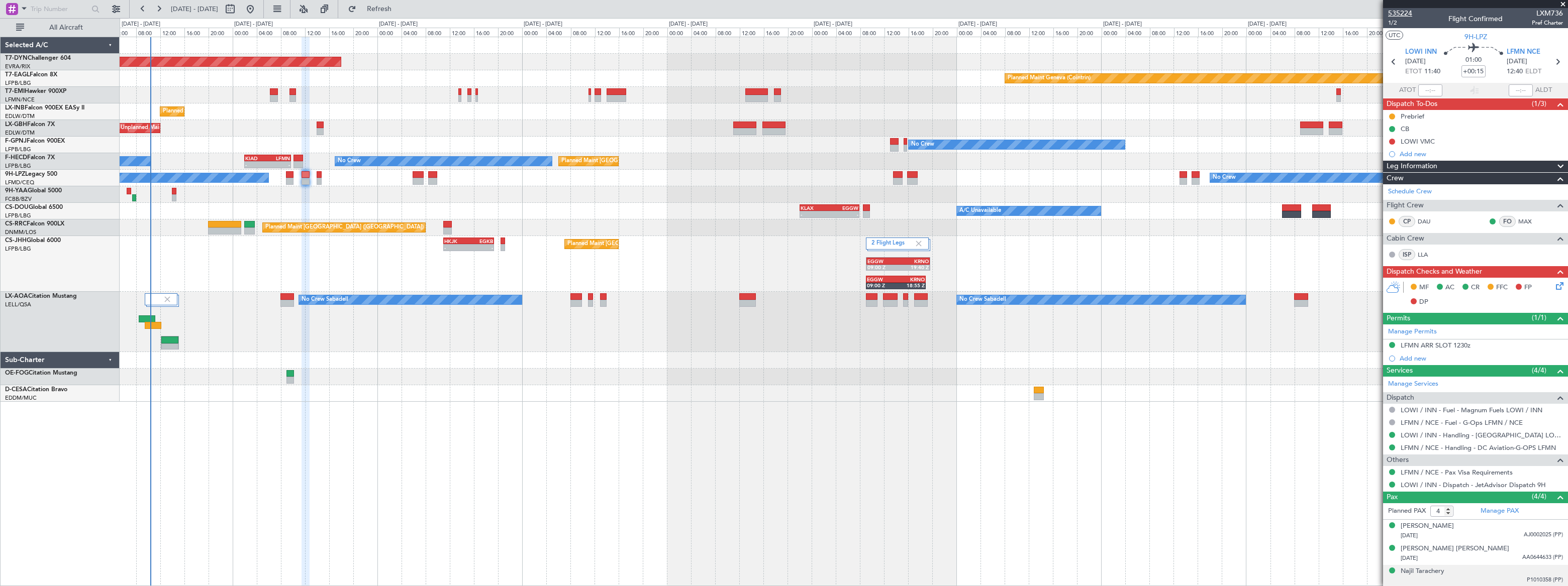
click at [1405, 14] on span "535224" at bounding box center [1400, 13] width 24 height 11
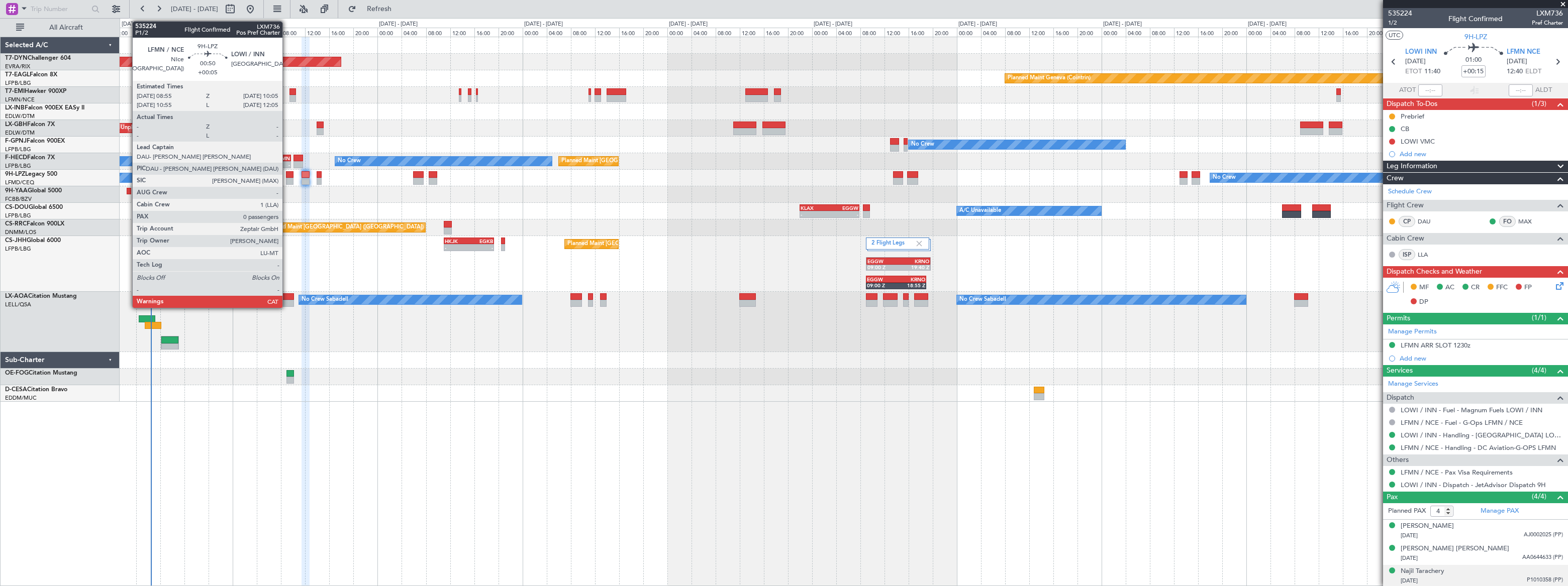
click at [289, 174] on div at bounding box center [290, 174] width 8 height 7
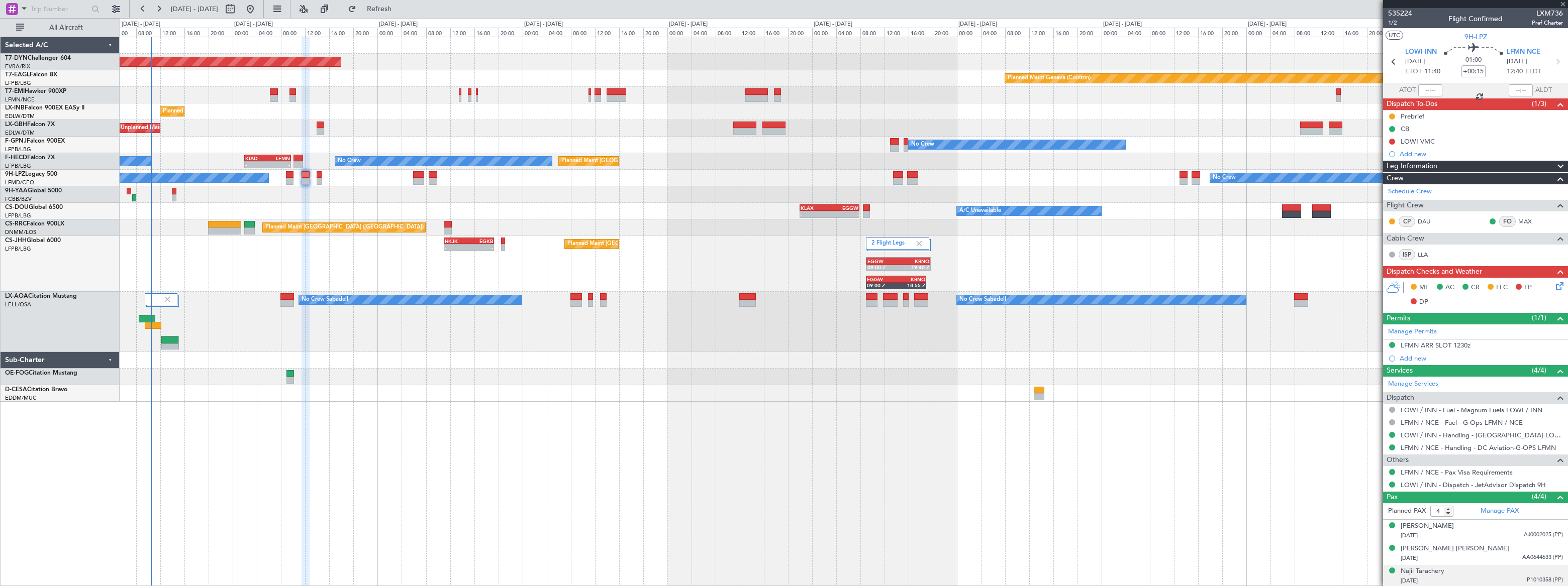
type input "+00:05"
type input "0"
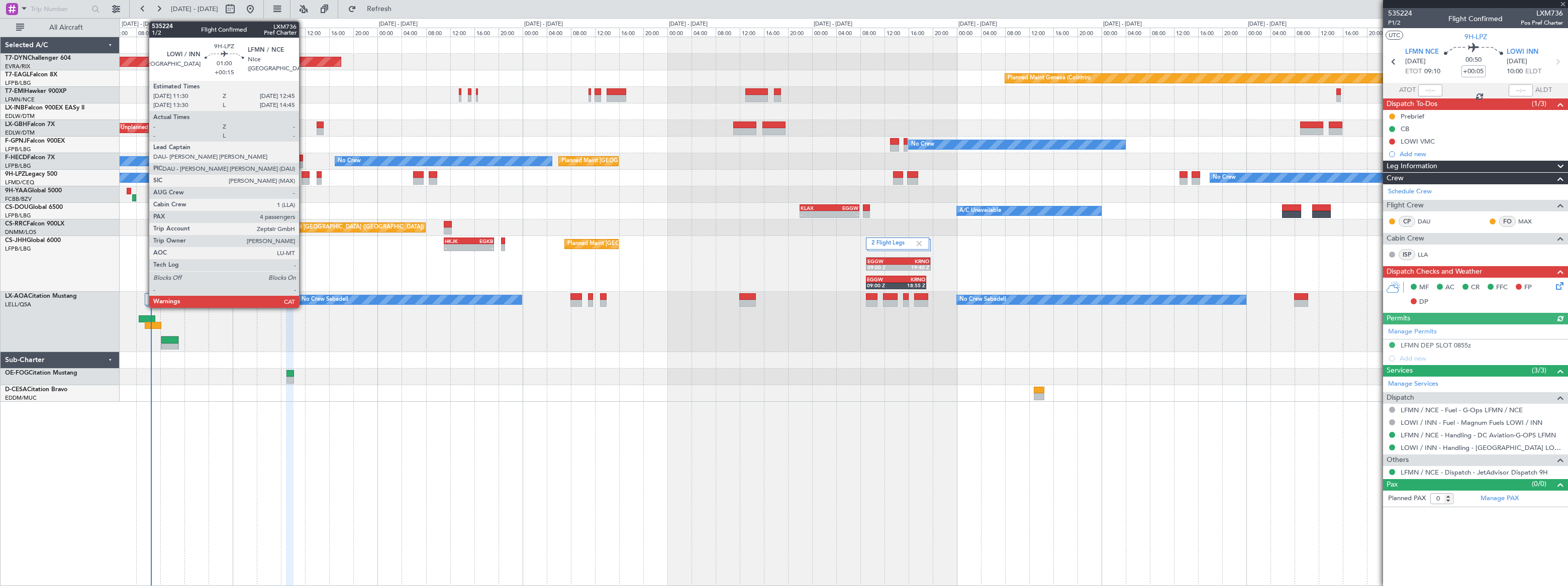
click at [303, 177] on div at bounding box center [305, 174] width 8 height 7
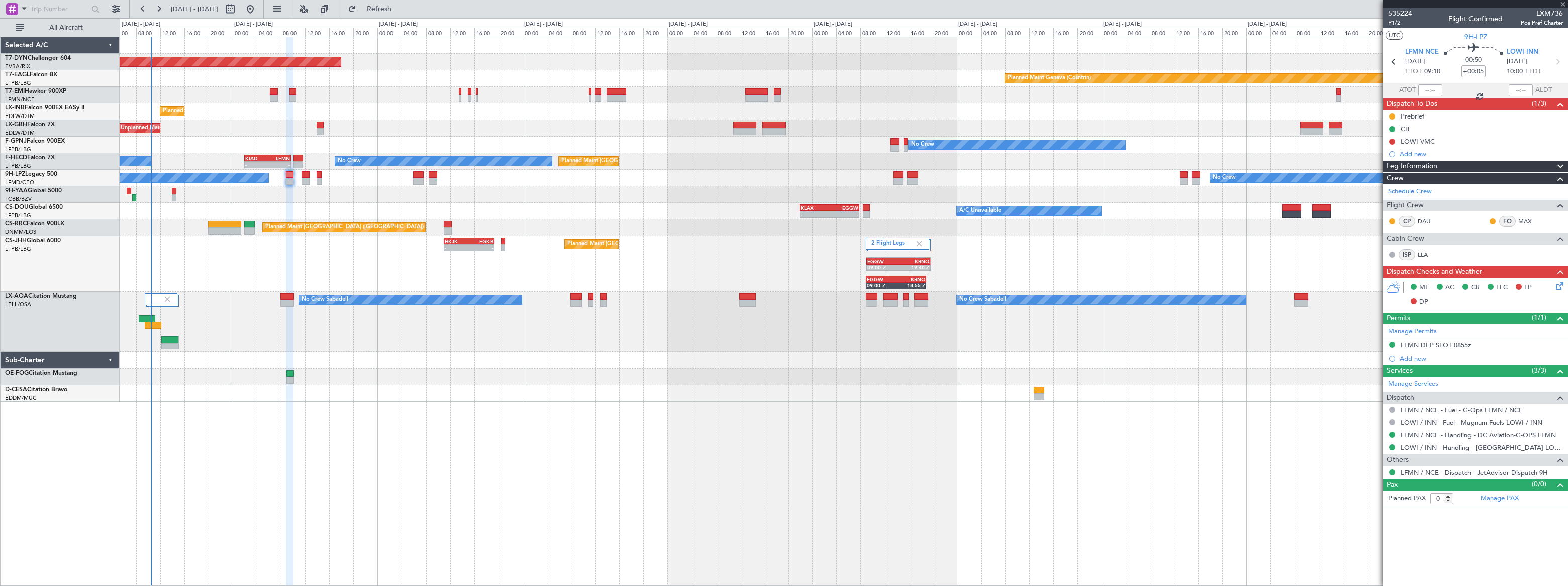
type input "+00:15"
type input "4"
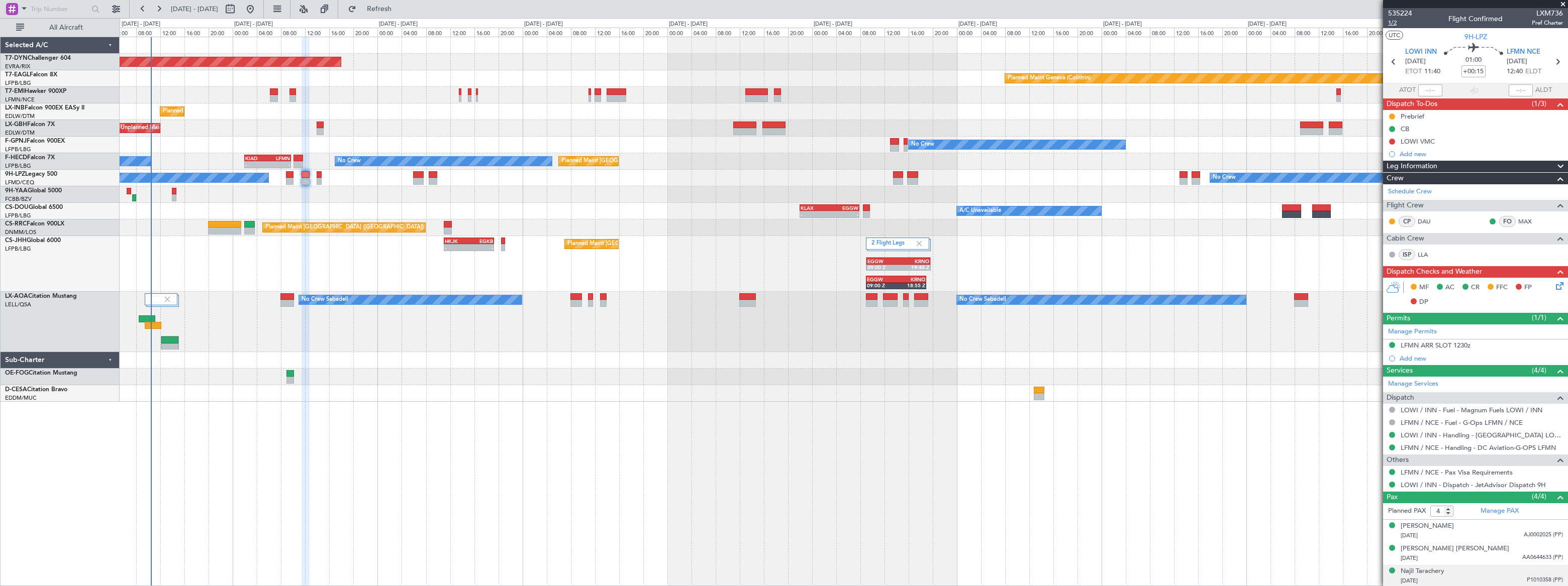
click at [1394, 23] on span "1/2" at bounding box center [1400, 23] width 24 height 9
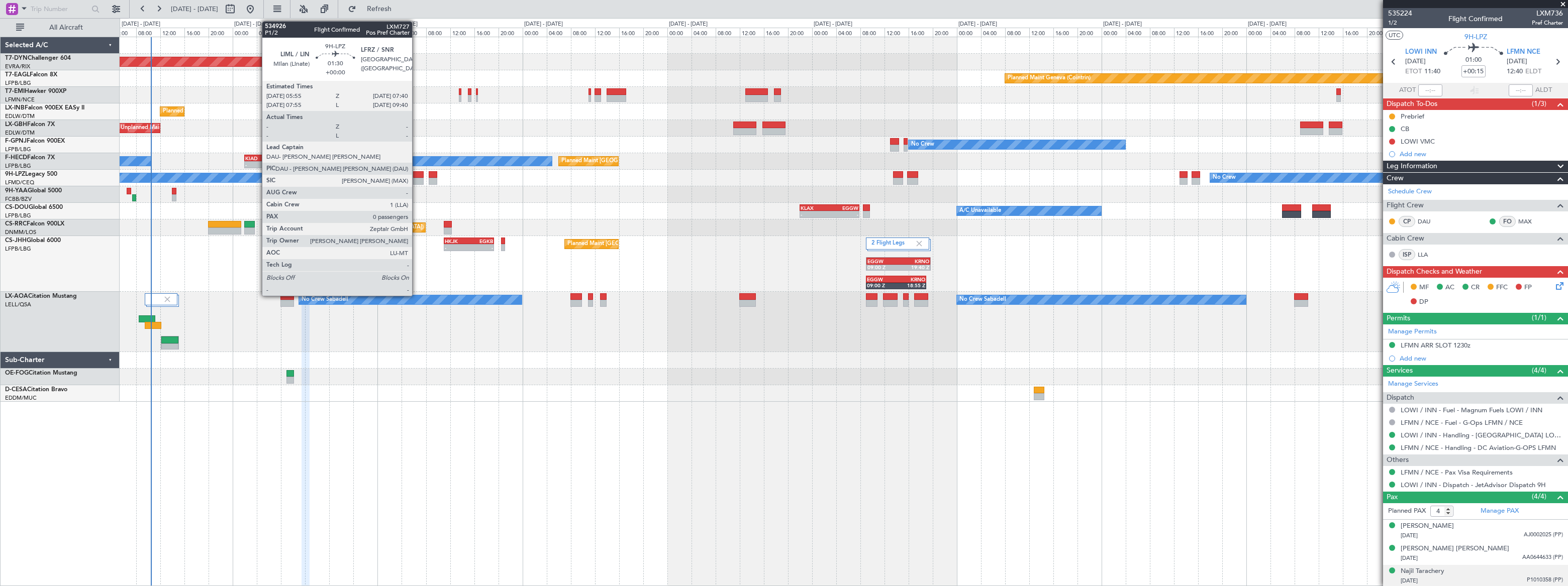
click at [417, 177] on div at bounding box center [418, 174] width 11 height 7
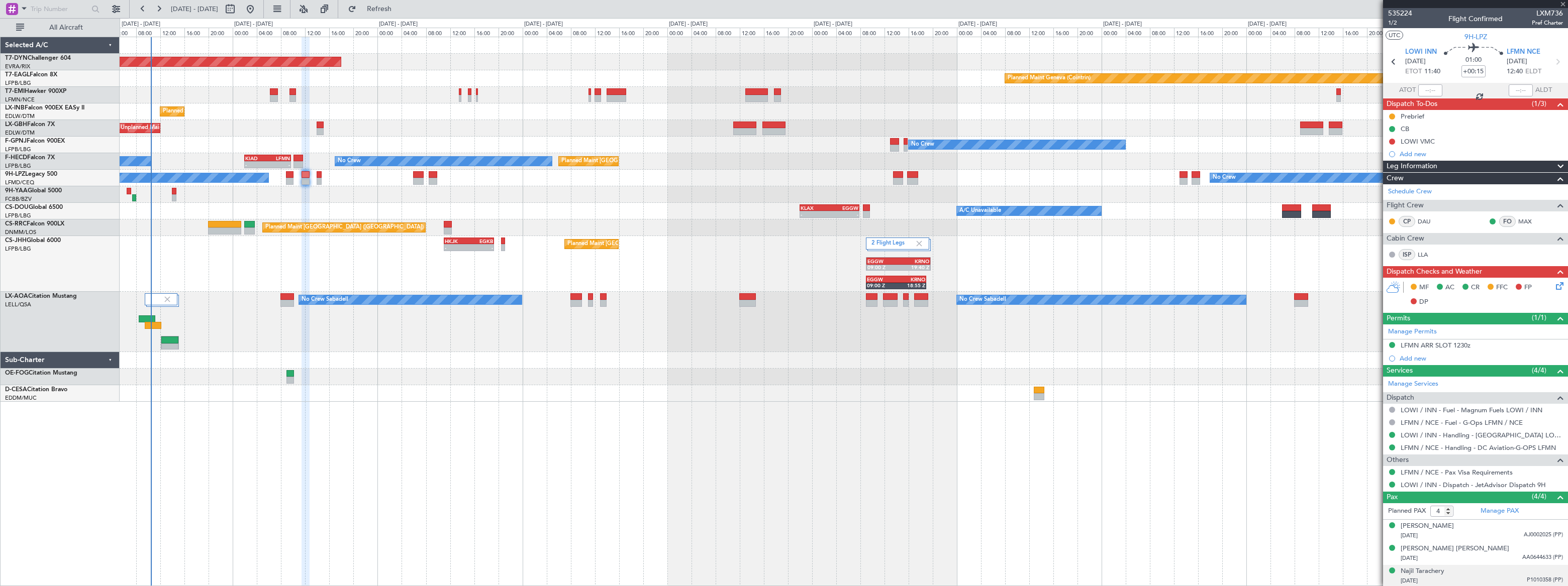
type input "0"
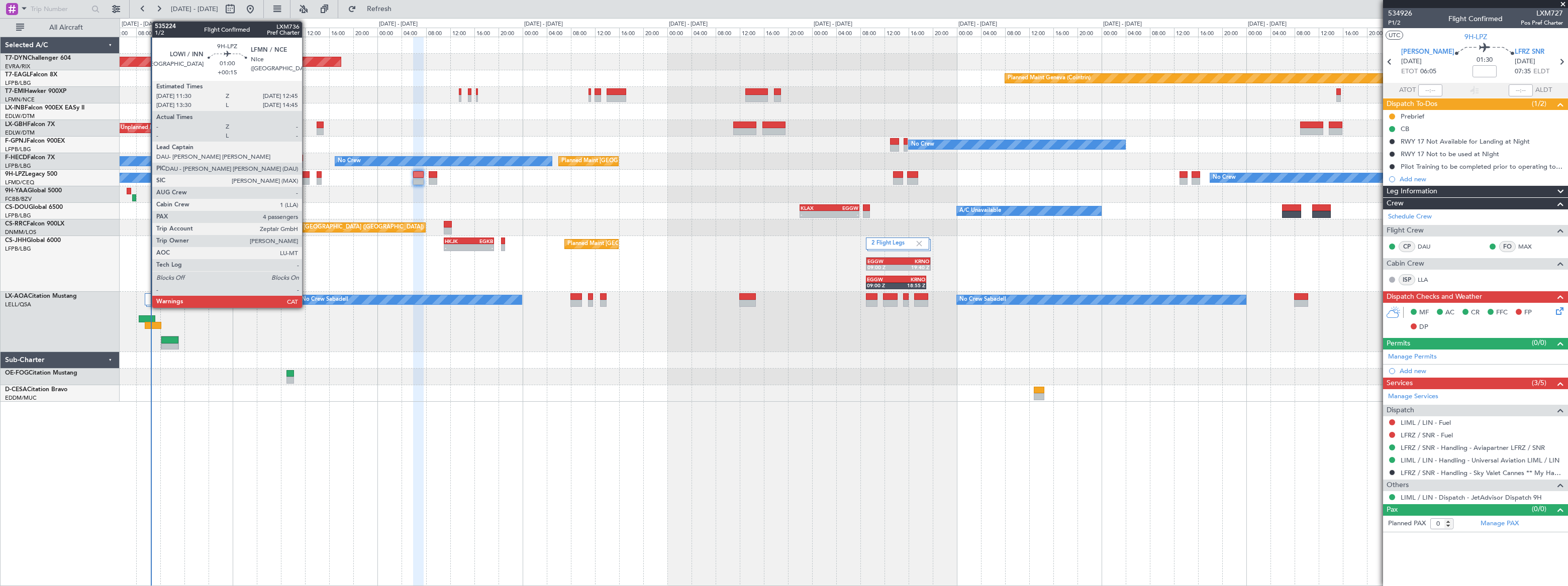
click at [306, 176] on div at bounding box center [305, 174] width 8 height 7
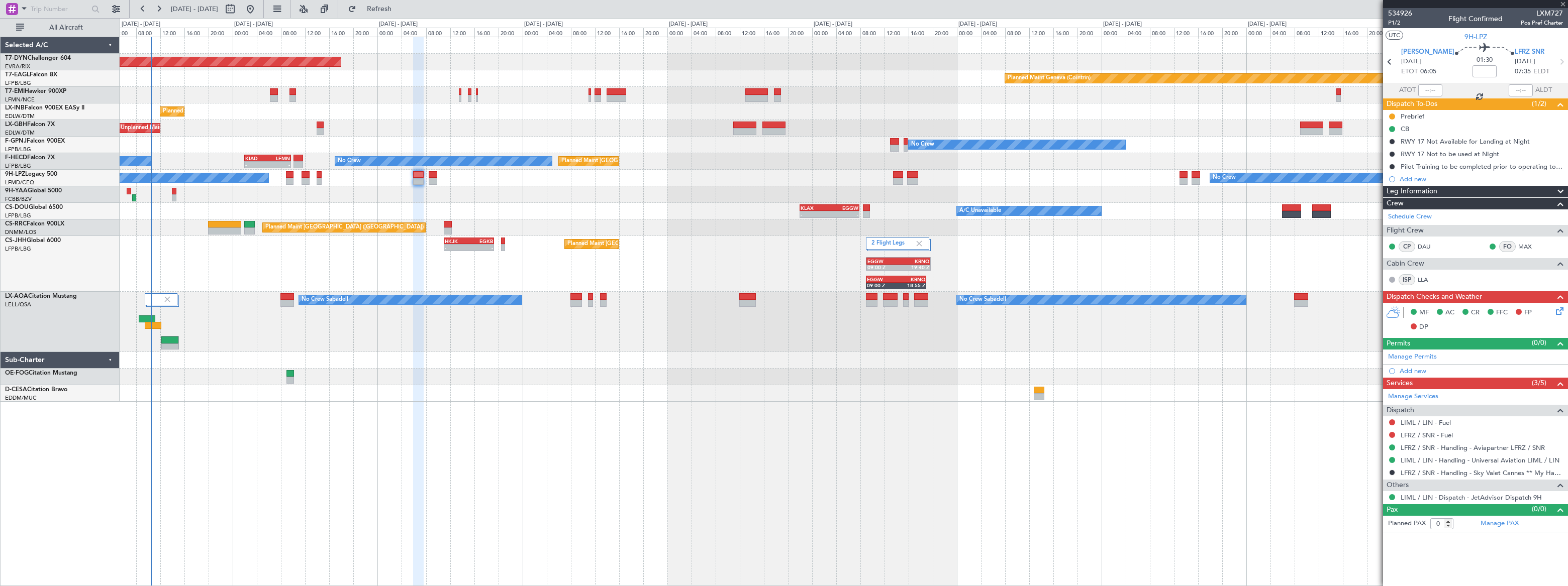
type input "+00:15"
type input "4"
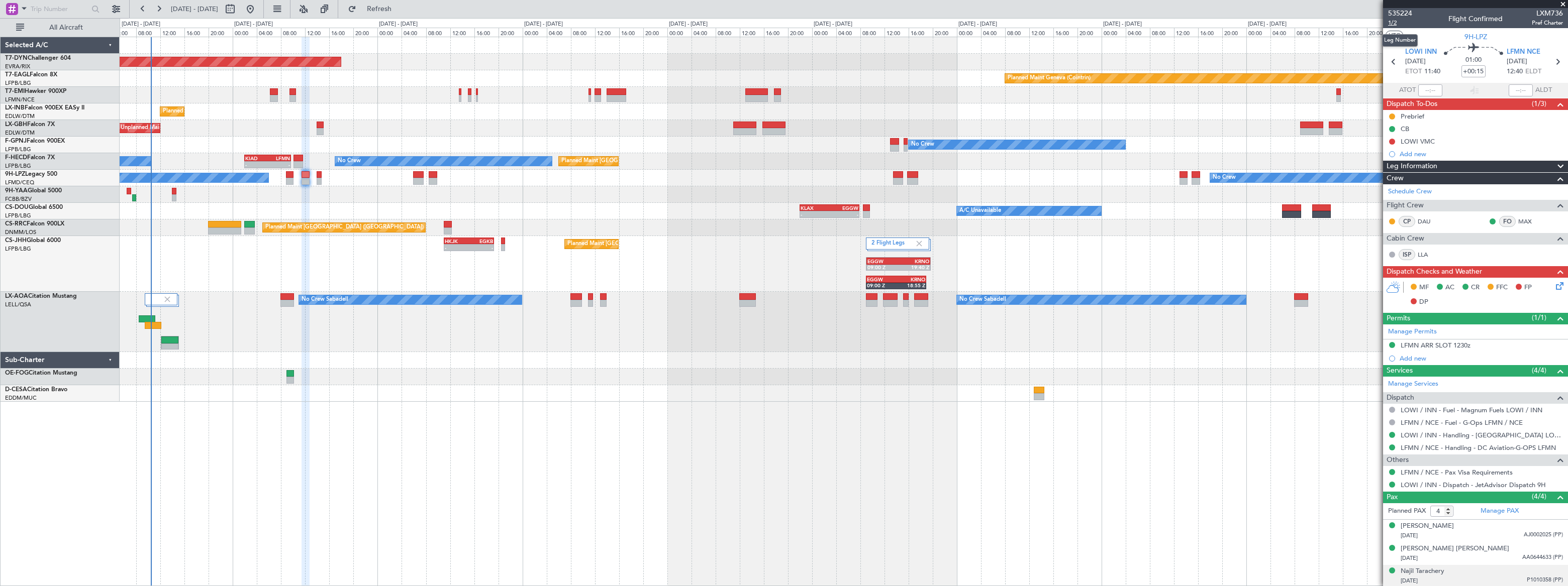
click at [1390, 24] on span "1/2" at bounding box center [1400, 23] width 24 height 9
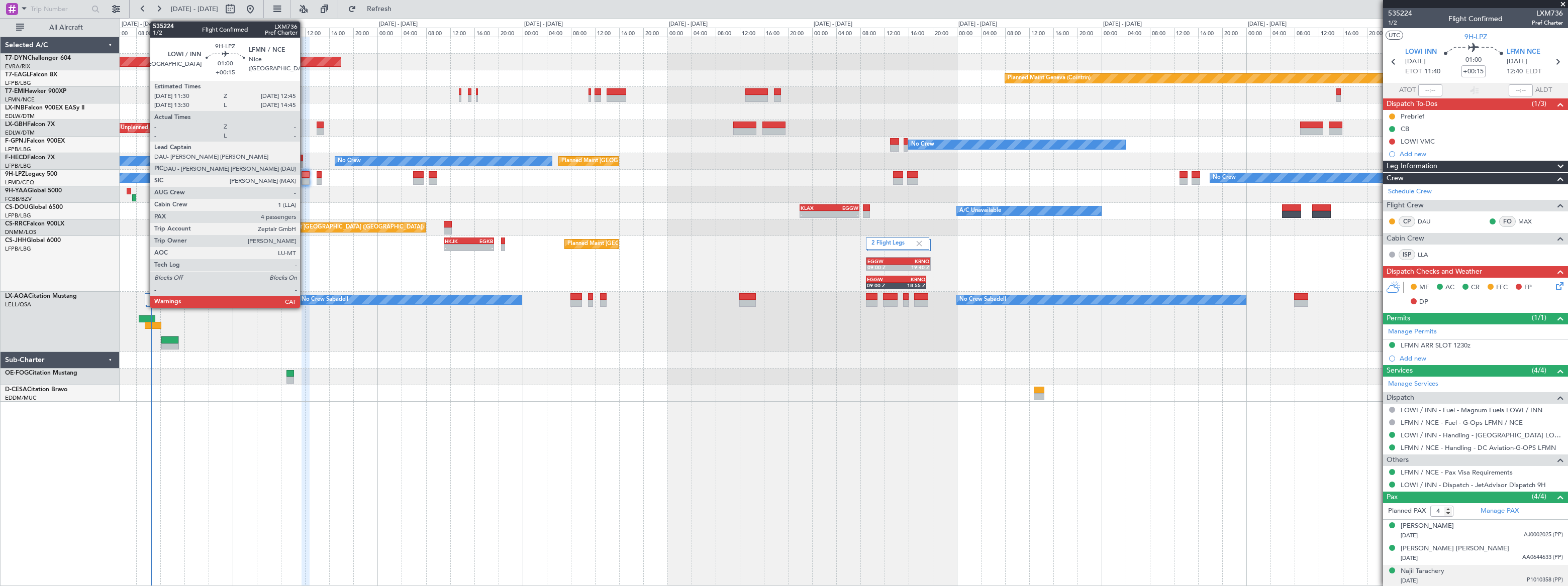
click at [304, 175] on div at bounding box center [305, 174] width 8 height 7
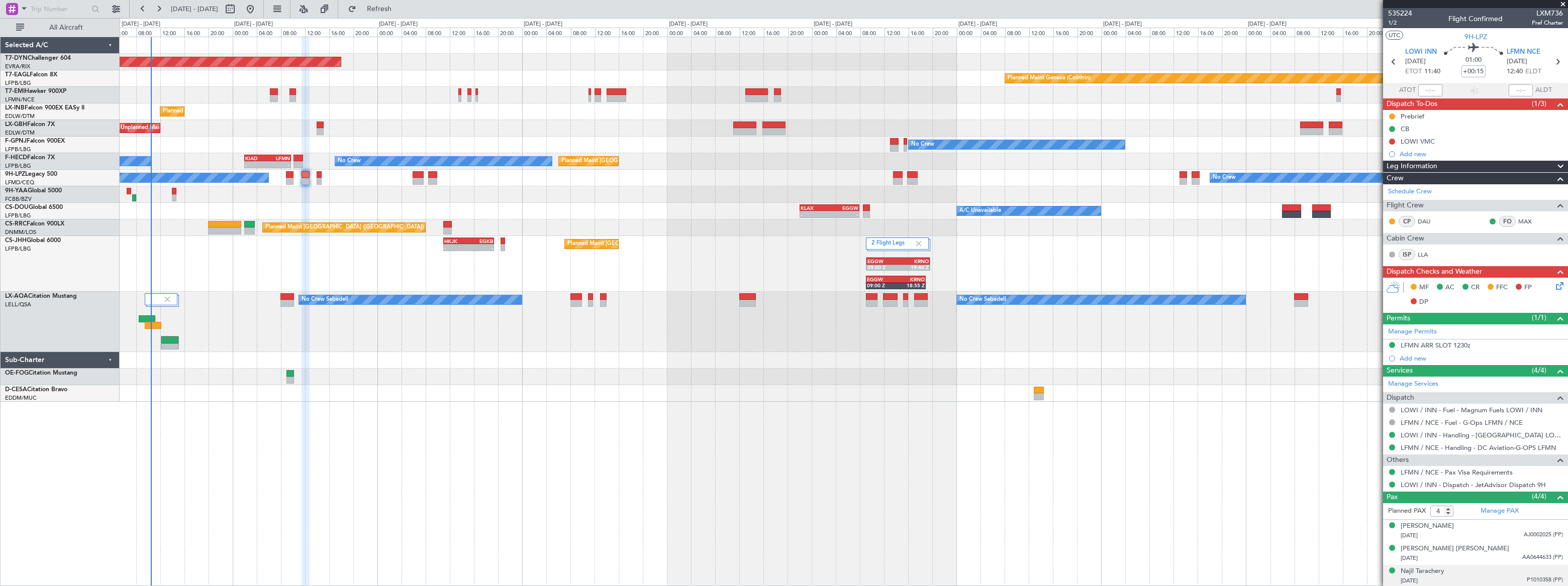
click at [1553, 286] on icon at bounding box center [1557, 285] width 8 height 8
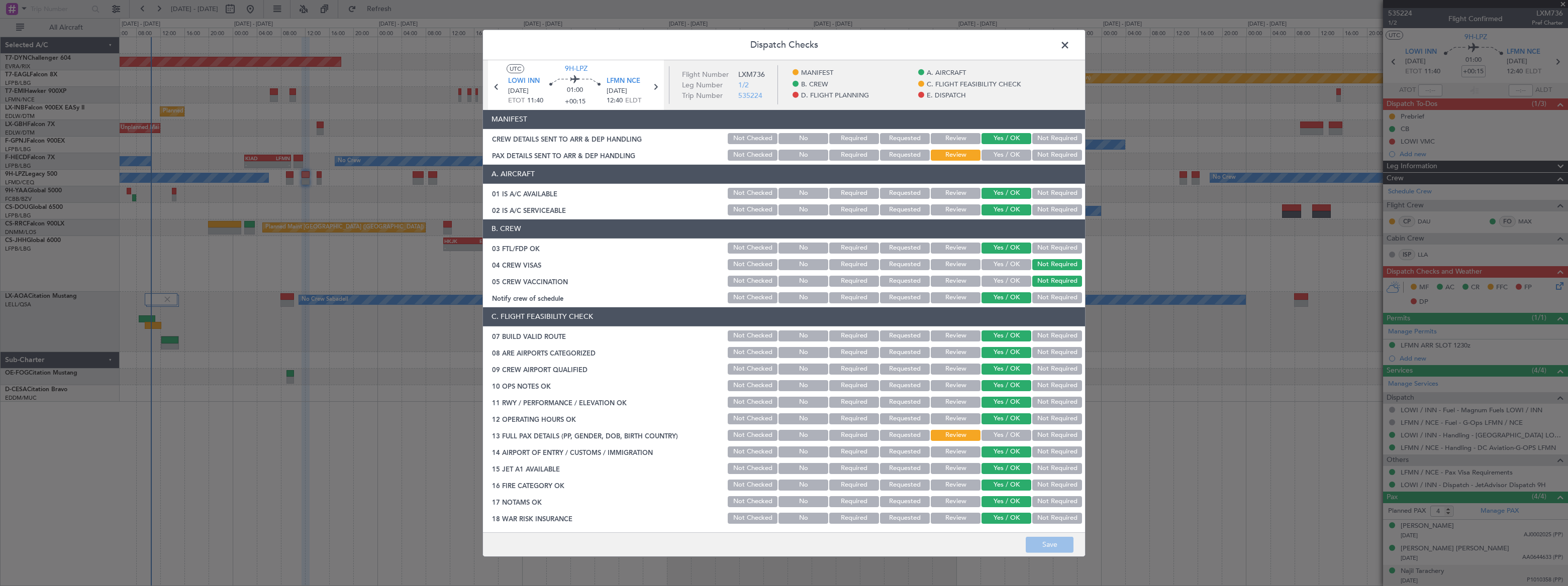
drag, startPoint x: 996, startPoint y: 156, endPoint x: 998, endPoint y: 148, distance: 8.2
click at [995, 156] on button "Yes / OK" at bounding box center [1006, 155] width 50 height 11
click at [1059, 541] on button "Save" at bounding box center [1049, 545] width 48 height 16
click at [1070, 41] on span at bounding box center [1070, 47] width 0 height 21
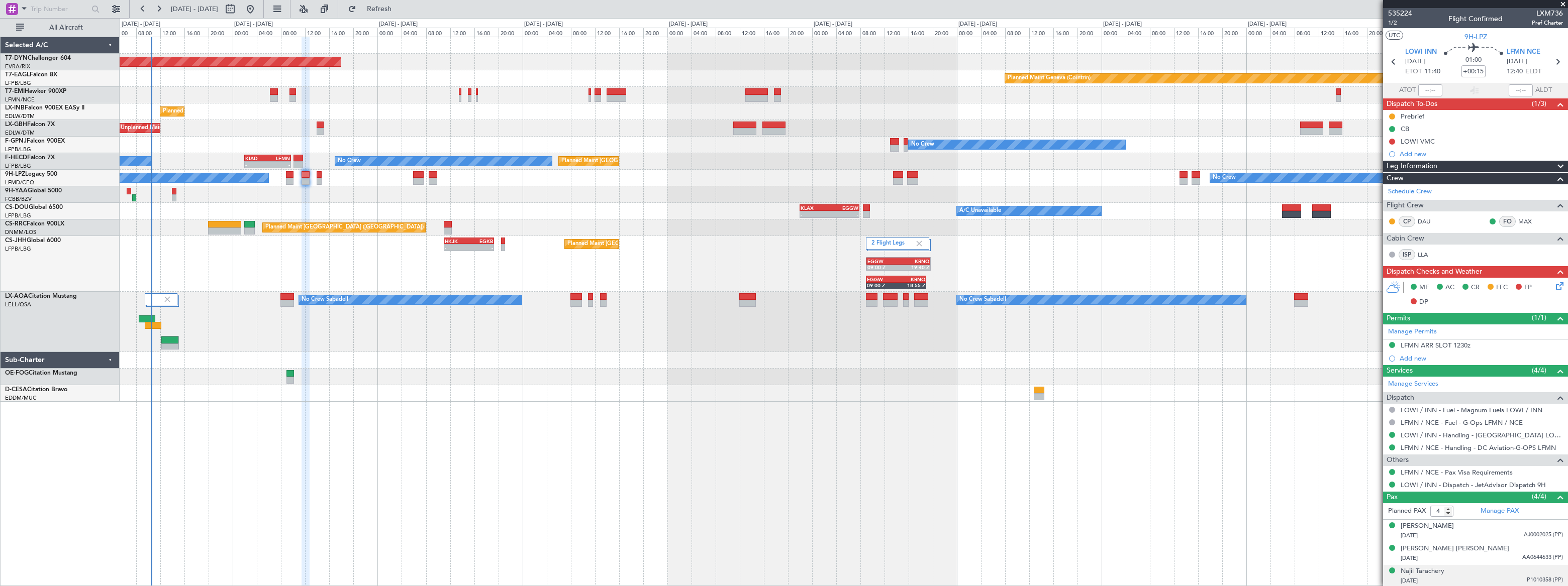
click at [388, 109] on div "Planned Maint Geneva (Cointrin)" at bounding box center [843, 112] width 1448 height 17
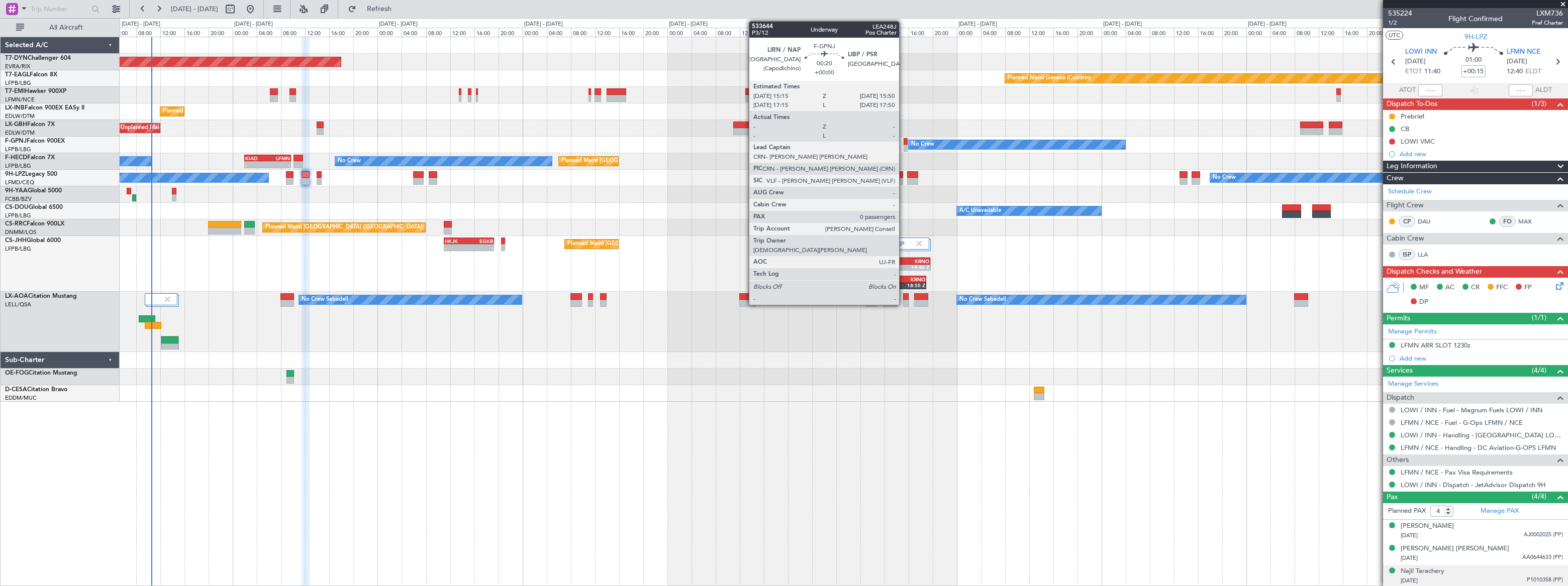
click at [904, 145] on div at bounding box center [906, 148] width 4 height 7
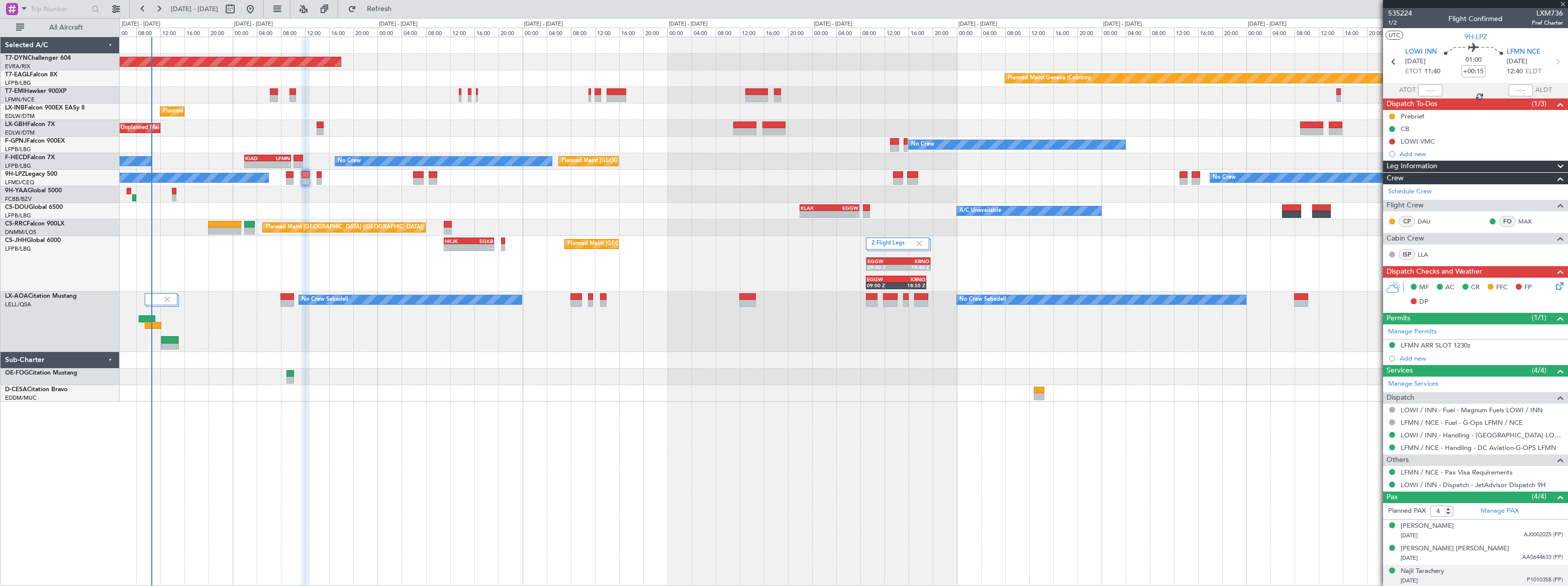
click at [906, 145] on div at bounding box center [906, 148] width 4 height 7
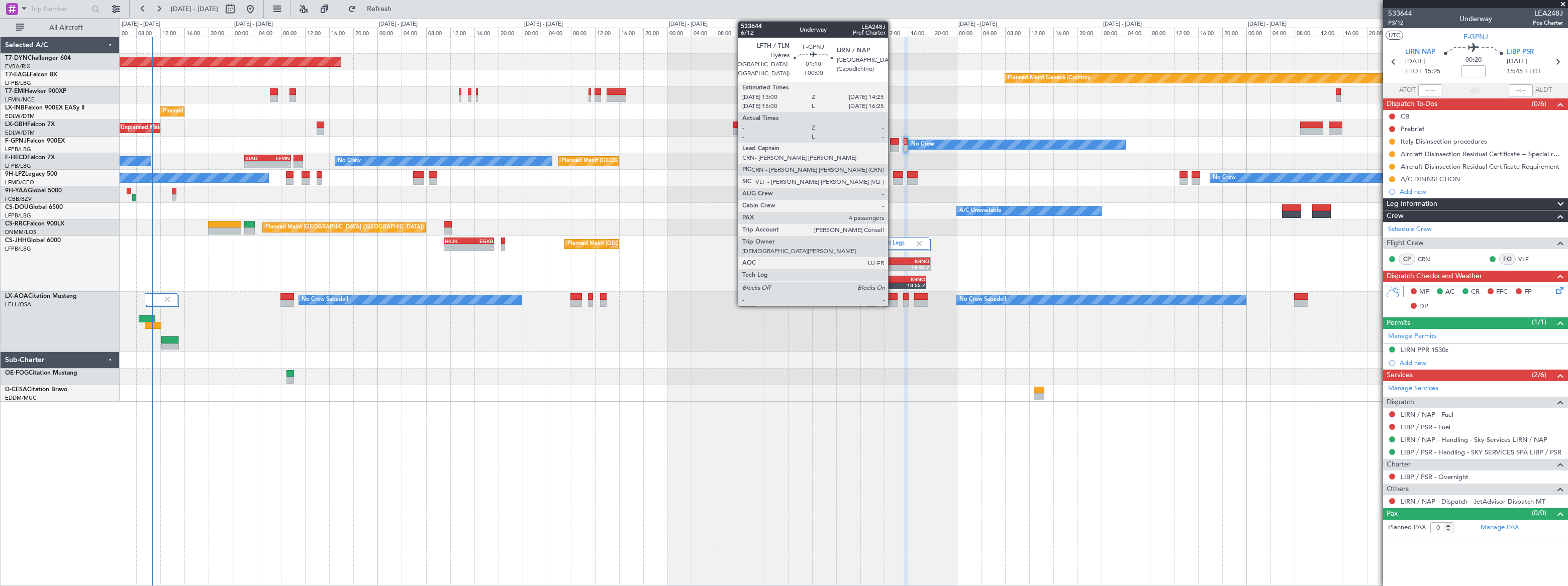
click at [892, 142] on div at bounding box center [894, 141] width 9 height 7
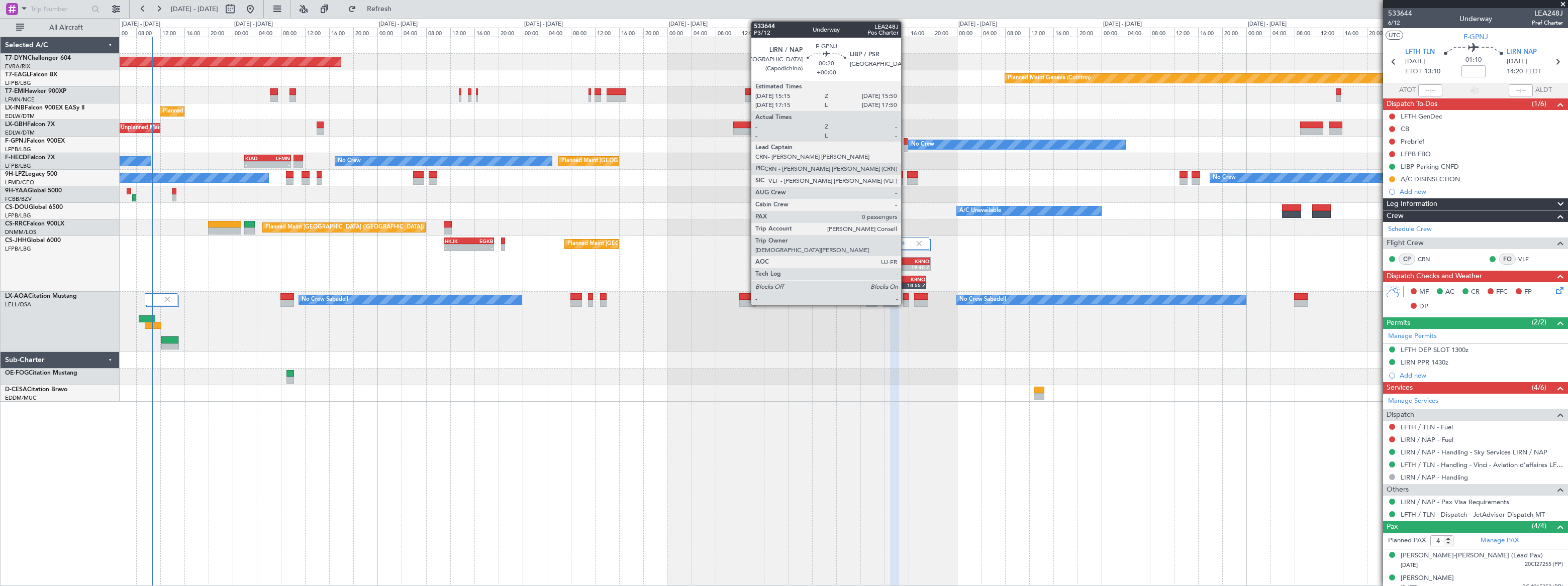
click at [906, 145] on div at bounding box center [906, 148] width 4 height 7
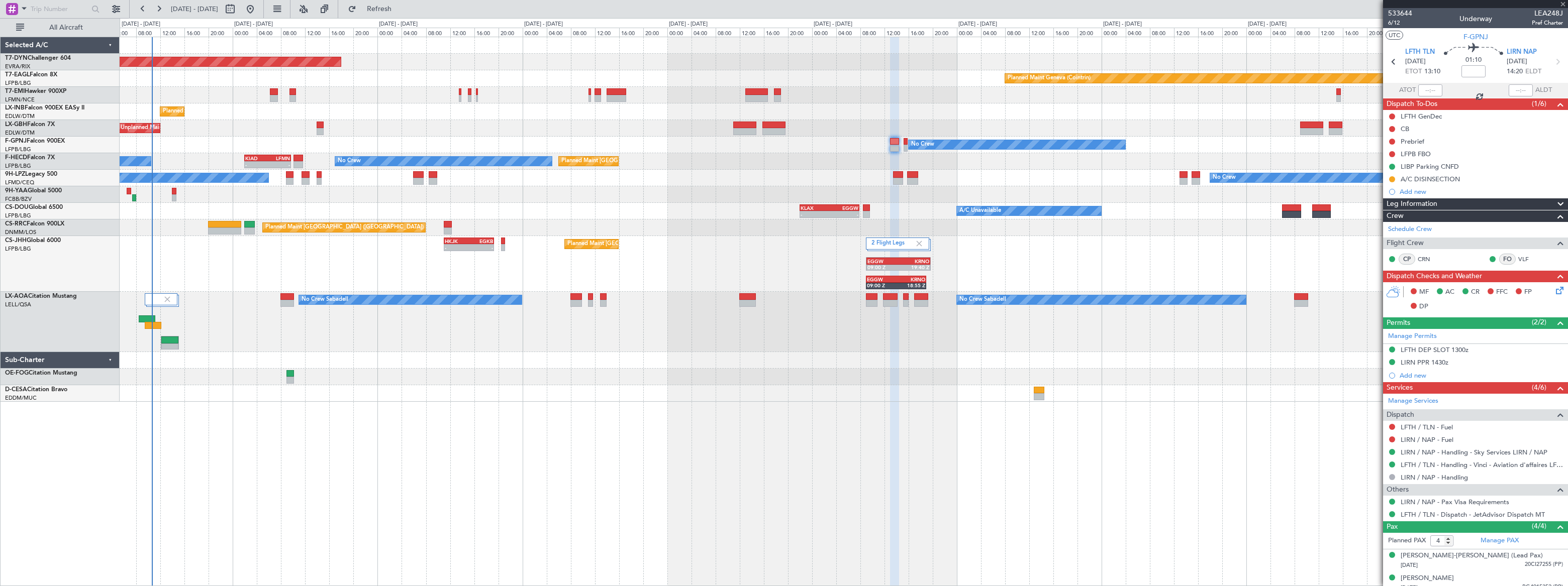
type input "0"
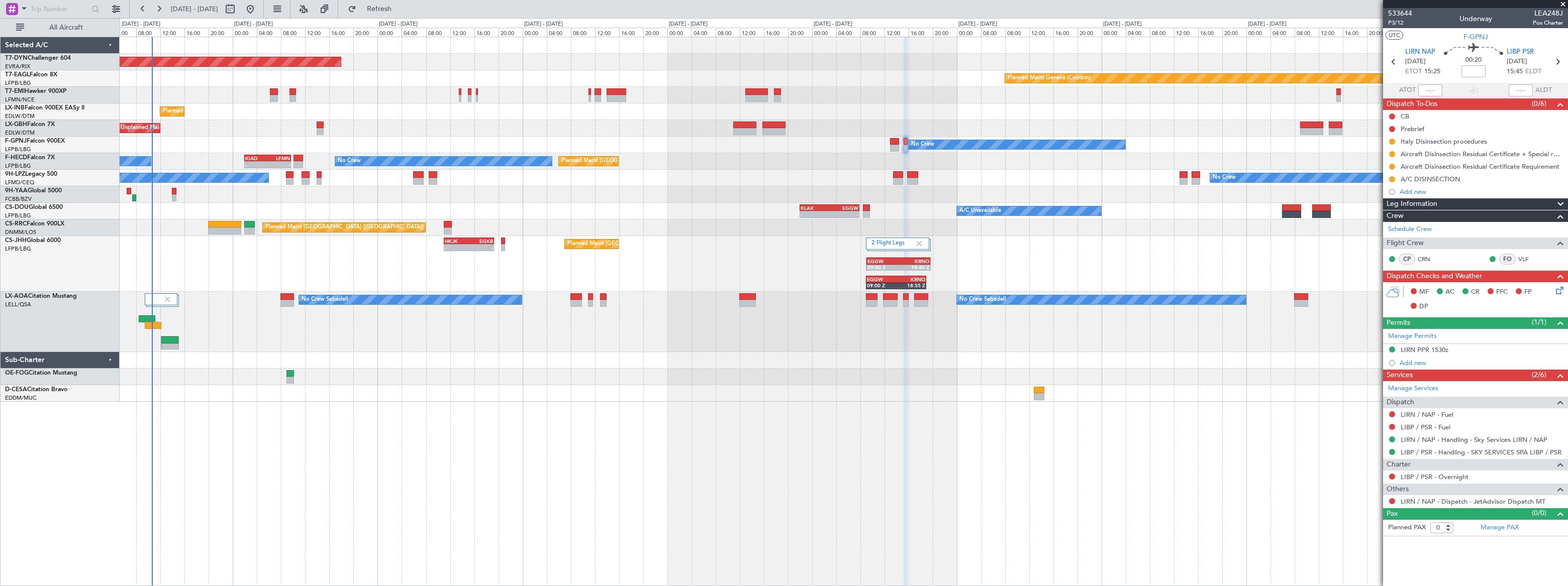
click at [541, 182] on div "No Crew No Crew" at bounding box center [843, 178] width 1448 height 17
click at [1565, 7] on span at bounding box center [1562, 4] width 10 height 9
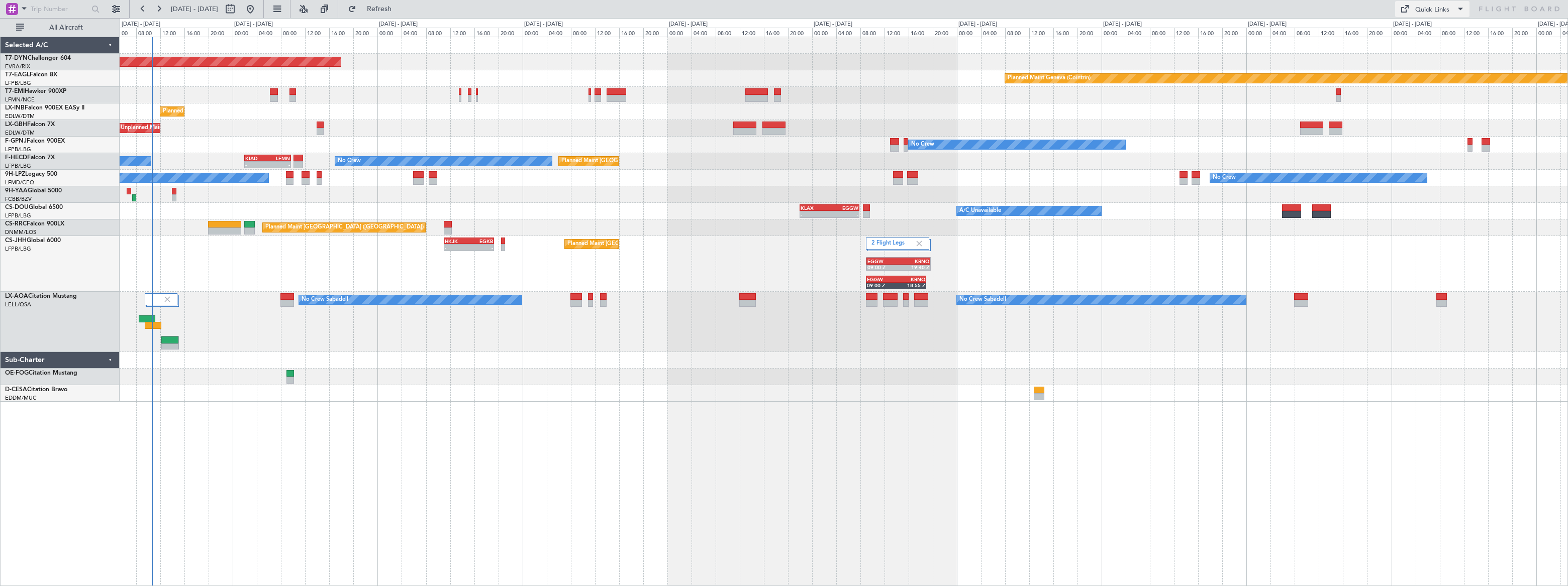
click at [1427, 13] on div "Quick Links" at bounding box center [1432, 10] width 34 height 10
click at [1422, 29] on button "Trip Builder" at bounding box center [1432, 33] width 75 height 24
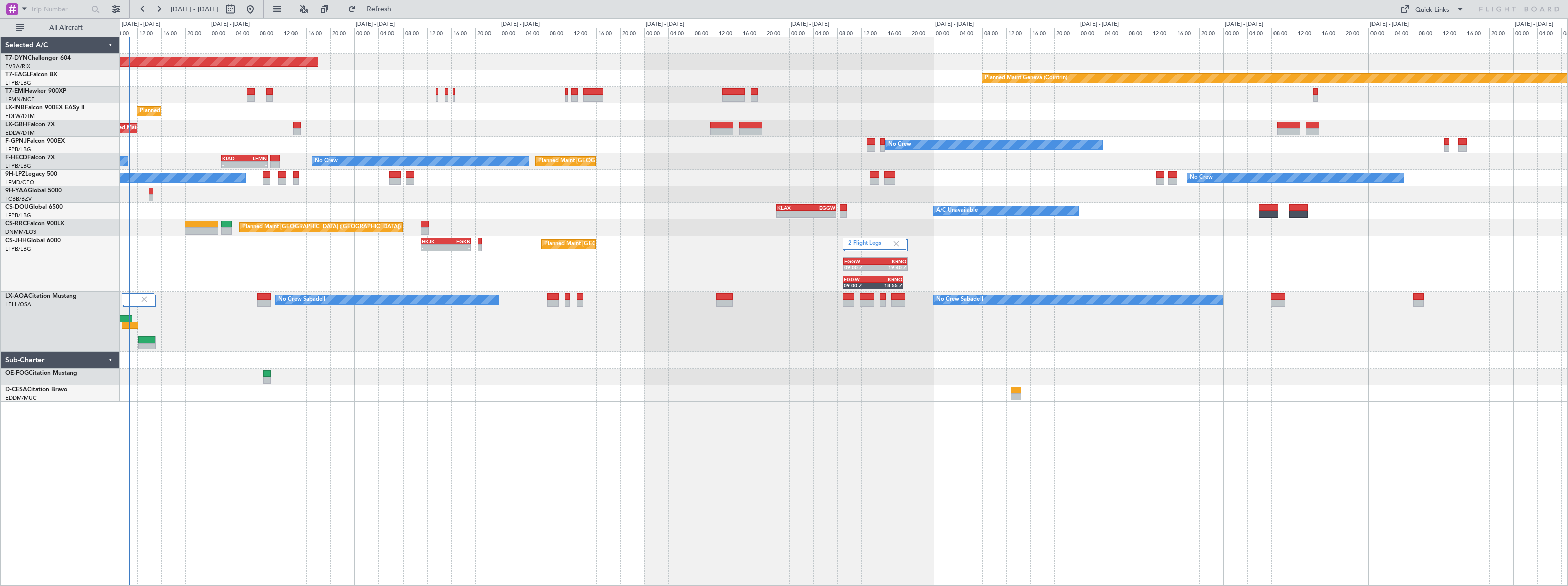
click at [526, 221] on div "Planned Maint [GEOGRAPHIC_DATA] ([GEOGRAPHIC_DATA])" at bounding box center [843, 227] width 1448 height 17
click at [1417, 11] on div "Quick Links" at bounding box center [1432, 10] width 34 height 10
click at [1411, 38] on button "Trip Builder" at bounding box center [1432, 33] width 75 height 24
click at [400, 6] on span "Refresh" at bounding box center [379, 9] width 42 height 7
click at [400, 6] on span "Refreshing..." at bounding box center [379, 9] width 42 height 7
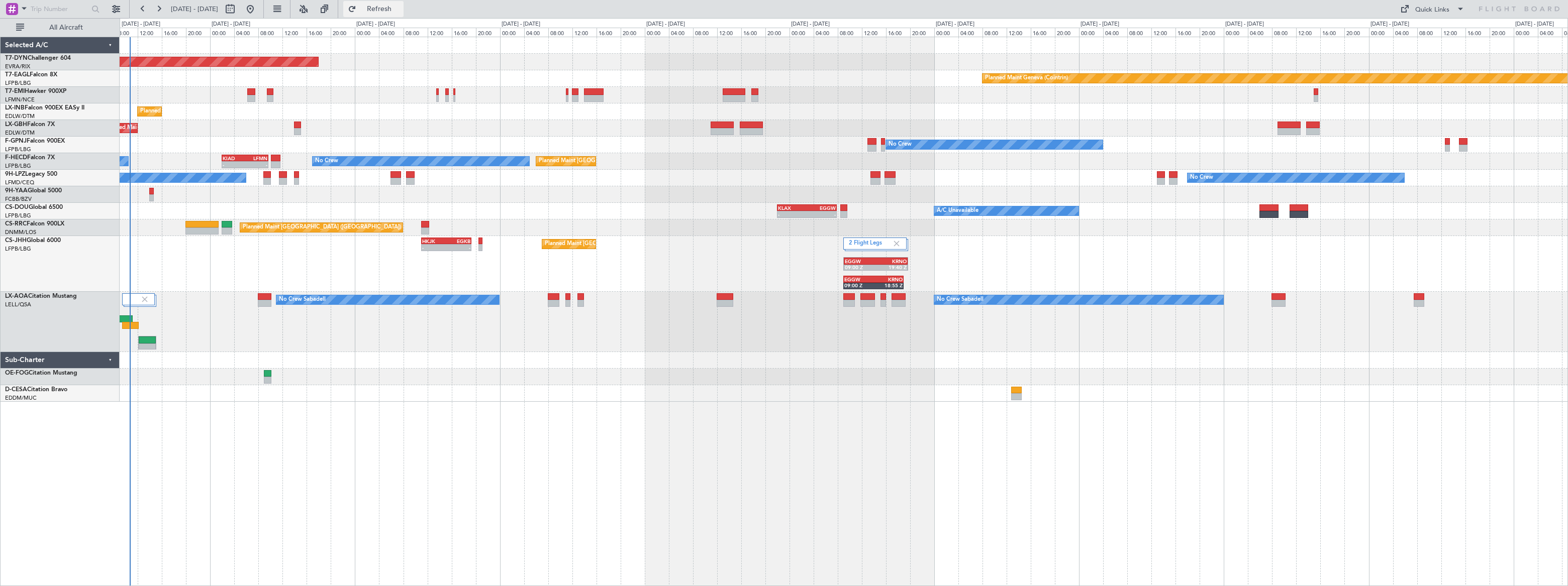
click at [400, 8] on span "Refresh" at bounding box center [379, 9] width 42 height 7
click at [400, 8] on span "Refreshing..." at bounding box center [379, 9] width 42 height 7
click at [400, 7] on span "Refresh" at bounding box center [379, 9] width 42 height 7
click at [400, 7] on span "Refreshing..." at bounding box center [379, 9] width 42 height 7
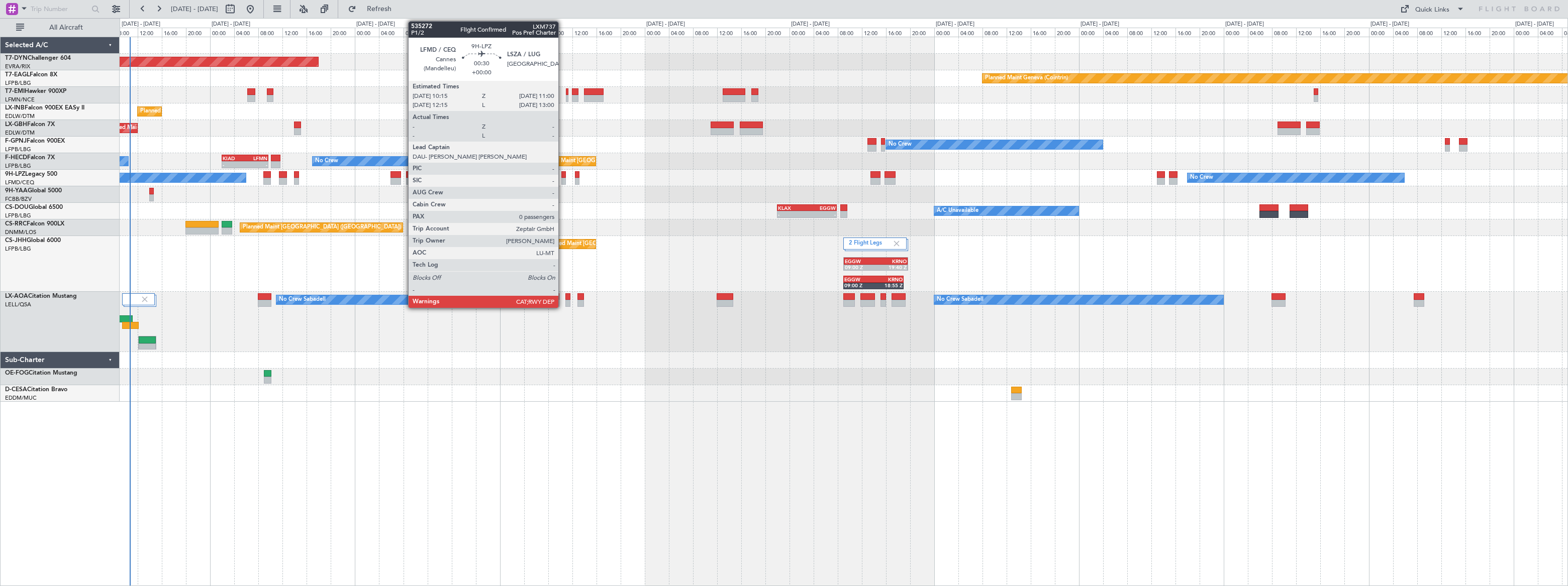
click at [562, 179] on div at bounding box center [563, 181] width 5 height 7
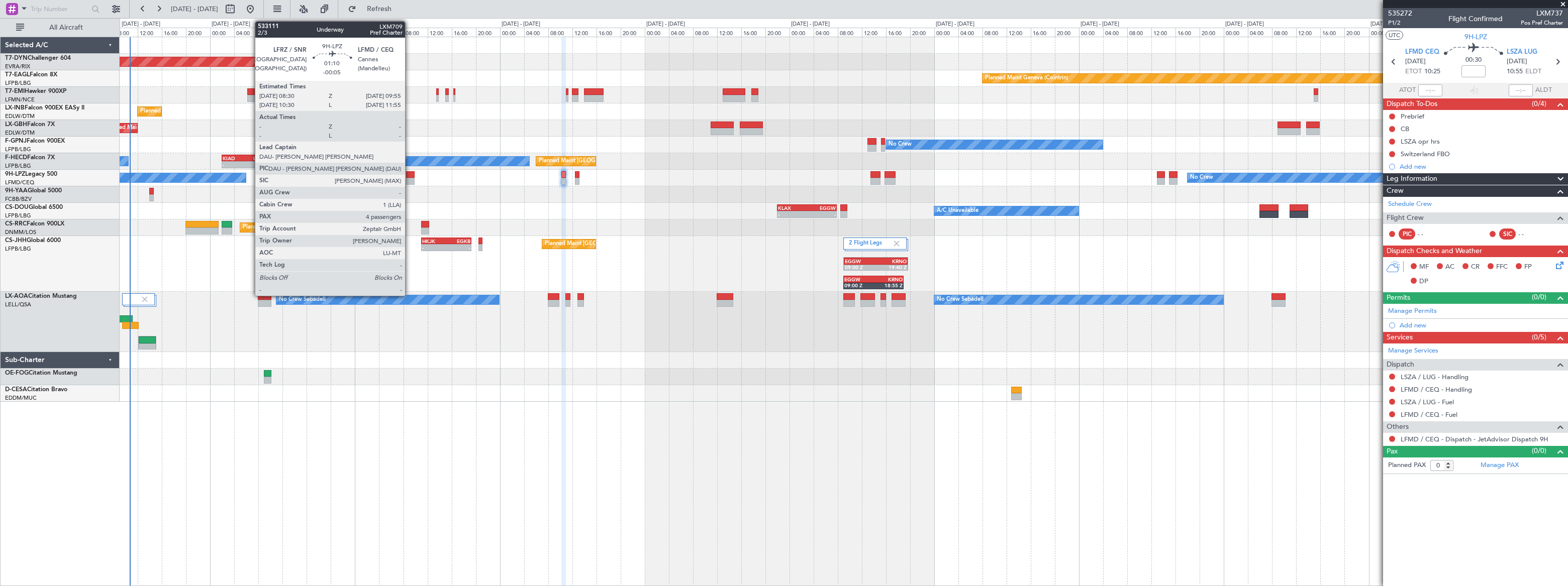
click at [410, 173] on div at bounding box center [410, 174] width 9 height 7
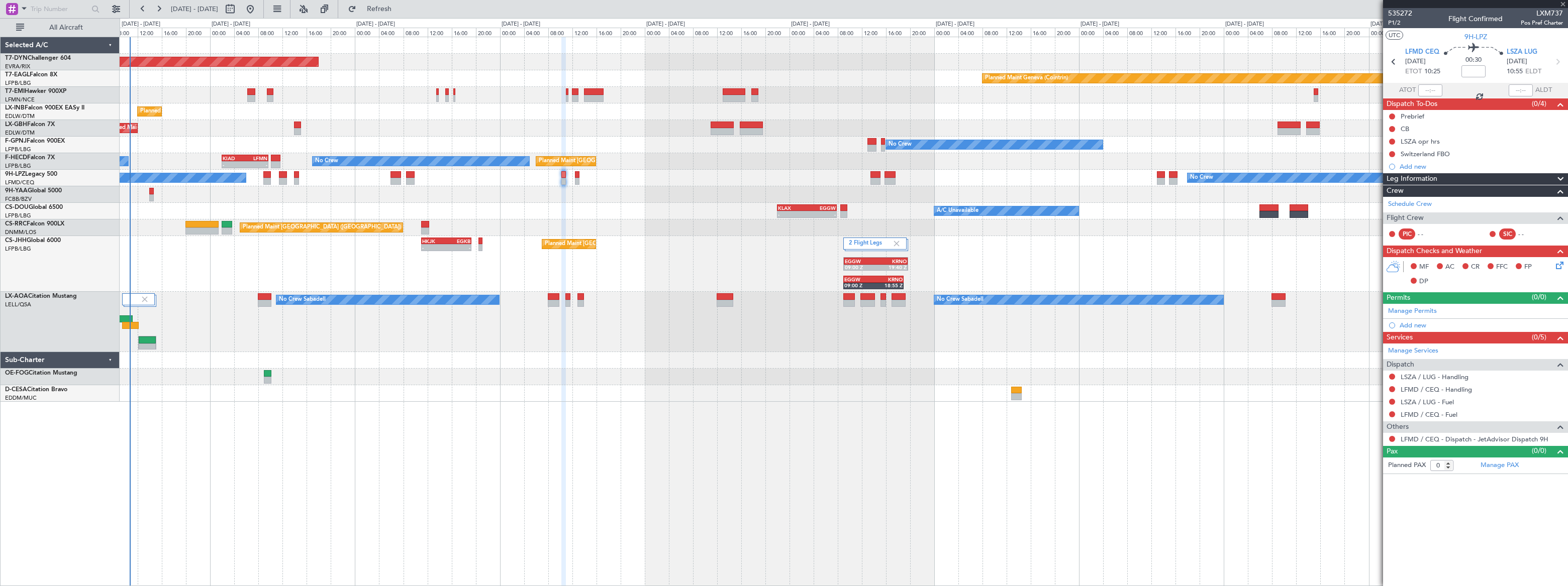
type input "-00:05"
type input "4"
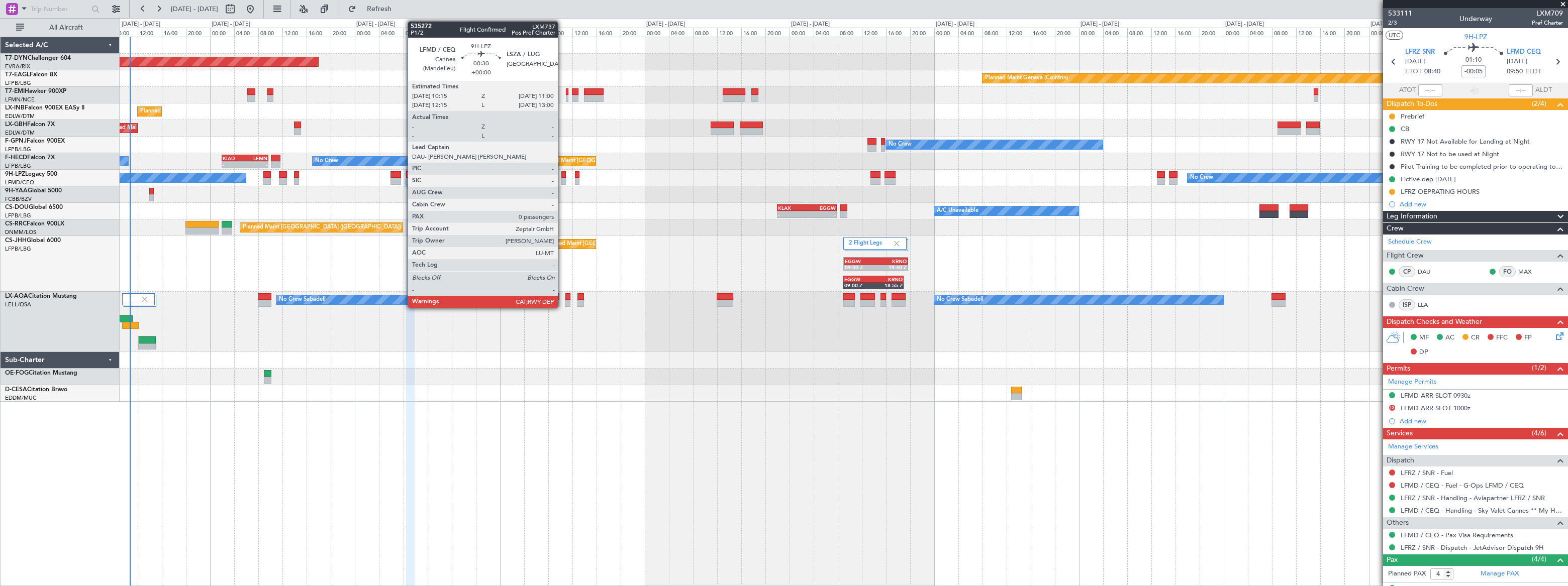
click at [562, 180] on div at bounding box center [563, 181] width 5 height 7
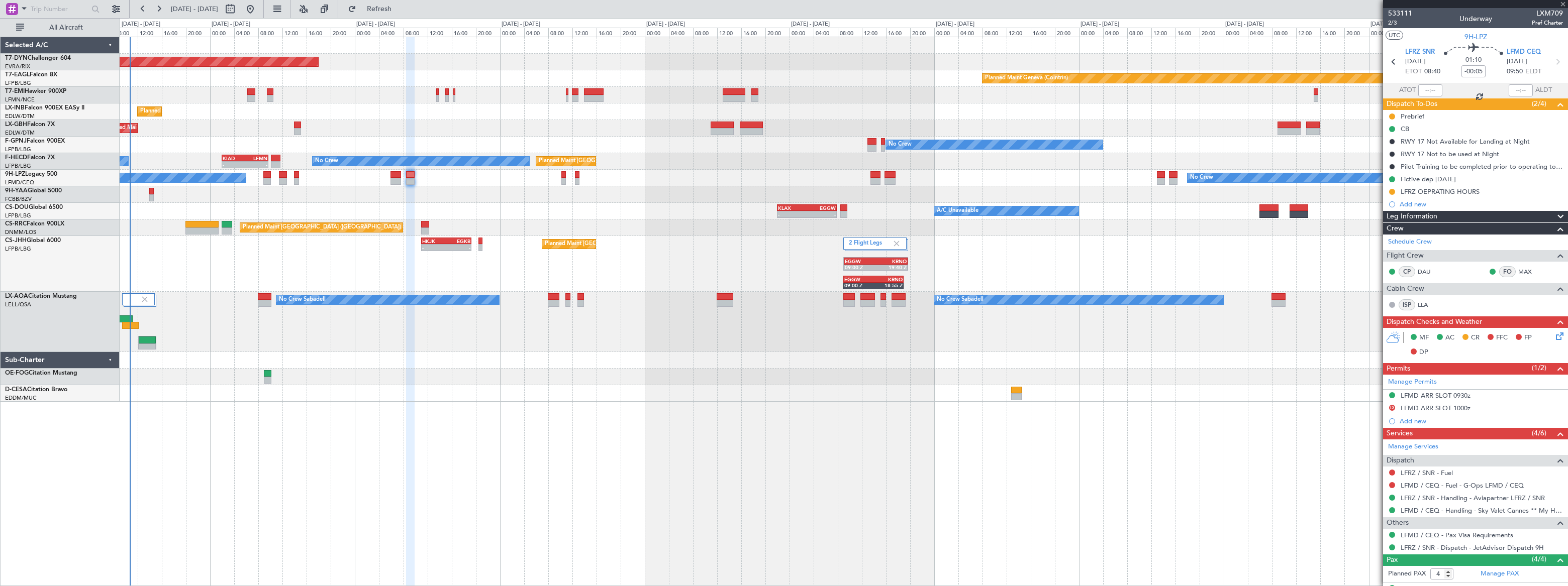
click at [562, 180] on div at bounding box center [563, 181] width 5 height 7
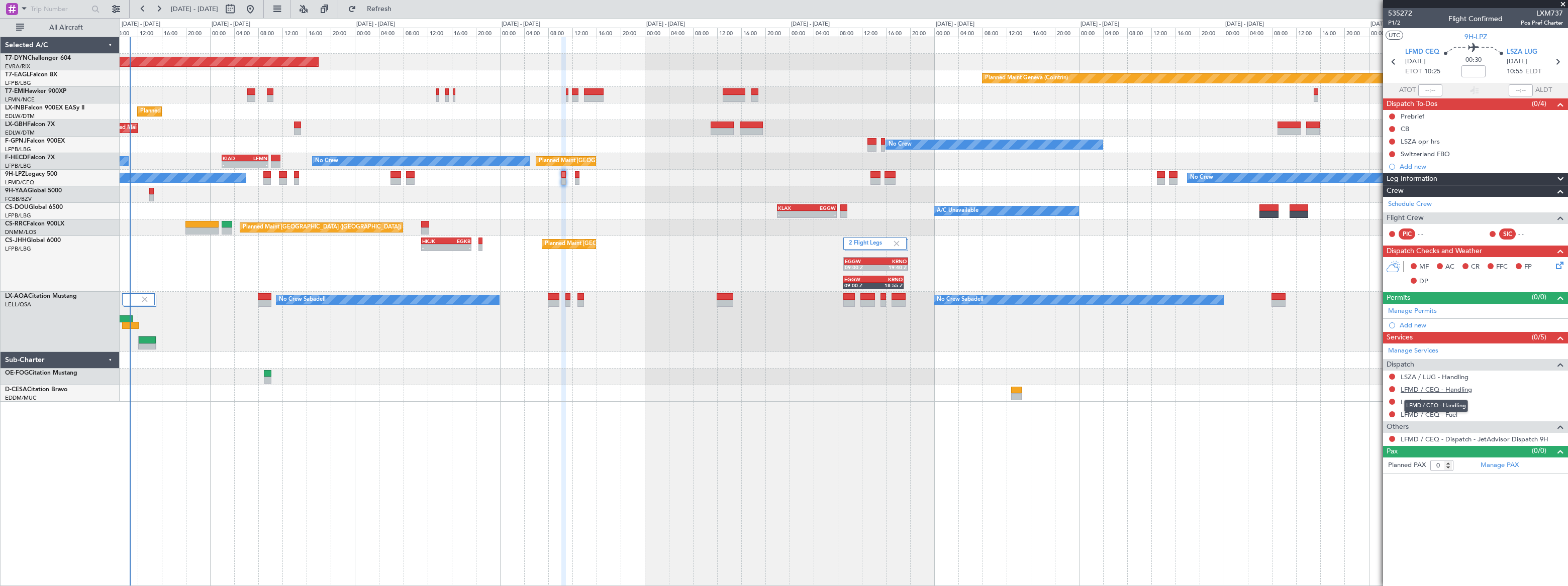
click at [1446, 390] on link "LFMD / CEQ - Handling" at bounding box center [1436, 389] width 71 height 9
click at [1442, 377] on link "LSZA / LUG - Handling" at bounding box center [1434, 377] width 67 height 9
click at [400, 7] on span "Refresh" at bounding box center [379, 9] width 42 height 7
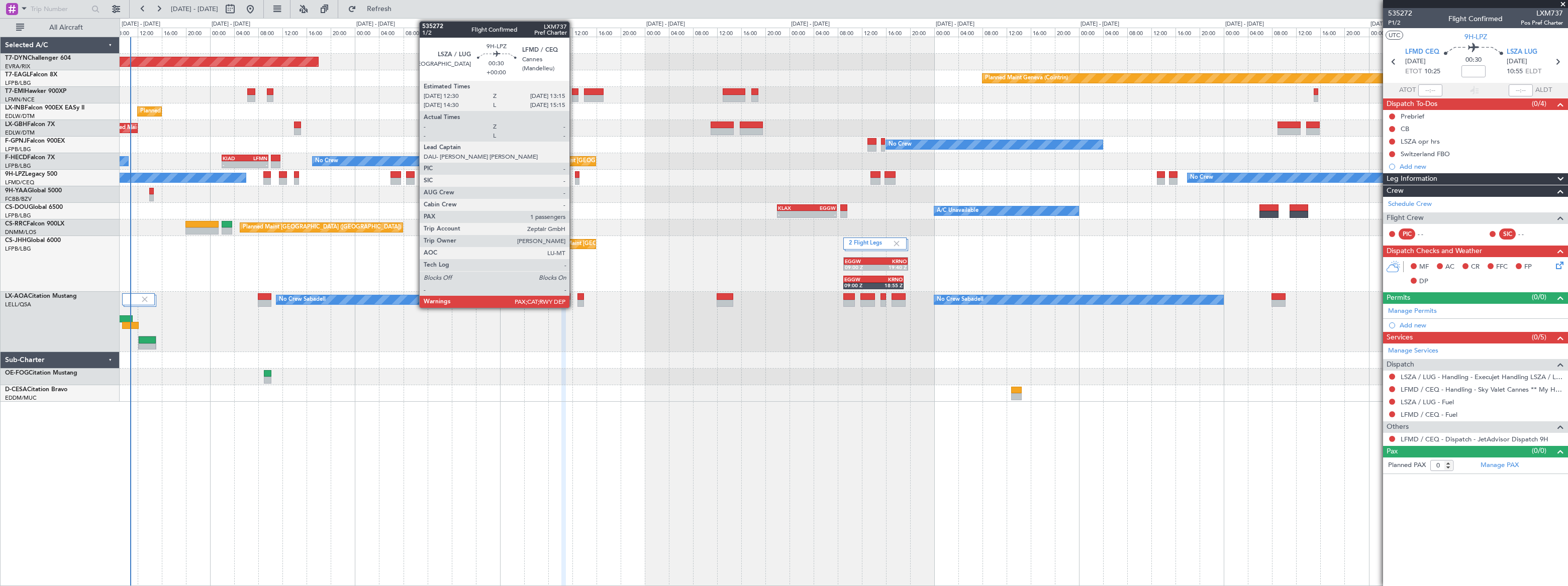
click at [575, 178] on div at bounding box center [577, 181] width 5 height 7
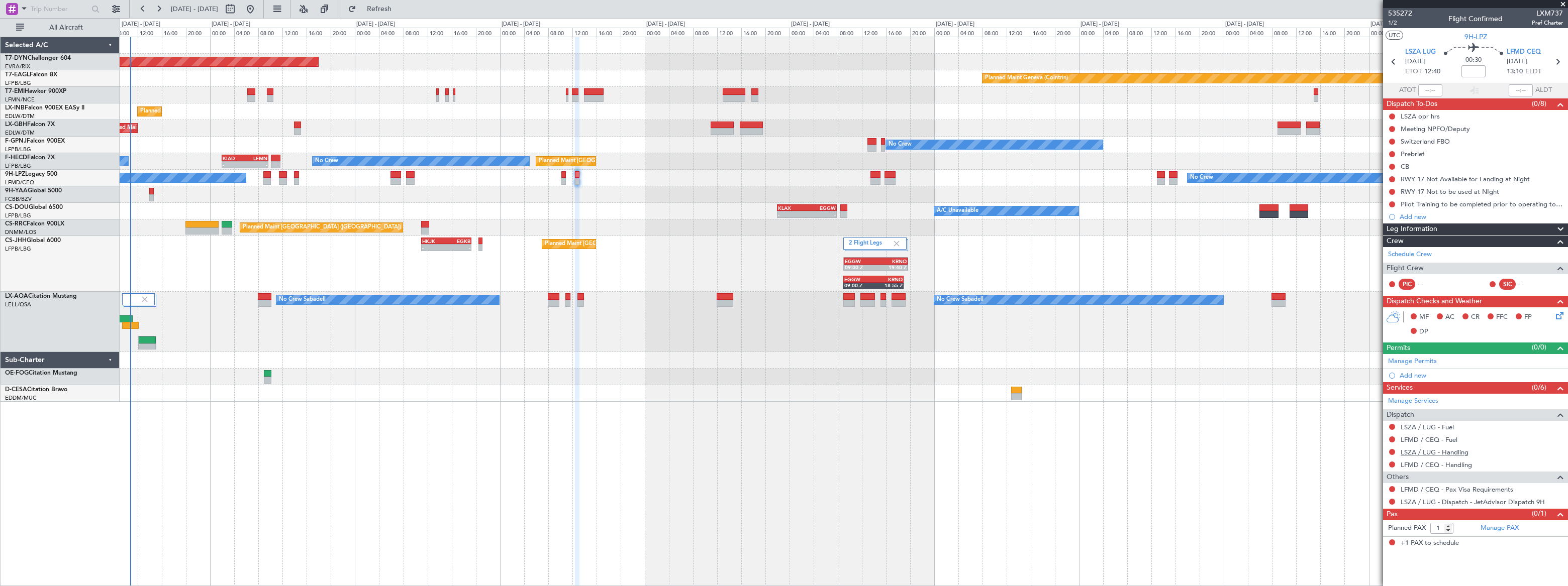
click at [1443, 452] on link "LSZA / LUG - Handling" at bounding box center [1434, 452] width 67 height 9
click at [400, 7] on span "Refresh" at bounding box center [379, 9] width 42 height 7
click at [1462, 466] on link "LFMD / CEQ - Handling" at bounding box center [1436, 465] width 71 height 9
click at [1495, 527] on link "Manage PAX" at bounding box center [1499, 528] width 38 height 10
drag, startPoint x: 402, startPoint y: 11, endPoint x: 414, endPoint y: 16, distance: 13.0
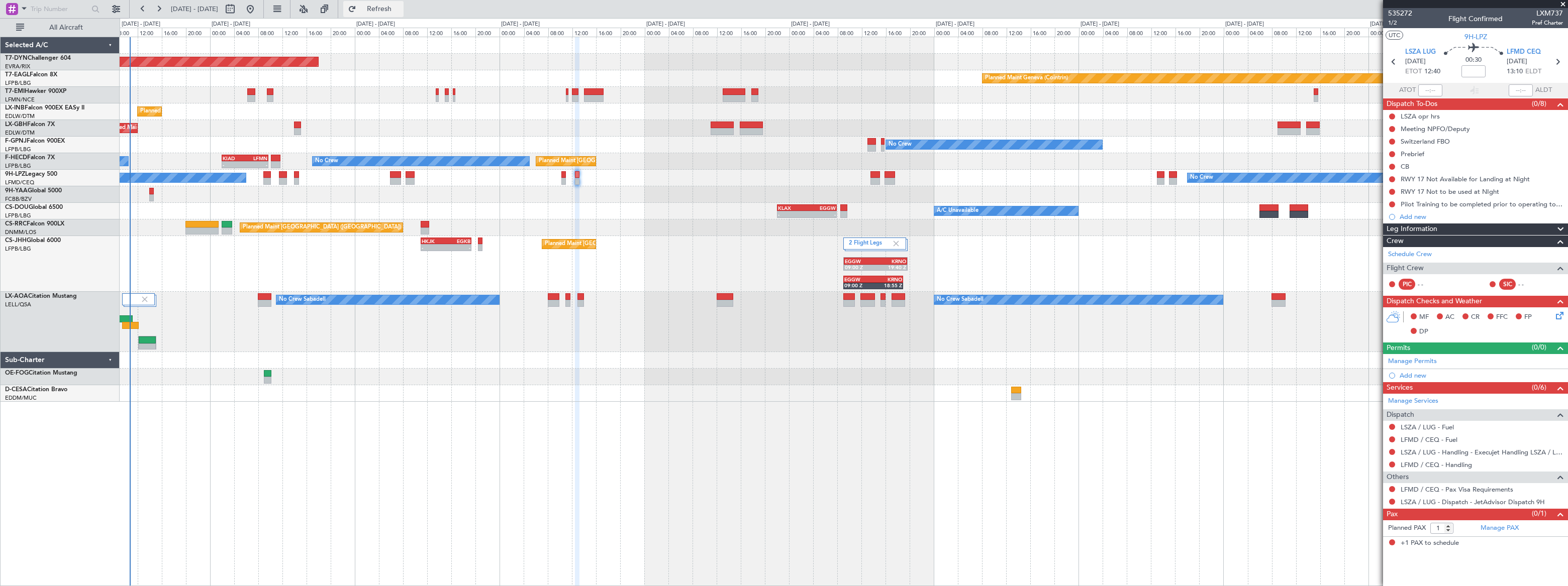
click at [400, 11] on span "Refresh" at bounding box center [379, 9] width 42 height 7
click at [607, 465] on div "Planned Maint Basel-Mulhouse Planned Maint Geneva (Cointrin) Planned Maint Gene…" at bounding box center [843, 311] width 1448 height 550
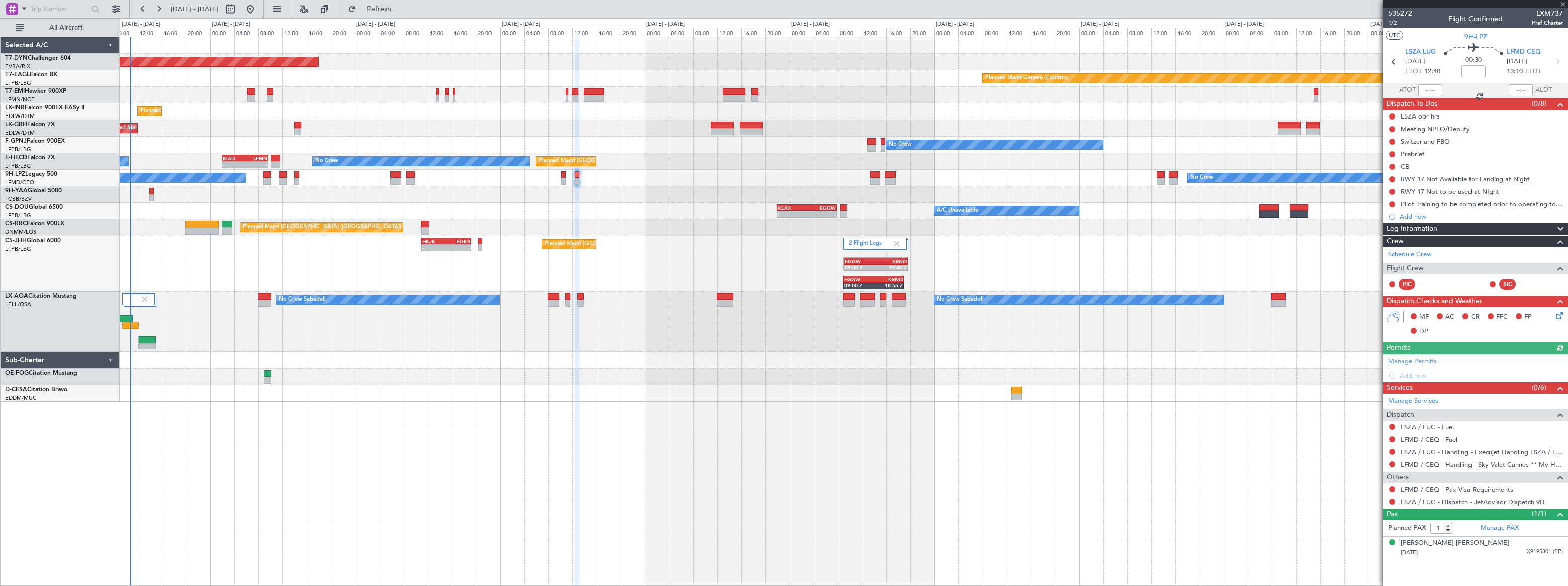
click at [519, 196] on div at bounding box center [843, 195] width 1448 height 17
click at [1392, 487] on button at bounding box center [1392, 489] width 6 height 6
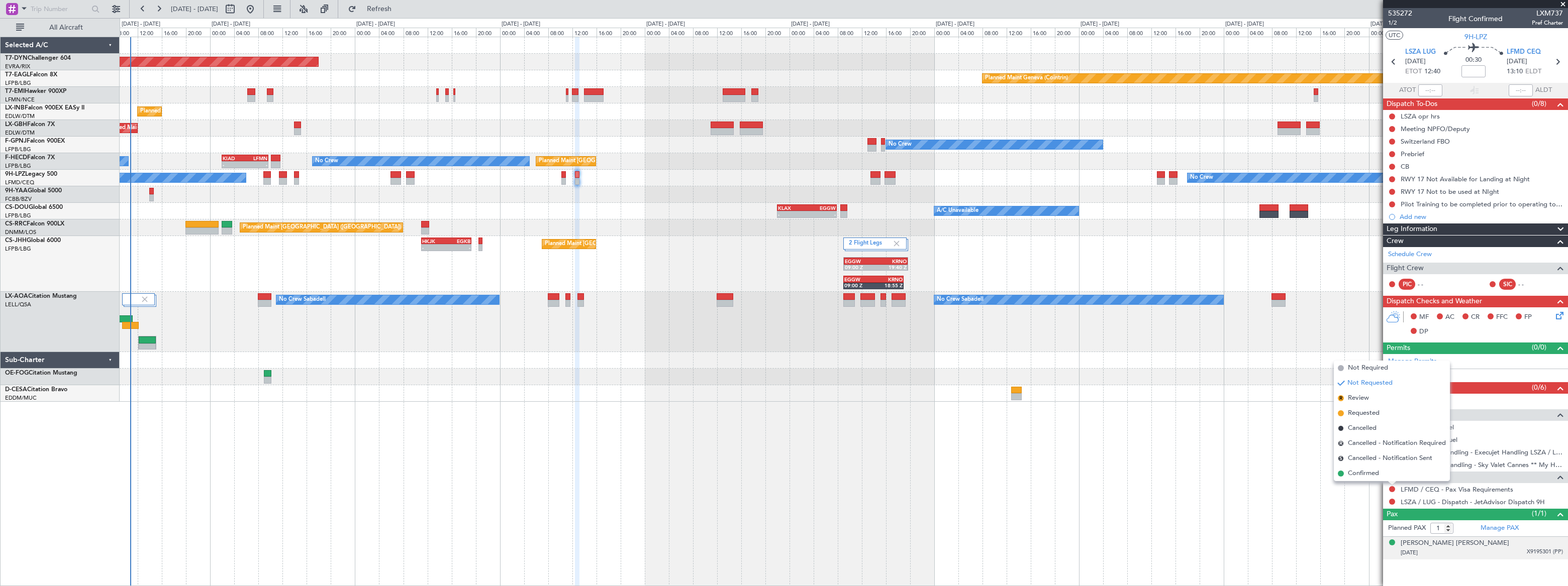
click at [1476, 550] on div "06/10/1930 X9195301 (PP)" at bounding box center [1482, 553] width 162 height 10
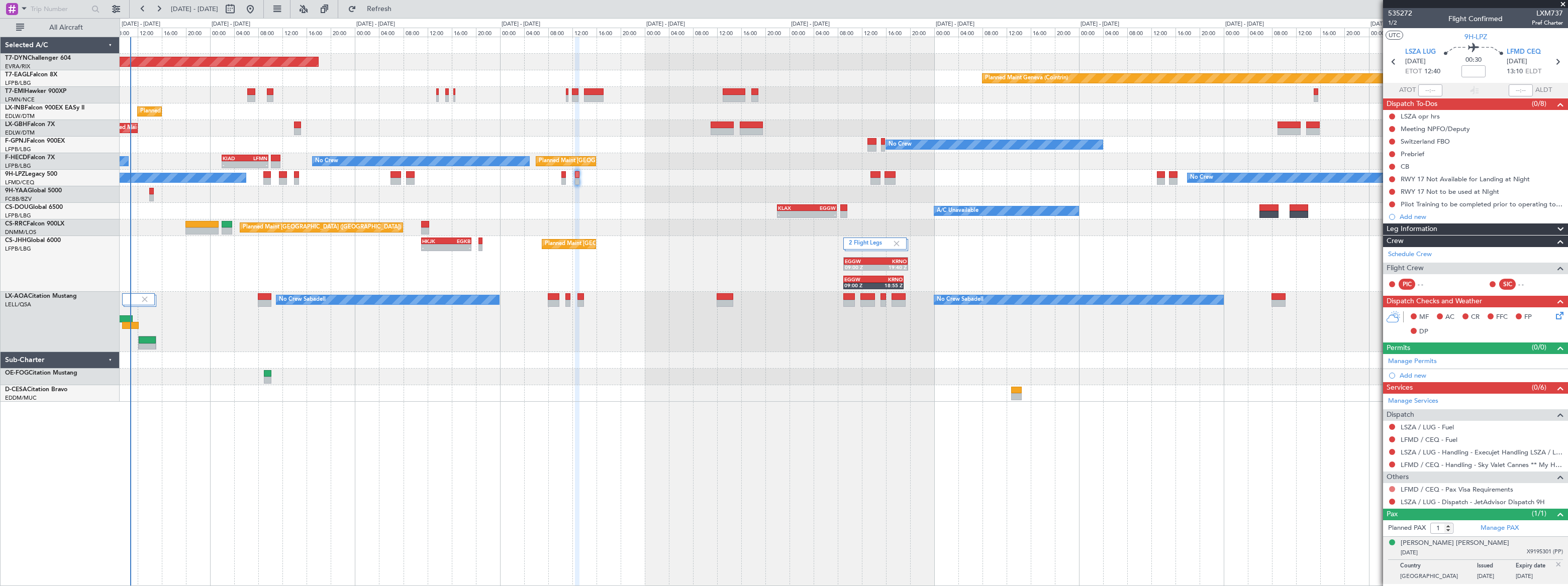
click at [1390, 487] on button at bounding box center [1392, 489] width 6 height 6
drag, startPoint x: 1357, startPoint y: 476, endPoint x: 1361, endPoint y: 438, distance: 38.2
click at [1357, 475] on span "Confirmed" at bounding box center [1364, 473] width 31 height 10
click at [1393, 10] on span "535272" at bounding box center [1400, 13] width 24 height 11
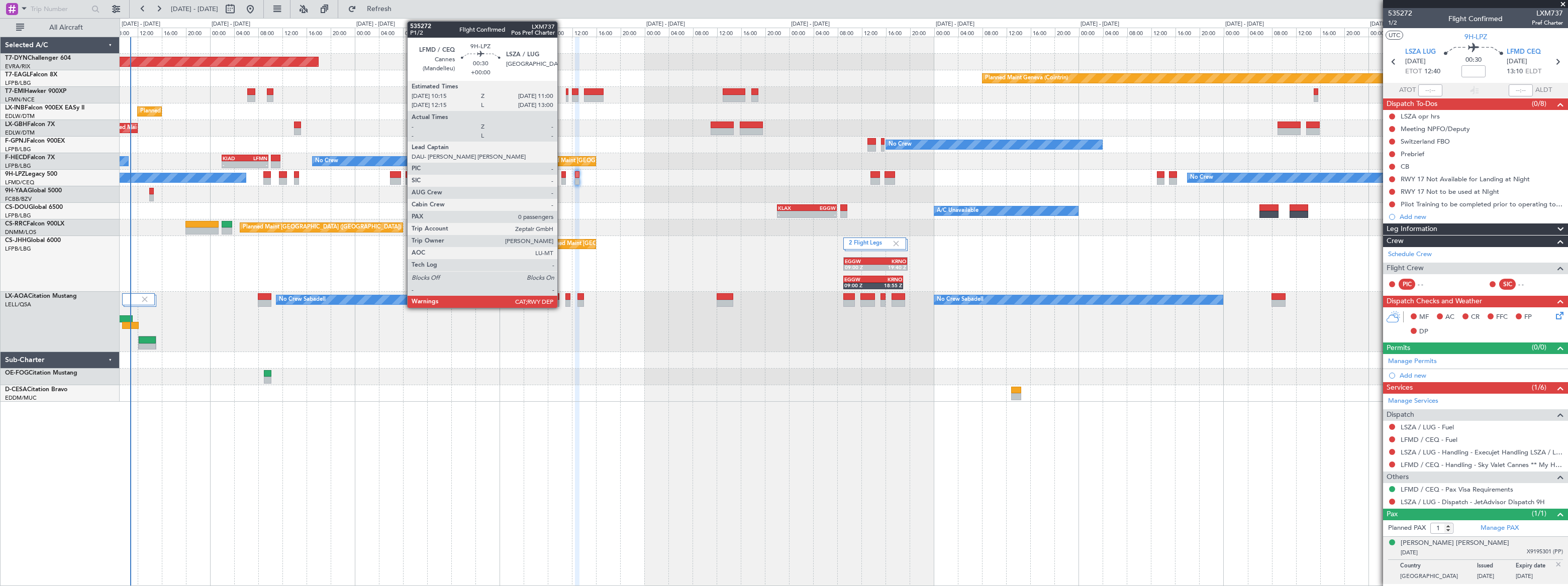
click at [561, 176] on div at bounding box center [563, 174] width 5 height 7
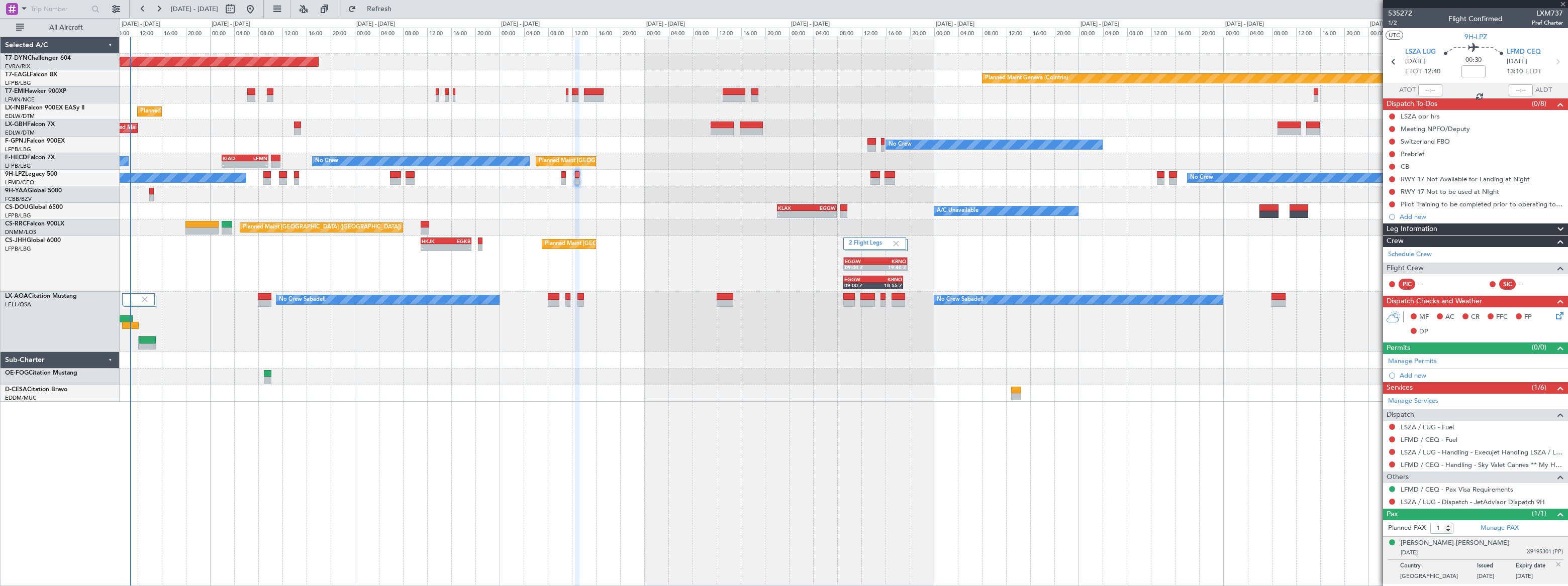
click at [562, 176] on div at bounding box center [563, 174] width 5 height 7
type input "0"
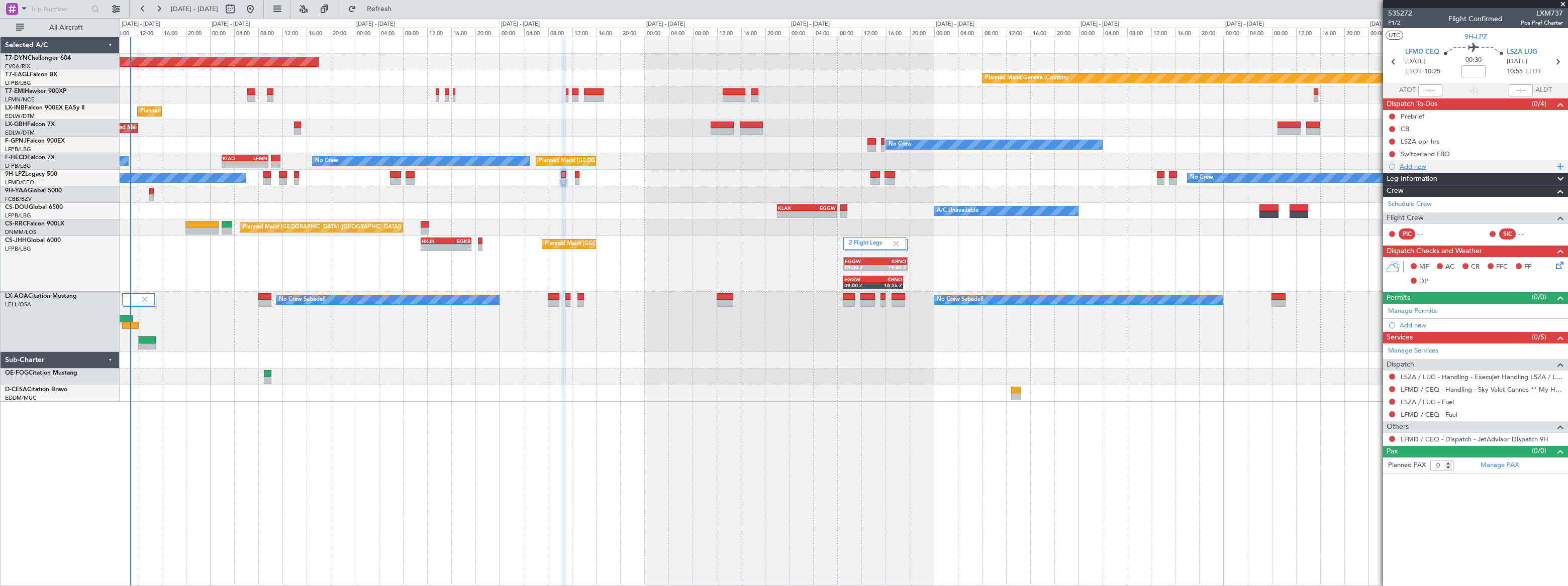
click at [1412, 166] on div "Add new" at bounding box center [1477, 166] width 155 height 9
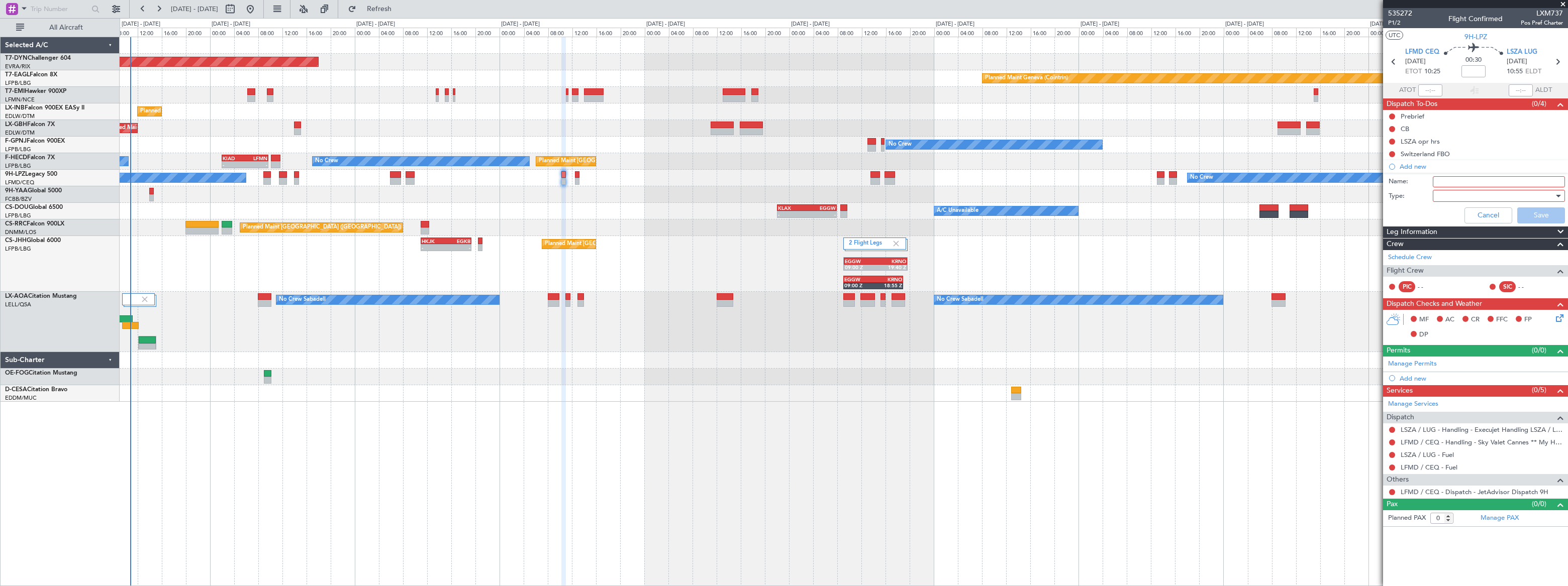
drag, startPoint x: 1498, startPoint y: 182, endPoint x: 1518, endPoint y: 183, distance: 20.0
click at [1498, 182] on input "Name:" at bounding box center [1499, 181] width 132 height 11
type input "Requested 13.00LT"
click at [1485, 195] on div at bounding box center [1496, 196] width 117 height 15
click at [1449, 212] on span "Generic" at bounding box center [1494, 215] width 123 height 15
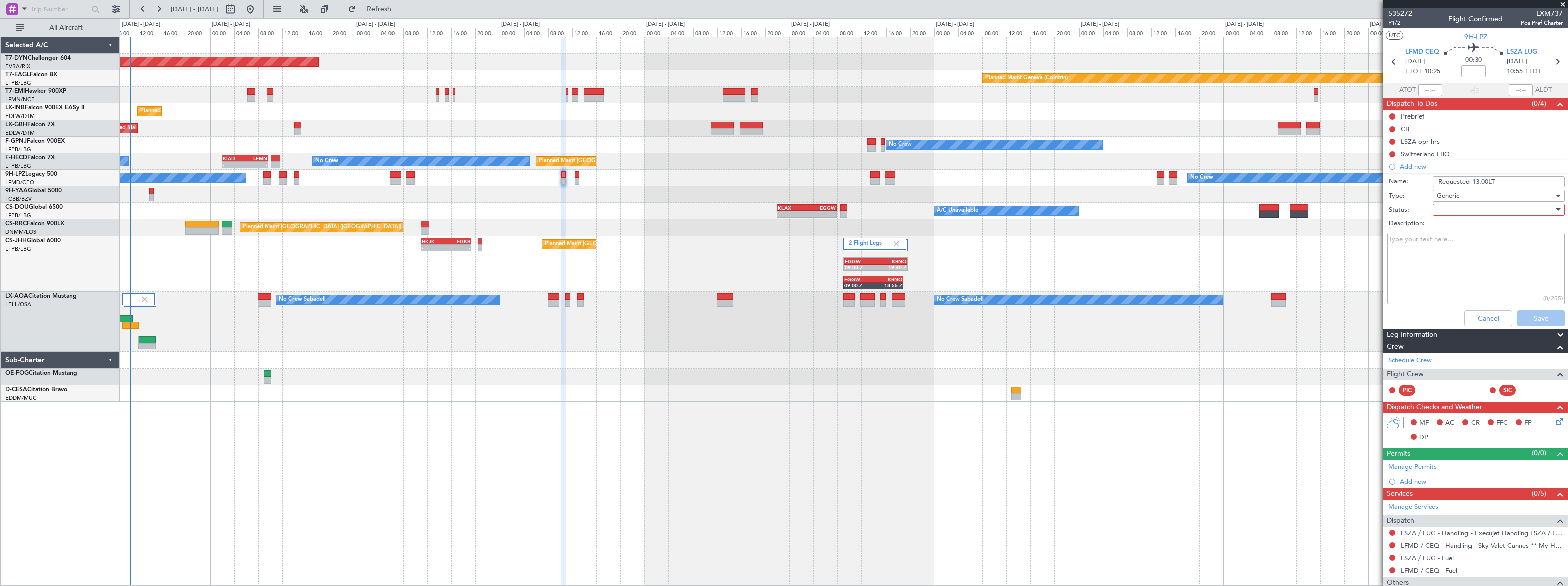
click at [1439, 209] on div at bounding box center [1496, 209] width 117 height 15
click at [1434, 226] on mat-option "Not Started" at bounding box center [1494, 230] width 134 height 15
drag, startPoint x: 1529, startPoint y: 317, endPoint x: 1522, endPoint y: 317, distance: 7.0
click at [1528, 317] on button "Save" at bounding box center [1541, 318] width 48 height 16
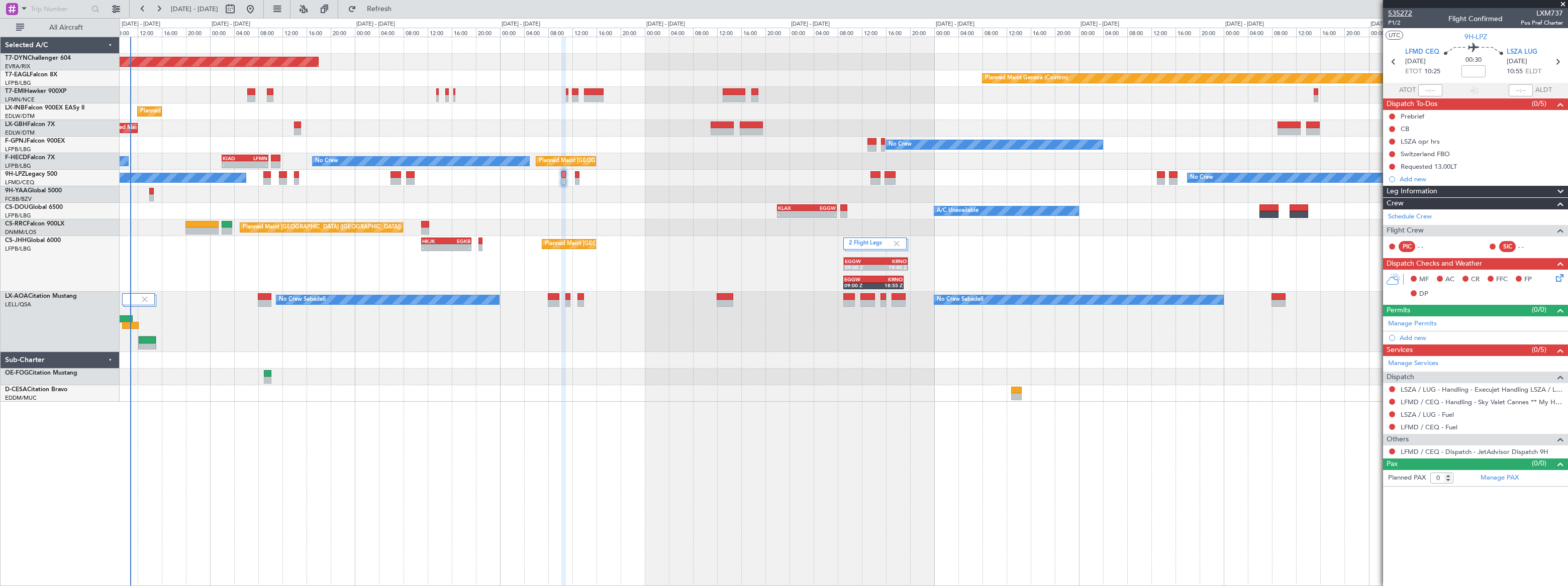
click at [1397, 15] on span "535272" at bounding box center [1400, 13] width 24 height 11
click at [400, 12] on span "Refresh" at bounding box center [379, 9] width 42 height 7
click at [400, 12] on span "Refreshing..." at bounding box center [379, 9] width 42 height 7
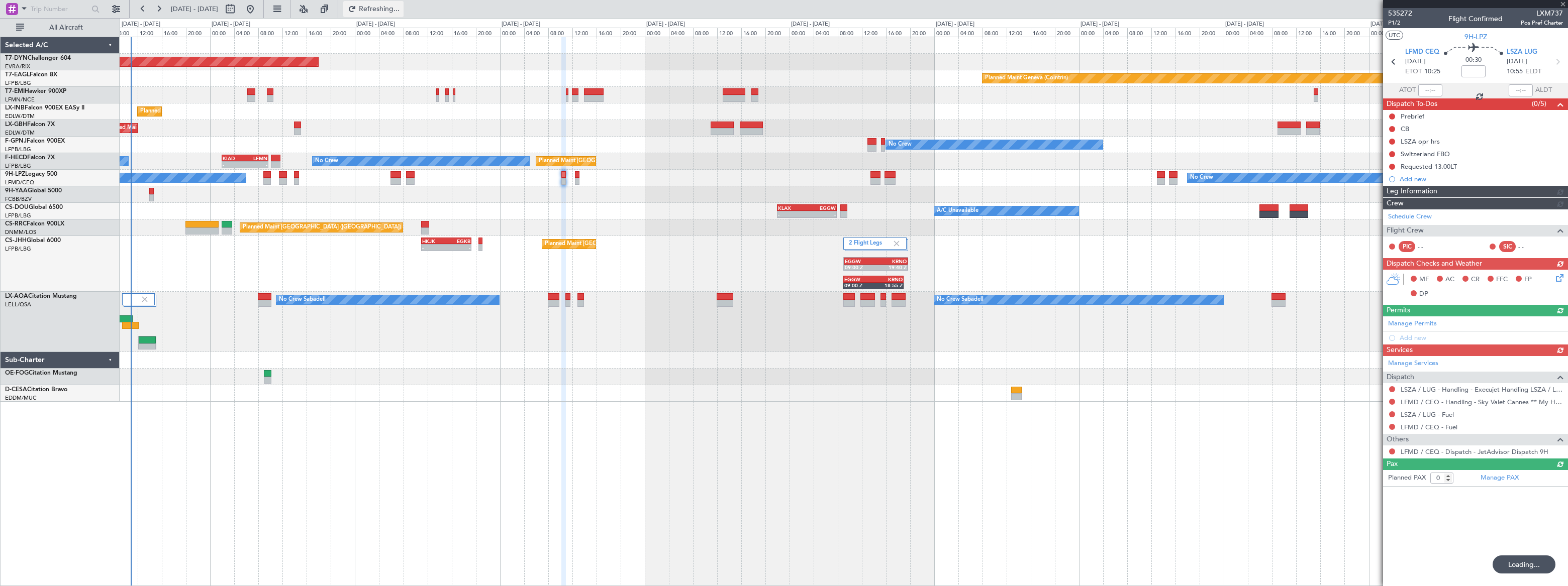
click at [400, 12] on span "Refreshing..." at bounding box center [379, 9] width 42 height 7
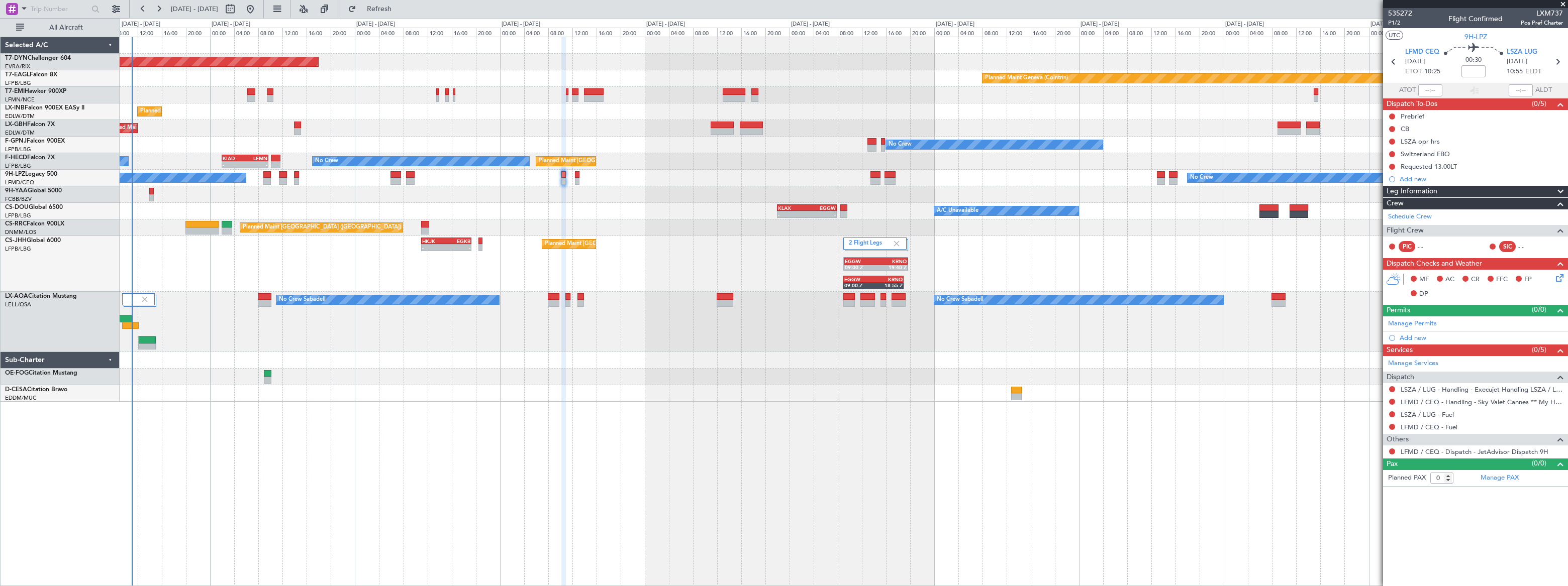
click at [235, 267] on div "2 Flight Legs Planned Maint London (Luton) - - HKJK 11:00 Z EGKB 19:20 Z EGGW 0…" at bounding box center [843, 263] width 1448 height 56
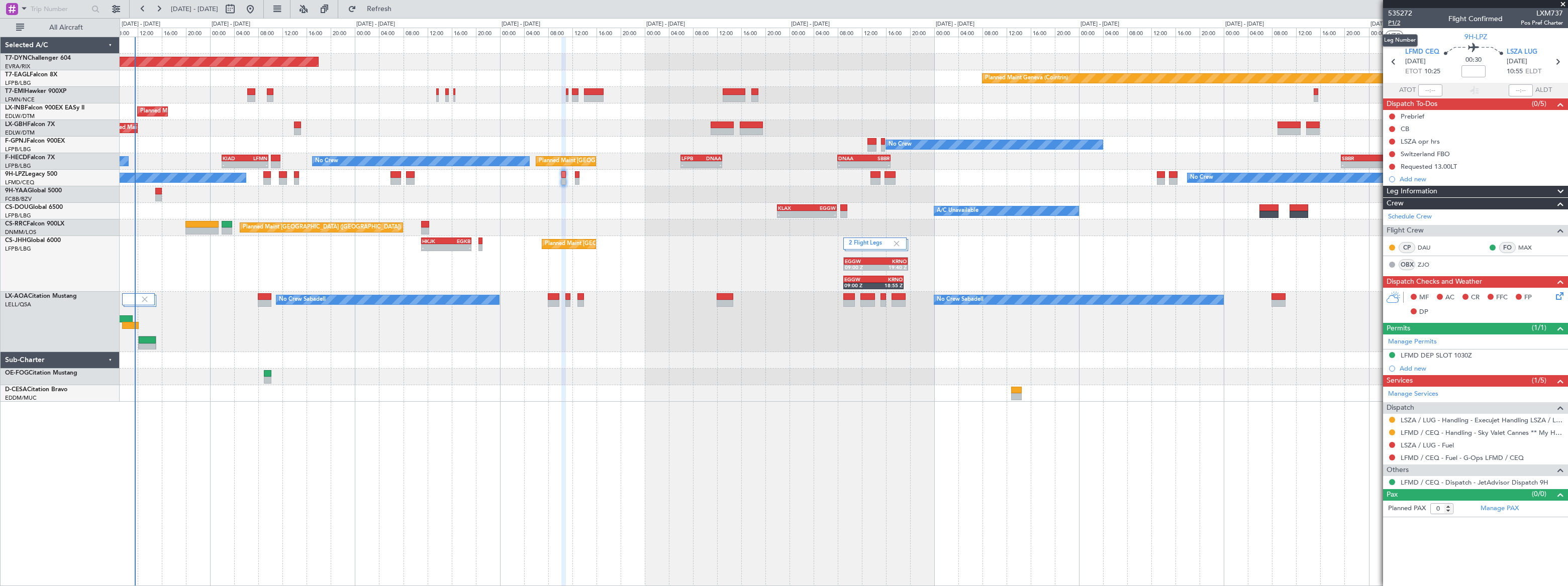
click at [1394, 25] on span "P1/2" at bounding box center [1400, 23] width 24 height 9
click at [400, 10] on span "Refresh" at bounding box center [379, 9] width 42 height 7
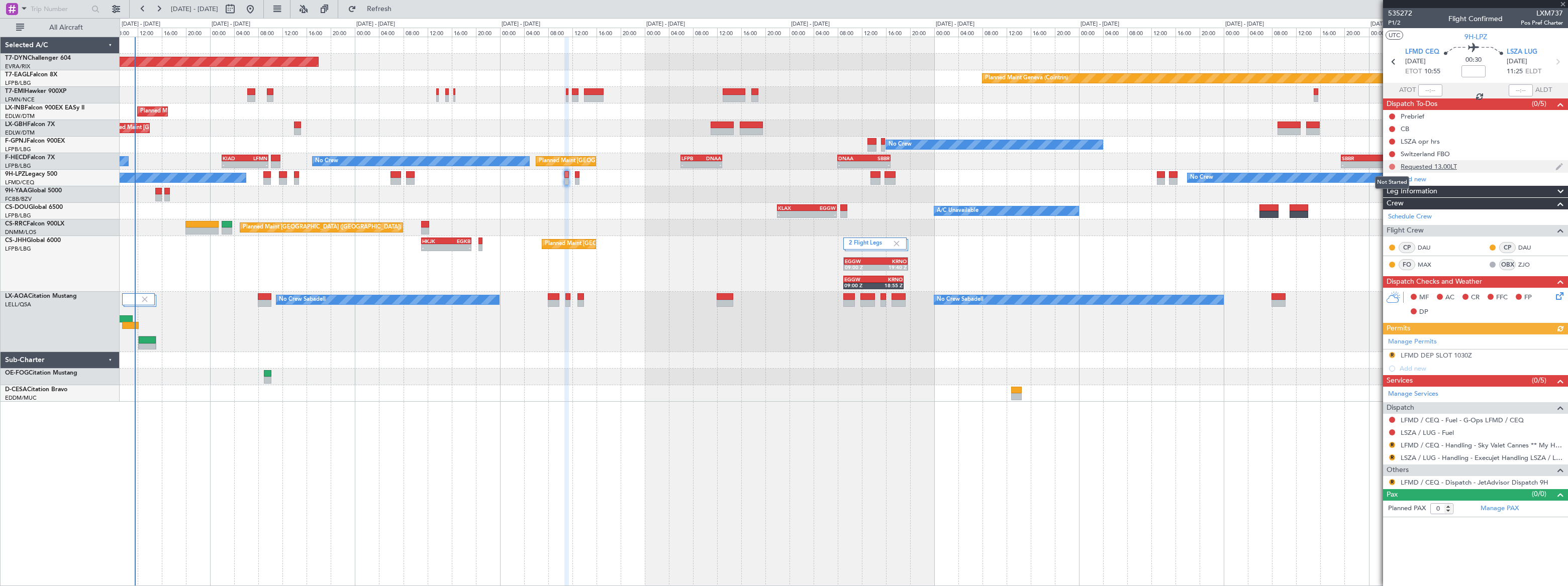
click at [1391, 165] on button at bounding box center [1392, 166] width 6 height 6
click at [1384, 227] on span "Cancelled" at bounding box center [1393, 226] width 28 height 10
click at [1406, 11] on span "535272" at bounding box center [1400, 13] width 24 height 11
click at [1397, 12] on span "535272" at bounding box center [1400, 13] width 24 height 11
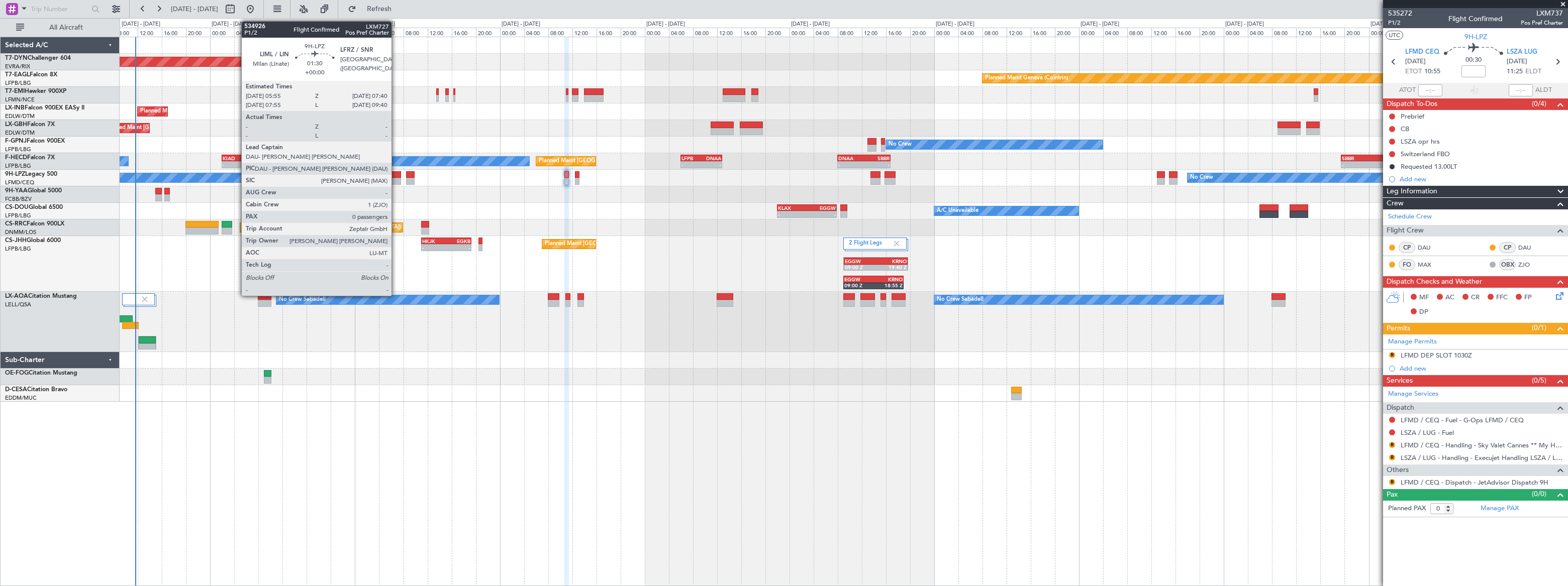
click at [396, 176] on div at bounding box center [395, 174] width 11 height 7
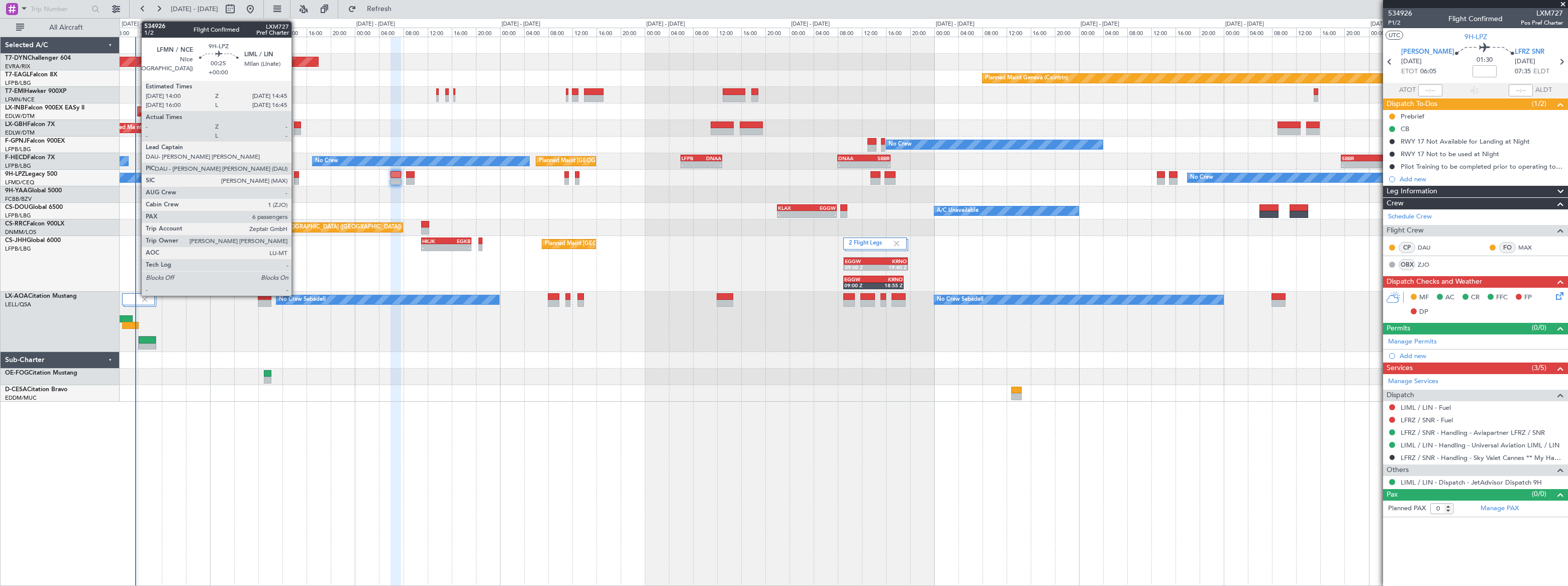
click at [296, 178] on div at bounding box center [296, 181] width 5 height 7
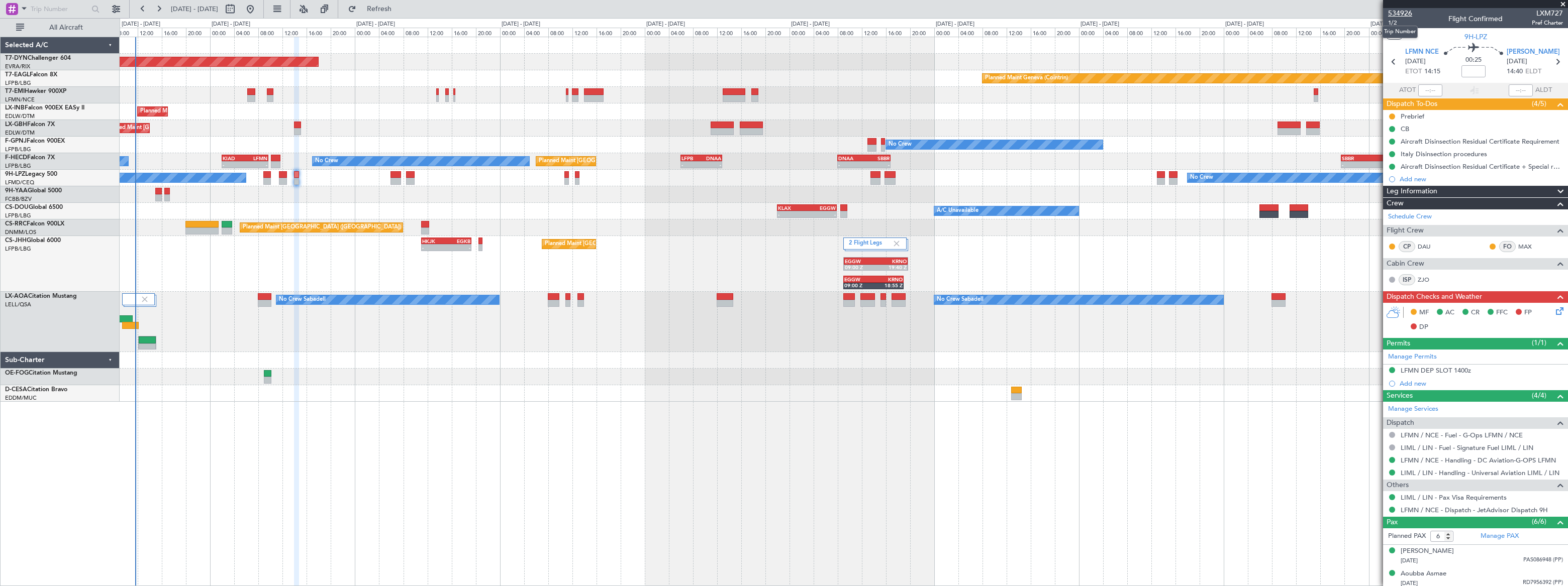
click at [1403, 14] on span "534926" at bounding box center [1400, 13] width 24 height 11
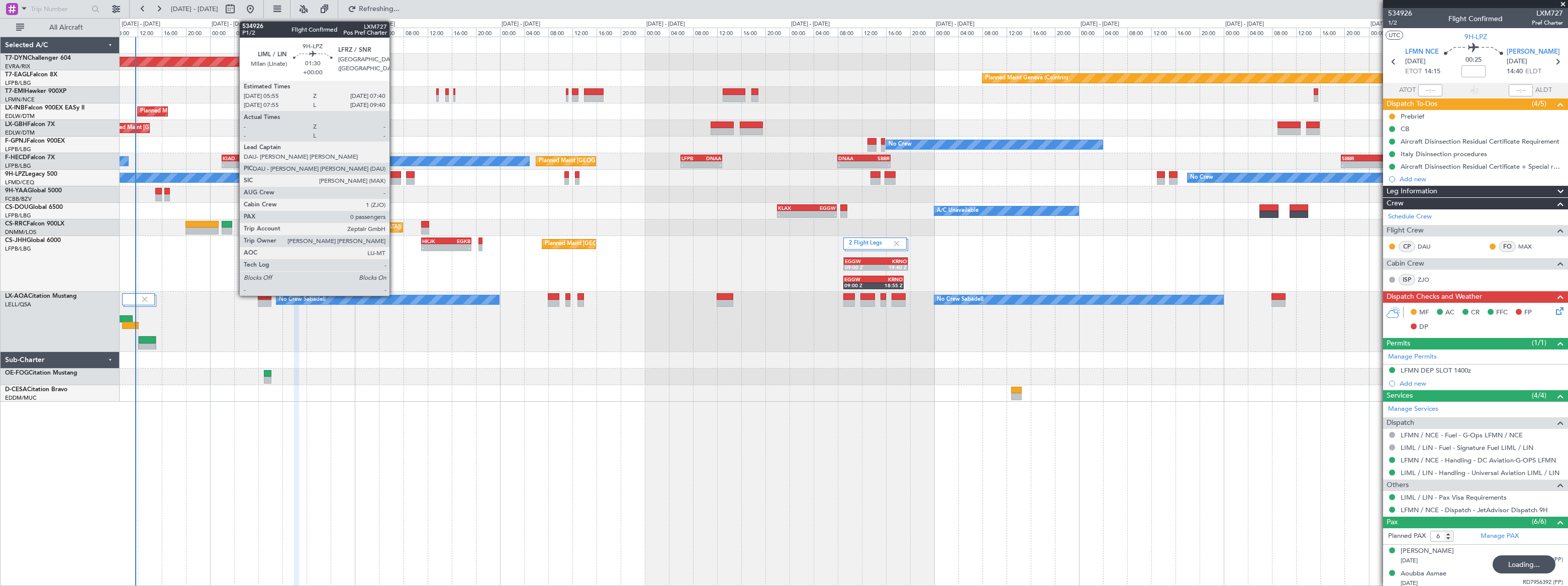
click at [393, 178] on div at bounding box center [395, 181] width 11 height 7
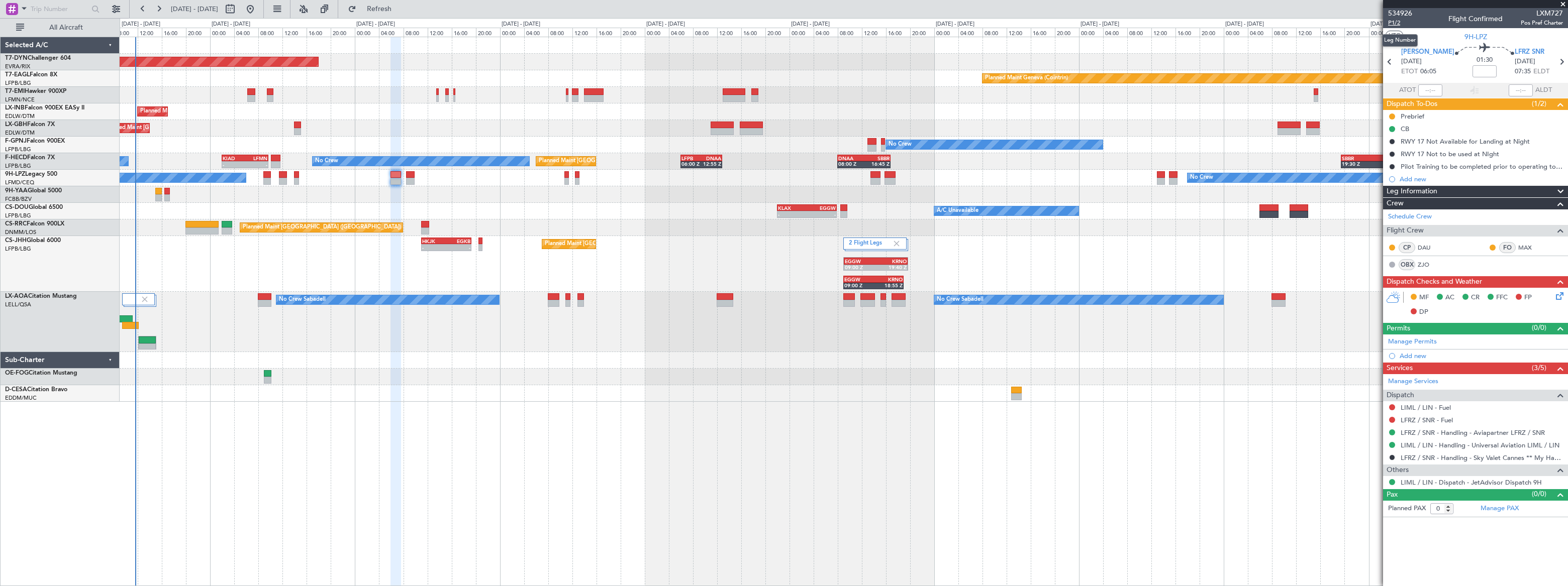
click at [1393, 23] on span "P1/2" at bounding box center [1400, 23] width 24 height 9
click at [400, 10] on span "Refresh" at bounding box center [379, 9] width 42 height 7
click at [400, 10] on span "Refreshing..." at bounding box center [379, 9] width 42 height 7
click at [400, 10] on span "Refresh" at bounding box center [379, 9] width 42 height 7
click at [400, 6] on span "Refresh" at bounding box center [379, 9] width 42 height 7
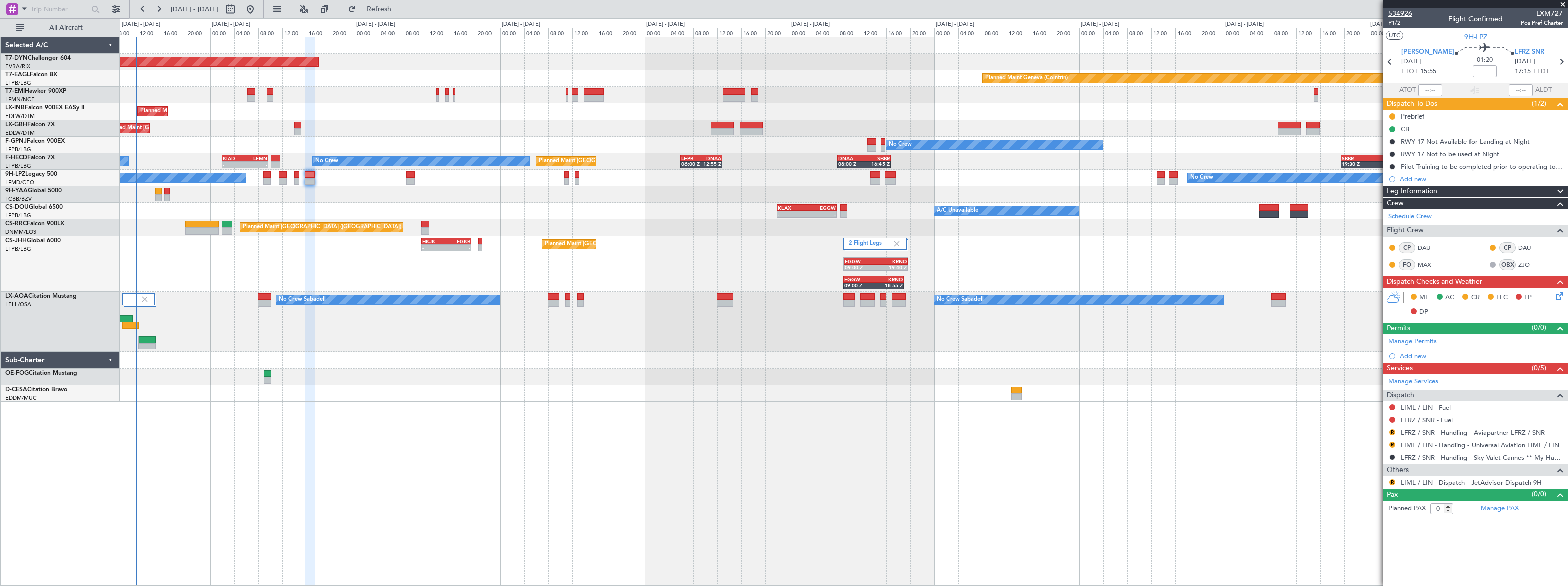
click at [1402, 7] on div at bounding box center [1475, 4] width 185 height 8
click at [1408, 16] on span "534926" at bounding box center [1400, 13] width 24 height 11
click at [1393, 22] on span "P1/2" at bounding box center [1400, 23] width 24 height 9
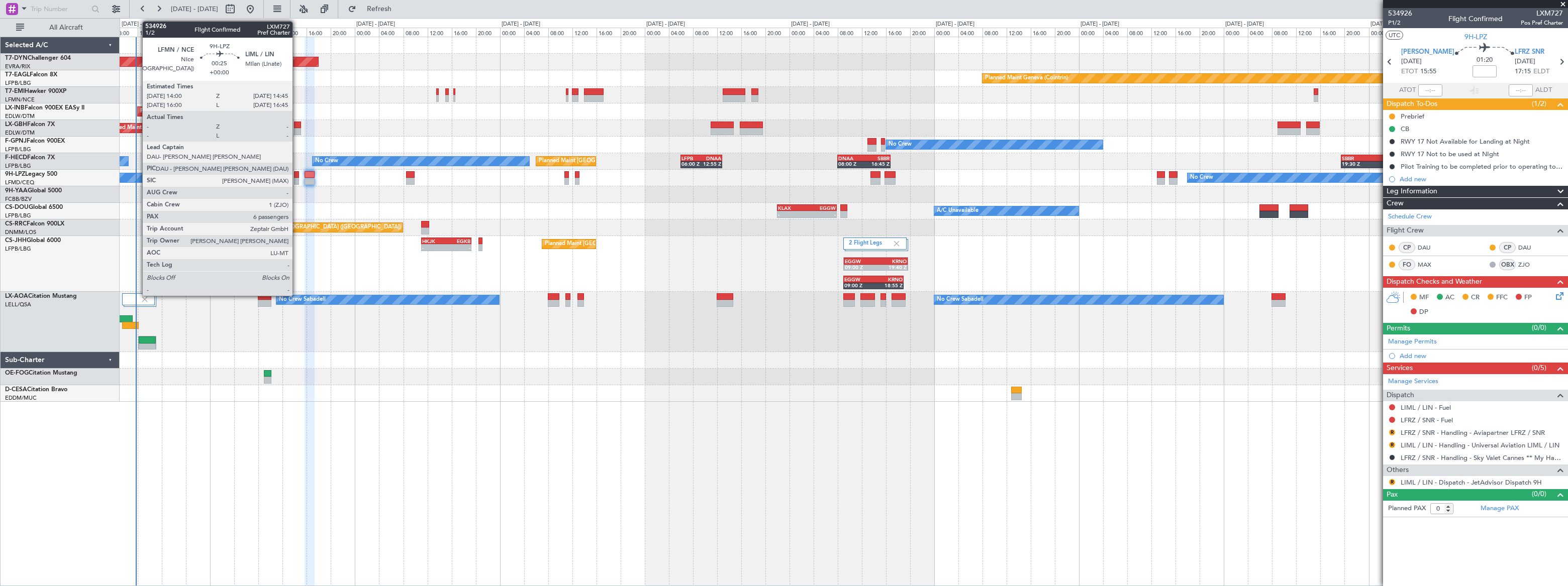
click at [297, 176] on div at bounding box center [296, 174] width 5 height 7
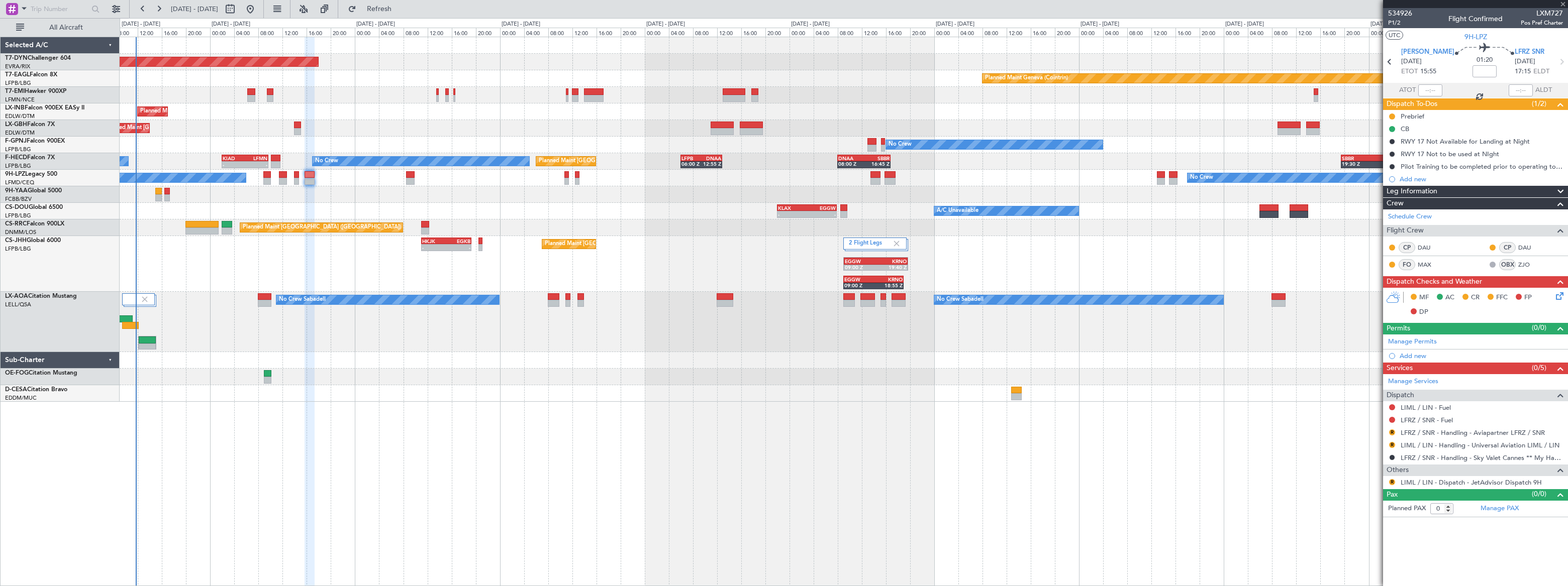
type input "6"
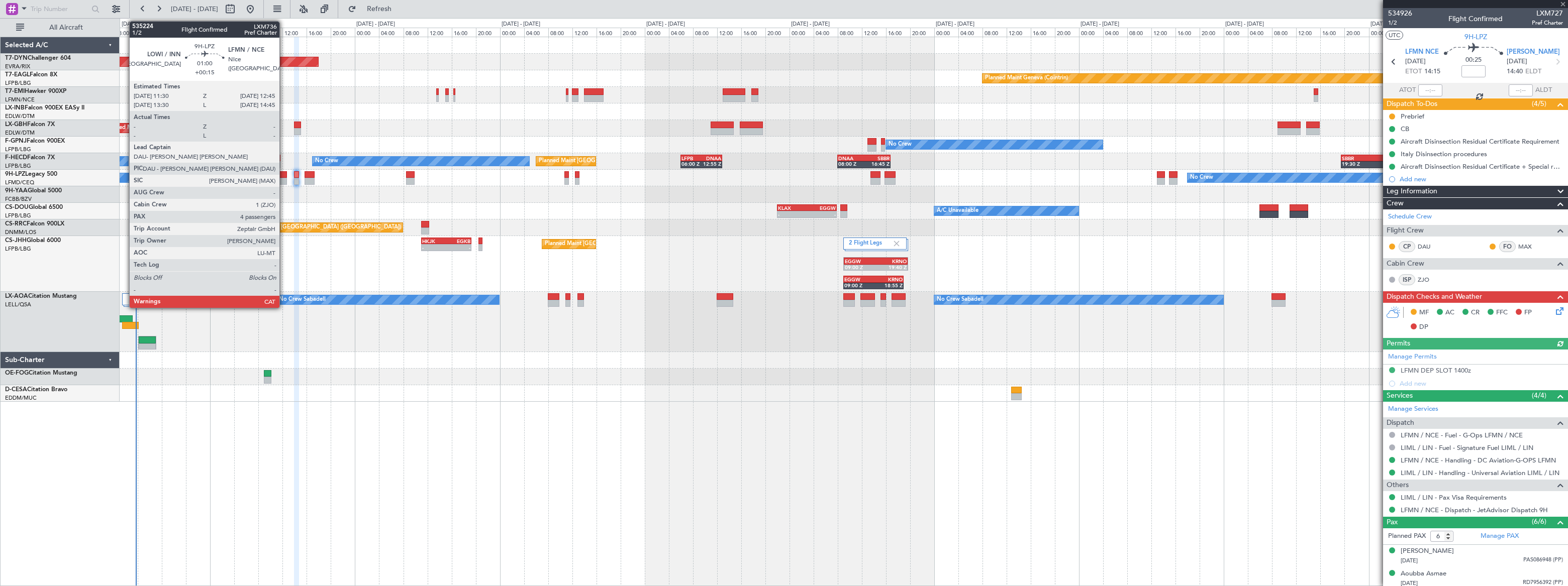
click at [283, 178] on div at bounding box center [283, 181] width 8 height 7
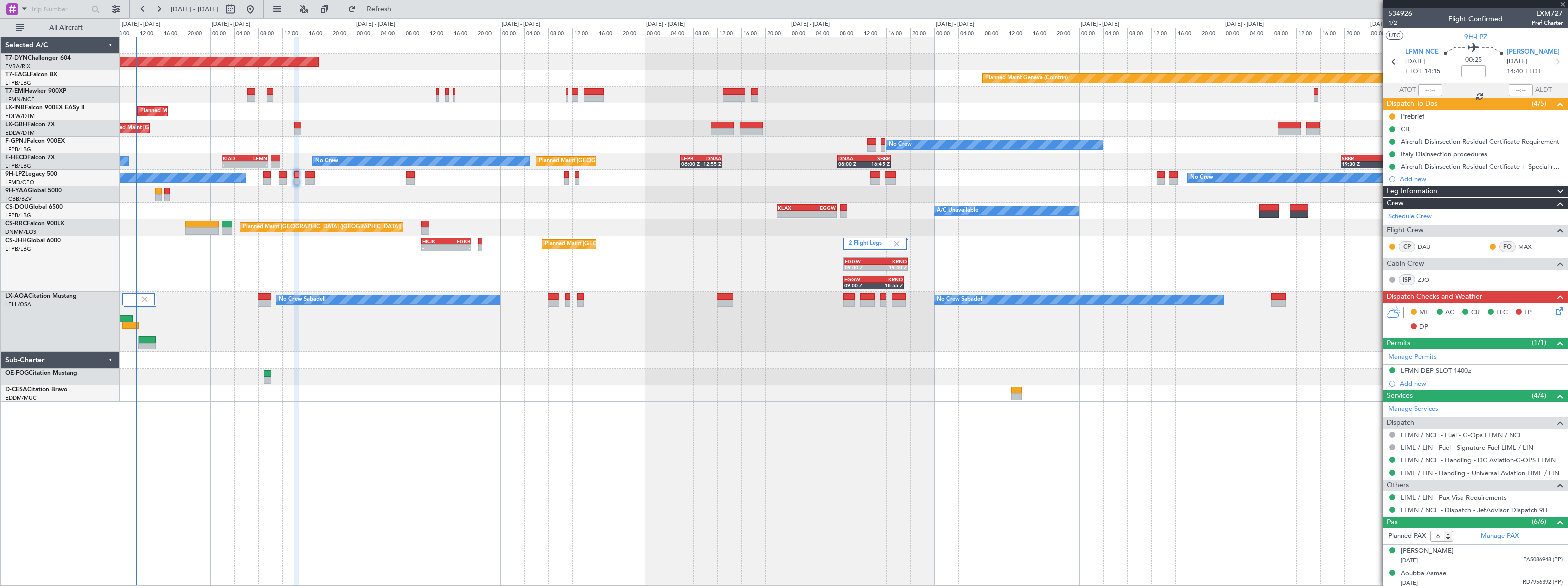
type input "+00:15"
type input "4"
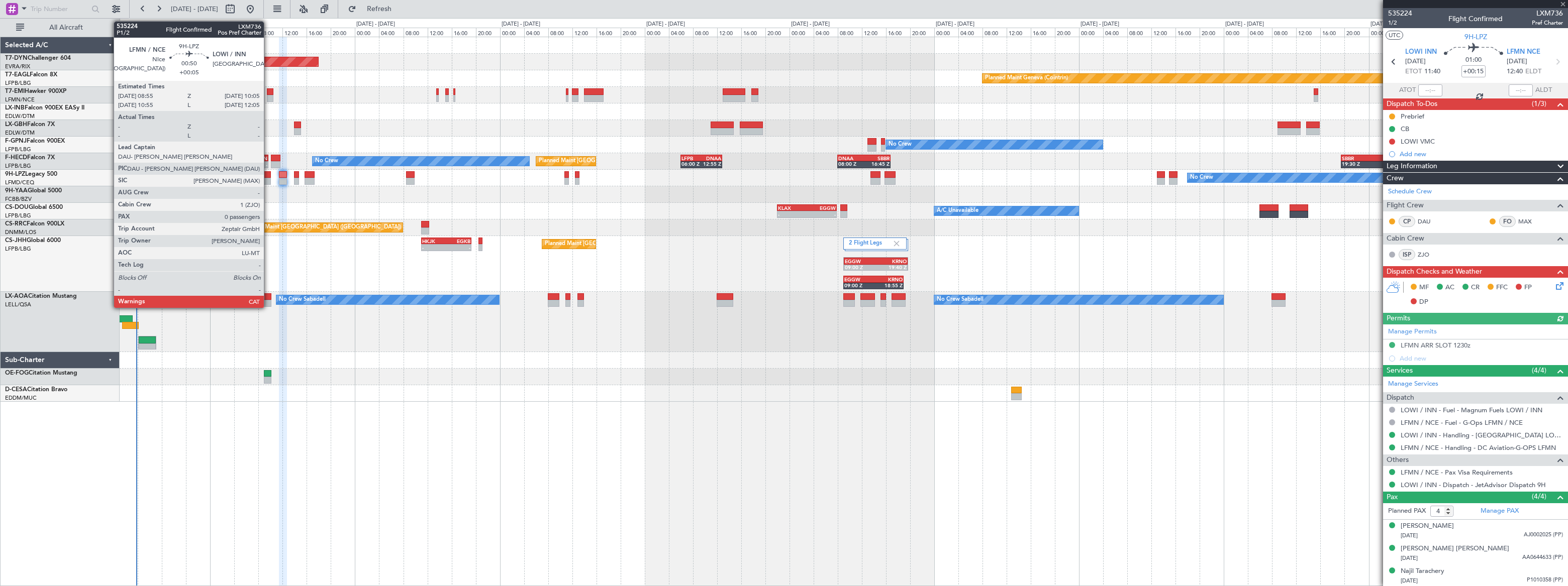
click at [266, 178] on div at bounding box center [267, 181] width 8 height 7
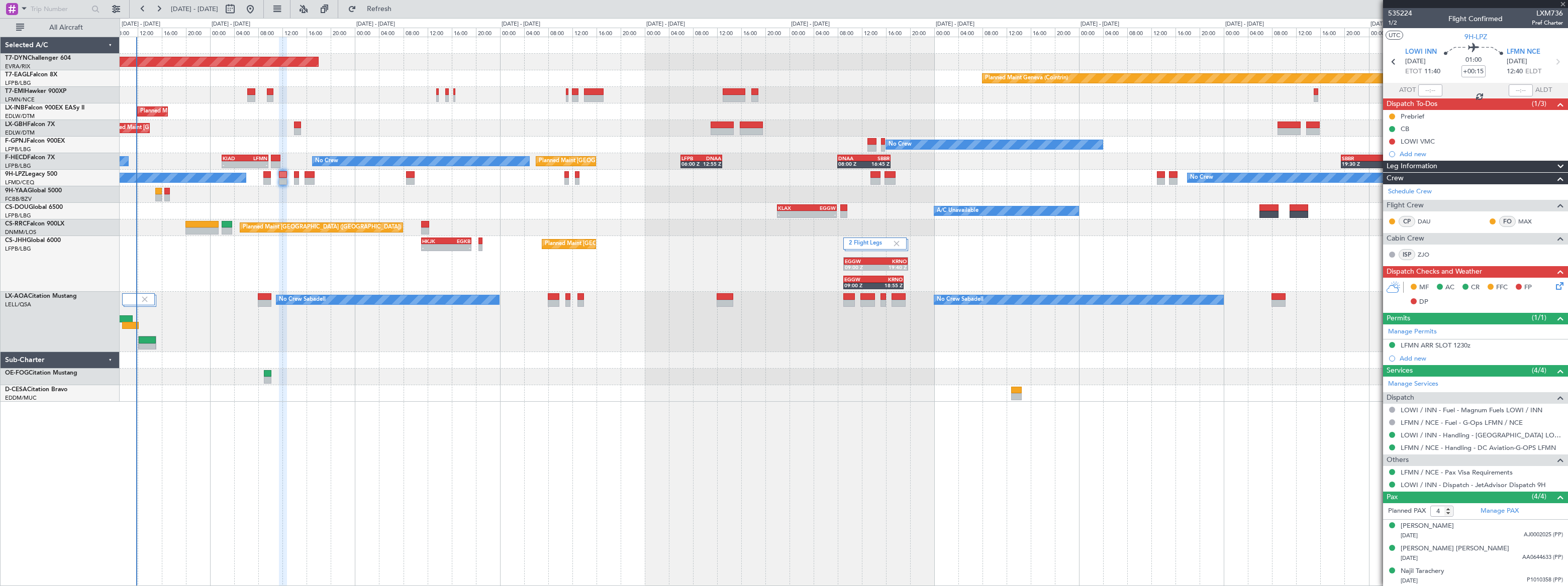
type input "+00:05"
type input "0"
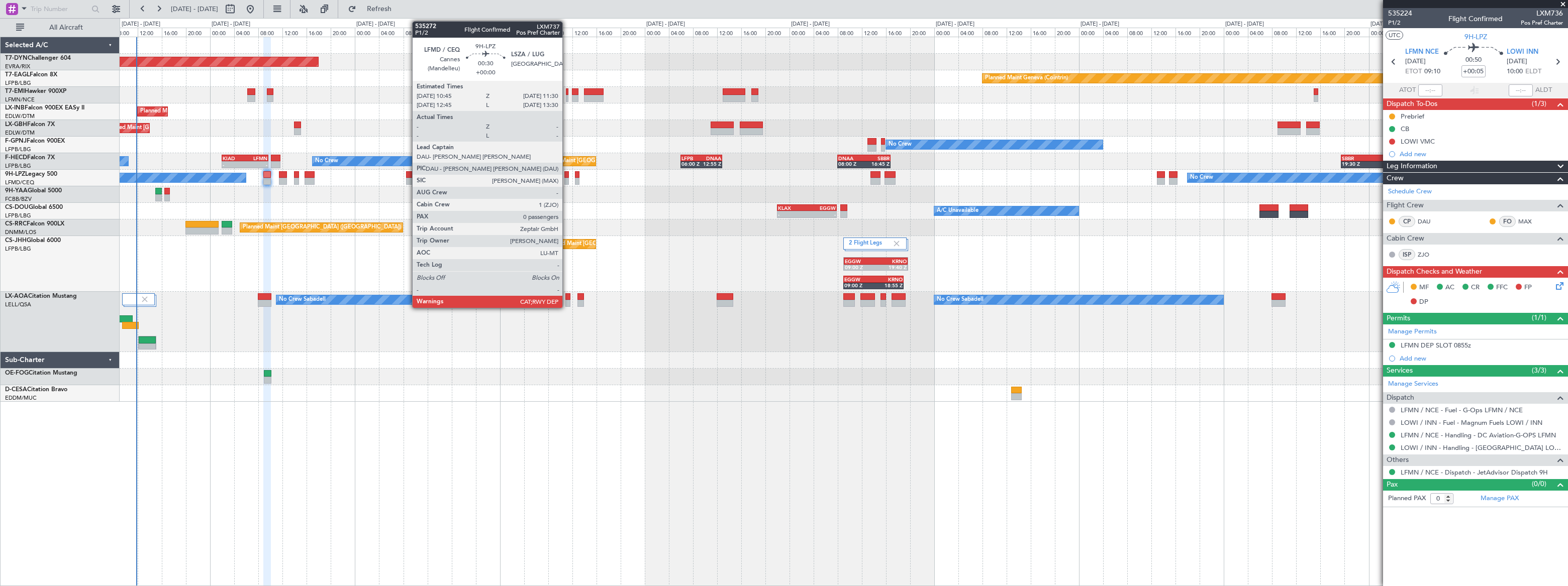
click at [566, 178] on div at bounding box center [566, 181] width 5 height 7
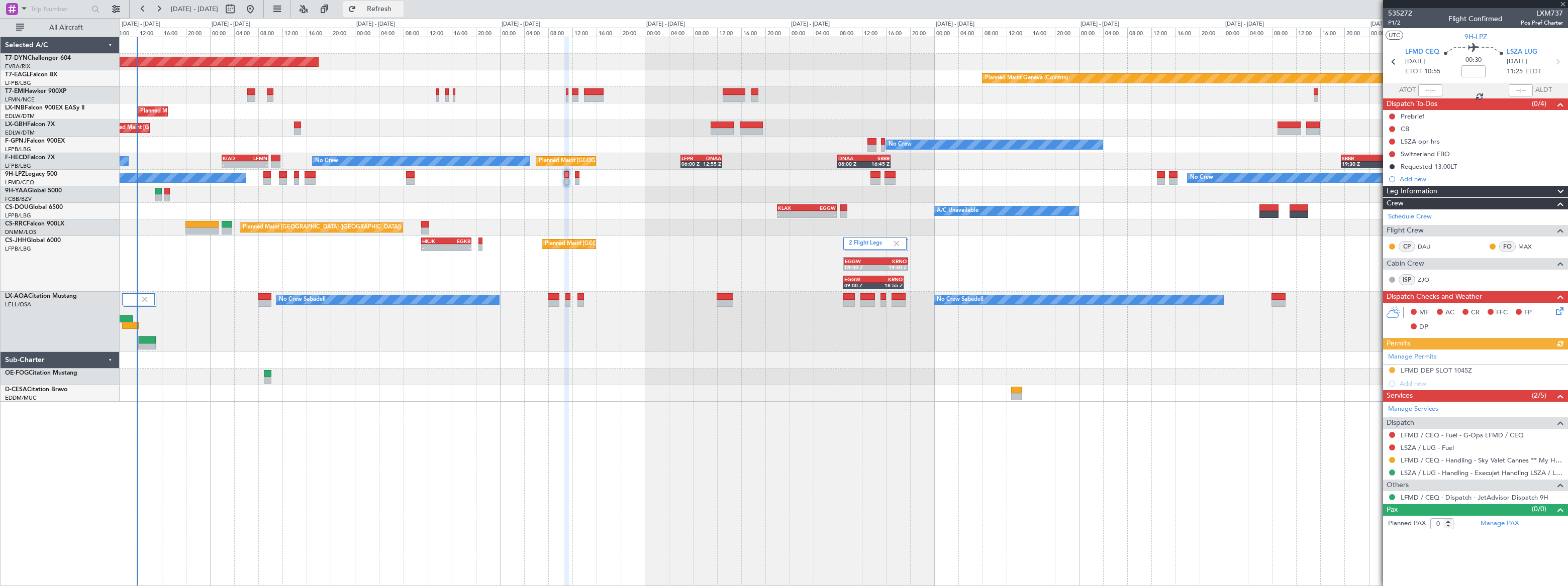
click at [400, 10] on span "Refresh" at bounding box center [379, 9] width 42 height 7
click at [400, 11] on span "Refreshing..." at bounding box center [379, 9] width 42 height 7
click at [1399, 15] on span "535272" at bounding box center [1400, 13] width 24 height 11
drag, startPoint x: 1472, startPoint y: 166, endPoint x: 1477, endPoint y: 171, distance: 7.1
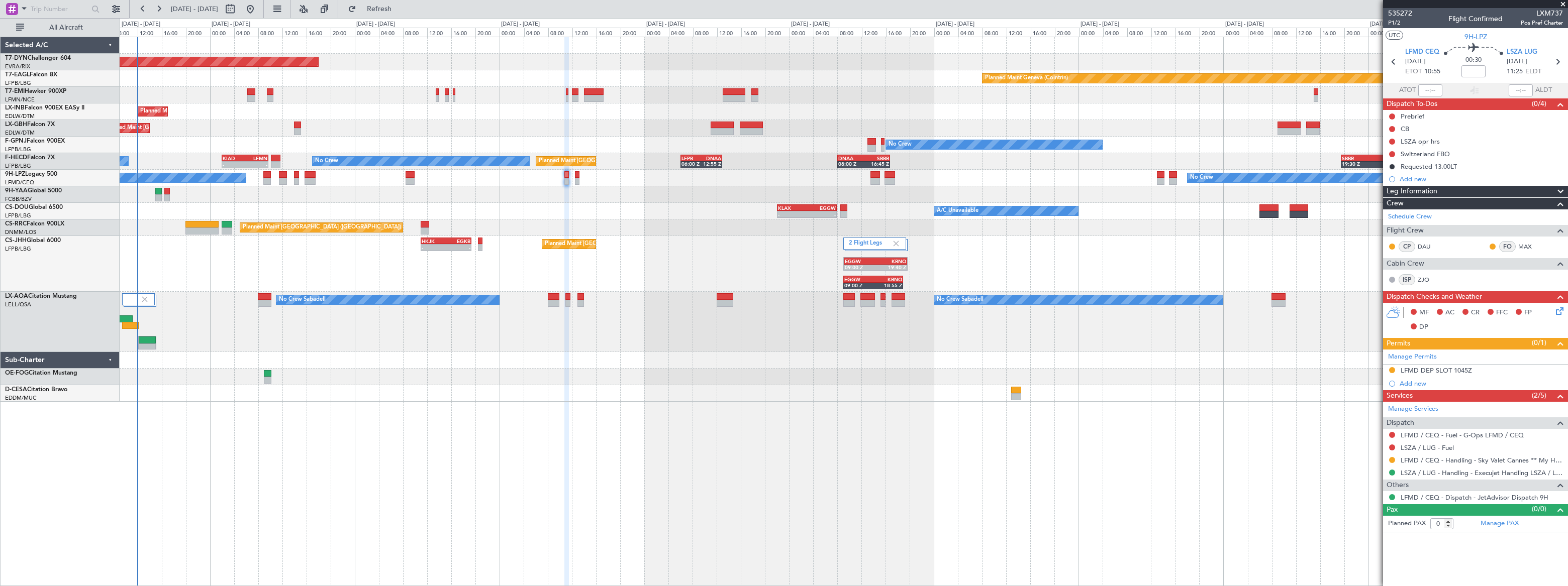
click at [1472, 166] on div "Requested 13.00LT" at bounding box center [1475, 166] width 185 height 13
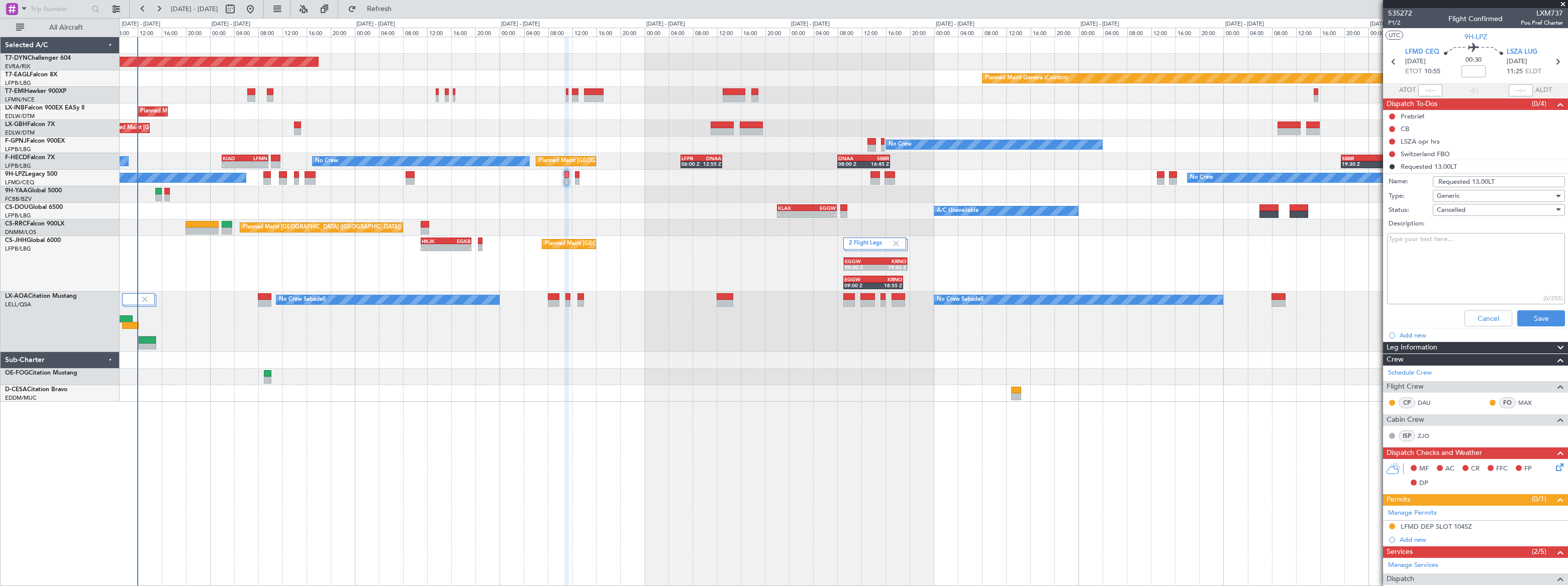
click at [1482, 180] on input "Requested 13.00LT" at bounding box center [1499, 181] width 132 height 11
type input "Requested 13.30LT"
click at [1533, 324] on button "Save" at bounding box center [1541, 318] width 48 height 16
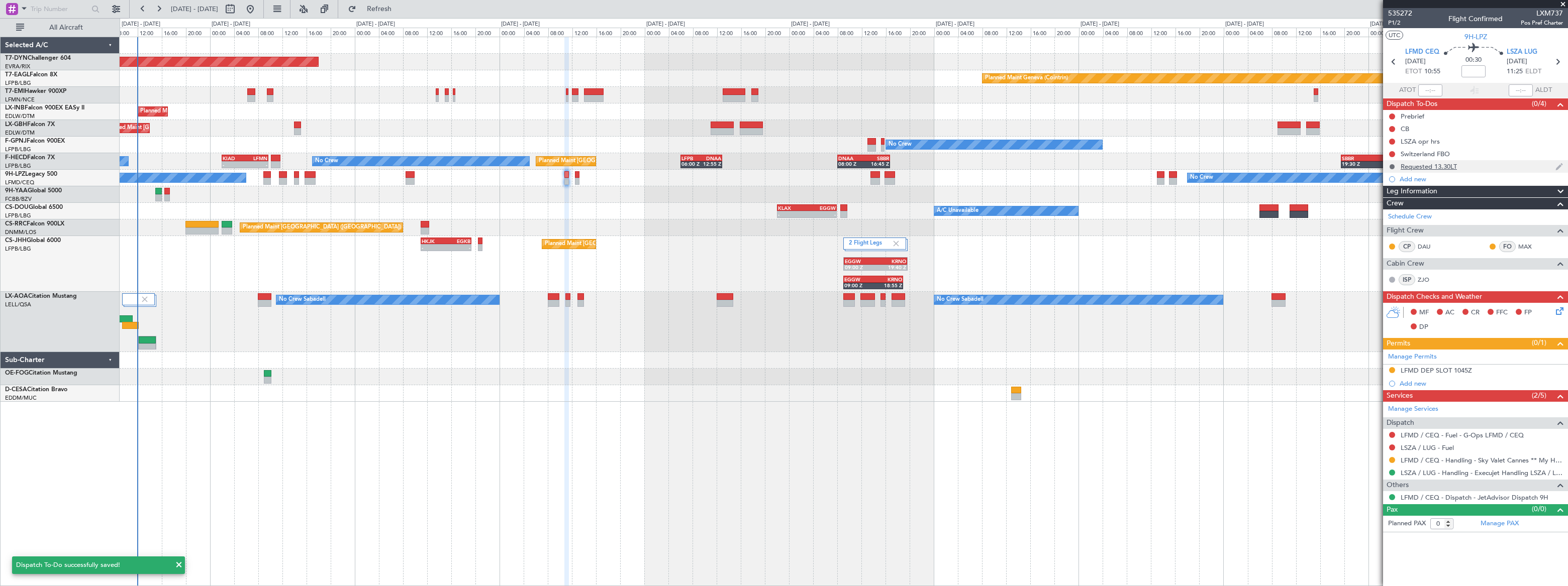
click at [1392, 163] on button at bounding box center [1392, 166] width 6 height 6
click at [1386, 214] on span "Completed" at bounding box center [1396, 211] width 33 height 10
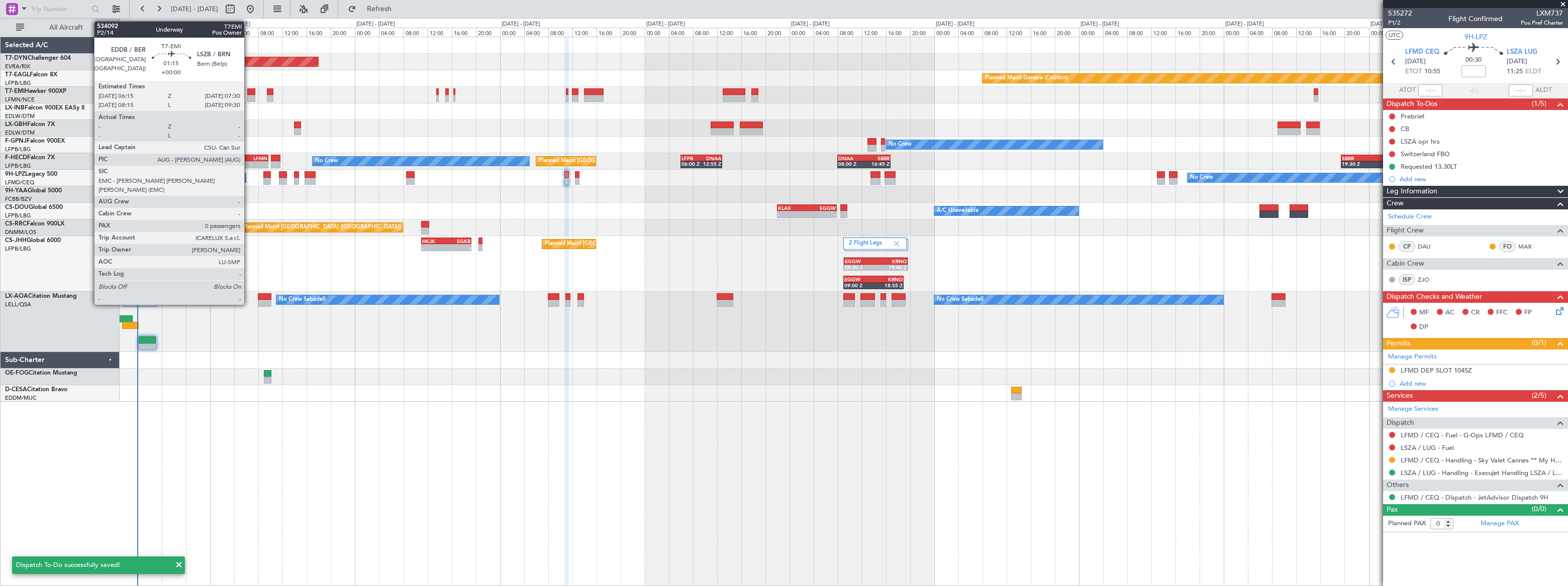
click at [249, 91] on div at bounding box center [251, 91] width 8 height 7
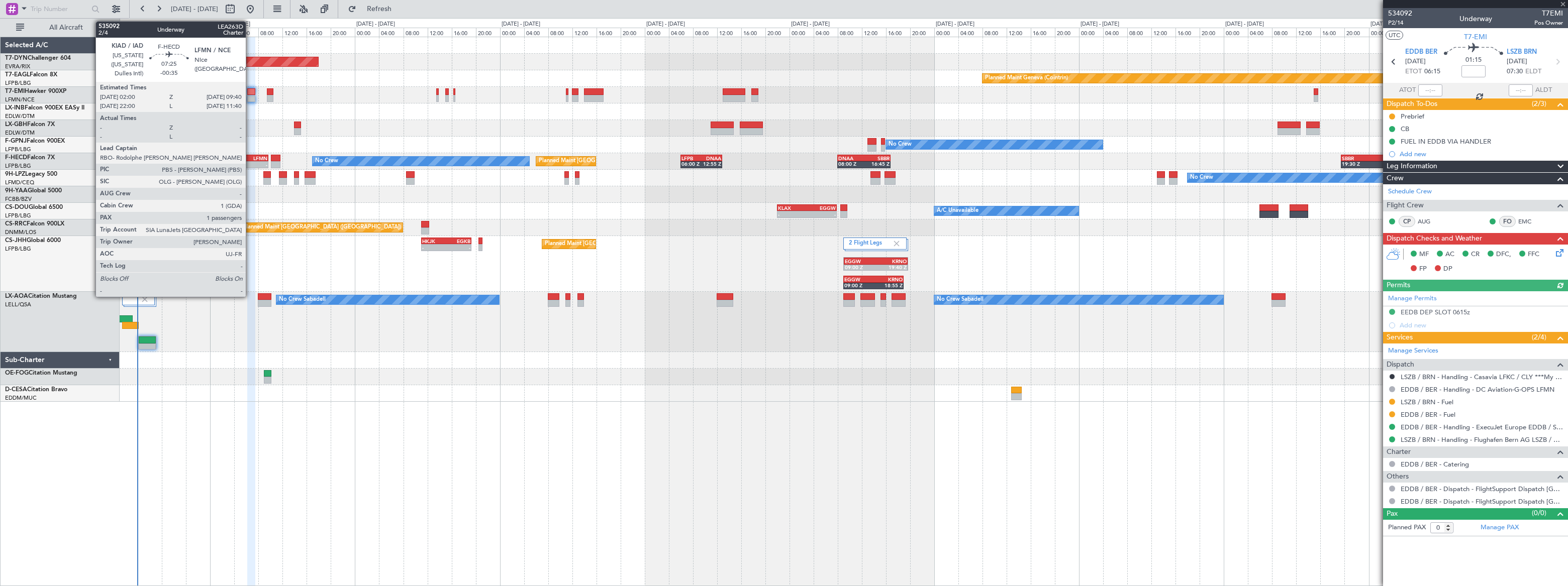
click at [250, 158] on div "LFMN" at bounding box center [256, 158] width 22 height 6
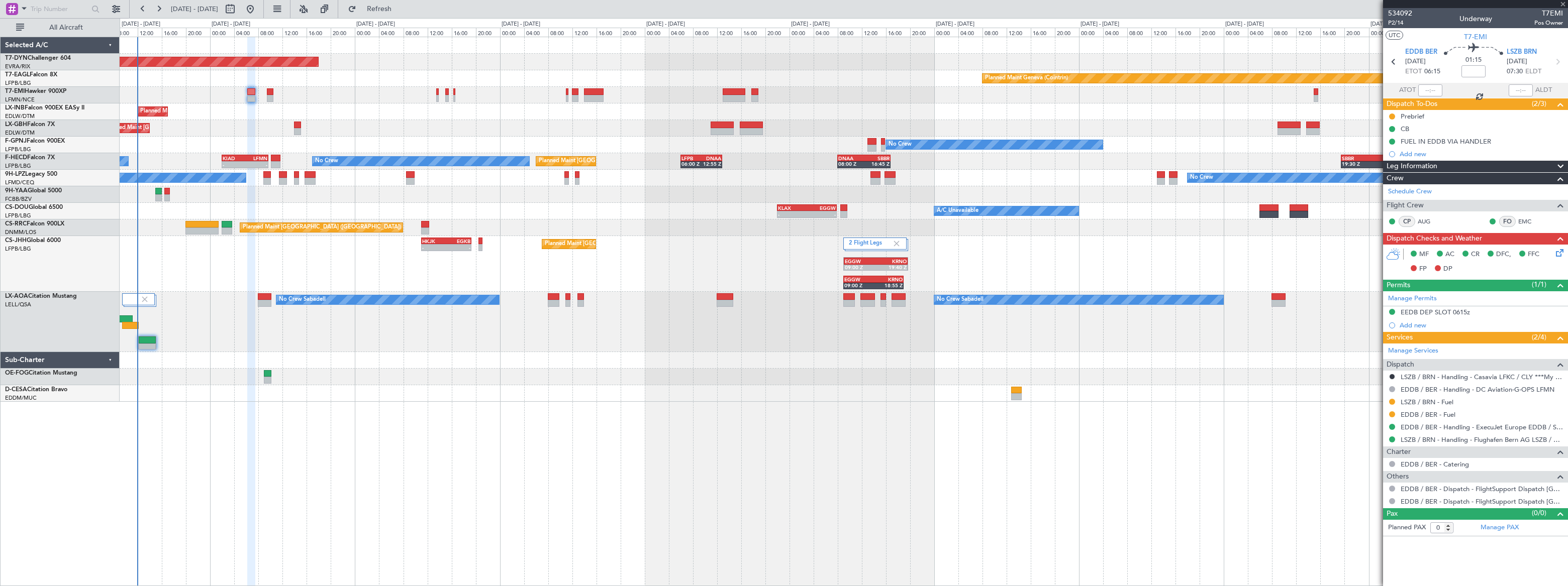
type input "-00:35"
type input "1"
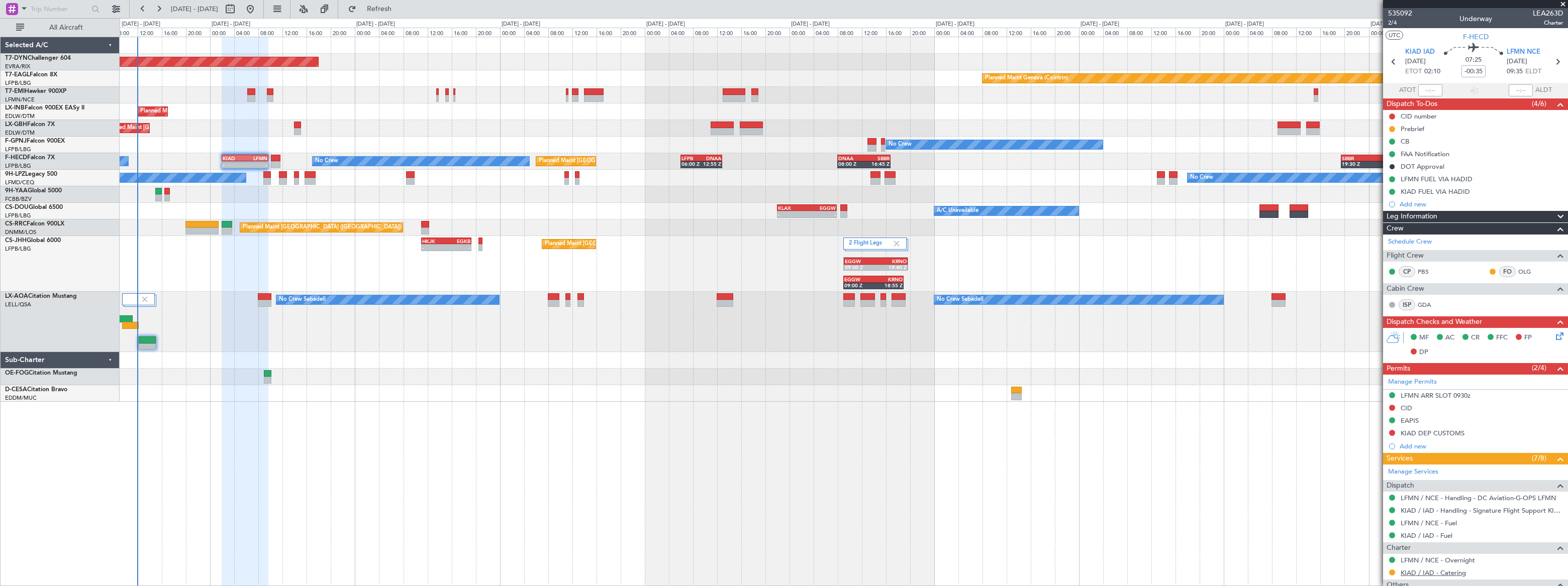
click at [1439, 572] on link "KIAD / IAD - Catering" at bounding box center [1433, 572] width 66 height 9
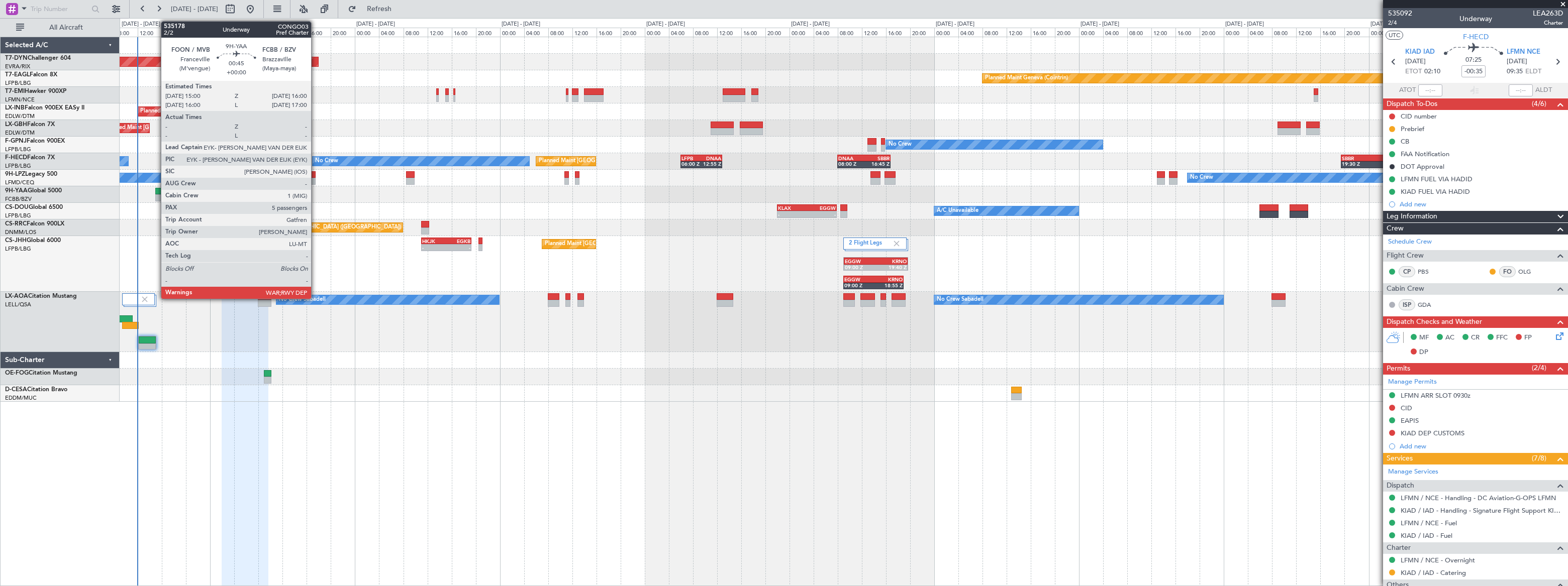
click at [156, 195] on div at bounding box center [158, 198] width 7 height 7
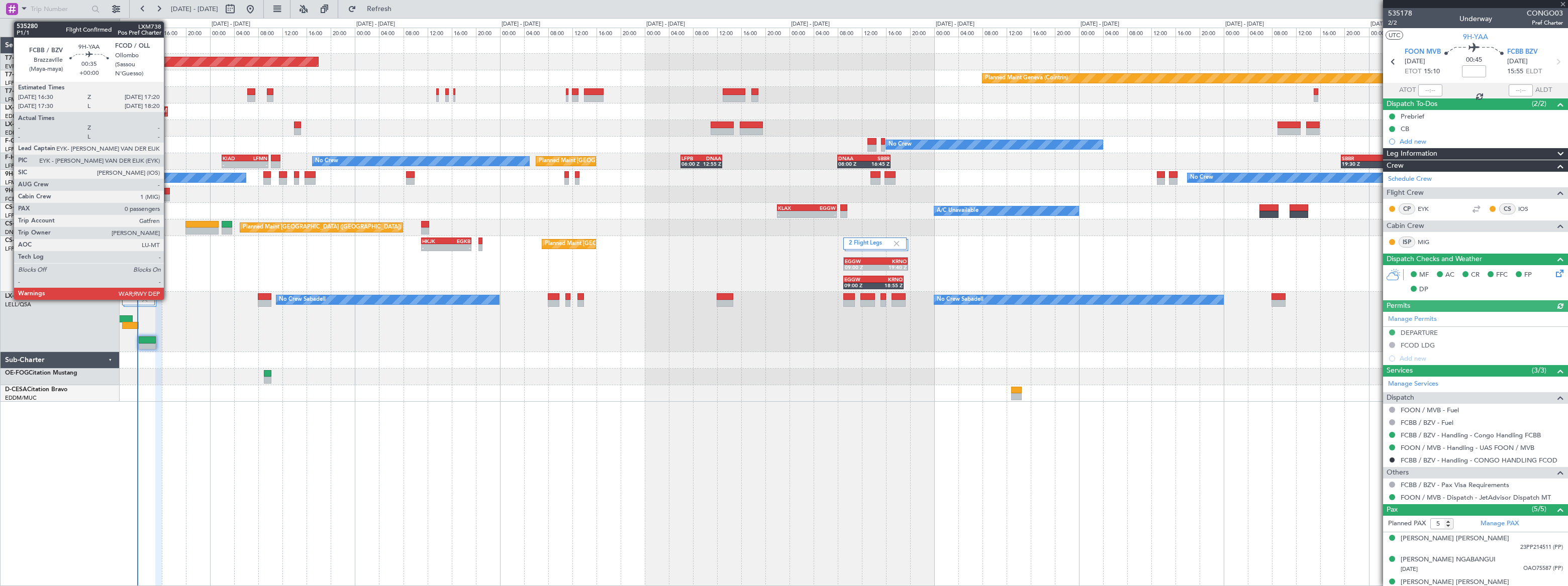
click at [168, 195] on div at bounding box center [167, 198] width 6 height 7
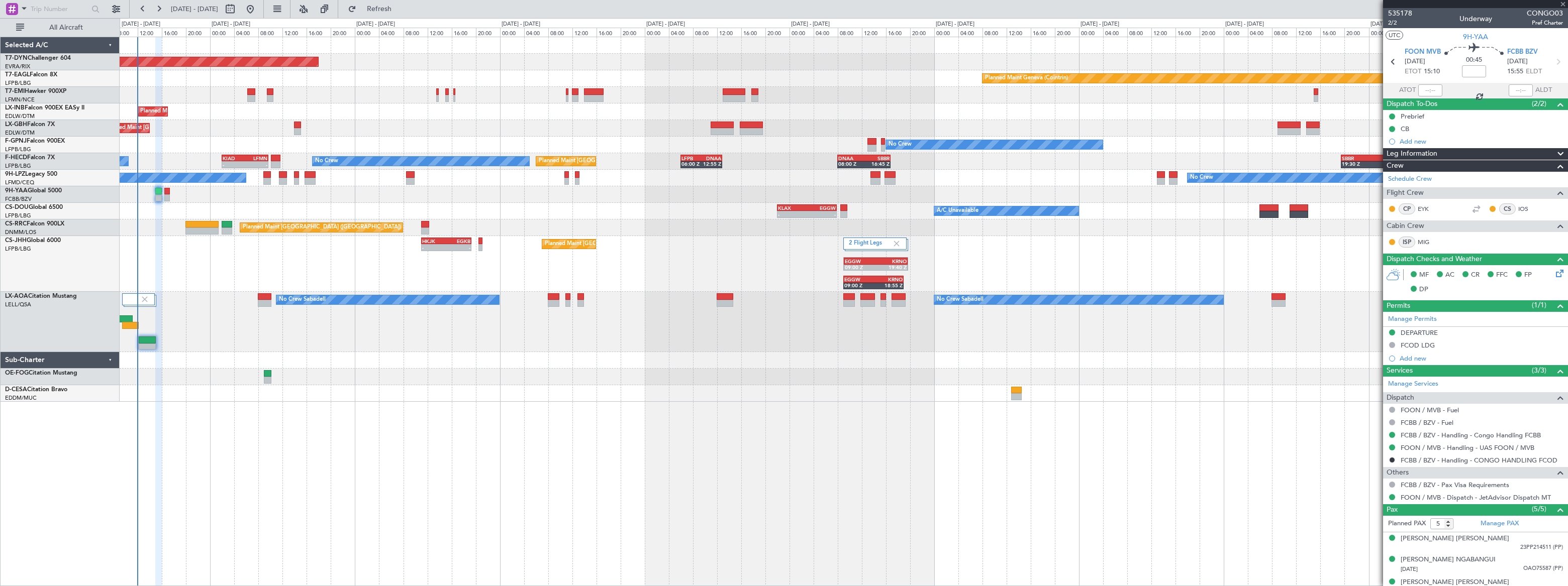
type input "0"
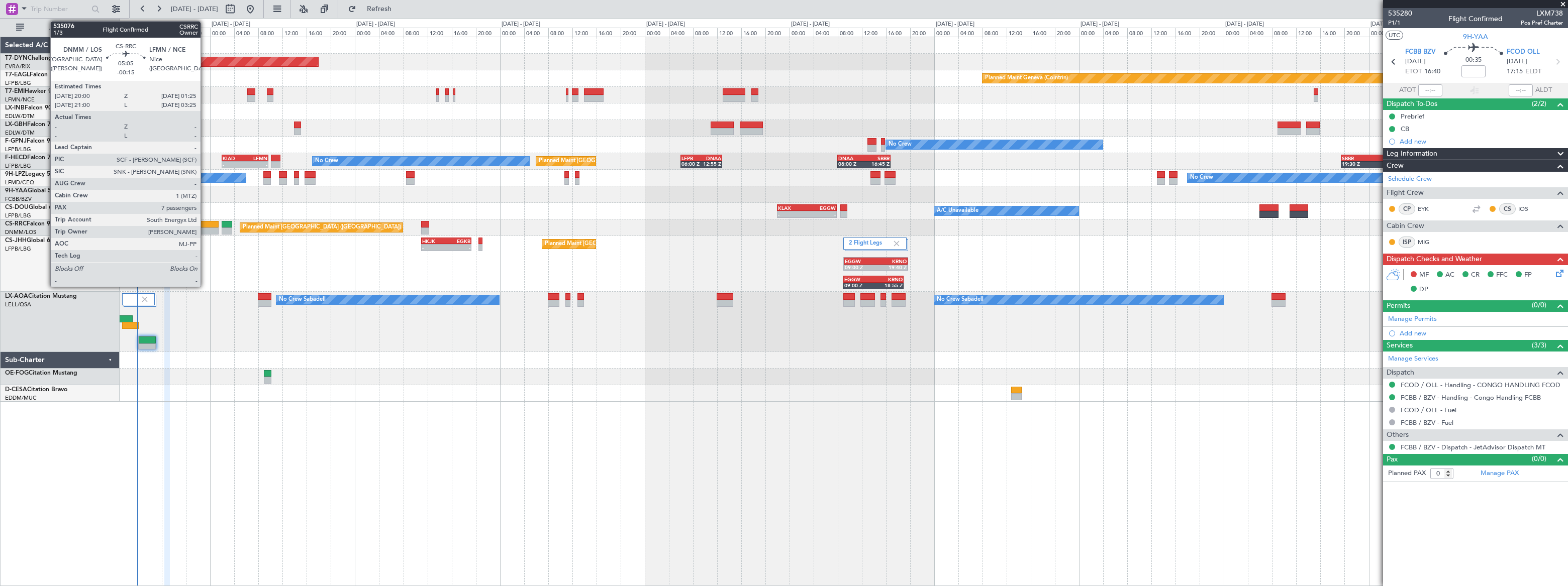
click at [205, 224] on div at bounding box center [202, 224] width 33 height 7
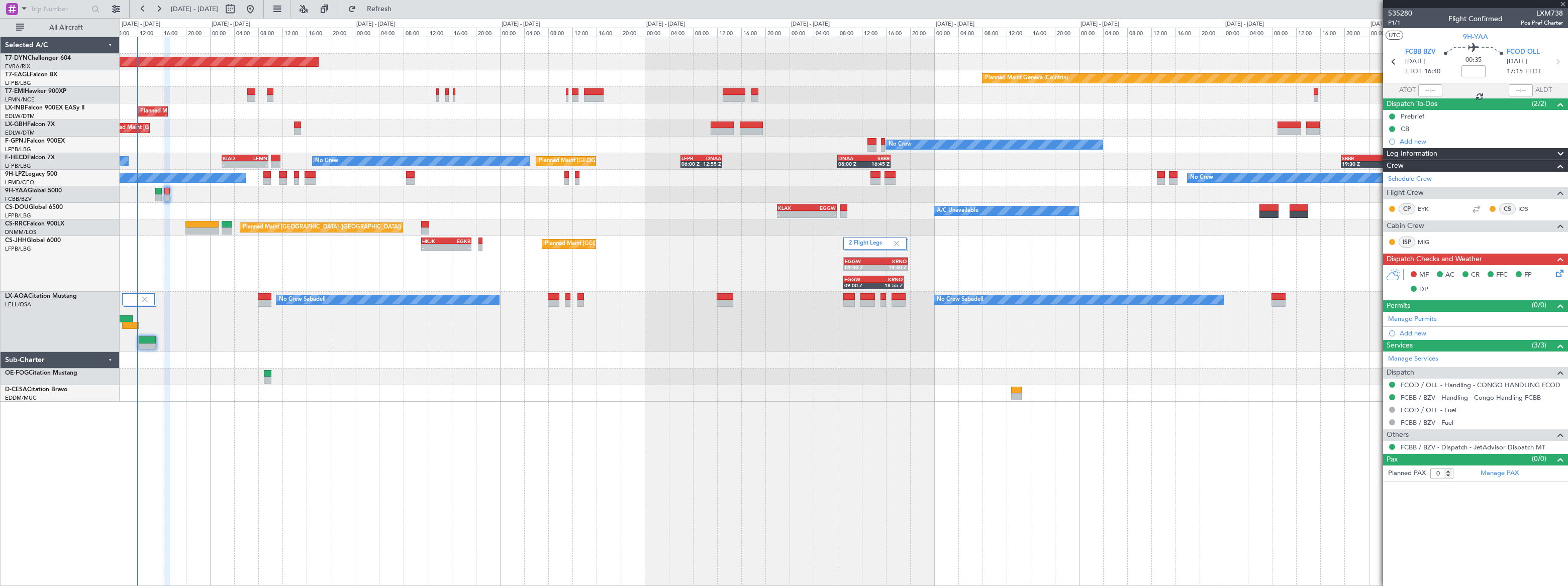
type input "-00:15"
type input "7"
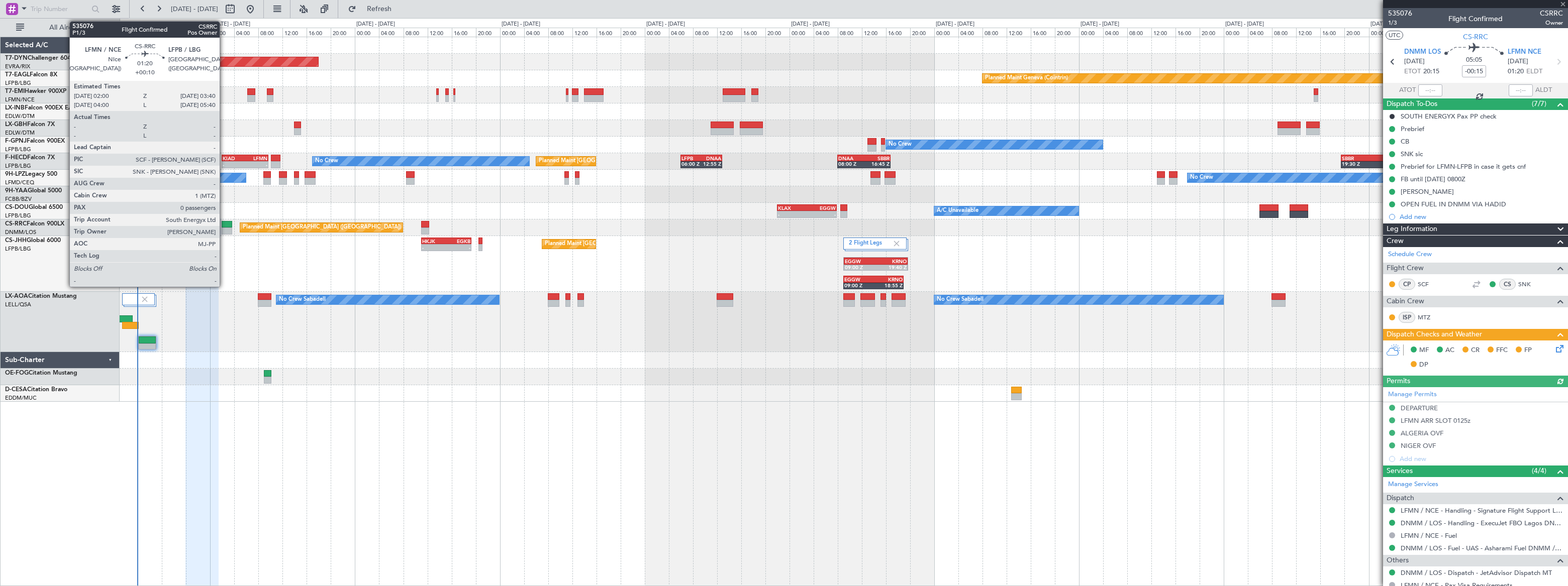
click at [224, 226] on div at bounding box center [227, 224] width 11 height 7
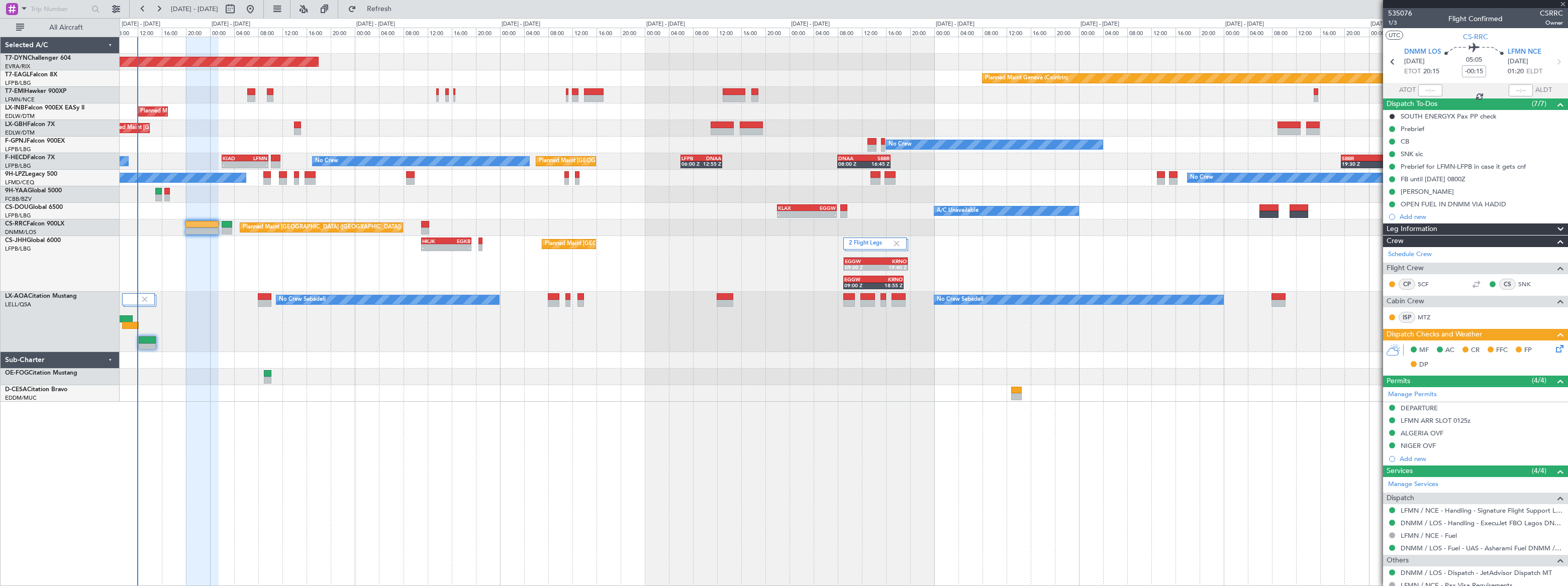
type input "+00:10"
type input "0"
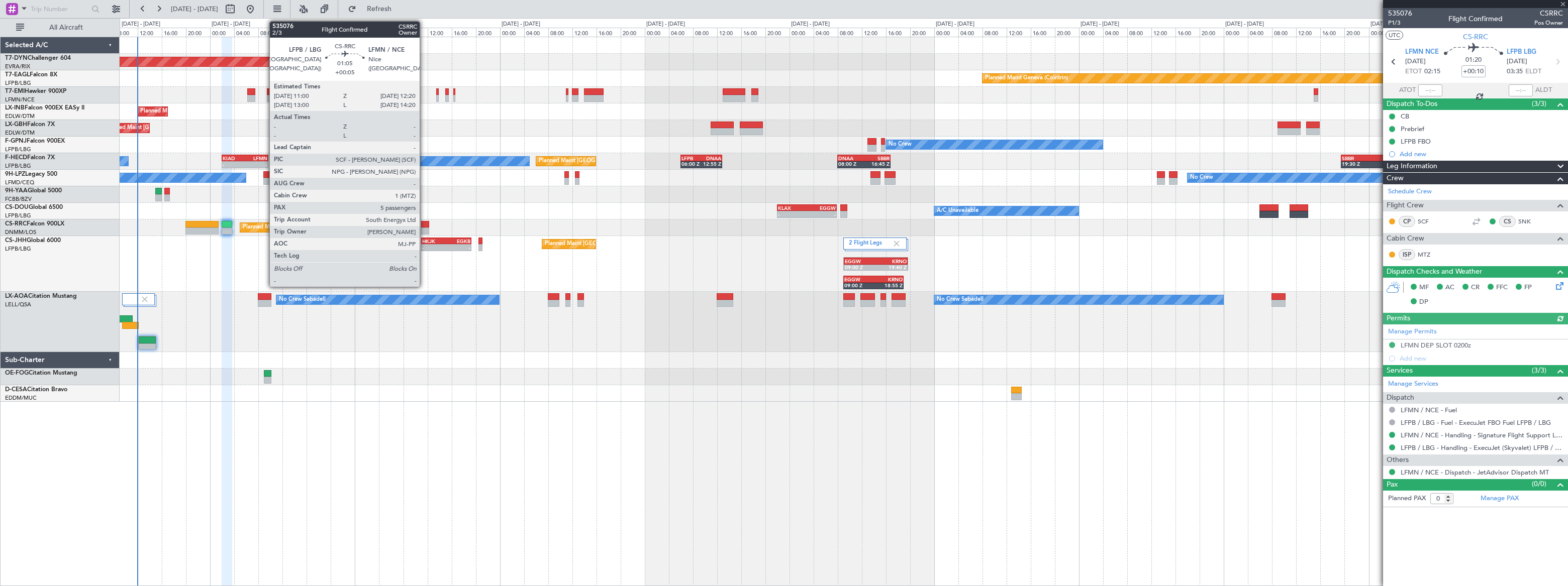
click at [425, 225] on div at bounding box center [425, 224] width 9 height 7
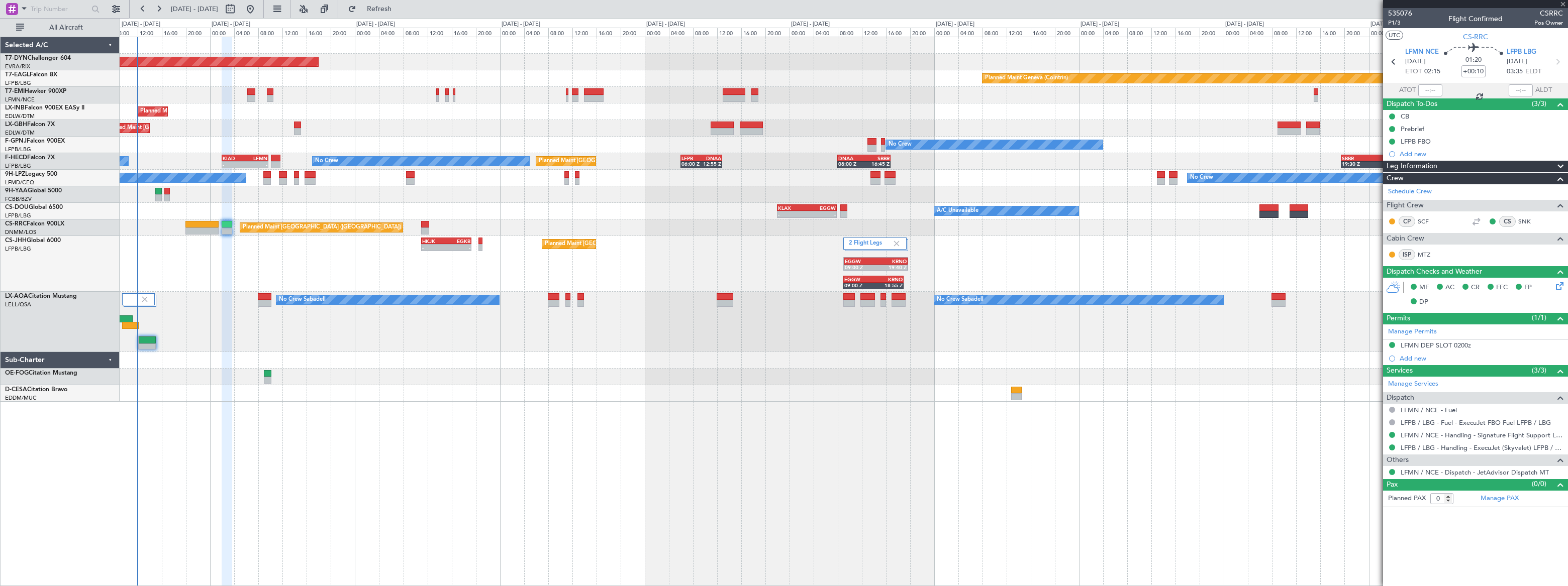
type input "+00:05"
type input "5"
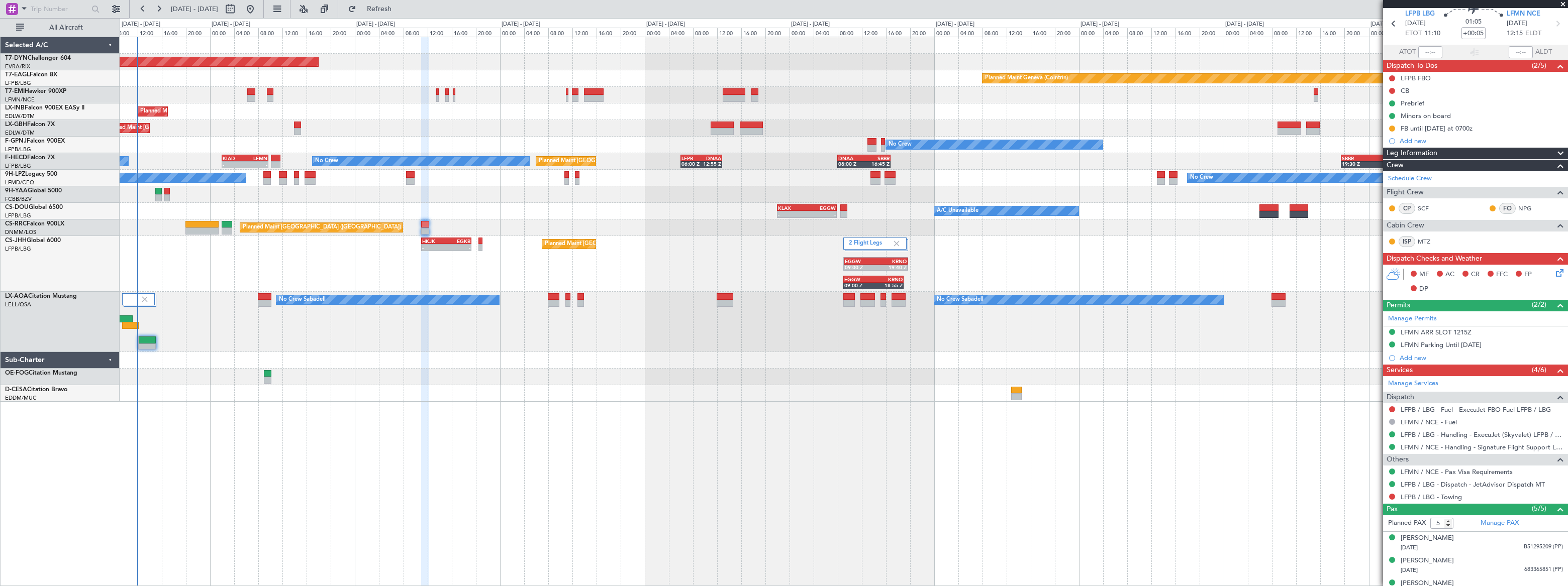
scroll to position [96, 0]
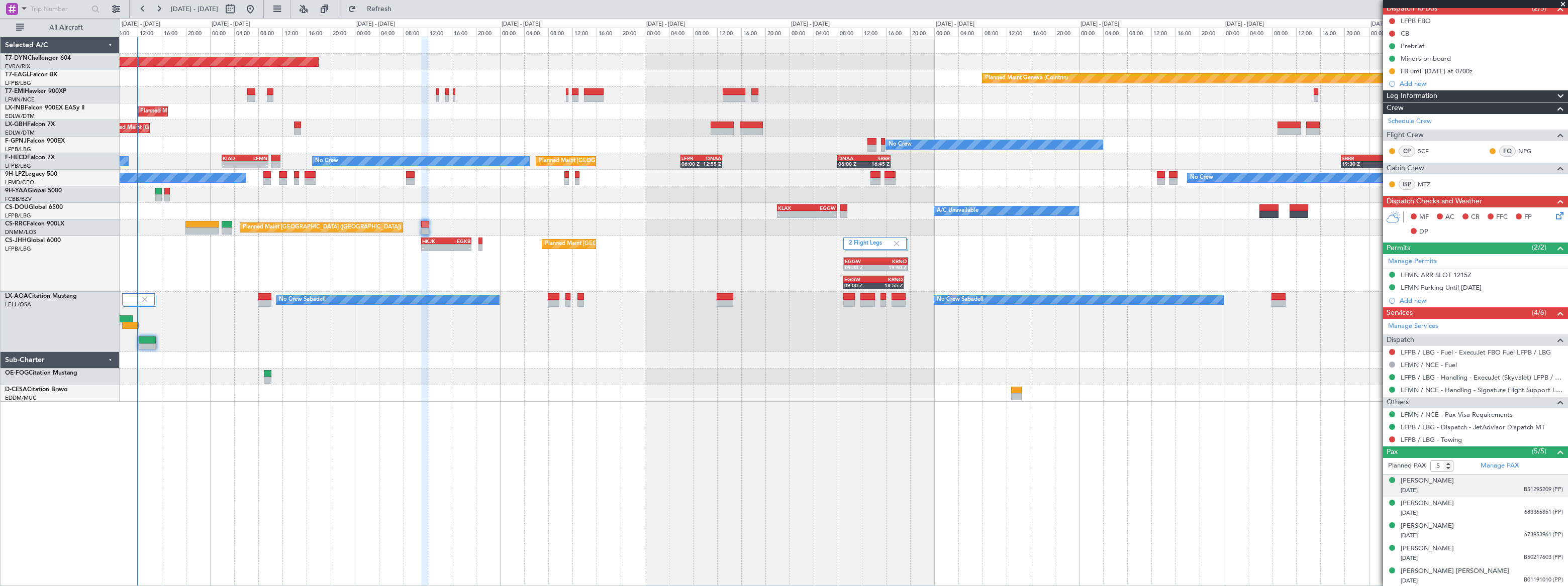
click at [1503, 489] on div "04/11/1983 B51295209 (PP)" at bounding box center [1482, 491] width 162 height 10
click at [1512, 533] on div "25/05/2017 683365851 (PP)" at bounding box center [1482, 538] width 162 height 10
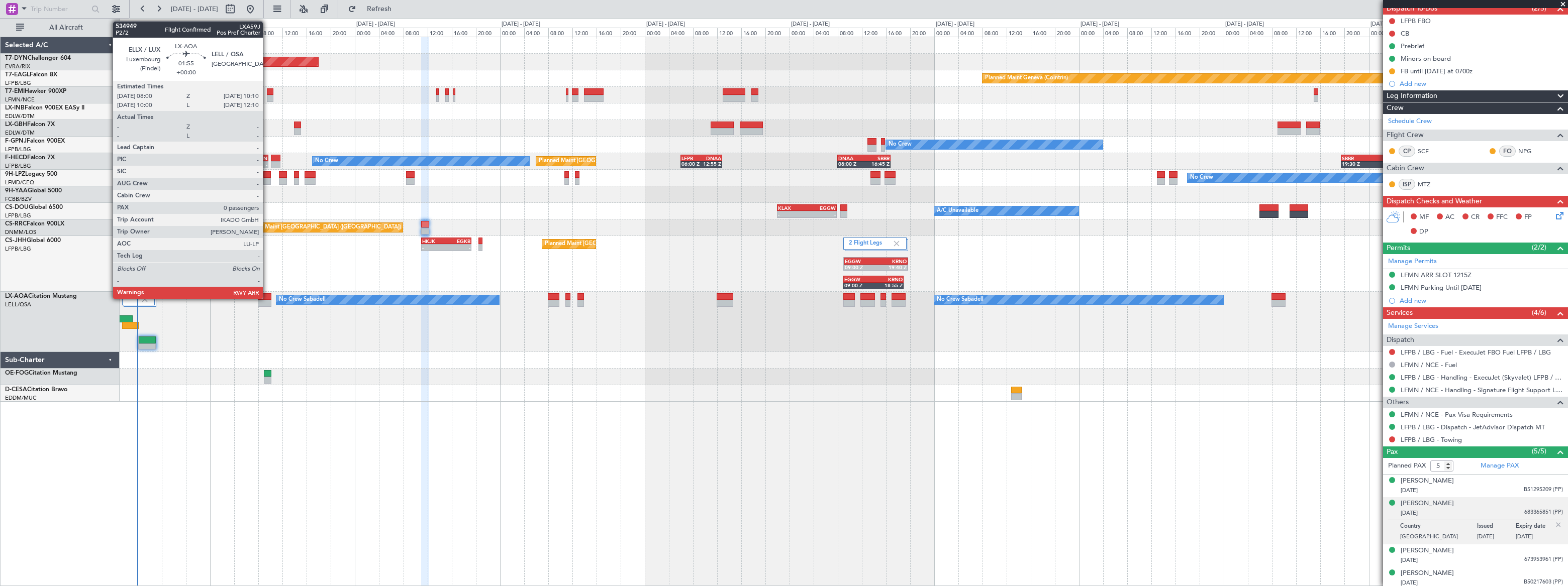
click at [267, 295] on div at bounding box center [265, 296] width 14 height 7
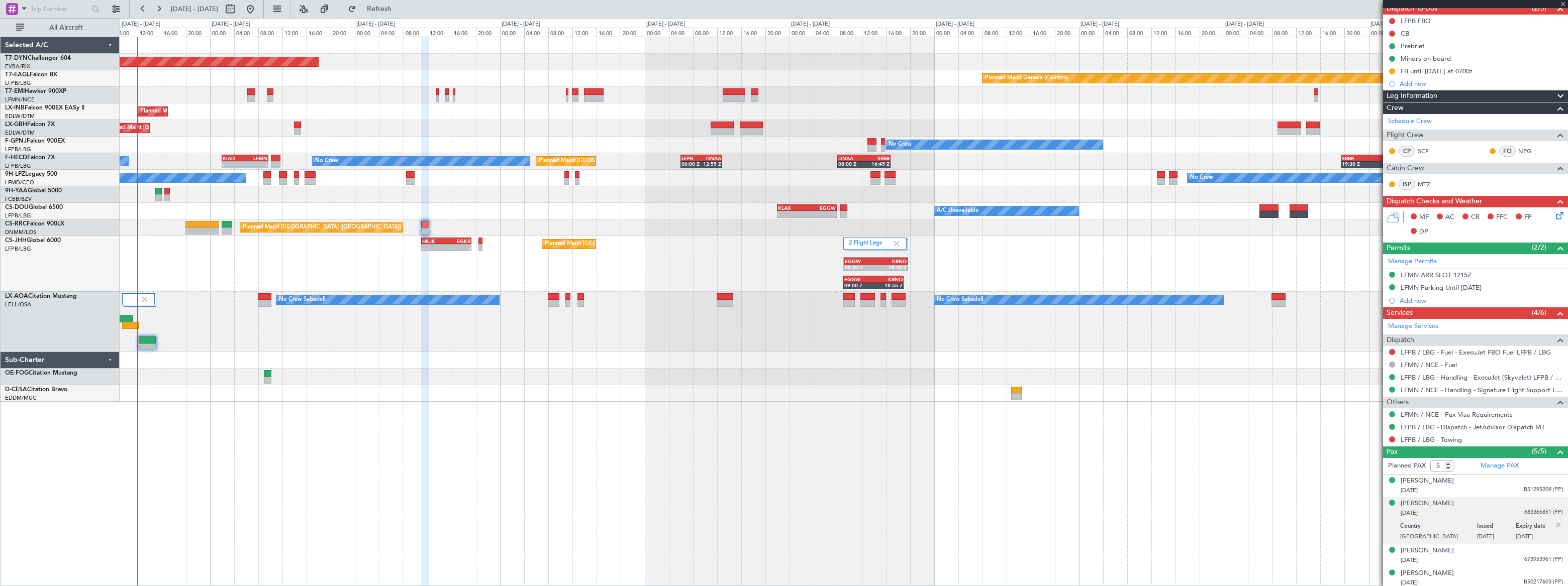
type input "0"
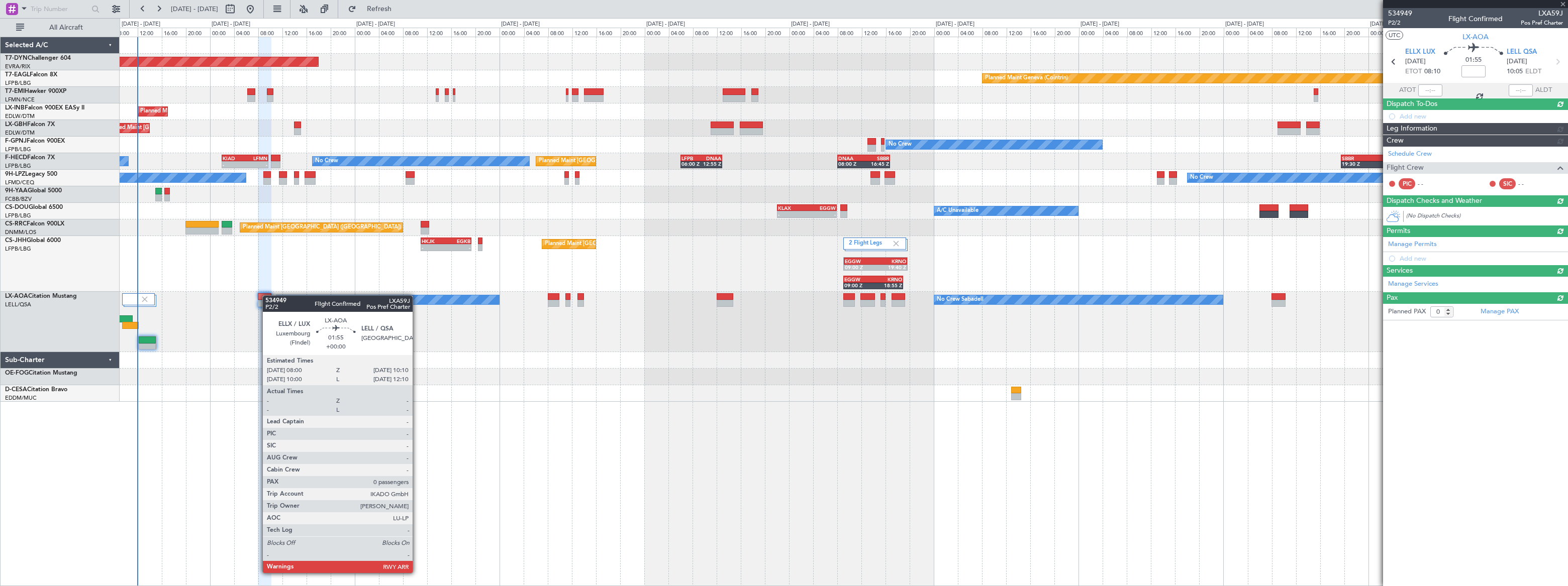
scroll to position [0, 0]
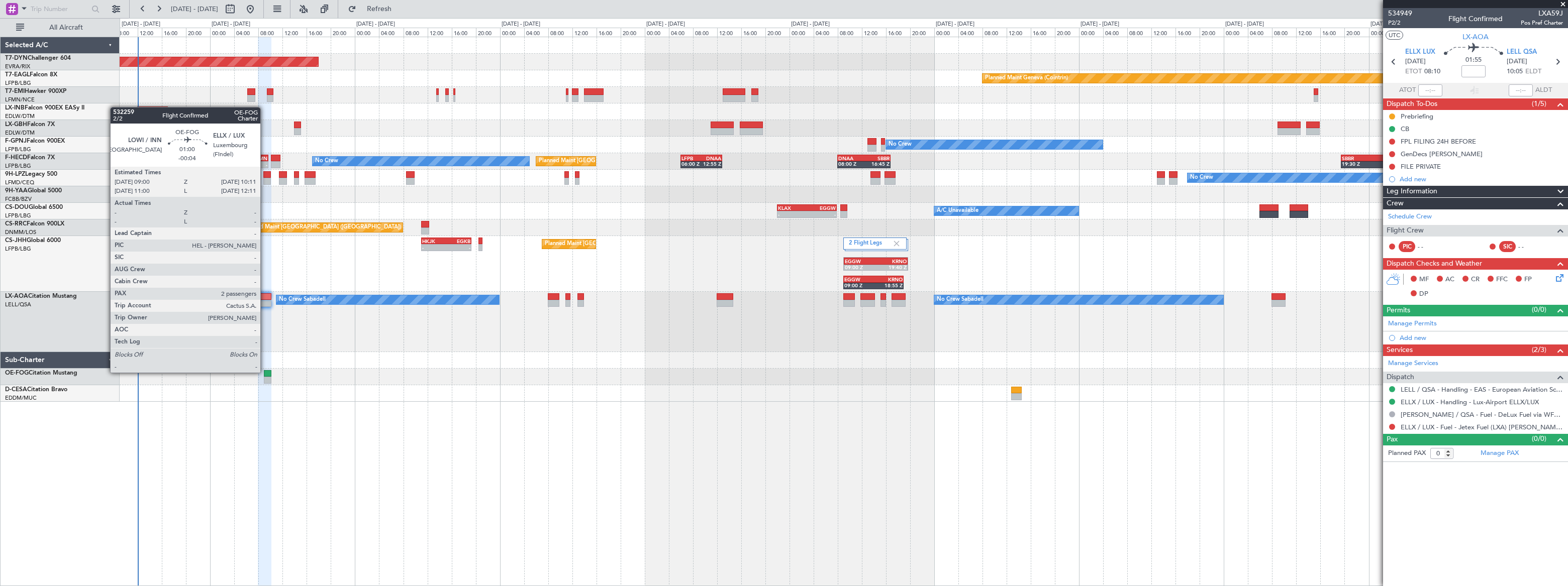
click at [265, 372] on div at bounding box center [268, 374] width 8 height 7
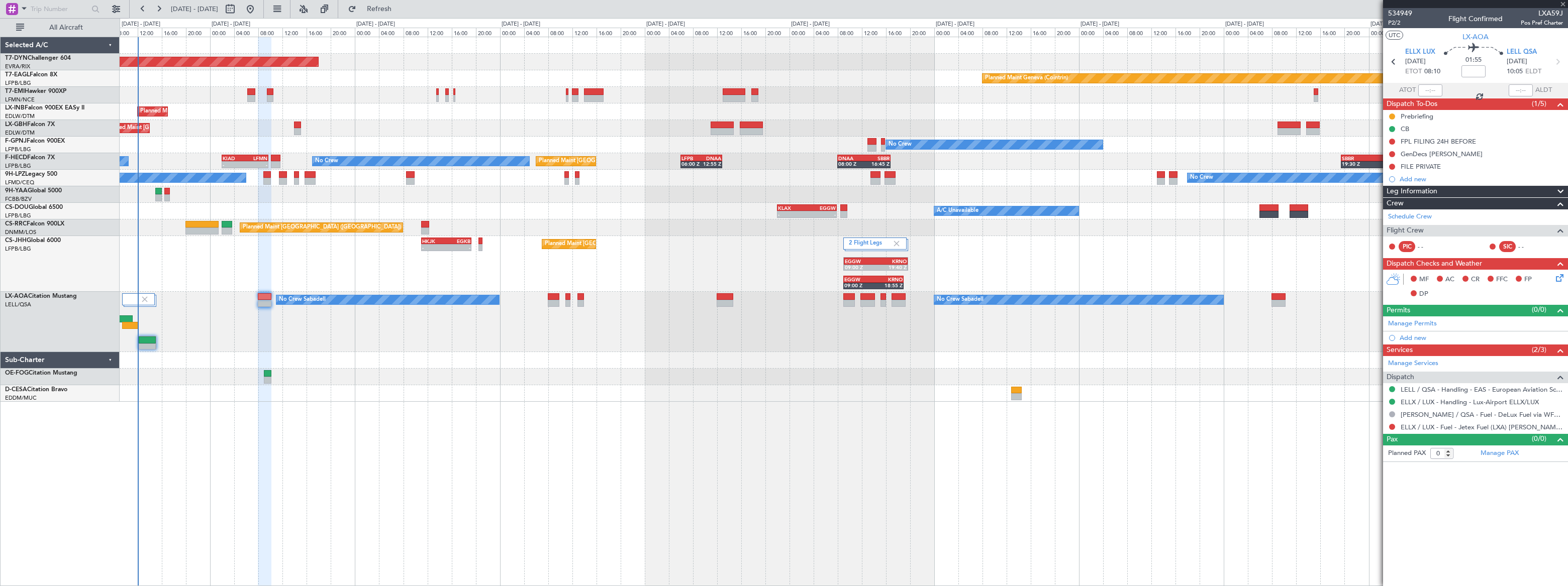
type input "-00:04"
type input "2"
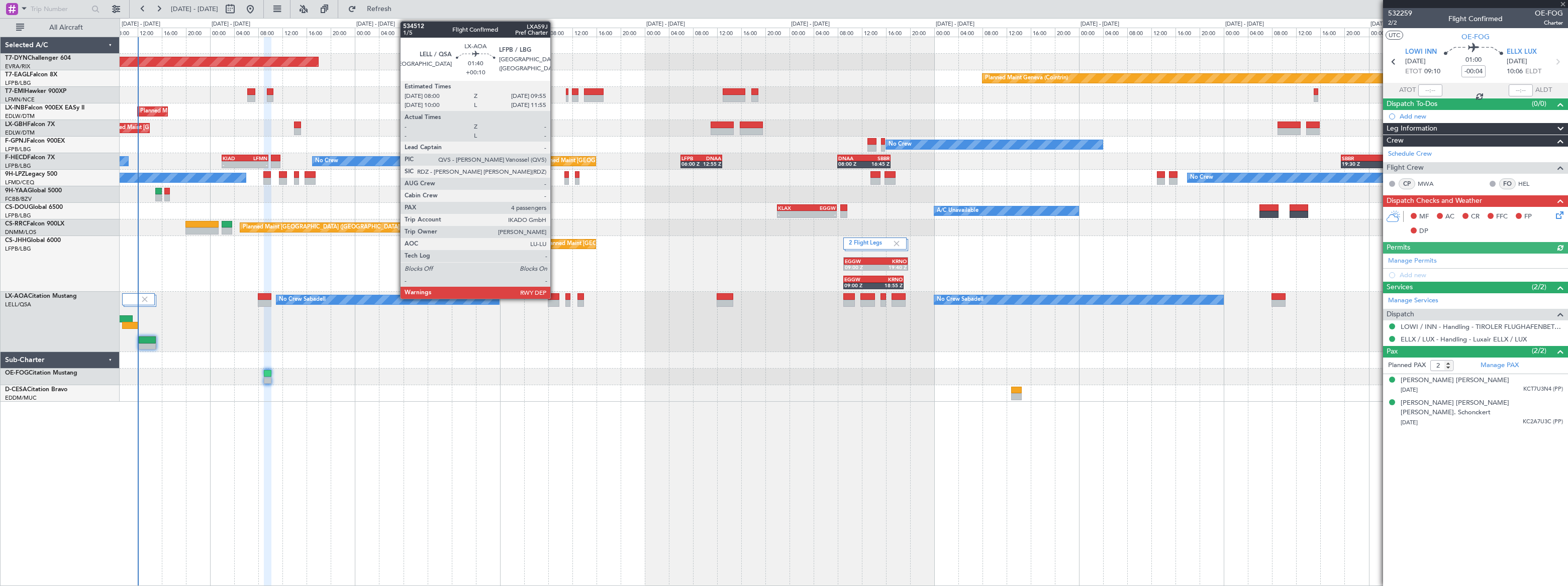
click at [555, 297] on div at bounding box center [554, 296] width 12 height 7
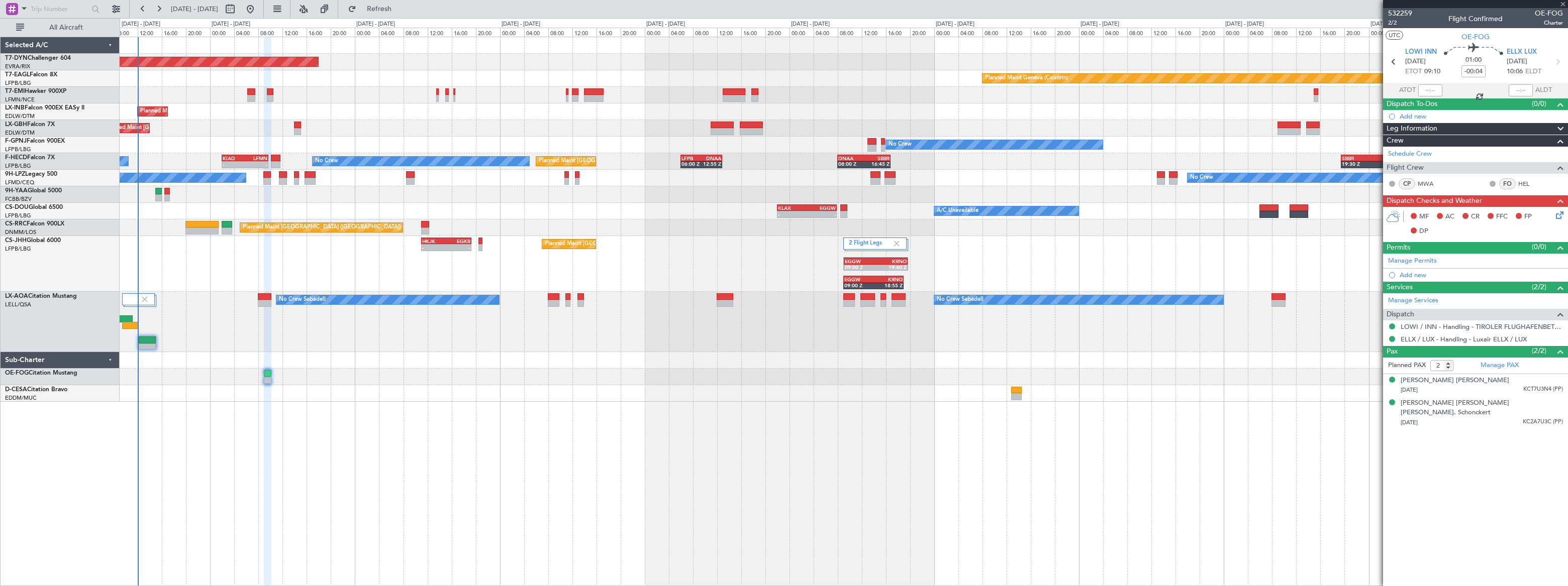
type input "+00:10"
type input "4"
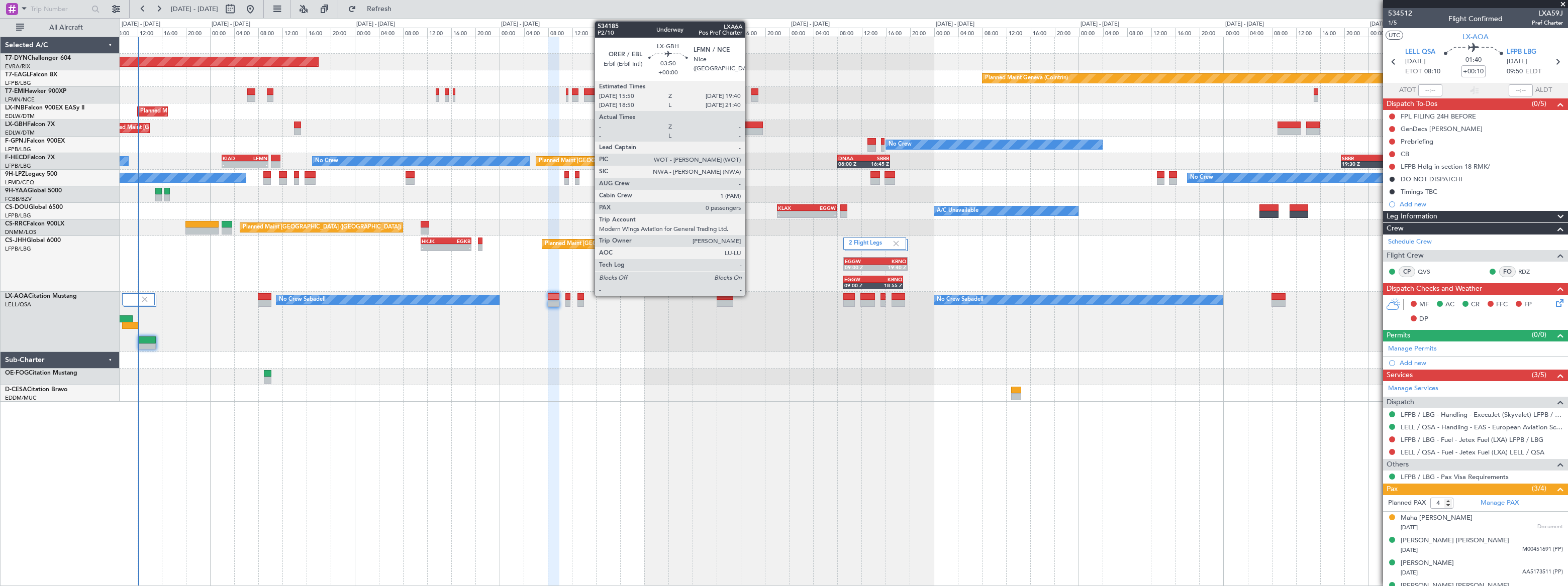
click at [750, 124] on div at bounding box center [751, 124] width 23 height 7
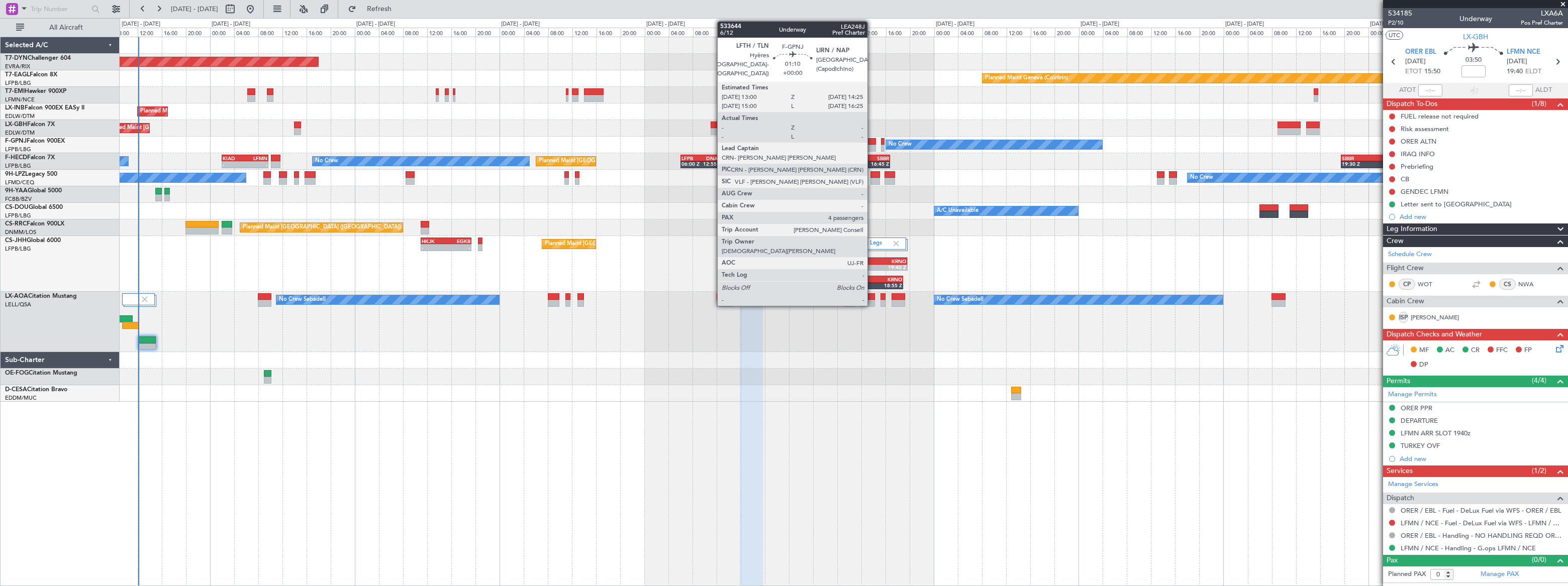
click at [872, 143] on div at bounding box center [872, 141] width 9 height 7
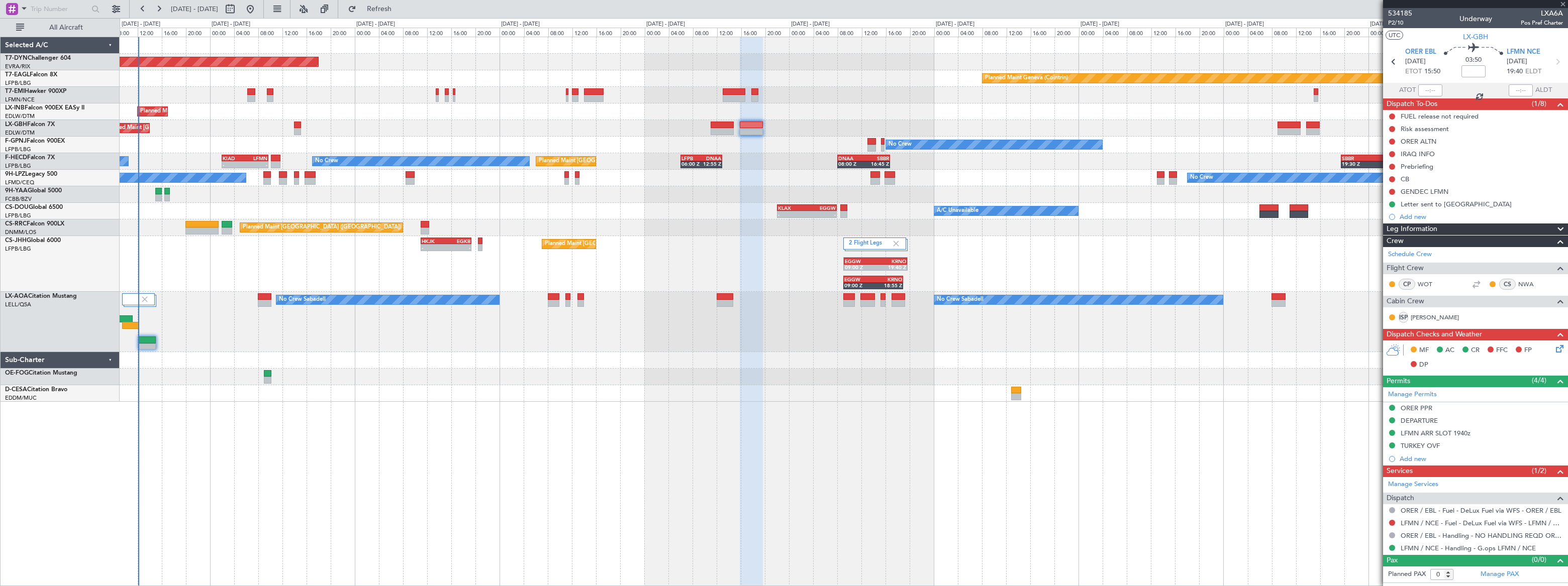
type input "4"
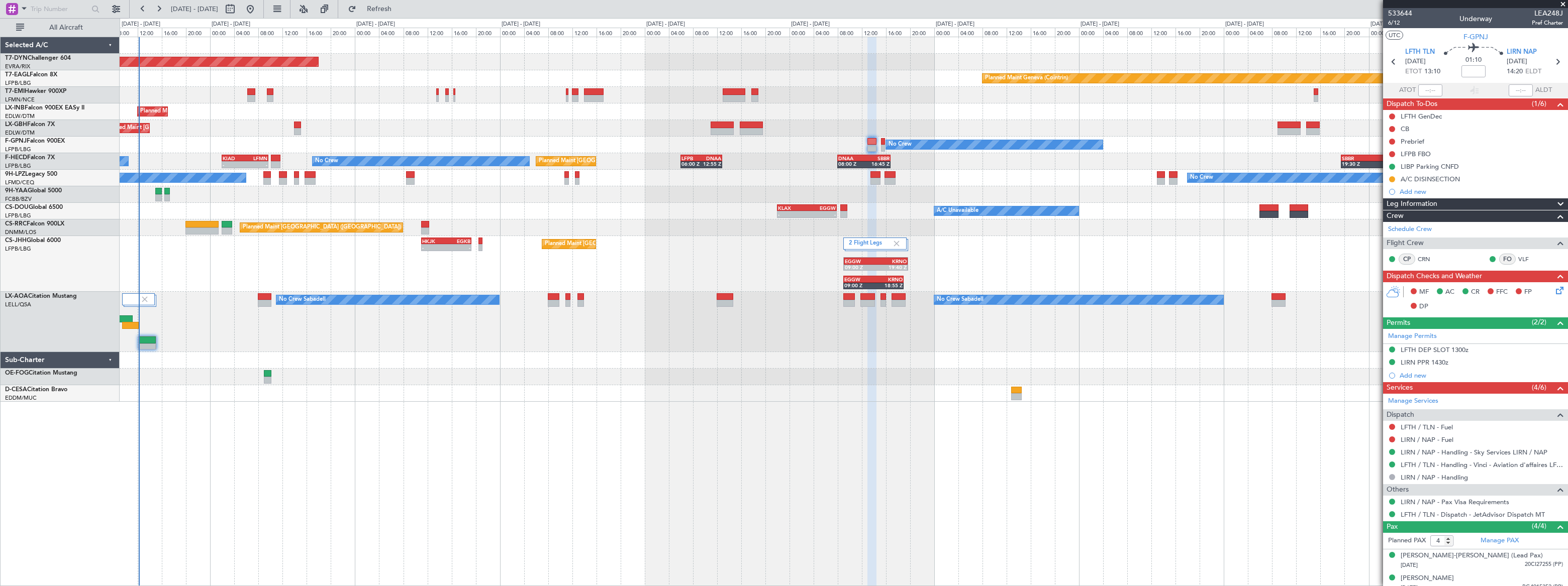
click at [248, 154] on div "Planned Maint Paris (Le Bourget) No Crew No Crew Planned Maint Paris (Le Bourge…" at bounding box center [843, 161] width 1448 height 17
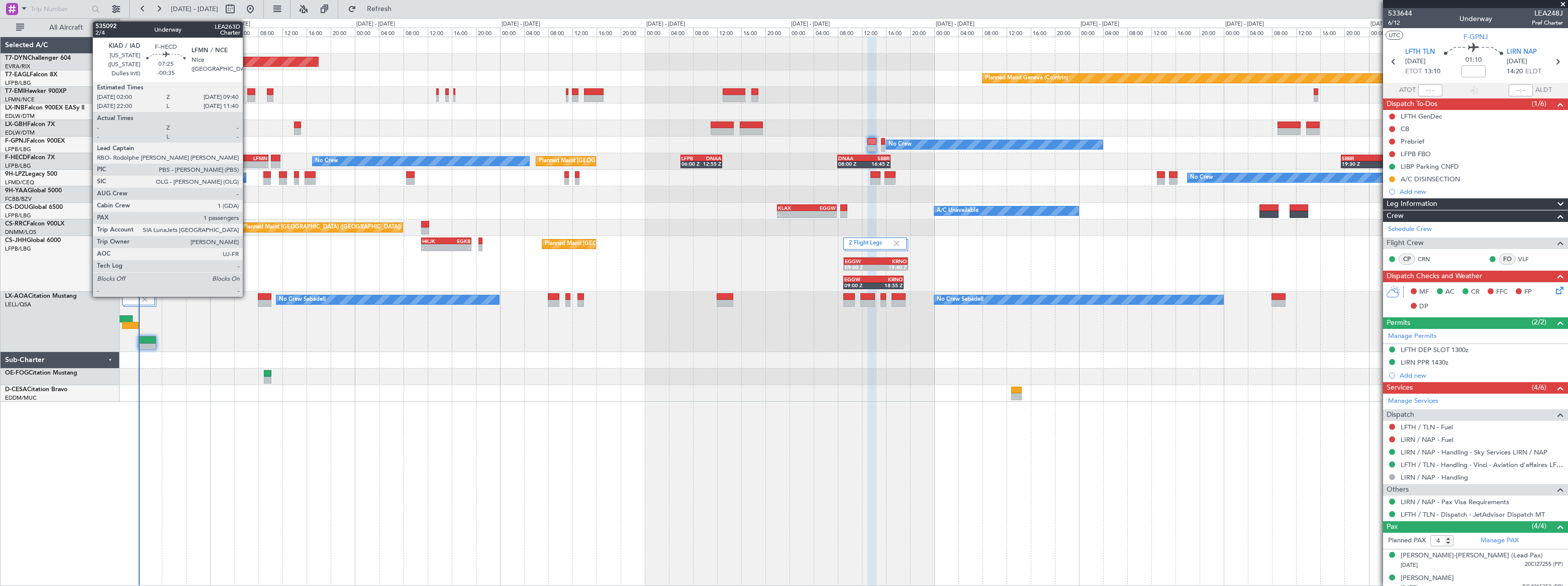
click at [247, 156] on div "LFMN" at bounding box center [256, 158] width 22 height 6
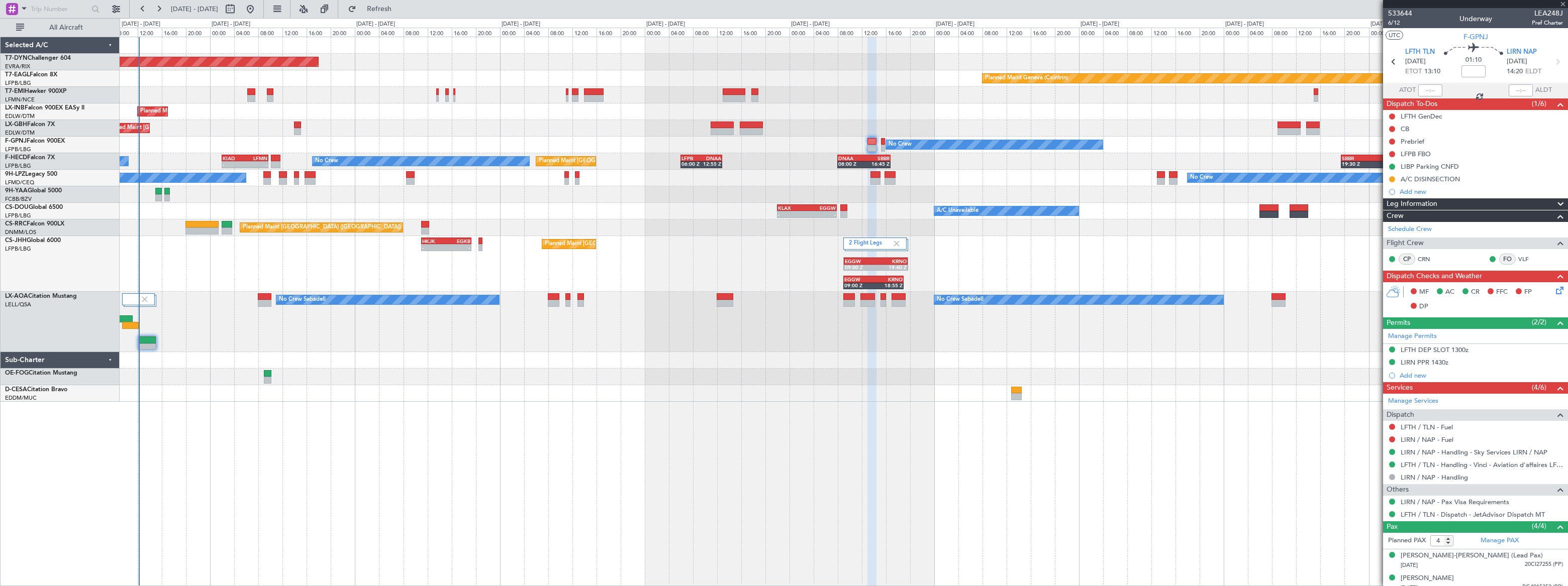
click at [248, 158] on div "LFMN" at bounding box center [256, 158] width 22 height 6
type input "-00:35"
type input "1"
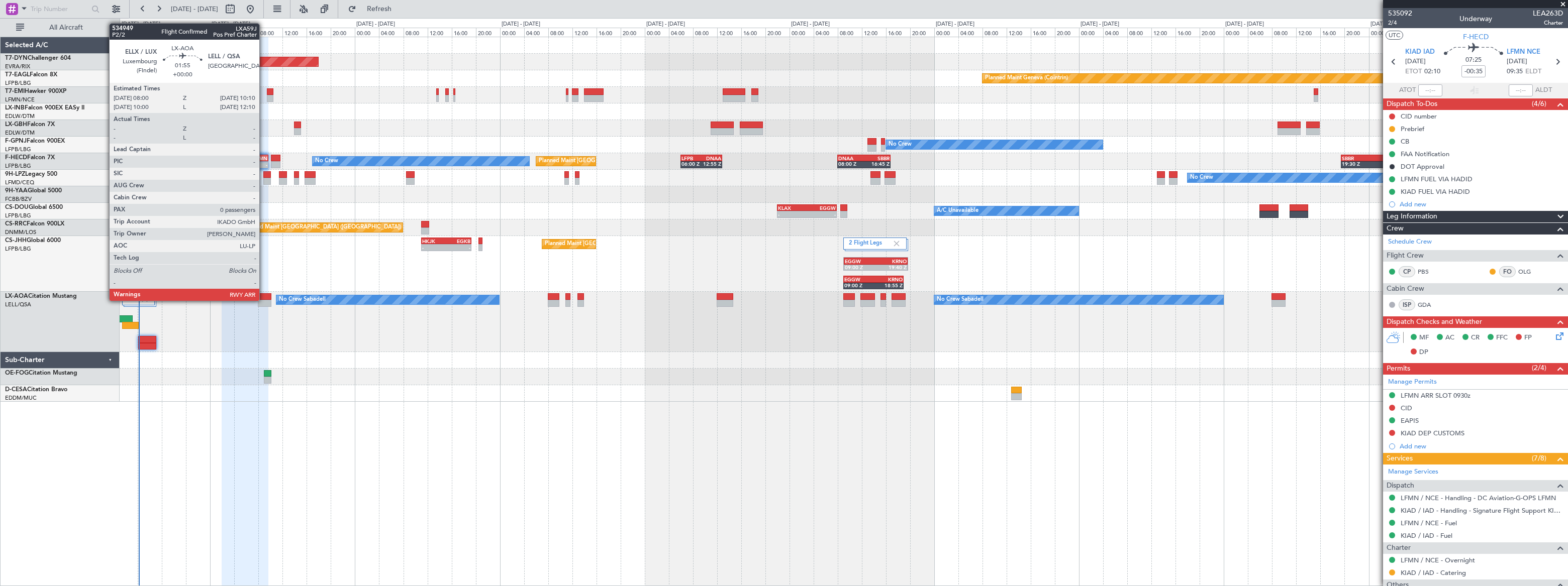
click at [264, 300] on div at bounding box center [265, 303] width 14 height 7
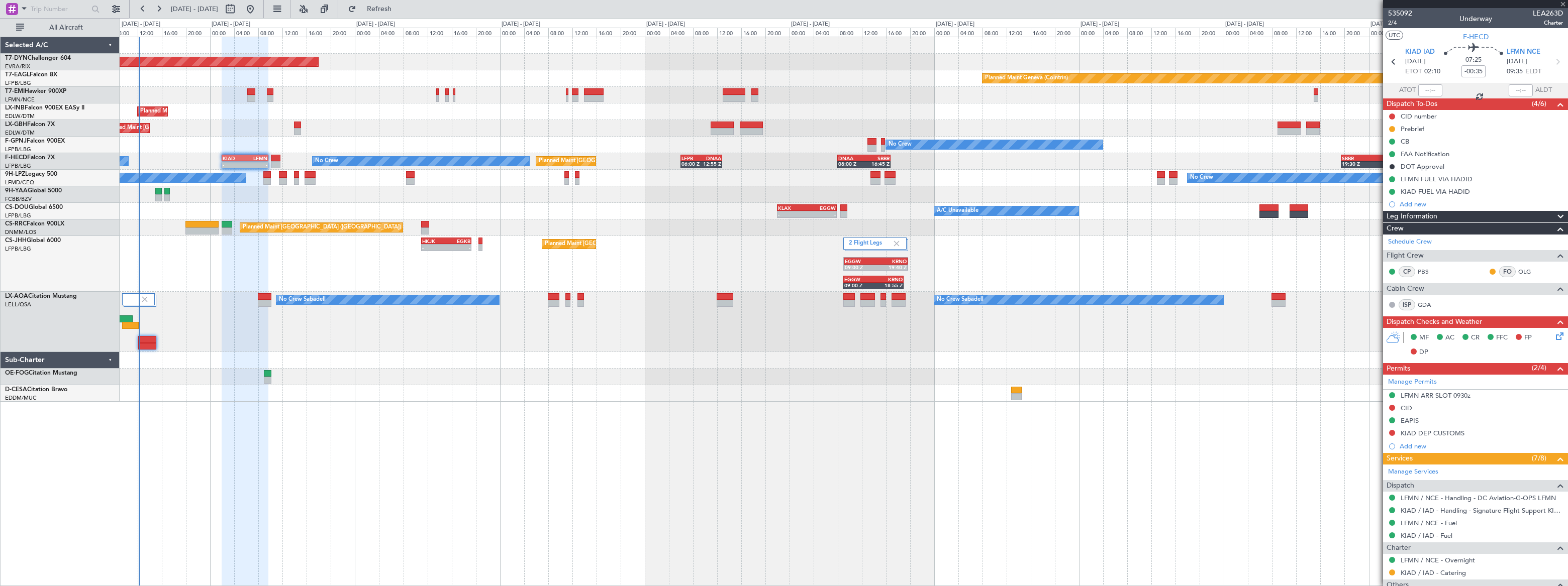
type input "0"
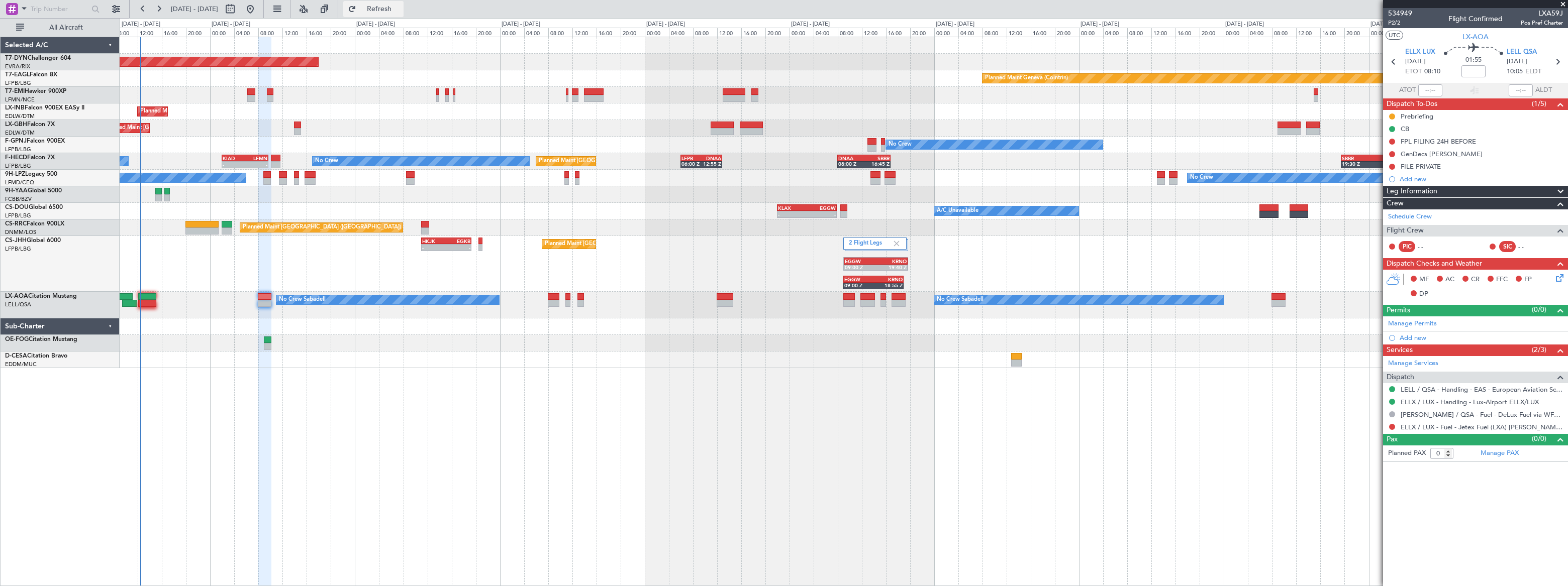
click at [400, 12] on span "Refresh" at bounding box center [379, 9] width 42 height 7
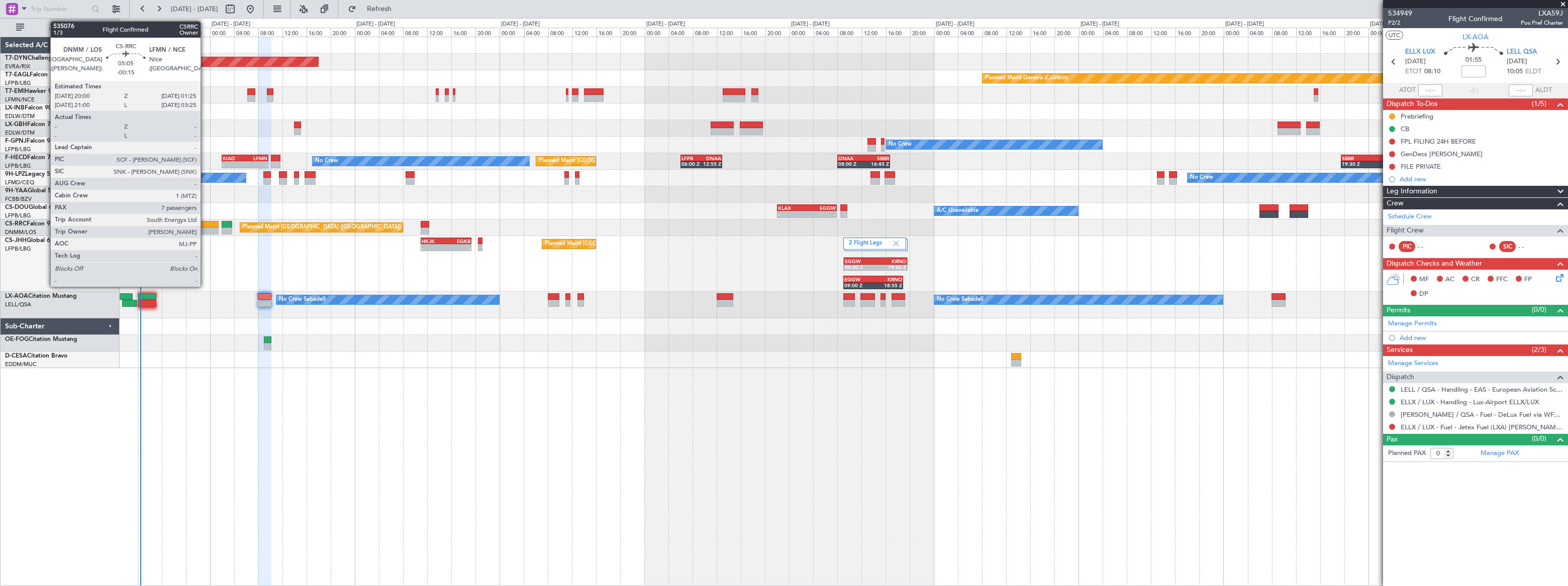
click at [205, 226] on div at bounding box center [202, 224] width 33 height 7
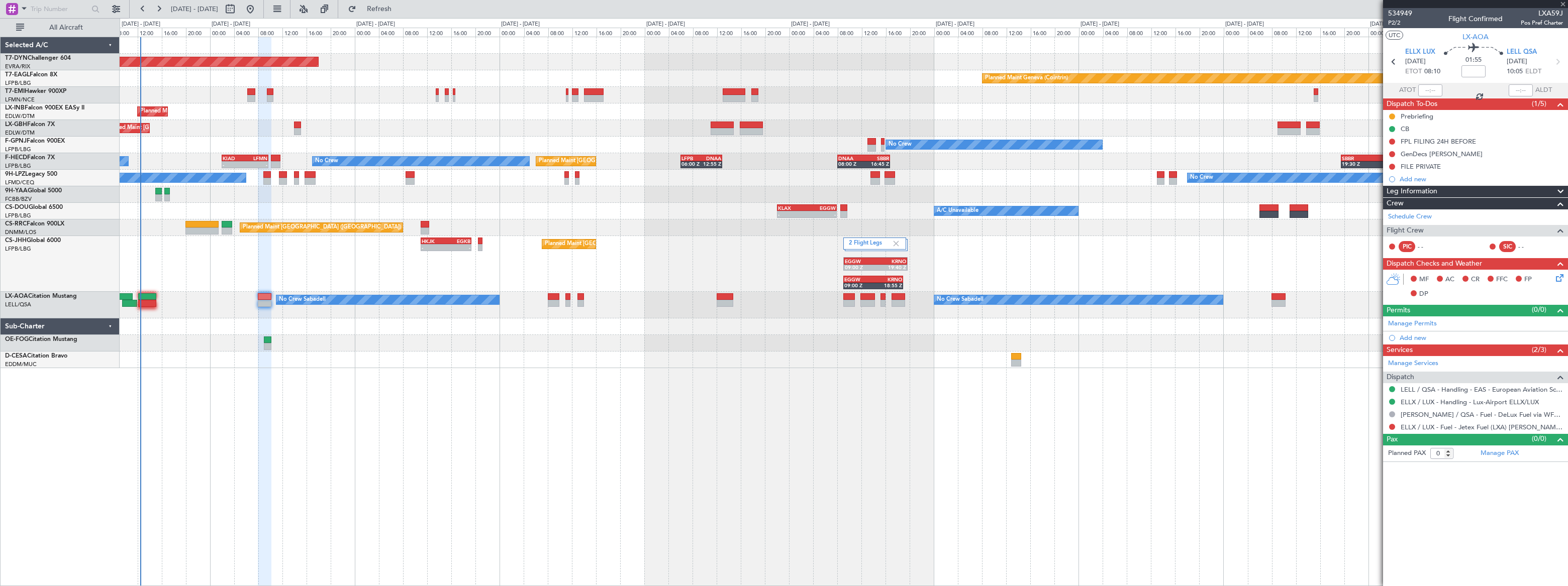
type input "-00:15"
type input "7"
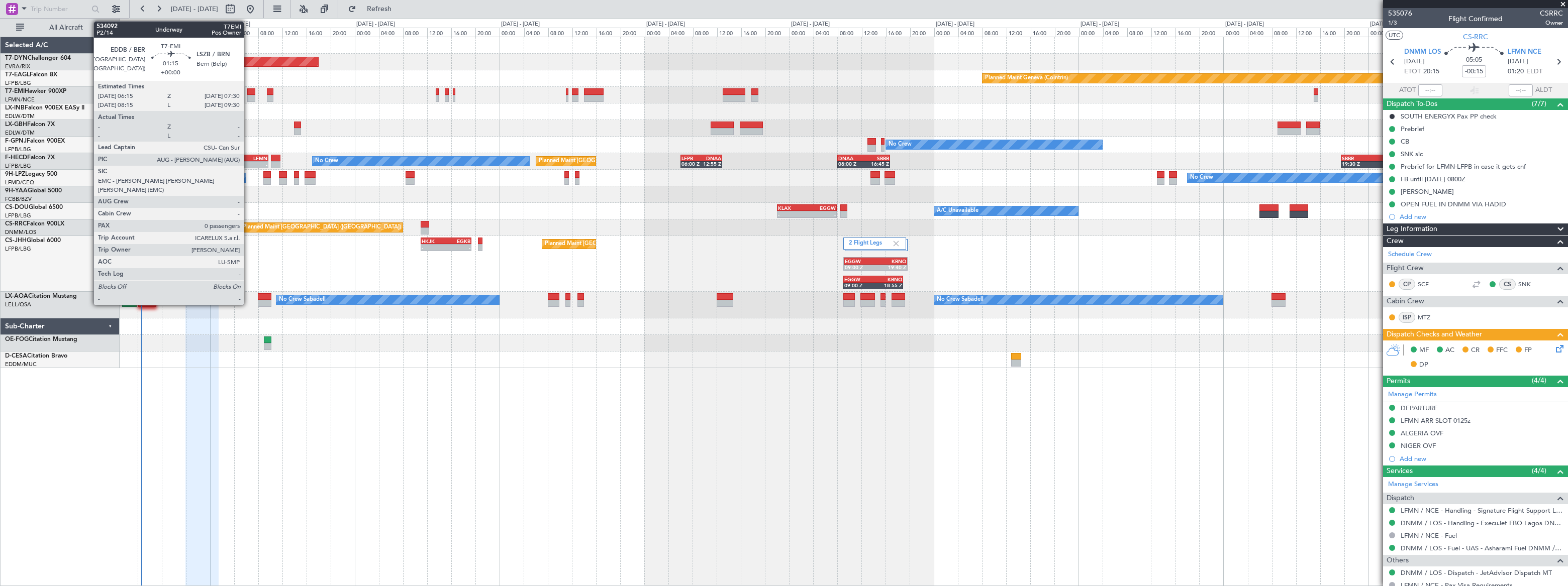
click at [248, 94] on div at bounding box center [251, 91] width 8 height 7
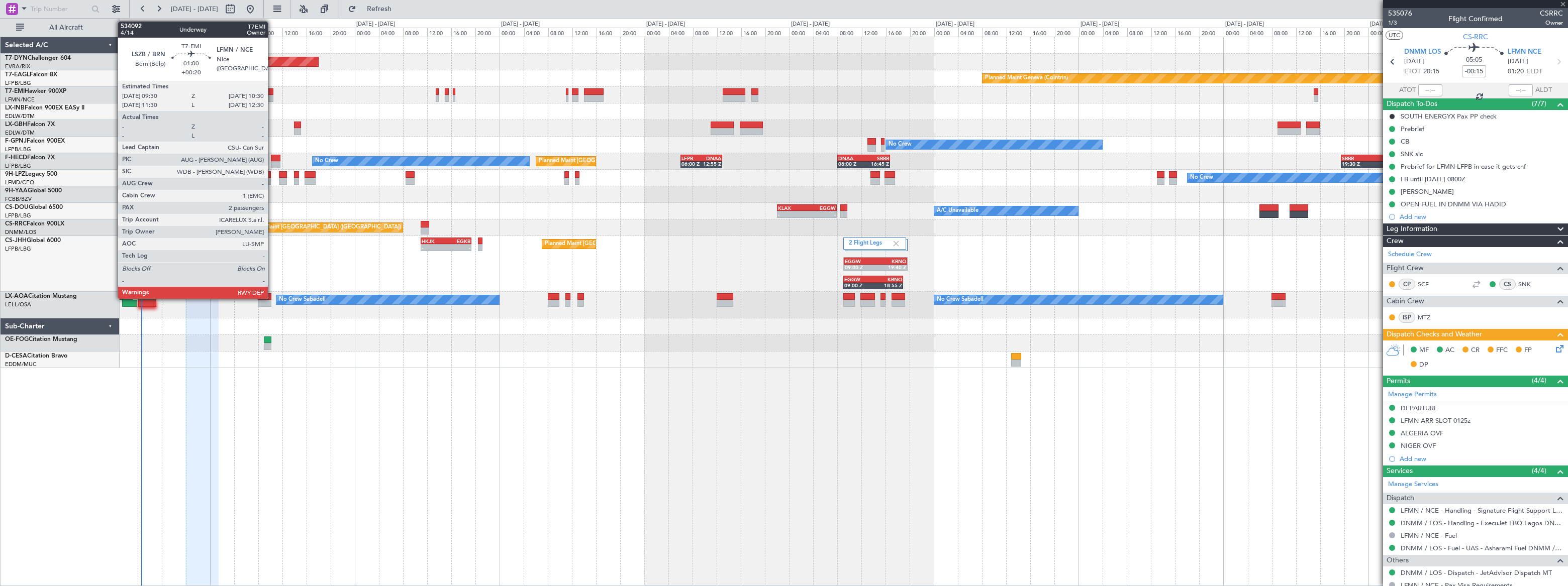
type input "0"
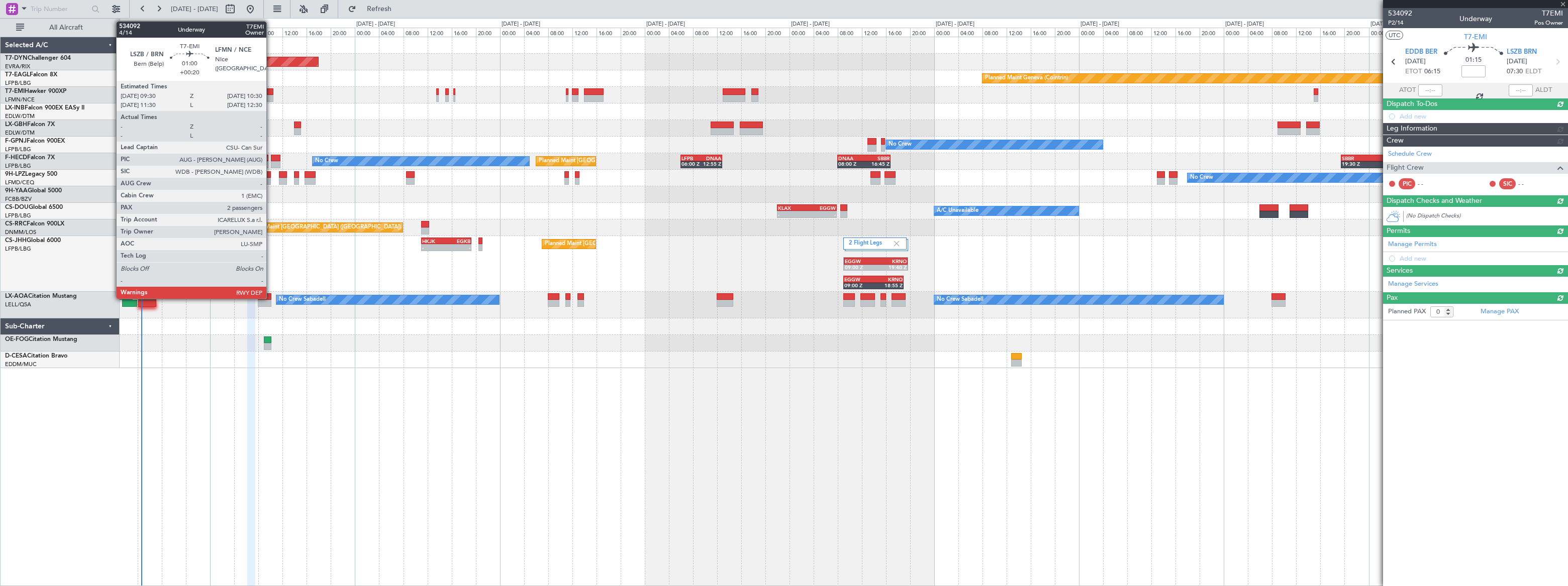
click at [271, 94] on div at bounding box center [270, 91] width 7 height 7
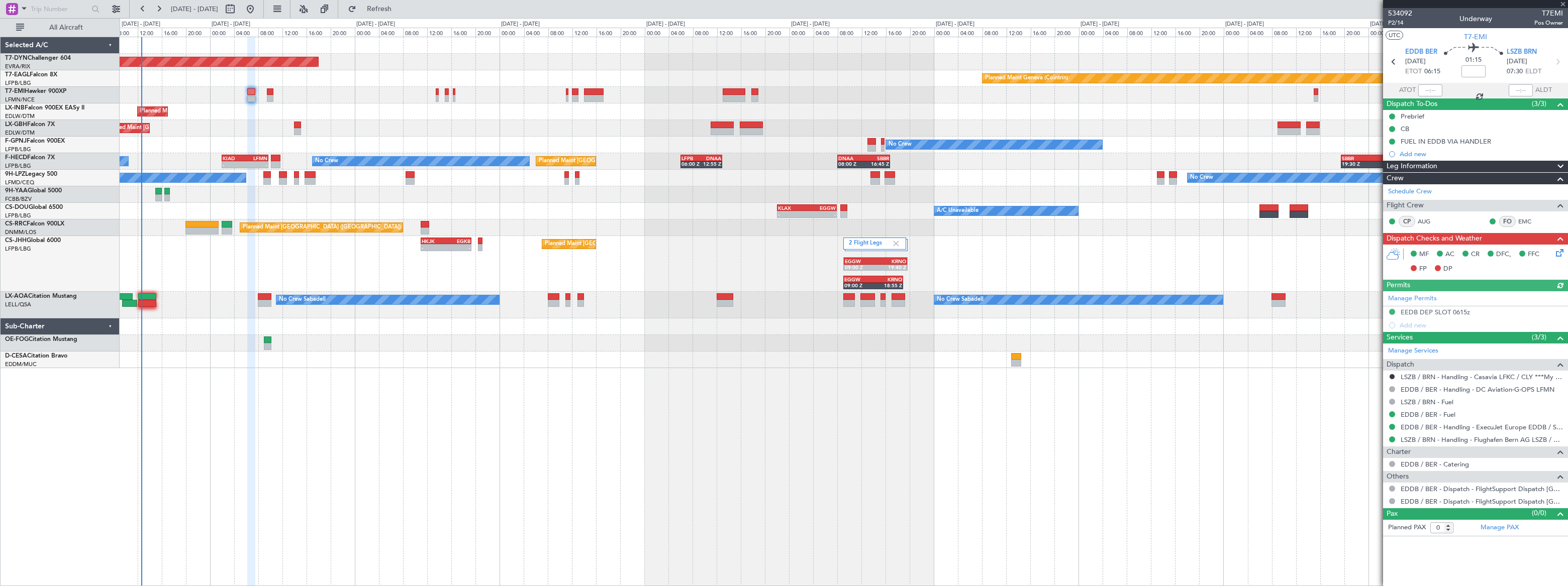
type input "+00:20"
type input "2"
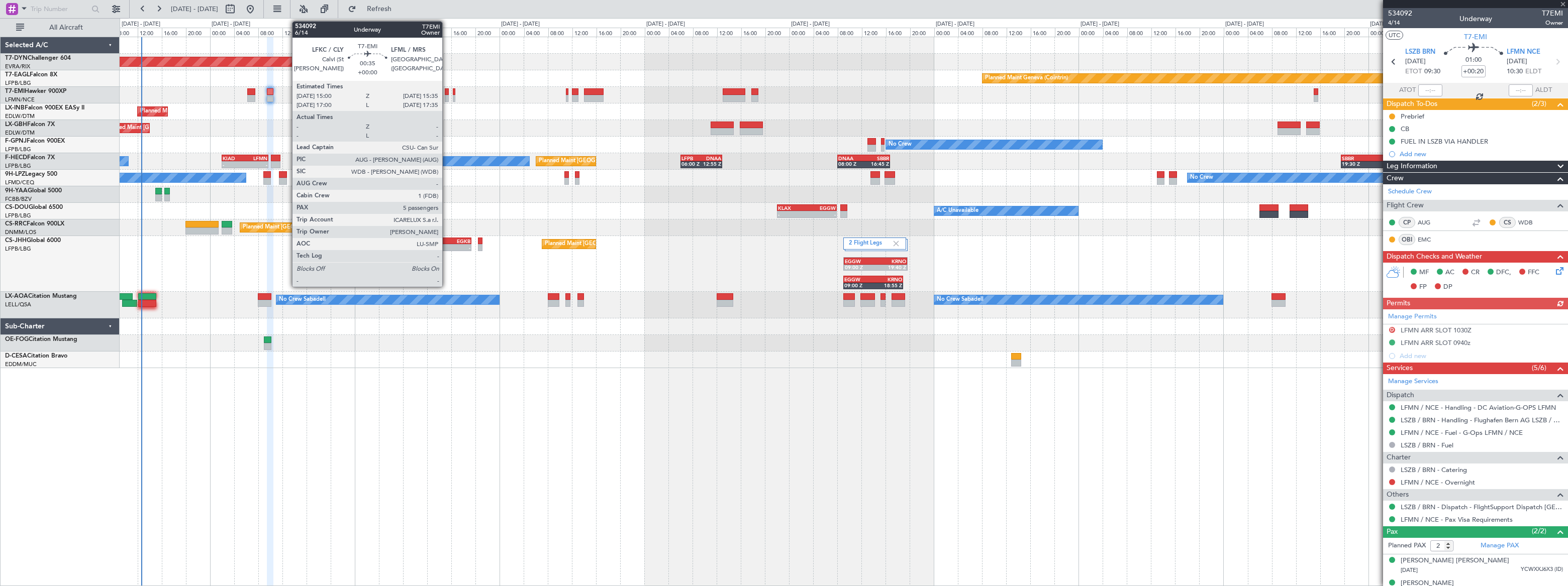
click at [446, 99] on div at bounding box center [447, 98] width 4 height 7
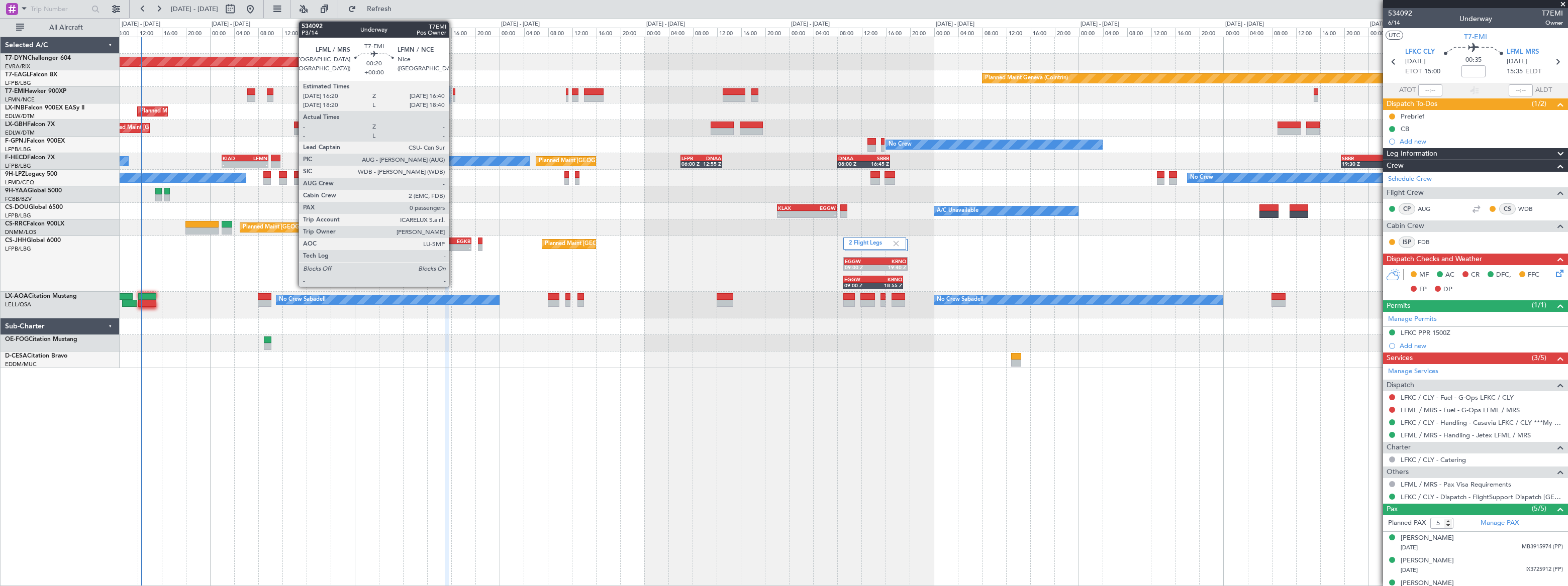
click at [453, 97] on div at bounding box center [454, 98] width 3 height 7
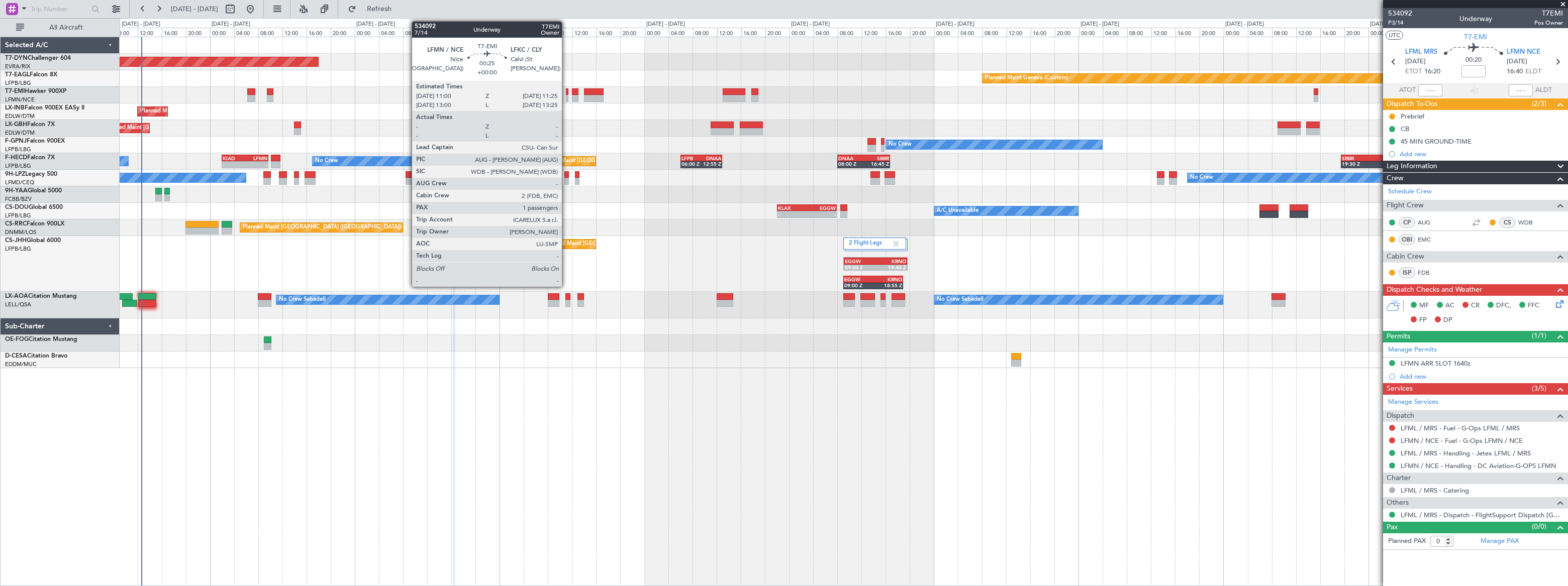
click at [566, 96] on div at bounding box center [566, 98] width 3 height 7
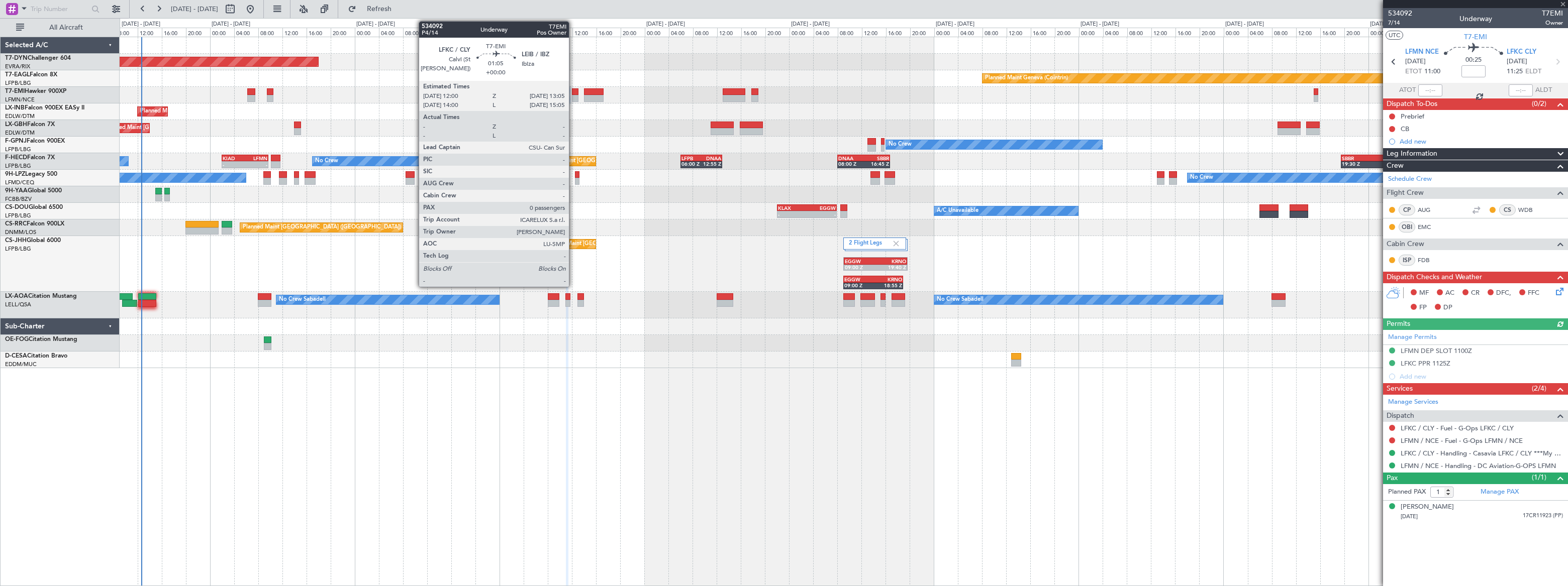
click at [573, 95] on div at bounding box center [575, 98] width 7 height 7
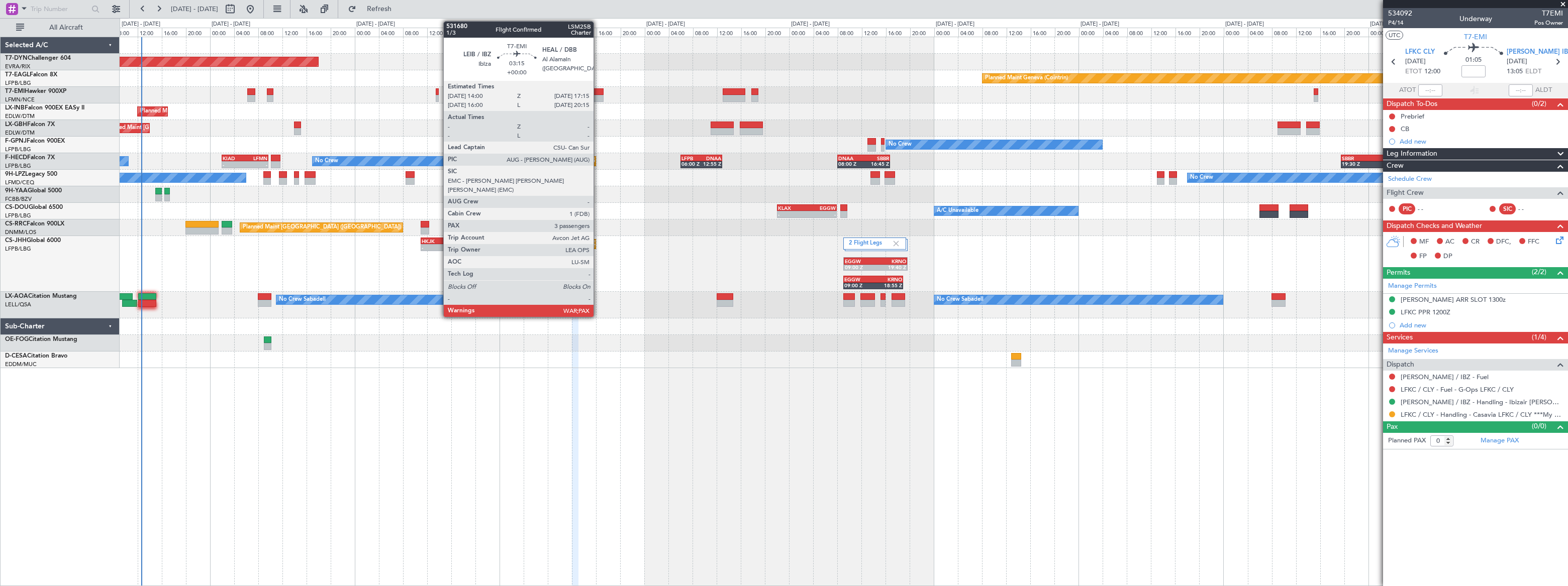
click at [598, 92] on div at bounding box center [594, 91] width 21 height 7
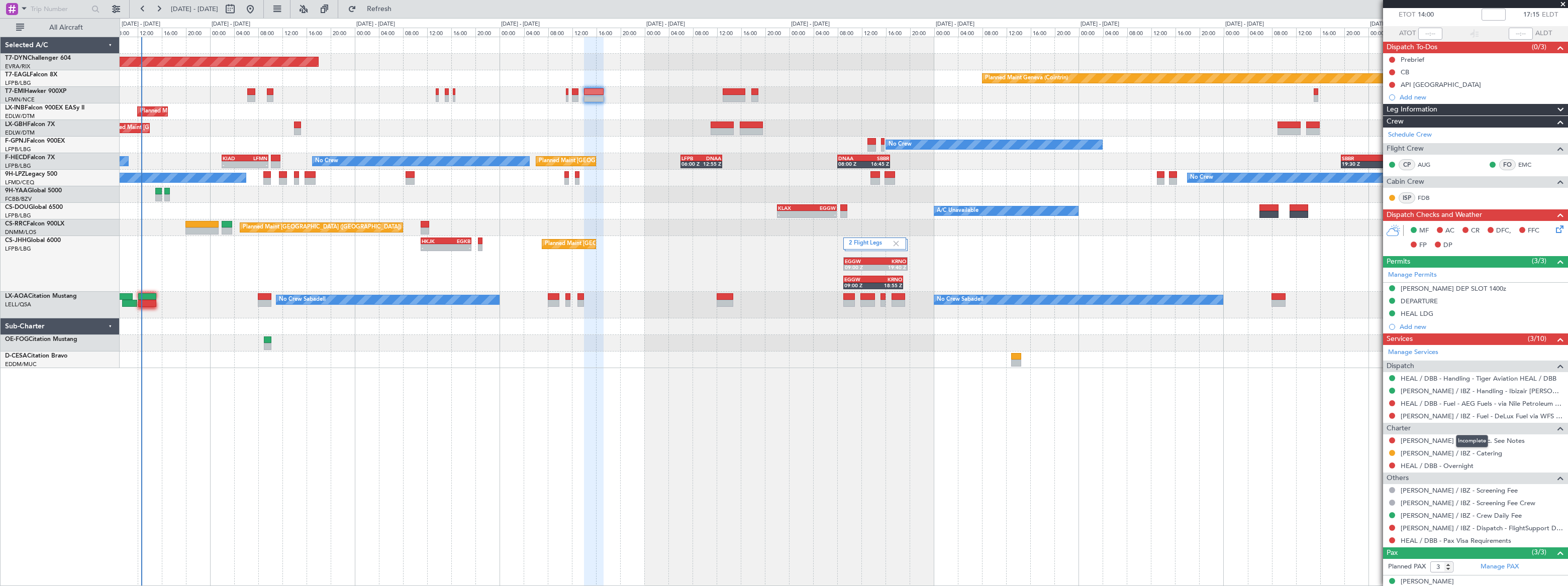
scroll to position [113, 0]
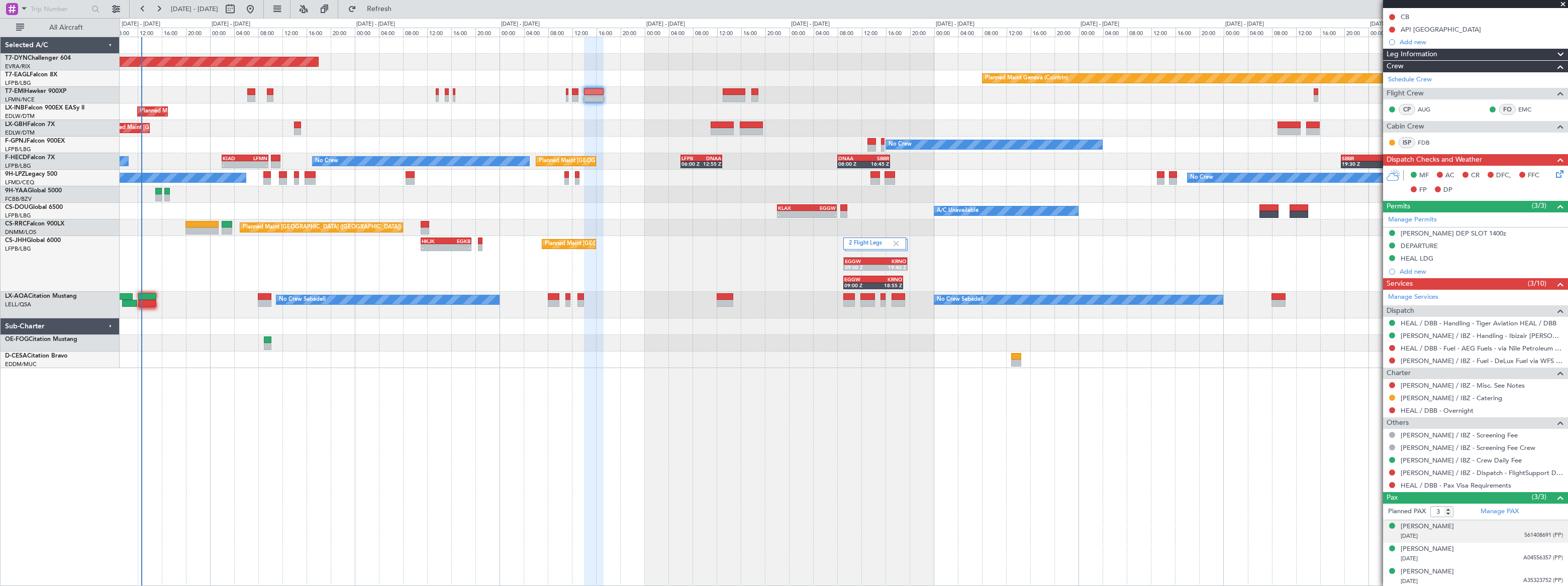
click at [1504, 537] on div "03/03/1982 561408691 (PP)" at bounding box center [1482, 536] width 162 height 10
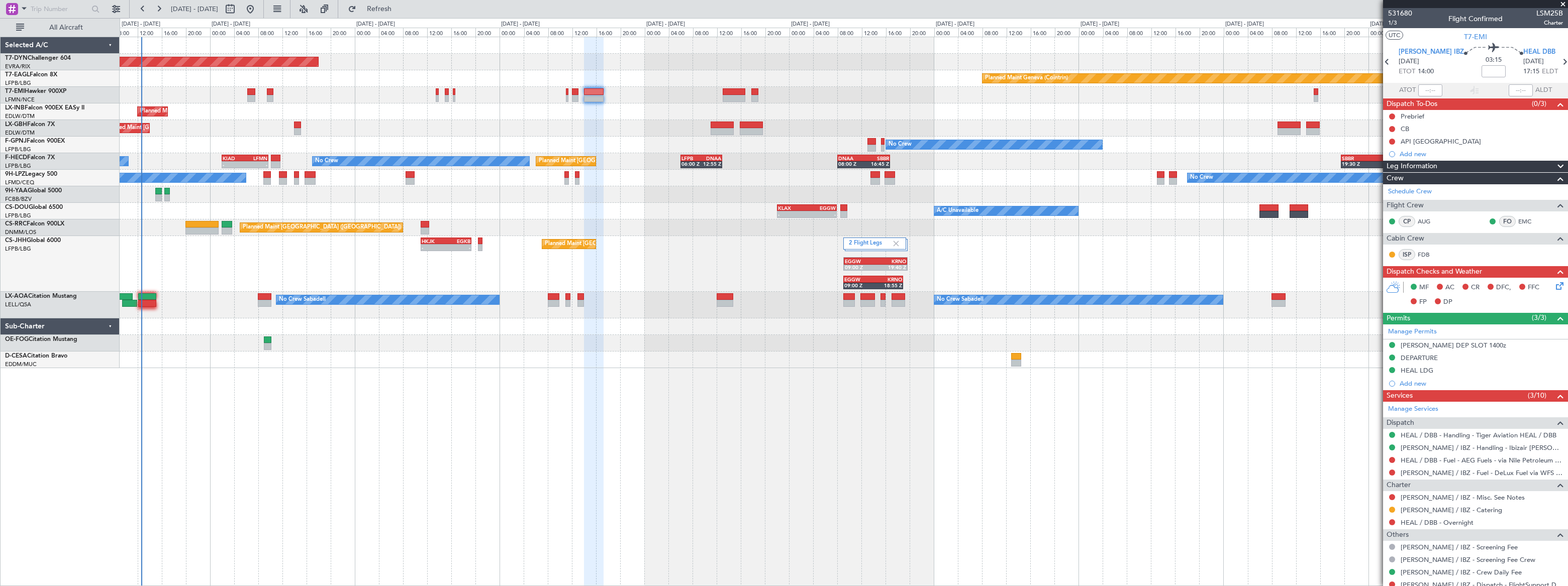
scroll to position [137, 0]
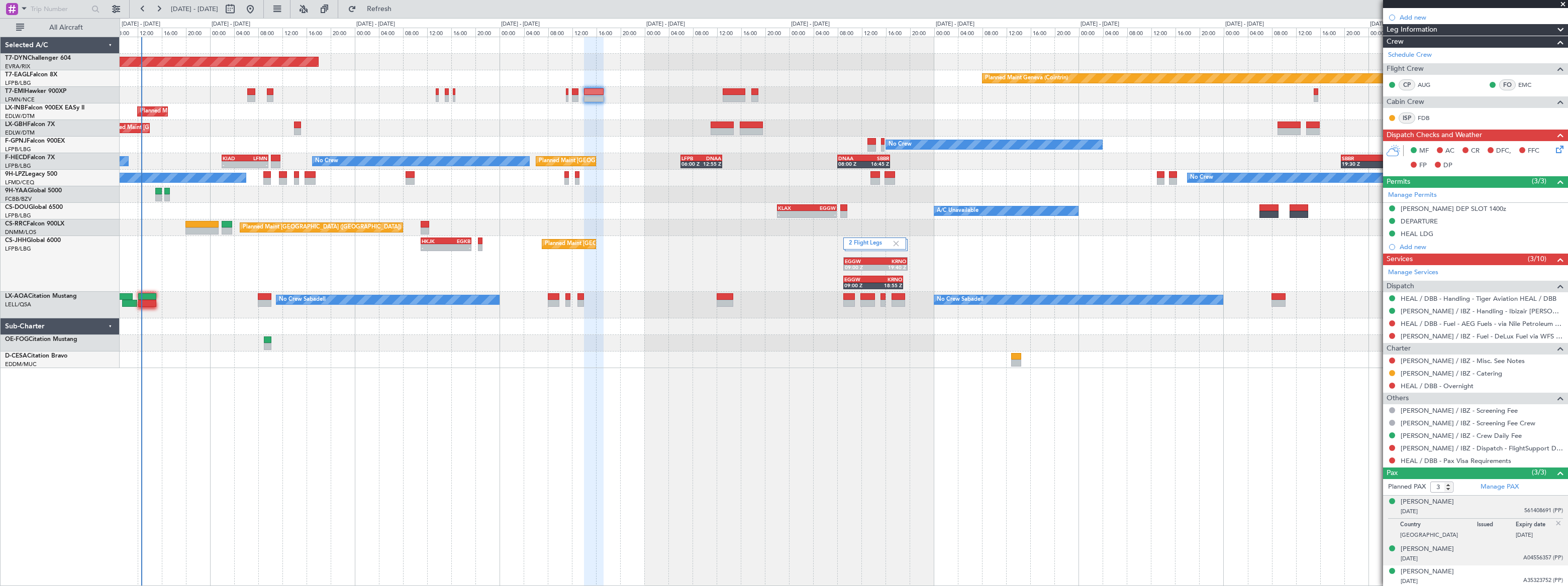
click at [1481, 555] on div "27/10/1977 A04556357 (PP)" at bounding box center [1482, 560] width 162 height 10
click at [1488, 571] on div "Tamer Hanna MALKI 15/05/1984 A35323752 (PP)" at bounding box center [1482, 577] width 162 height 20
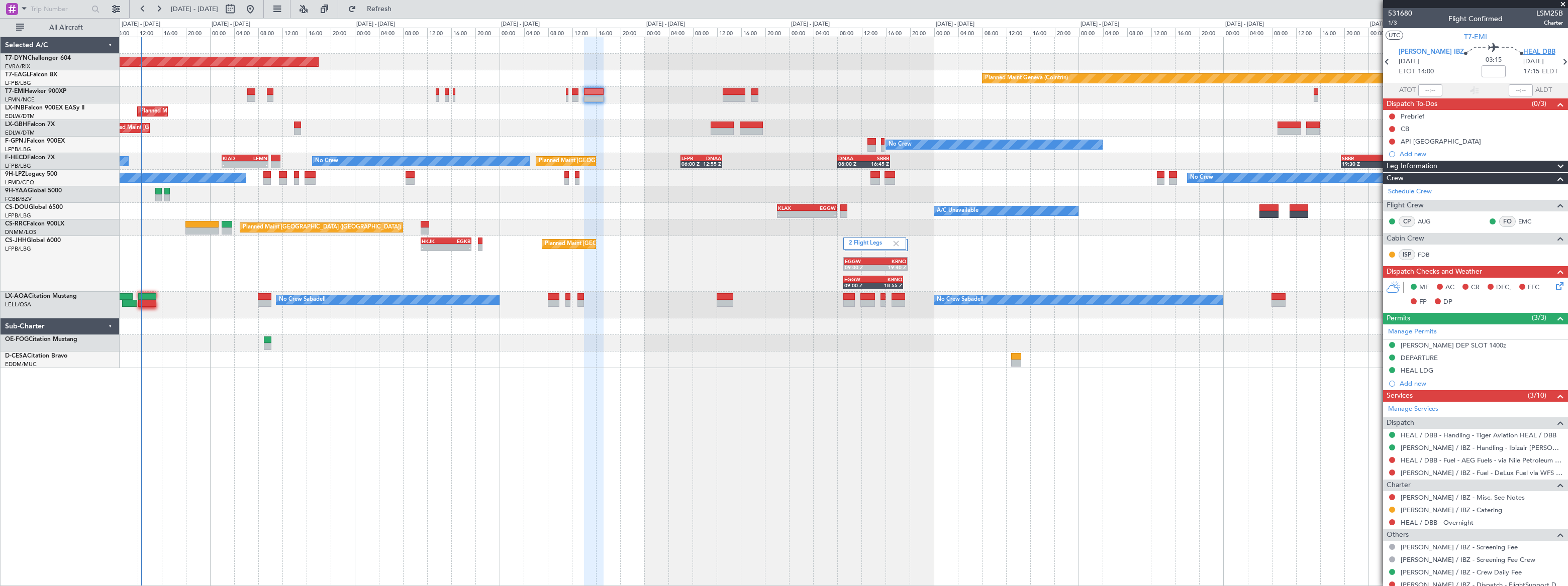
click at [1523, 51] on span "HEAL DBB" at bounding box center [1539, 52] width 32 height 10
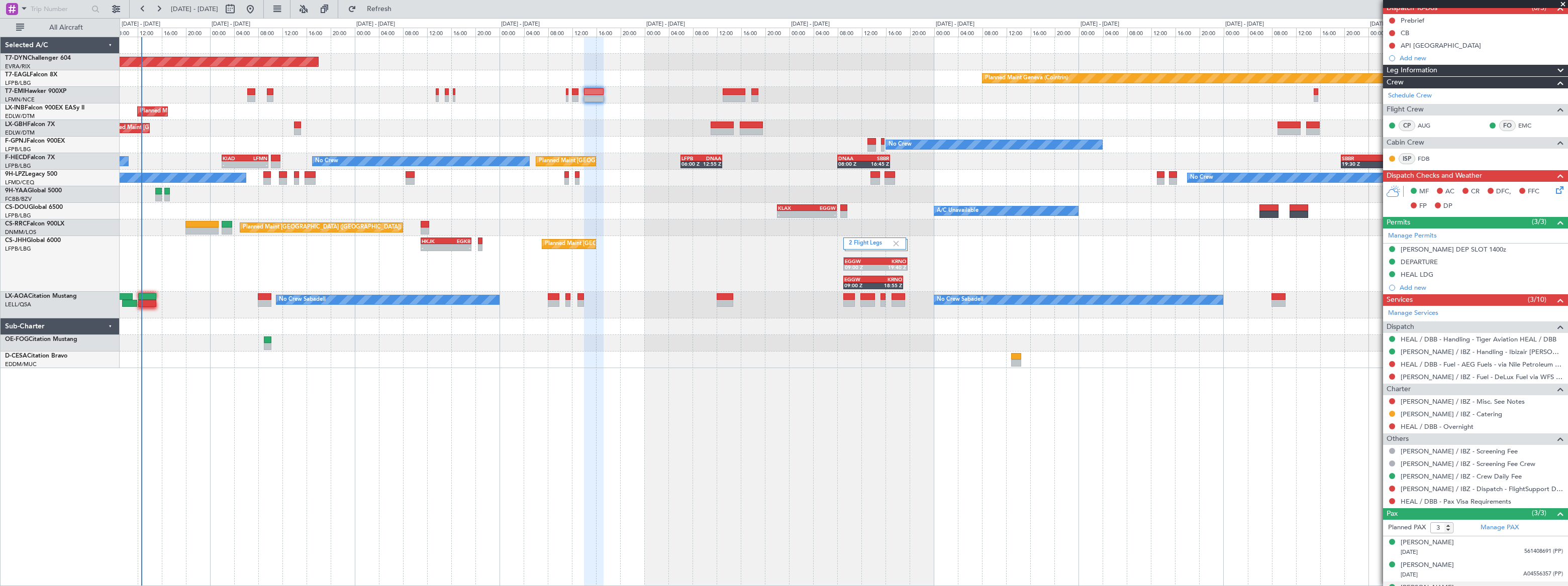
scroll to position [137, 0]
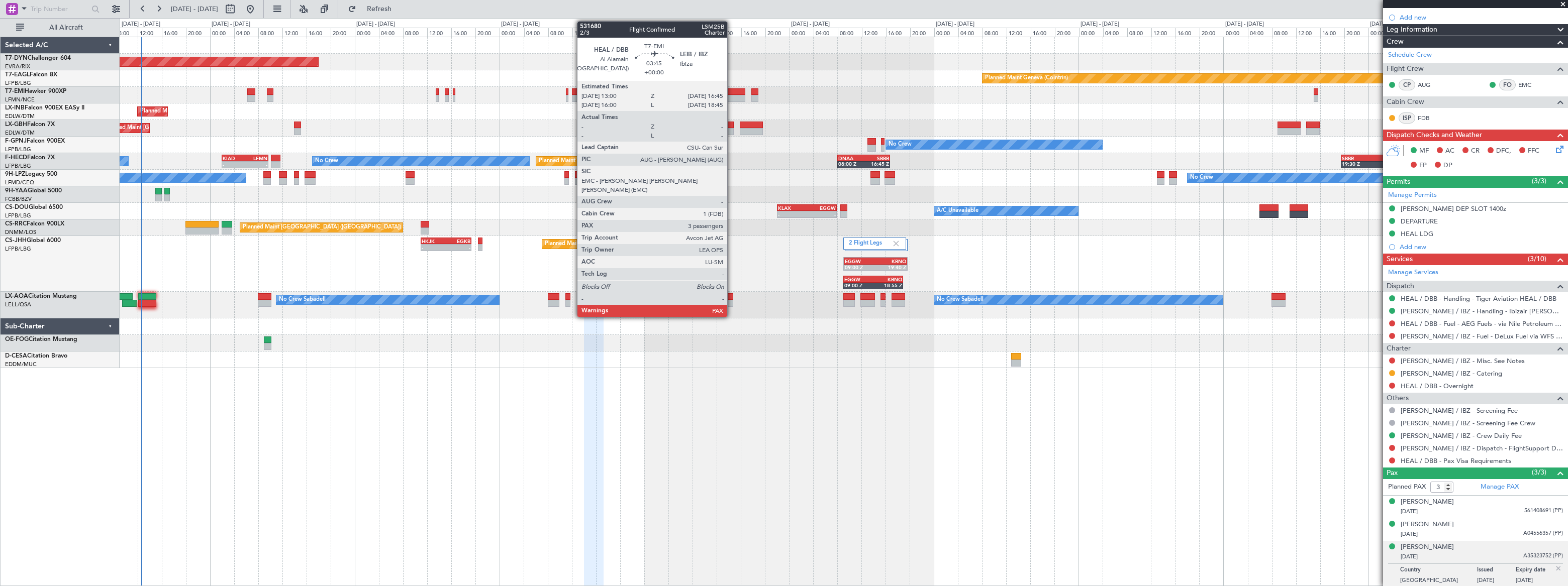
click at [732, 92] on div at bounding box center [735, 91] width 23 height 7
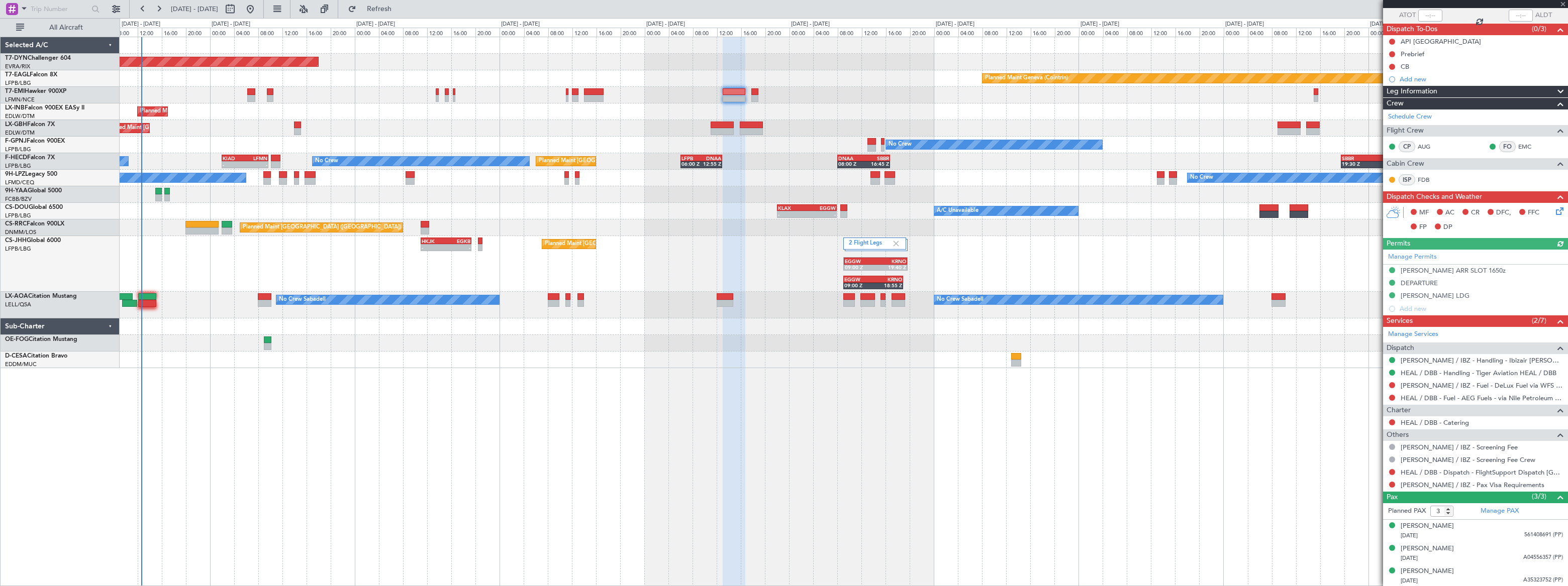
scroll to position [0, 0]
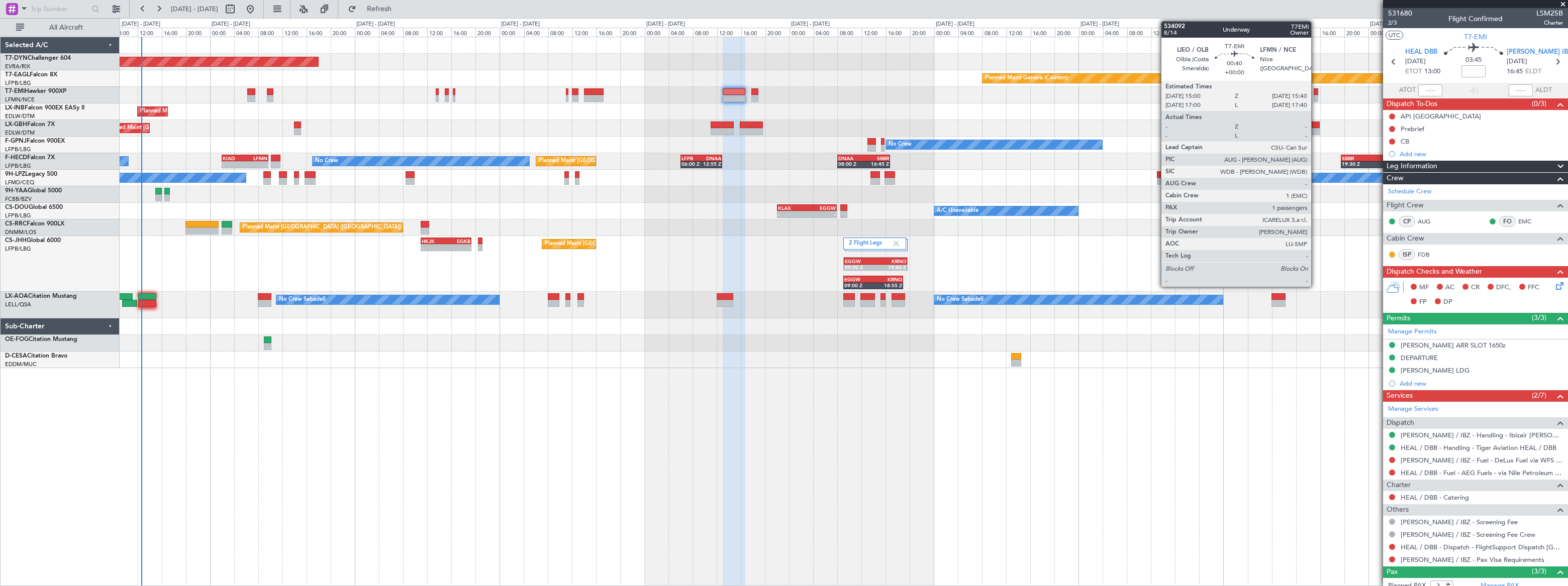
click at [1316, 96] on div at bounding box center [1316, 98] width 5 height 7
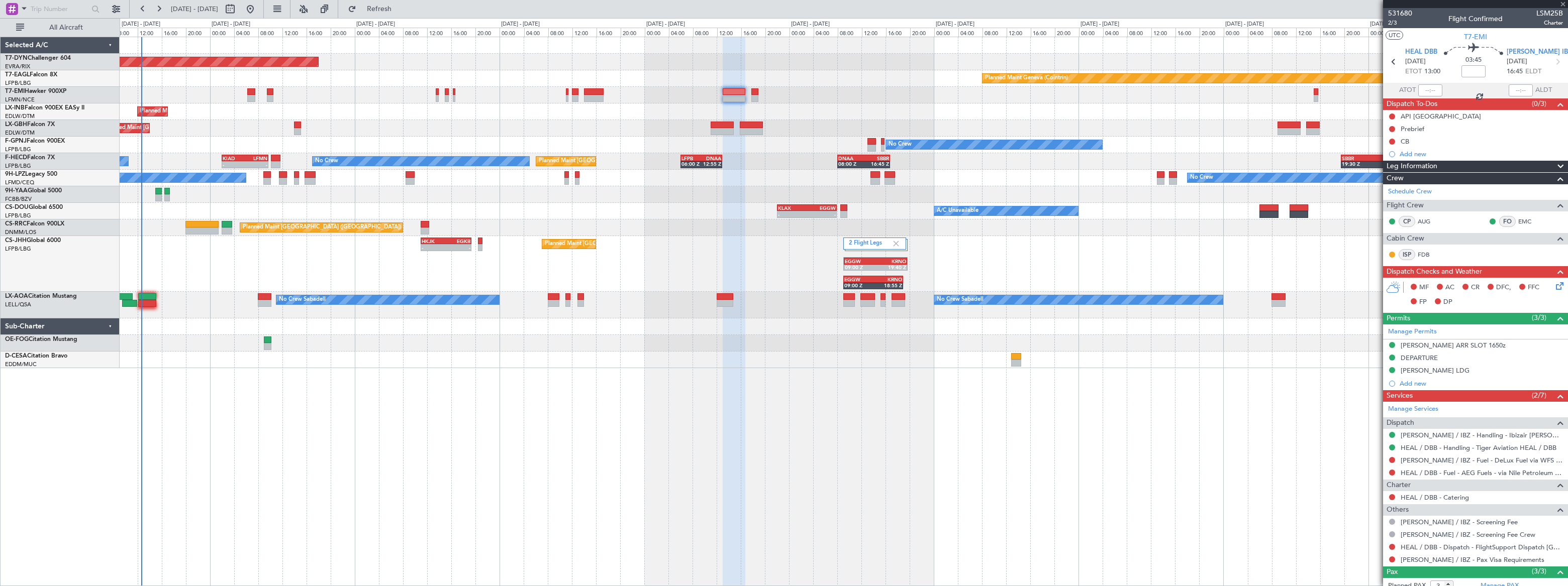
type input "1"
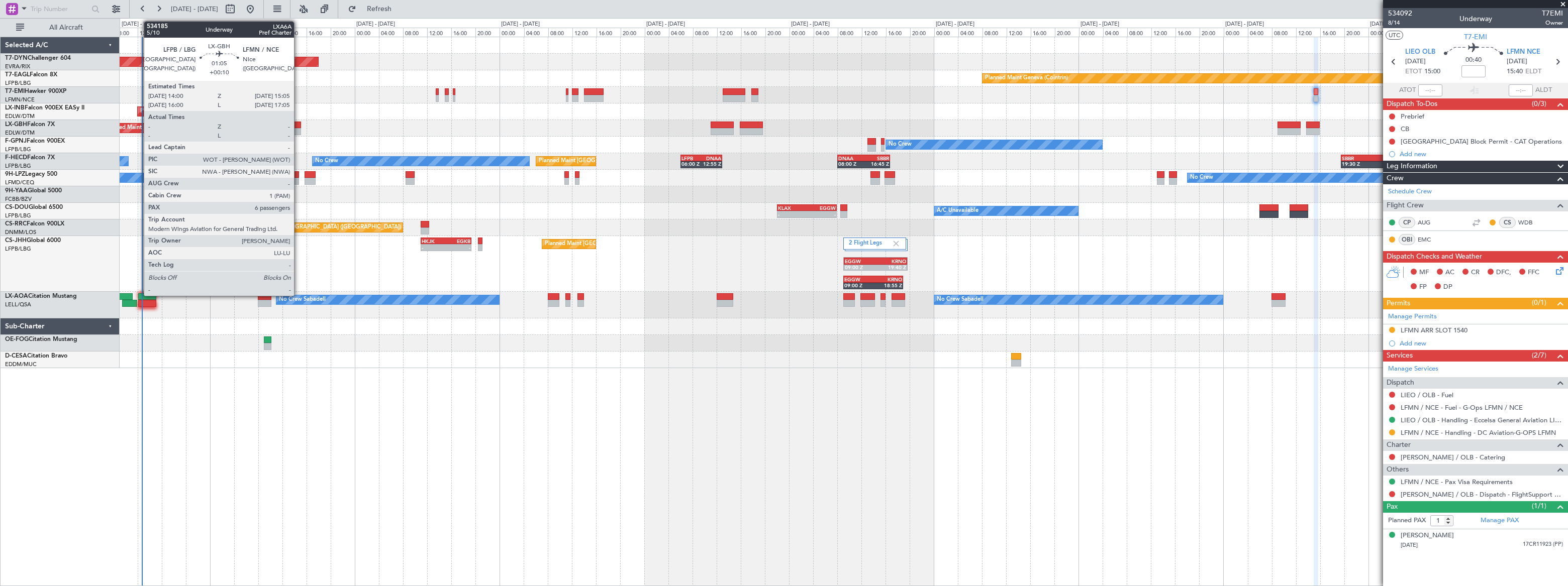
click at [298, 127] on div at bounding box center [297, 124] width 7 height 7
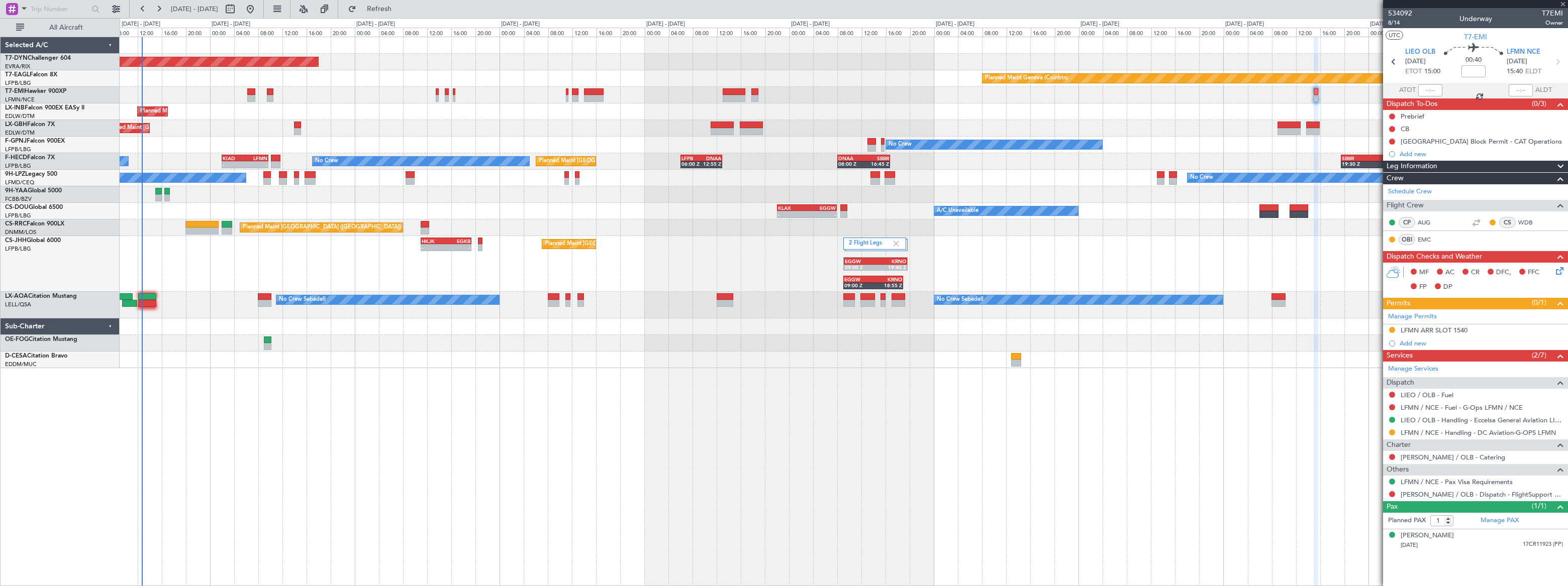
type input "+00:10"
type input "6"
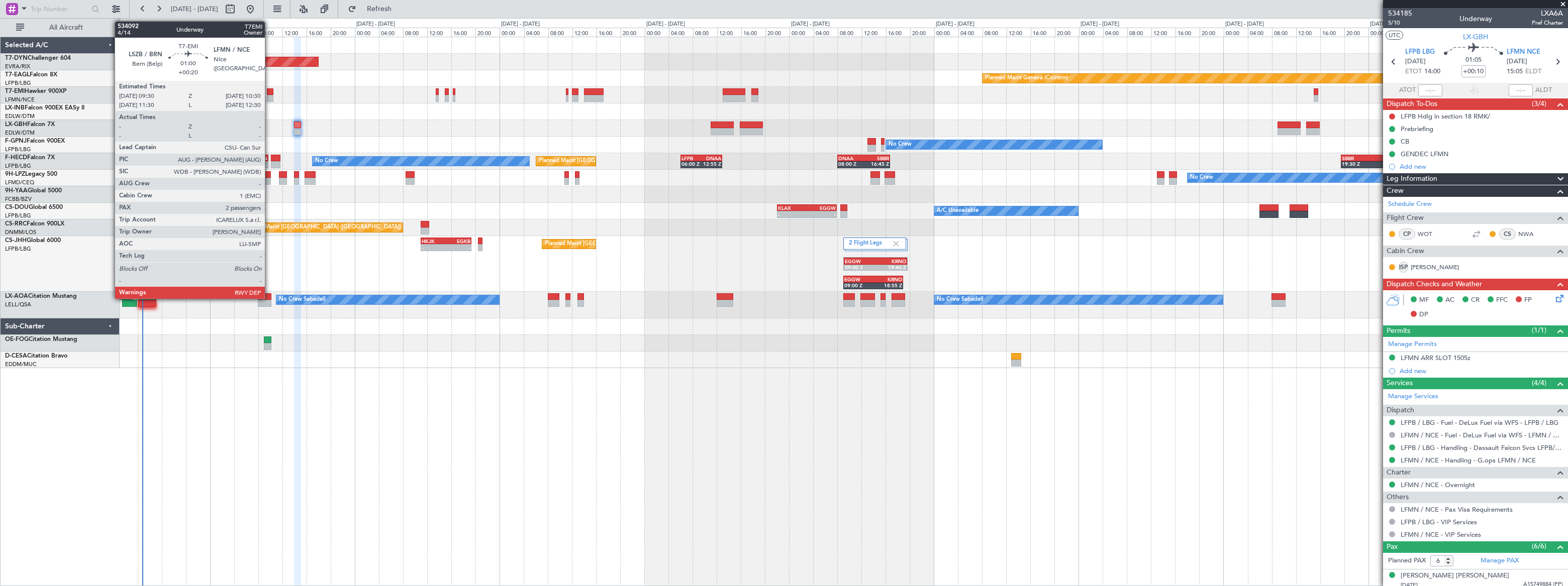
click at [269, 95] on div at bounding box center [270, 98] width 7 height 7
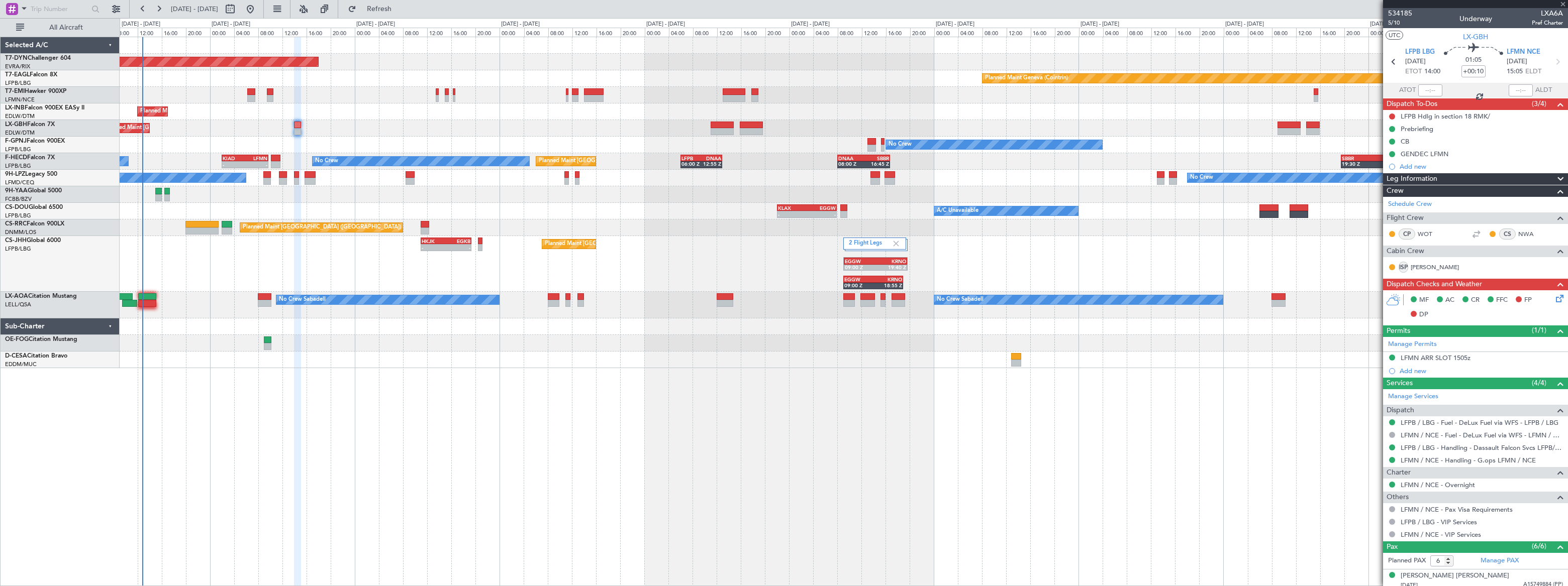
type input "+00:20"
type input "2"
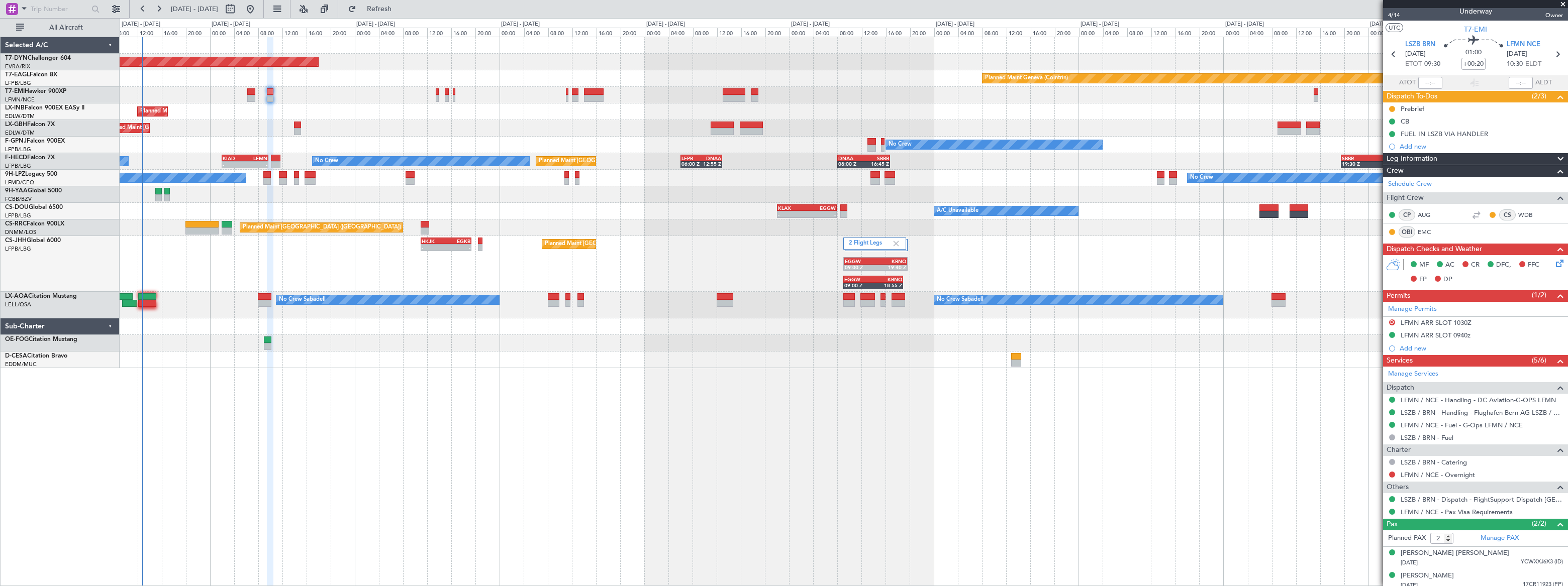
scroll to position [12, 0]
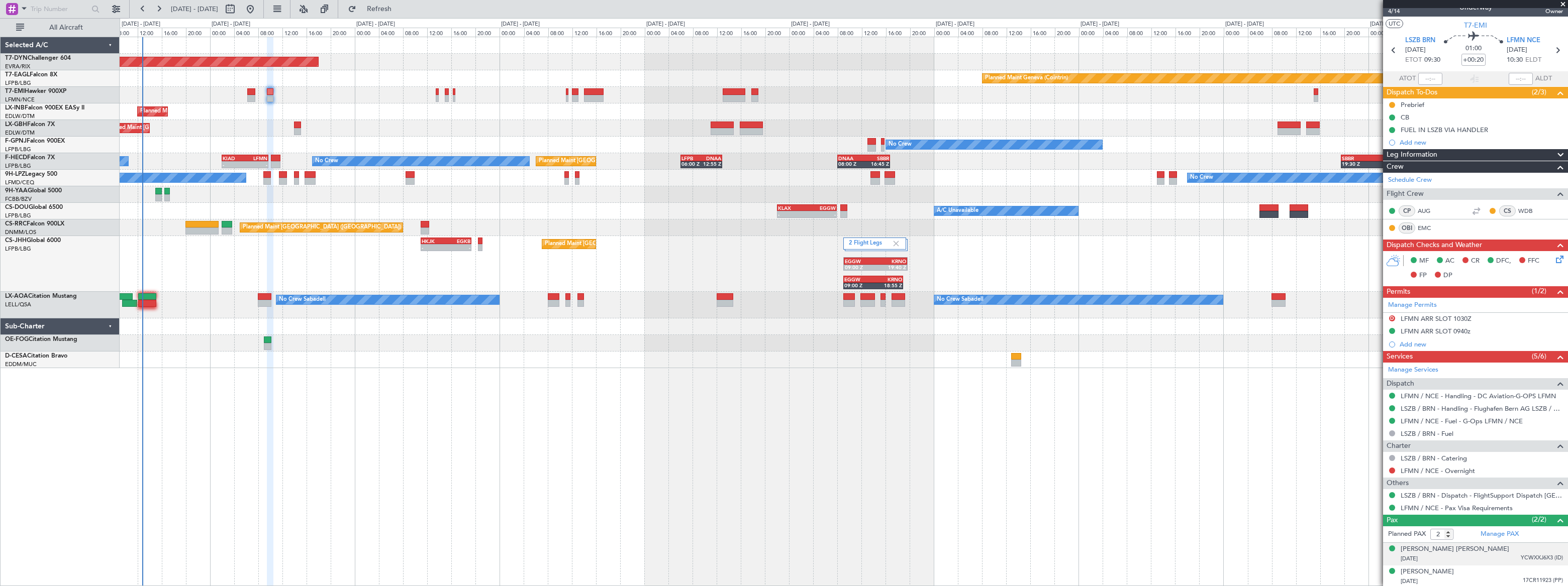
click at [1490, 557] on div "[DATE] YCWXXJ6X3 (ID)" at bounding box center [1482, 560] width 162 height 10
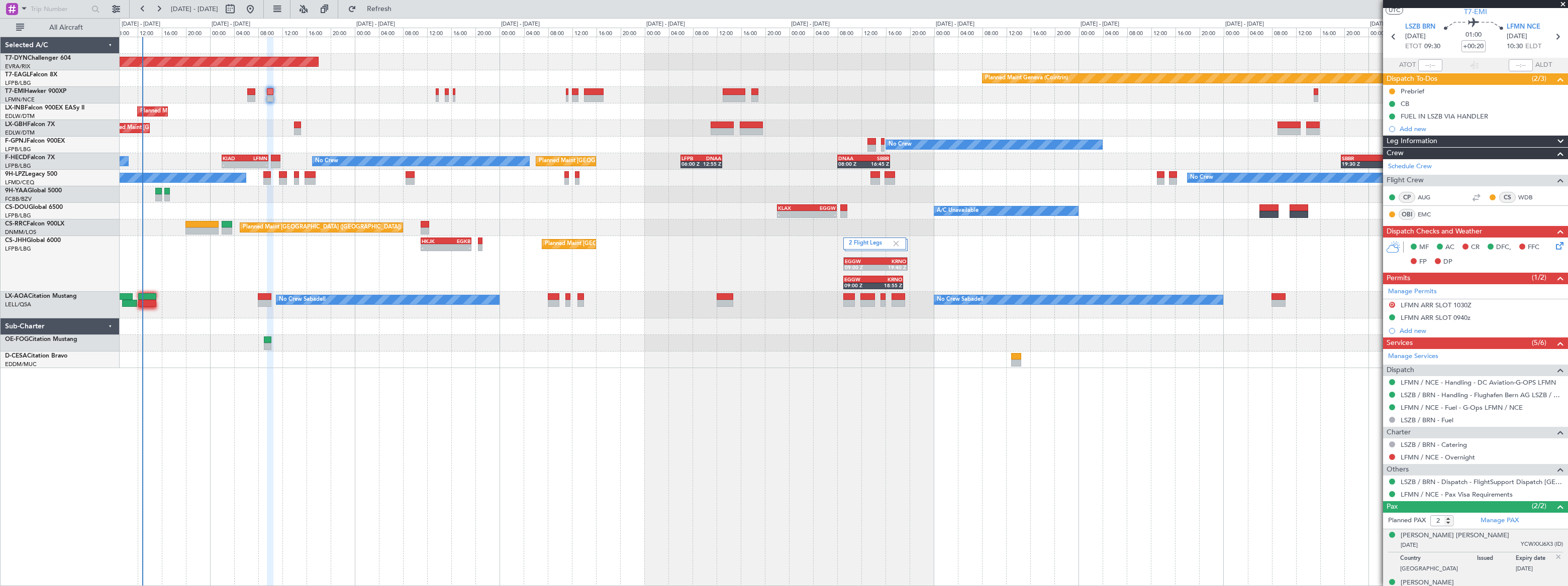
scroll to position [36, 0]
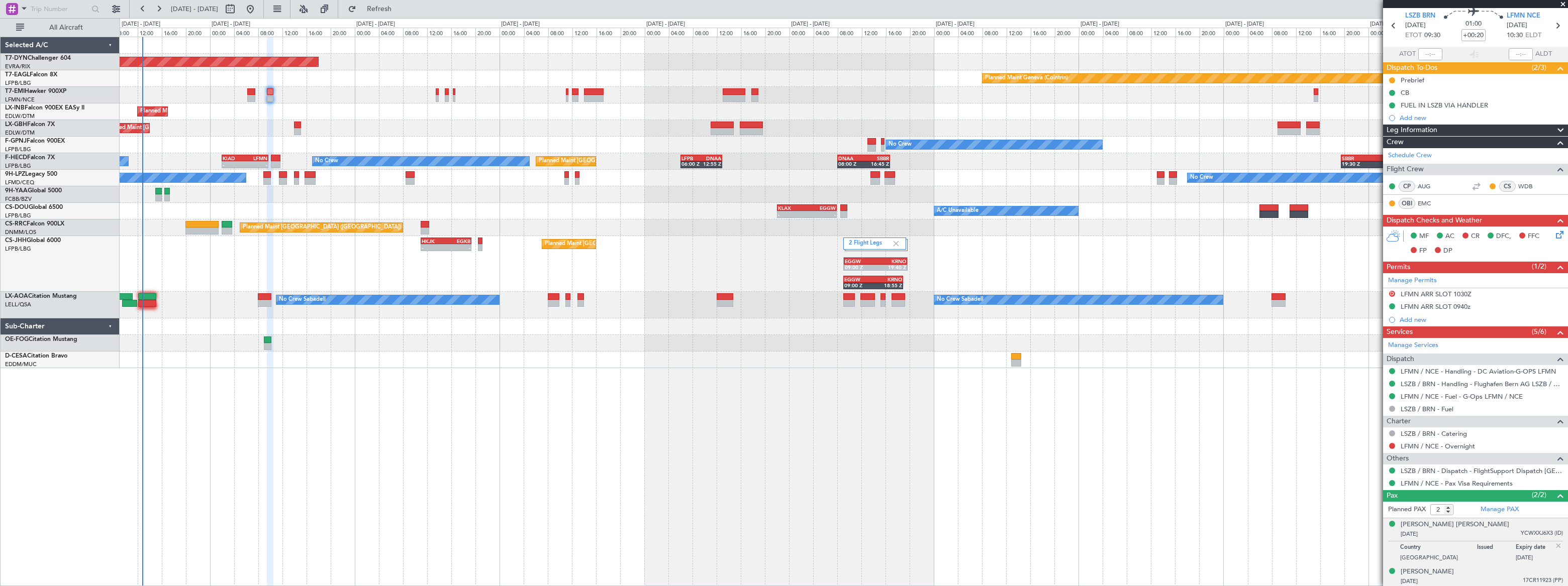
click at [1486, 577] on div "[DATE] 17CR11923 (PP)" at bounding box center [1482, 582] width 162 height 10
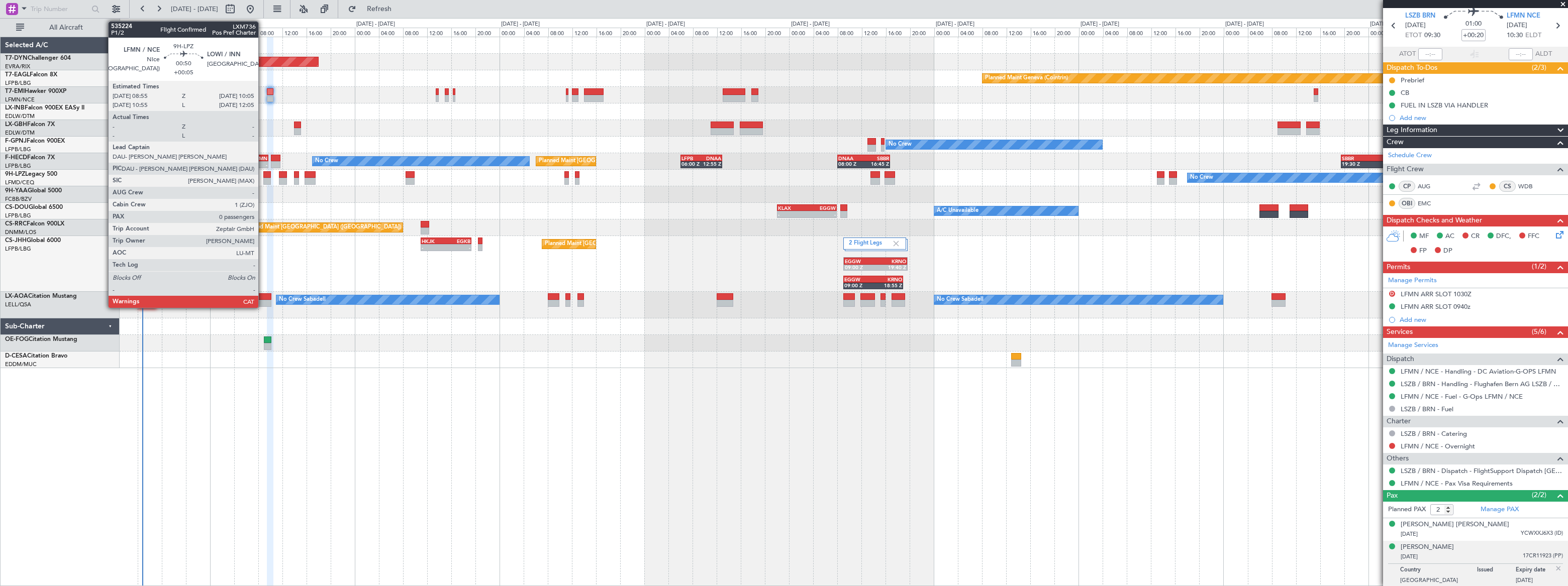
click at [263, 179] on div at bounding box center [267, 181] width 8 height 7
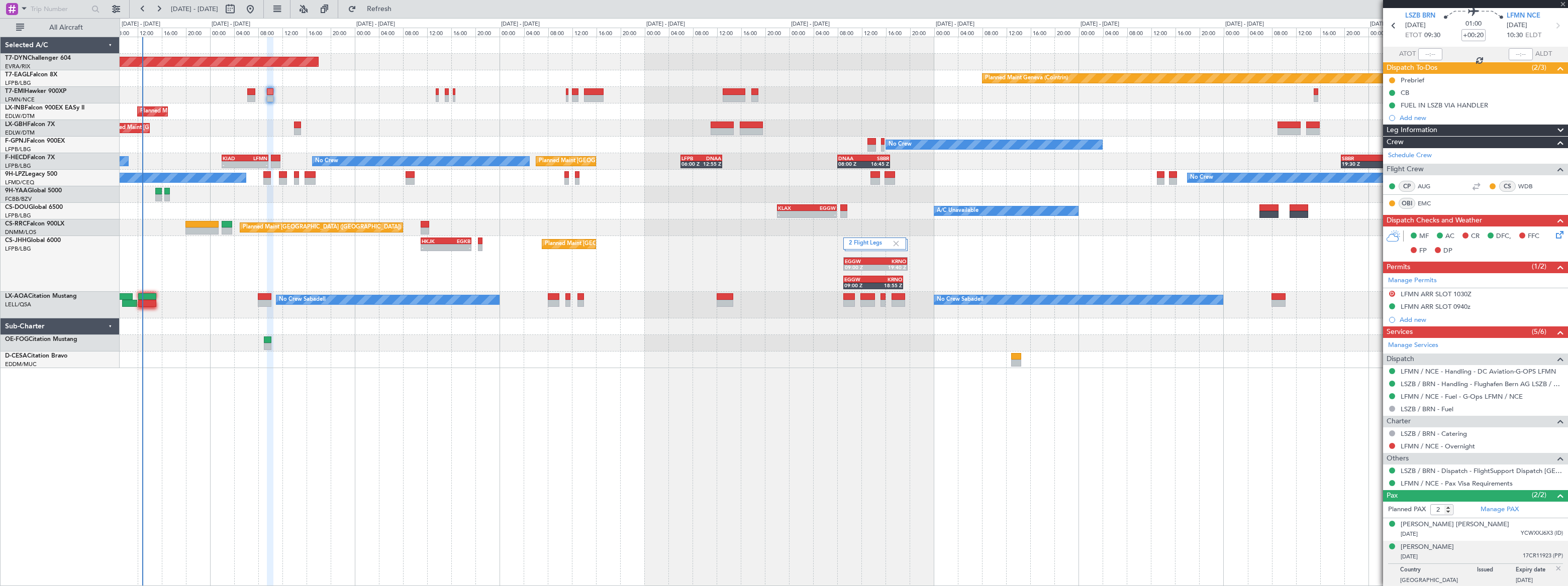
click at [265, 179] on div at bounding box center [267, 181] width 8 height 7
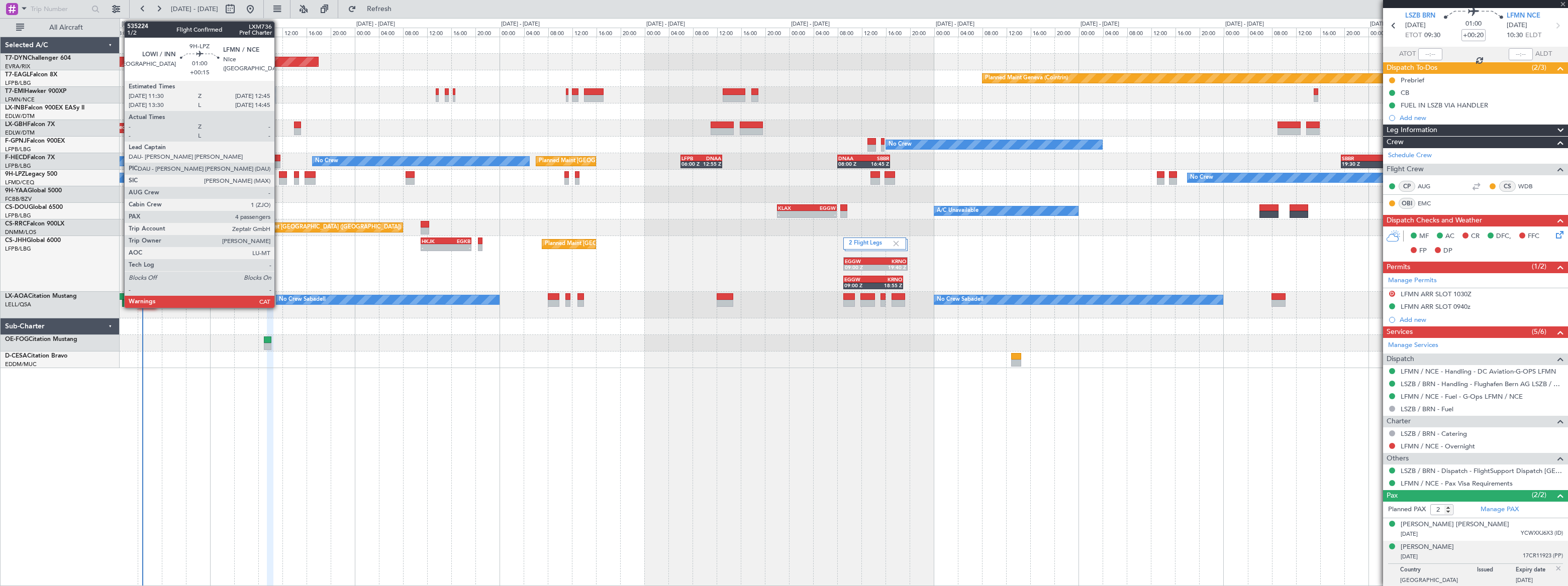
type input "+00:05"
type input "0"
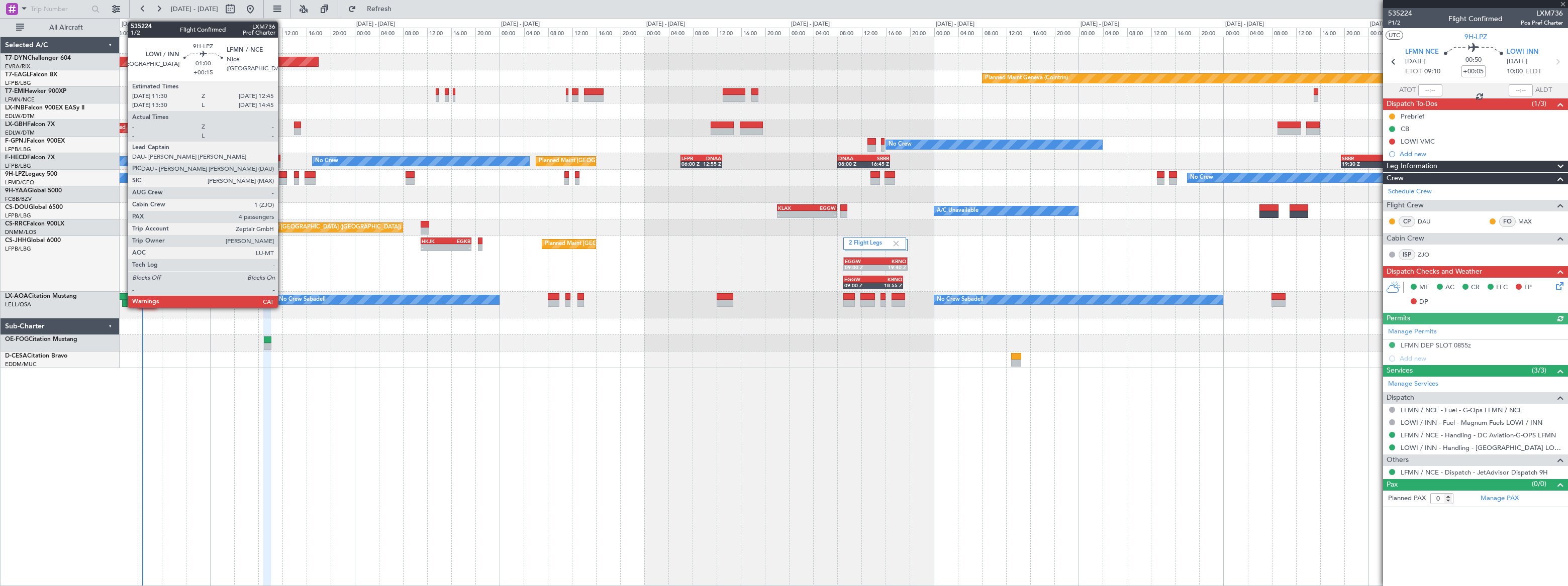
click at [283, 178] on div at bounding box center [283, 181] width 8 height 7
type input "+00:15"
type input "4"
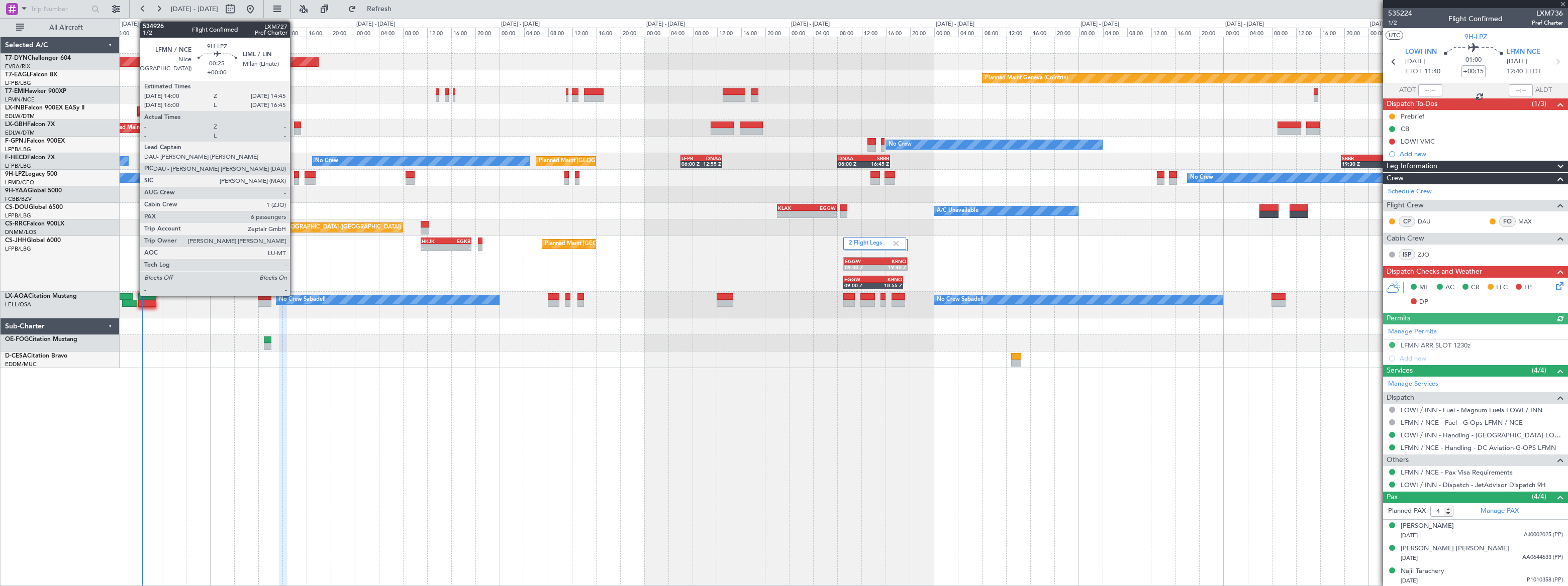
click at [294, 177] on div at bounding box center [296, 174] width 5 height 7
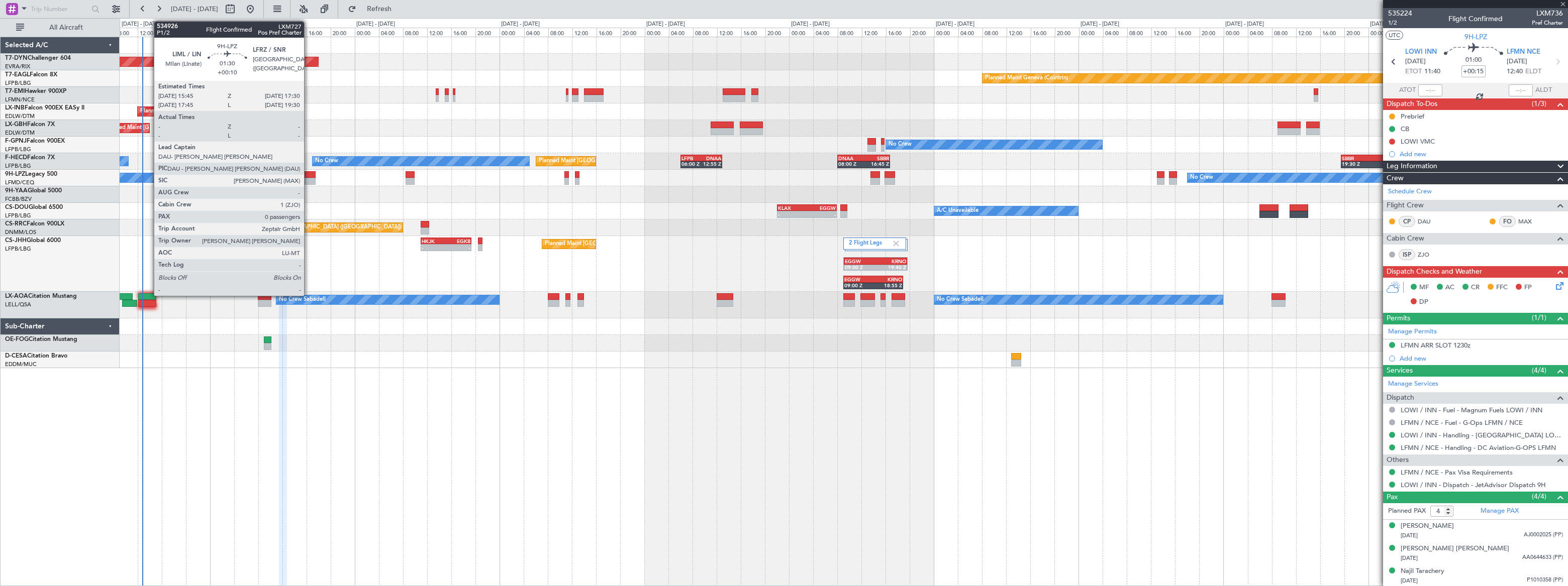
type input "6"
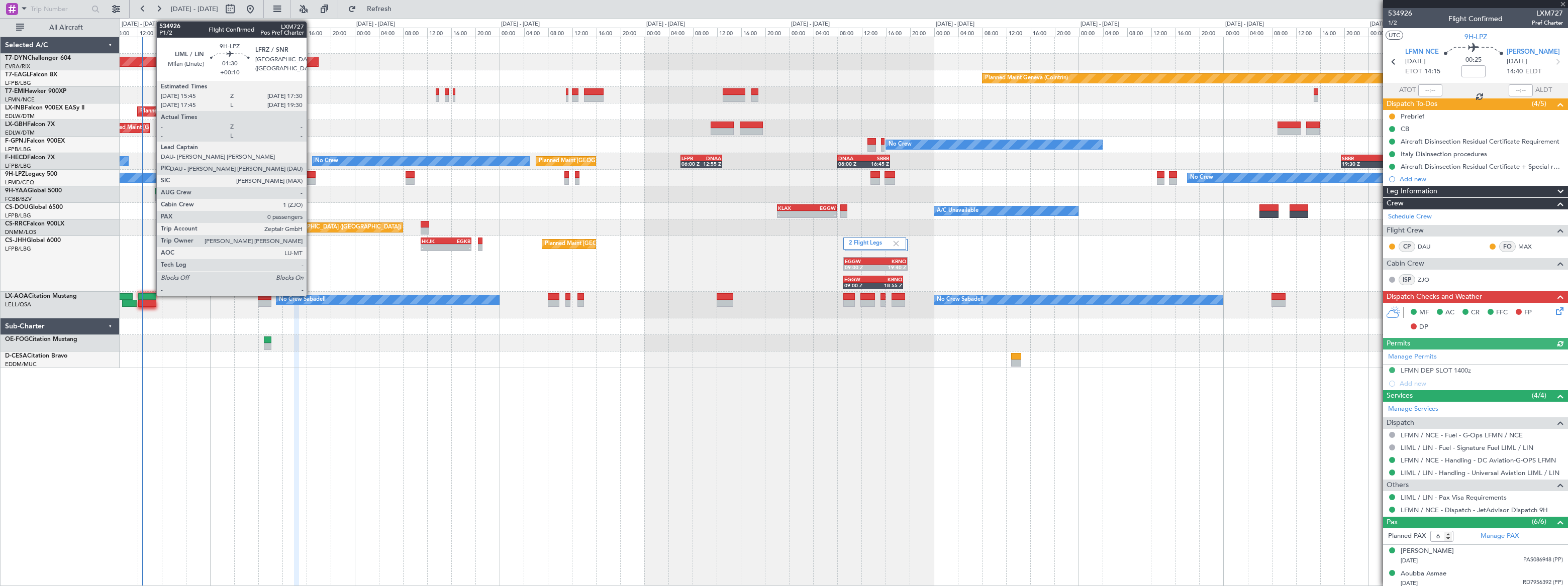
click at [311, 176] on div at bounding box center [309, 174] width 11 height 7
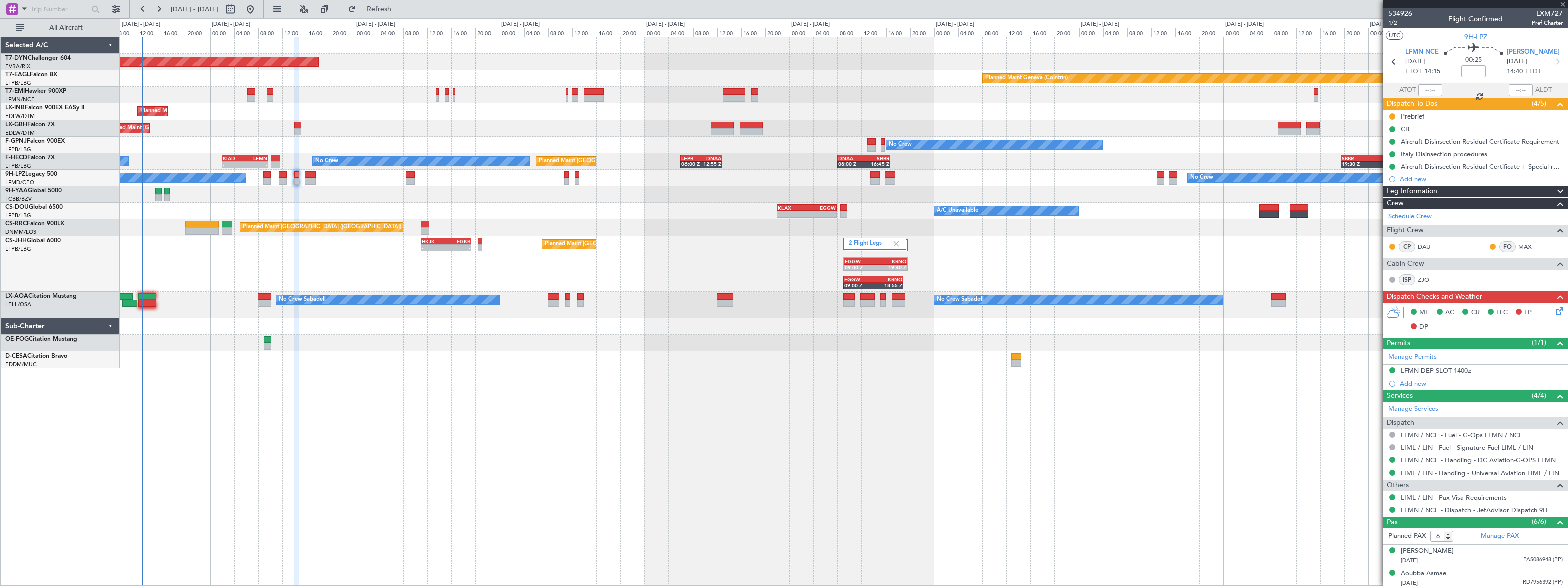
type input "+00:10"
type input "0"
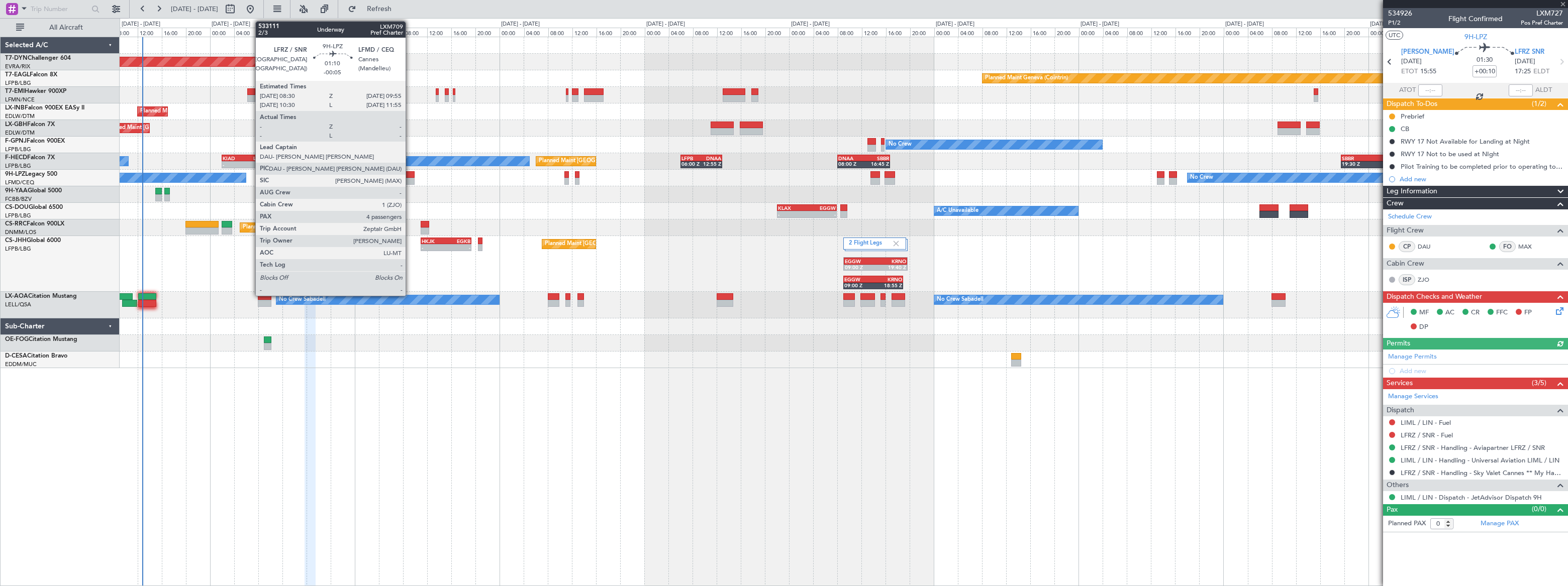
click at [410, 178] on div at bounding box center [410, 181] width 9 height 7
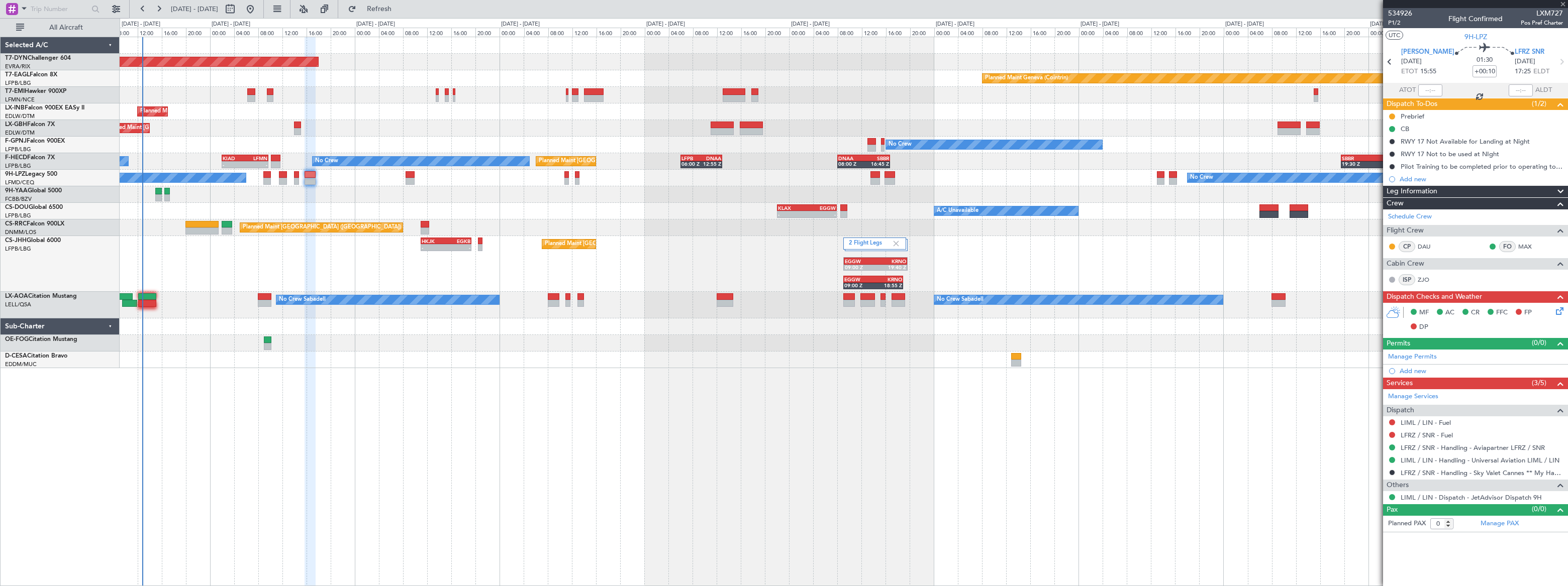
type input "-00:05"
type input "4"
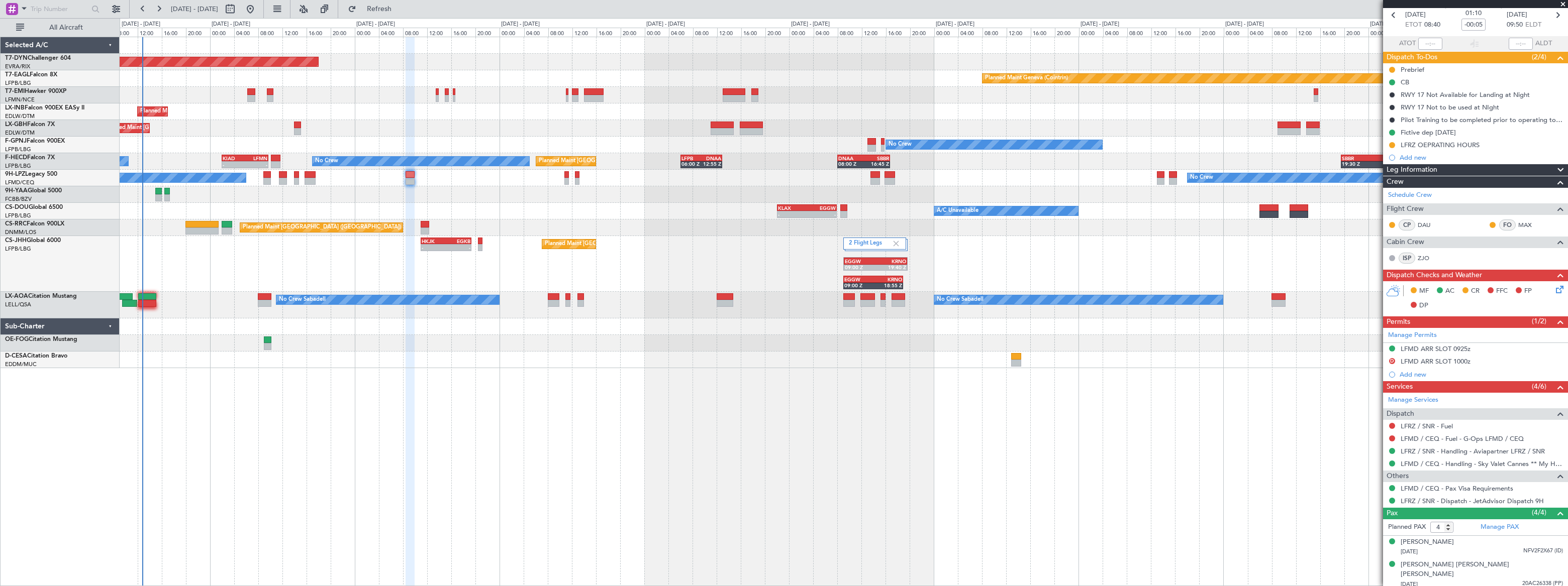
scroll to position [85, 0]
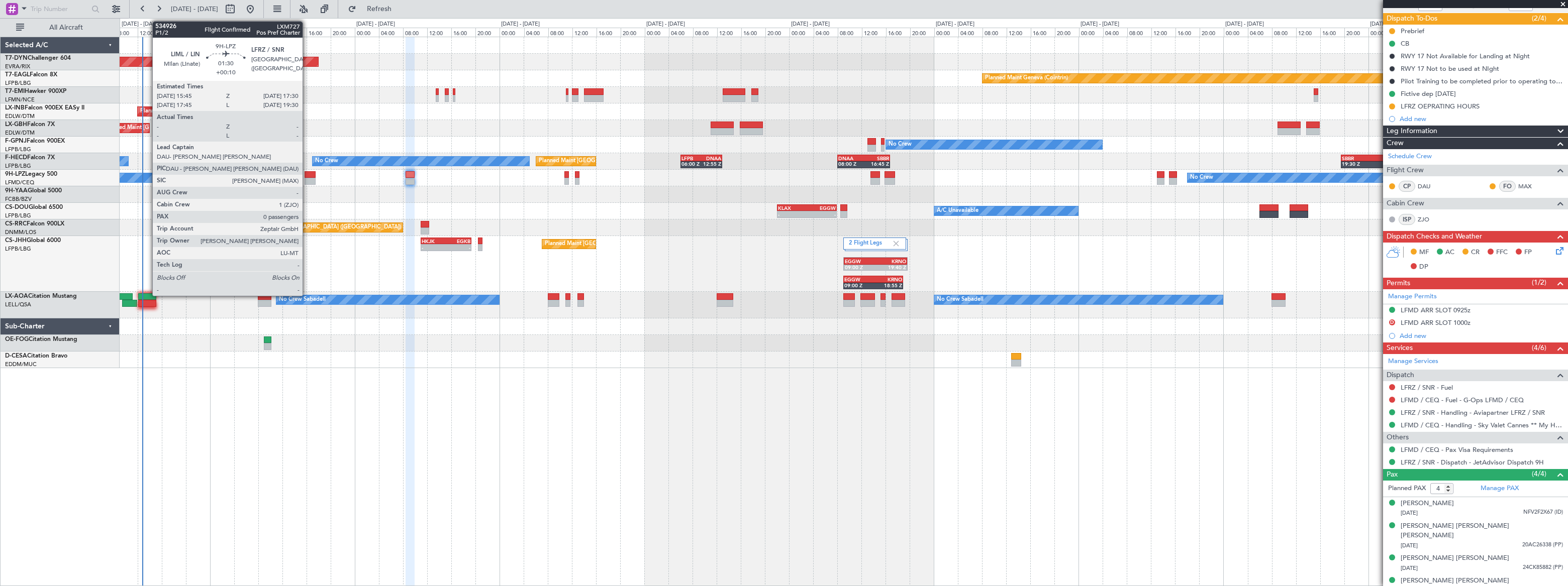
click at [307, 174] on div at bounding box center [309, 174] width 11 height 7
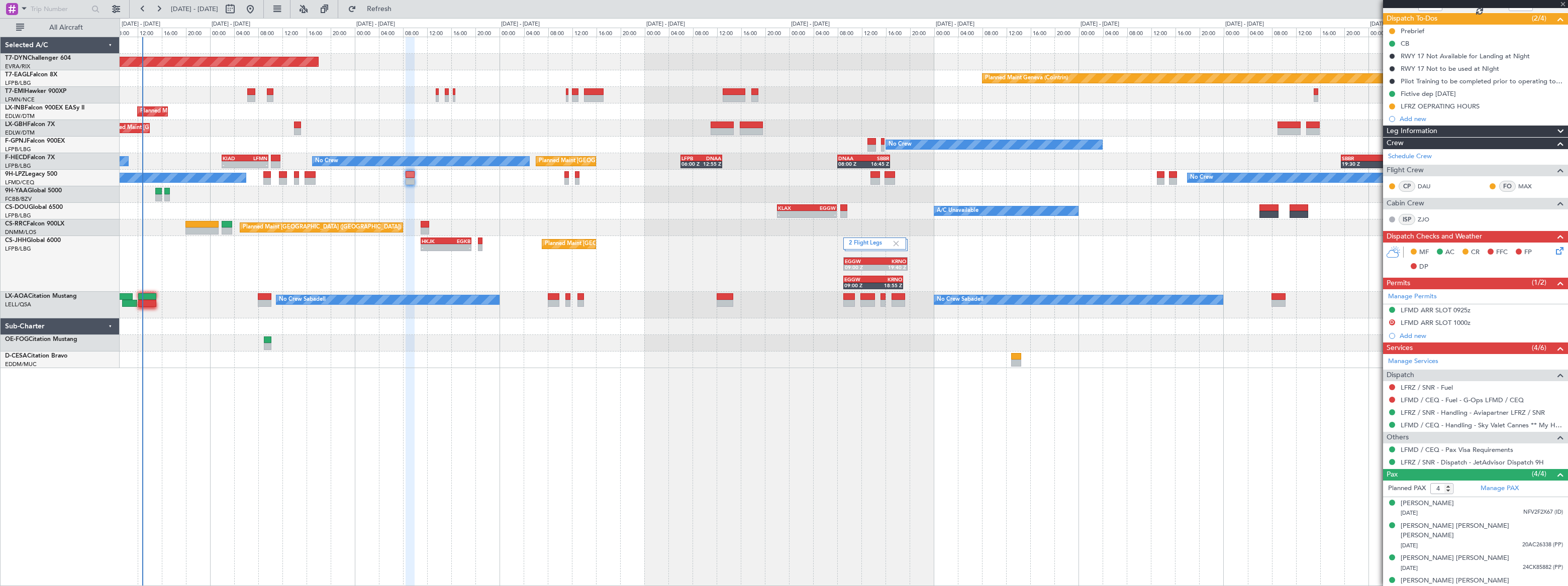
type input "+00:10"
type input "0"
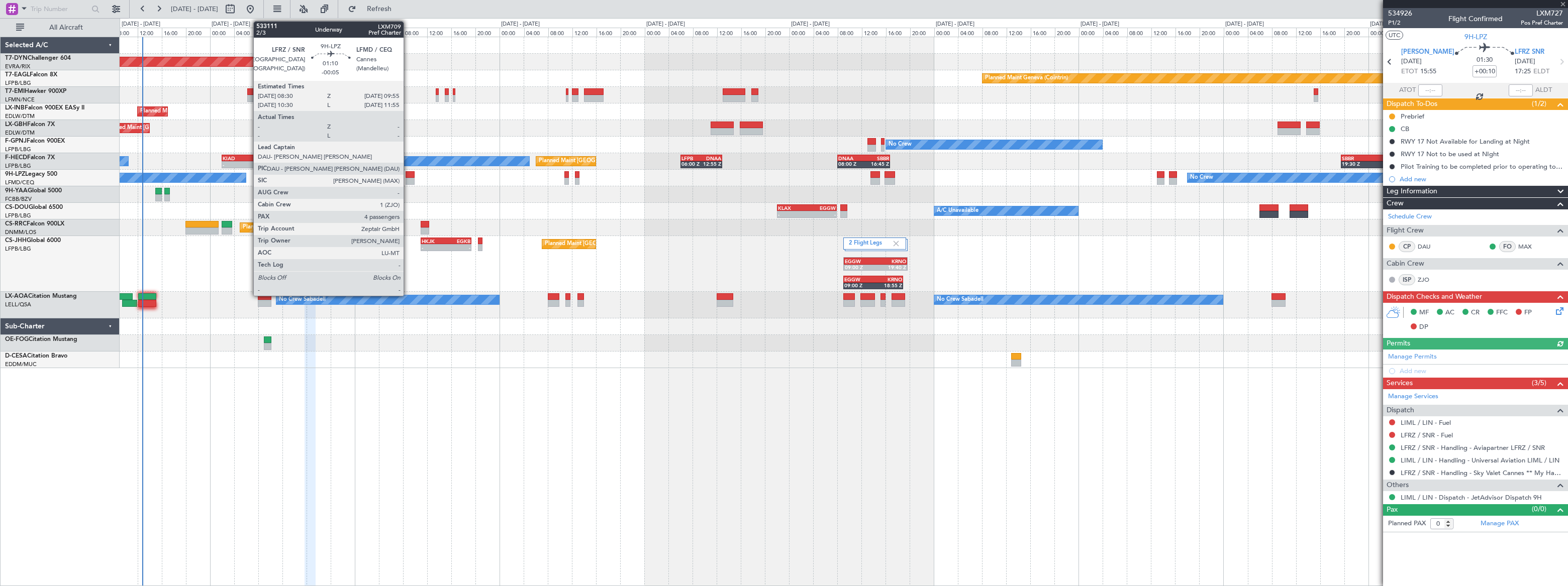
click at [408, 177] on div at bounding box center [410, 174] width 9 height 7
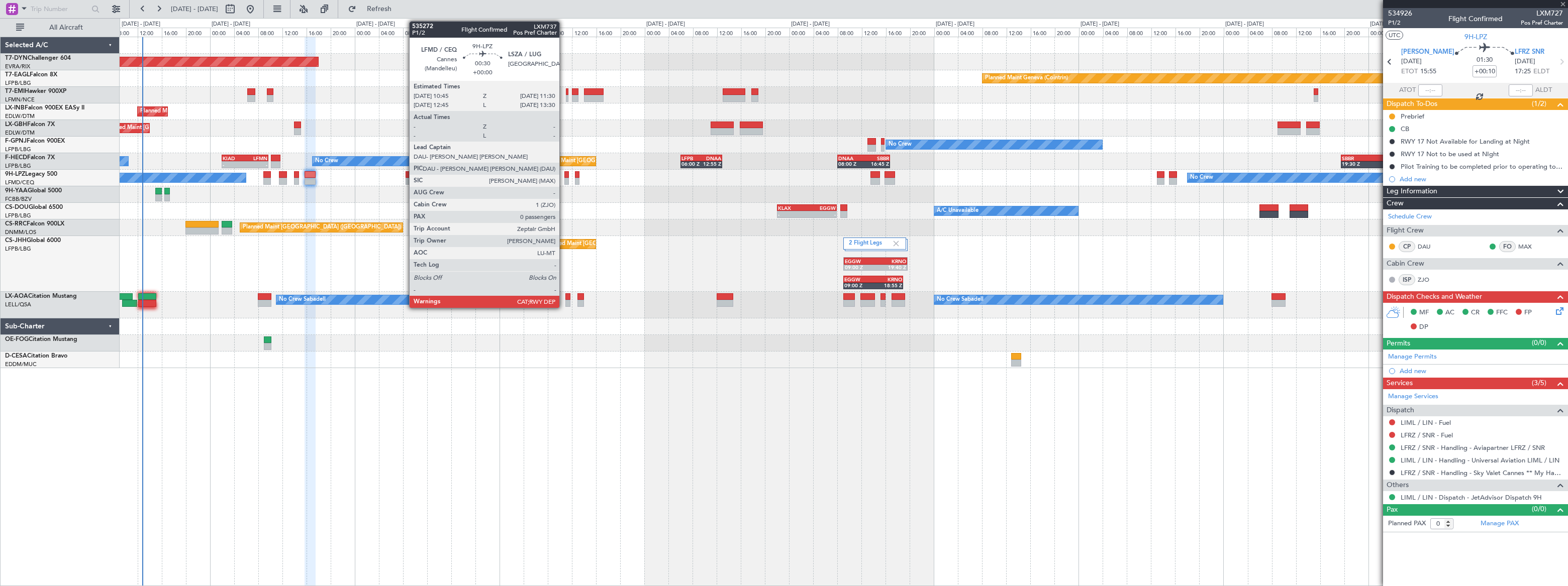
type input "-00:05"
type input "4"
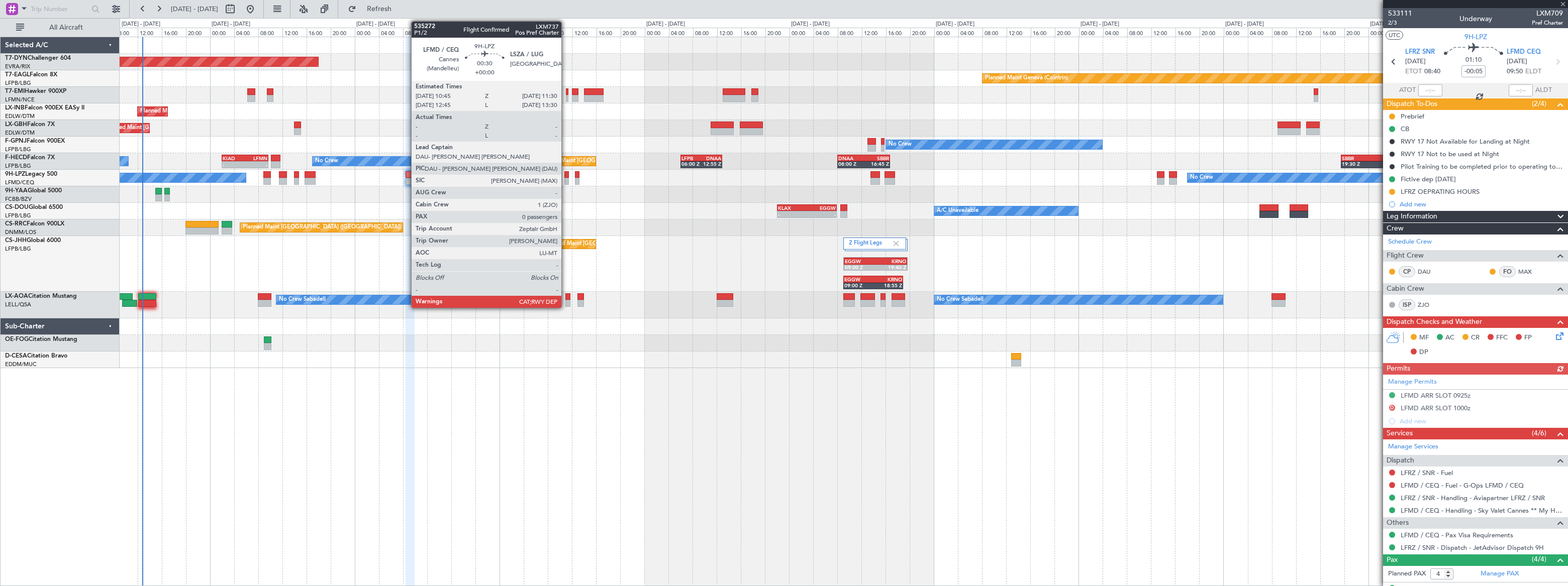
click at [565, 180] on div at bounding box center [566, 181] width 5 height 7
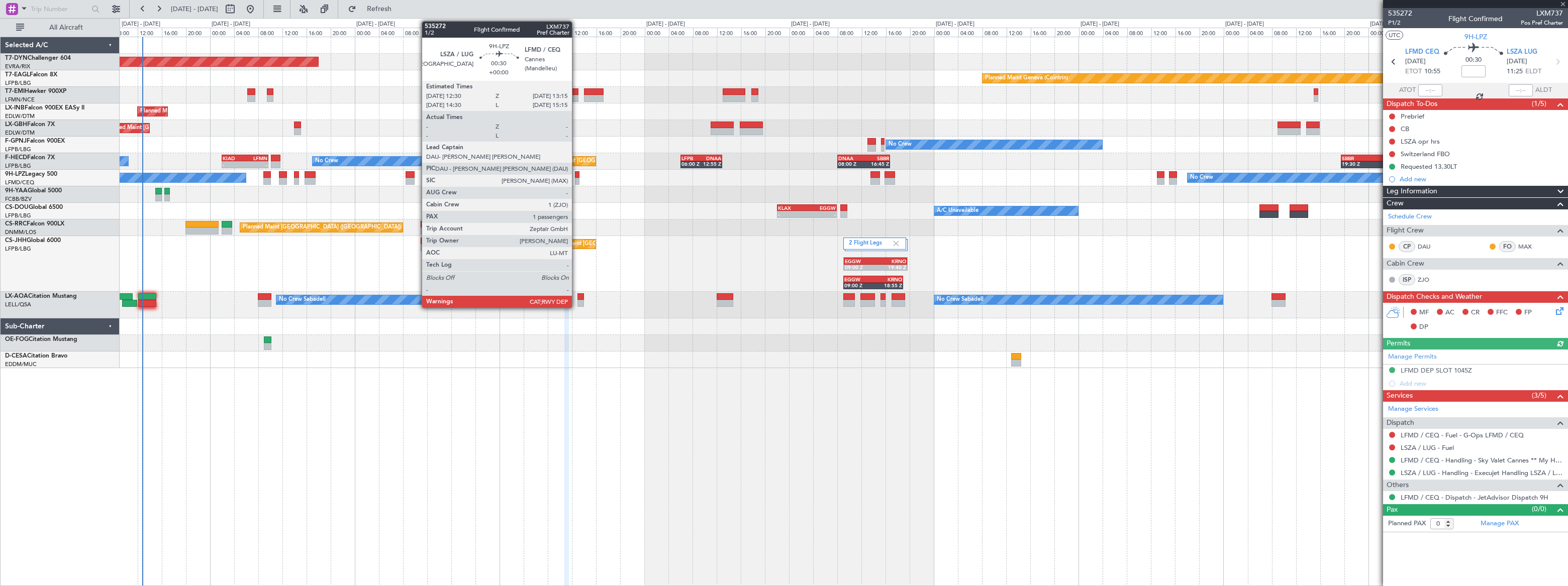
click at [577, 180] on div at bounding box center [577, 181] width 5 height 7
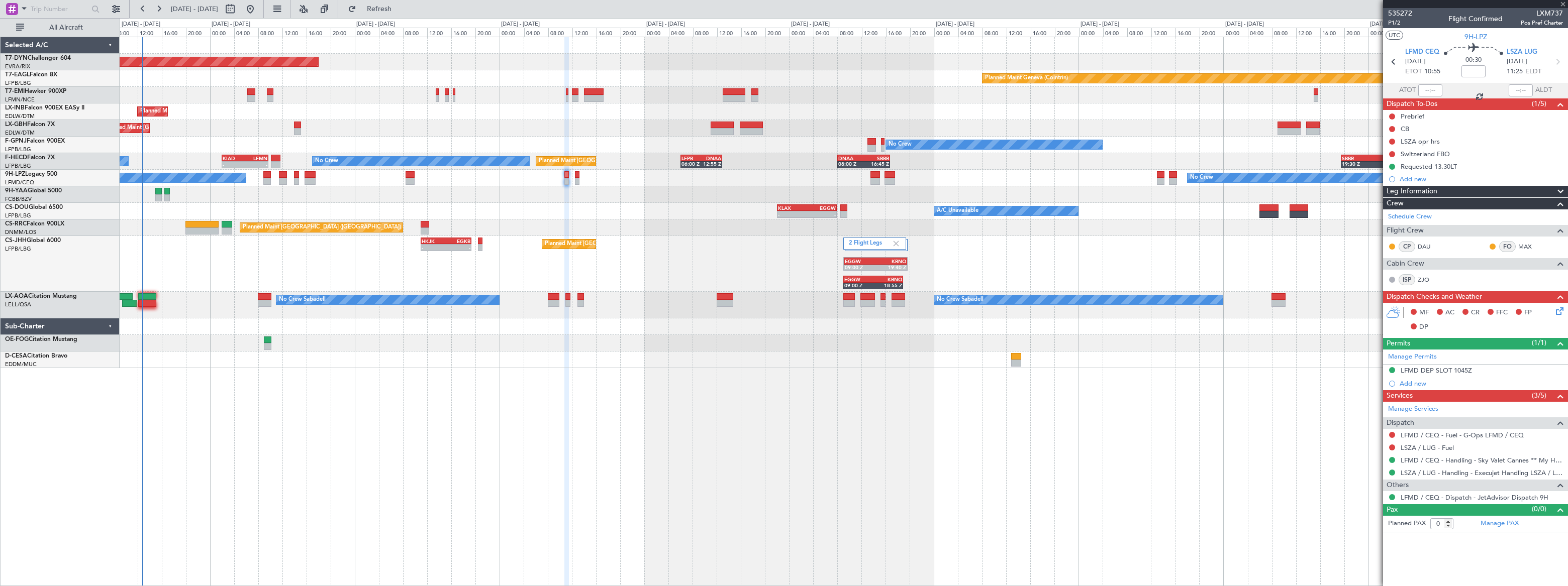
type input "1"
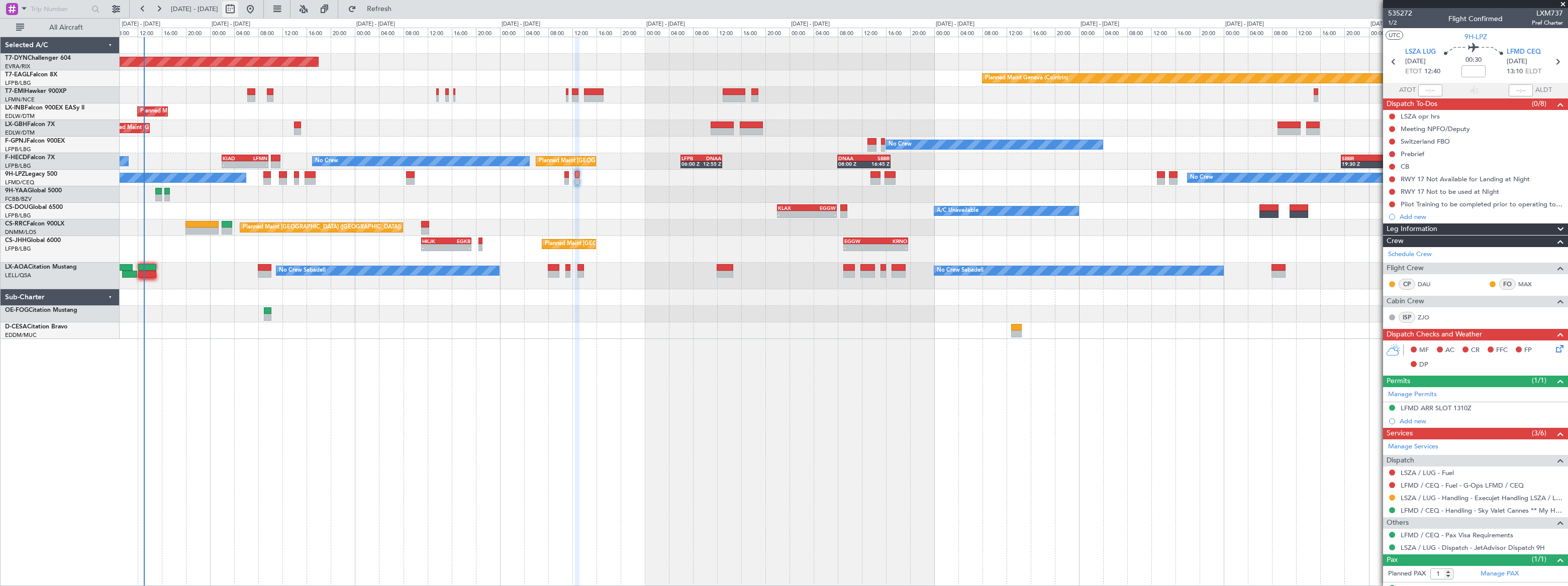
click at [238, 9] on button at bounding box center [230, 9] width 16 height 16
select select "8"
select select "2025"
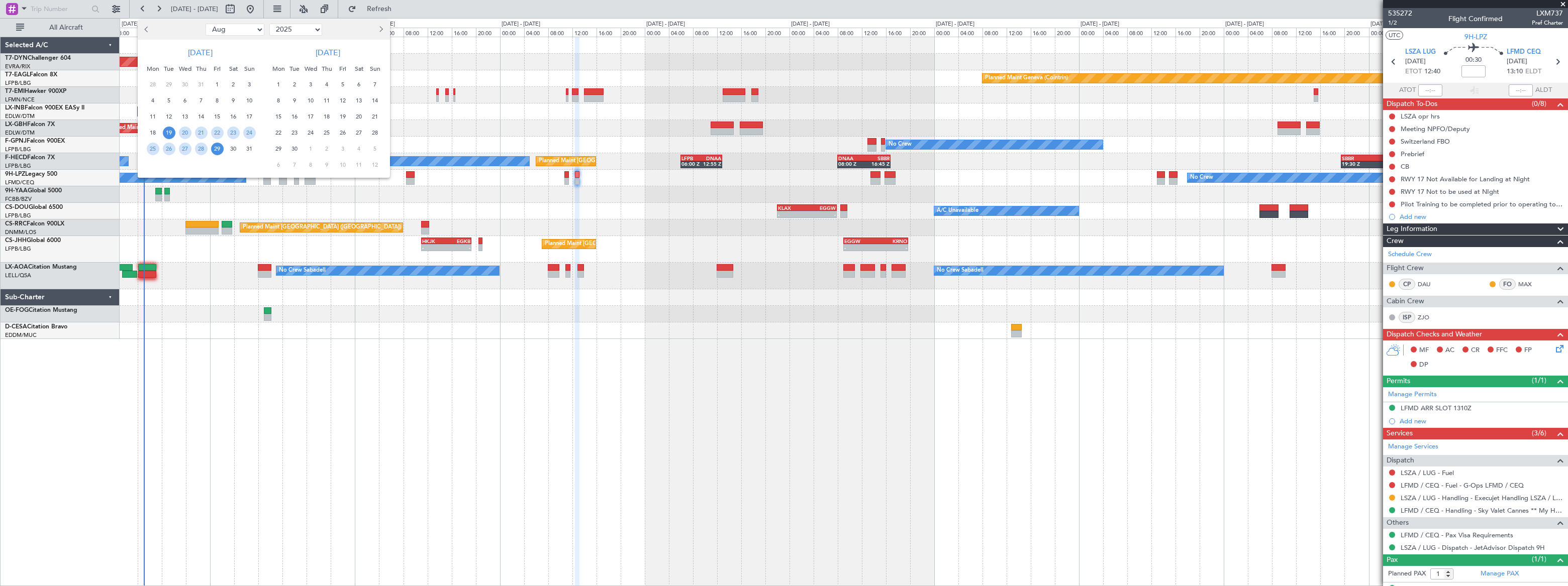
click at [240, 33] on select "Jan Feb Mar Apr May Jun [DATE] Aug Sep Oct Nov Dec" at bounding box center [235, 29] width 59 height 12
select select "9"
click at [205, 23] on select "Jan Feb Mar Apr May Jun [DATE] Aug Sep Oct Nov Dec" at bounding box center [235, 29] width 59 height 12
click at [197, 84] on span "4" at bounding box center [201, 84] width 13 height 13
click at [201, 86] on span "4" at bounding box center [201, 84] width 13 height 13
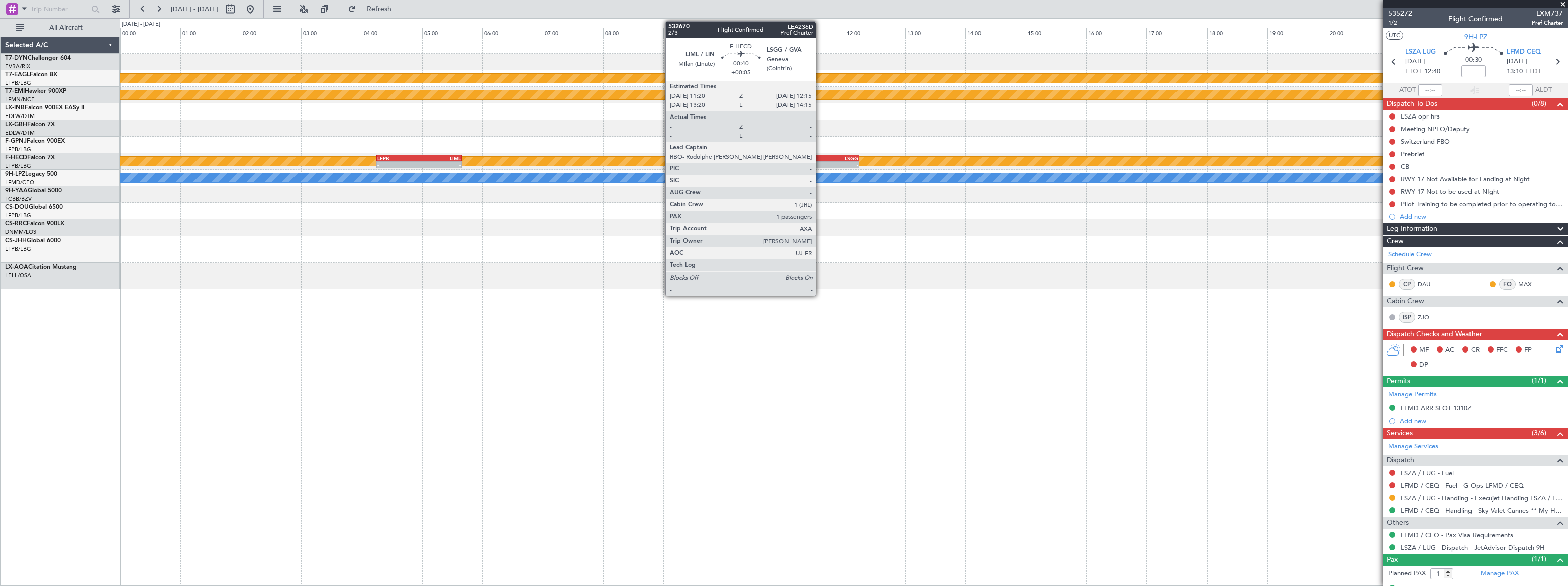
click at [820, 159] on div "LIML" at bounding box center [818, 158] width 26 height 6
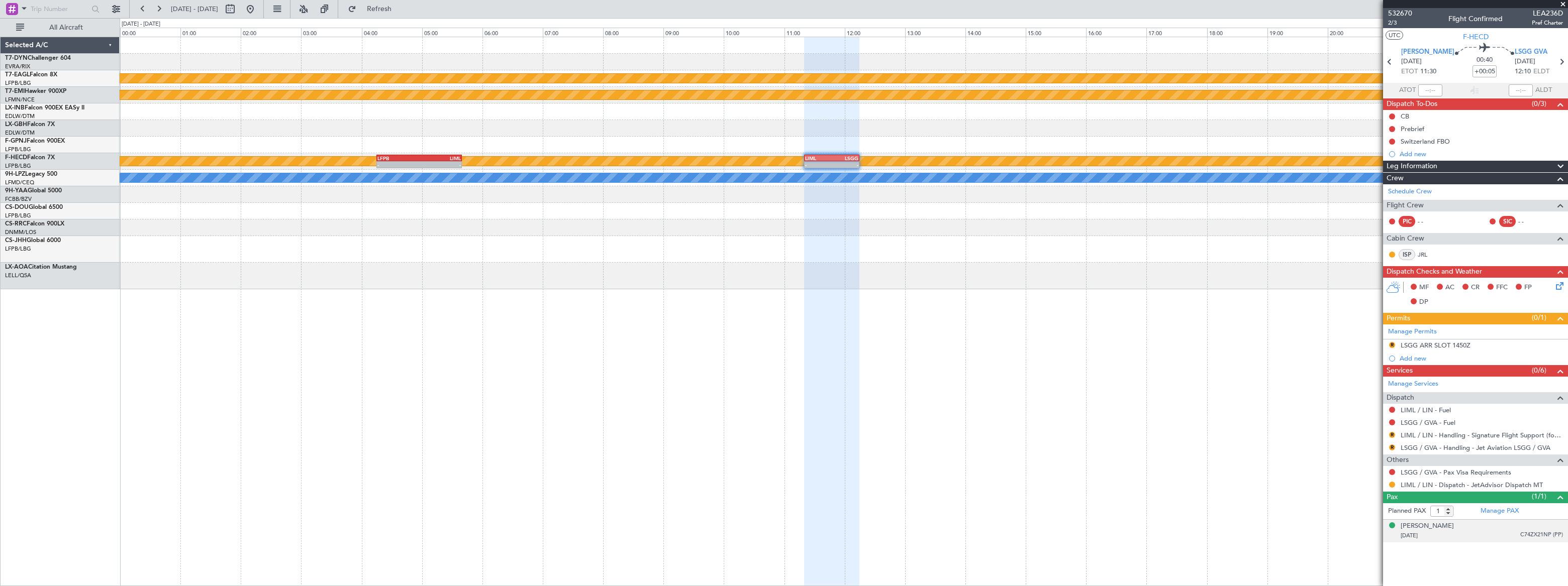
click at [1496, 534] on div "[DATE] C74ZX21NP (PP)" at bounding box center [1482, 536] width 162 height 10
click at [1391, 470] on button at bounding box center [1392, 473] width 6 height 6
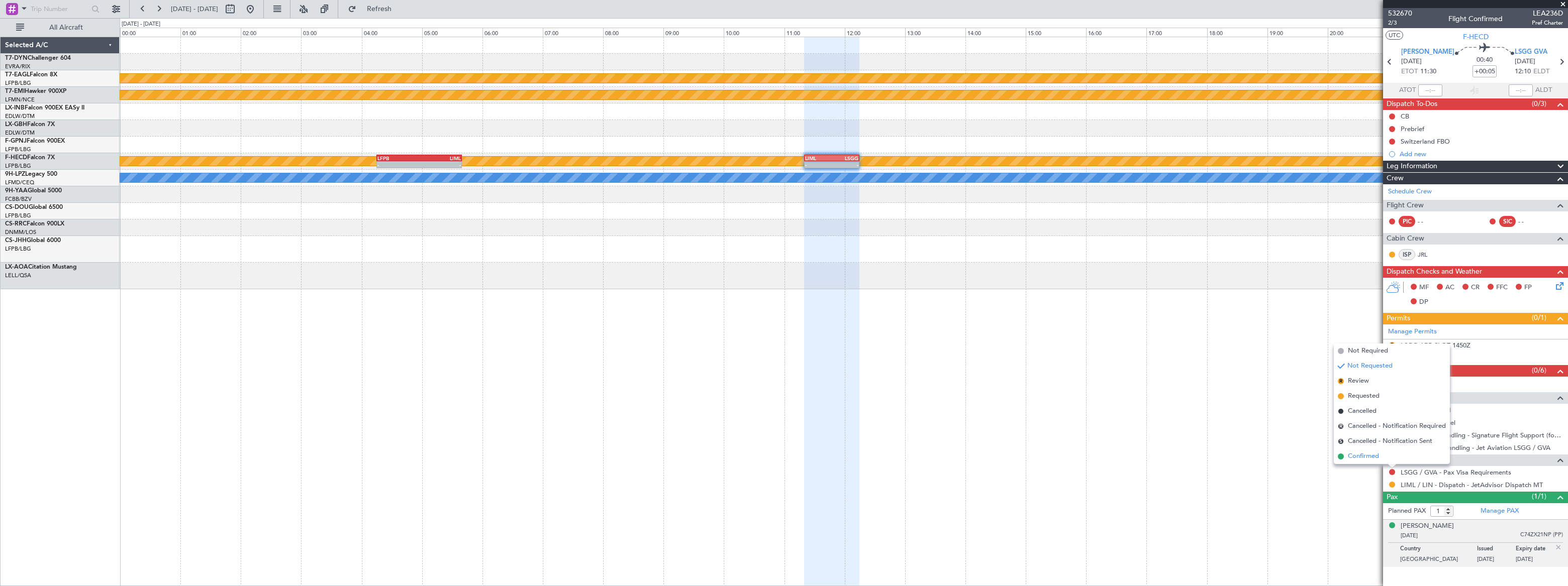
click at [1358, 454] on span "Confirmed" at bounding box center [1364, 457] width 31 height 10
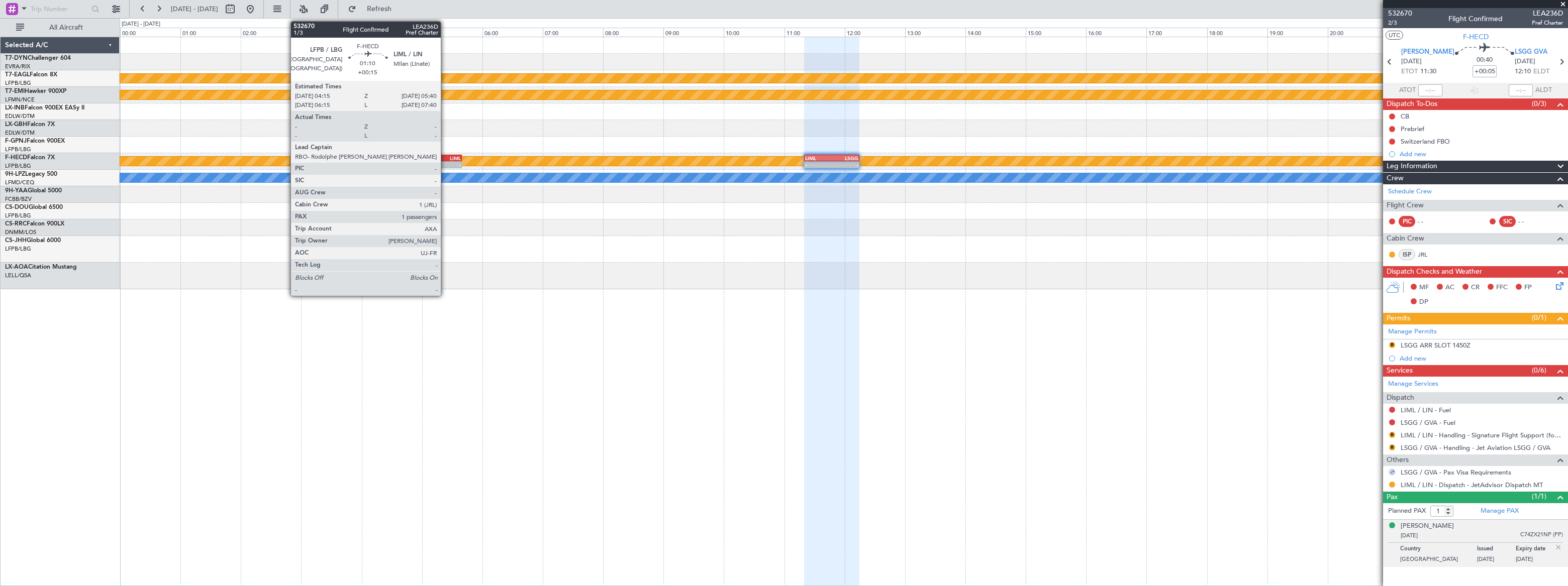
click at [445, 160] on div "05:40 Z" at bounding box center [439, 163] width 42 height 6
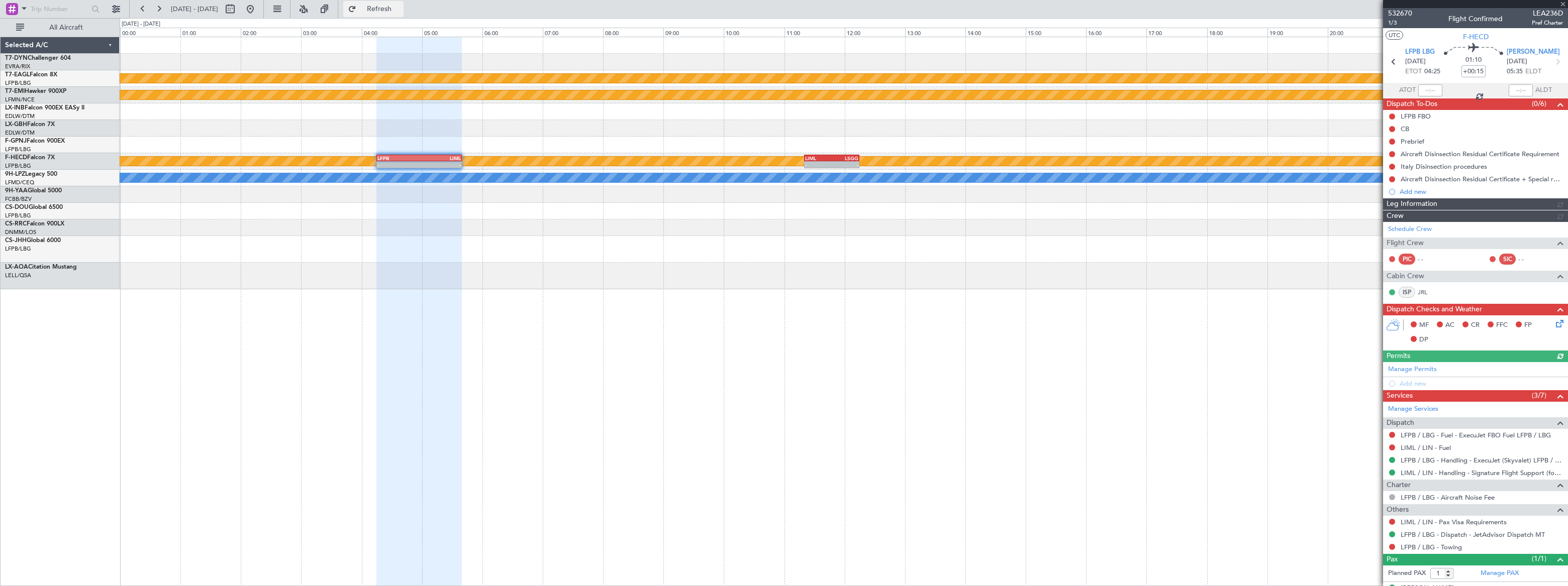
click at [400, 6] on span "Refresh" at bounding box center [379, 9] width 42 height 7
click at [400, 9] on span "Refreshing..." at bounding box center [379, 9] width 42 height 7
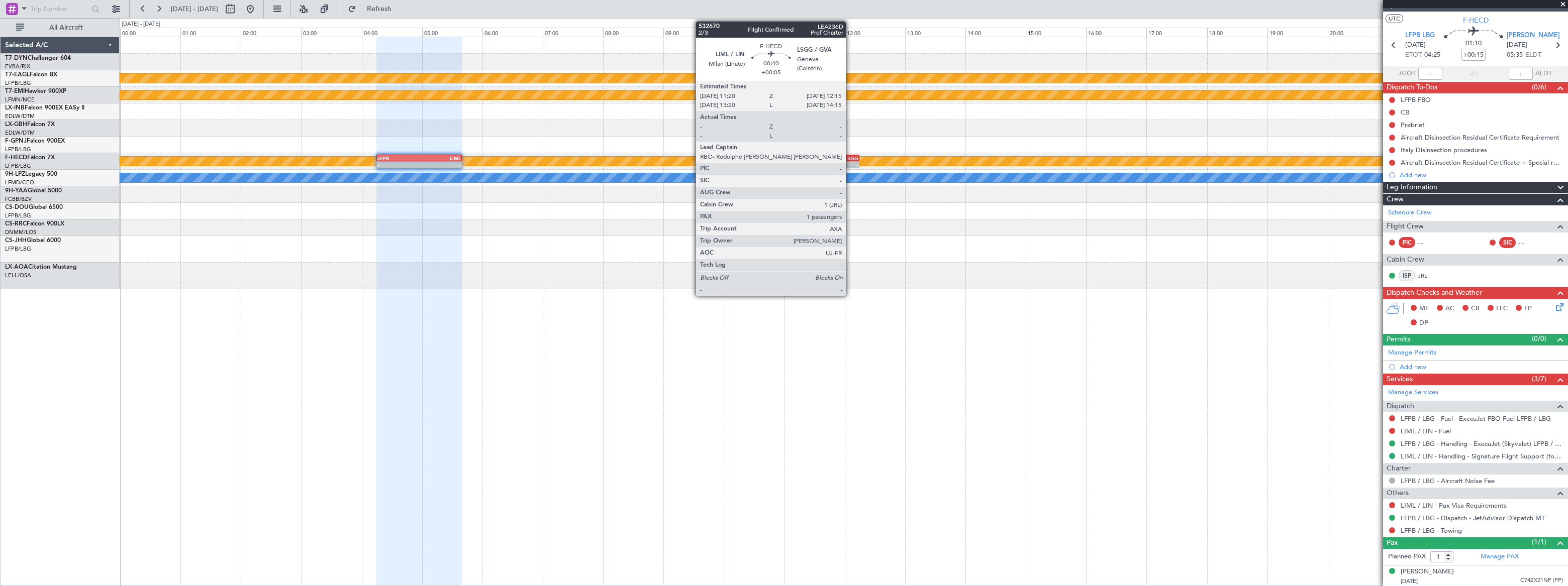
click at [850, 158] on div "LSGG" at bounding box center [844, 158] width 26 height 6
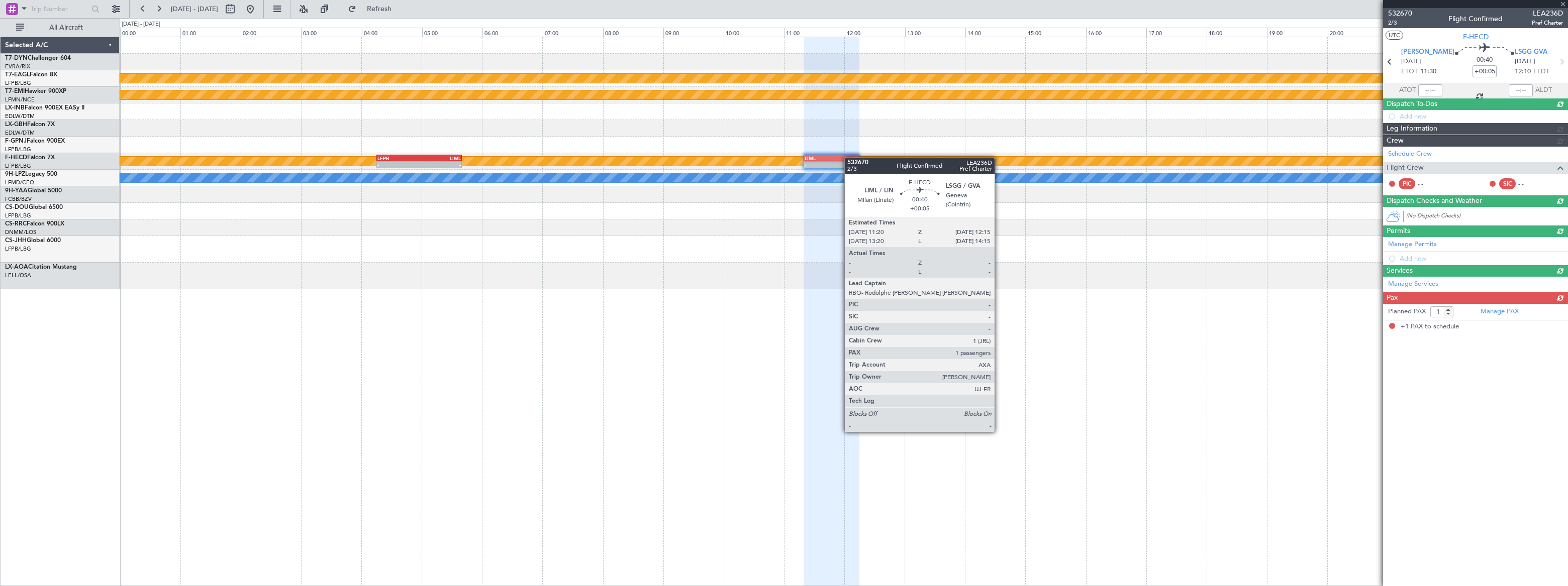
scroll to position [0, 0]
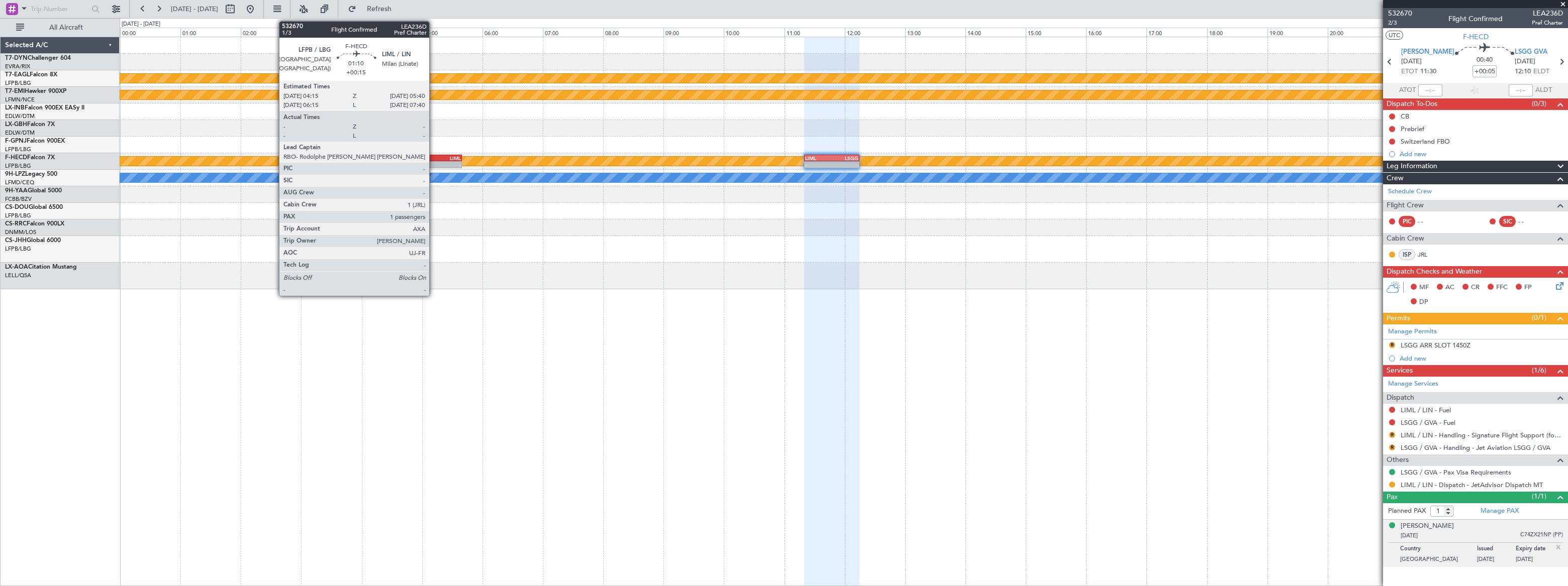
click at [433, 158] on div "LIML" at bounding box center [439, 158] width 42 height 6
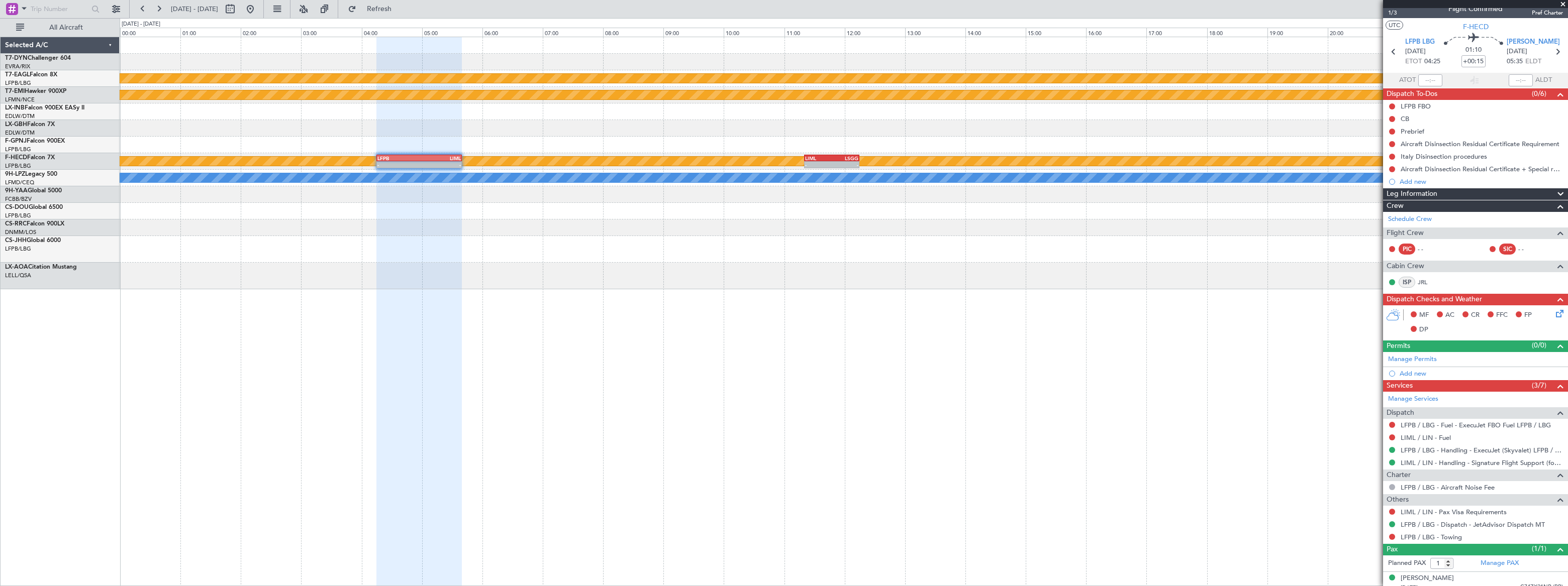
scroll to position [17, 0]
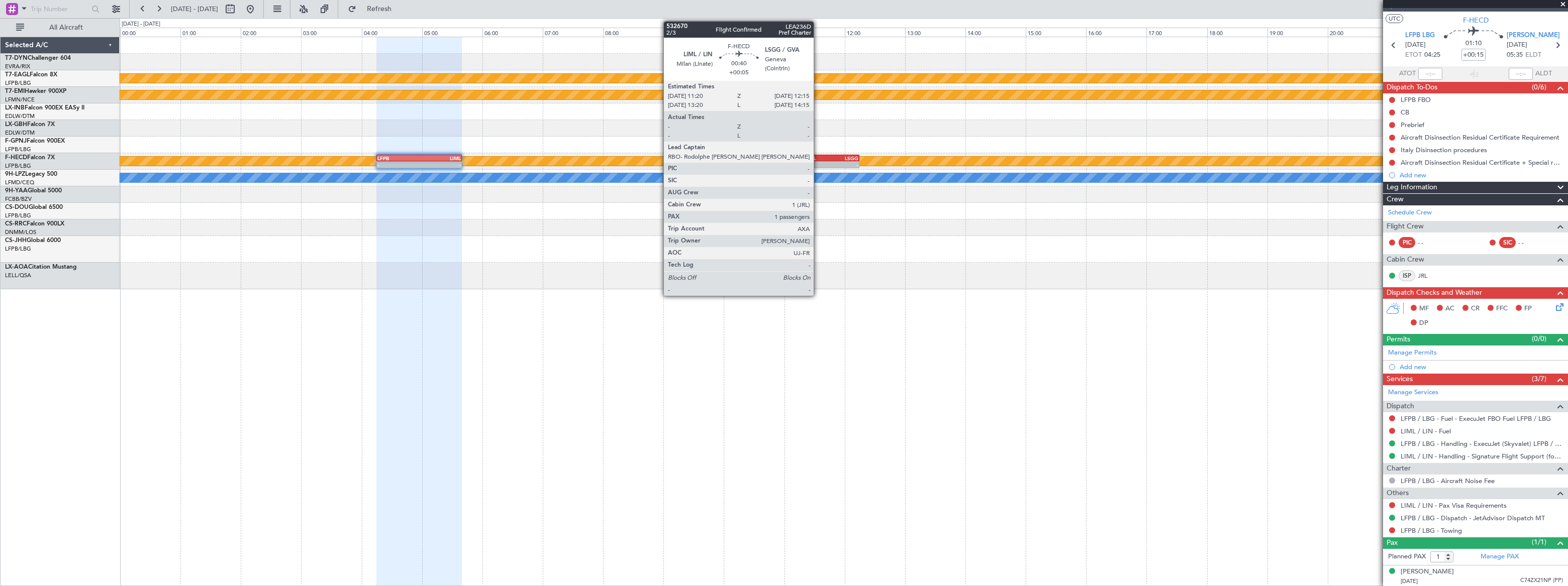
click at [818, 158] on div "LIML" at bounding box center [818, 158] width 26 height 6
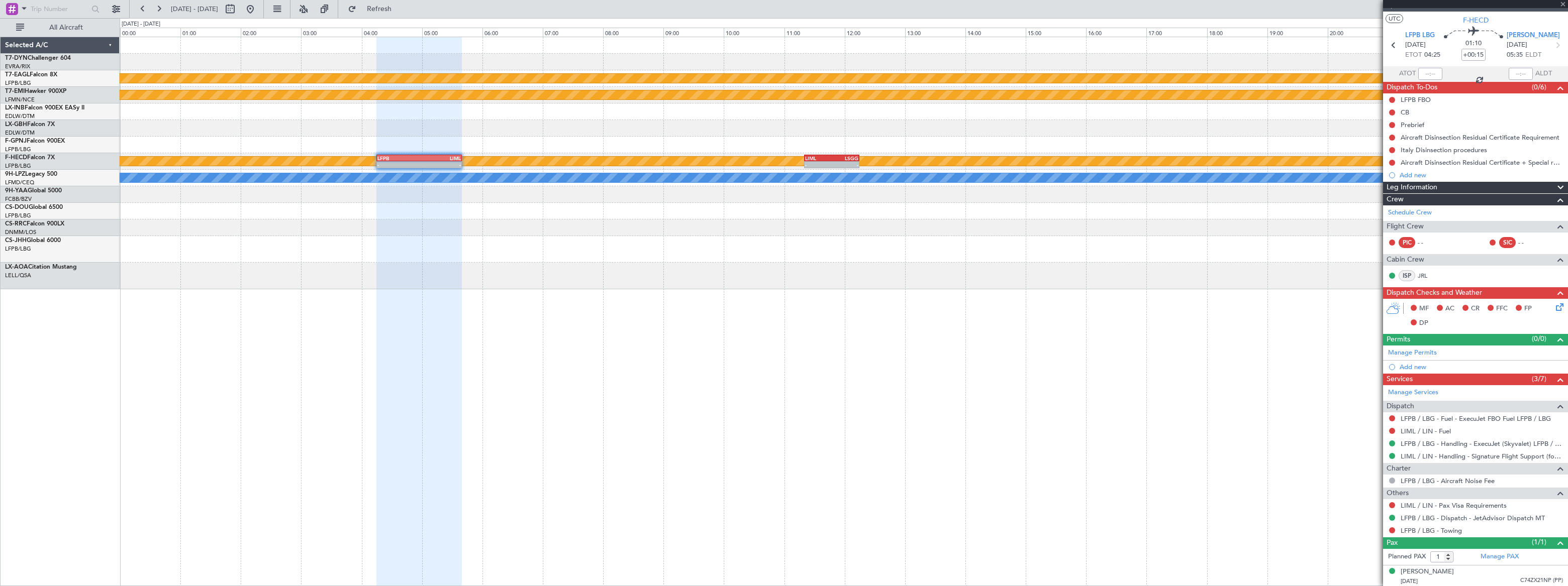
click at [818, 158] on div "LIML" at bounding box center [818, 158] width 26 height 6
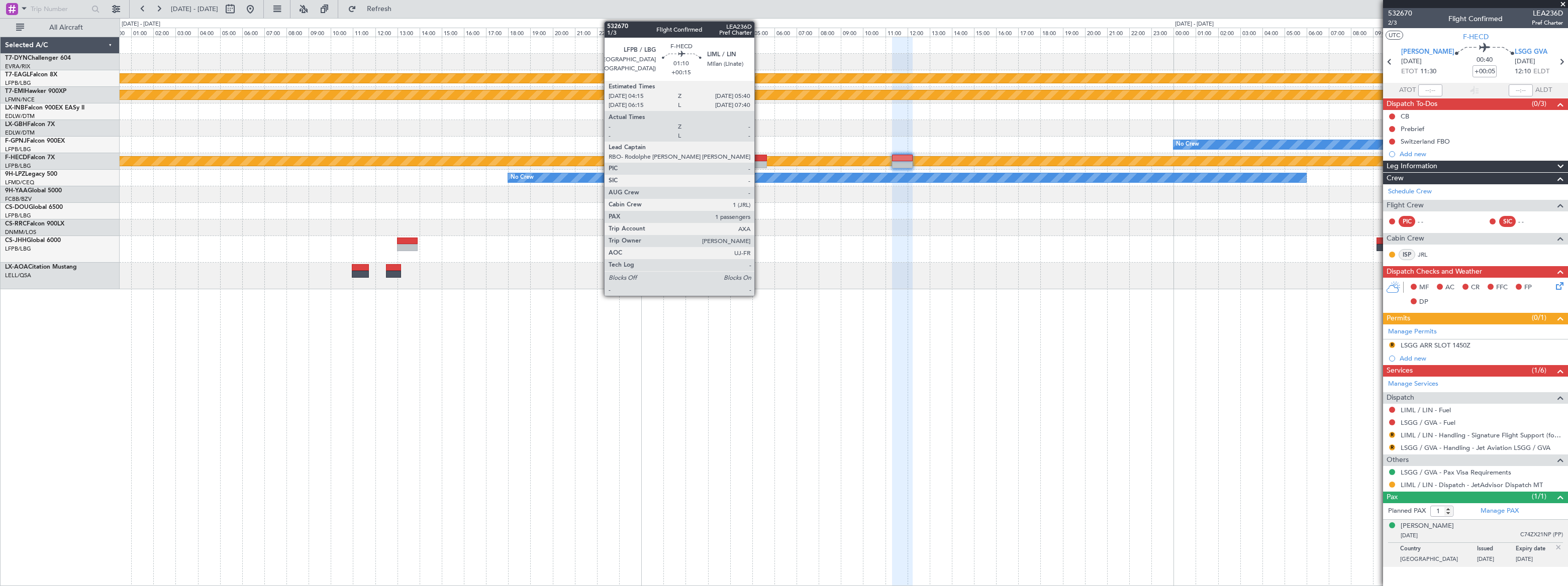
click at [757, 158] on div at bounding box center [751, 158] width 31 height 7
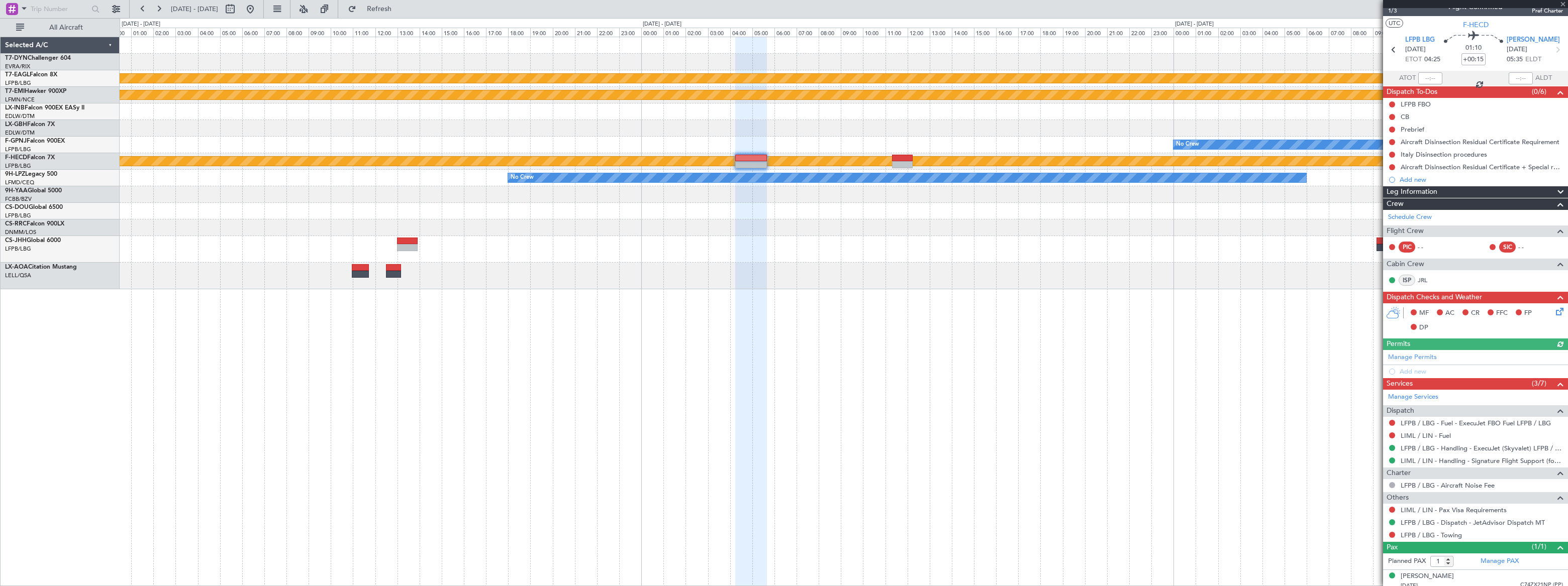
scroll to position [17, 0]
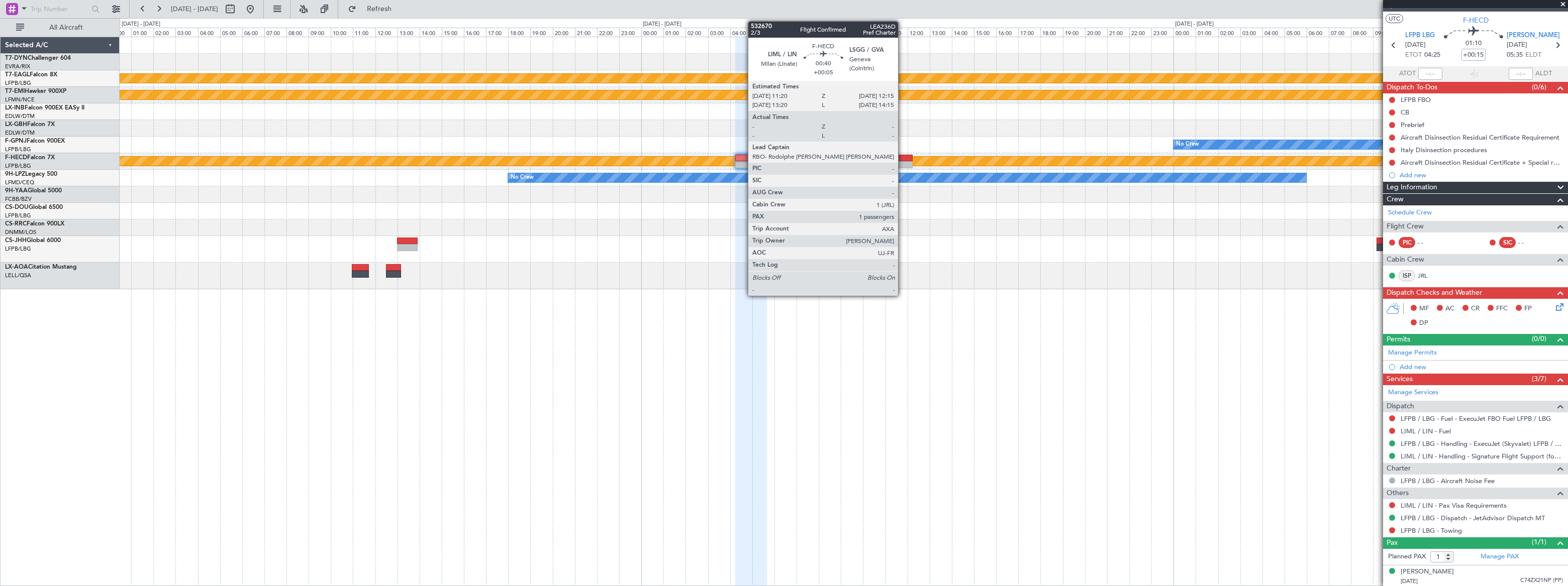
click at [903, 158] on div at bounding box center [902, 158] width 21 height 7
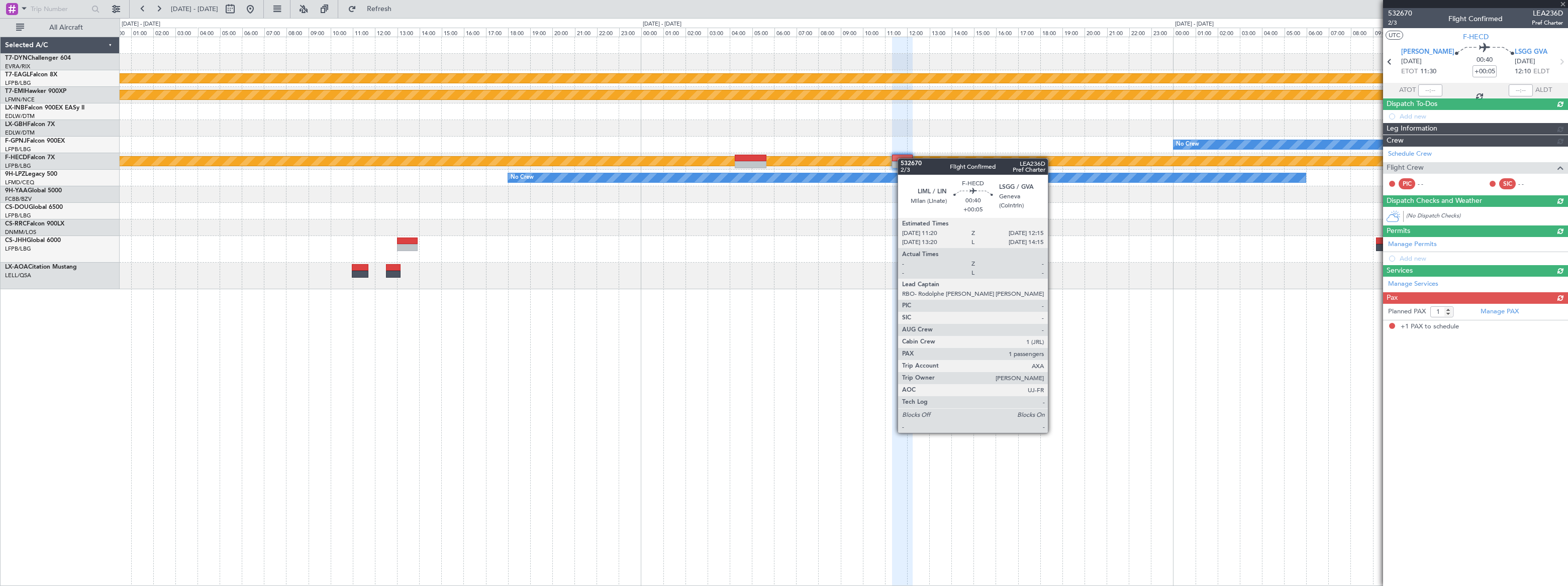
scroll to position [0, 0]
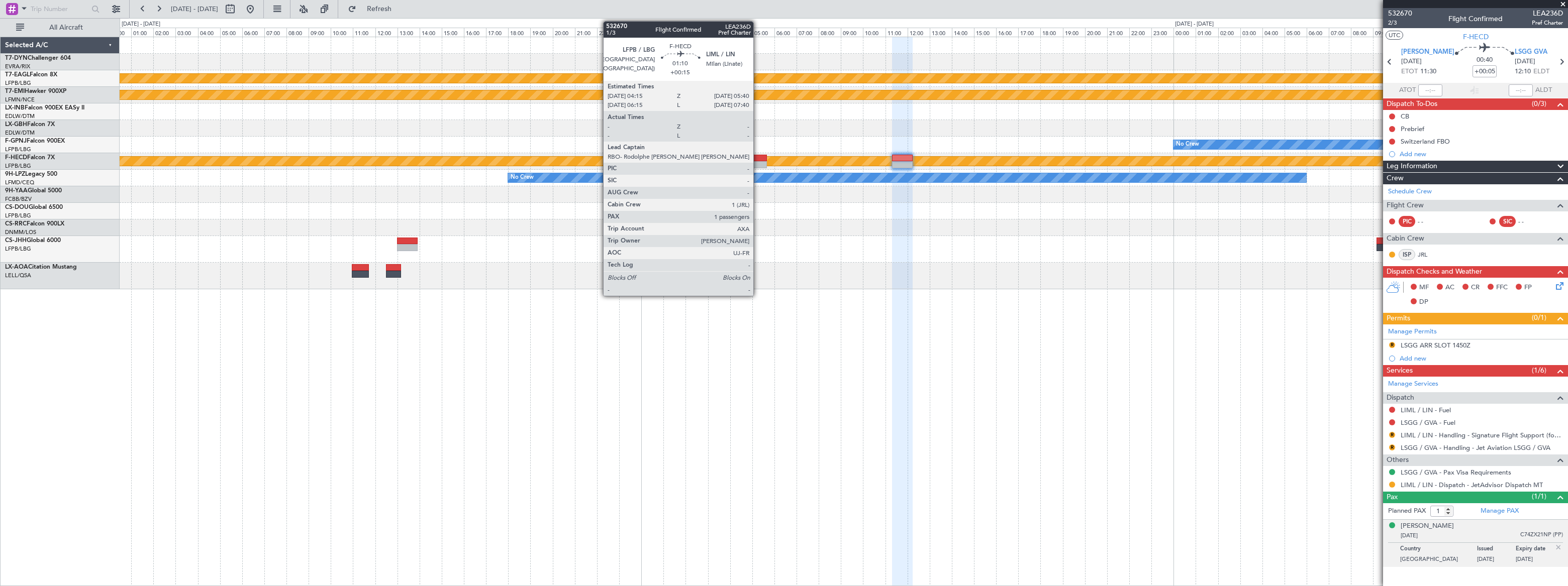
click at [755, 160] on div at bounding box center [751, 158] width 31 height 7
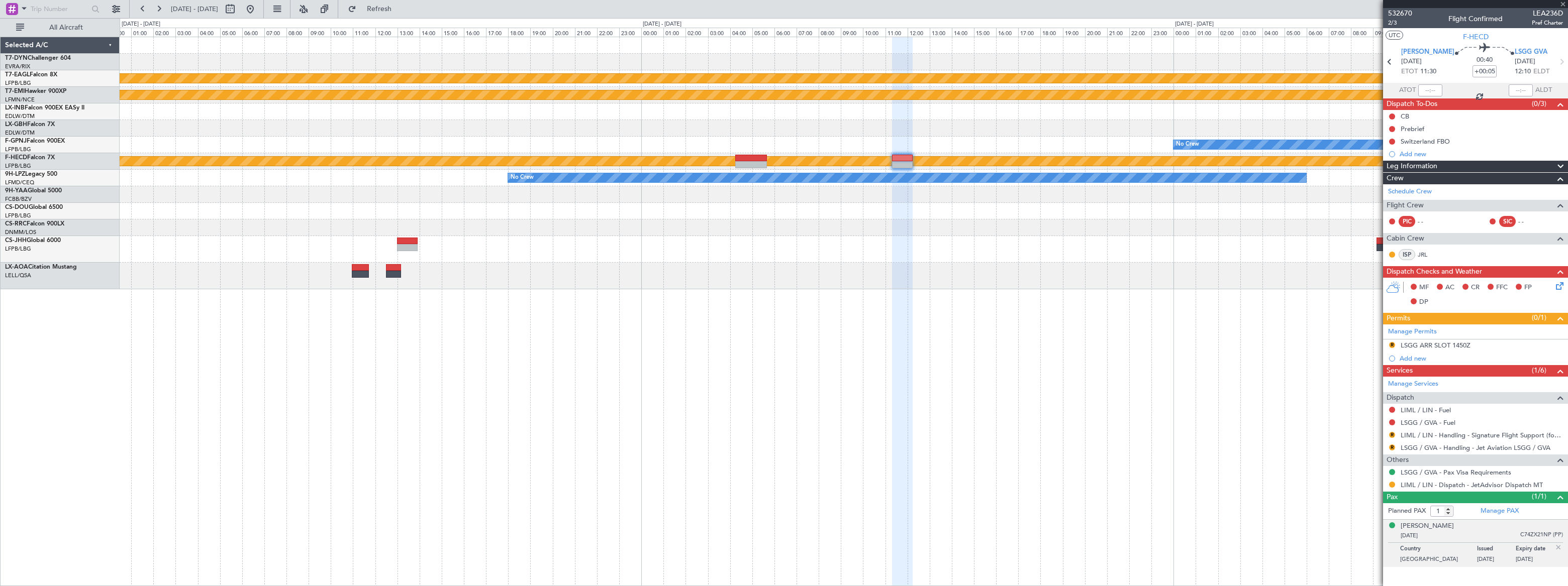
type input "+00:15"
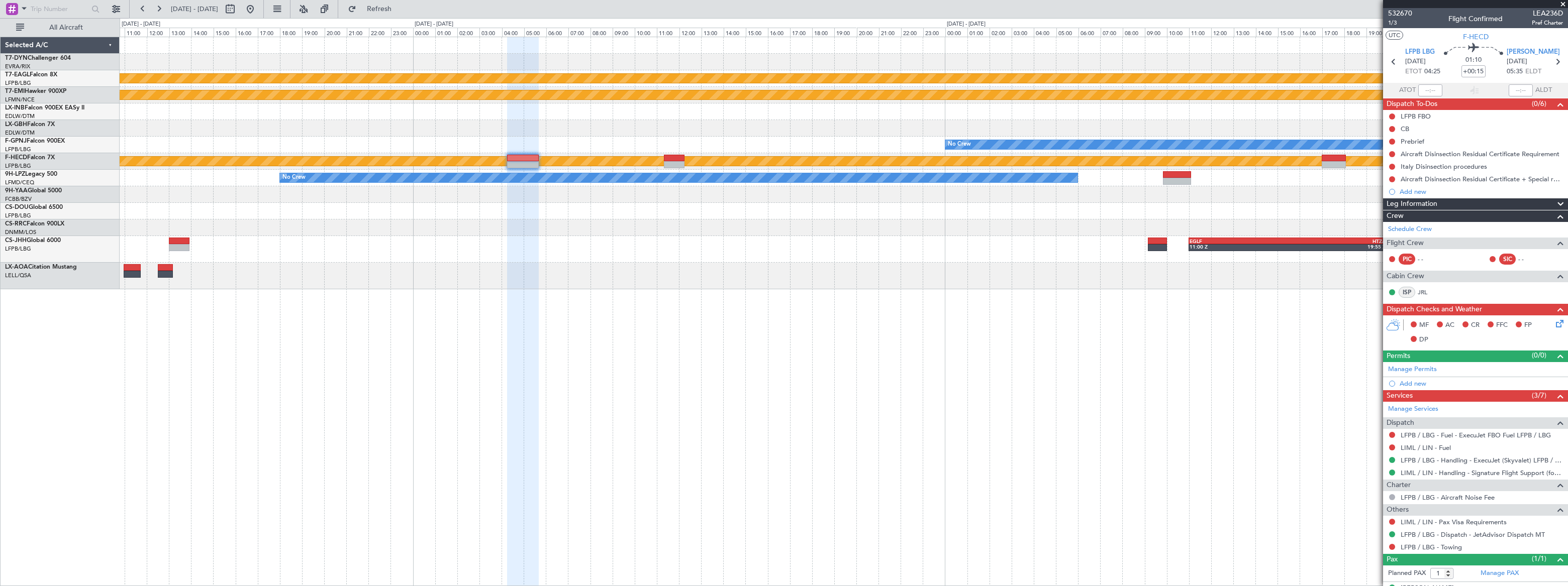
click at [995, 222] on div "Planned Maint Geneva (Cointrin) Planned Maint [PERSON_NAME] No Crew Planned Mai…" at bounding box center [842, 163] width 1447 height 252
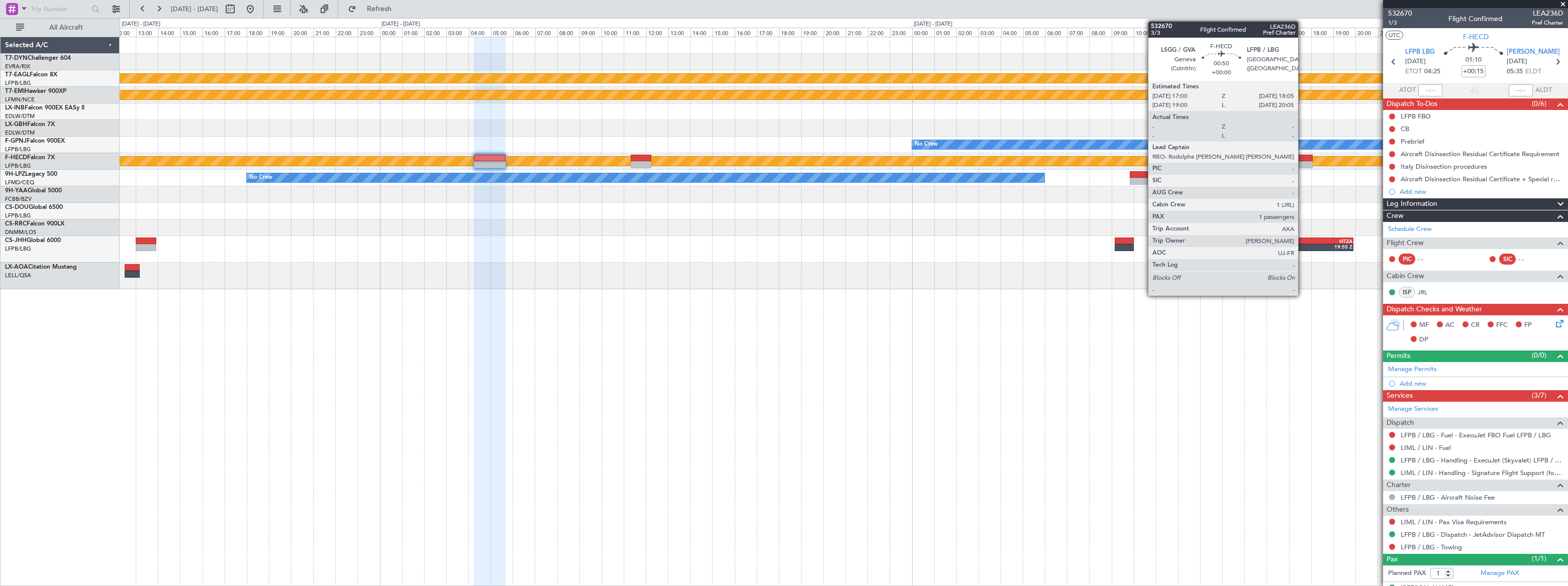
click at [1302, 157] on div at bounding box center [1300, 158] width 24 height 7
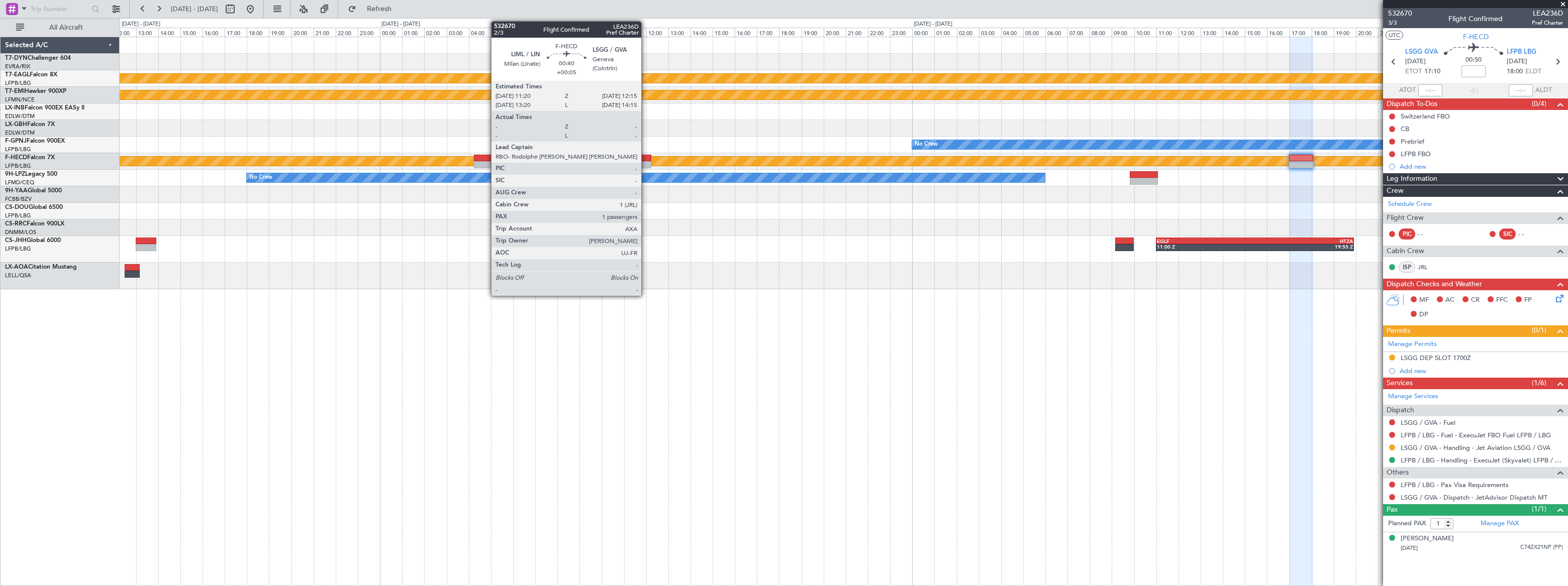
click at [646, 158] on div at bounding box center [641, 158] width 21 height 7
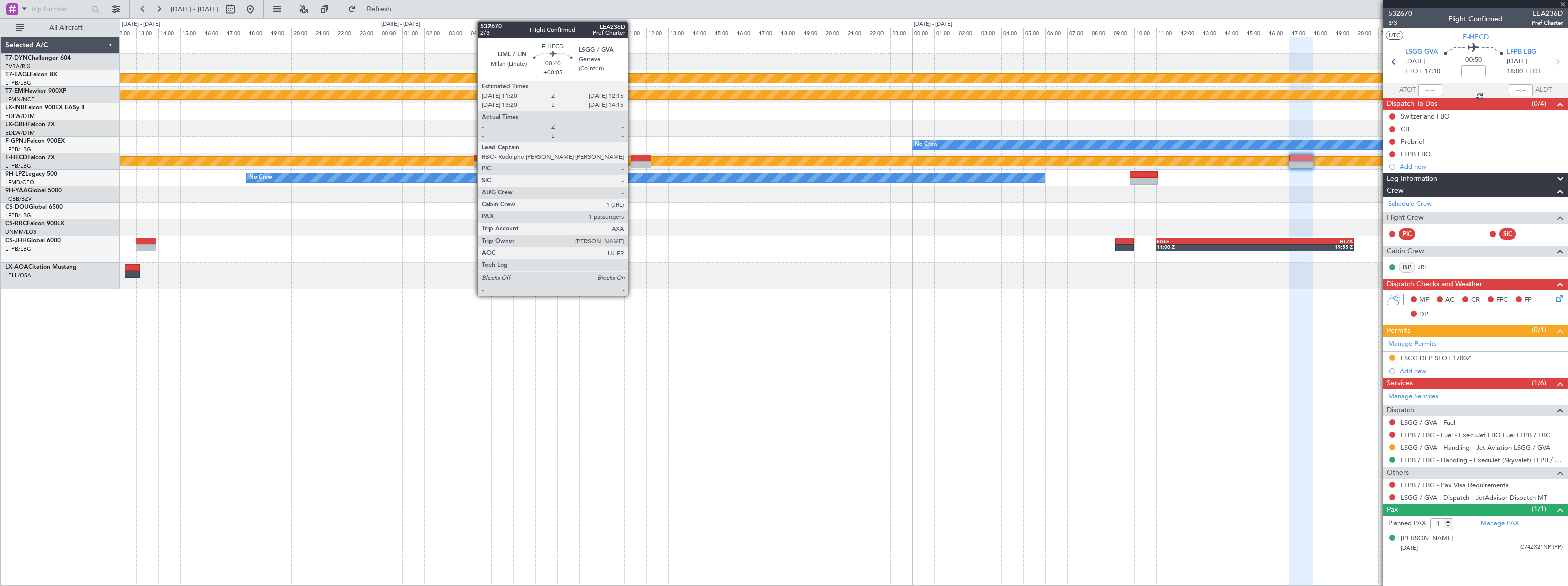
type input "+00:05"
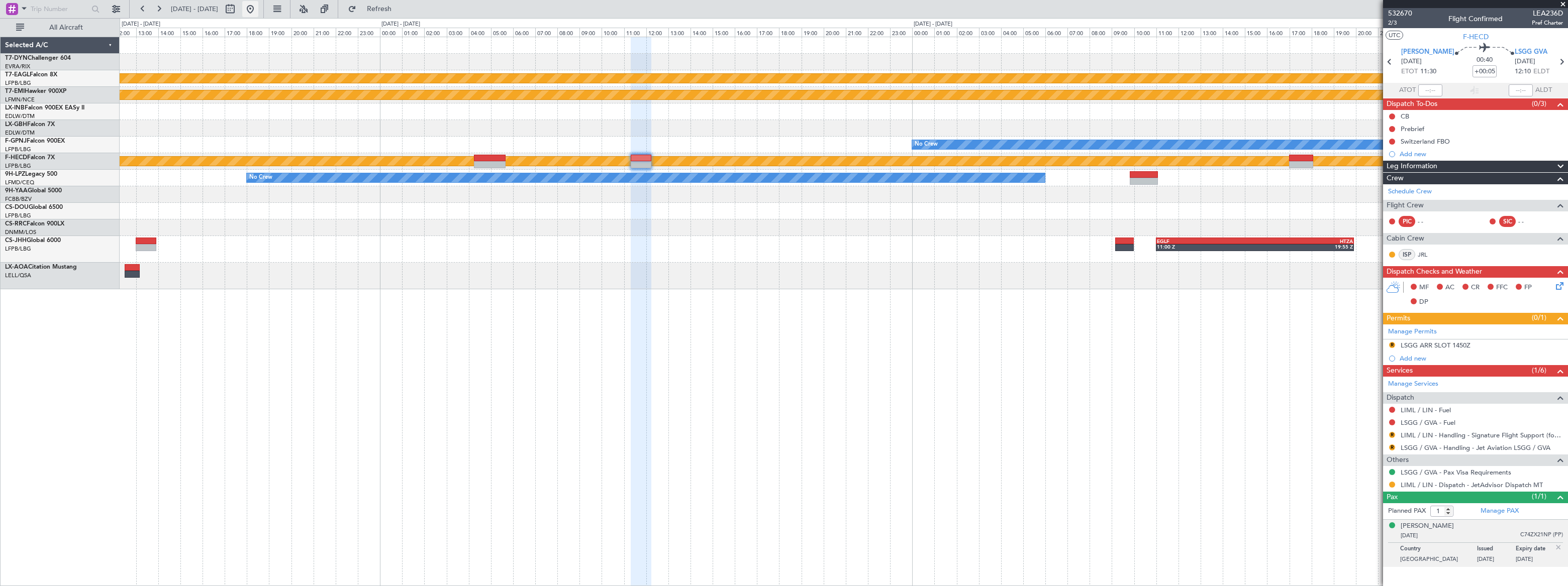
click at [258, 12] on button at bounding box center [250, 9] width 16 height 16
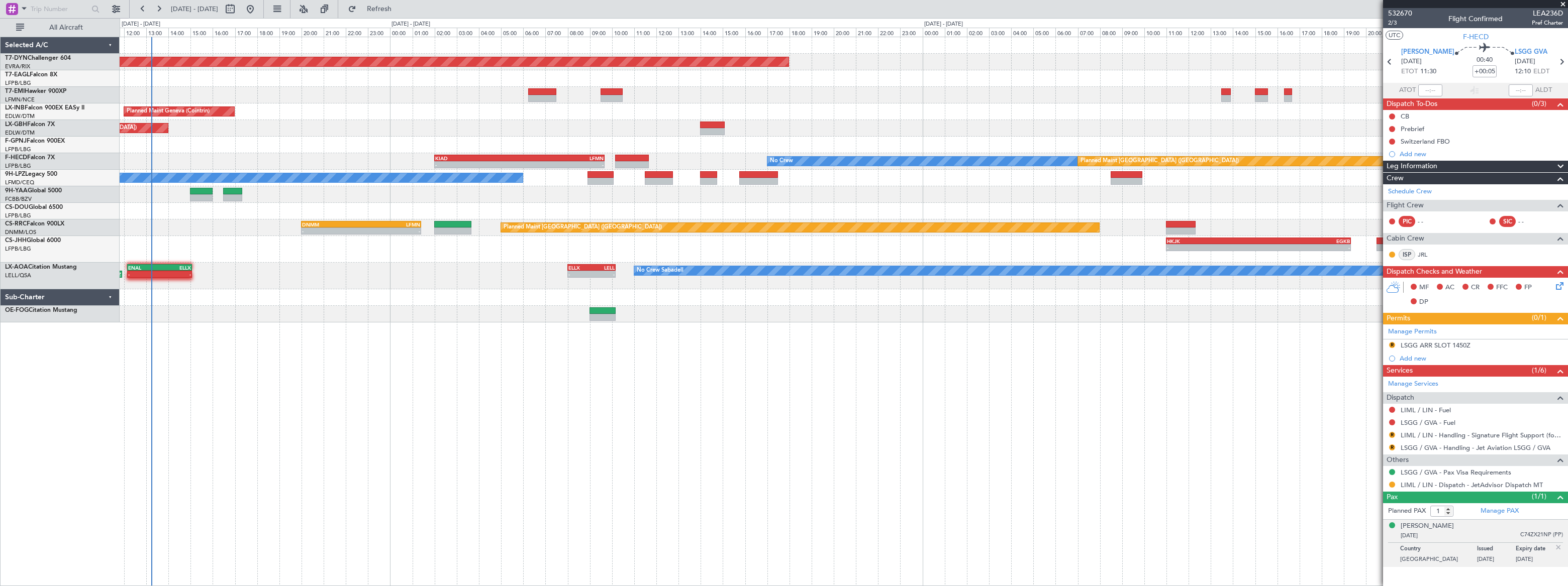
click at [184, 213] on div "Planned Maint [GEOGRAPHIC_DATA]-[GEOGRAPHIC_DATA] - - [PERSON_NAME] 14:00 Z HEA…" at bounding box center [843, 180] width 1448 height 286
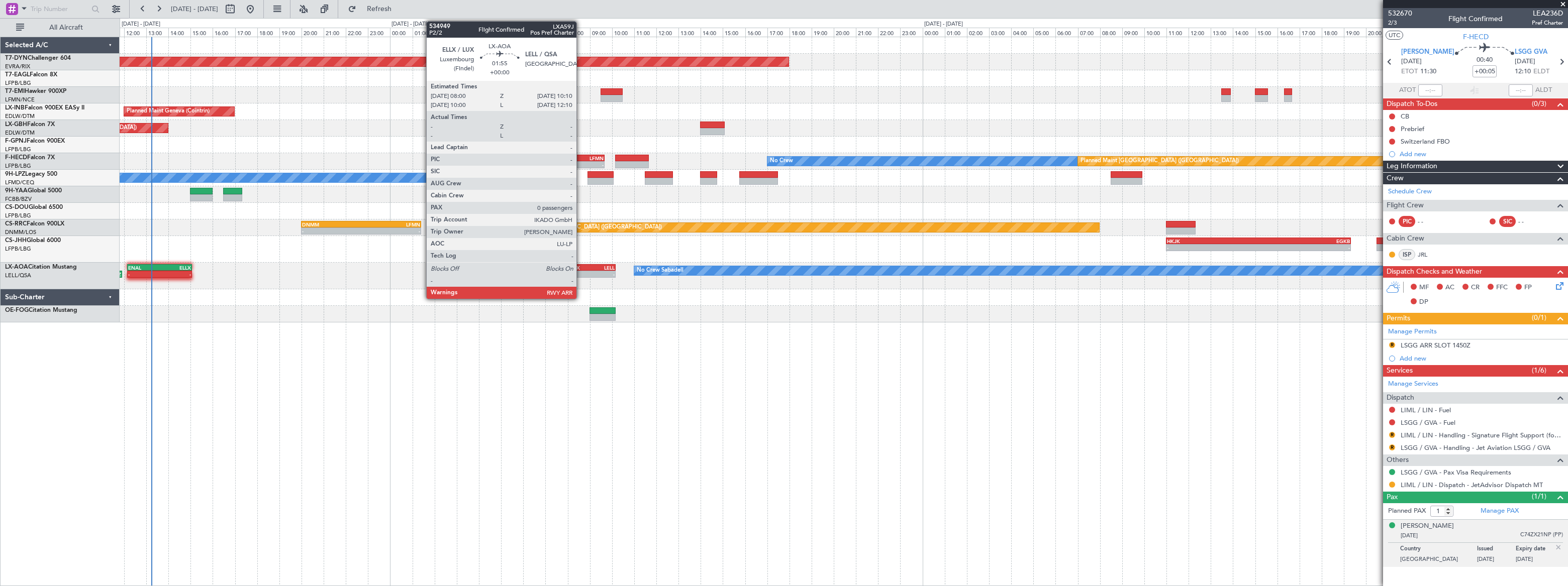
click at [581, 268] on div "ELLX" at bounding box center [580, 268] width 23 height 6
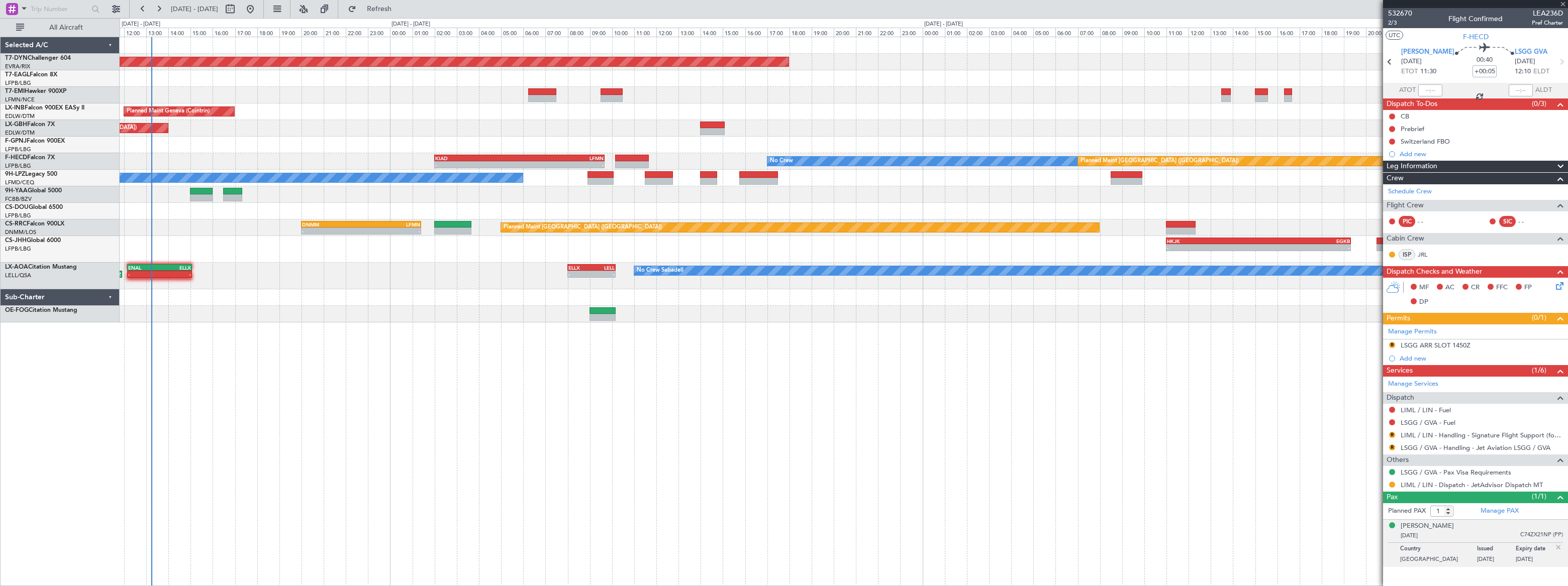
type input "0"
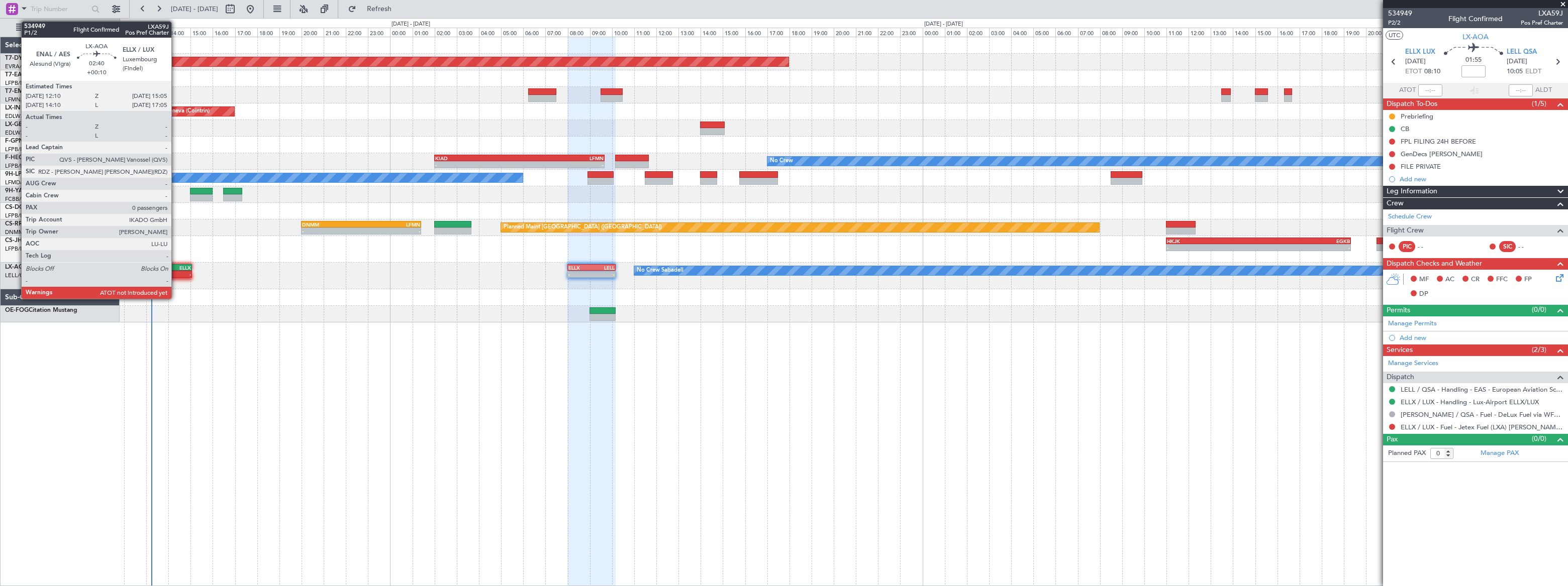
click at [176, 268] on div "ELLX" at bounding box center [175, 268] width 31 height 6
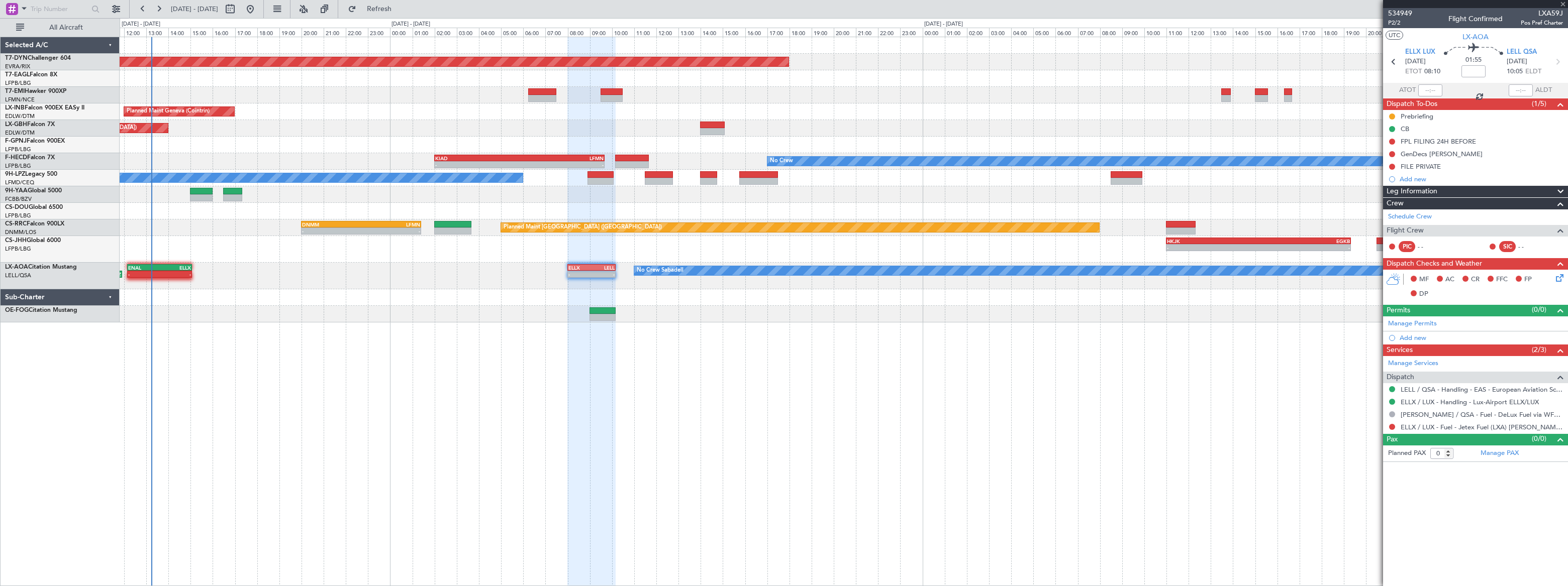
type input "+00:10"
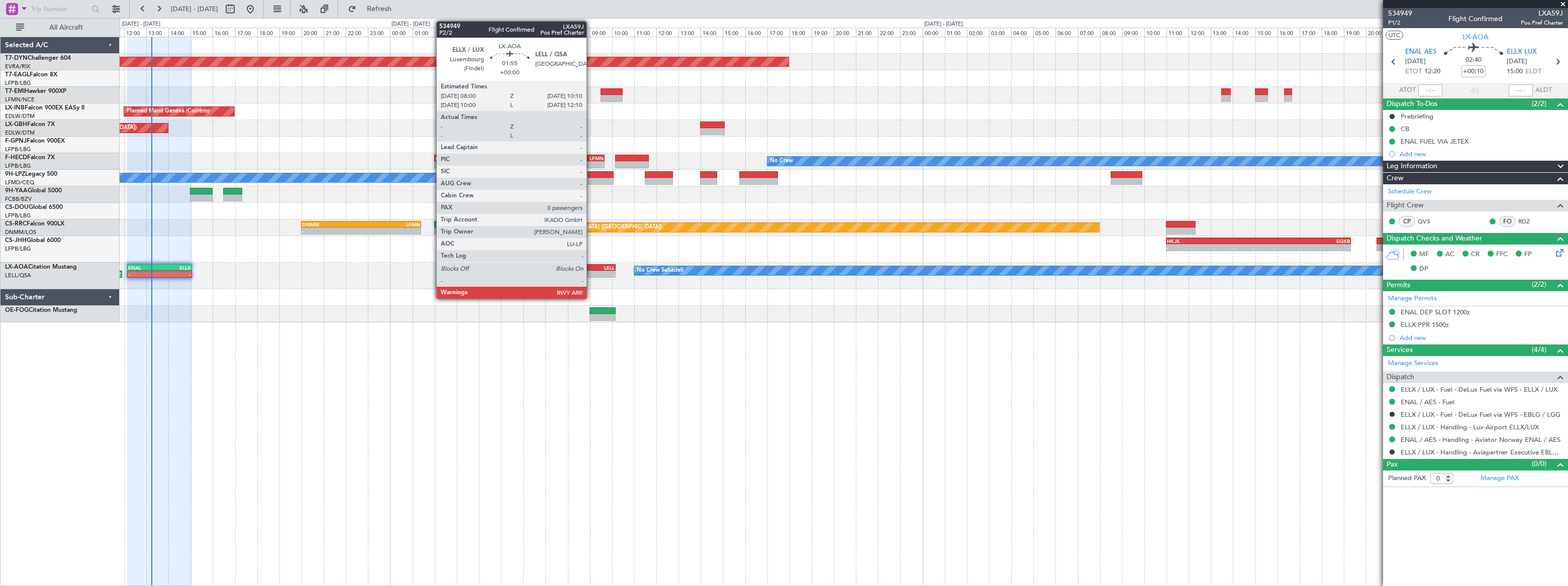
click at [592, 270] on div "10:10 Z" at bounding box center [604, 273] width 23 height 6
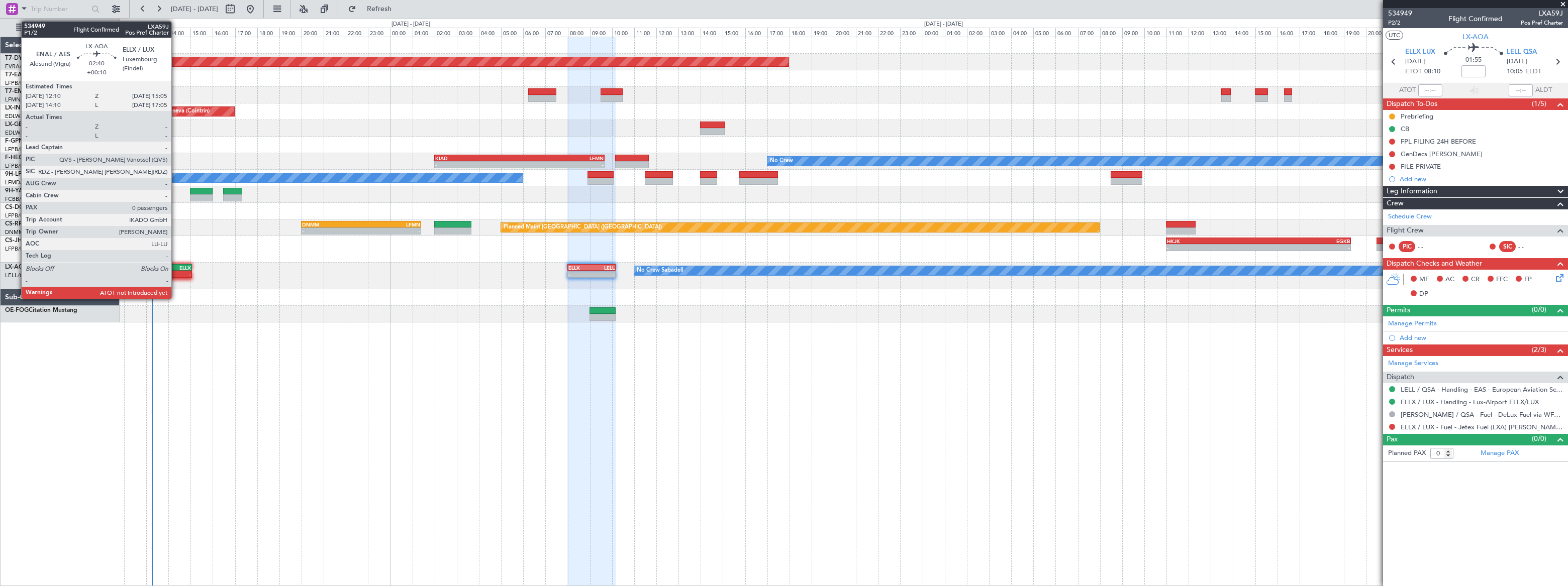
click at [176, 266] on div "ELLX" at bounding box center [175, 268] width 31 height 6
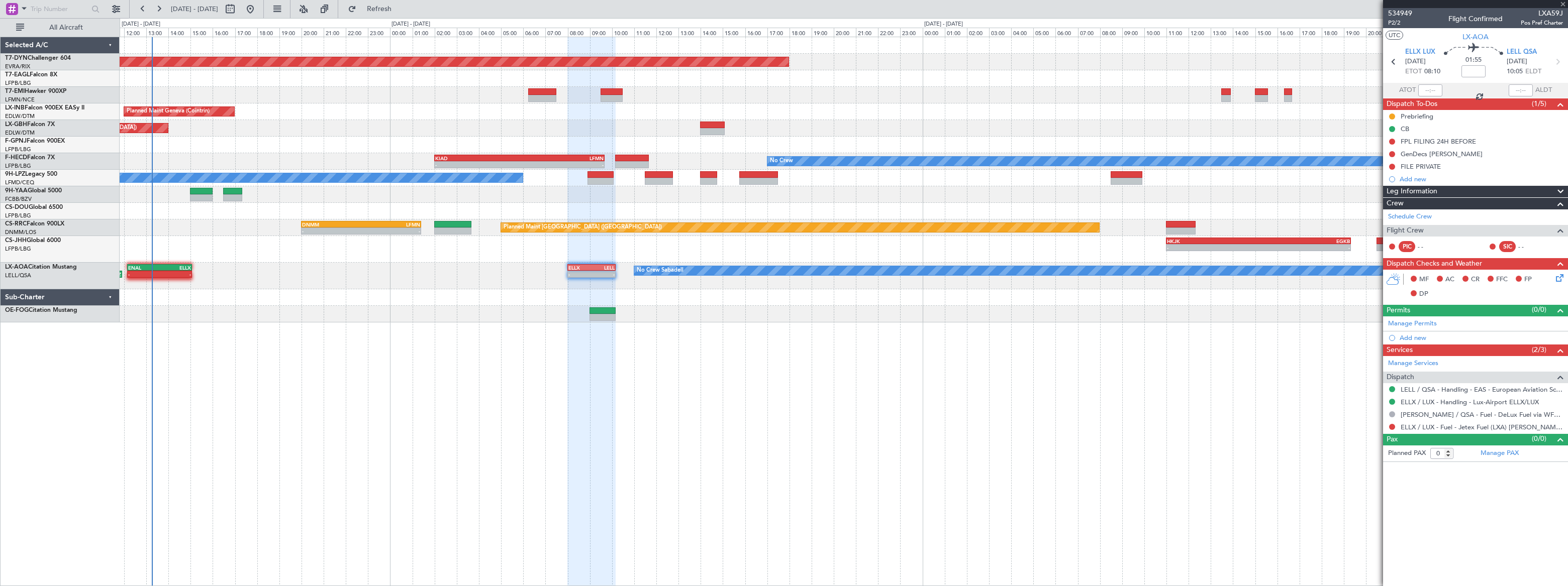
type input "+00:10"
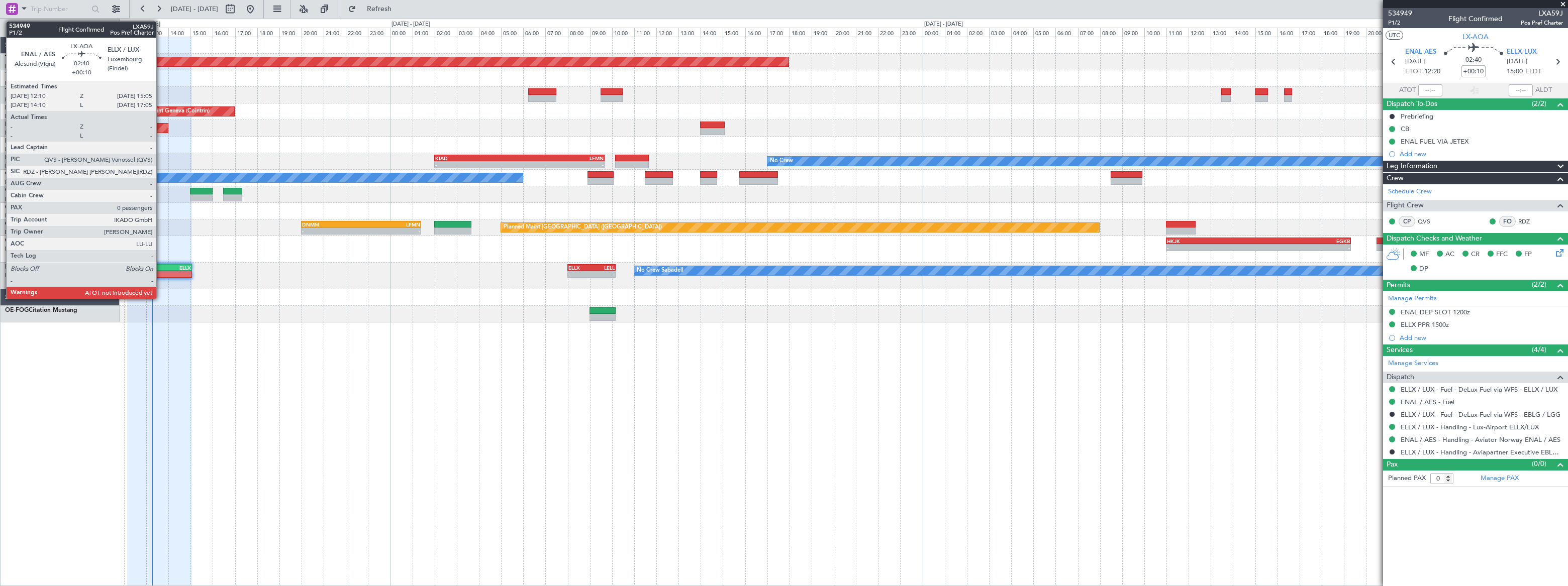
click at [160, 265] on div "ELLX" at bounding box center [175, 268] width 31 height 6
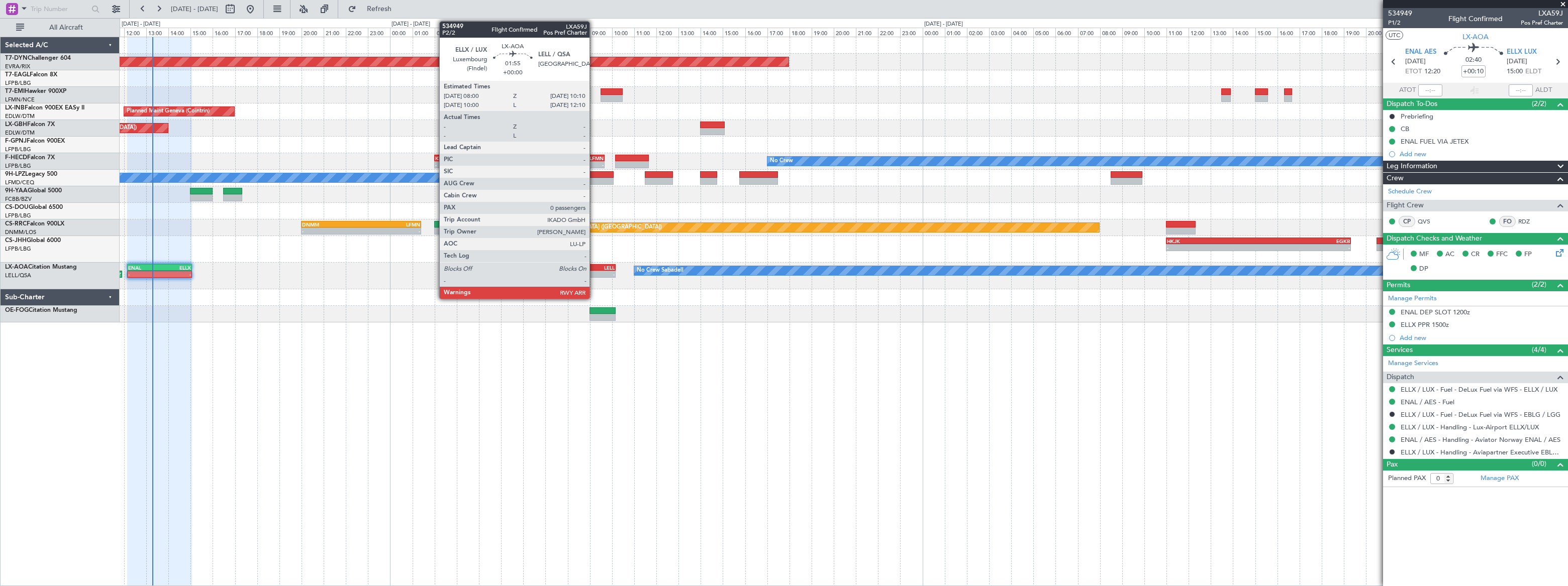
click at [596, 270] on div "10:10 Z" at bounding box center [604, 273] width 23 height 6
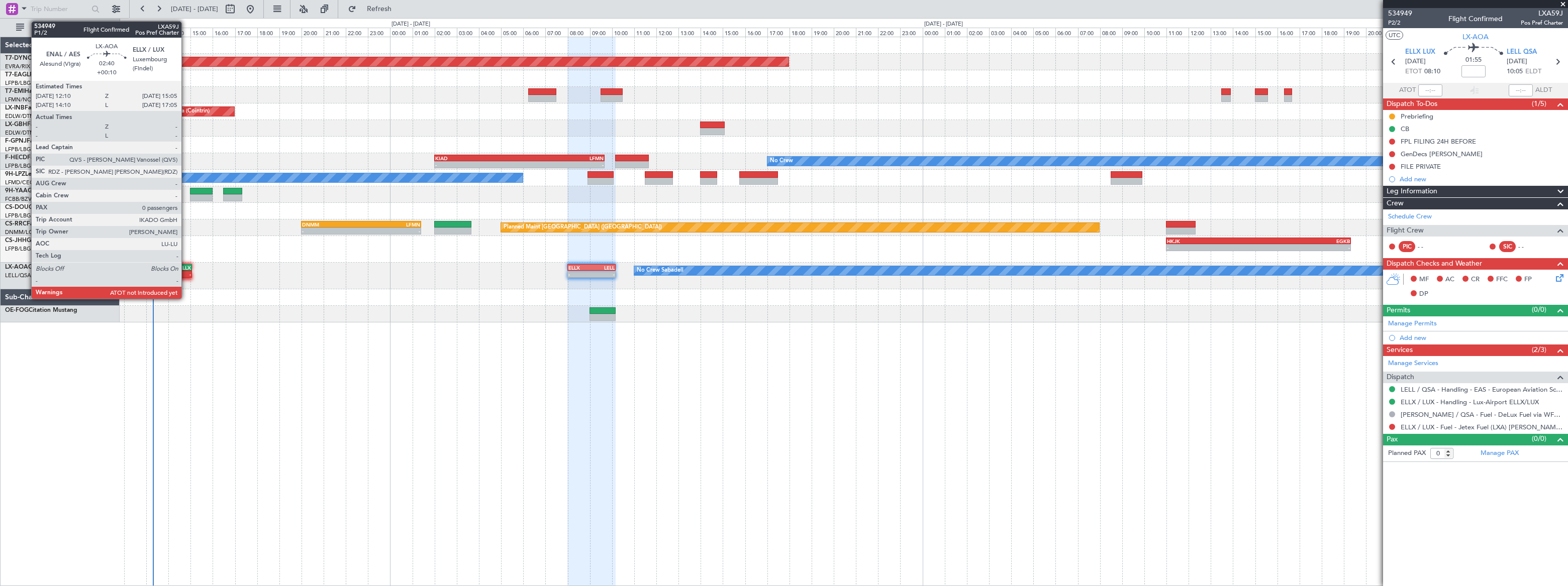
click at [186, 266] on div "ELLX" at bounding box center [175, 268] width 31 height 6
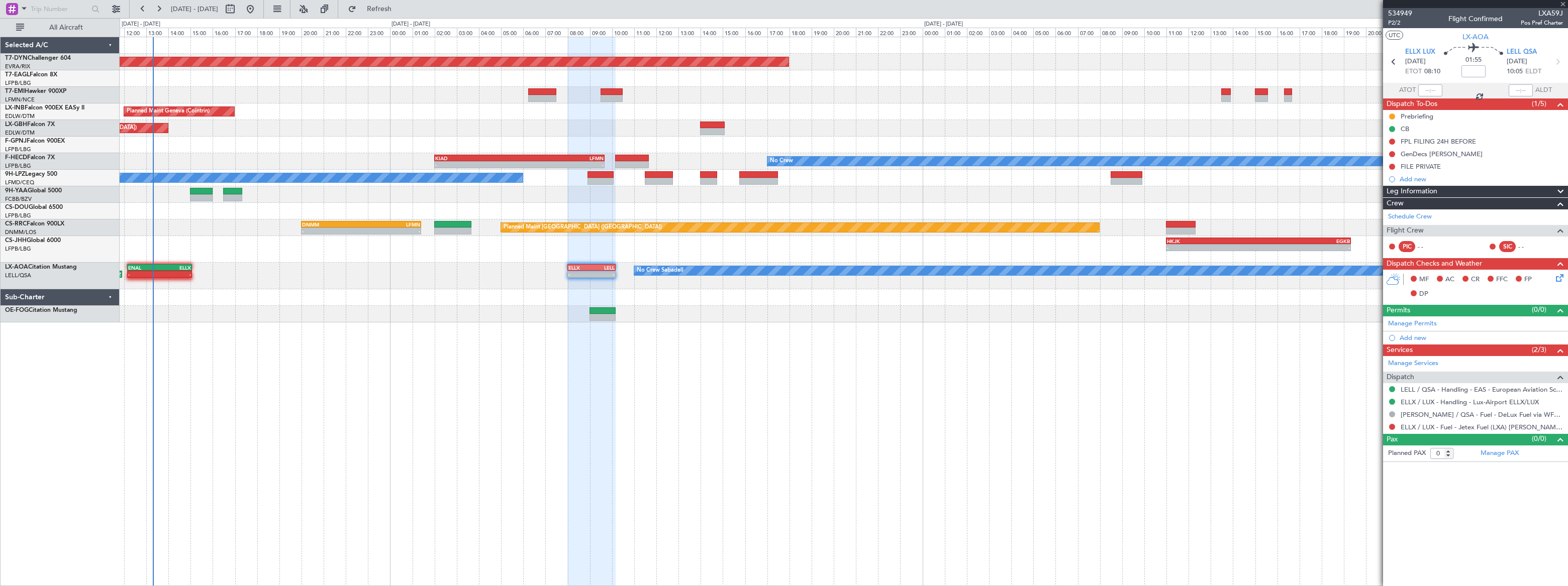
type input "+00:10"
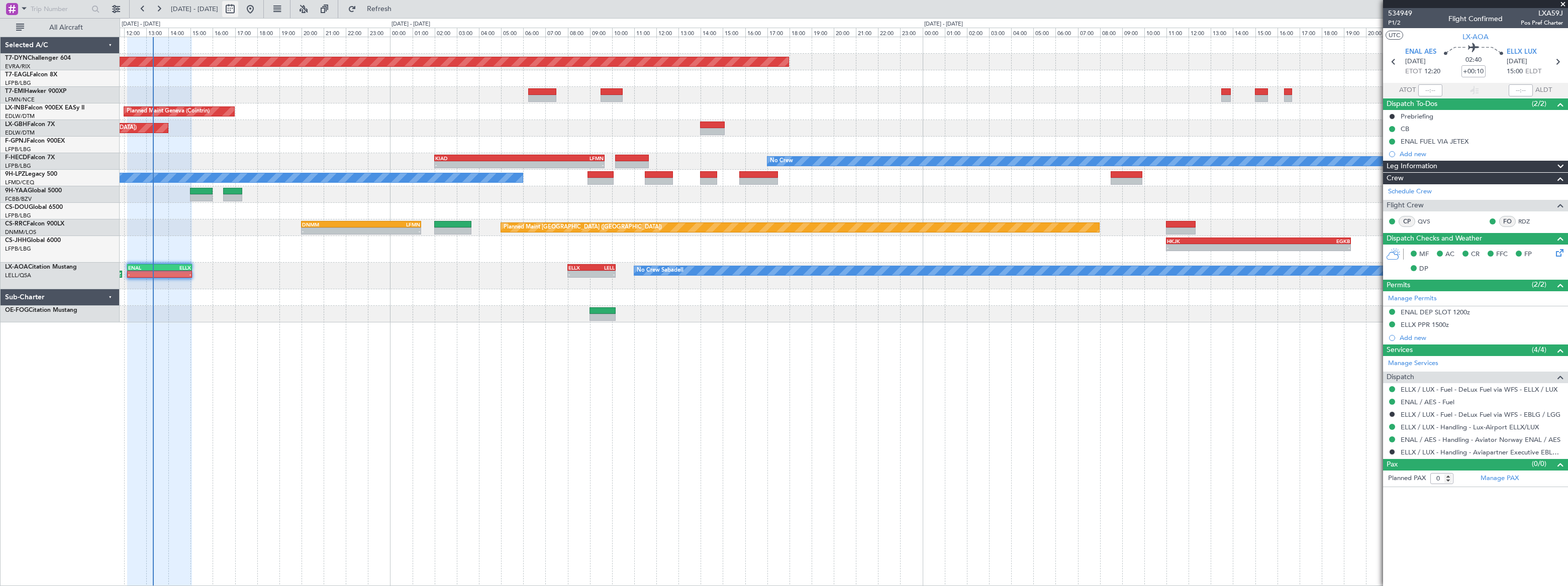
click at [238, 8] on button at bounding box center [230, 9] width 16 height 16
select select "8"
select select "2025"
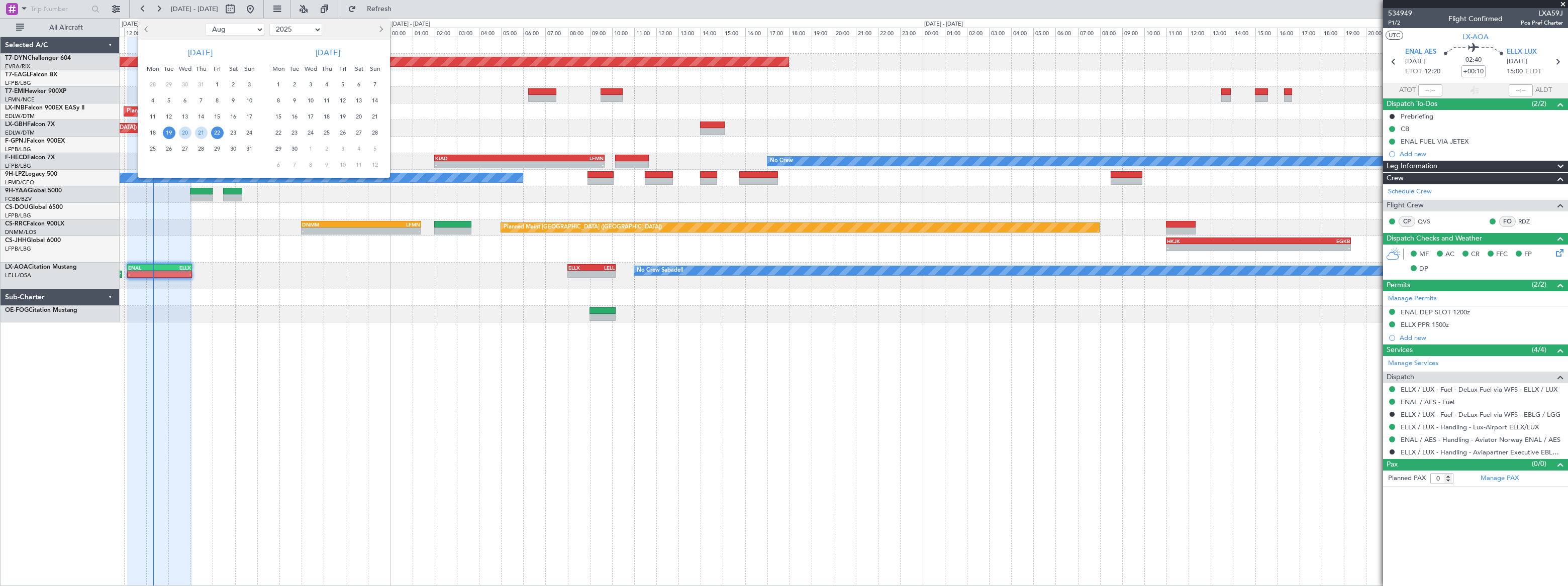
drag, startPoint x: 226, startPoint y: 28, endPoint x: 226, endPoint y: 36, distance: 8.0
click at [226, 28] on select "Jan Feb Mar Apr May Jun Jul Aug Sep Oct Nov Dec" at bounding box center [235, 29] width 59 height 12
select select "9"
click at [205, 23] on select "Jan Feb Mar Apr May Jun Jul Aug Sep Oct Nov Dec" at bounding box center [235, 29] width 59 height 12
click at [202, 82] on span "4" at bounding box center [201, 84] width 13 height 13
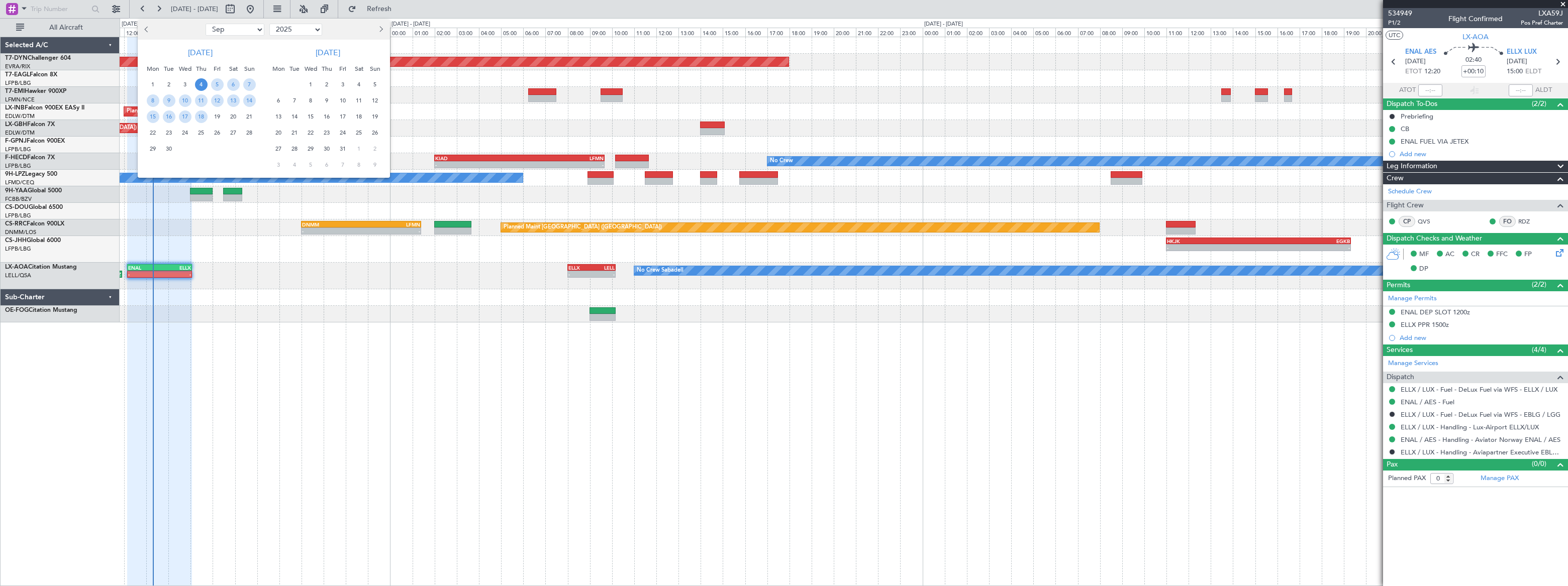
click at [201, 82] on span "4" at bounding box center [201, 84] width 13 height 13
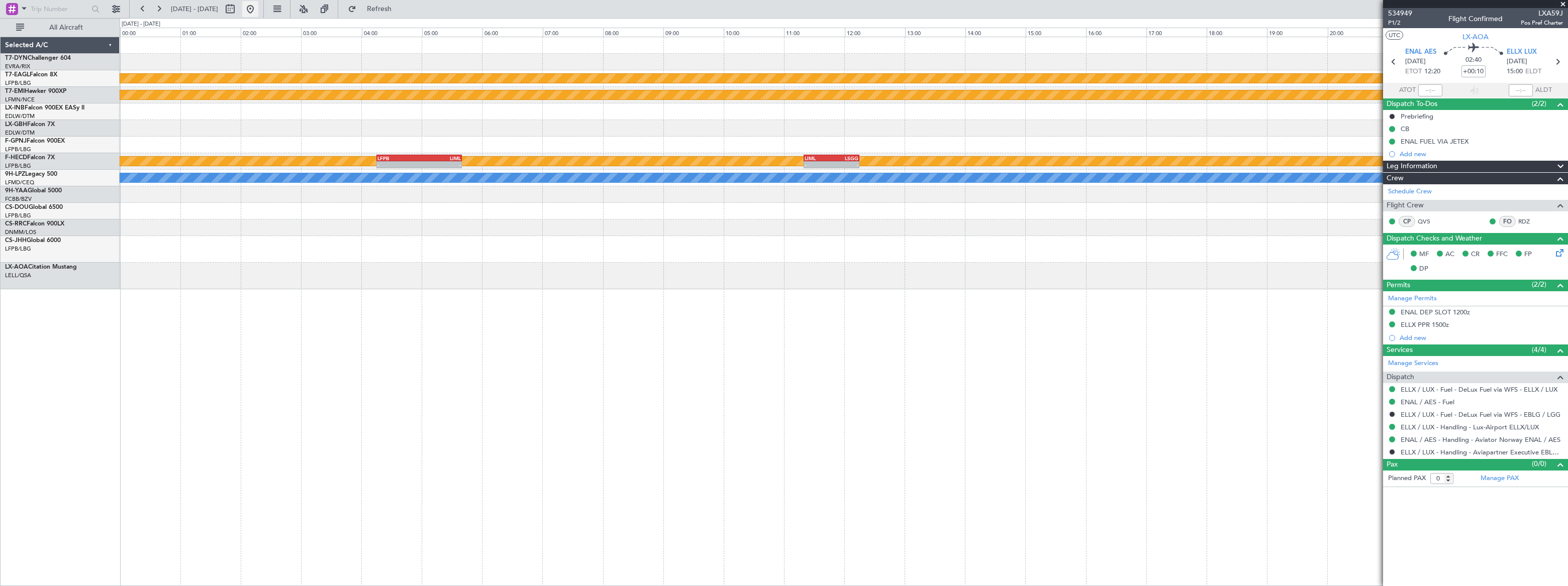
click at [258, 12] on button at bounding box center [250, 9] width 16 height 16
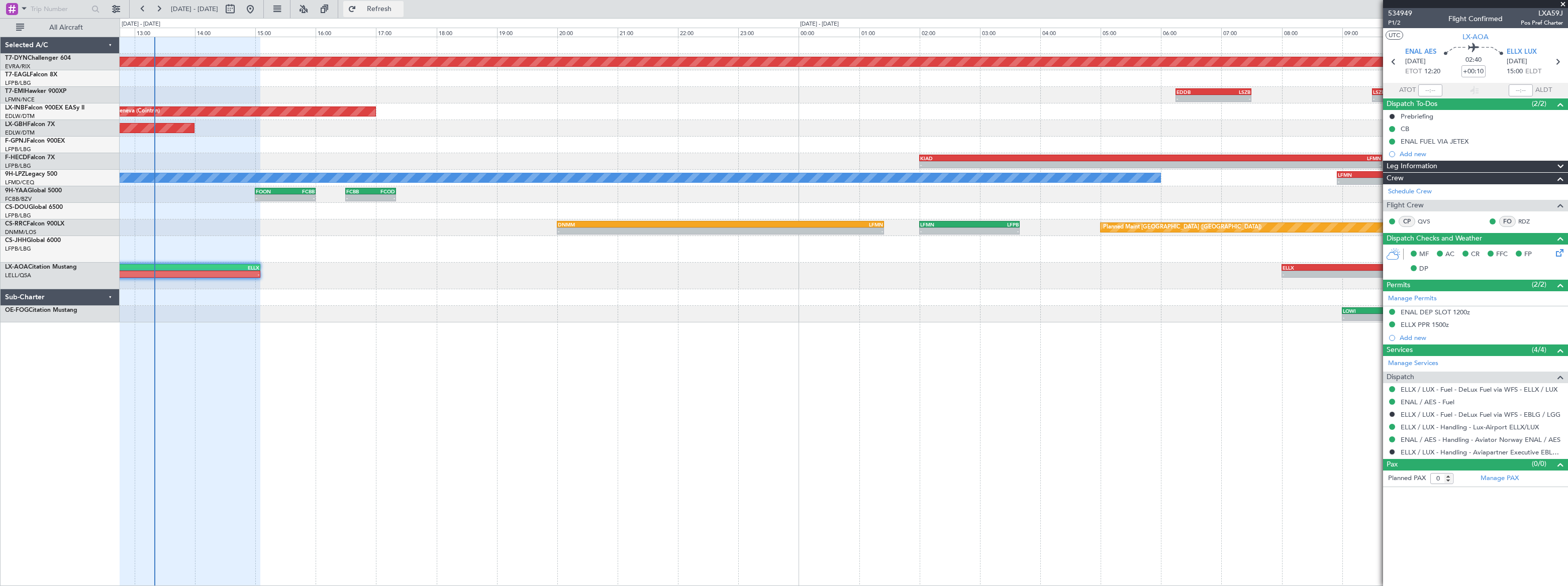
click at [403, 13] on button "Refresh" at bounding box center [374, 9] width 61 height 16
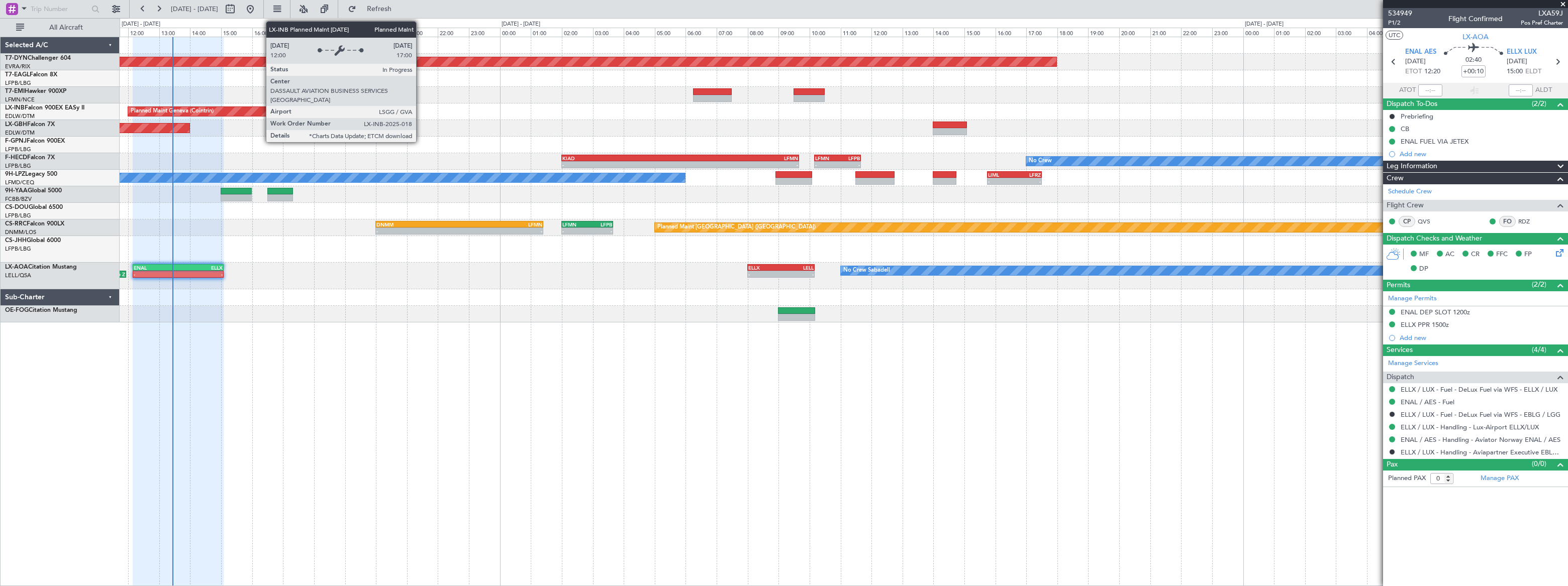
click at [262, 108] on div "Planned Maint Geneva (Cointrin)" at bounding box center [205, 111] width 155 height 9
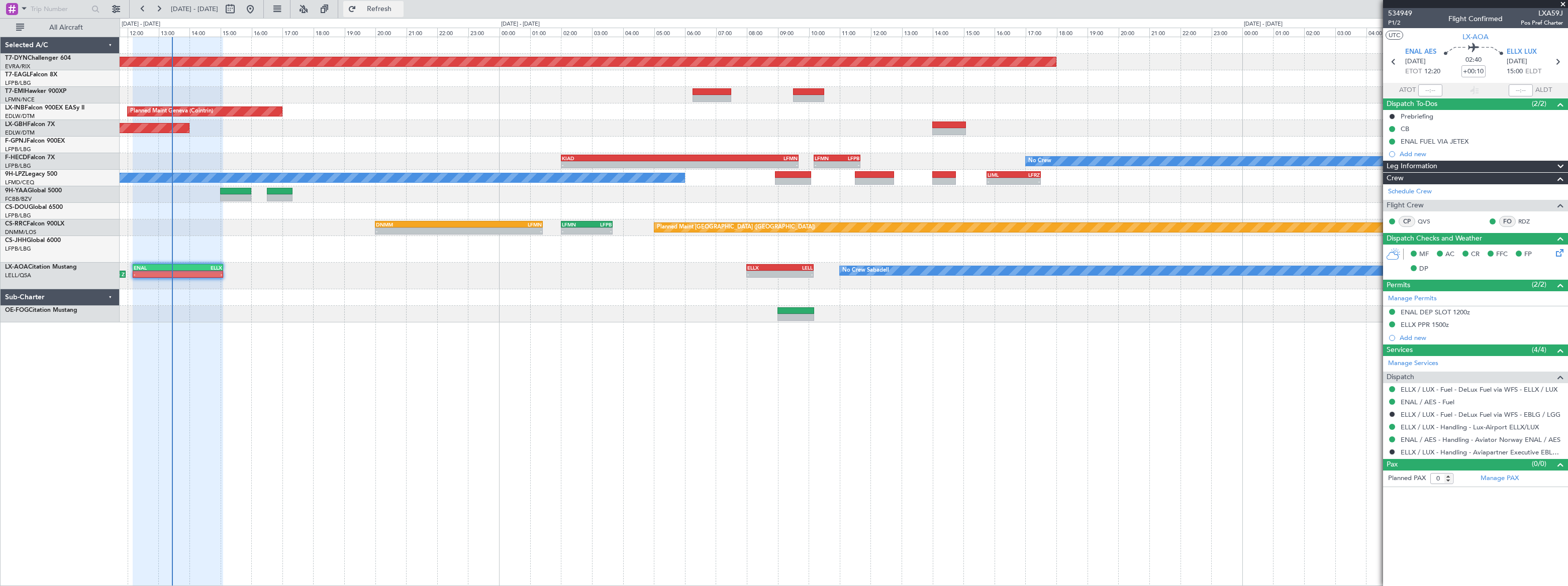
click at [400, 6] on span "Refresh" at bounding box center [379, 9] width 42 height 7
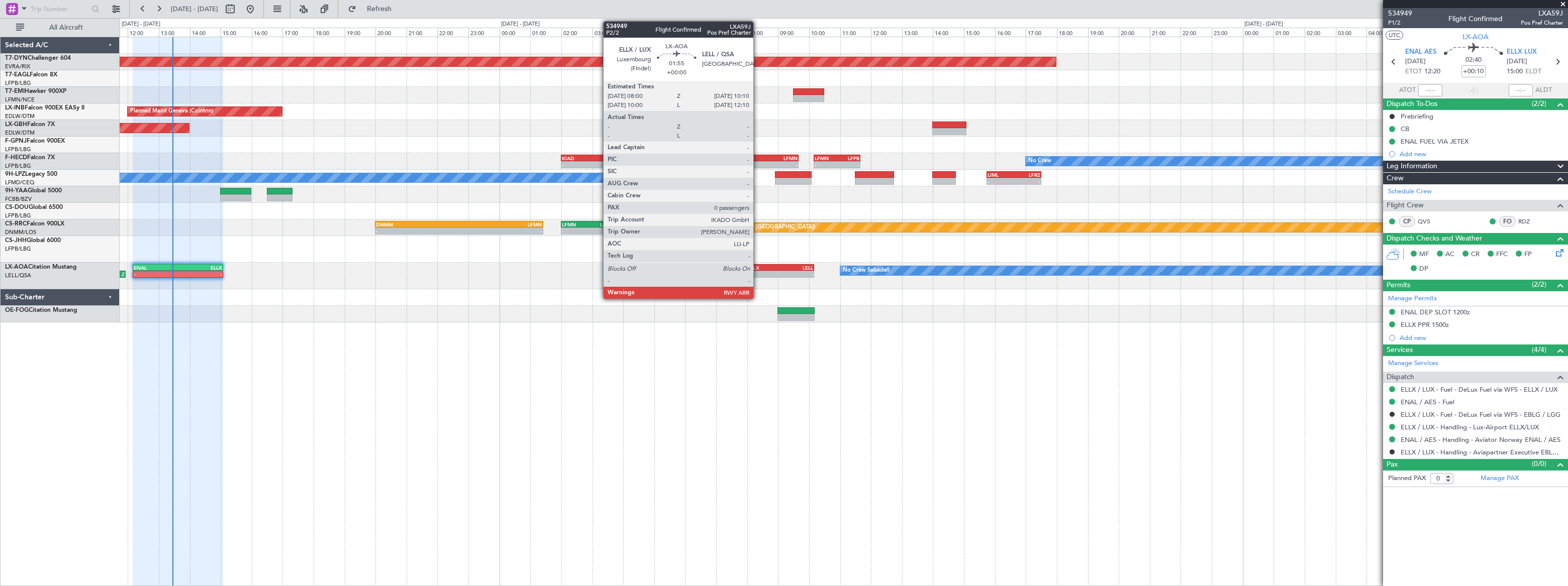
click at [759, 268] on div "ELLX" at bounding box center [763, 268] width 32 height 6
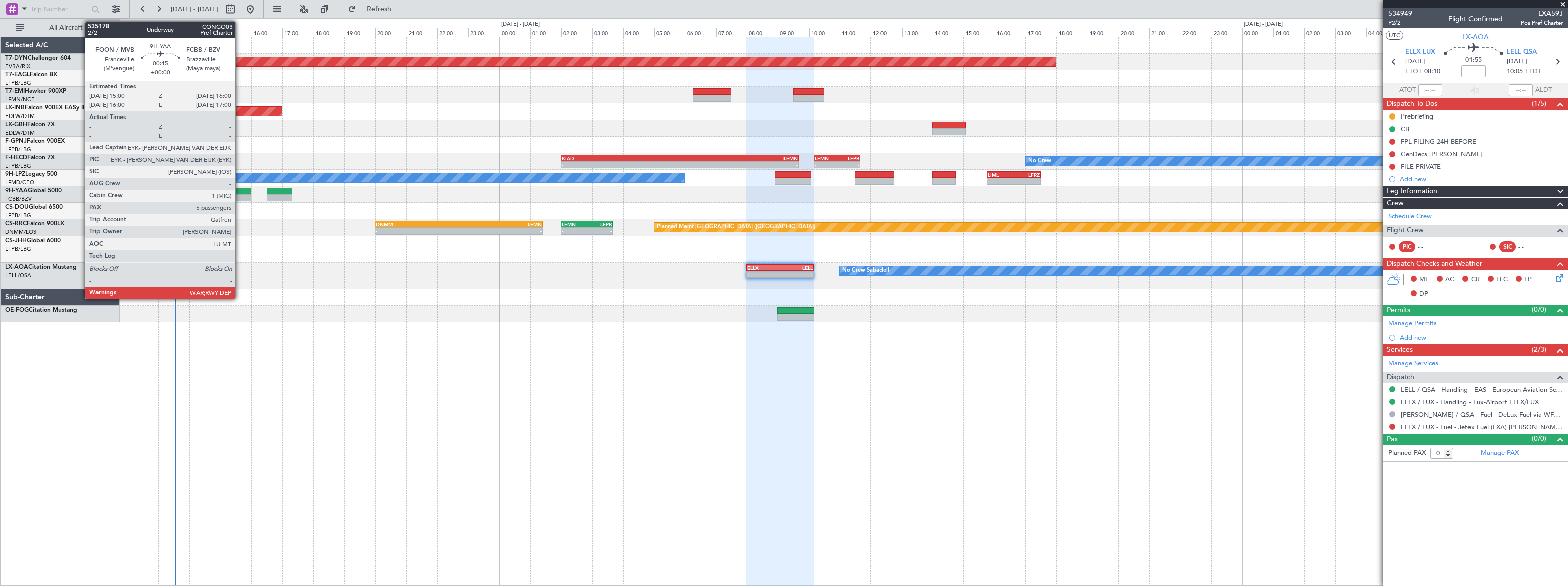
click at [240, 190] on div at bounding box center [236, 191] width 31 height 7
click at [233, 190] on div at bounding box center [236, 191] width 31 height 7
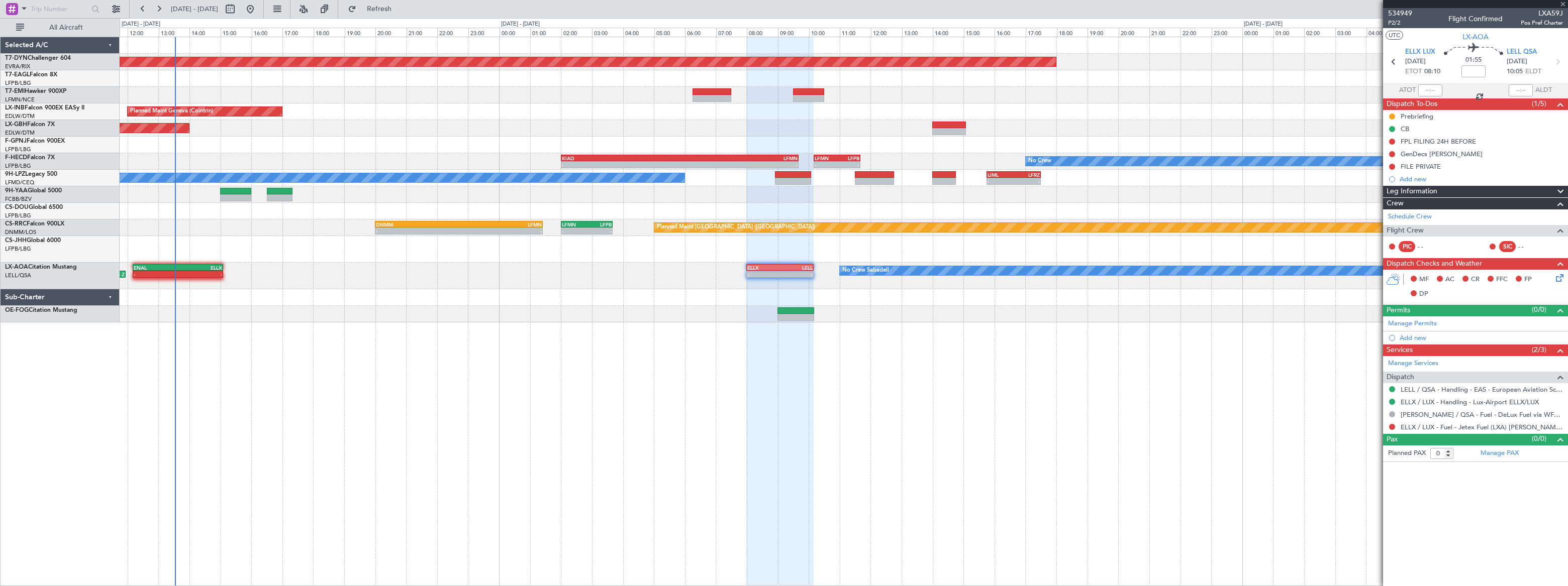
type input "5"
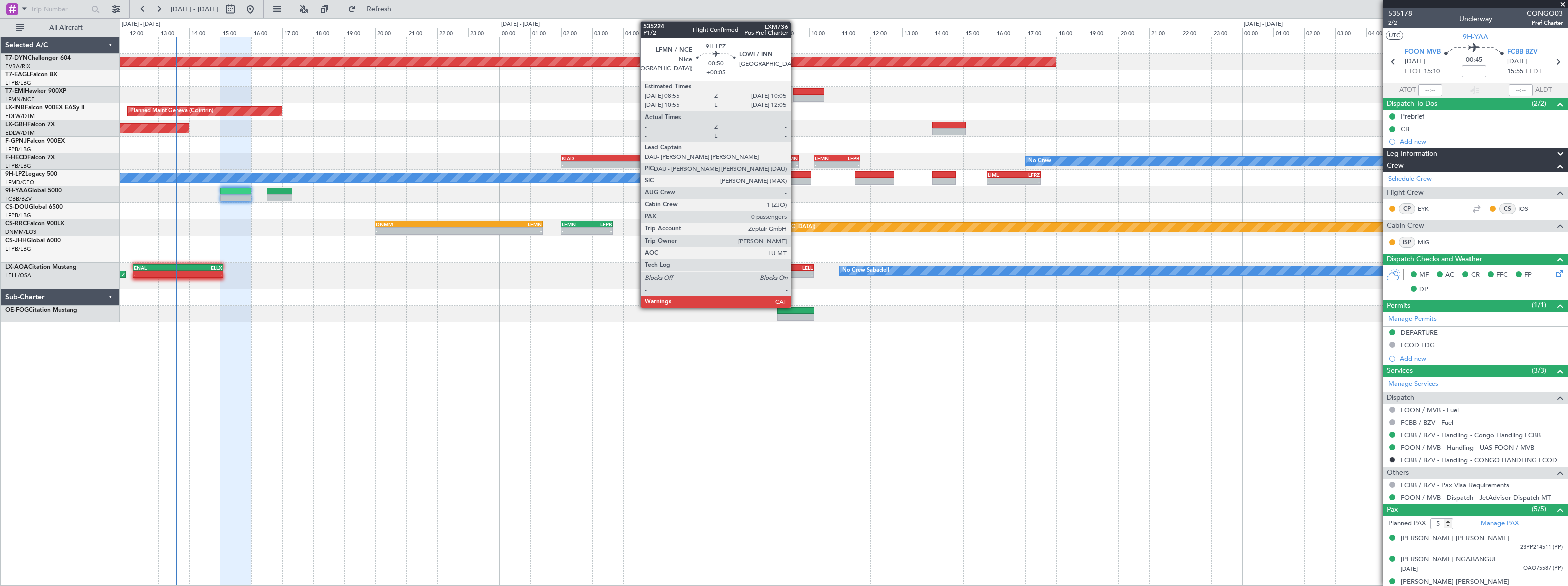
click at [795, 178] on div at bounding box center [792, 181] width 36 height 7
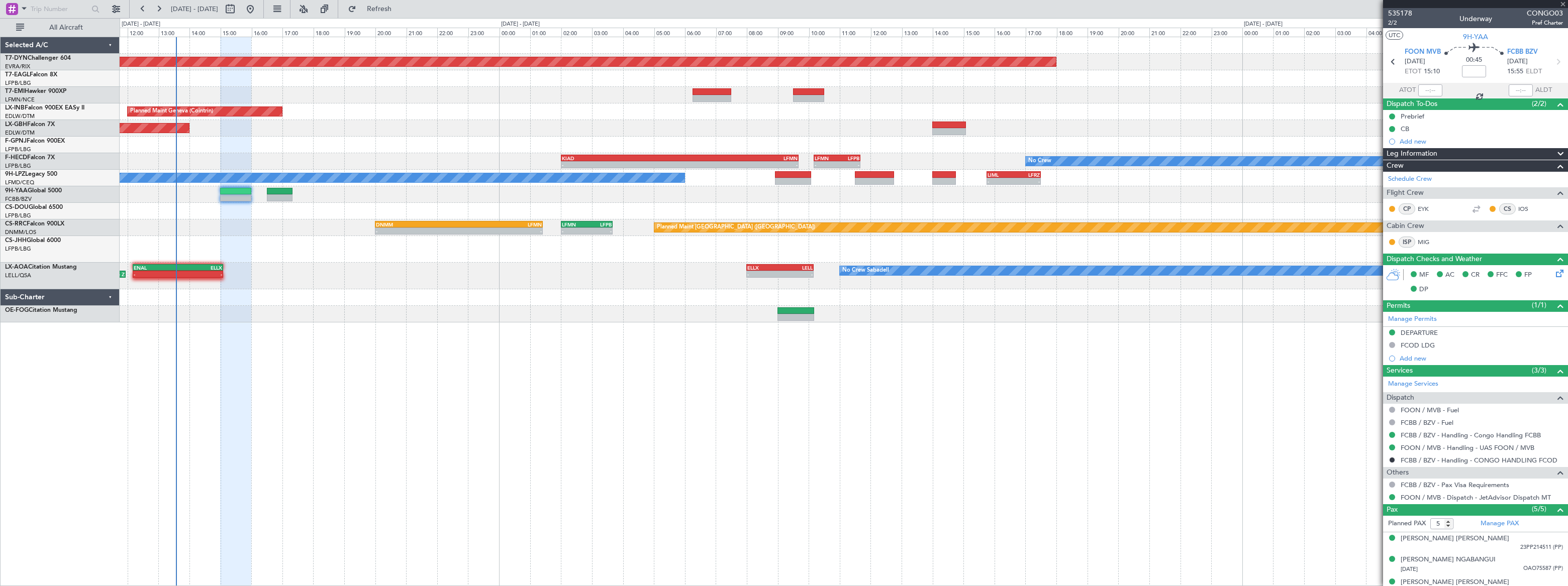
type input "+00:05"
type input "0"
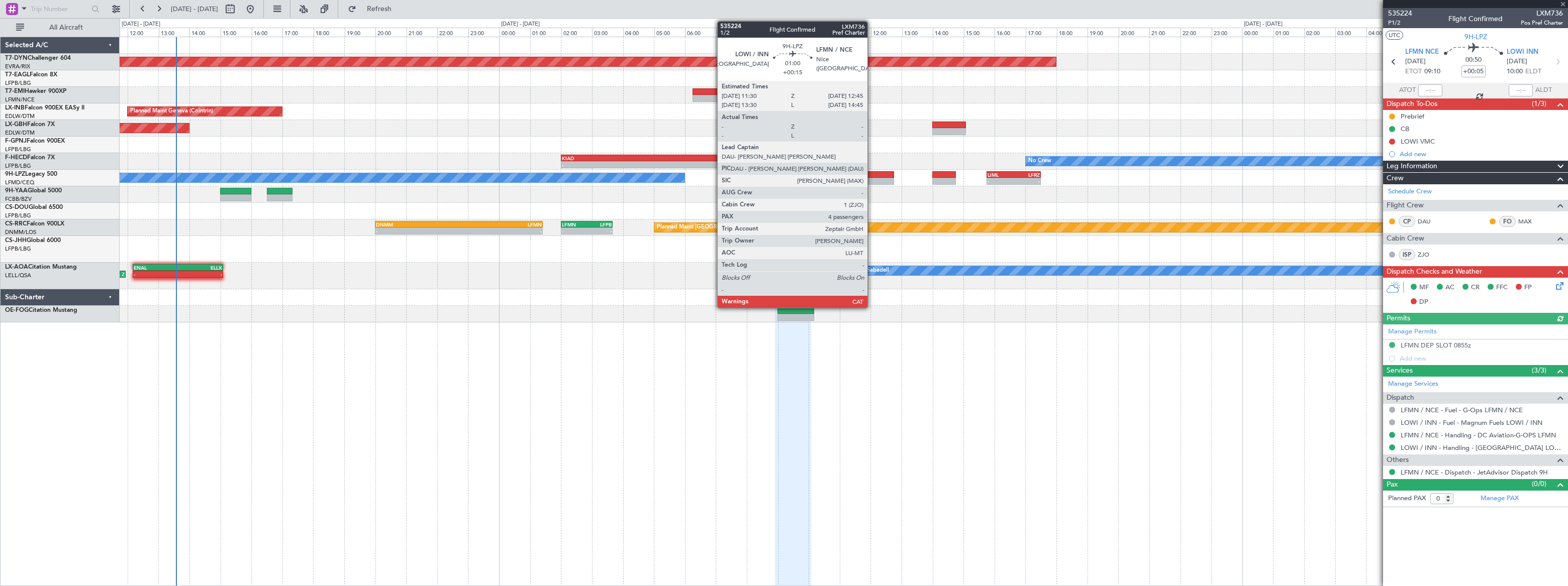
click at [872, 176] on div at bounding box center [874, 174] width 39 height 7
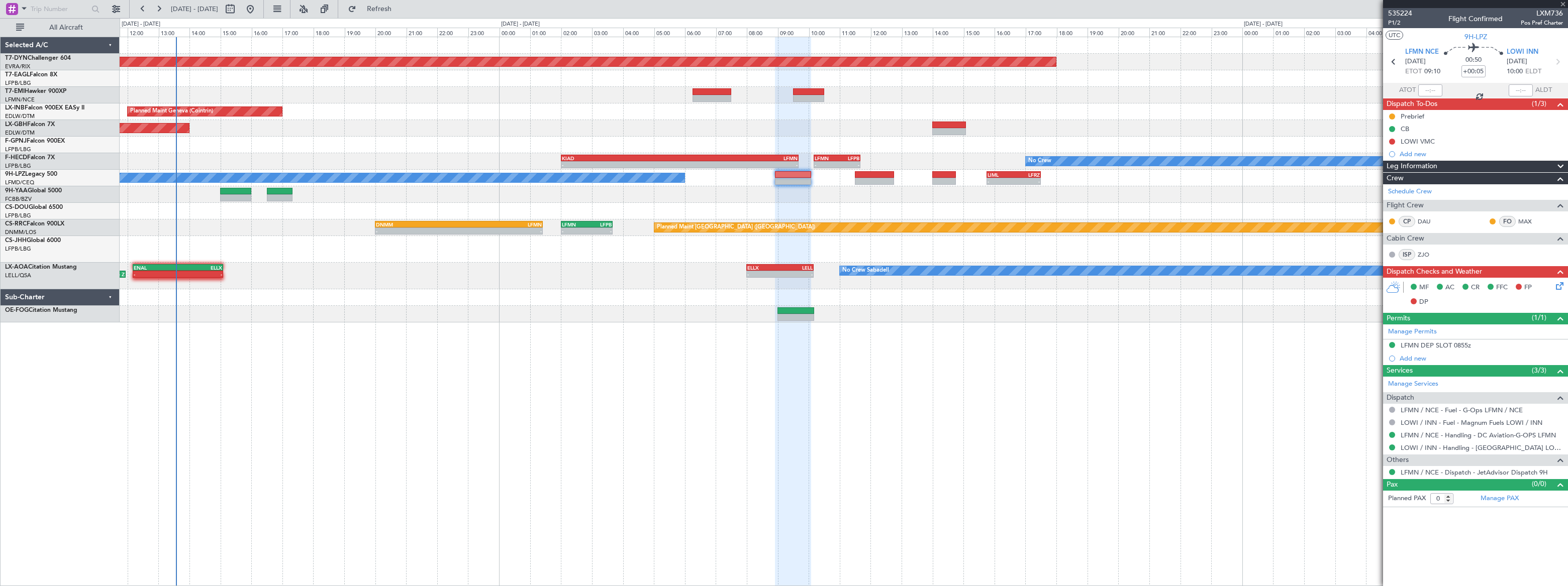
type input "+00:15"
type input "4"
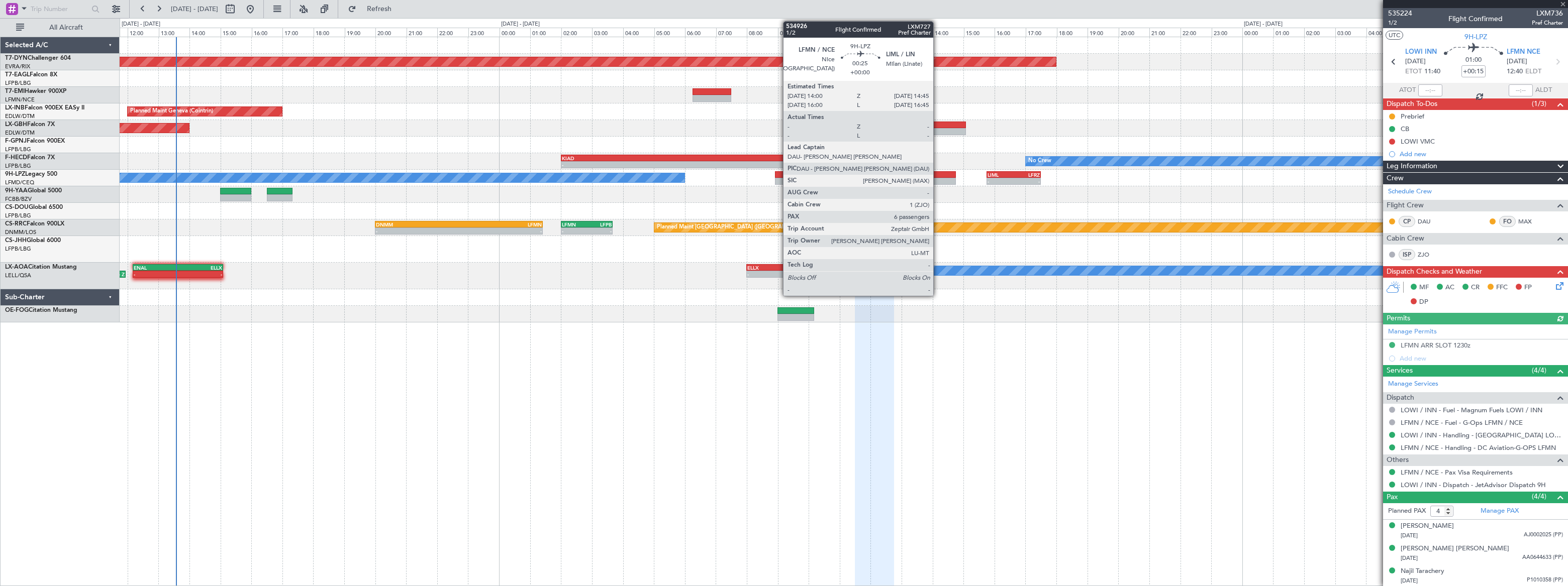
click at [938, 173] on div at bounding box center [944, 174] width 23 height 7
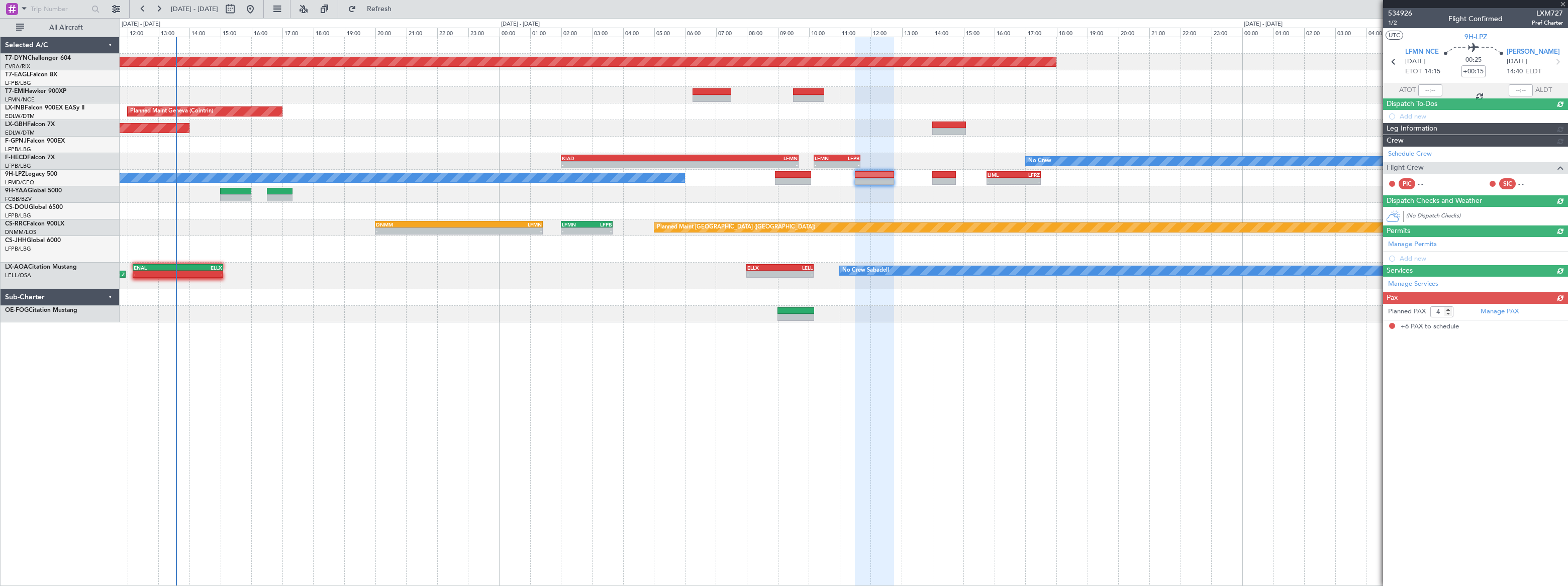
type input "6"
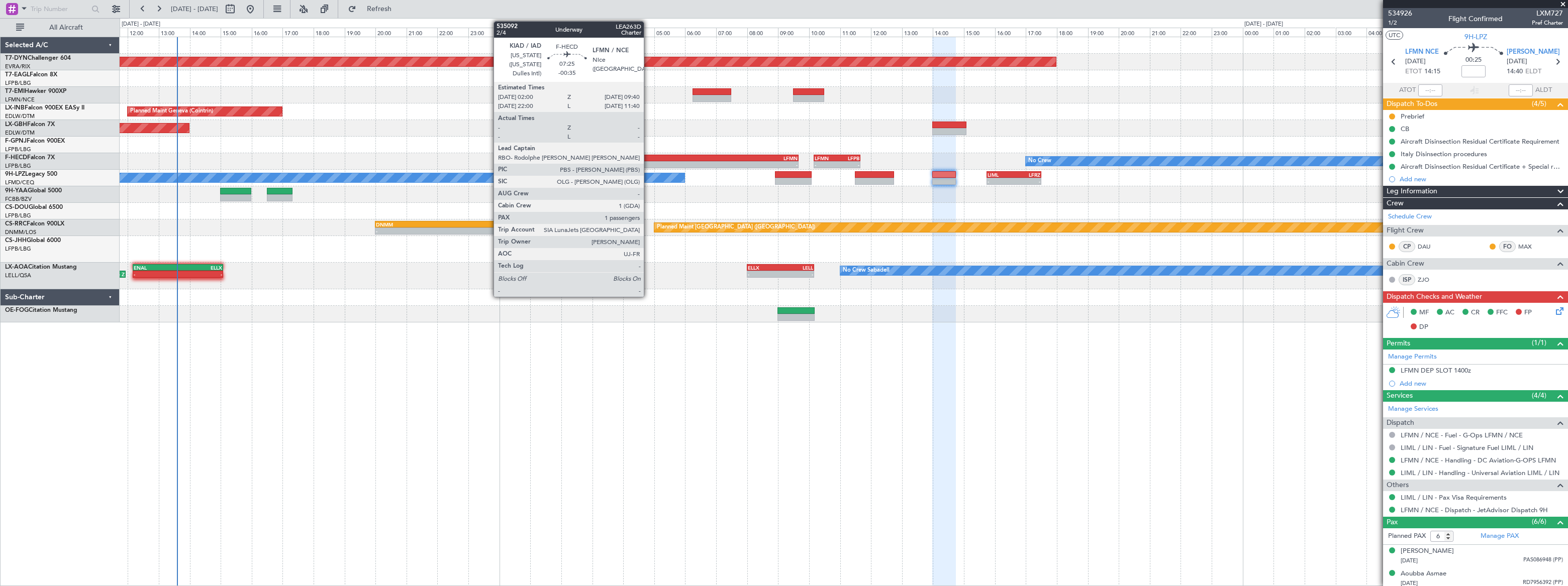
click at [649, 161] on div "- -" at bounding box center [679, 164] width 238 height 7
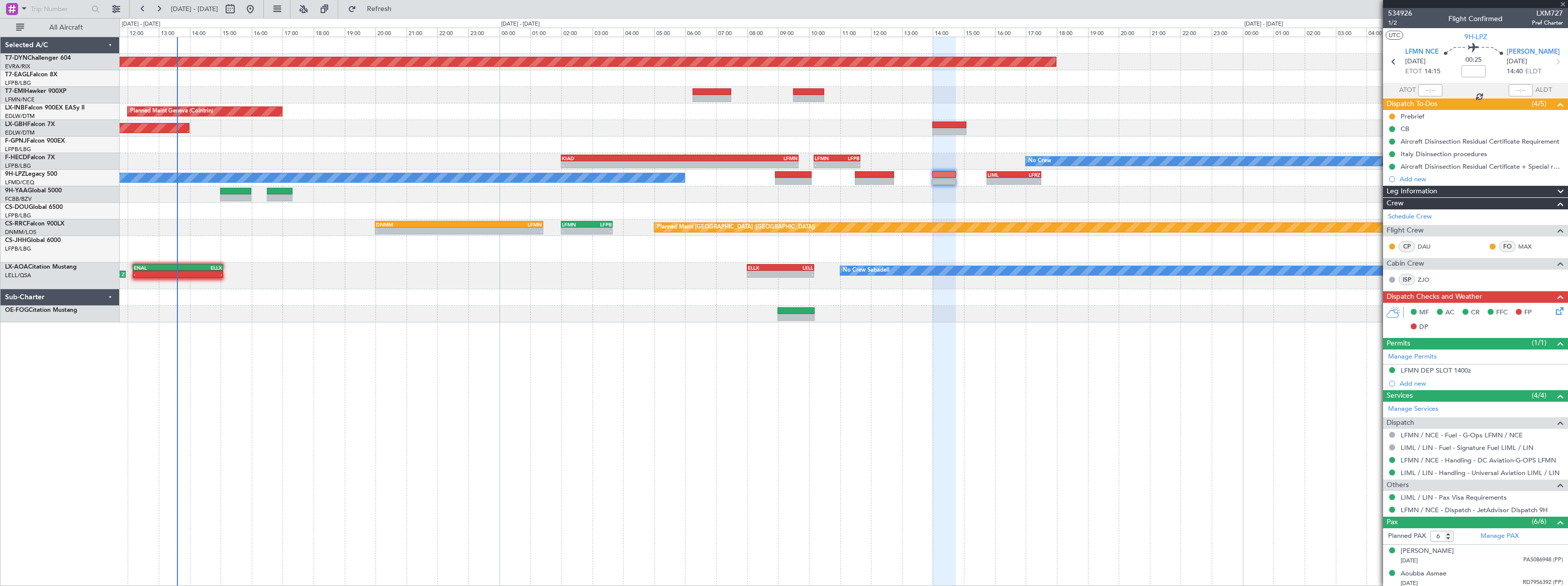
click at [649, 161] on div "- -" at bounding box center [679, 164] width 238 height 7
type input "-00:35"
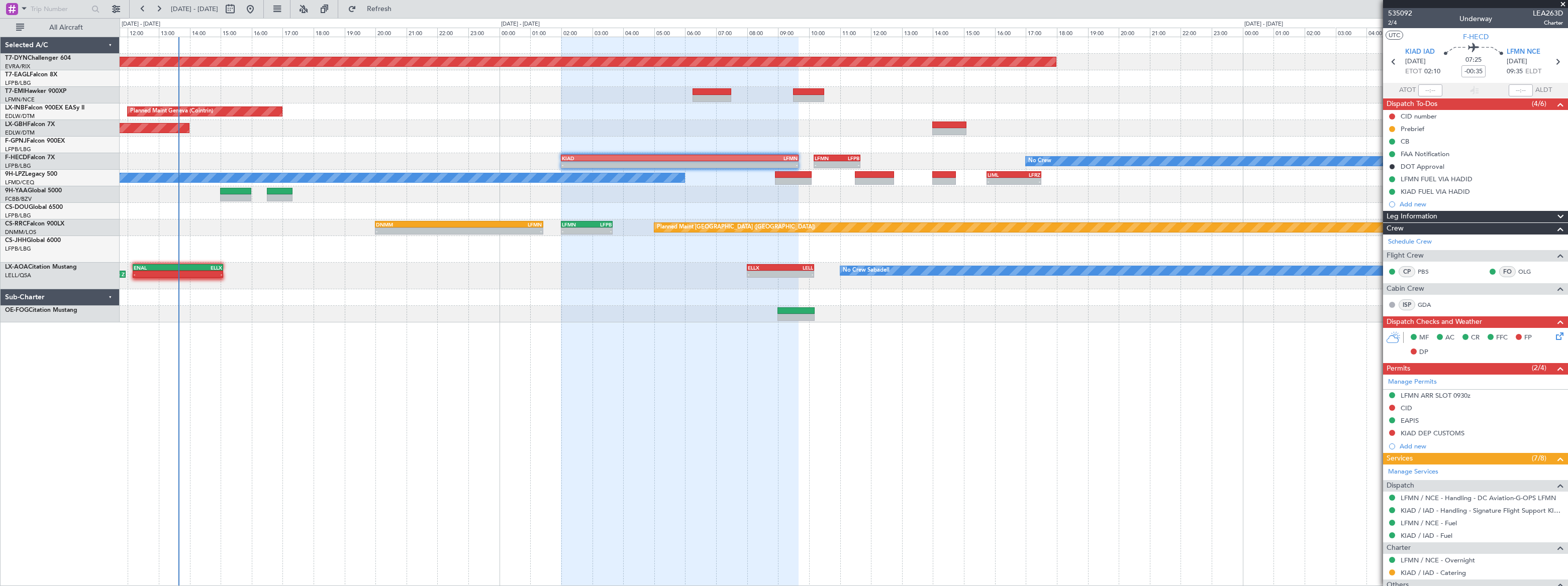
click at [389, 125] on div "Unplanned Maint [GEOGRAPHIC_DATA] ([GEOGRAPHIC_DATA])" at bounding box center [843, 128] width 1448 height 17
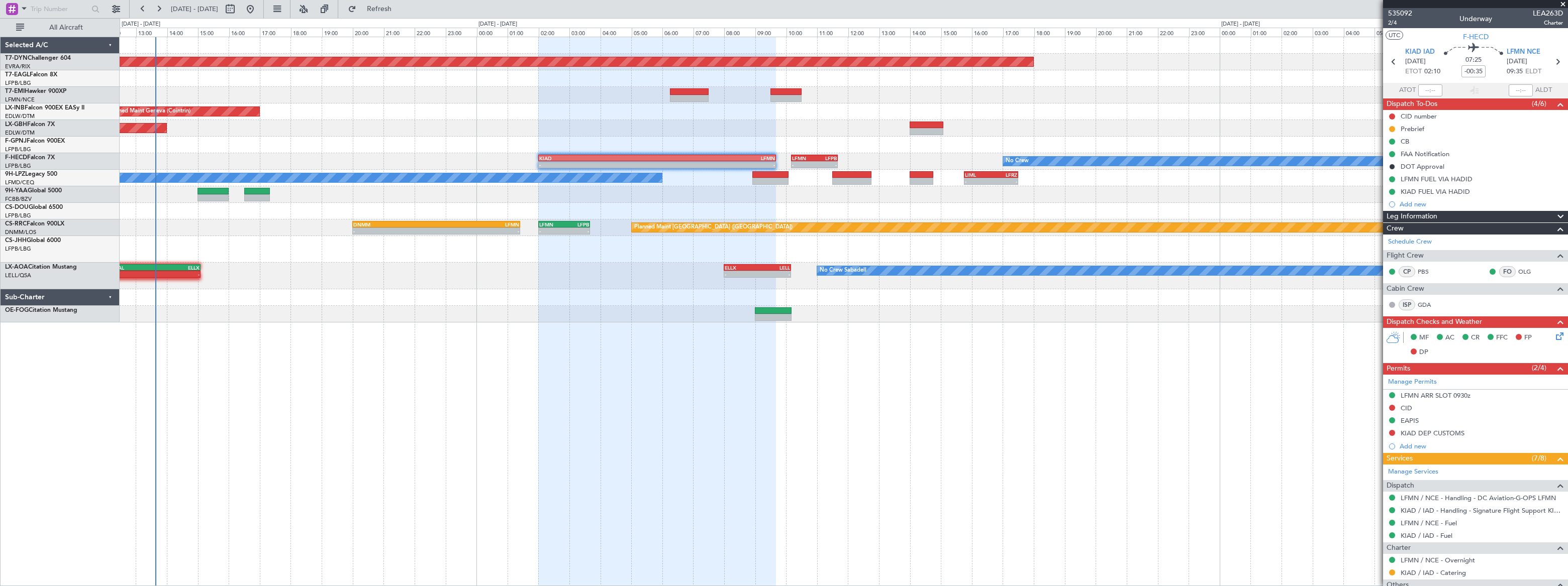
click at [371, 116] on div "Planned Maint Basel-Mulhouse Planned Maint Geneva (Cointrin) Unplanned Maint Pa…" at bounding box center [842, 180] width 1447 height 286
drag, startPoint x: 1564, startPoint y: 2, endPoint x: 1555, endPoint y: 5, distance: 9.5
click at [1564, 1] on span at bounding box center [1562, 4] width 10 height 9
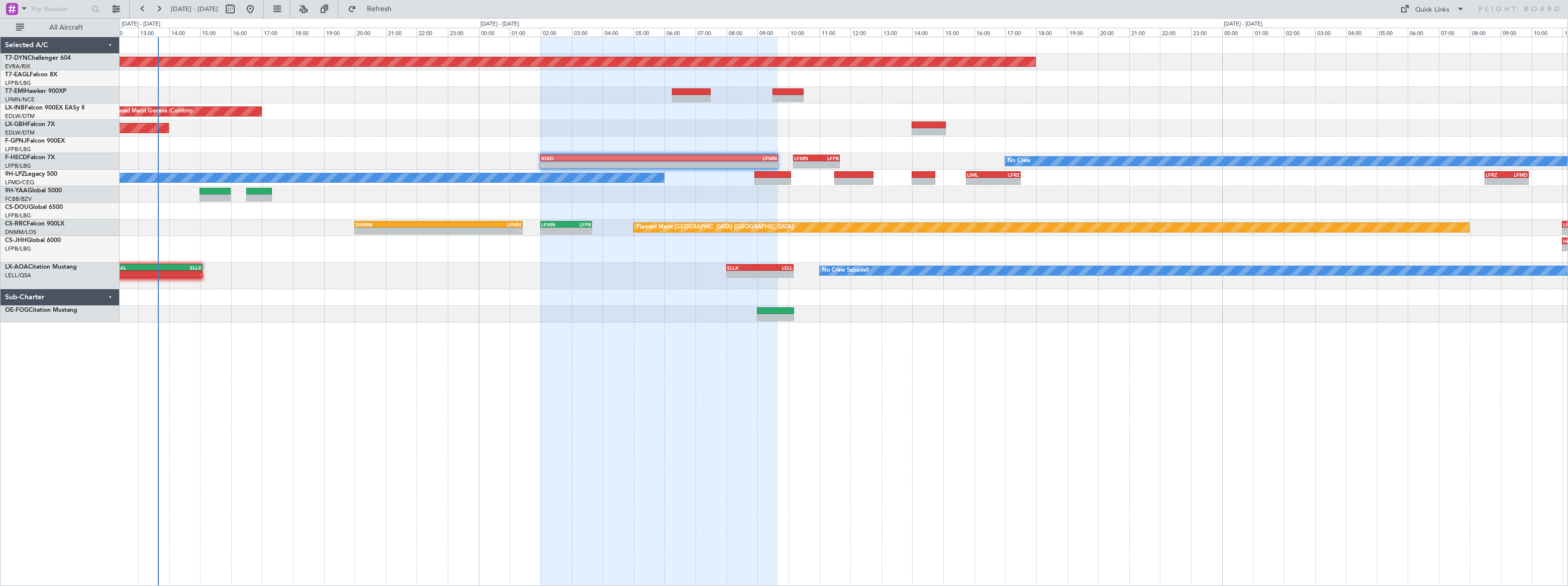
type input "0"
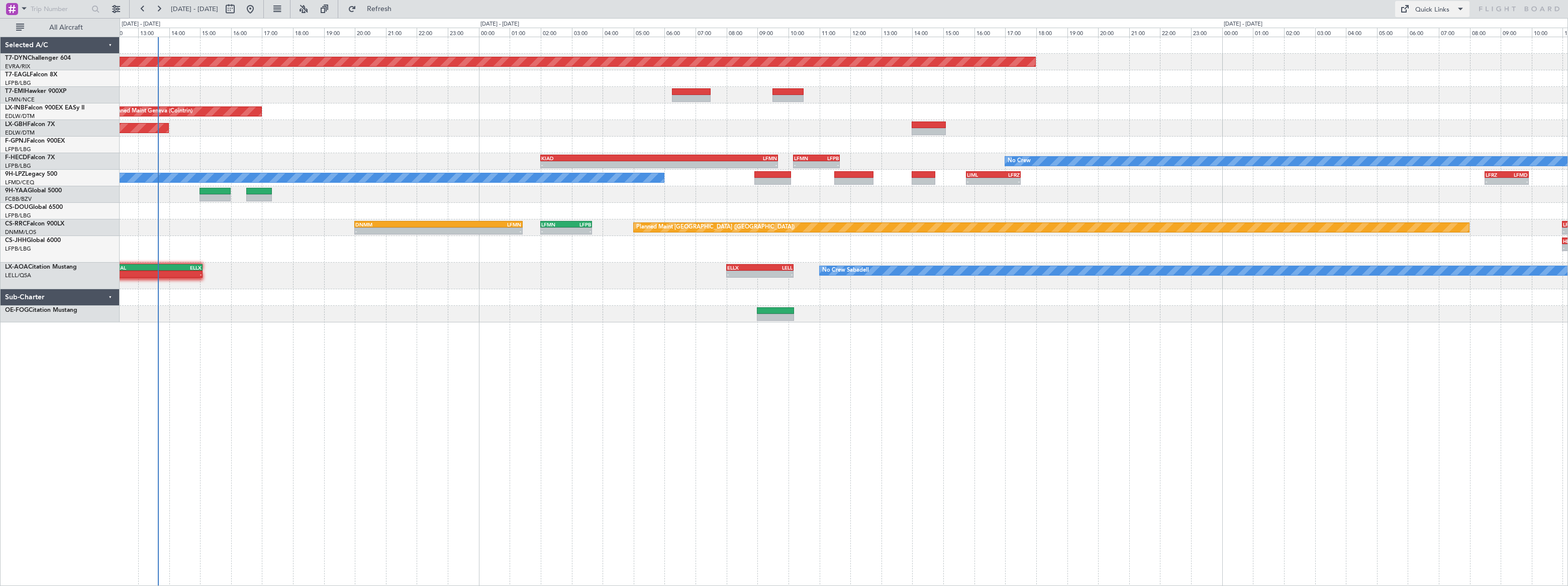
click at [1421, 9] on div "Quick Links" at bounding box center [1432, 10] width 34 height 10
click at [1432, 31] on button "Trip Builder" at bounding box center [1432, 33] width 75 height 24
click at [400, 8] on span "Refresh" at bounding box center [379, 9] width 42 height 7
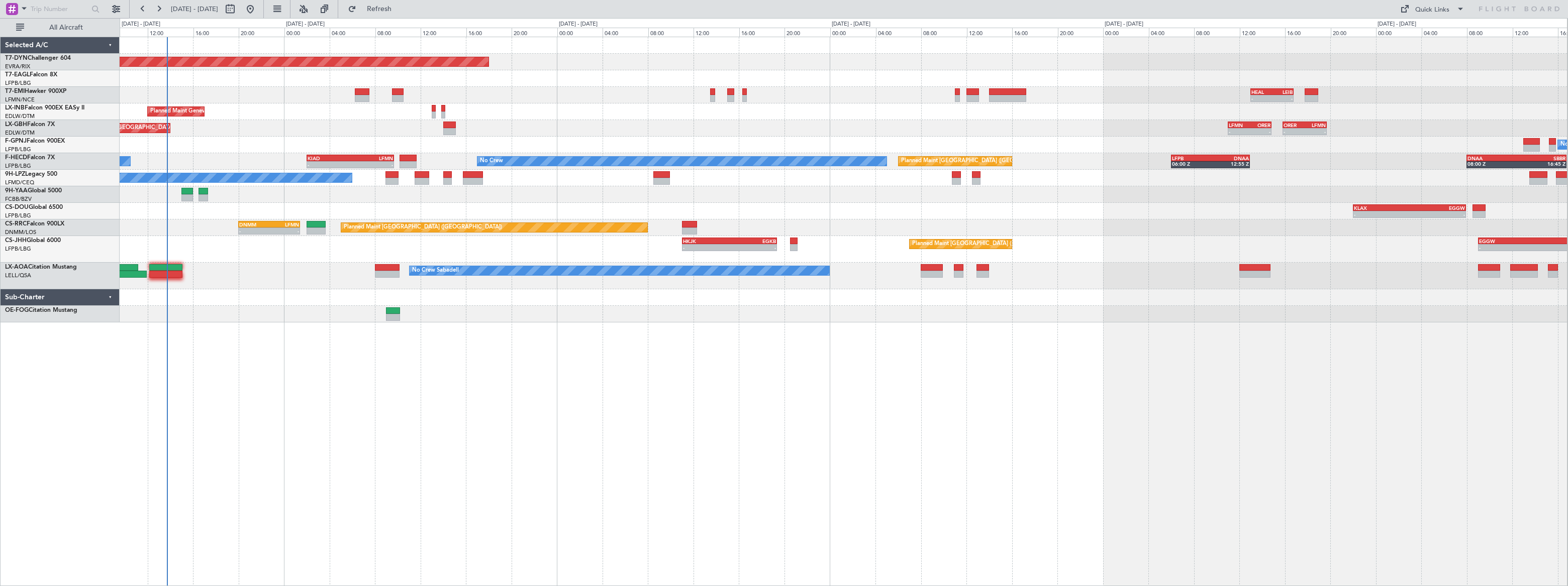
click at [215, 135] on div "Planned Maint Basel-Mulhouse Planned Maint Geneva (Cointrin) - - HEAL 13:00 Z L…" at bounding box center [842, 180] width 1447 height 286
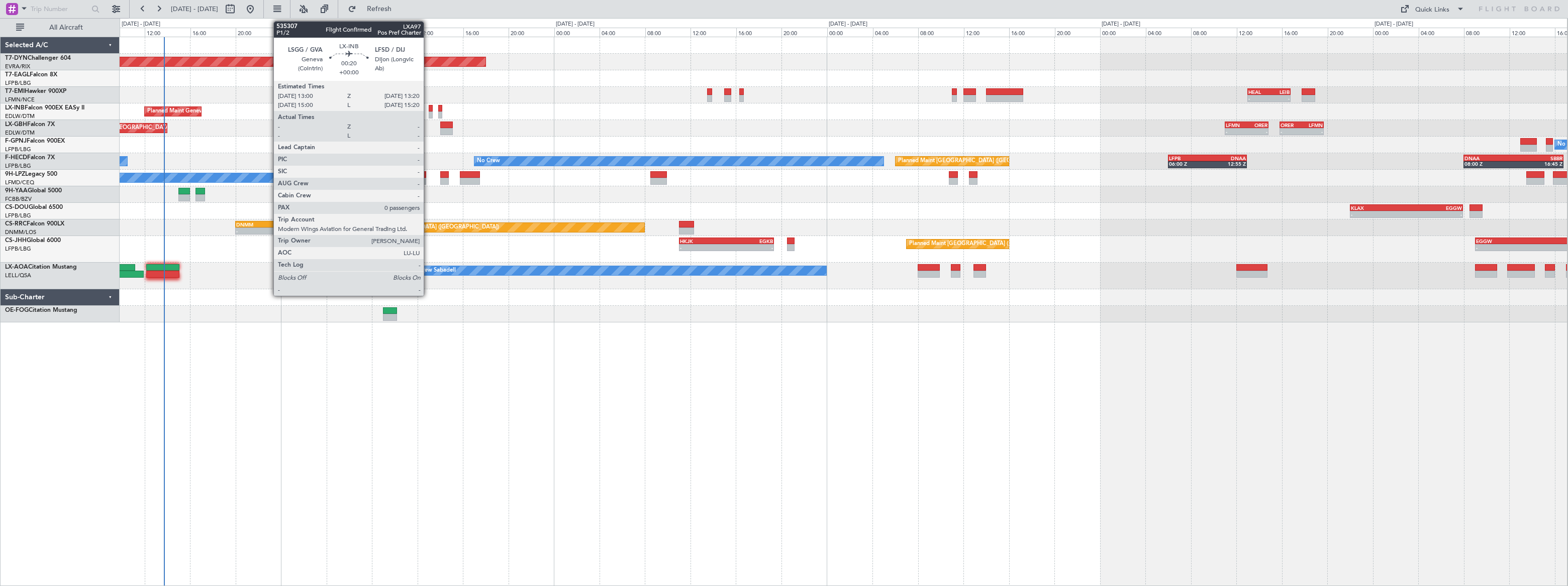
click at [428, 112] on div at bounding box center [430, 114] width 4 height 7
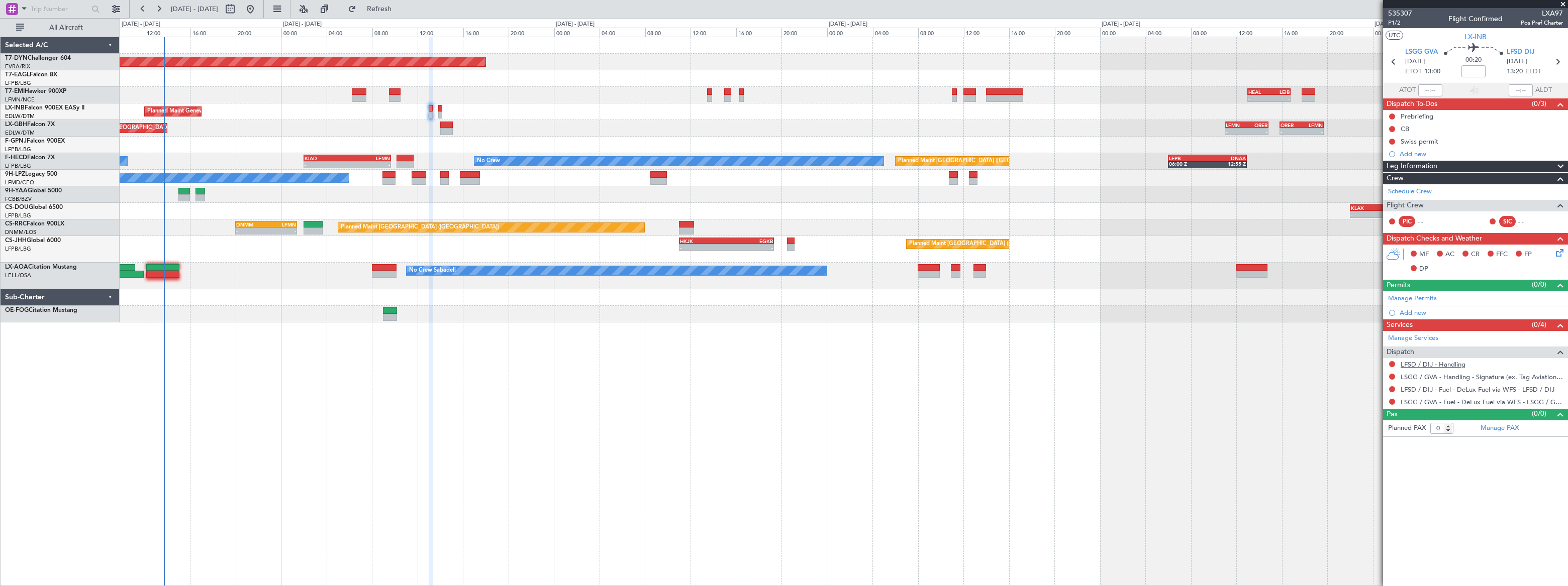
click at [1454, 362] on link "LFSD / DIJ - Handling" at bounding box center [1433, 364] width 65 height 9
click at [400, 6] on span "Refresh" at bounding box center [379, 9] width 42 height 7
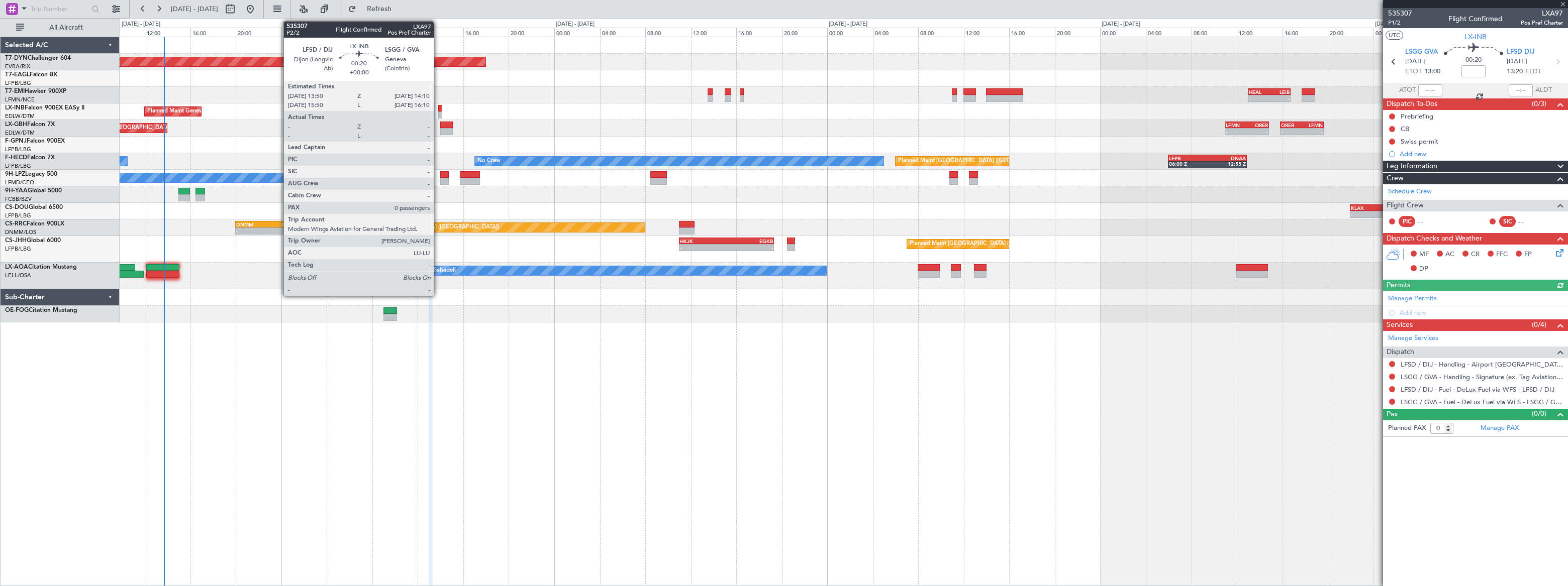
click at [438, 112] on div at bounding box center [440, 114] width 4 height 7
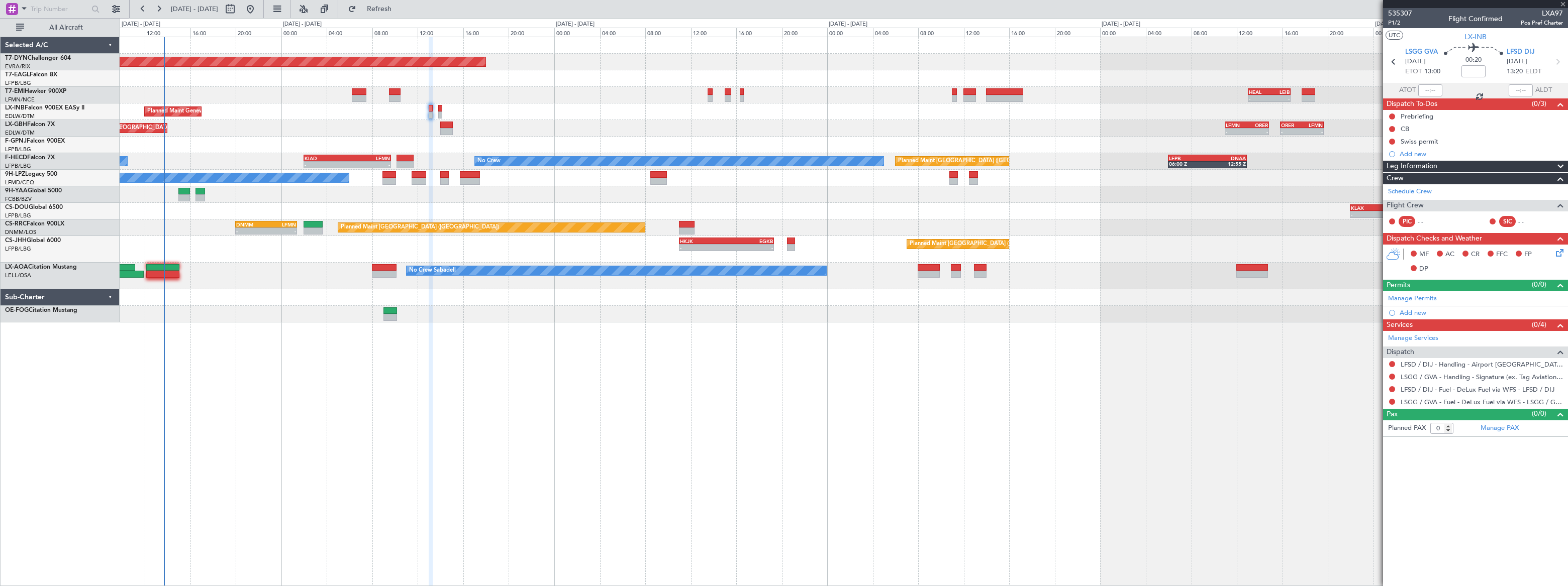
click at [439, 113] on div at bounding box center [440, 114] width 4 height 7
click at [1457, 376] on link "LFSD / DIJ - Handling" at bounding box center [1433, 377] width 65 height 9
click at [400, 10] on span "Refresh" at bounding box center [379, 9] width 42 height 7
click at [400, 11] on span "Refresh" at bounding box center [379, 9] width 42 height 7
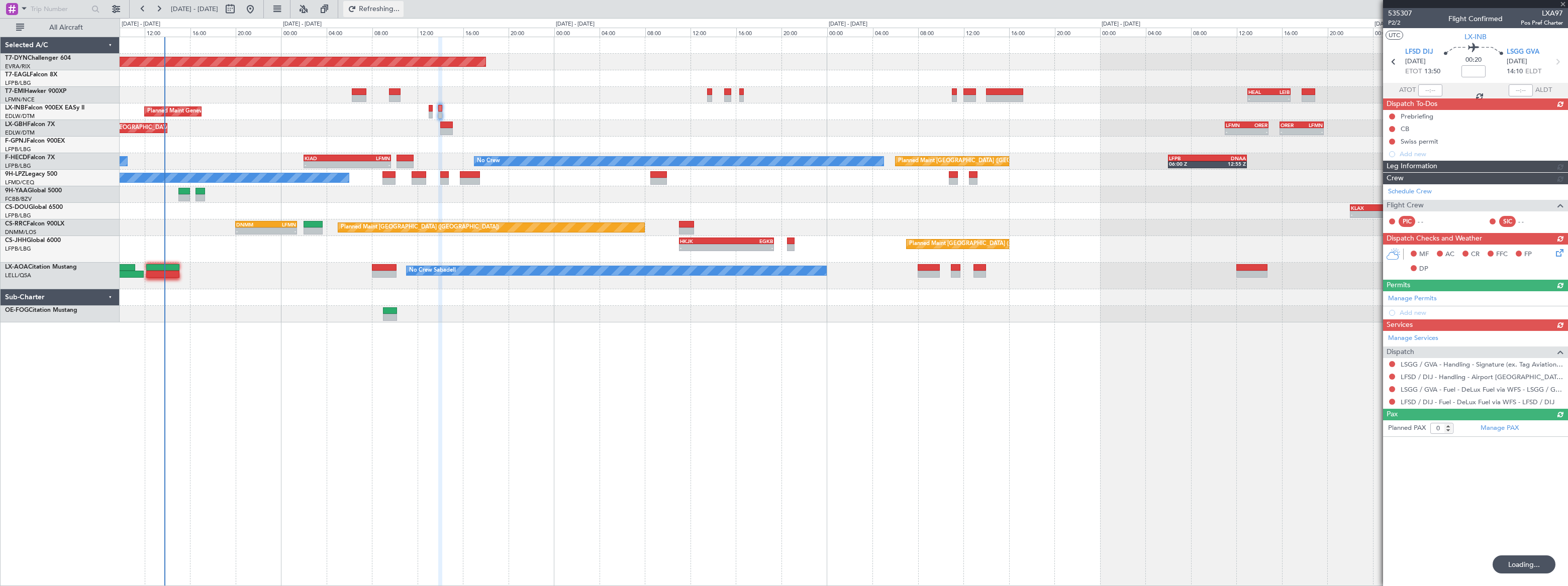
click at [400, 7] on span "Refreshing..." at bounding box center [379, 9] width 42 height 7
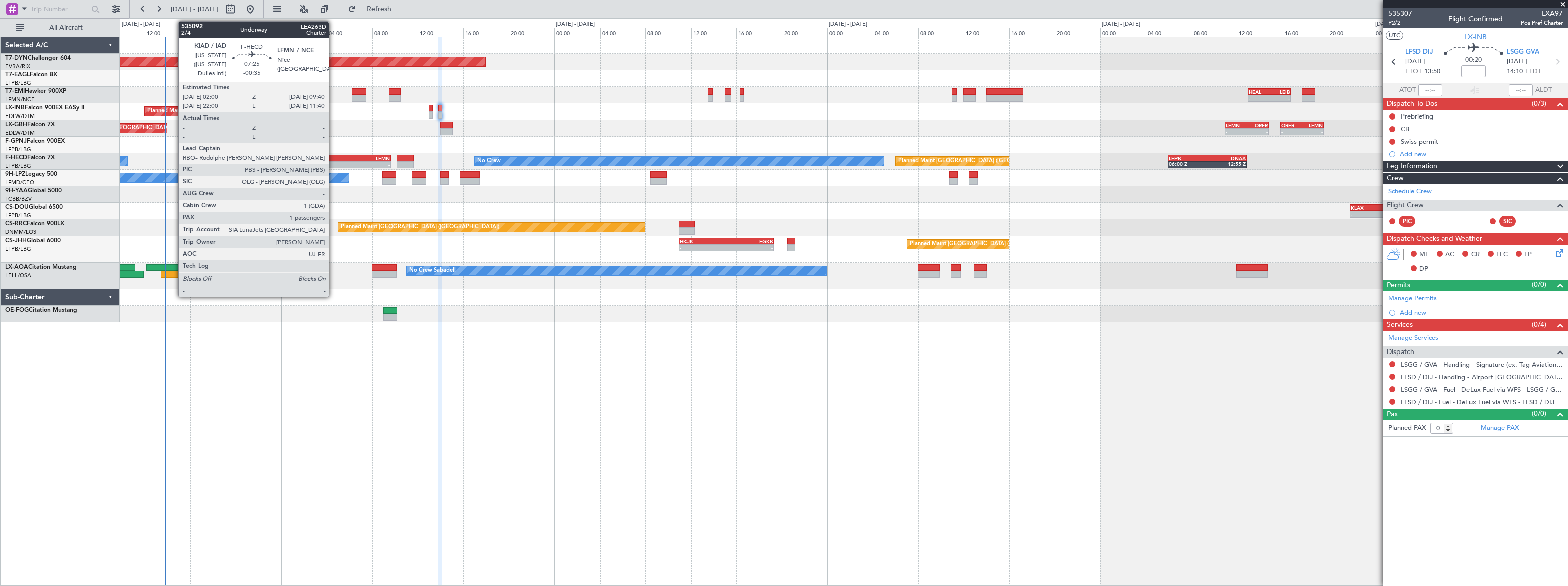
click at [334, 157] on div "KIAD" at bounding box center [326, 158] width 43 height 6
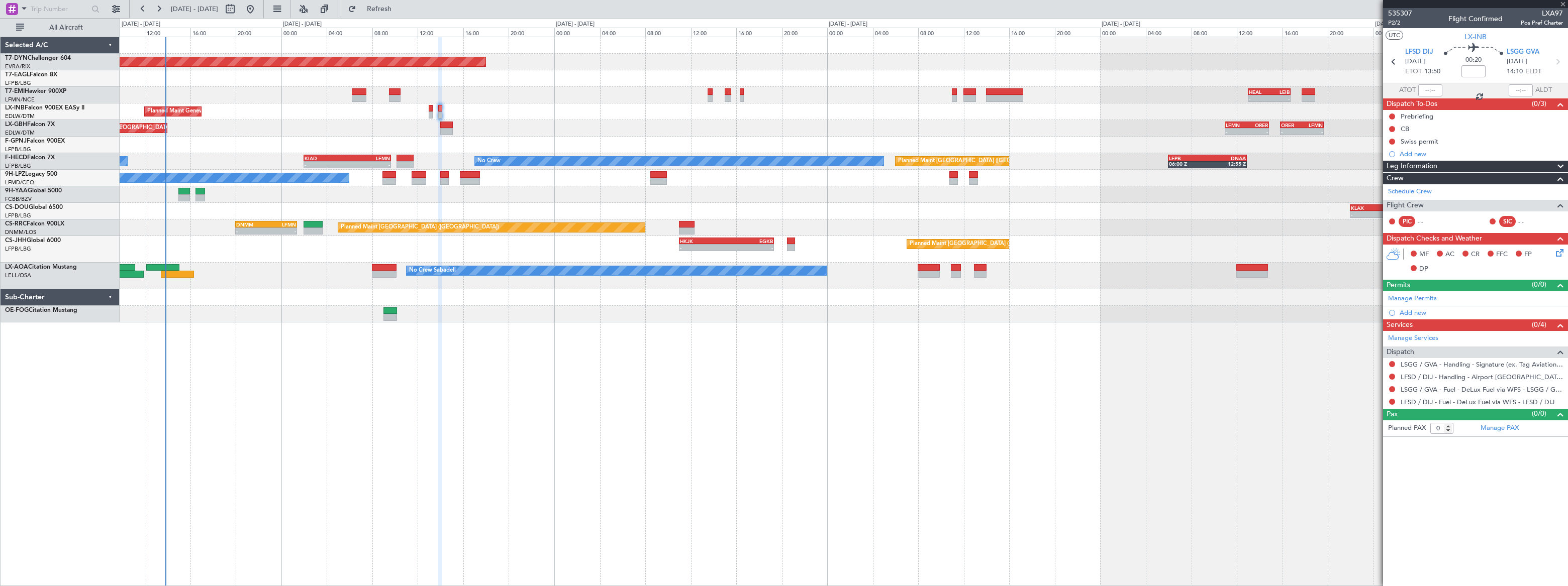
click at [334, 157] on div "KIAD" at bounding box center [326, 158] width 43 height 6
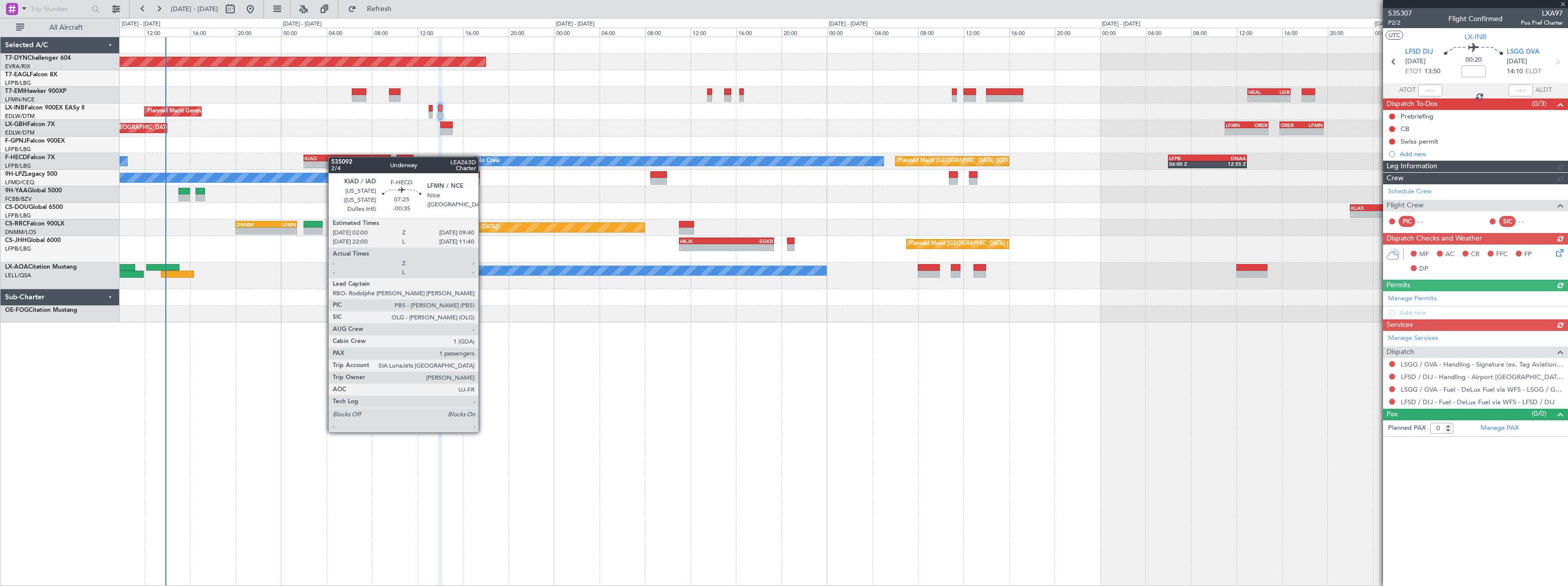
type input "-00:35"
type input "1"
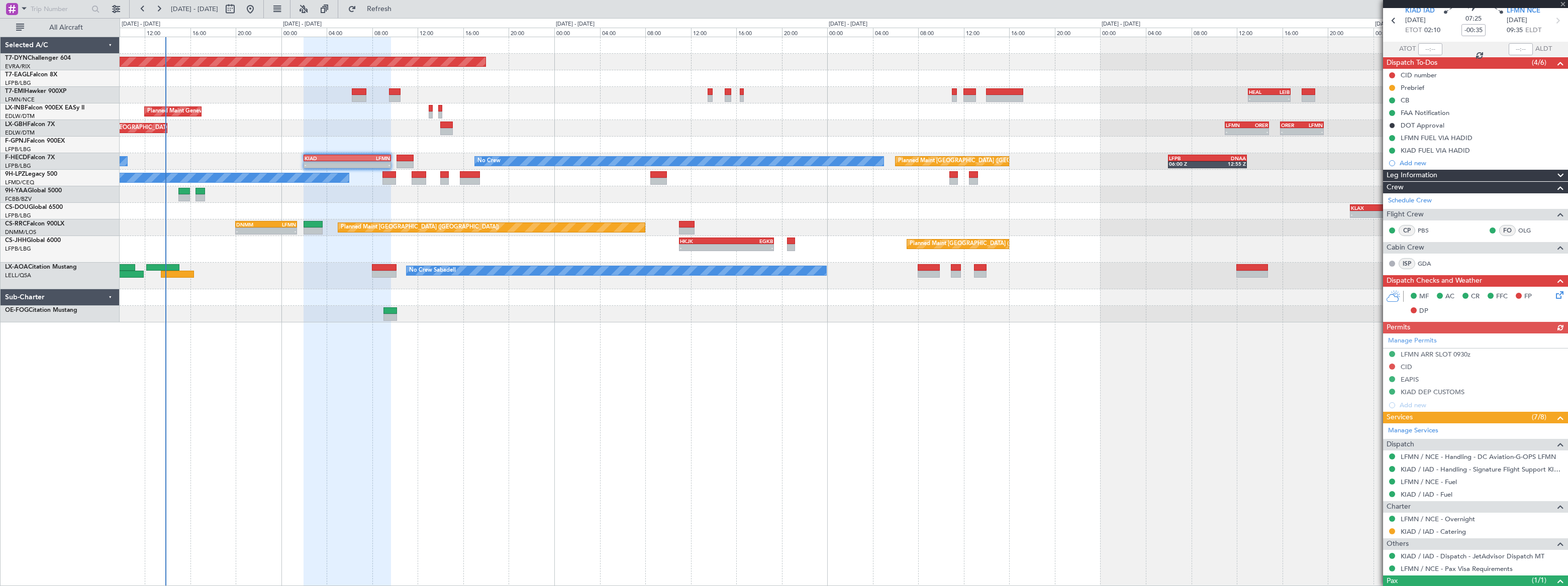
scroll to position [80, 0]
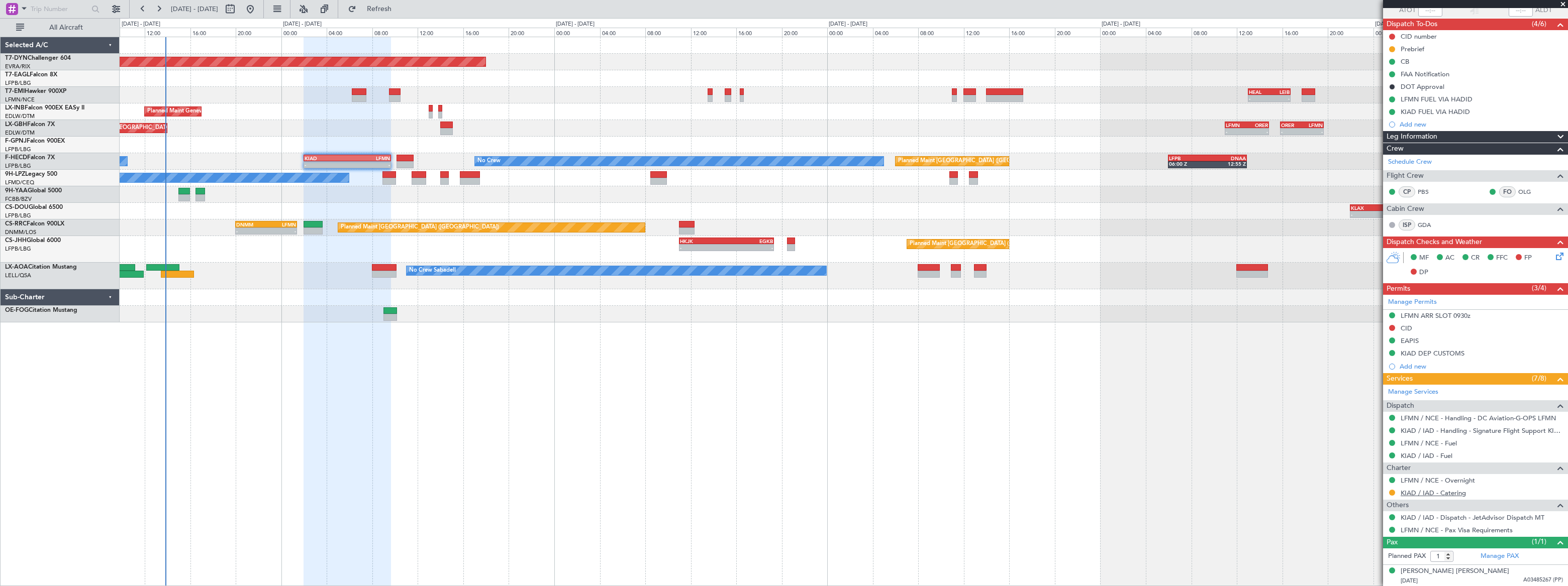
click at [1443, 490] on link "KIAD / IAD - Catering" at bounding box center [1433, 493] width 66 height 9
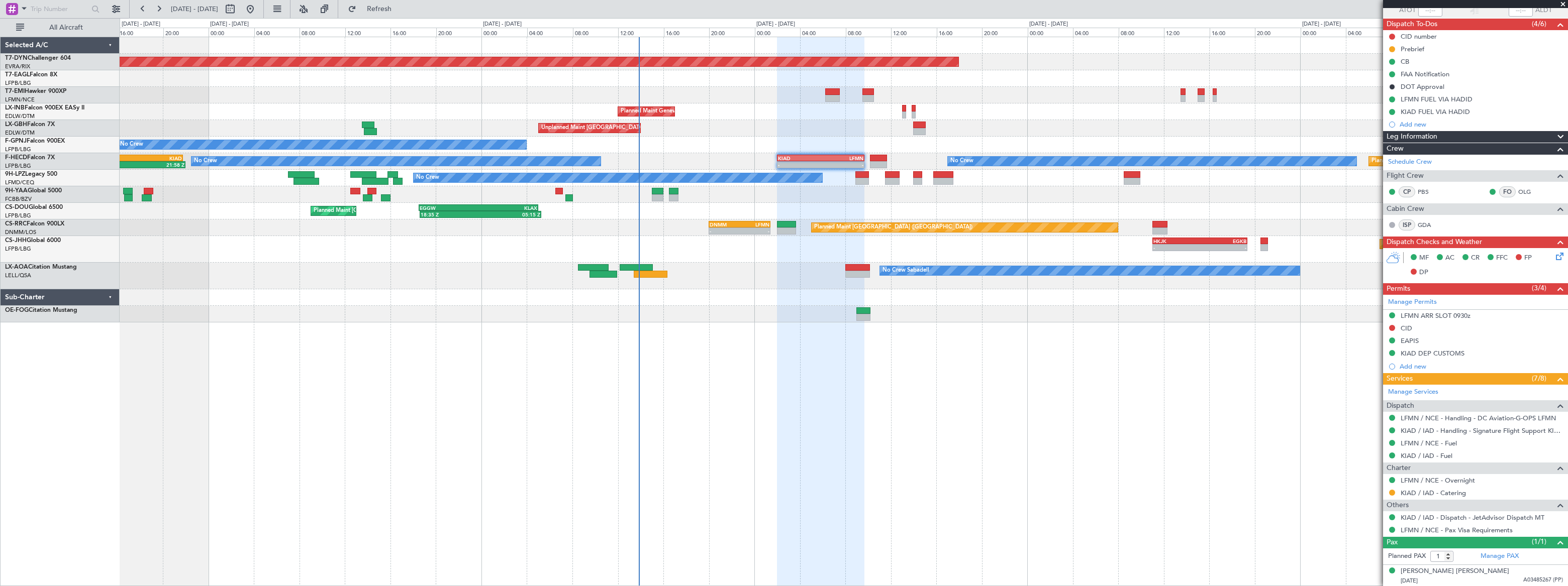
click at [795, 142] on div "No Crew" at bounding box center [842, 145] width 1447 height 17
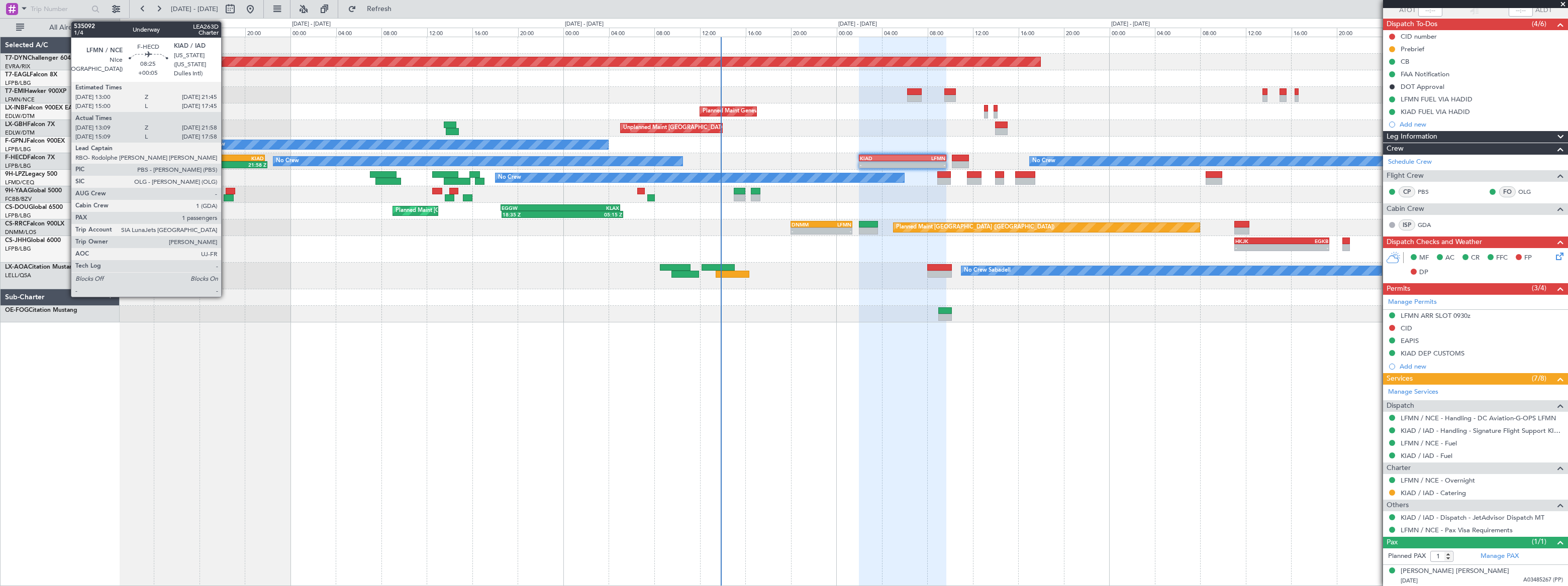
click at [226, 160] on div "21:45 Z" at bounding box center [240, 163] width 49 height 6
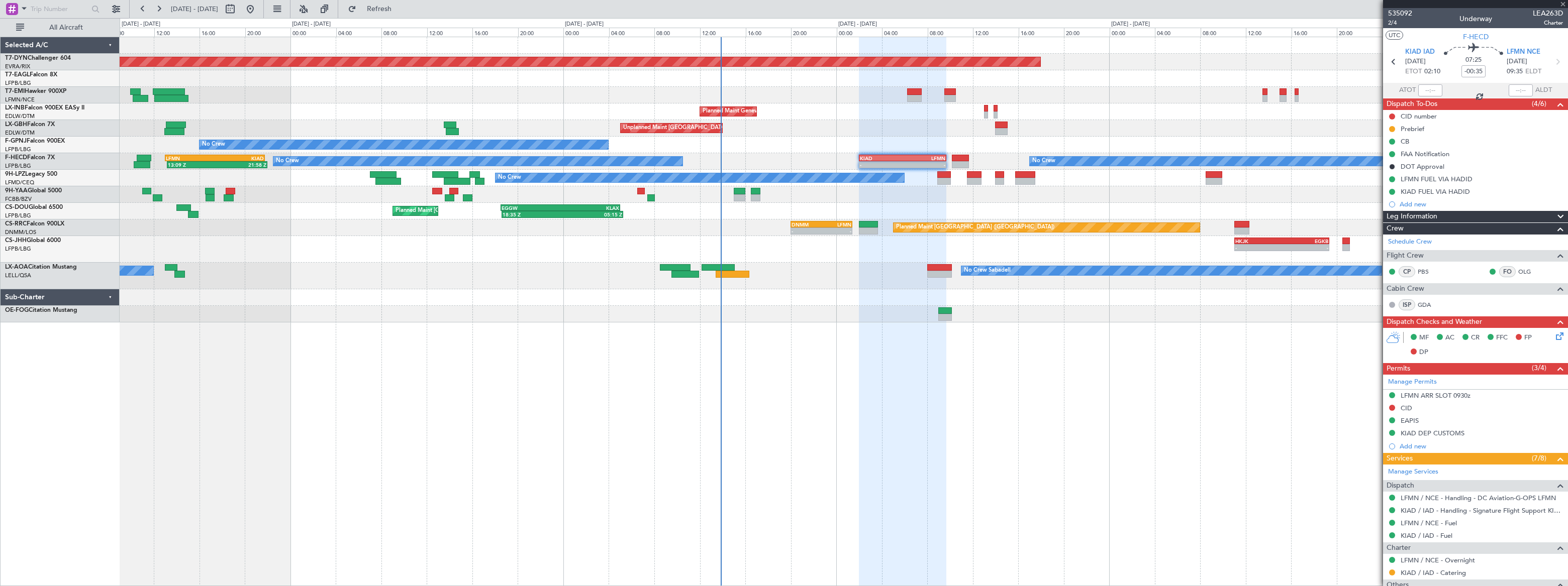
scroll to position [80, 0]
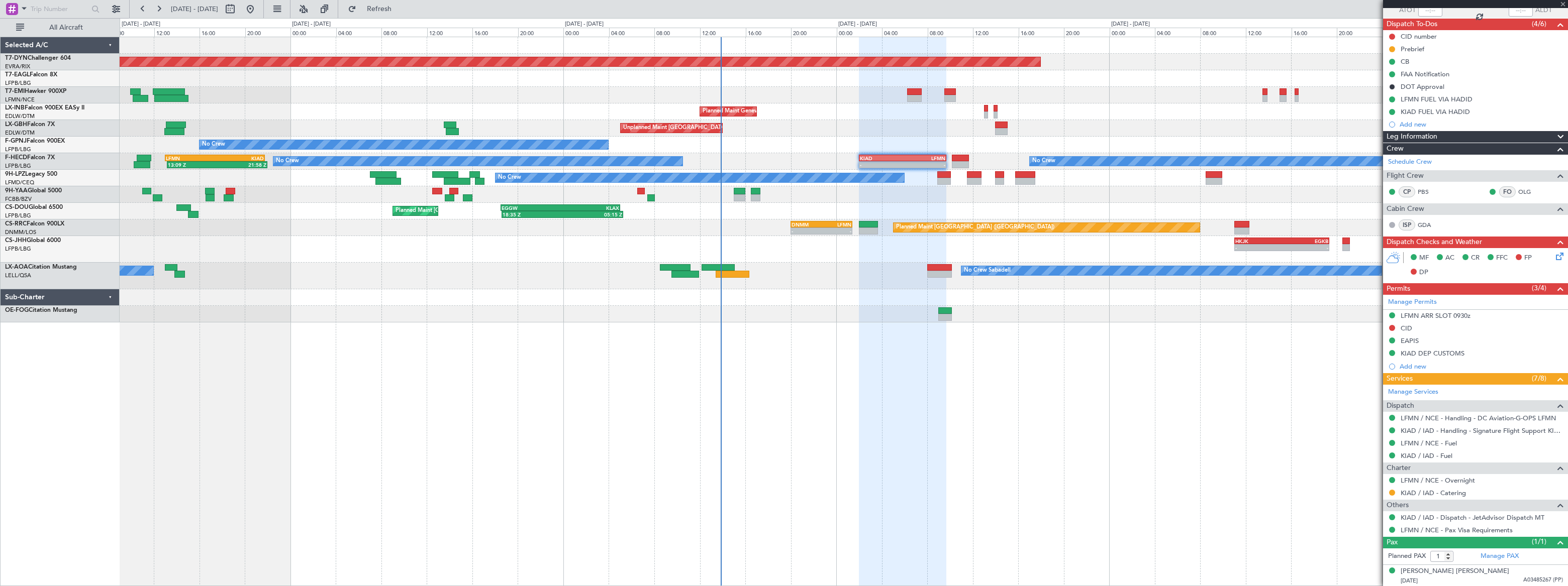
type input "+00:05"
type input "13:24"
type input "21:53"
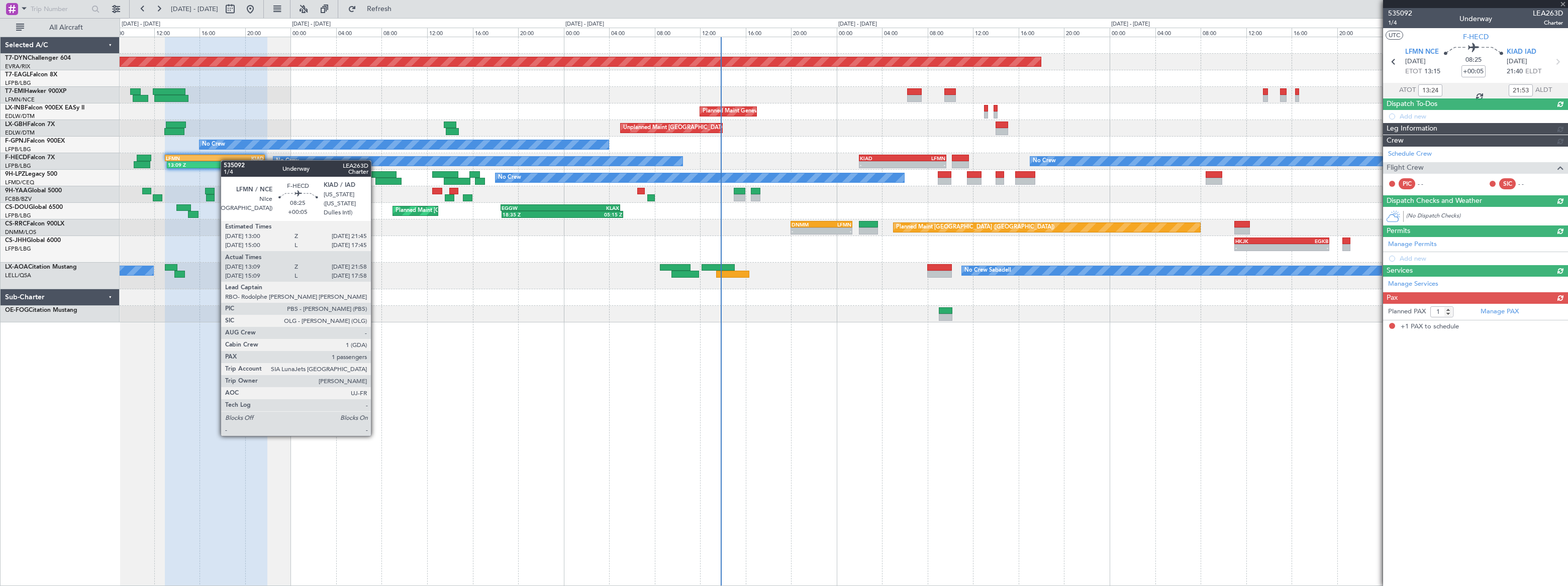
scroll to position [0, 0]
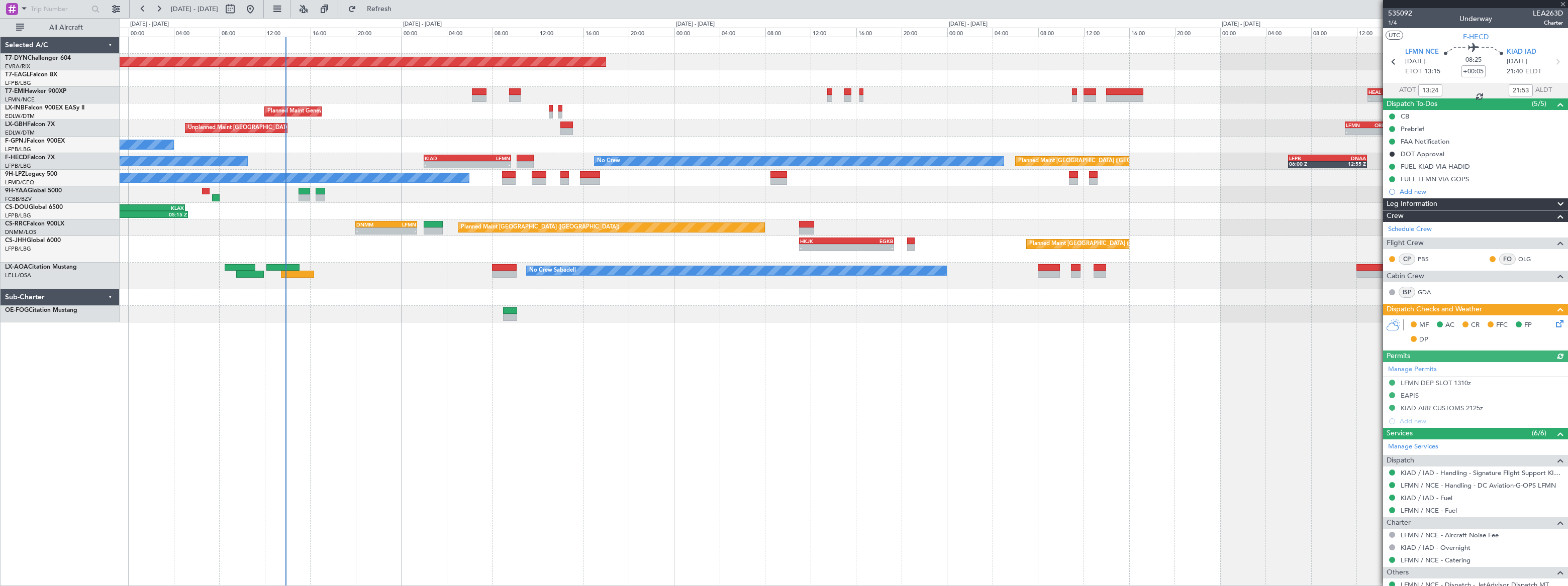
click at [299, 35] on div "Planned Maint [GEOGRAPHIC_DATA]-[GEOGRAPHIC_DATA] Planned Maint Geneva ([GEOGRA…" at bounding box center [784, 301] width 1568 height 568
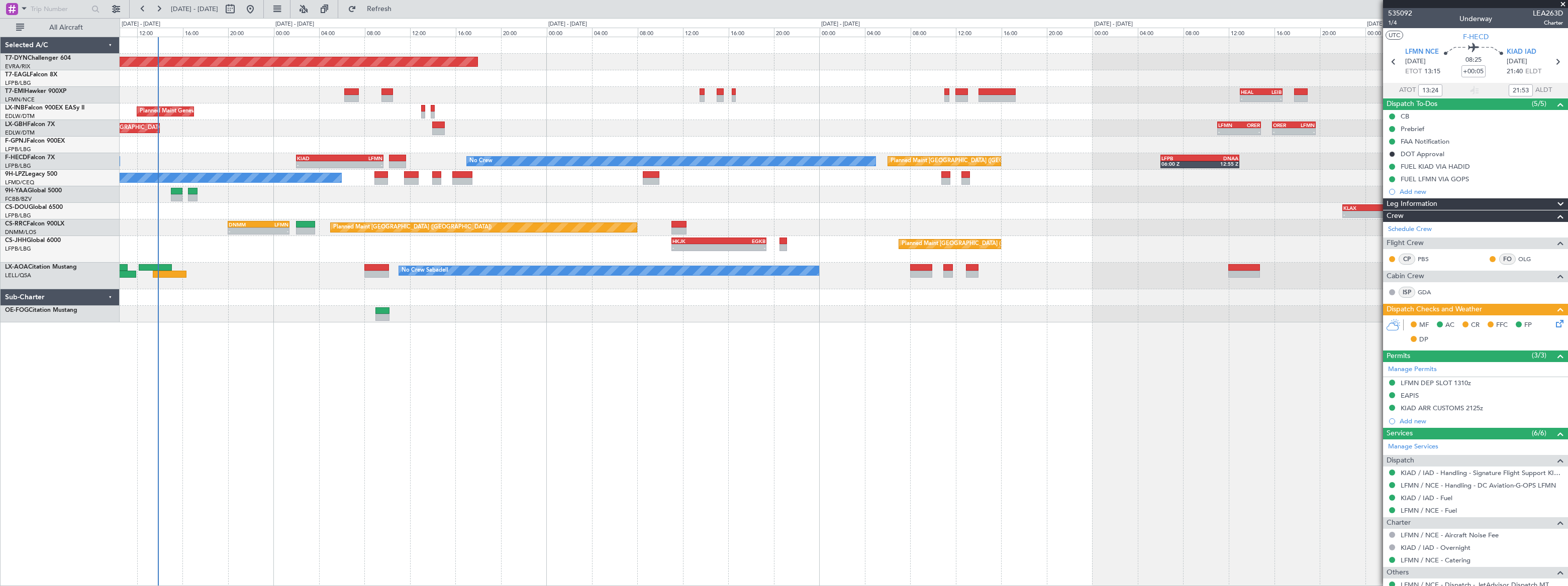
click at [187, 249] on div "Planned Maint [GEOGRAPHIC_DATA] ([GEOGRAPHIC_DATA]) - - HKJK 11:00 Z EGKB 19:20…" at bounding box center [842, 248] width 1447 height 26
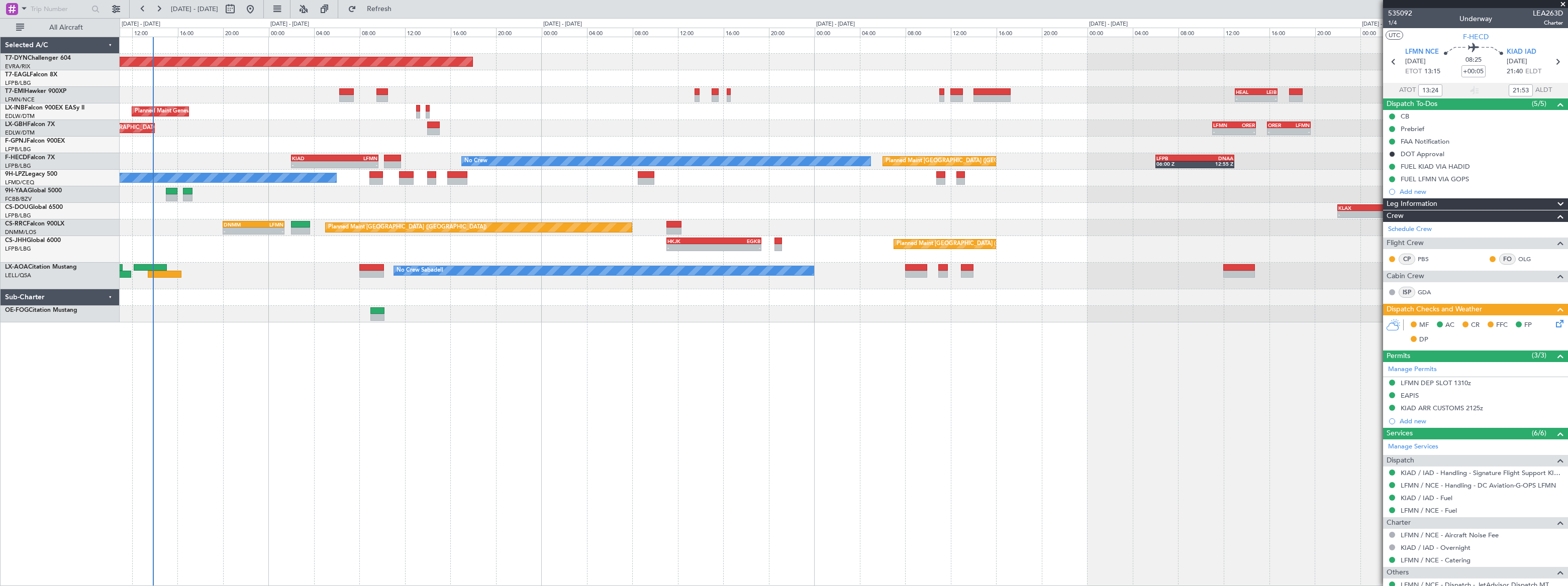
click at [416, 112] on div "Planned Maint Geneva (Cointrin)" at bounding box center [842, 112] width 1447 height 17
click at [400, 10] on span "Refresh" at bounding box center [379, 9] width 42 height 7
click at [400, 10] on span "Refreshing..." at bounding box center [379, 9] width 42 height 7
click at [400, 10] on span "Refresh" at bounding box center [379, 9] width 42 height 7
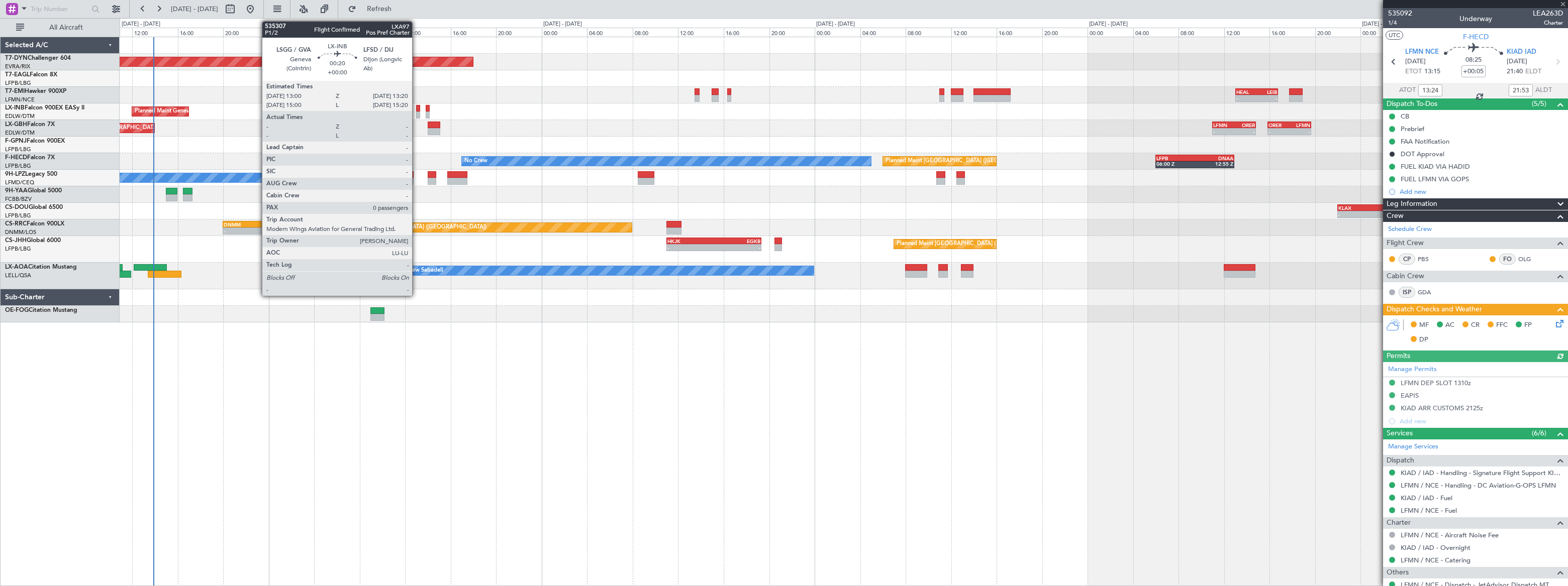
click at [417, 109] on div at bounding box center [418, 108] width 4 height 7
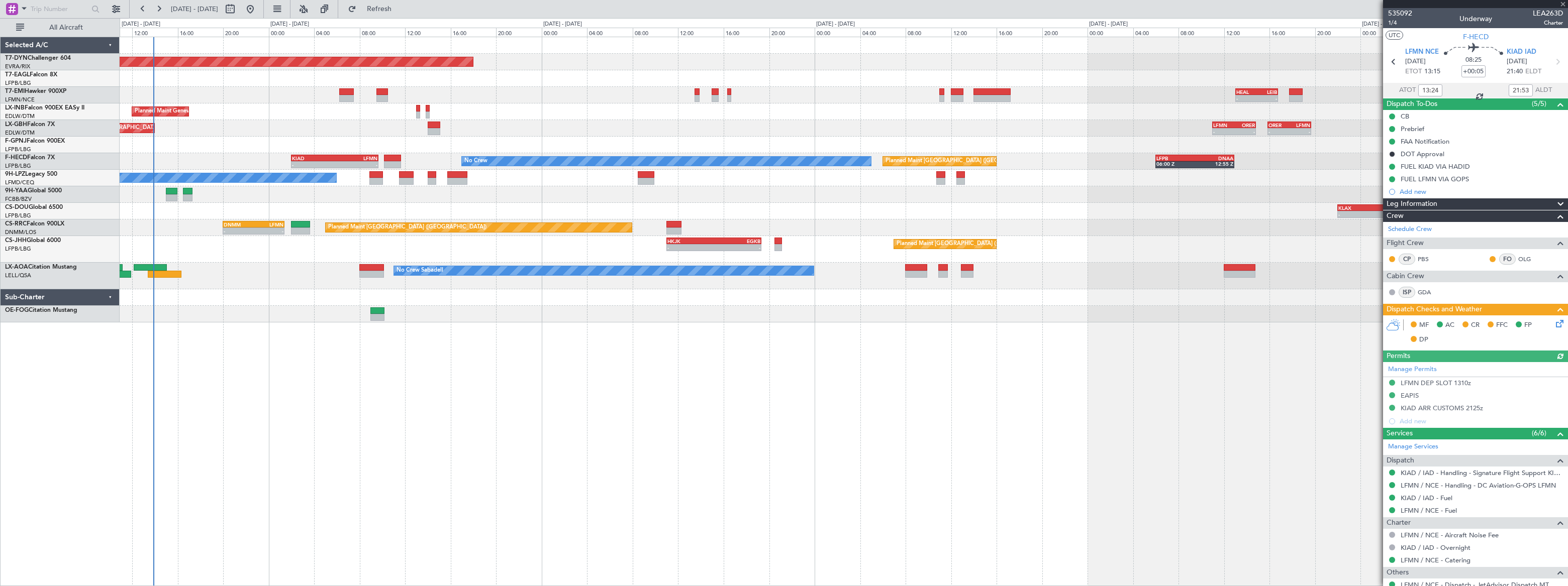
click at [417, 110] on div at bounding box center [418, 108] width 4 height 7
type input "0"
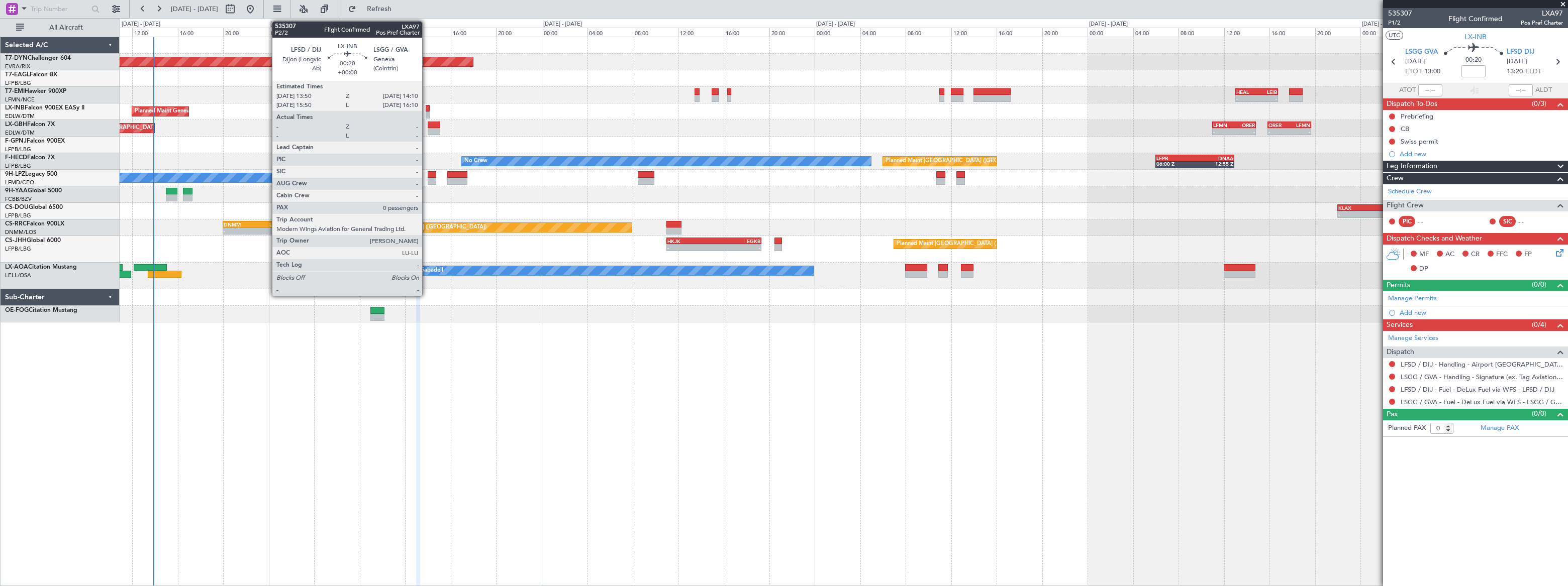
click at [426, 109] on div at bounding box center [427, 108] width 4 height 7
click at [418, 110] on div at bounding box center [418, 108] width 4 height 7
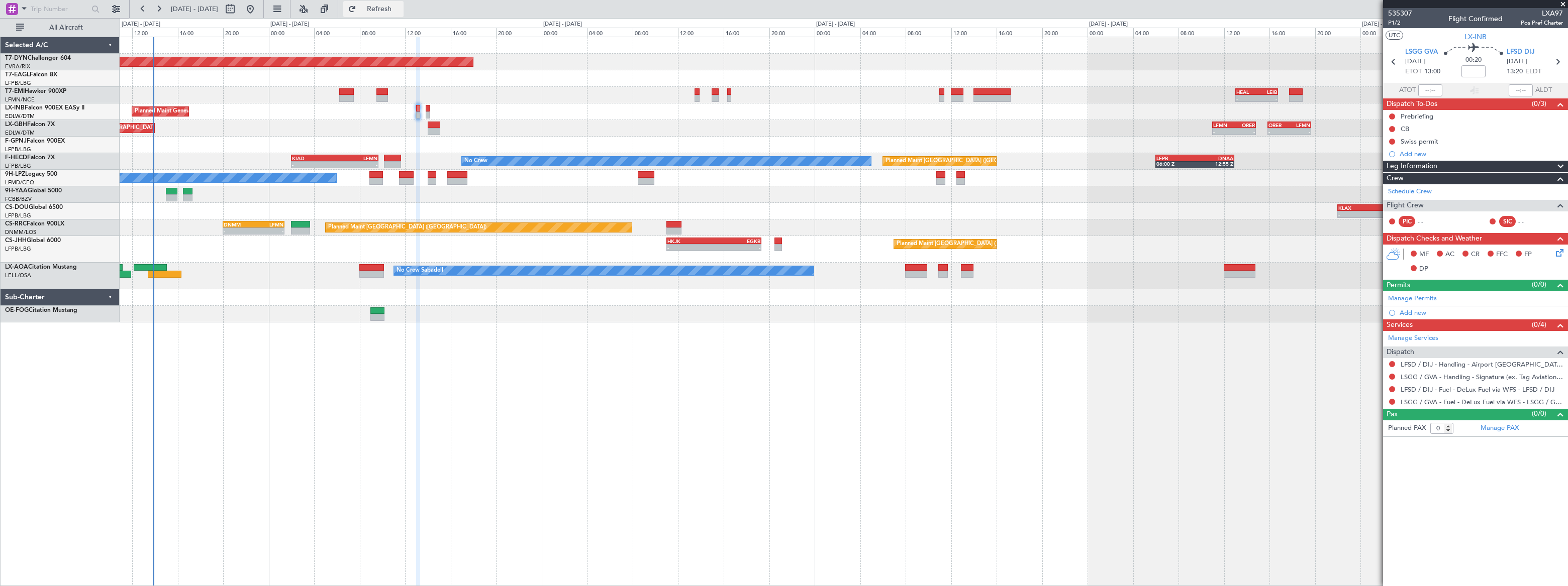
click at [400, 6] on span "Refresh" at bounding box center [379, 9] width 42 height 7
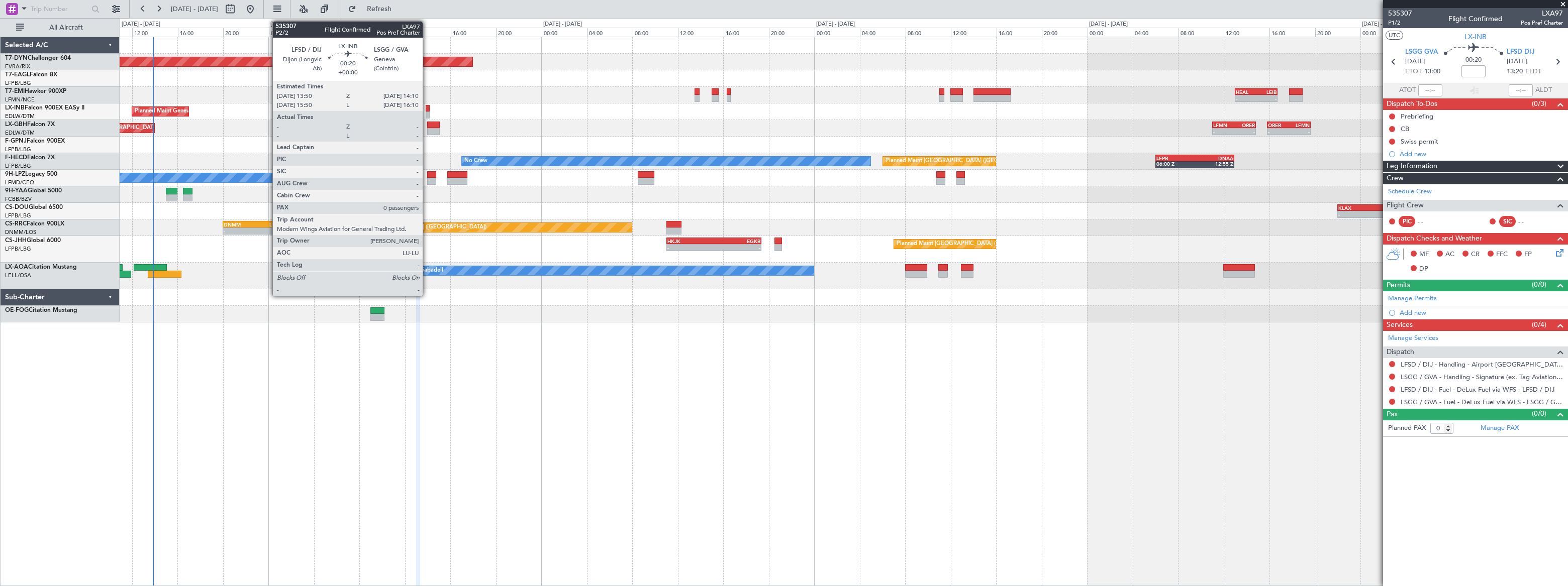
click at [427, 110] on div at bounding box center [427, 108] width 4 height 7
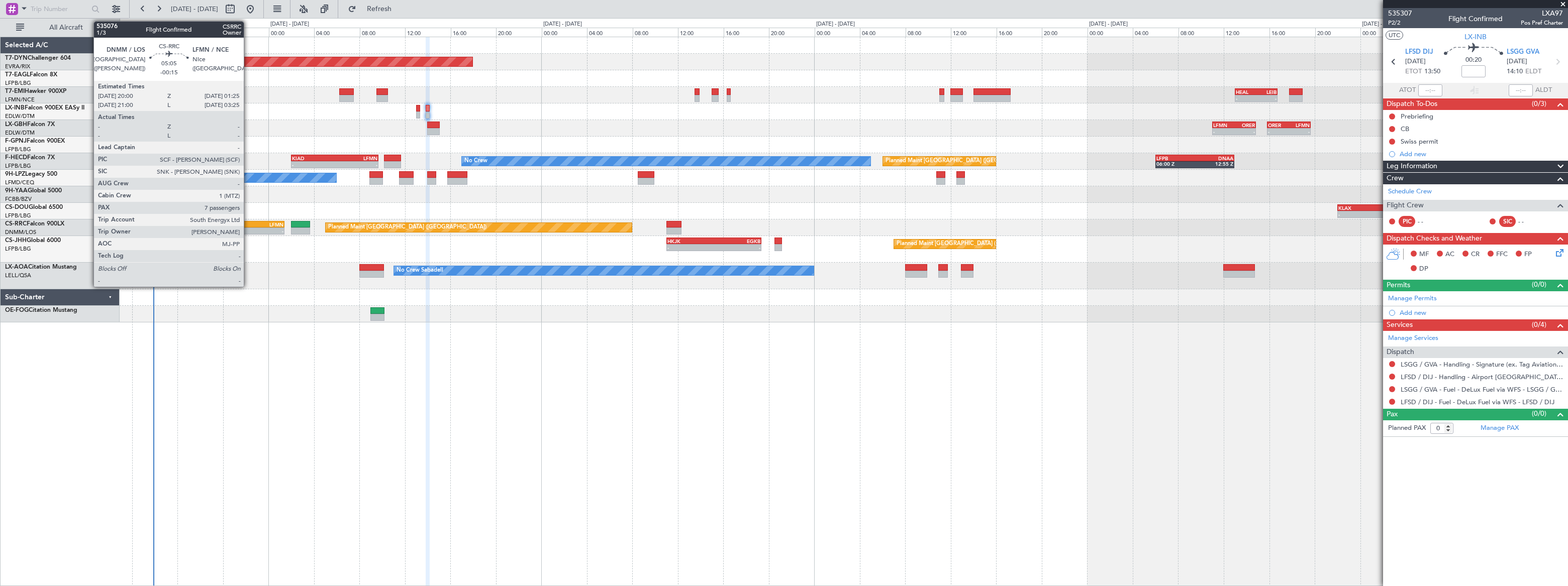
click at [248, 225] on div "DNMM" at bounding box center [239, 225] width 30 height 6
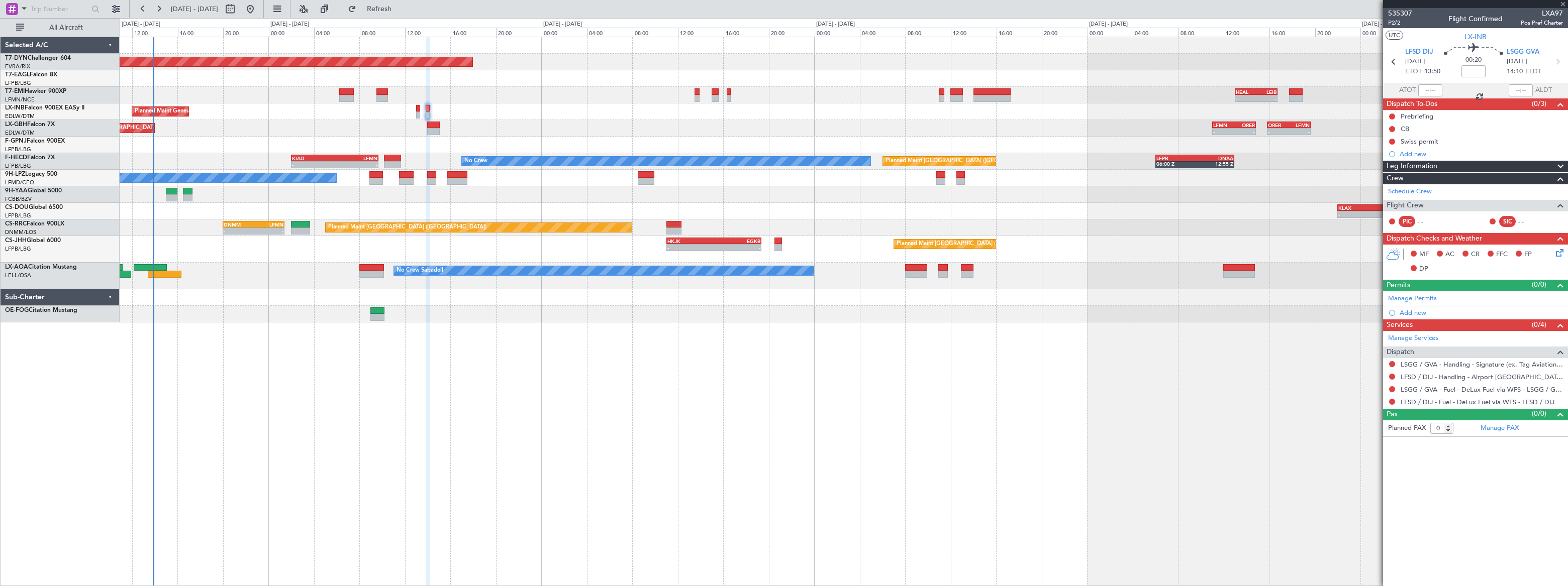
type input "-00:15"
type input "7"
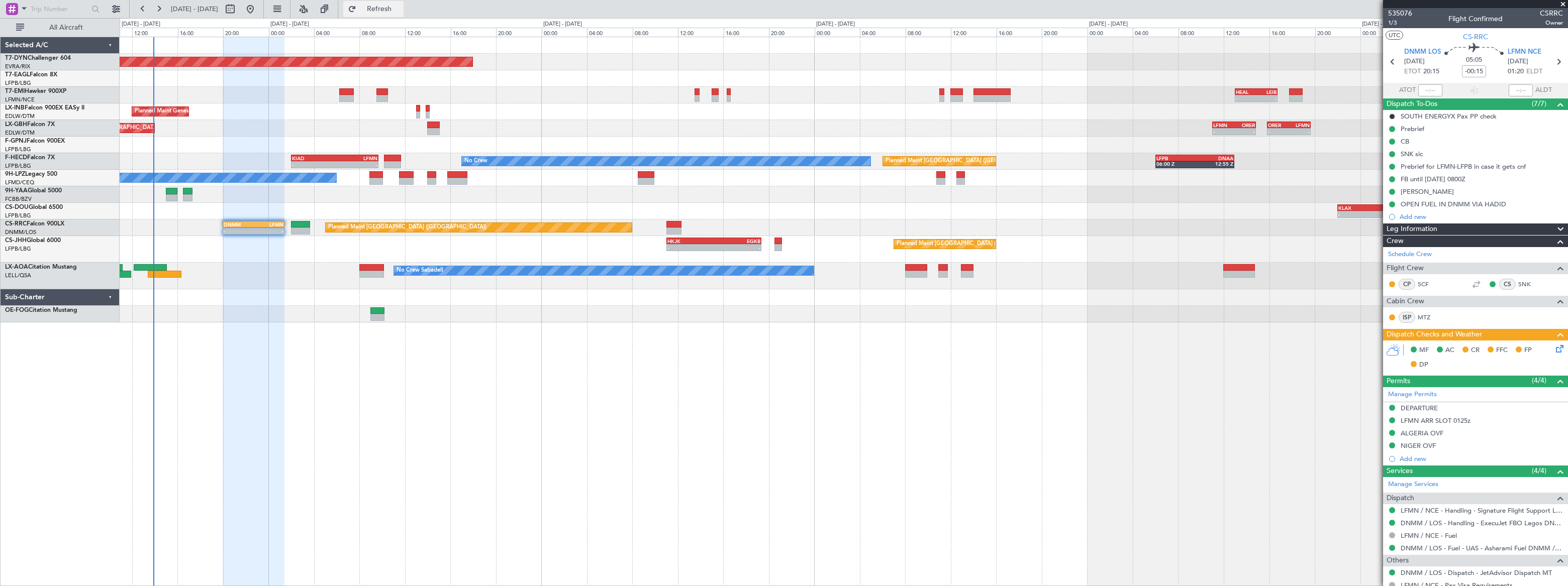
click at [403, 13] on button "Refresh" at bounding box center [374, 9] width 61 height 16
click at [403, 13] on button "Refreshing..." at bounding box center [374, 9] width 61 height 16
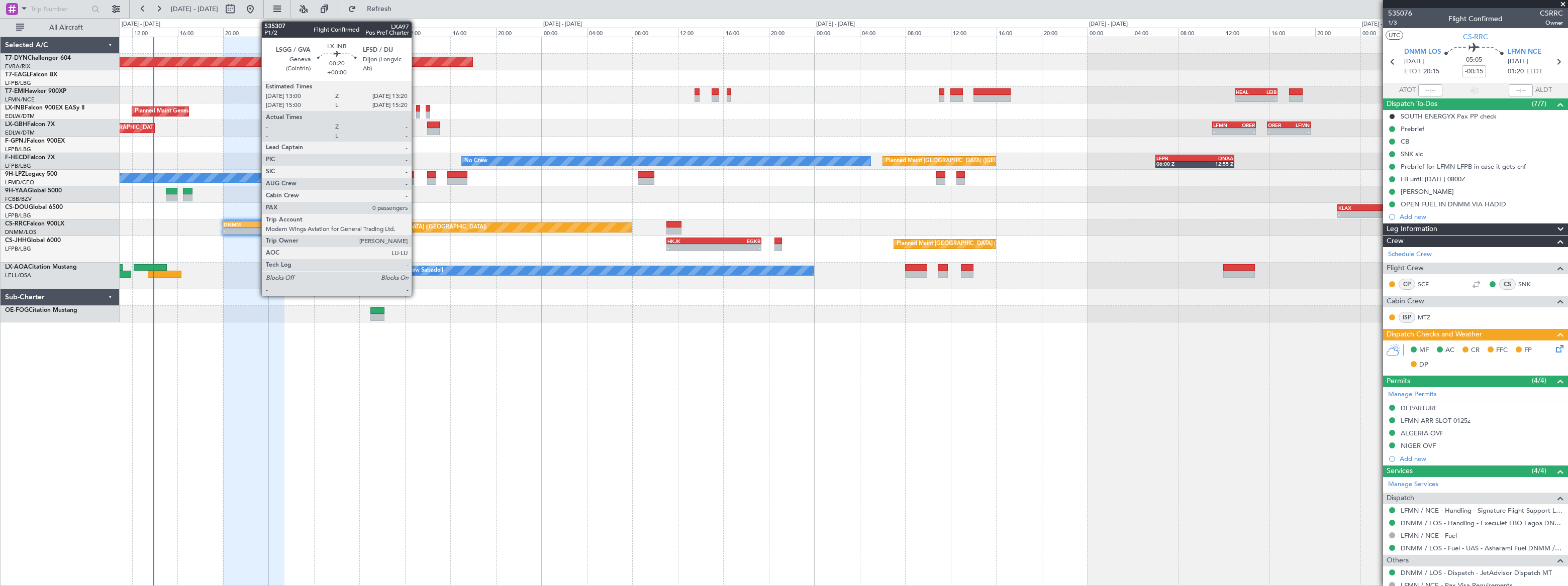
click at [416, 112] on div at bounding box center [418, 114] width 4 height 7
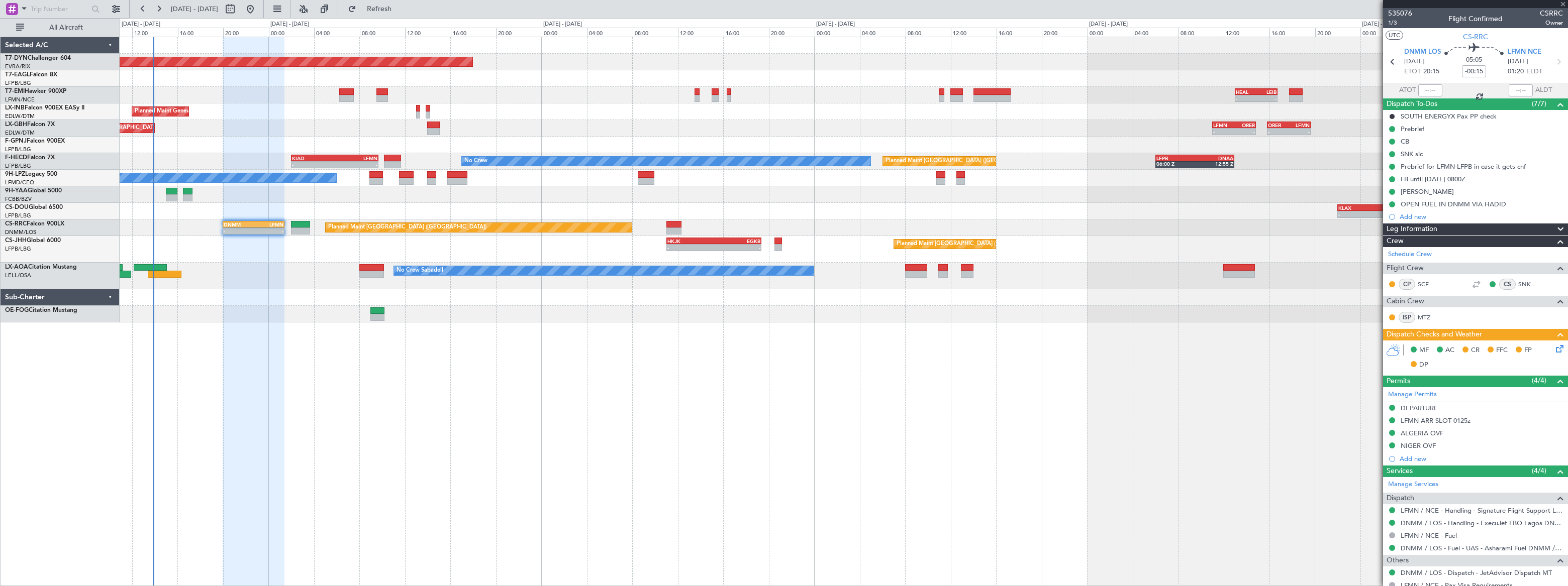
type input "0"
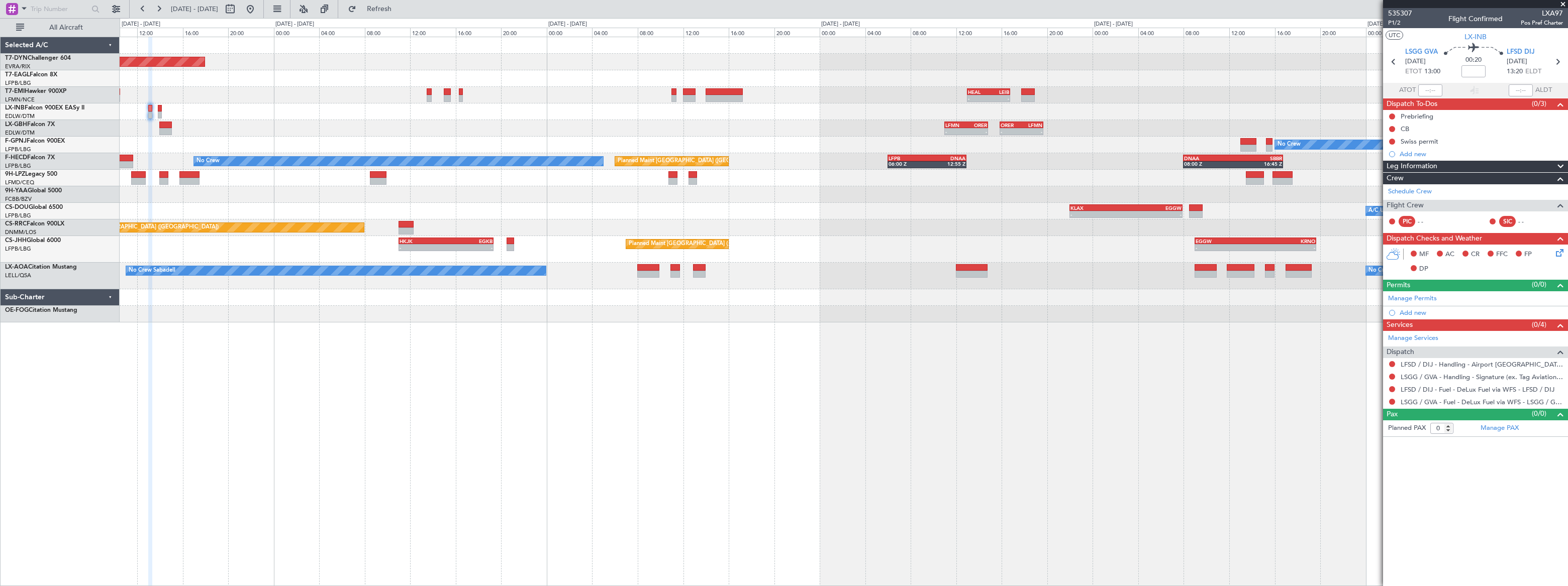
click at [717, 125] on div "Planned Maint [GEOGRAPHIC_DATA]-[GEOGRAPHIC_DATA] Planned Maint Geneva ([GEOGRA…" at bounding box center [843, 180] width 1448 height 286
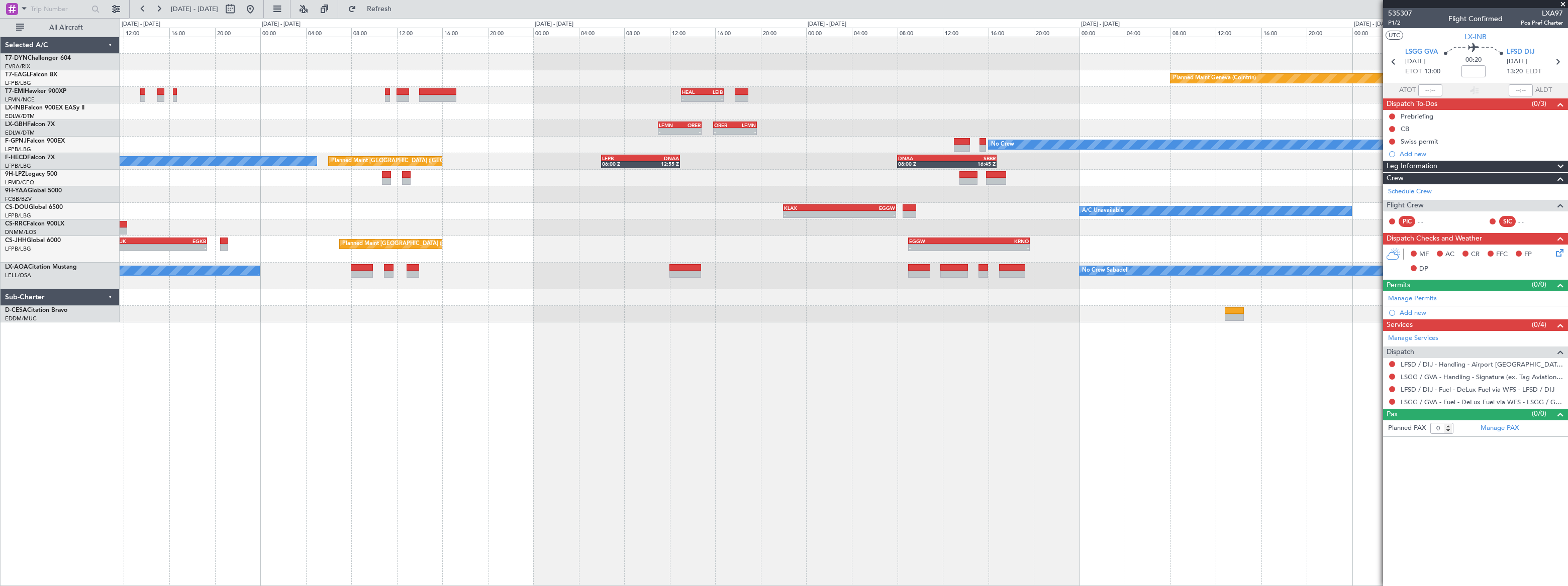
click at [557, 55] on div "Planned Maint [GEOGRAPHIC_DATA]-[GEOGRAPHIC_DATA] Planned Maint Geneva ([GEOGRA…" at bounding box center [843, 180] width 1448 height 286
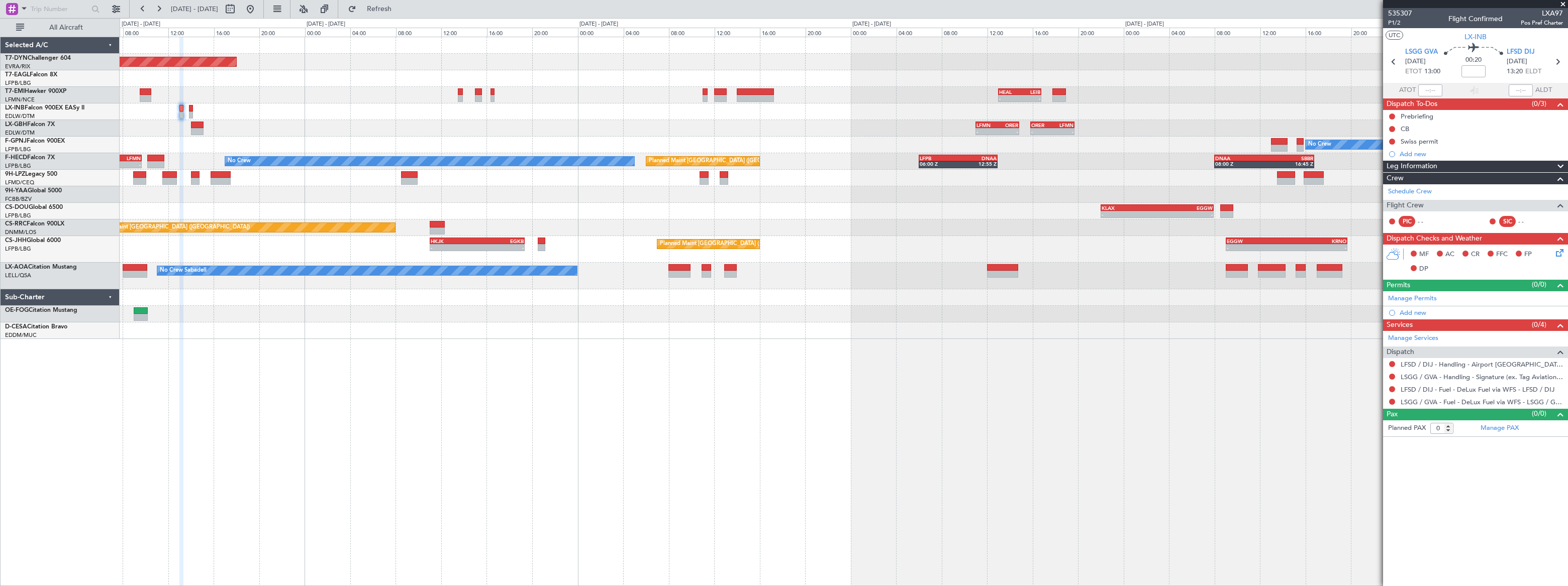
click at [1563, 6] on span at bounding box center [1562, 4] width 10 height 9
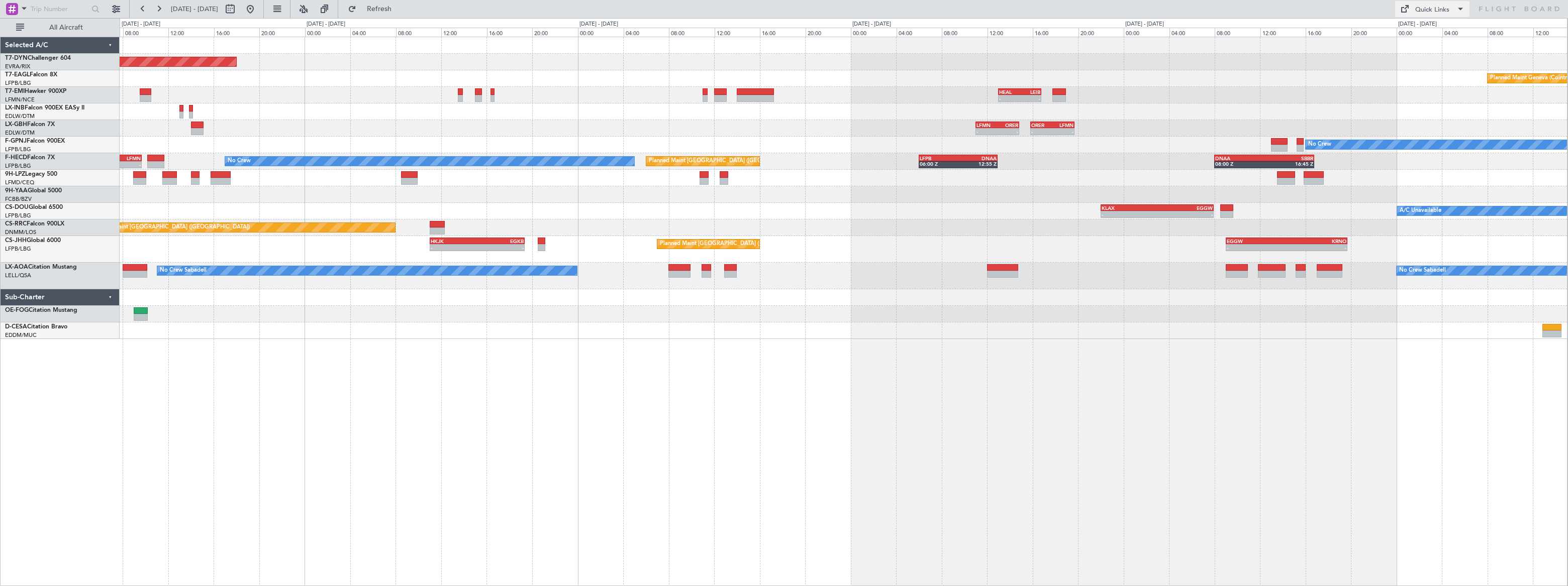
click at [1434, 9] on div "Quick Links" at bounding box center [1432, 10] width 34 height 10
click at [1421, 38] on button "Trip Builder" at bounding box center [1432, 33] width 75 height 24
click at [403, 4] on button "Refresh" at bounding box center [374, 9] width 61 height 16
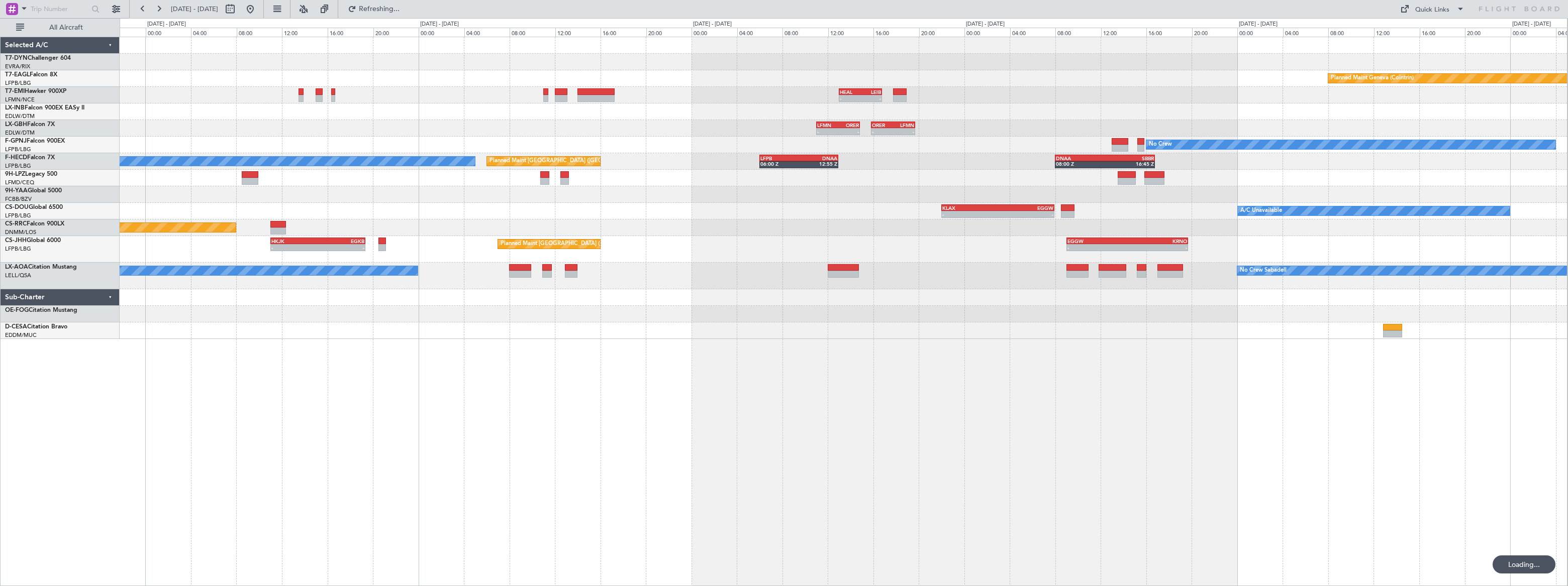
click at [582, 137] on div "No Crew" at bounding box center [842, 145] width 1447 height 17
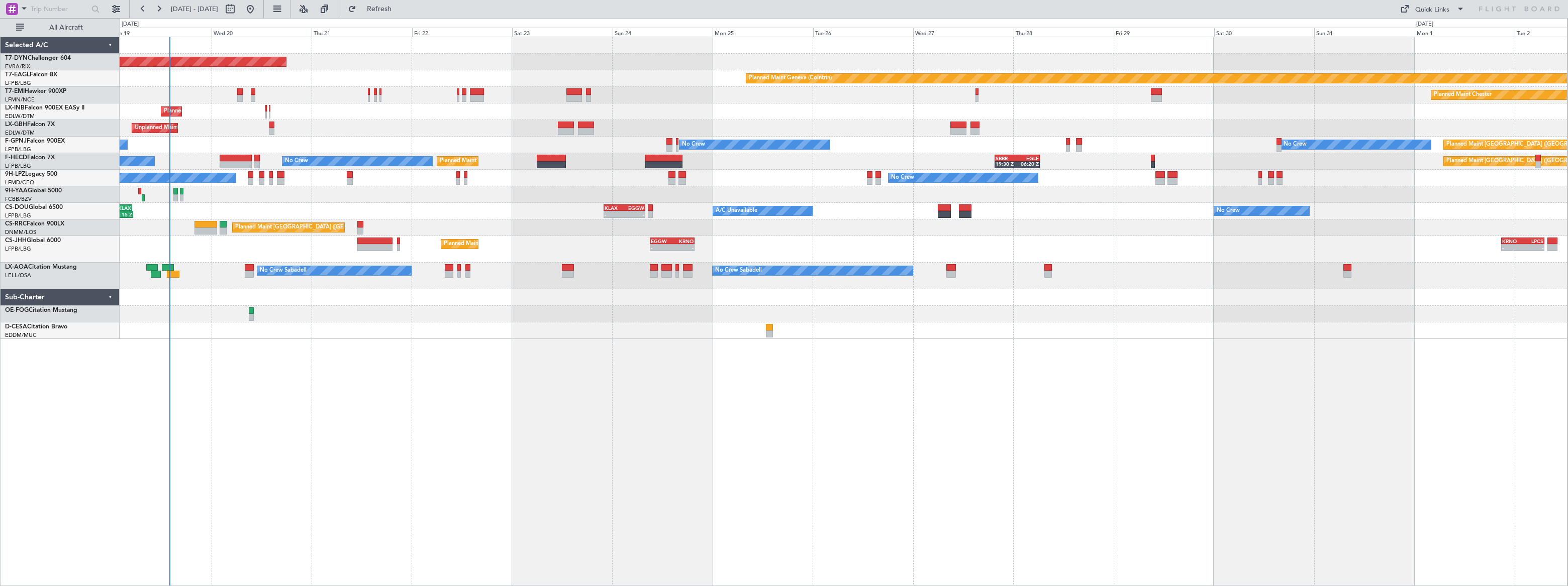
click at [429, 115] on div "Planned Maint Geneva (Cointrin)" at bounding box center [842, 112] width 1447 height 17
click at [400, 9] on span "Refresh" at bounding box center [379, 9] width 42 height 7
click at [400, 9] on span "Refreshing..." at bounding box center [379, 9] width 42 height 7
click at [400, 7] on span "Refresh" at bounding box center [379, 9] width 42 height 7
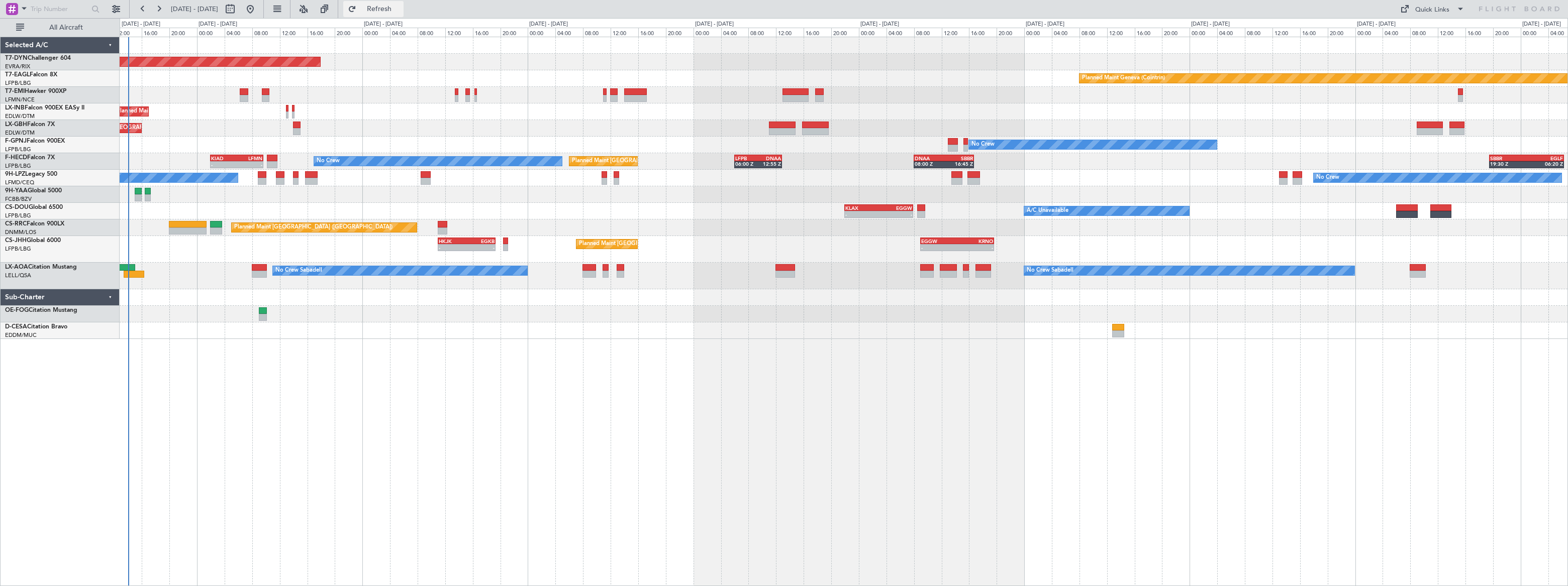
click at [400, 6] on span "Refresh" at bounding box center [379, 9] width 42 height 7
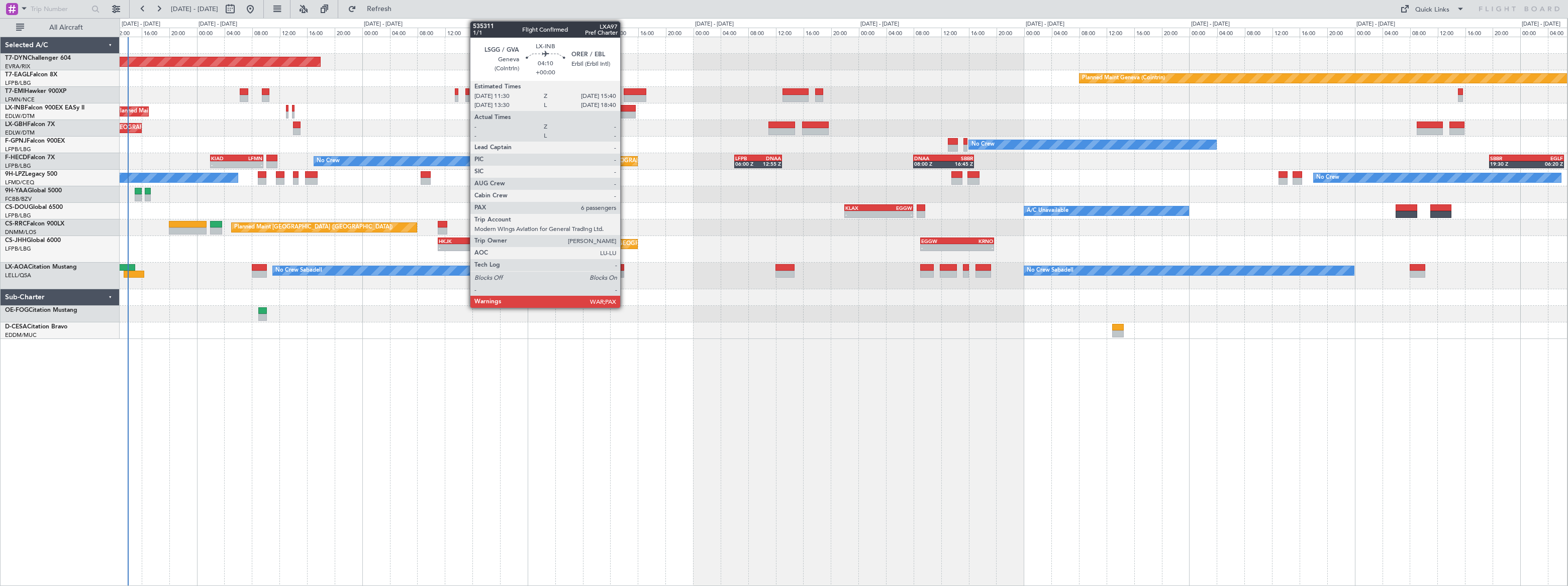
click at [625, 113] on div at bounding box center [621, 114] width 29 height 7
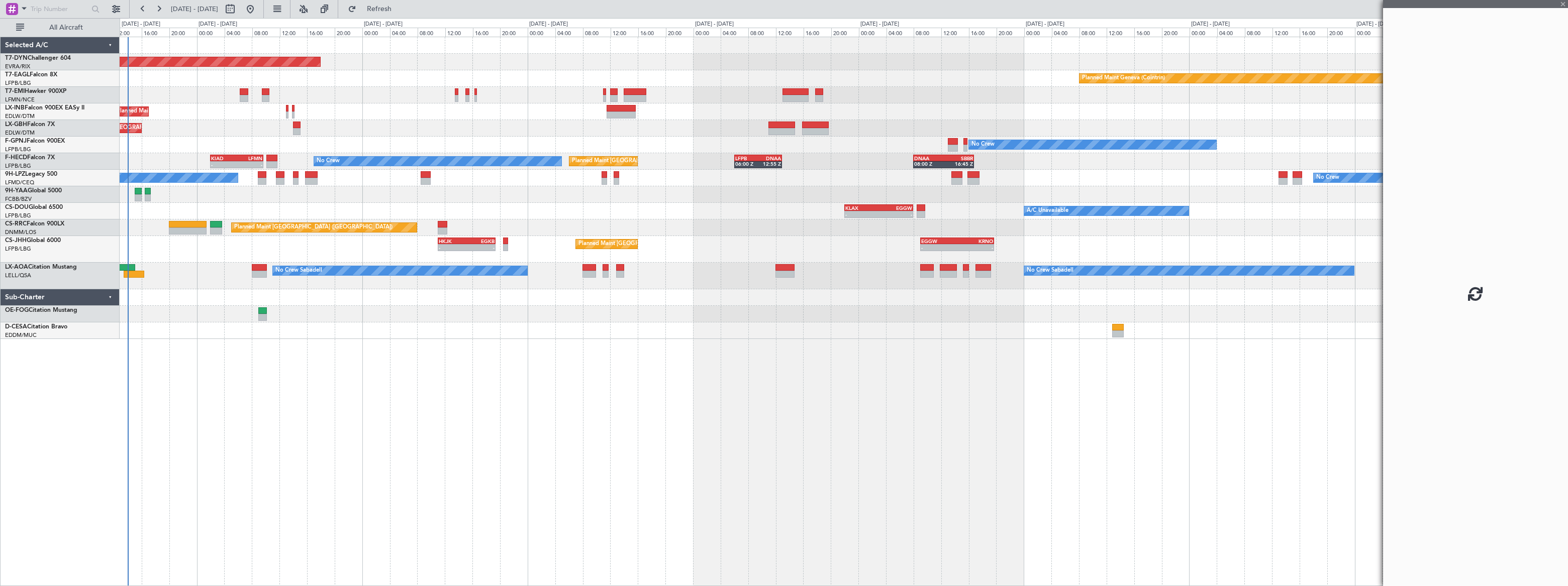
click at [625, 113] on div at bounding box center [621, 114] width 29 height 7
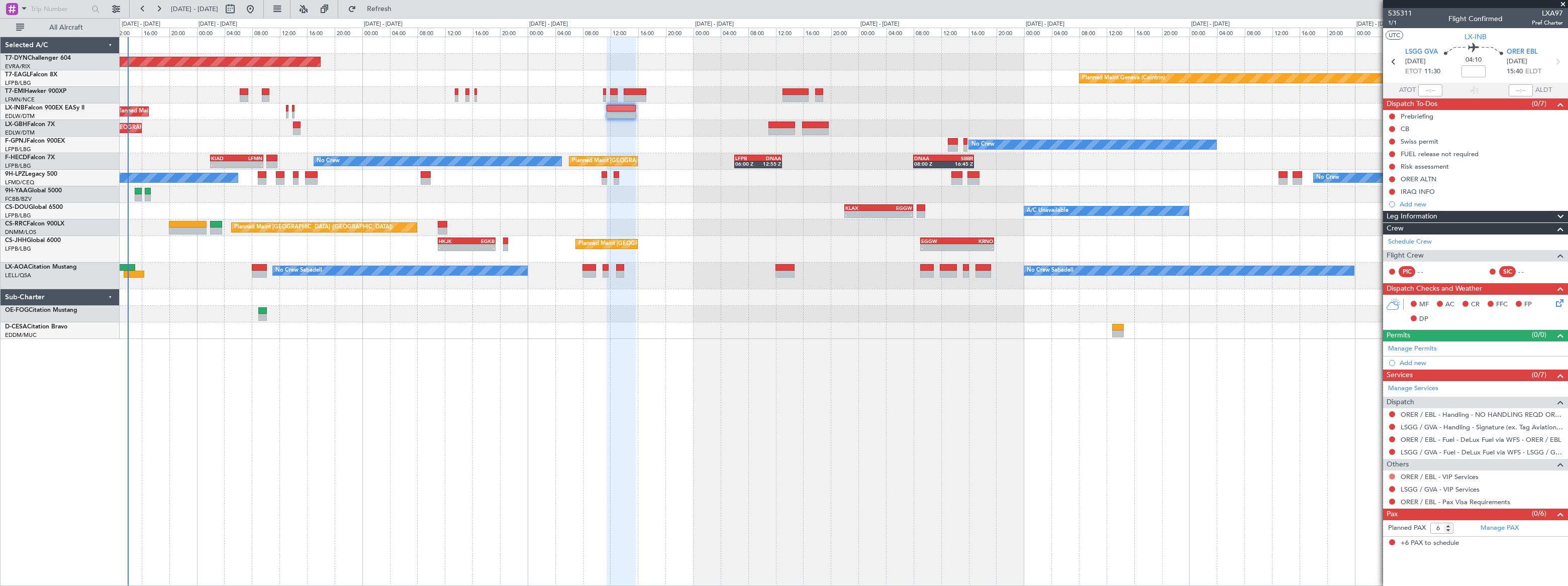
click at [1392, 476] on button at bounding box center [1392, 476] width 6 height 6
click at [1363, 356] on span "Not Required" at bounding box center [1367, 356] width 40 height 10
click at [1391, 488] on button at bounding box center [1392, 489] width 6 height 6
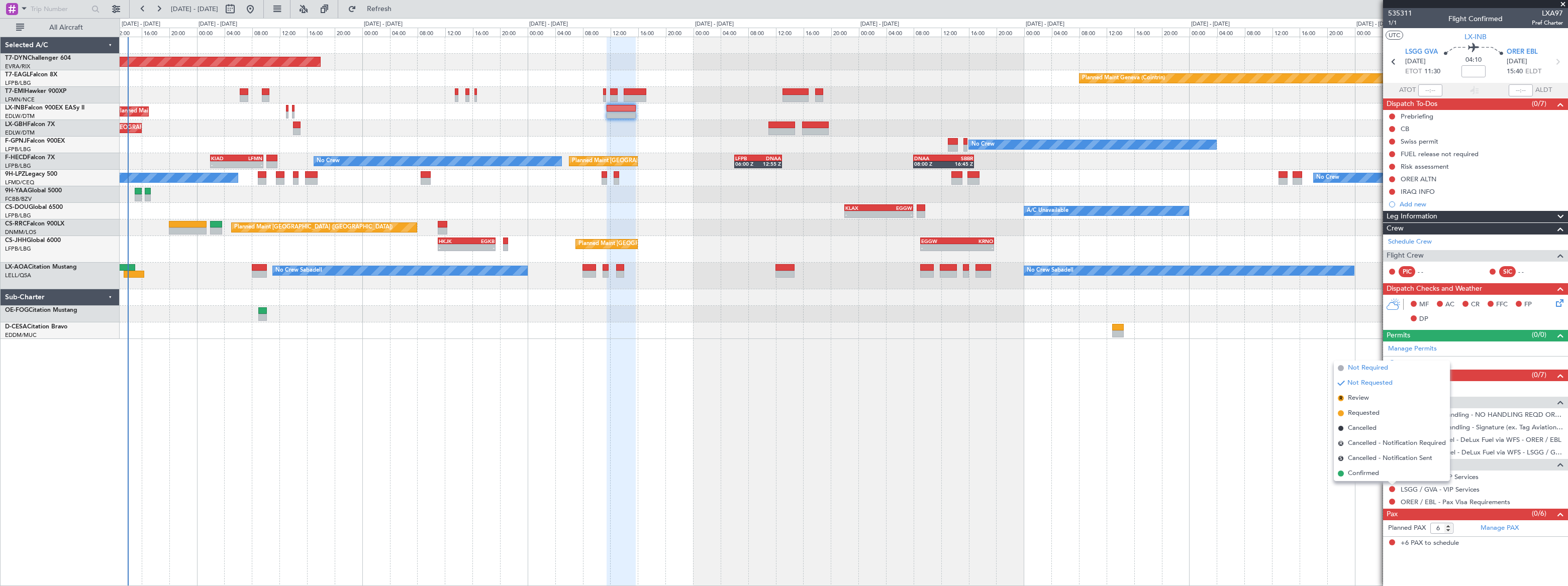
click at [1356, 364] on span "Not Required" at bounding box center [1367, 368] width 40 height 10
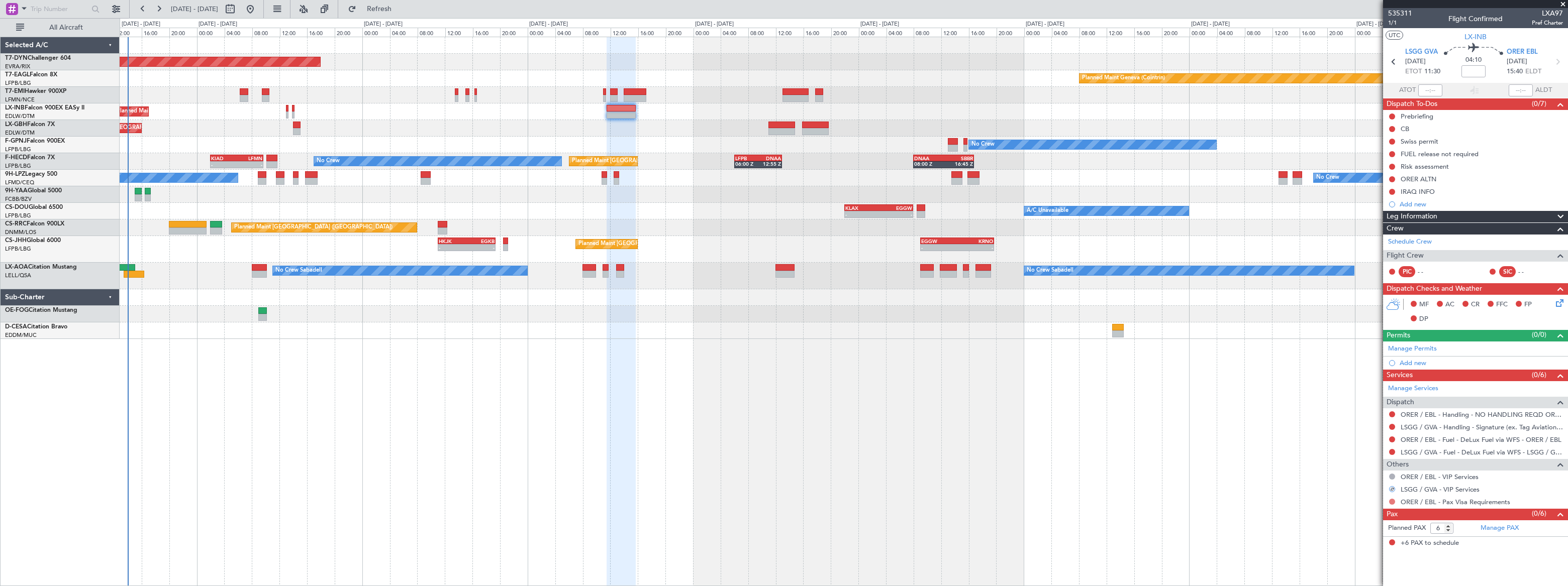
click at [1391, 501] on button at bounding box center [1392, 502] width 6 height 6
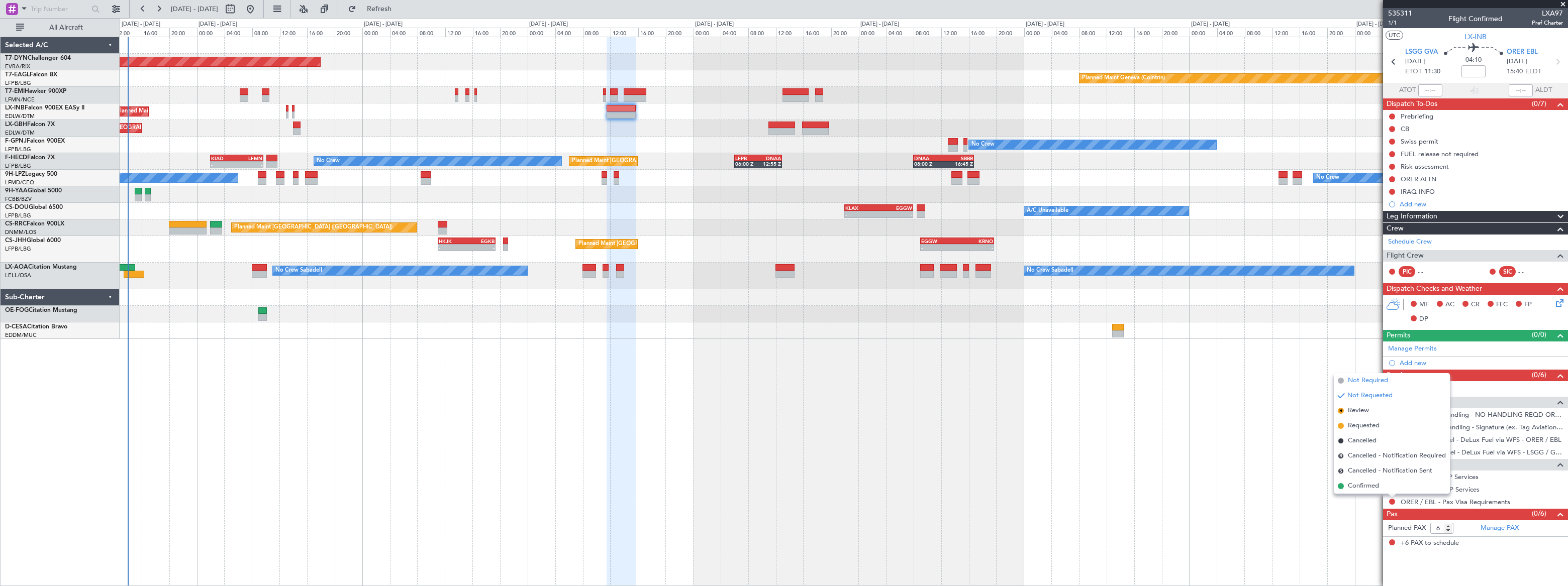
click at [1362, 377] on span "Not Required" at bounding box center [1367, 381] width 40 height 10
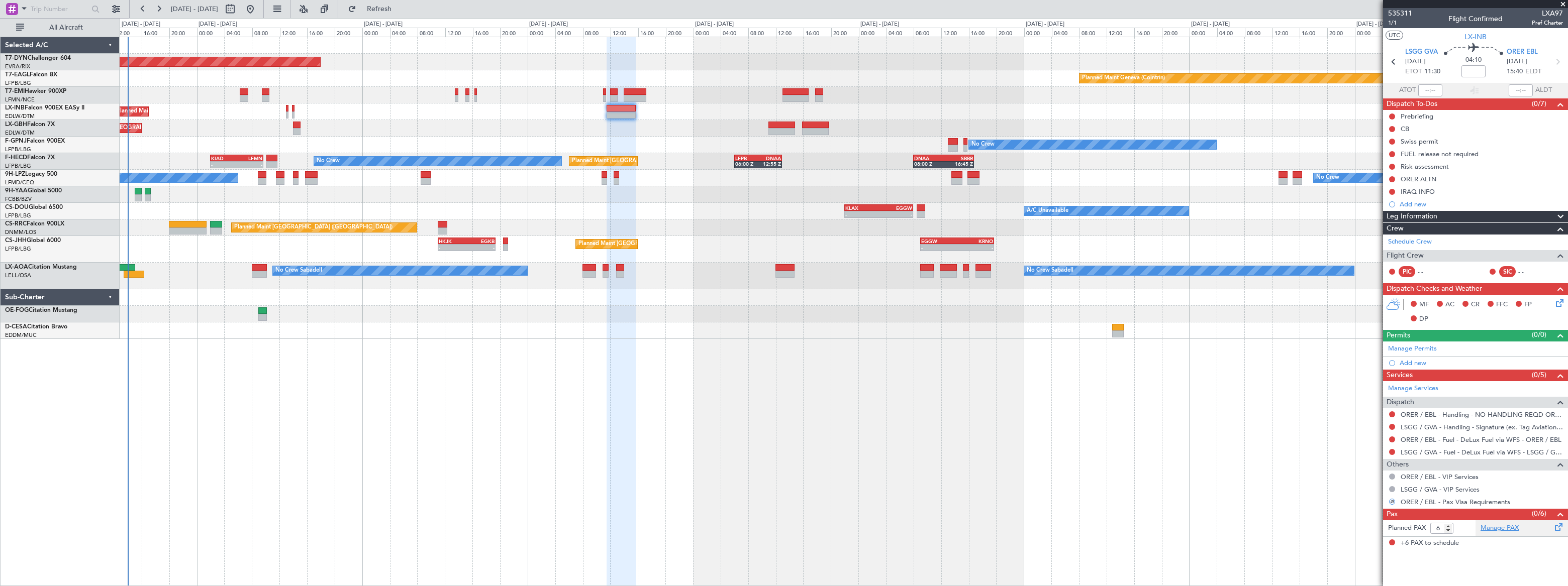
click at [1500, 528] on link "Manage PAX" at bounding box center [1499, 528] width 38 height 10
click at [637, 110] on div "Planned Maint Geneva (Cointrin)" at bounding box center [843, 112] width 1448 height 17
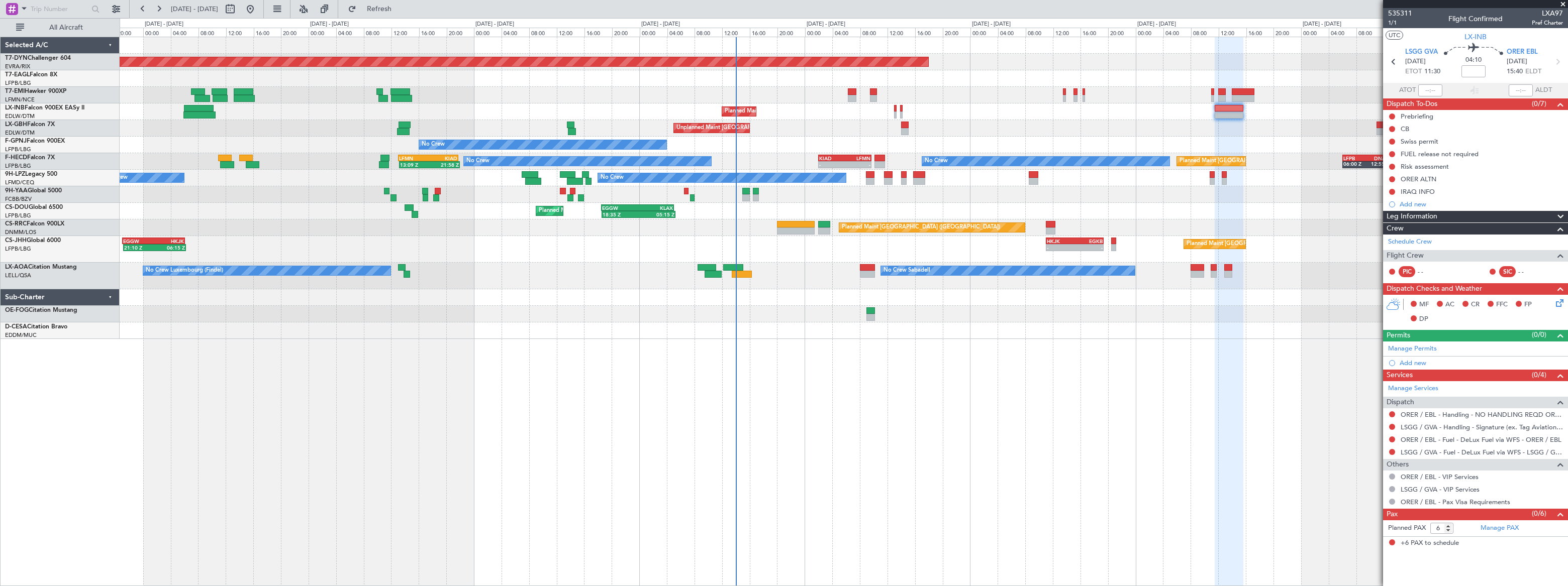
click at [695, 98] on div at bounding box center [842, 95] width 1447 height 17
click at [605, 105] on div "Planned Maint Basel-Mulhouse Planned Maint Geneva (Cointrin) Planned Maint New …" at bounding box center [843, 180] width 1448 height 286
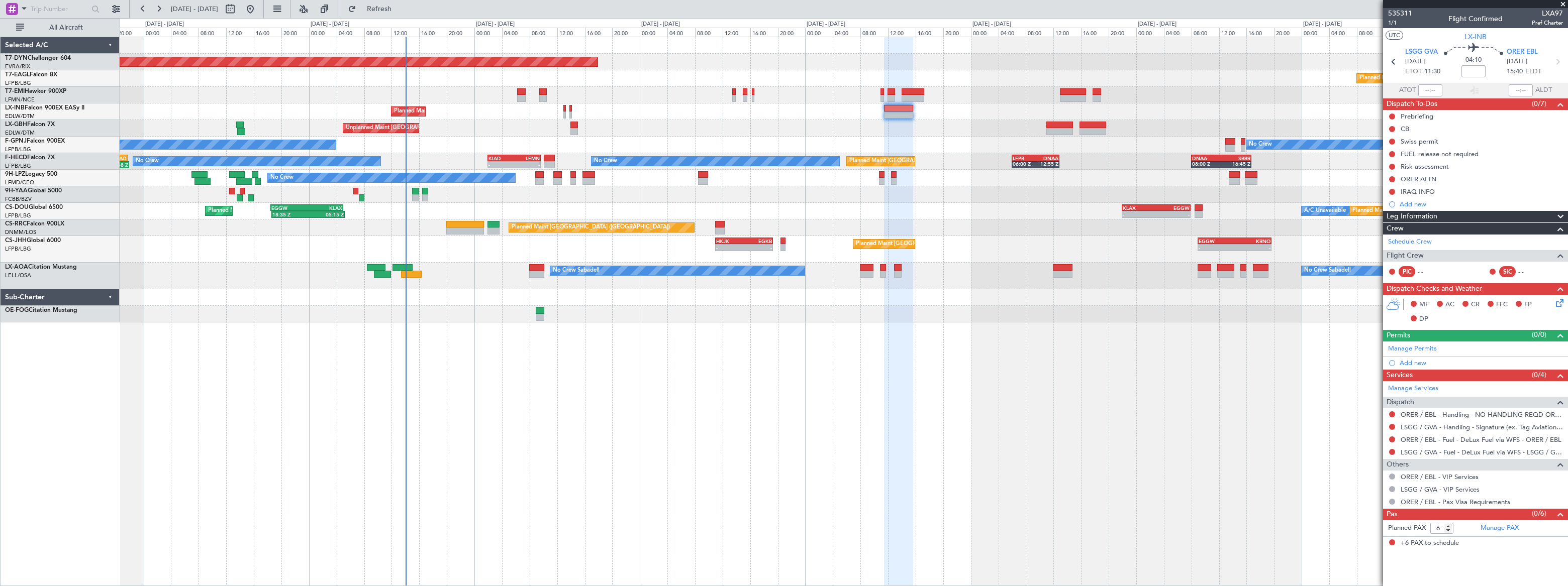
click at [430, 106] on div "Planned Maint Basel-Mulhouse Planned Maint Geneva (Cointrin) Planned Maint Gene…" at bounding box center [843, 180] width 1448 height 286
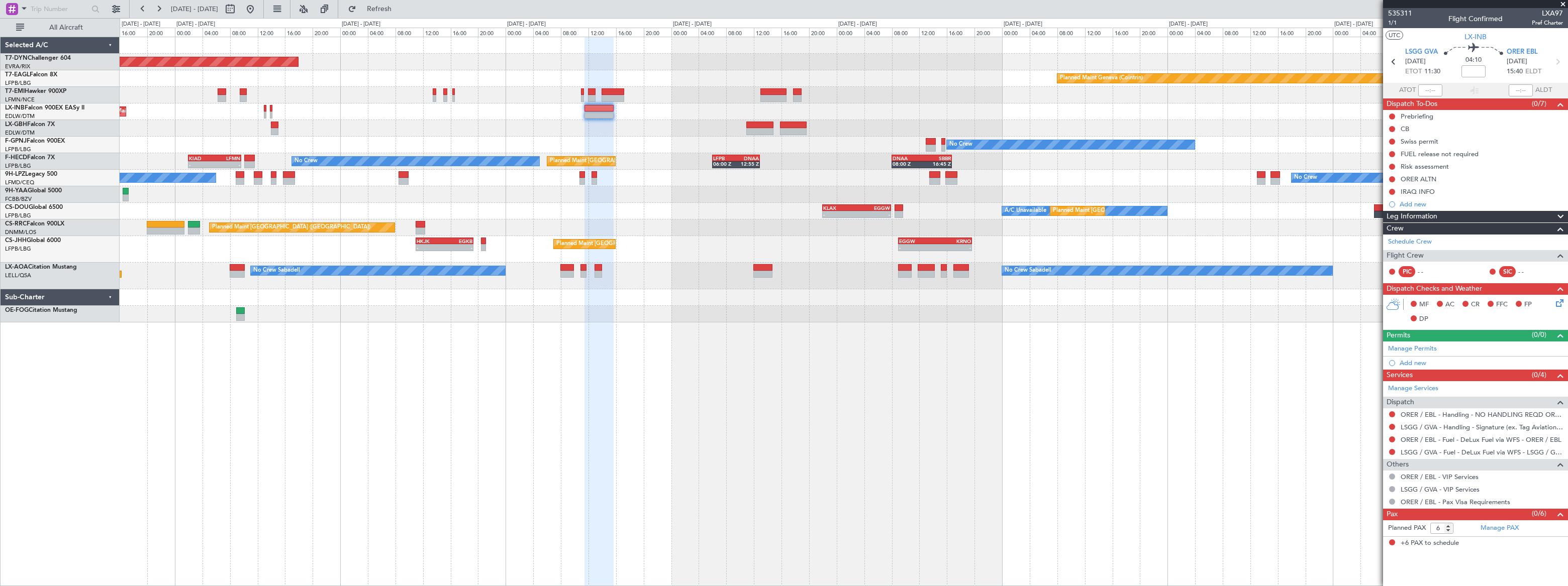
click at [334, 104] on div "Planned Maint Geneva (Cointrin)" at bounding box center [843, 112] width 1448 height 17
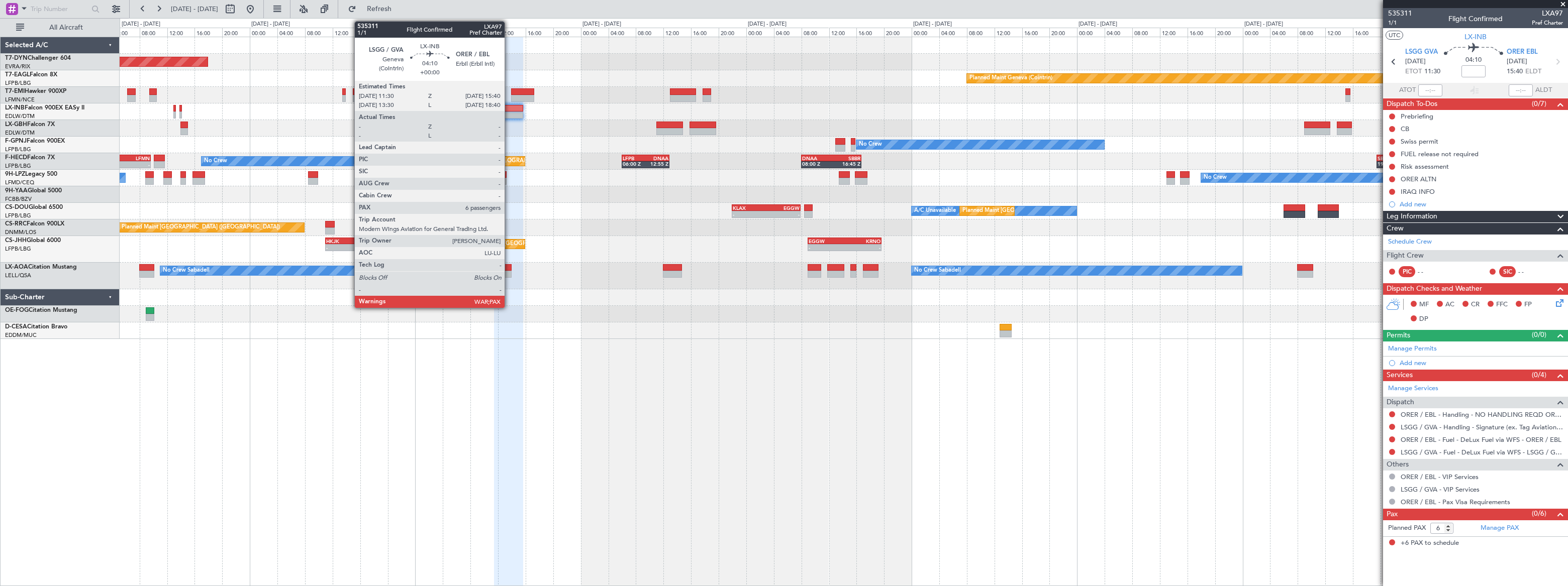
click at [509, 108] on div at bounding box center [509, 108] width 29 height 7
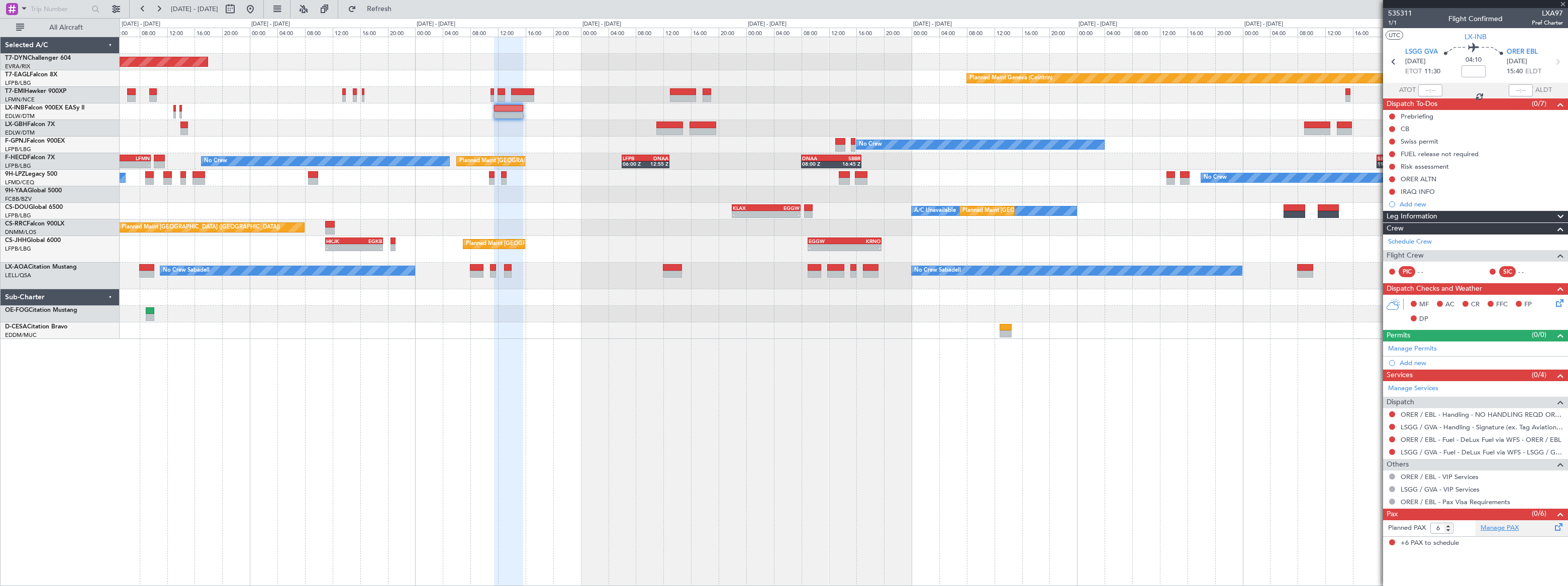
click at [1504, 526] on link "Manage PAX" at bounding box center [1499, 528] width 38 height 10
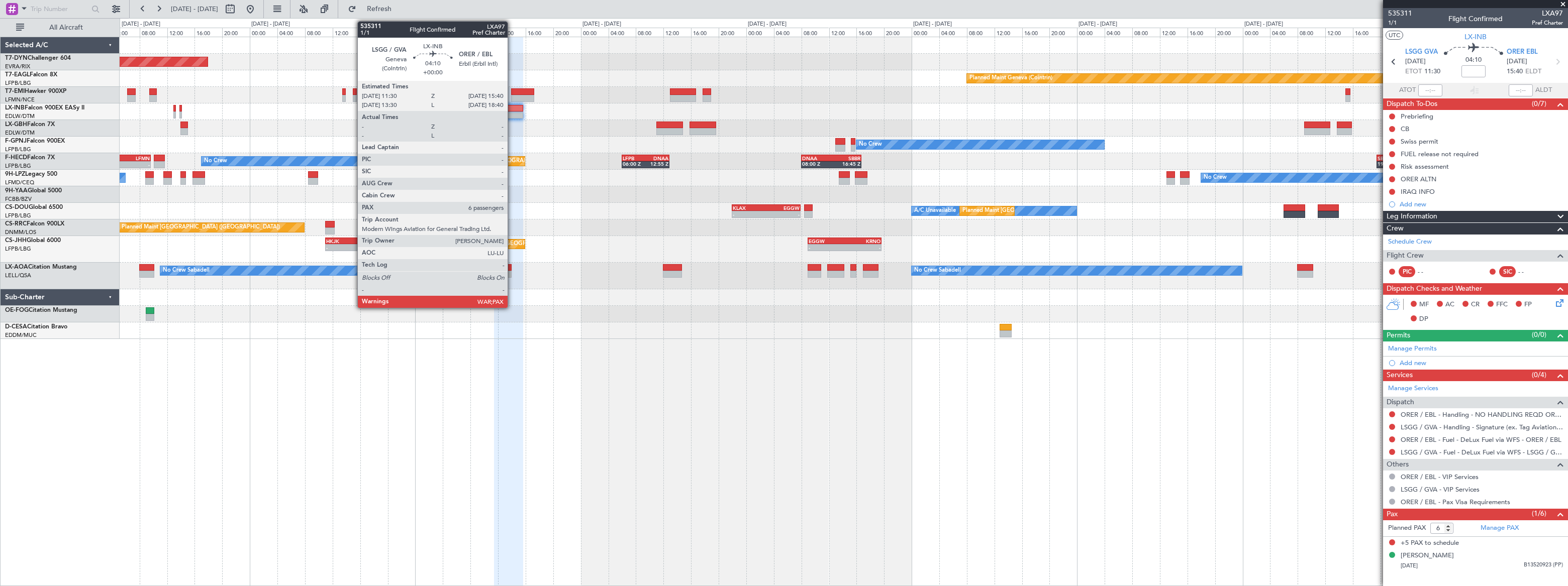
click at [514, 109] on div at bounding box center [509, 108] width 29 height 7
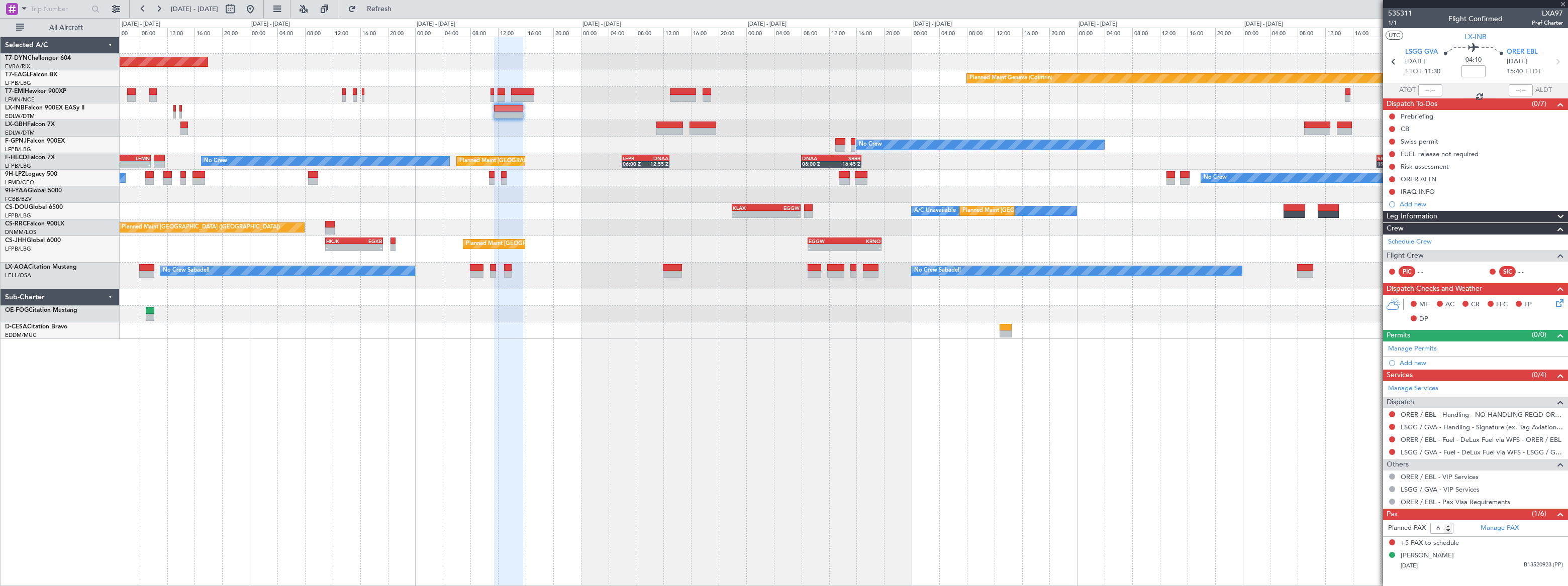
click at [514, 109] on div at bounding box center [509, 108] width 29 height 7
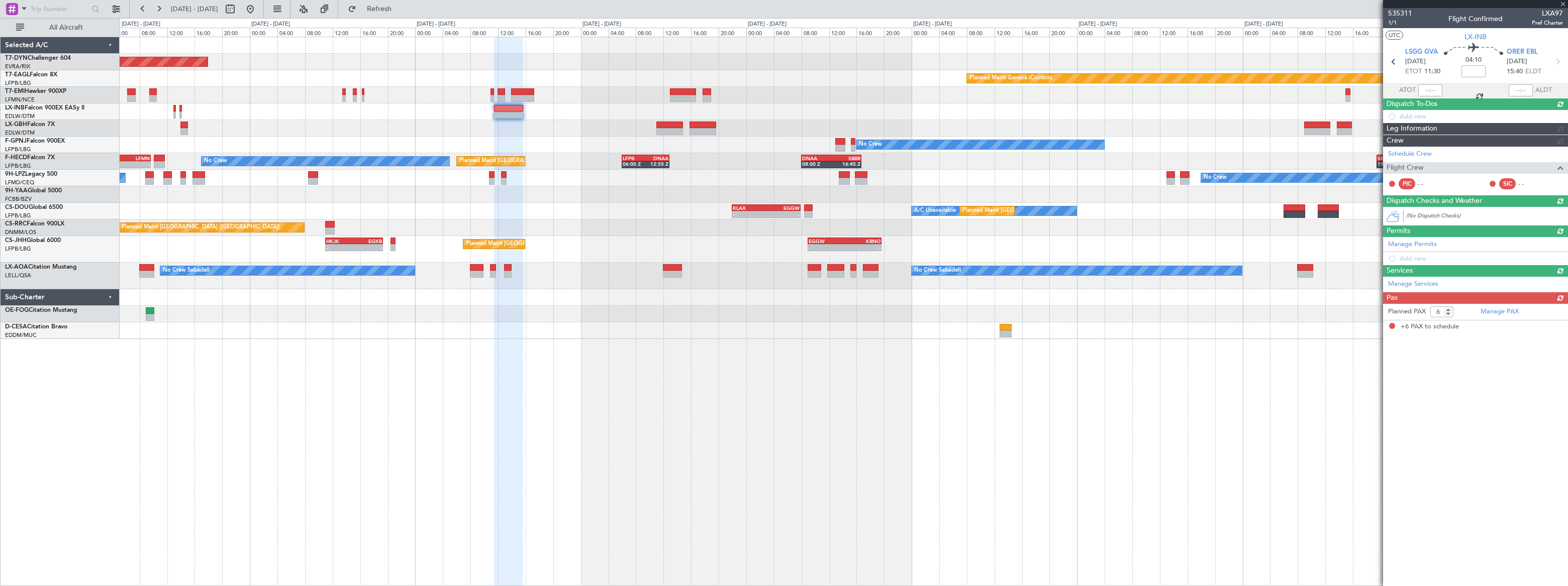
click at [1501, 528] on article "535311 1/1 Flight Confirmed LXA97 Pref Charter UTC LX-INB LSGG GVA 22/08/2025 E…" at bounding box center [1475, 296] width 185 height 578
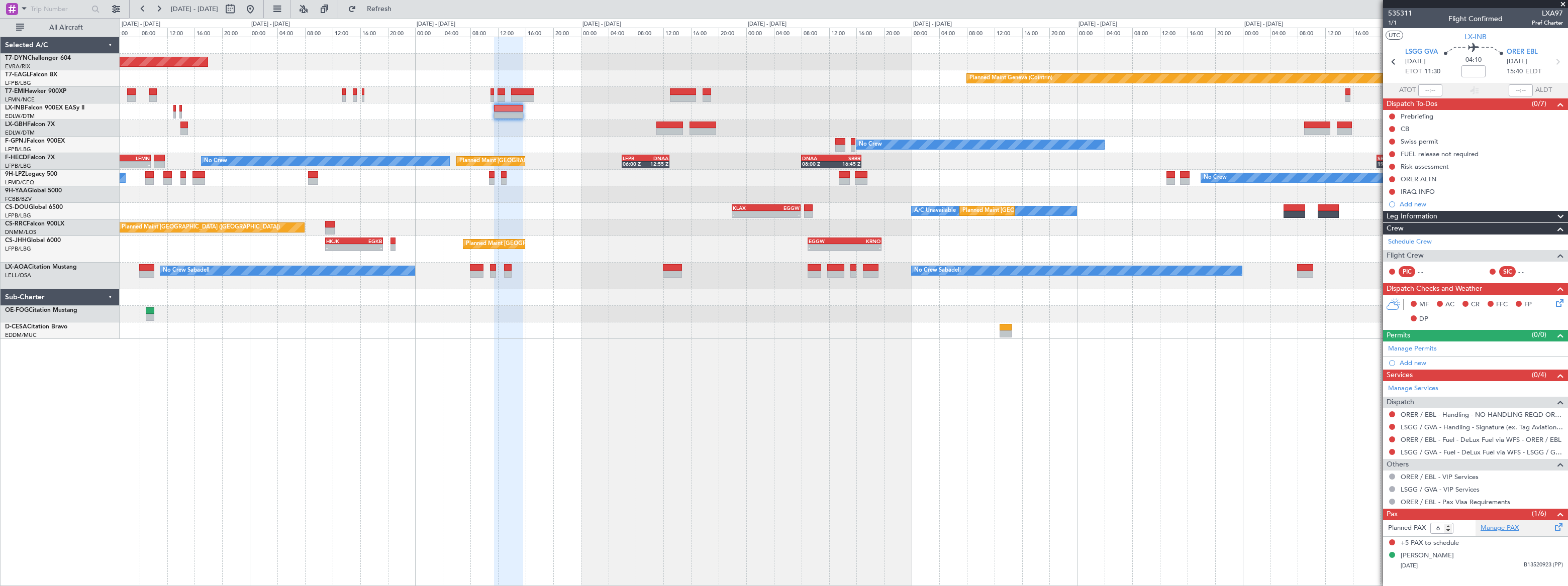
click at [1501, 527] on link "Manage PAX" at bounding box center [1499, 528] width 38 height 10
click at [712, 115] on div "Planned Maint Basel-Mulhouse Planned Maint Geneva (Cointrin) Planned Maint Gene…" at bounding box center [843, 188] width 1448 height 302
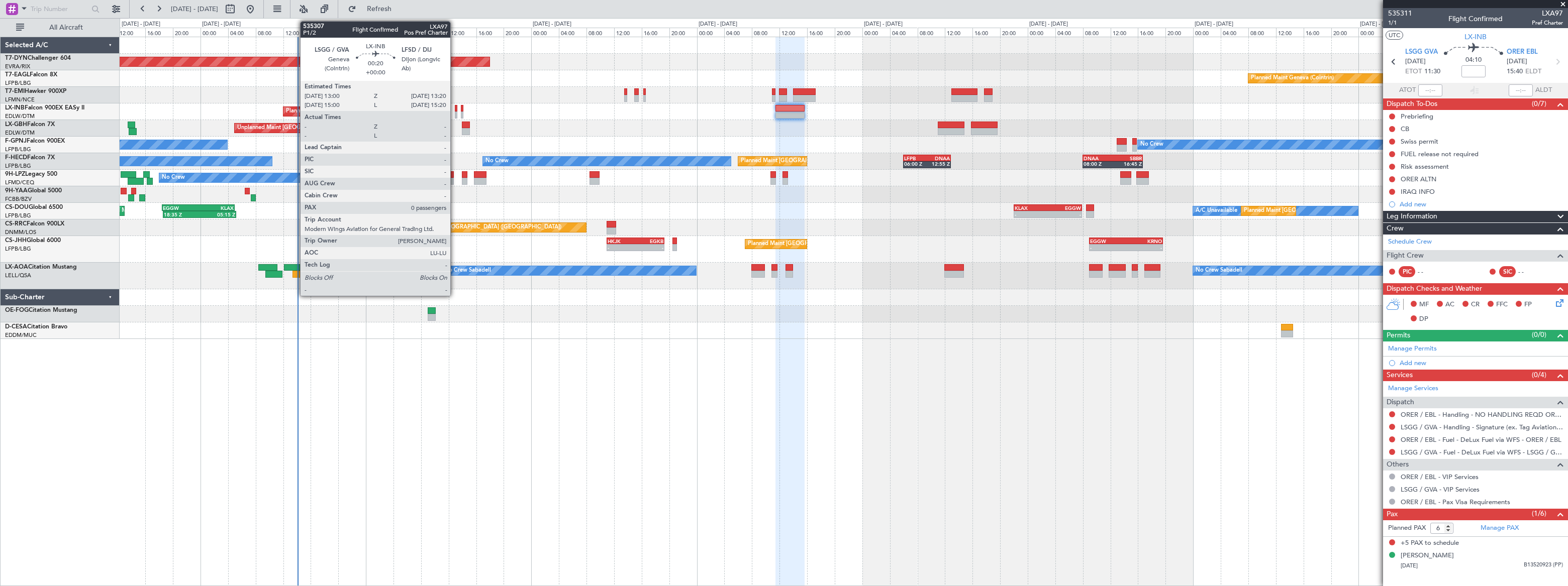
click at [455, 112] on div at bounding box center [456, 114] width 3 height 7
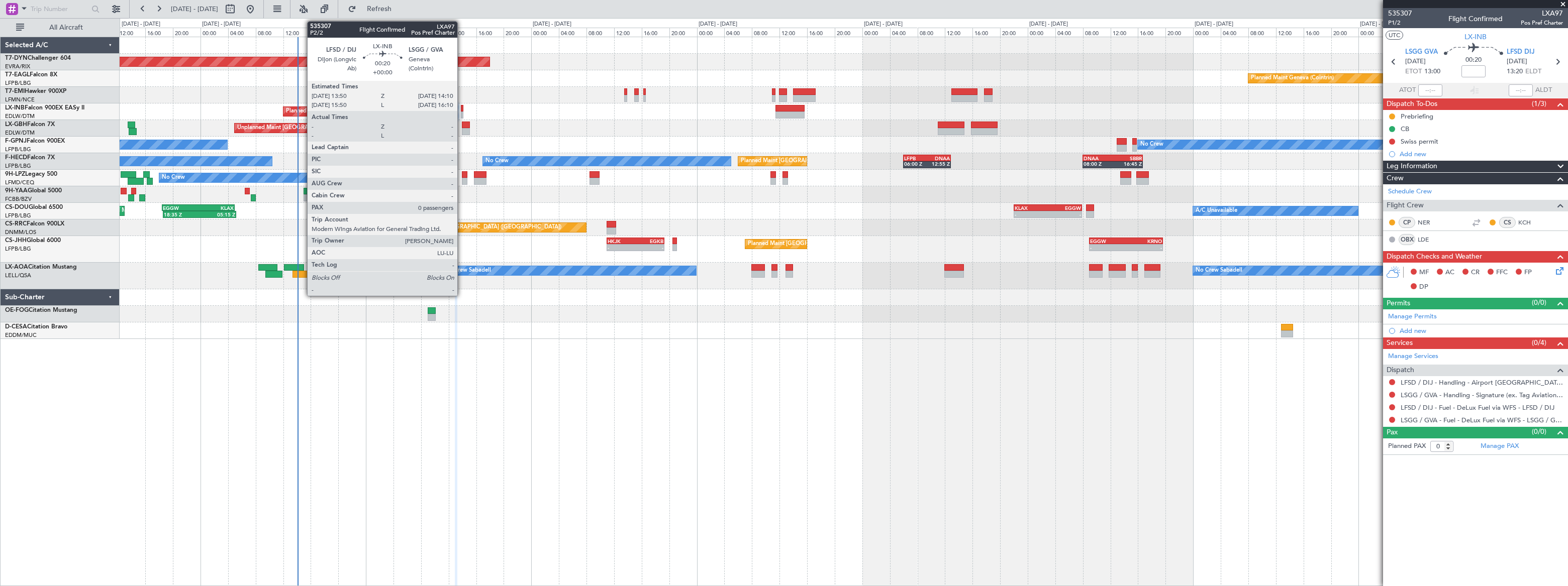
click at [462, 112] on div at bounding box center [462, 114] width 3 height 7
click at [455, 112] on div at bounding box center [456, 114] width 3 height 7
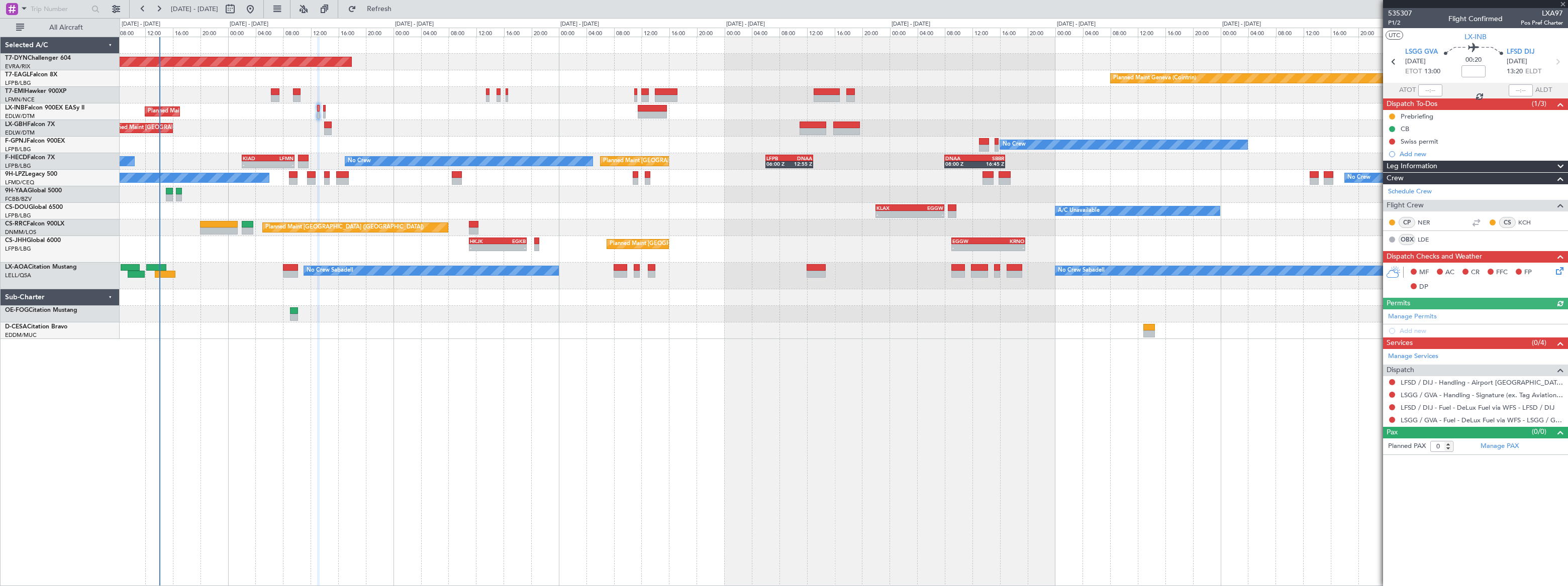
click at [231, 114] on div "Planned Maint Geneva (Cointrin)" at bounding box center [842, 112] width 1447 height 17
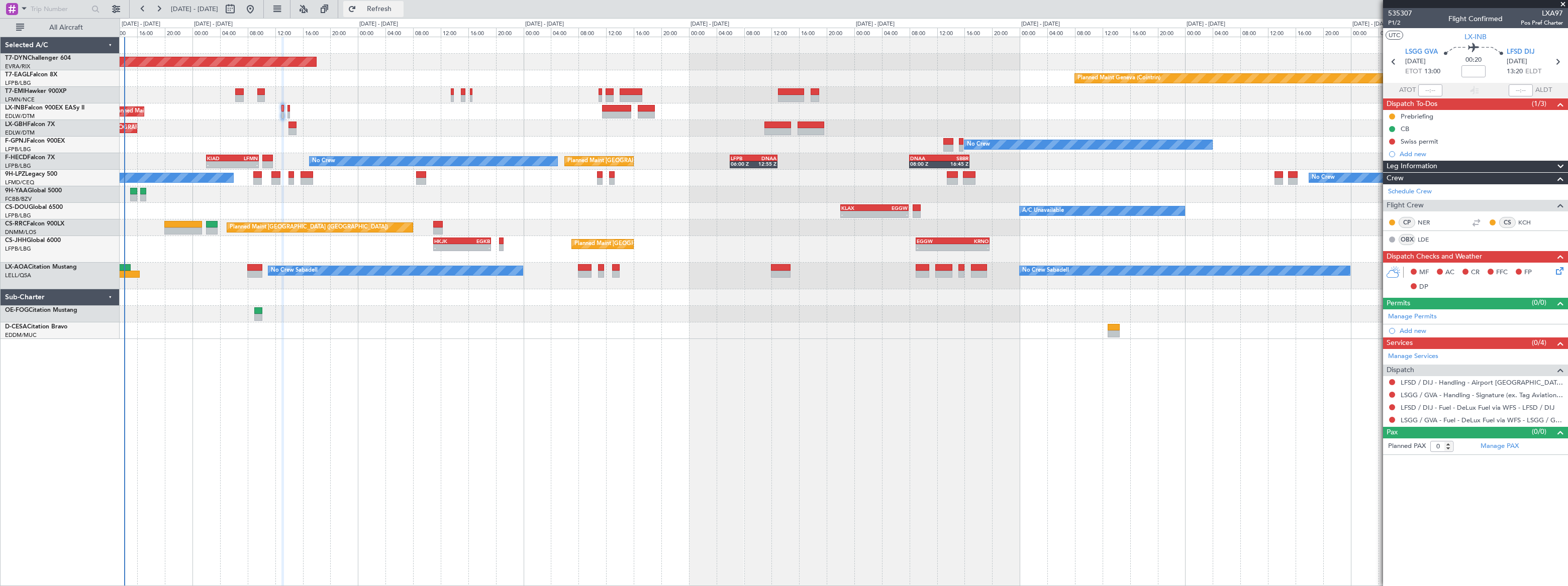
click at [400, 12] on span "Refresh" at bounding box center [379, 9] width 42 height 7
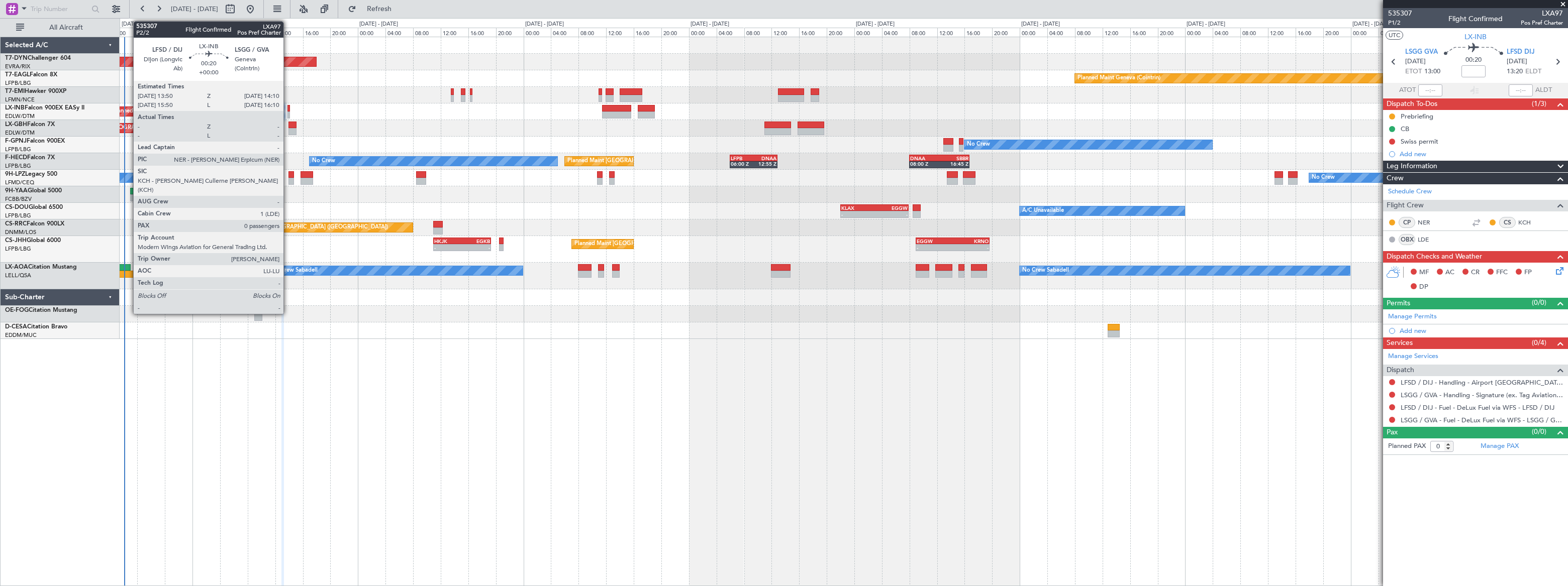
click at [288, 110] on div at bounding box center [289, 108] width 3 height 7
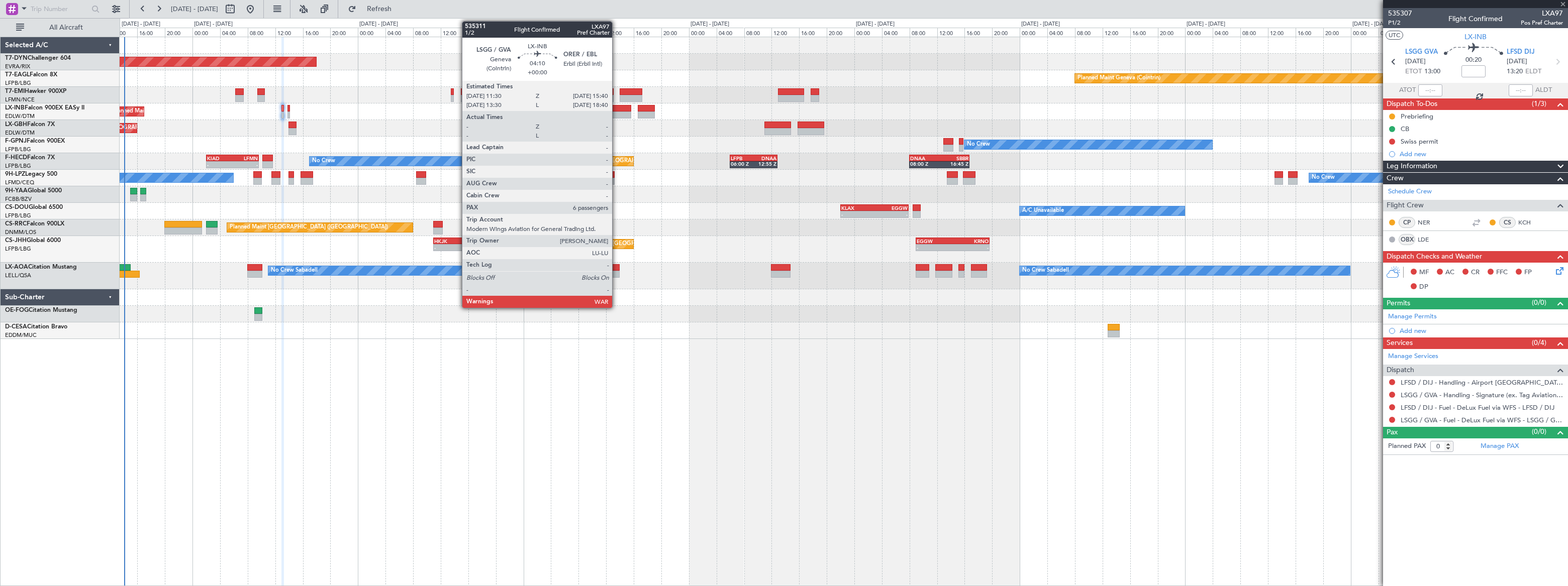
click at [616, 109] on div at bounding box center [616, 108] width 29 height 7
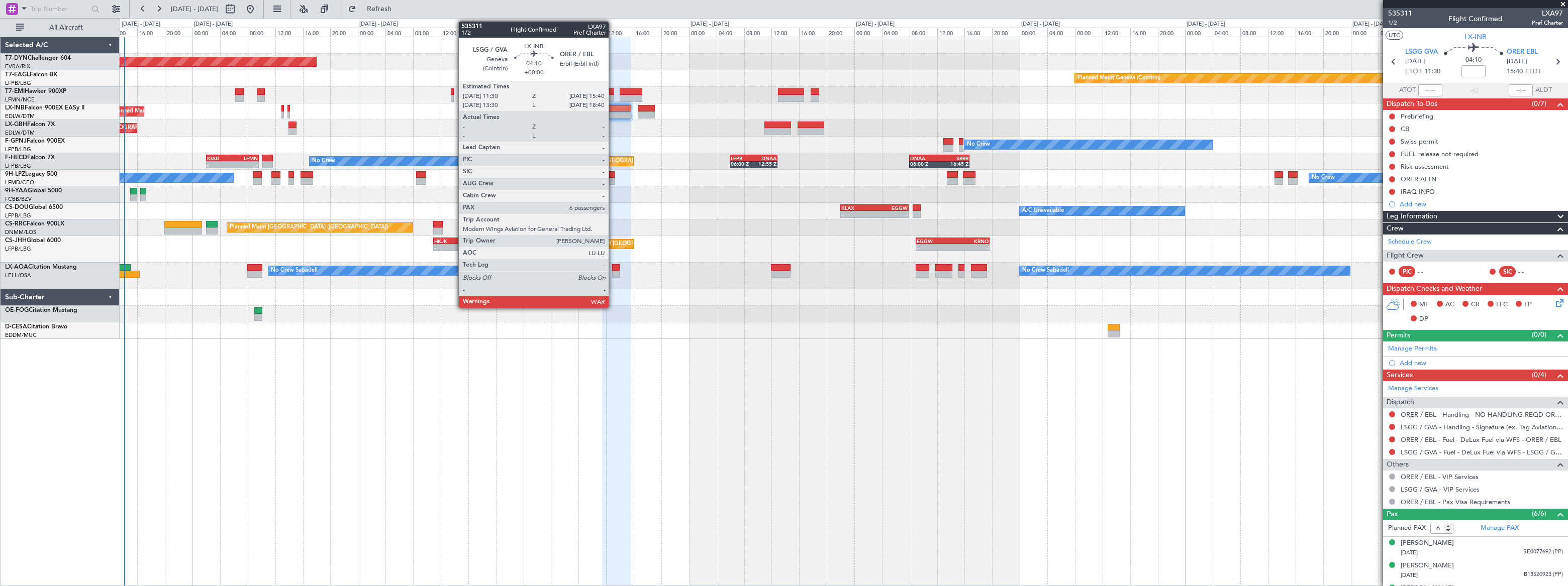
click at [614, 108] on div at bounding box center [616, 108] width 29 height 7
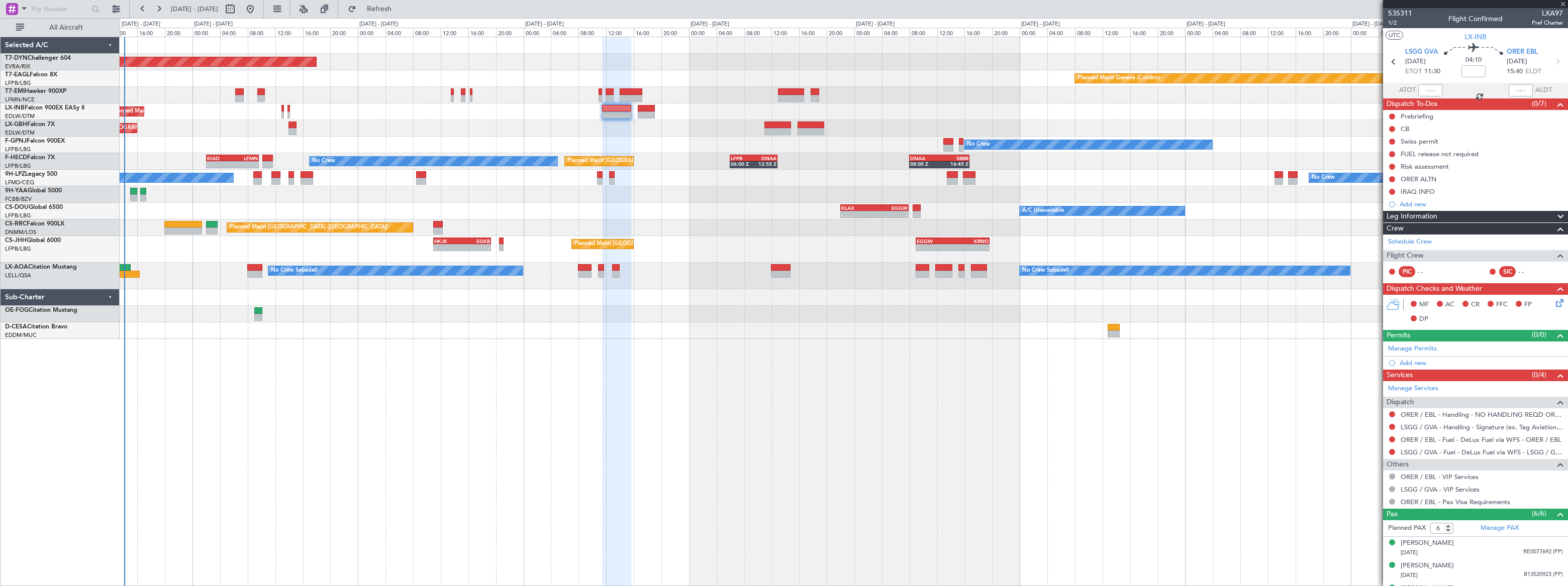
click at [615, 110] on div at bounding box center [616, 108] width 29 height 7
click at [618, 104] on div "Planned Maint Geneva (Cointrin)" at bounding box center [843, 112] width 1448 height 17
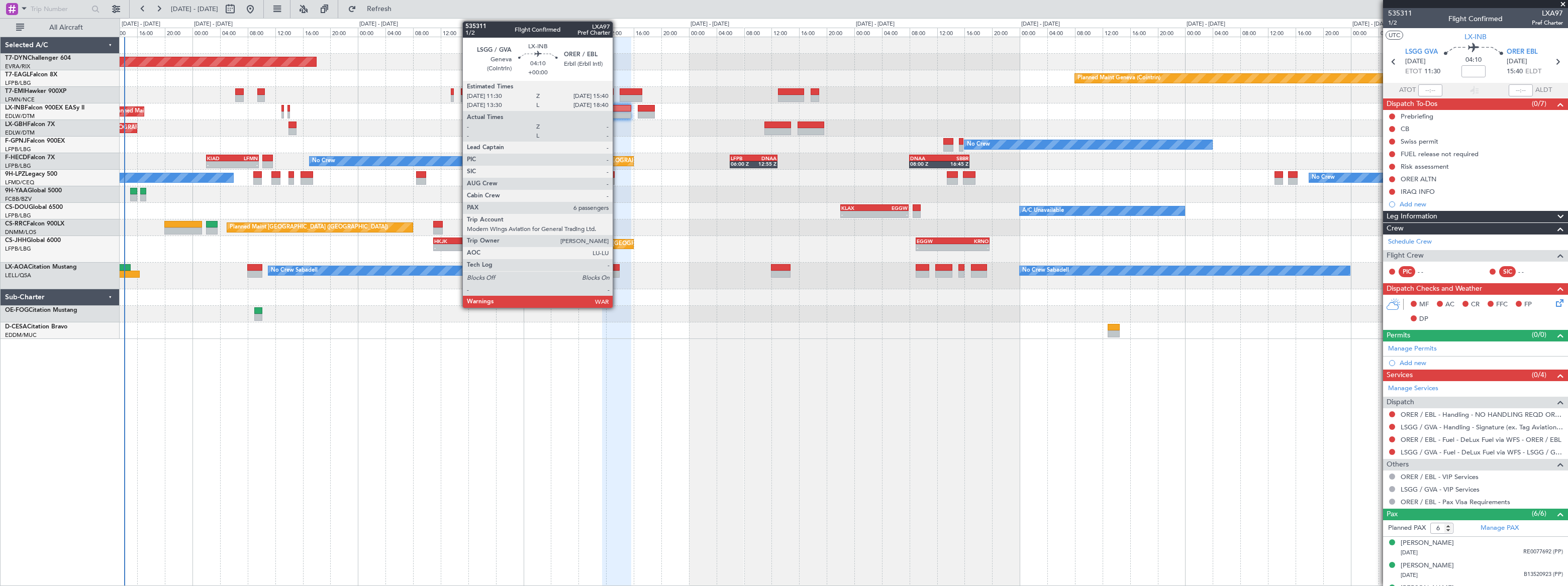
click at [617, 109] on div at bounding box center [616, 108] width 29 height 7
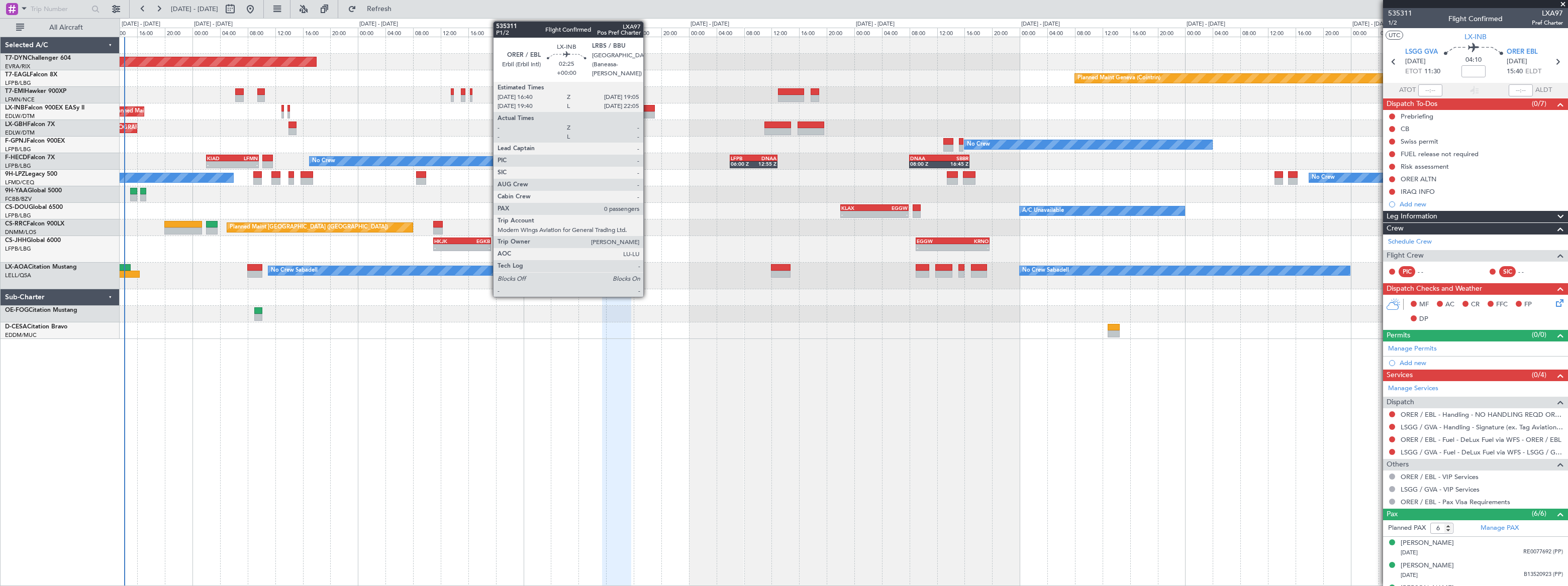
click at [649, 107] on div at bounding box center [646, 108] width 17 height 7
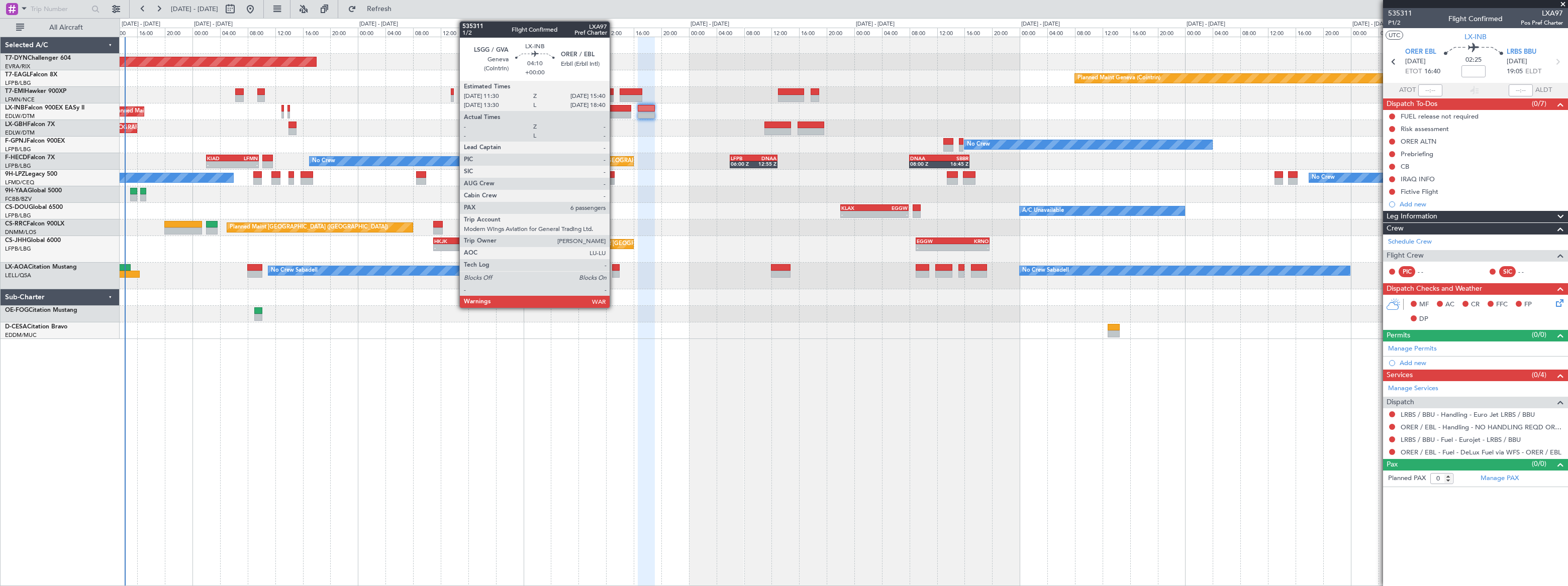
click at [615, 114] on div at bounding box center [616, 114] width 29 height 7
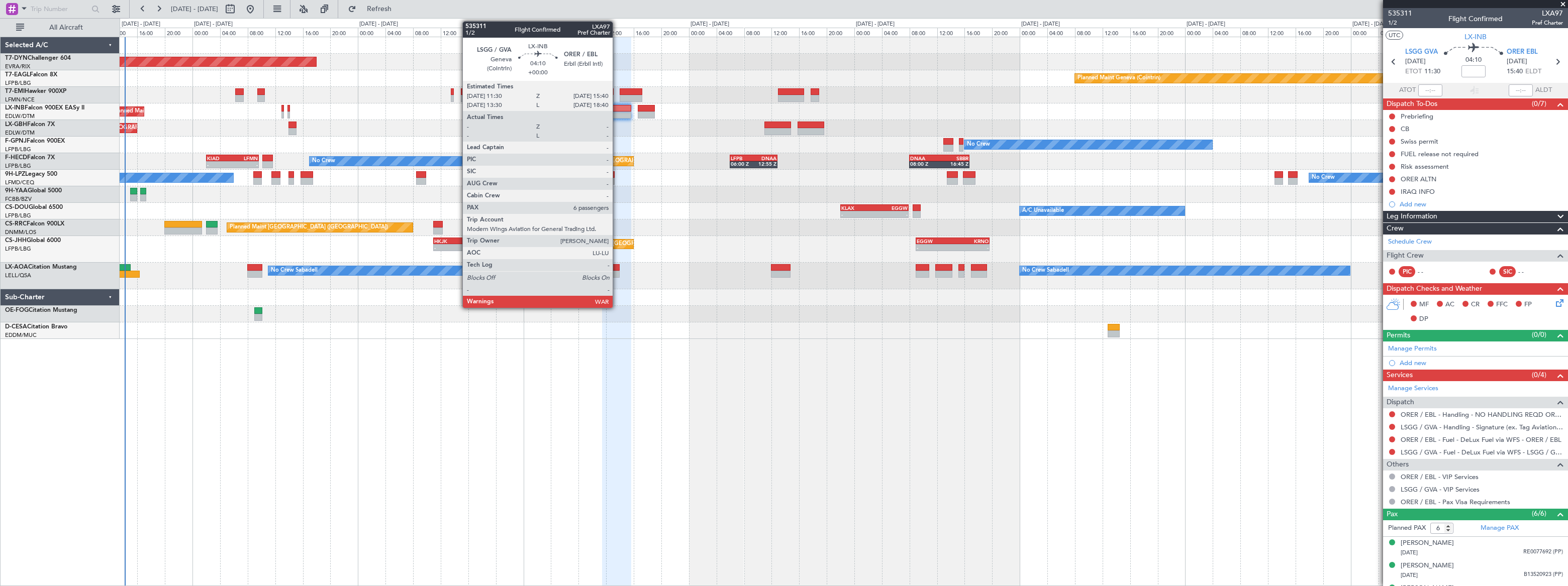
click at [617, 107] on div at bounding box center [616, 108] width 29 height 7
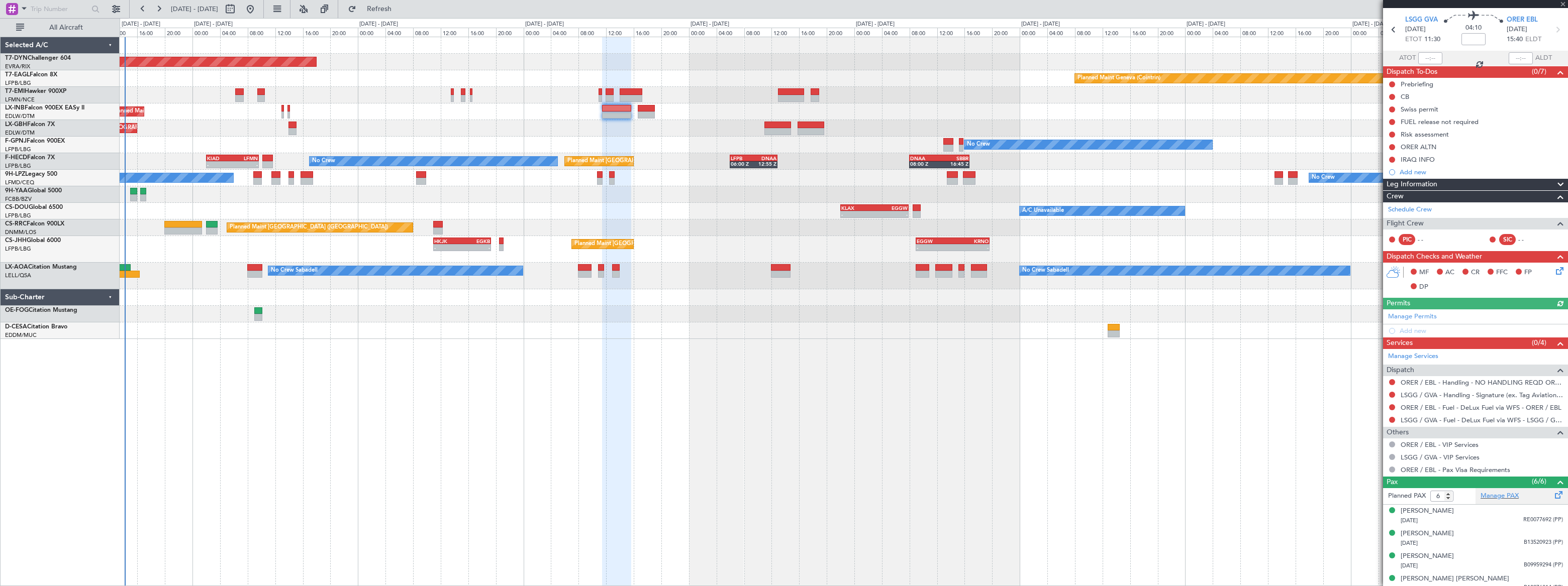
scroll to position [85, 0]
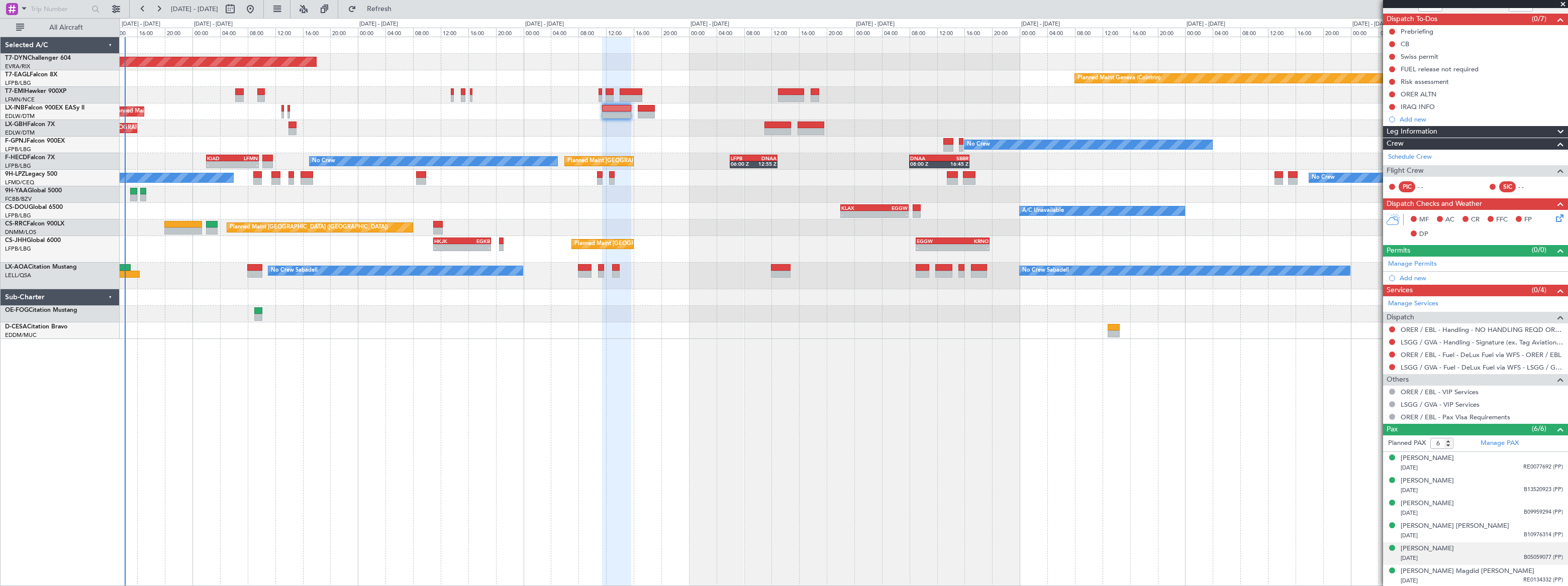
click at [1525, 558] on span "B05059077 (PP)" at bounding box center [1543, 558] width 39 height 9
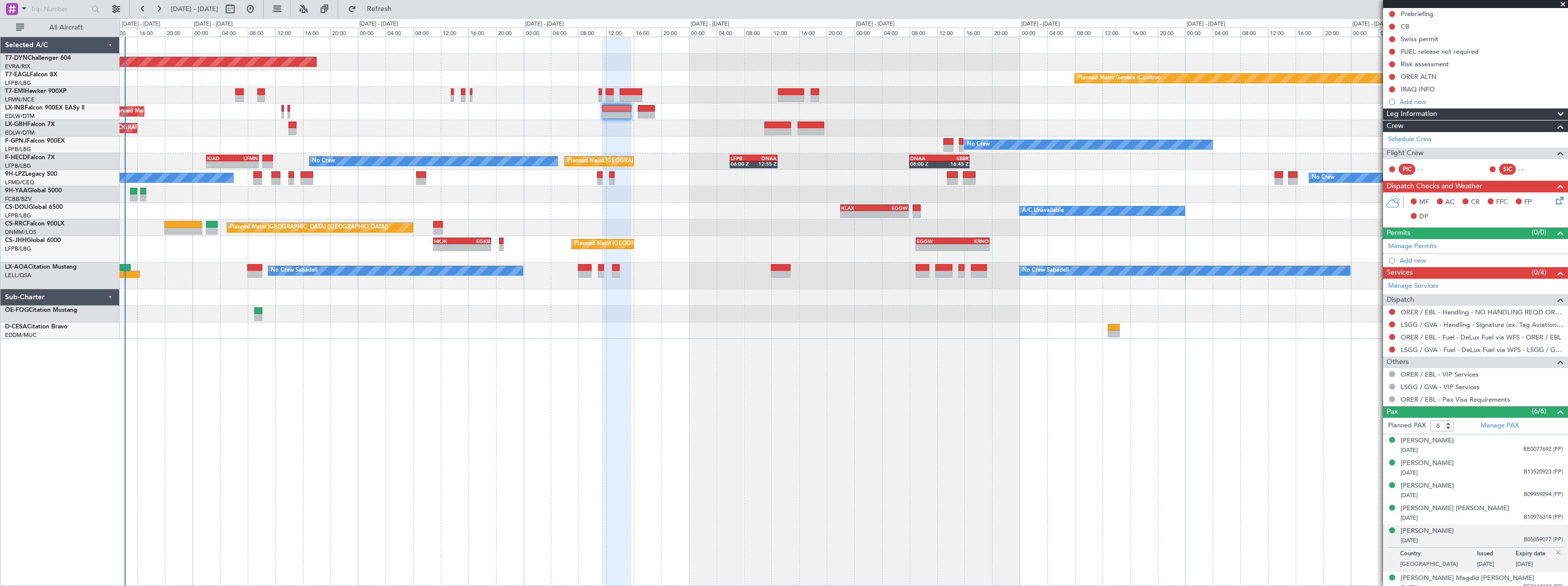
scroll to position [110, 0]
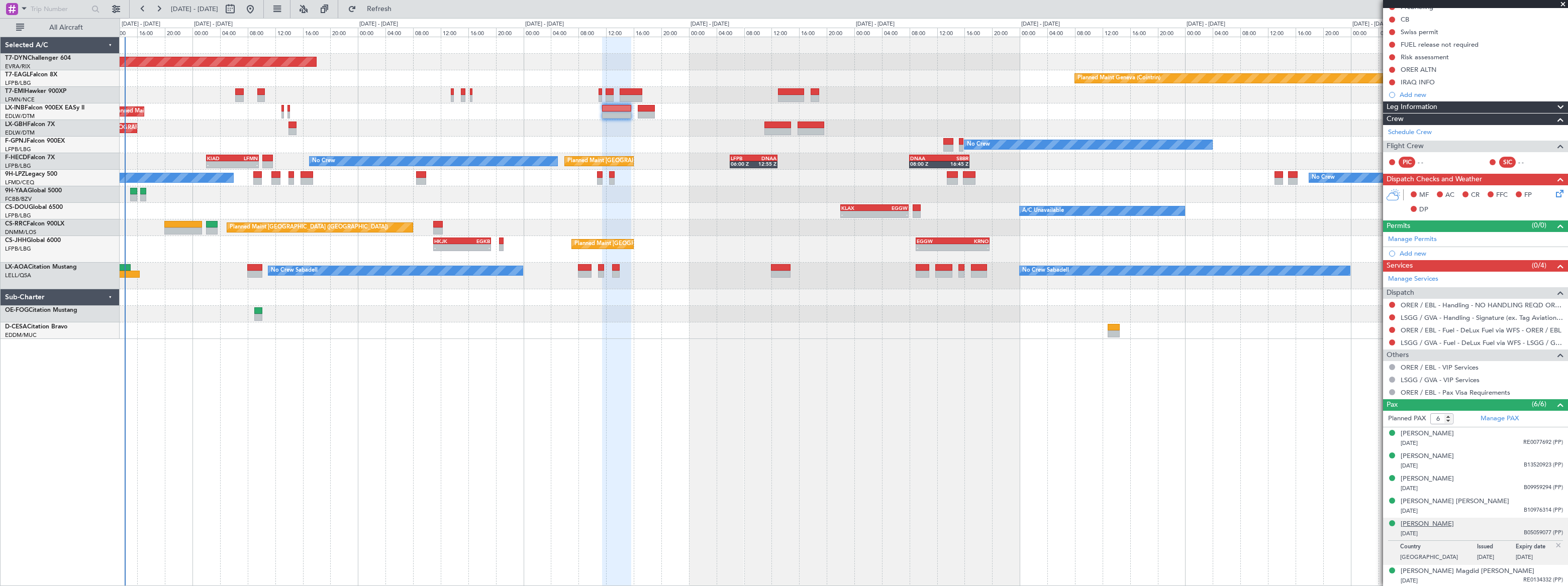
click at [1448, 522] on div "Sarhang Abdulhalim Hasan Alshekh" at bounding box center [1427, 524] width 53 height 10
click at [1487, 440] on div "28/09/1993 RE0077692 (PP)" at bounding box center [1482, 443] width 162 height 10
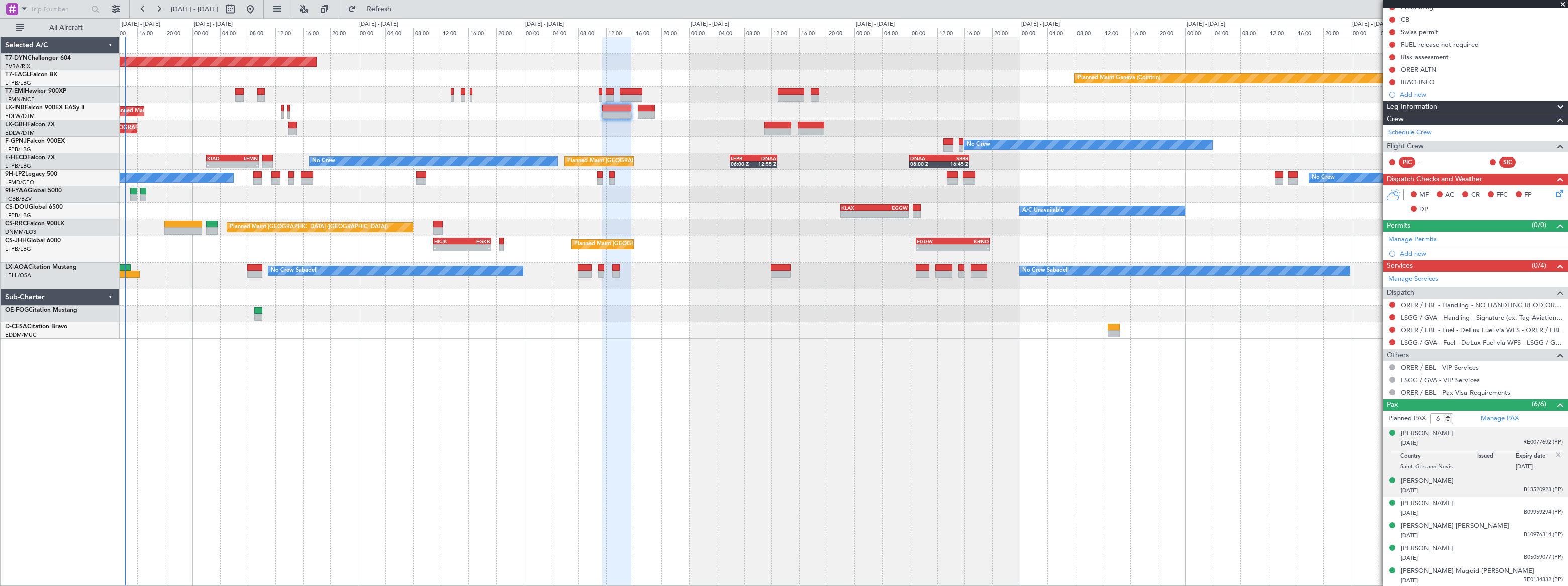
click at [1511, 490] on div "02/04/1997 B13520923 (PP)" at bounding box center [1482, 491] width 162 height 10
click at [1515, 511] on div "10/04/1984 B09959294 (PP)" at bounding box center [1482, 514] width 162 height 10
click at [1454, 478] on div "Nazar Ahmed Hussein Hussein" at bounding box center [1427, 479] width 53 height 10
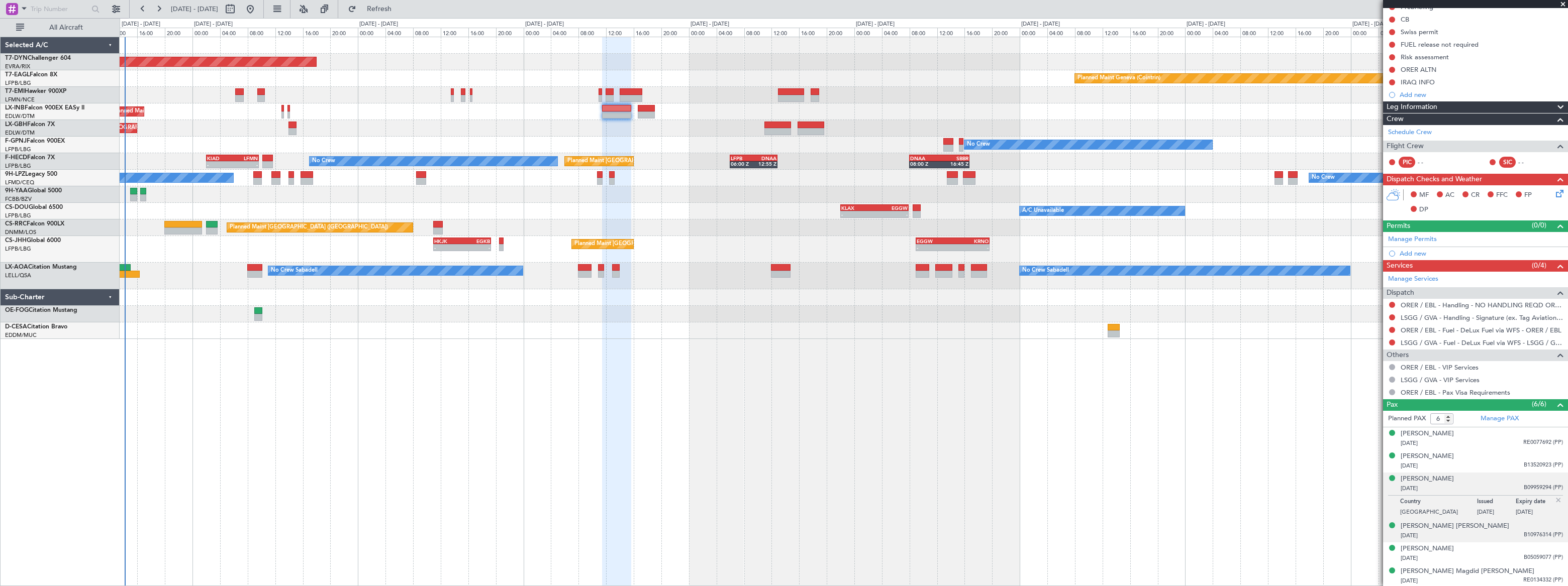
click at [1496, 533] on div "17/02/1981 B10976314 (PP)" at bounding box center [1482, 536] width 162 height 10
click at [1470, 502] on div "Rawan Idris Mustafa Barzani" at bounding box center [1455, 502] width 109 height 10
click at [1469, 558] on div "11/04/1993 B05059077 (PP)" at bounding box center [1482, 559] width 162 height 10
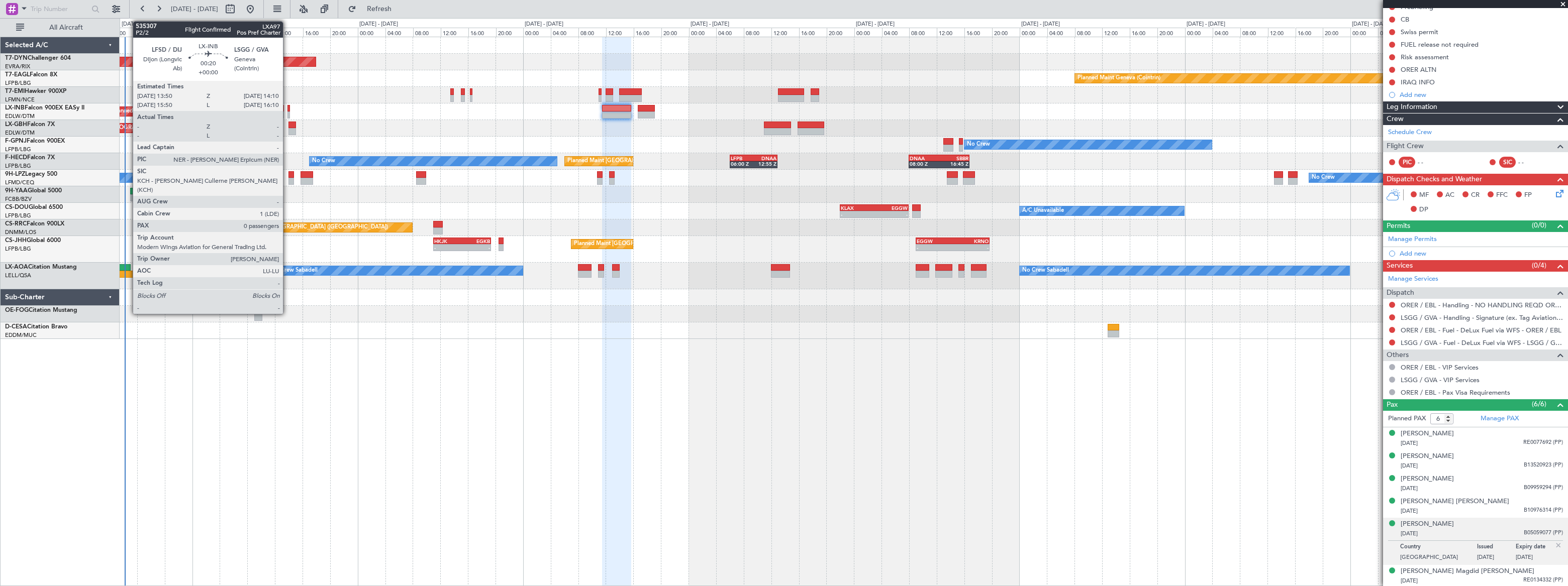
click at [288, 112] on div at bounding box center [289, 114] width 3 height 7
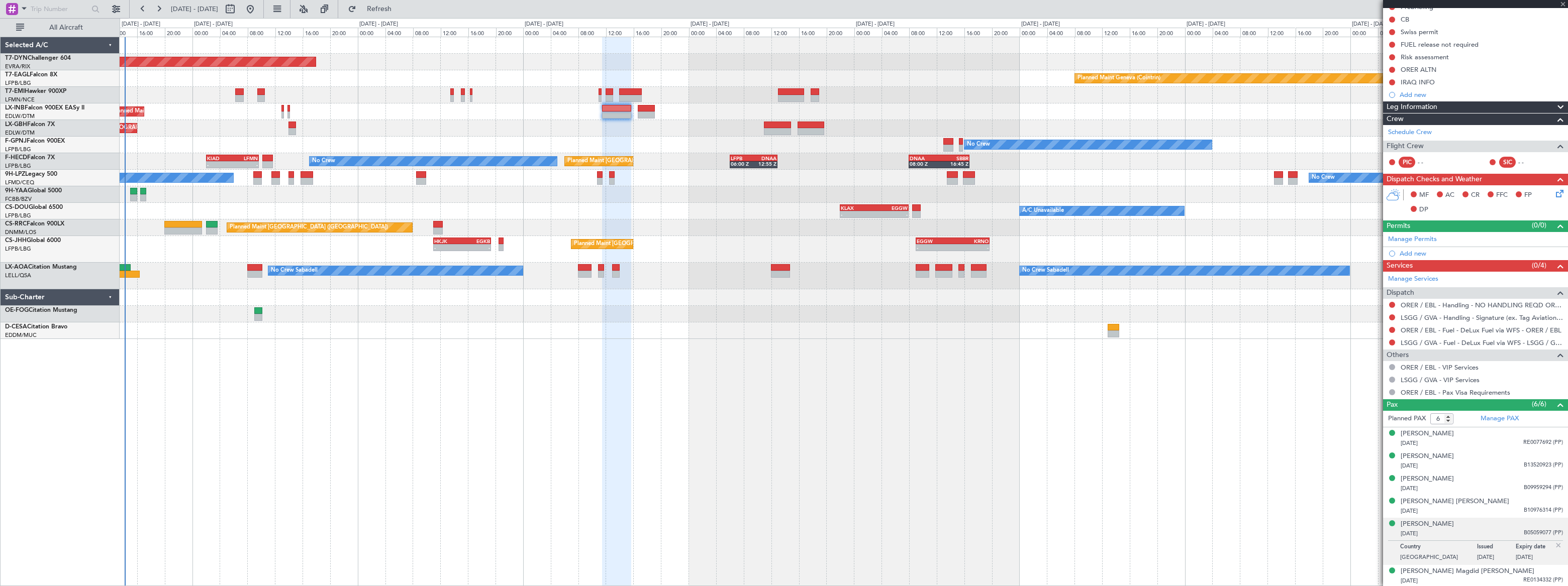
type input "0"
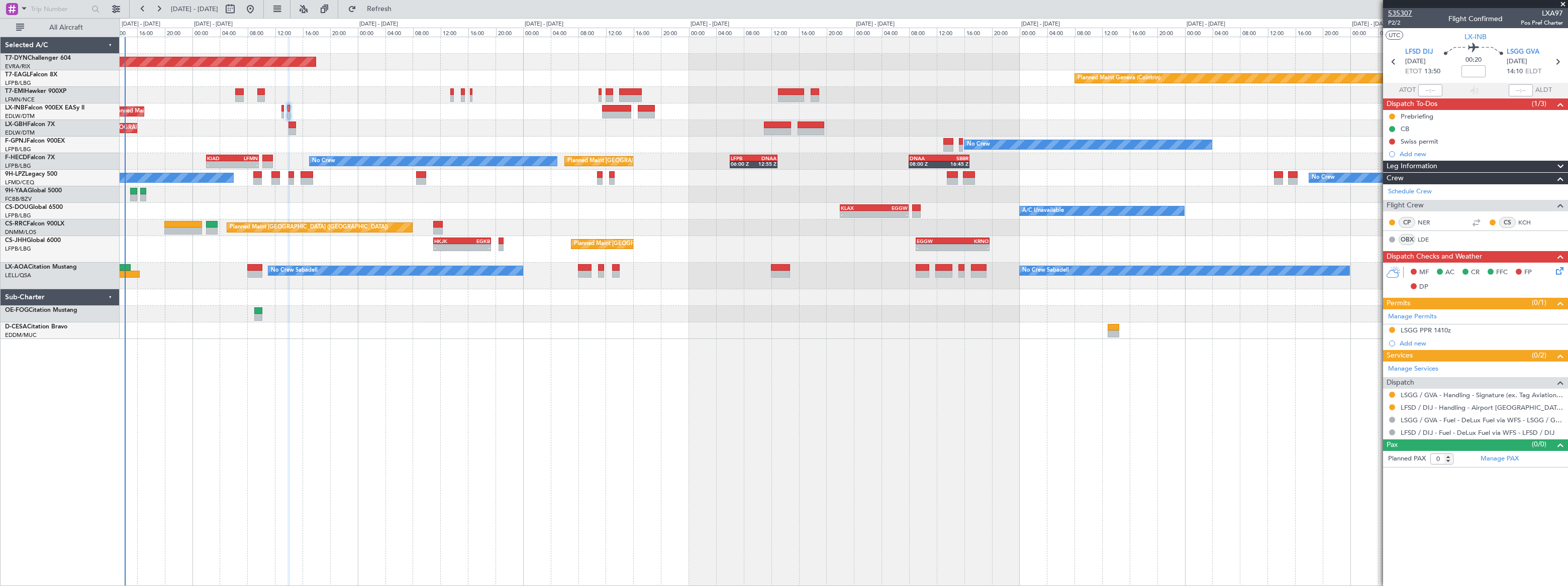
click at [1400, 12] on span "535307" at bounding box center [1400, 13] width 24 height 11
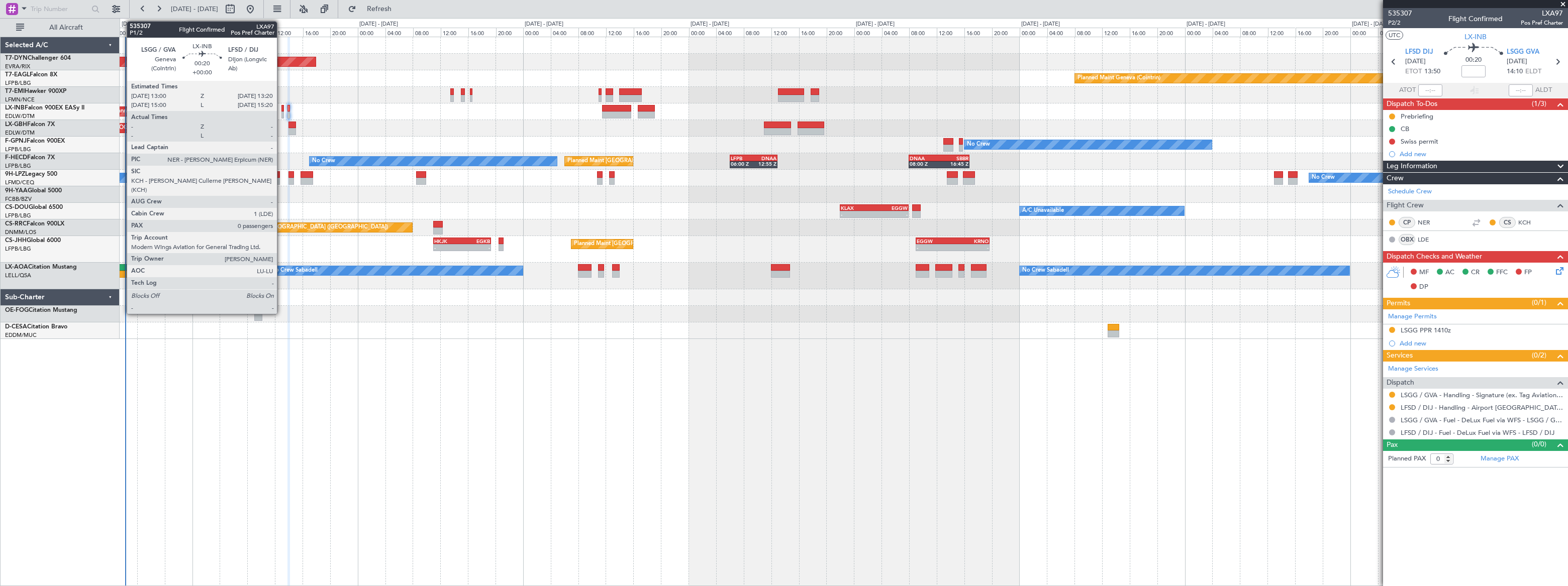
click at [282, 110] on div at bounding box center [283, 108] width 3 height 7
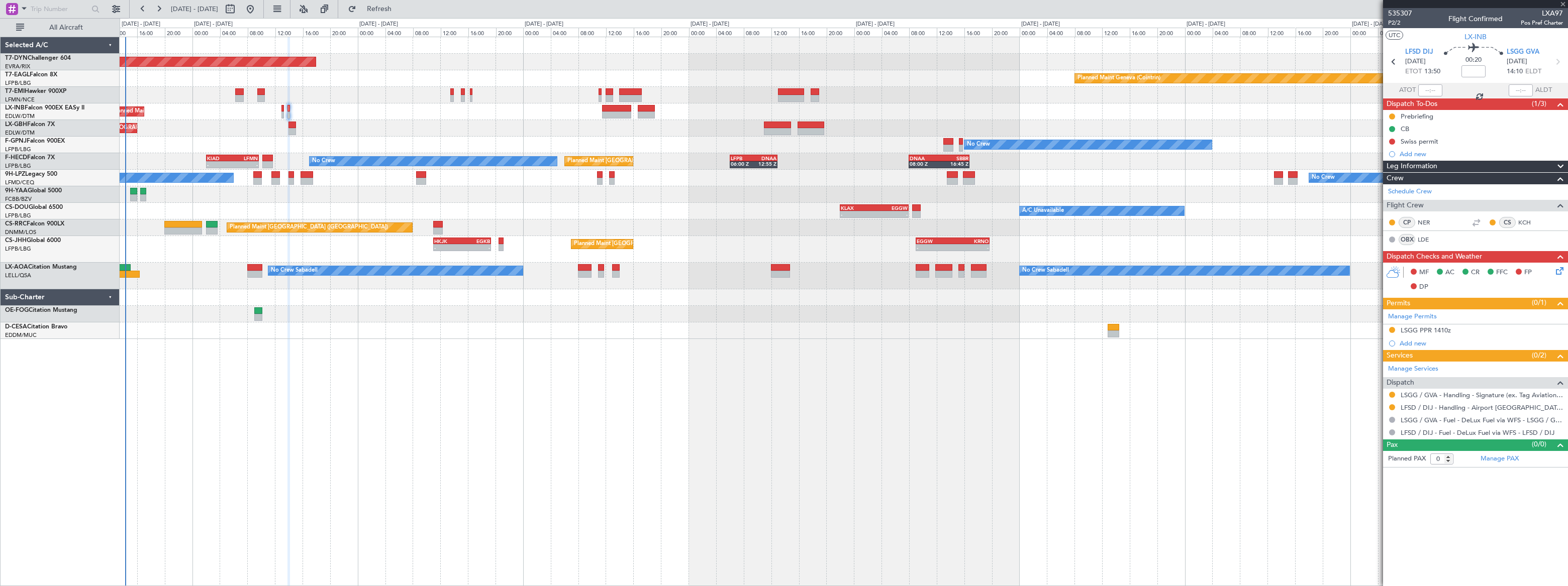
click at [282, 110] on div at bounding box center [283, 108] width 3 height 7
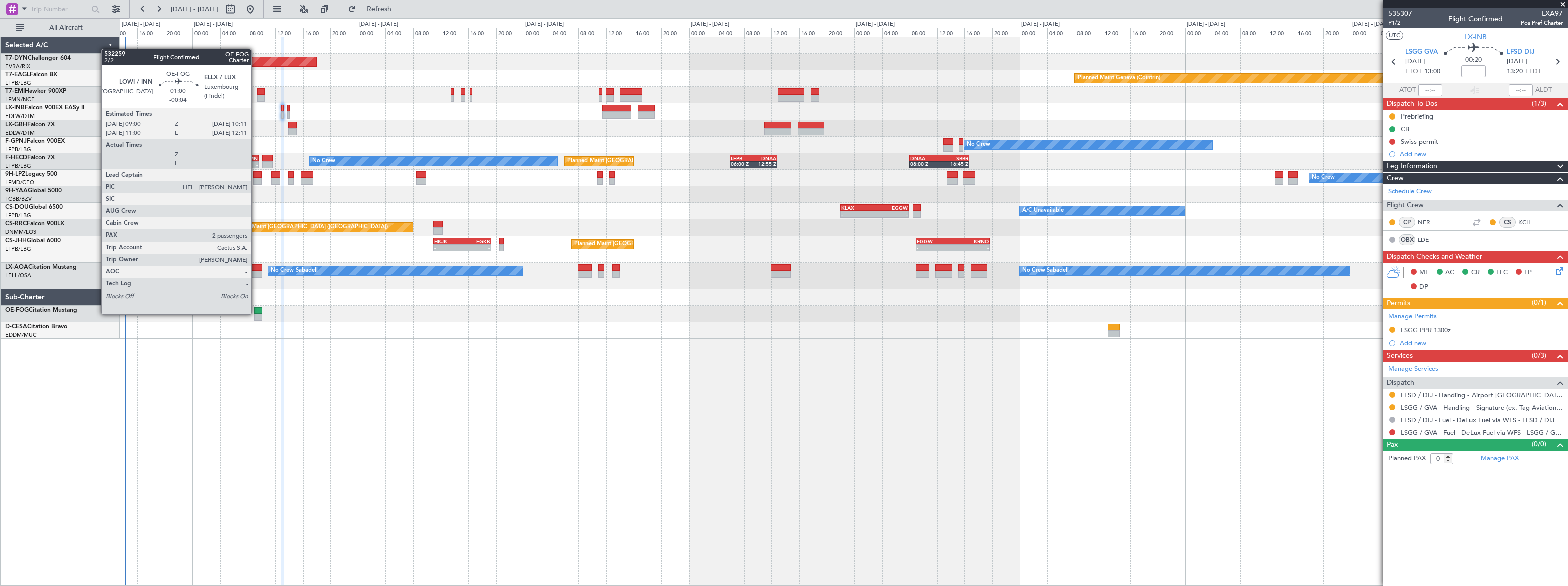
click at [255, 314] on div at bounding box center [258, 317] width 9 height 7
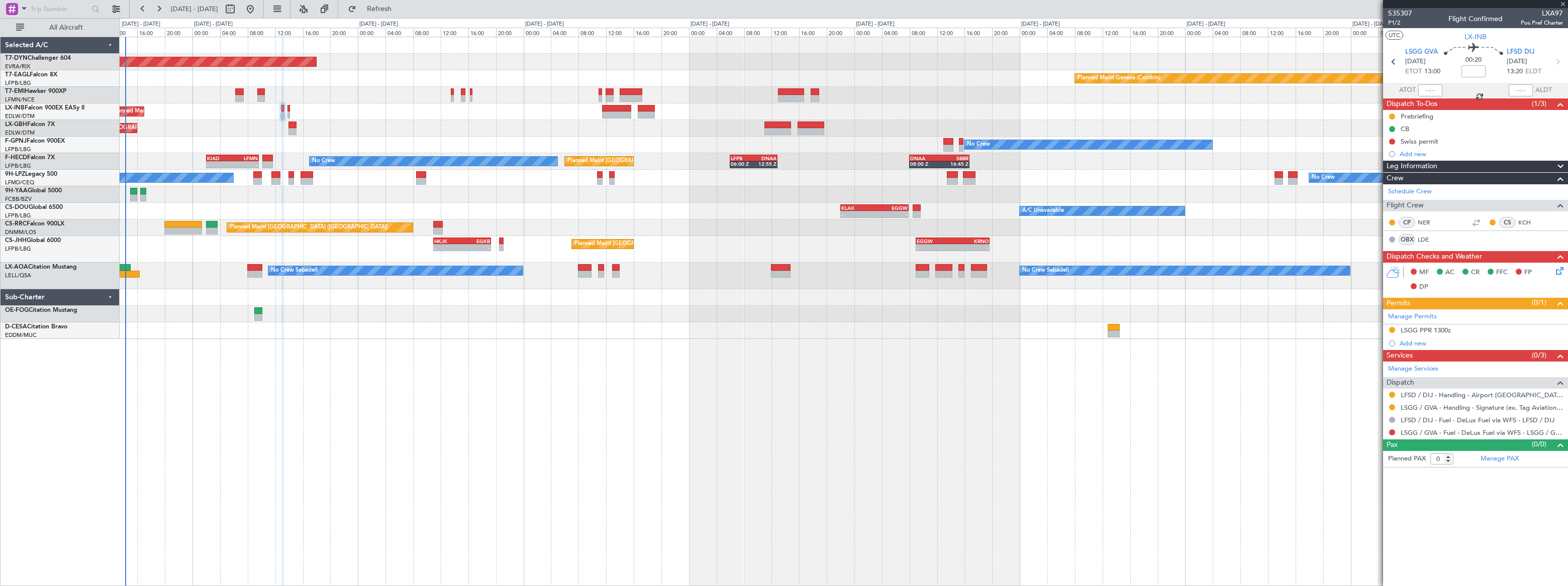
type input "-00:04"
type input "2"
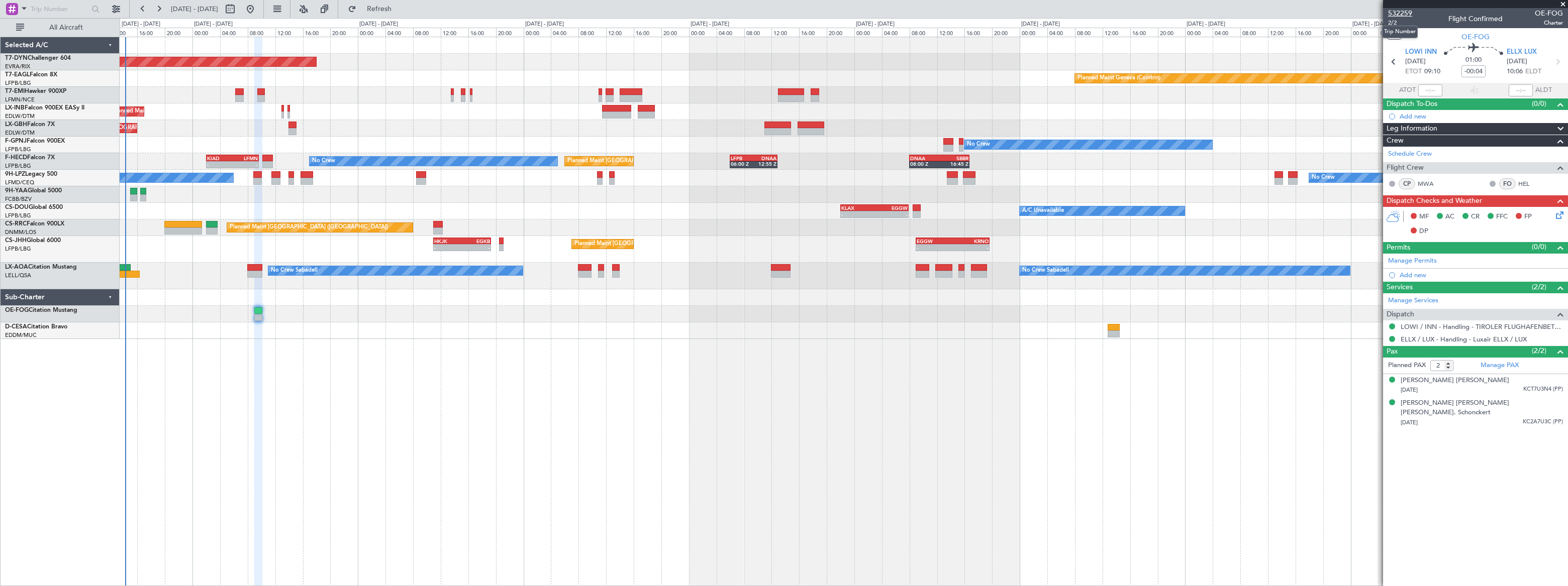
click at [1407, 12] on span "532259" at bounding box center [1400, 13] width 24 height 11
click at [1400, 13] on span "532259" at bounding box center [1400, 13] width 24 height 11
click at [1538, 388] on span "KCT7U3N4 (PP)" at bounding box center [1543, 389] width 40 height 9
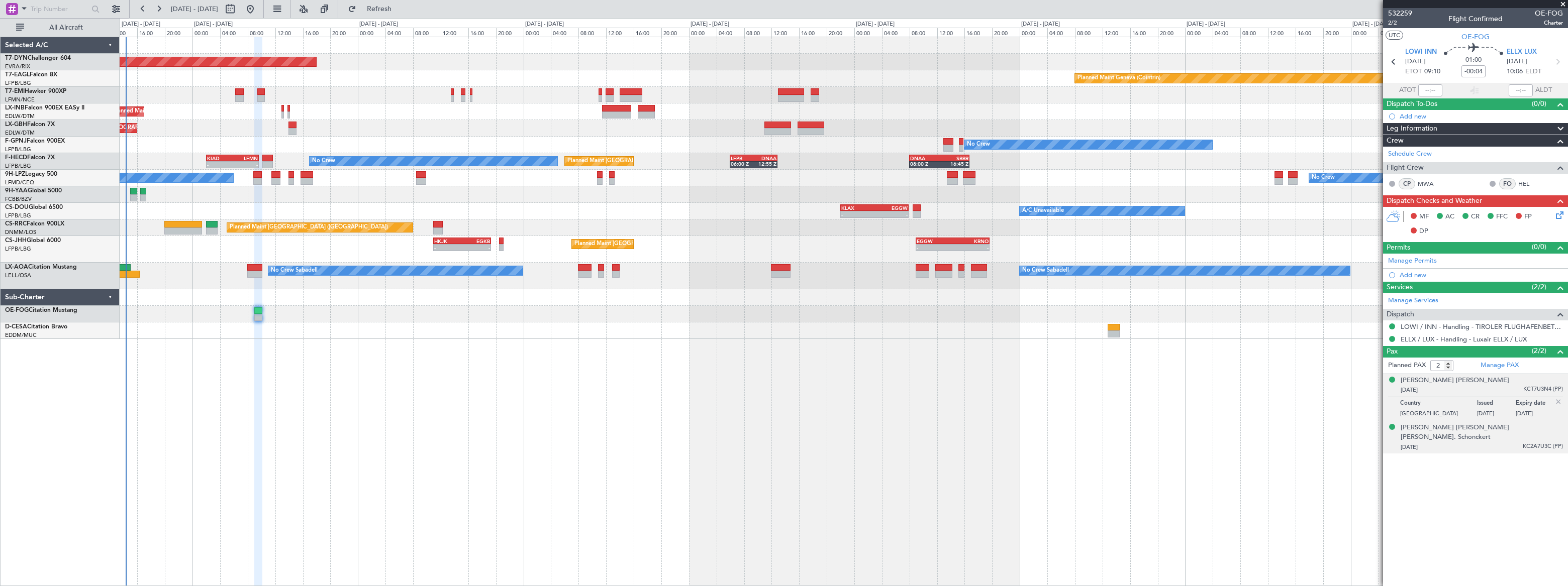
click at [1507, 443] on div "15/10/1960 KC2A7U3C (PP)" at bounding box center [1482, 448] width 162 height 10
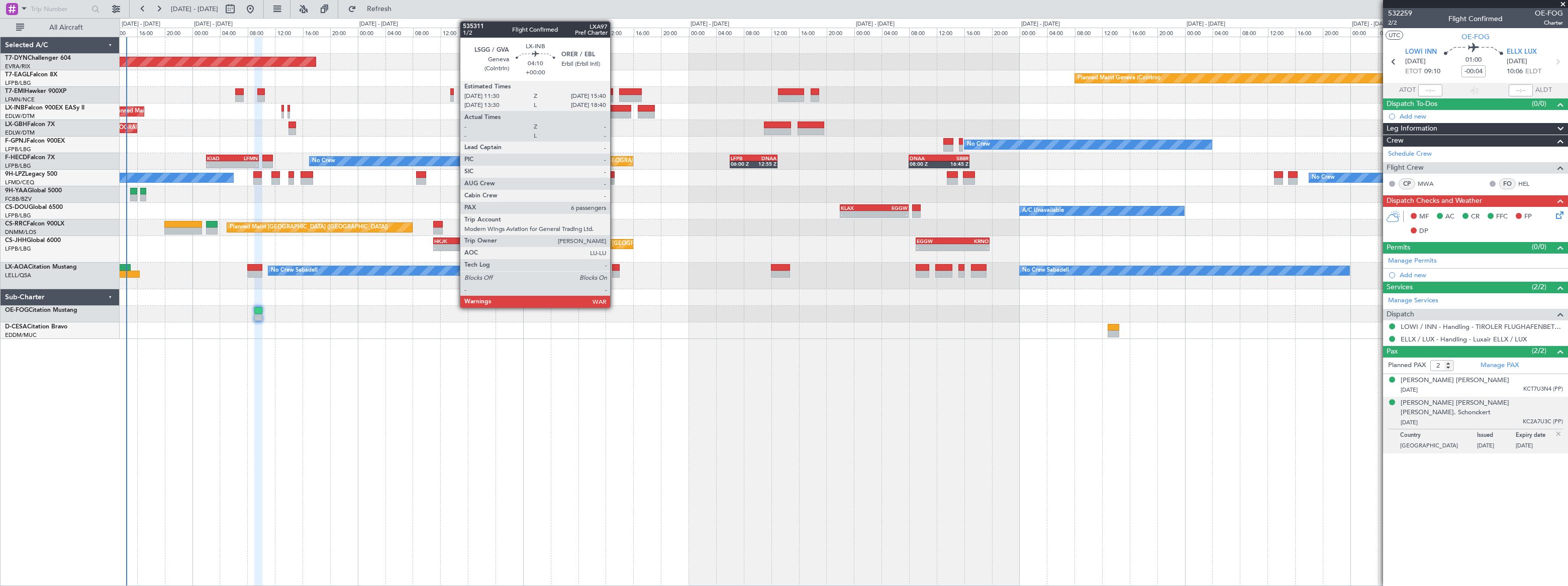
click at [614, 110] on div at bounding box center [616, 108] width 29 height 7
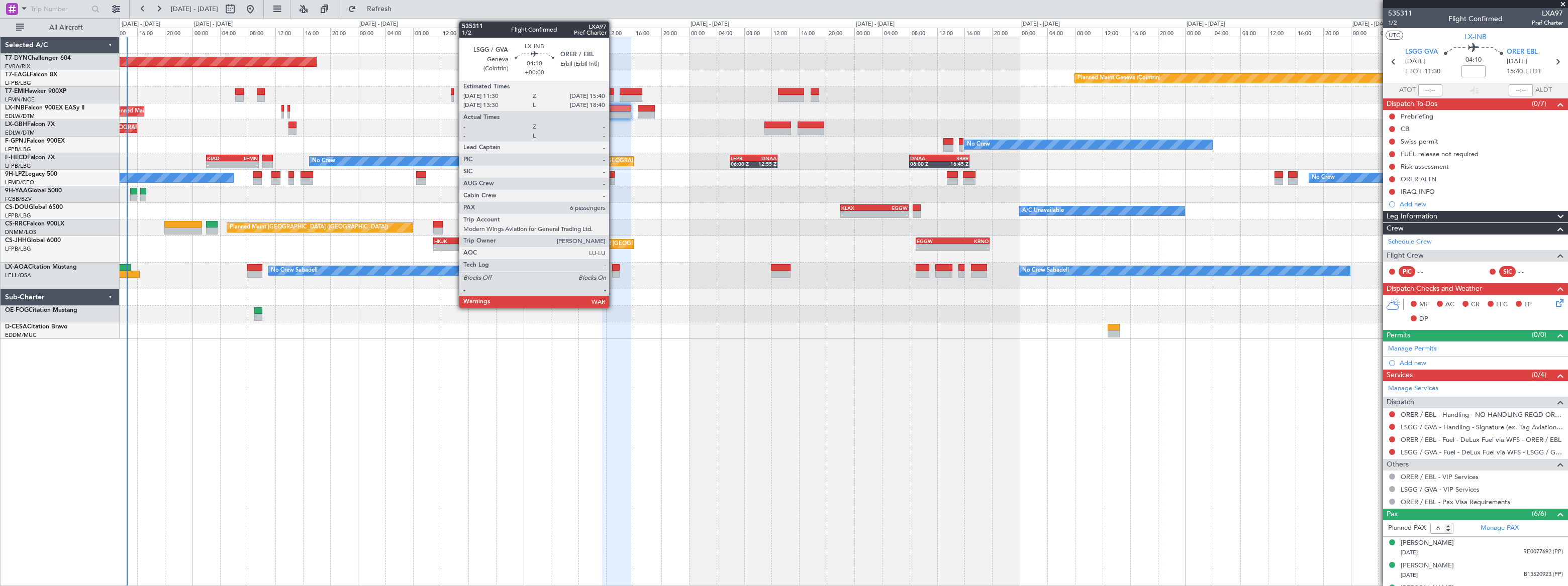
click at [613, 110] on div at bounding box center [616, 108] width 29 height 7
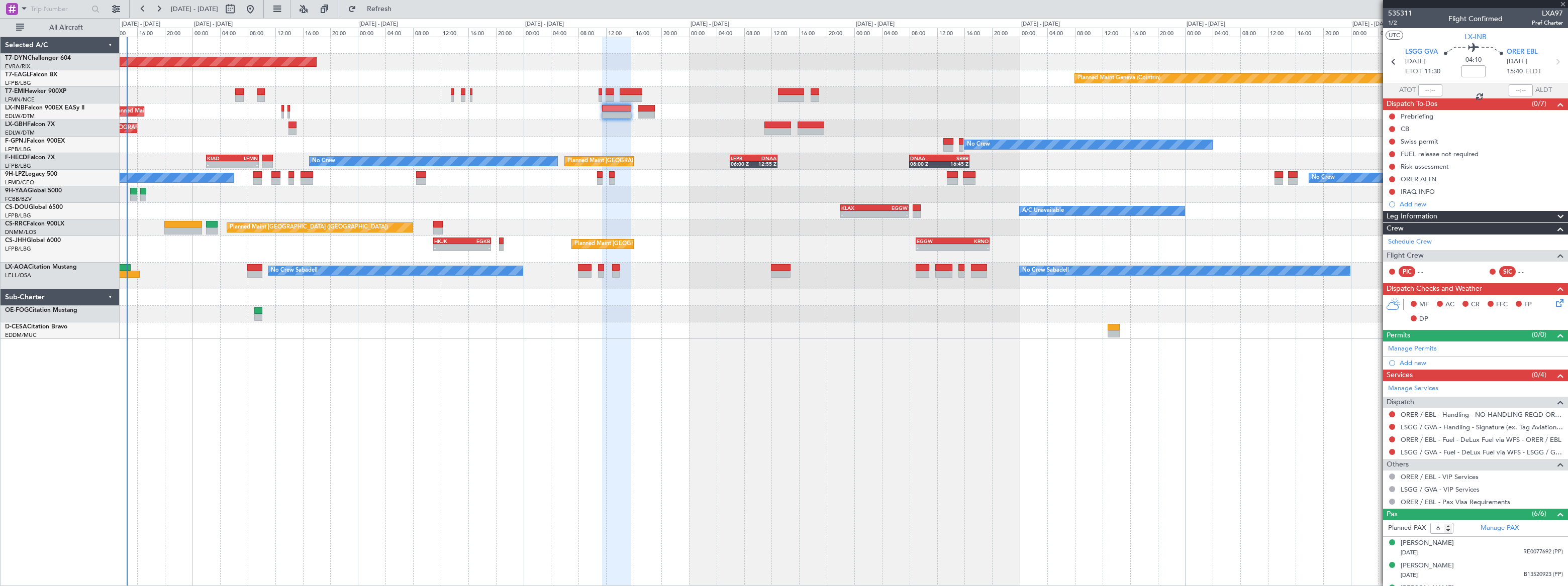
click at [613, 110] on div at bounding box center [616, 108] width 29 height 7
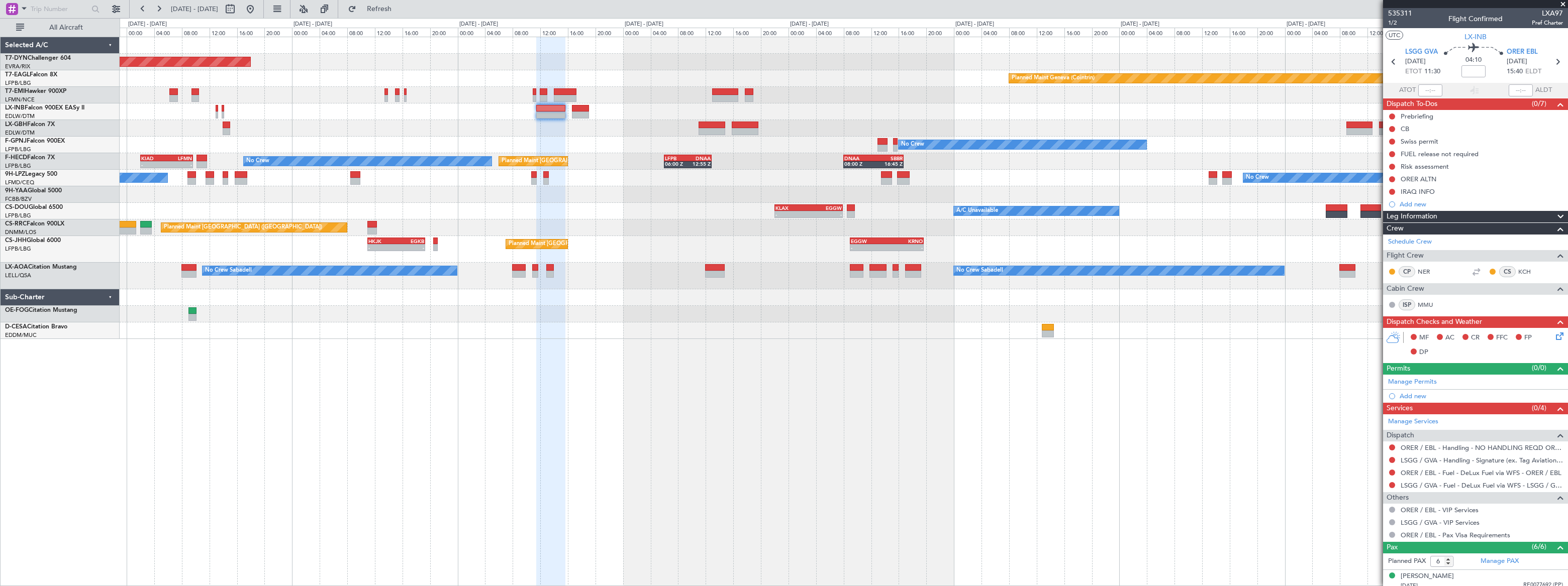
click at [422, 97] on div "Planned Maint Basel-Mulhouse Planned Maint Geneva (Cointrin) Planned Maint Gene…" at bounding box center [843, 188] width 1448 height 302
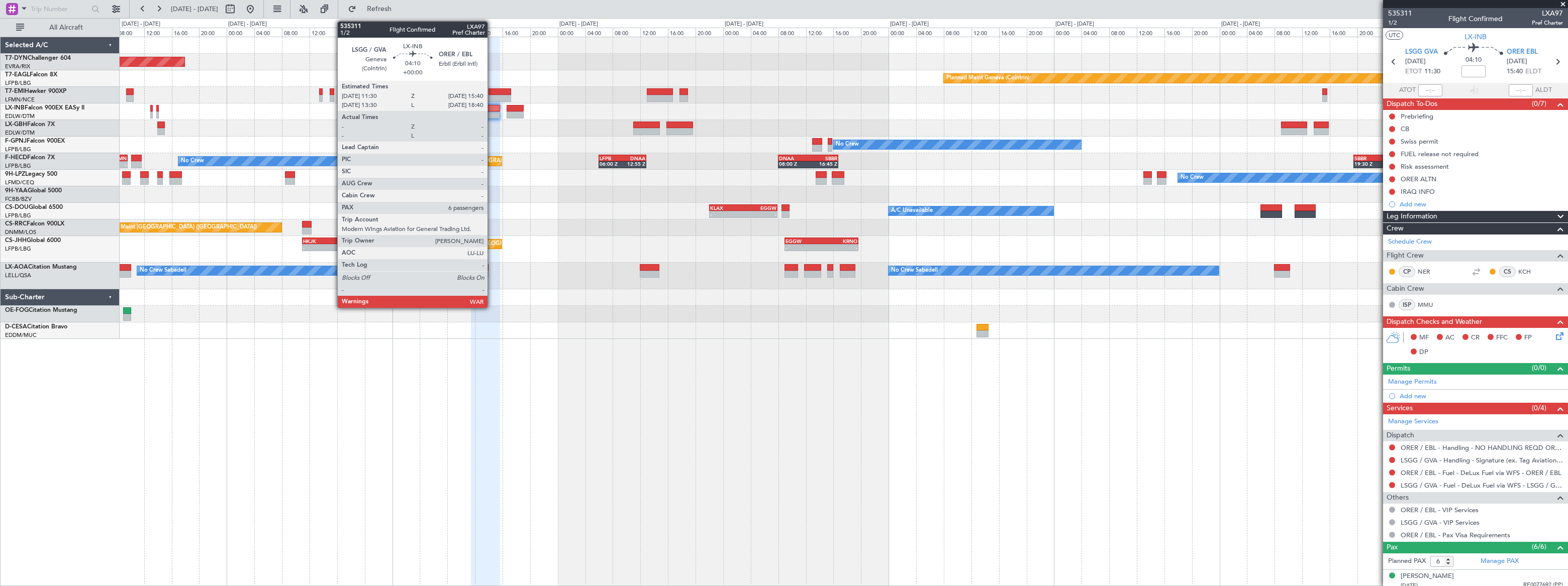
click at [492, 109] on div at bounding box center [485, 108] width 29 height 7
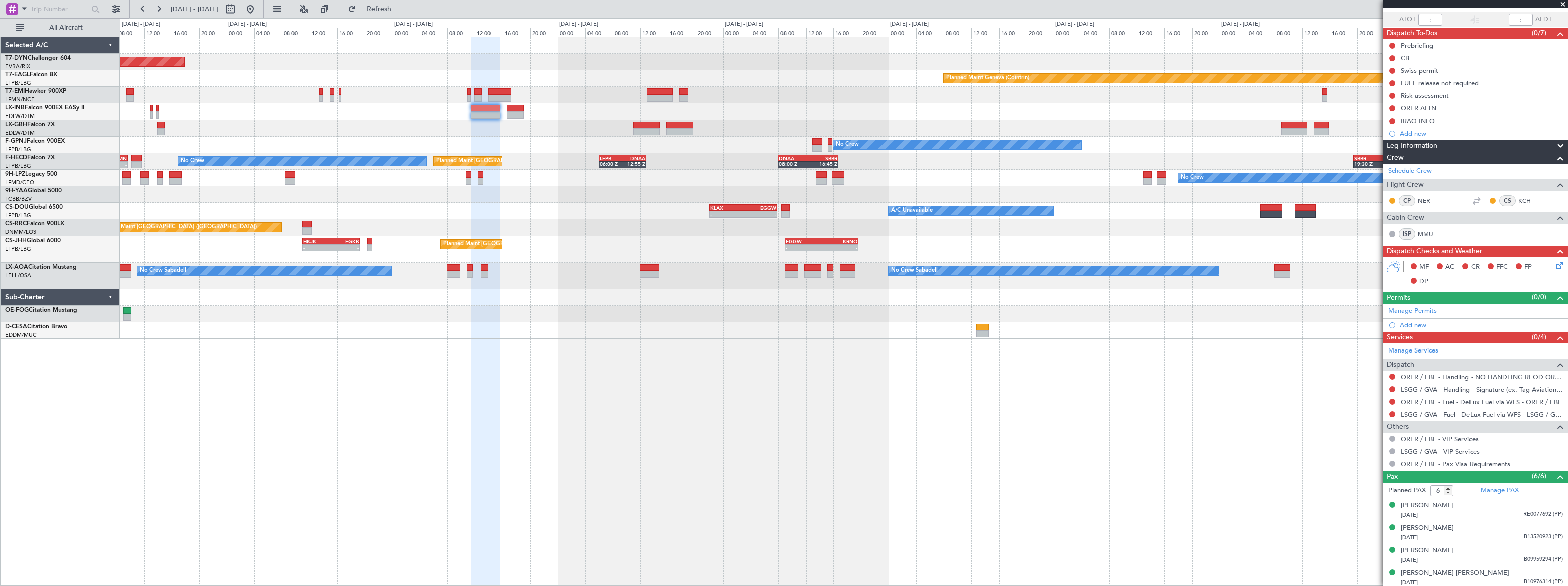
scroll to position [118, 0]
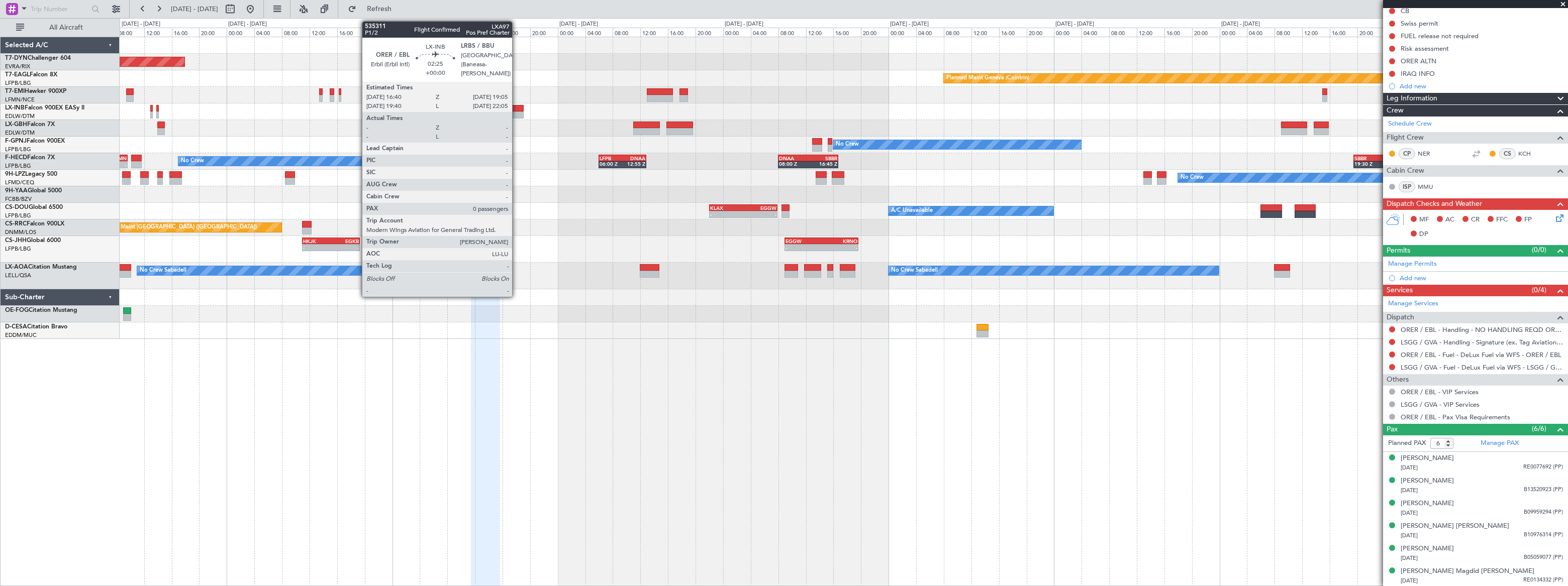
click at [515, 109] on div at bounding box center [515, 108] width 17 height 7
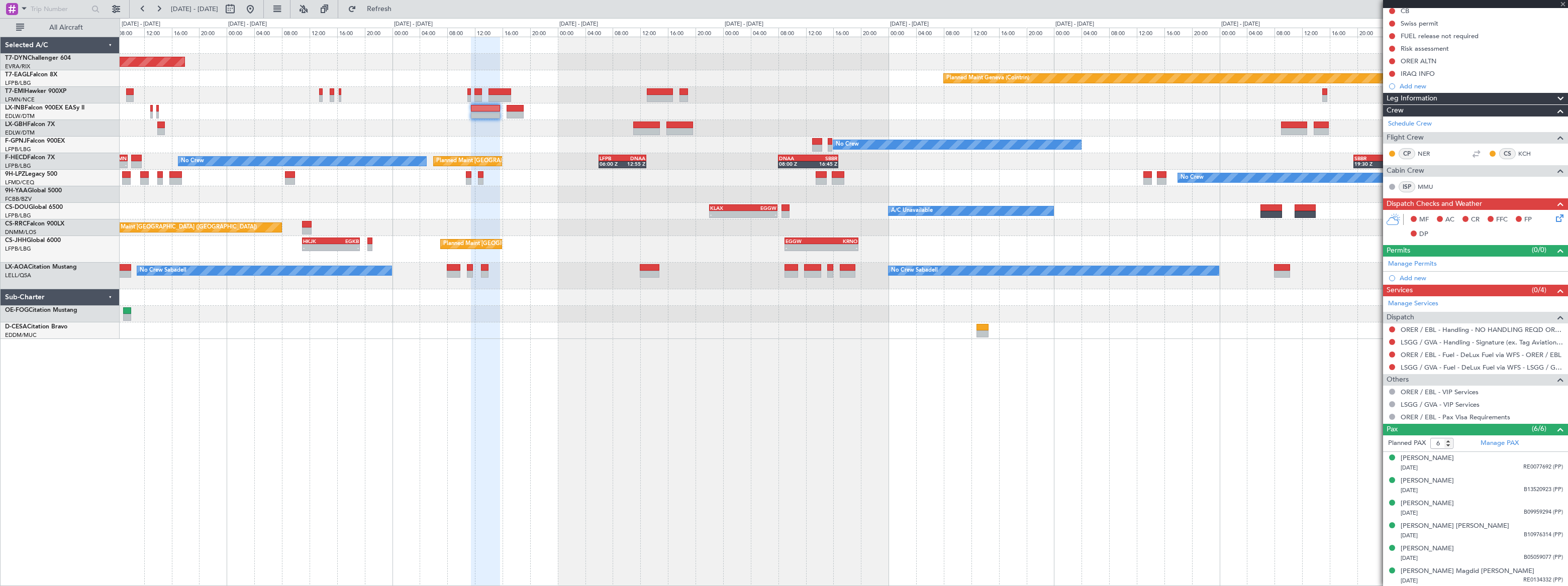
type input "0"
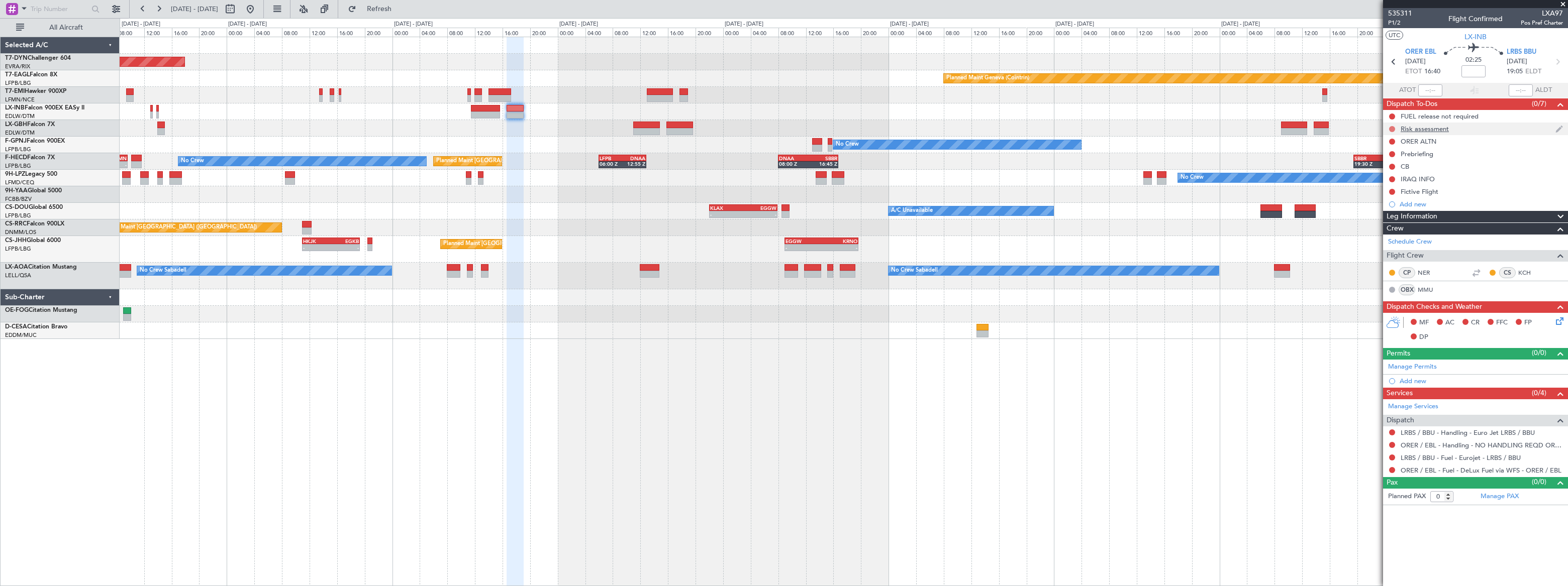
click at [1391, 129] on button at bounding box center [1392, 129] width 6 height 6
click at [1382, 172] on span "Completed" at bounding box center [1396, 173] width 33 height 10
click at [1394, 127] on button at bounding box center [1392, 129] width 6 height 6
click at [1382, 159] on span "In Progress" at bounding box center [1396, 158] width 34 height 10
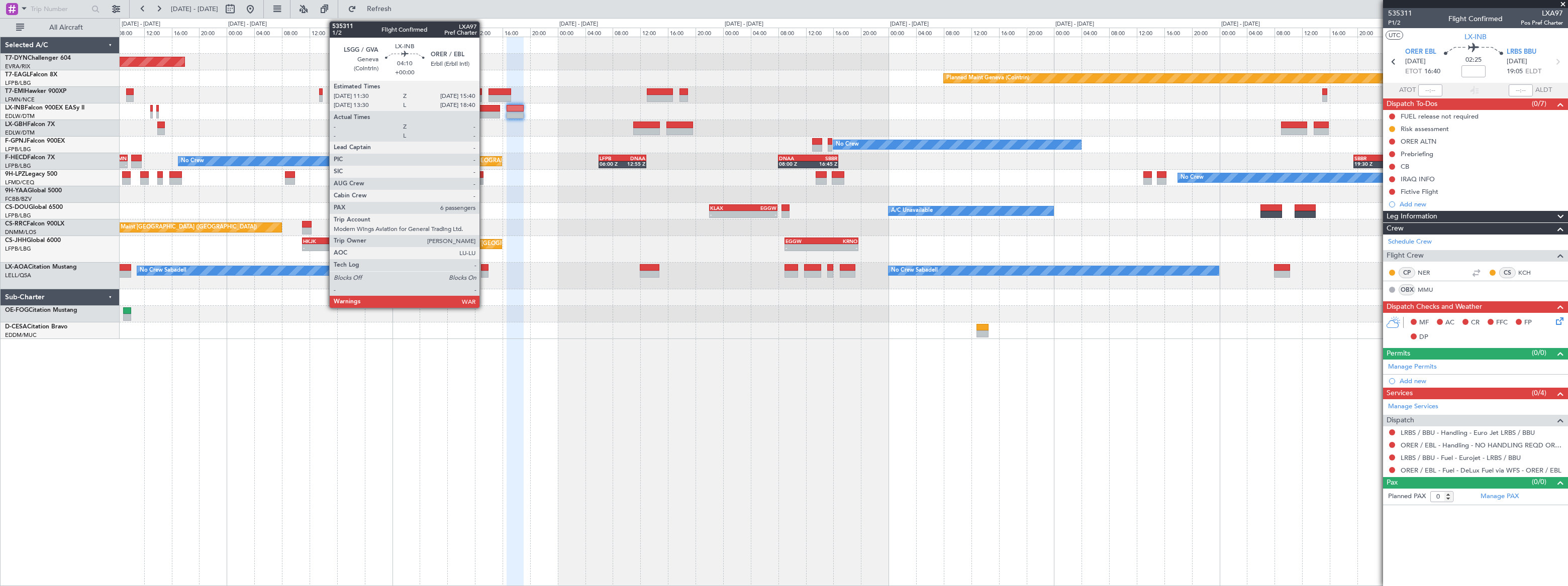
click at [484, 112] on div at bounding box center [485, 114] width 29 height 7
type input "6"
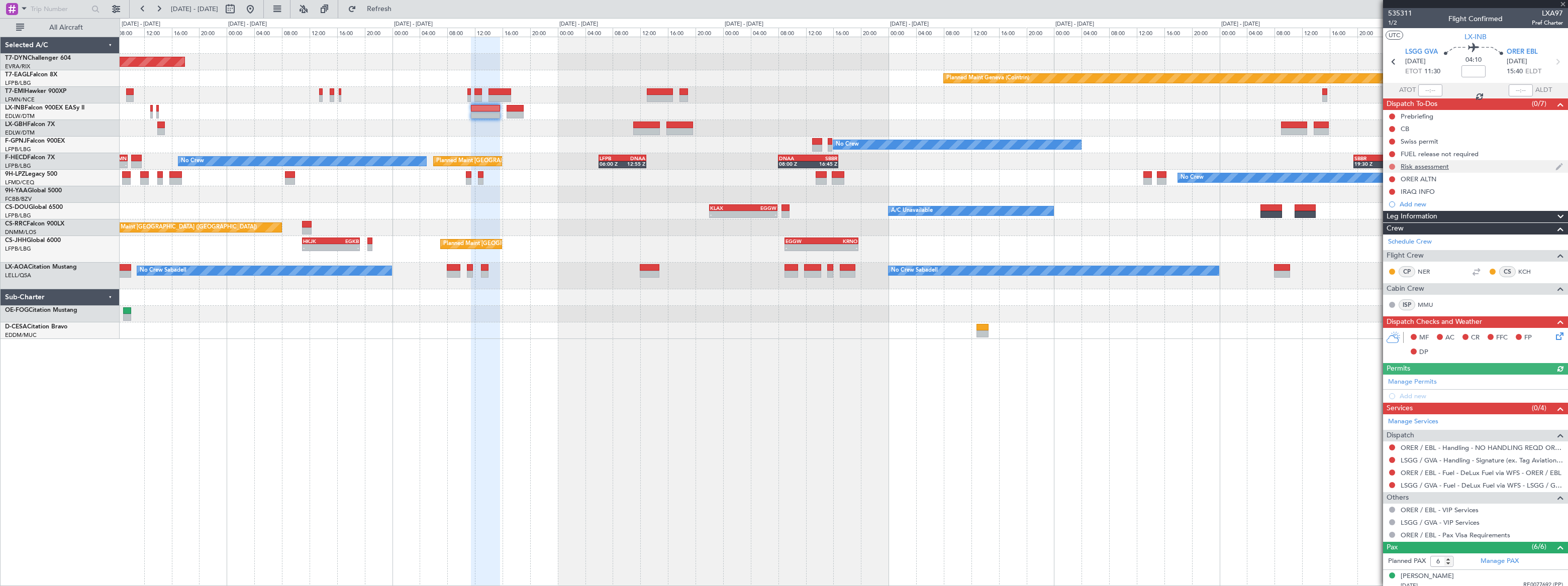
click at [1393, 166] on button at bounding box center [1392, 166] width 6 height 6
click at [1380, 194] on span "In Progress" at bounding box center [1396, 196] width 34 height 10
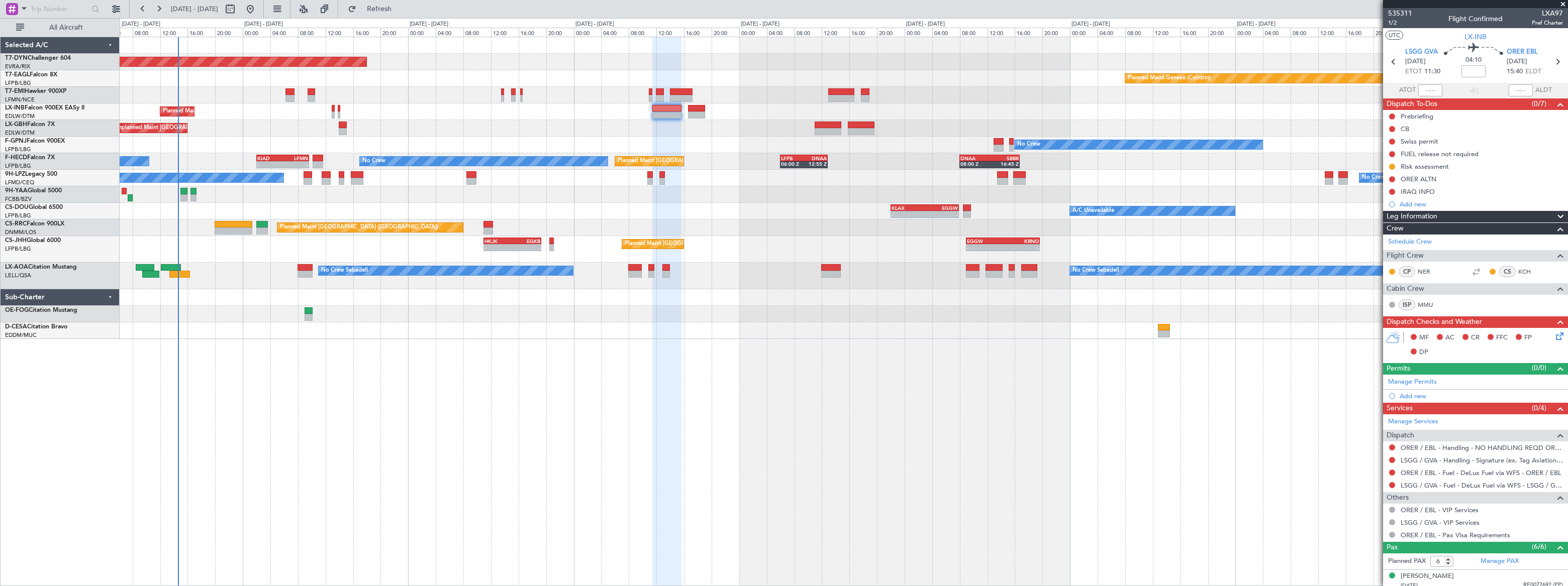
click at [543, 125] on div "Unplanned Maint [GEOGRAPHIC_DATA] ([GEOGRAPHIC_DATA])" at bounding box center [843, 128] width 1448 height 17
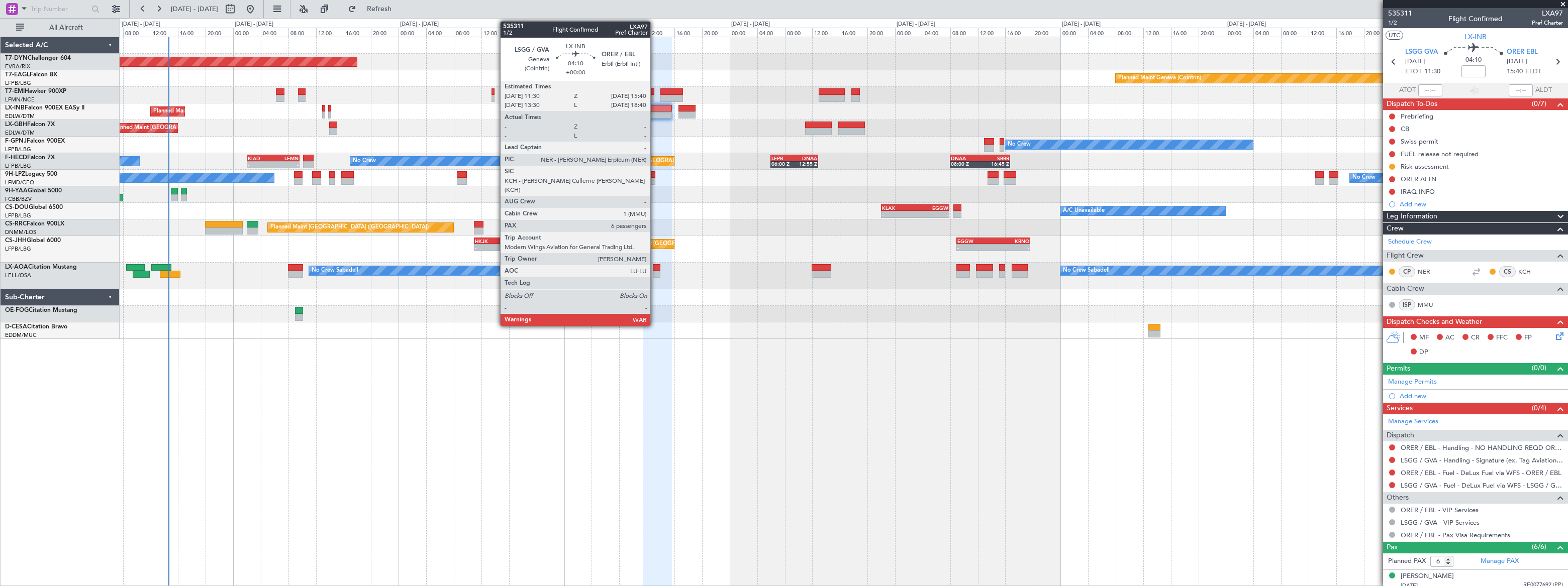
click at [658, 110] on div at bounding box center [657, 108] width 29 height 7
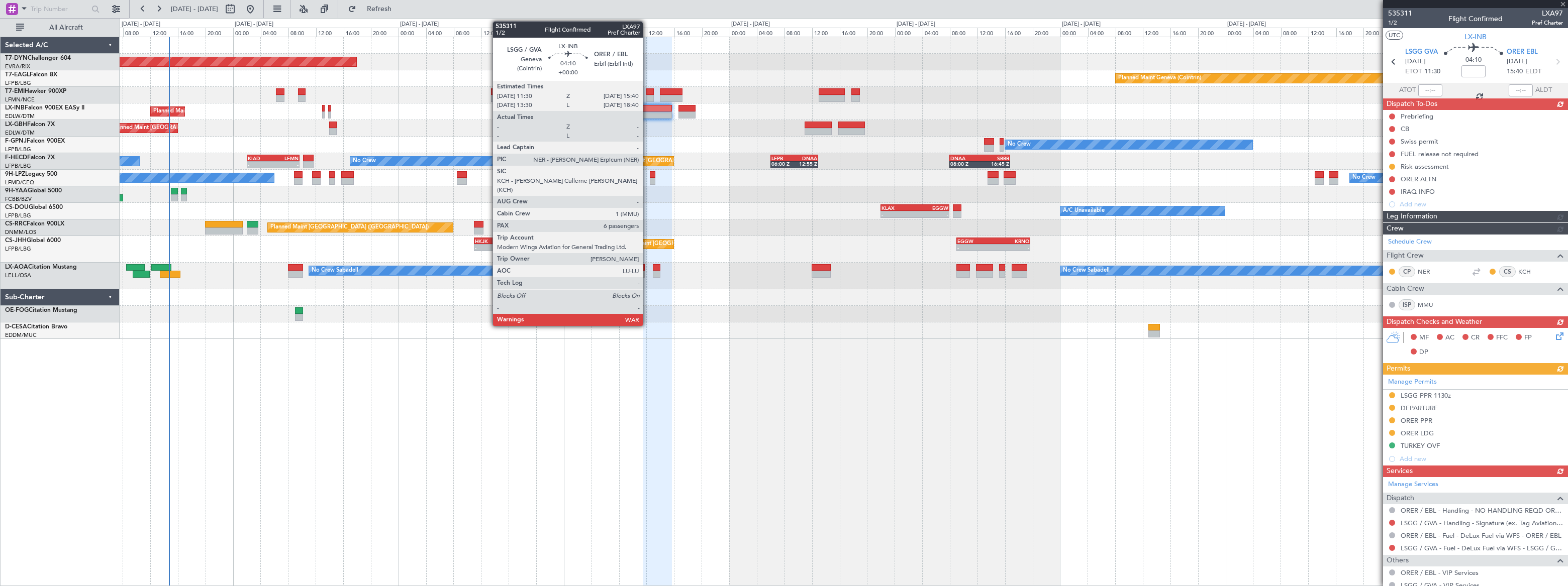
type input "-00:15"
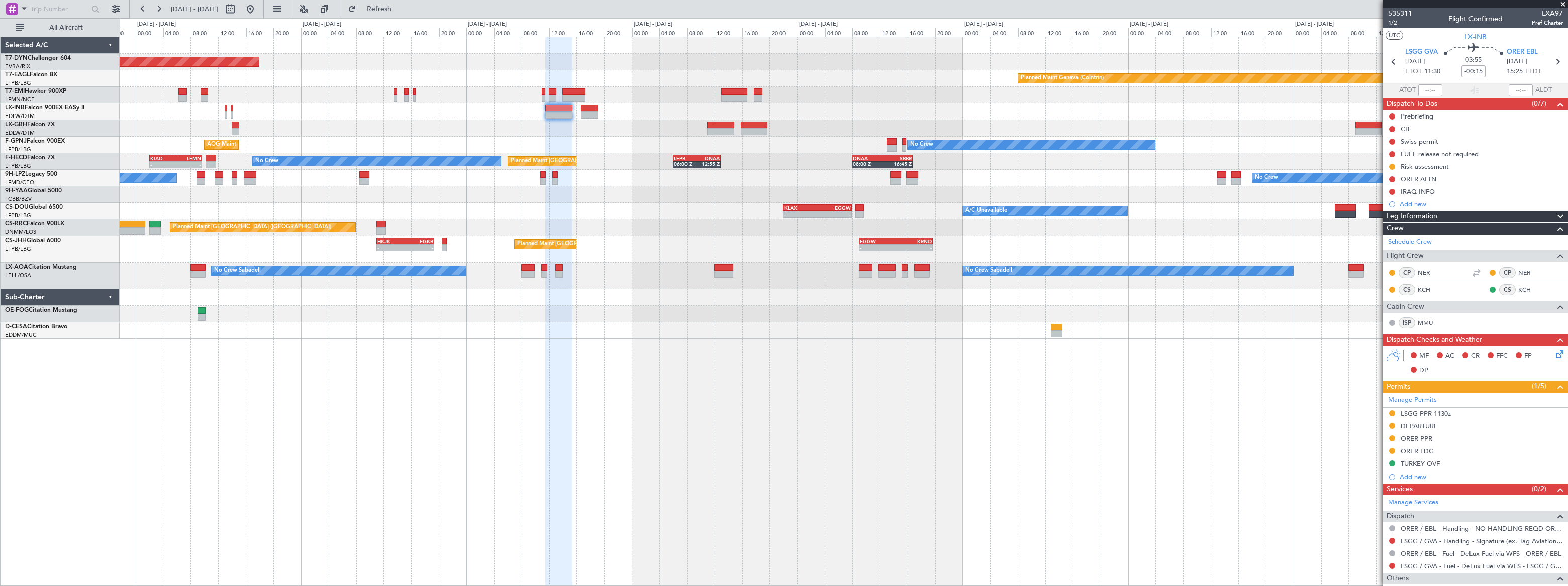
click at [864, 110] on div "Planned Maint Geneva (Cointrin)" at bounding box center [842, 112] width 1447 height 17
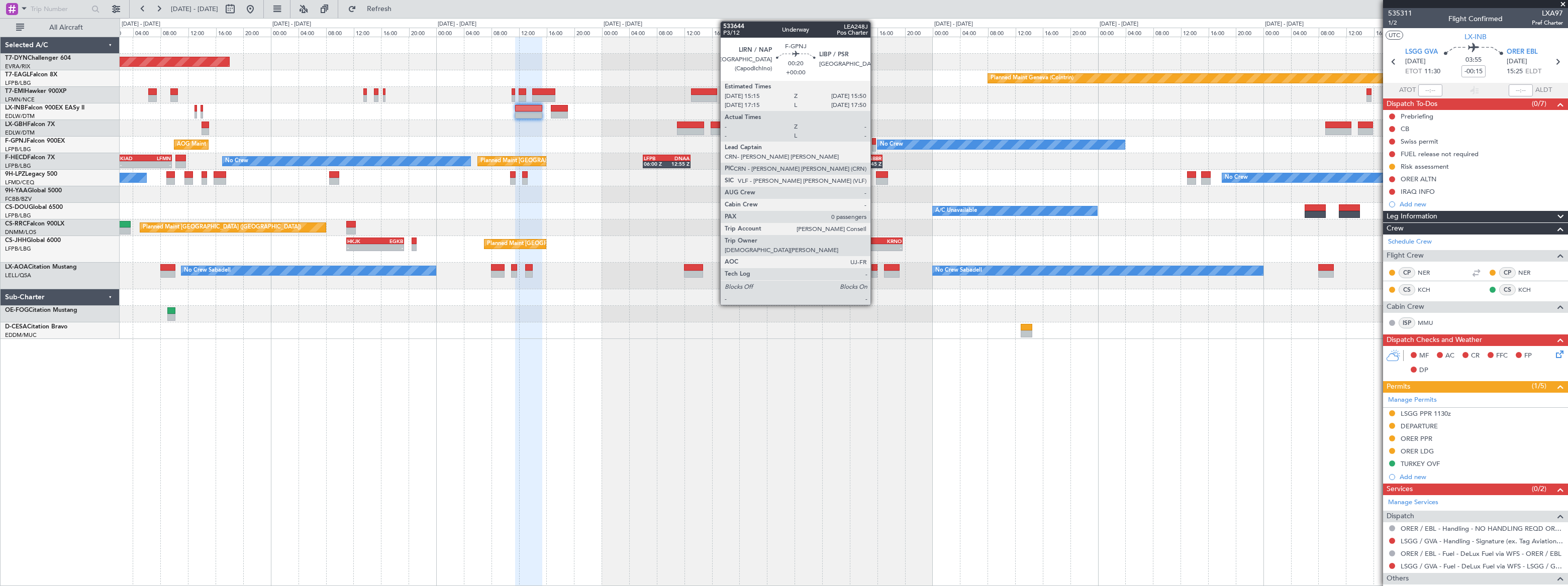
click at [874, 145] on div at bounding box center [874, 148] width 5 height 7
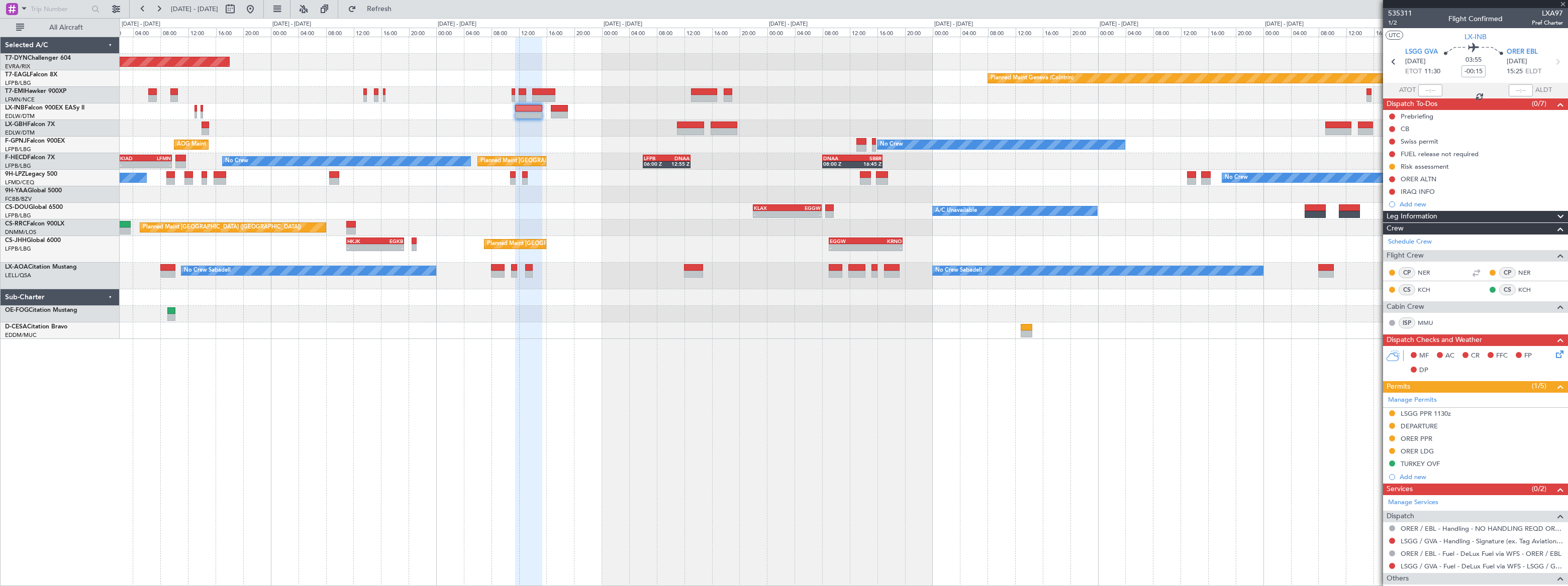
click at [874, 145] on div at bounding box center [874, 148] width 5 height 7
type input "0"
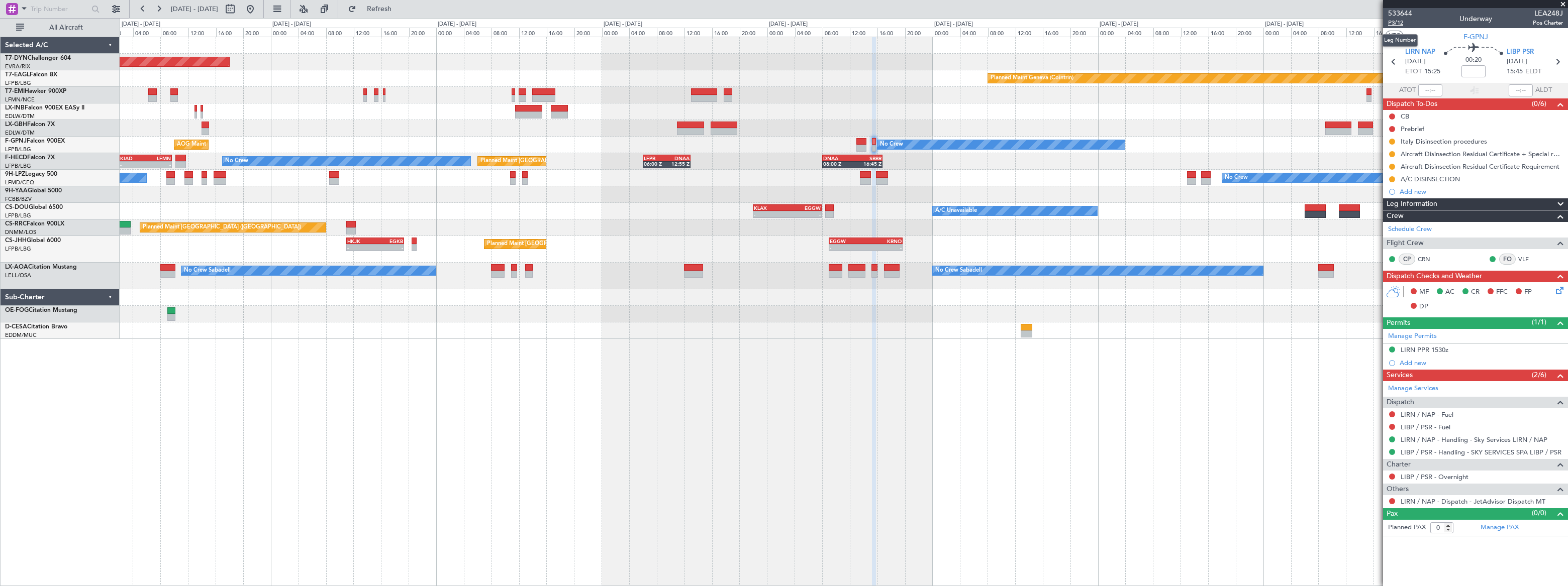
click at [1390, 22] on span "P3/12" at bounding box center [1400, 23] width 24 height 9
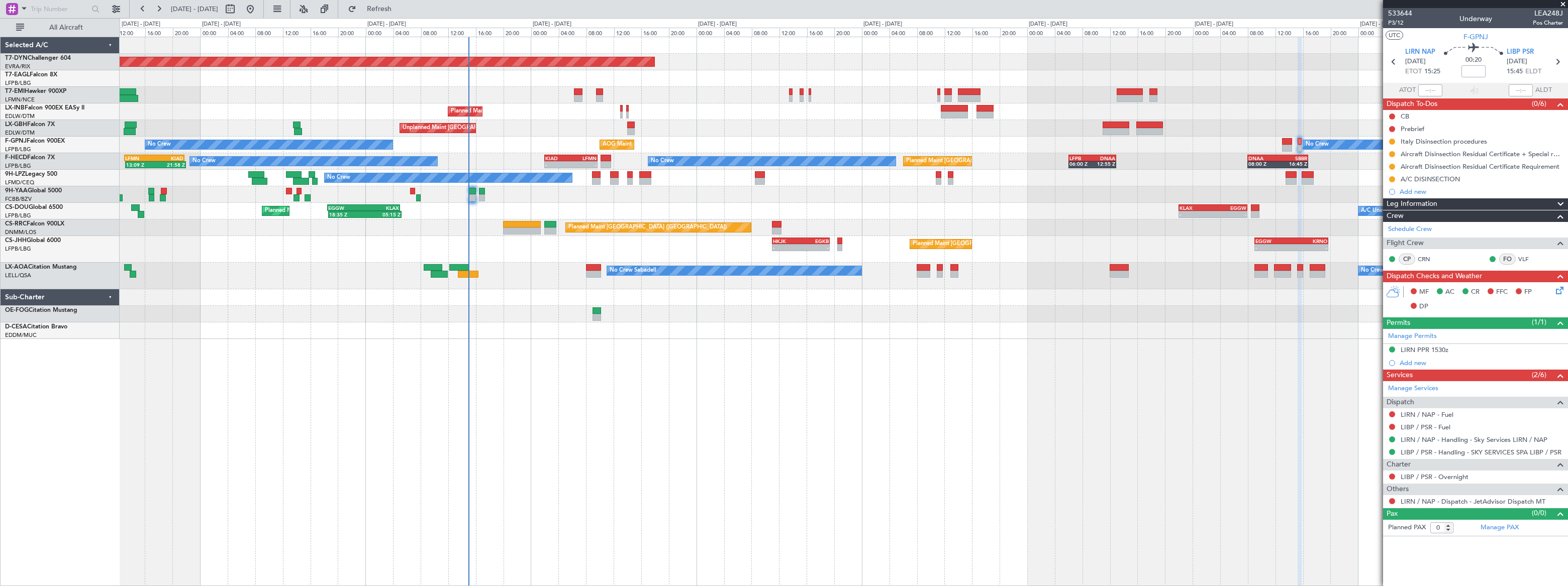
click at [734, 100] on div "Planned Maint Basel-Mulhouse Planned Maint Geneva (Cointrin) Planned Maint Gene…" at bounding box center [842, 188] width 1447 height 302
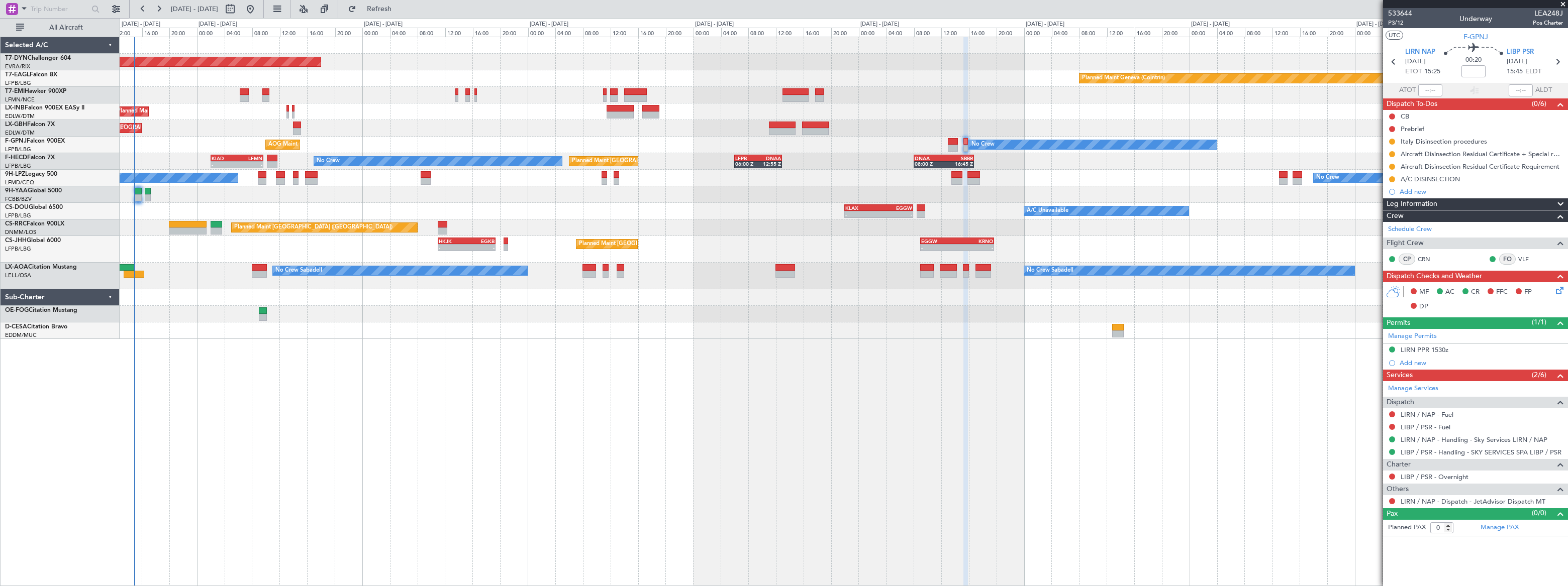
click at [322, 125] on div "Planned Maint Basel-Mulhouse Planned Maint Geneva (Cointrin) Planned Maint Gene…" at bounding box center [842, 188] width 1447 height 302
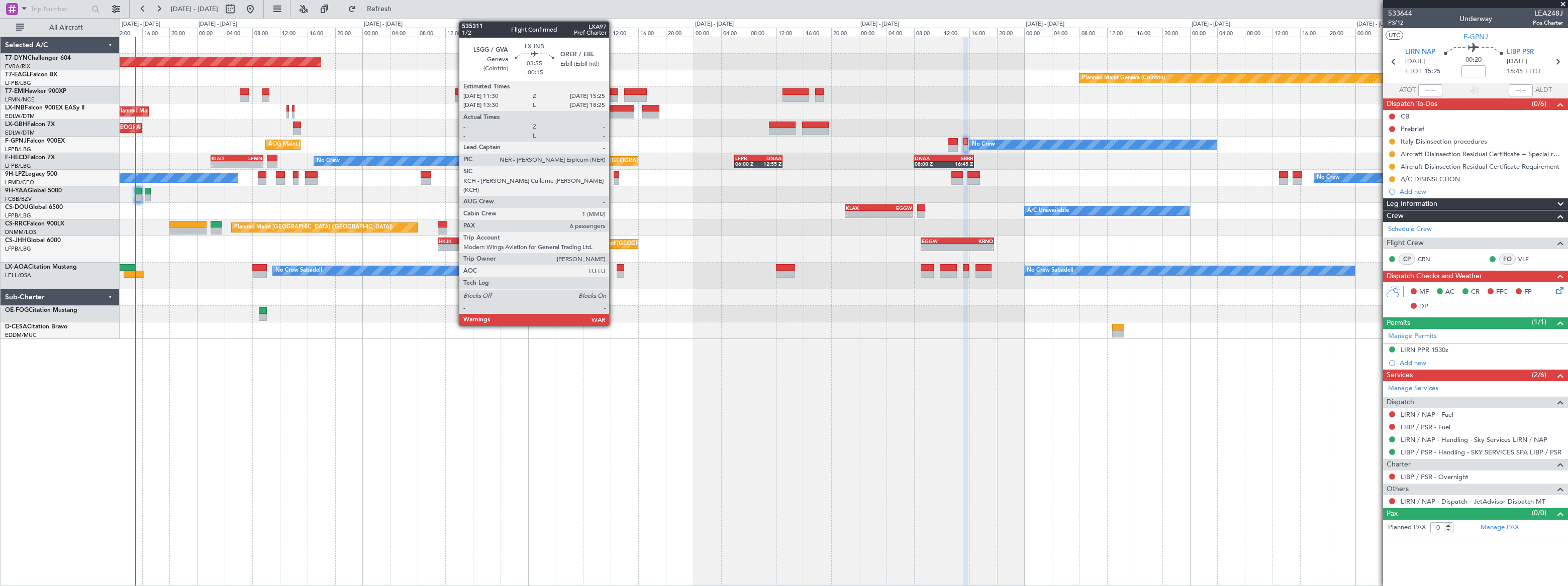
click at [615, 112] on div at bounding box center [620, 114] width 27 height 7
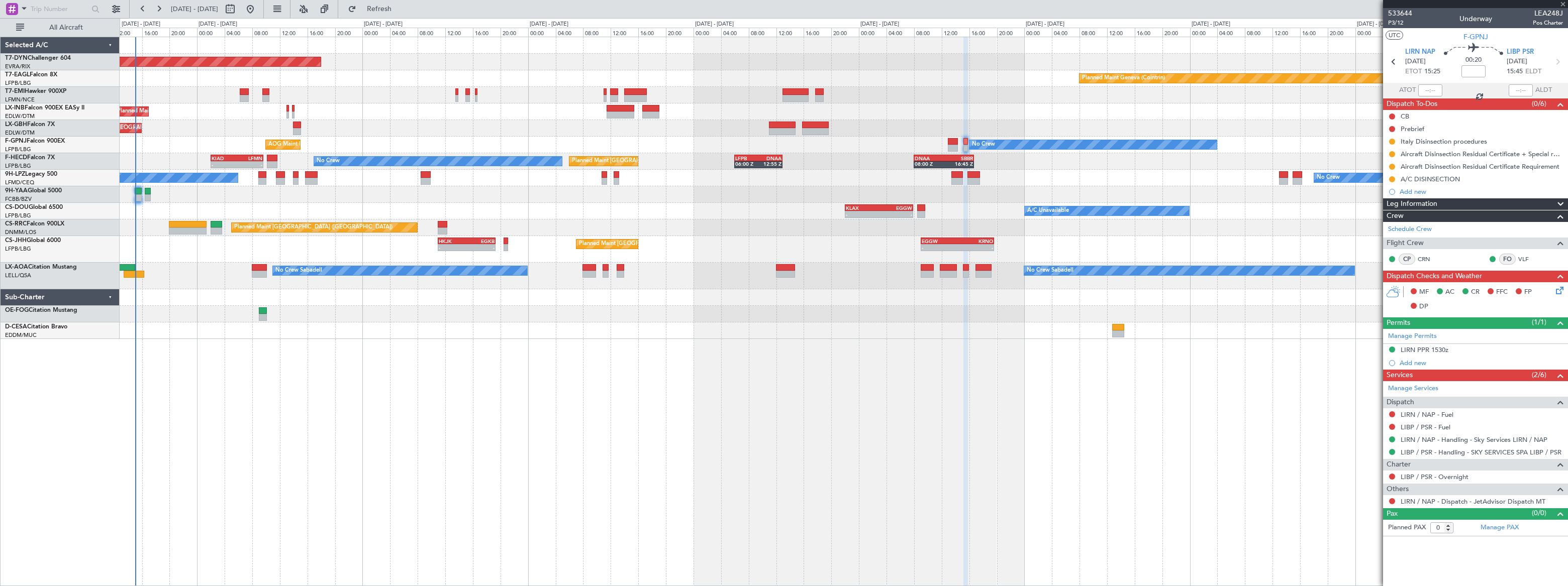
type input "-00:15"
type input "6"
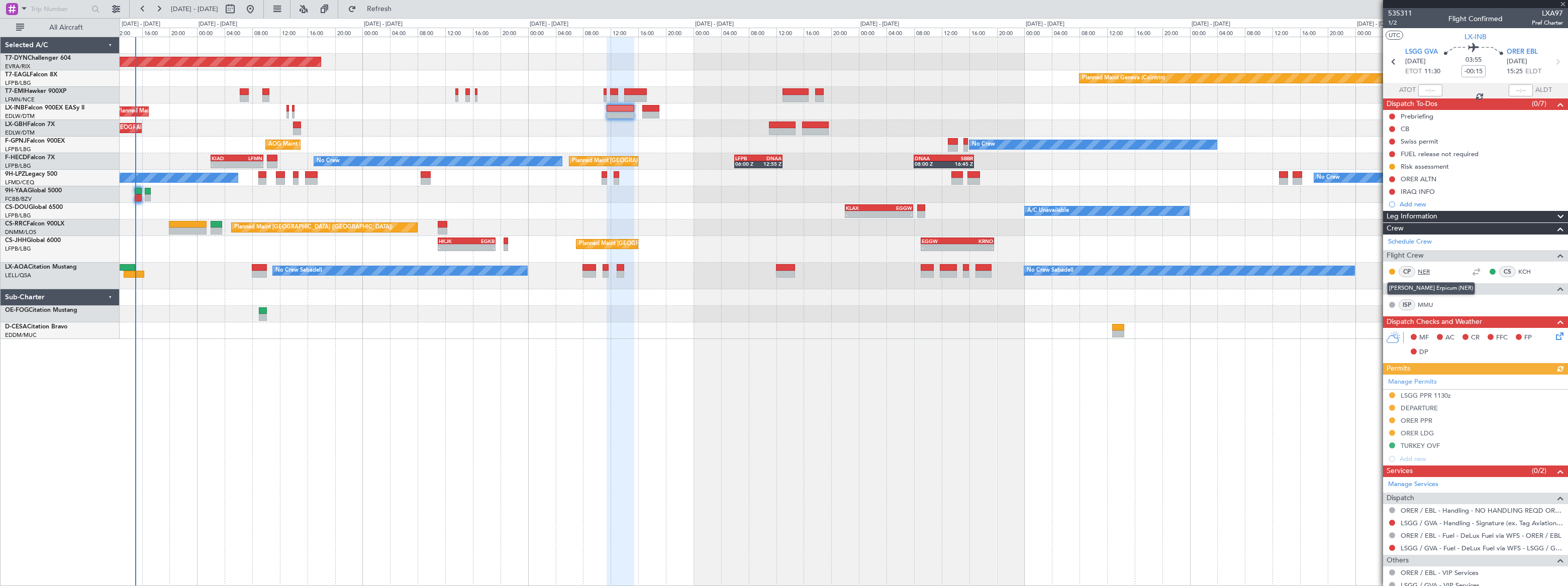
click at [1425, 272] on link "NER" at bounding box center [1428, 271] width 22 height 9
click at [1518, 270] on link "KCH" at bounding box center [1529, 271] width 22 height 9
click at [1426, 301] on link "MMU" at bounding box center [1428, 304] width 22 height 9
click at [241, 117] on div "Planned Maint Geneva (Cointrin)" at bounding box center [842, 112] width 1447 height 17
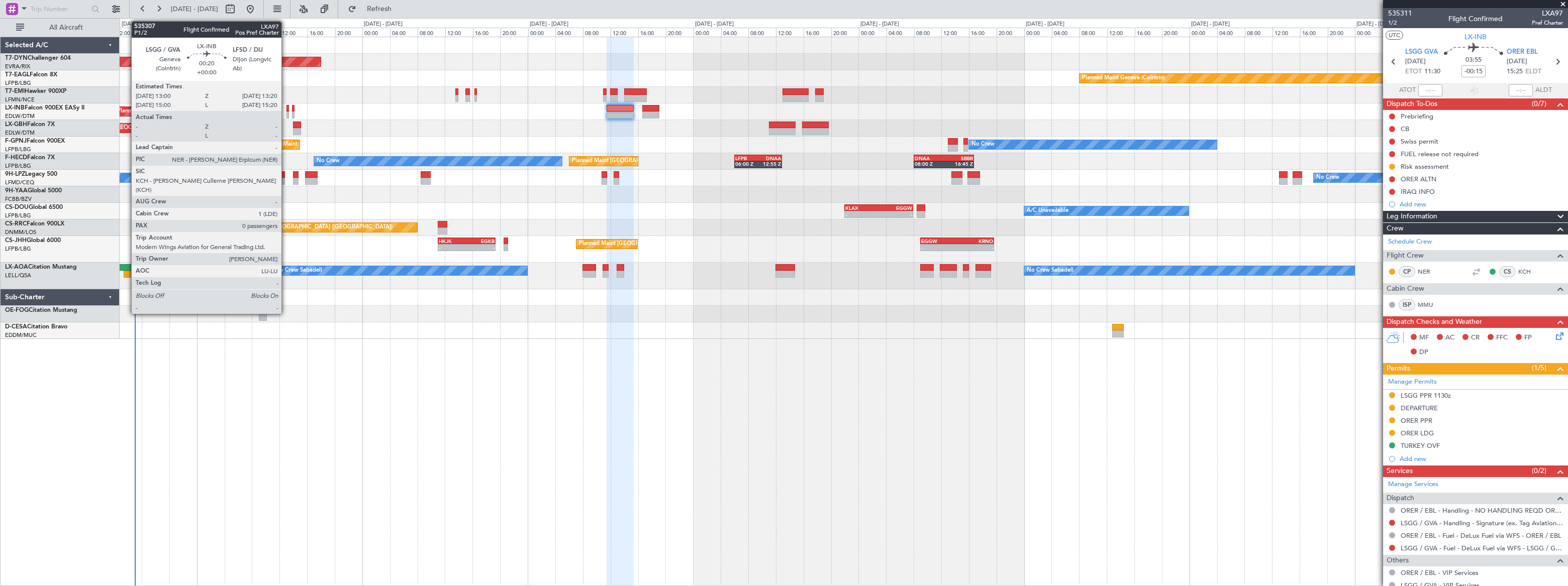
click at [287, 112] on div at bounding box center [288, 114] width 3 height 7
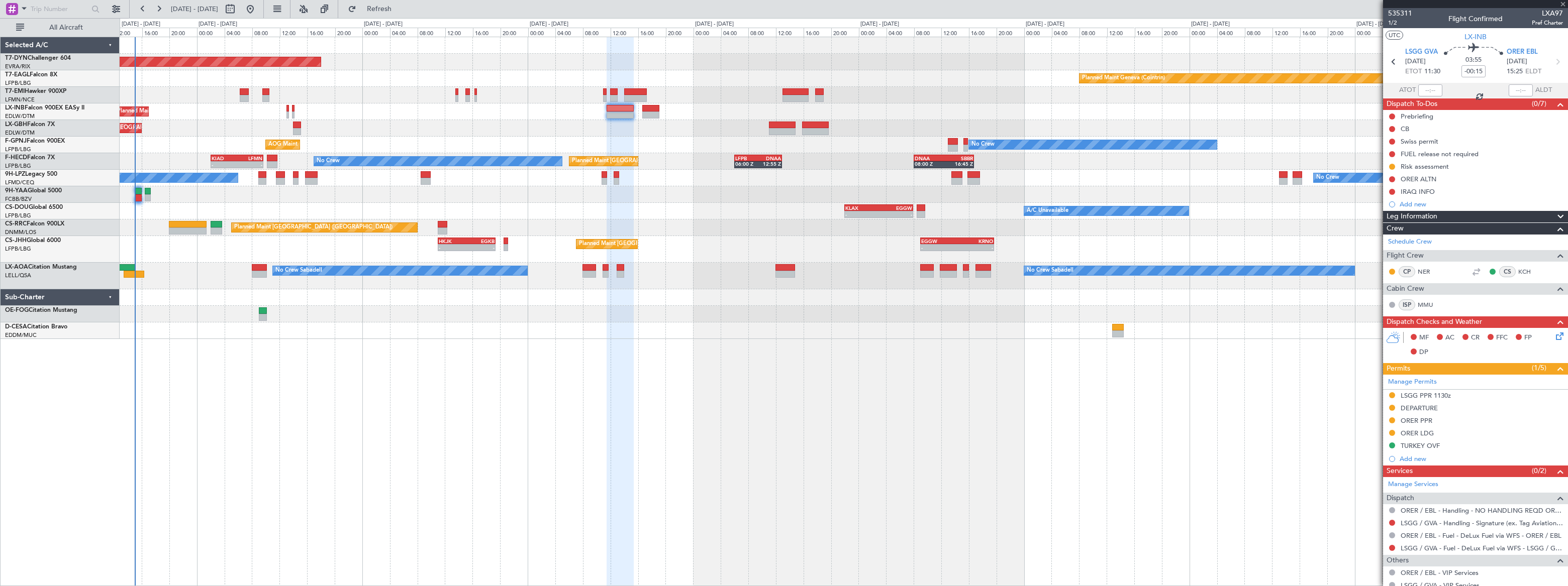
type input "0"
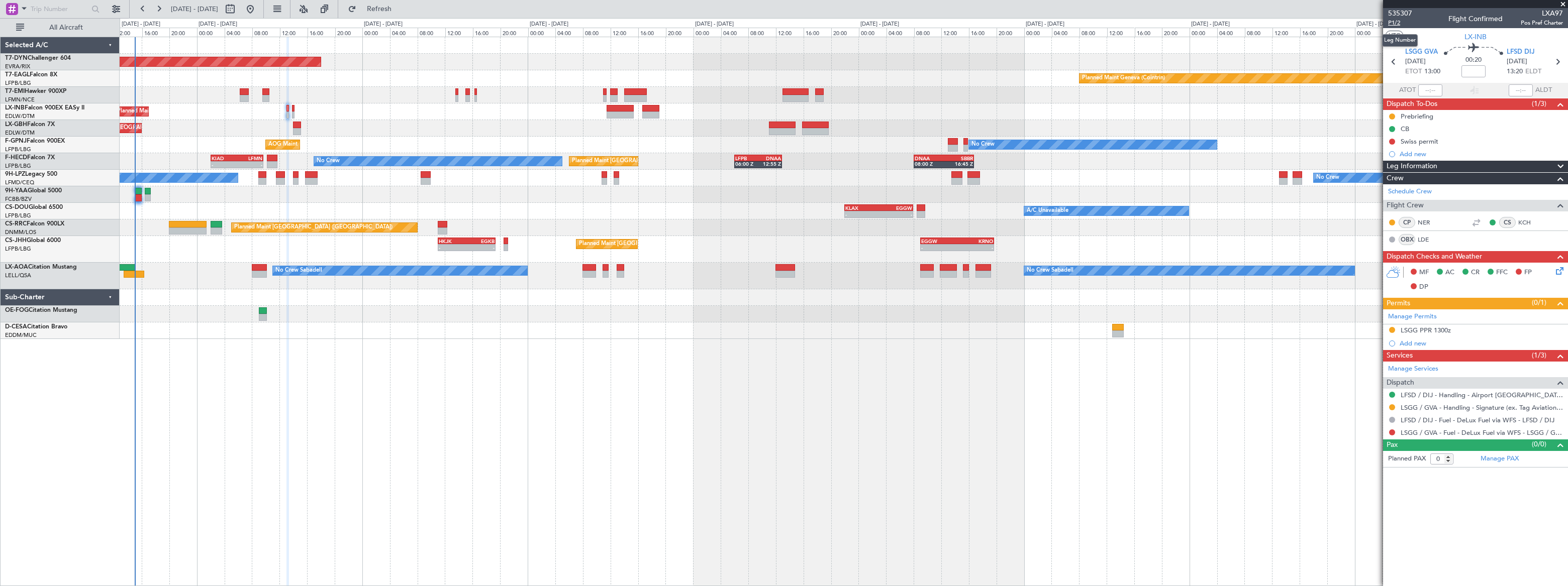
click at [1391, 23] on span "P1/2" at bounding box center [1400, 23] width 24 height 9
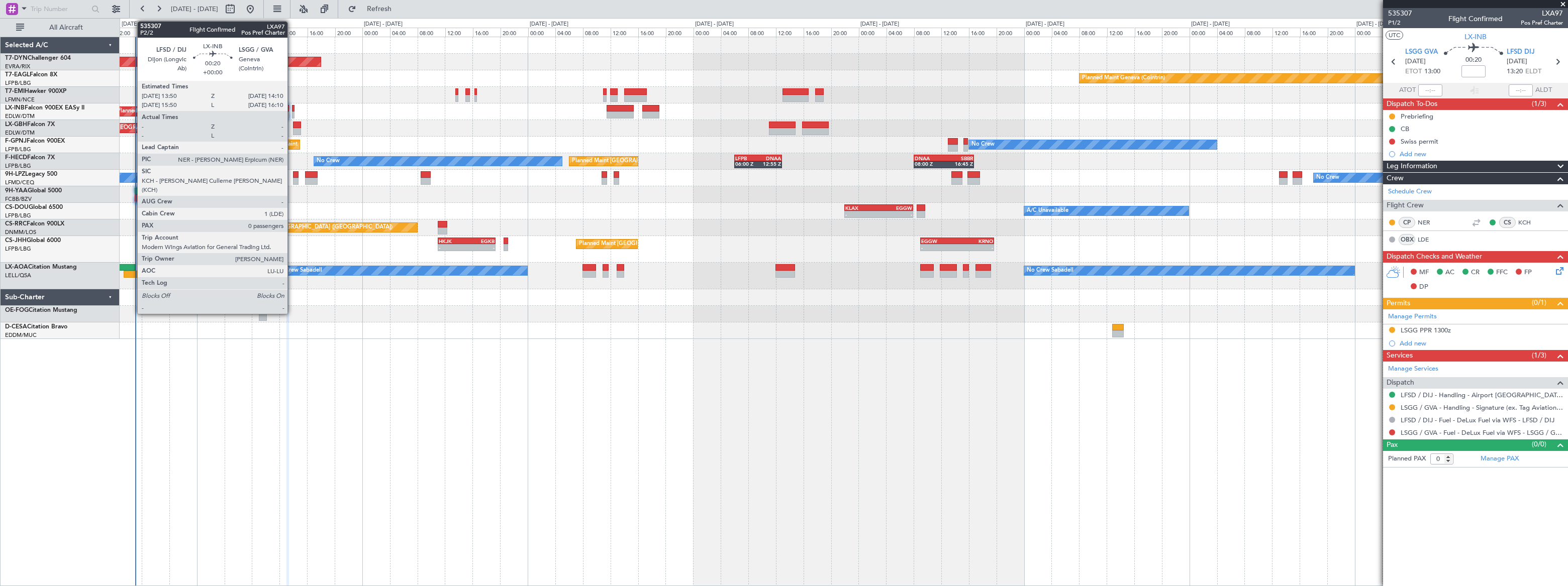
click at [292, 113] on div at bounding box center [292, 114] width 3 height 7
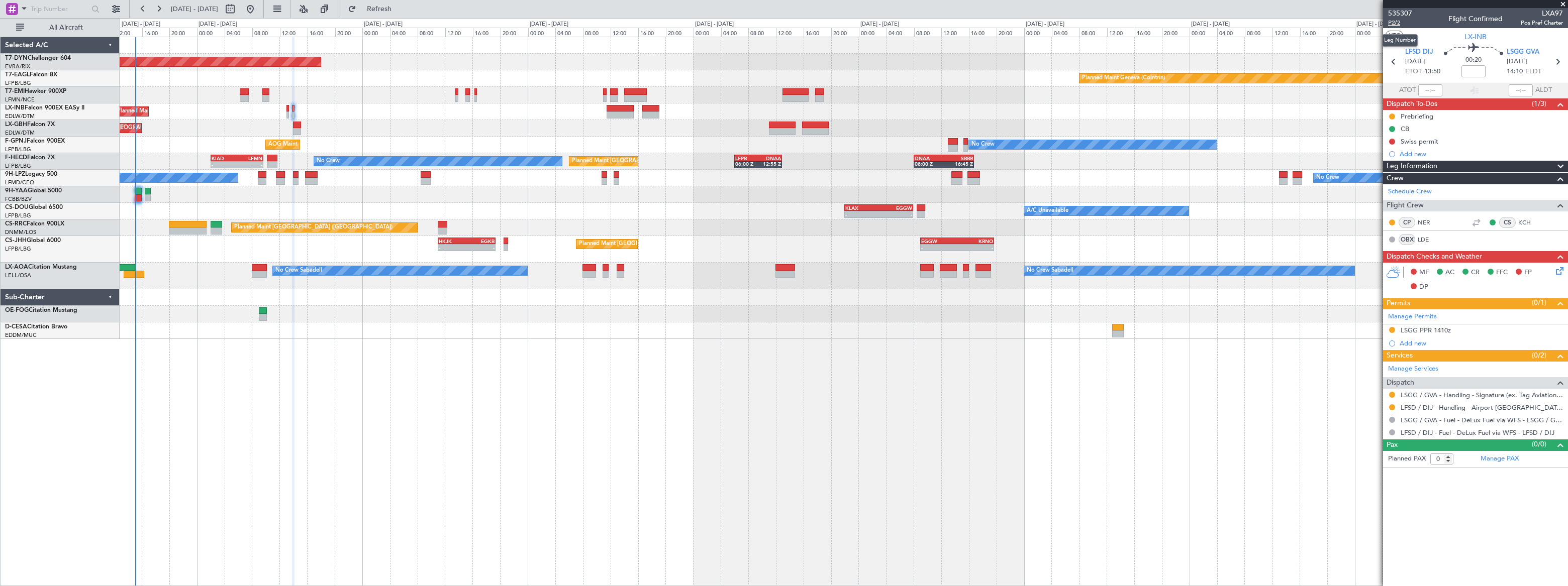
click at [1394, 23] on span "P2/2" at bounding box center [1400, 23] width 24 height 9
click at [1491, 394] on link "LSGG / GVA - Handling - Signature (ex. Tag Aviation) LSGG / GVA" at bounding box center [1482, 395] width 162 height 9
click at [1562, 268] on icon at bounding box center [1557, 269] width 8 height 8
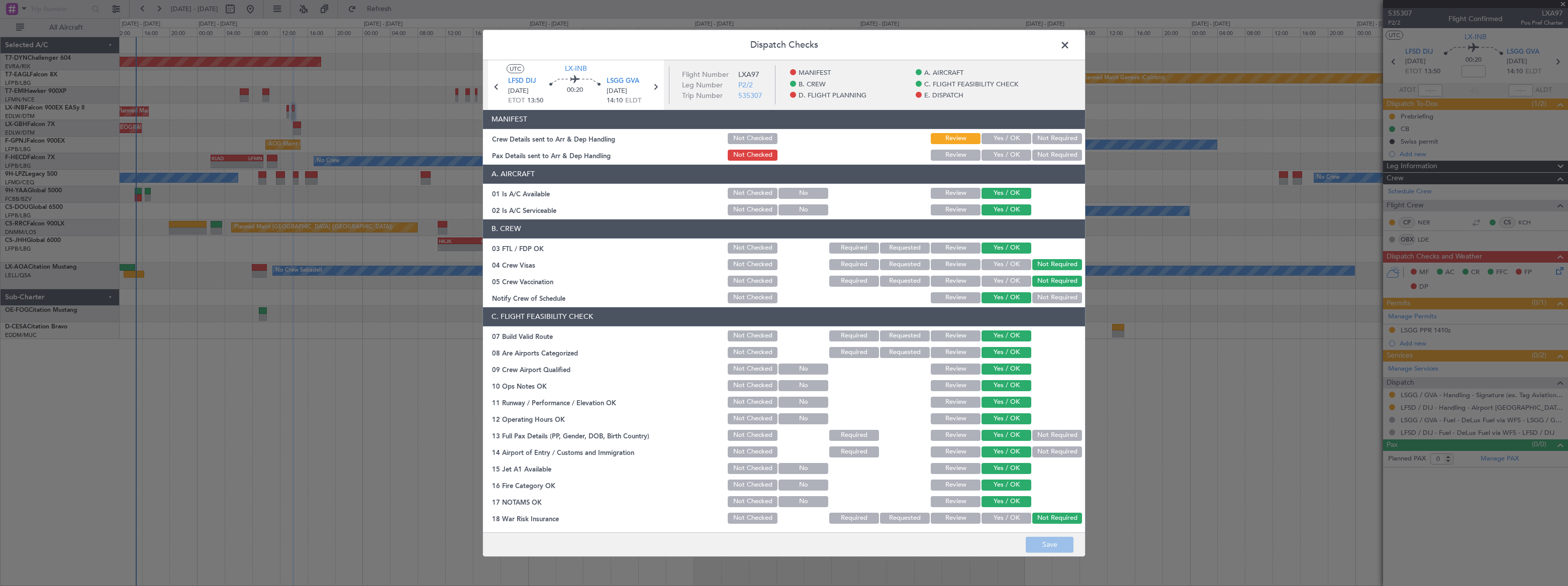
click at [995, 135] on button "Yes / OK" at bounding box center [1006, 138] width 50 height 11
click at [997, 152] on button "Yes / OK" at bounding box center [1006, 155] width 50 height 11
click at [1053, 546] on button "Save" at bounding box center [1049, 545] width 48 height 16
click at [1070, 44] on span at bounding box center [1070, 47] width 0 height 21
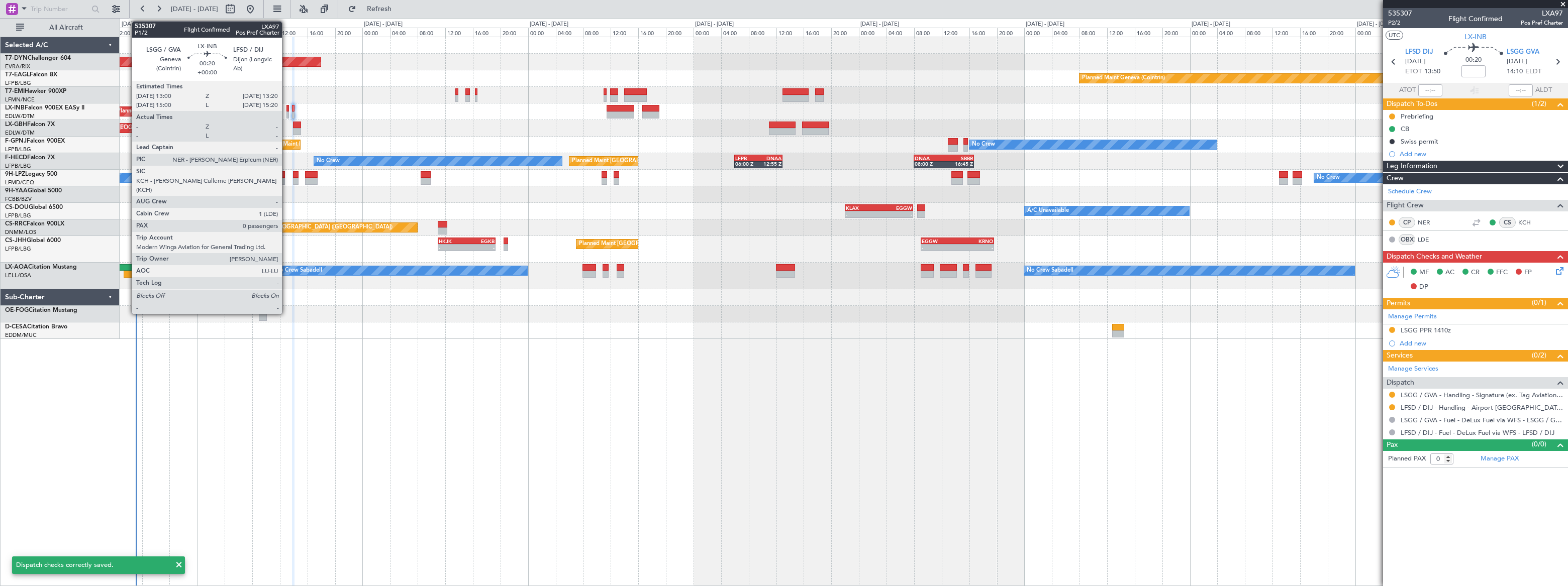
click at [287, 113] on div at bounding box center [288, 114] width 3 height 7
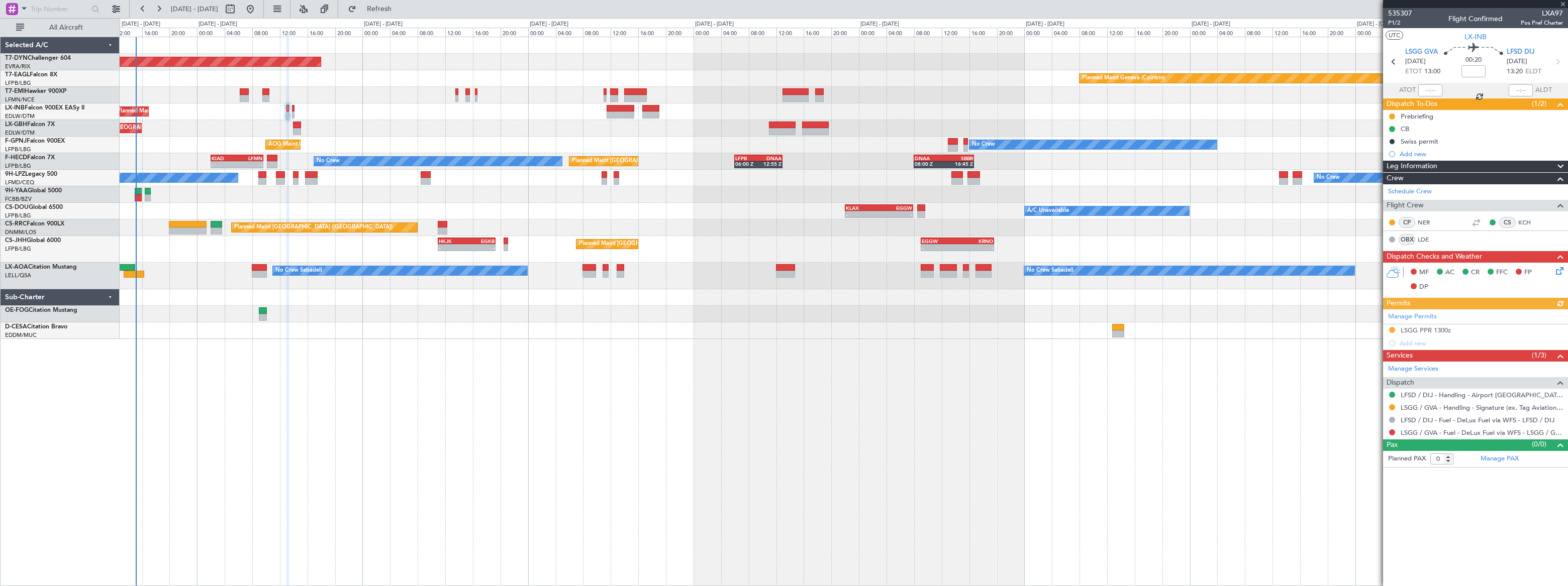
click at [1559, 269] on icon at bounding box center [1557, 269] width 8 height 8
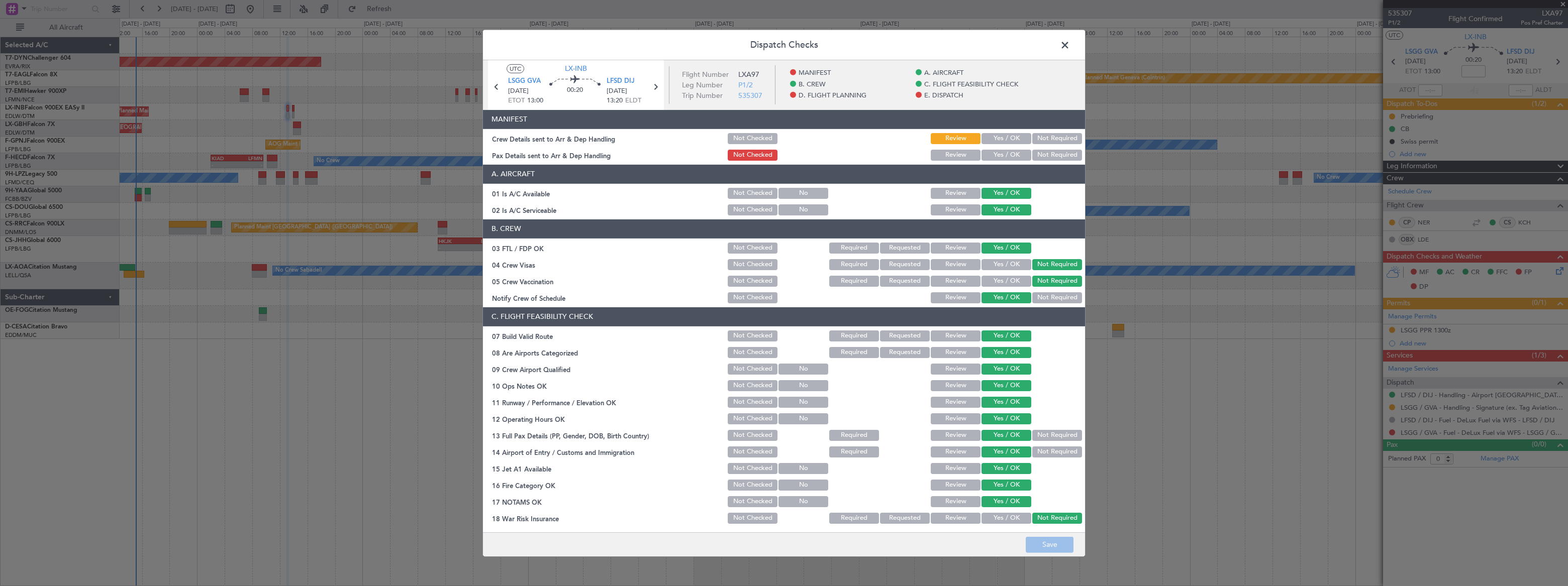
click at [1013, 132] on div "Yes / OK" at bounding box center [1006, 139] width 51 height 14
click at [1006, 138] on button "Yes / OK" at bounding box center [1006, 138] width 50 height 11
click at [1001, 153] on button "Yes / OK" at bounding box center [1006, 155] width 50 height 11
click at [1061, 543] on button "Save" at bounding box center [1049, 545] width 48 height 16
drag, startPoint x: 1067, startPoint y: 43, endPoint x: 1055, endPoint y: 44, distance: 12.0
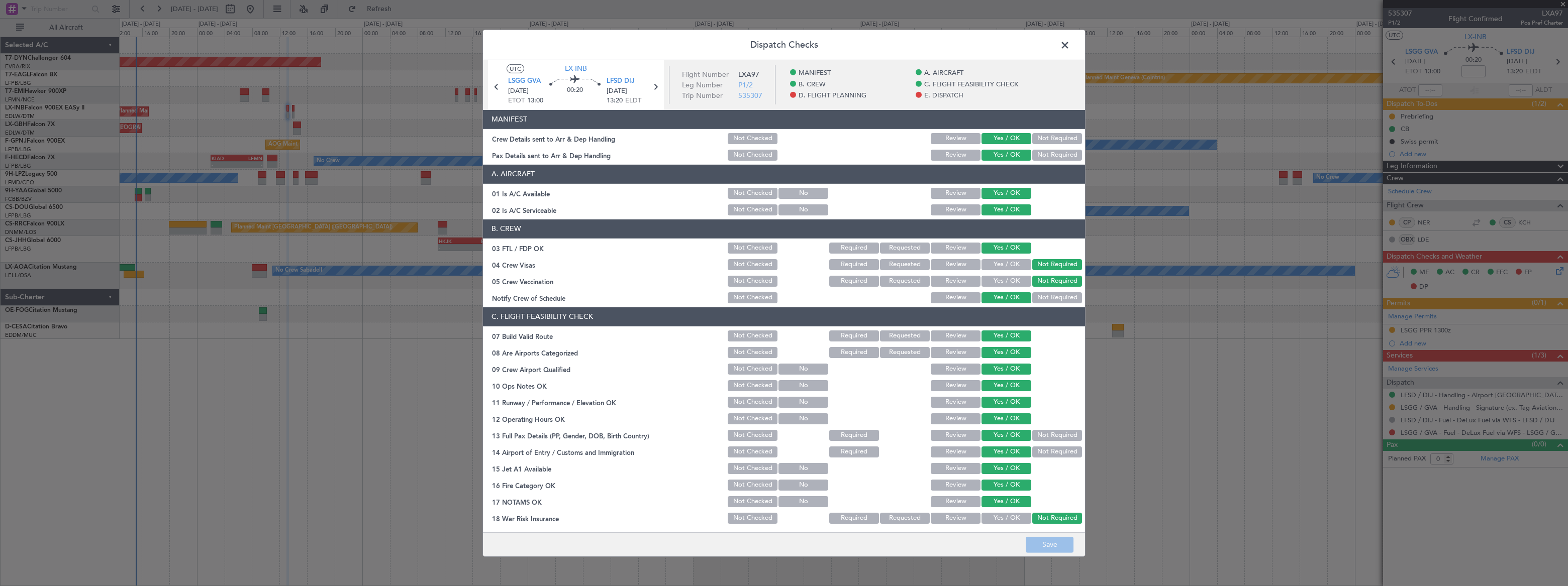
click at [1070, 43] on span at bounding box center [1070, 47] width 0 height 21
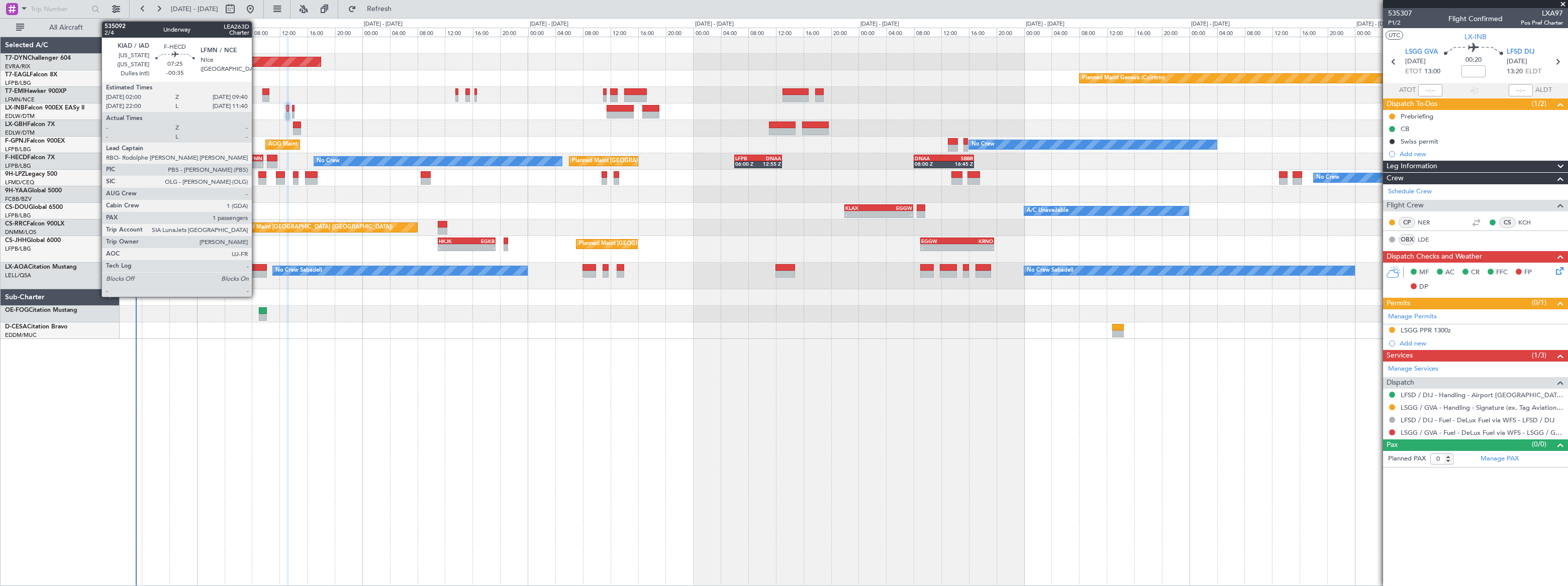
click at [256, 156] on div "LFMN" at bounding box center [249, 158] width 25 height 6
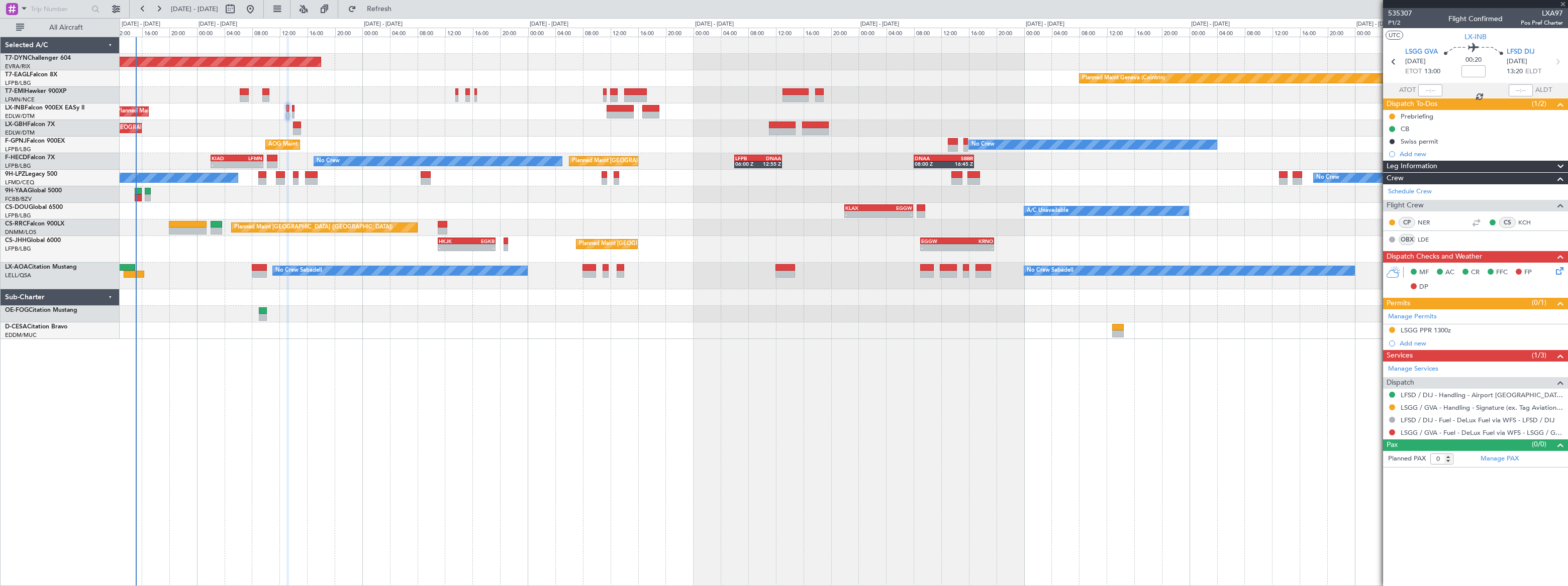
type input "-00:35"
type input "1"
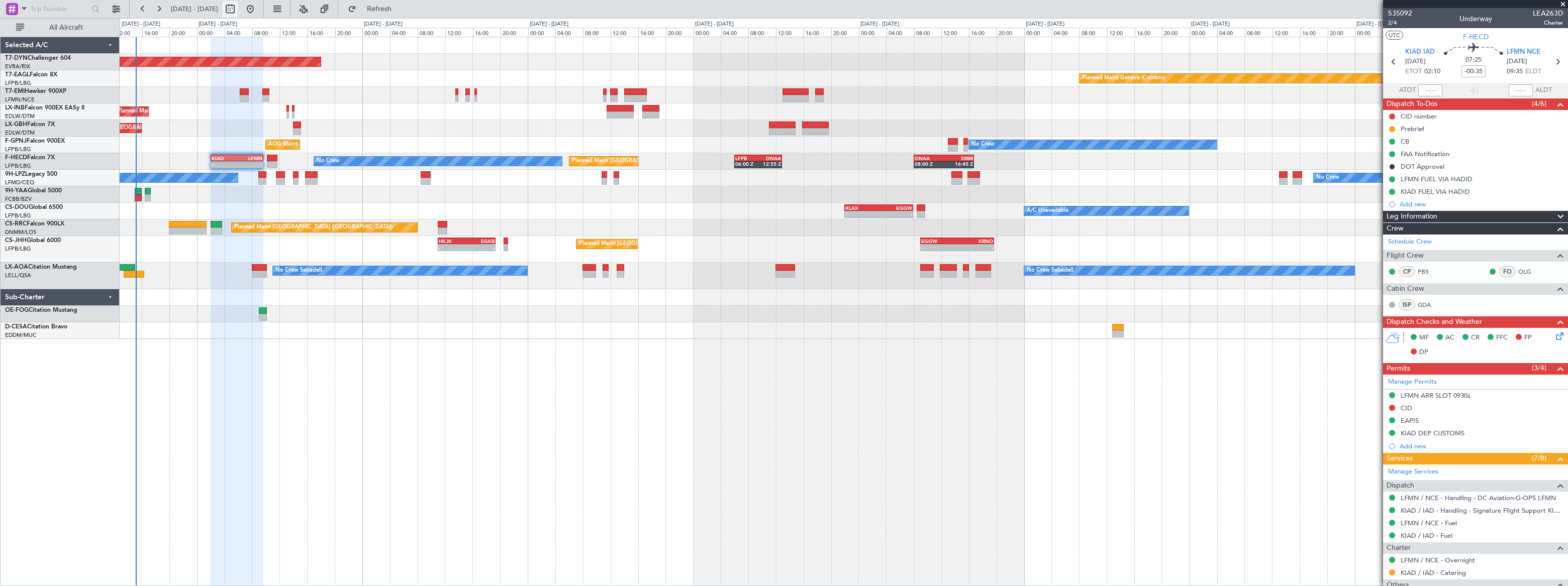
click at [238, 7] on button at bounding box center [230, 9] width 16 height 16
select select "8"
select select "2025"
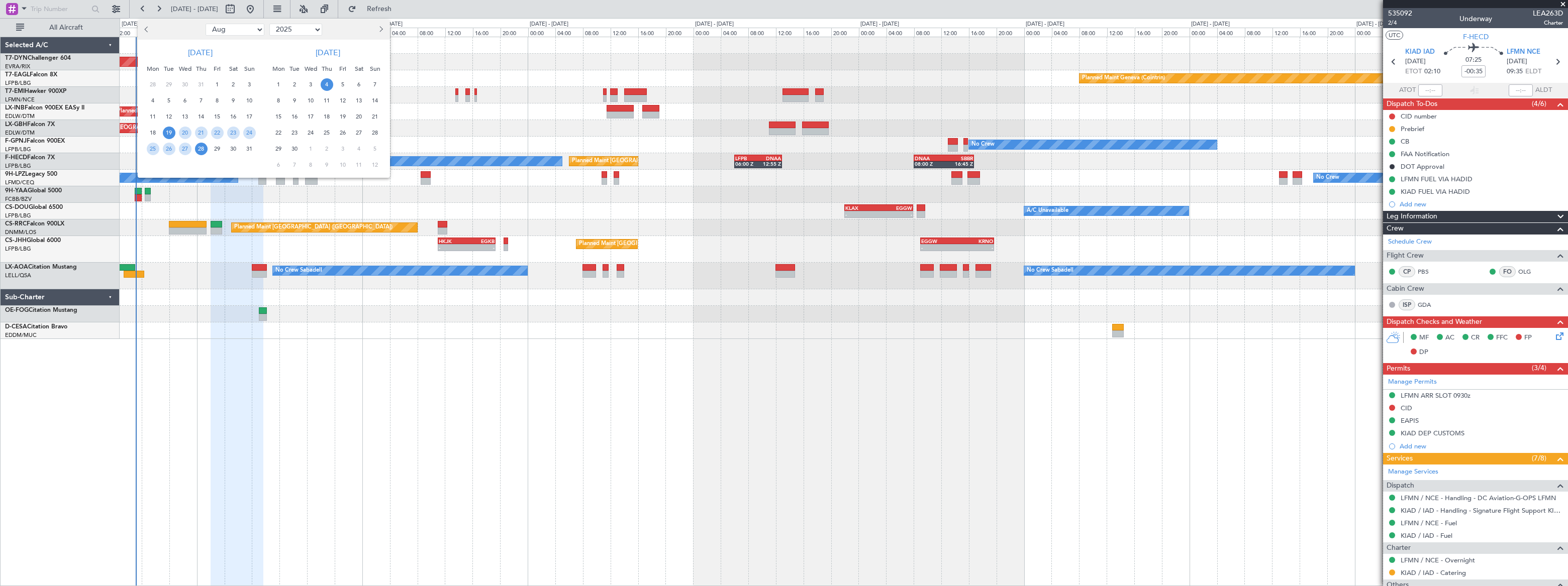
click at [322, 84] on span "4" at bounding box center [327, 84] width 13 height 13
click at [328, 85] on span "4" at bounding box center [327, 84] width 13 height 13
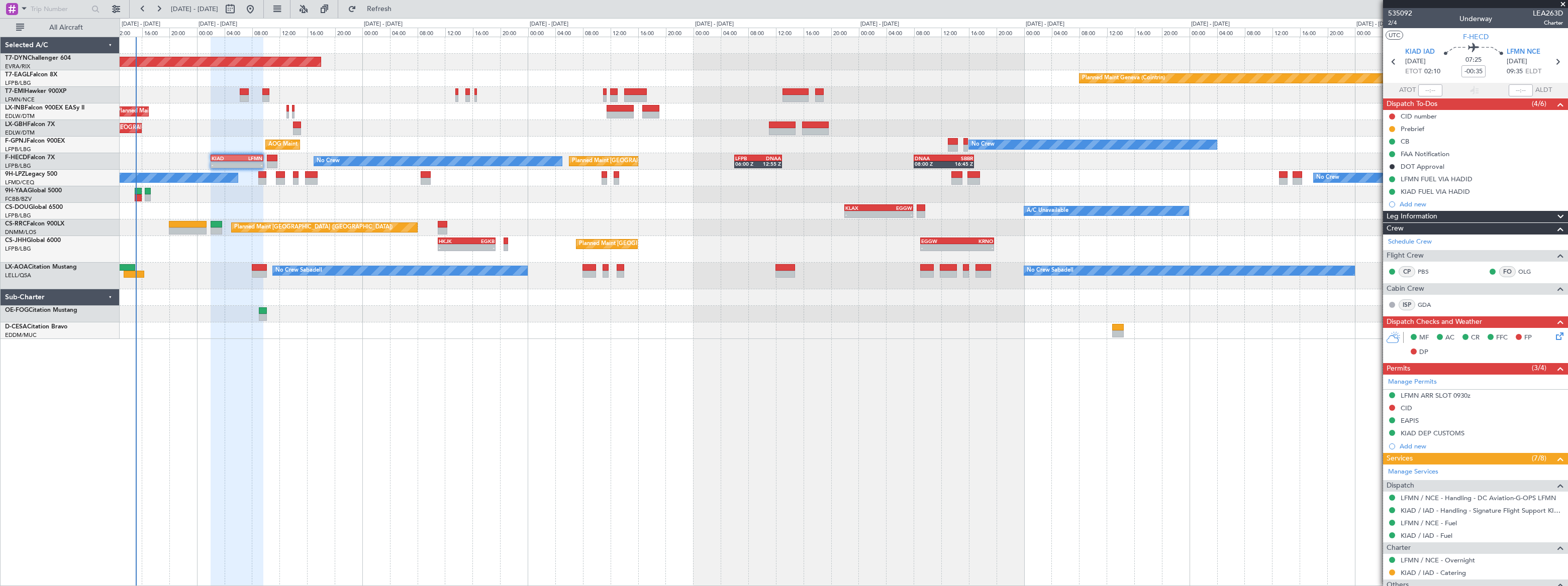
select select "9"
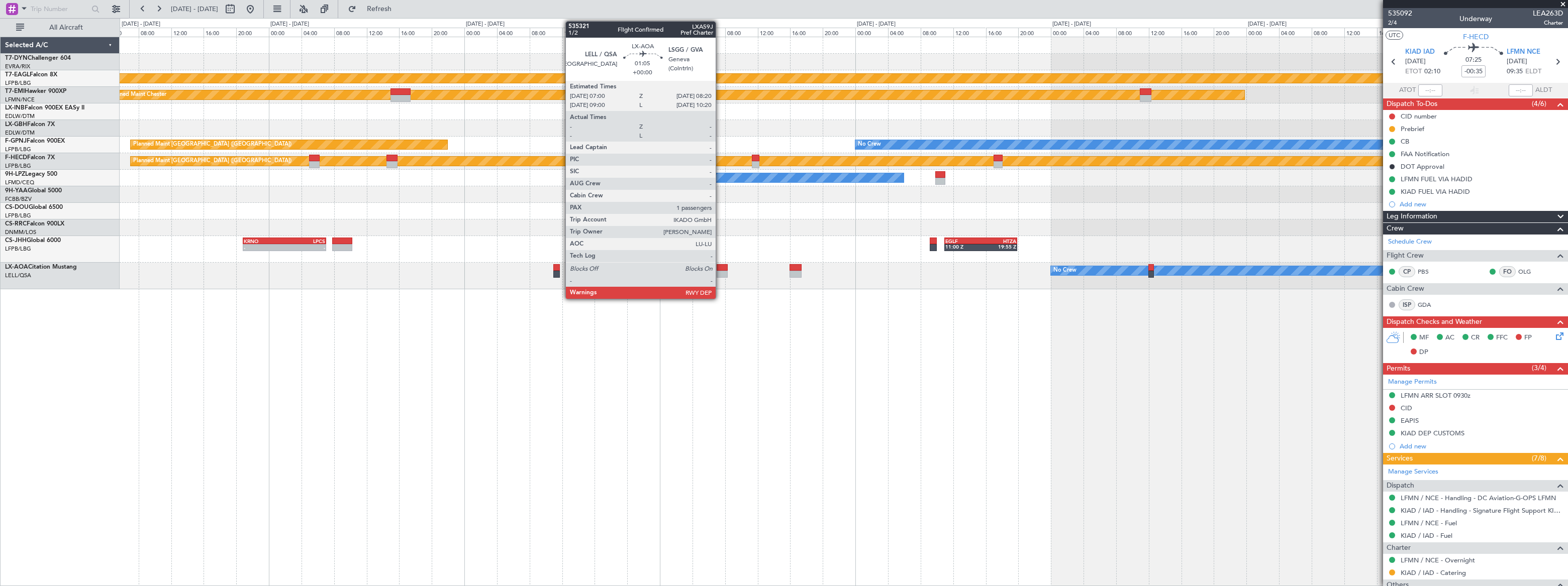
click at [720, 271] on div at bounding box center [722, 274] width 11 height 7
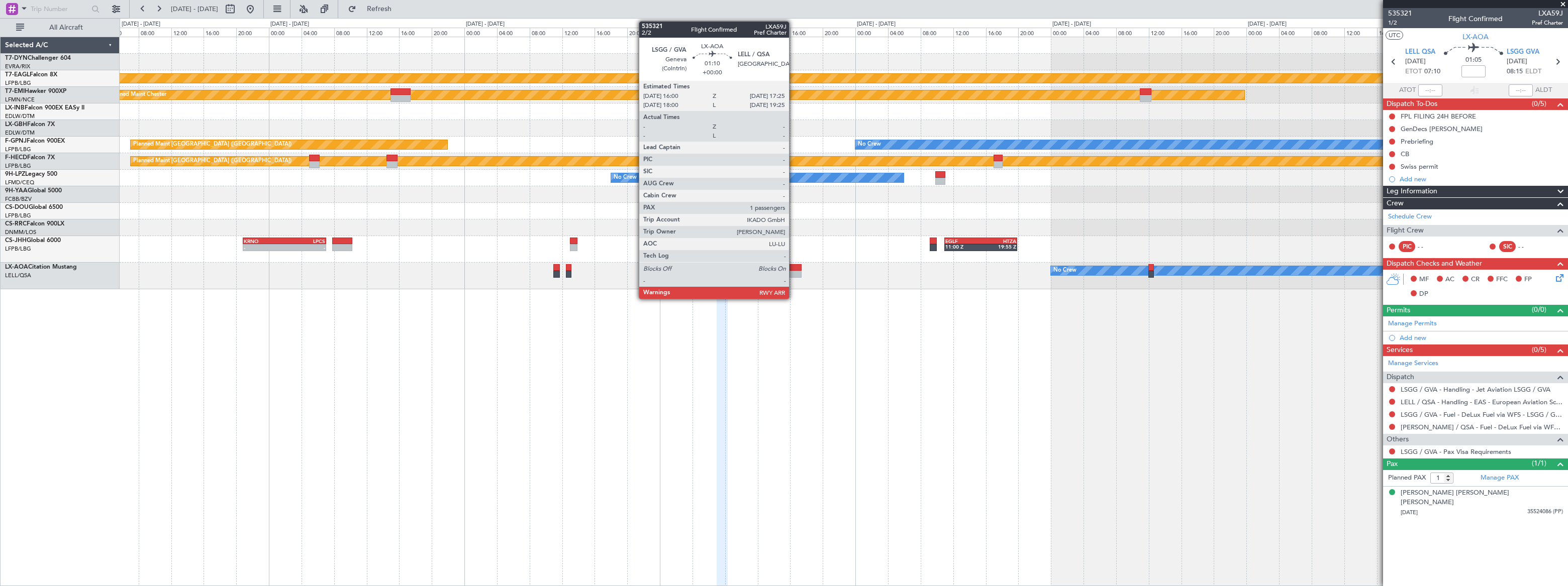
click at [794, 269] on div at bounding box center [795, 267] width 12 height 7
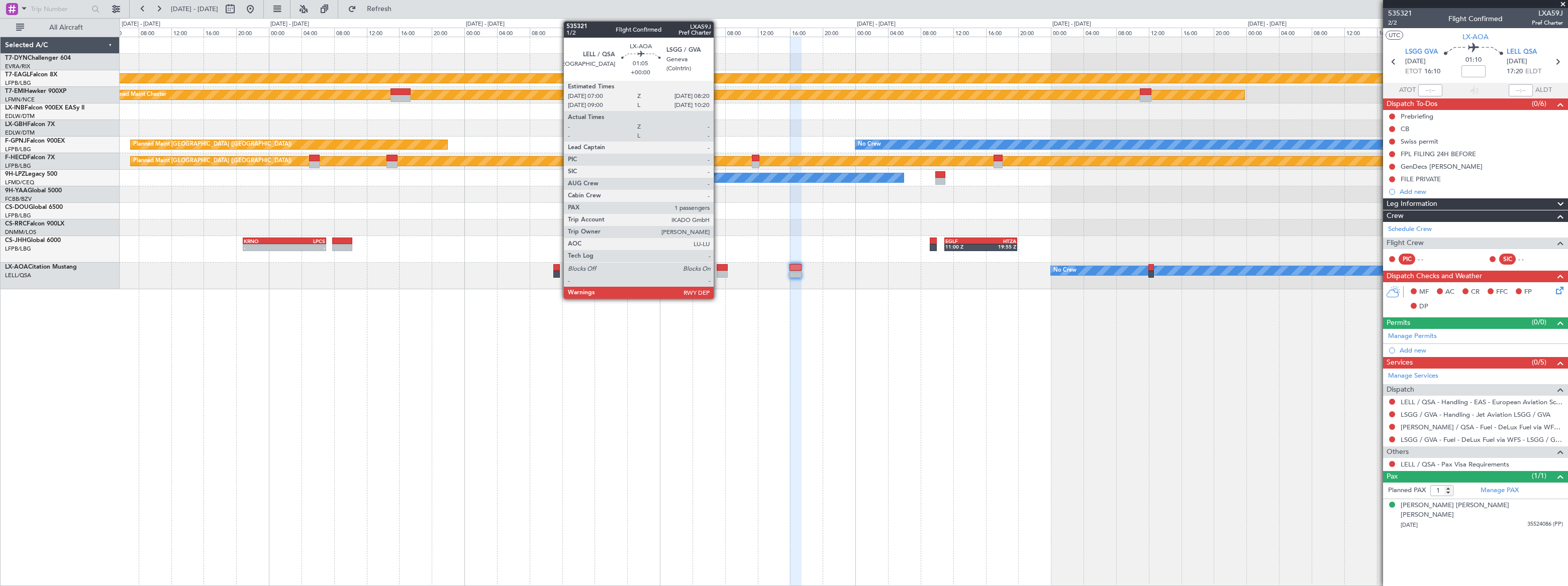
click at [718, 272] on div at bounding box center [722, 274] width 11 height 7
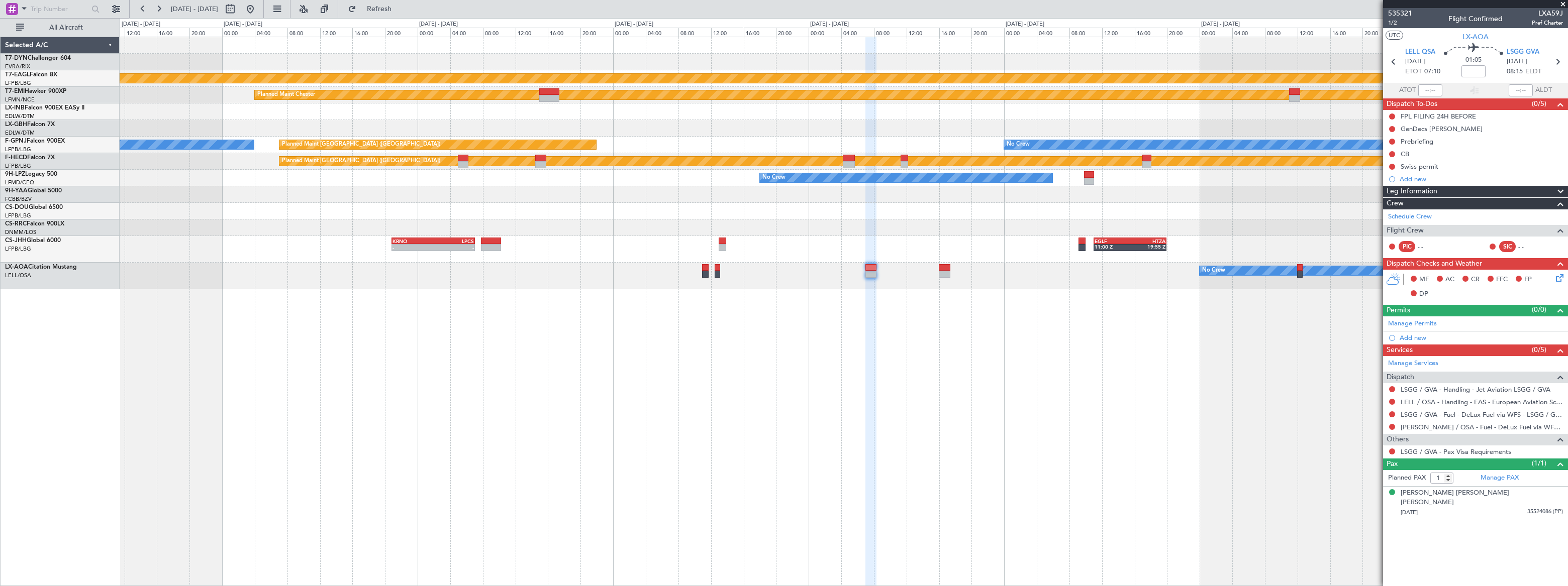
click at [806, 307] on div "Planned Maint Geneva (Cointrin) Planned Maint Chester No Crew No Crew Planned M…" at bounding box center [843, 311] width 1448 height 550
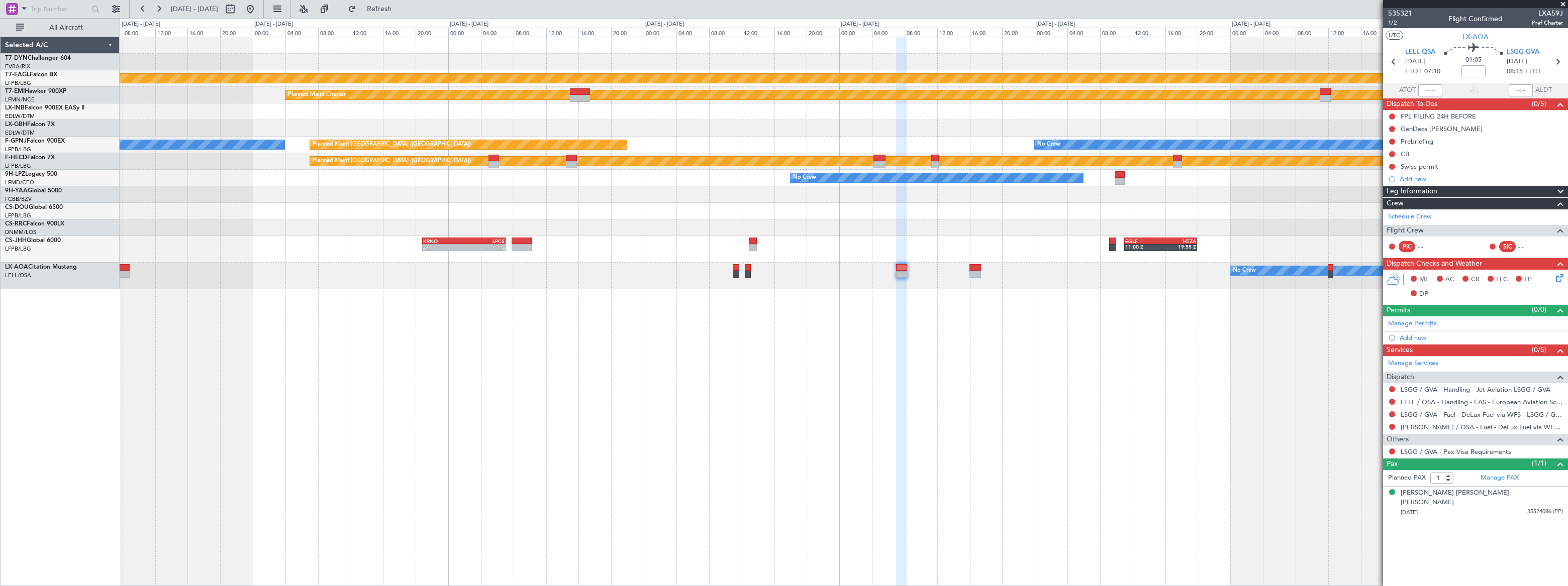
click at [698, 88] on div "Planned Maint Chester" at bounding box center [843, 95] width 1448 height 17
click at [258, 8] on button at bounding box center [250, 9] width 16 height 16
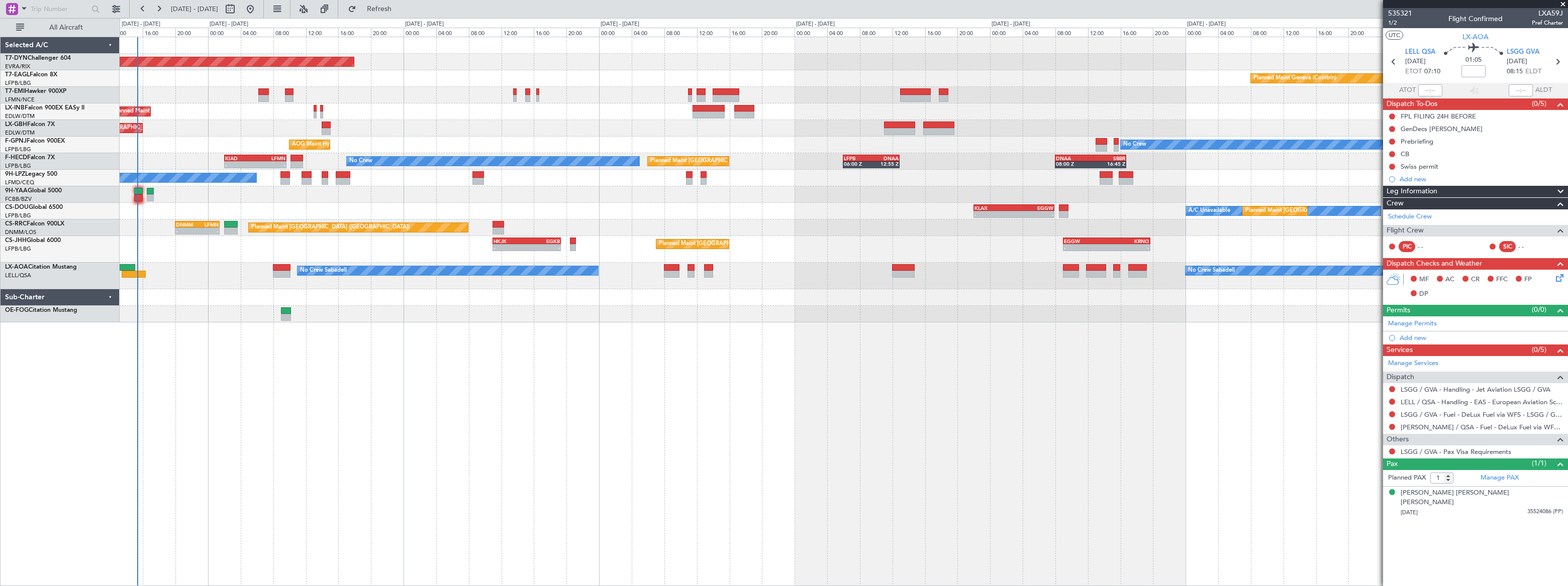
click at [387, 79] on div "Planned Maint Basel-Mulhouse Planned Maint Geneva (Cointrin) Planned Maint Gene…" at bounding box center [843, 180] width 1448 height 286
click at [238, 9] on button at bounding box center [230, 9] width 16 height 16
select select "8"
select select "2025"
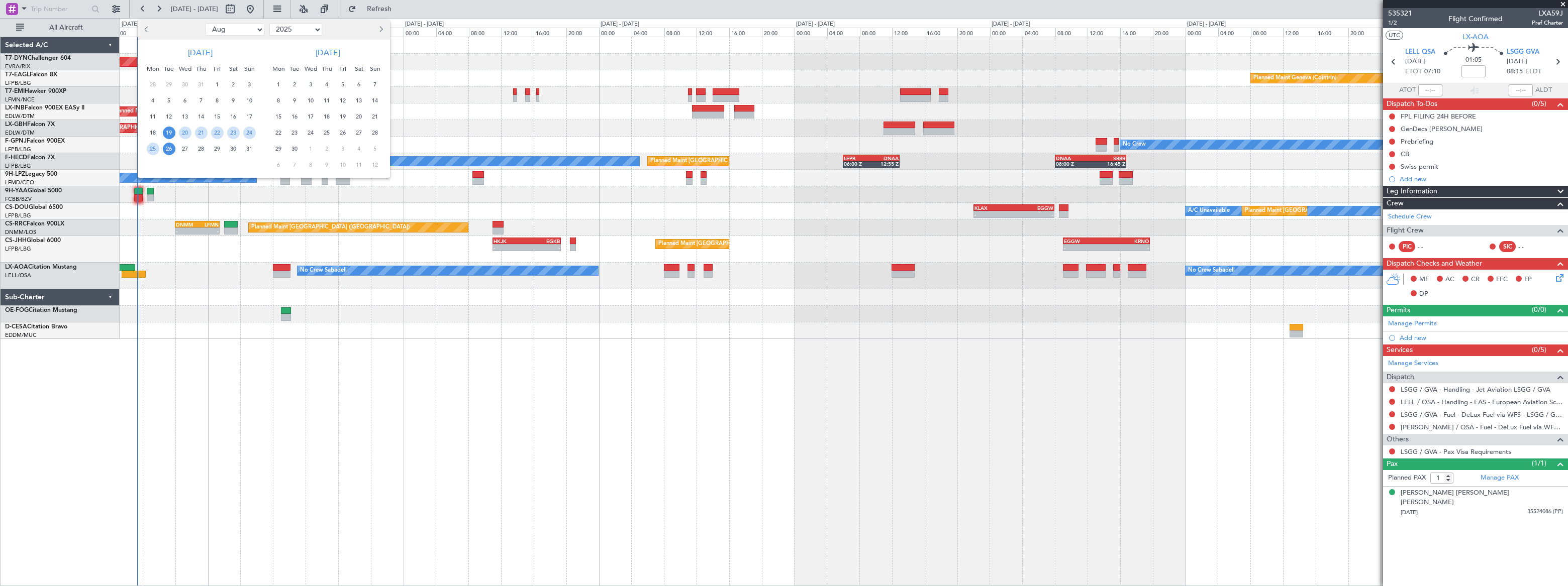
click at [241, 25] on select "Jan Feb Mar Apr May Jun Jul Aug Sep Oct Nov Dec" at bounding box center [235, 29] width 59 height 12
select select "9"
click at [205, 23] on select "Jan Feb Mar Apr May Jun Jul Aug Sep Oct Nov Dec" at bounding box center [235, 29] width 59 height 12
click at [201, 85] on span "4" at bounding box center [201, 84] width 13 height 13
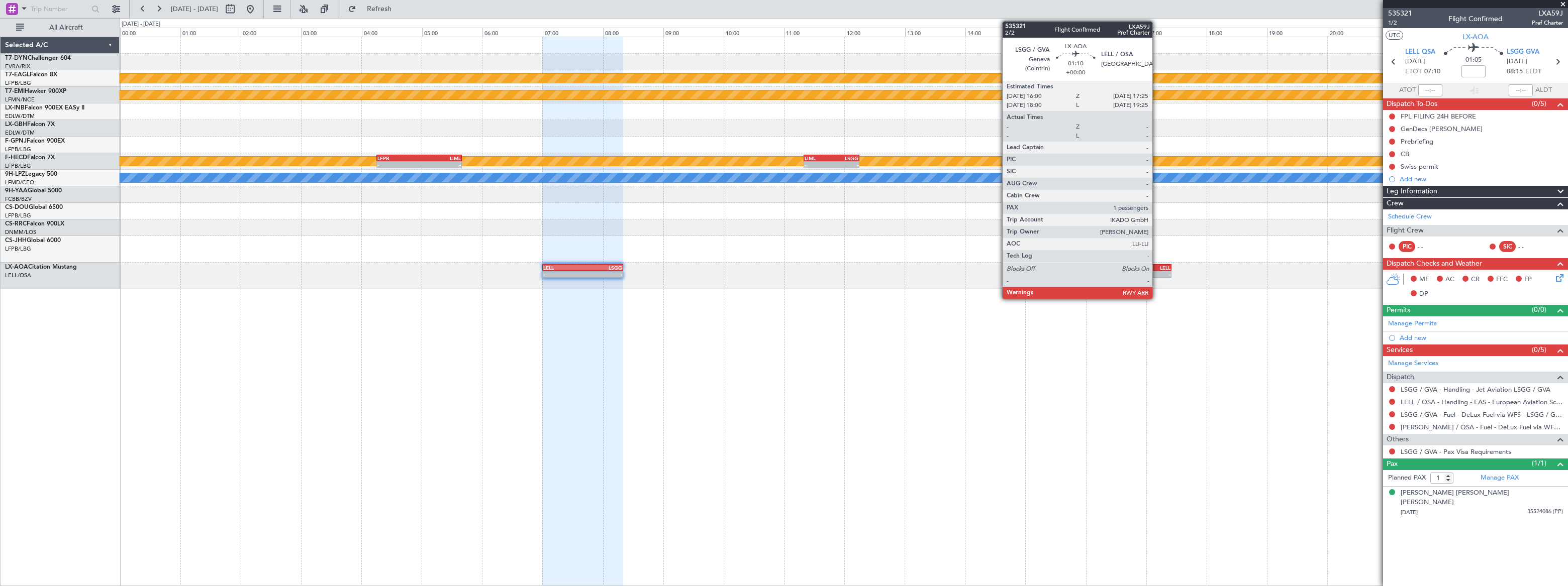
click at [1156, 266] on div "LELL" at bounding box center [1148, 268] width 42 height 6
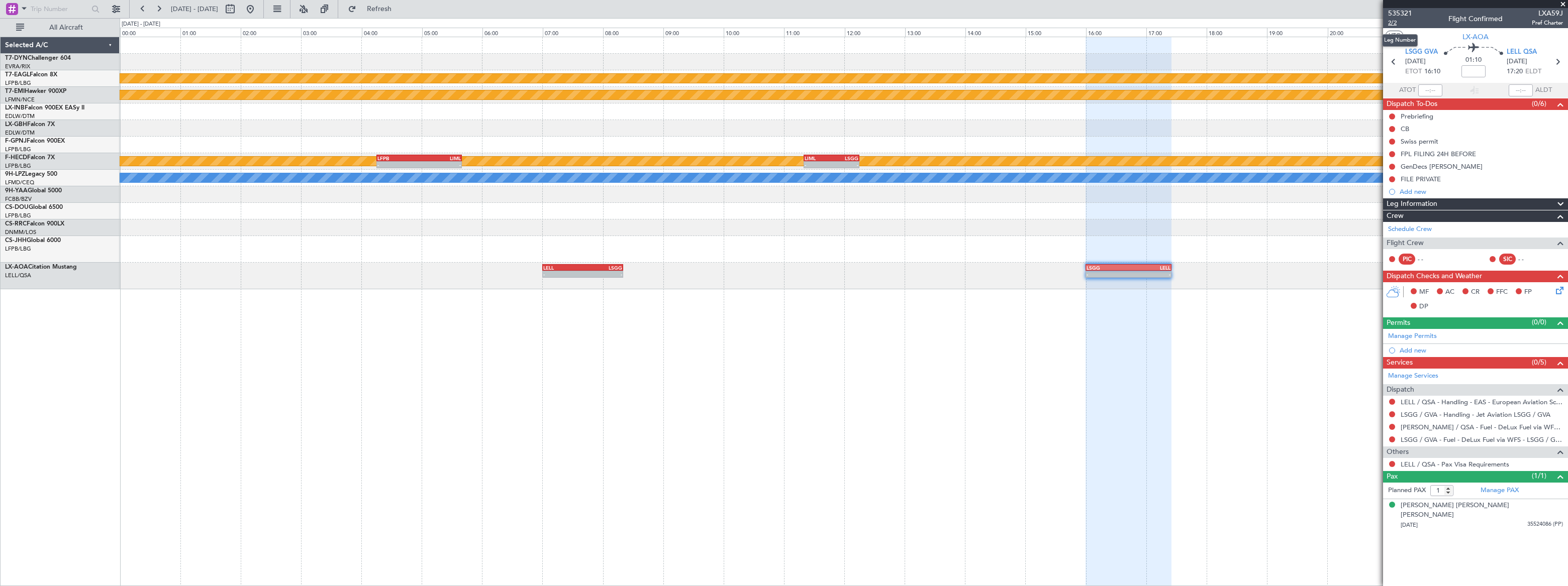
click at [1391, 23] on span "2/2" at bounding box center [1400, 23] width 24 height 9
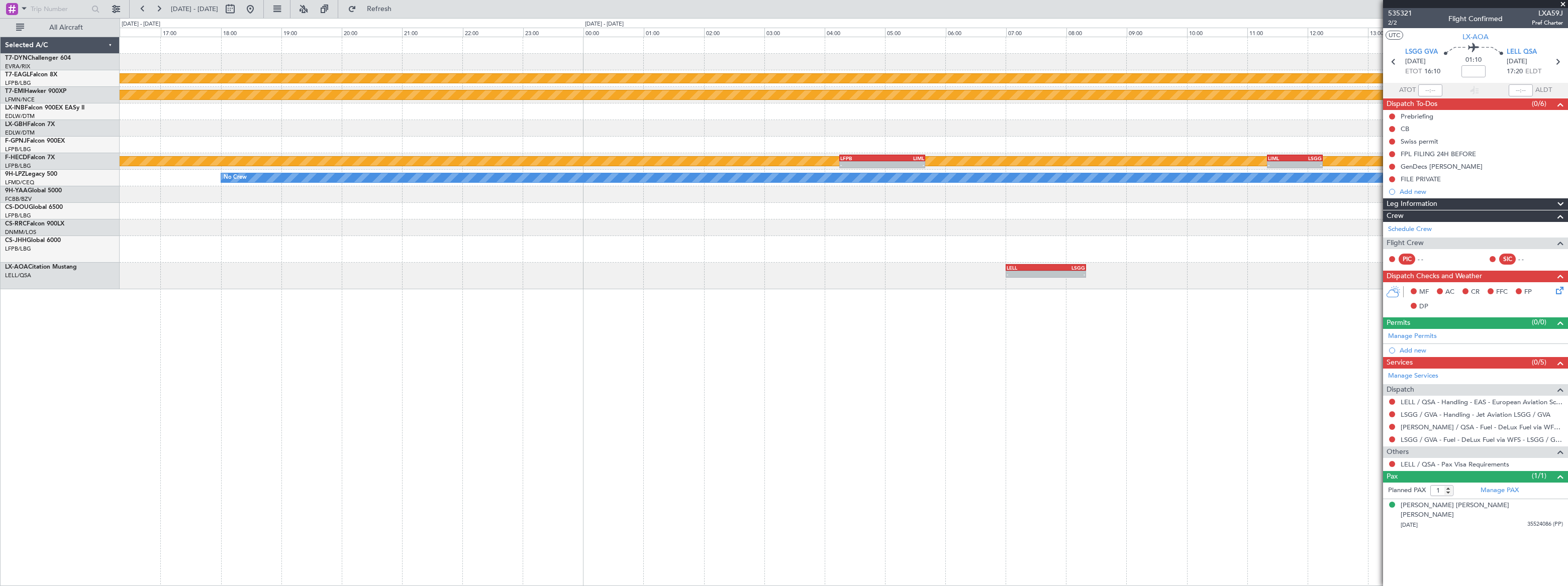
click at [901, 372] on div "Planned Maint Geneva (Cointrin) Planned Maint Chester Planned Maint Paris (Le B…" at bounding box center [843, 311] width 1448 height 550
click at [1066, 228] on div "Planned Maint Geneva (Cointrin) Planned Maint Chester Planned Maint Paris (Le B…" at bounding box center [842, 163] width 1447 height 252
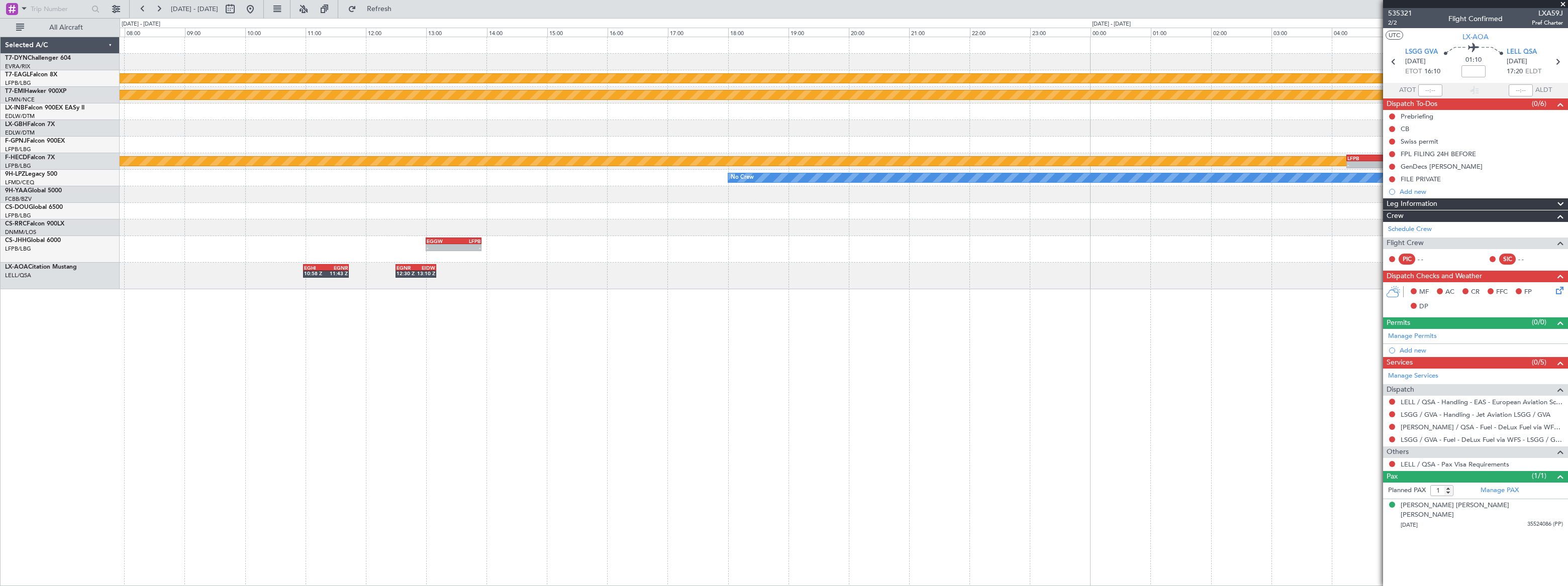
click at [651, 257] on div "EGGW 13:00 Z LFPB 13:55 Z - -" at bounding box center [842, 248] width 1447 height 26
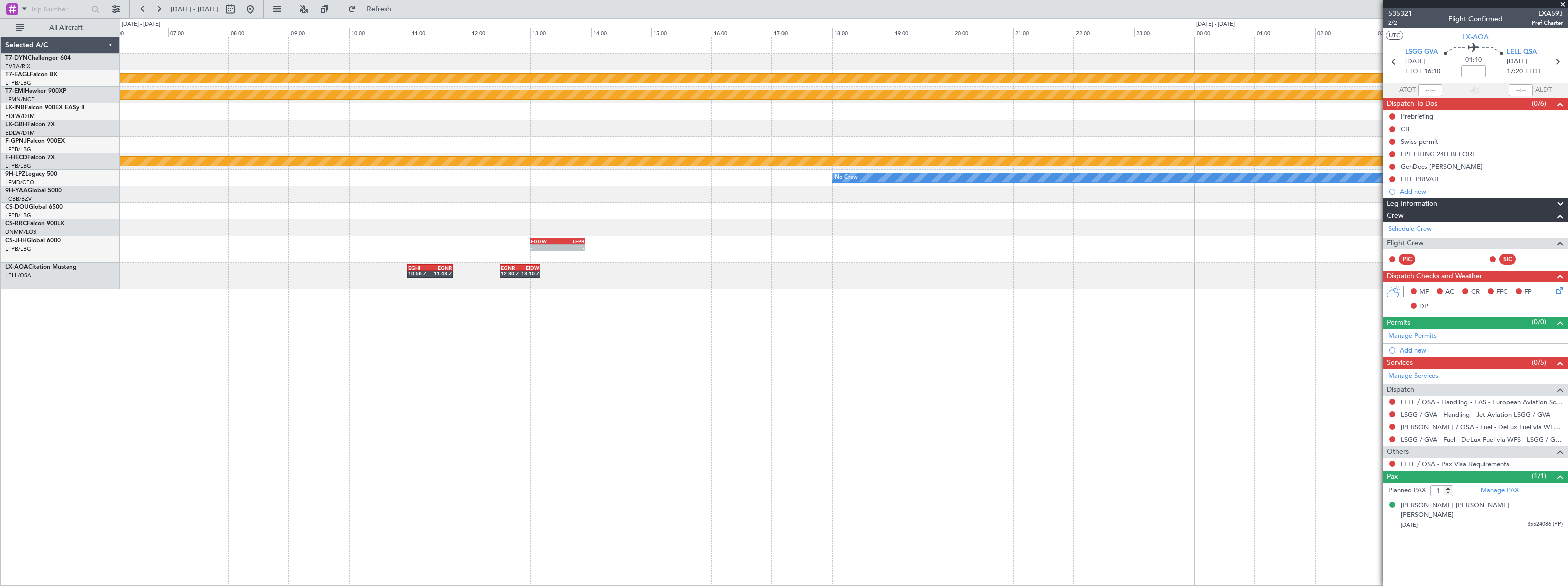
click at [450, 219] on div at bounding box center [842, 227] width 1447 height 17
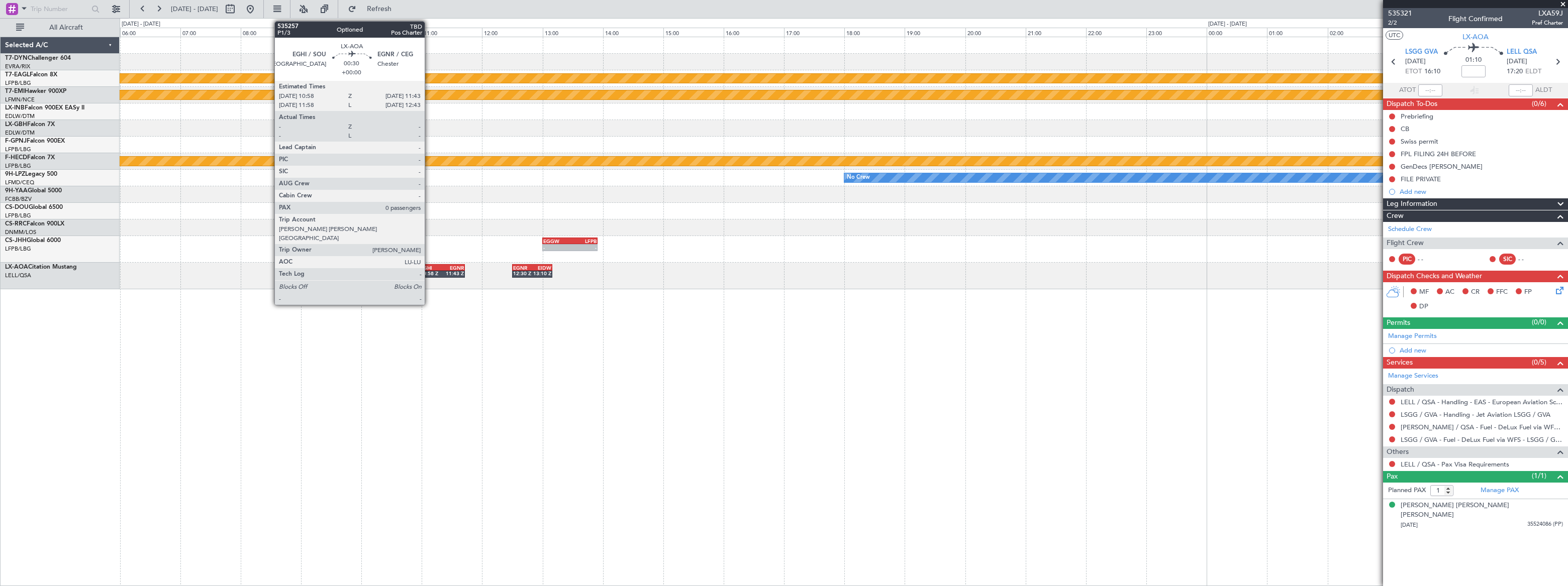
click at [429, 269] on div "EGHI" at bounding box center [430, 268] width 22 height 6
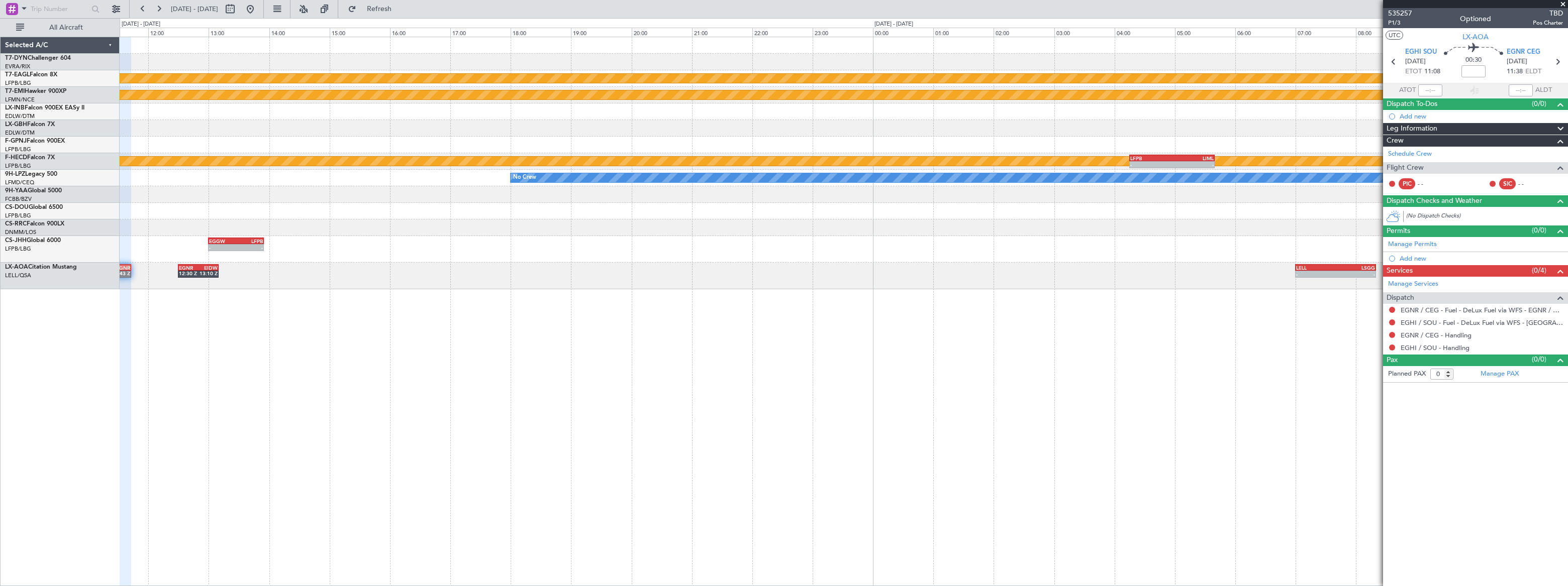
click at [545, 272] on div "Planned Maint Geneva (Cointrin) Planned Maint Chester Planned Maint Paris (Le B…" at bounding box center [843, 311] width 1448 height 550
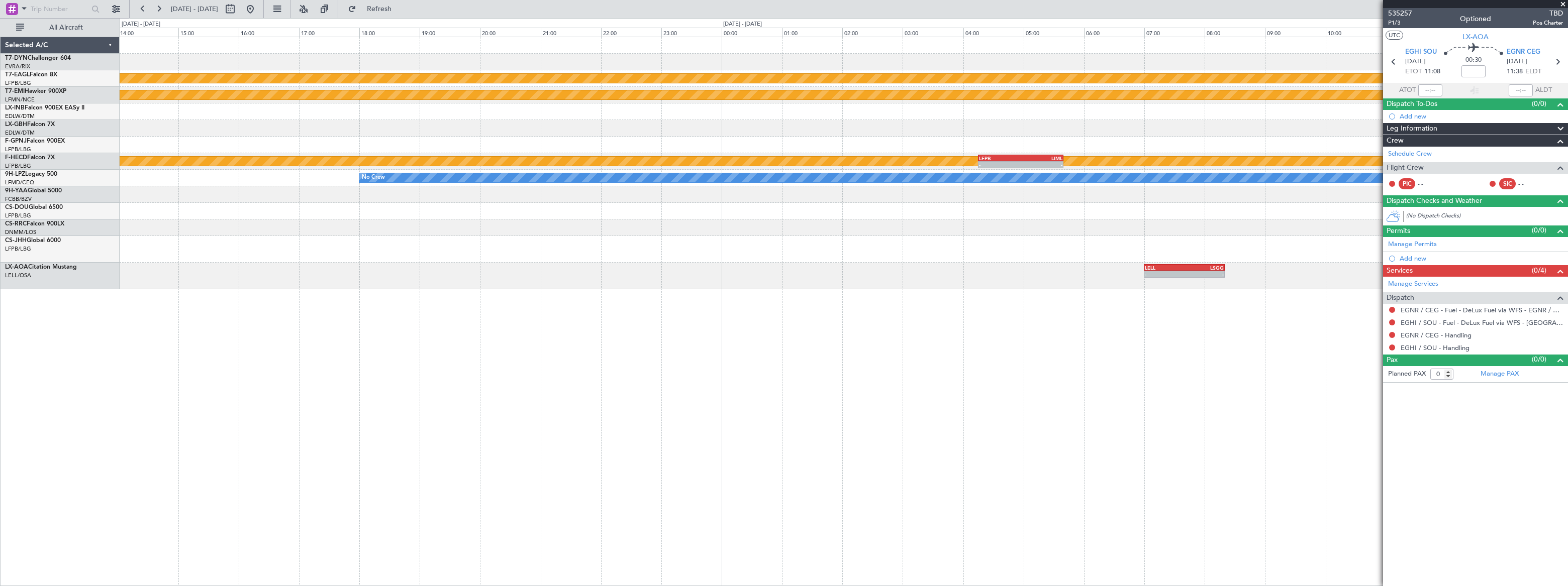
click at [963, 298] on div "Planned Maint Geneva (Cointrin) Planned Maint Chester Planned Maint Paris (Le B…" at bounding box center [843, 311] width 1448 height 550
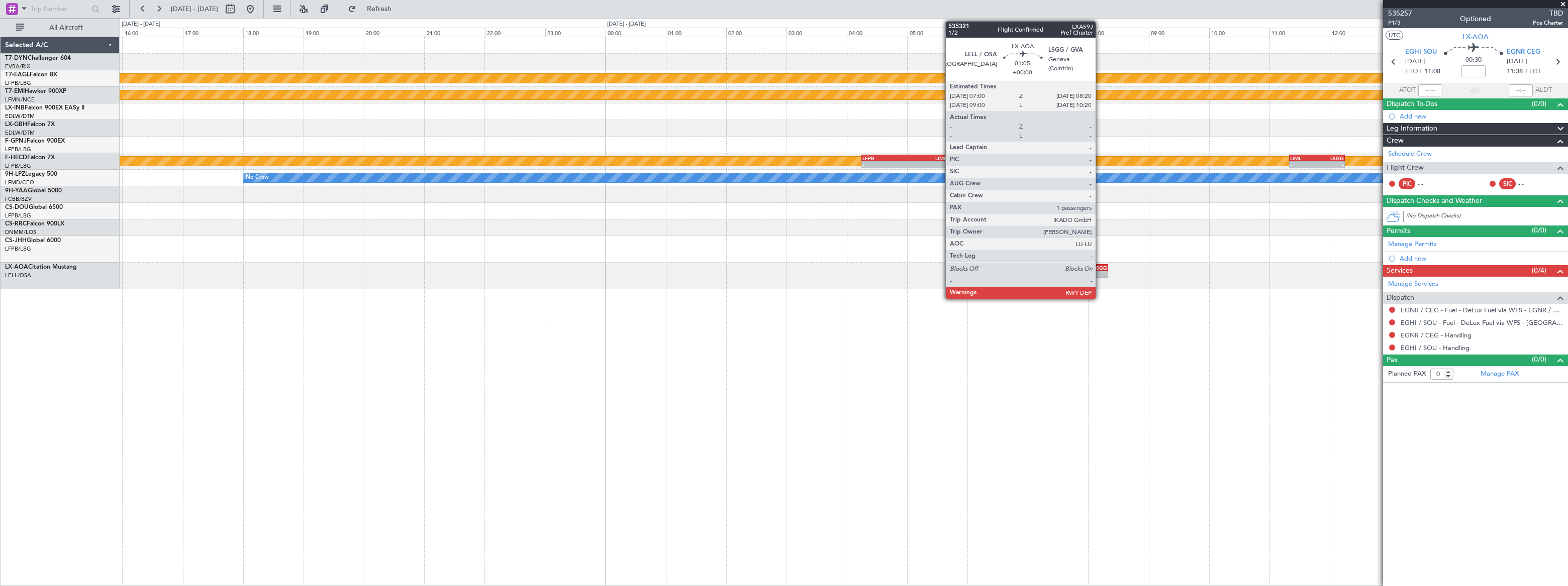
click at [1099, 266] on div "LSGG" at bounding box center [1088, 268] width 39 height 6
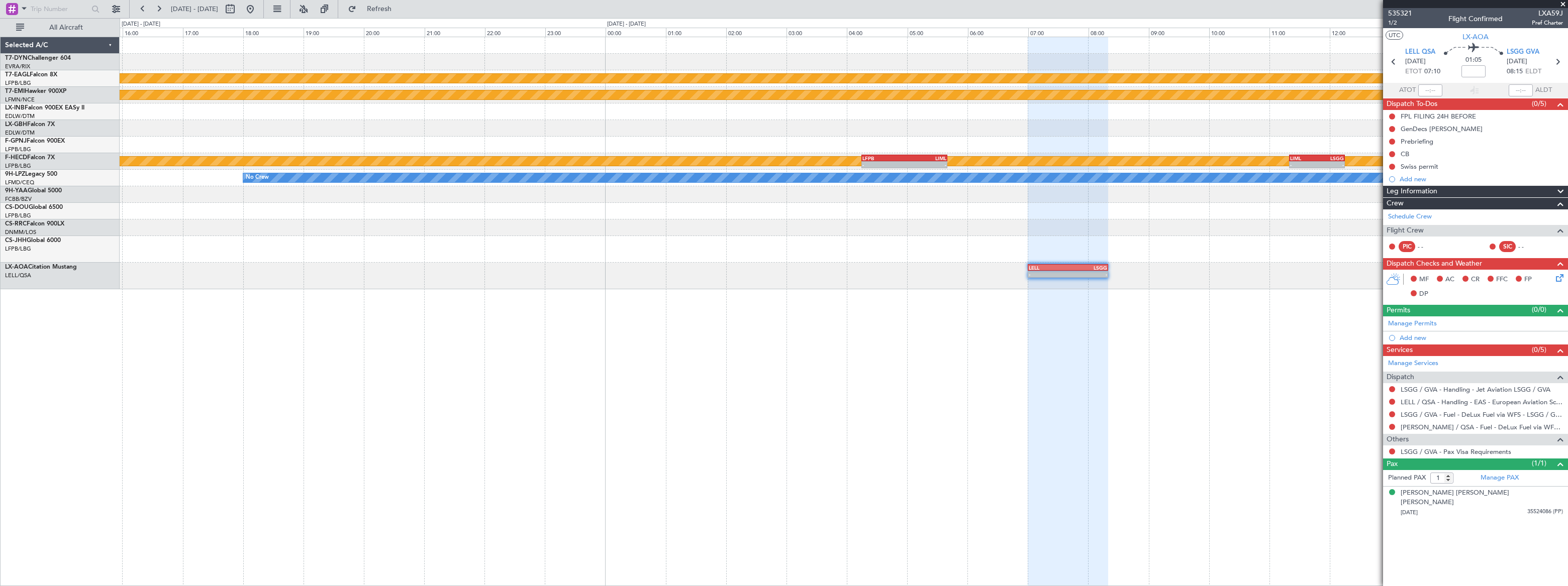
click at [878, 255] on div "Planned Maint Geneva (Cointrin) Planned Maint Chester Planned Maint Paris (Le B…" at bounding box center [842, 163] width 1447 height 252
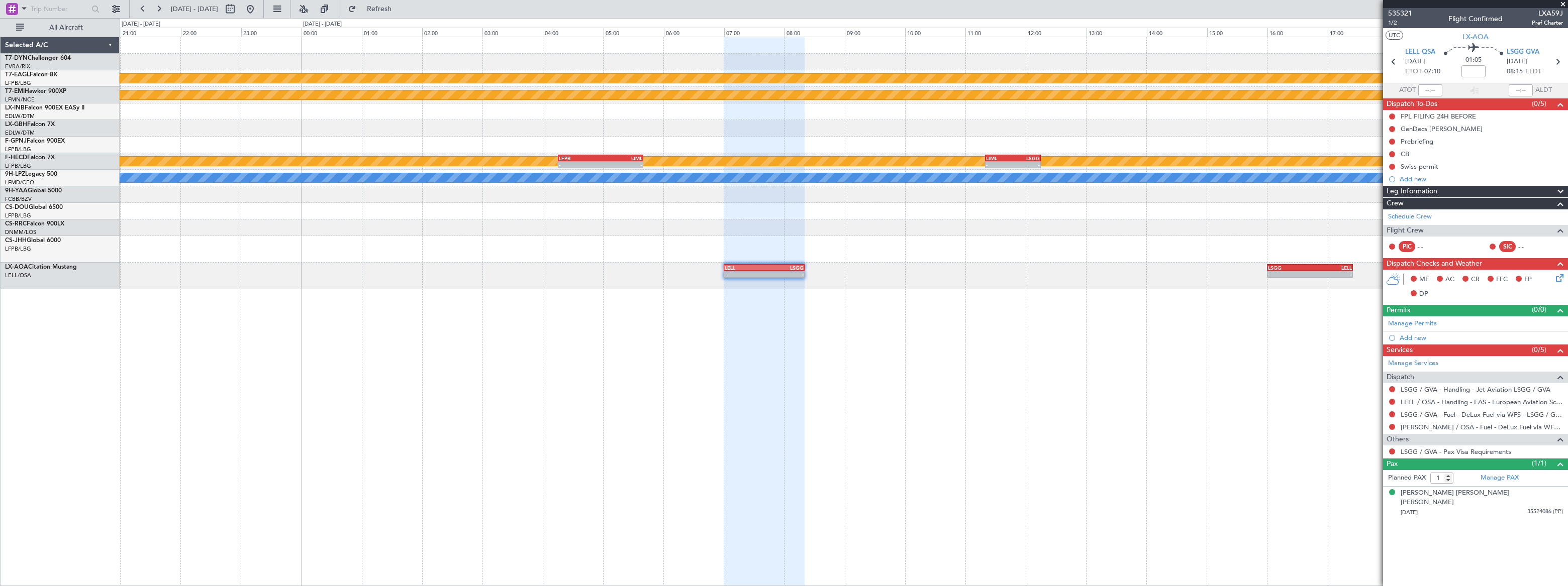
click at [682, 252] on div "Planned Maint Geneva (Cointrin) Planned Maint Chester No Crew Planned Maint Par…" at bounding box center [842, 163] width 1447 height 252
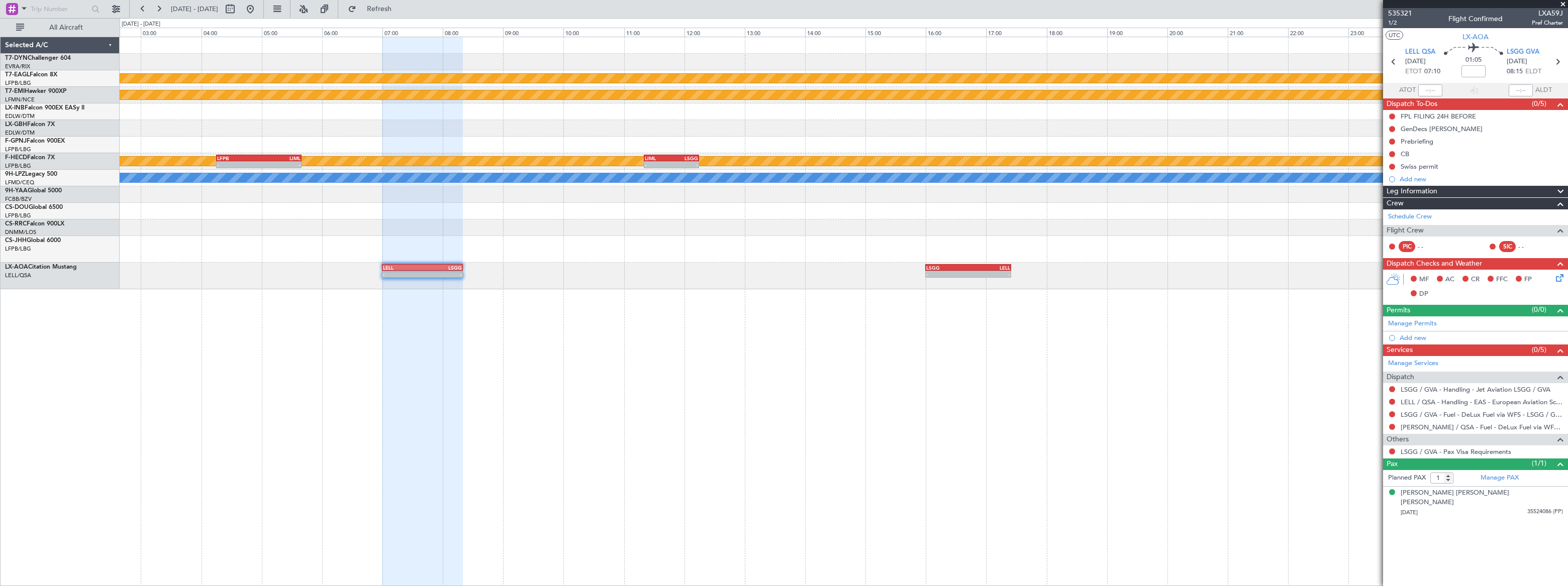
click at [703, 250] on div "Planned Maint Geneva (Cointrin) Planned Maint Chester No Crew Planned Maint Par…" at bounding box center [843, 163] width 1448 height 252
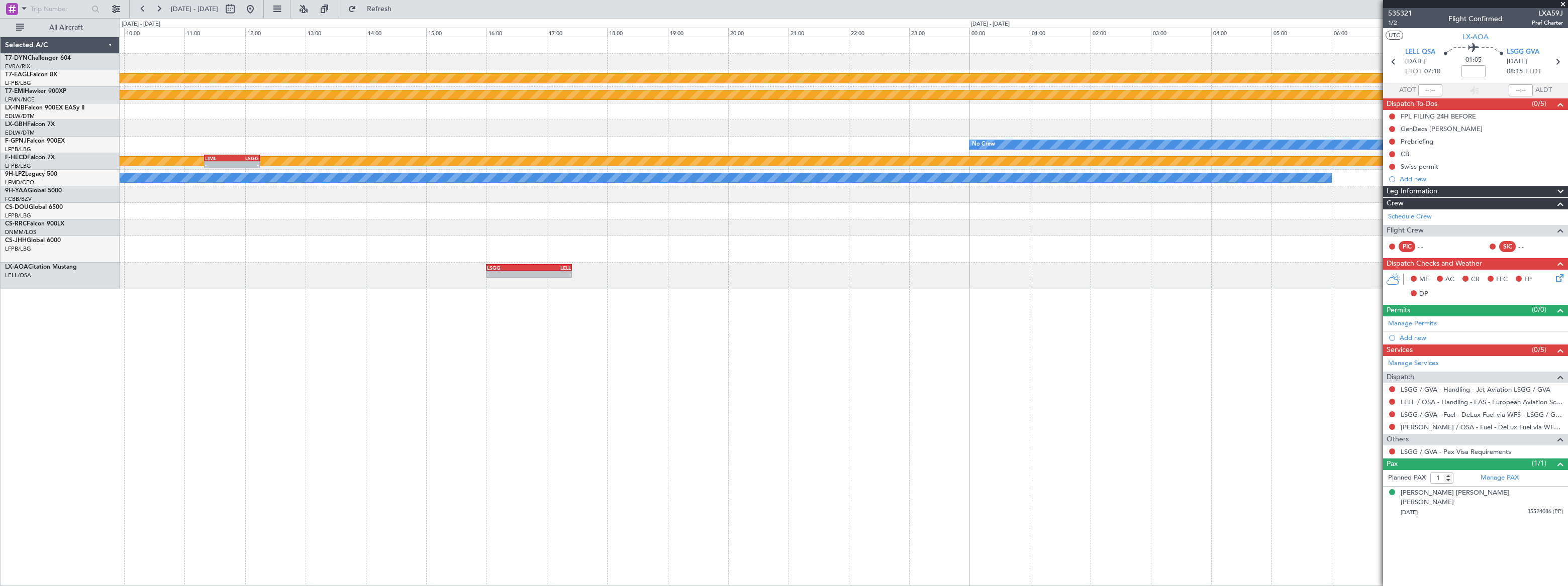
click at [810, 318] on div "Planned Maint Geneva (Cointrin) Planned Maint Chester No Crew Planned Maint Par…" at bounding box center [843, 311] width 1448 height 550
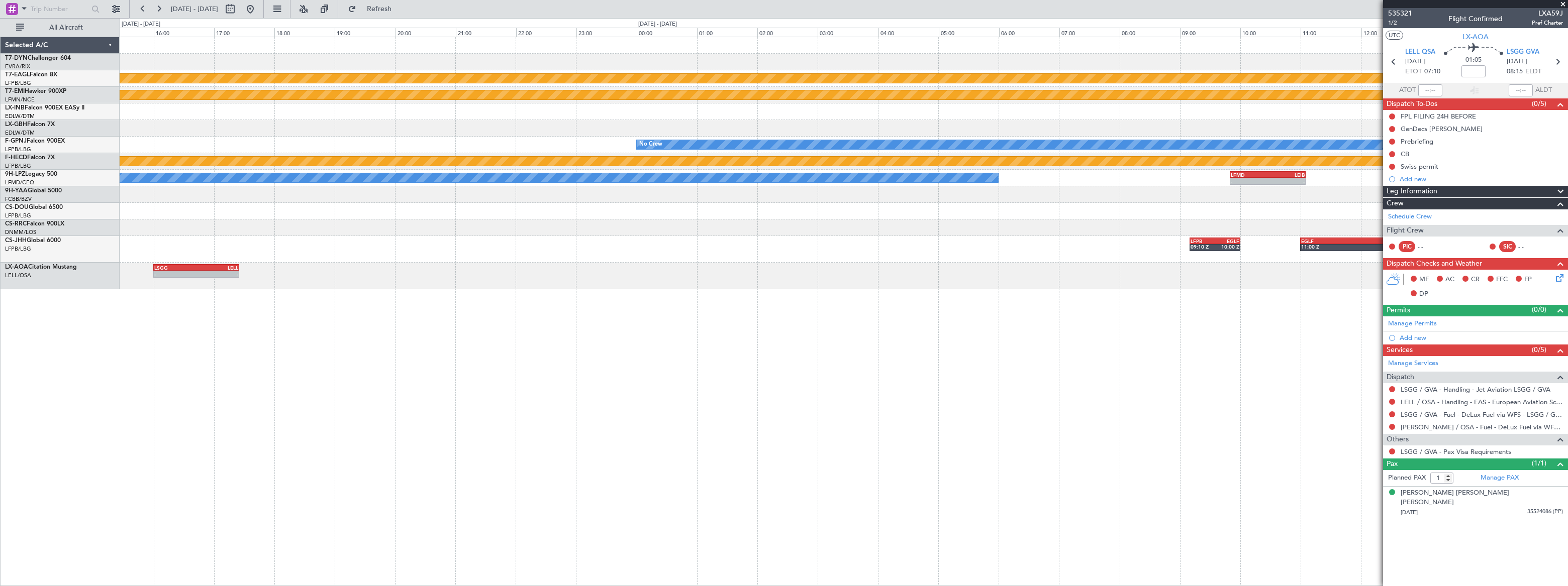
click at [844, 316] on div "Planned Maint Geneva (Cointrin) Planned Maint Chester No Crew Planned Maint Par…" at bounding box center [843, 311] width 1448 height 550
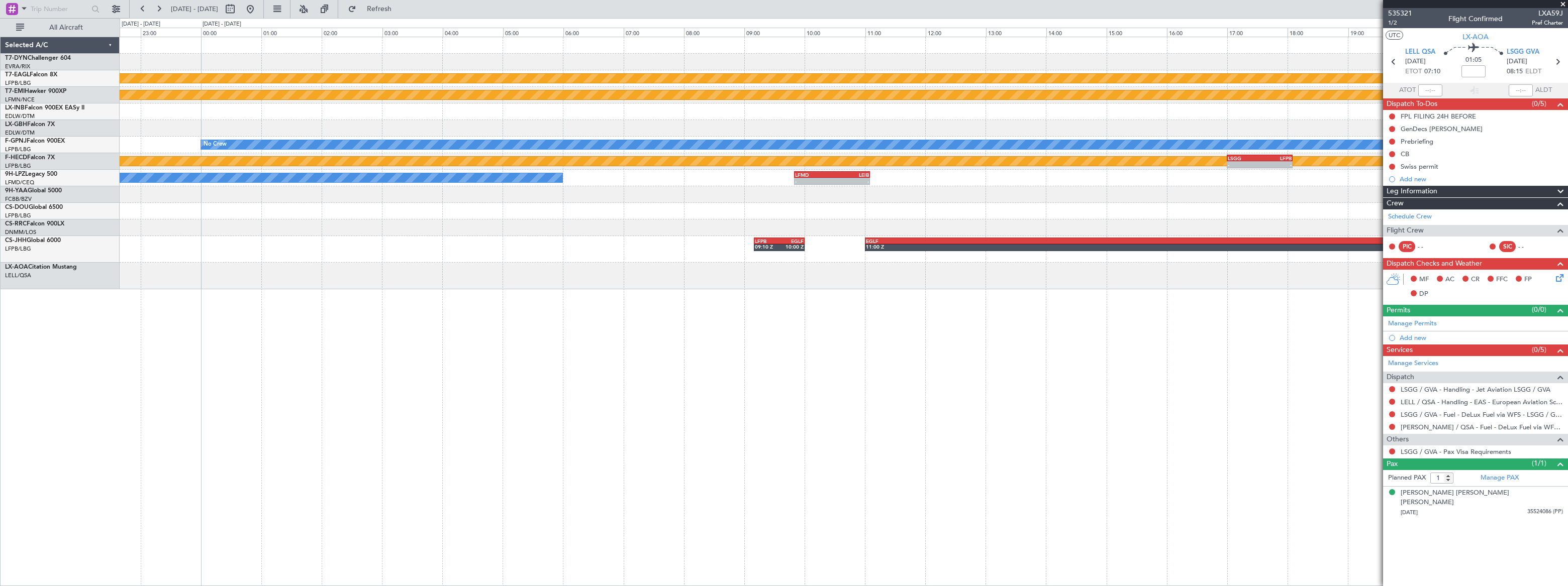
click at [737, 352] on div "Planned Maint Geneva (Cointrin) Planned Maint Chester No Crew Planned Maint Par…" at bounding box center [843, 311] width 1448 height 550
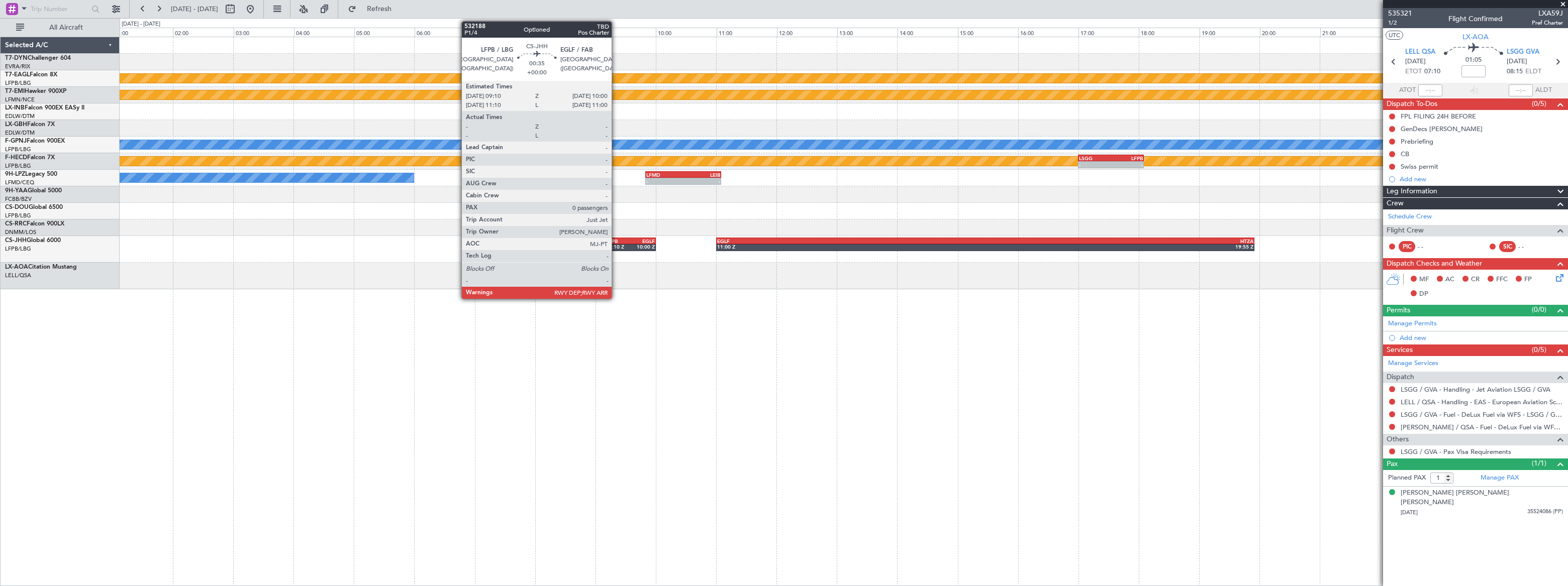
click at [616, 243] on div "LFPB" at bounding box center [617, 241] width 24 height 6
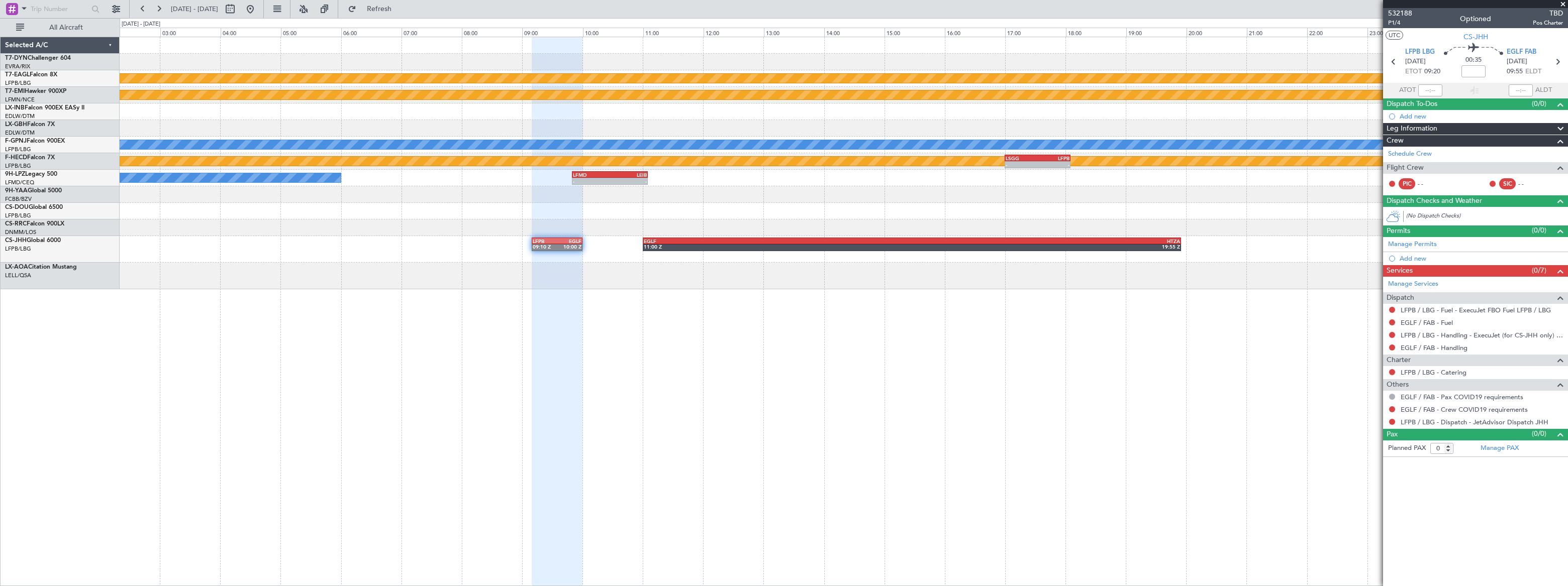
click at [482, 282] on div "No Crew" at bounding box center [842, 276] width 1447 height 26
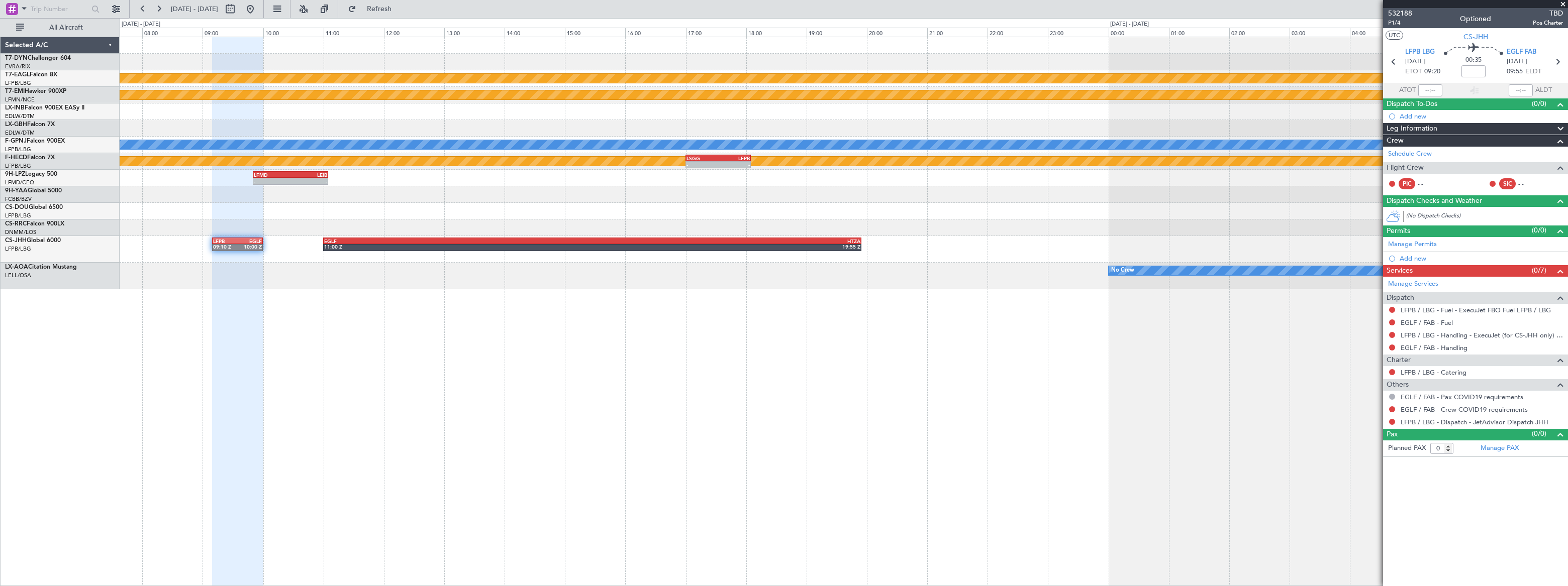
click at [550, 331] on div "Planned Maint Geneva (Cointrin) Planned Maint Chester - - LFMN 11:00 Z EBBR 12:…" at bounding box center [843, 311] width 1448 height 550
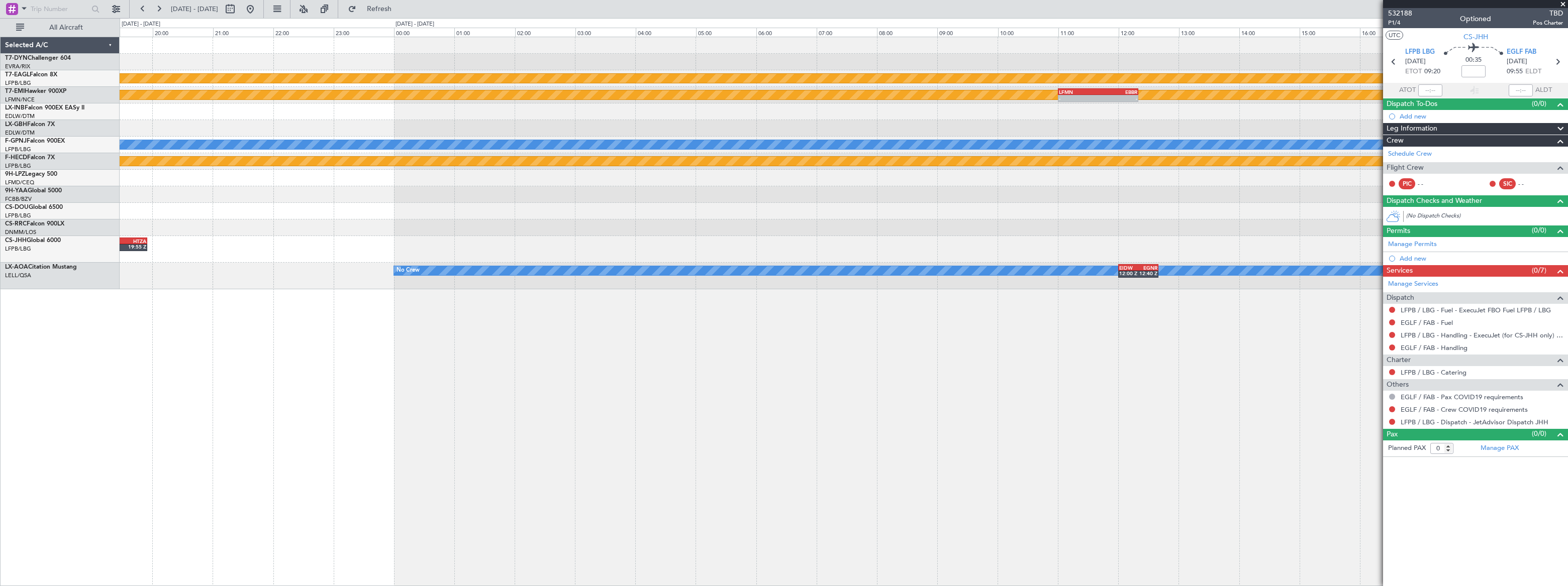
click at [387, 310] on div "Planned Maint Geneva (Cointrin) Planned Maint Chester - - LFMN 11:00 Z EBBR 12:…" at bounding box center [843, 311] width 1448 height 550
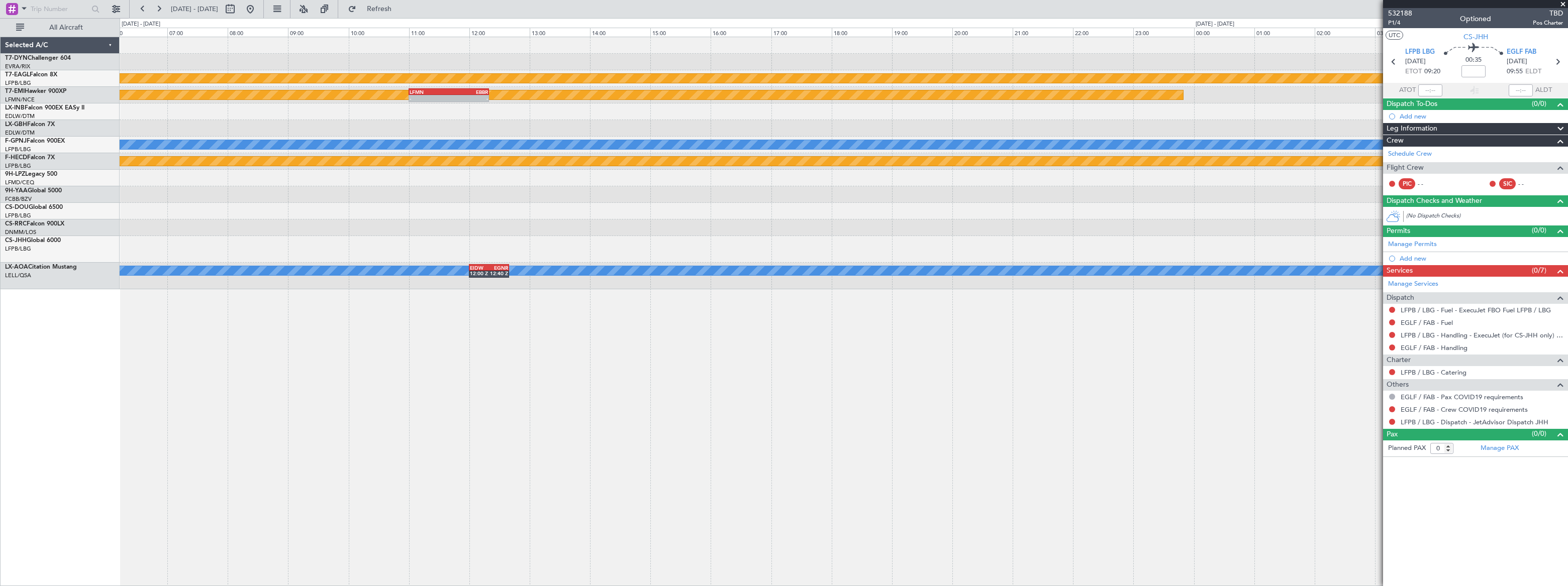
click at [665, 291] on div "Planned Maint Geneva (Cointrin) Planned Maint Chester - - LFMN 11:00 Z EBBR 12:…" at bounding box center [843, 311] width 1448 height 550
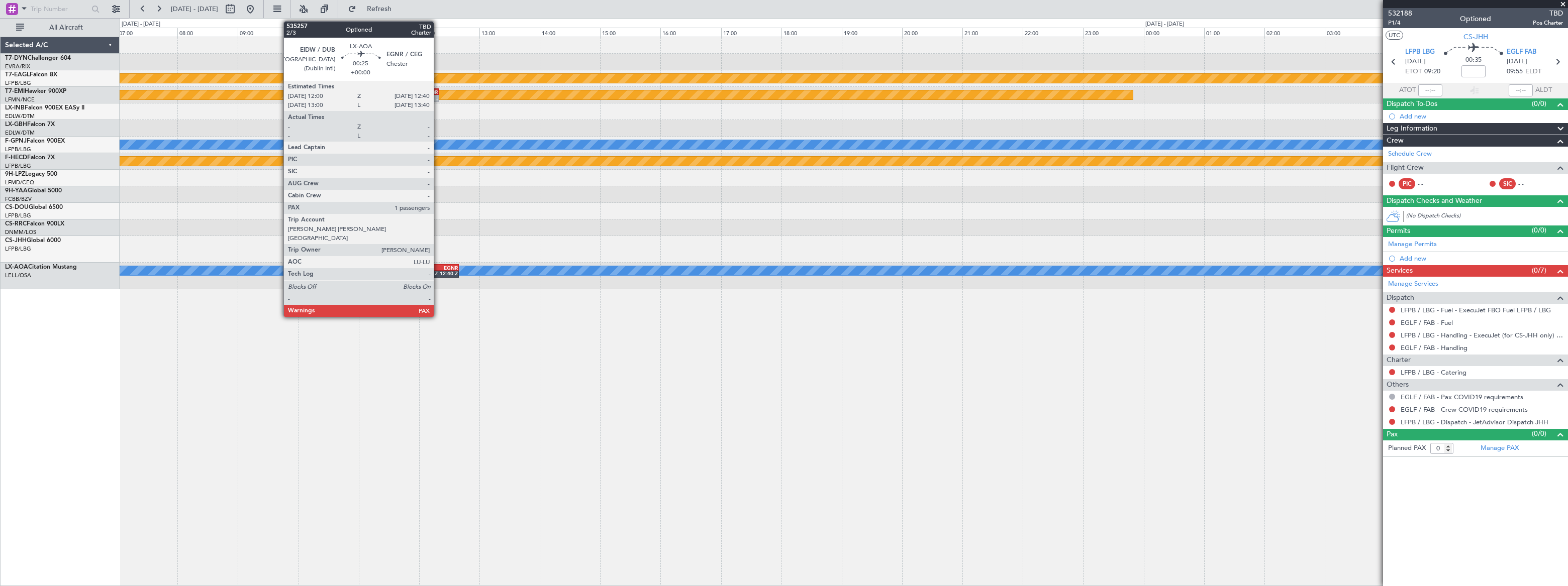
click at [438, 264] on div "EIDW 12:00 Z EGNR 12:40 Z" at bounding box center [439, 267] width 41 height 7
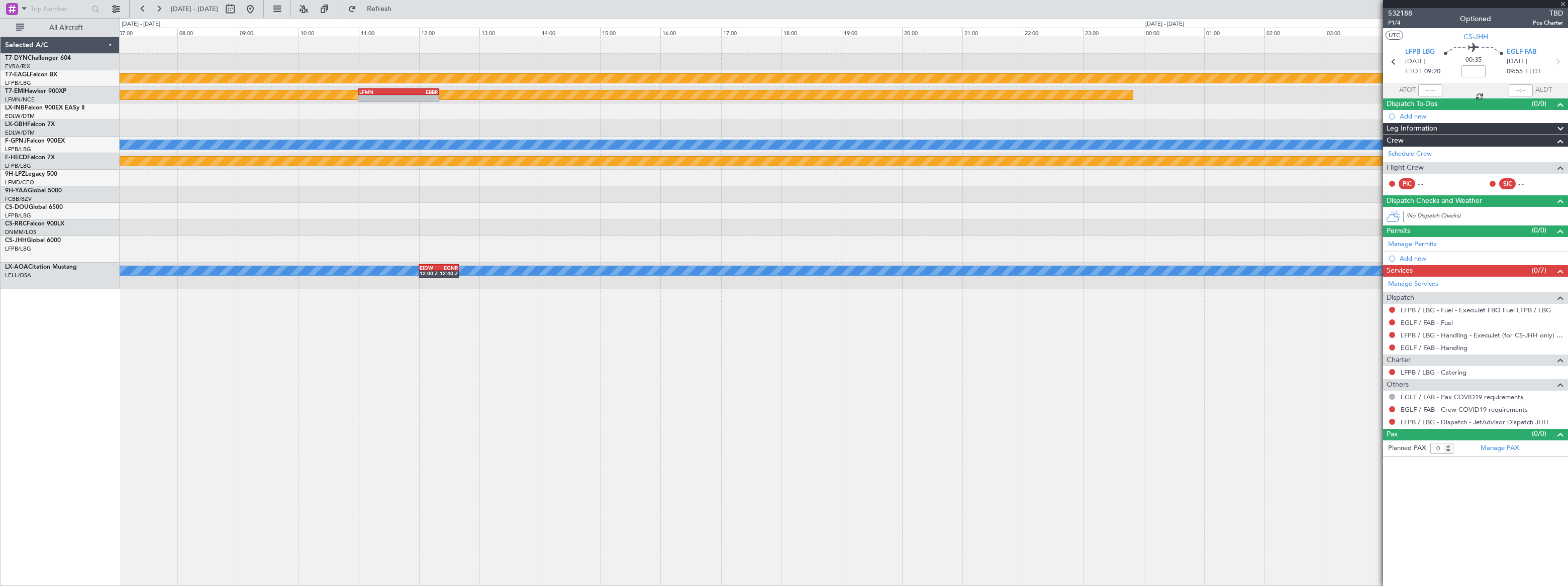
click at [438, 264] on div "EIDW 12:00 Z EGNR 12:40 Z" at bounding box center [439, 267] width 41 height 7
type input "1"
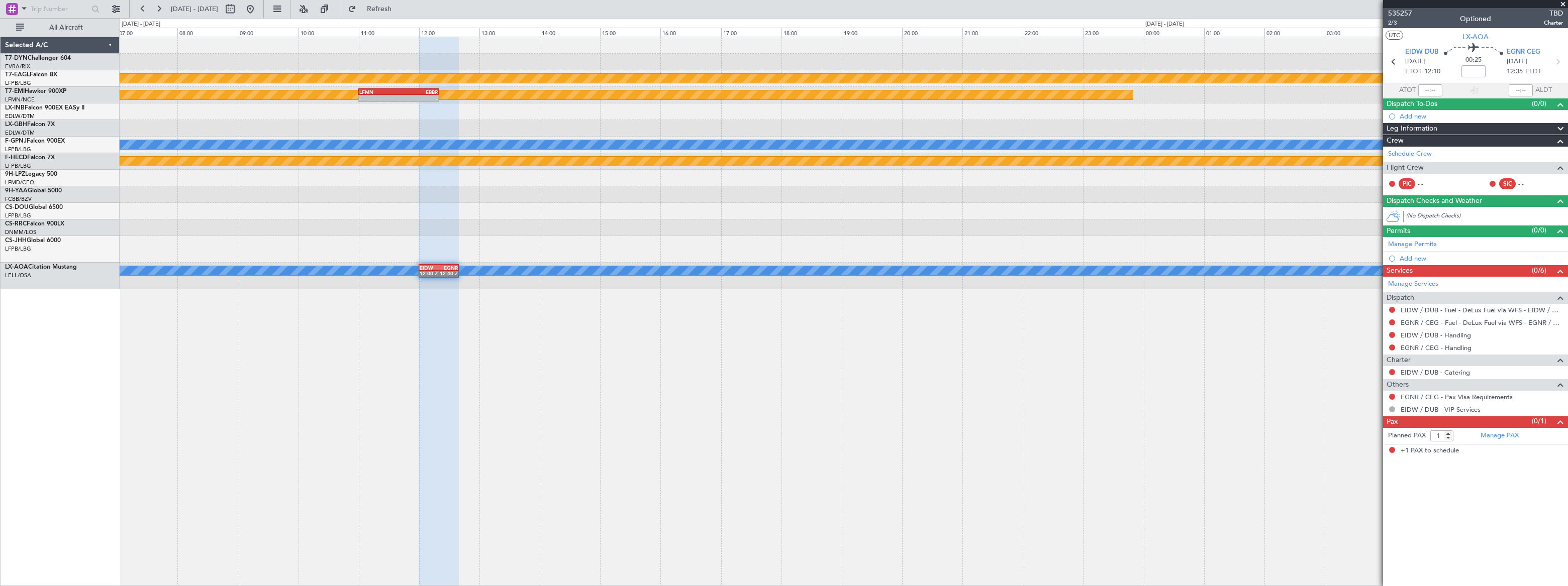
click at [849, 227] on div "Planned Maint Geneva (Cointrin) Planned Maint Chester - - LFMN 11:00 Z EBBR 12:…" at bounding box center [843, 163] width 1448 height 252
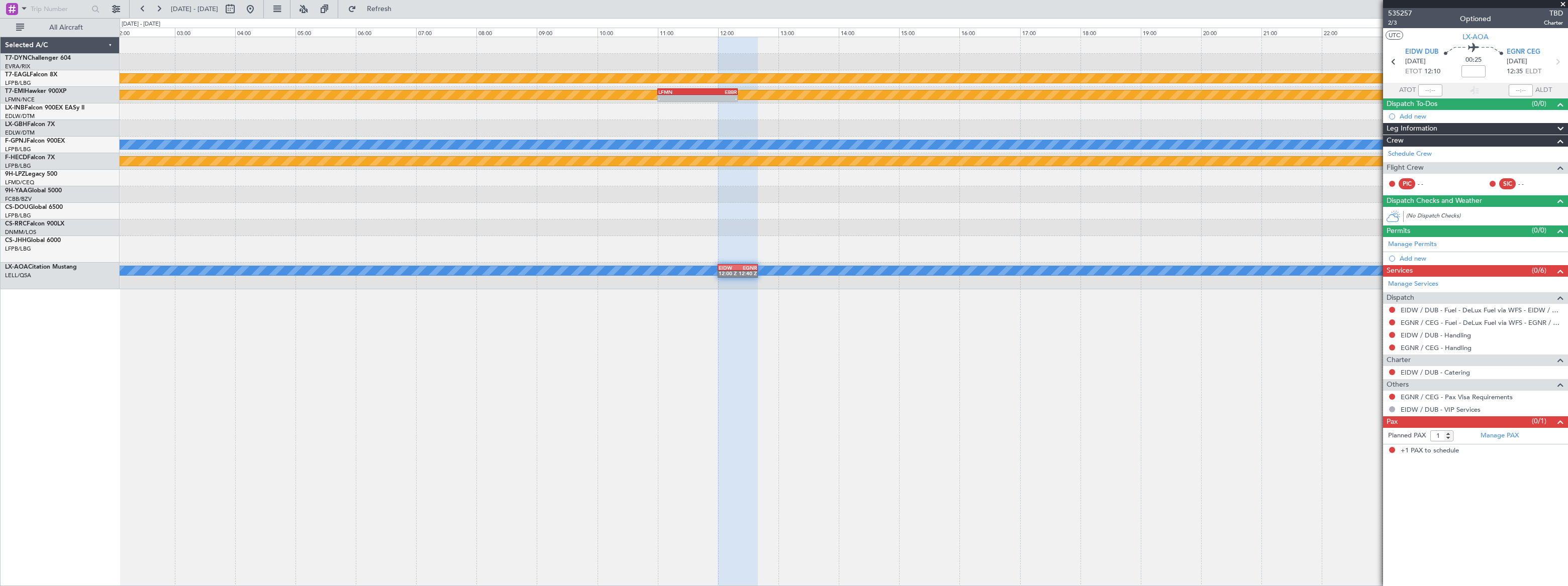
click at [1007, 206] on div "Planned Maint Geneva (Cointrin) Planned Maint Chester - - LFMN 11:00 Z EBBR 12:…" at bounding box center [843, 163] width 1448 height 252
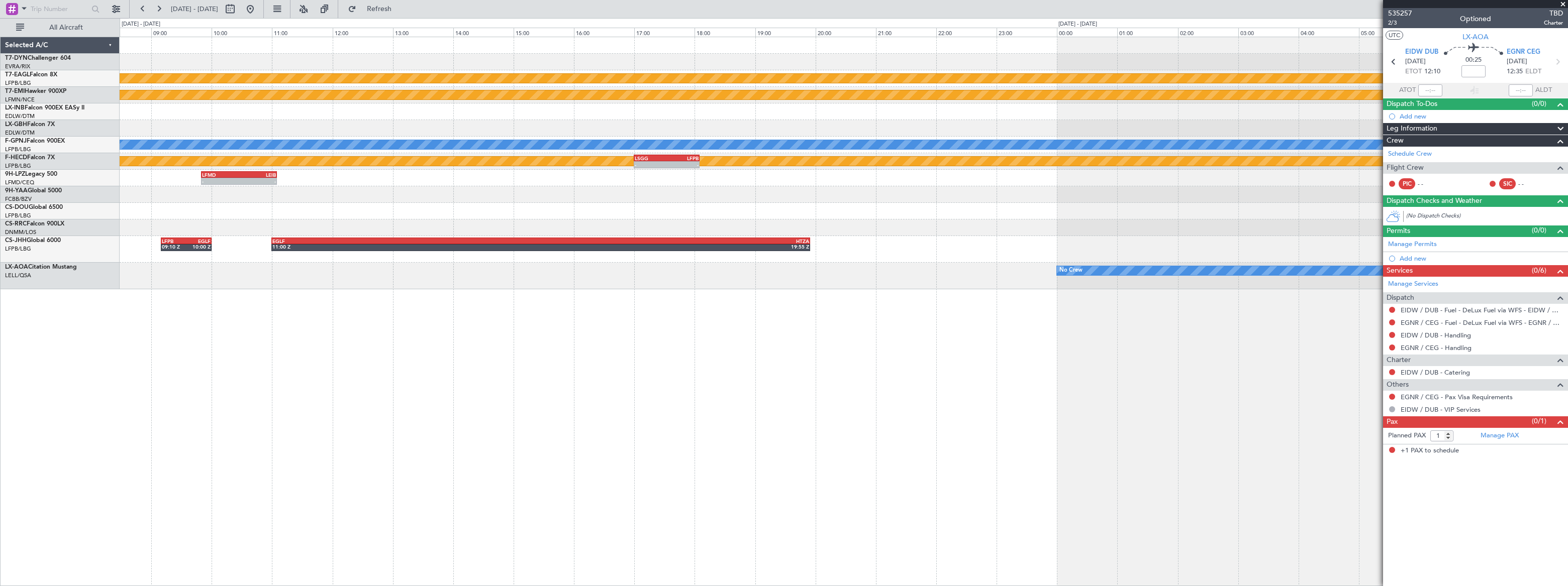
click at [916, 219] on div "Planned Maint Geneva (Cointrin) Planned Maint Chester - - LFMN 11:00 Z EBBR 12:…" at bounding box center [843, 163] width 1448 height 252
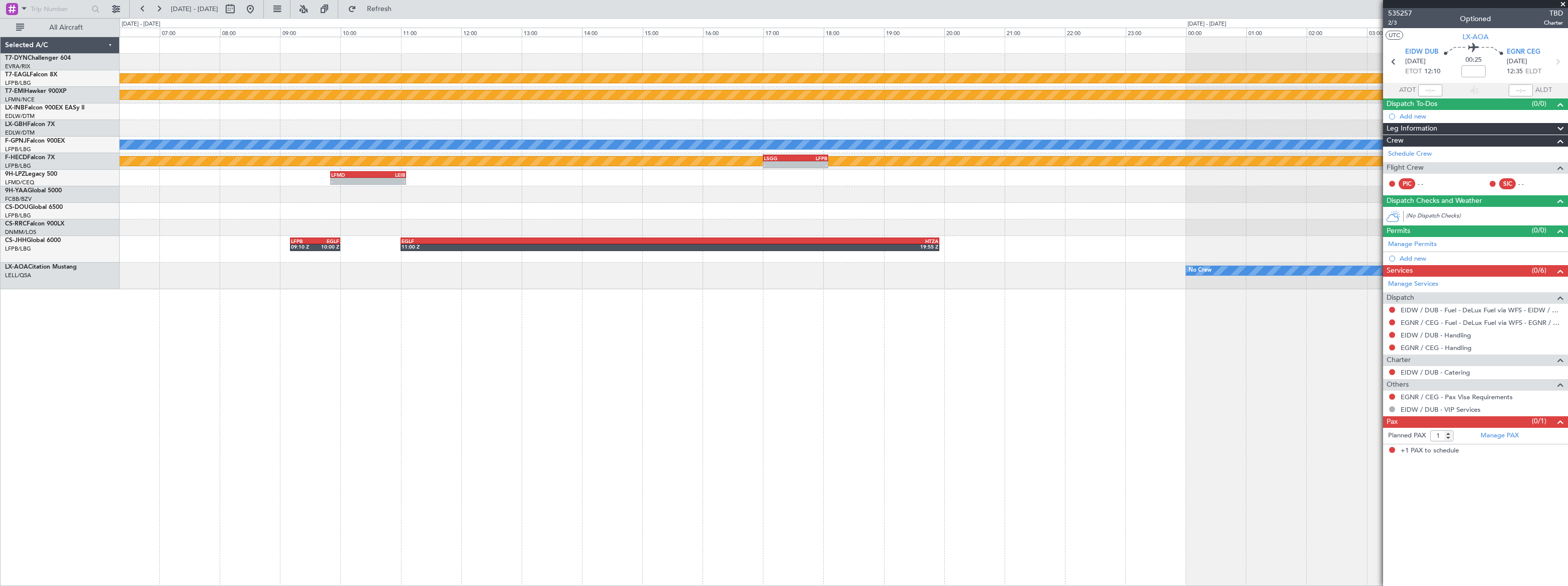
click at [822, 253] on div "EGLF 11:00 Z HTZA 19:55 Z LFPB 09:10 Z EGLF 10:00 Z" at bounding box center [842, 248] width 1447 height 26
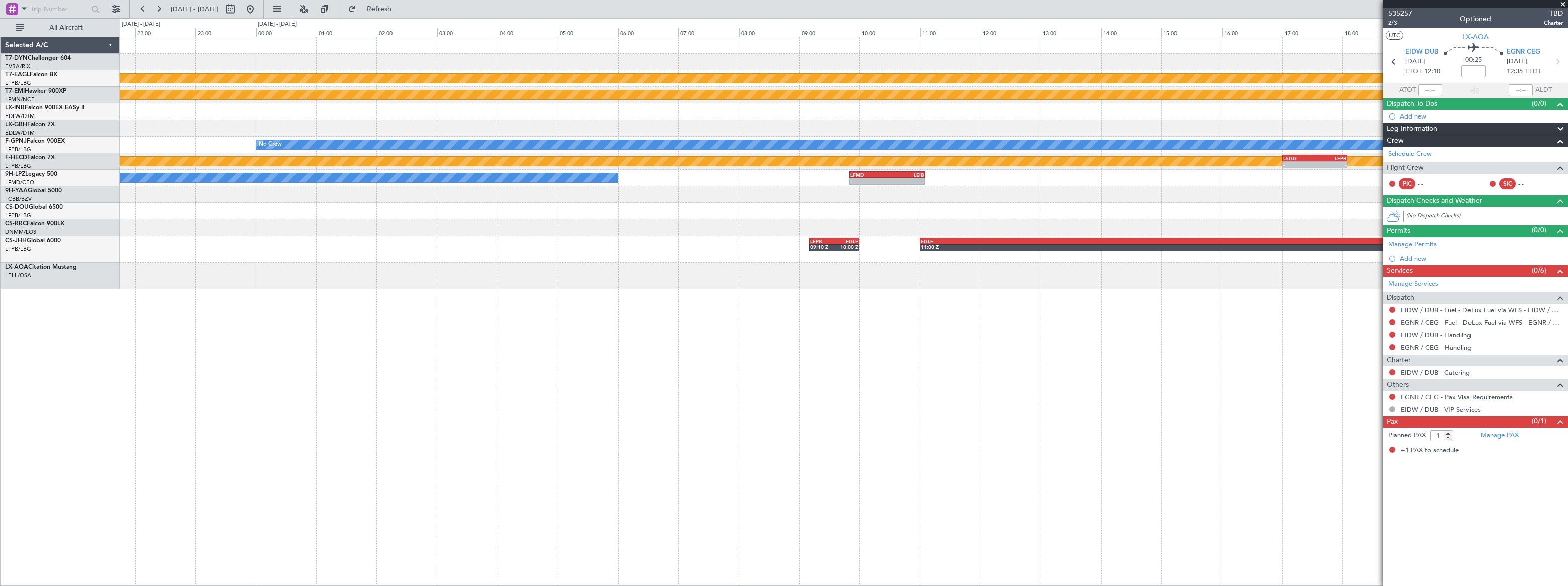
click at [1084, 285] on div "Planned Maint Geneva (Cointrin) Planned Maint Chester No Crew Planned Maint Par…" at bounding box center [843, 311] width 1448 height 550
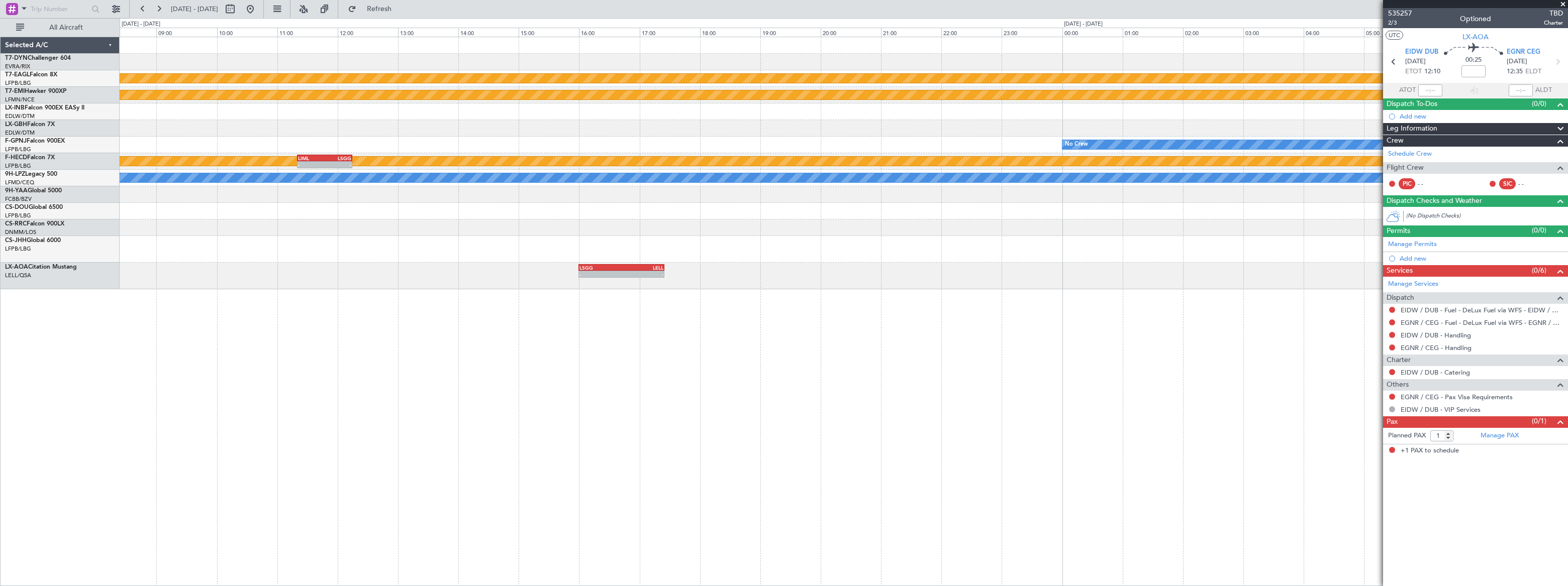
click at [840, 284] on div "Planned Maint Geneva (Cointrin) Planned Maint Chester No Crew Planned Maint Par…" at bounding box center [843, 311] width 1448 height 550
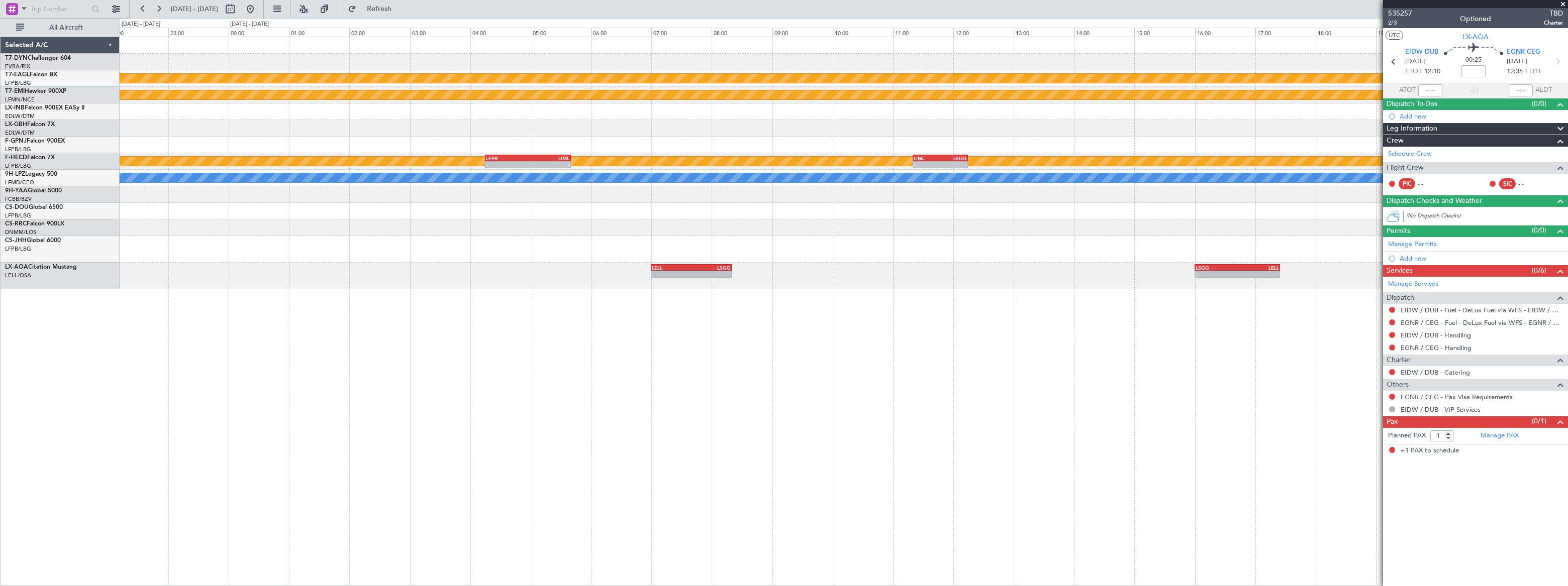
click at [945, 281] on div "Planned Maint Geneva (Cointrin) Planned Maint Chester No Crew Planned Maint Par…" at bounding box center [843, 311] width 1448 height 550
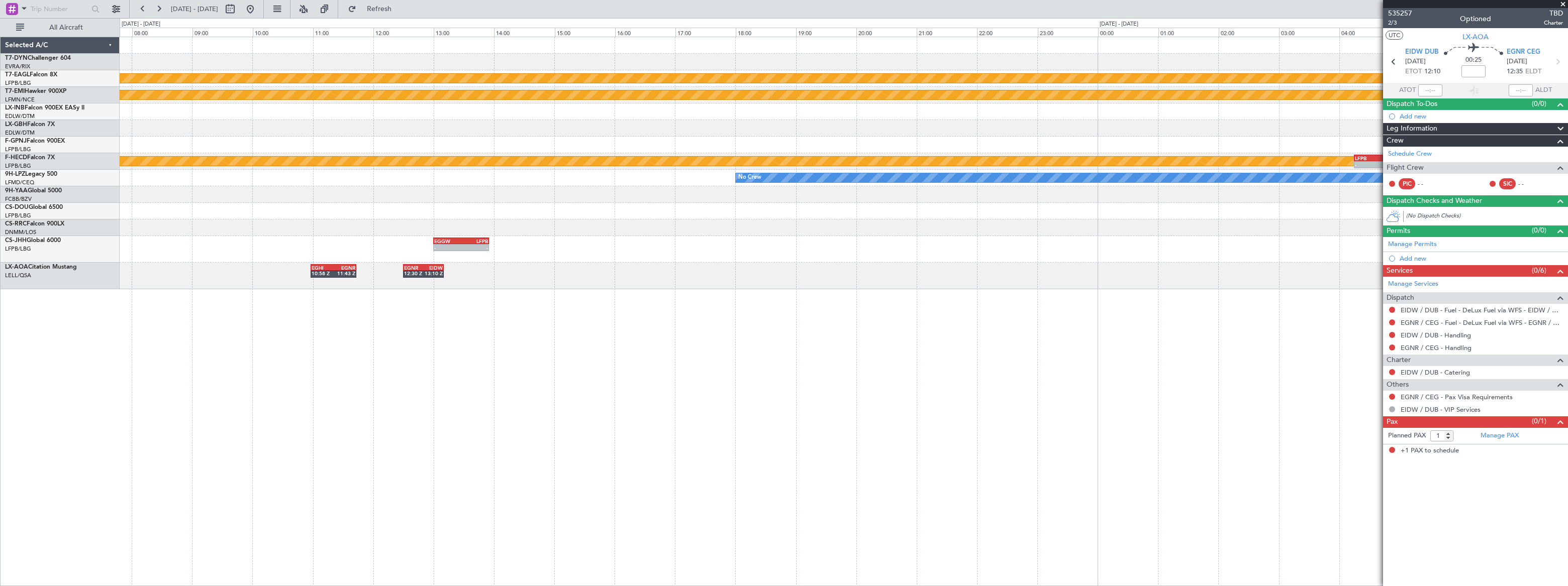
click at [1126, 290] on div "Planned Maint Geneva (Cointrin) Planned Maint Chester Planned Maint Paris (Le B…" at bounding box center [843, 311] width 1448 height 550
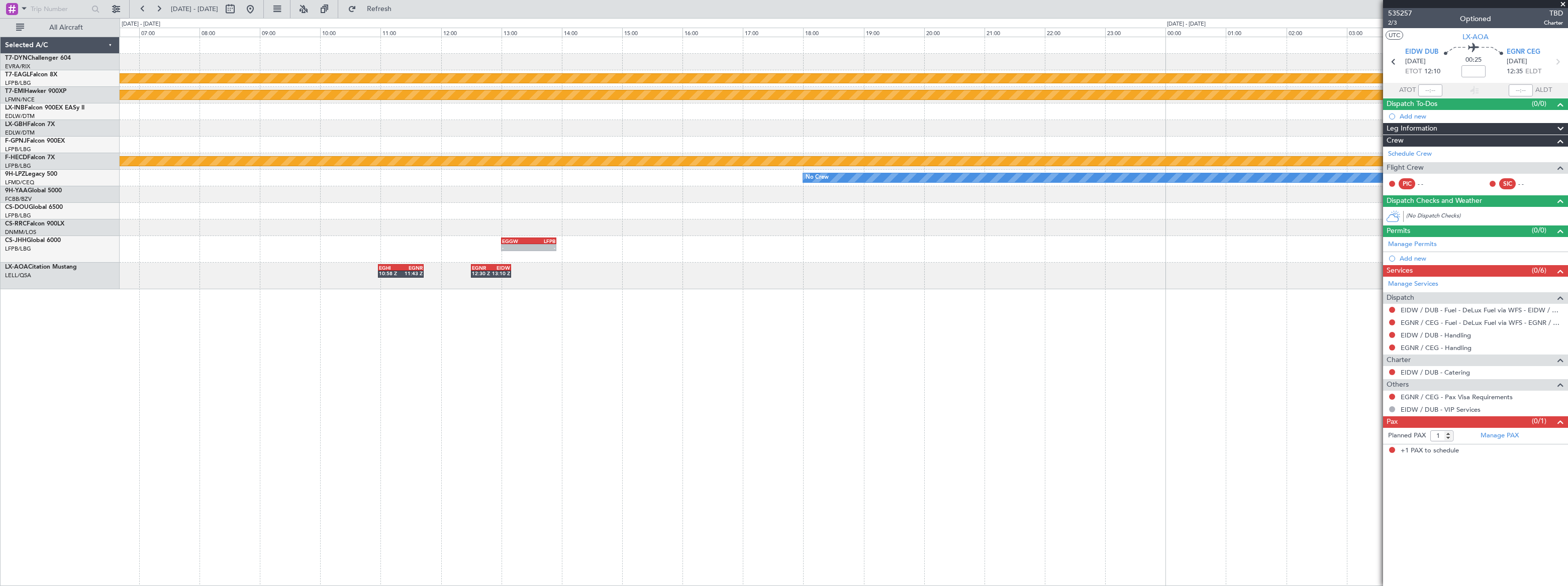
click at [454, 263] on div "Planned Maint Geneva (Cointrin) Planned Maint Chester Planned Maint Paris (Le B…" at bounding box center [843, 311] width 1448 height 550
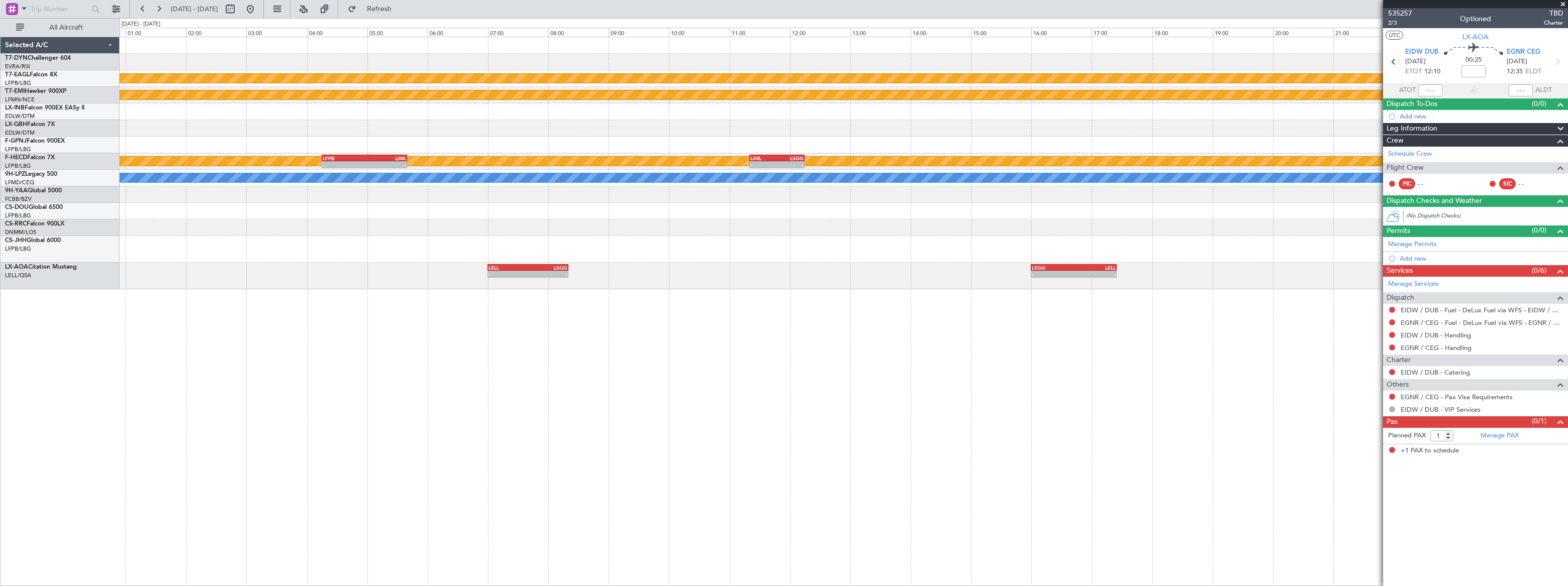
click at [634, 269] on div "Planned Maint Geneva (Cointrin) Planned Maint Chester No Crew Planned Maint Par…" at bounding box center [843, 311] width 1448 height 550
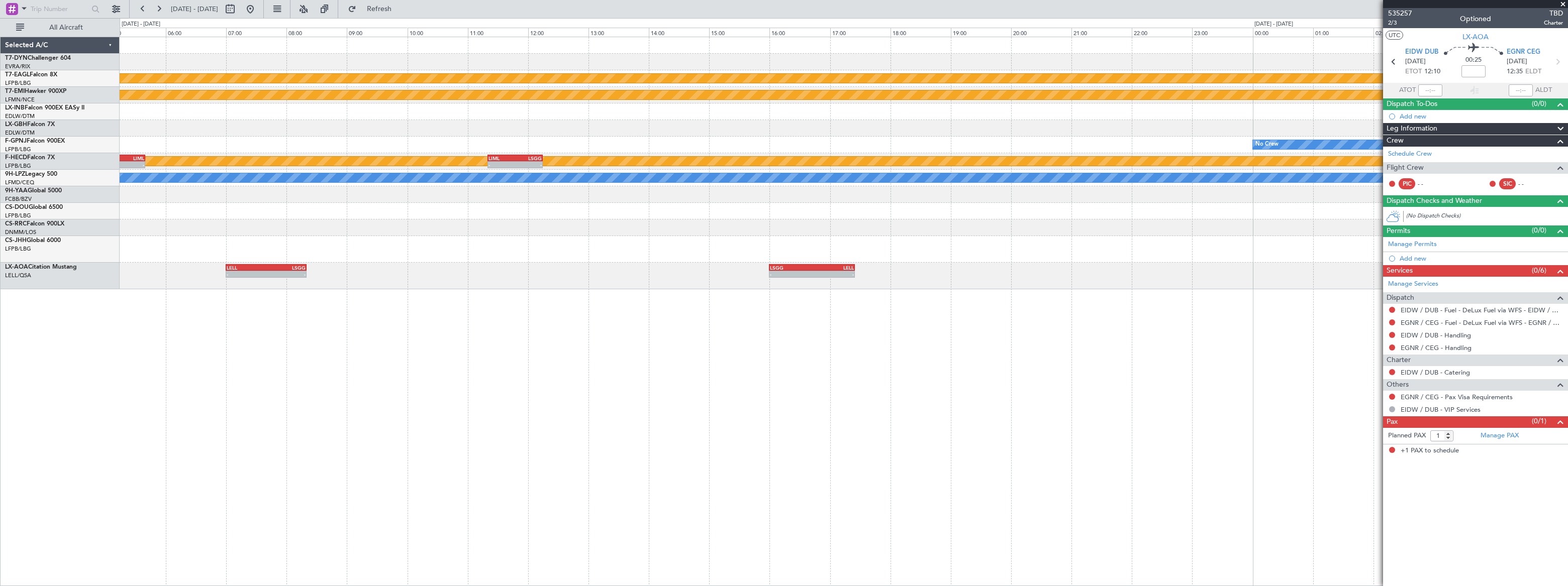
click at [656, 283] on div "Planned Maint Geneva (Cointrin) Planned Maint Chester No Crew Planned Maint Par…" at bounding box center [843, 311] width 1448 height 550
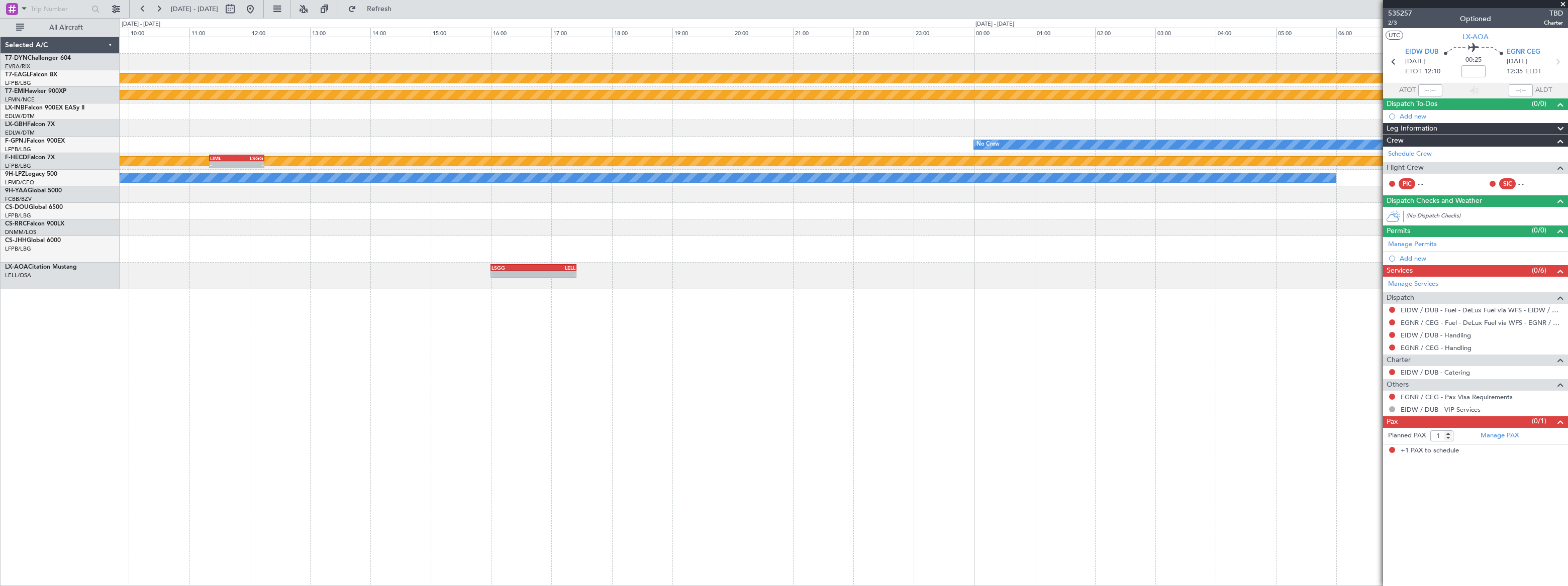
click at [700, 284] on div "Planned Maint Geneva (Cointrin) Planned Maint Chester No Crew Planned Maint Par…" at bounding box center [843, 311] width 1448 height 550
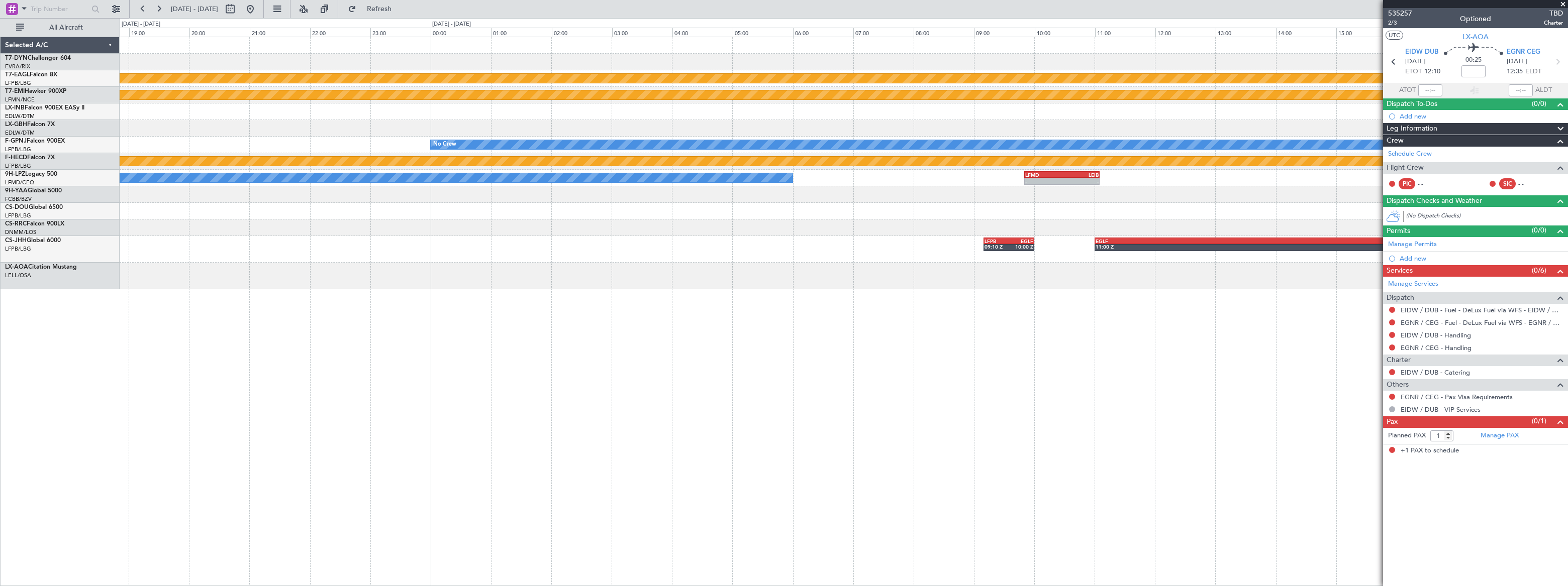
click at [712, 281] on div "Planned Maint Geneva (Cointrin) Planned Maint Chester No Crew Planned Maint Par…" at bounding box center [843, 311] width 1448 height 550
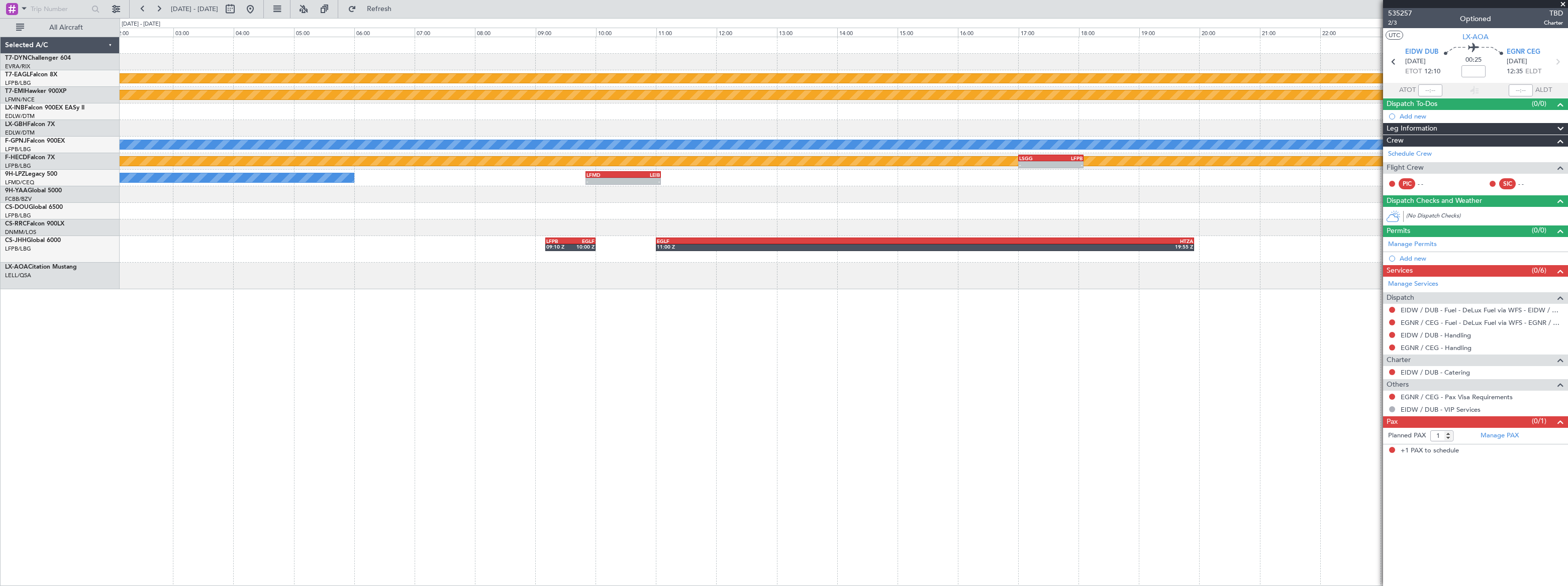
click at [729, 278] on div "Planned Maint Geneva (Cointrin) Planned Maint Chester No Crew Planned Maint Par…" at bounding box center [843, 311] width 1448 height 550
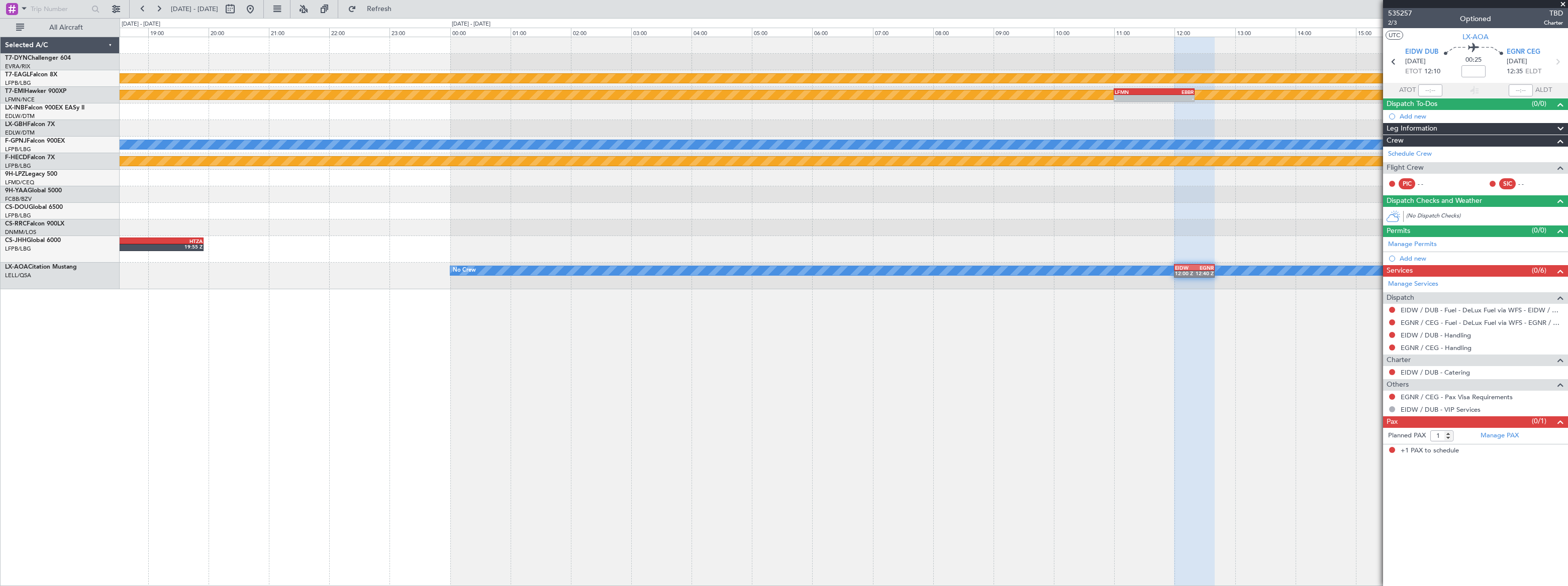
click at [583, 271] on div "Planned Maint Geneva (Cointrin) Planned Maint Chester - - LFMN 11:00 Z EBBR 12:…" at bounding box center [843, 311] width 1448 height 550
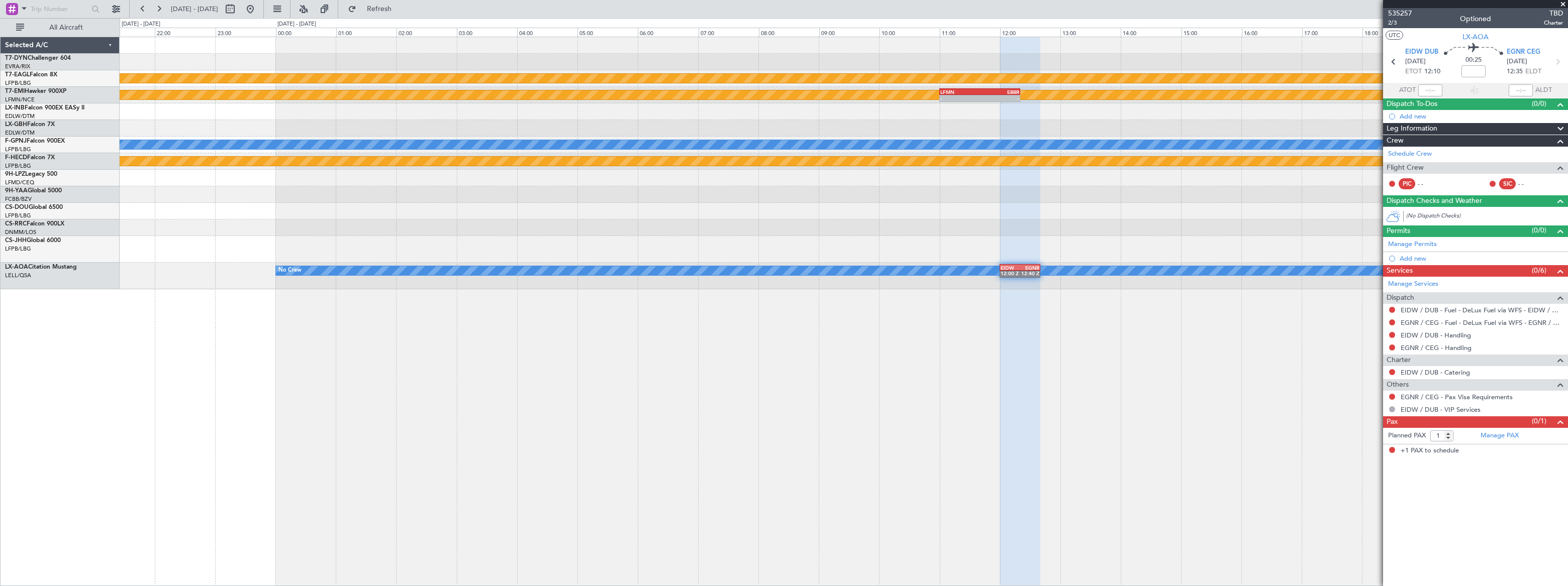
click at [605, 295] on div "Planned Maint Geneva (Cointrin) Planned Maint Chester - - LFMN 11:00 Z EBBR 12:…" at bounding box center [843, 311] width 1448 height 550
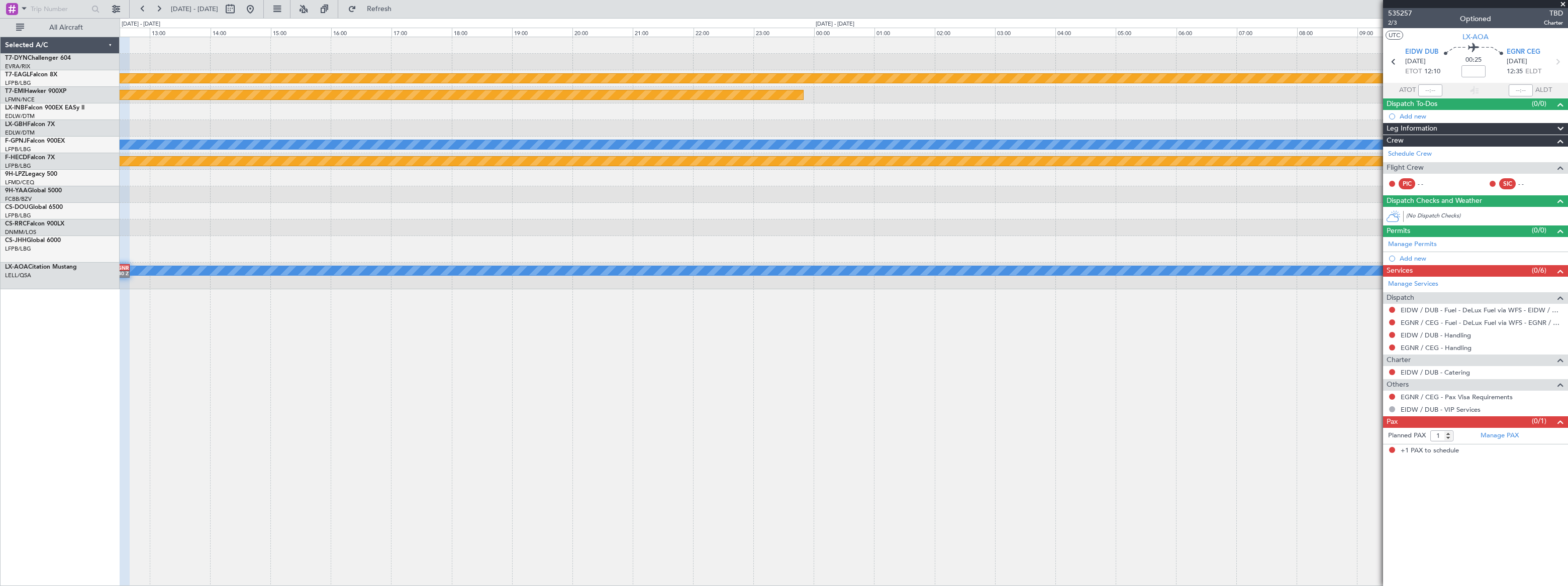
click at [495, 270] on div "Planned Maint Geneva (Cointrin) Planned Maint Chester - - LFMN 11:00 Z EBBR 12:…" at bounding box center [843, 311] width 1448 height 550
click at [593, 294] on div "Planned Maint Geneva (Cointrin) Planned Maint Chester - - LFMN 11:00 Z EBBR 12:…" at bounding box center [843, 311] width 1448 height 550
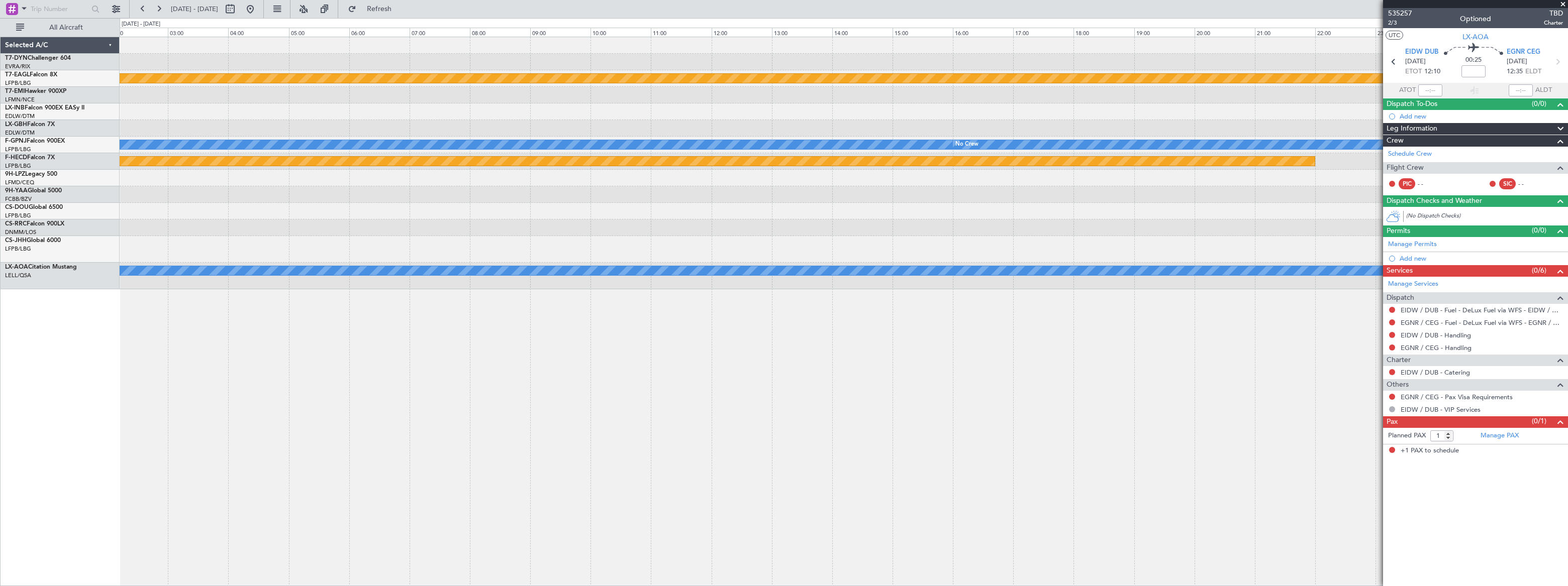
click at [722, 309] on div "Planned Maint Geneva (Cointrin) Planned Maint Chester No Crew No Crew Planned M…" at bounding box center [843, 311] width 1448 height 550
click at [886, 335] on div "Planned Maint Geneva (Cointrin) Planned Maint Chester No Crew No Crew Planned M…" at bounding box center [843, 311] width 1448 height 550
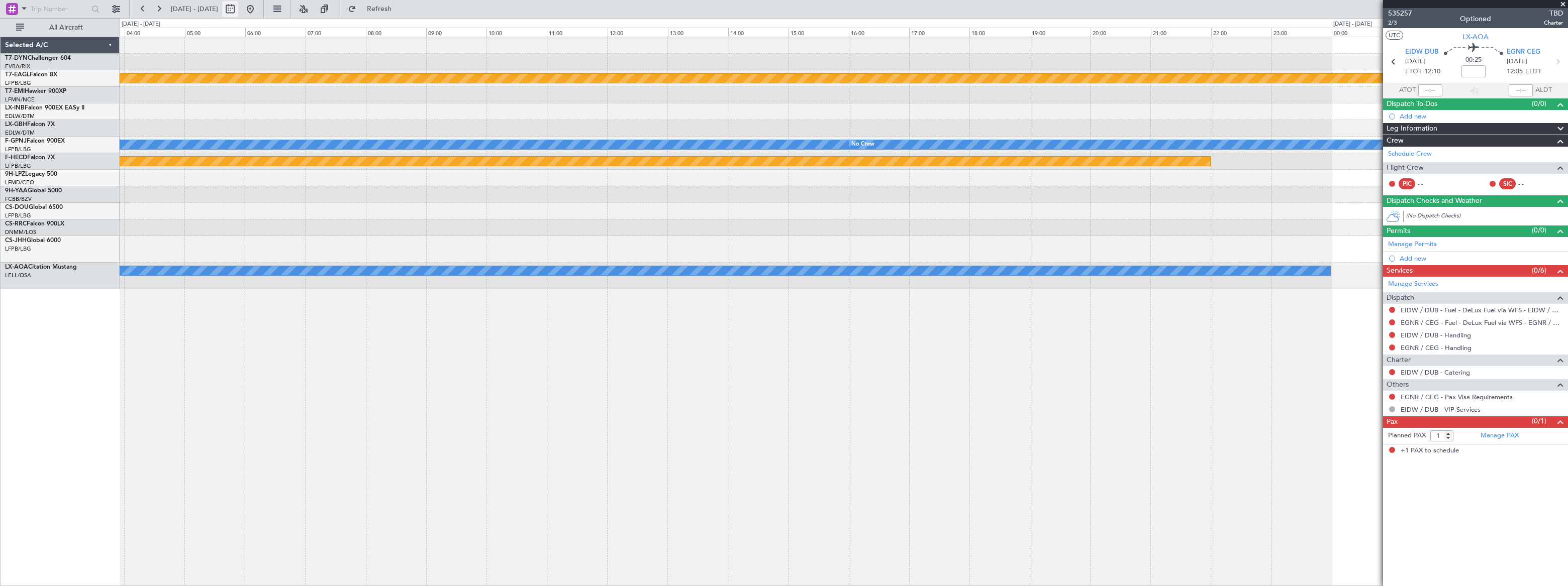
click at [238, 6] on button at bounding box center [230, 9] width 16 height 16
select select "9"
select select "2025"
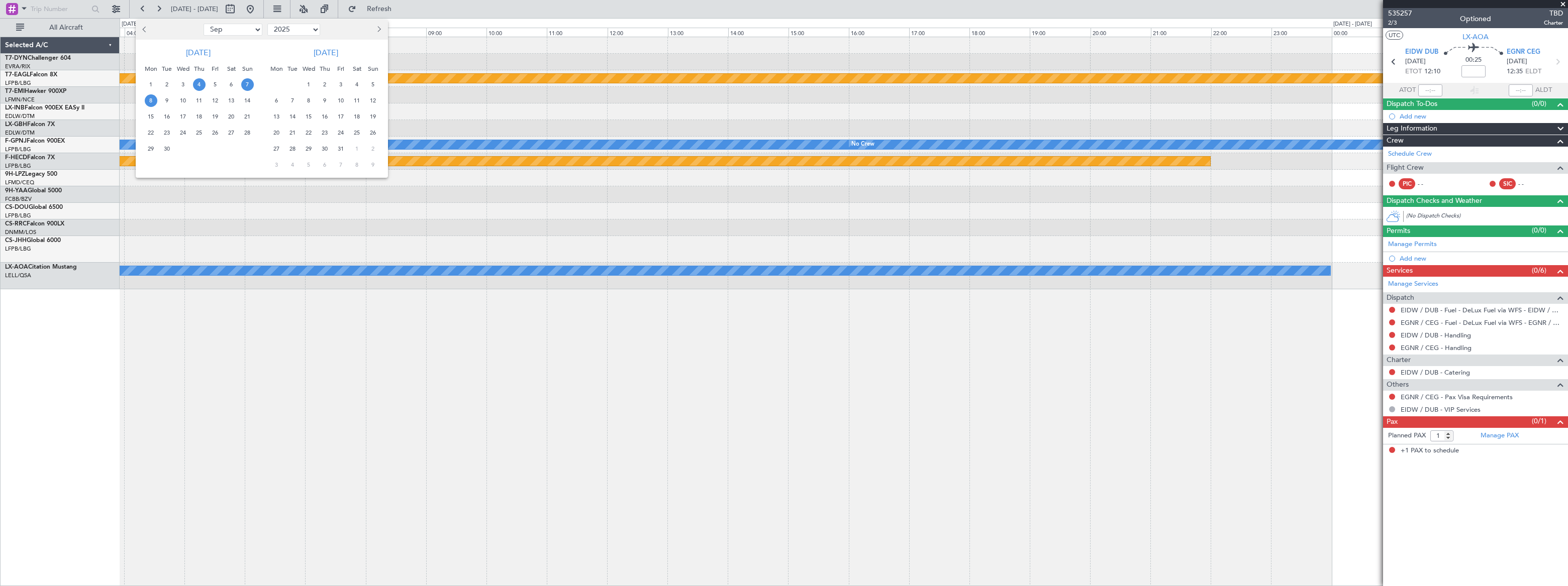
click at [200, 83] on span "4" at bounding box center [199, 84] width 13 height 13
click at [196, 87] on span "4" at bounding box center [199, 84] width 13 height 13
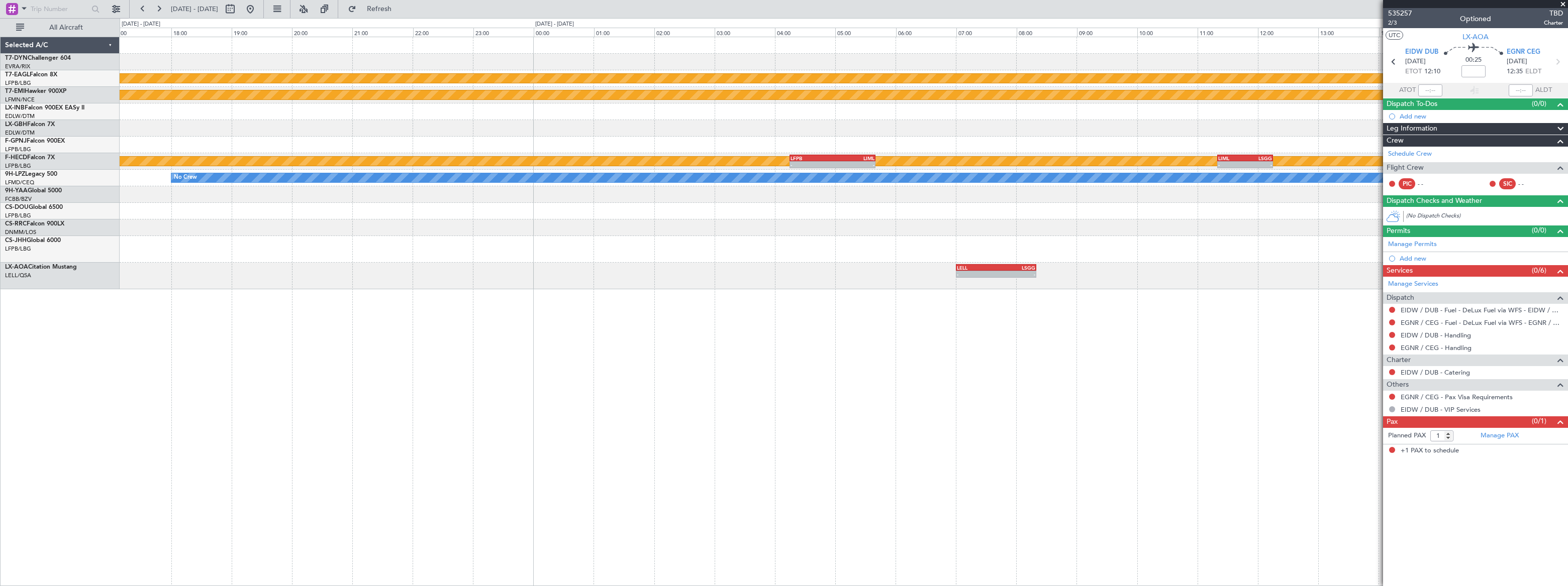
click at [776, 287] on div "Planned Maint Geneva (Cointrin) Planned Maint Chester Planned Maint Paris (Le B…" at bounding box center [843, 311] width 1448 height 550
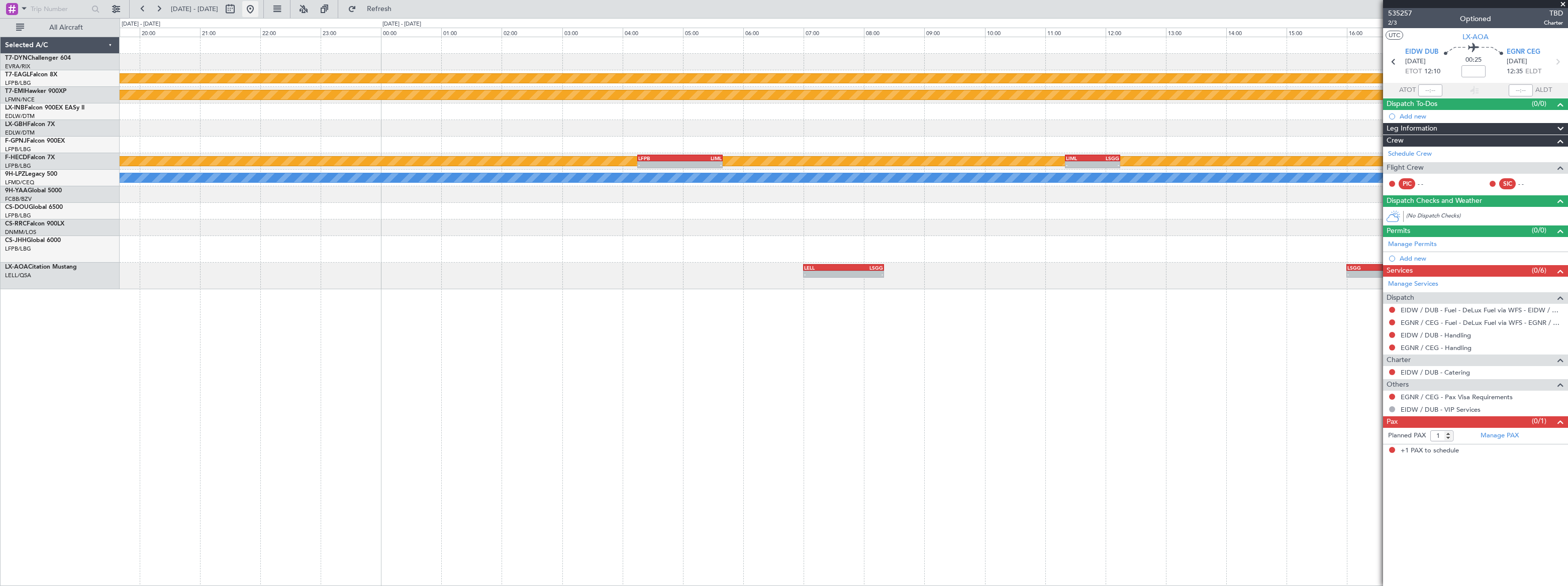
click at [258, 10] on button at bounding box center [250, 9] width 16 height 16
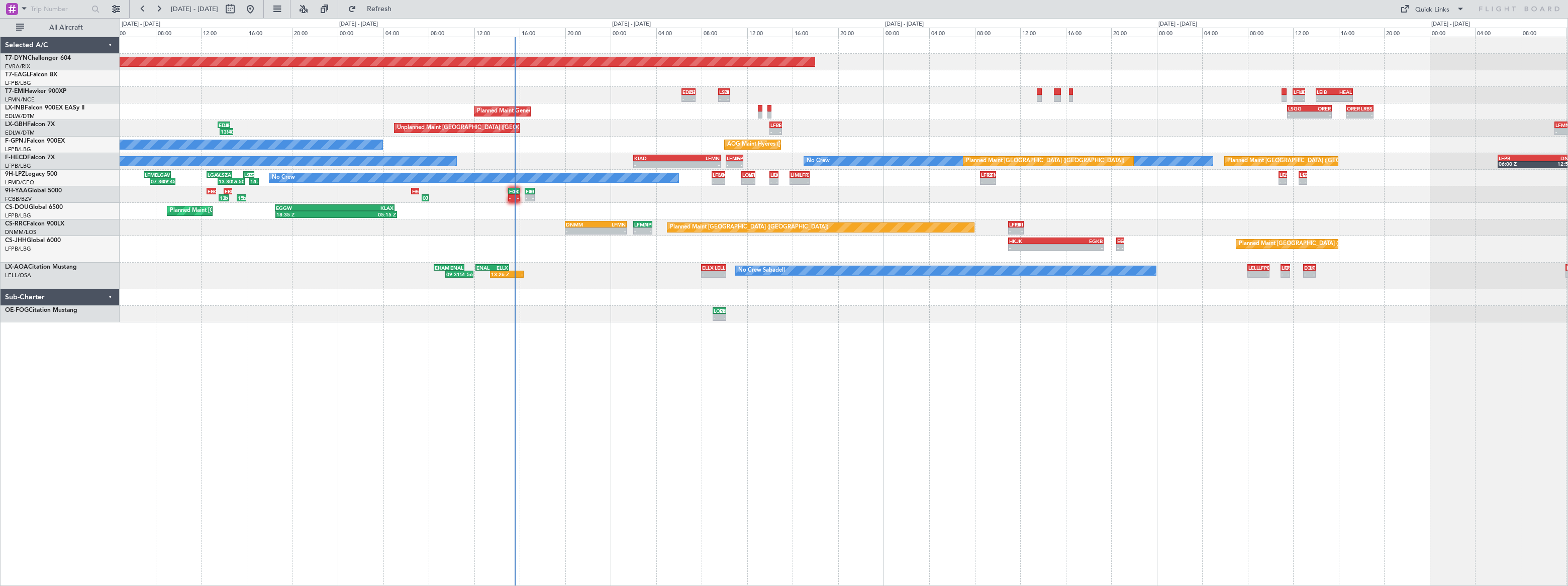
click at [584, 367] on div "Planned Maint Basel-Mulhouse - - EDDB 06:15 Z LSZB 07:30 Z - - LSZB 09:30 Z LFM…" at bounding box center [843, 311] width 1448 height 550
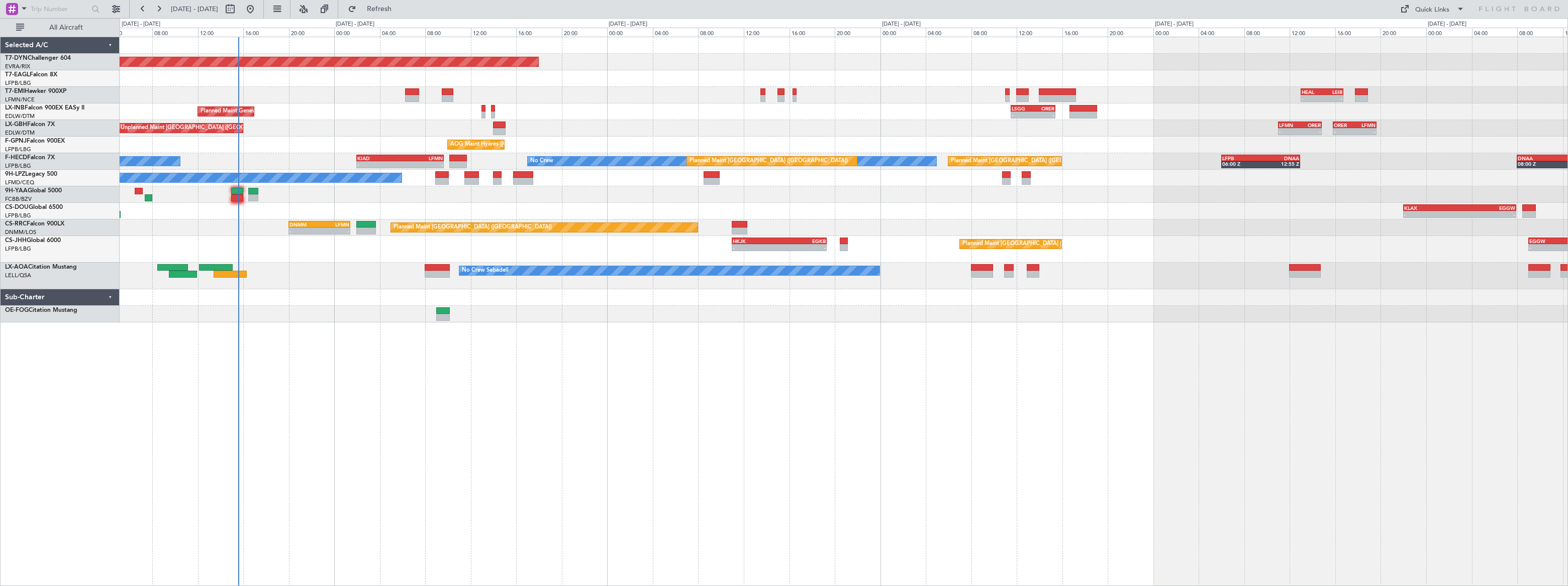
click at [885, 324] on div "Planned Maint [GEOGRAPHIC_DATA]-[GEOGRAPHIC_DATA] Planned Maint Geneva ([GEOGRA…" at bounding box center [843, 311] width 1448 height 550
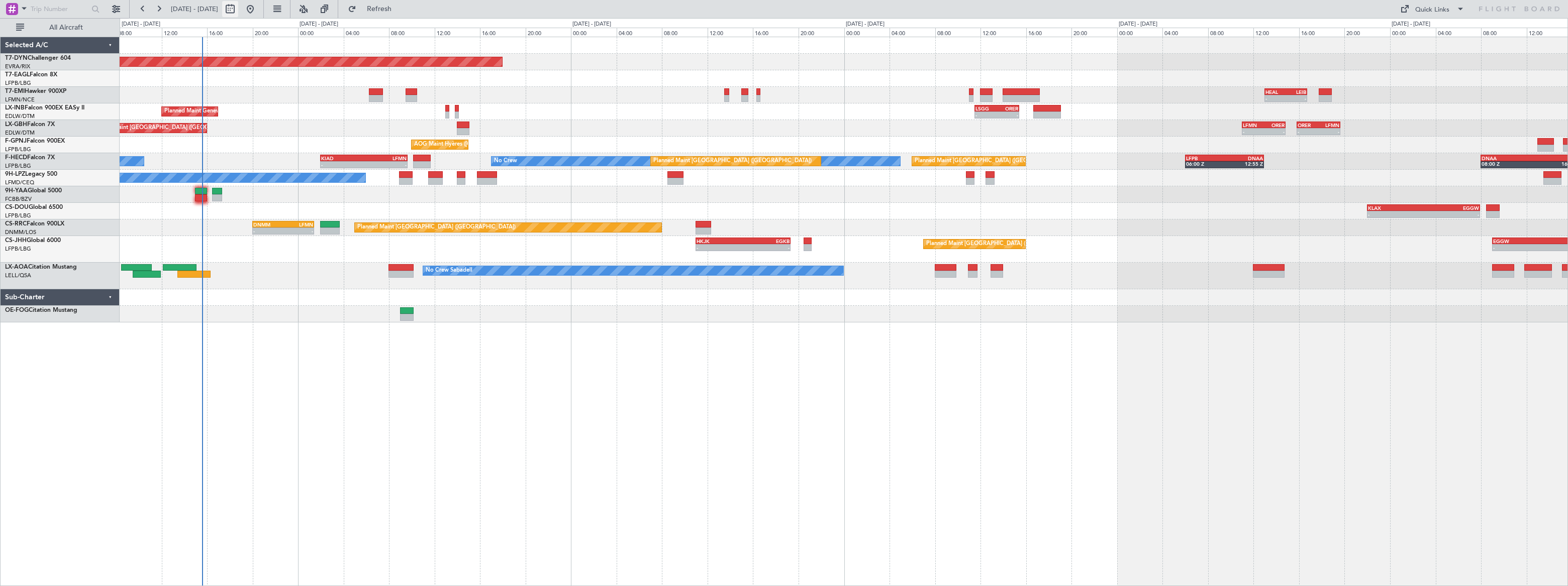
click at [238, 9] on button at bounding box center [230, 9] width 16 height 16
select select "8"
select select "2025"
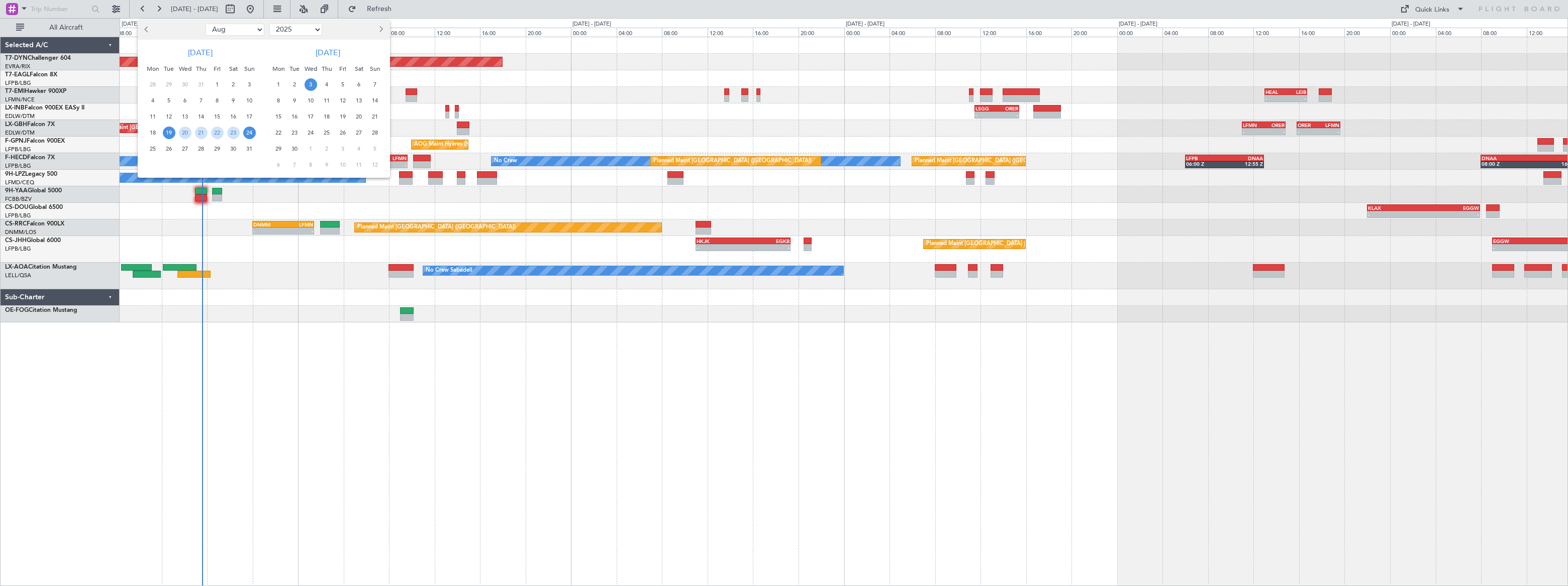
click at [307, 80] on span "3" at bounding box center [310, 84] width 13 height 13
click at [312, 80] on span "3" at bounding box center [310, 84] width 13 height 13
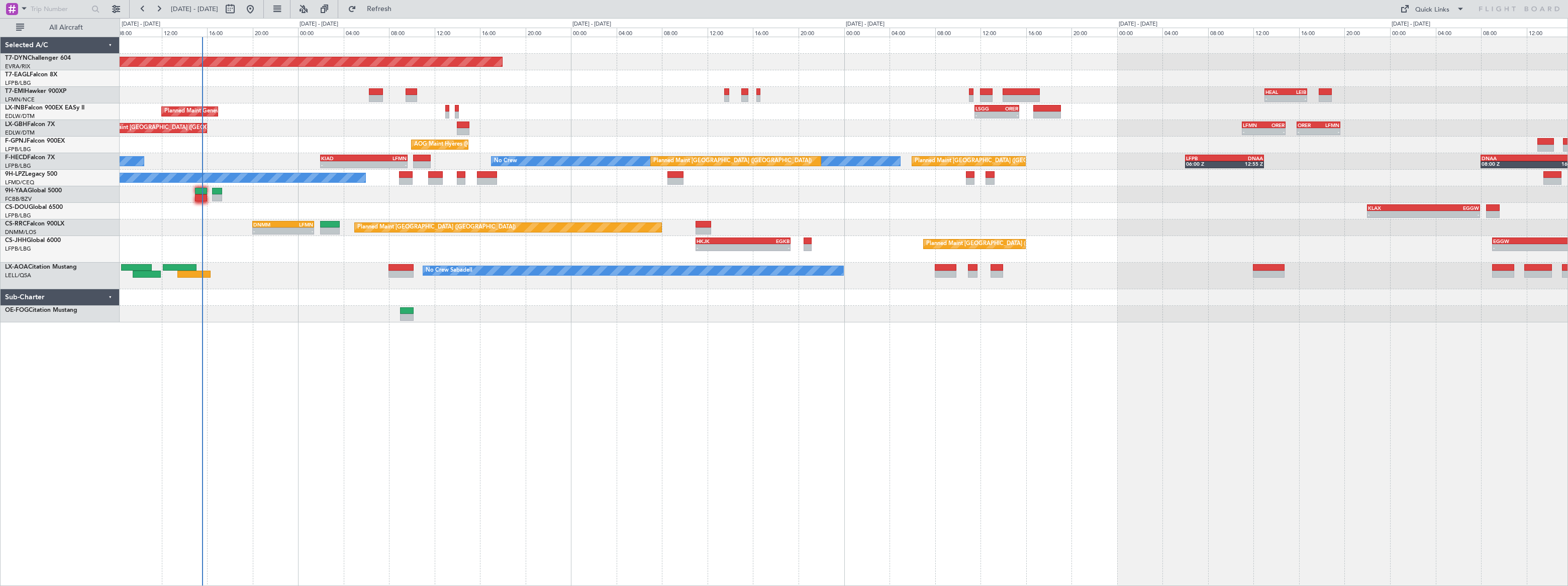
select select "9"
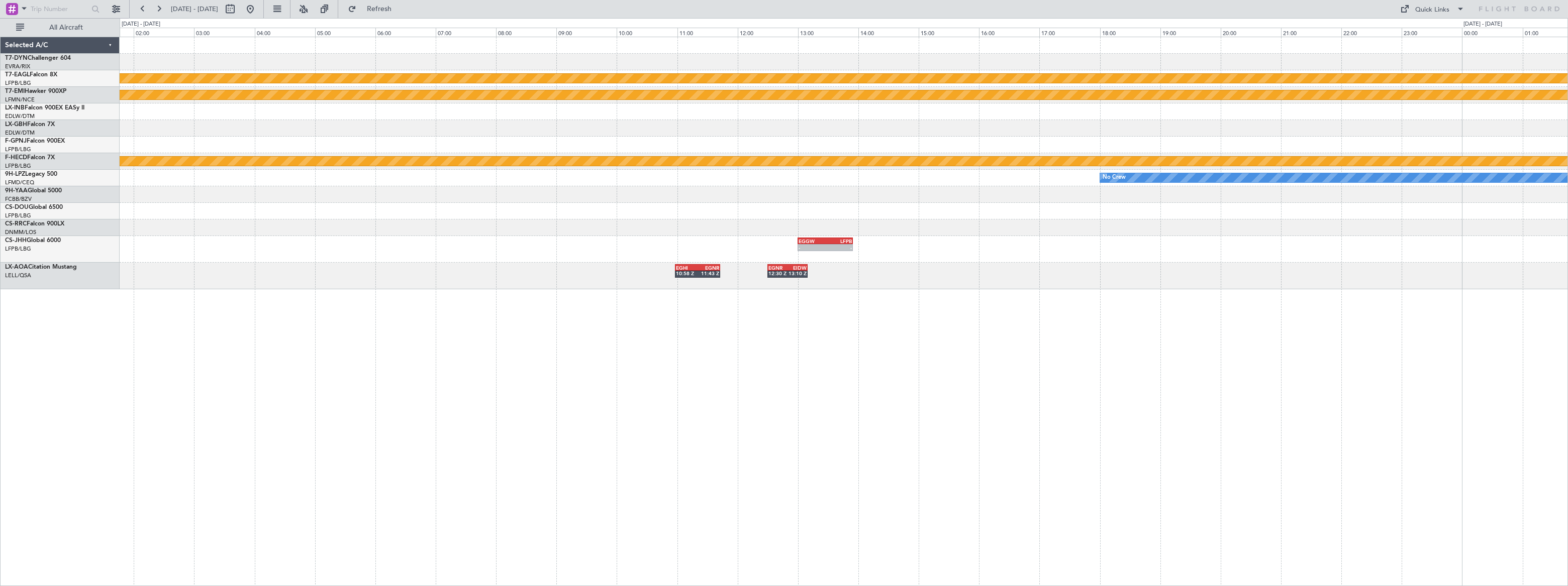
click at [1096, 328] on div "Planned Maint Geneva (Cointrin) Planned Maint [PERSON_NAME] Planned Maint [GEOG…" at bounding box center [843, 311] width 1448 height 550
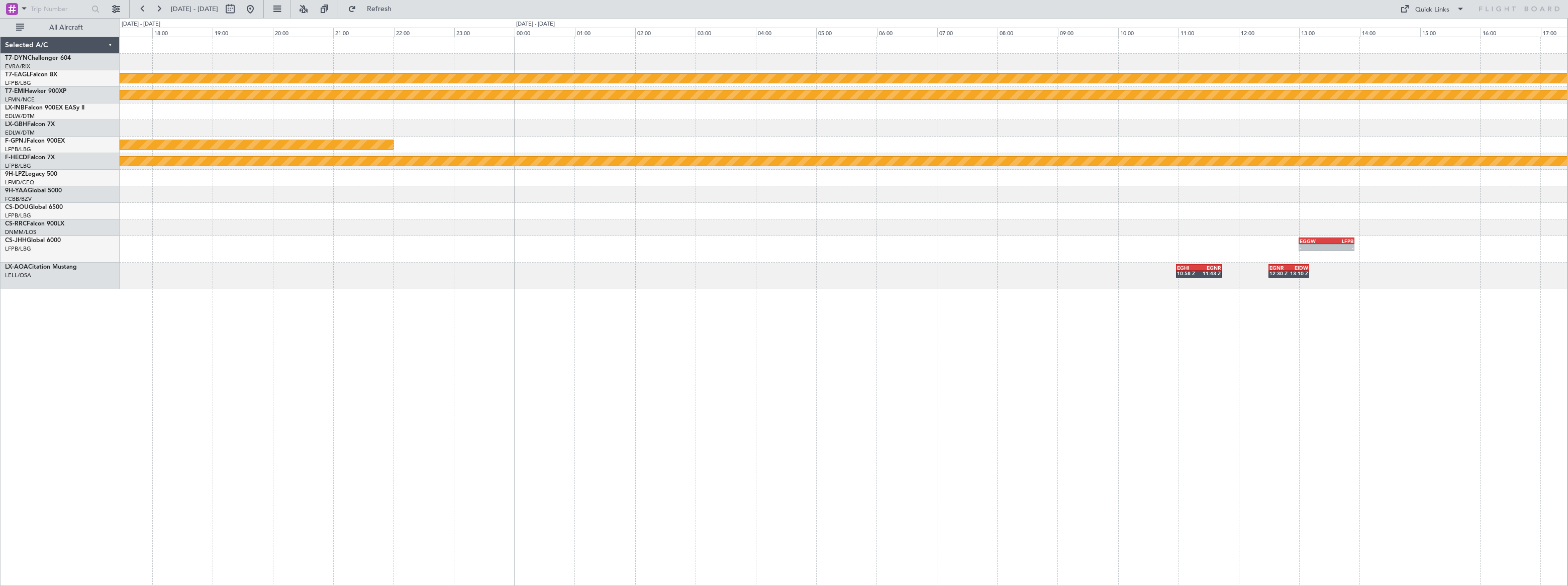
click at [957, 324] on div "Planned Maint Geneva (Cointrin) Planned Maint [PERSON_NAME] - - GMMX 15:00 Z LF…" at bounding box center [843, 311] width 1448 height 550
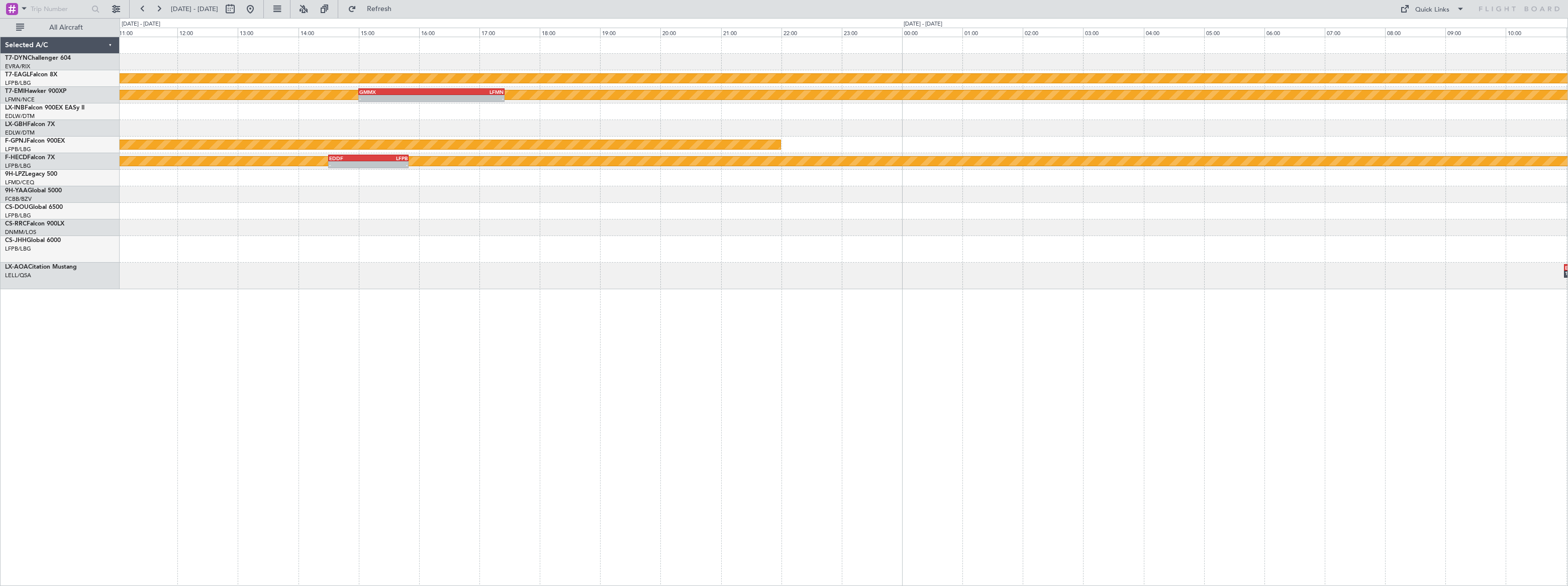
click at [822, 296] on div "Planned Maint Geneva (Cointrin) Planned Maint [PERSON_NAME] - - GMMX 15:00 Z LF…" at bounding box center [843, 311] width 1448 height 550
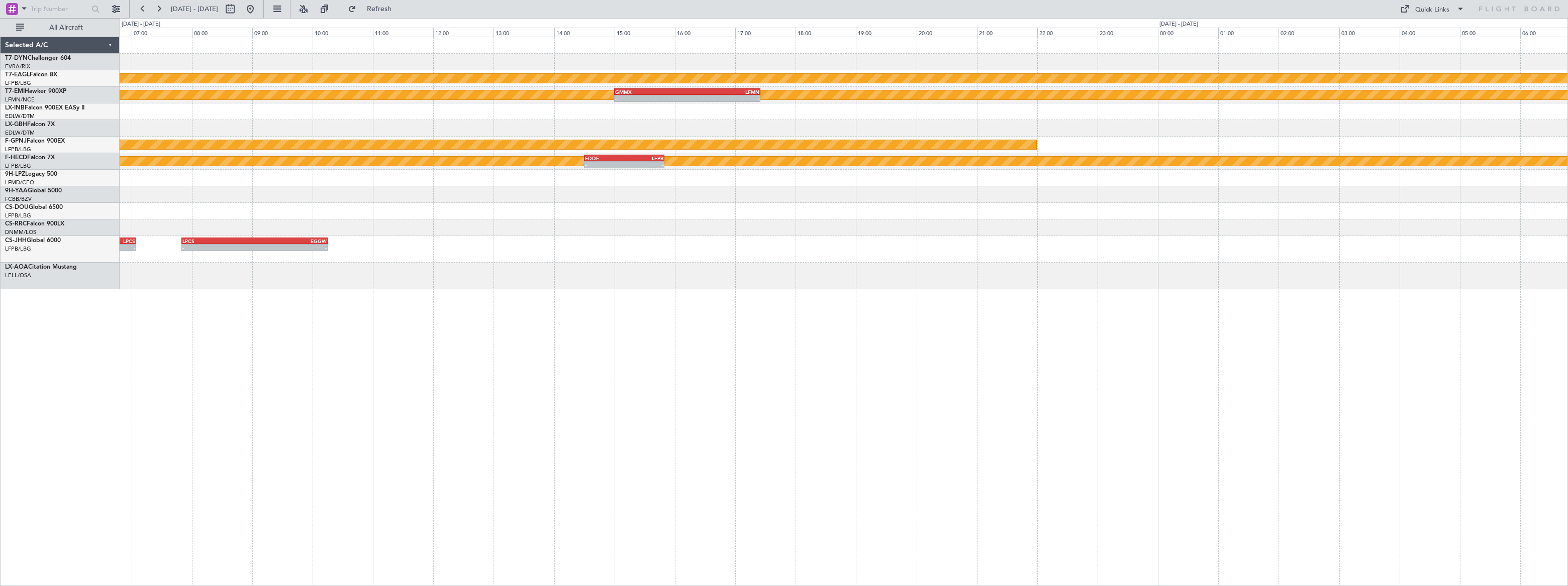
click at [1016, 306] on div "Planned Maint Geneva (Cointrin) Planned Maint [PERSON_NAME] - - GMMX 15:00 Z LF…" at bounding box center [843, 311] width 1448 height 550
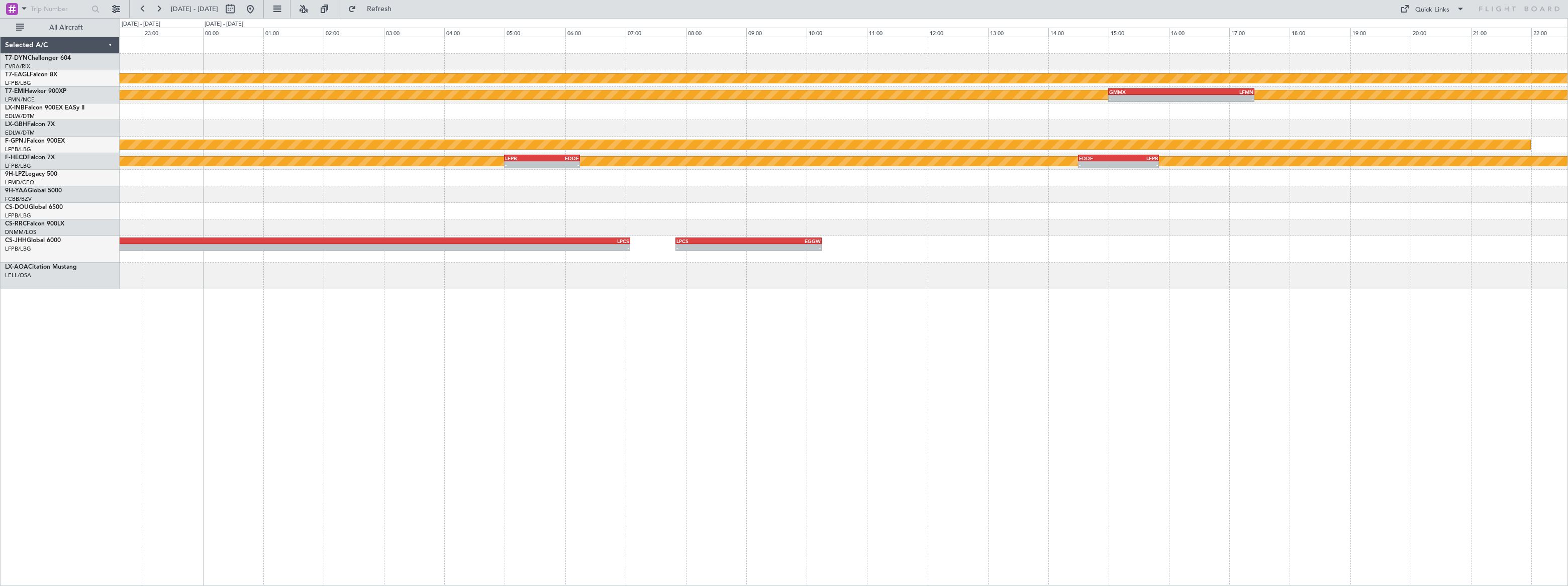
click at [1065, 304] on div "Planned Maint Geneva (Cointrin) Planned Maint [PERSON_NAME] - - GMMX 15:00 Z LF…" at bounding box center [843, 311] width 1448 height 550
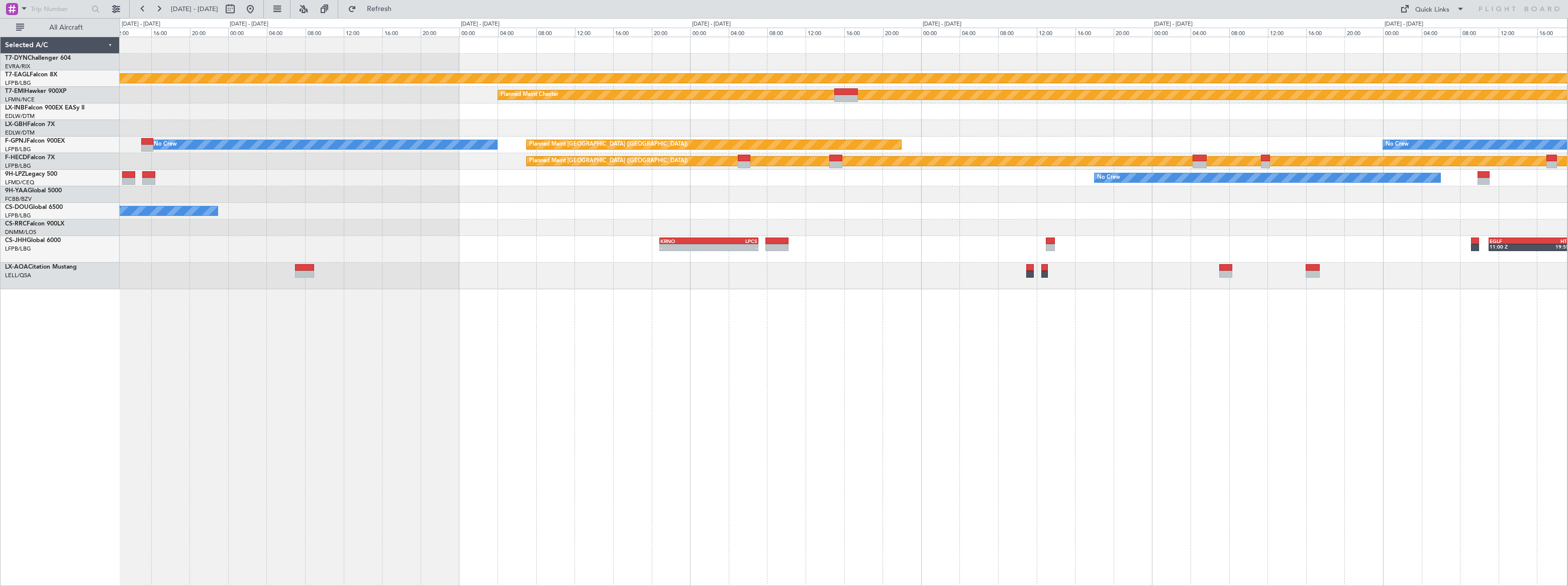
click at [764, 337] on div "Planned Maint Geneva (Cointrin) Planned Maint [PERSON_NAME] Planned Maint [GEOG…" at bounding box center [843, 311] width 1448 height 550
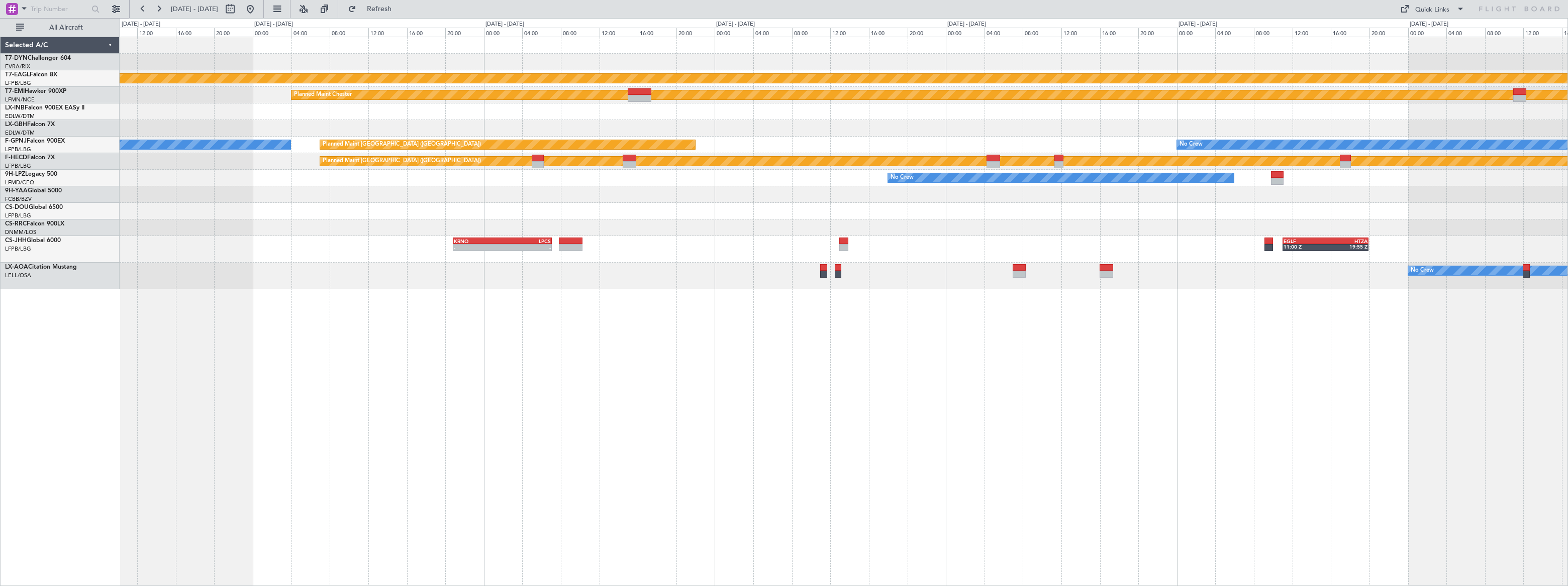
click at [905, 327] on div "Planned Maint Geneva (Cointrin) Planned Maint [PERSON_NAME] Planned Maint [GEOG…" at bounding box center [843, 311] width 1448 height 550
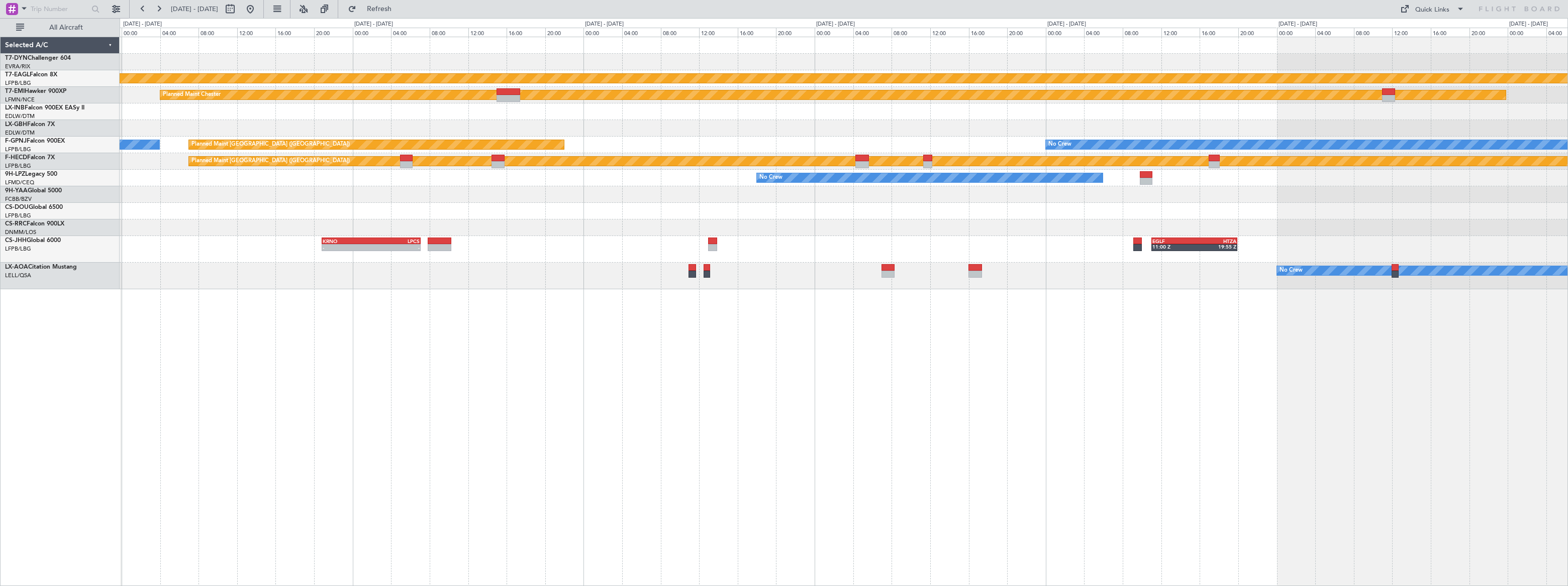
click at [813, 320] on div "Planned Maint Geneva (Cointrin) Planned Maint [PERSON_NAME] Planned Maint [GEOG…" at bounding box center [843, 311] width 1448 height 550
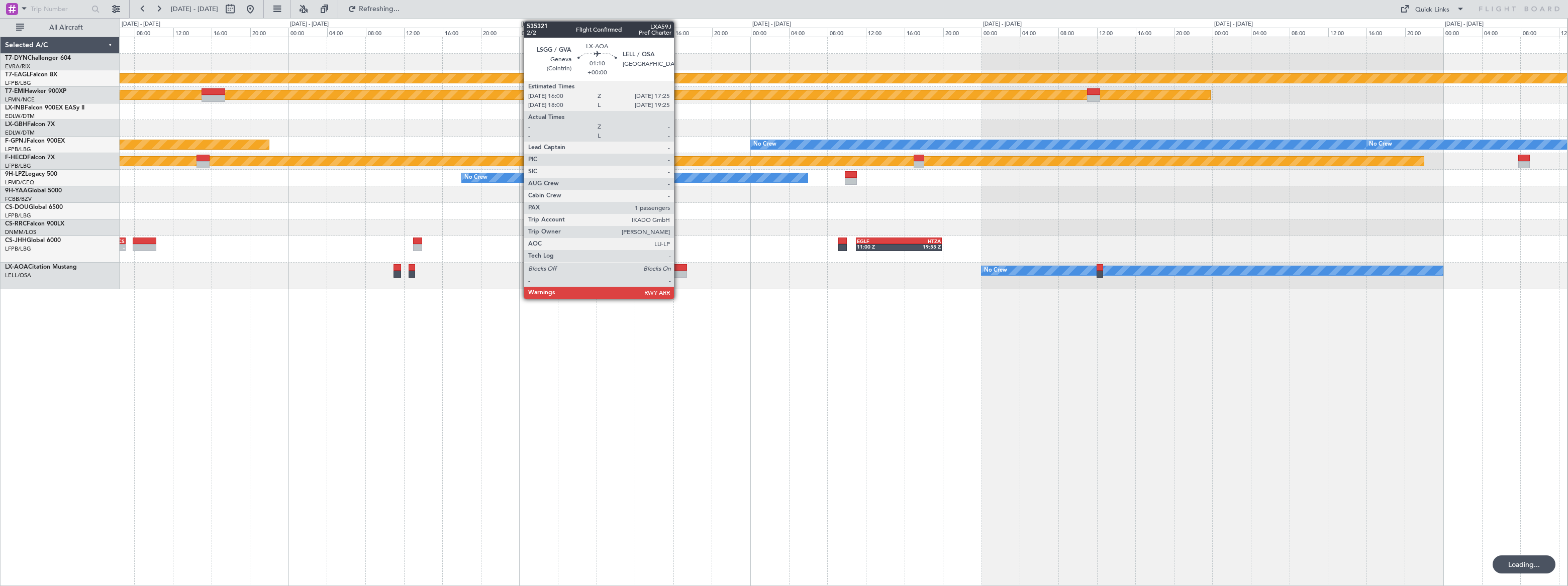
click at [678, 266] on div at bounding box center [680, 267] width 14 height 7
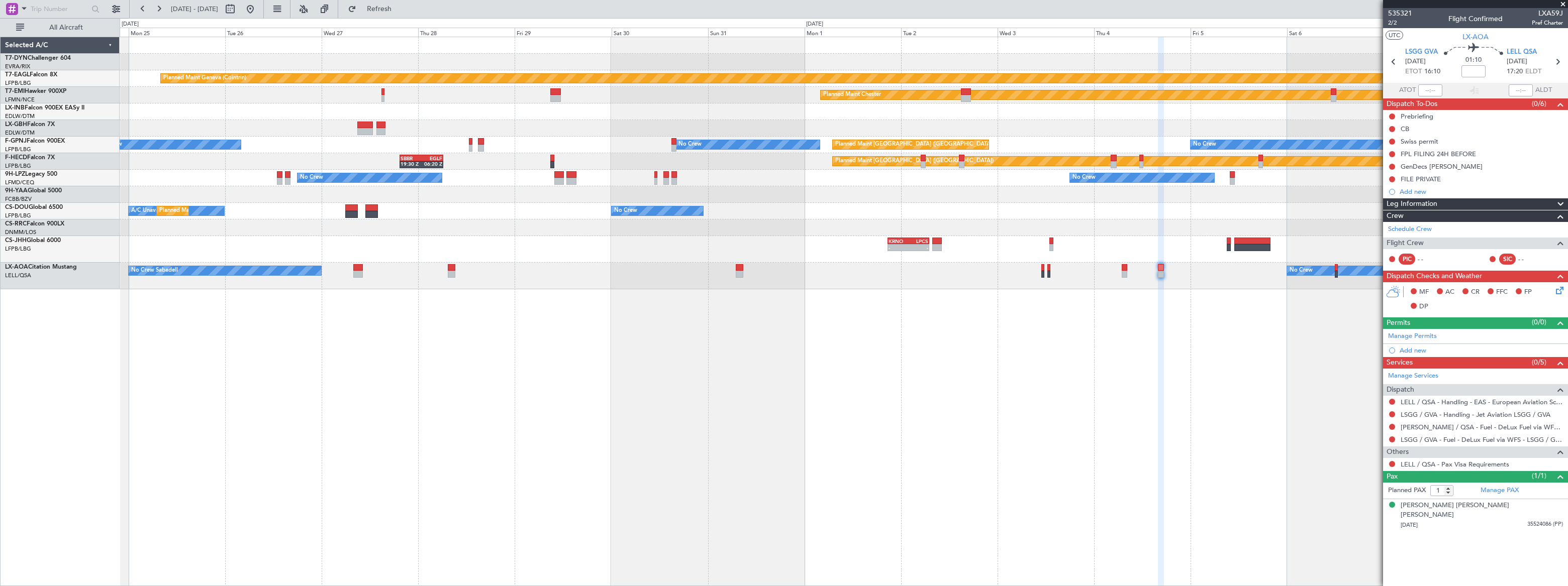
click at [1048, 105] on div "Planned Maint Geneva (Cointrin) Planned Maint [PERSON_NAME] No Crew No Crew No …" at bounding box center [843, 163] width 1448 height 252
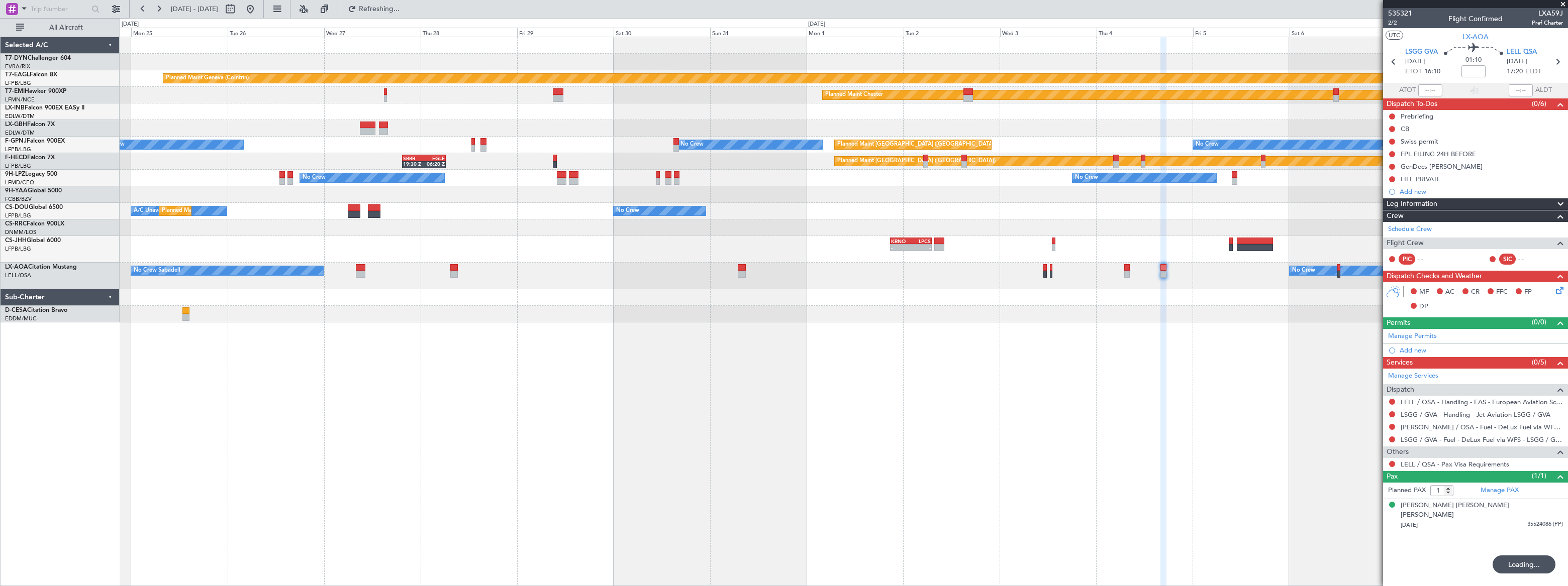
click at [1563, 2] on span at bounding box center [1562, 4] width 10 height 9
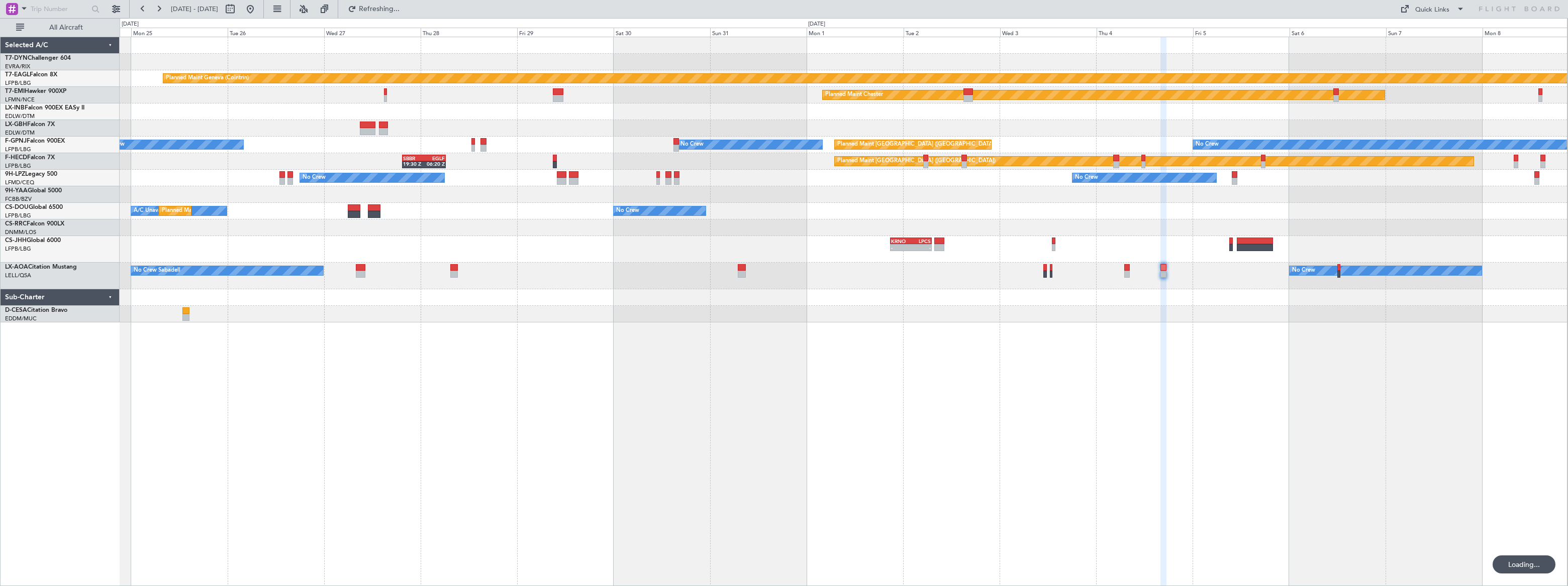
type input "0"
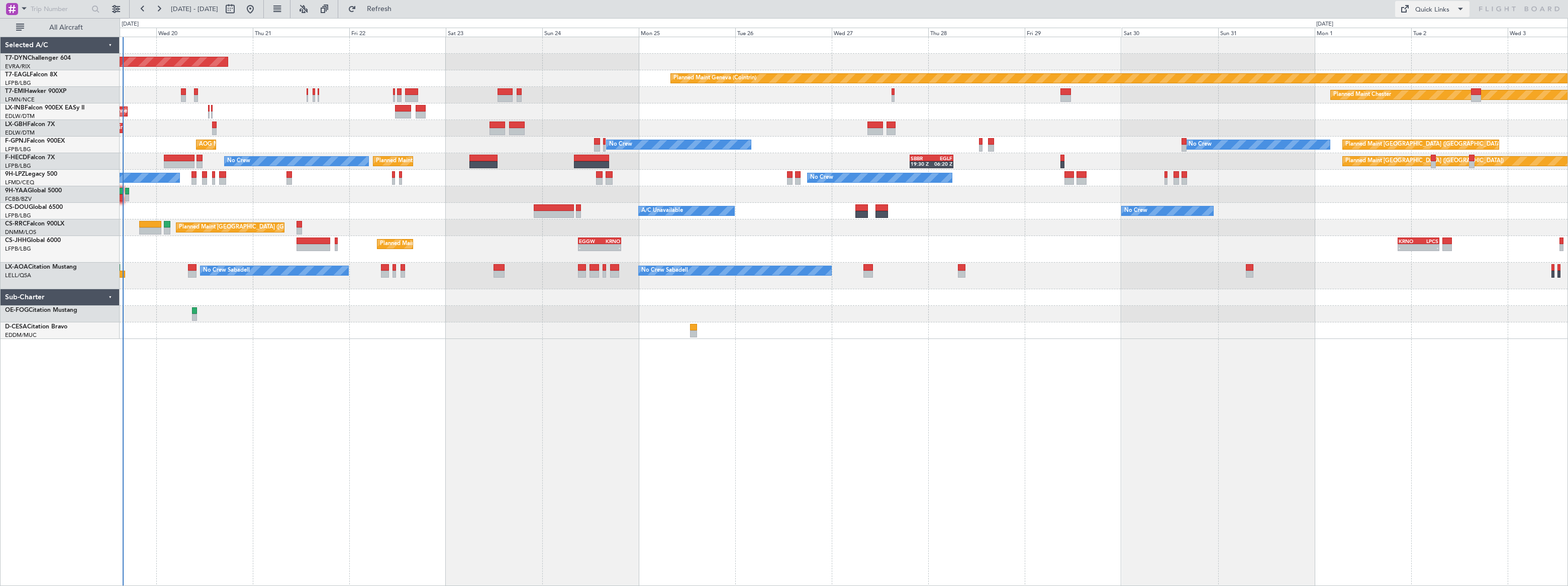
click at [1425, 10] on div "Quick Links" at bounding box center [1432, 10] width 34 height 10
click at [1413, 29] on button "Trip Builder" at bounding box center [1432, 33] width 75 height 24
click at [400, 9] on span "Refresh" at bounding box center [379, 9] width 42 height 7
click at [400, 7] on span "Refresh" at bounding box center [379, 9] width 42 height 7
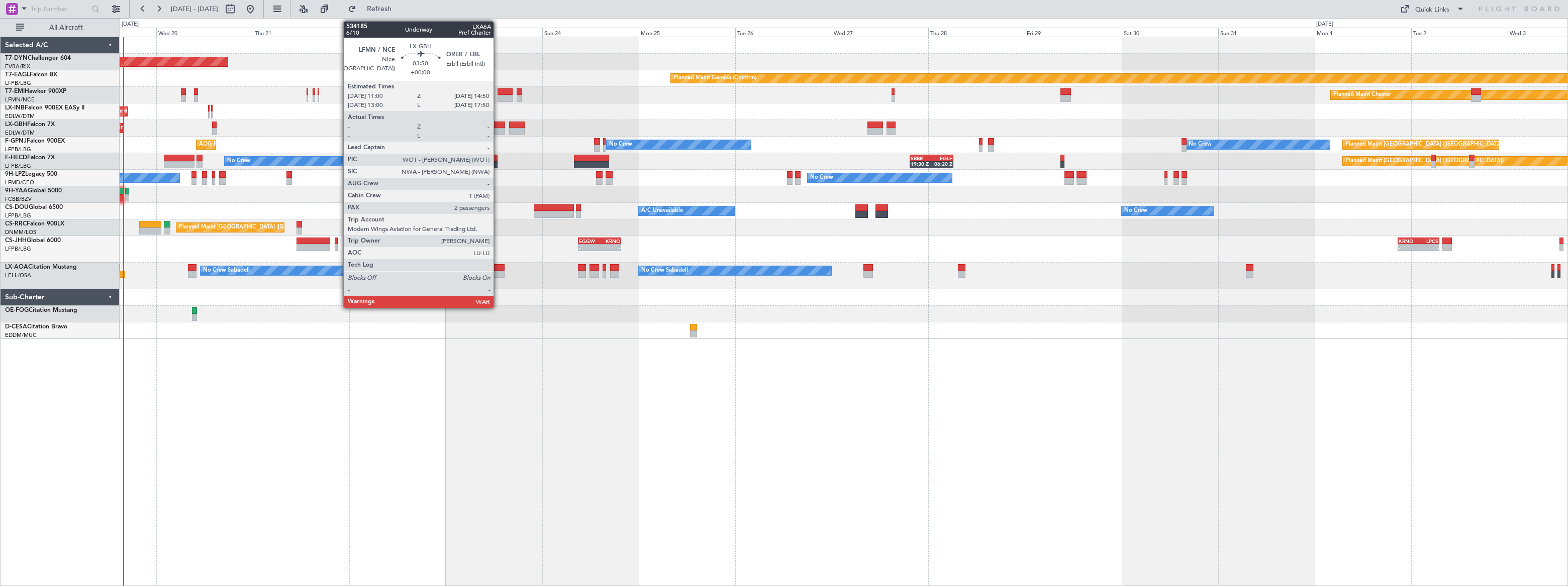
click at [495, 124] on div at bounding box center [497, 124] width 16 height 7
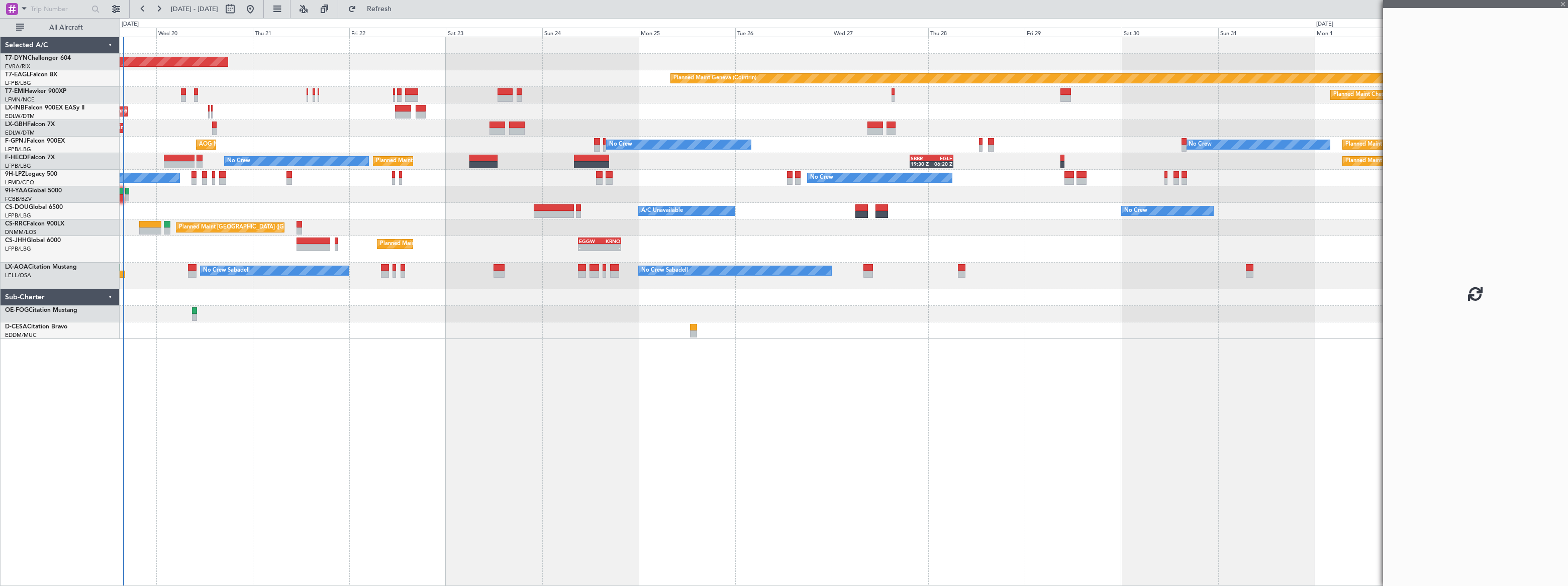
click at [495, 125] on div at bounding box center [497, 124] width 16 height 7
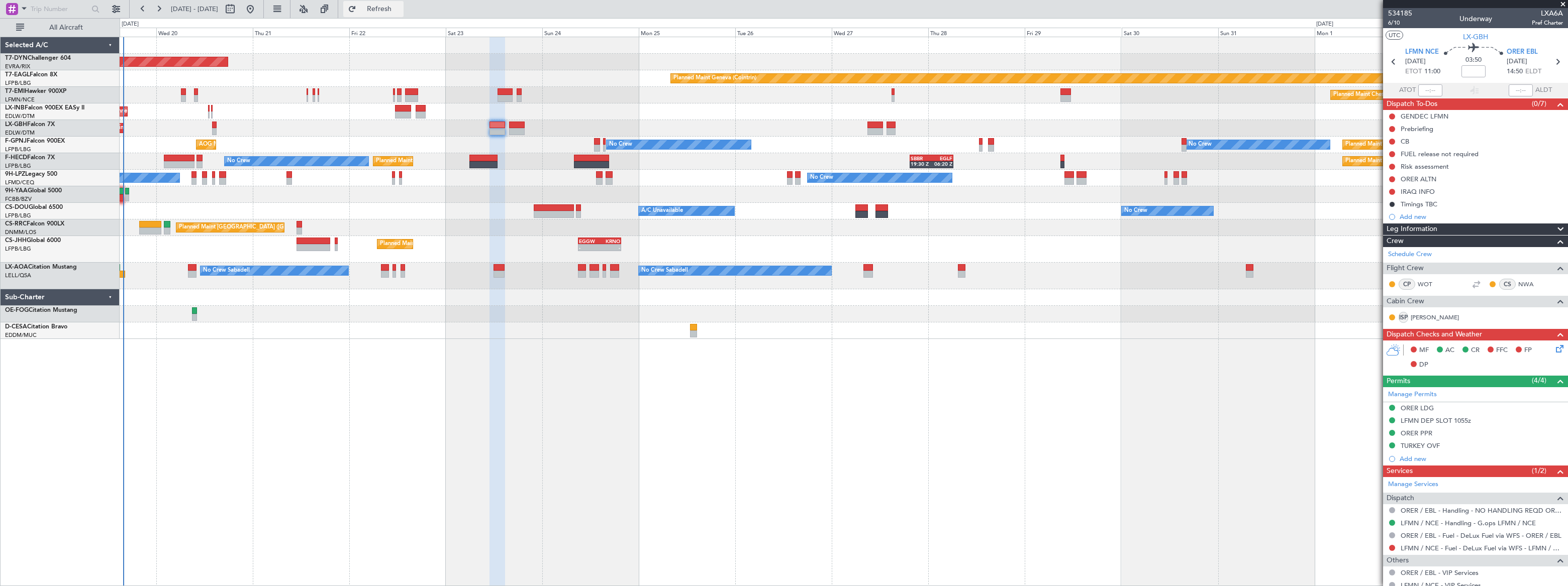
click at [400, 7] on span "Refresh" at bounding box center [379, 9] width 42 height 7
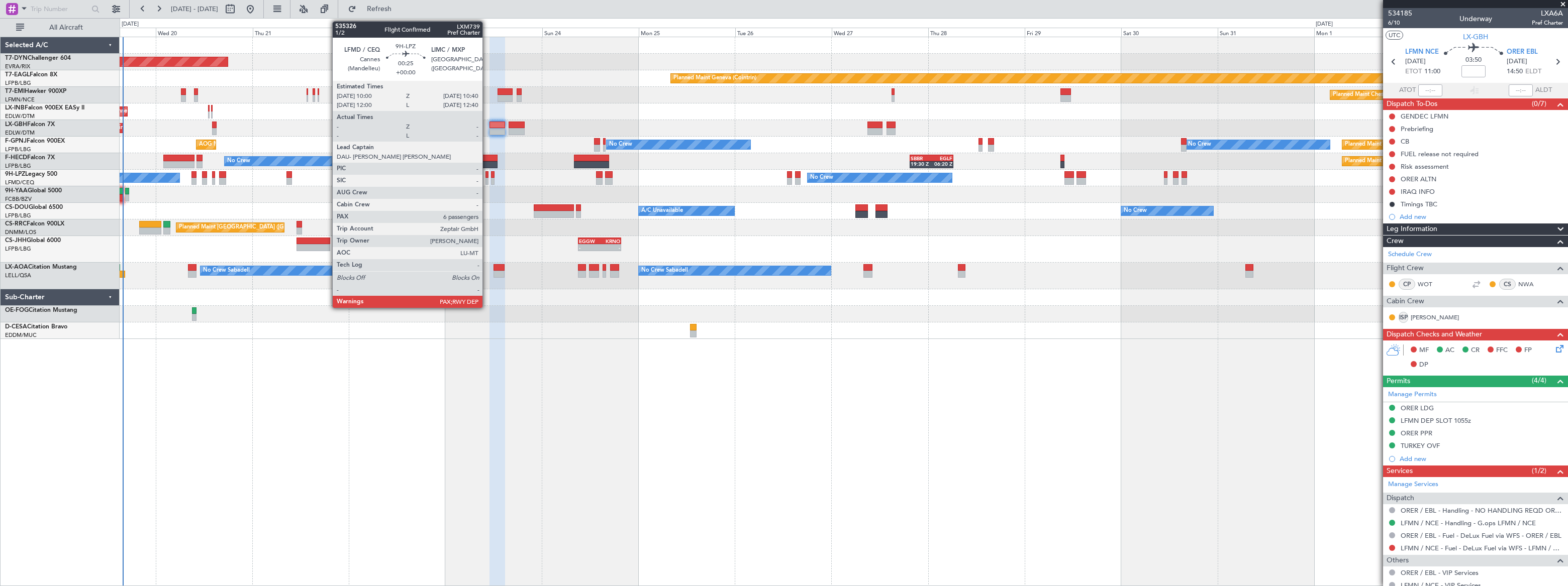
click at [487, 178] on div at bounding box center [486, 181] width 3 height 7
click at [486, 178] on div at bounding box center [486, 181] width 3 height 7
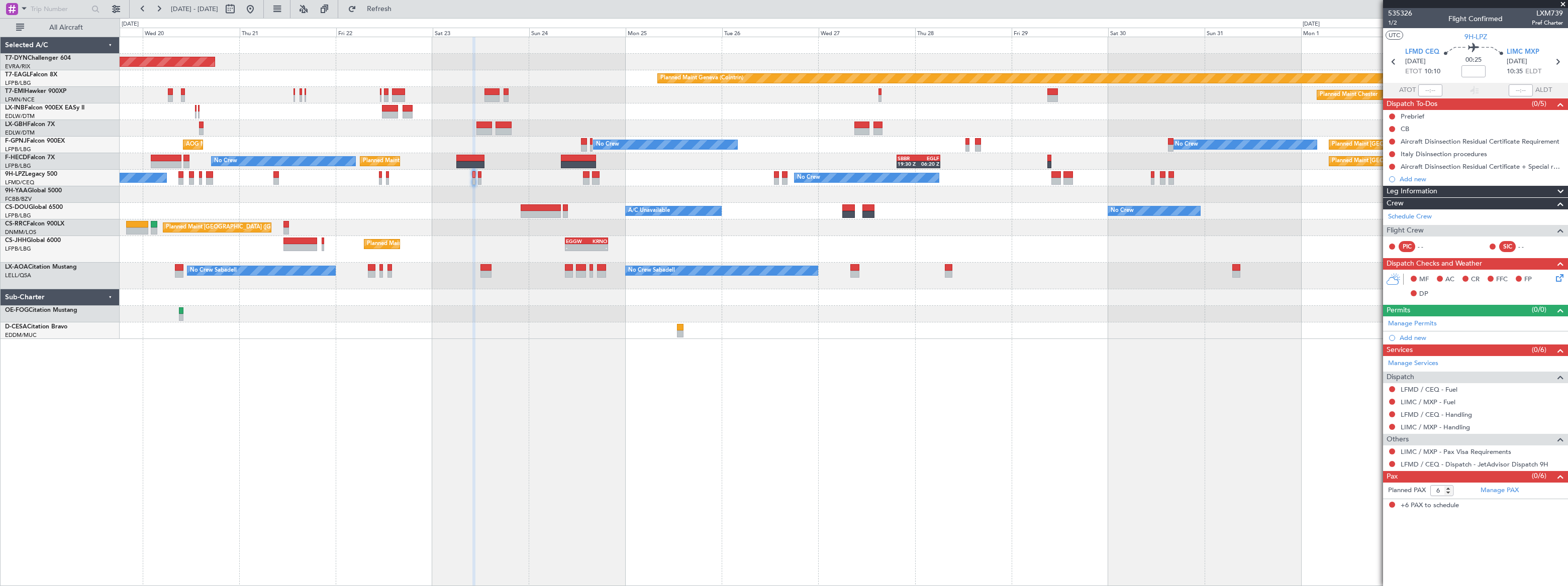
click at [515, 187] on div at bounding box center [842, 195] width 1447 height 17
click at [1465, 415] on link "LFMD / CEQ - Handling" at bounding box center [1436, 415] width 71 height 9
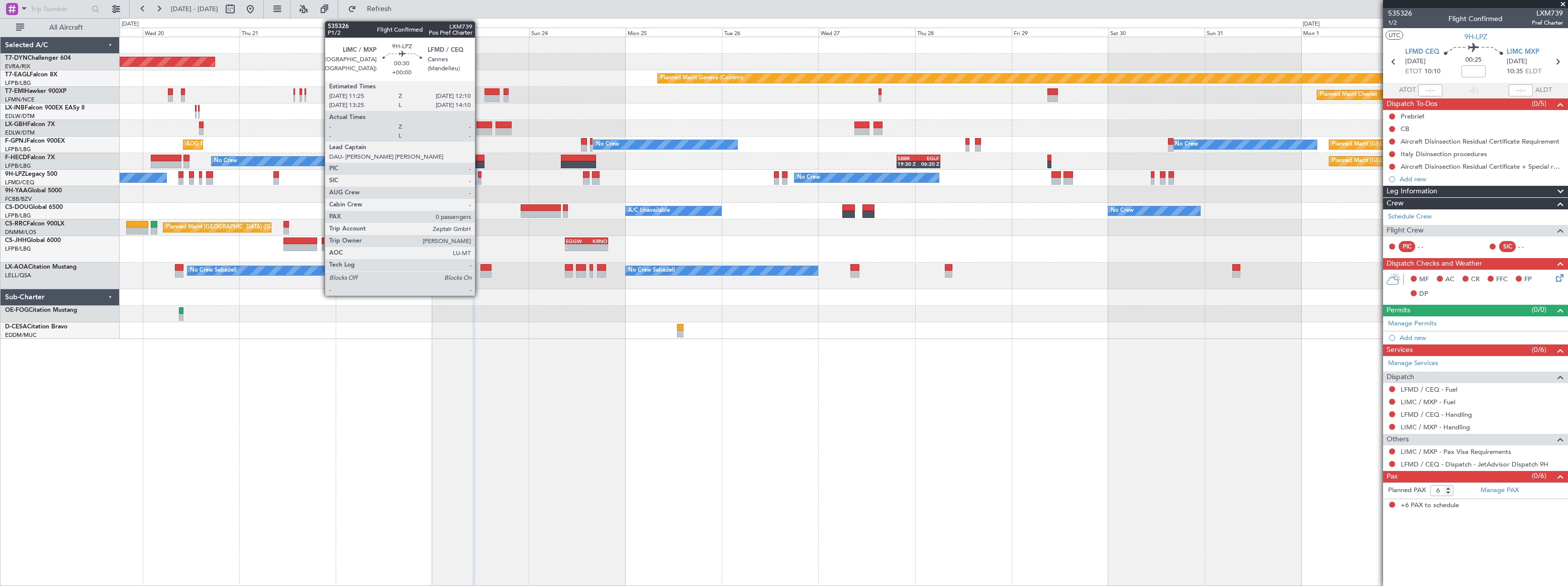
click at [479, 176] on div at bounding box center [480, 174] width 4 height 7
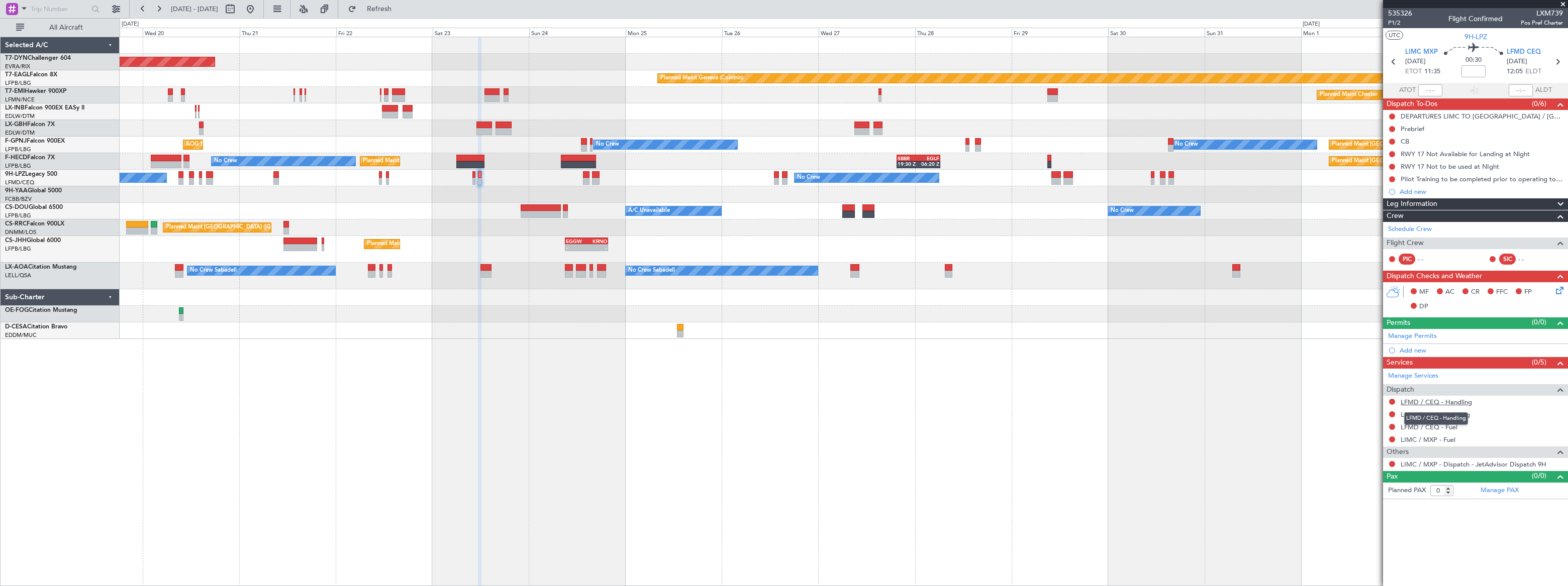
click at [1461, 399] on link "LFMD / CEQ - Handling" at bounding box center [1436, 402] width 71 height 9
click at [1457, 413] on link "LIMC / MXP - Handling" at bounding box center [1435, 415] width 69 height 9
click at [474, 180] on div "No Crew No Crew No Crew No Crew" at bounding box center [842, 178] width 1447 height 17
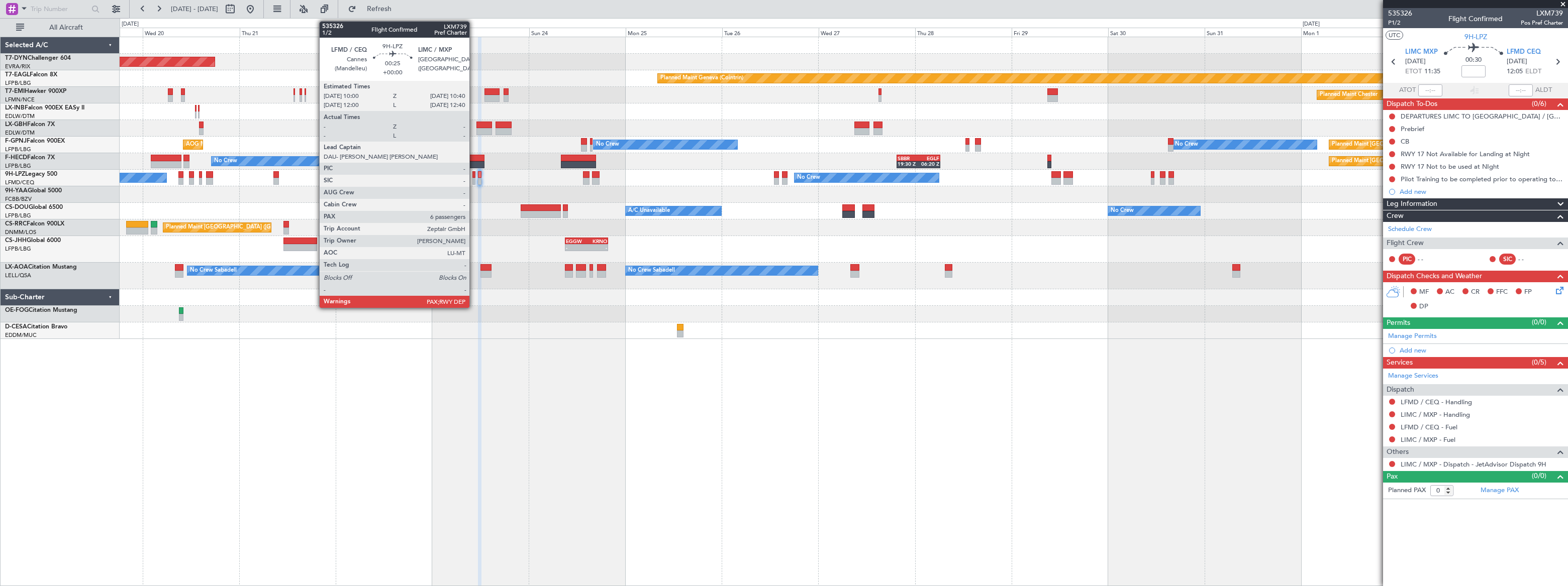
click at [473, 180] on div at bounding box center [473, 181] width 3 height 7
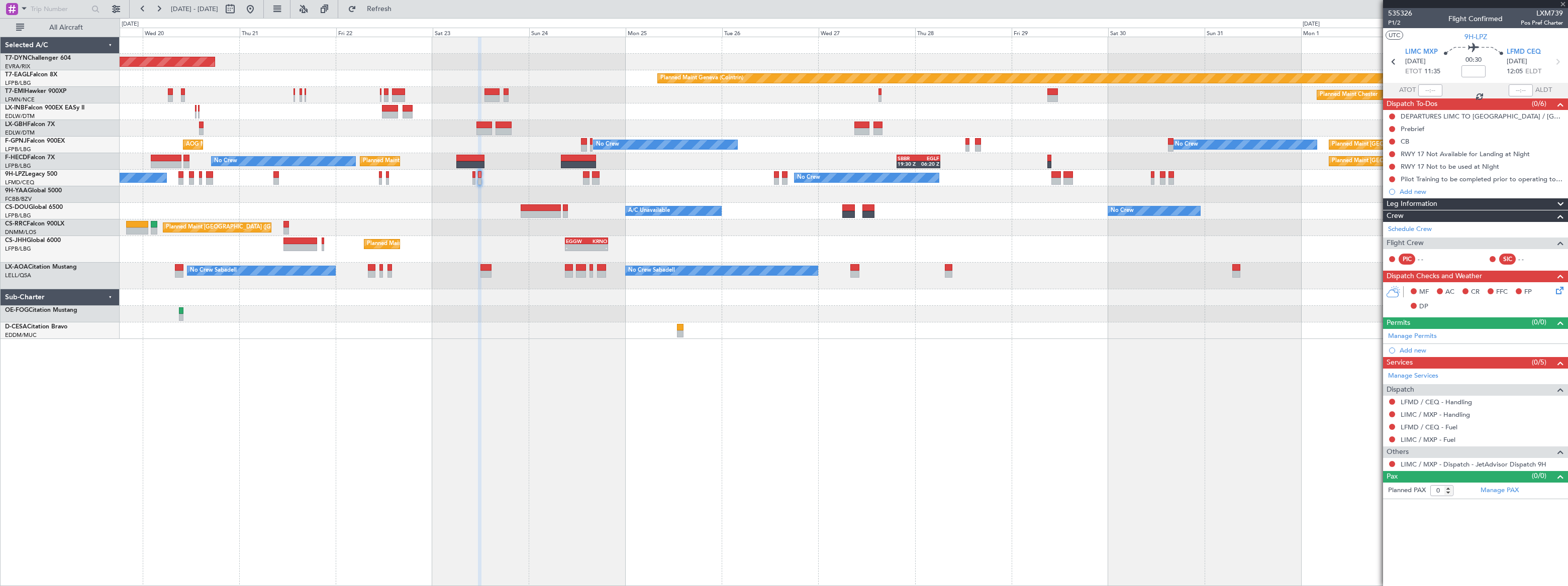
type input "6"
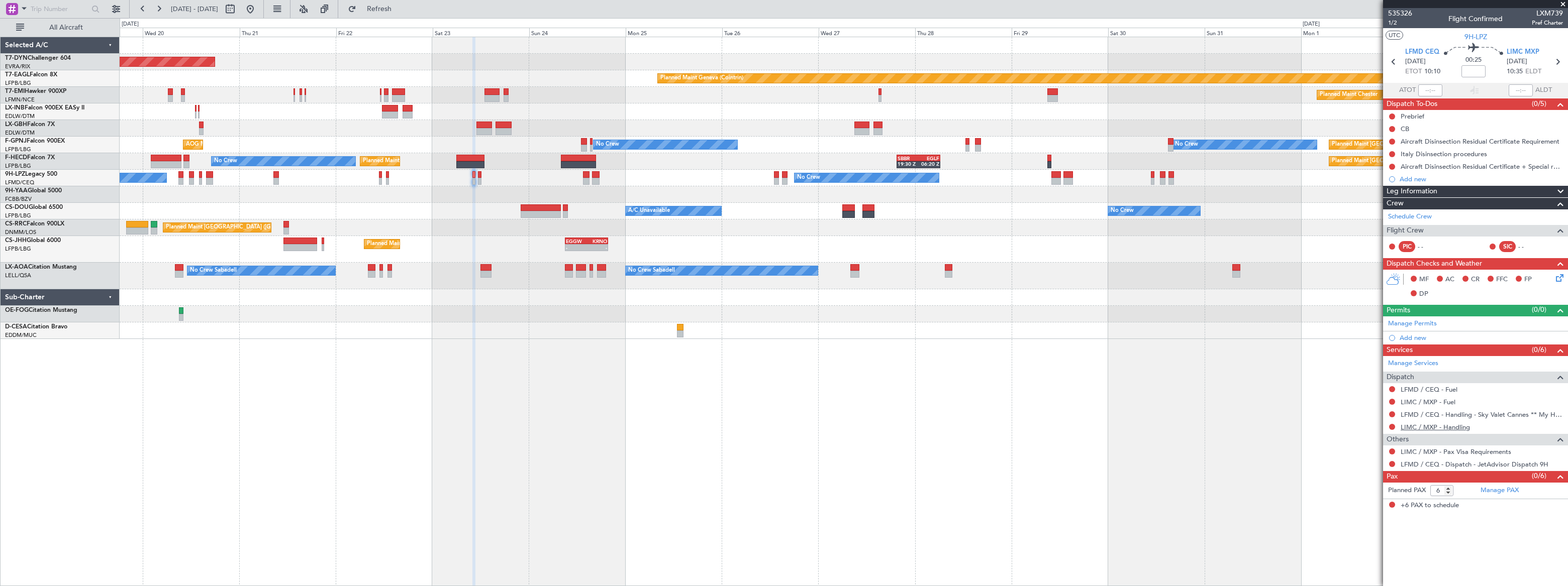
click at [1453, 427] on link "LIMC / MXP - Handling" at bounding box center [1435, 428] width 69 height 9
click at [400, 6] on span "Refresh" at bounding box center [379, 9] width 42 height 7
click at [1501, 490] on link "Manage PAX" at bounding box center [1499, 491] width 38 height 10
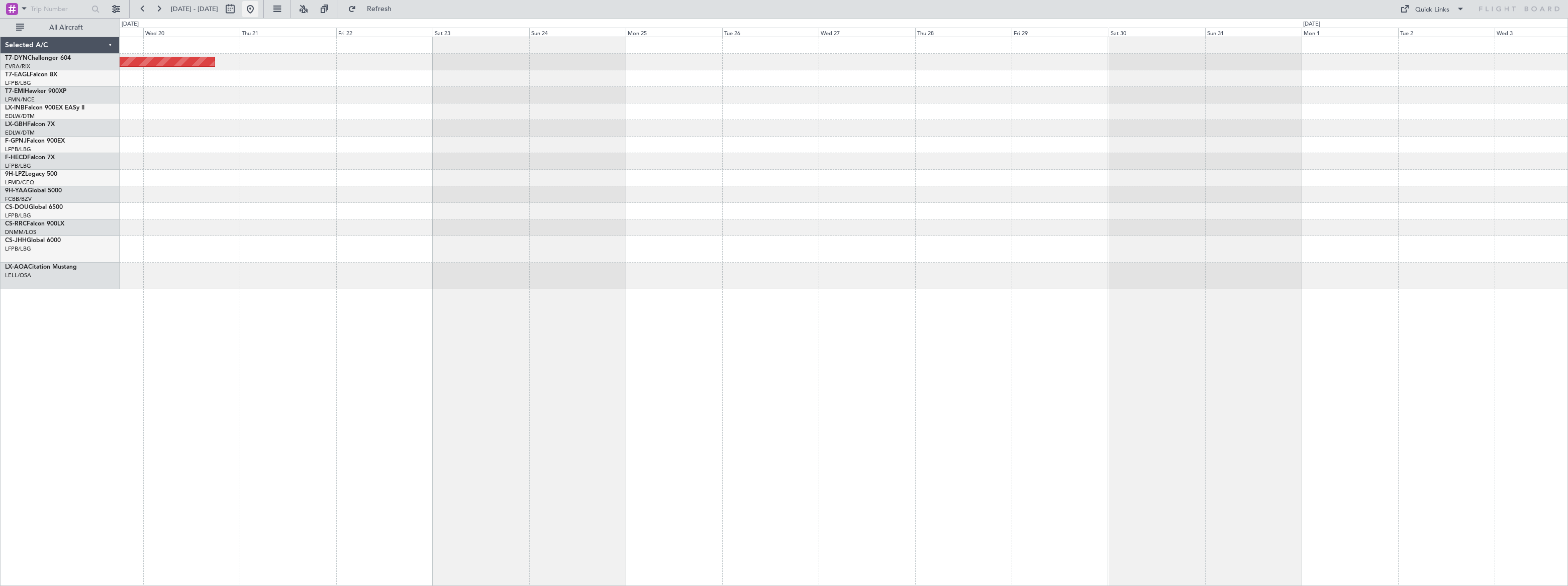
click at [258, 6] on button at bounding box center [250, 9] width 16 height 16
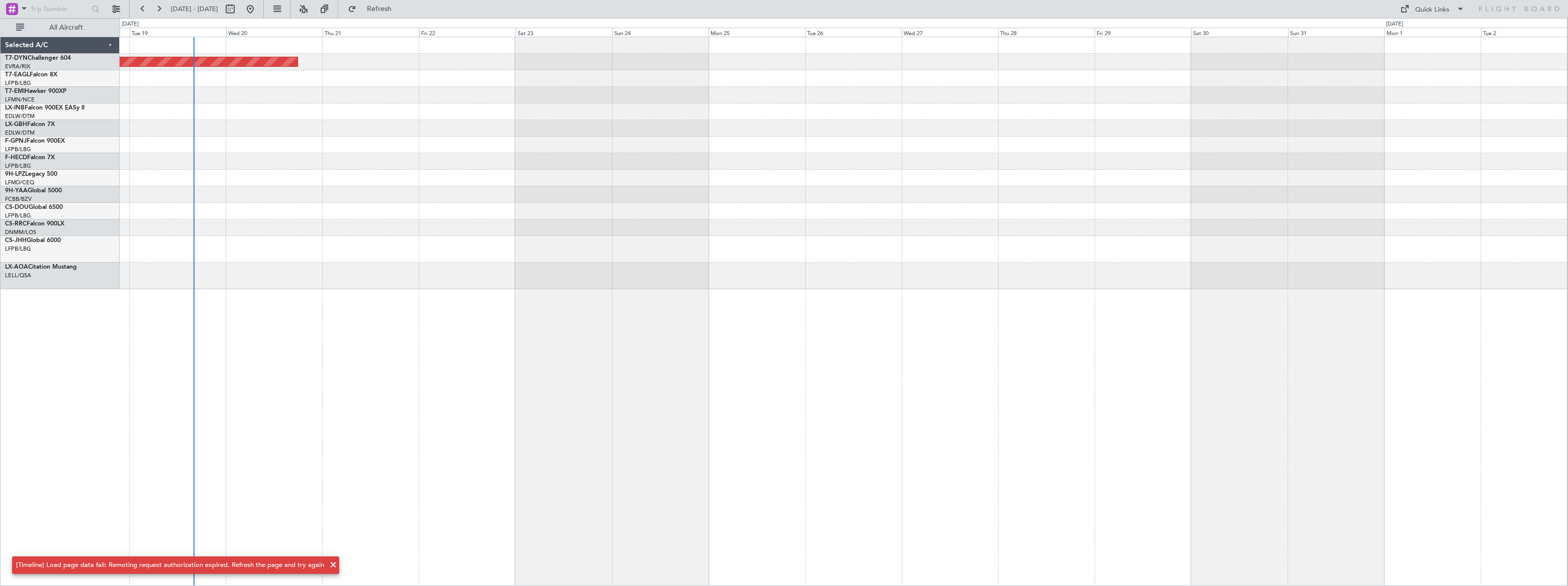
click at [217, 115] on div "Planned Maint [GEOGRAPHIC_DATA]-[GEOGRAPHIC_DATA]" at bounding box center [842, 163] width 1447 height 252
click at [478, 110] on div at bounding box center [843, 112] width 1448 height 17
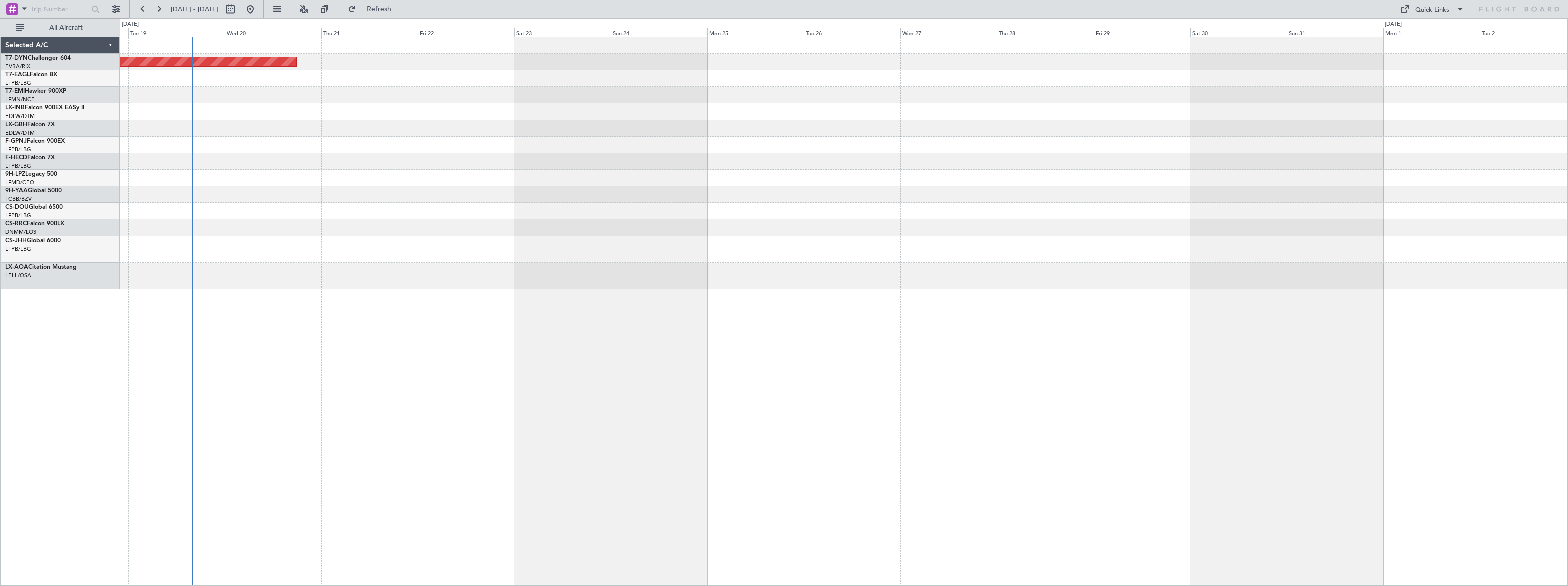
click at [337, 198] on div "Planned Maint [GEOGRAPHIC_DATA]-[GEOGRAPHIC_DATA]" at bounding box center [843, 163] width 1448 height 252
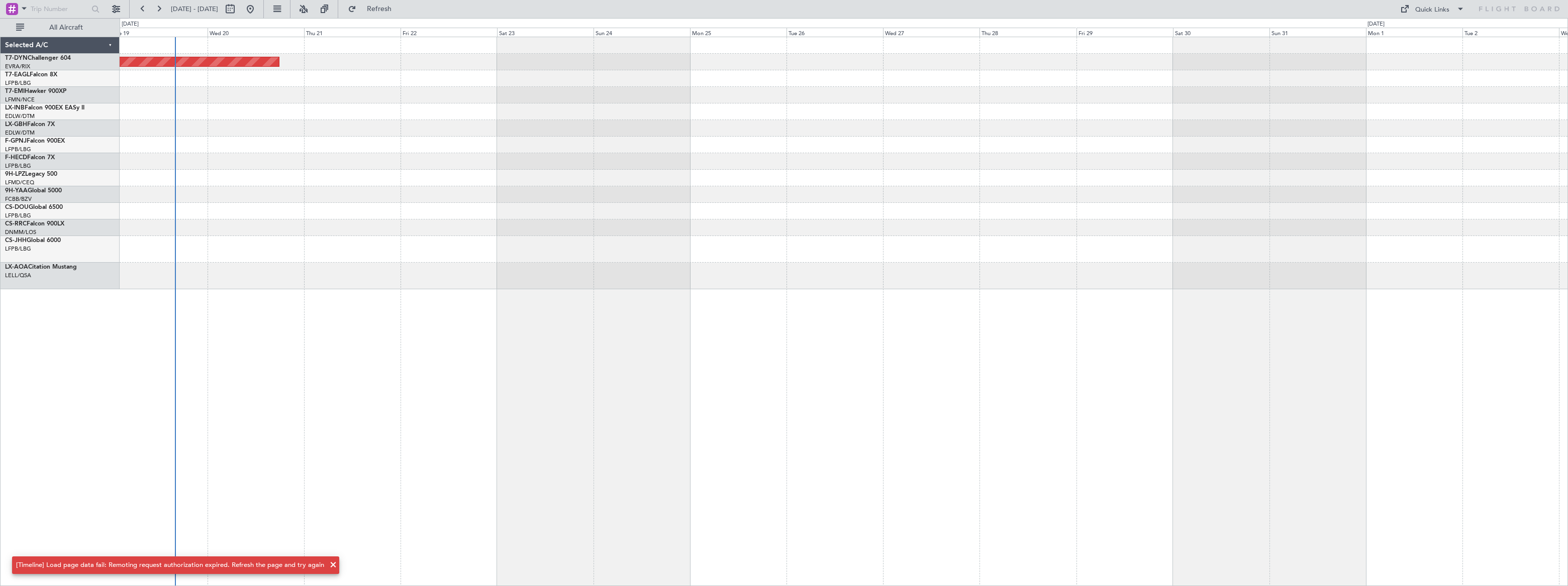
click at [374, 165] on div at bounding box center [843, 161] width 1448 height 17
click at [282, 111] on div at bounding box center [843, 112] width 1448 height 17
click at [400, 6] on span "Refresh" at bounding box center [379, 9] width 42 height 7
click at [400, 9] on span "Refresh" at bounding box center [379, 9] width 42 height 7
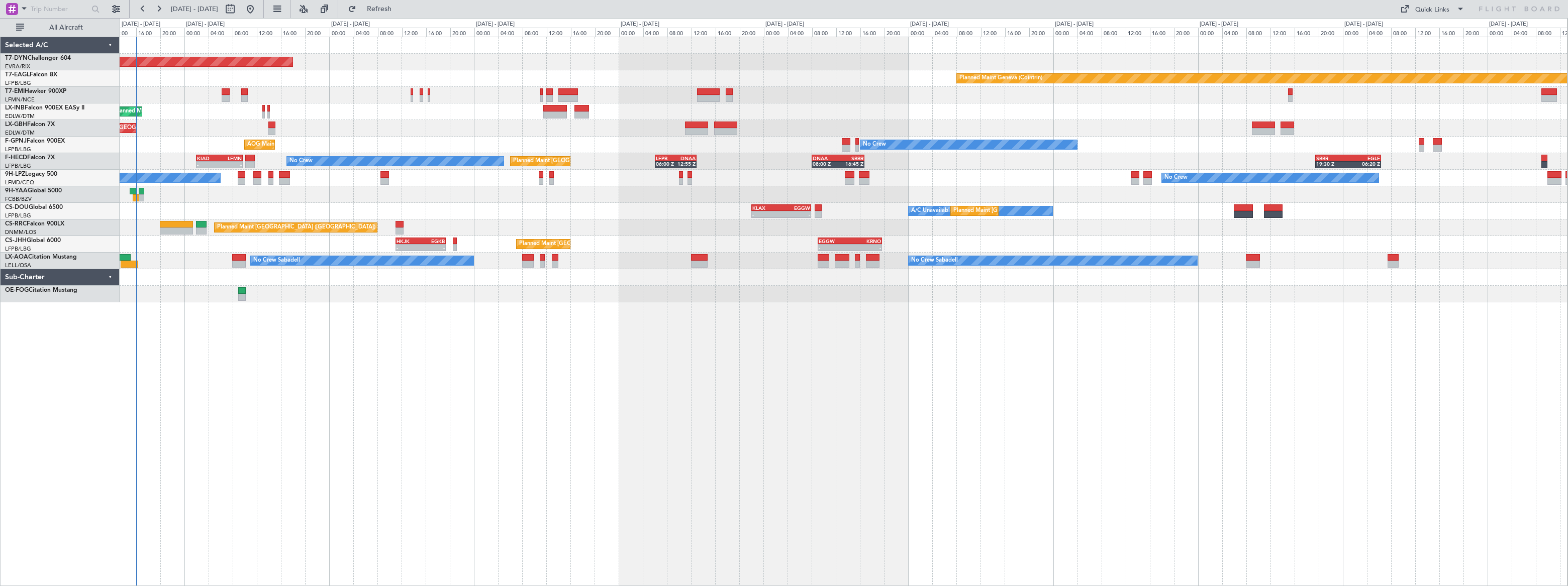
click at [313, 126] on div "Planned Maint [GEOGRAPHIC_DATA]-[GEOGRAPHIC_DATA] Planned Maint Geneva ([GEOGRA…" at bounding box center [842, 169] width 1447 height 265
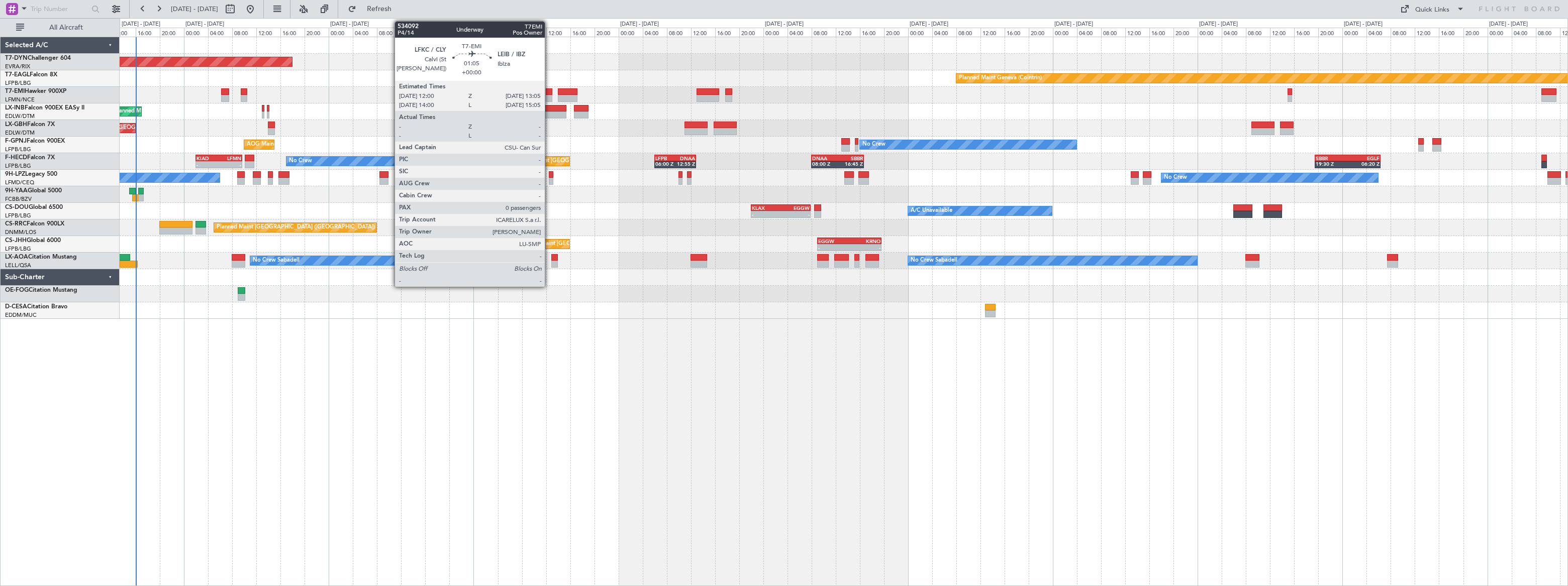
click at [549, 96] on div at bounding box center [549, 98] width 7 height 7
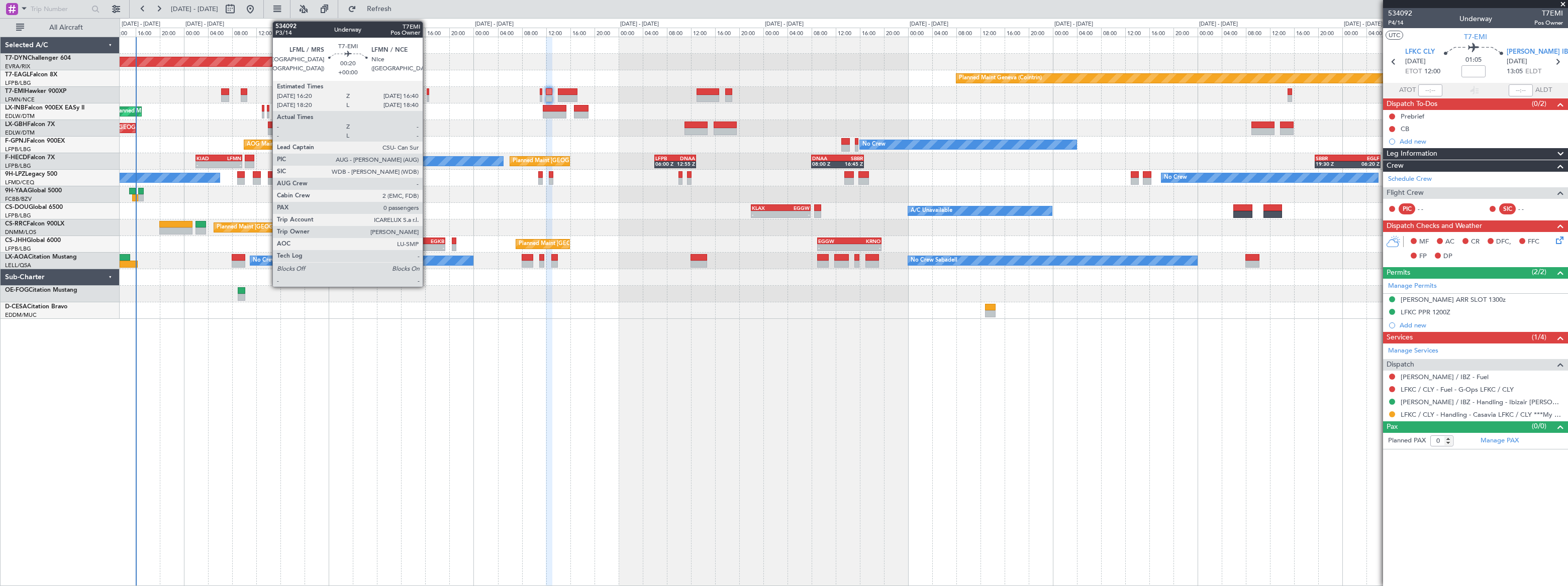
click at [427, 99] on div at bounding box center [427, 98] width 3 height 7
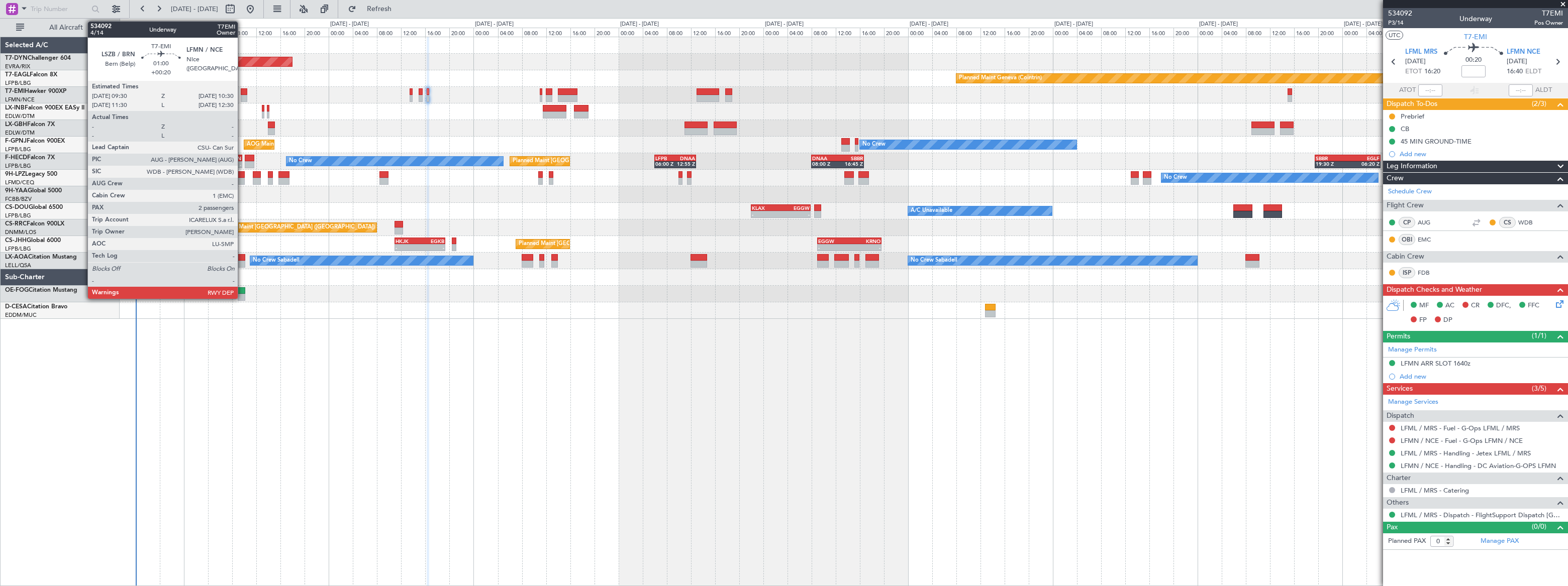
click at [243, 91] on div at bounding box center [244, 91] width 7 height 7
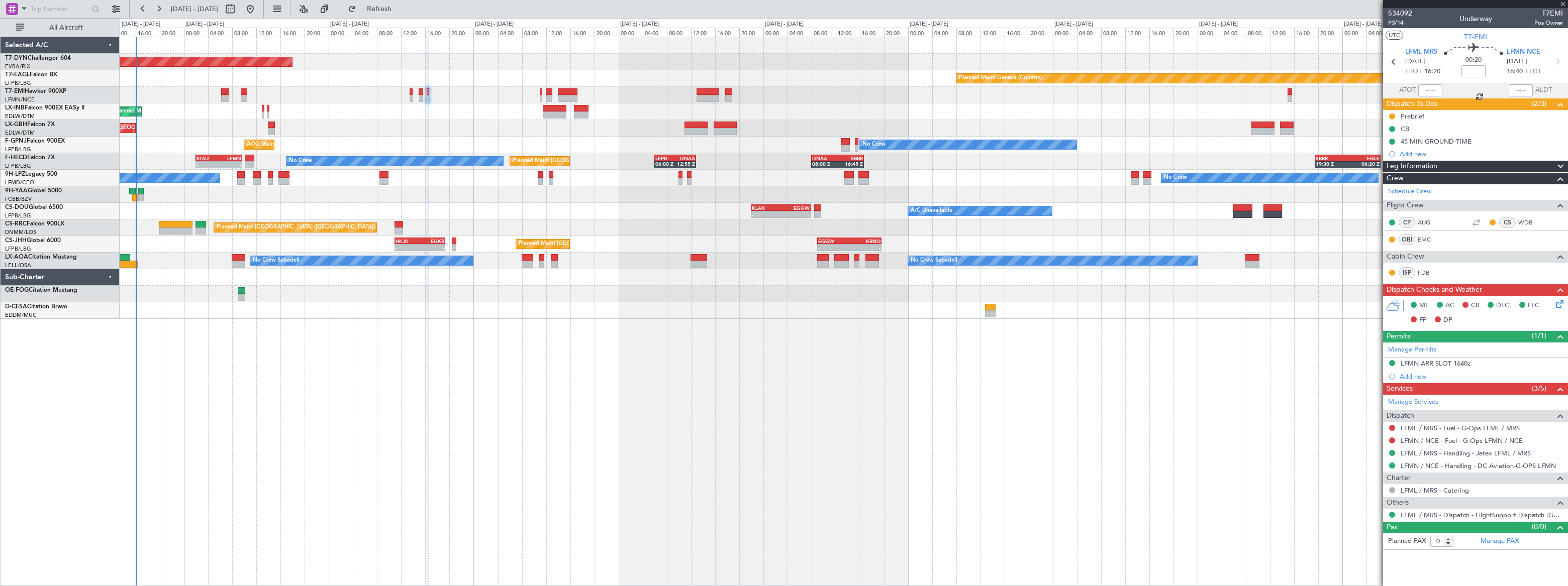
type input "+00:20"
type input "2"
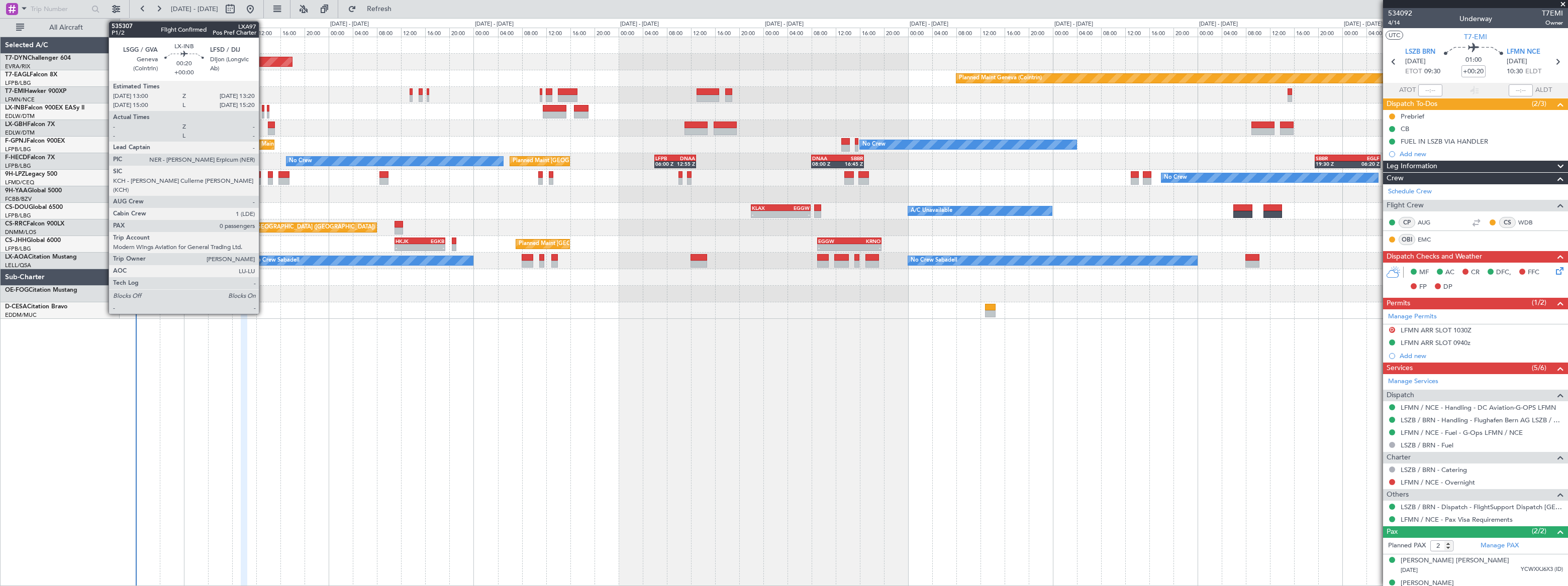
click at [263, 113] on div at bounding box center [263, 114] width 3 height 7
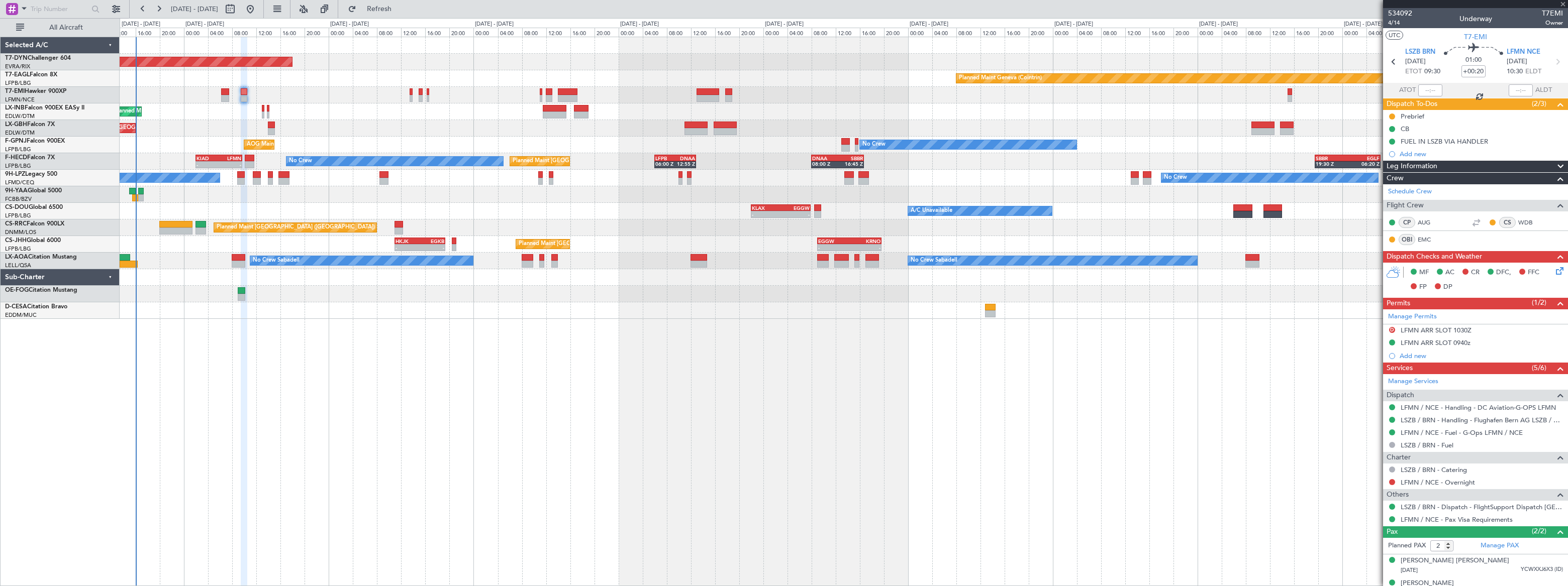
type input "0"
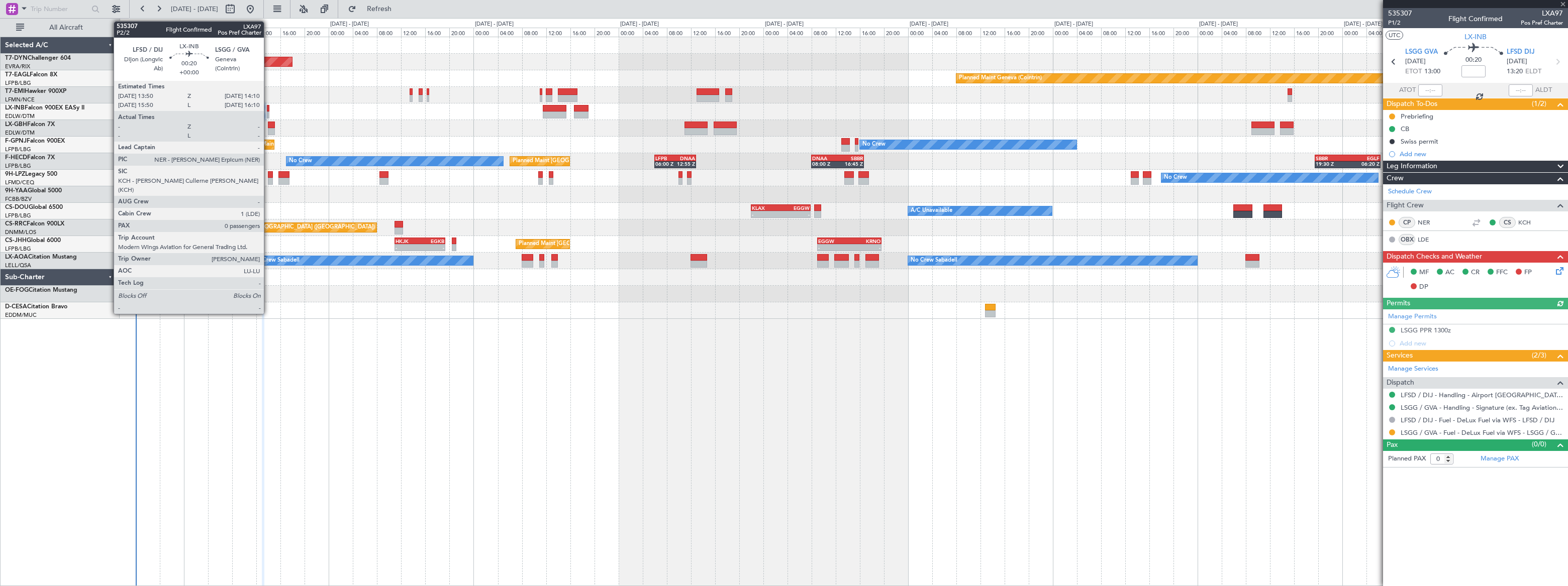
click at [268, 113] on div at bounding box center [268, 114] width 3 height 7
click at [262, 113] on div at bounding box center [263, 114] width 3 height 7
click at [267, 113] on div at bounding box center [268, 114] width 3 height 7
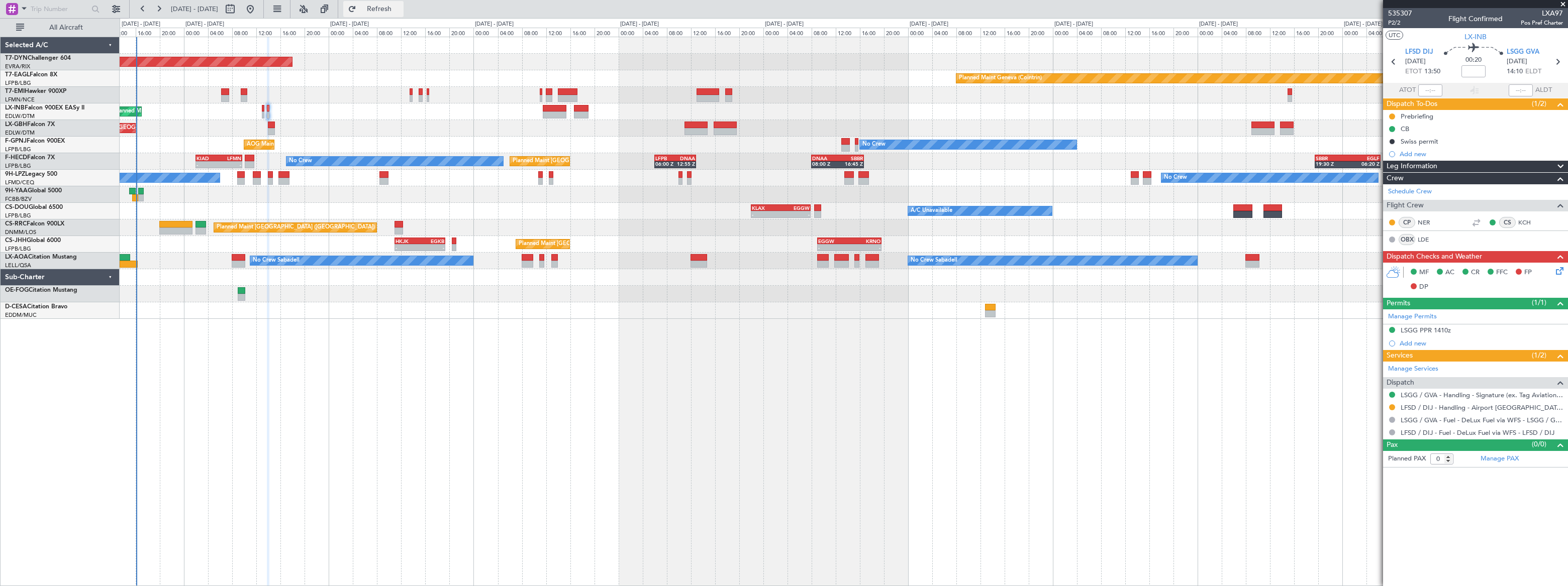
click at [403, 14] on button "Refresh" at bounding box center [374, 9] width 61 height 16
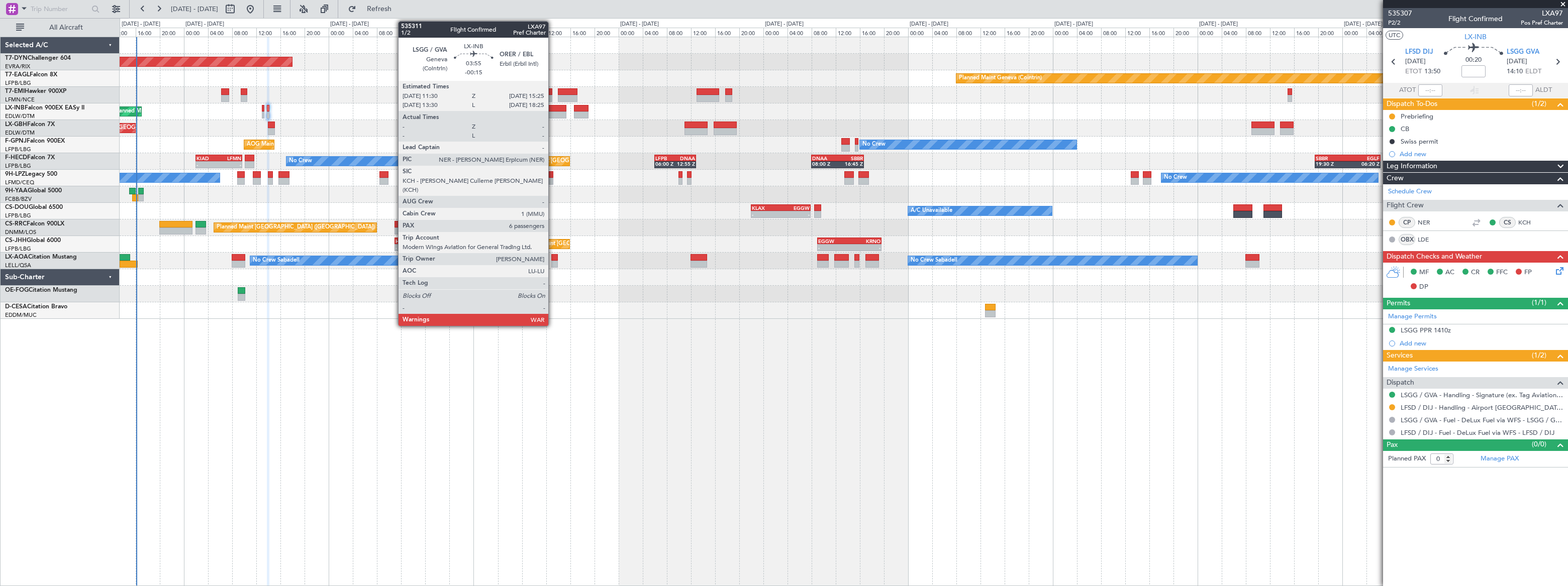
click at [553, 112] on div at bounding box center [555, 114] width 24 height 7
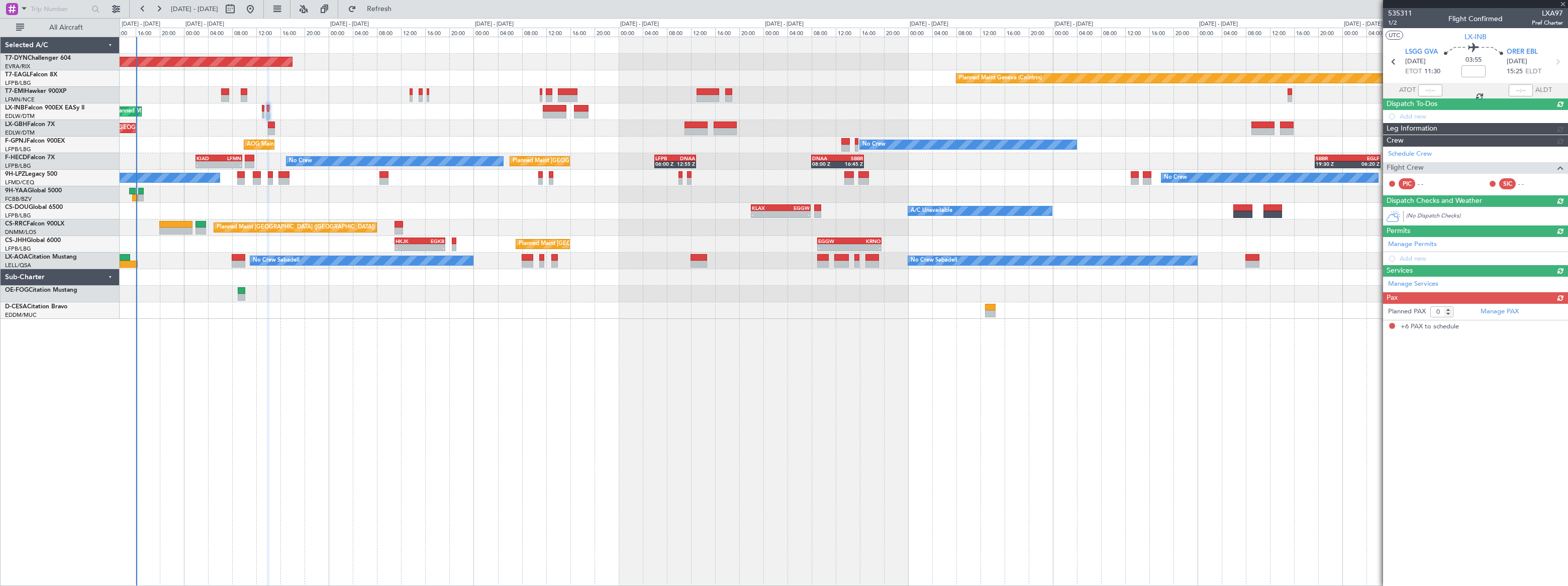
type input "-00:15"
type input "6"
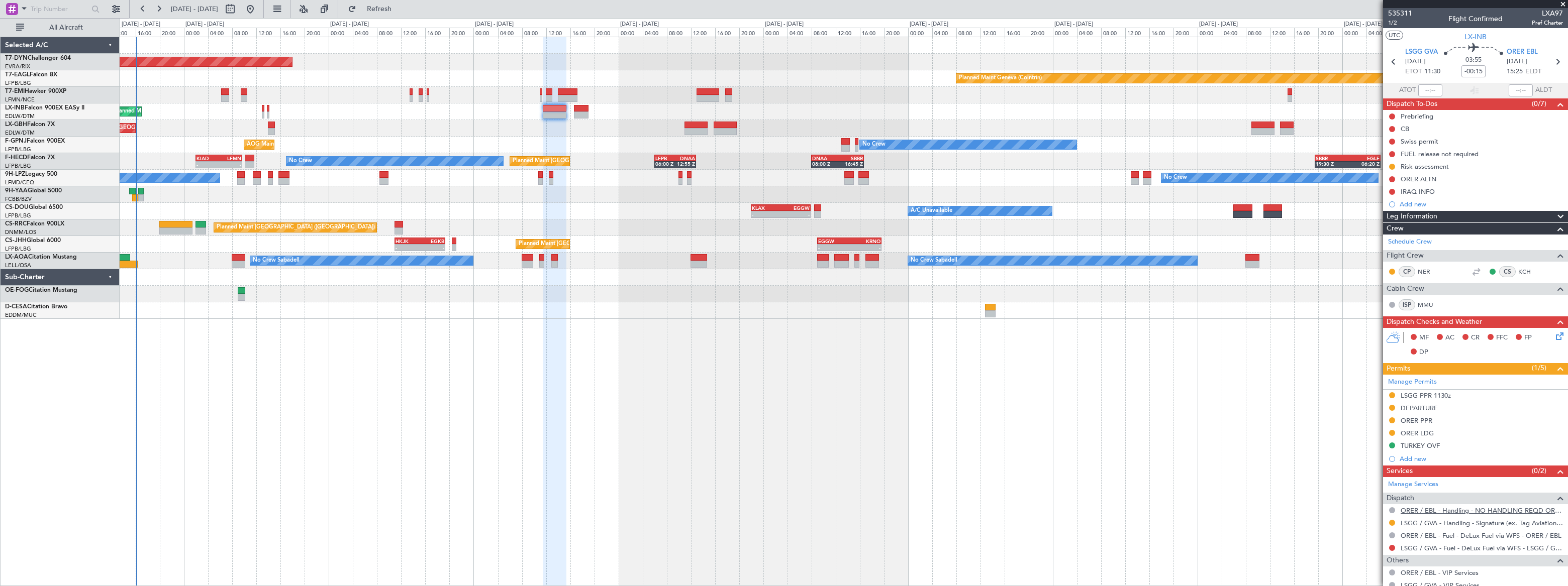
scroll to position [181, 0]
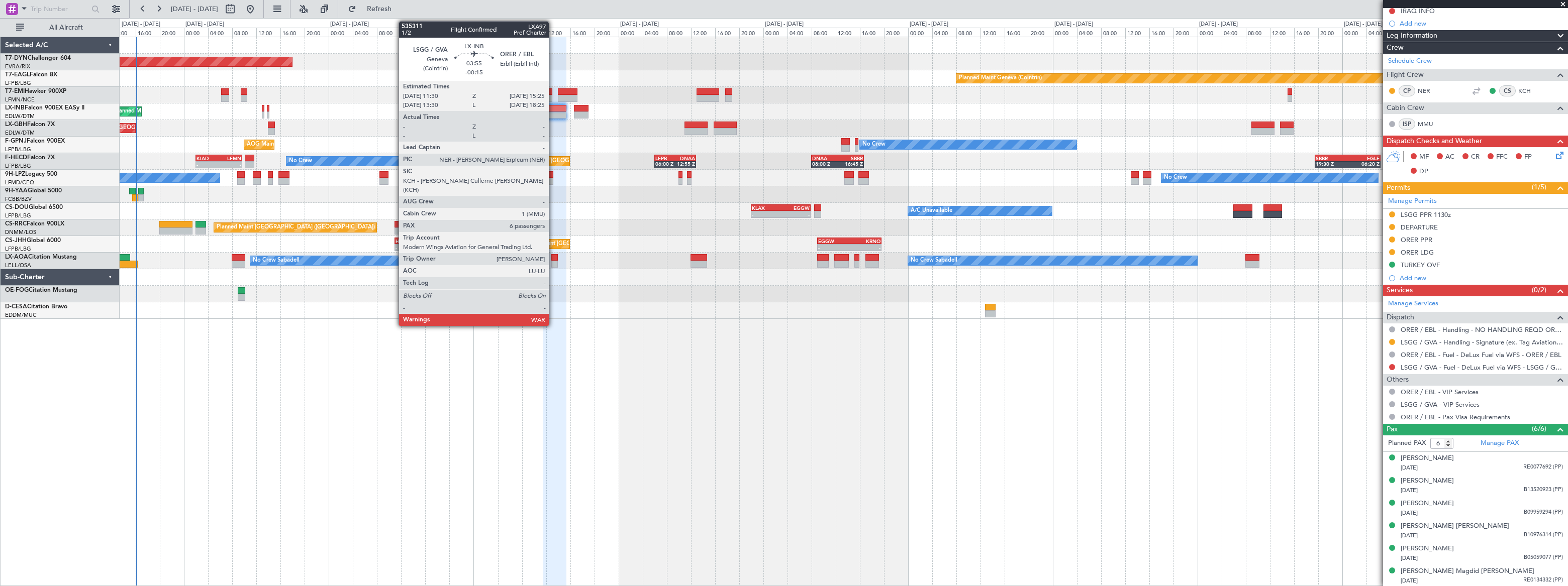
click at [554, 109] on div at bounding box center [555, 108] width 24 height 7
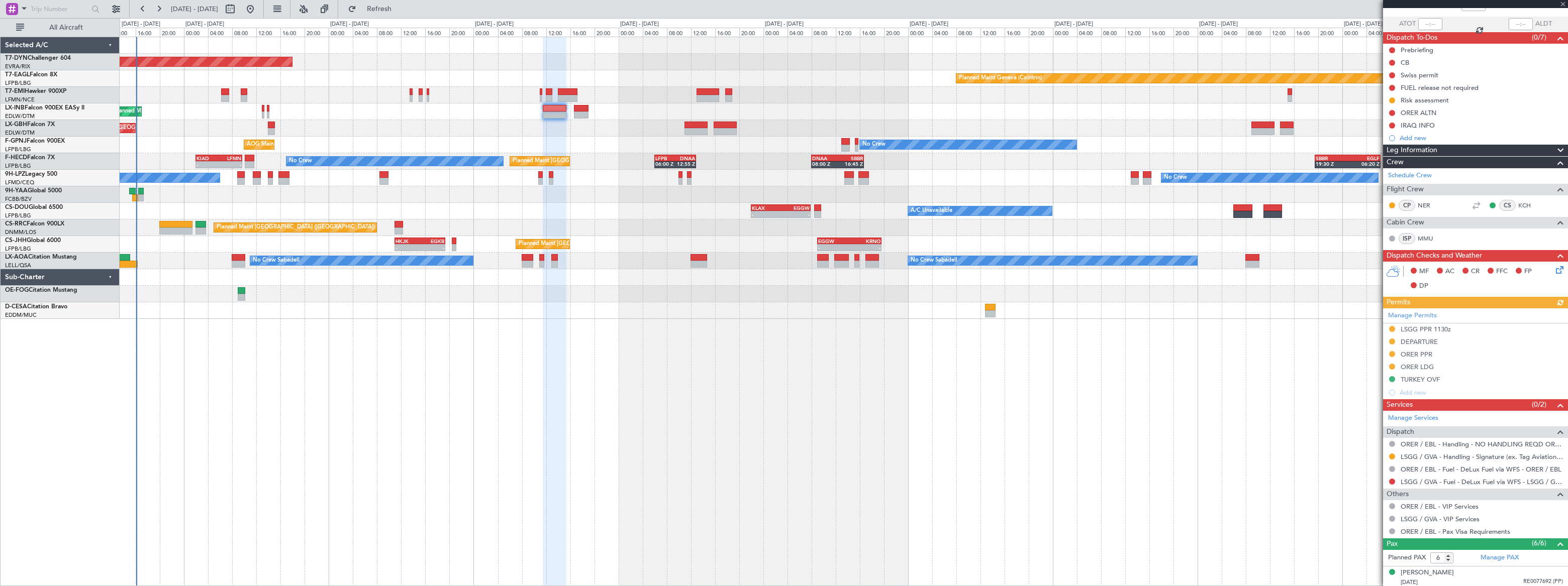
scroll to position [0, 0]
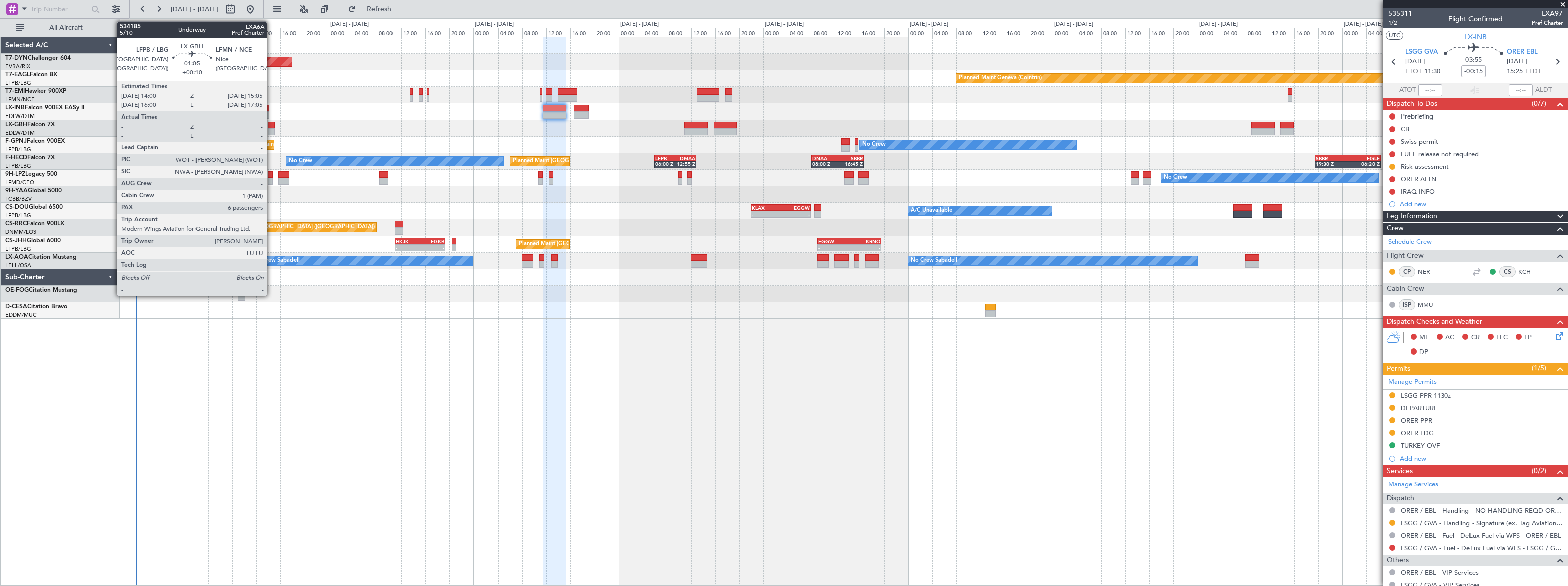
click at [271, 126] on div at bounding box center [271, 124] width 7 height 7
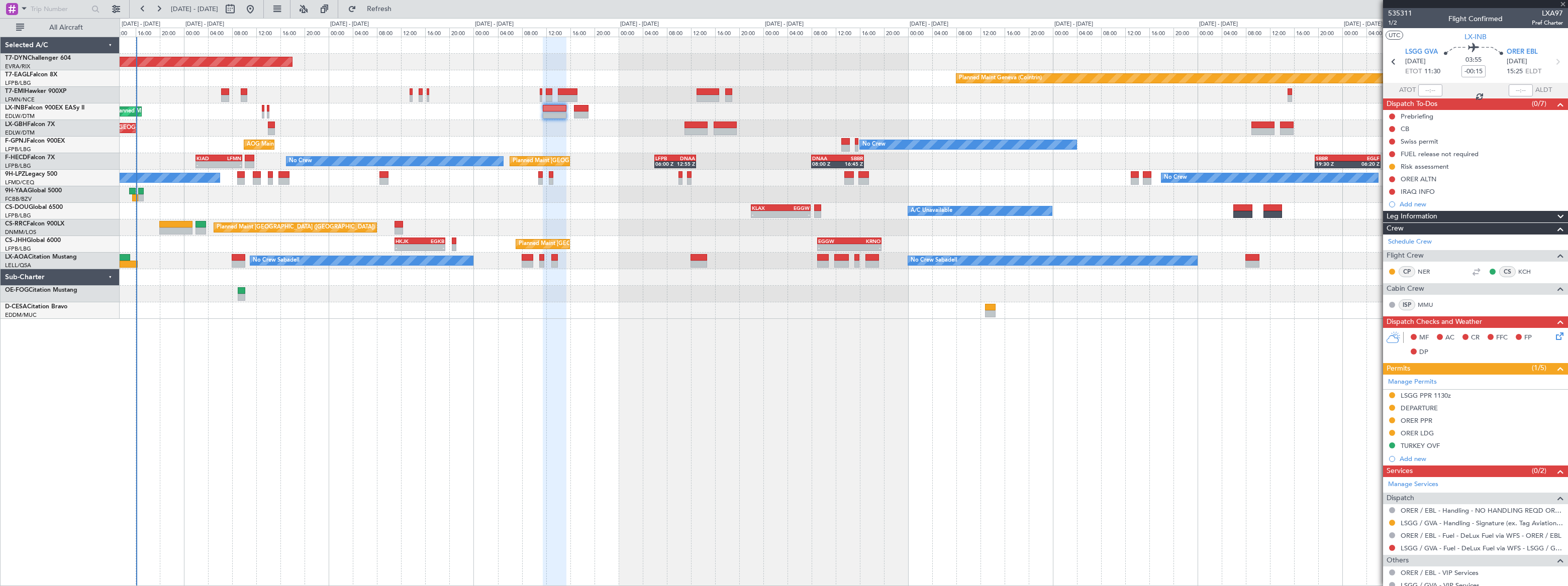
type input "+00:10"
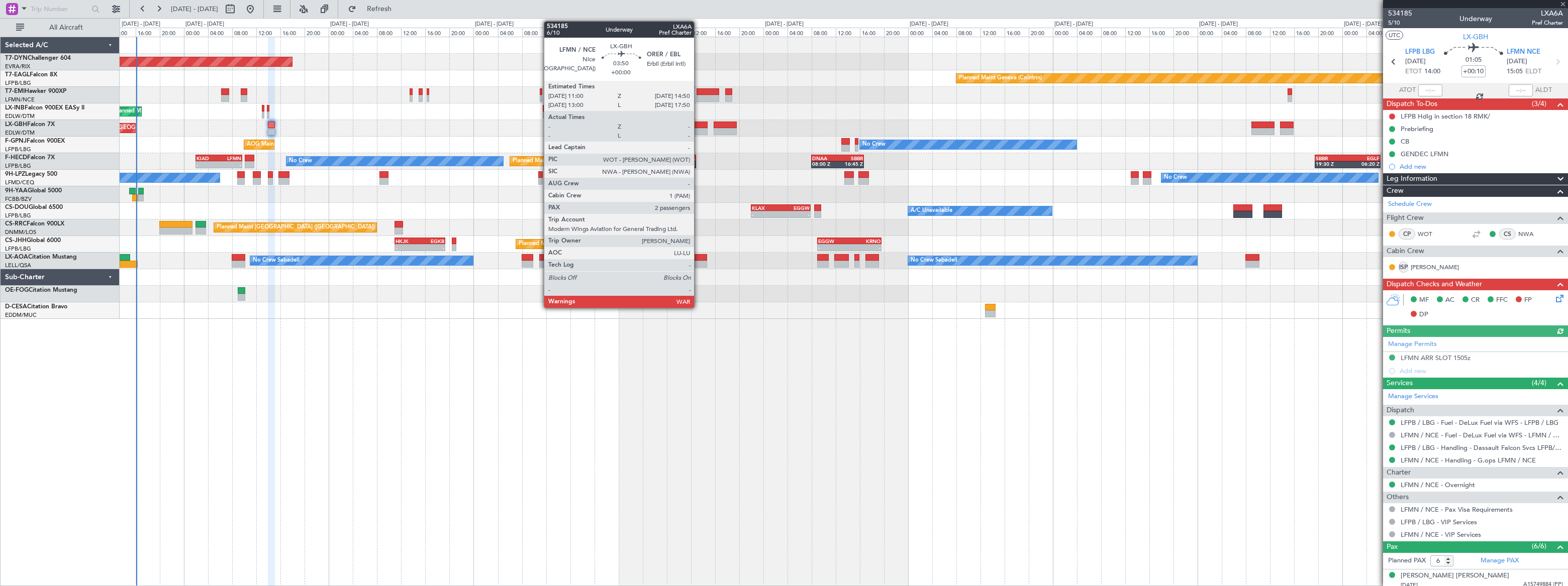
click at [698, 126] on div at bounding box center [696, 124] width 23 height 7
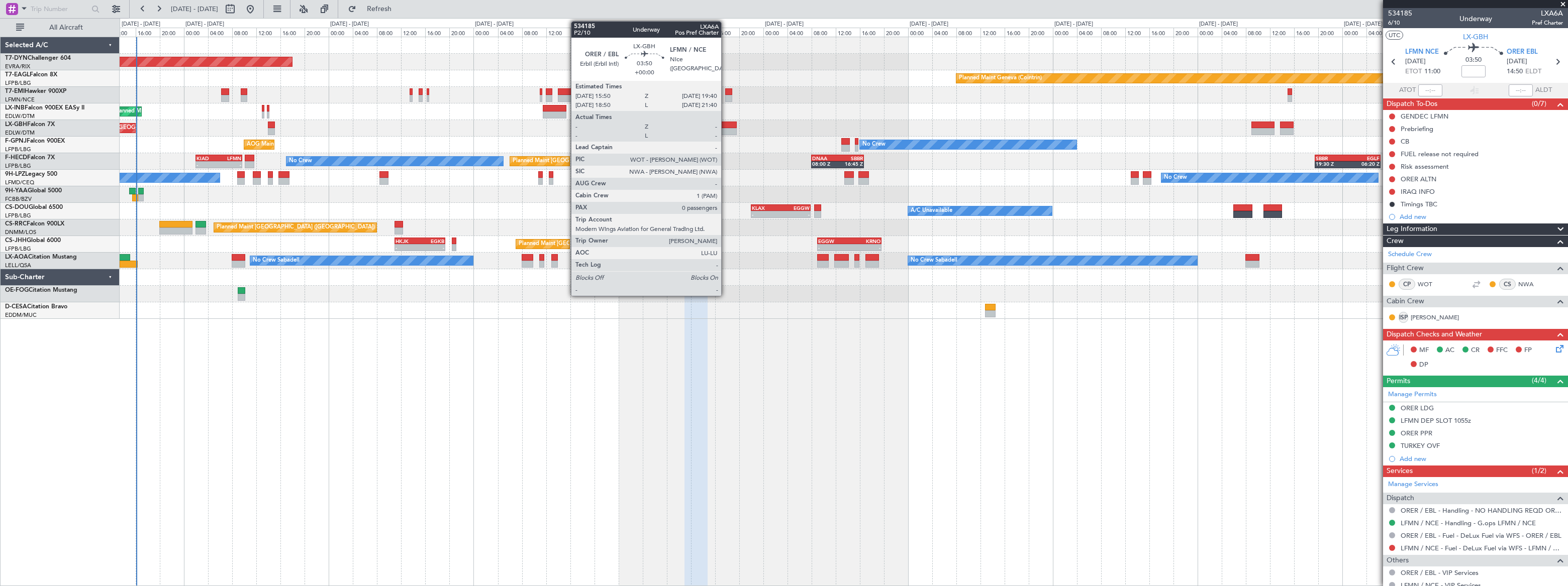
click at [726, 124] on div at bounding box center [725, 124] width 23 height 7
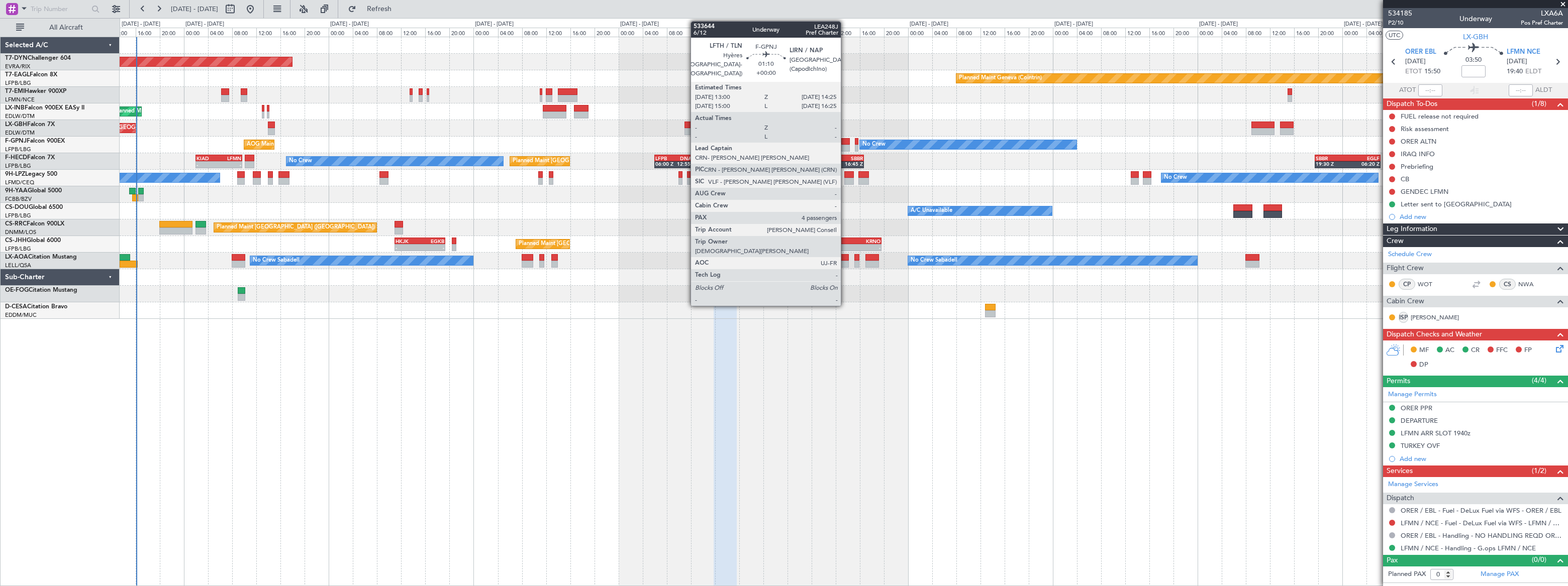
click at [845, 141] on div at bounding box center [845, 141] width 9 height 7
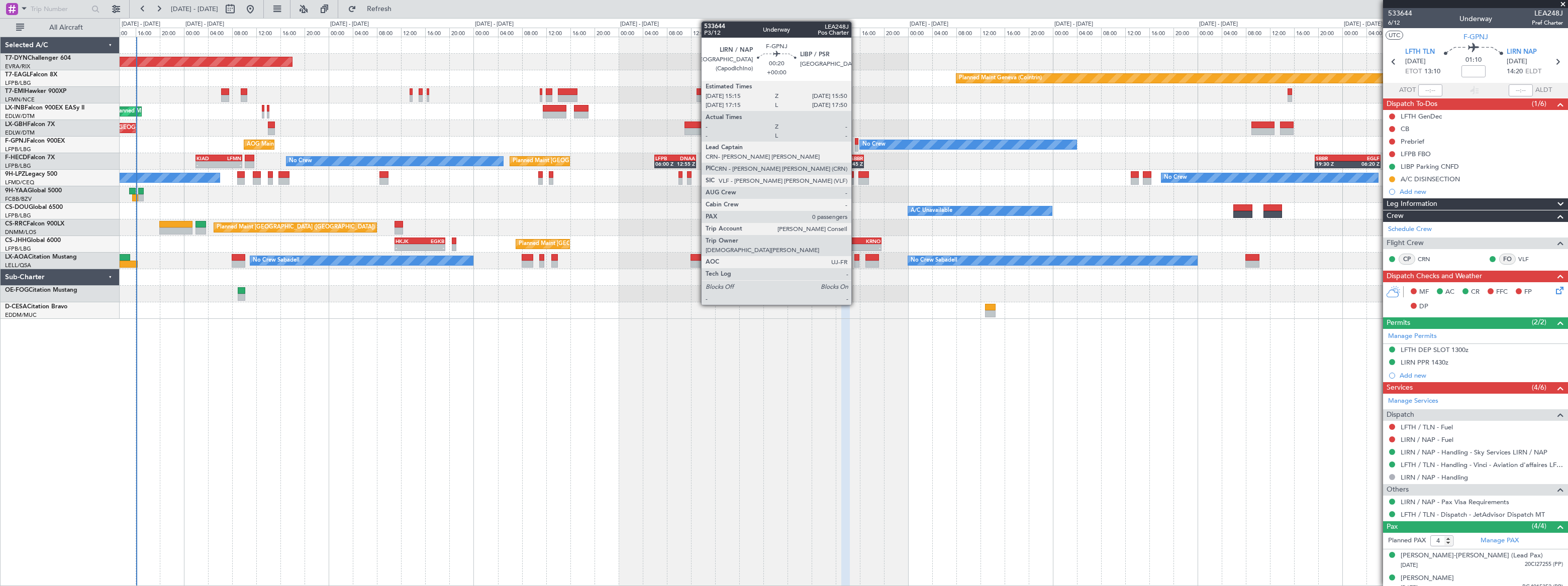
click at [856, 146] on div at bounding box center [857, 148] width 4 height 7
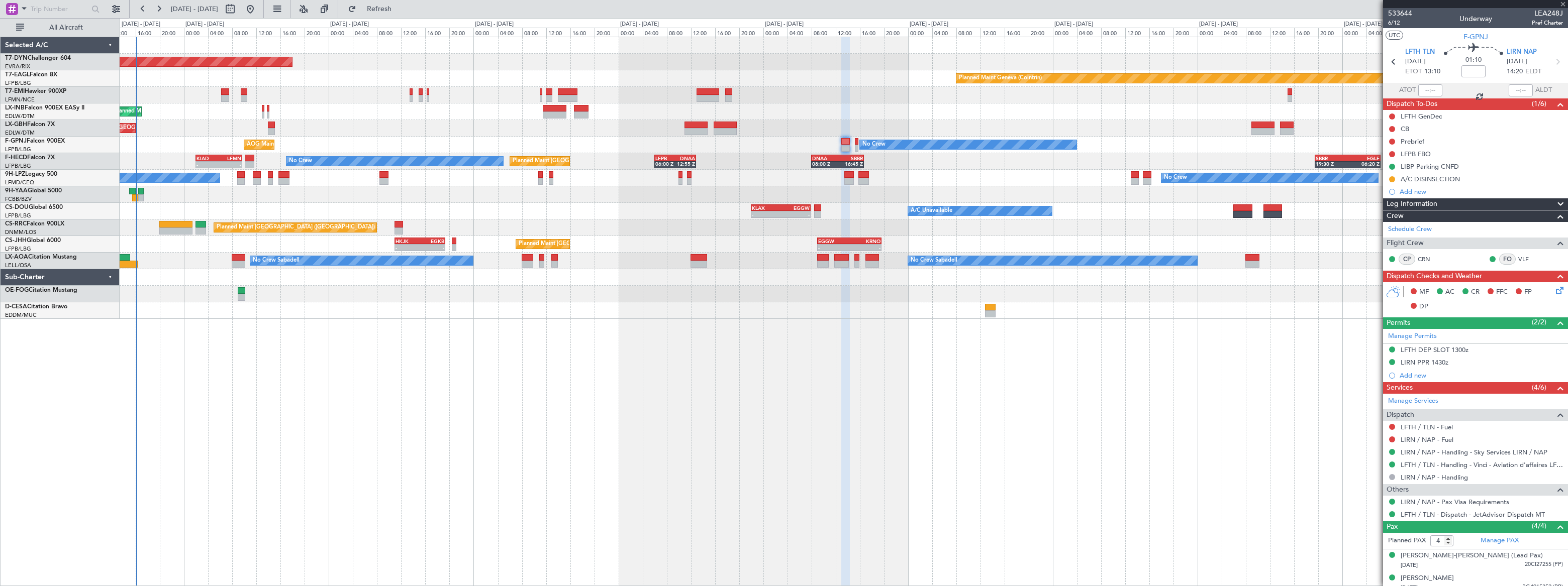
type input "0"
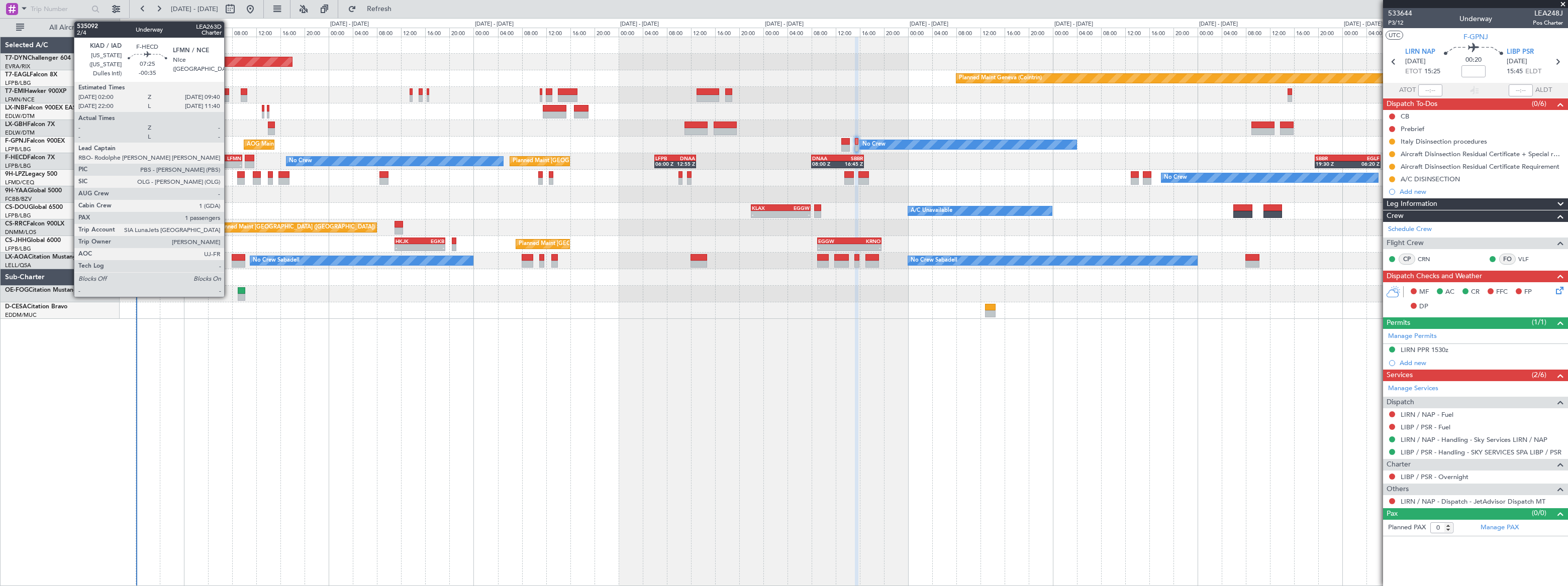
click at [229, 156] on div "LFMN" at bounding box center [229, 158] width 22 height 6
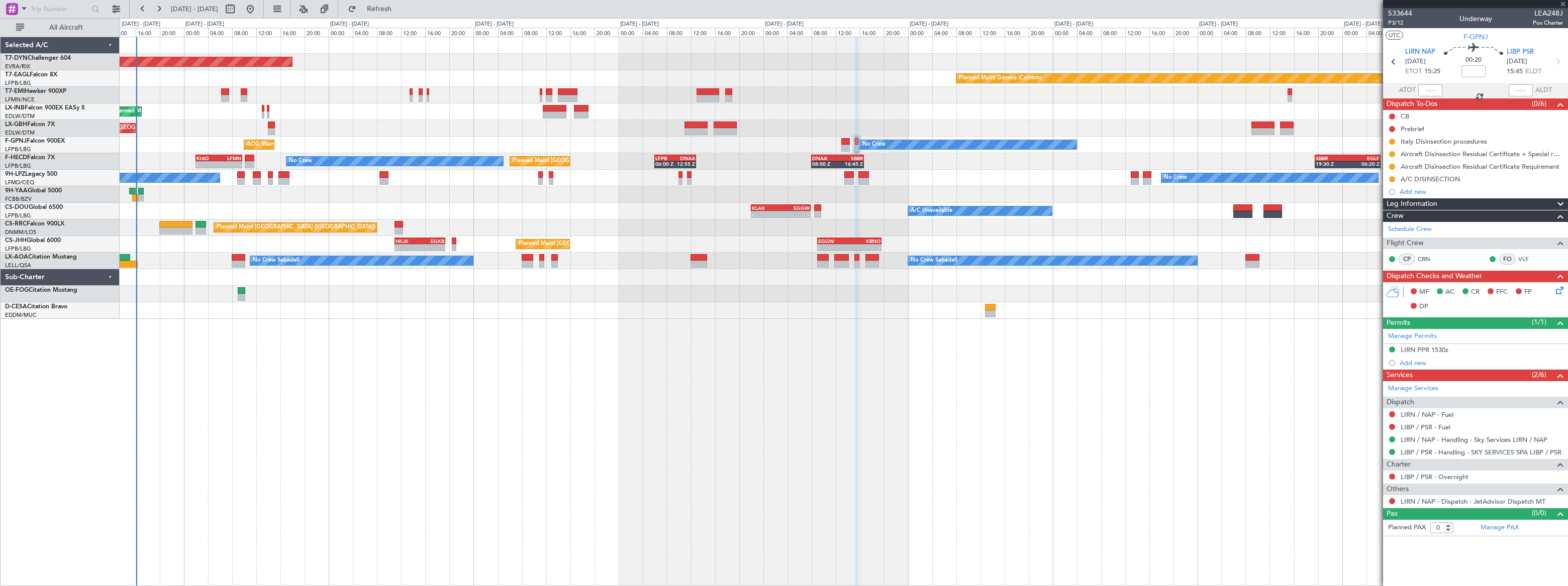
type input "-00:35"
type input "1"
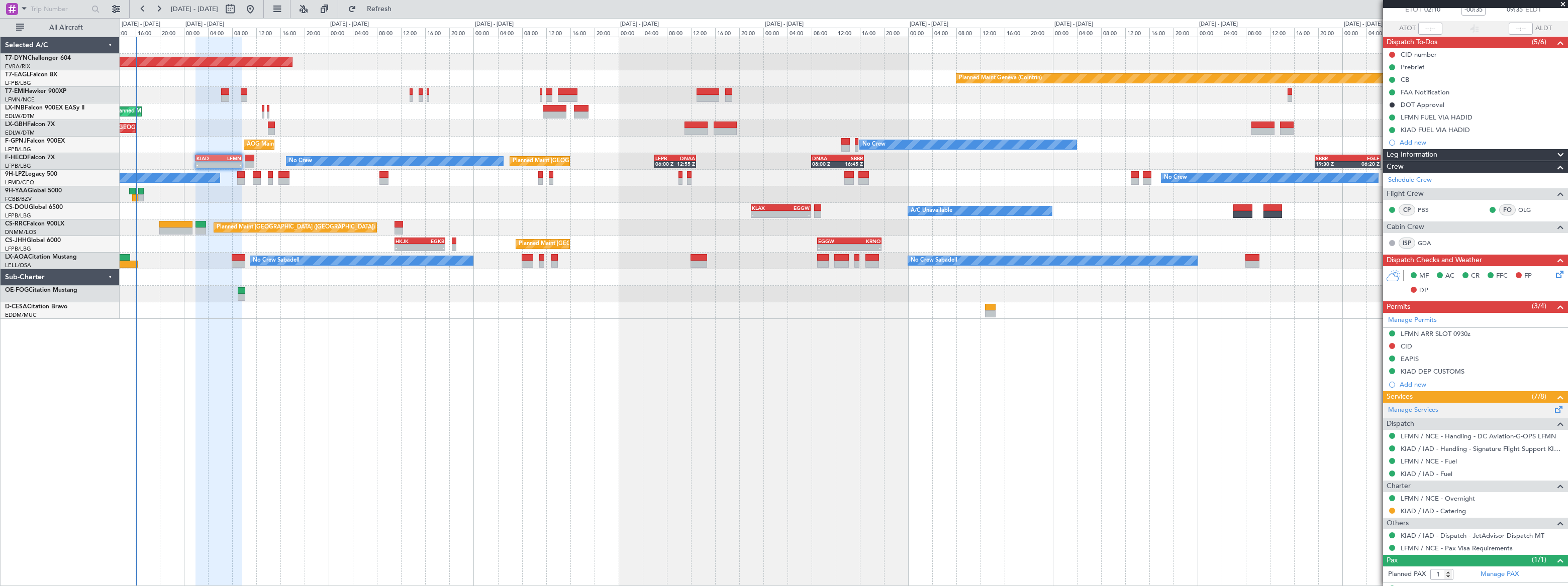
scroll to position [80, 0]
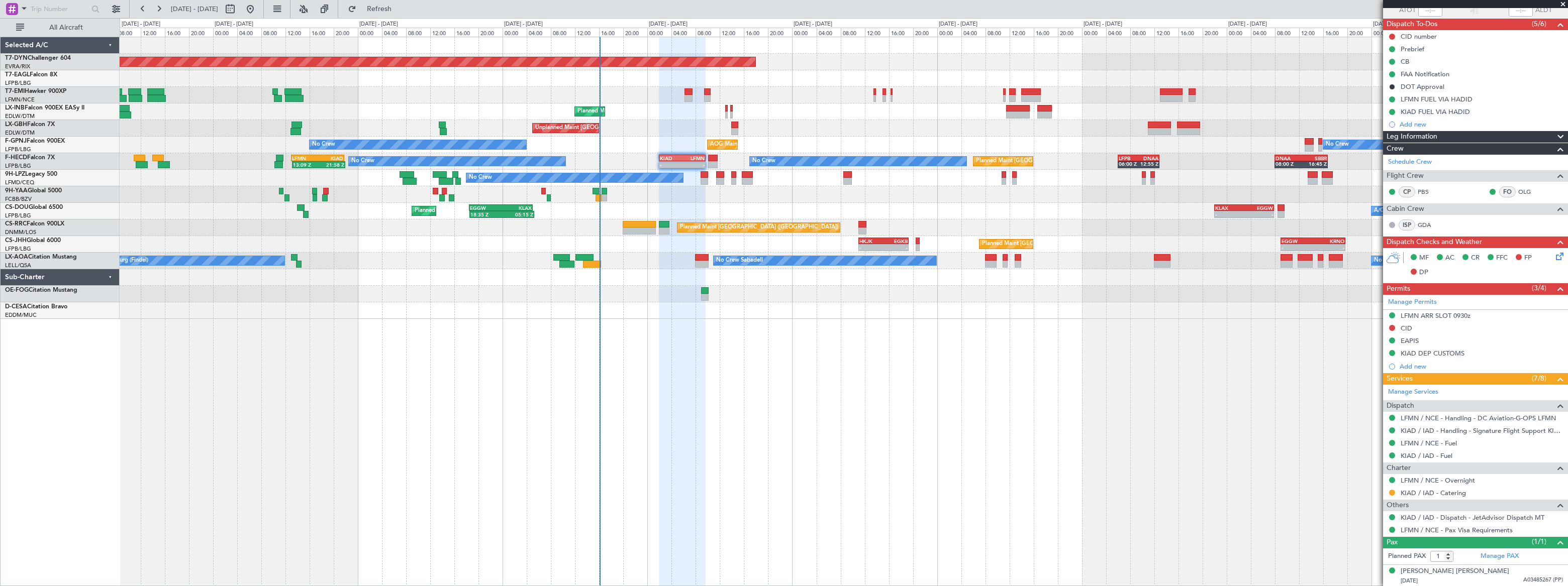
click at [620, 161] on div "Planned Maint [GEOGRAPHIC_DATA] ([GEOGRAPHIC_DATA]) No Crew Planned Maint [GEOG…" at bounding box center [843, 161] width 1448 height 17
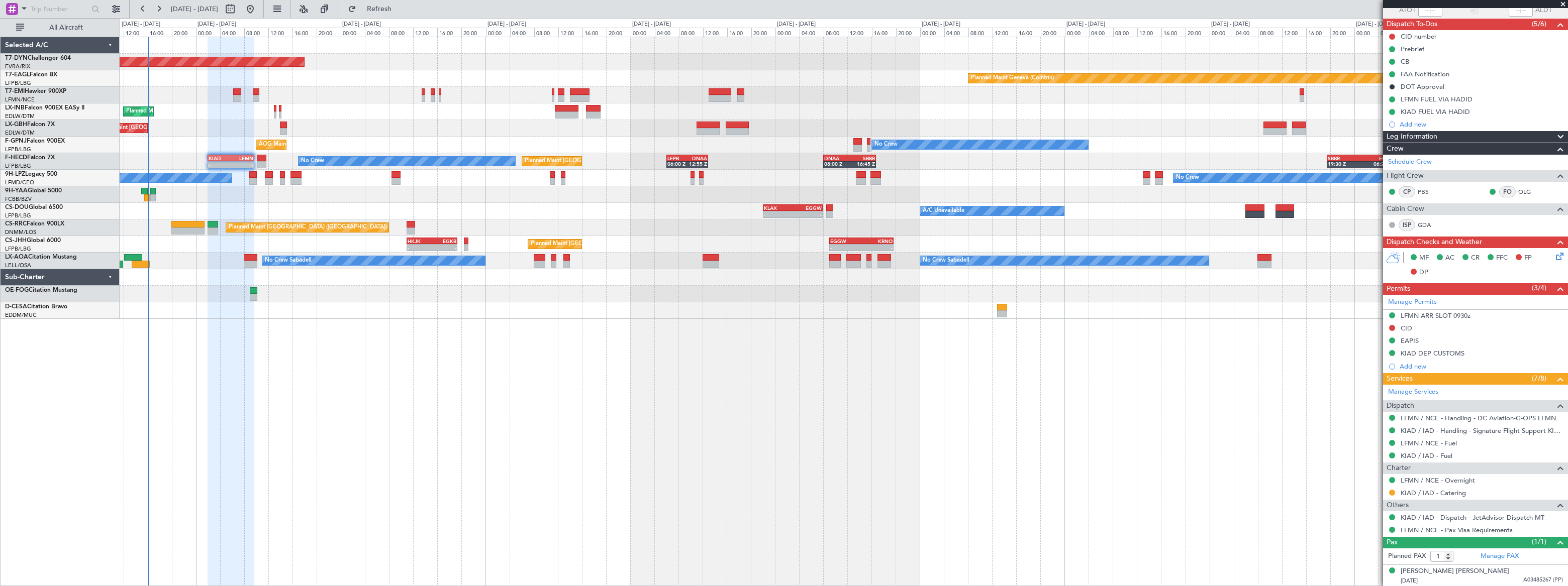
click at [170, 187] on div at bounding box center [842, 195] width 1447 height 17
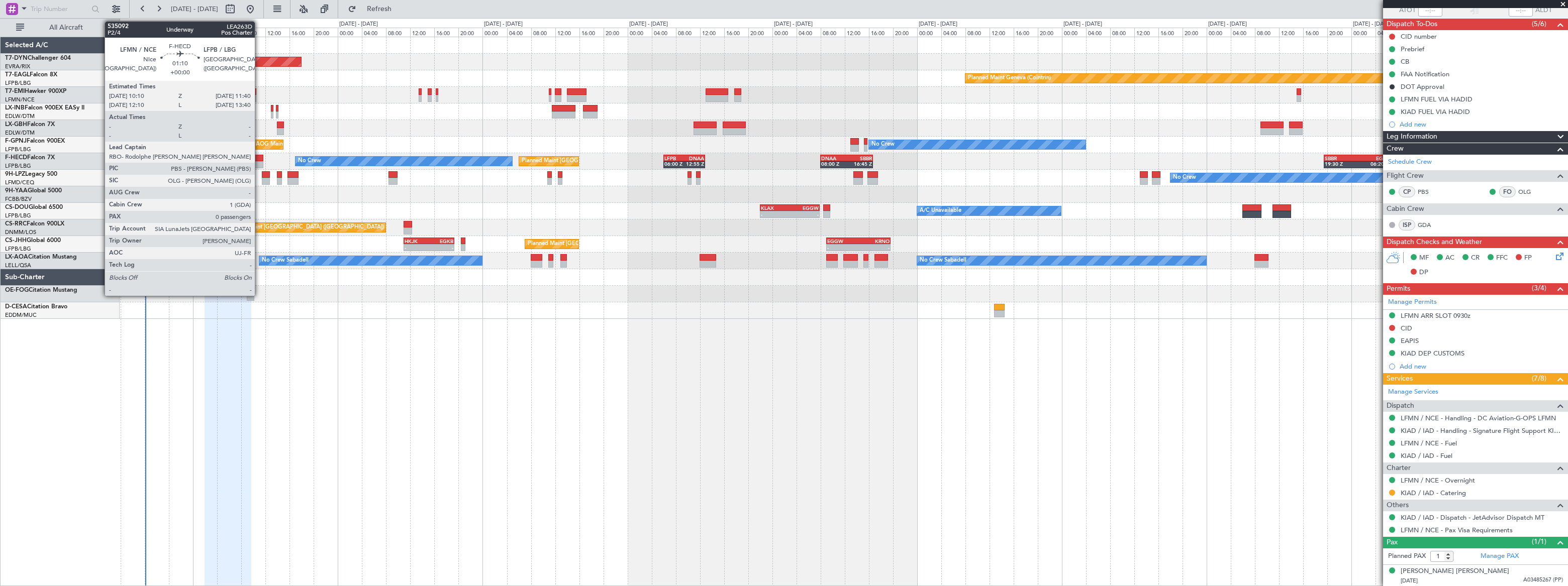
click at [259, 159] on div at bounding box center [258, 158] width 10 height 7
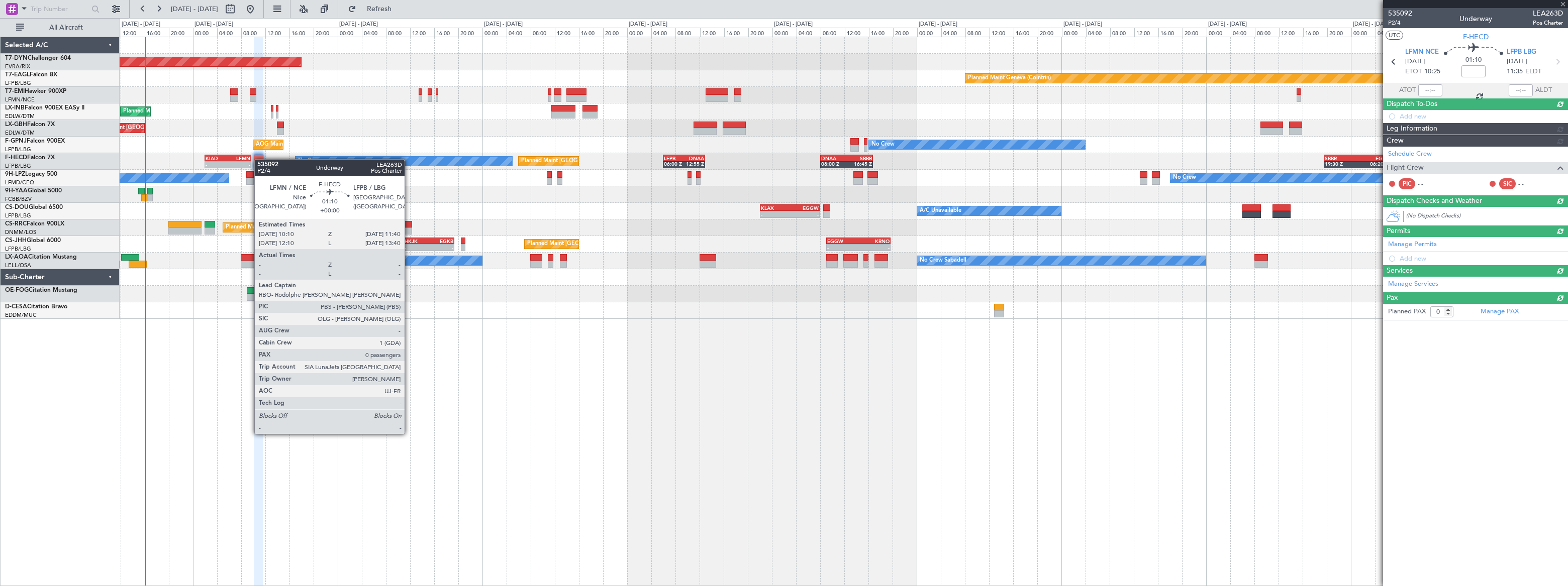
scroll to position [0, 0]
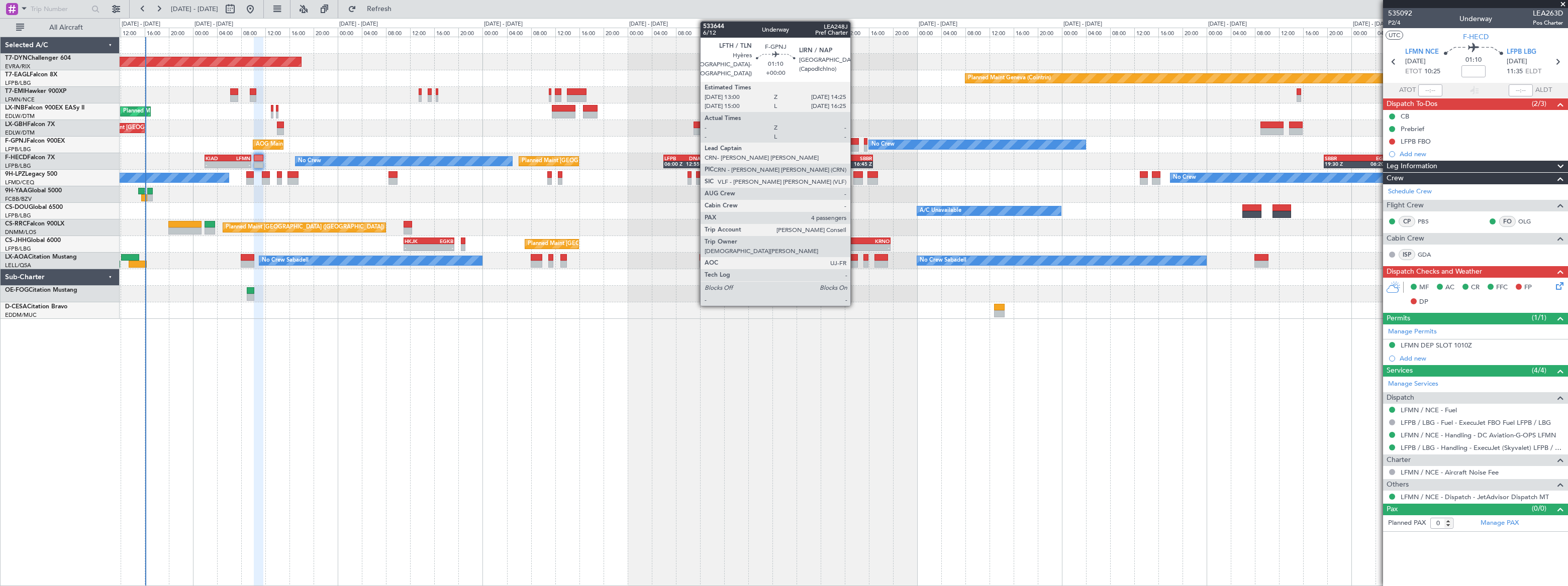
click at [855, 142] on div at bounding box center [854, 141] width 9 height 7
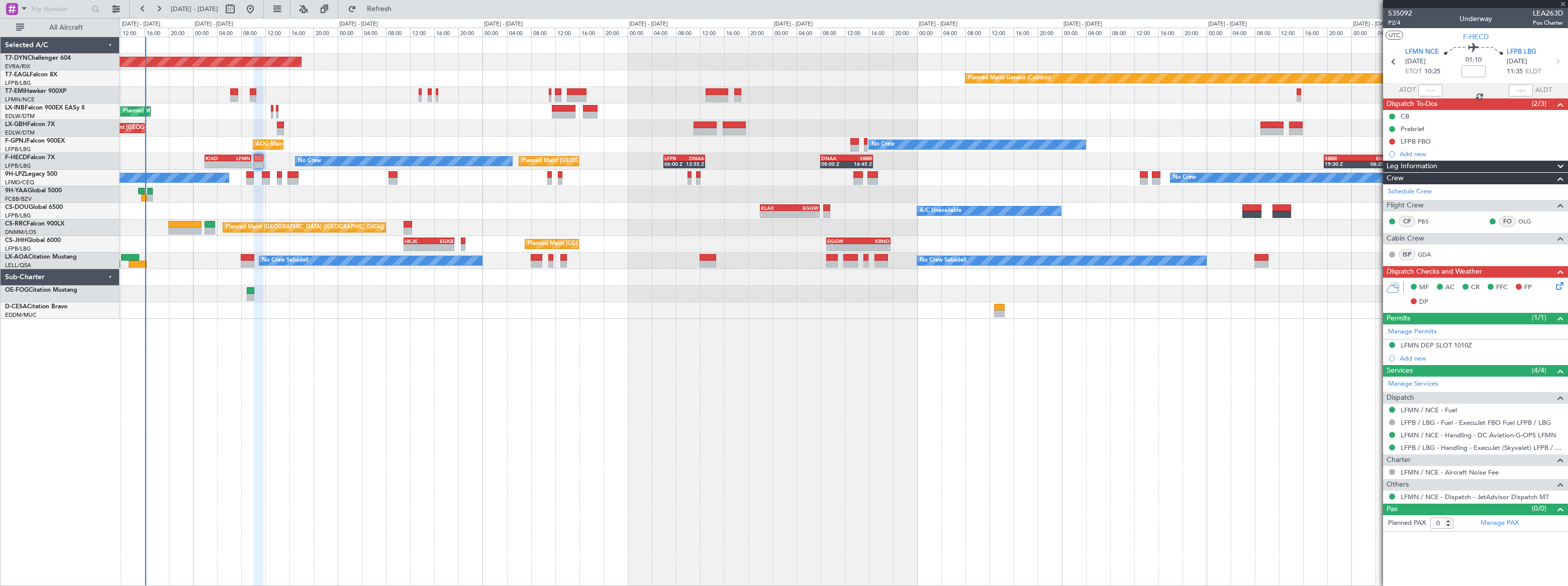
type input "4"
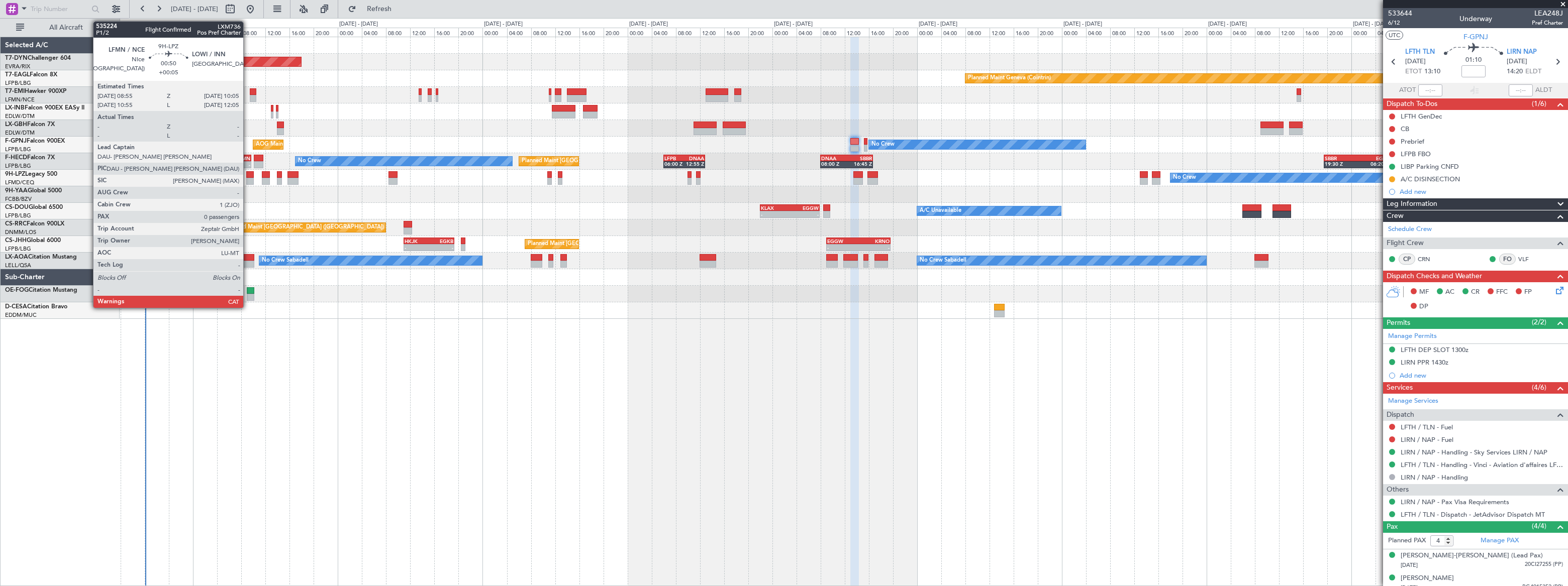
click at [247, 178] on div at bounding box center [250, 181] width 8 height 7
type input "+00:05"
type input "0"
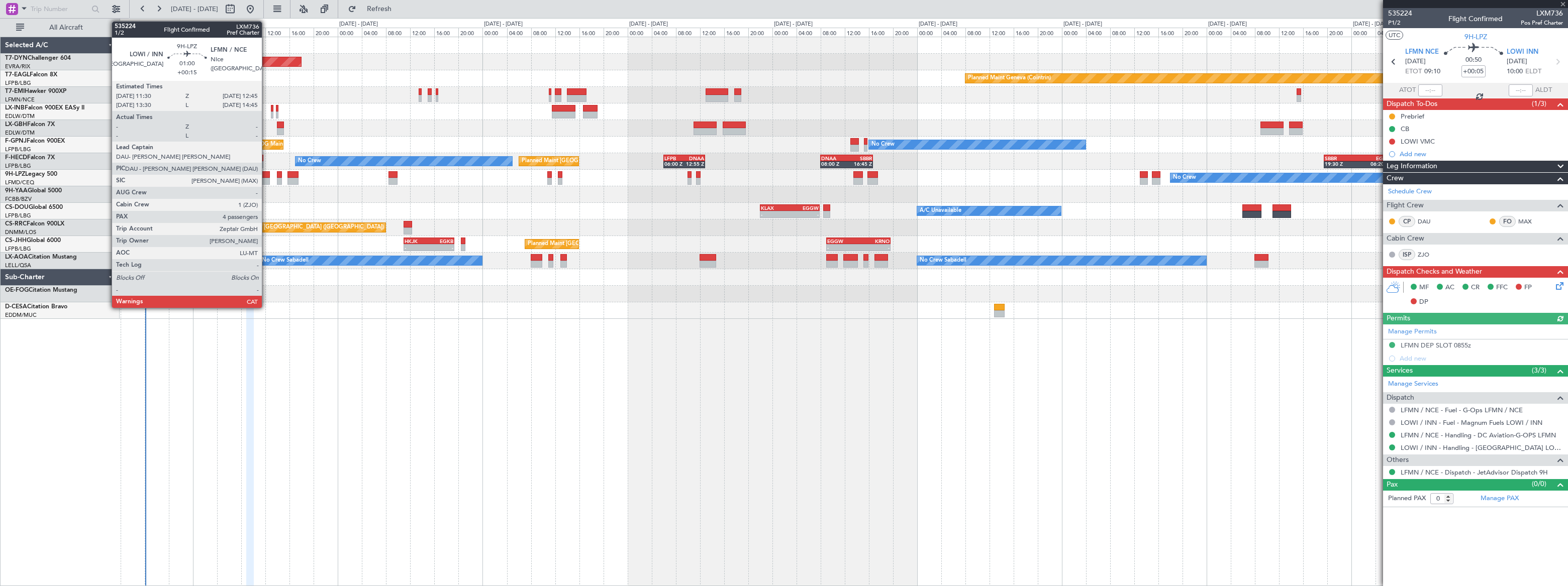
click at [266, 176] on div at bounding box center [266, 174] width 8 height 7
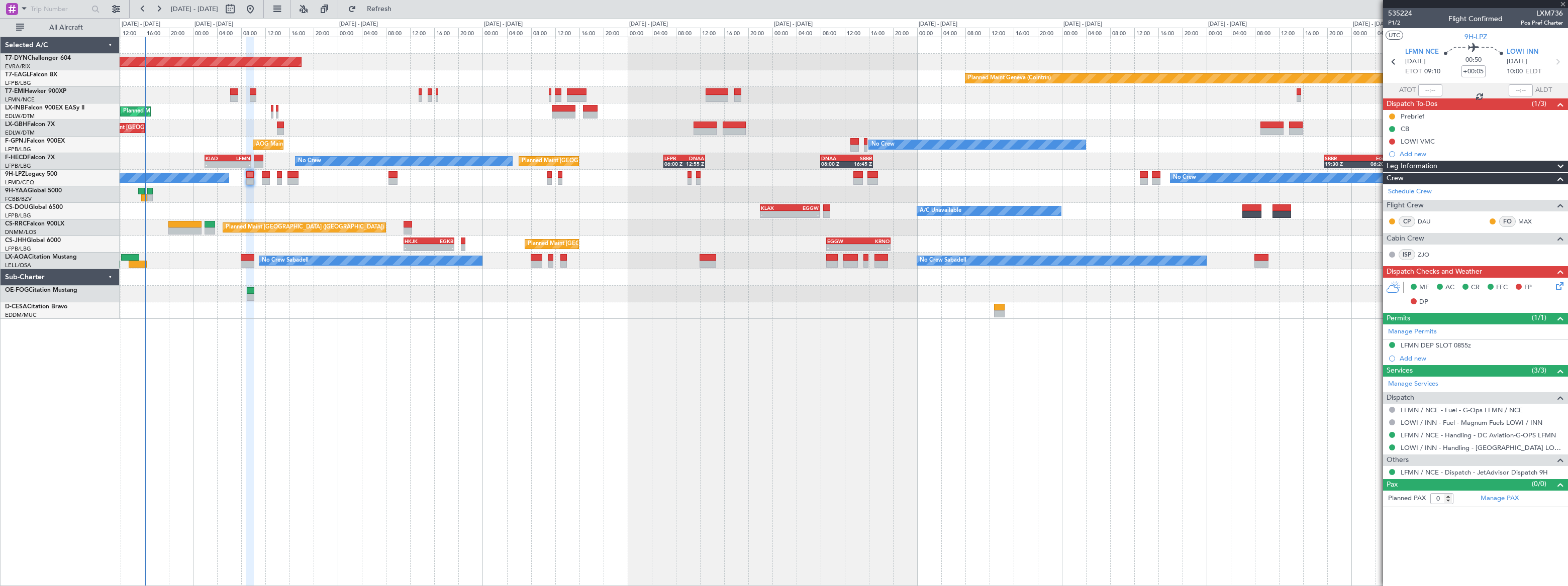
type input "+00:15"
type input "4"
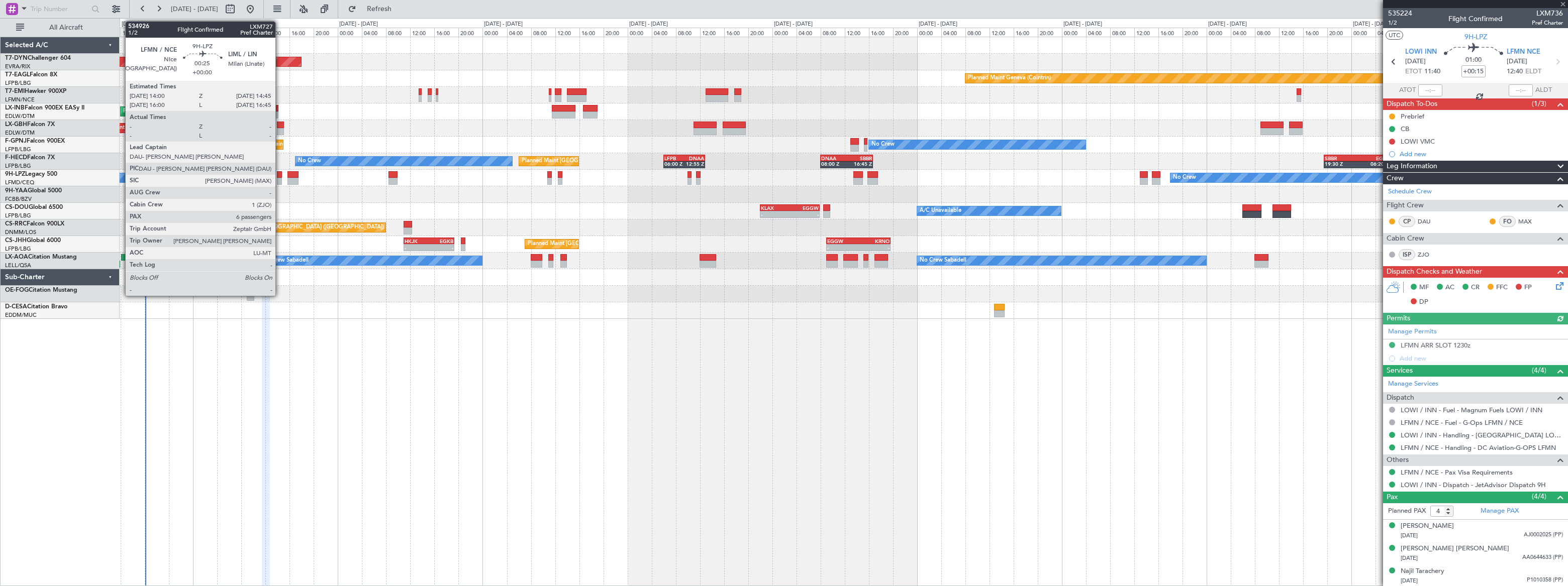
click at [280, 178] on div at bounding box center [279, 181] width 5 height 7
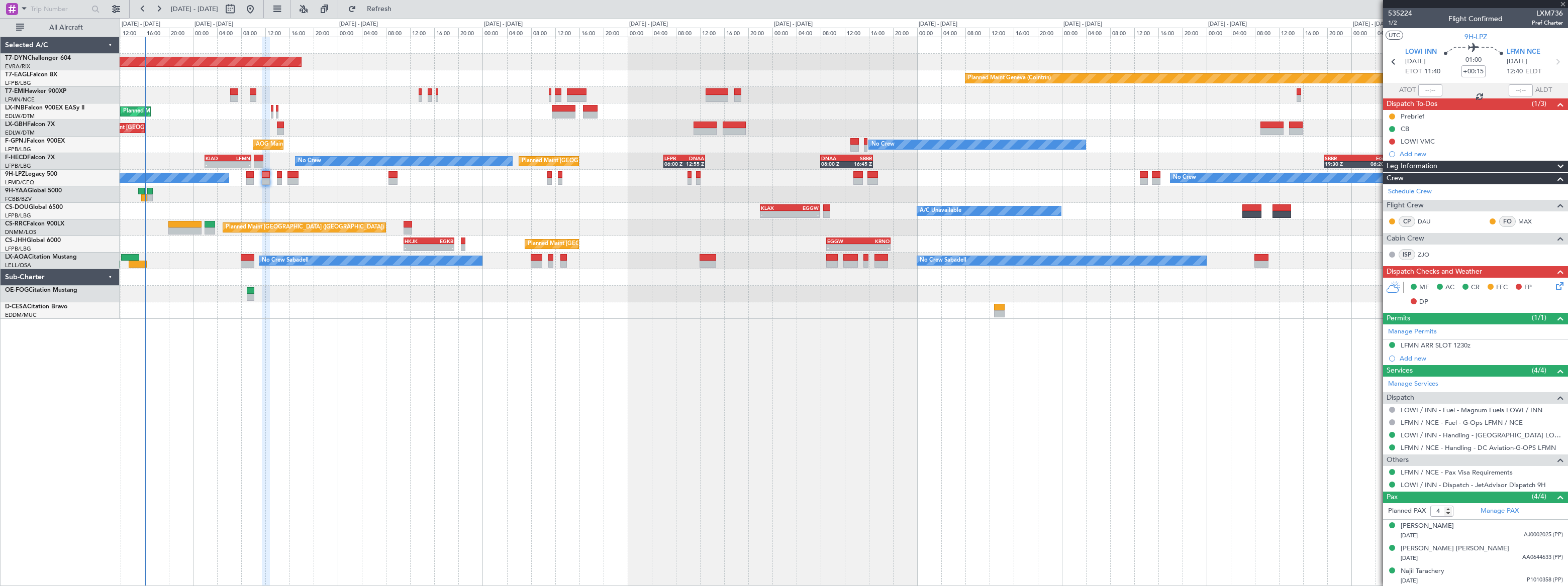
type input "6"
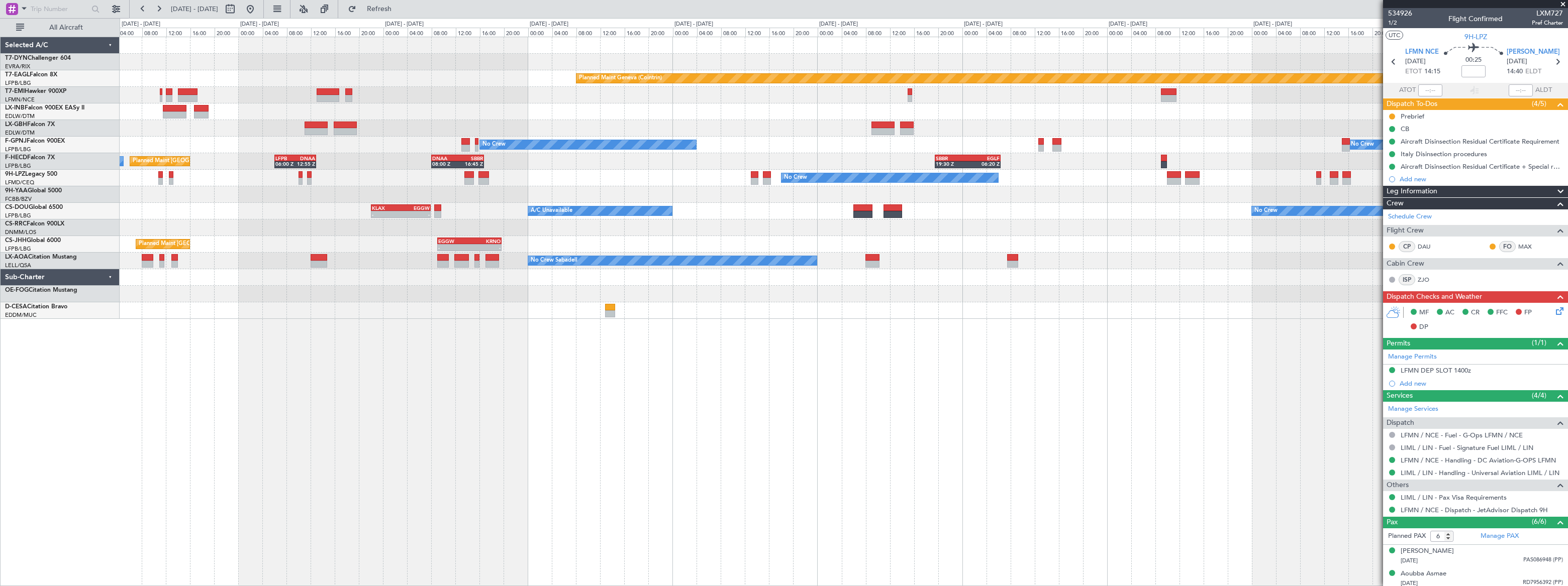
click at [856, 122] on div "Planned Maint Basel-Mulhouse Planned Maint Geneva (Cointrin) Planned Maint Ches…" at bounding box center [842, 178] width 1447 height 282
click at [814, 113] on div "Planned Maint Basel-Mulhouse Planned Maint Geneva (Cointrin) Planned Maint Ches…" at bounding box center [842, 178] width 1447 height 282
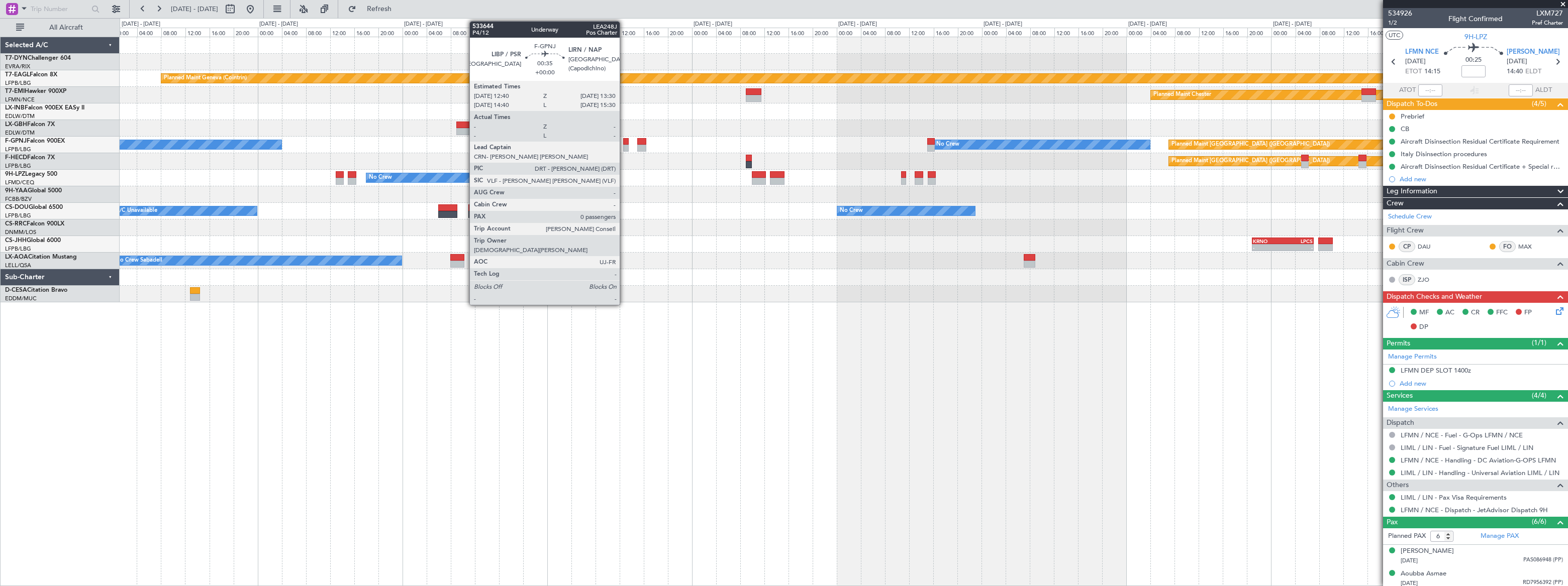
click at [623, 145] on div at bounding box center [626, 148] width 6 height 7
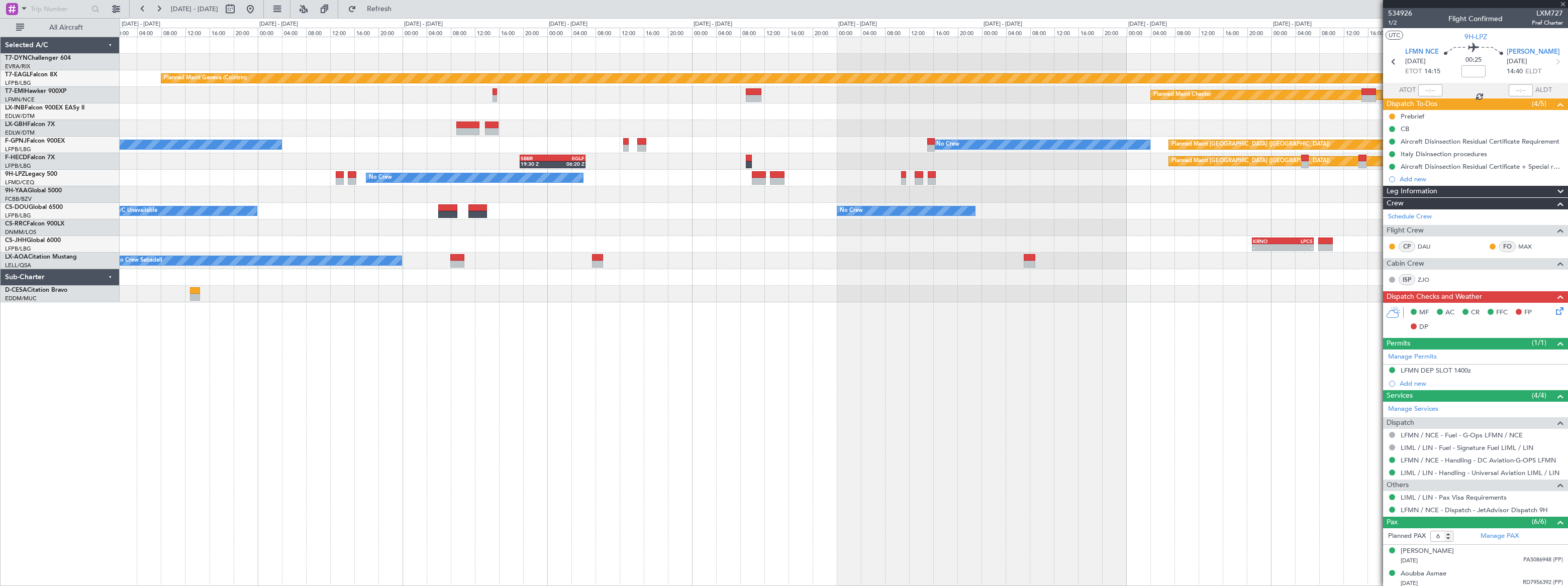
click at [623, 145] on div at bounding box center [626, 148] width 6 height 7
type input "0"
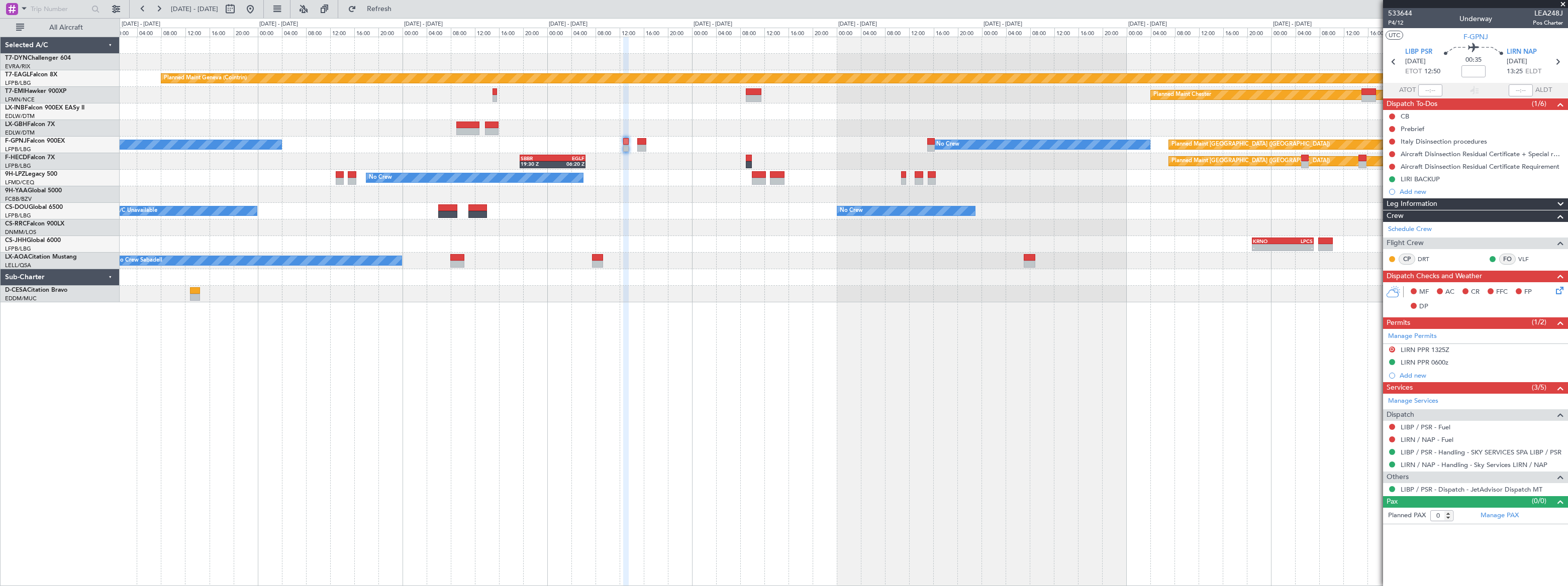
click at [1064, 210] on div "Planned Maint Geneva (Cointrin) Planned Maint Chester No Crew Planned Maint Par…" at bounding box center [842, 169] width 1447 height 265
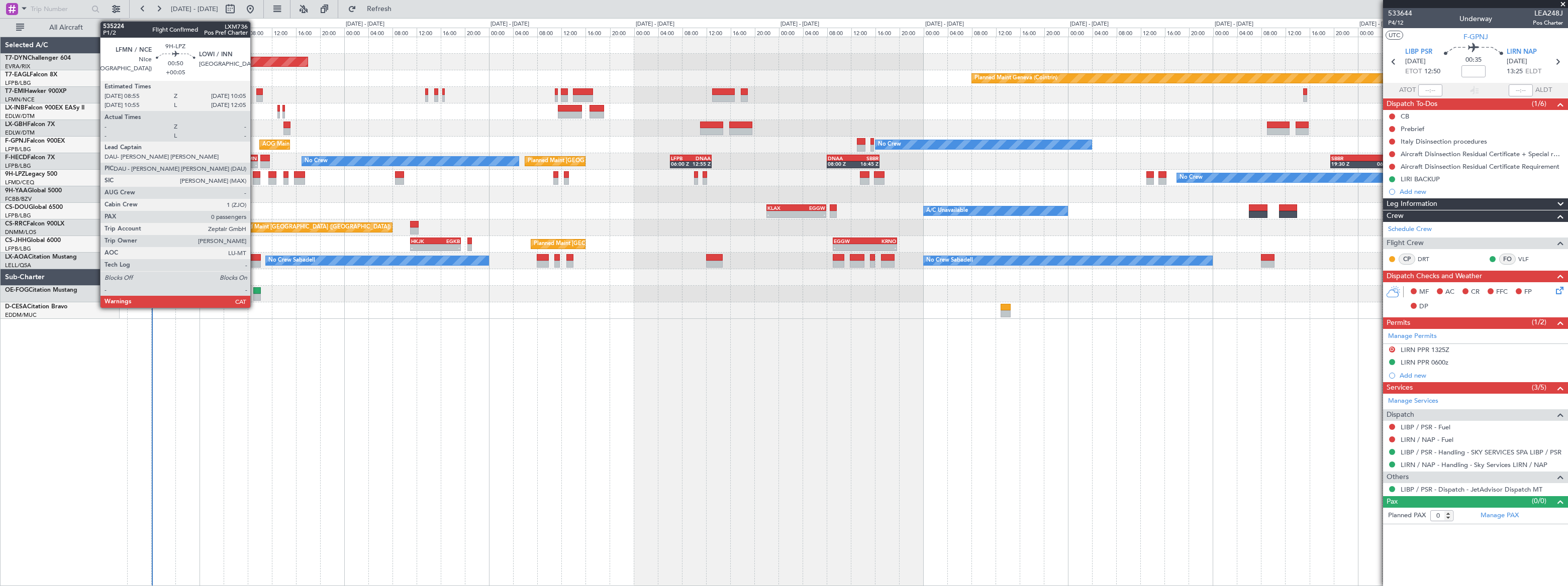
click at [254, 174] on div at bounding box center [256, 174] width 8 height 7
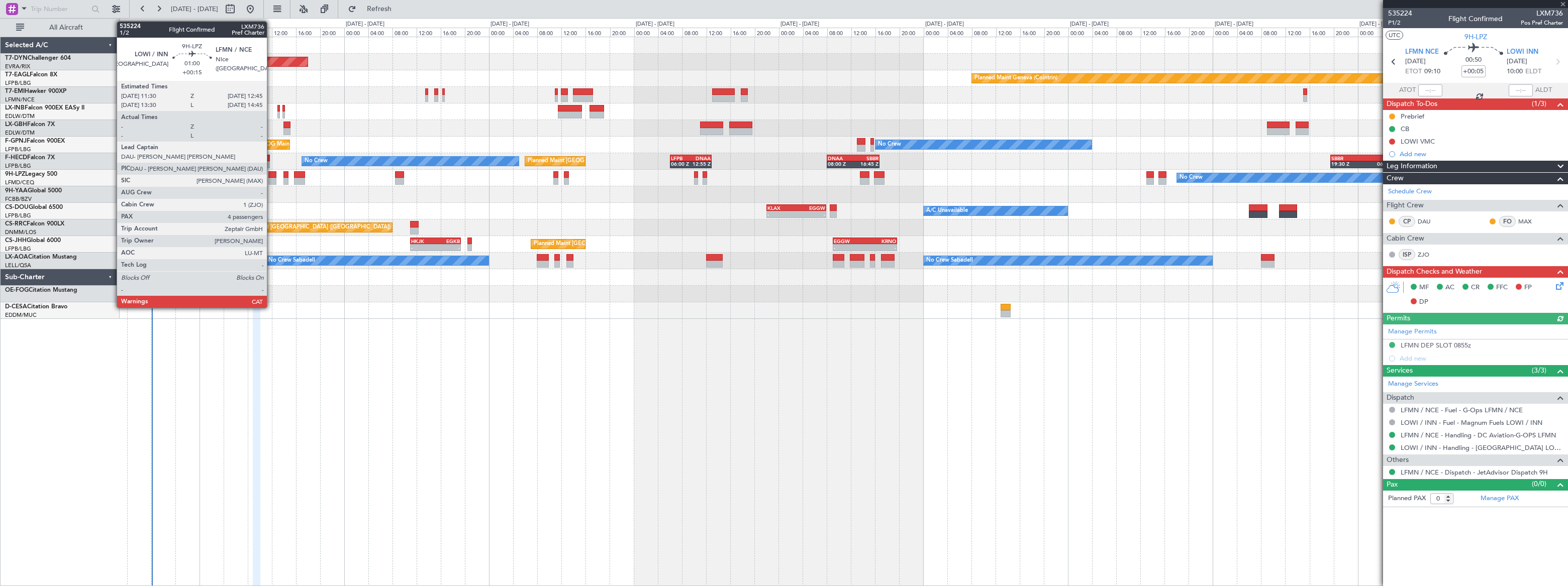
click at [271, 175] on div at bounding box center [272, 174] width 8 height 7
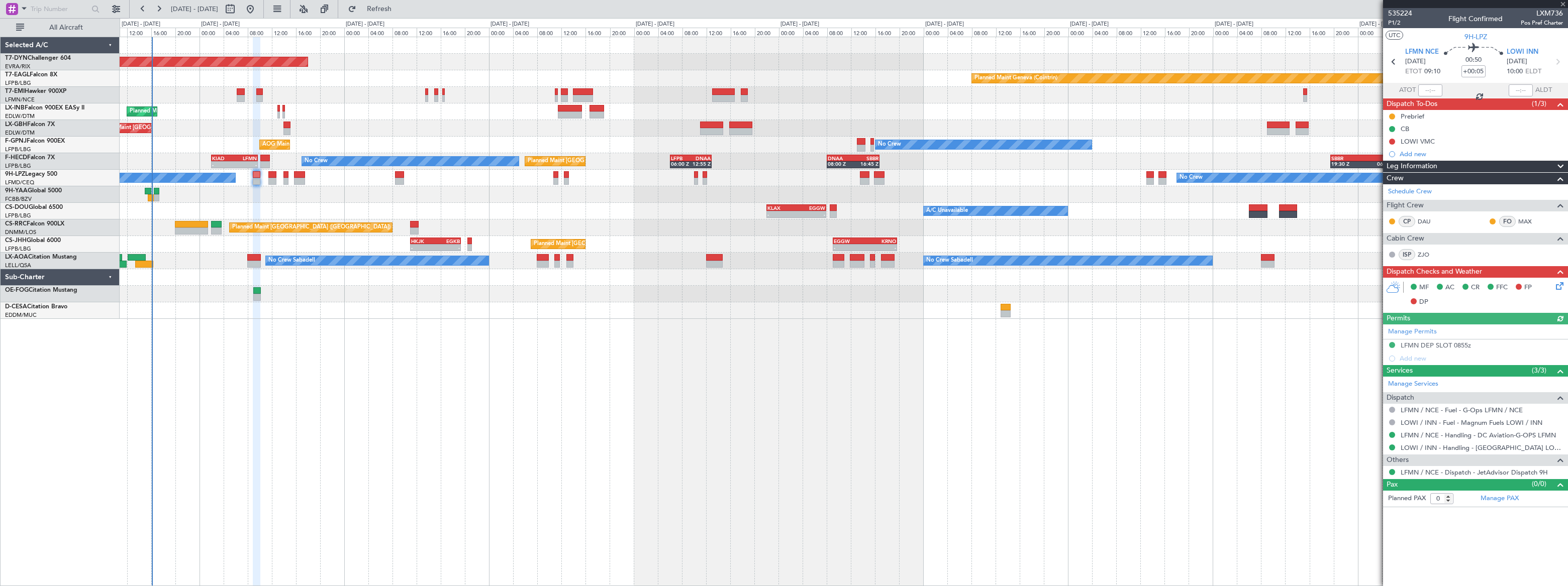
type input "+00:15"
type input "4"
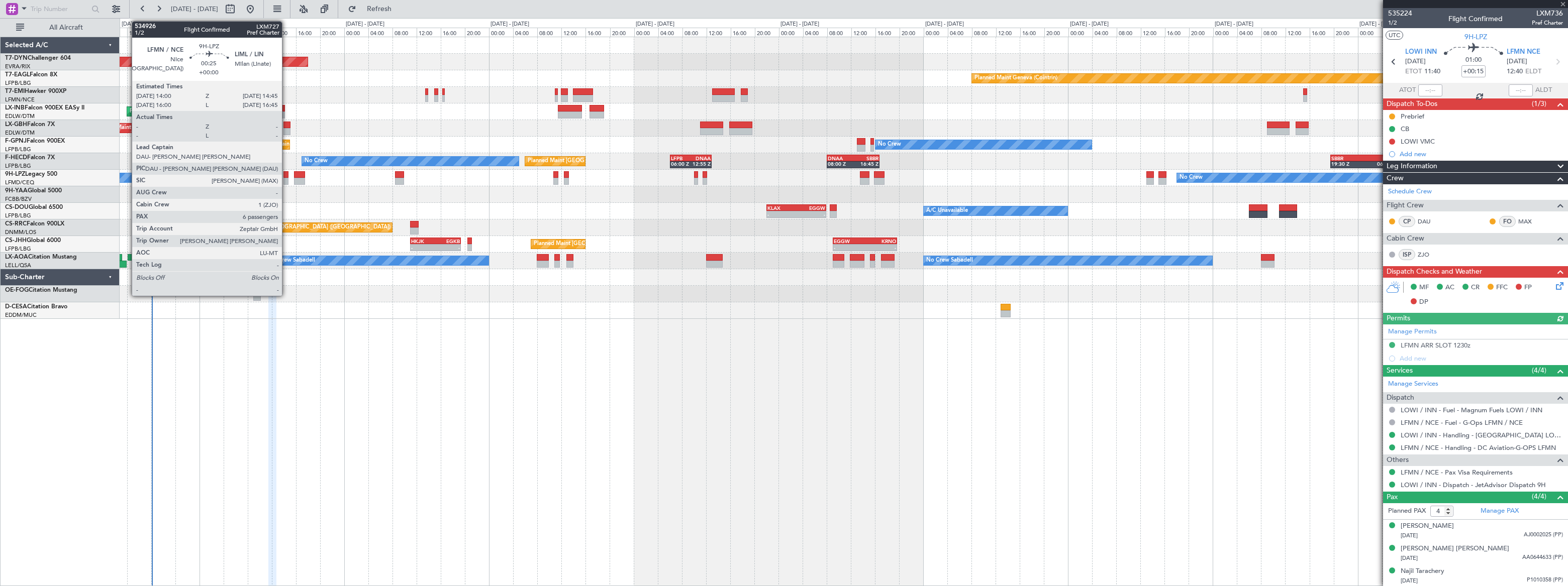
click at [287, 176] on div at bounding box center [286, 174] width 5 height 7
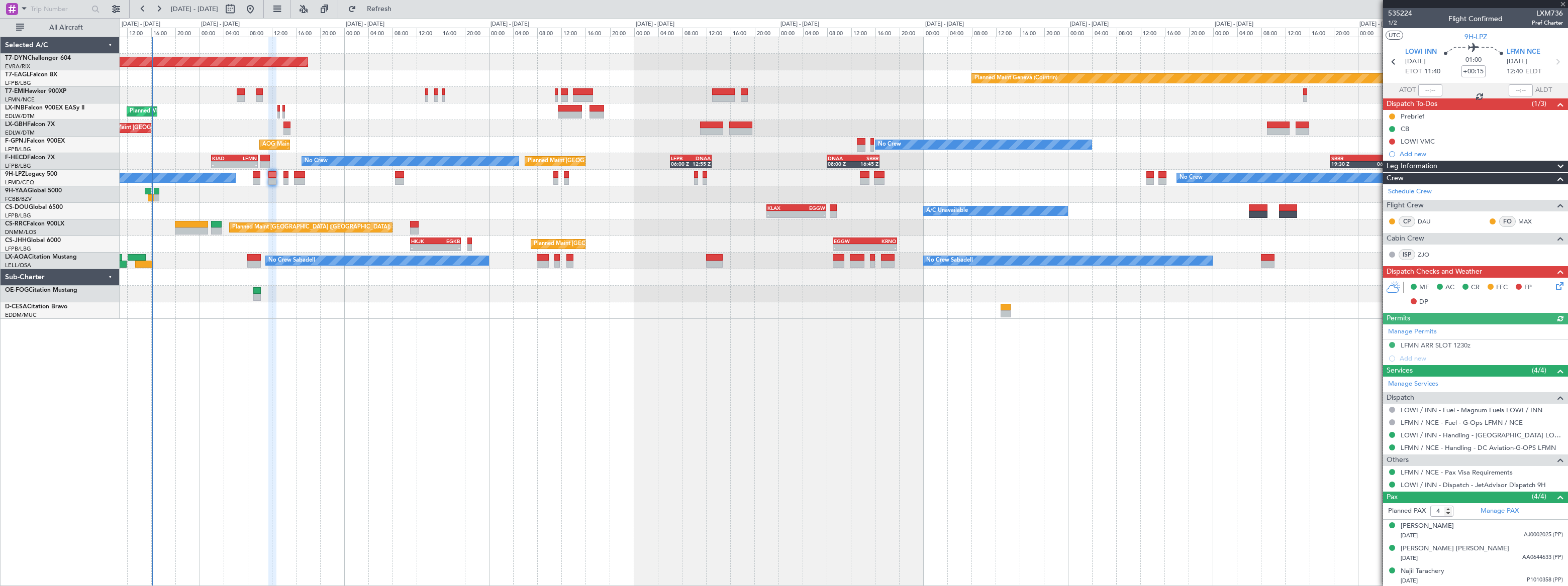
type input "6"
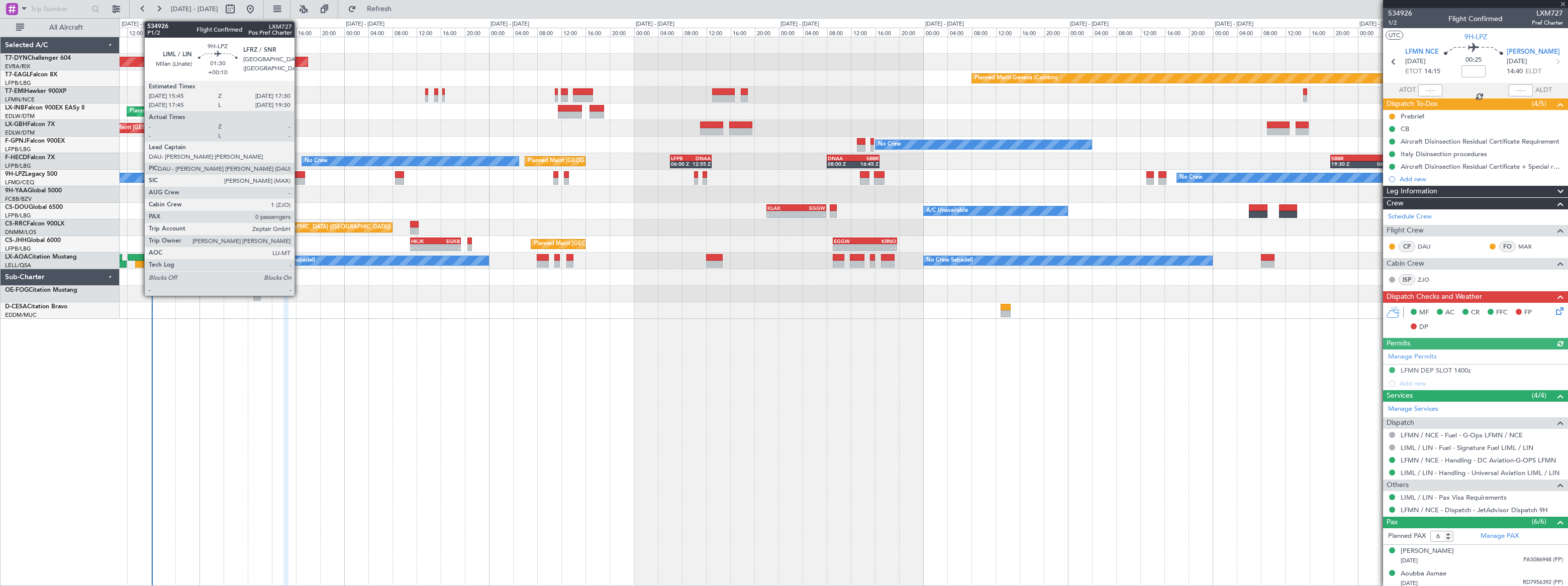
click at [299, 176] on div at bounding box center [299, 174] width 11 height 7
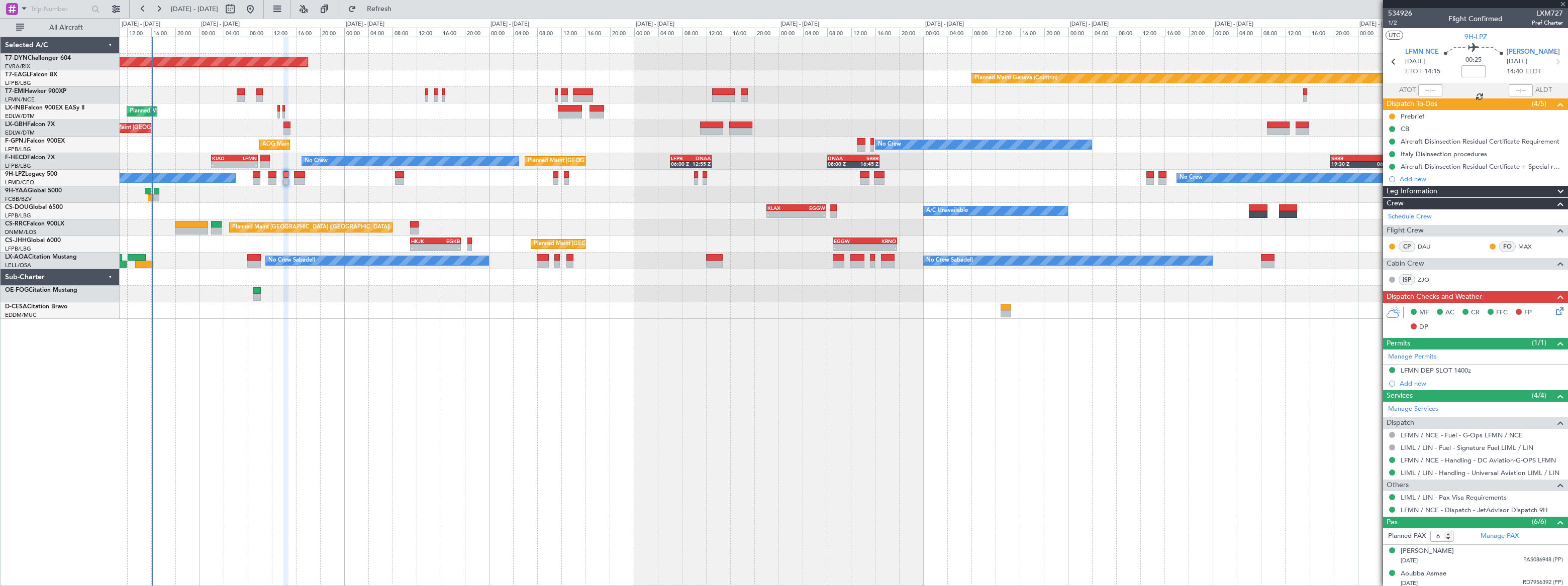
type input "+00:10"
type input "0"
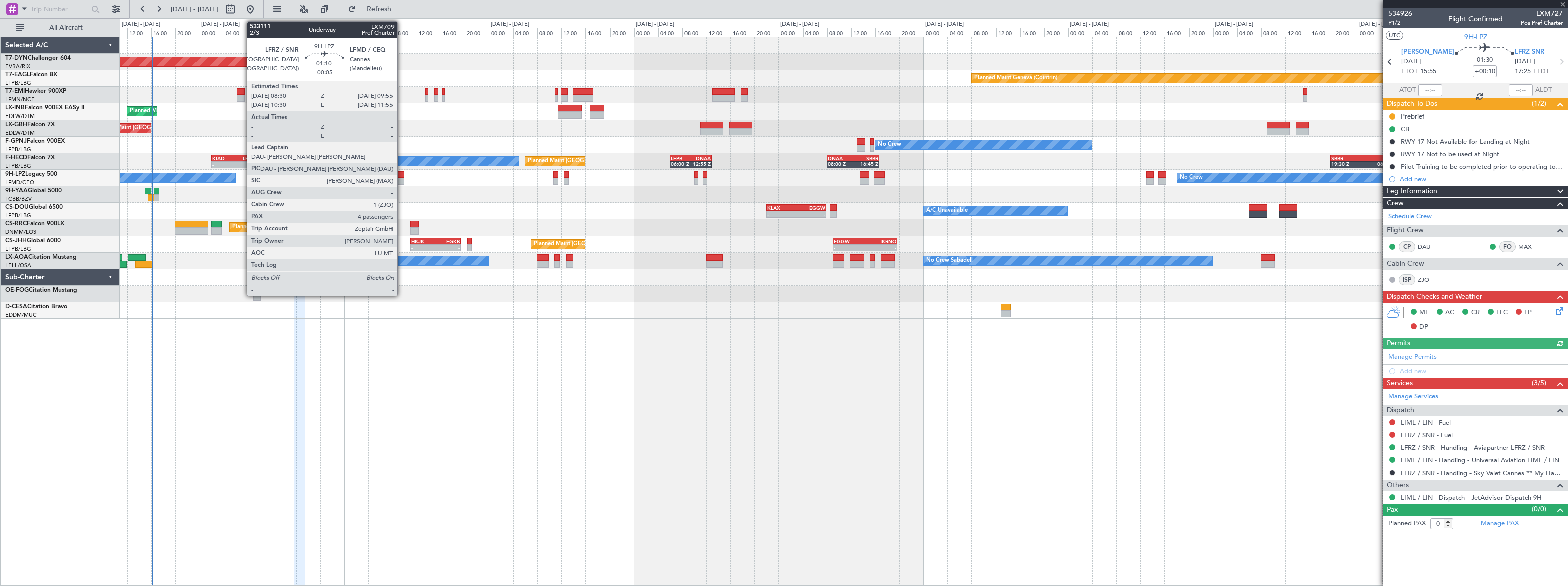
click at [400, 177] on div at bounding box center [399, 174] width 9 height 7
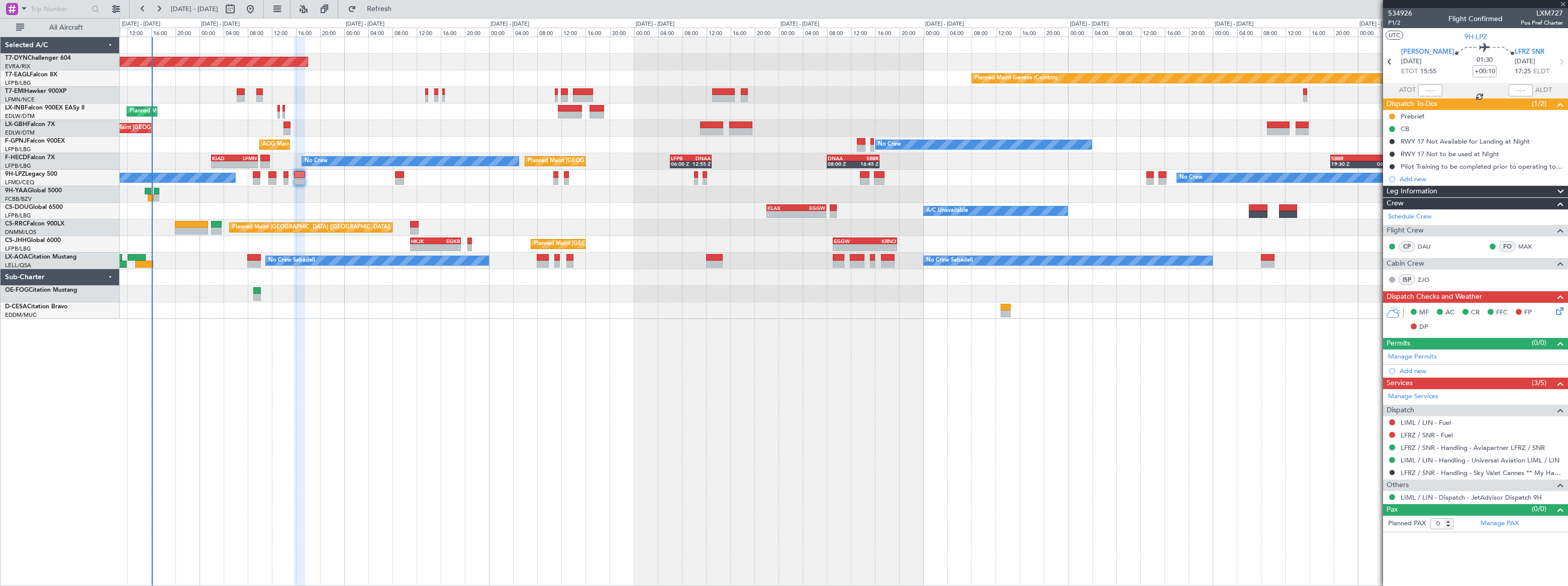
type input "-00:05"
type input "4"
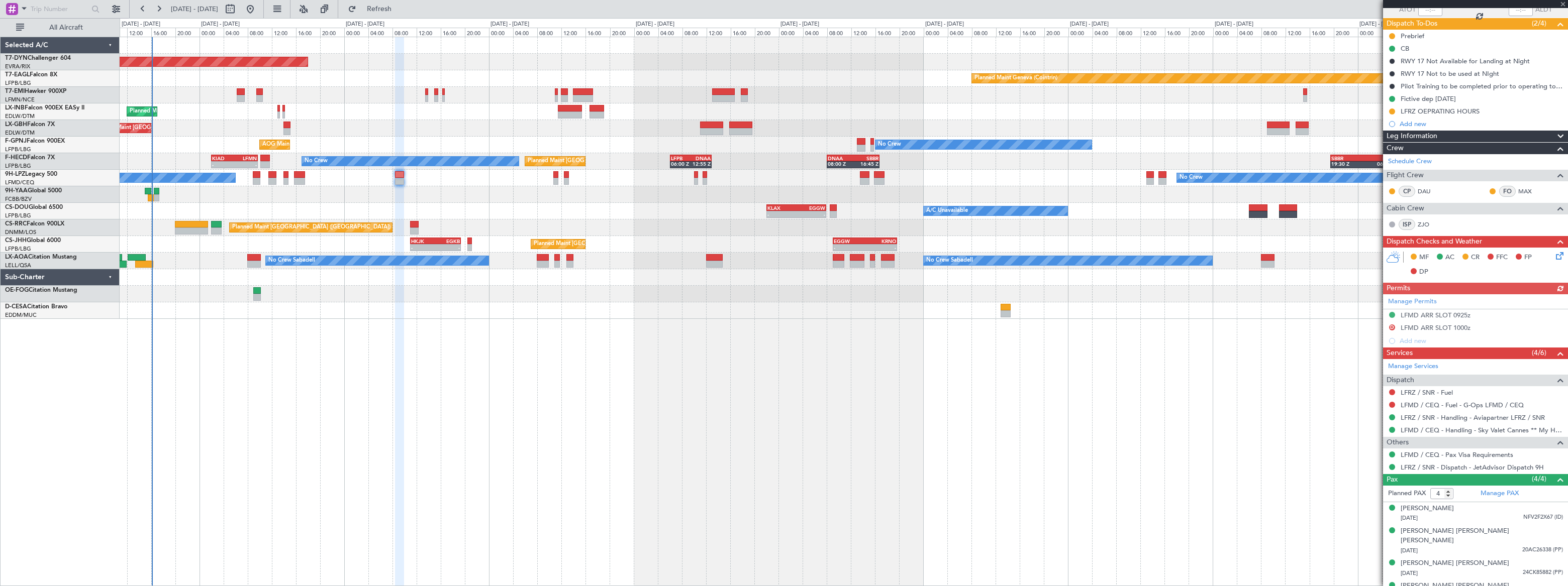
scroll to position [85, 0]
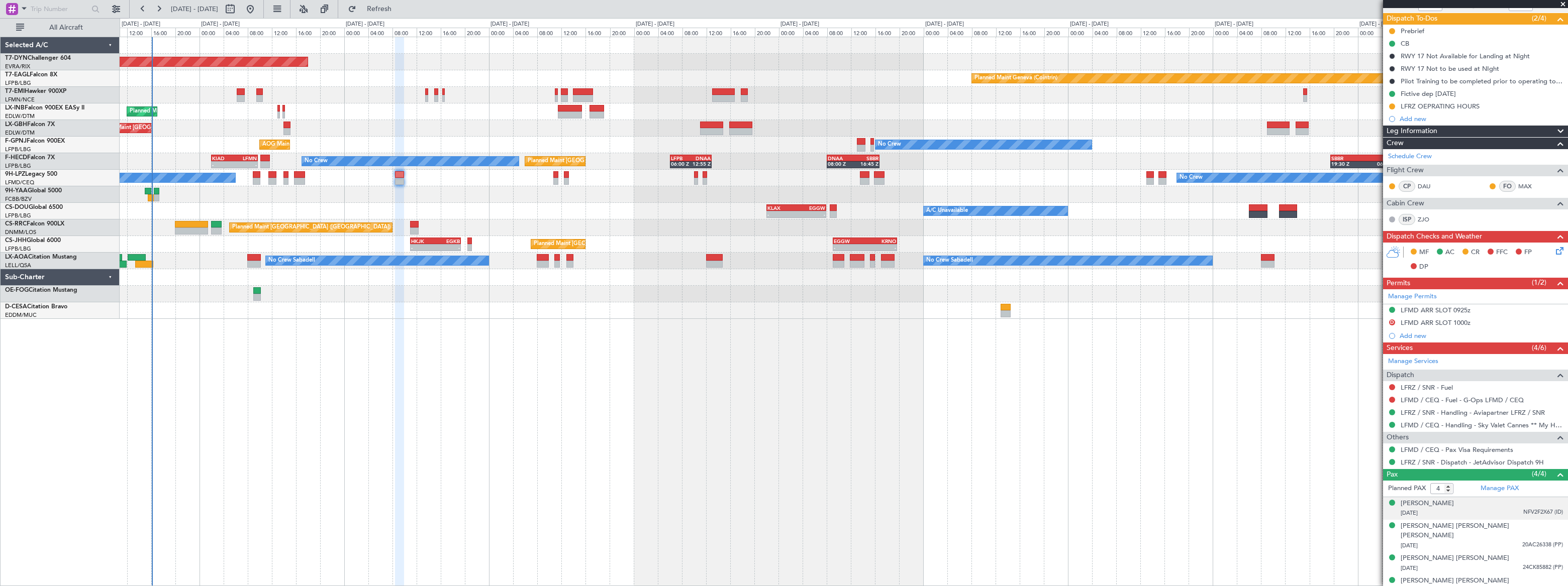
click at [1498, 509] on div "12/02/1933 NFV2F2X67 (ID)" at bounding box center [1482, 514] width 162 height 10
click at [1509, 565] on div "09/03/1960 20AC26338 (PP)" at bounding box center [1482, 570] width 162 height 10
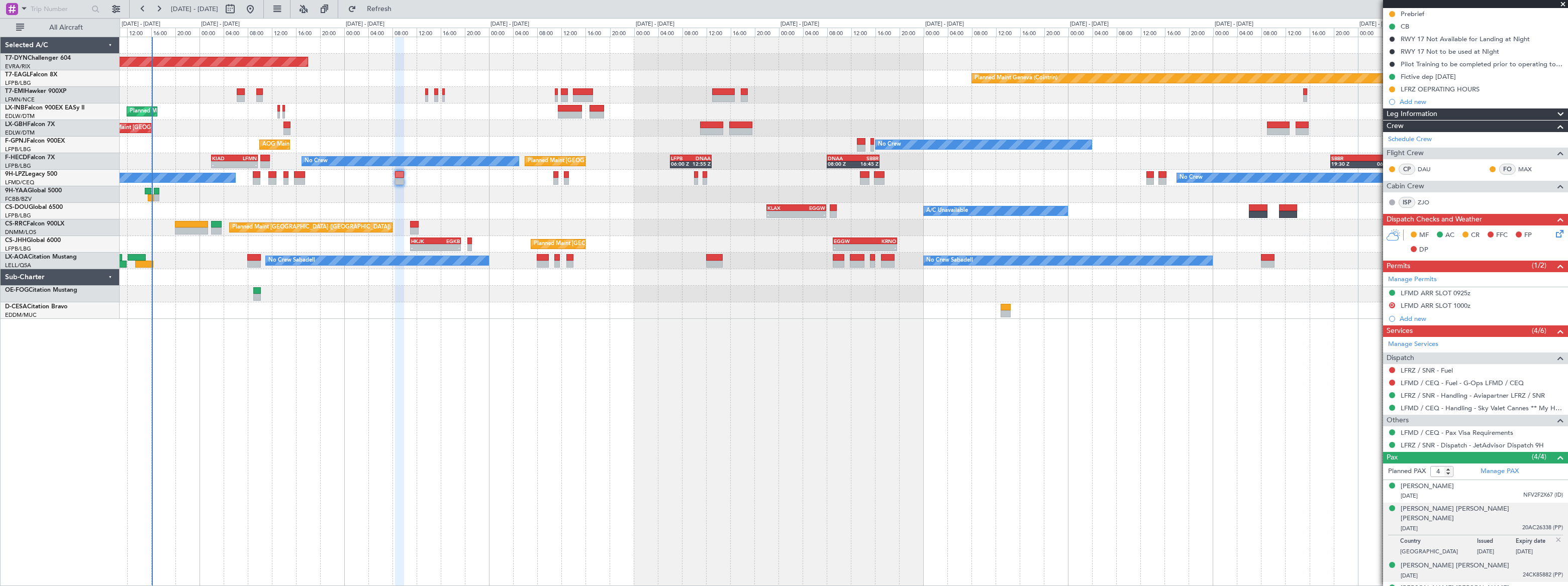
scroll to position [110, 0]
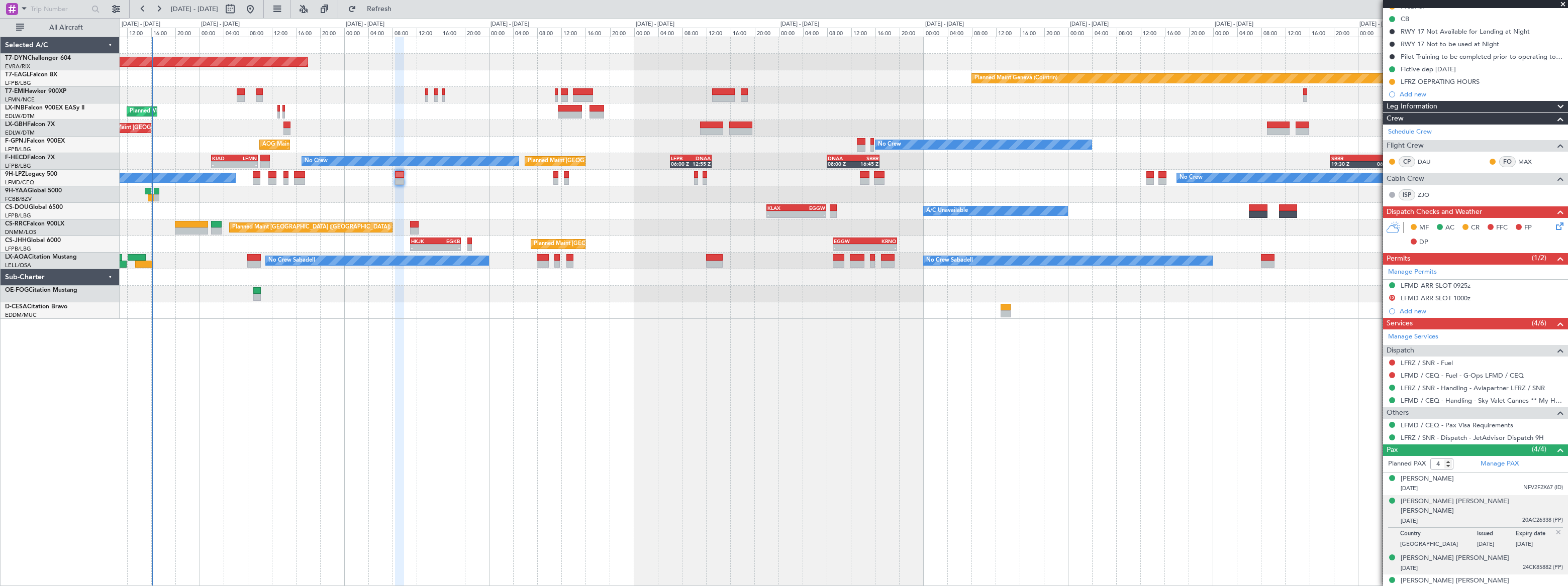
click at [1503, 563] on div "19/04/1946 24CK85882 (PP)" at bounding box center [1482, 568] width 162 height 10
click at [1507, 586] on div "24/08/1935 22FI70303 (PP)" at bounding box center [1482, 591] width 162 height 10
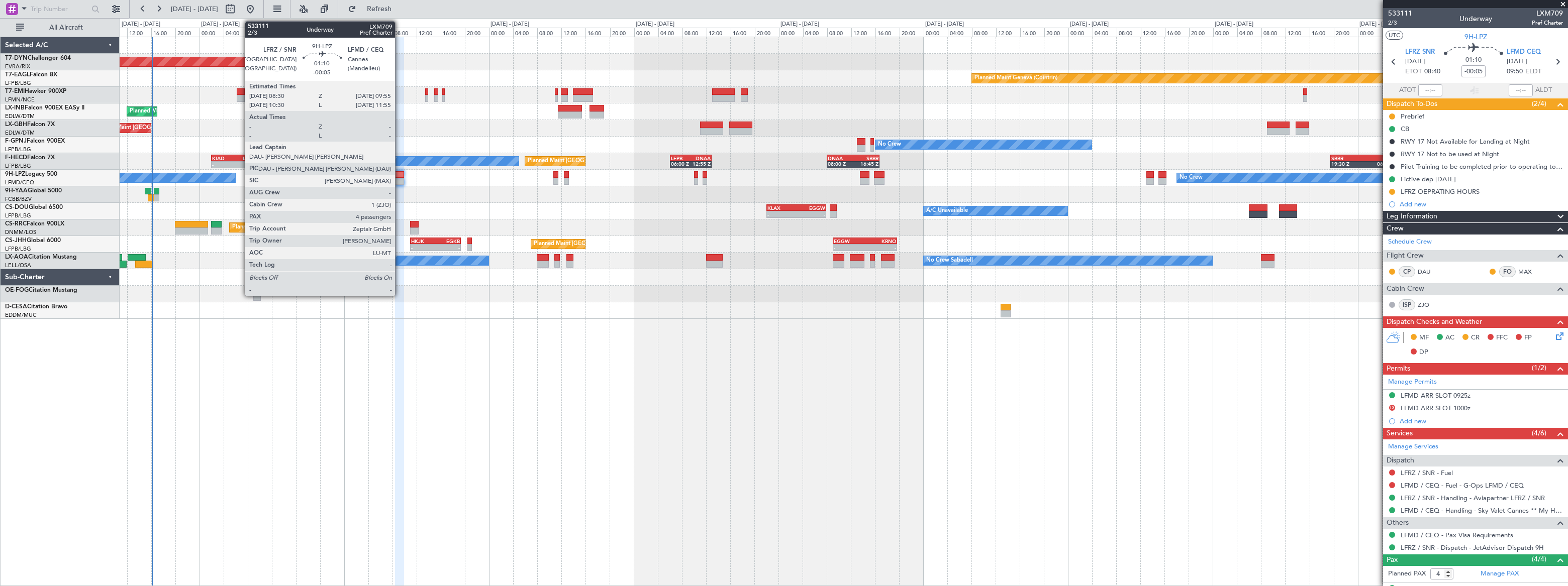
click at [399, 176] on div at bounding box center [399, 174] width 9 height 7
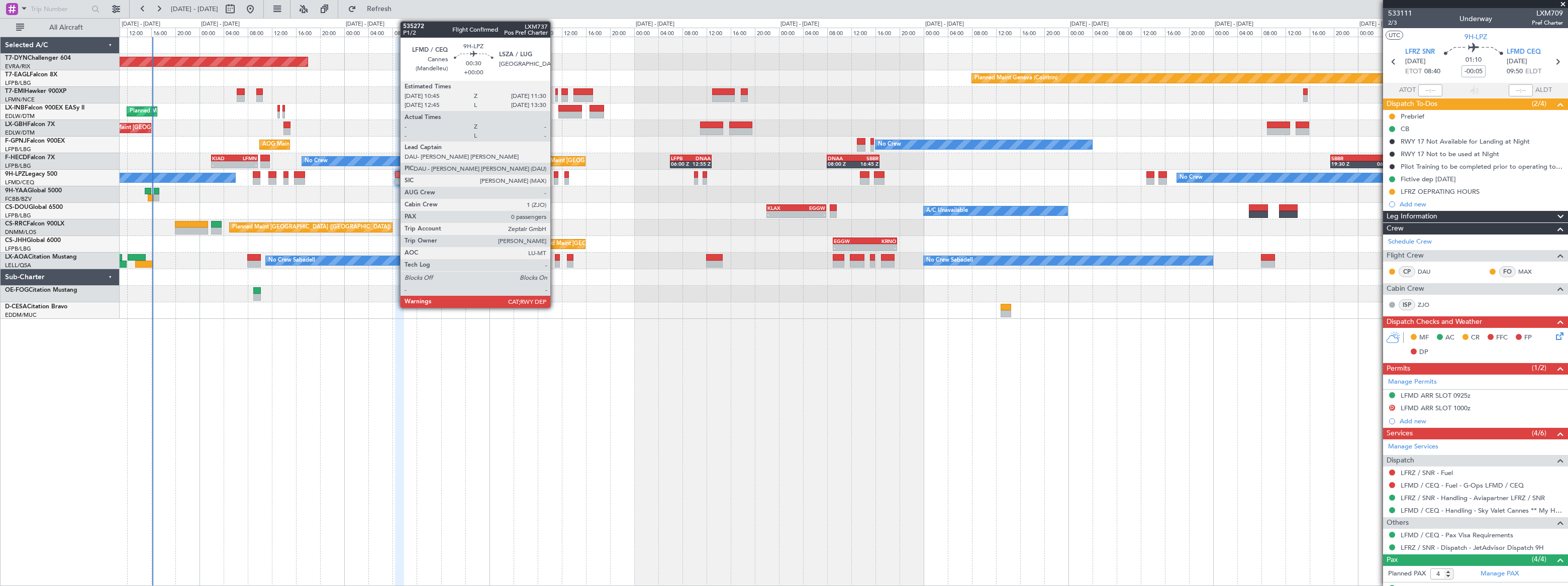
click at [555, 180] on div at bounding box center [556, 181] width 5 height 7
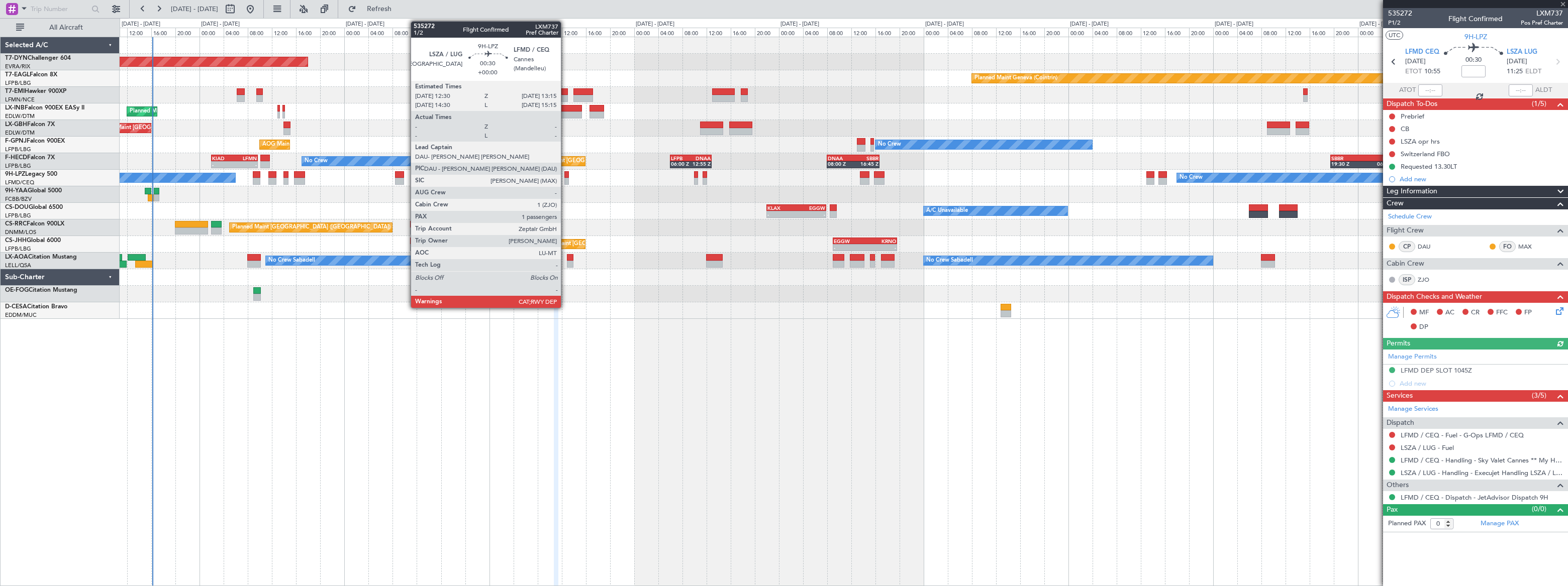
click at [565, 179] on div at bounding box center [566, 181] width 5 height 7
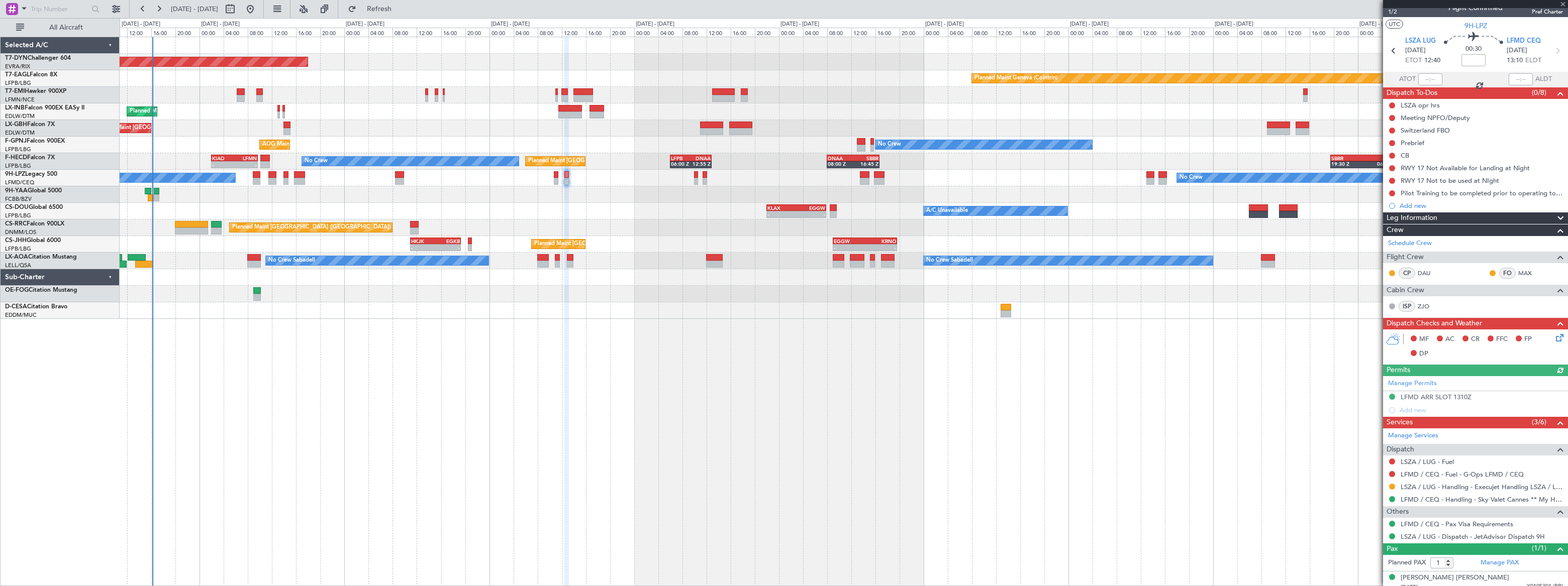
scroll to position [18, 0]
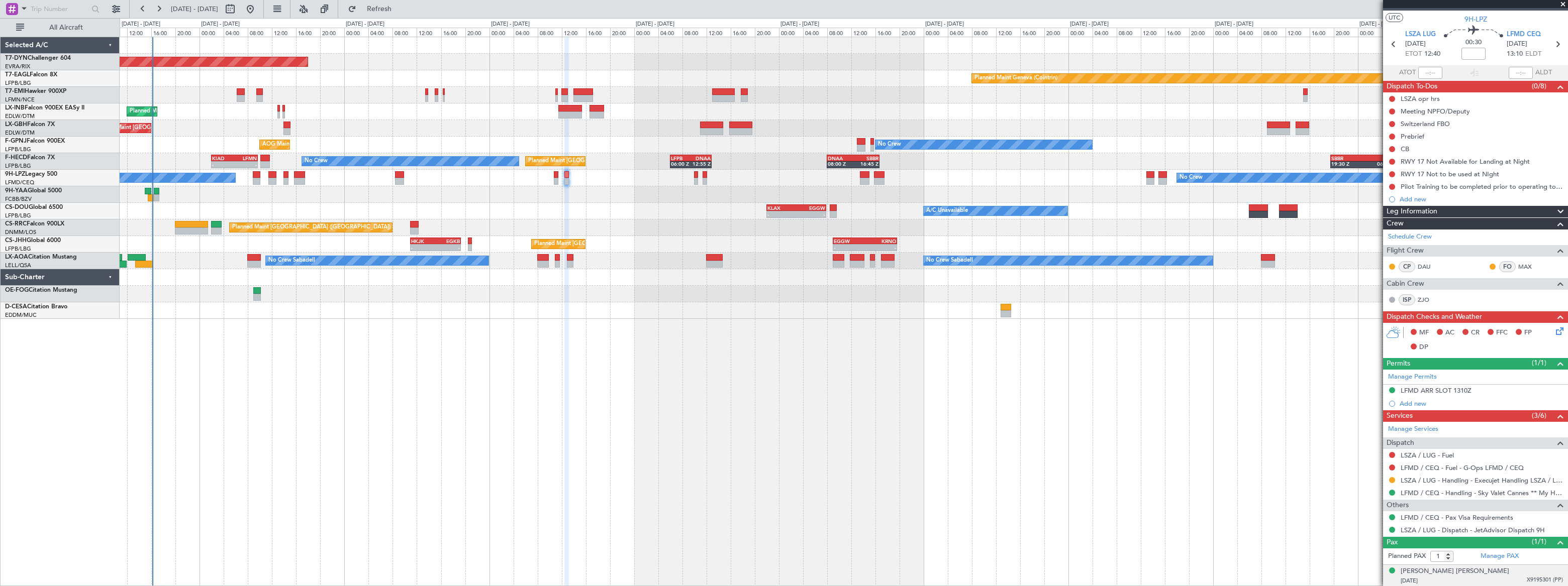
click at [1527, 579] on span "X9195301 (PP)" at bounding box center [1545, 580] width 36 height 9
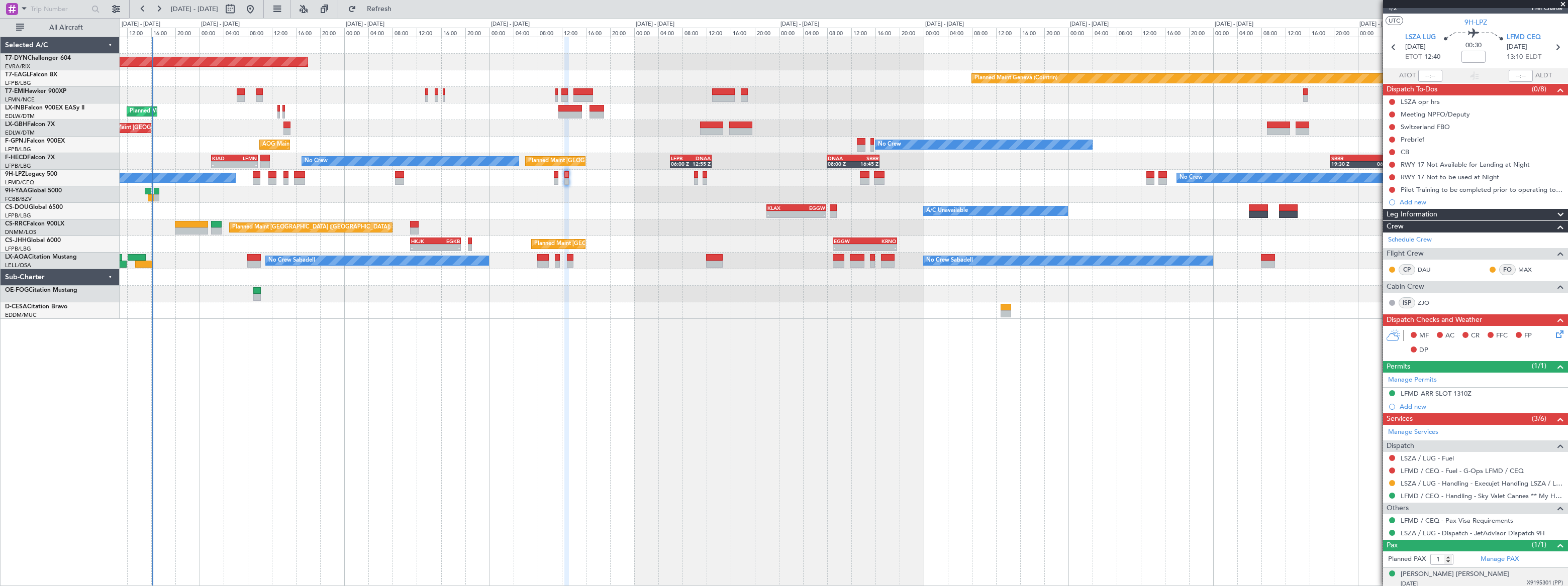
scroll to position [0, 0]
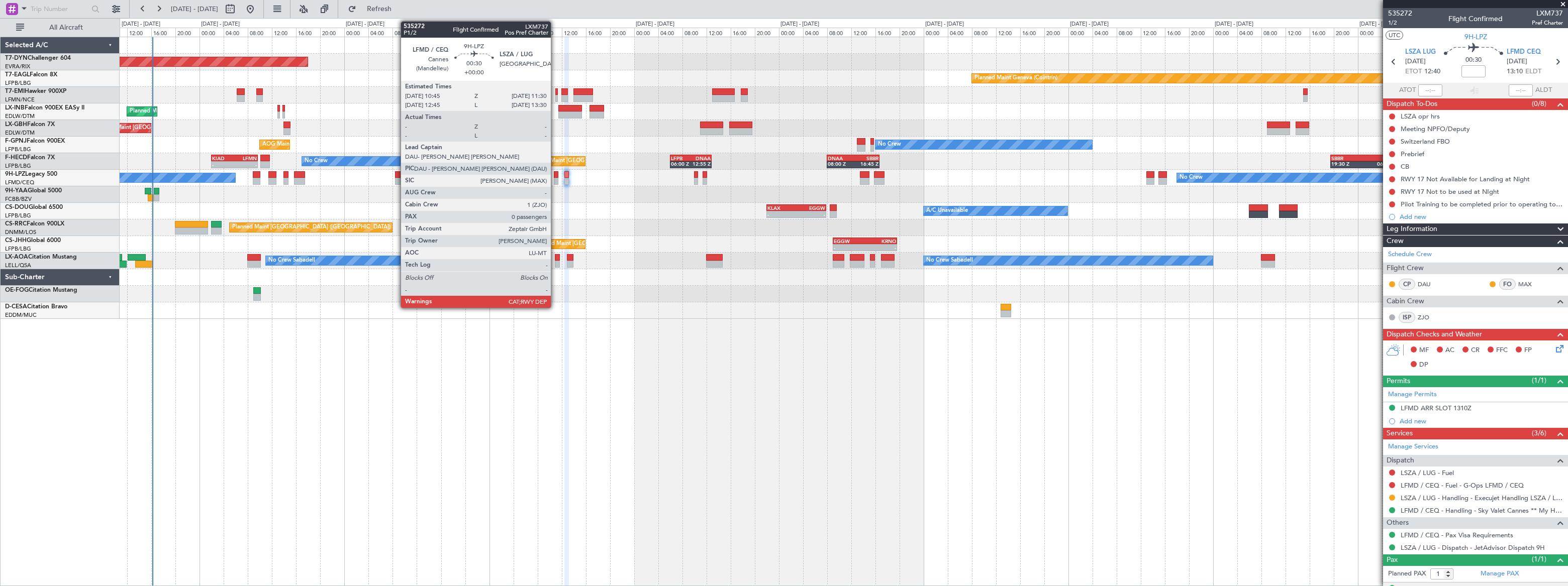
click at [556, 178] on div at bounding box center [556, 181] width 5 height 7
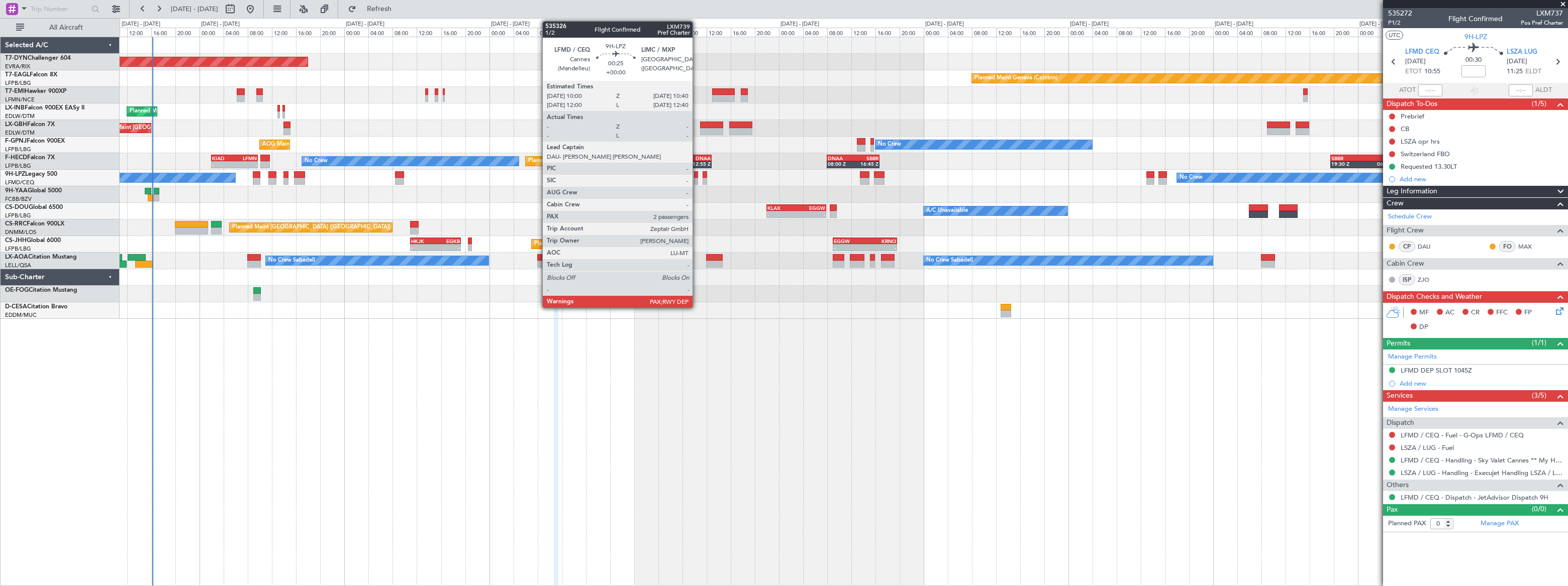
click at [696, 180] on div at bounding box center [695, 181] width 5 height 7
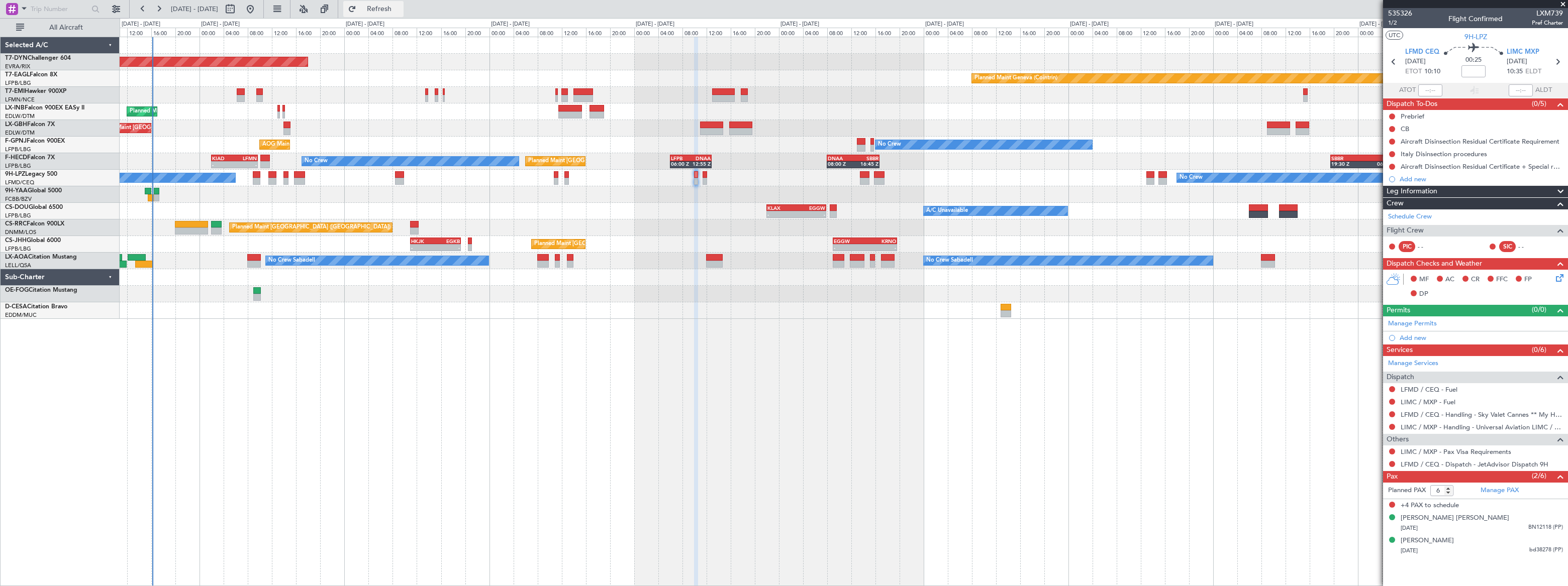
click at [400, 8] on span "Refresh" at bounding box center [379, 9] width 42 height 7
click at [1502, 524] on div "03/02/1977 BN12118 (PP)" at bounding box center [1482, 528] width 162 height 10
click at [1493, 573] on div "25/06/1997 bd38278 (PP)" at bounding box center [1482, 576] width 162 height 10
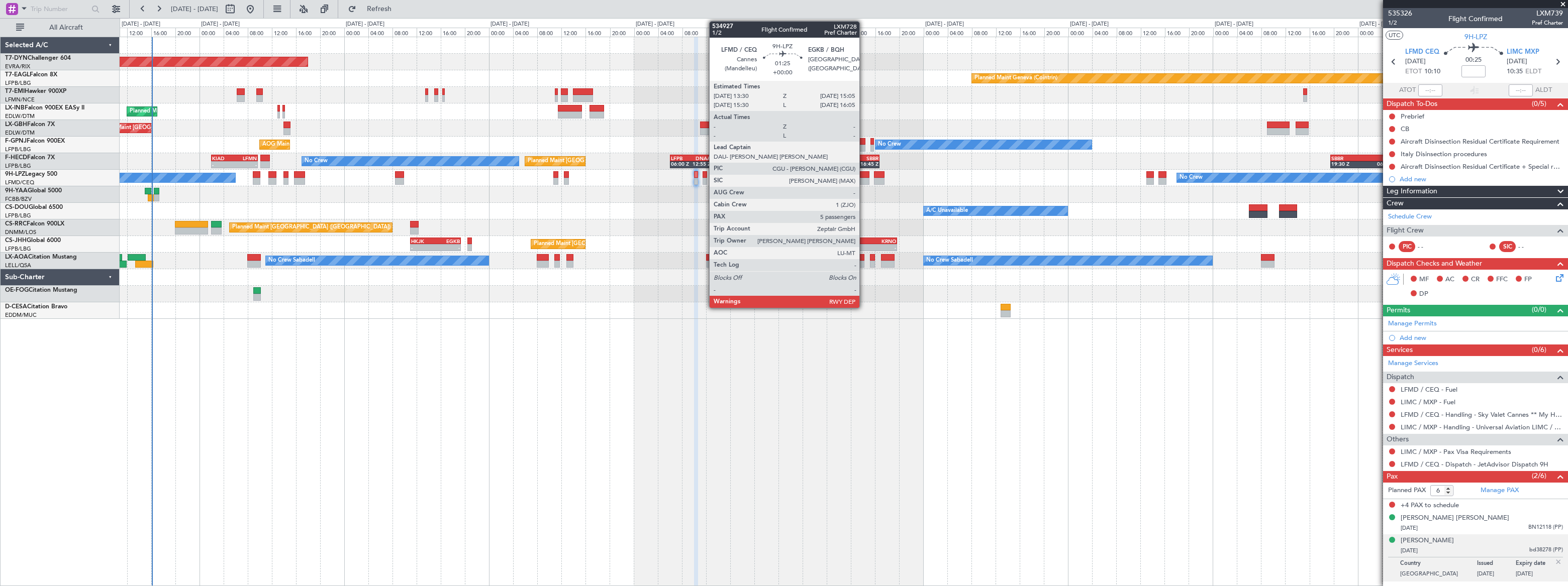
click at [864, 173] on div at bounding box center [865, 174] width 10 height 7
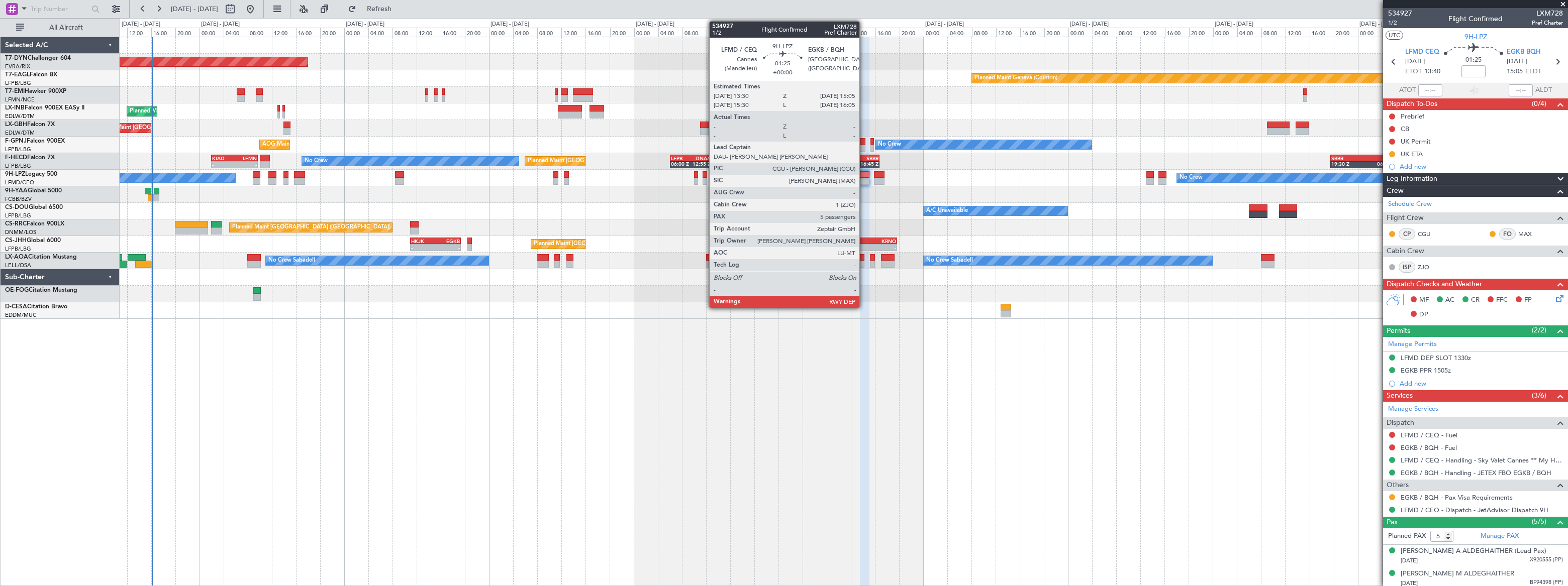
click at [864, 174] on div at bounding box center [865, 174] width 10 height 7
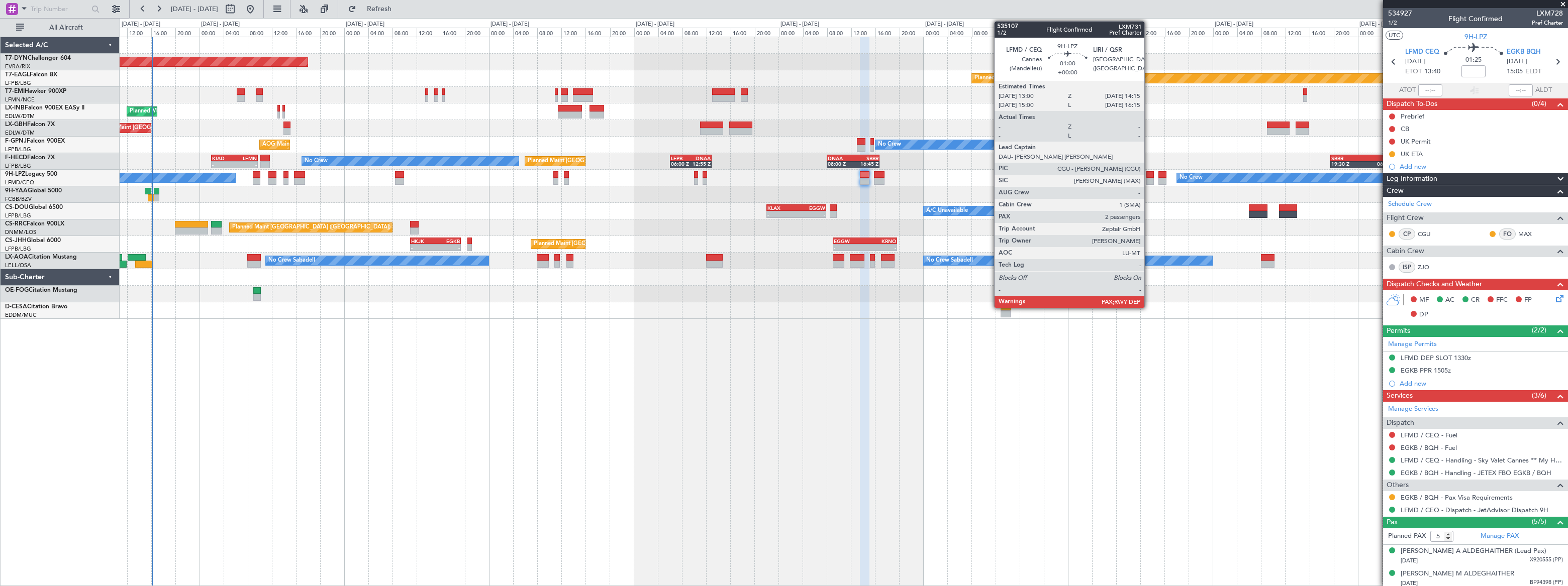
click at [1148, 175] on div at bounding box center [1150, 174] width 8 height 7
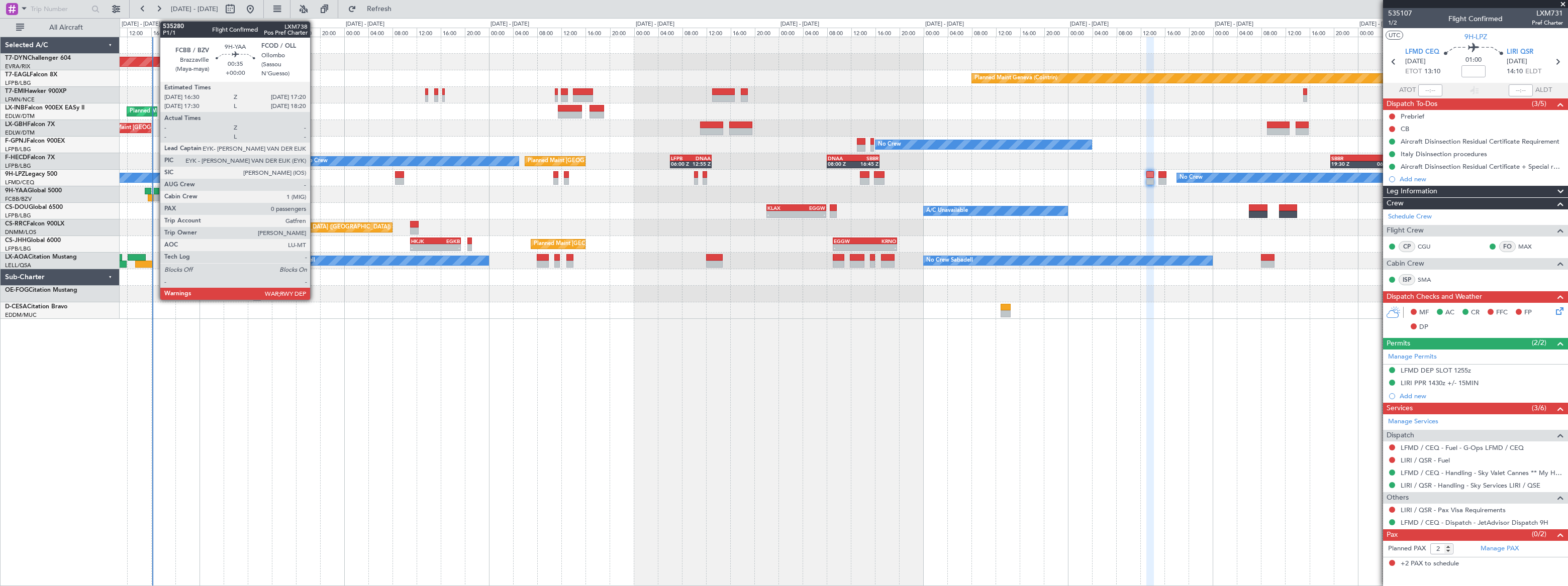
click at [155, 191] on div at bounding box center [157, 191] width 6 height 7
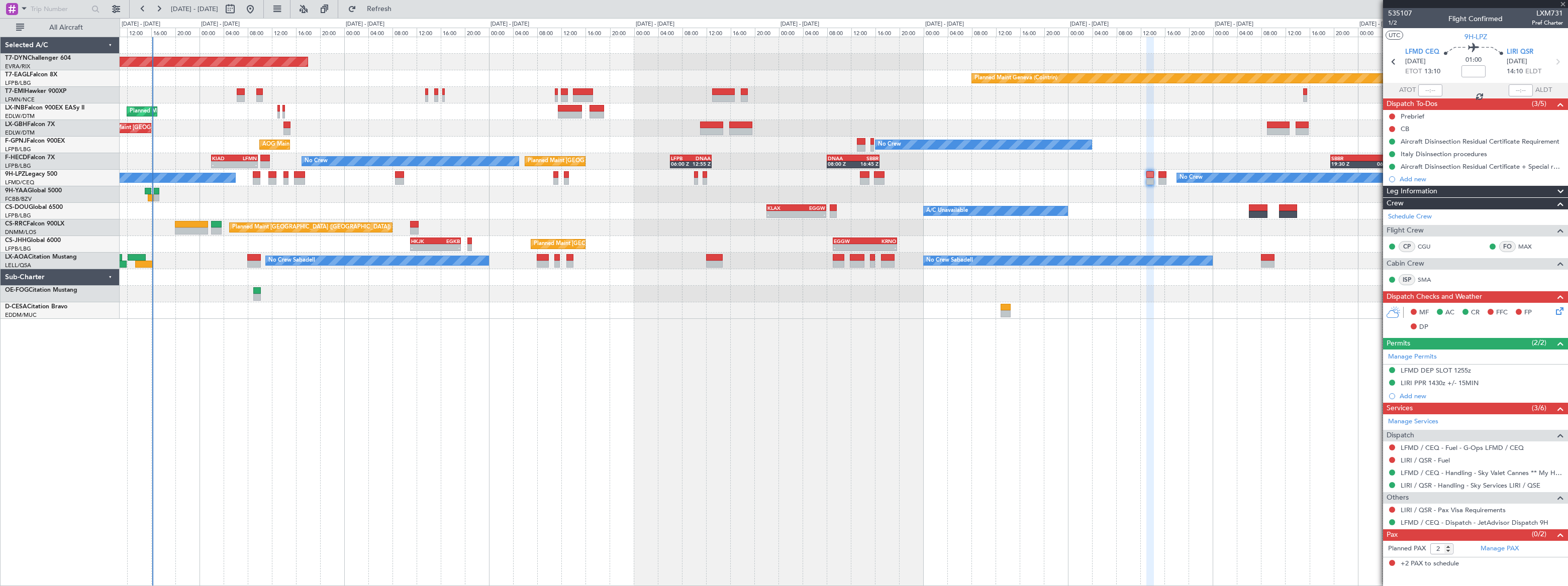
type input "0"
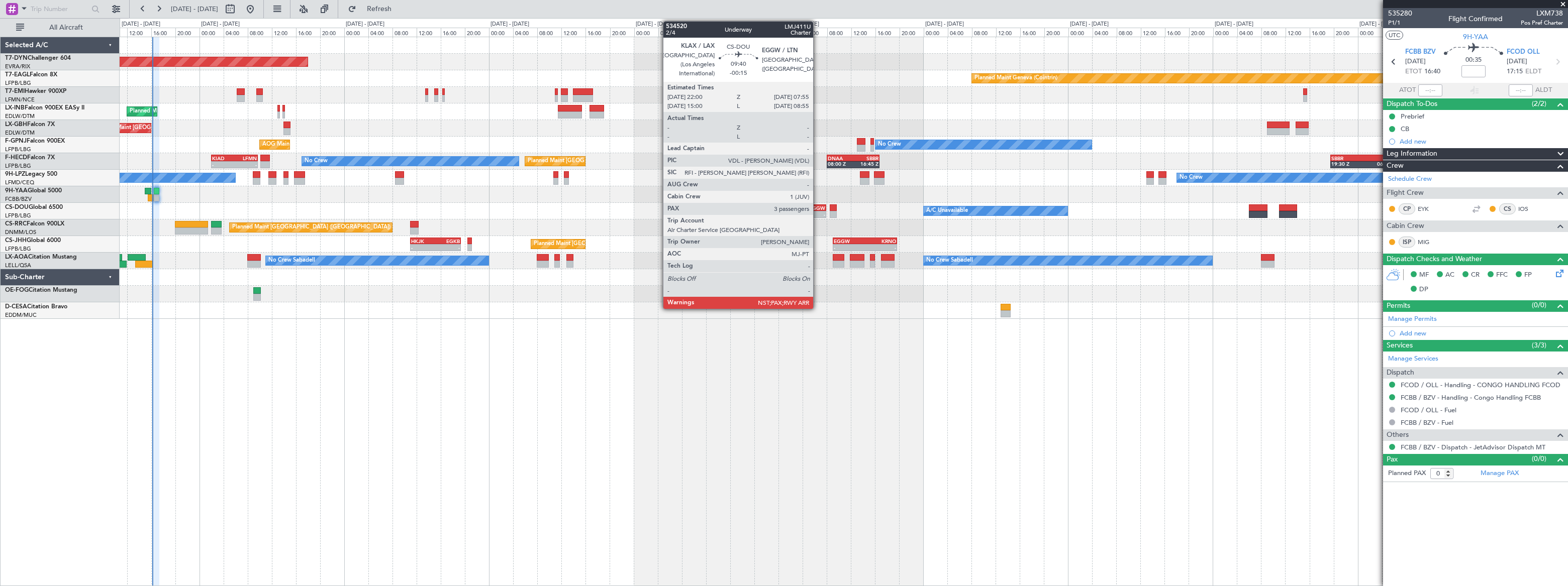
click at [818, 209] on div "EGGW" at bounding box center [811, 208] width 29 height 6
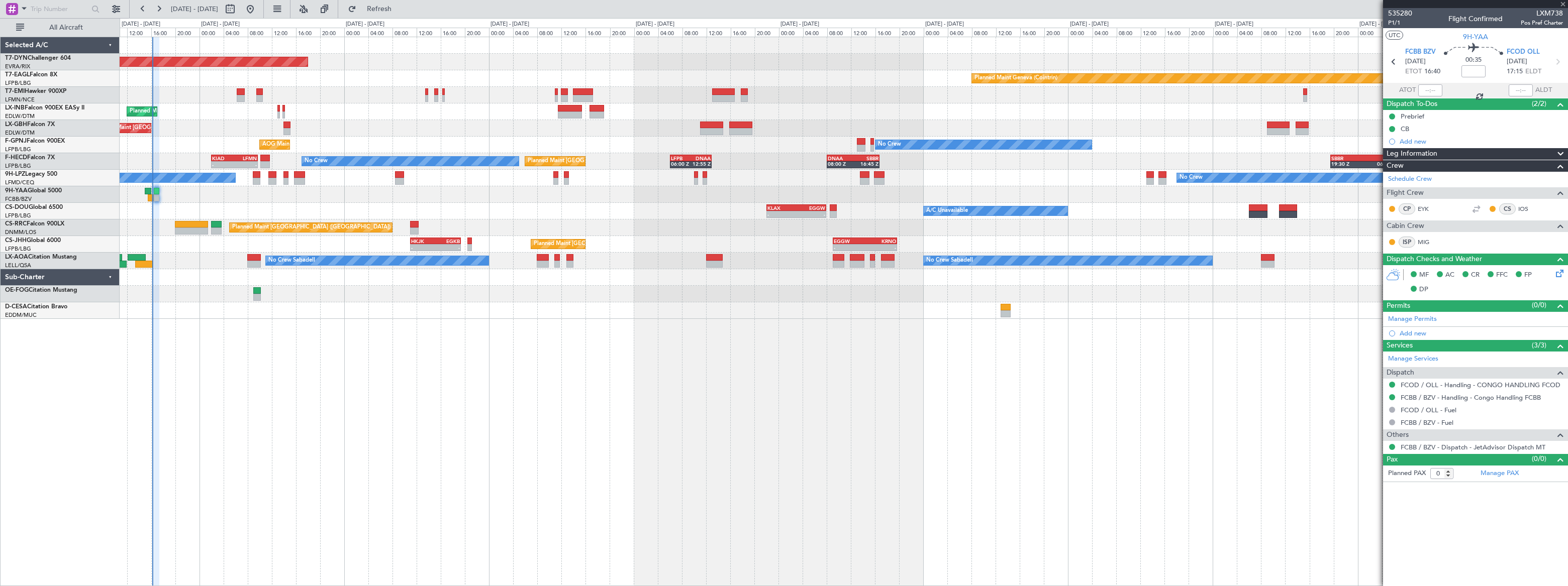
type input "-00:15"
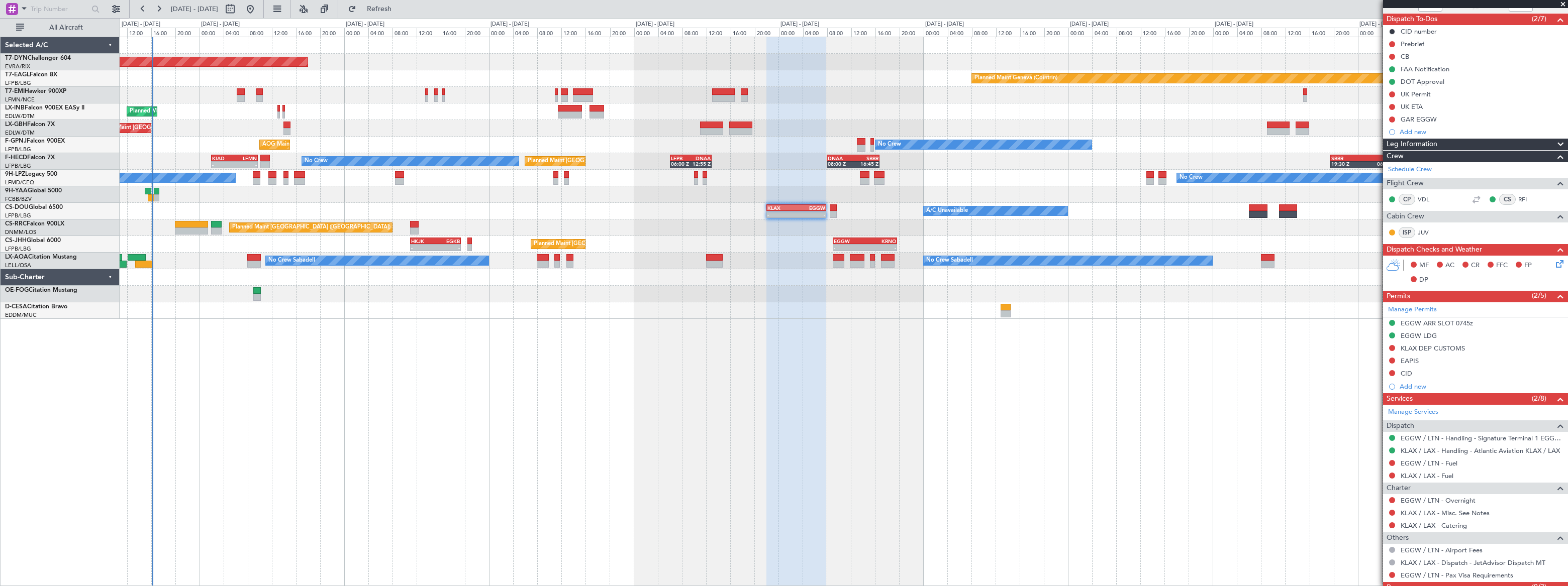
scroll to position [120, 0]
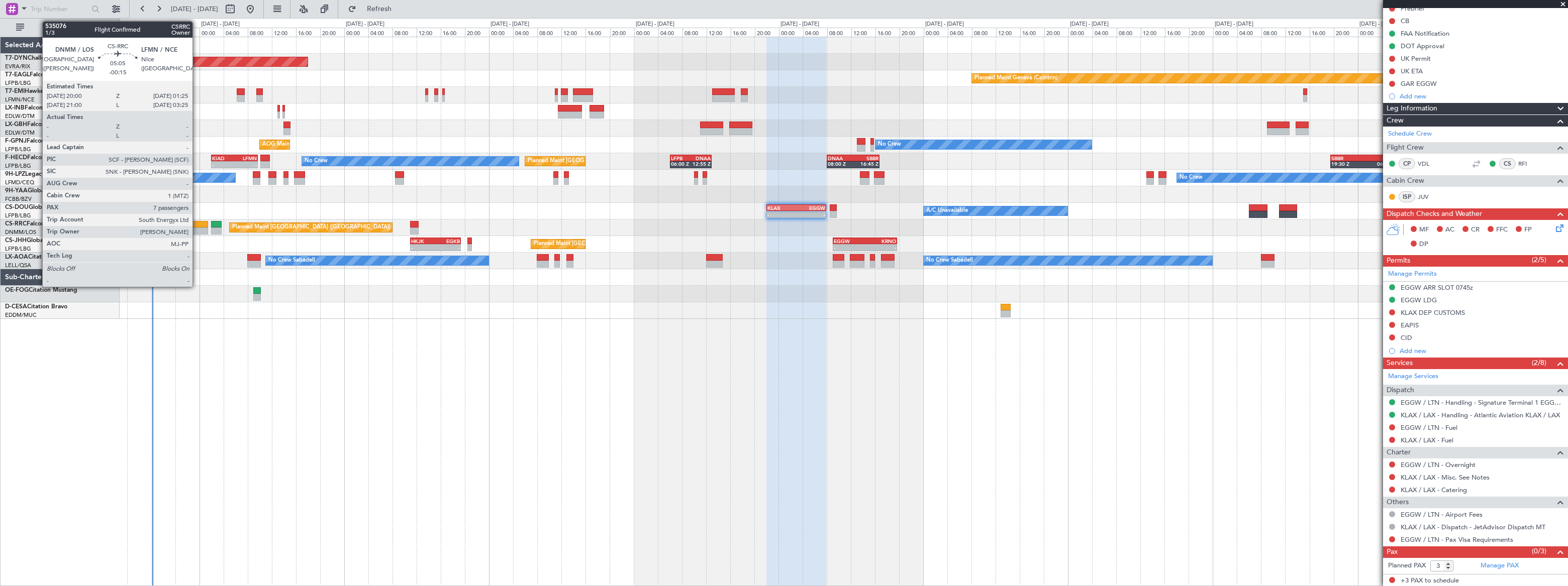
click at [197, 228] on div at bounding box center [192, 231] width 33 height 7
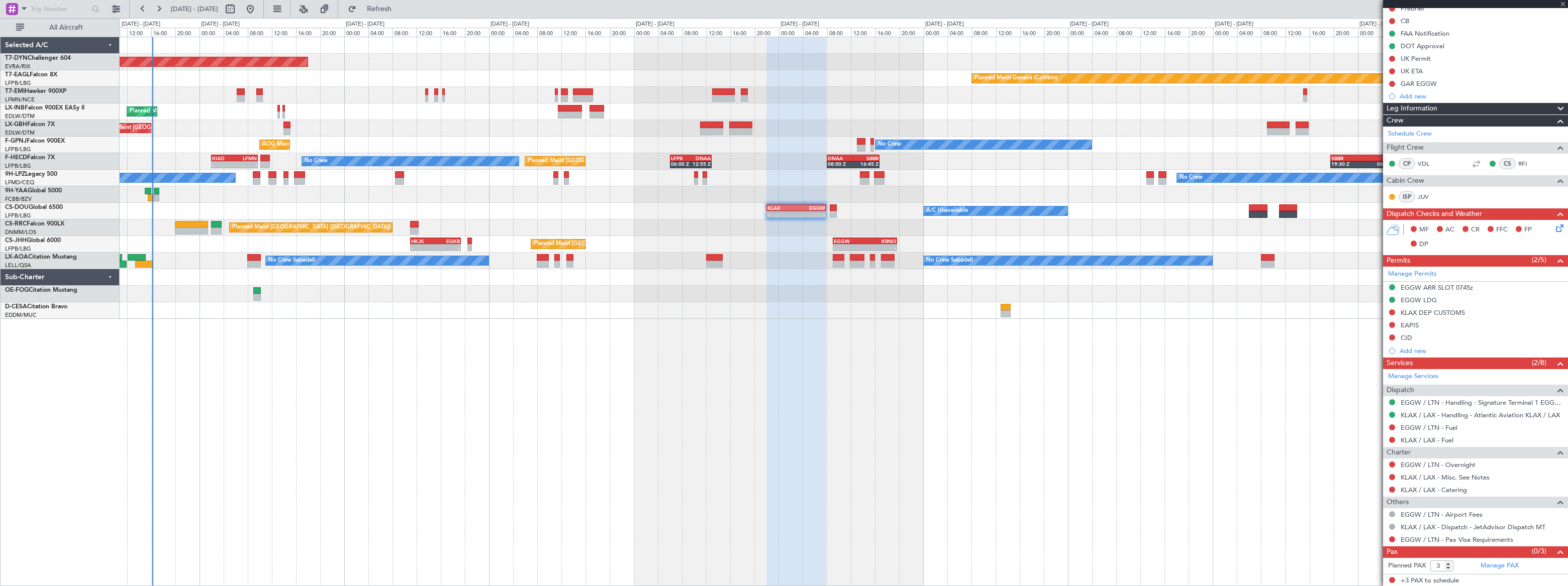
type input "7"
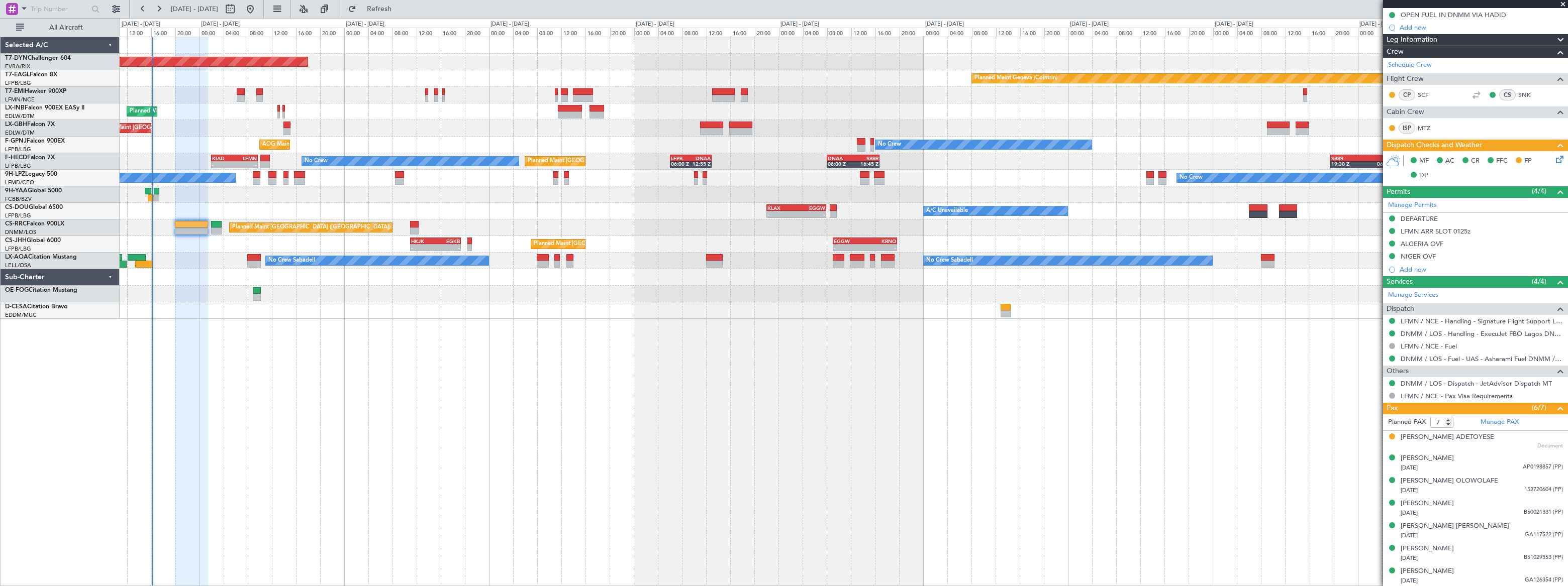
scroll to position [0, 0]
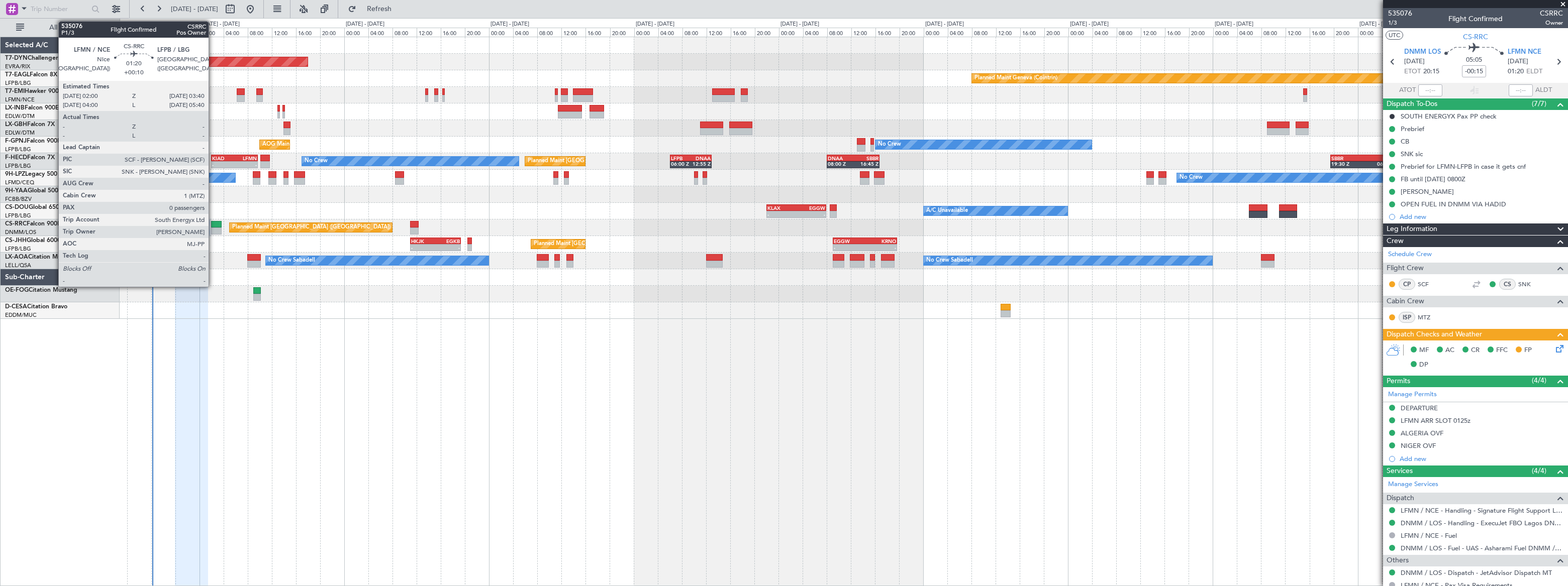
click at [213, 223] on div at bounding box center [216, 224] width 11 height 7
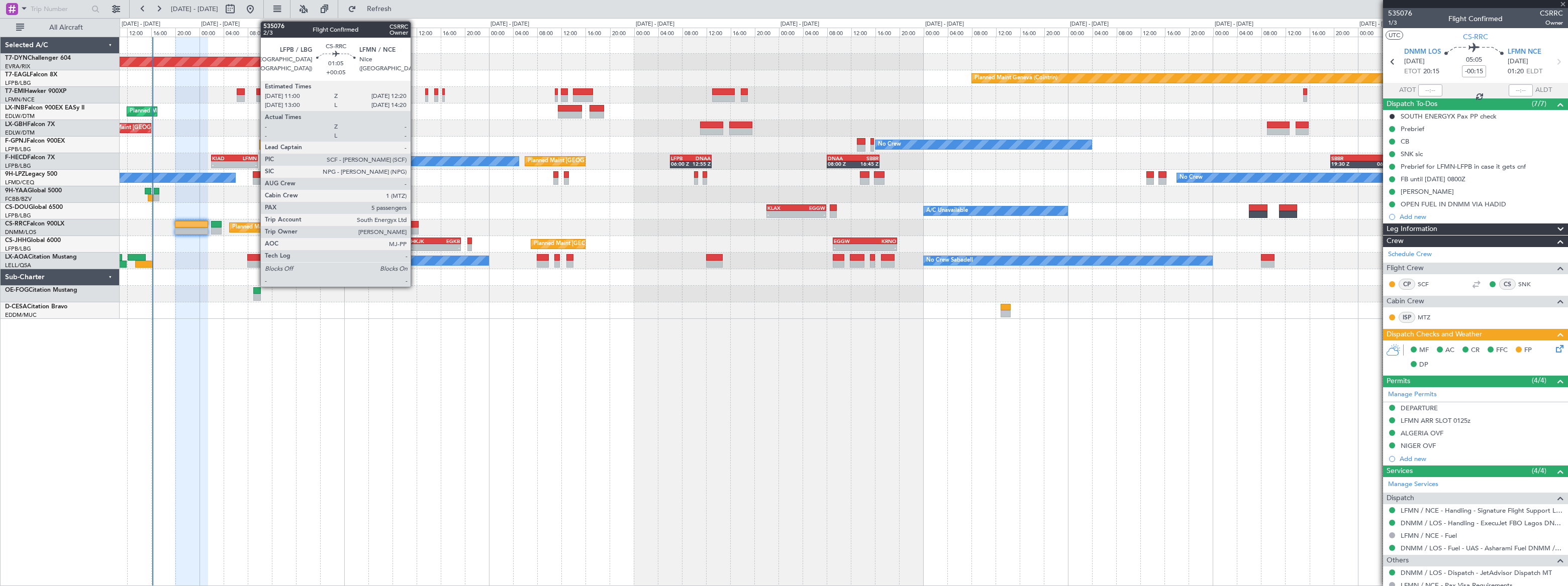
type input "+00:10"
type input "0"
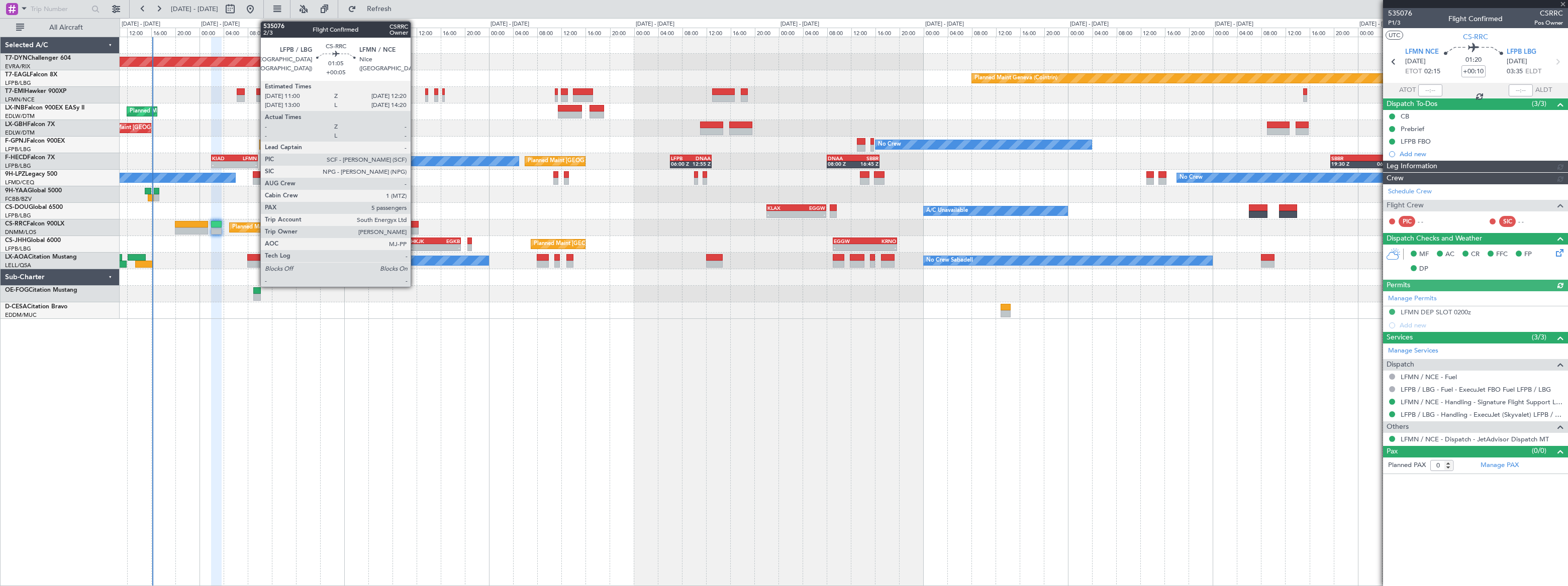
click at [415, 223] on div at bounding box center [414, 224] width 9 height 7
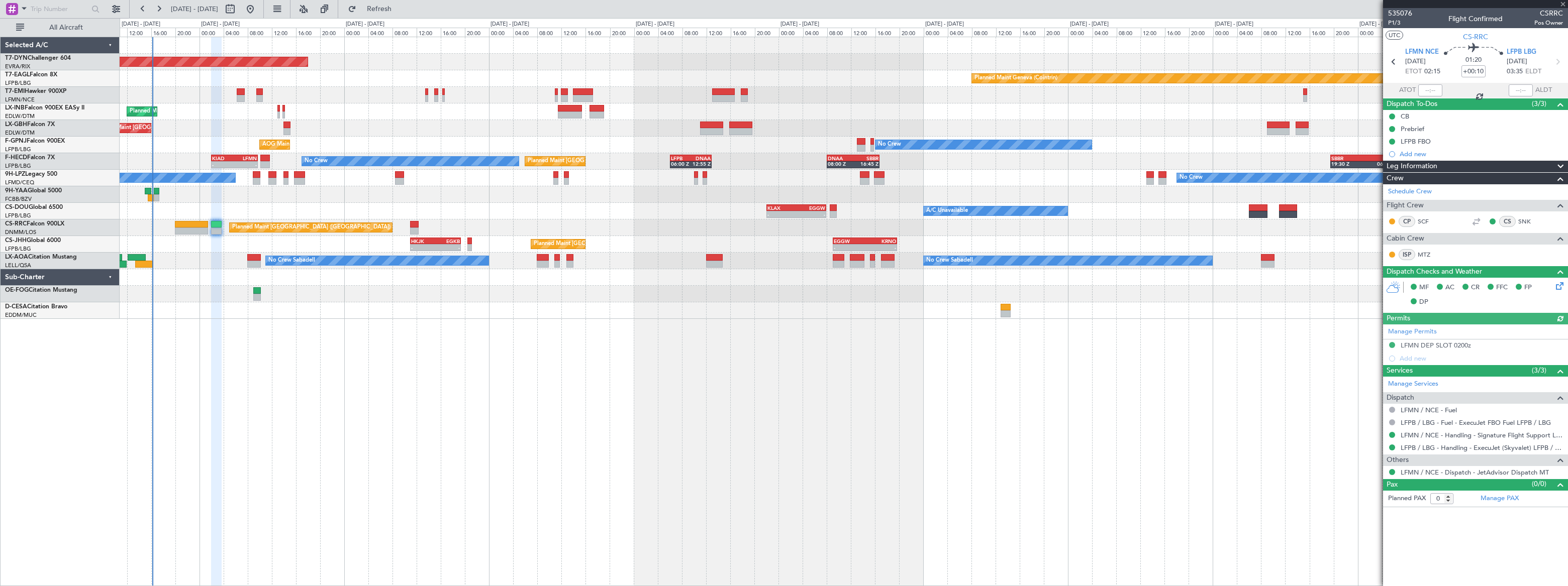
type input "+00:05"
type input "5"
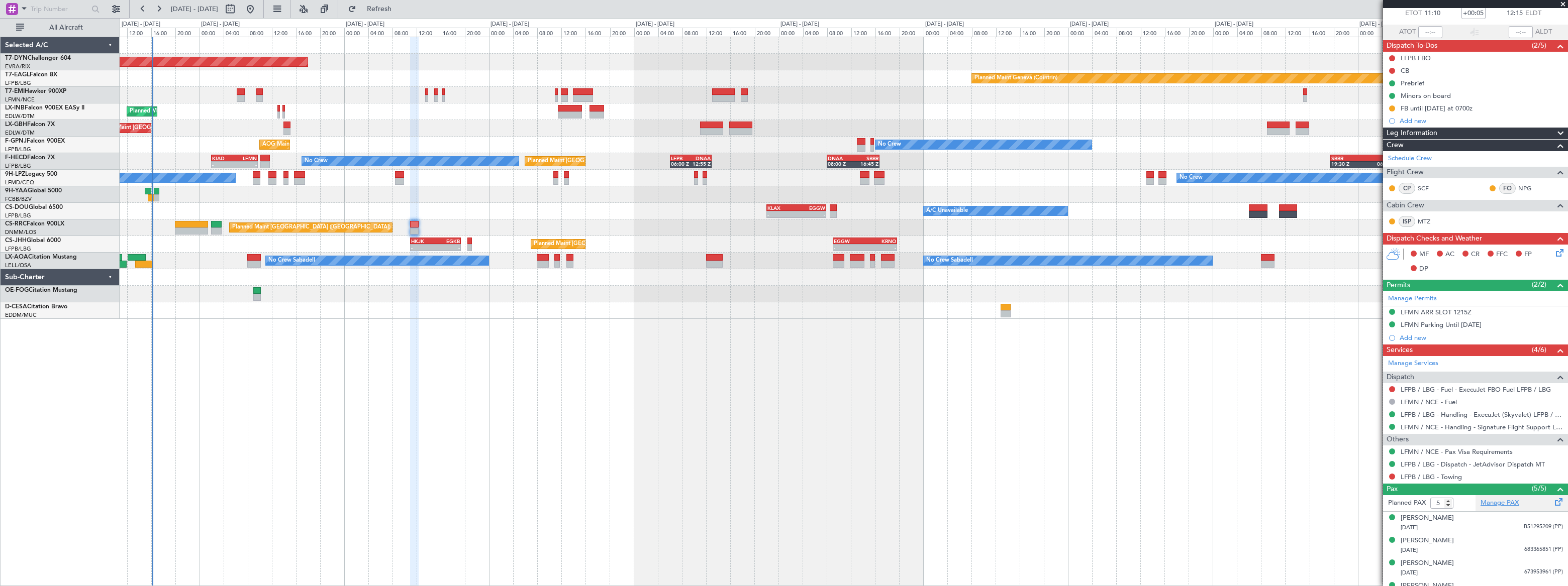
scroll to position [96, 0]
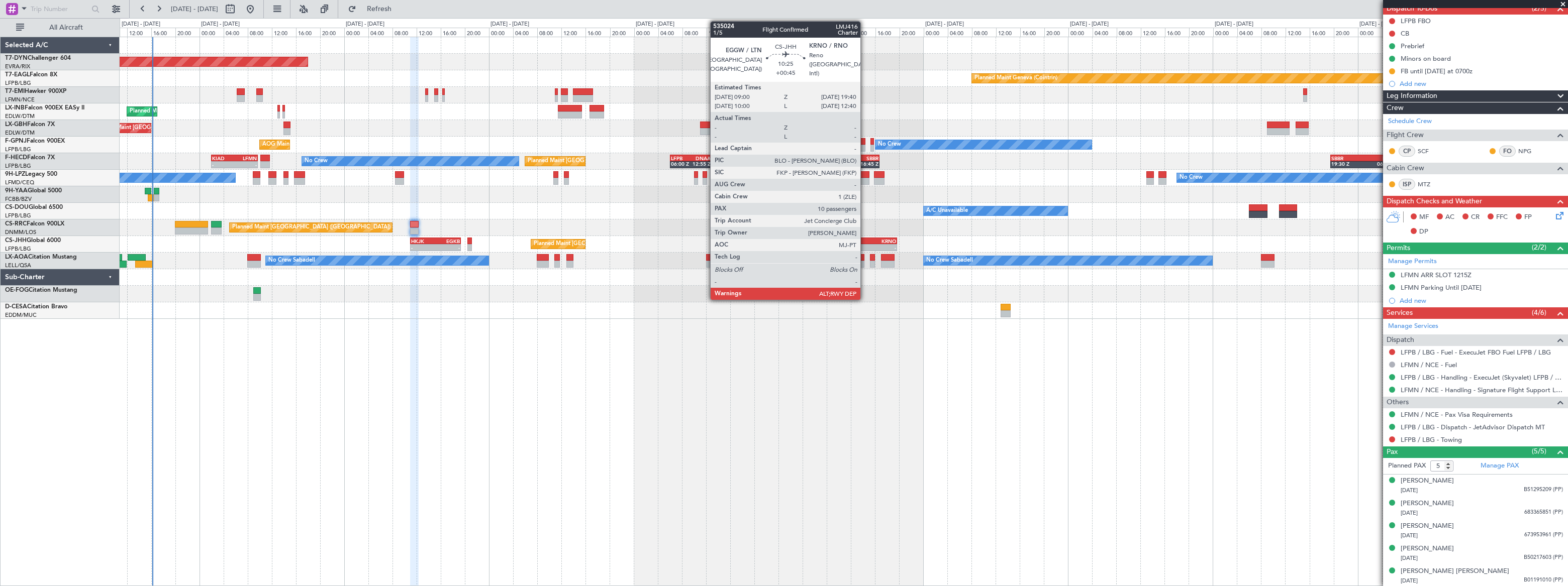
click at [865, 240] on div "KRNO" at bounding box center [880, 241] width 31 height 6
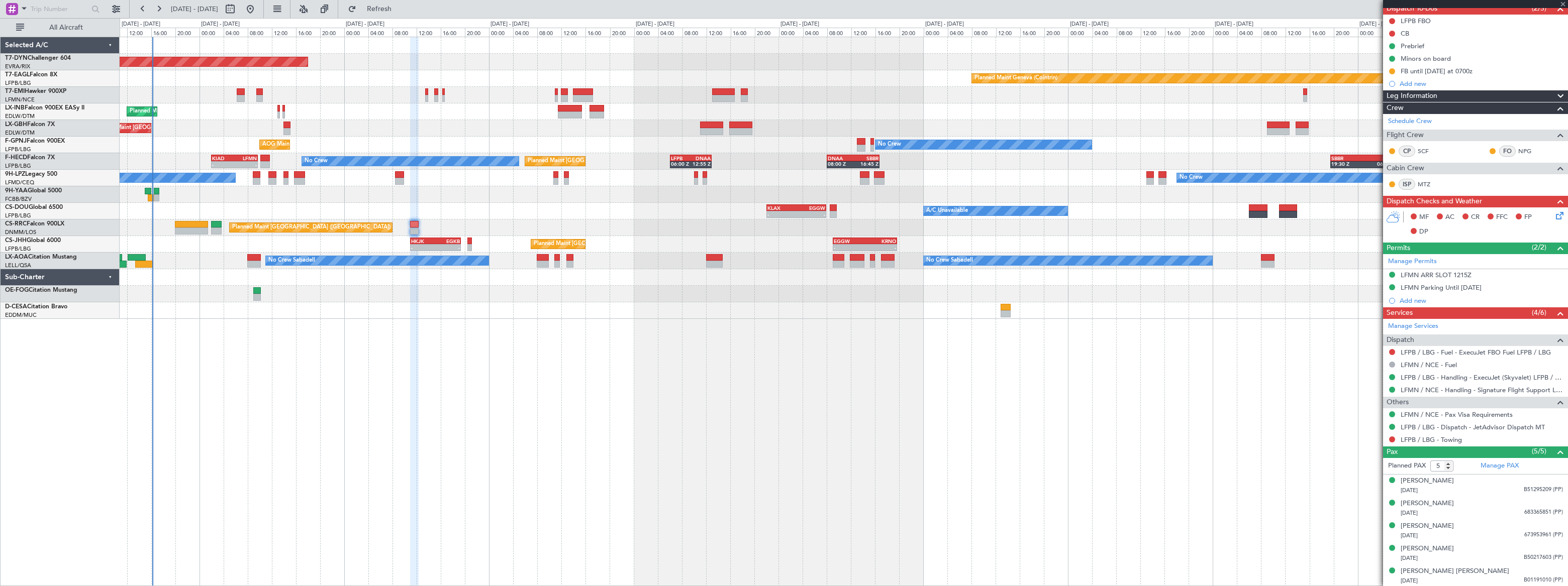
type input "+00:45"
type input "10"
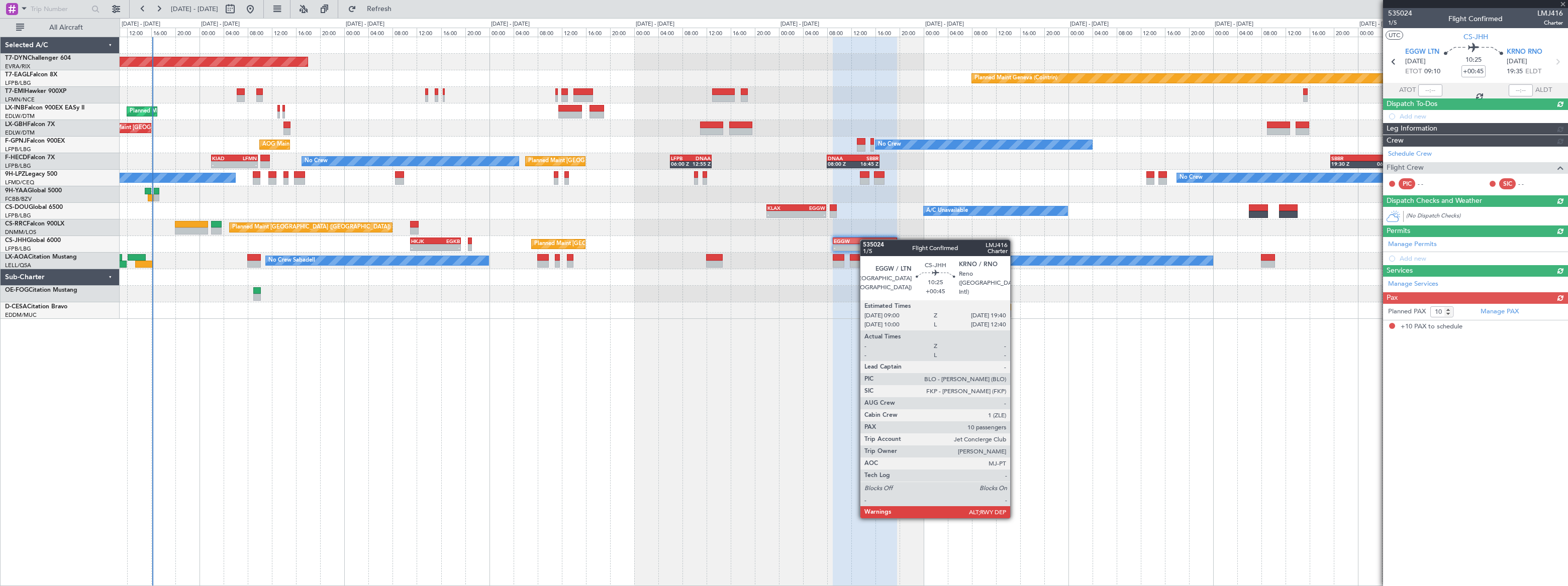
scroll to position [0, 0]
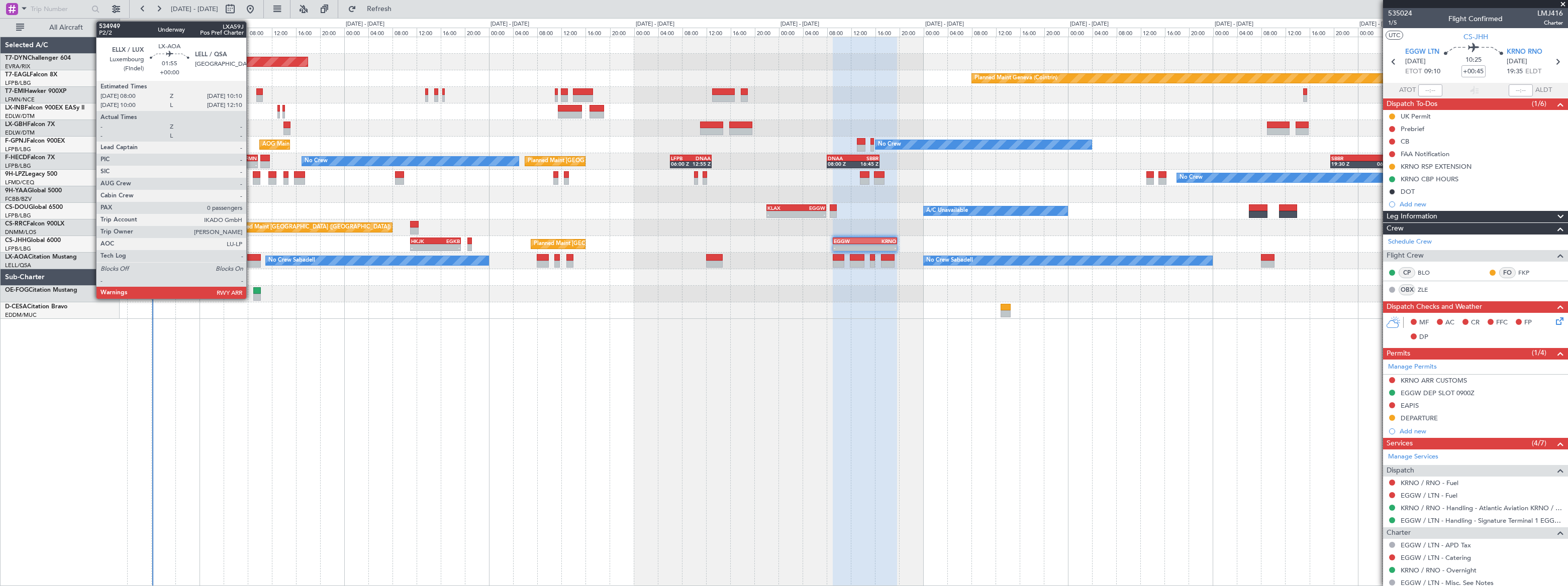
click at [250, 258] on div at bounding box center [254, 257] width 14 height 7
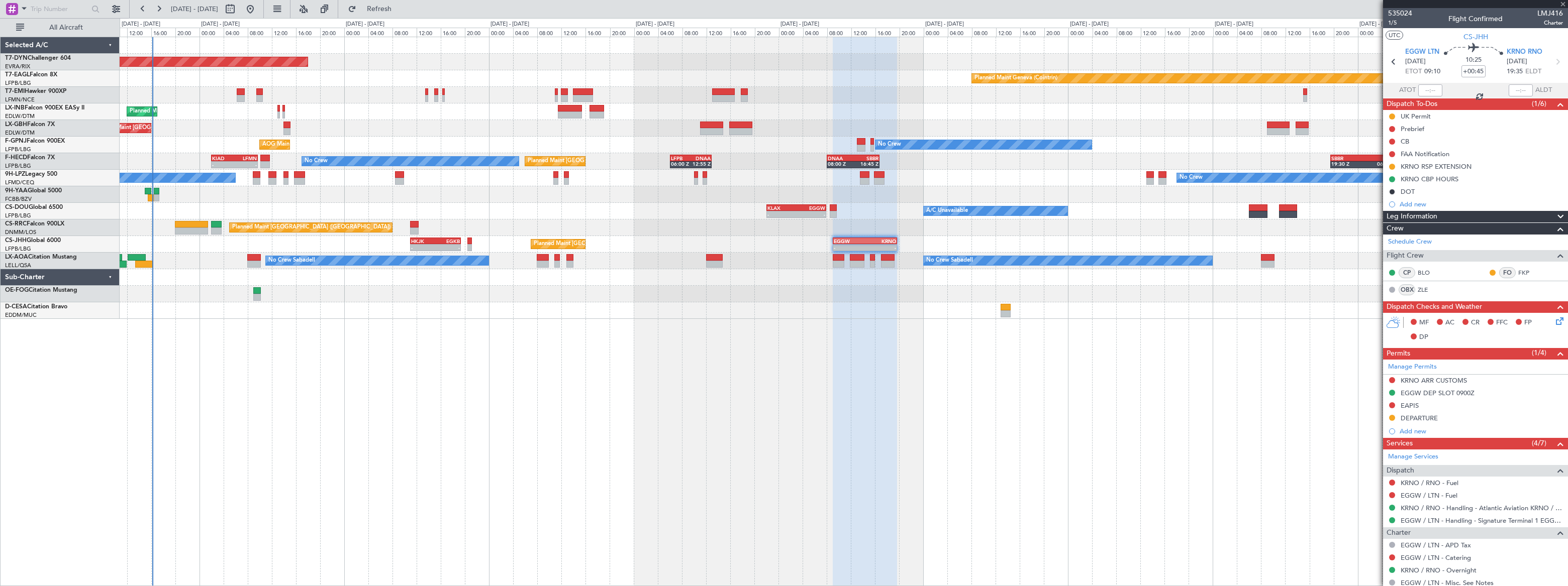
type input "0"
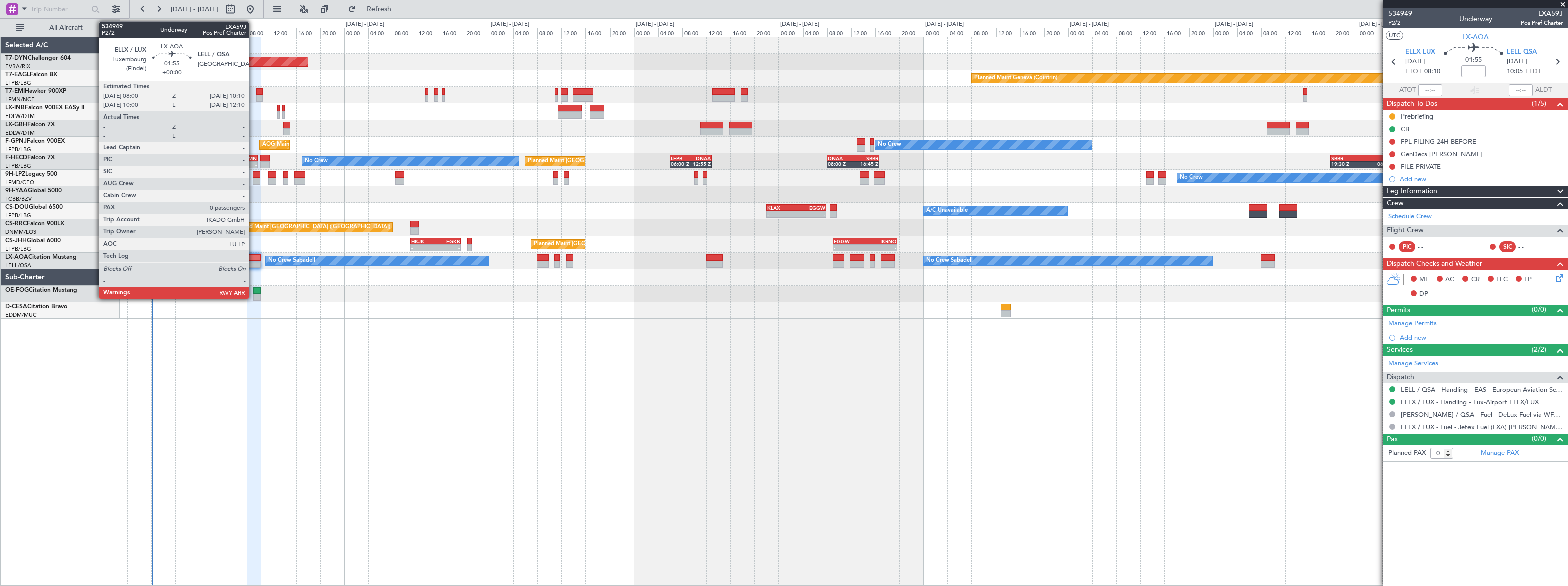
click at [253, 256] on div at bounding box center [254, 257] width 14 height 7
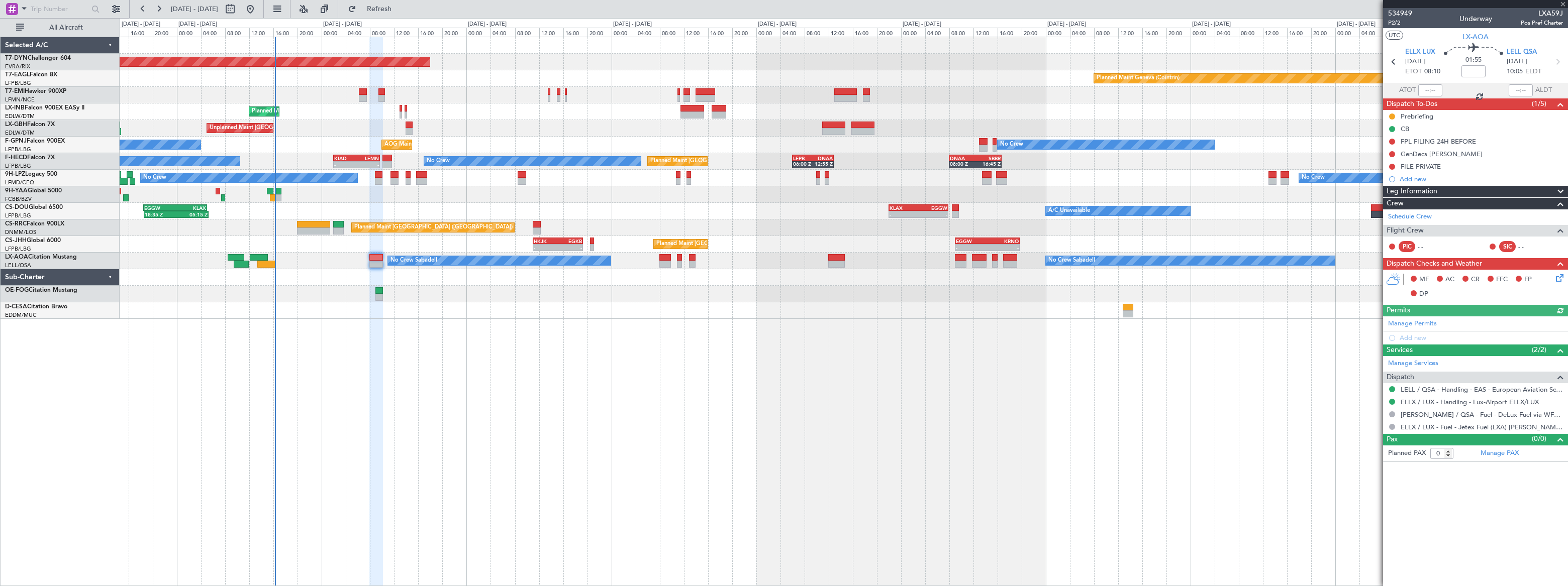
click at [277, 274] on div at bounding box center [843, 277] width 1448 height 17
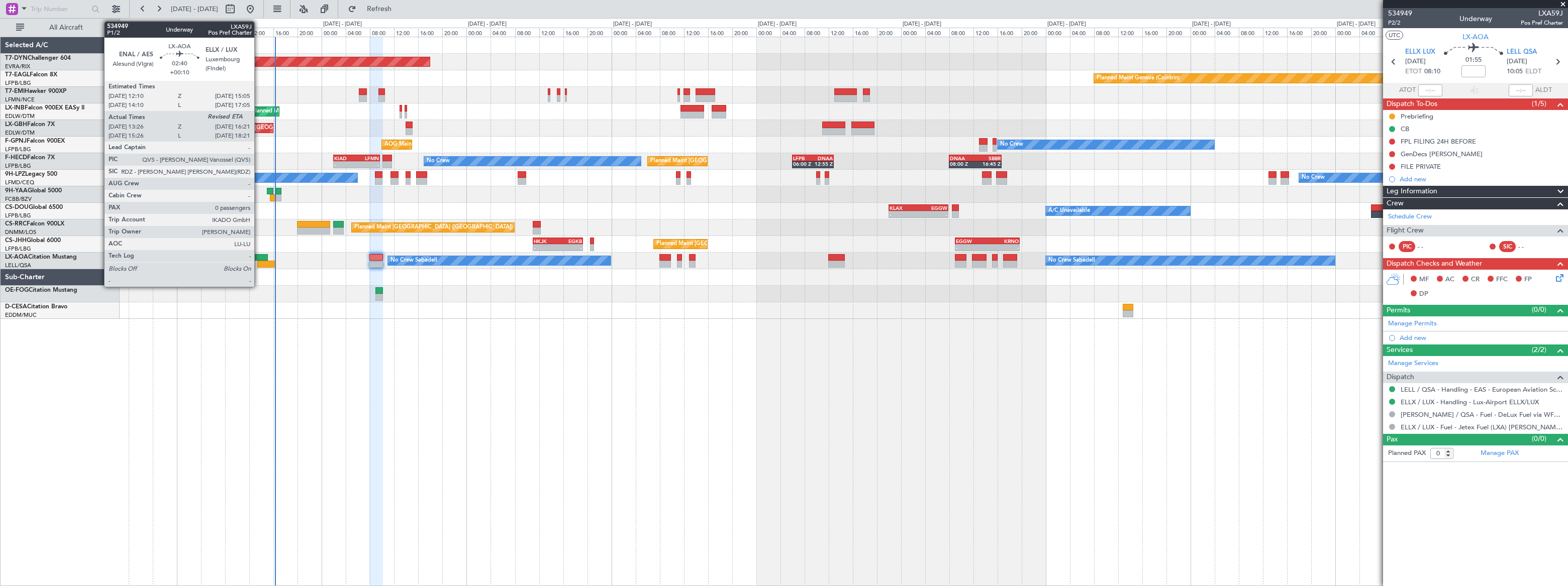
click at [259, 254] on div at bounding box center [258, 257] width 18 height 7
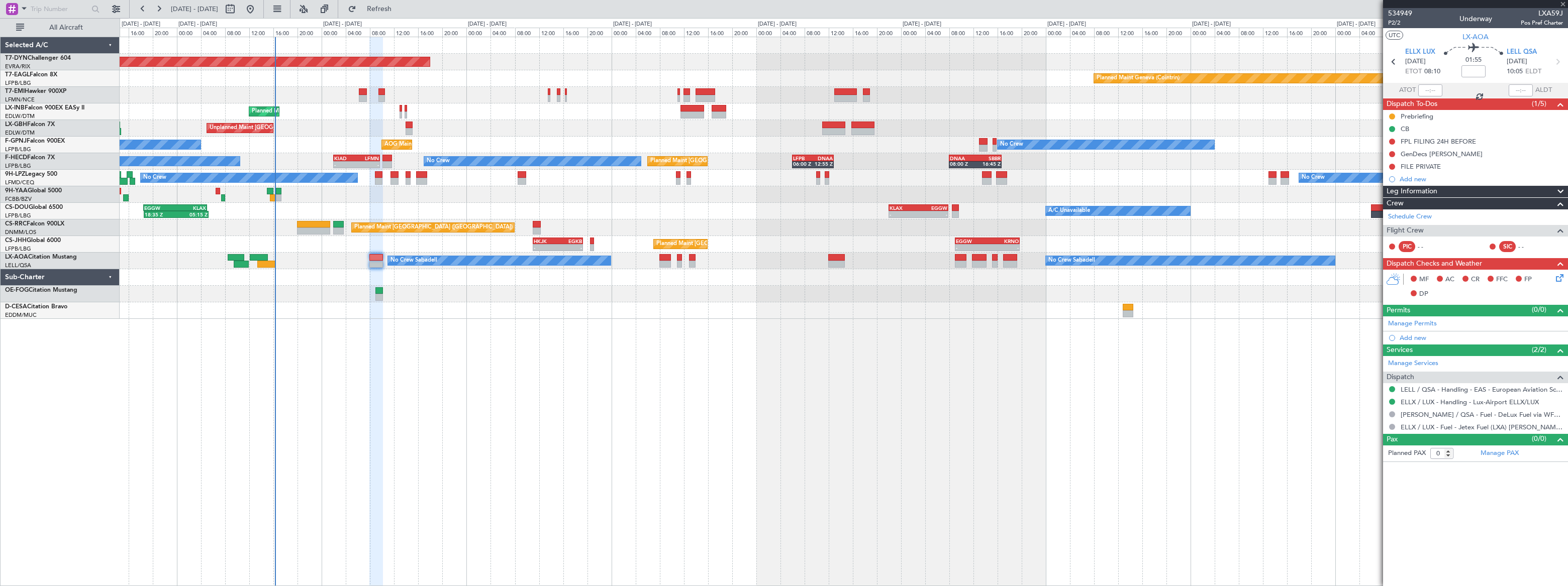
type input "+00:10"
type input "13:36"
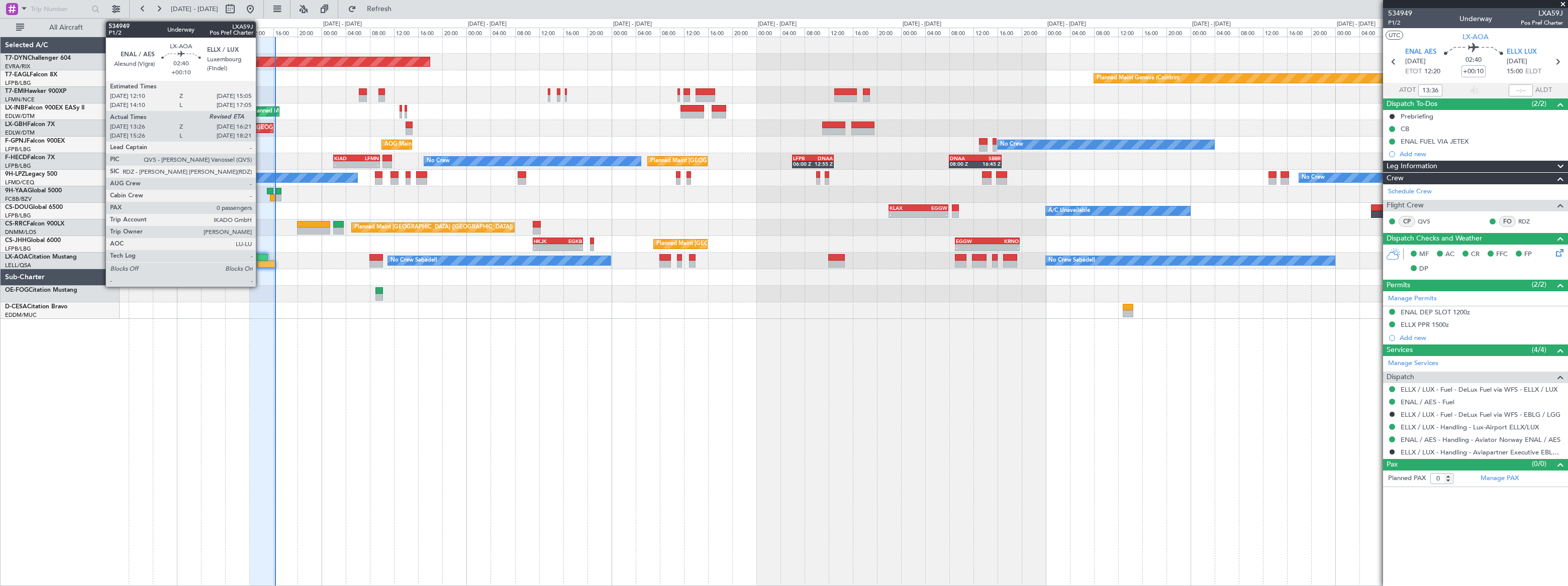
click at [259, 255] on div at bounding box center [258, 257] width 18 height 7
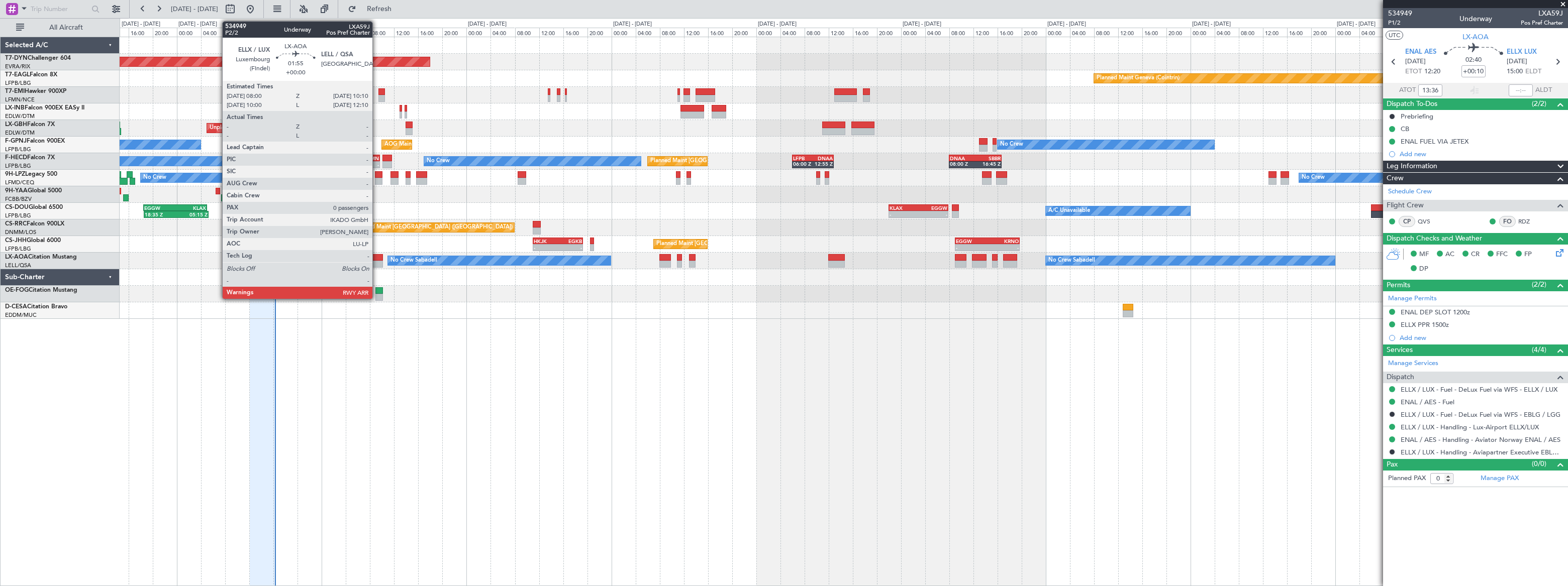
click at [377, 257] on div at bounding box center [377, 257] width 14 height 7
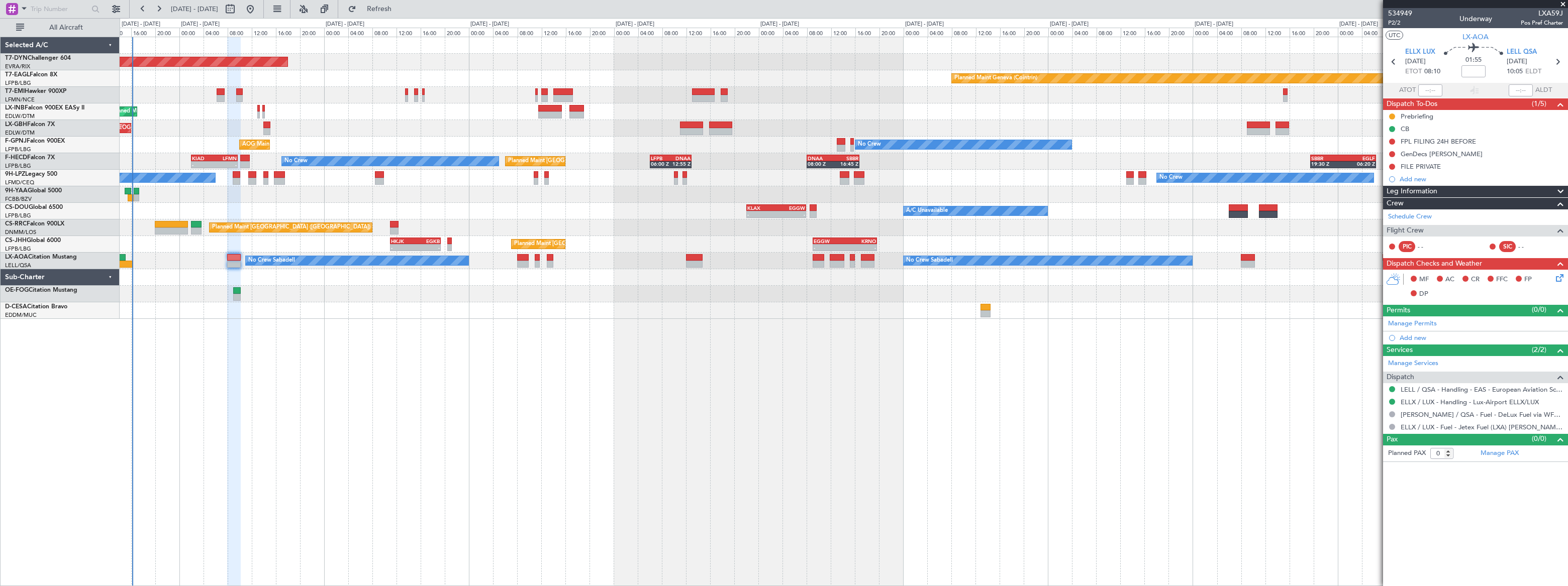
click at [160, 263] on div "Planned Maint Basel-Mulhouse Planned Maint Geneva (Cointrin) Planned Maint Gene…" at bounding box center [842, 178] width 1447 height 282
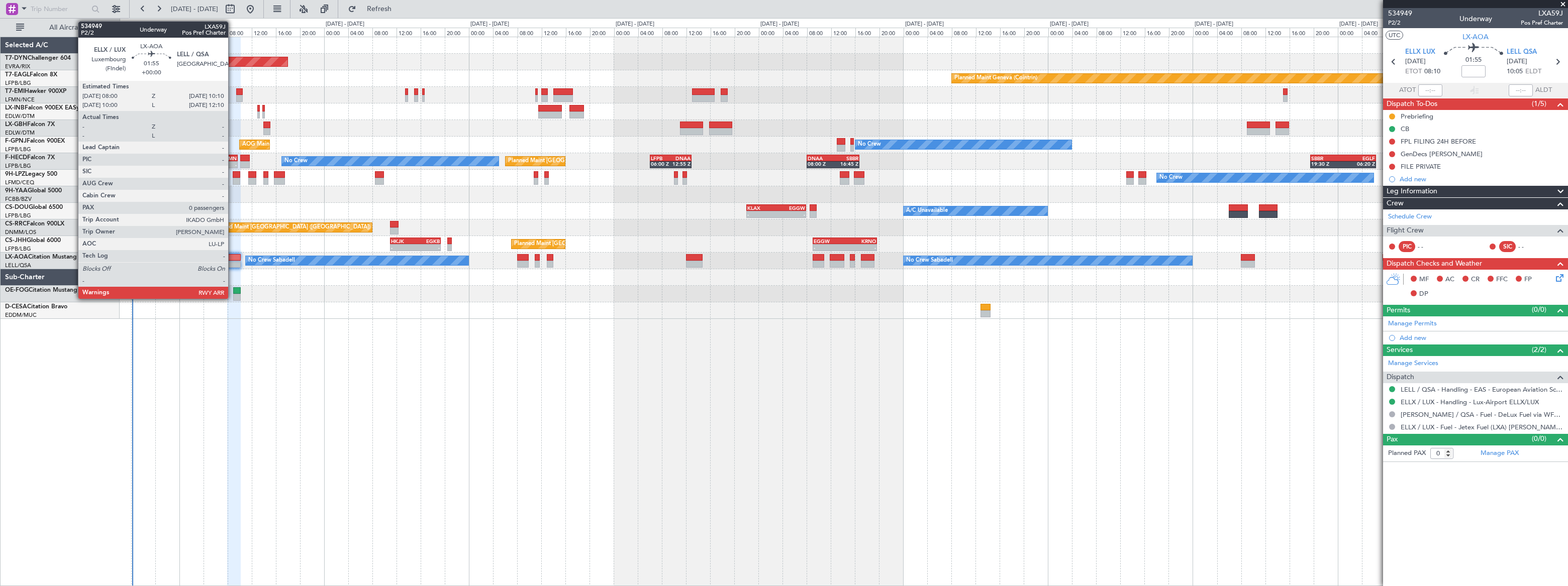
click at [232, 254] on div at bounding box center [234, 257] width 14 height 7
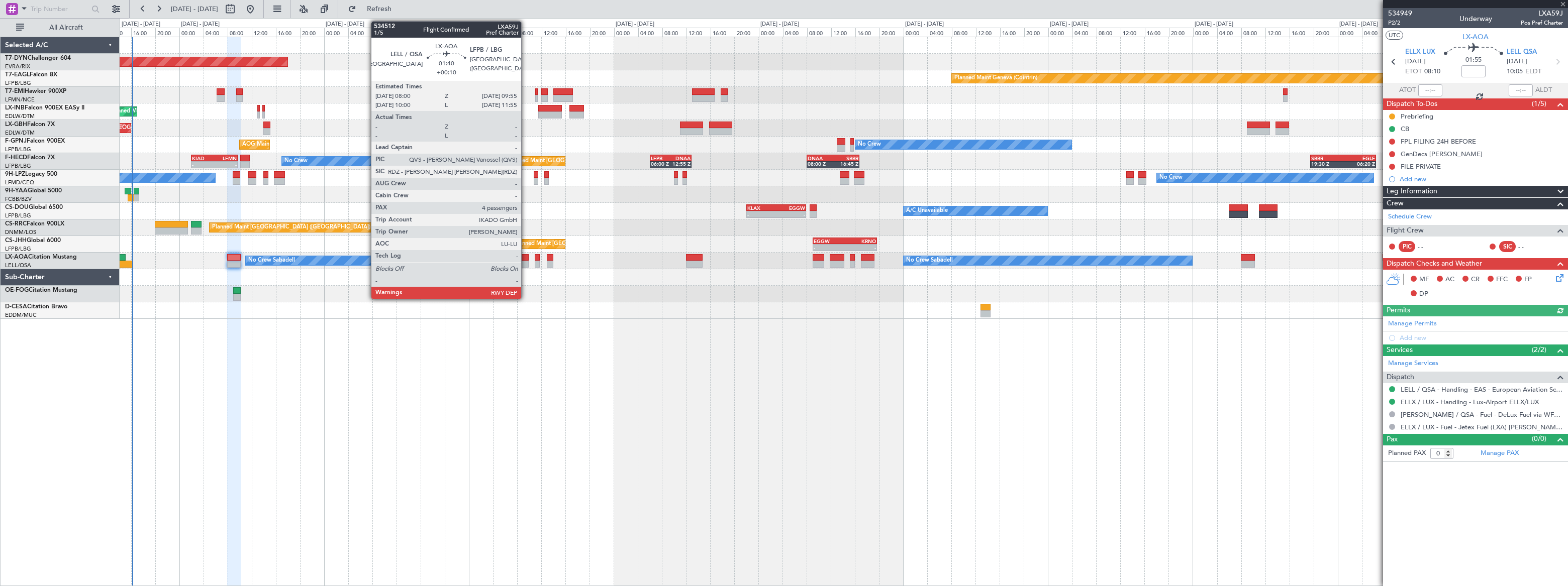
click at [525, 259] on div at bounding box center [523, 257] width 12 height 7
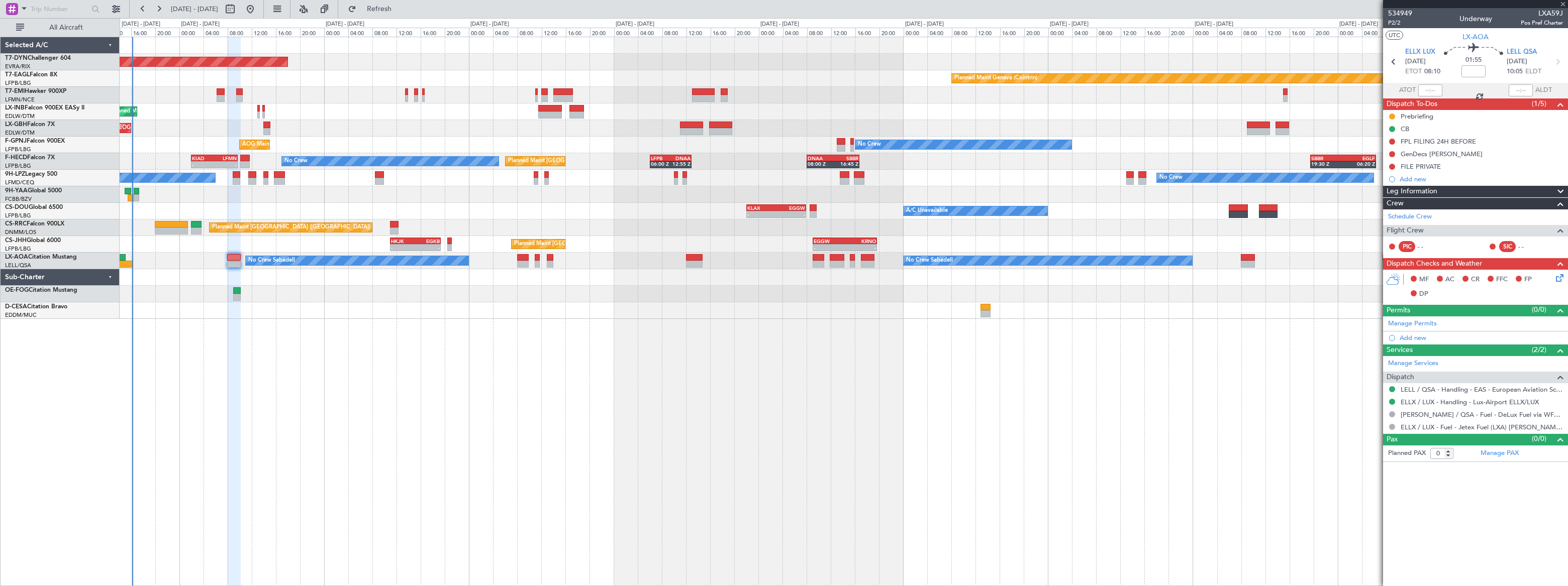
type input "+00:10"
type input "4"
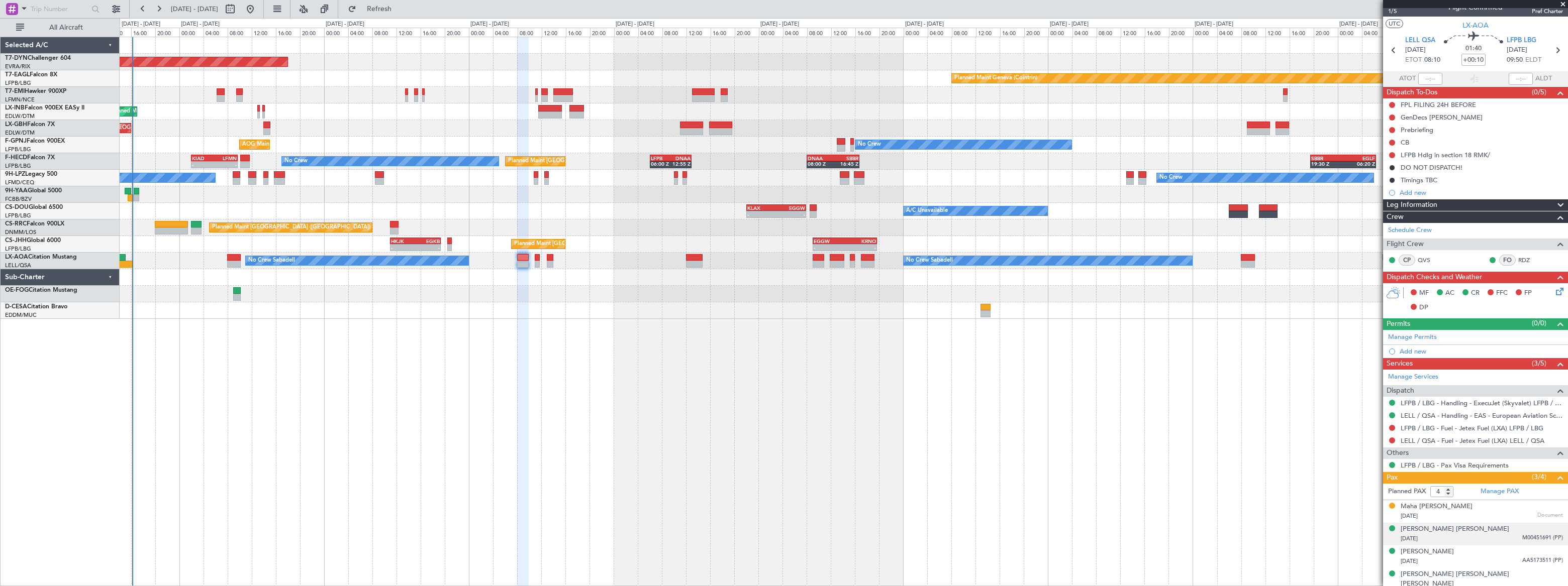
scroll to position [15, 0]
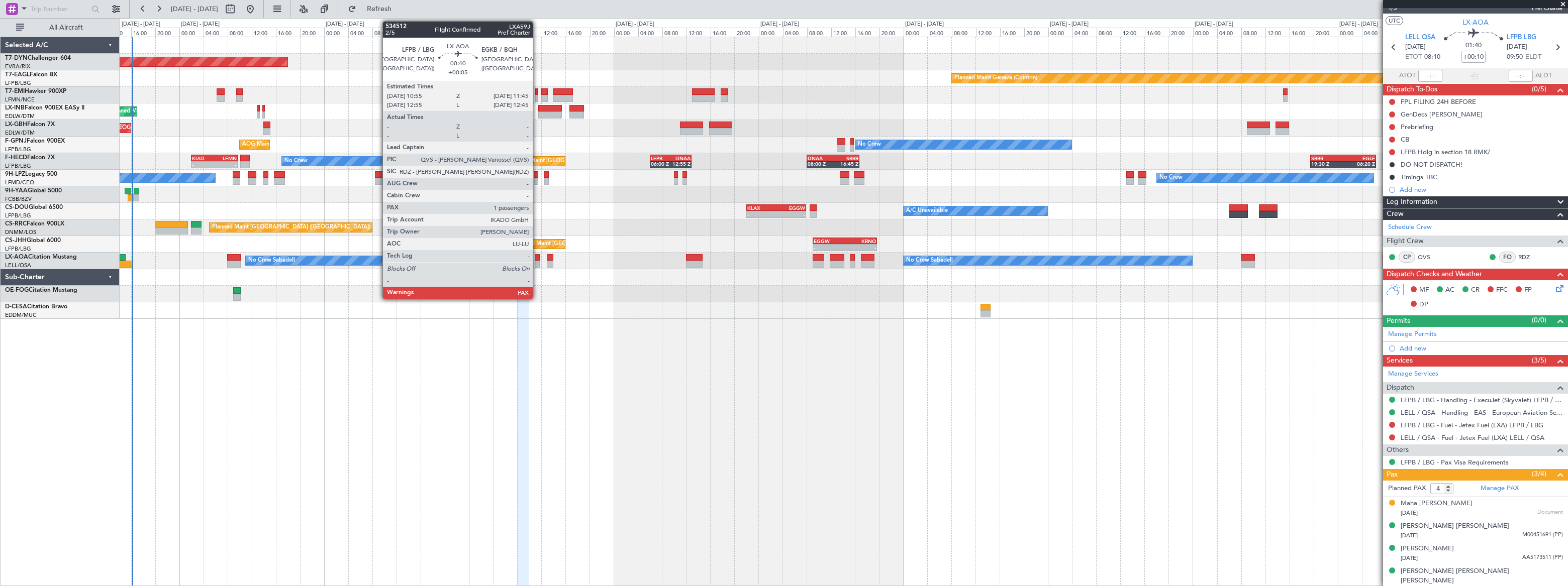
click at [537, 261] on div at bounding box center [538, 264] width 6 height 7
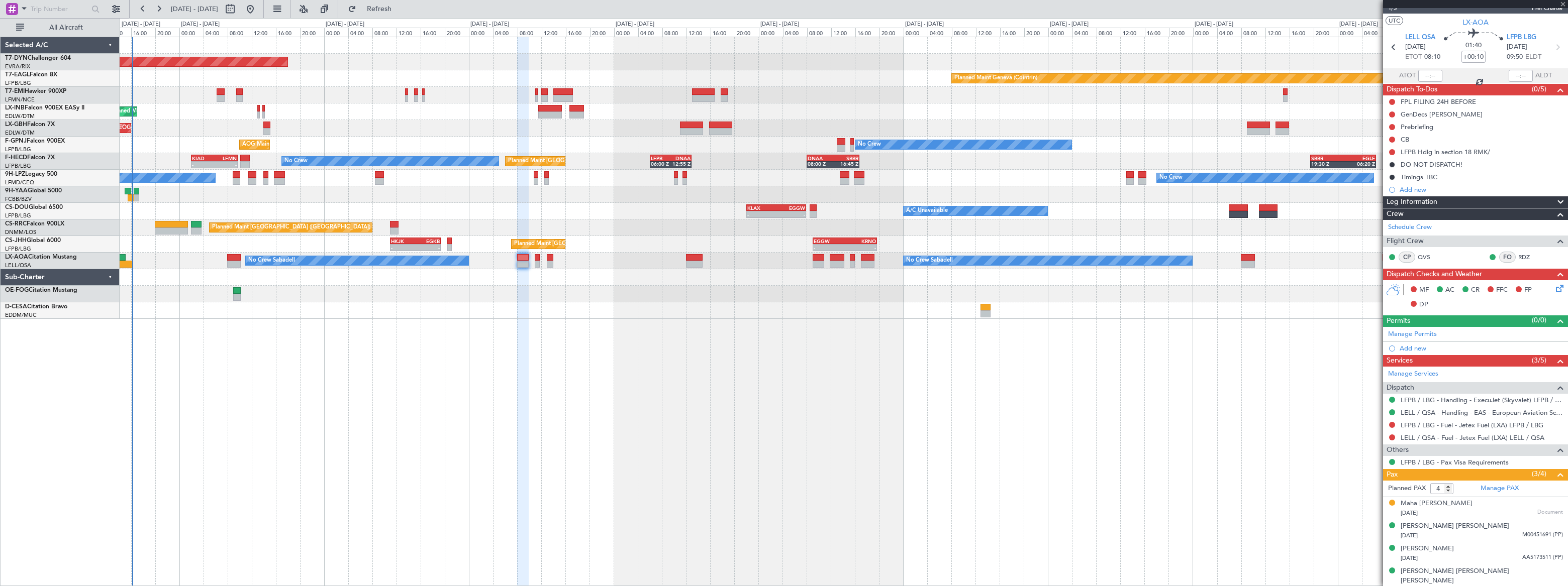
type input "+00:05"
type input "1"
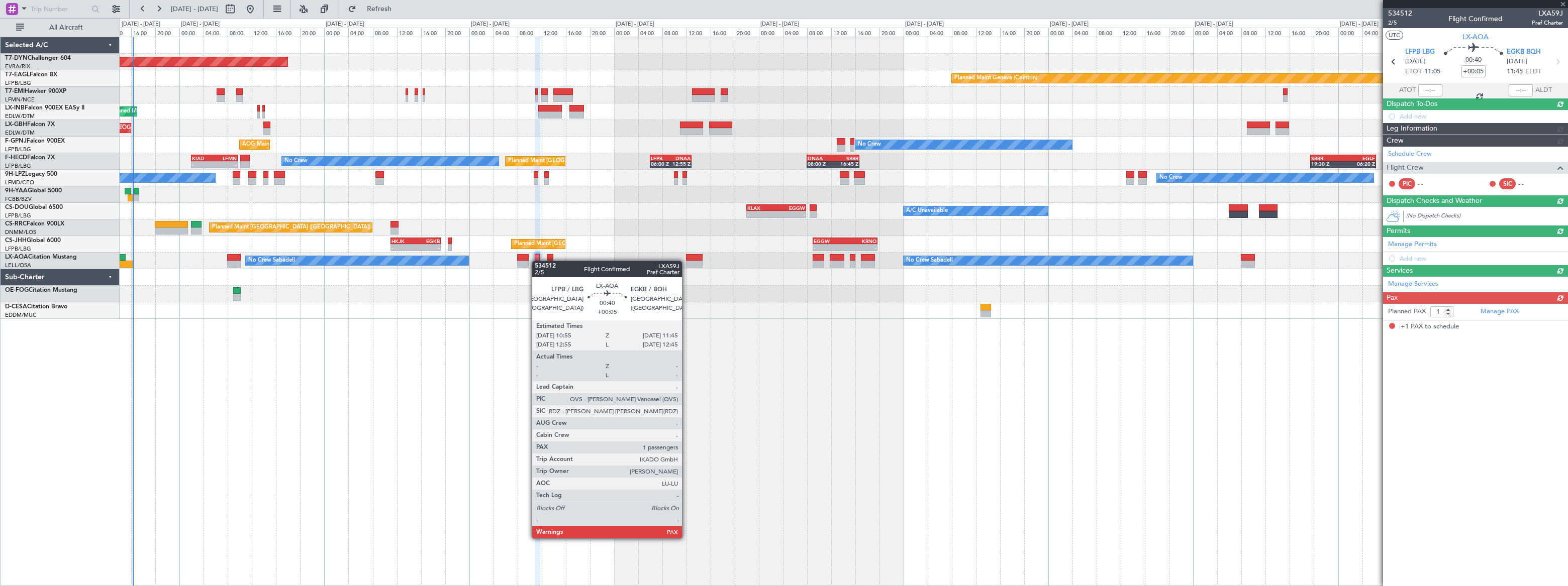
scroll to position [0, 0]
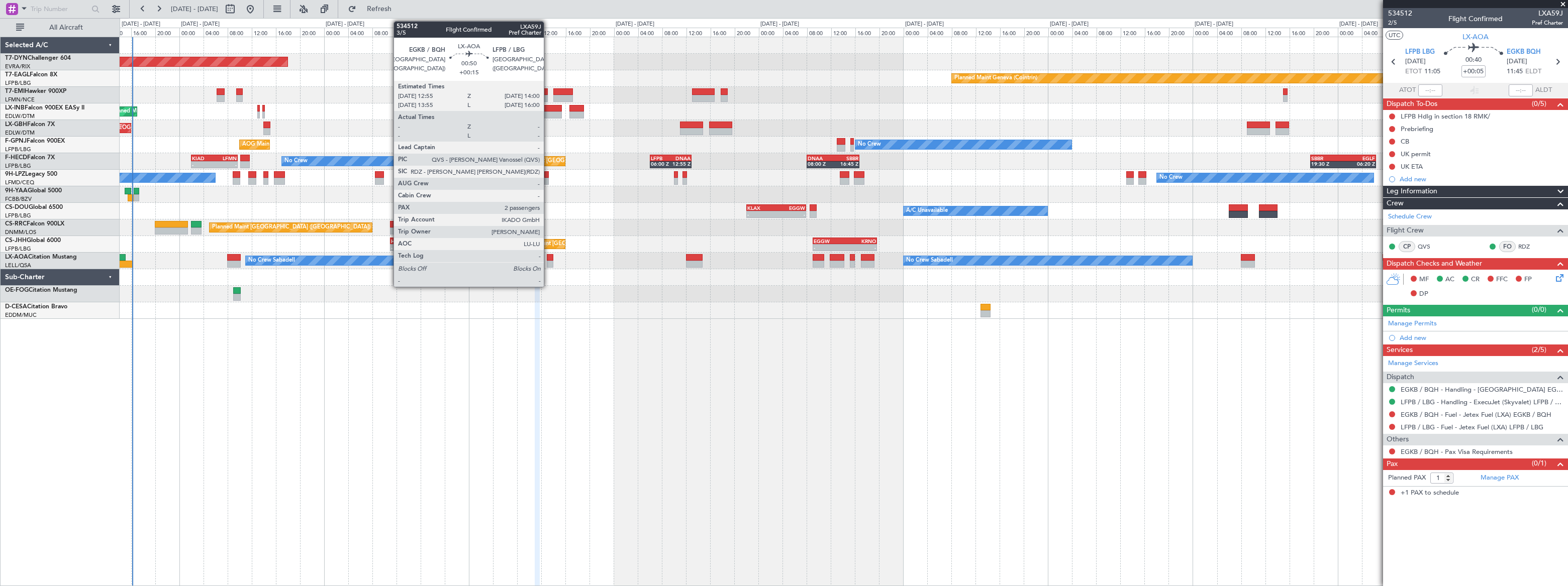
click at [548, 261] on div at bounding box center [550, 264] width 7 height 7
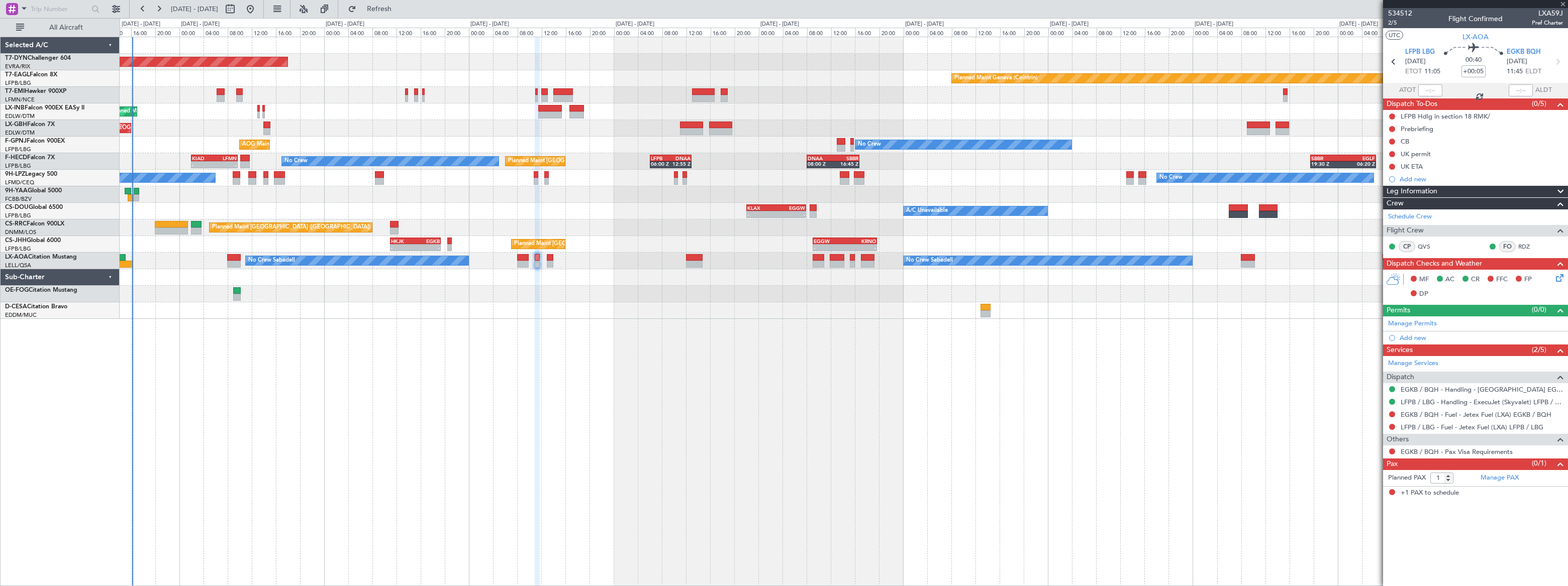
type input "+00:15"
type input "2"
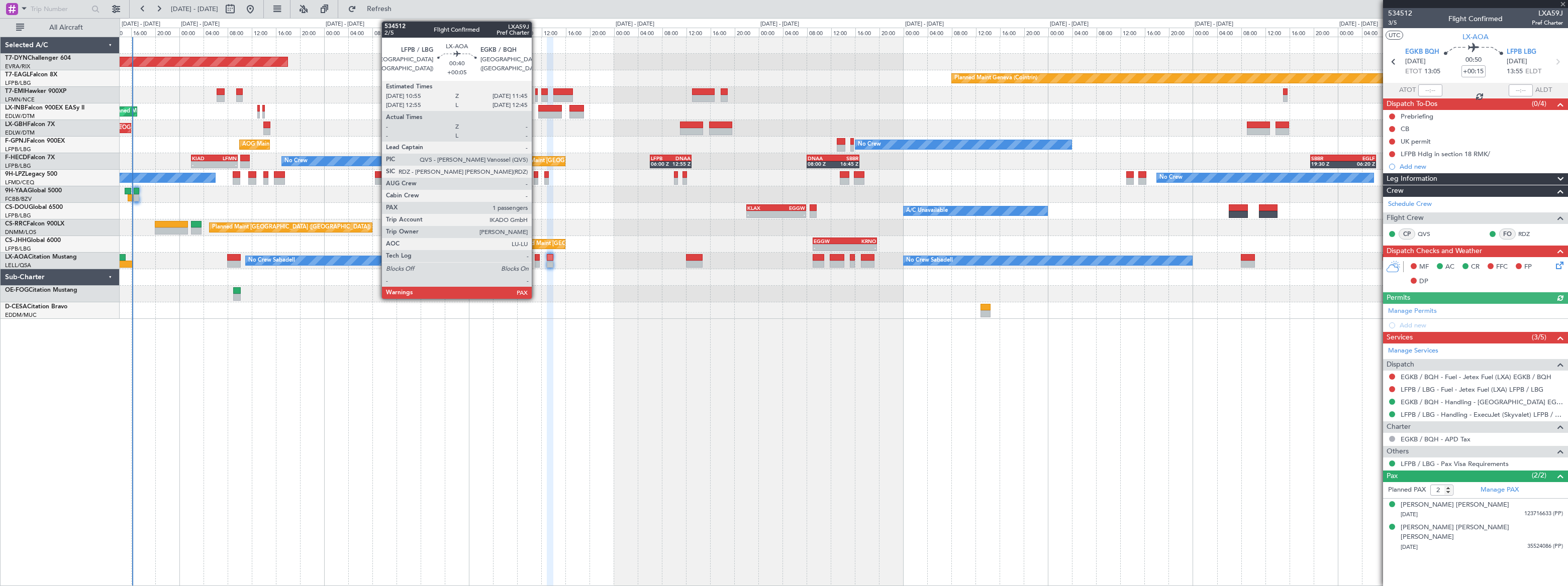
click at [536, 260] on div at bounding box center [538, 257] width 6 height 7
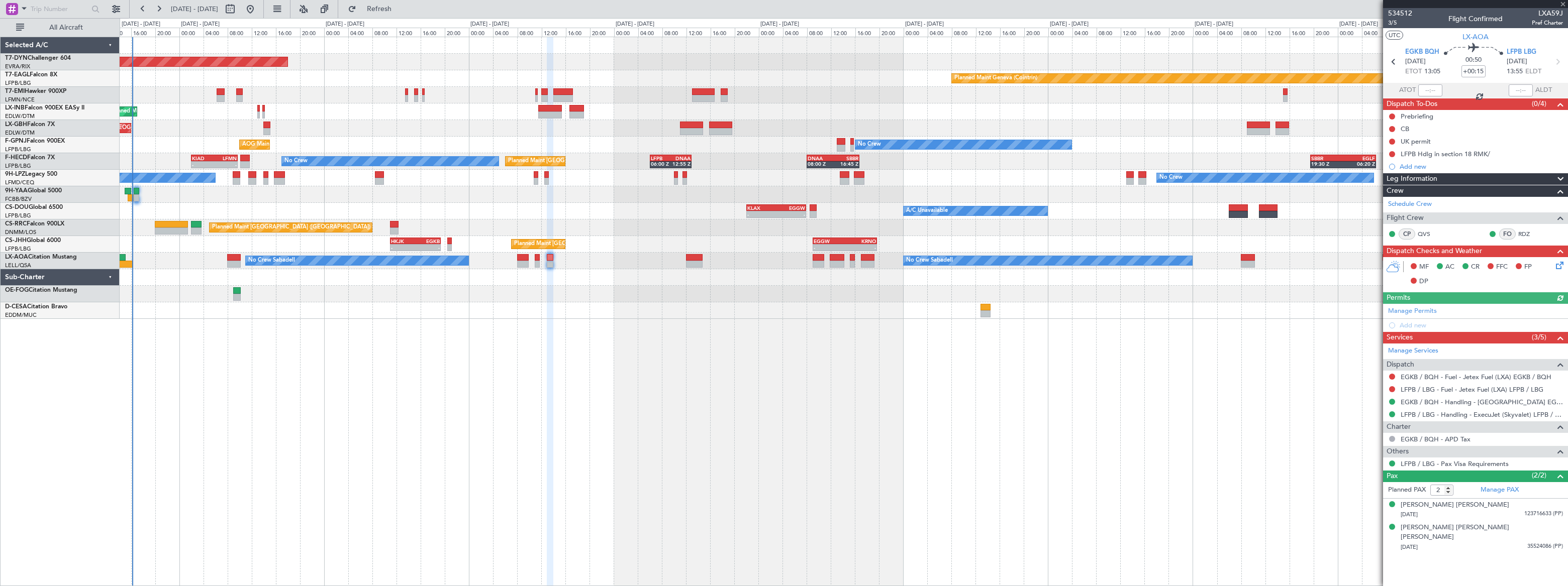
type input "+00:05"
type input "1"
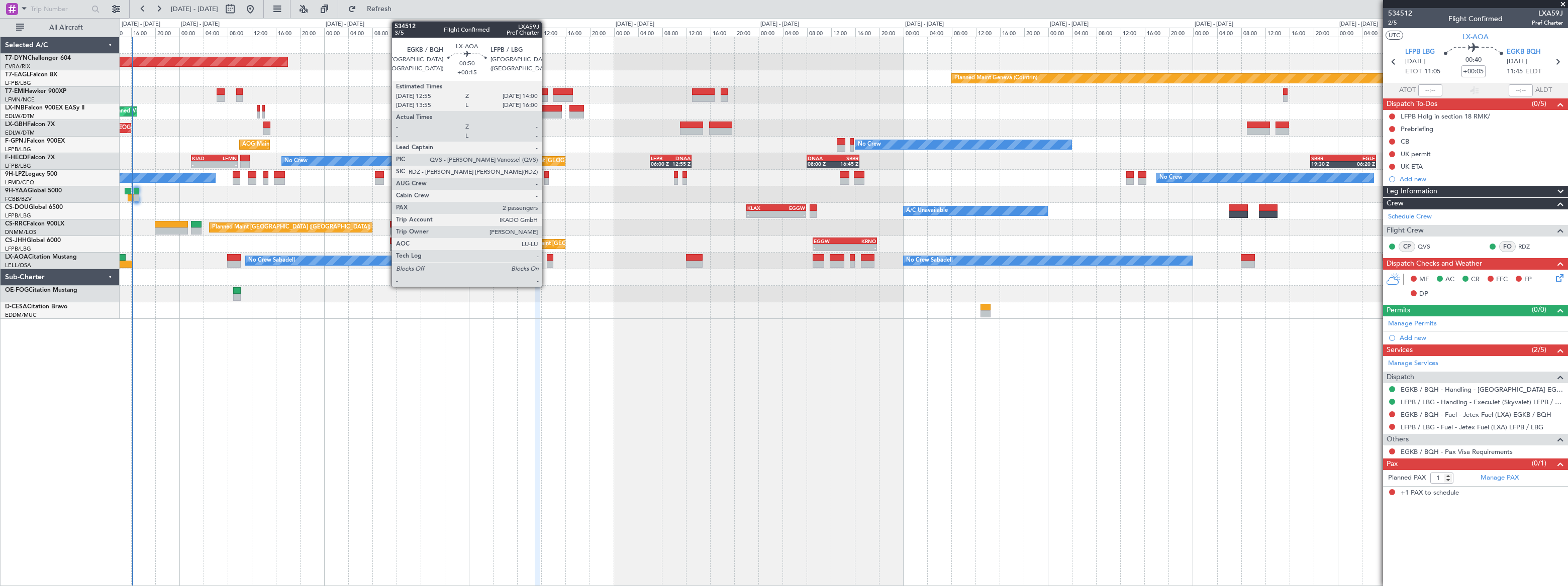
click at [547, 259] on div at bounding box center [550, 257] width 7 height 7
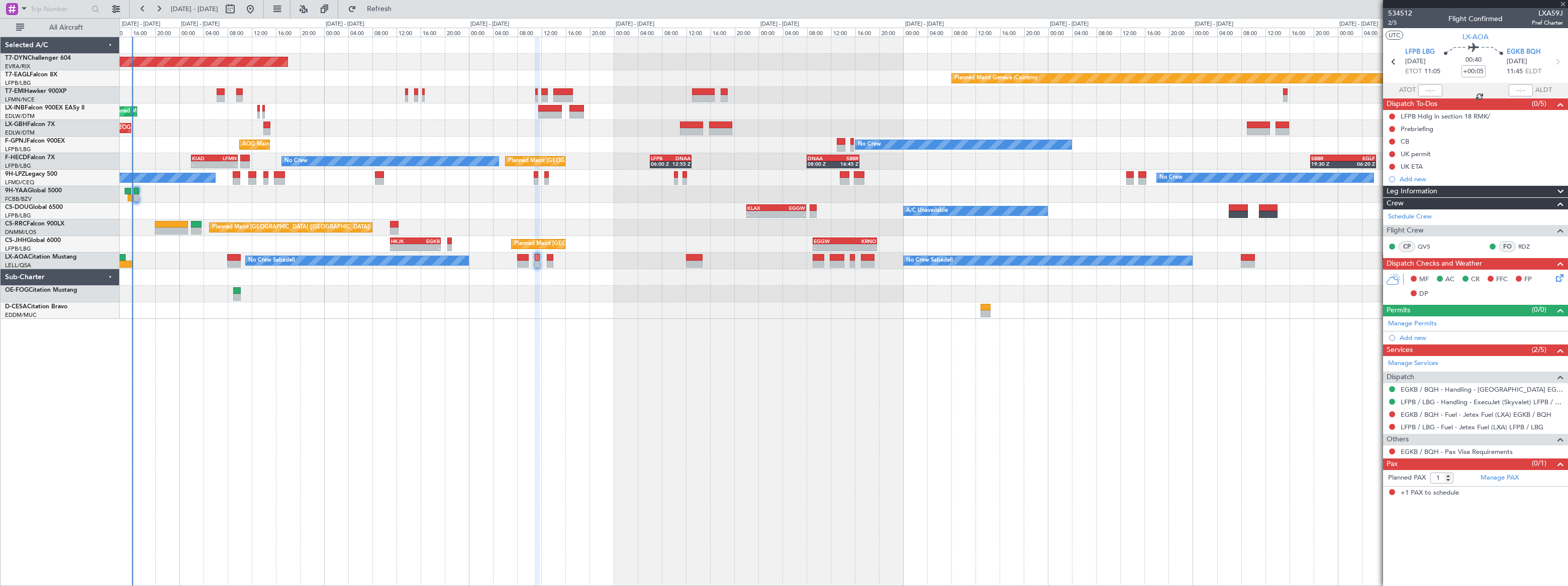
type input "+00:15"
type input "2"
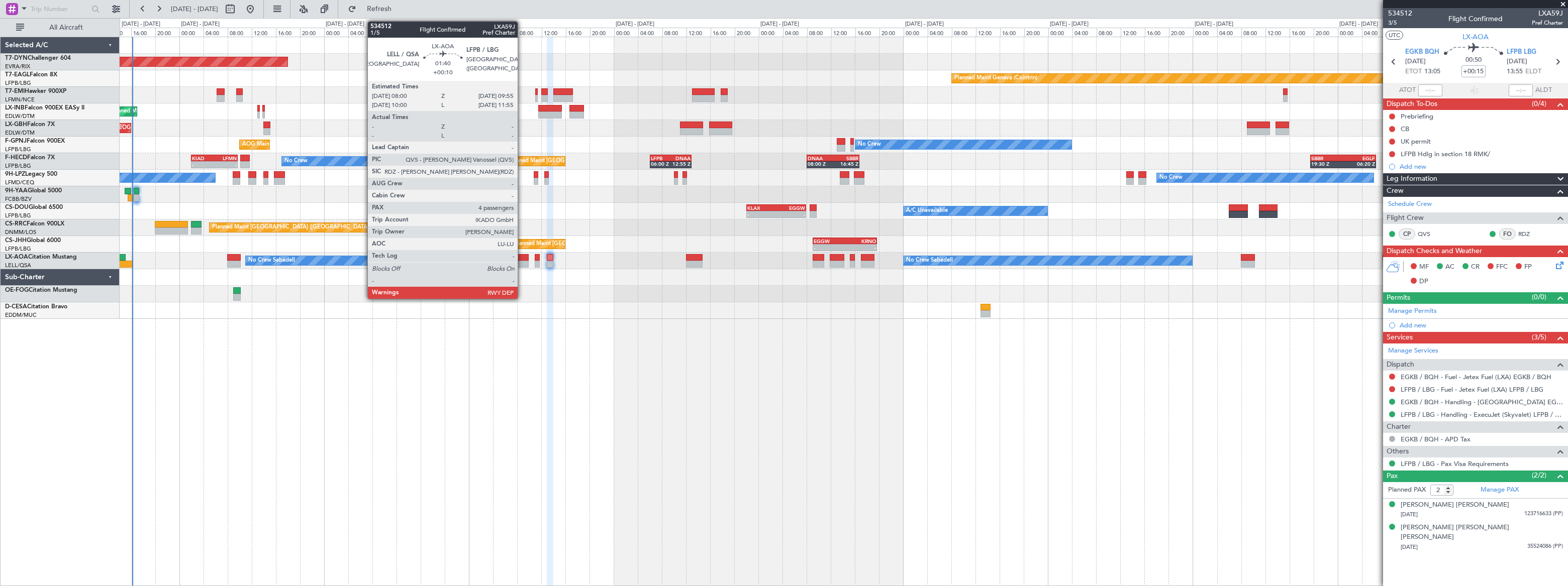
click at [522, 256] on div at bounding box center [523, 257] width 12 height 7
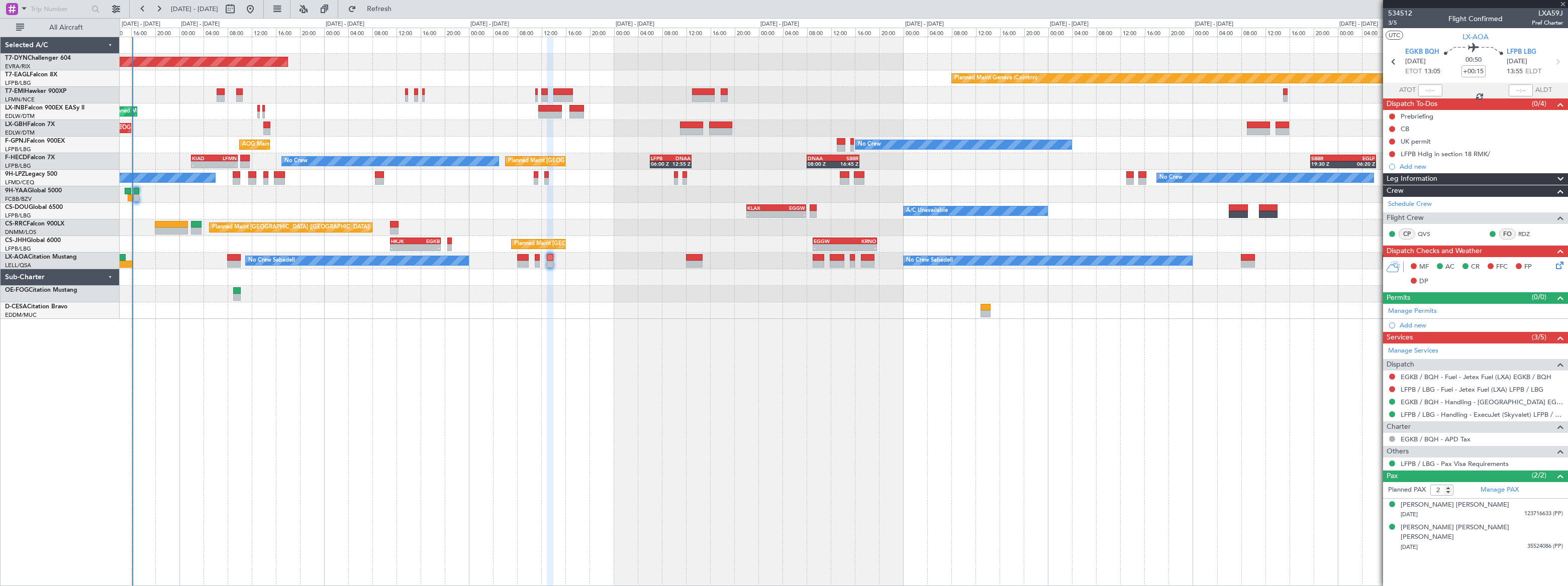
type input "+00:10"
type input "4"
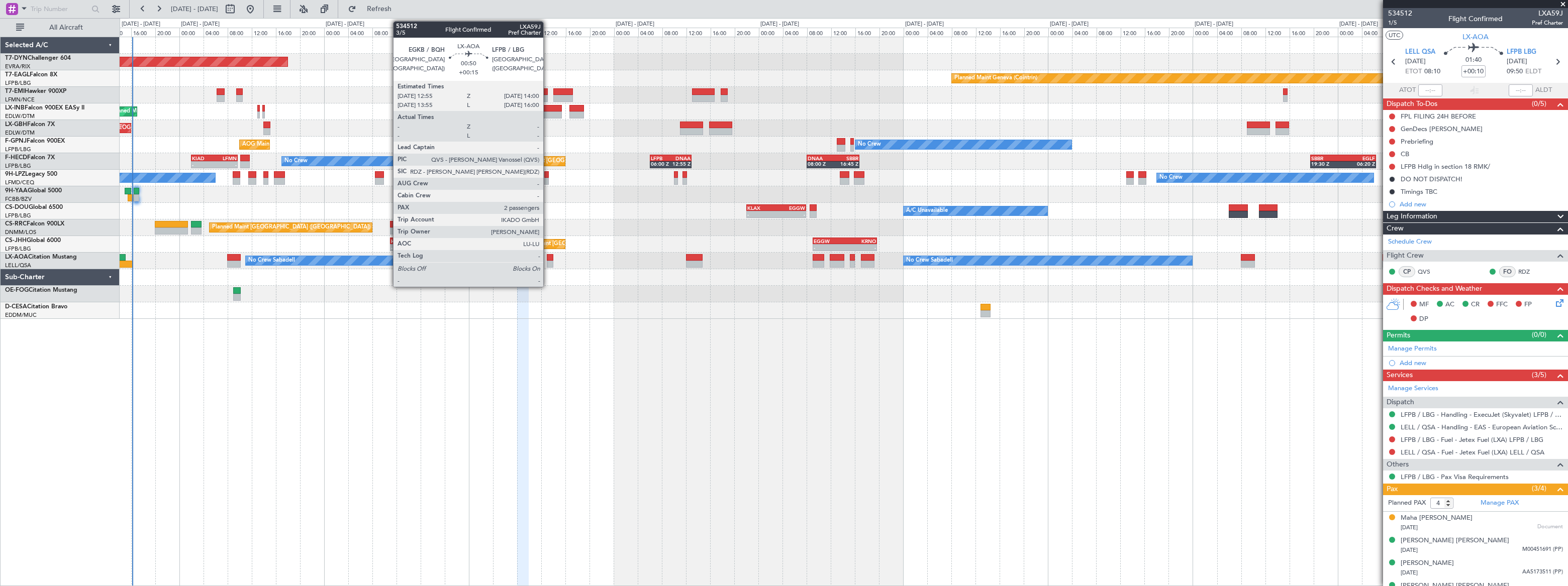
click at [548, 260] on div at bounding box center [550, 257] width 7 height 7
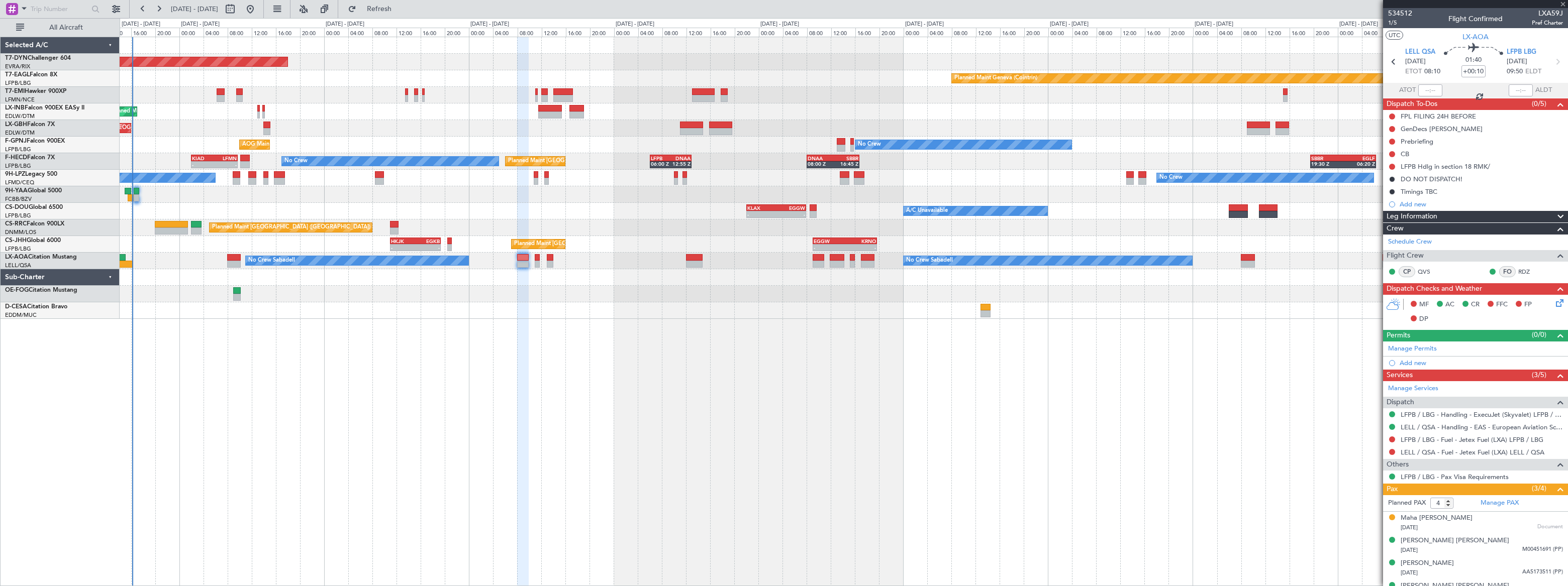
type input "+00:15"
type input "2"
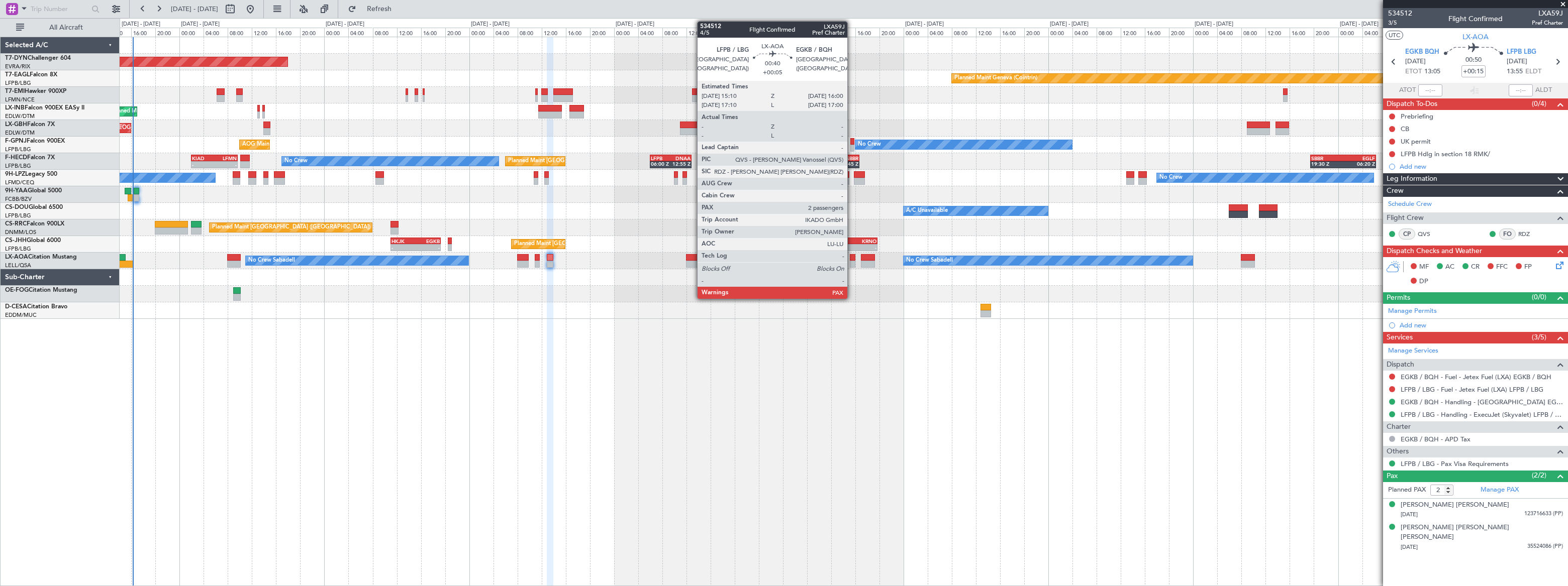
click at [852, 262] on div at bounding box center [853, 264] width 6 height 7
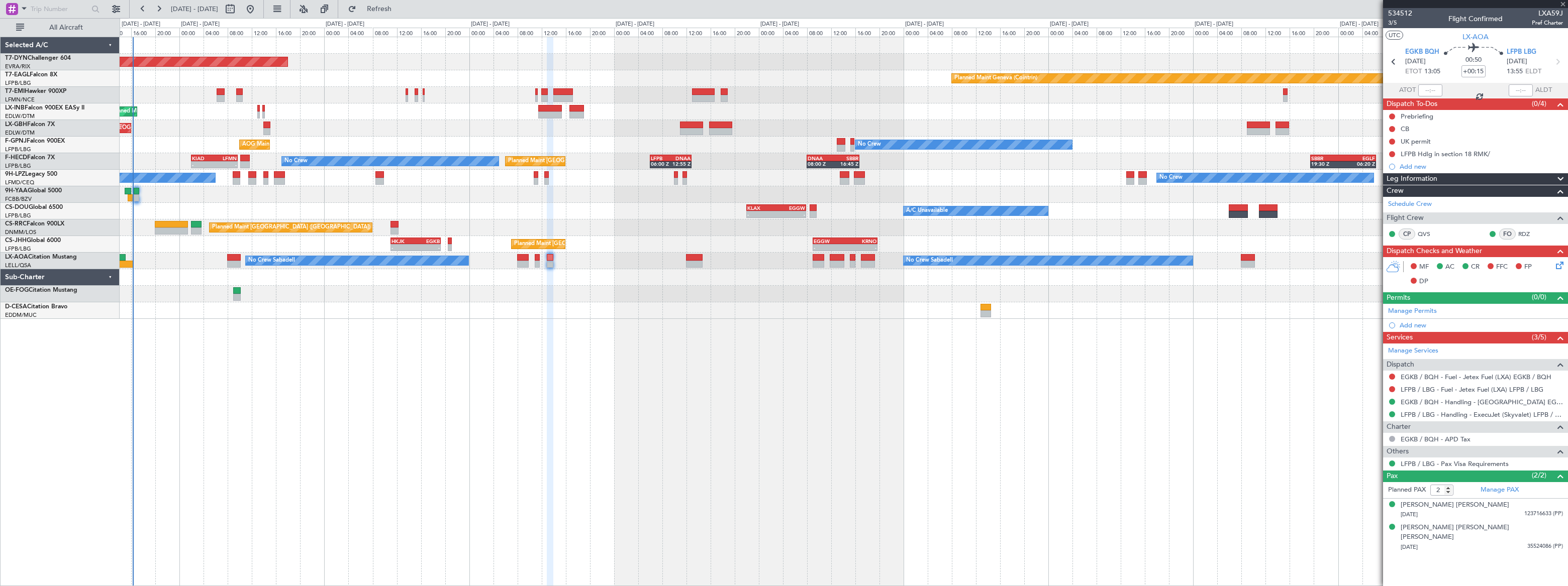
type input "+00:05"
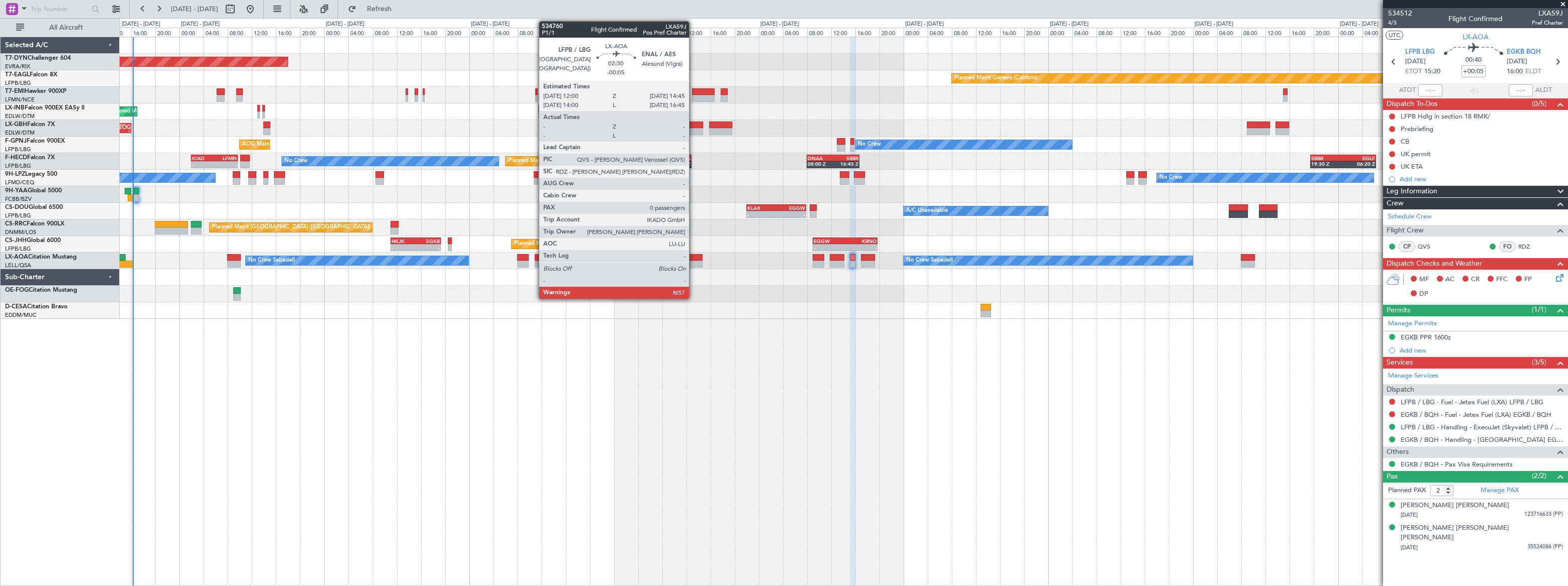
click at [694, 259] on div at bounding box center [694, 257] width 17 height 7
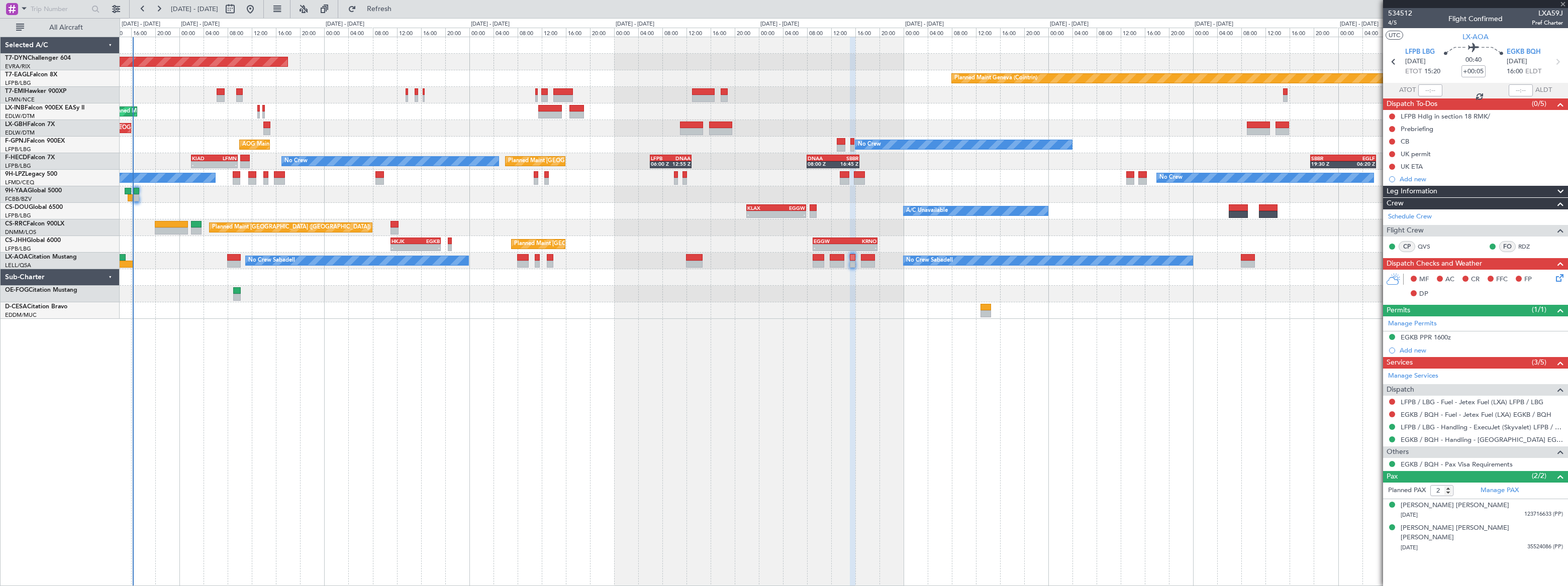
type input "-00:05"
type input "0"
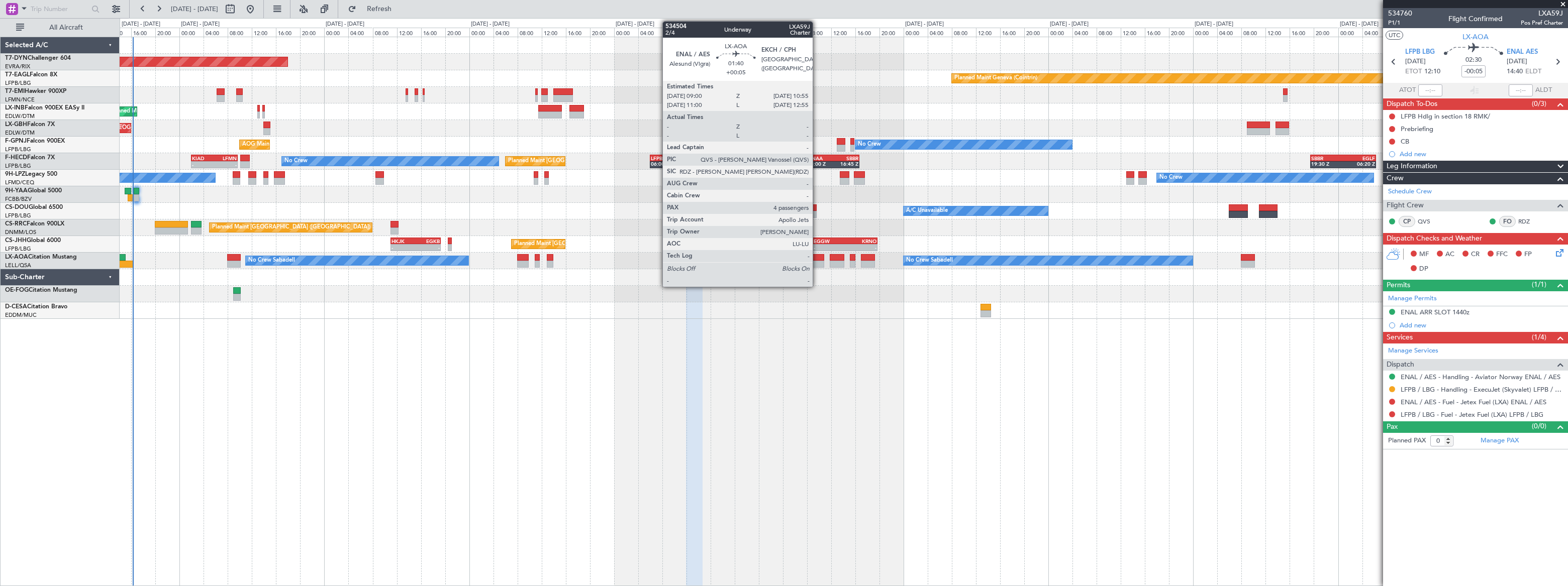
click at [817, 259] on div at bounding box center [819, 257] width 12 height 7
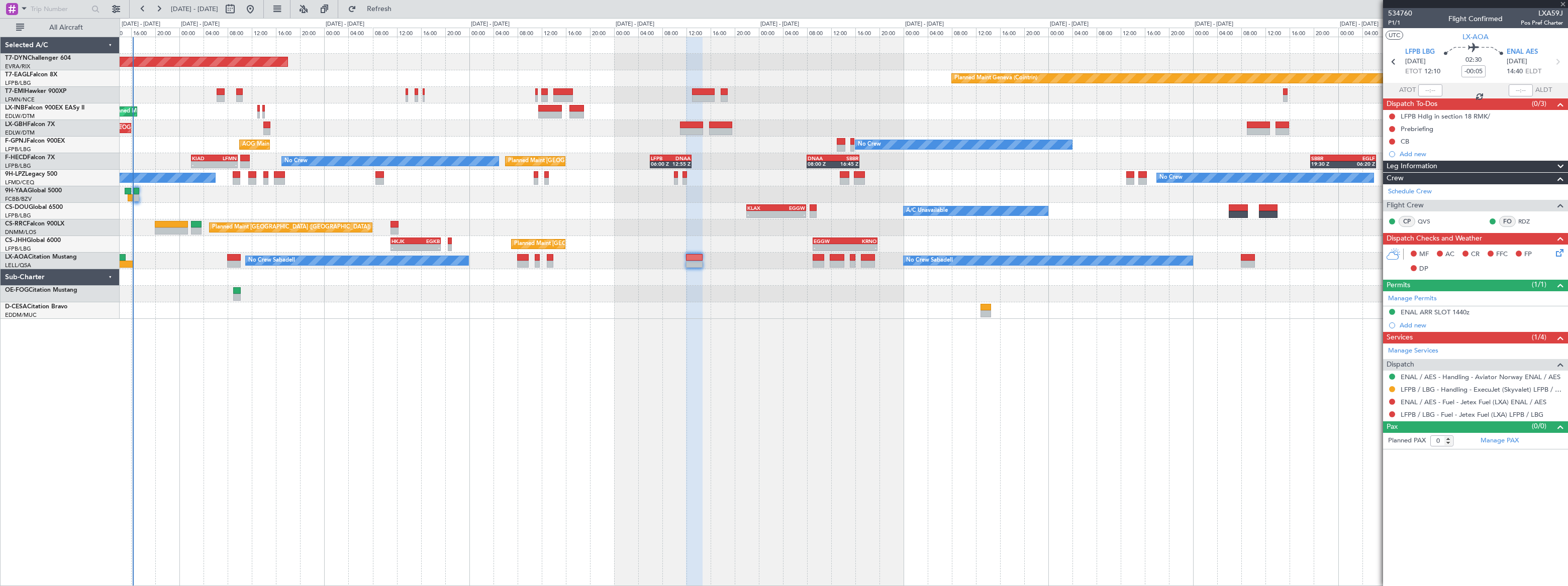
type input "+00:05"
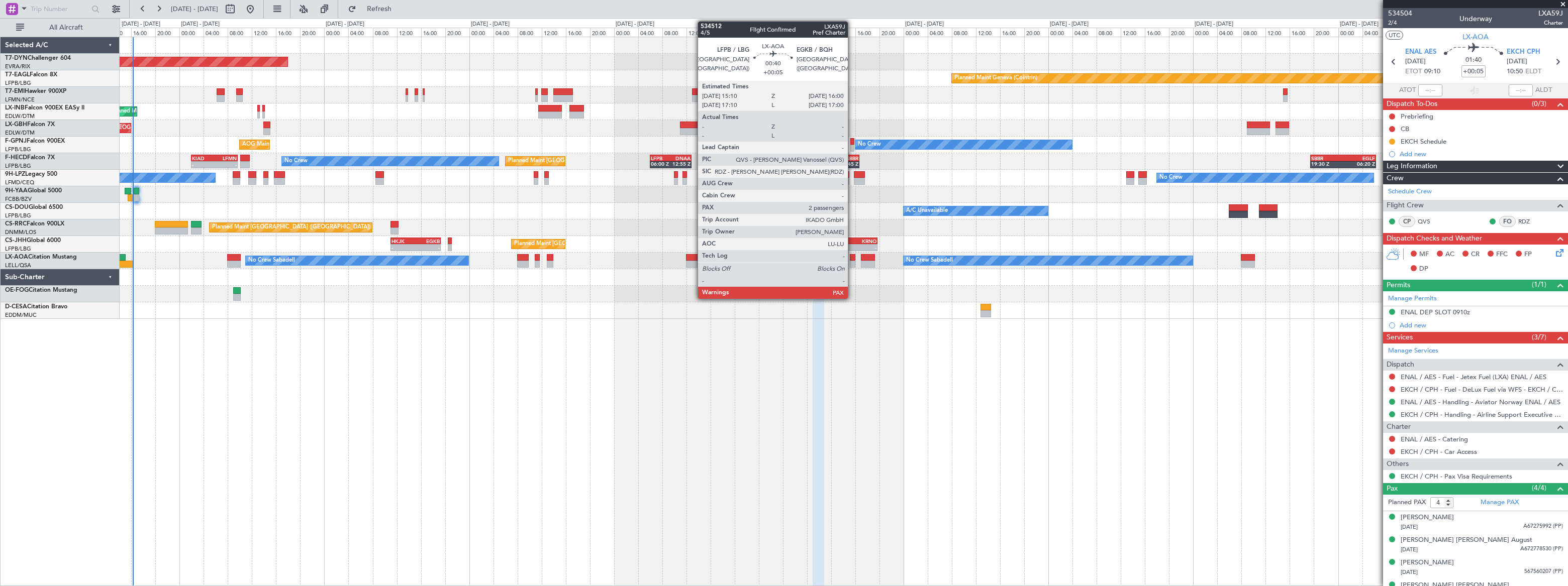
click at [852, 261] on div at bounding box center [853, 264] width 6 height 7
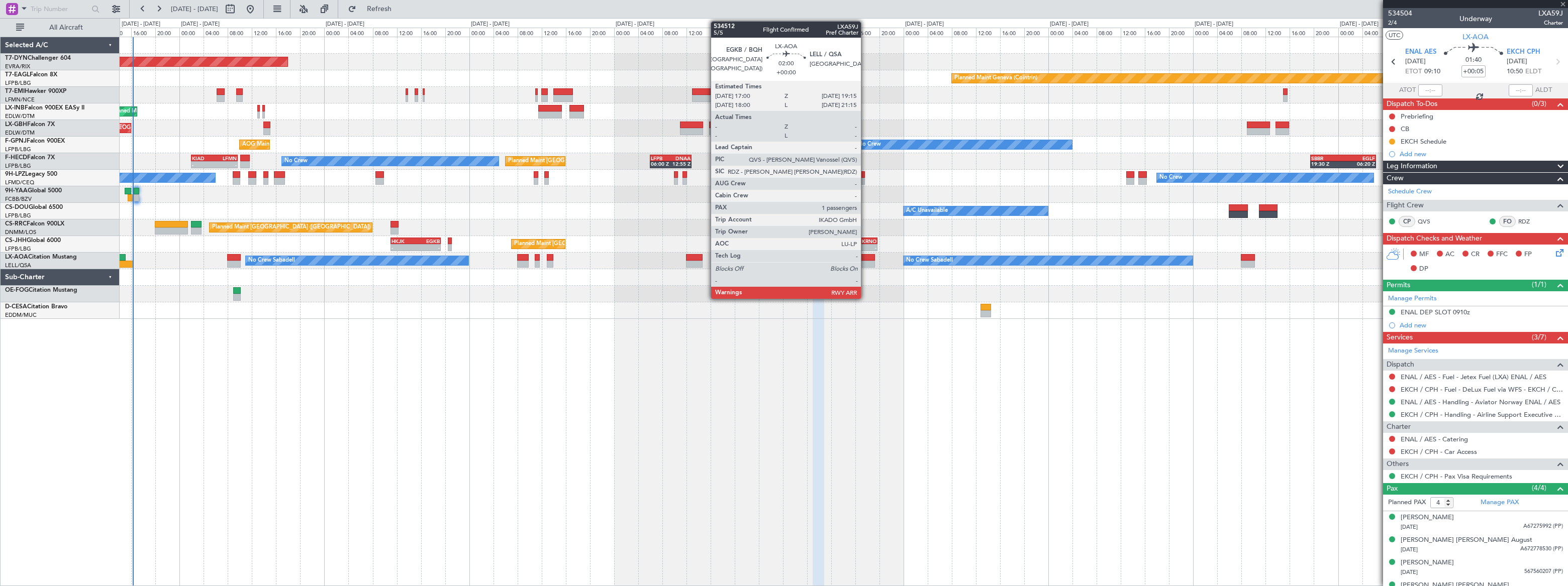
type input "2"
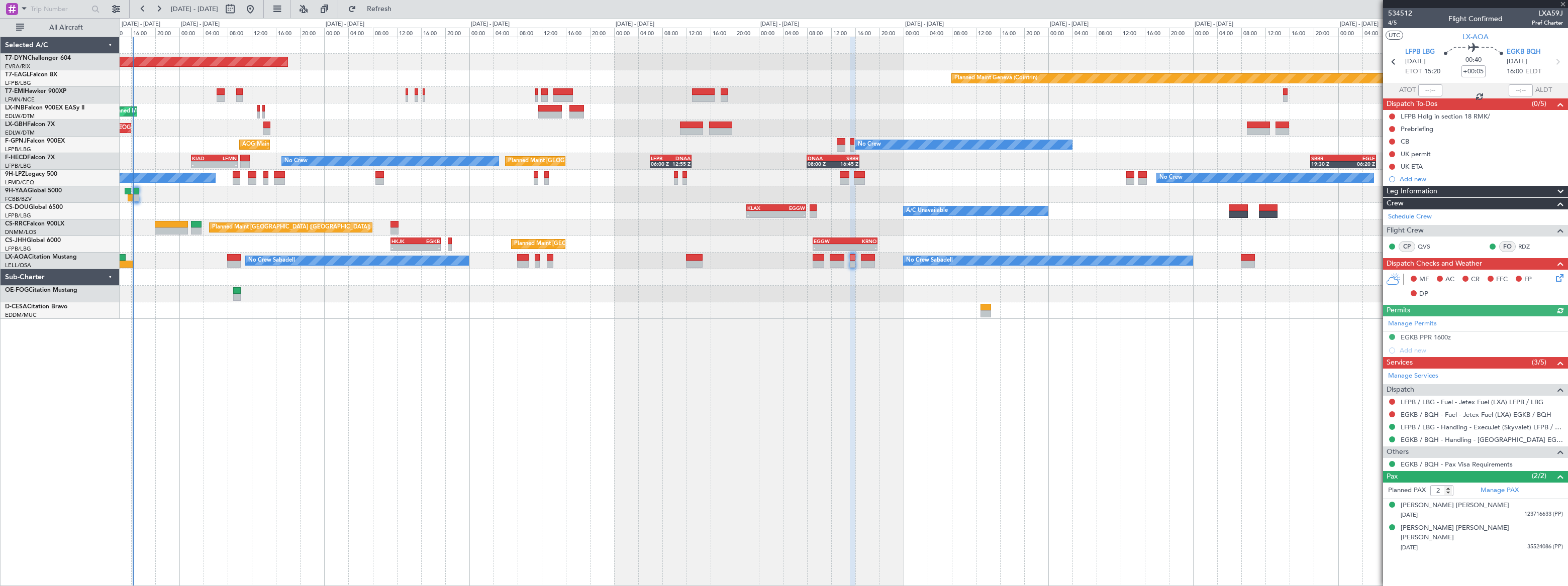
click at [1249, 258] on div at bounding box center [1247, 257] width 14 height 7
type input "0"
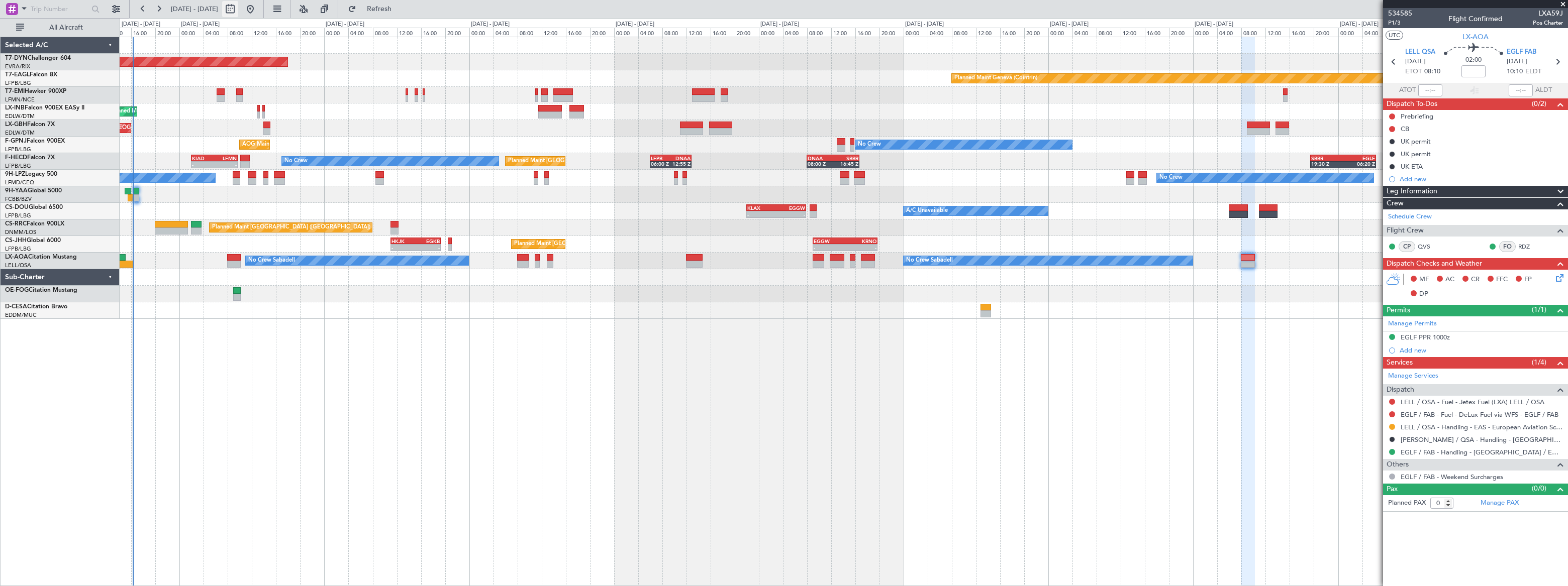
click at [238, 5] on button at bounding box center [230, 9] width 16 height 16
select select "8"
select select "2025"
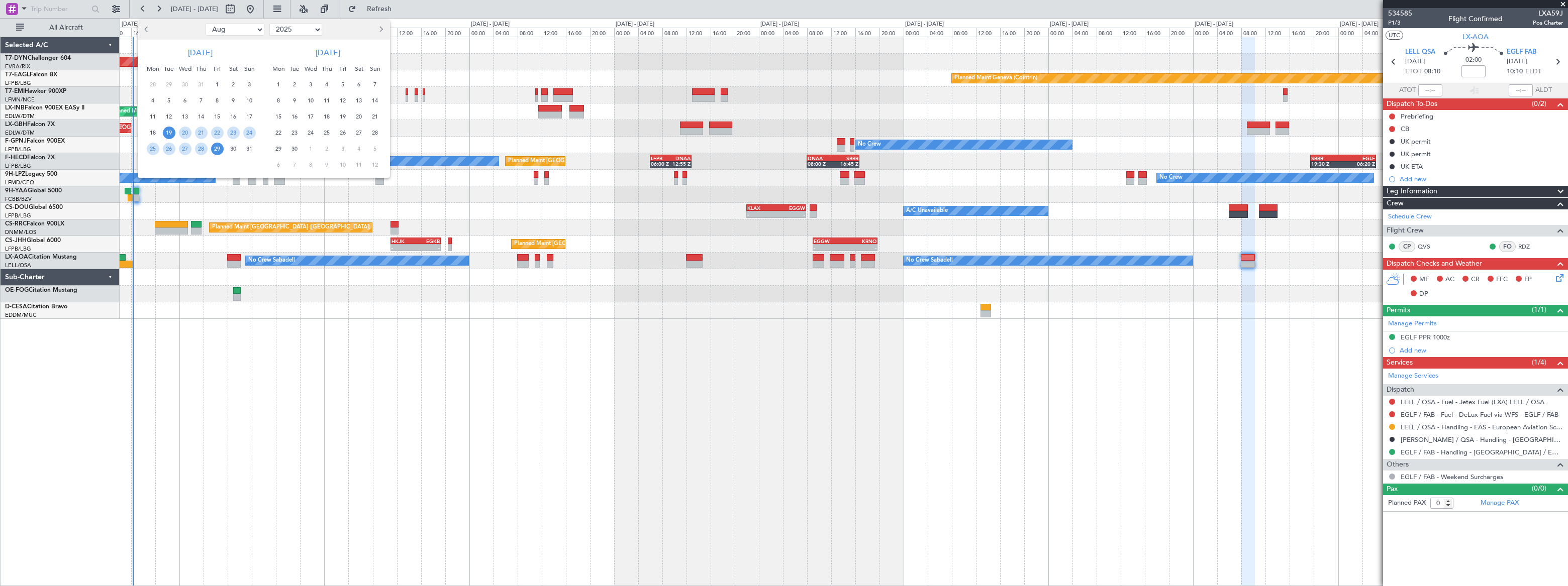
drag, startPoint x: 242, startPoint y: 27, endPoint x: 242, endPoint y: 32, distance: 5.0
click at [242, 27] on select "Jan Feb Mar Apr May Jun [DATE] Aug Sep Oct Nov Dec" at bounding box center [235, 29] width 59 height 12
select select "9"
click at [205, 23] on select "Jan Feb Mar Apr May Jun [DATE] Aug Sep Oct Nov Dec" at bounding box center [235, 29] width 59 height 12
click at [200, 81] on span "4" at bounding box center [201, 84] width 13 height 13
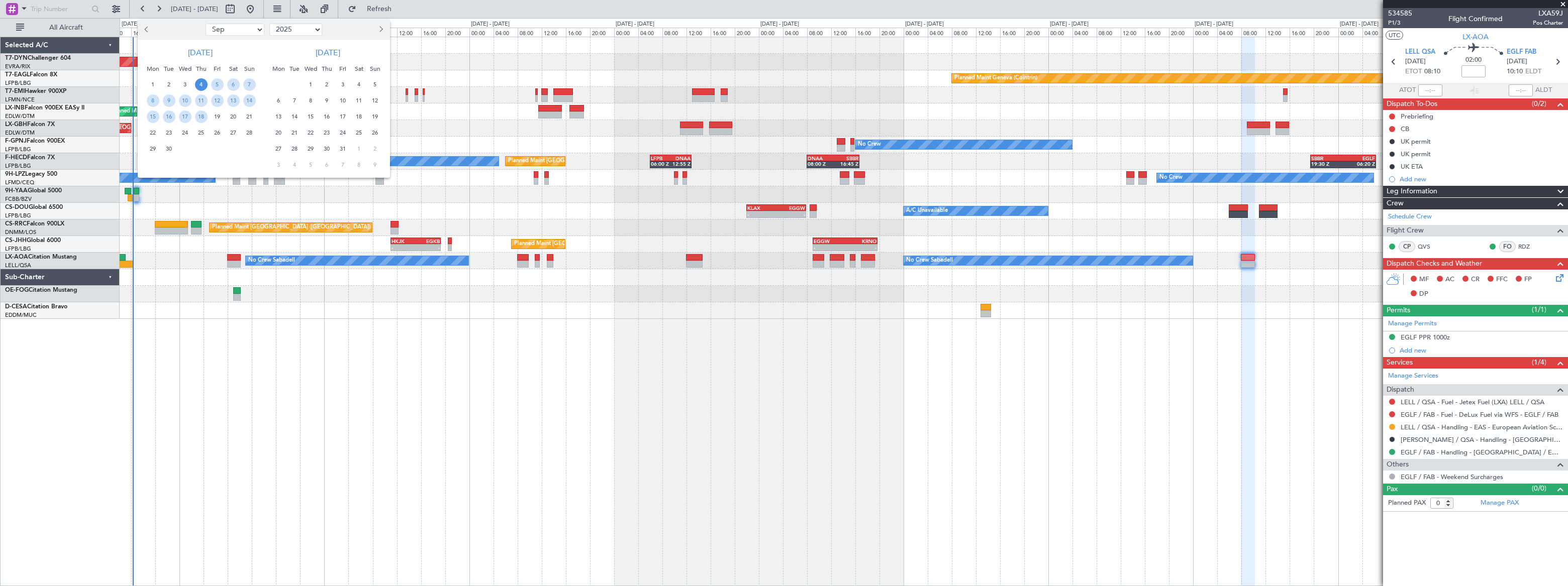
click at [200, 81] on span "4" at bounding box center [201, 84] width 13 height 13
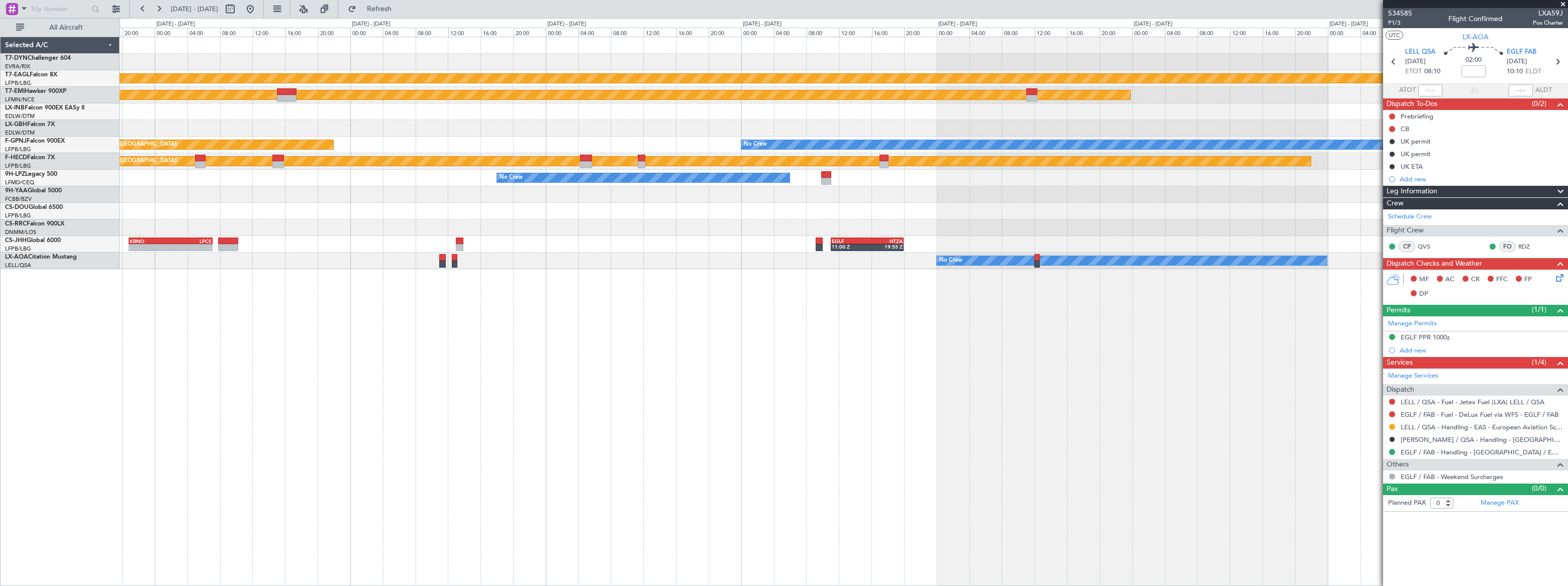
click at [456, 337] on div "Planned Maint Geneva (Cointrin) Planned Maint [PERSON_NAME] No Crew No Crew Pla…" at bounding box center [843, 311] width 1448 height 550
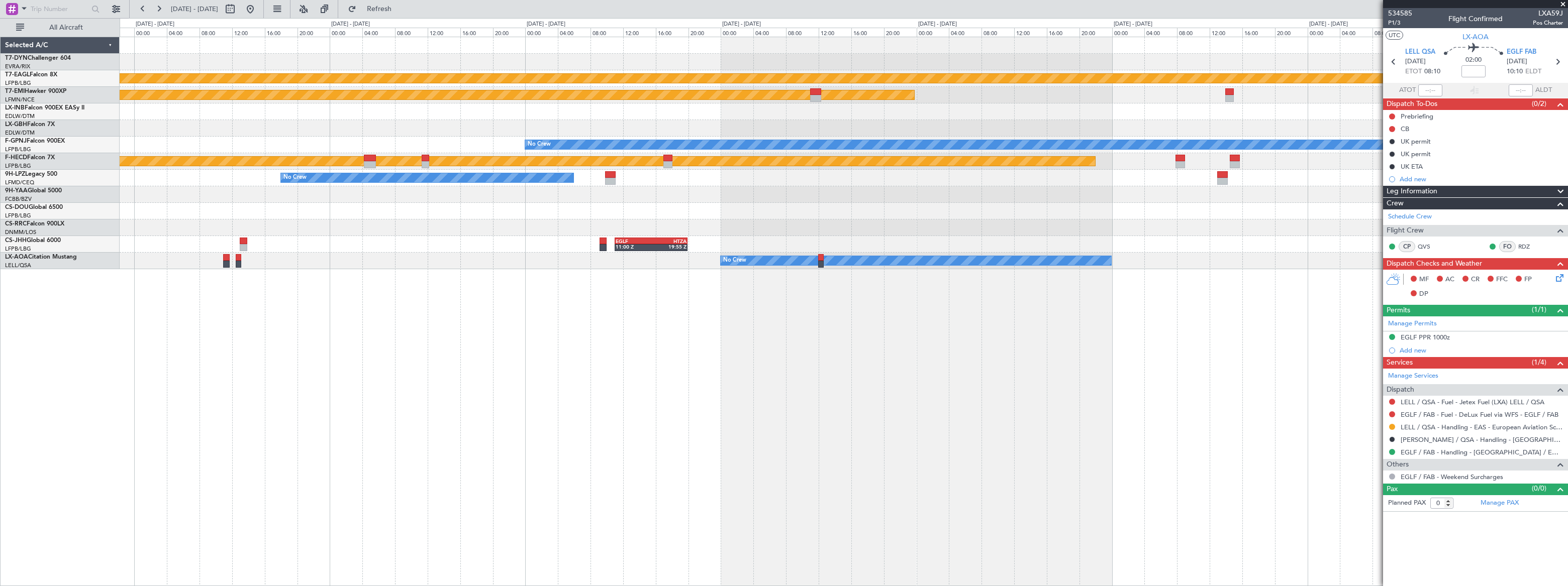
click at [478, 296] on div "Planned Maint Geneva (Cointrin) Planned Maint [PERSON_NAME] No Crew No Crew Pla…" at bounding box center [843, 311] width 1448 height 550
click at [258, 10] on button at bounding box center [250, 9] width 16 height 16
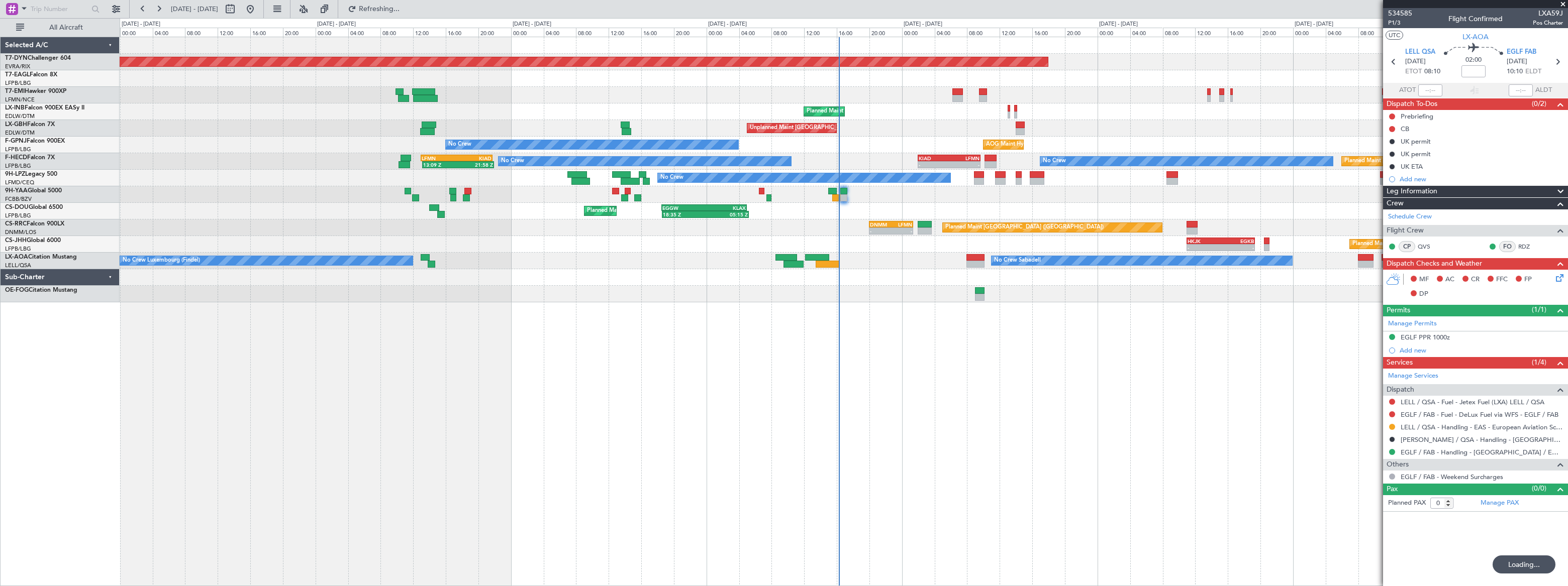
click at [794, 327] on div "Planned Maint [GEOGRAPHIC_DATA]-[GEOGRAPHIC_DATA] Planned Maint [US_STATE] ([GE…" at bounding box center [843, 311] width 1448 height 550
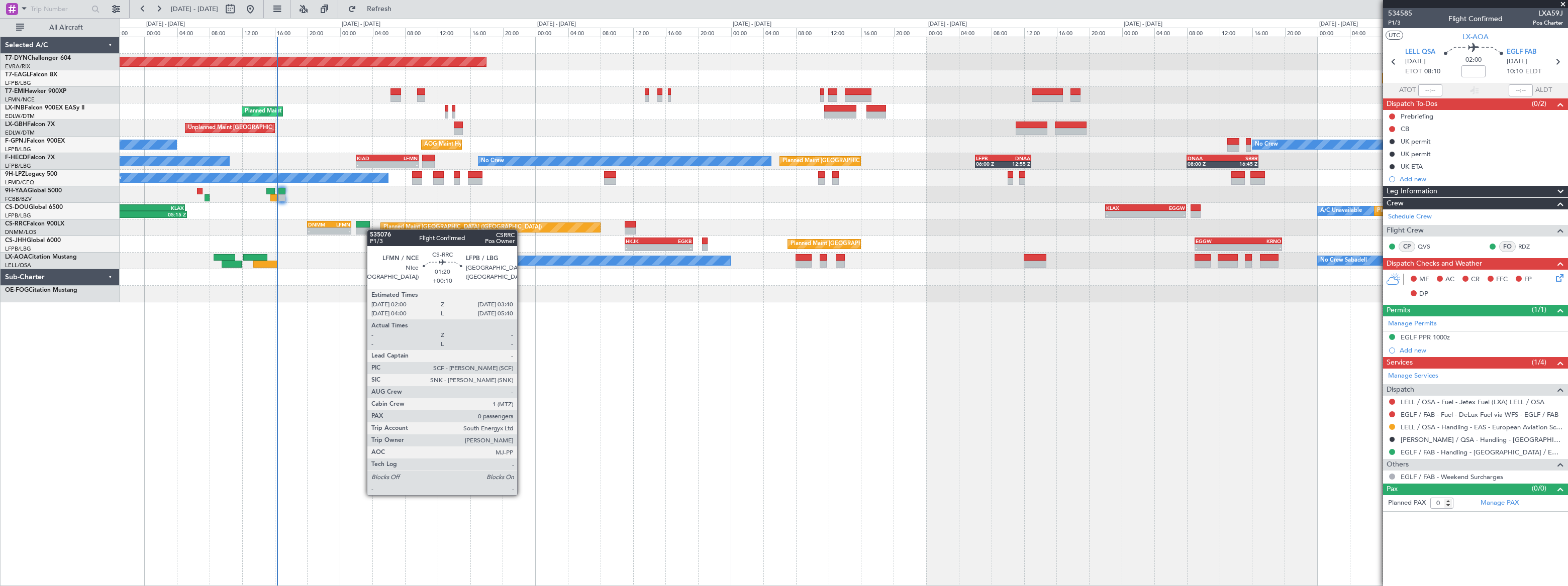
click at [253, 177] on div "Planned Maint [GEOGRAPHIC_DATA]-[GEOGRAPHIC_DATA] Planned Maint Geneva ([GEOGRA…" at bounding box center [843, 311] width 1448 height 550
